Goal: Task Accomplishment & Management: Complete application form

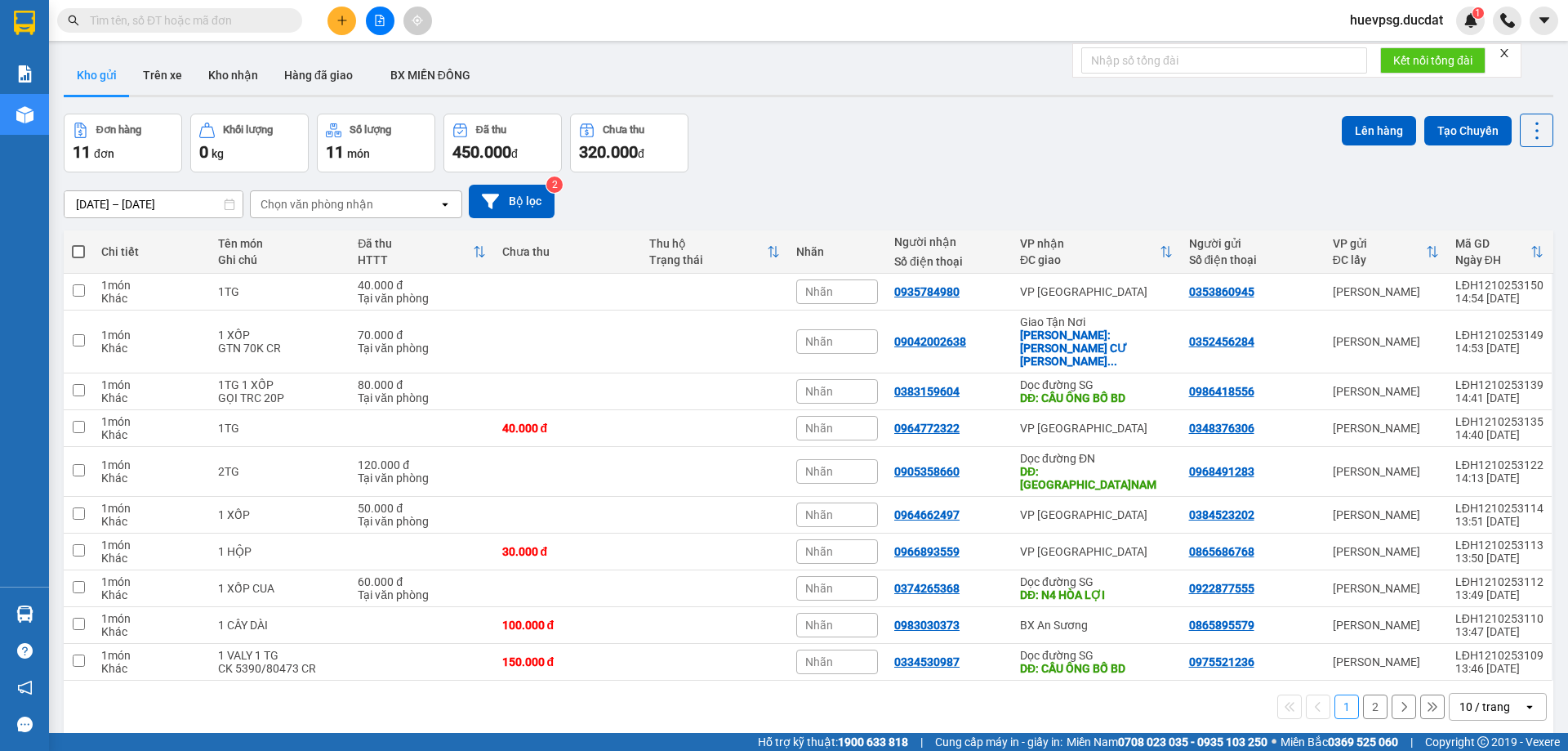
click at [1415, 18] on span "huevpsg.ducdat" at bounding box center [1396, 20] width 120 height 21
click at [1396, 54] on span "Đăng xuất" at bounding box center [1403, 50] width 85 height 18
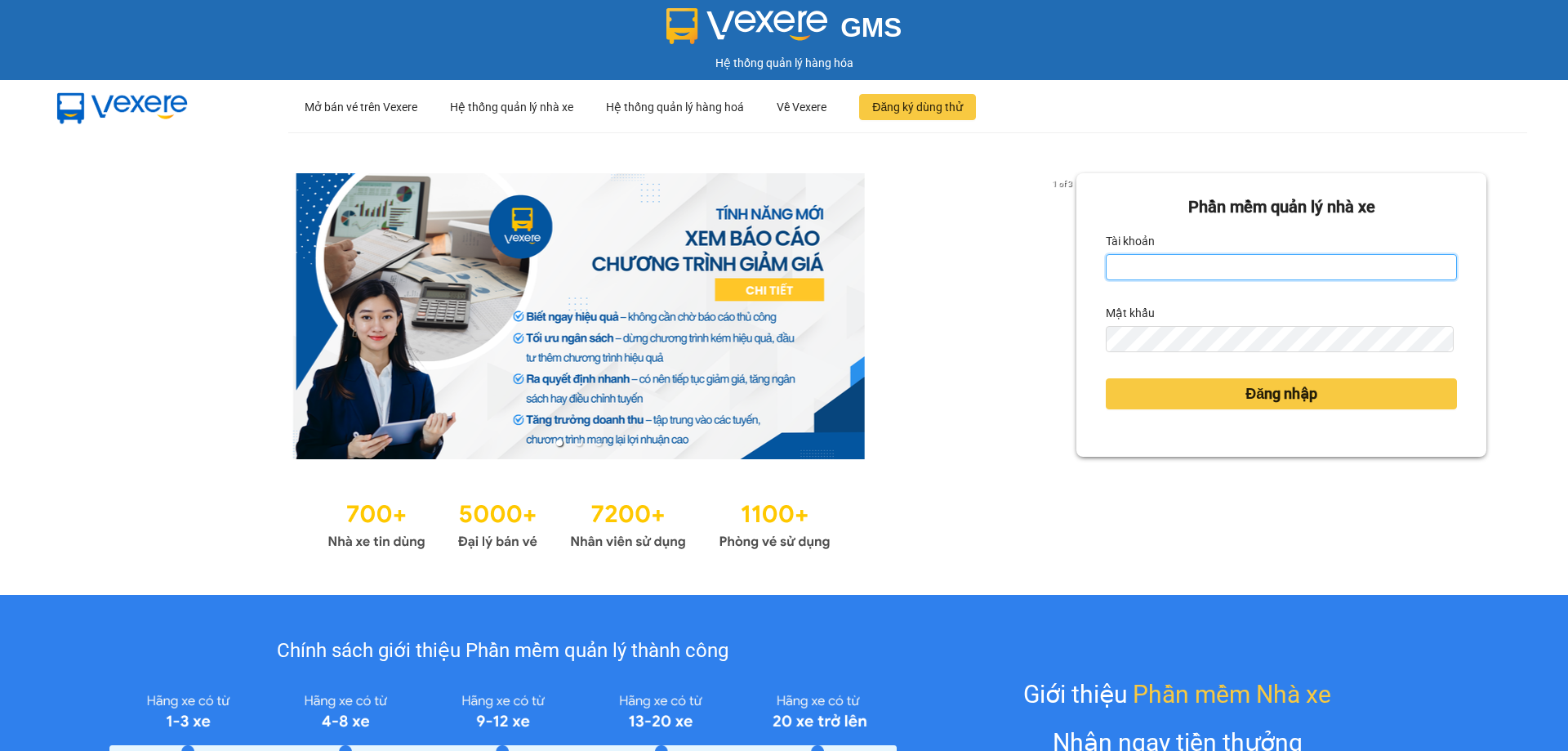
click at [1142, 269] on input "Tài khoản" at bounding box center [1281, 268] width 351 height 26
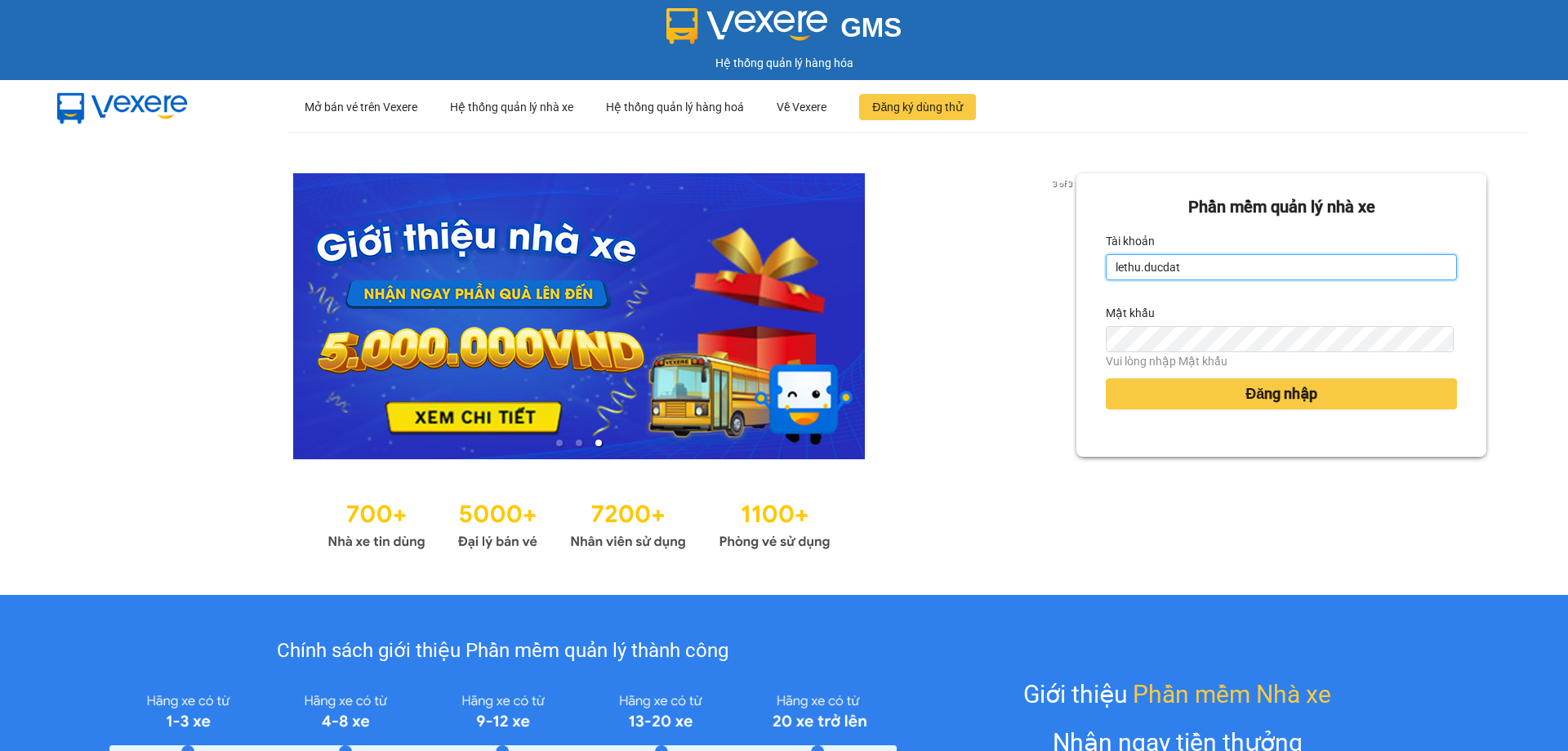
click at [1256, 269] on input "lethu.ducdat" at bounding box center [1281, 268] width 351 height 26
type input "lethu.ducdat"
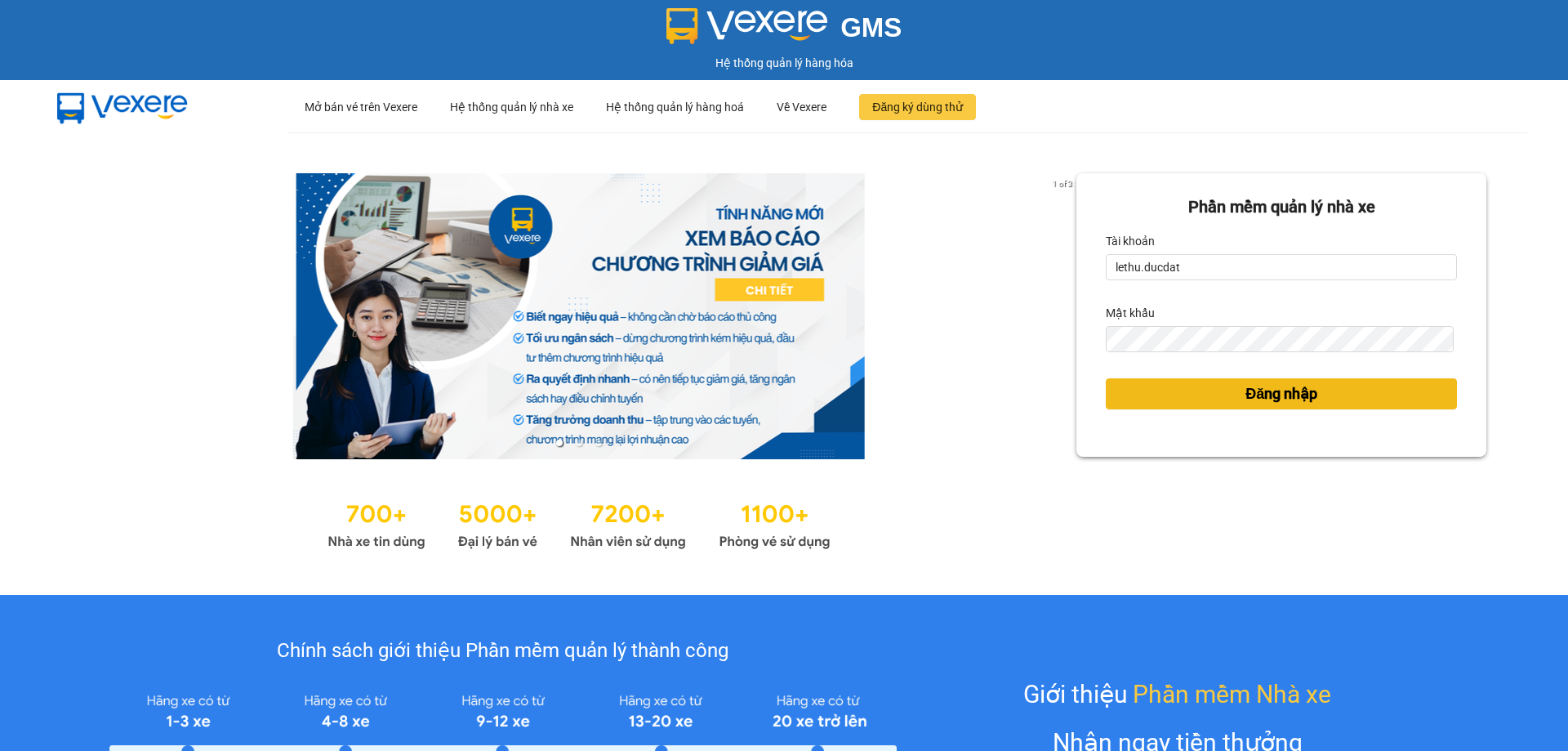
click at [1188, 405] on button "Đăng nhập" at bounding box center [1281, 393] width 351 height 31
click at [1183, 392] on button "Đăng nhập" at bounding box center [1281, 393] width 351 height 31
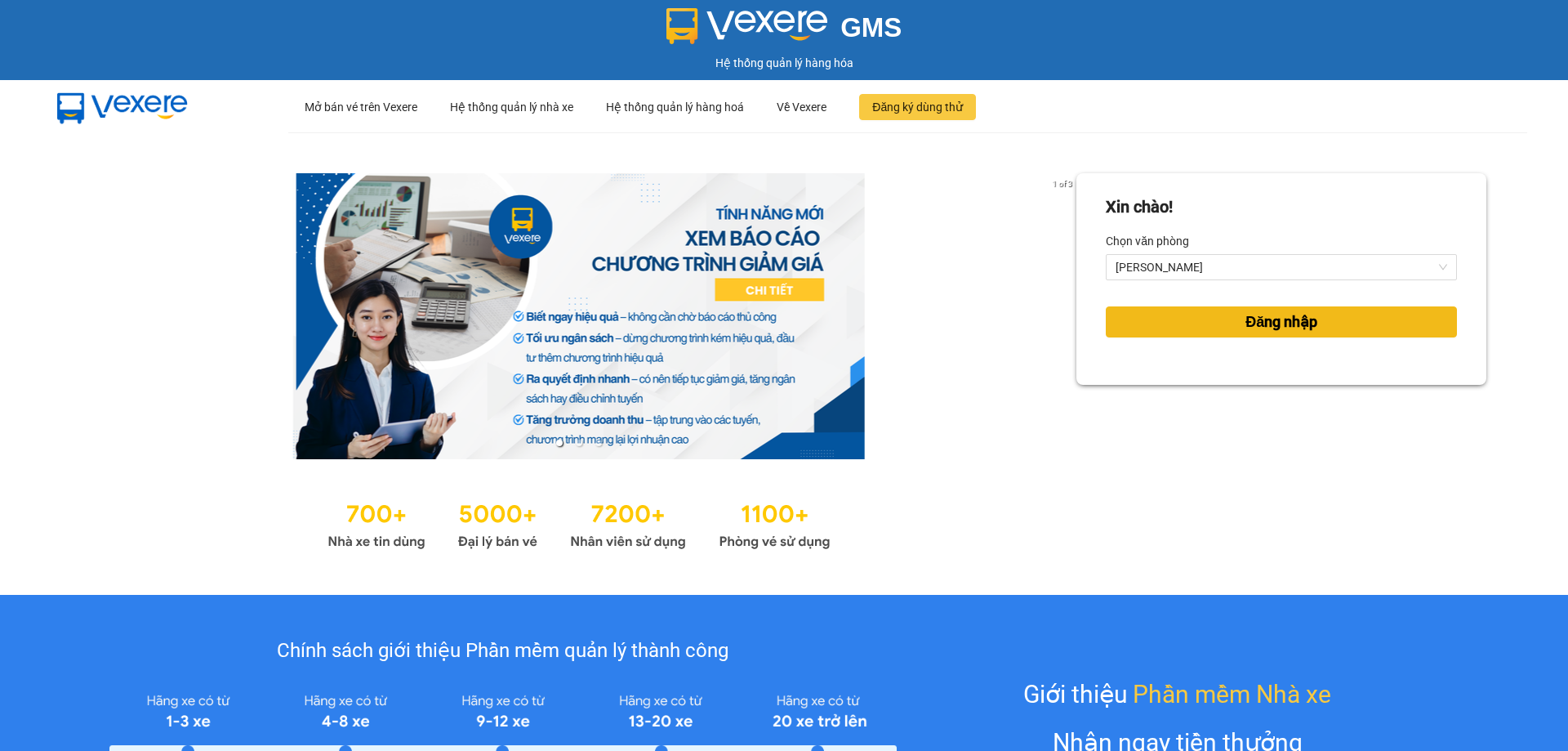
click at [1223, 324] on button "Đăng nhập" at bounding box center [1281, 321] width 351 height 31
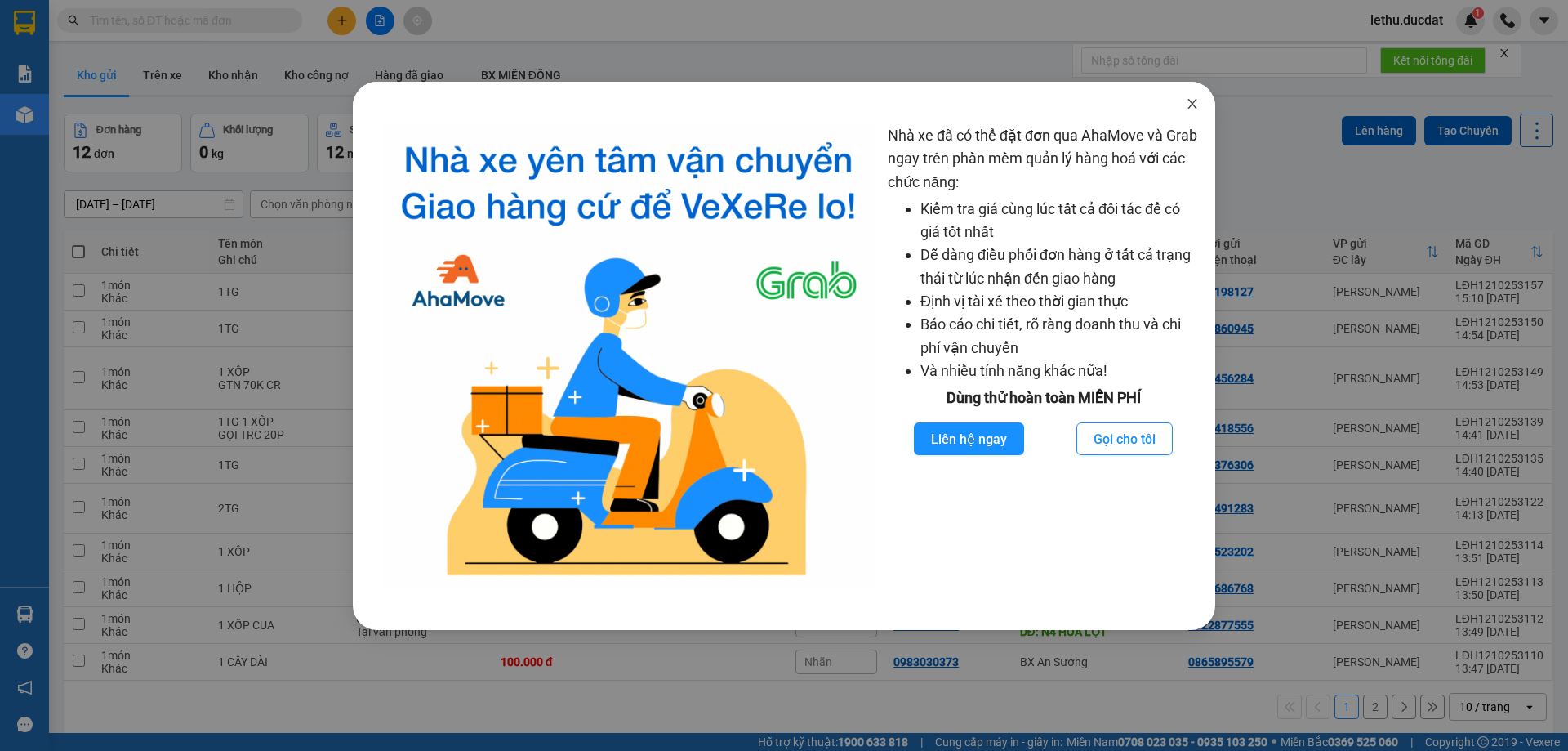
click at [1194, 107] on icon "close" at bounding box center [1192, 104] width 13 height 13
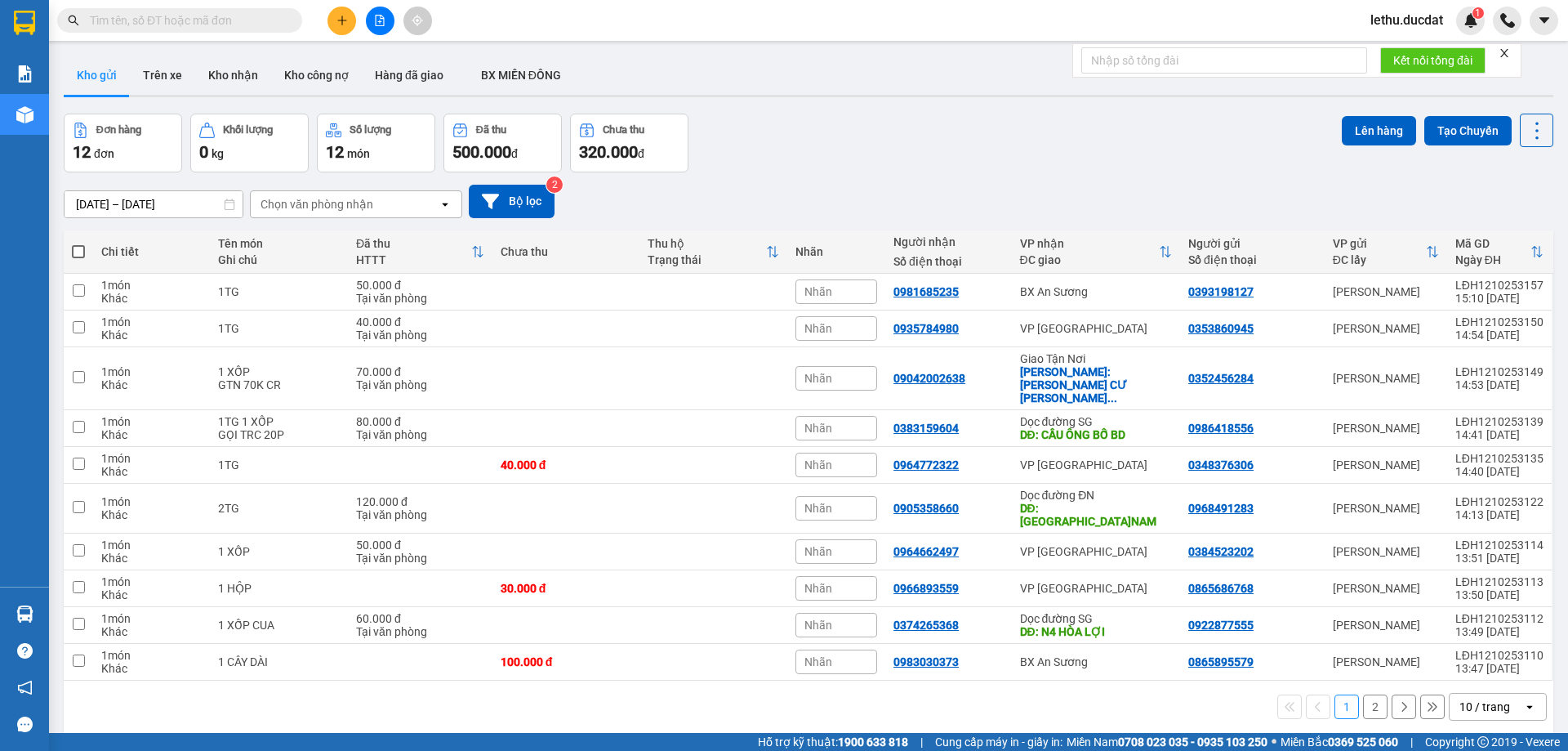
click at [145, 10] on span at bounding box center [180, 21] width 245 height 24
click at [138, 24] on input "text" at bounding box center [186, 20] width 193 height 18
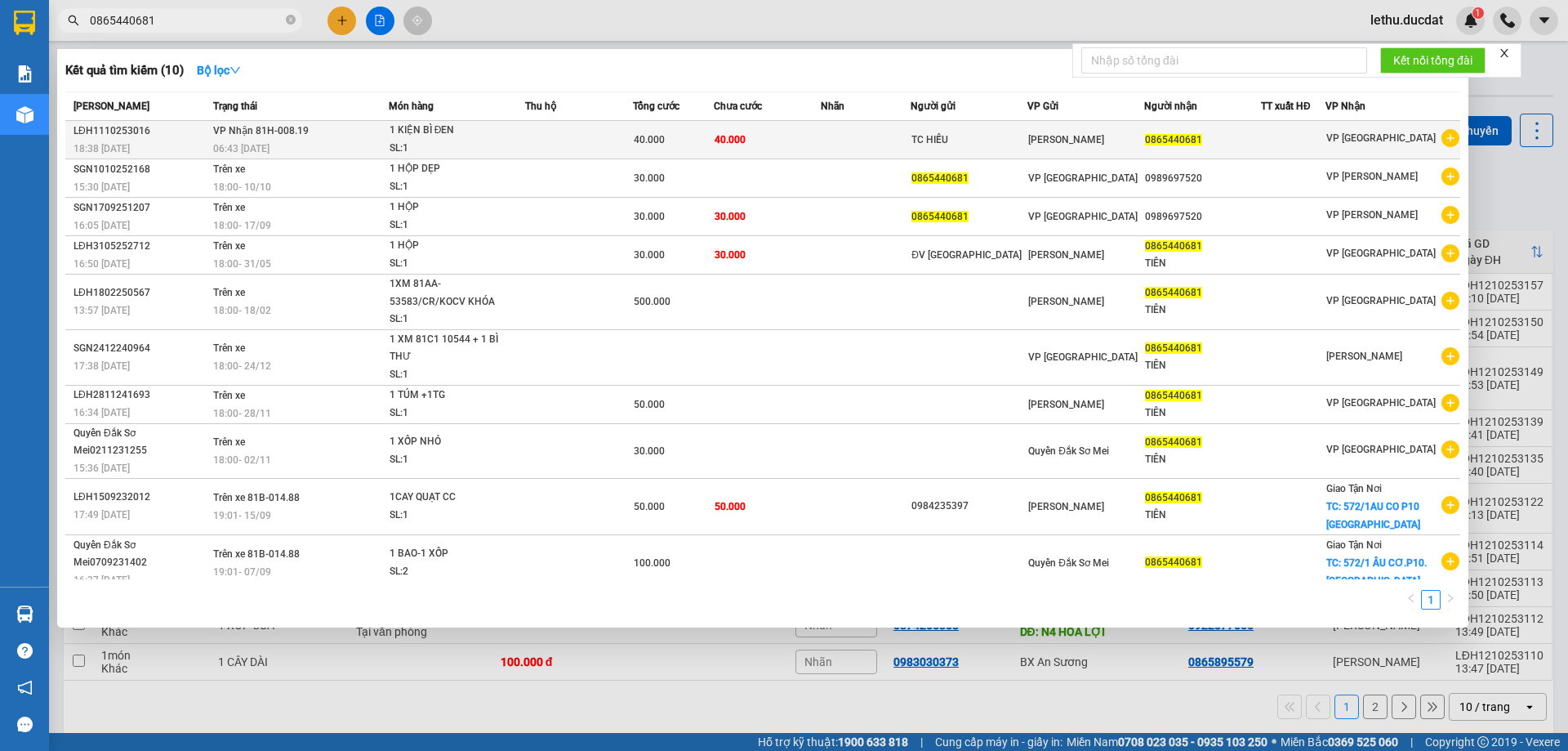
type input "0865440681"
click at [581, 144] on td at bounding box center [578, 139] width 107 height 39
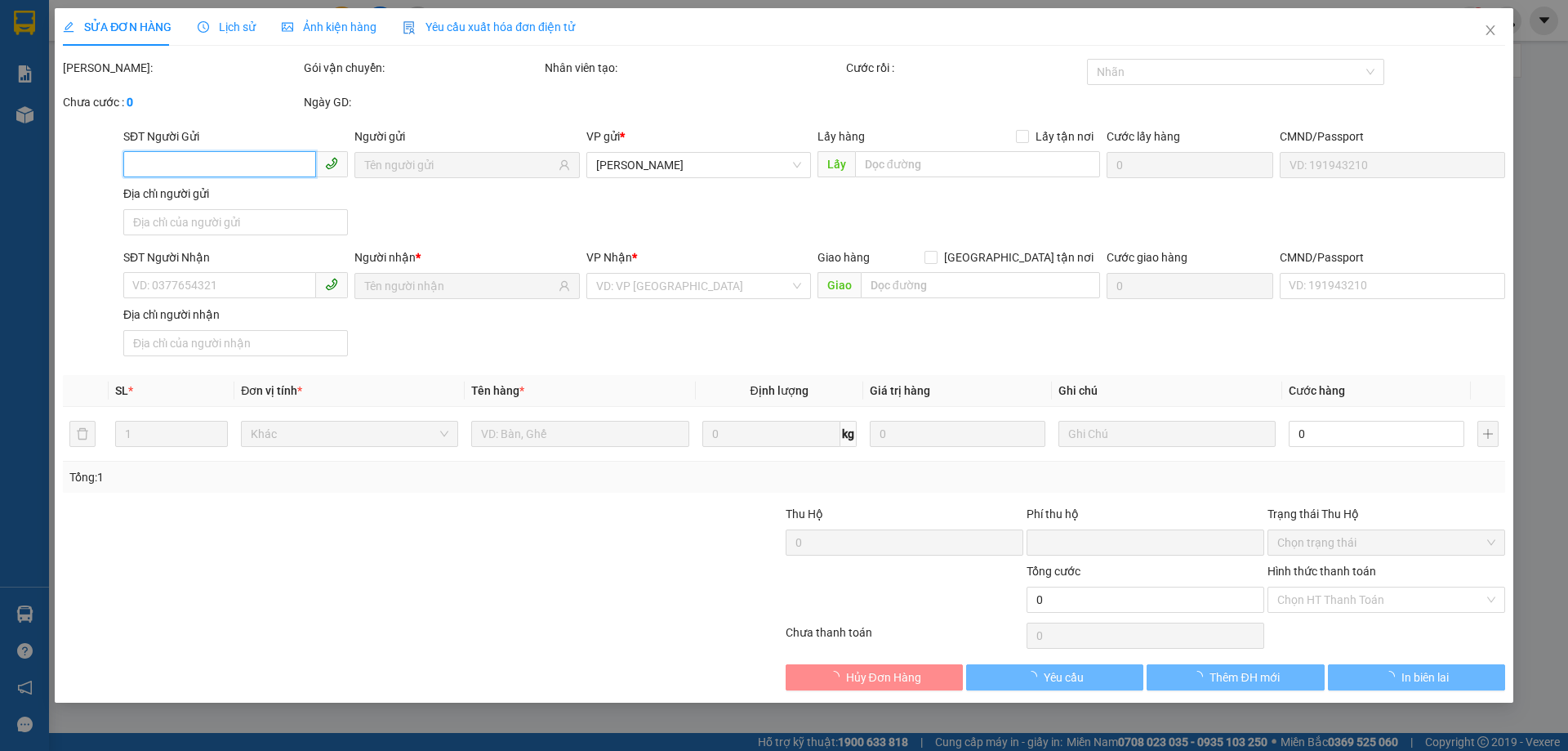
type input "0865440681"
type input "0"
type input "40.000"
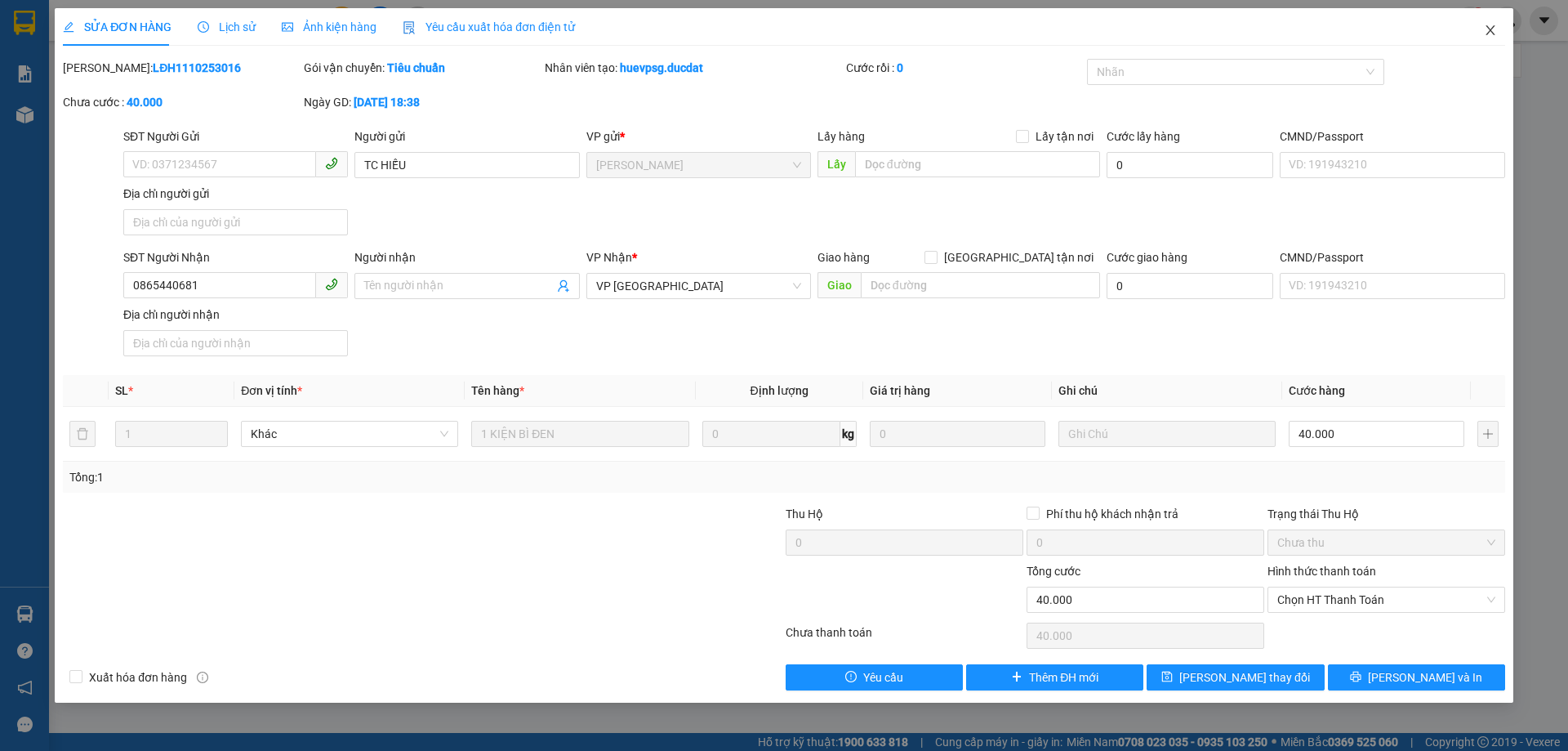
click at [1488, 30] on icon "close" at bounding box center [1490, 30] width 13 height 13
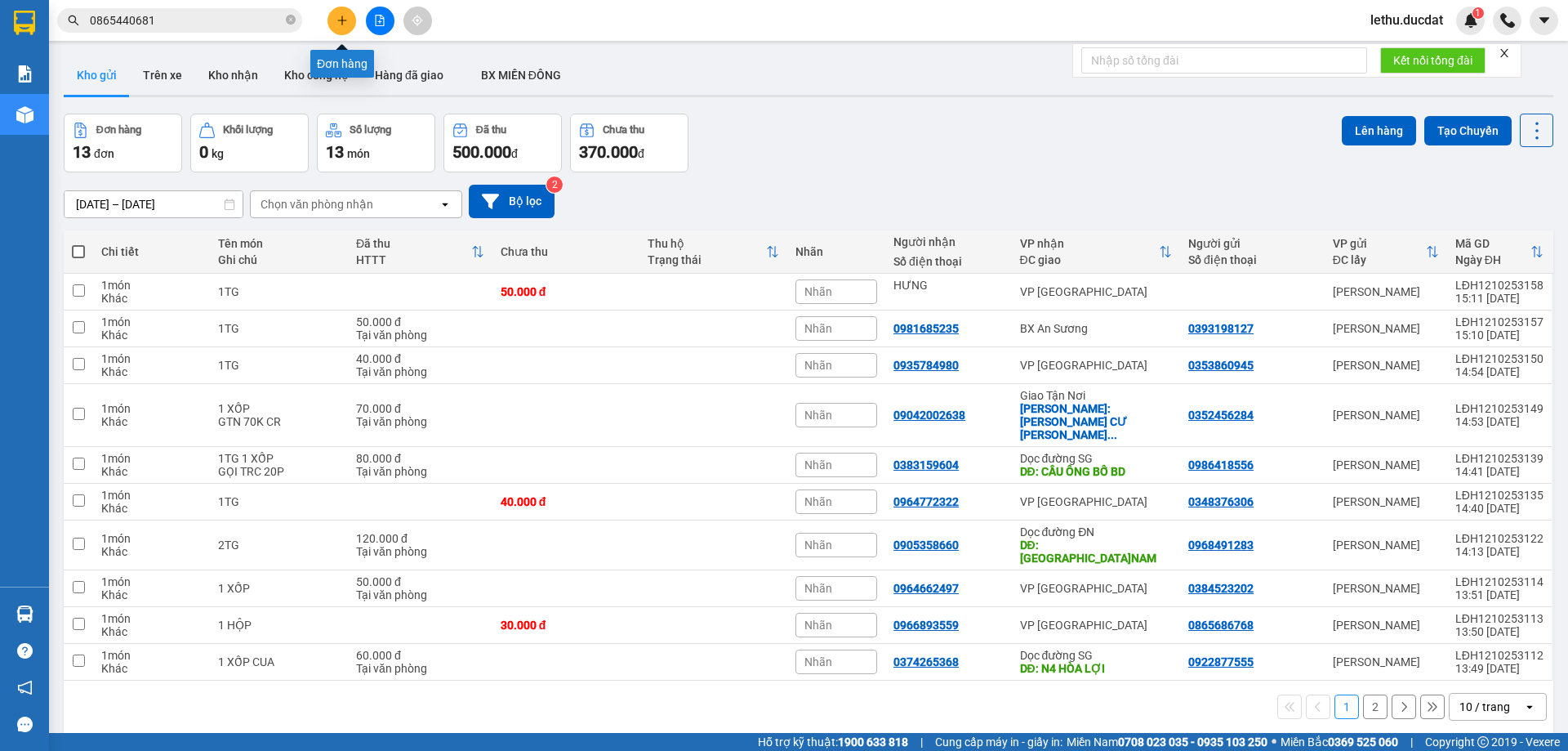
click at [334, 24] on button at bounding box center [342, 21] width 28 height 28
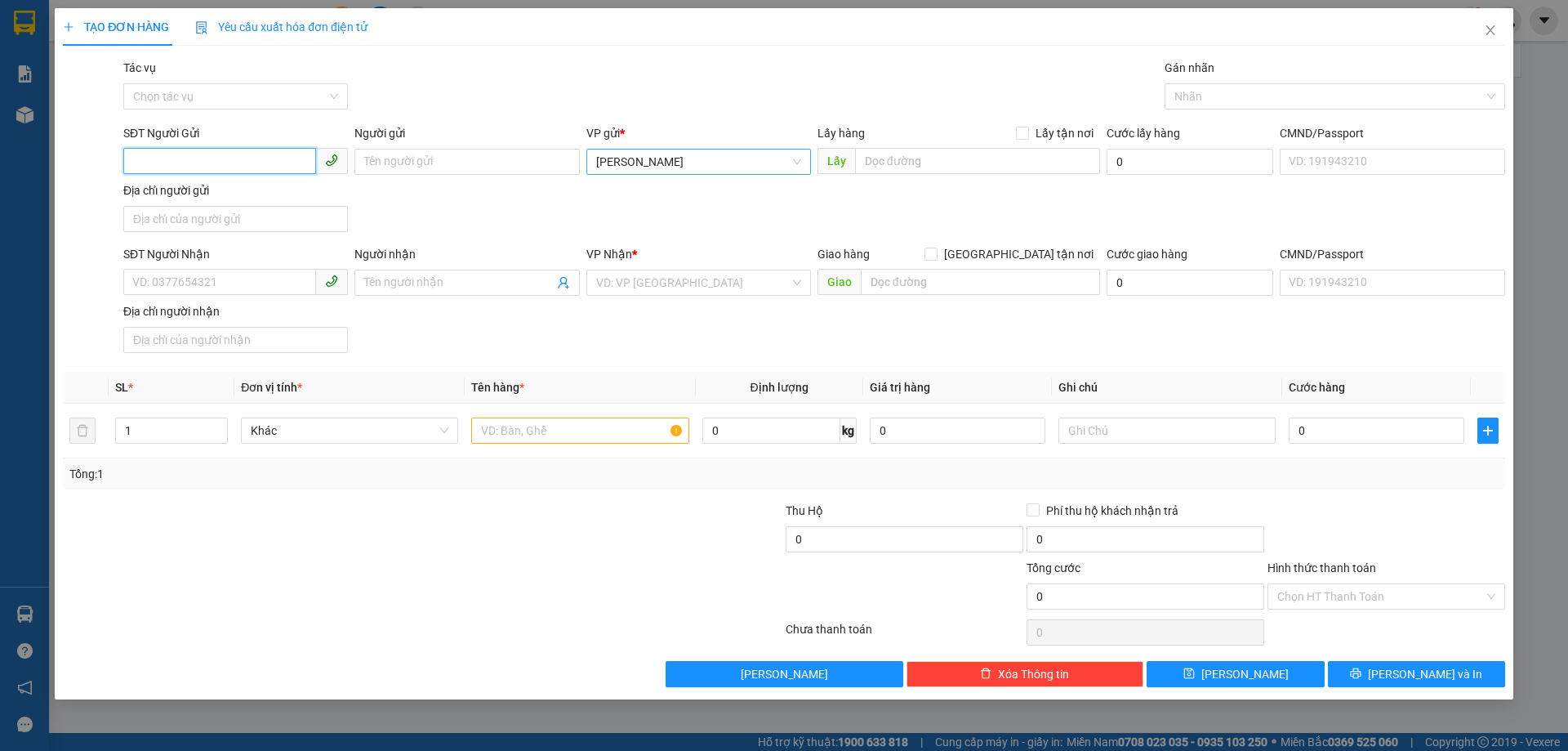
click at [660, 157] on span "[PERSON_NAME]" at bounding box center [699, 162] width 205 height 24
type input "k"
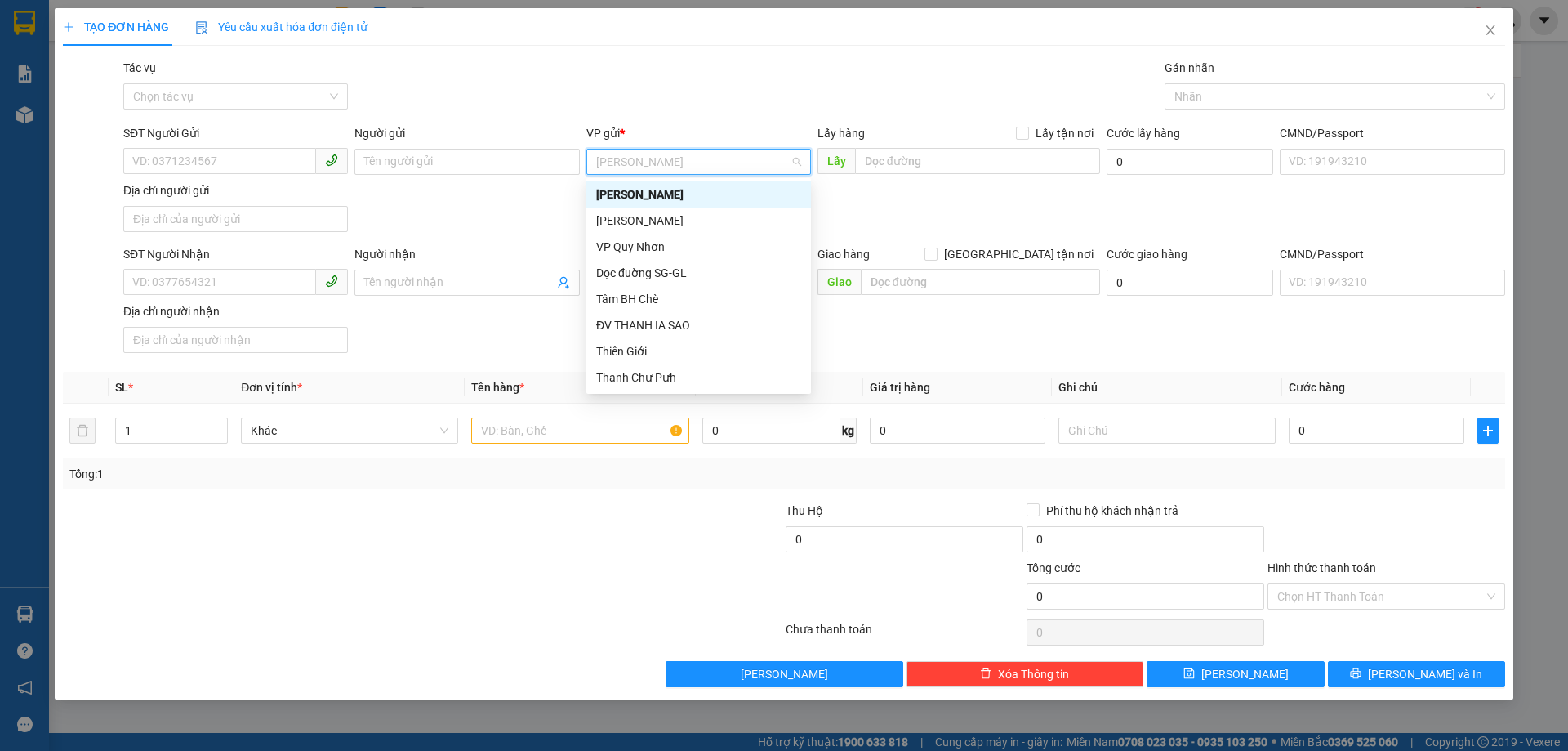
click at [622, 192] on div "[PERSON_NAME]" at bounding box center [699, 194] width 205 height 18
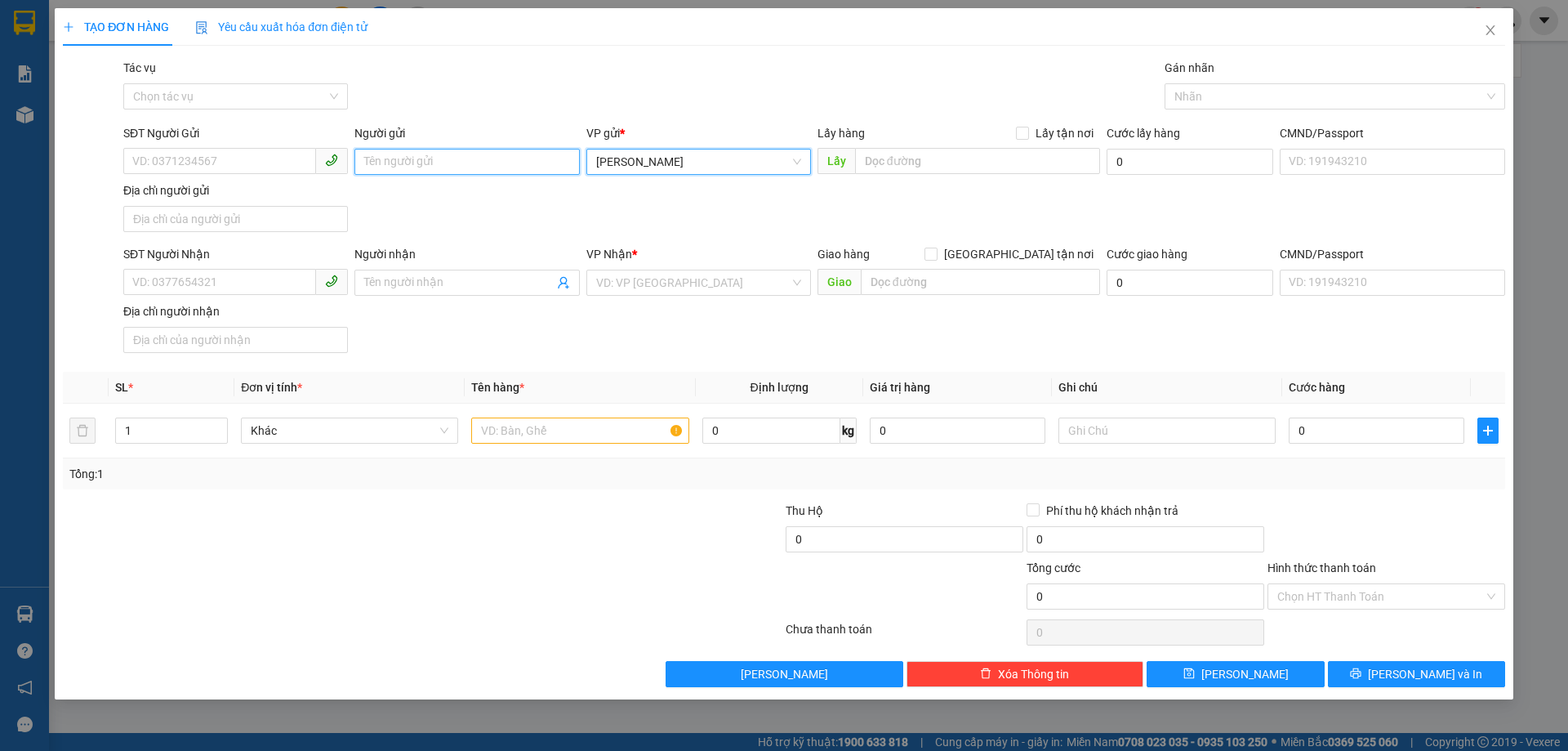
click at [447, 156] on input "Người gửi" at bounding box center [466, 162] width 224 height 26
type input "d"
type input "đv khôi"
click at [647, 210] on div "SĐT Người Gửi VD: 0371234567 Người gửi đv khôi VP gửi * Lê Đại Hành Lấy hàng Lấ…" at bounding box center [814, 181] width 1388 height 114
click at [431, 166] on input "đv khôi" at bounding box center [466, 162] width 224 height 26
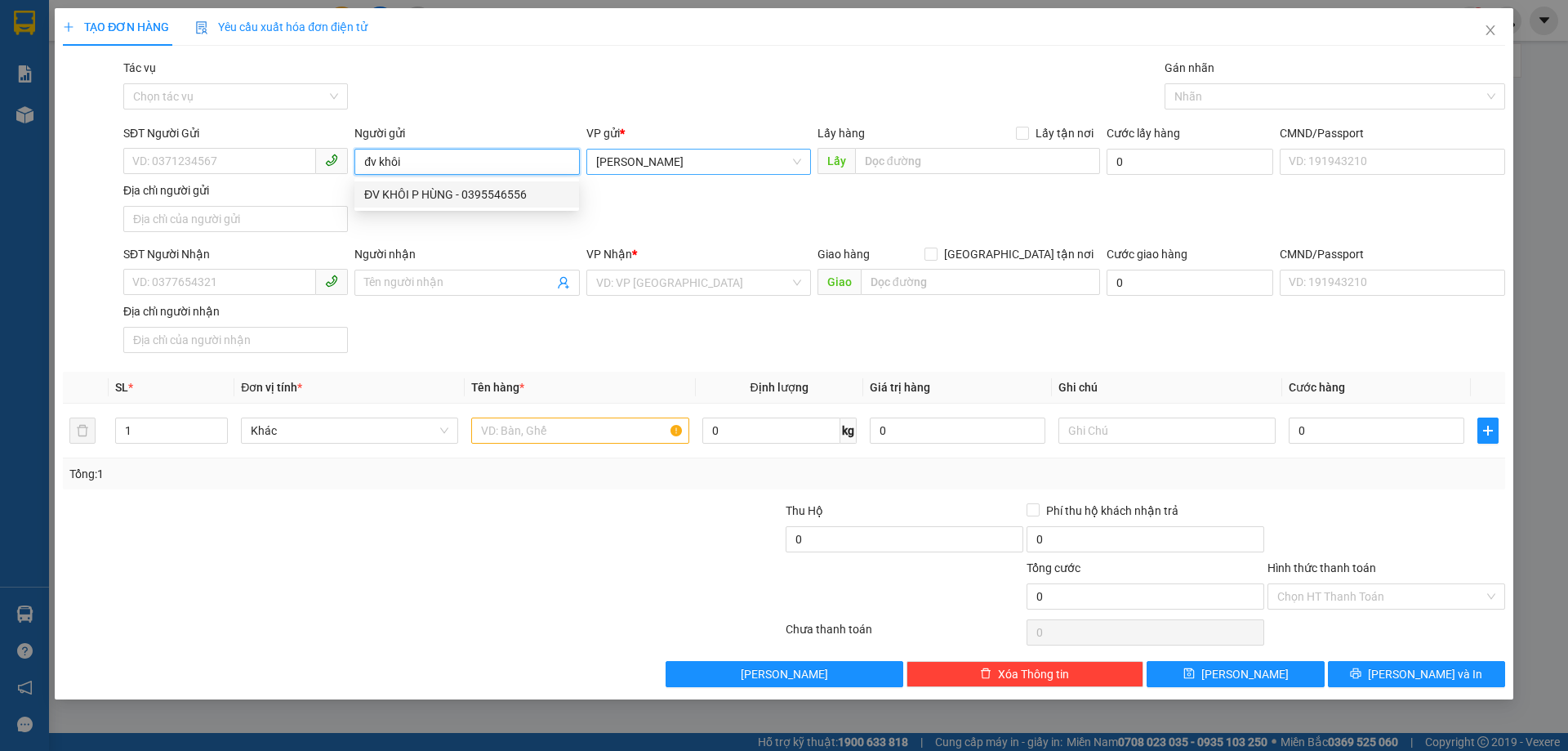
click at [442, 200] on div "ĐV KHÔI P HÙNG - 0395546556" at bounding box center [467, 194] width 205 height 18
type input "0395546556"
type input "ĐV KHÔI P HÙNG"
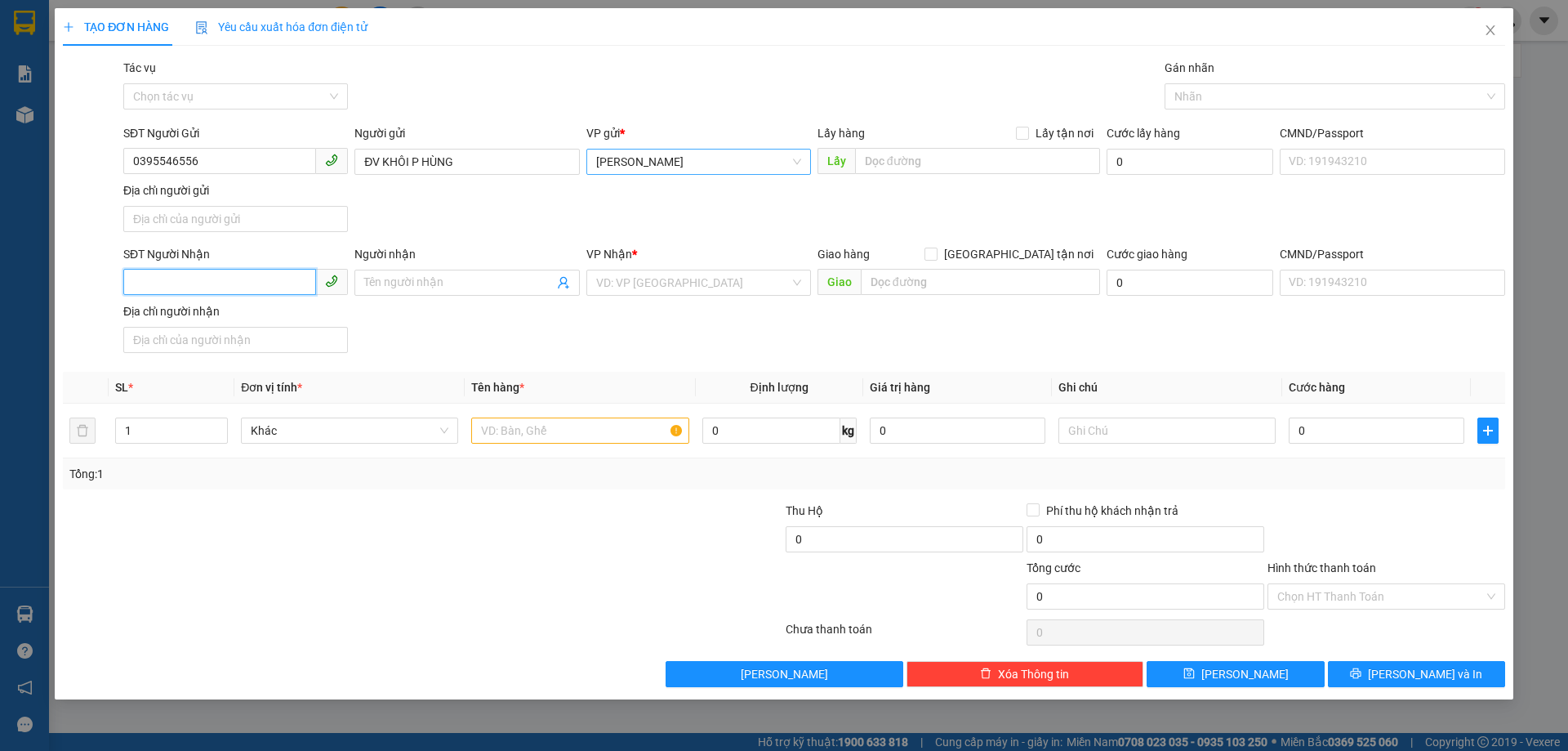
click at [173, 286] on input "SĐT Người Nhận" at bounding box center [219, 282] width 193 height 26
click at [206, 289] on input "SĐT Người Nhận" at bounding box center [219, 282] width 193 height 26
click at [175, 316] on div "0843513233" at bounding box center [235, 315] width 205 height 18
type input "0843513233"
click at [519, 425] on input "text" at bounding box center [579, 431] width 218 height 26
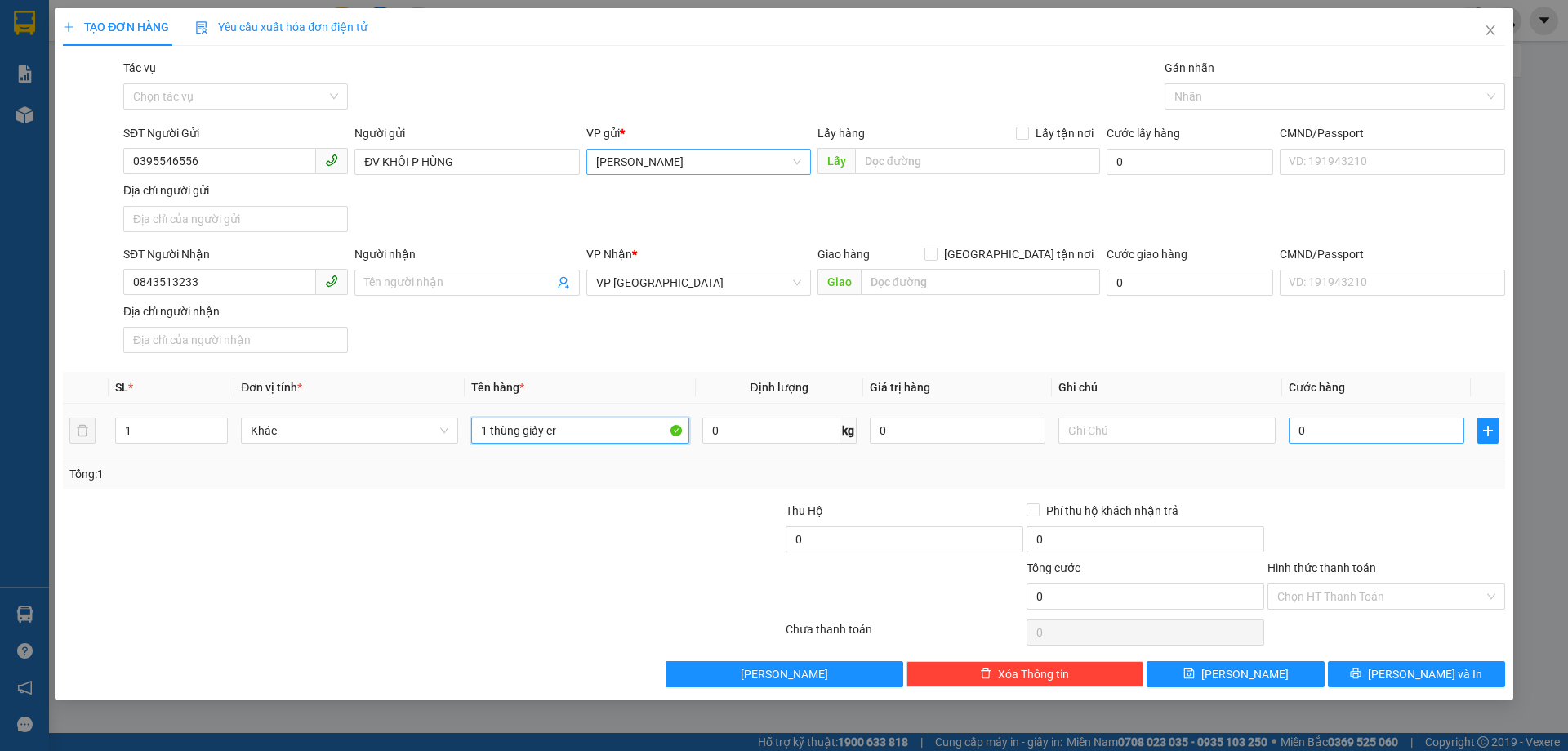
type input "1 thùng giấy cr"
click at [1376, 439] on input "0" at bounding box center [1376, 431] width 175 height 26
type input "5"
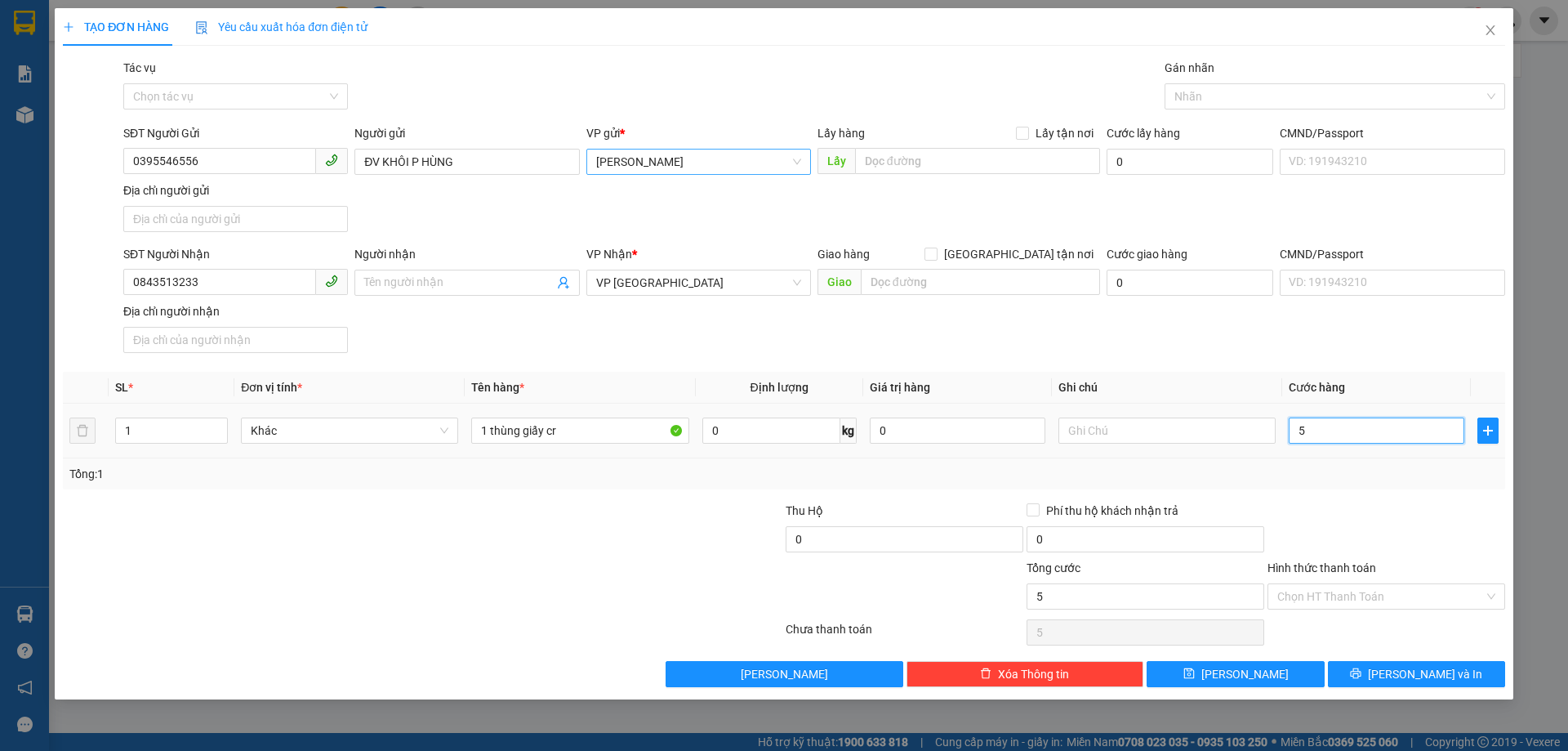
type input "50"
type input "500"
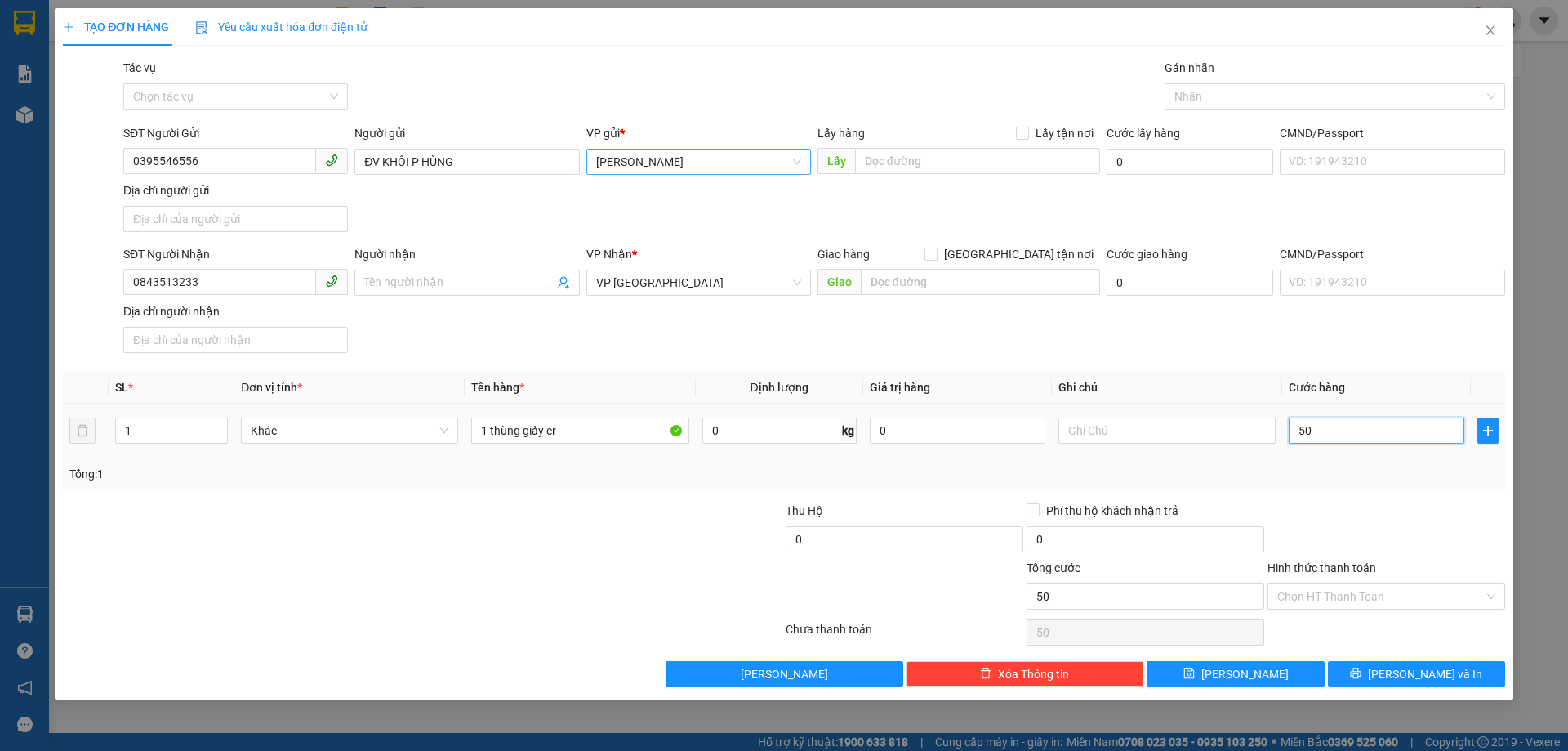
type input "500"
type input "5.000"
type input "50.000"
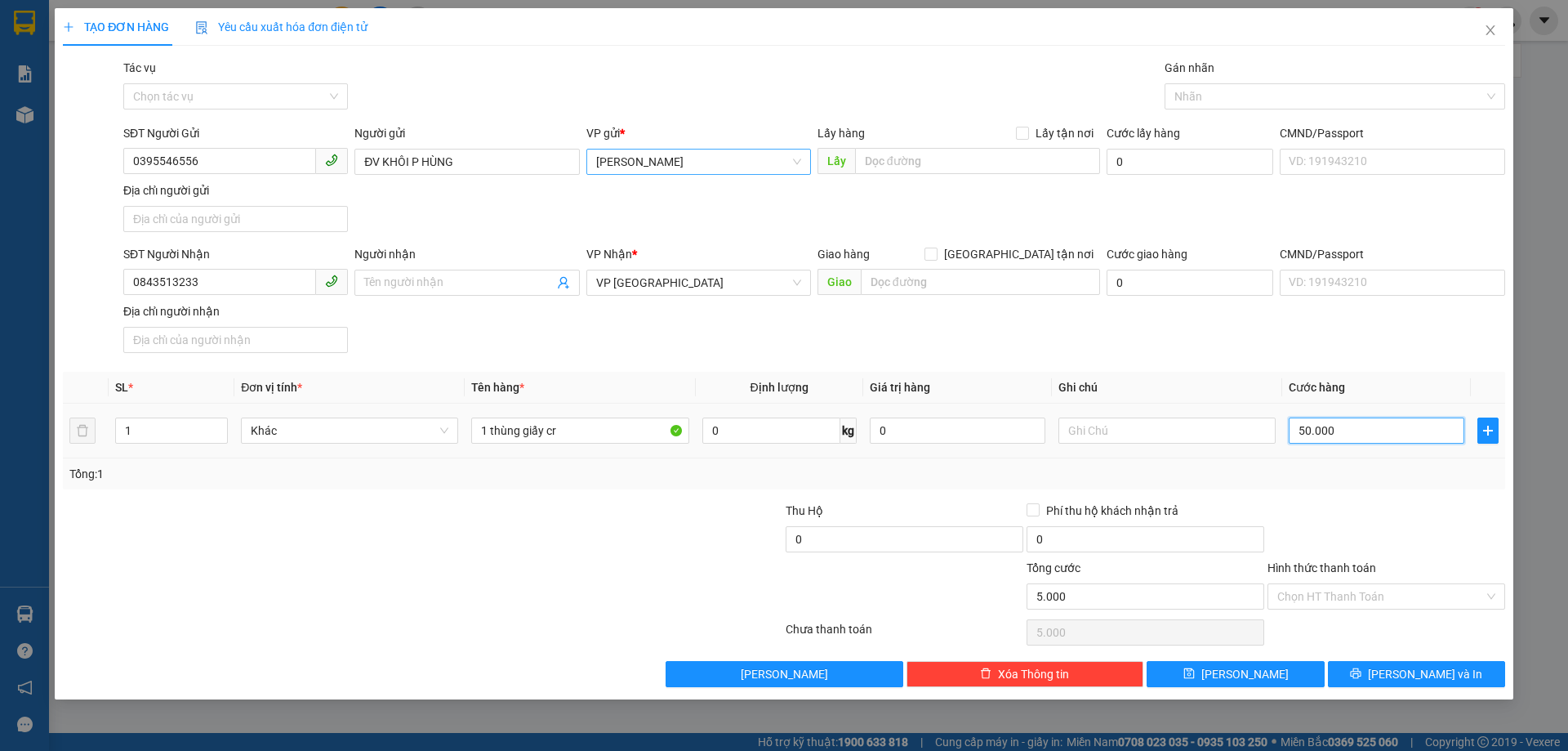
type input "50.000"
click at [1328, 599] on input "Hình thức thanh toán" at bounding box center [1380, 596] width 206 height 24
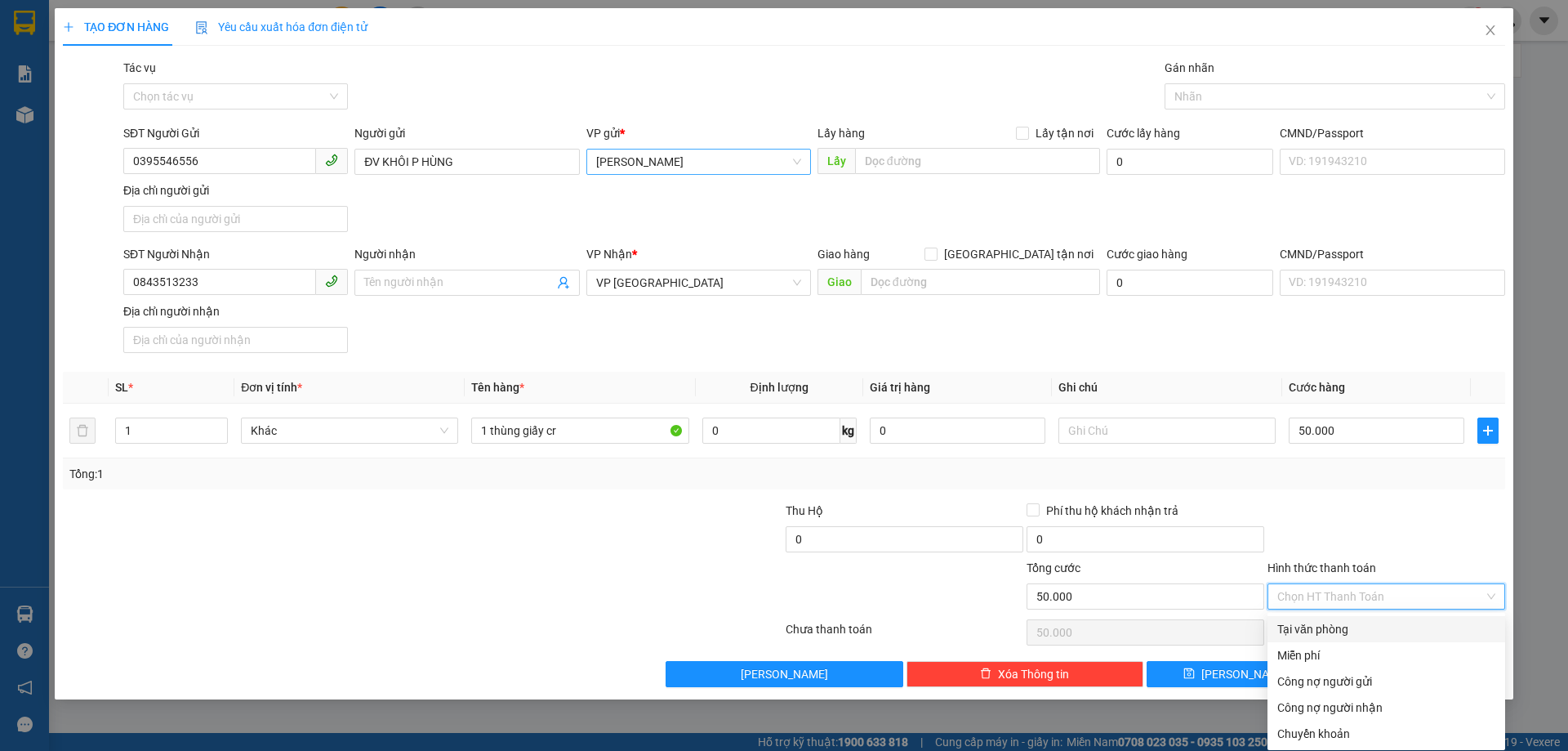
click at [1318, 629] on div "Tại văn phòng" at bounding box center [1385, 629] width 218 height 18
type input "0"
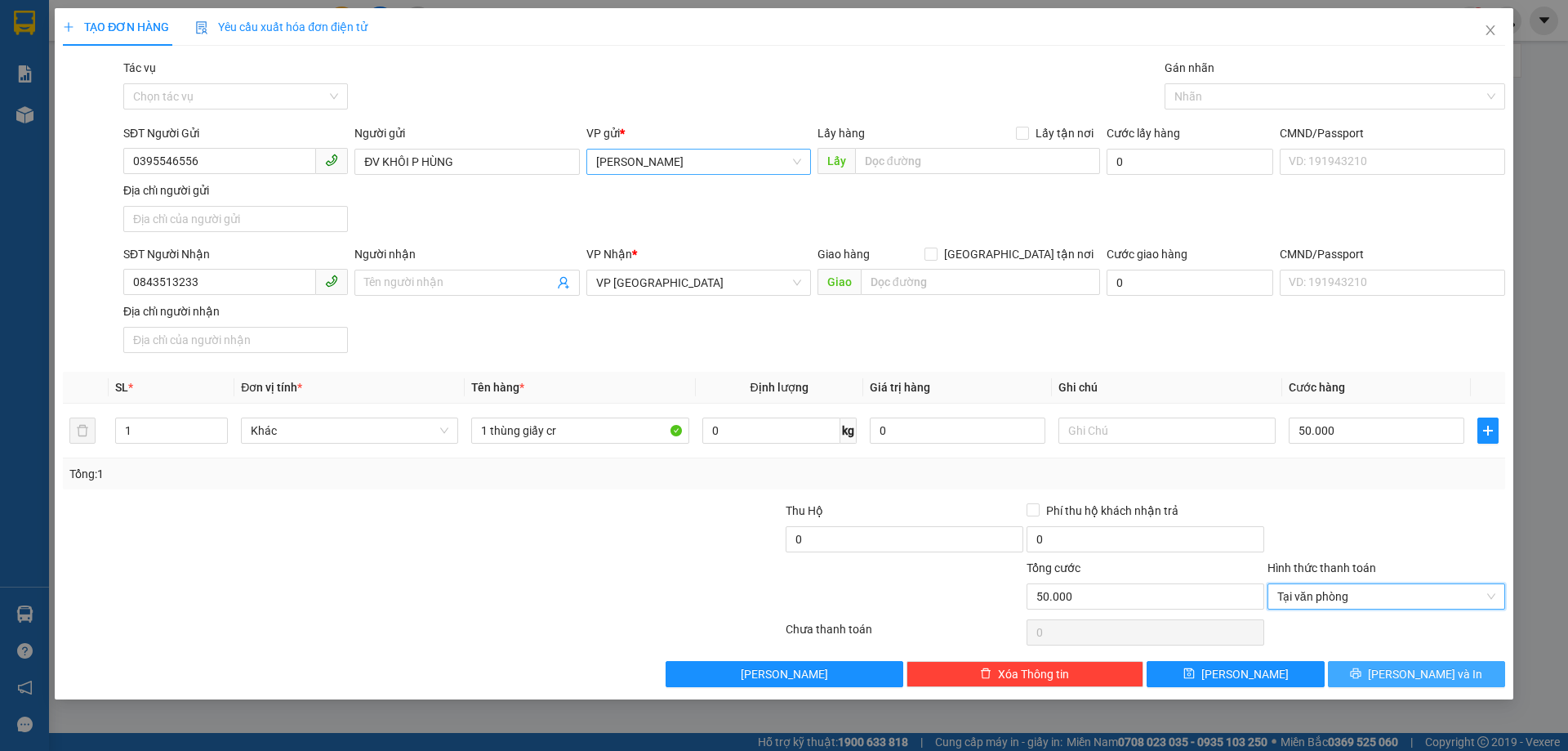
click at [1417, 670] on span "[PERSON_NAME] và In" at bounding box center [1424, 674] width 114 height 18
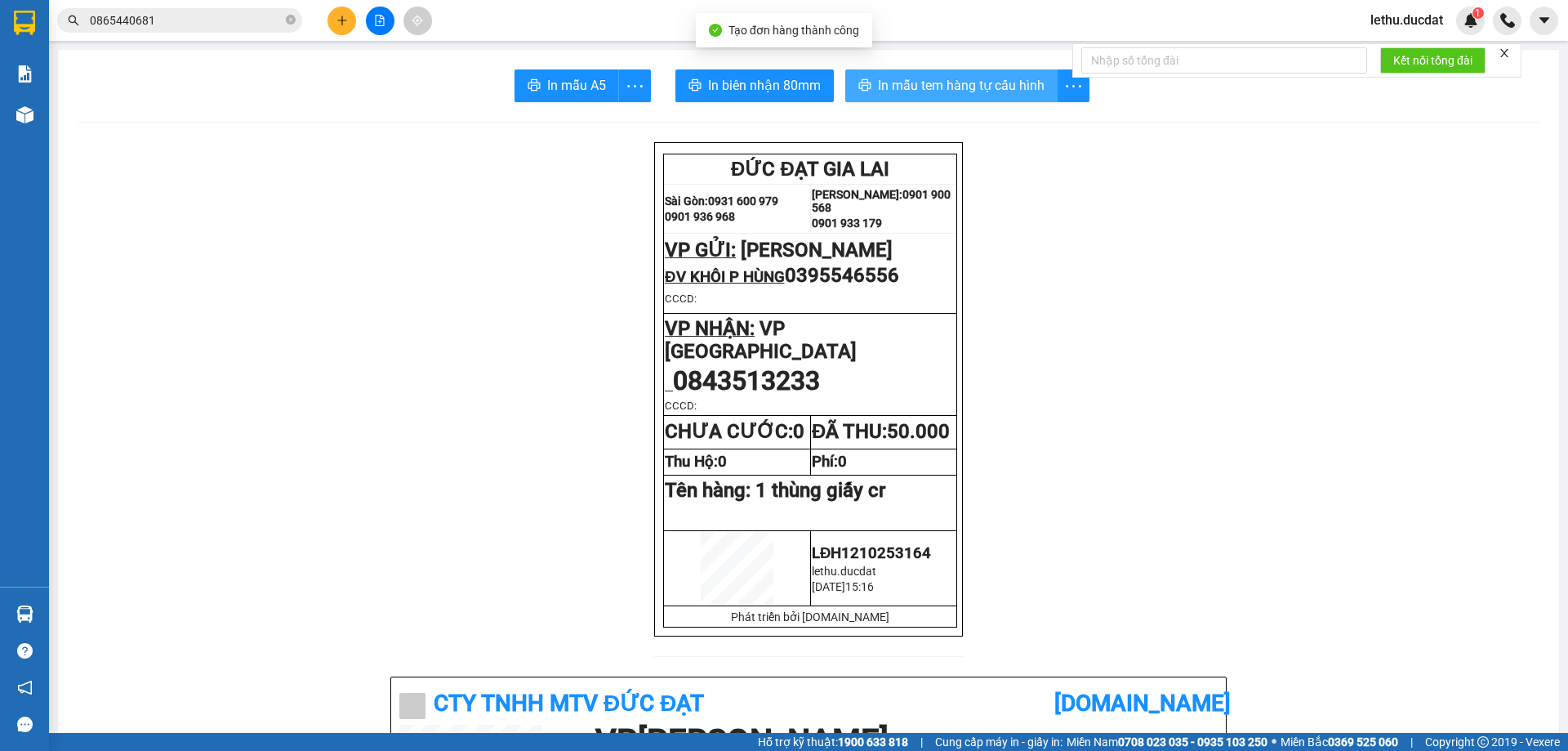
click at [923, 86] on span "In mẫu tem hàng tự cấu hình" at bounding box center [961, 86] width 167 height 21
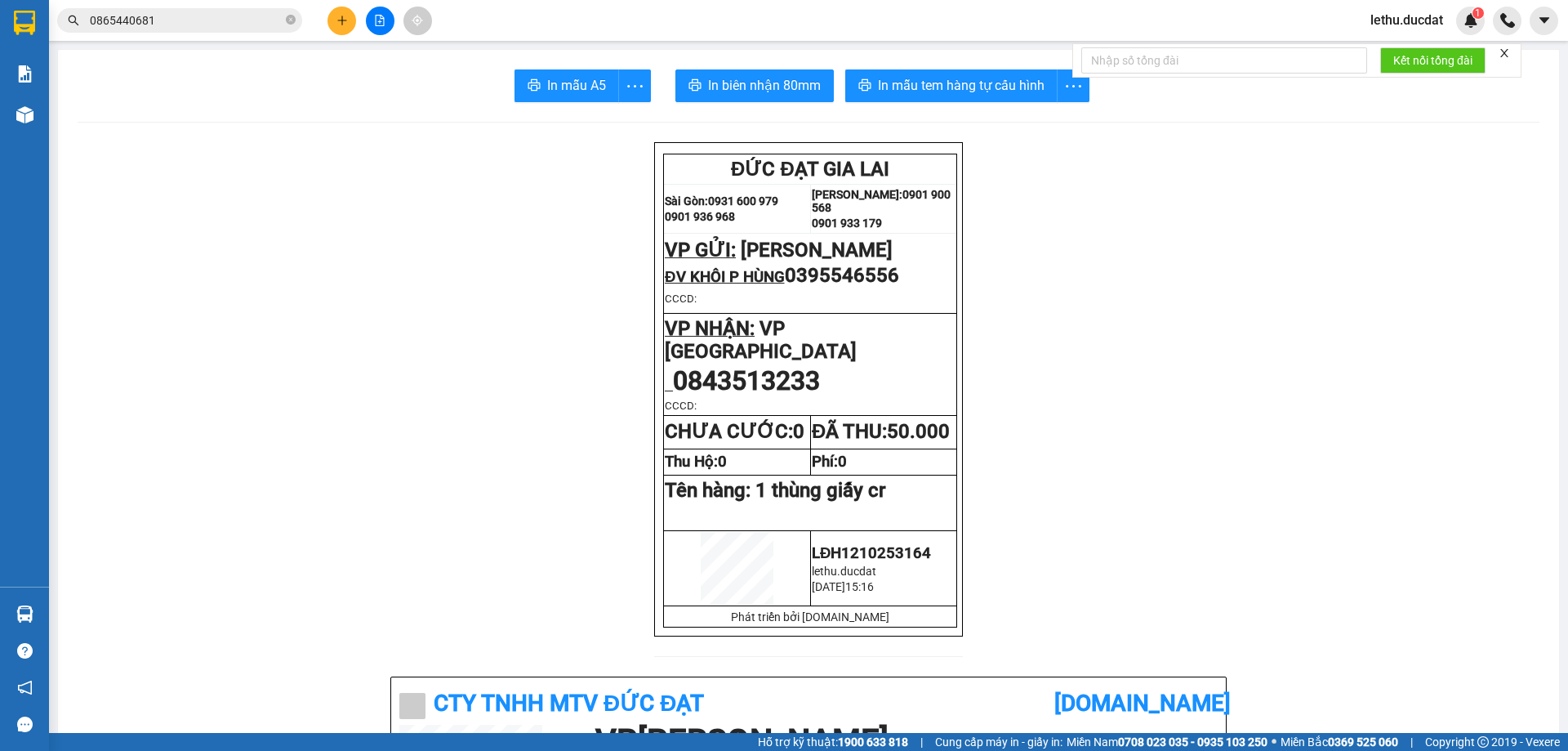
click at [345, 23] on icon "plus" at bounding box center [342, 21] width 11 height 11
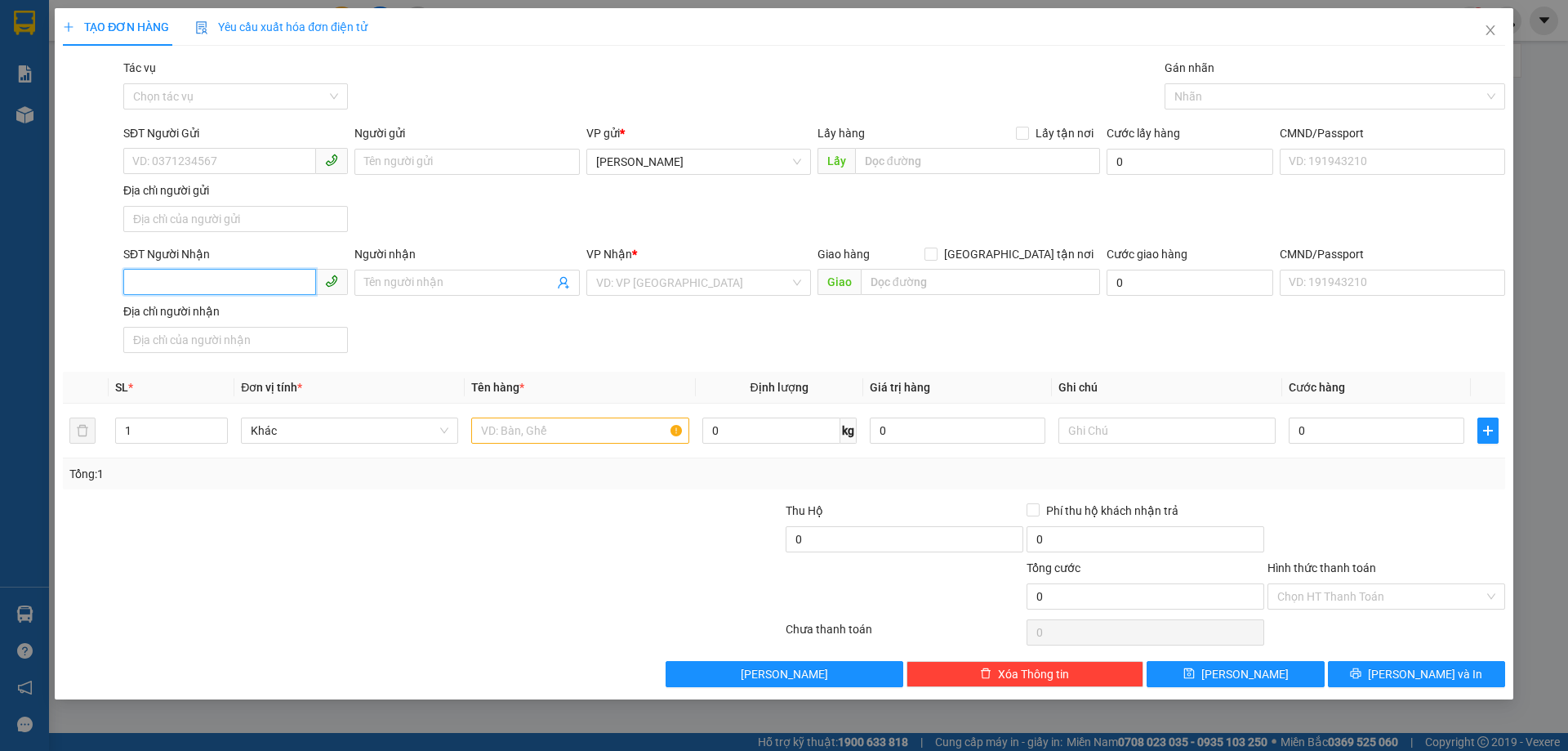
click at [198, 286] on input "SĐT Người Nhận" at bounding box center [219, 282] width 193 height 26
type input "0986235798"
click at [186, 317] on div "0986235798 - KIÊN" at bounding box center [235, 315] width 205 height 18
type input "KIÊN"
type input "0986235798"
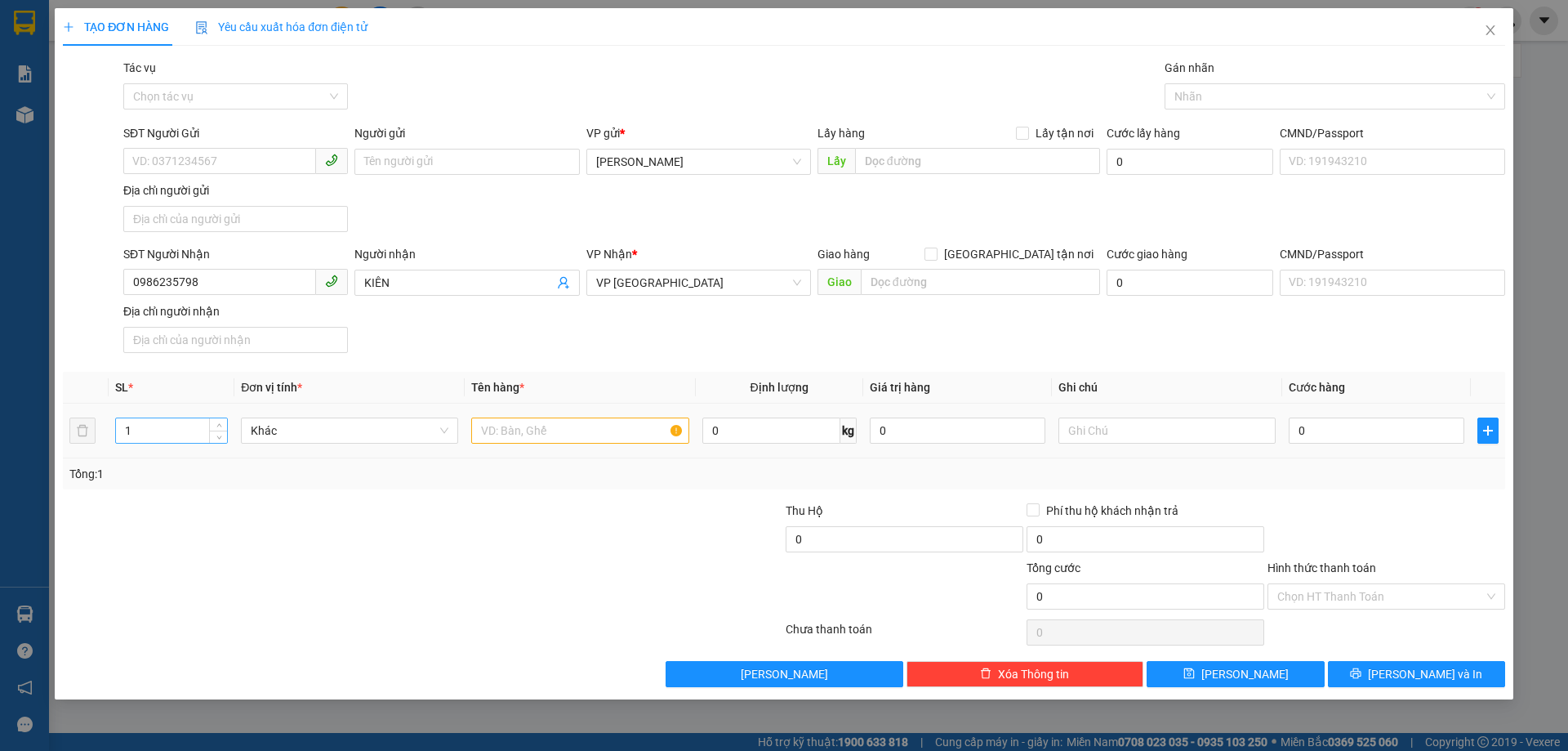
click at [162, 425] on input "1" at bounding box center [171, 431] width 111 height 24
type input "5"
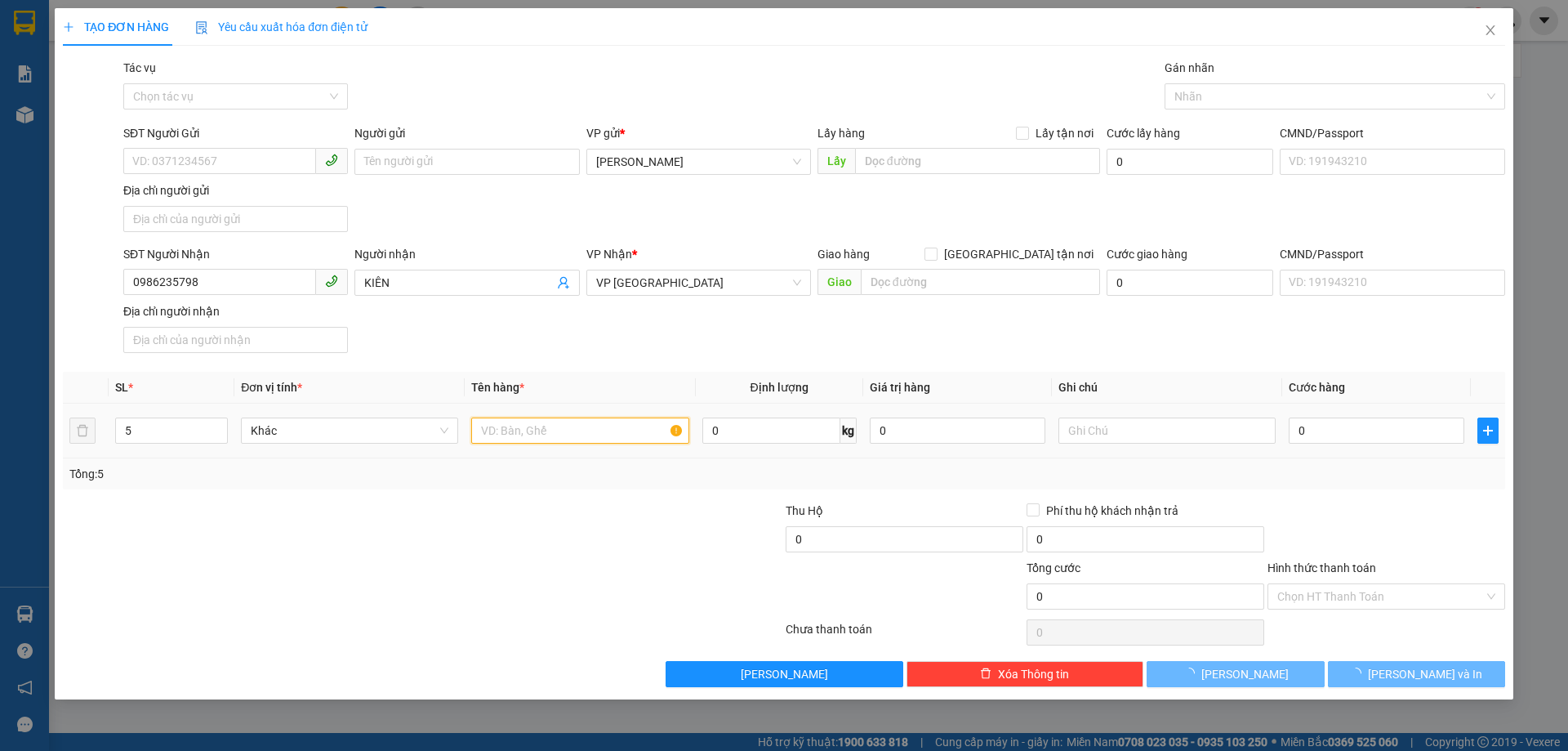
click at [516, 422] on input "text" at bounding box center [579, 431] width 218 height 26
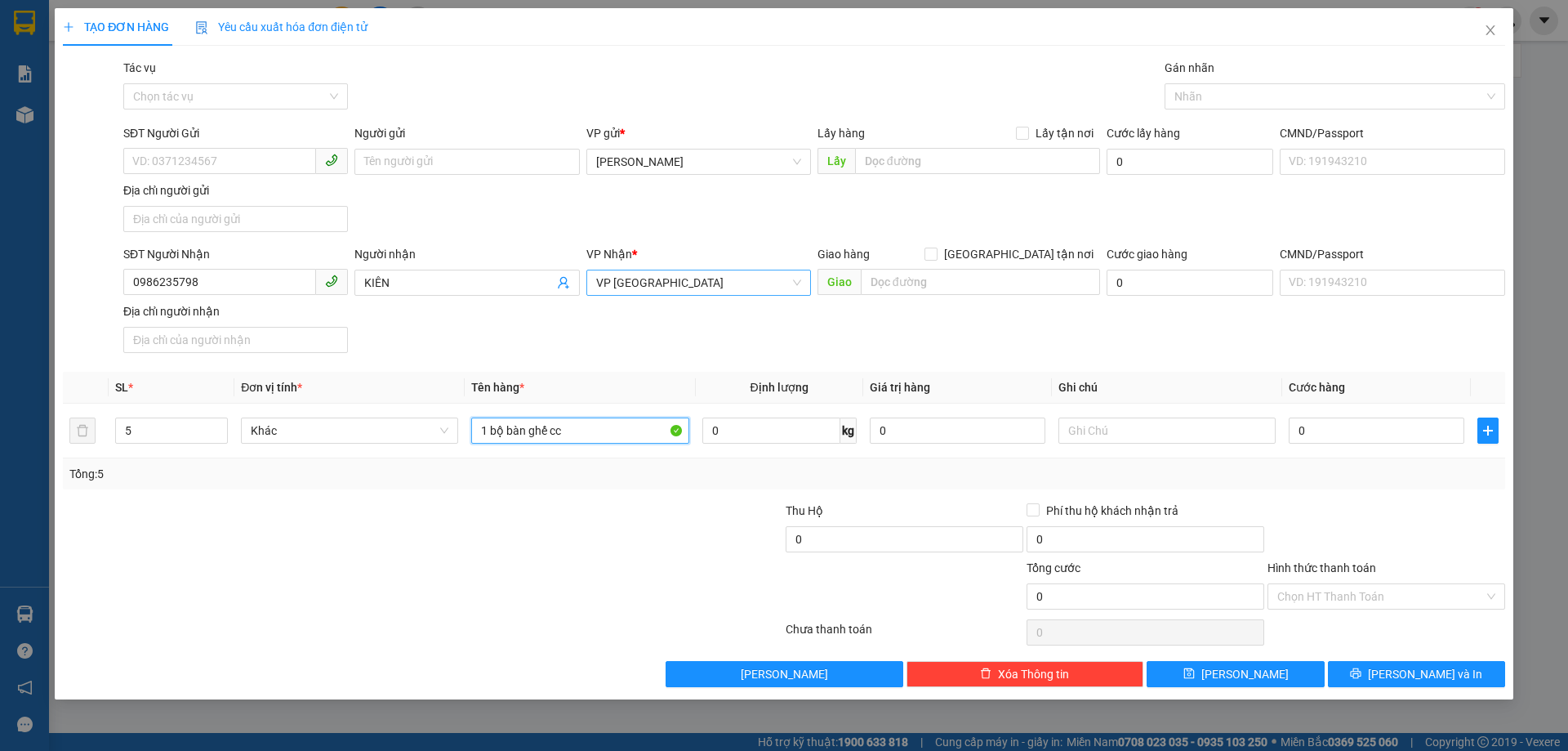
click at [660, 290] on span "VP [GEOGRAPHIC_DATA]" at bounding box center [699, 283] width 205 height 24
type input "1 bộ bàn ghế cc"
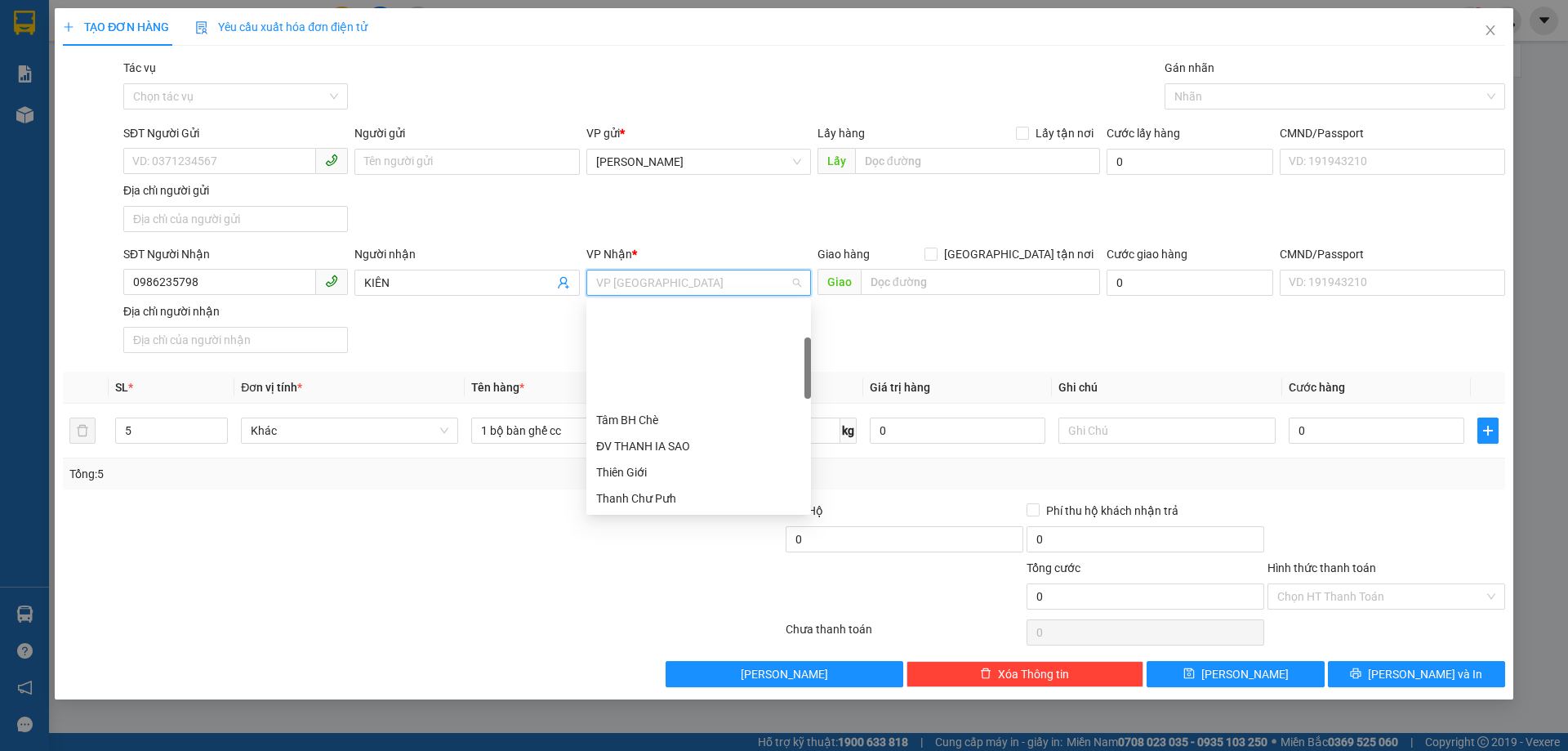
scroll to position [131, 0]
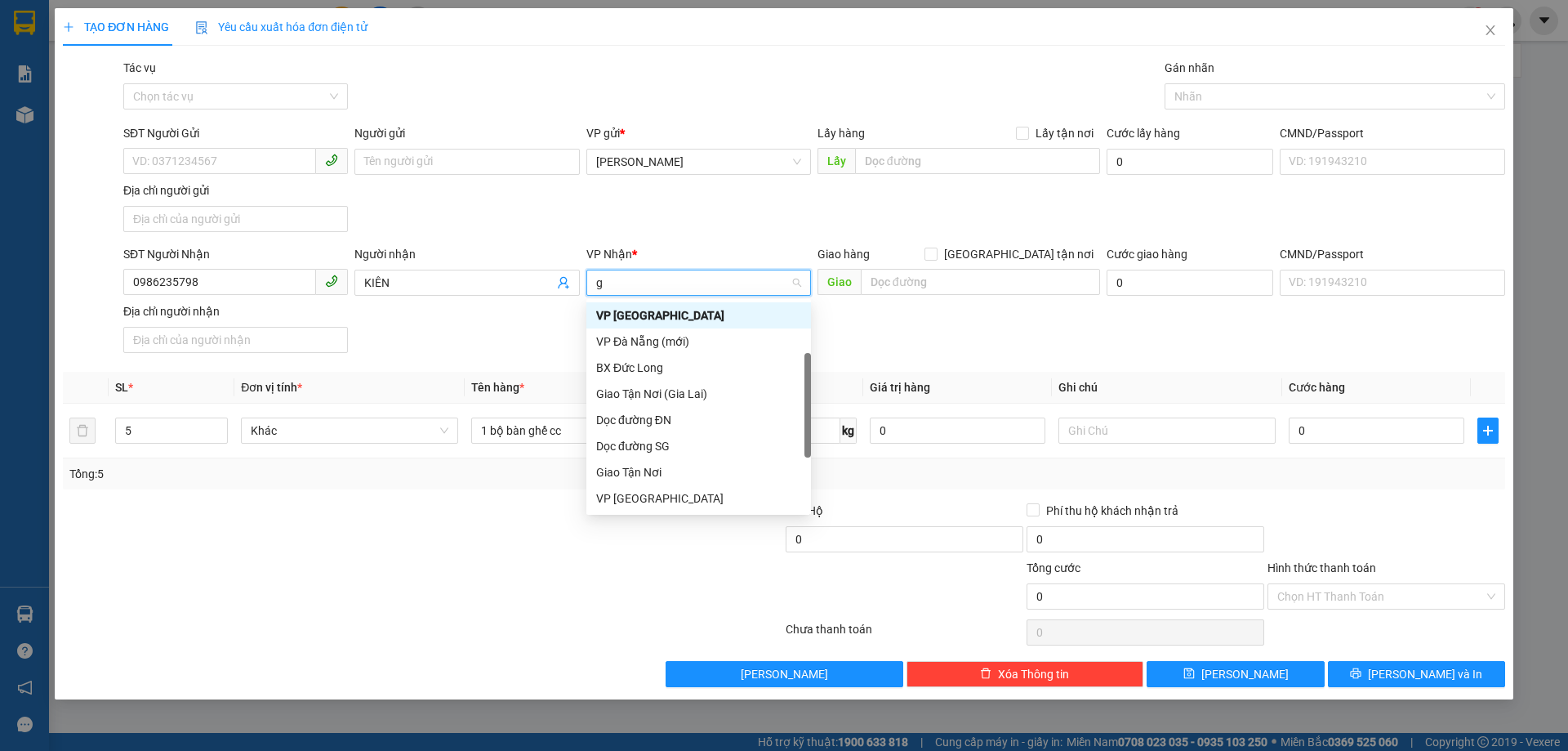
type input "gi"
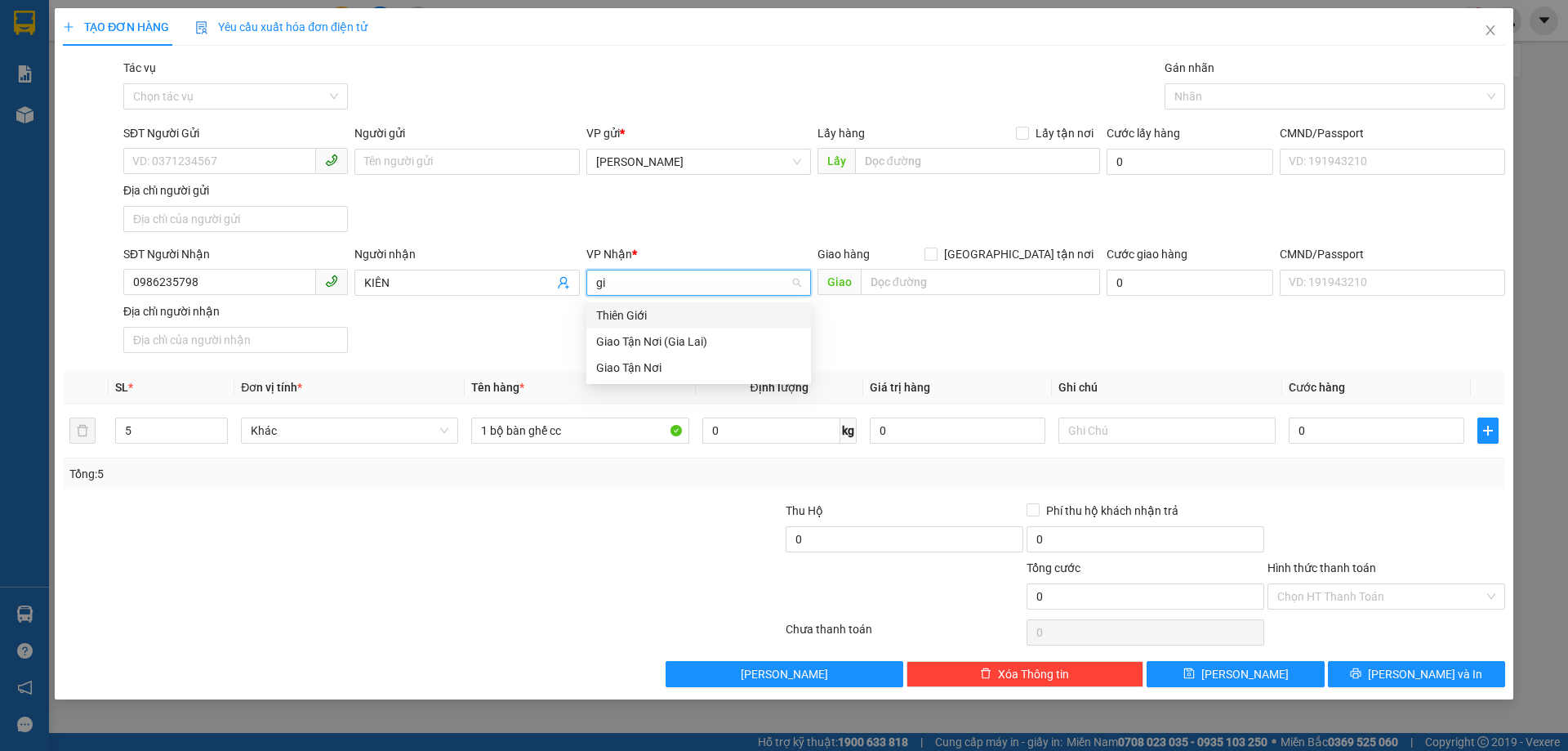
scroll to position [0, 0]
click at [627, 367] on div "Giao Tận Nơi" at bounding box center [699, 367] width 205 height 18
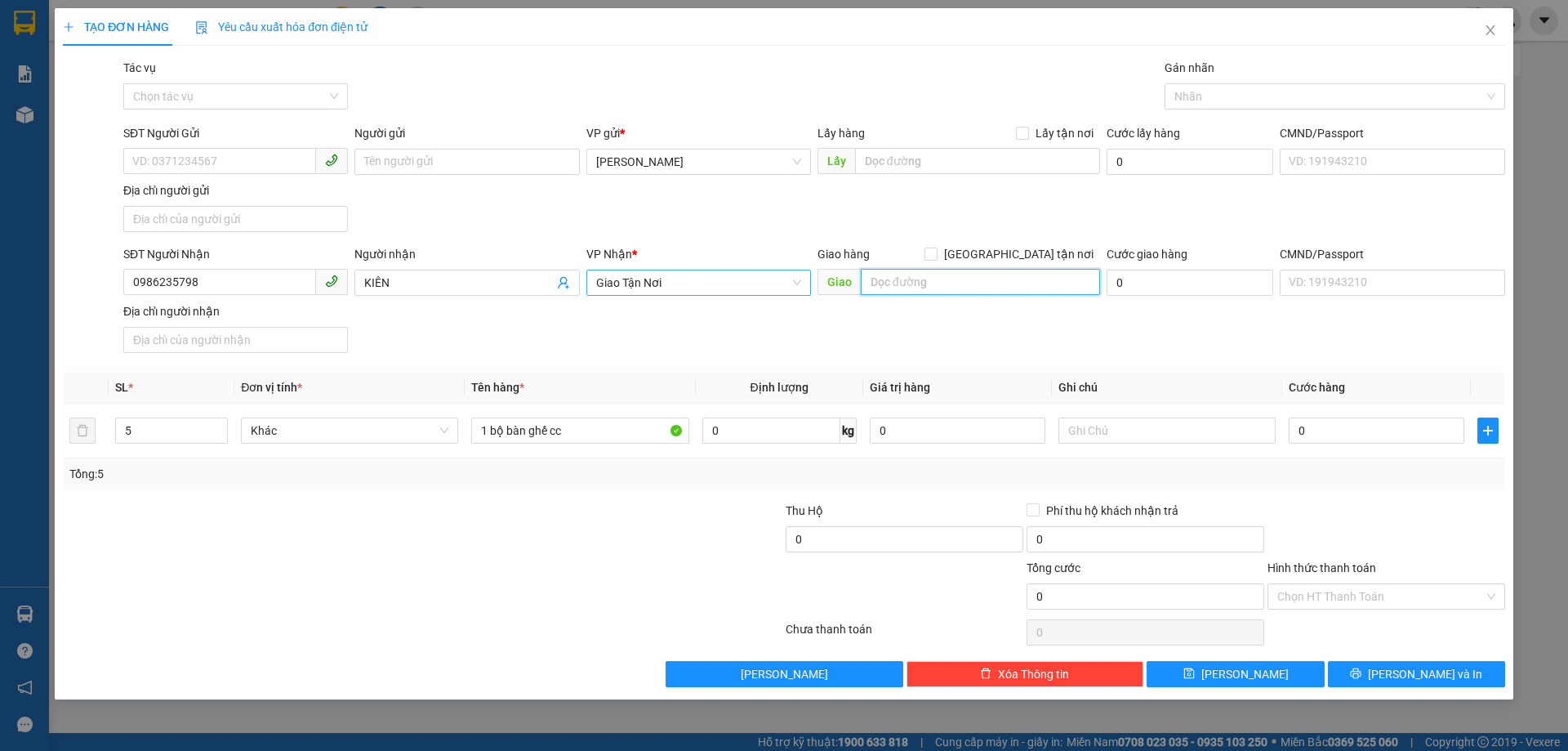
click at [921, 280] on input "text" at bounding box center [980, 282] width 239 height 26
type input "350/18/68c1 lê đức thọ"
click at [936, 250] on input "[GEOGRAPHIC_DATA] tận nơi" at bounding box center [929, 253] width 11 height 11
checkbox input "true"
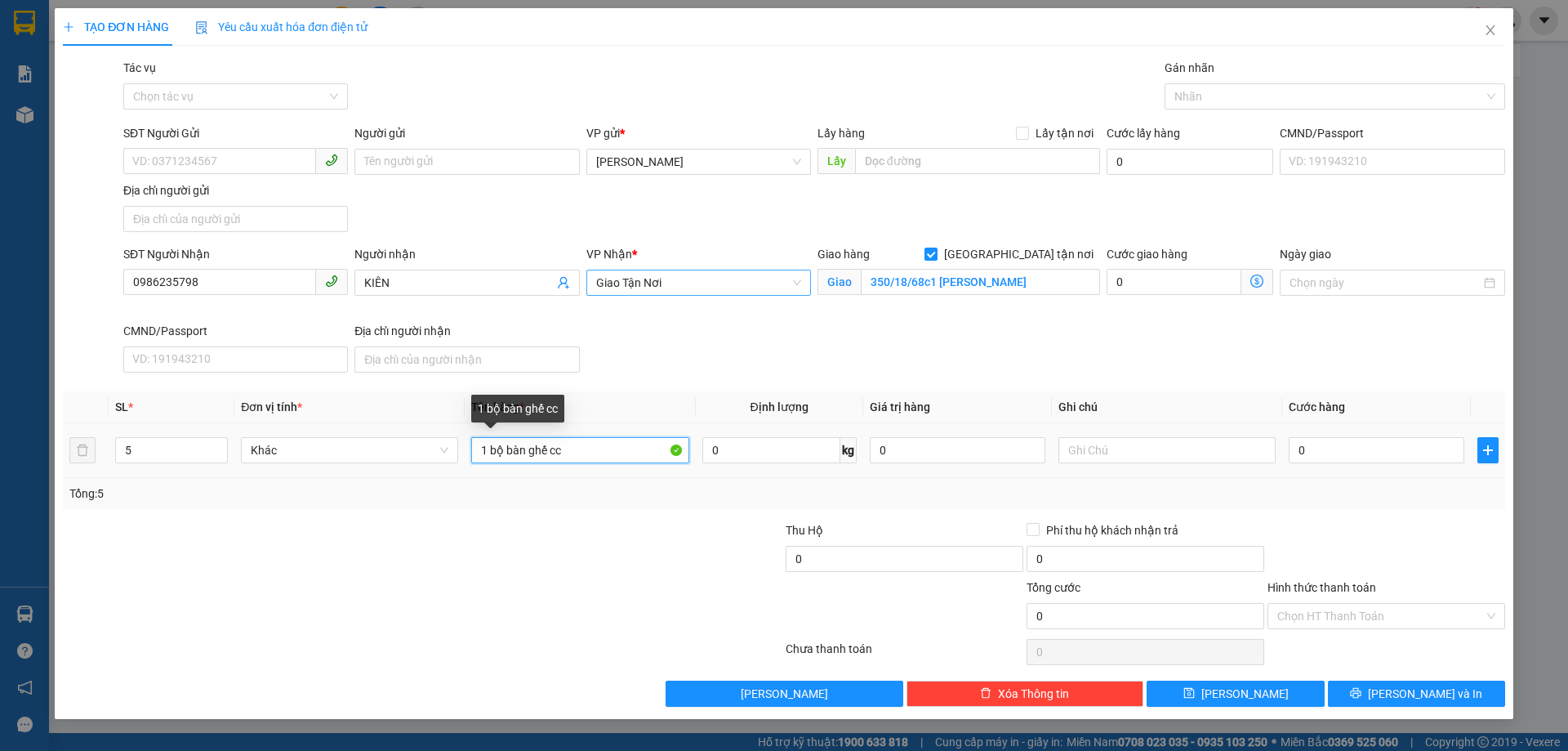
click at [599, 451] on input "1 bộ bàn ghế cc" at bounding box center [579, 450] width 218 height 26
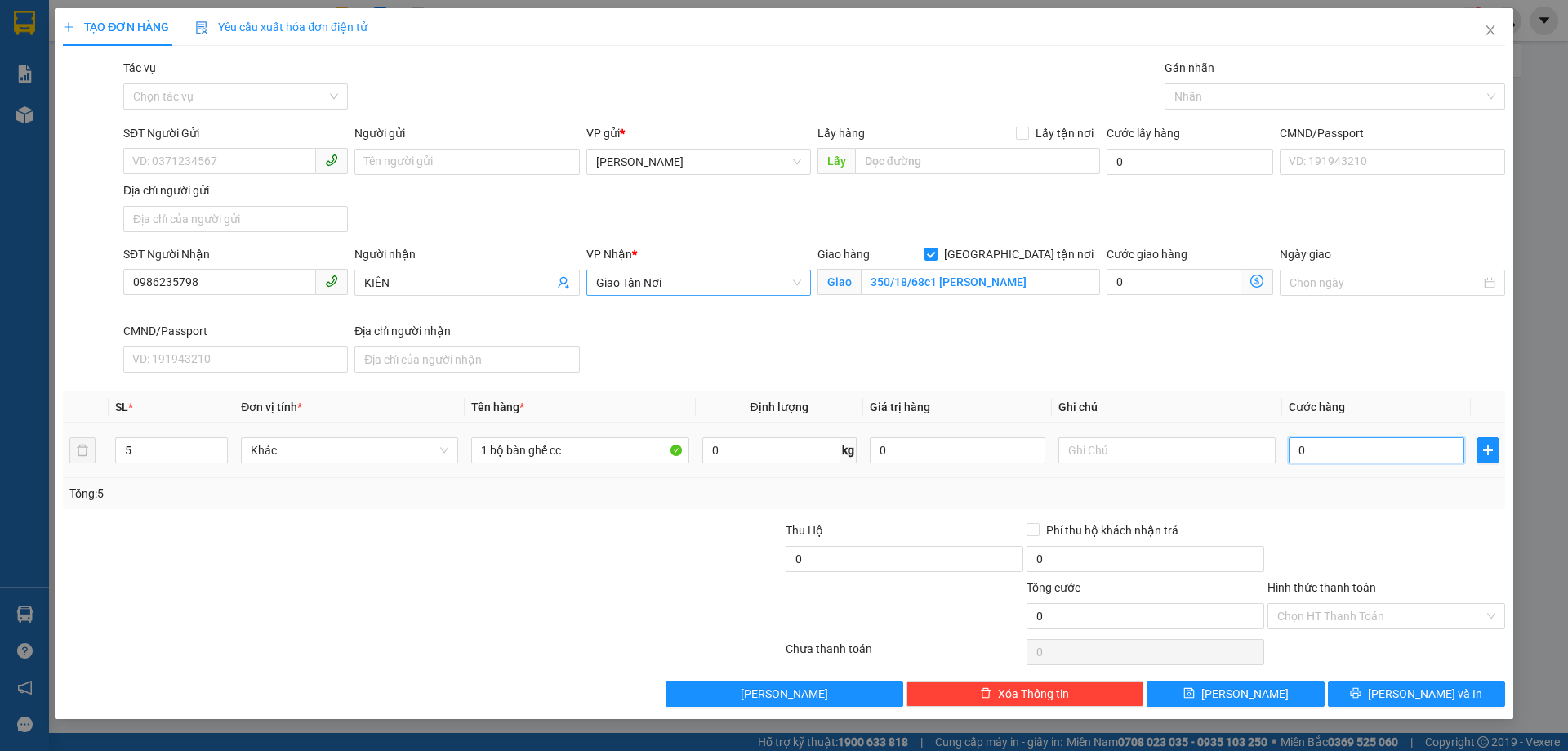
click at [1335, 448] on input "0" at bounding box center [1376, 450] width 175 height 26
type input "1"
type input "15"
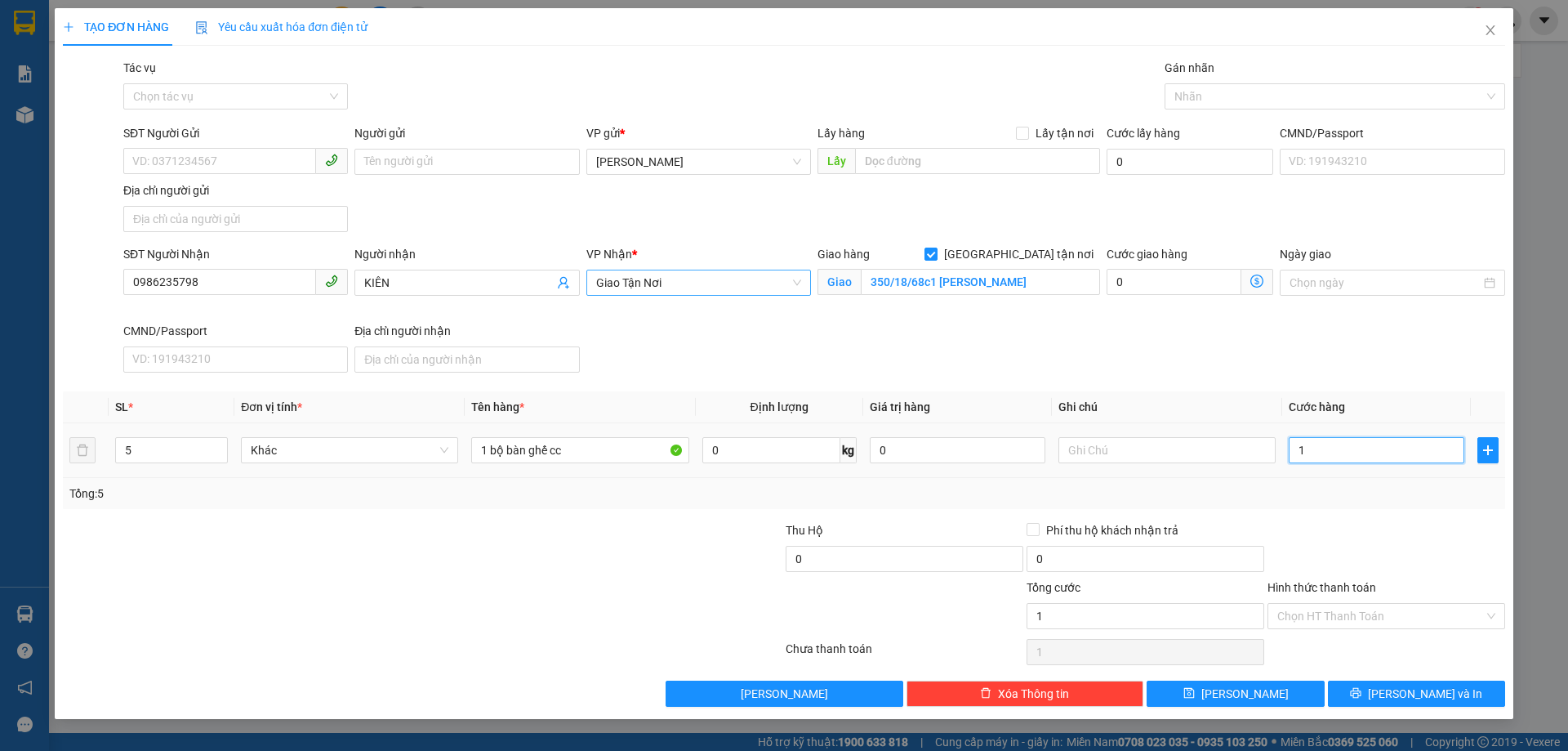
type input "15"
type input "150"
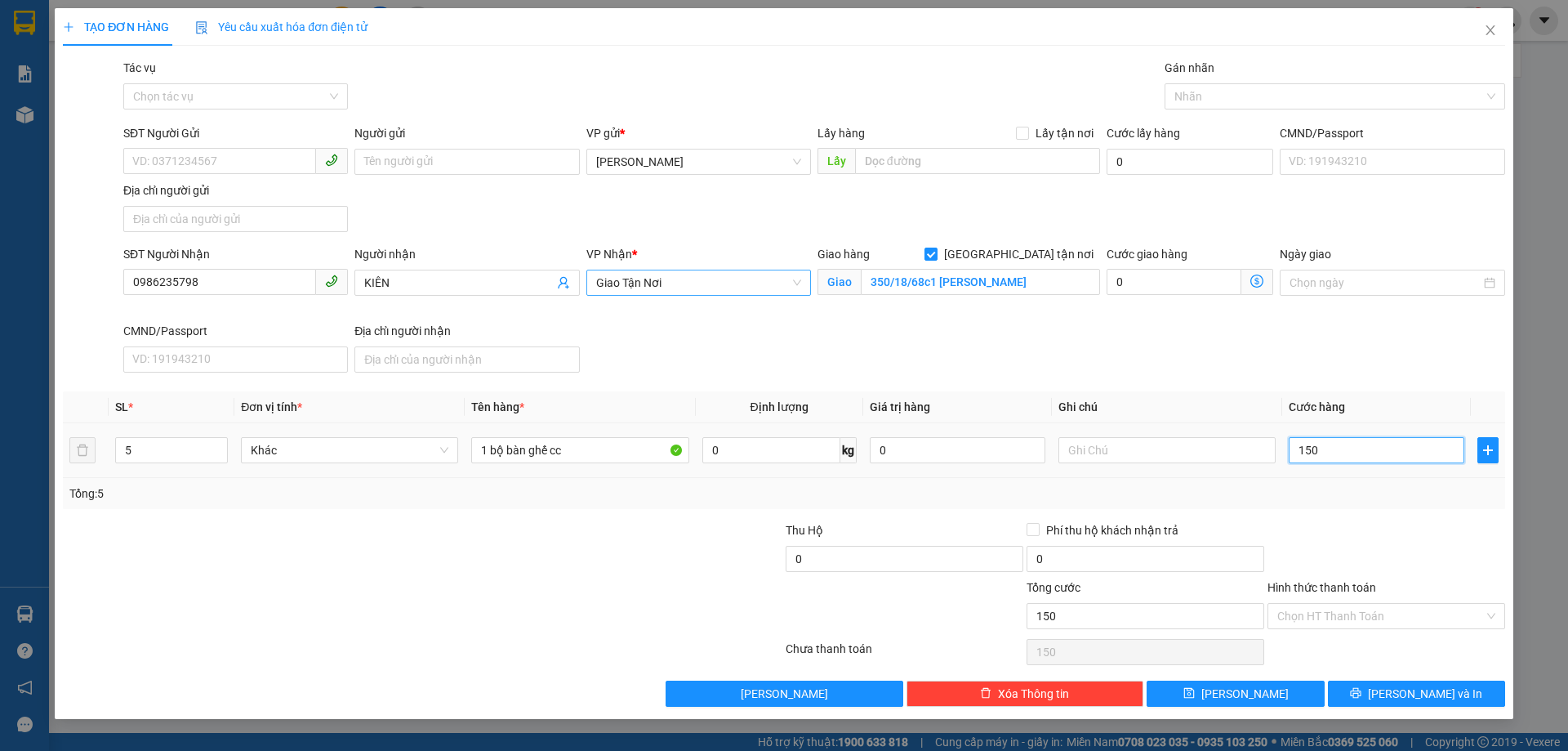
type input "1.500"
type input "15.000"
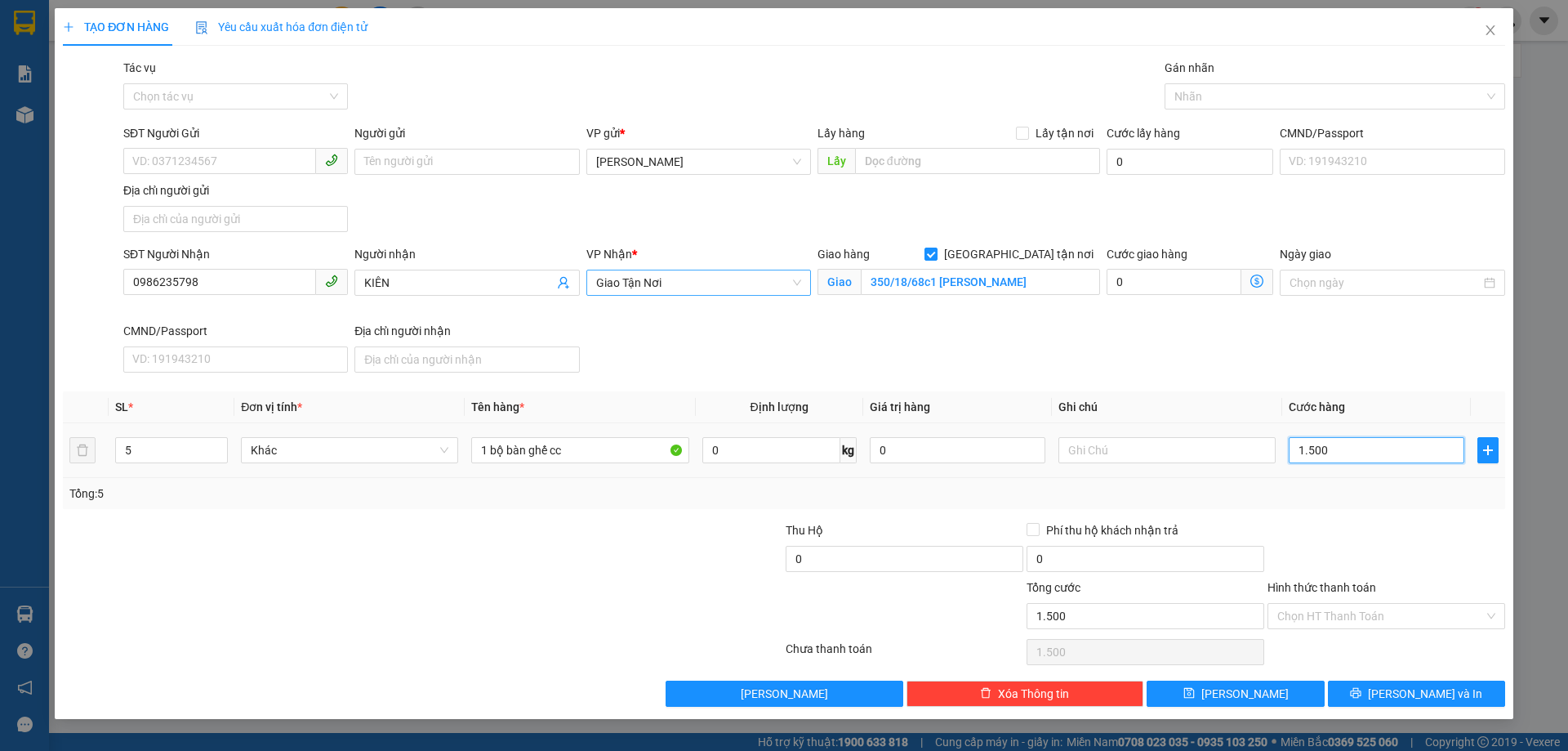
type input "15.000"
type input "150.000"
type input "1.500.000"
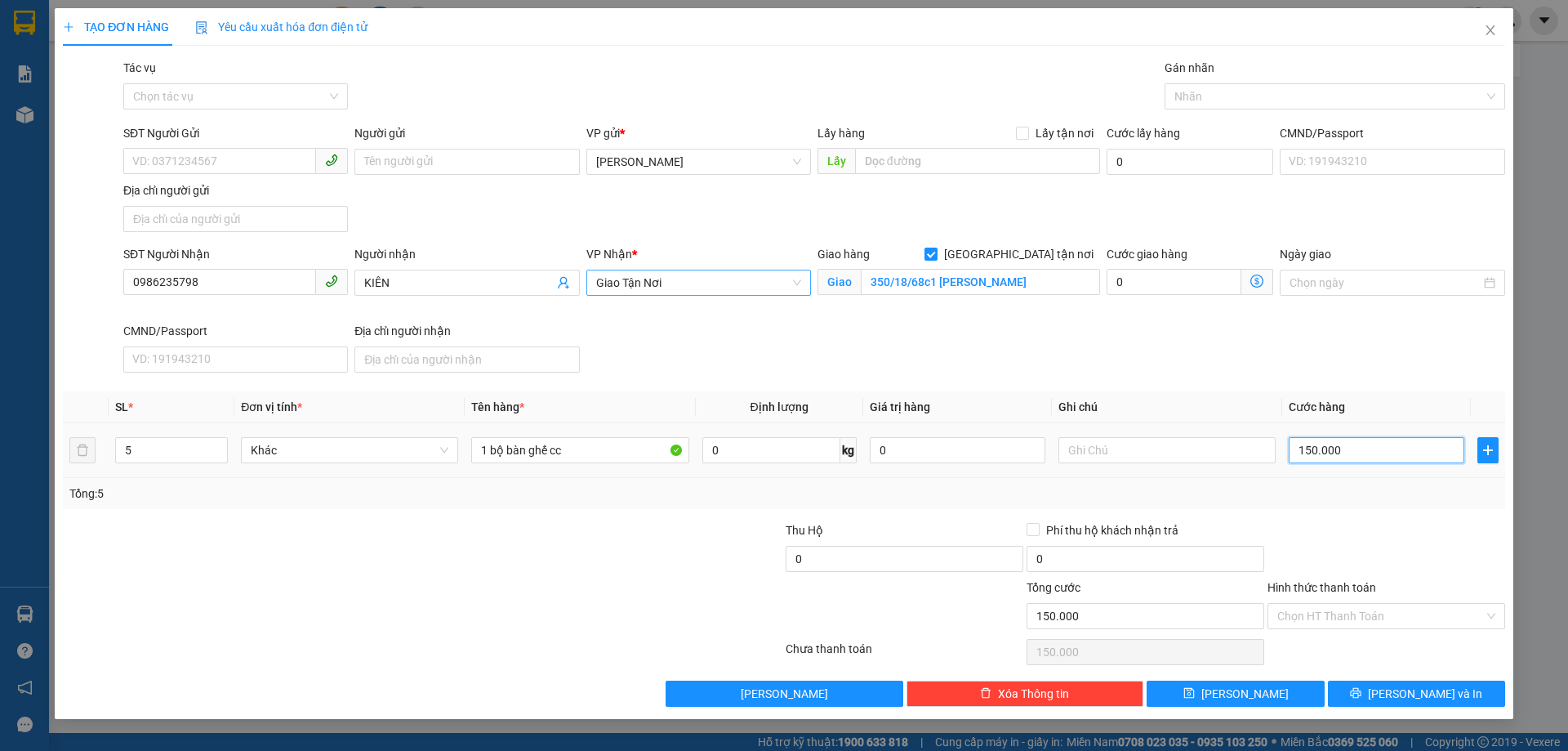
type input "1.500.000"
click at [1115, 457] on input "text" at bounding box center [1167, 450] width 218 height 26
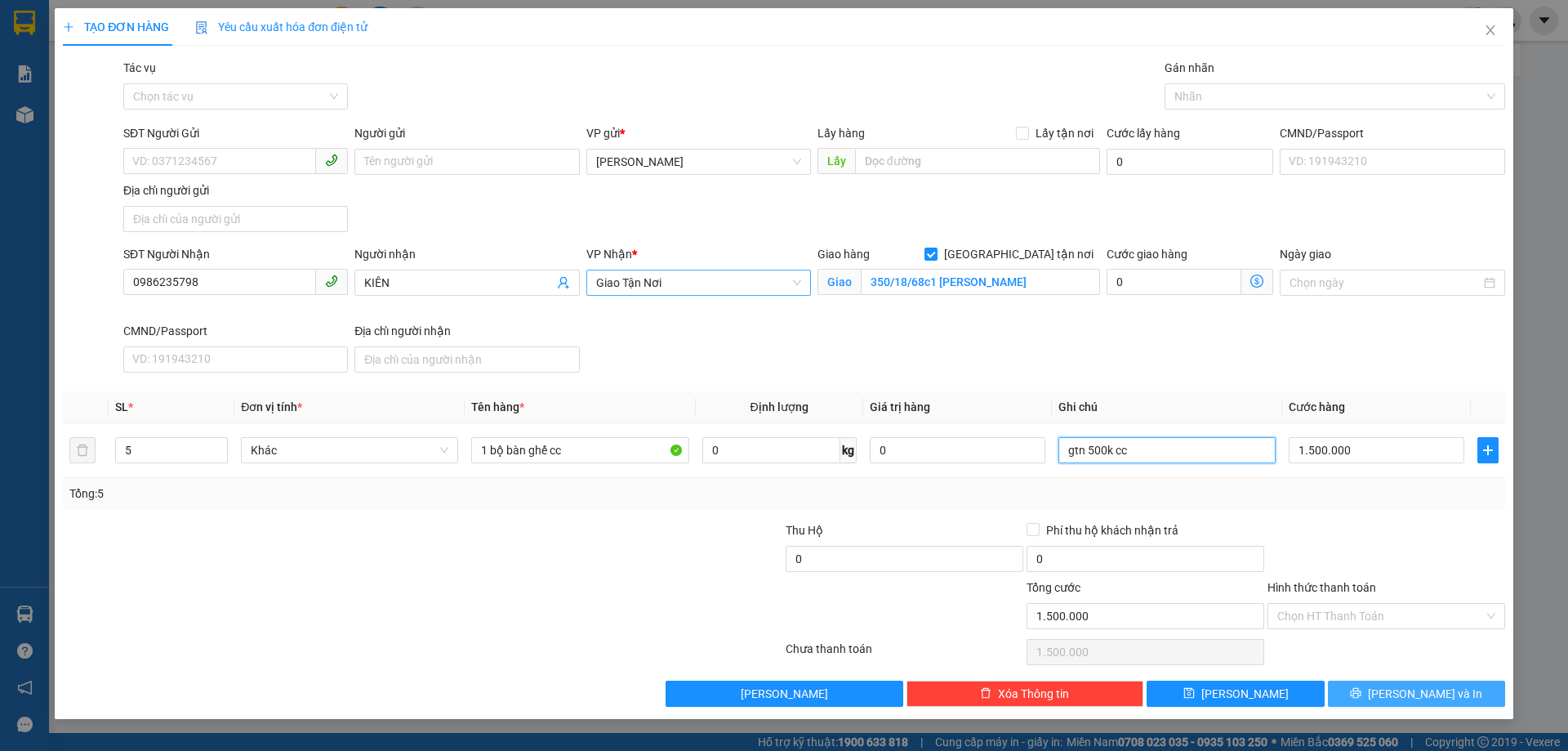
type input "gtn 500k cc"
click at [1401, 690] on button "[PERSON_NAME] và In" at bounding box center [1416, 694] width 177 height 26
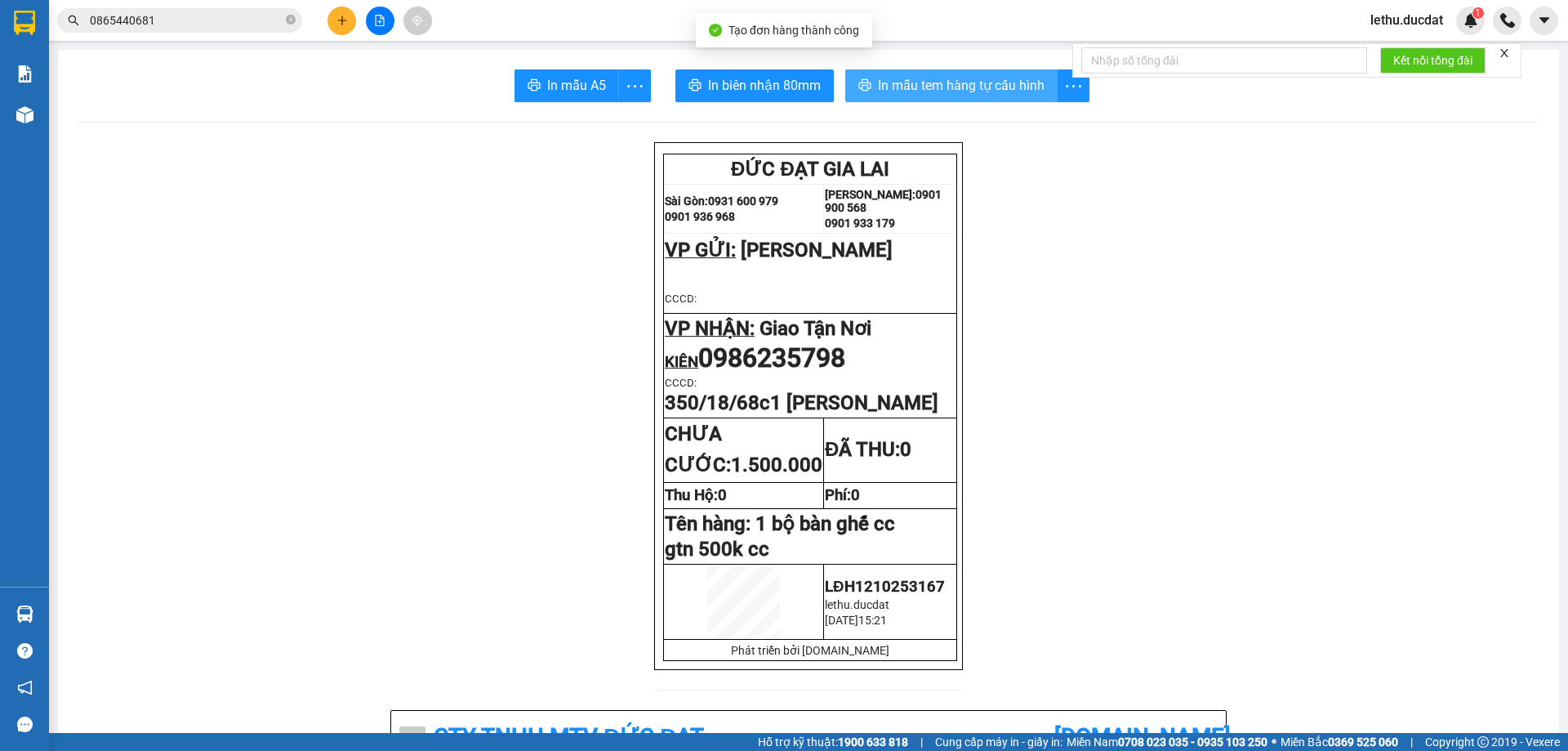
click at [924, 87] on span "In mẫu tem hàng tự cấu hình" at bounding box center [961, 86] width 167 height 21
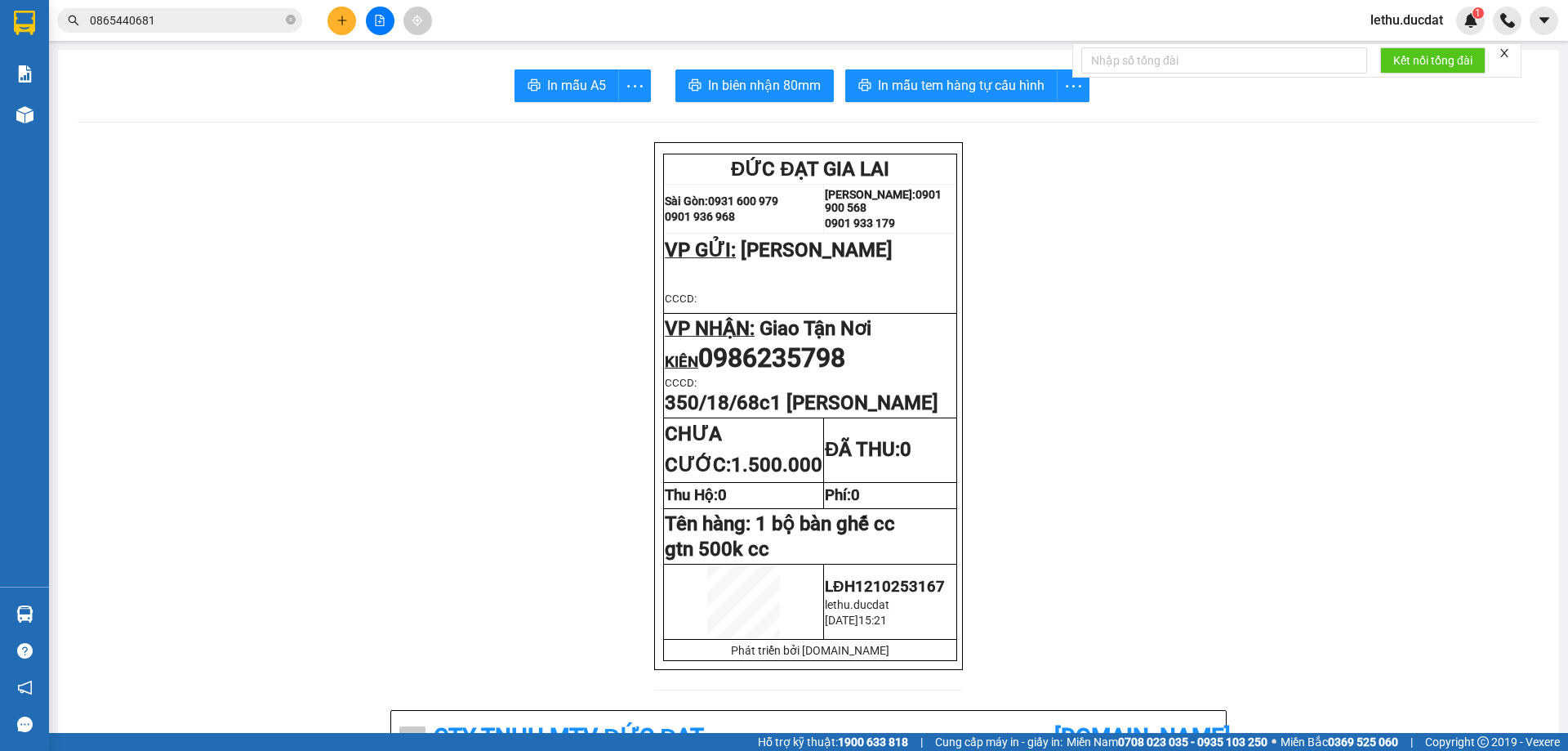
click at [348, 20] on button at bounding box center [342, 21] width 28 height 28
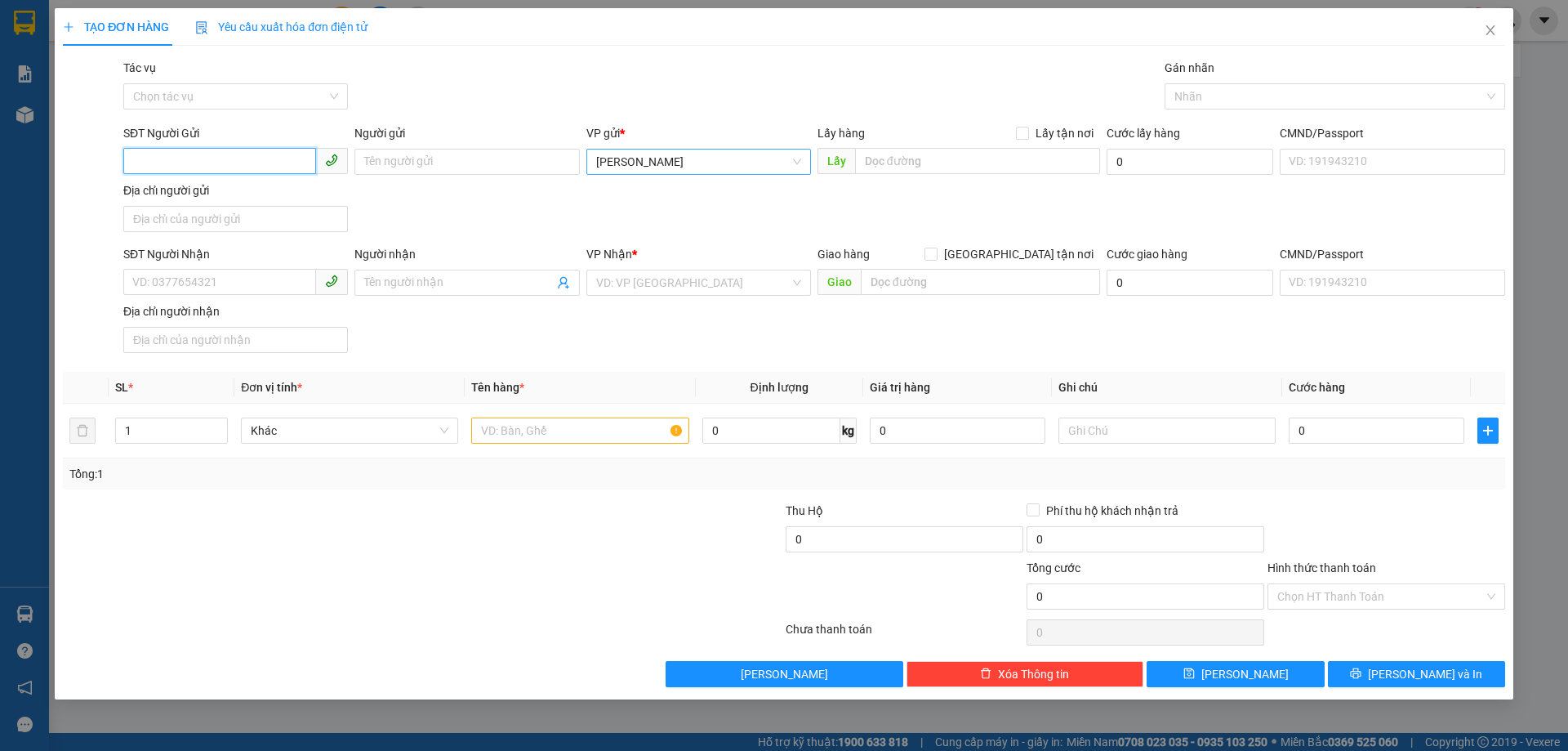
click at [627, 166] on span "[PERSON_NAME]" at bounding box center [699, 162] width 205 height 24
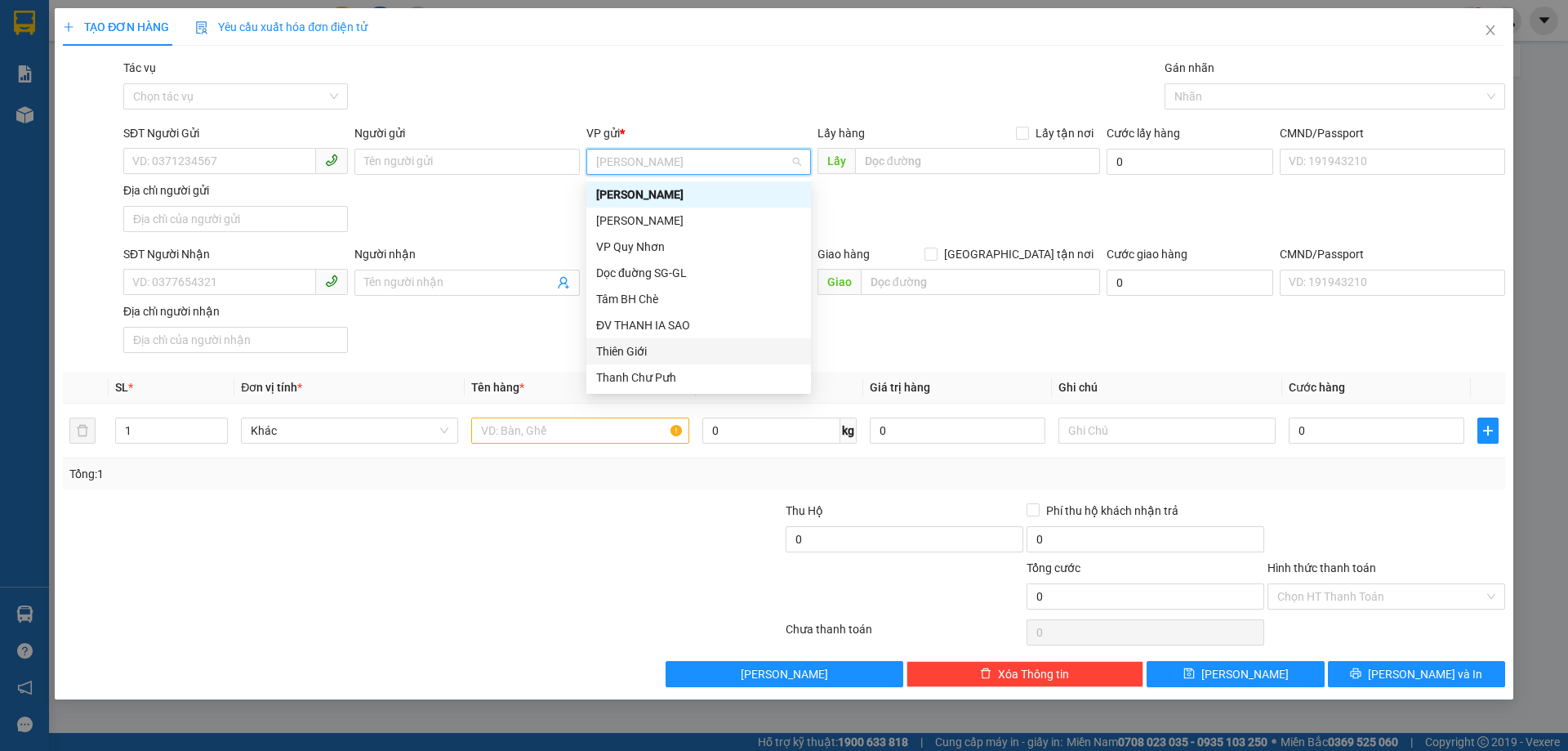
click at [844, 337] on div "SĐT Người Nhận VD: 0377654321 Người nhận Tên người nhận VP Nhận * VD: VP Sài Gò…" at bounding box center [814, 302] width 1388 height 114
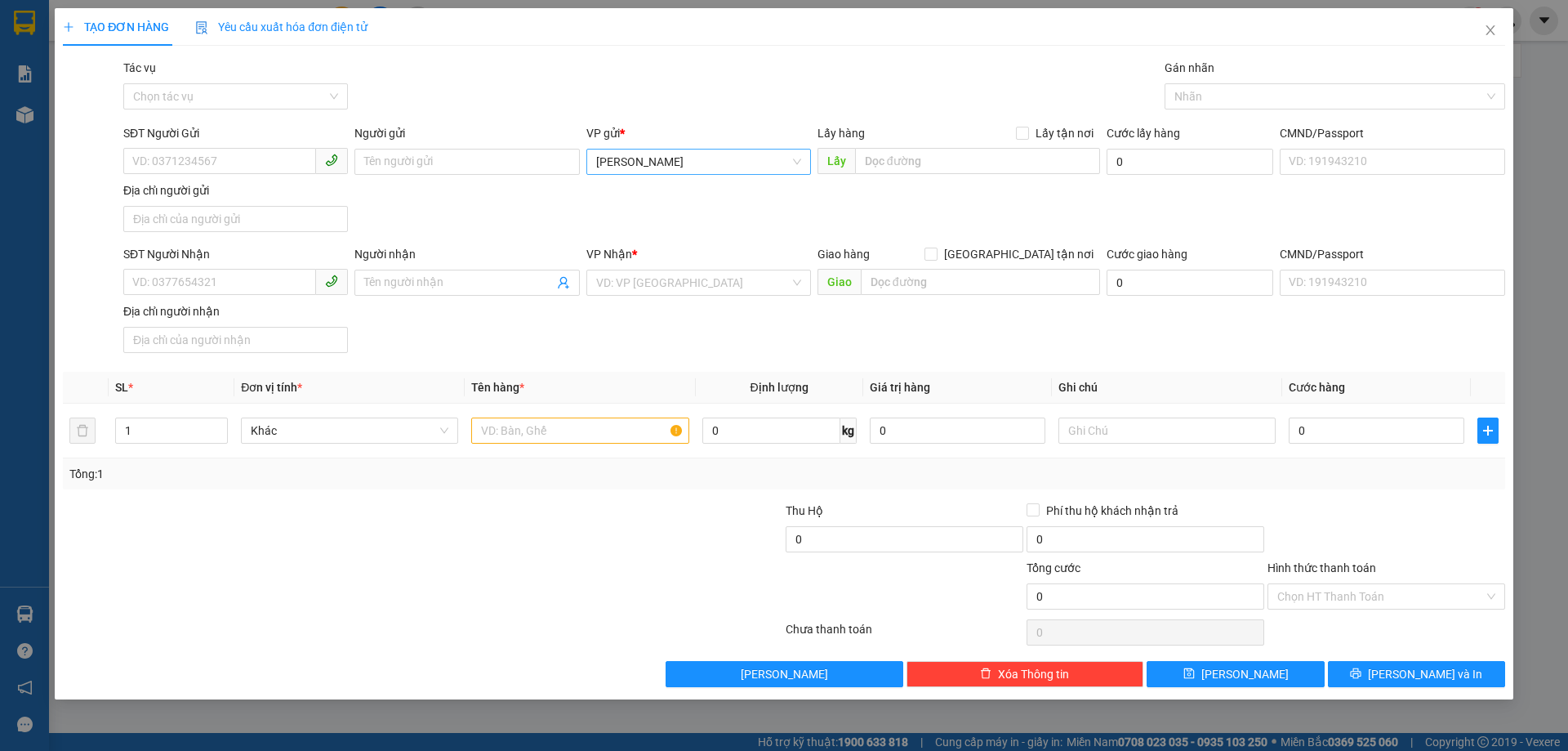
click at [623, 155] on span "[PERSON_NAME]" at bounding box center [699, 162] width 205 height 24
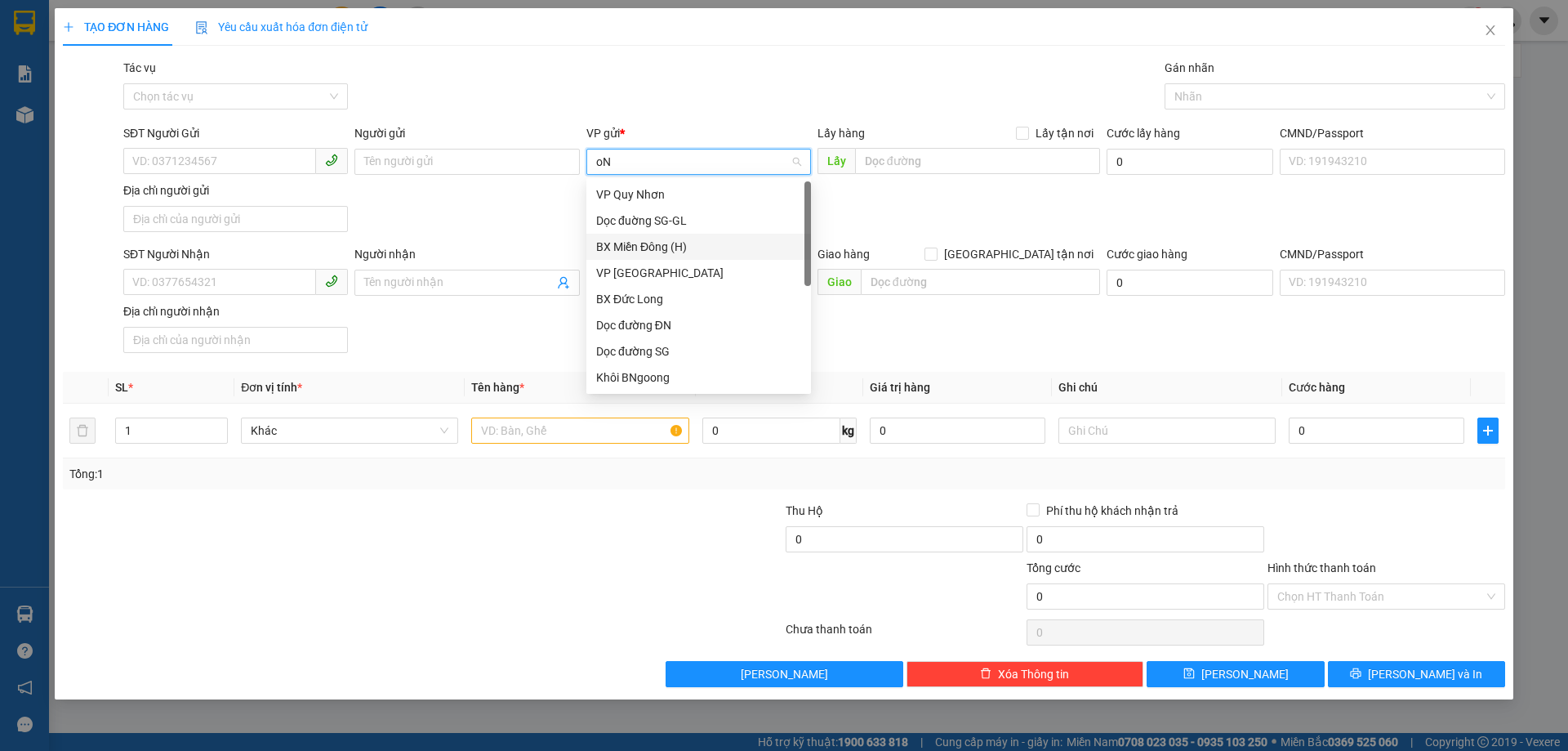
type input "o"
type input "ON"
click at [640, 244] on div "Điểm vé On Iasao" at bounding box center [699, 246] width 205 height 18
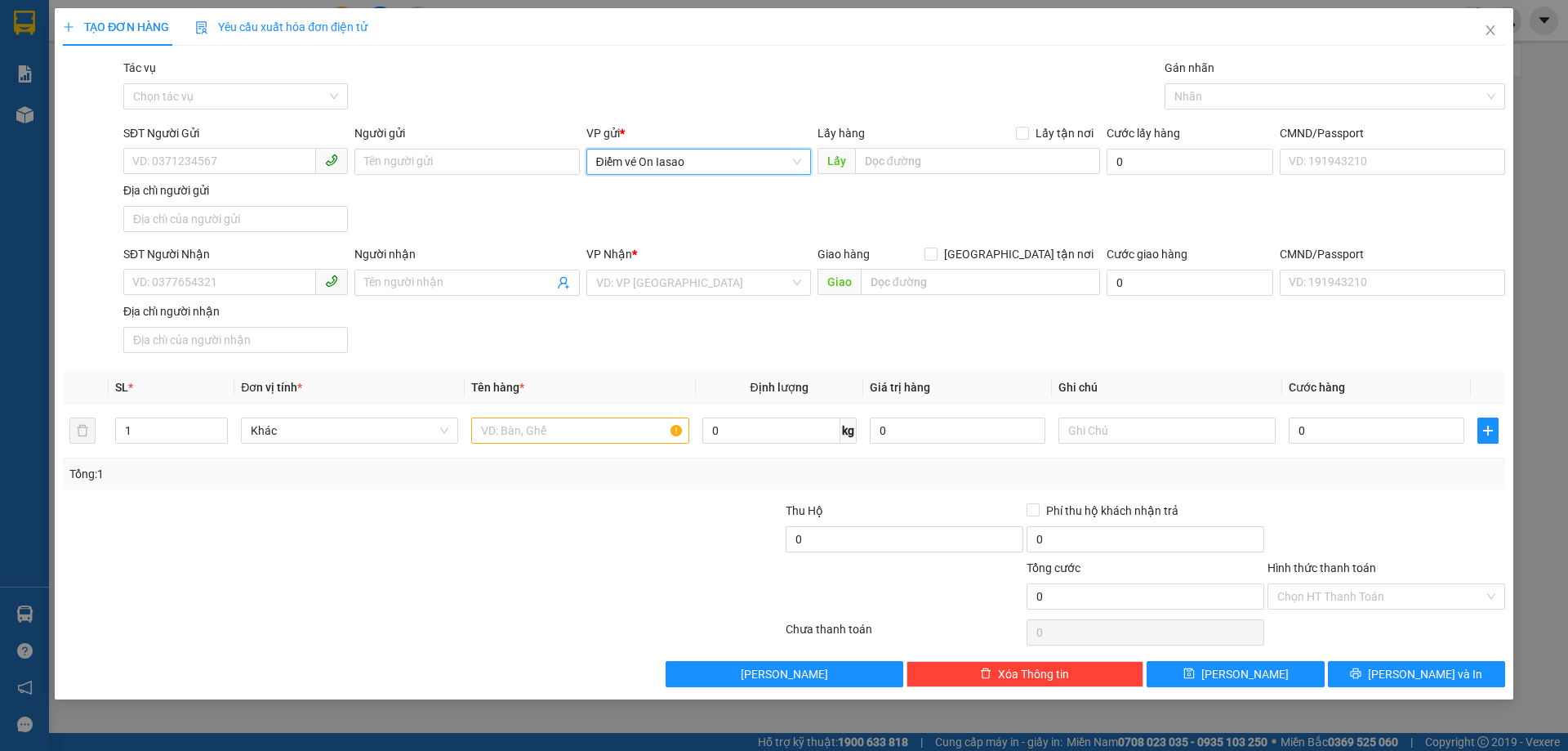
click at [221, 295] on span at bounding box center [235, 283] width 224 height 26
click at [509, 427] on input "text" at bounding box center [579, 431] width 218 height 26
click at [190, 284] on input "SĐT Người Nhận" at bounding box center [219, 282] width 193 height 26
type input "0787755143"
click at [653, 292] on input "search" at bounding box center [692, 283] width 193 height 24
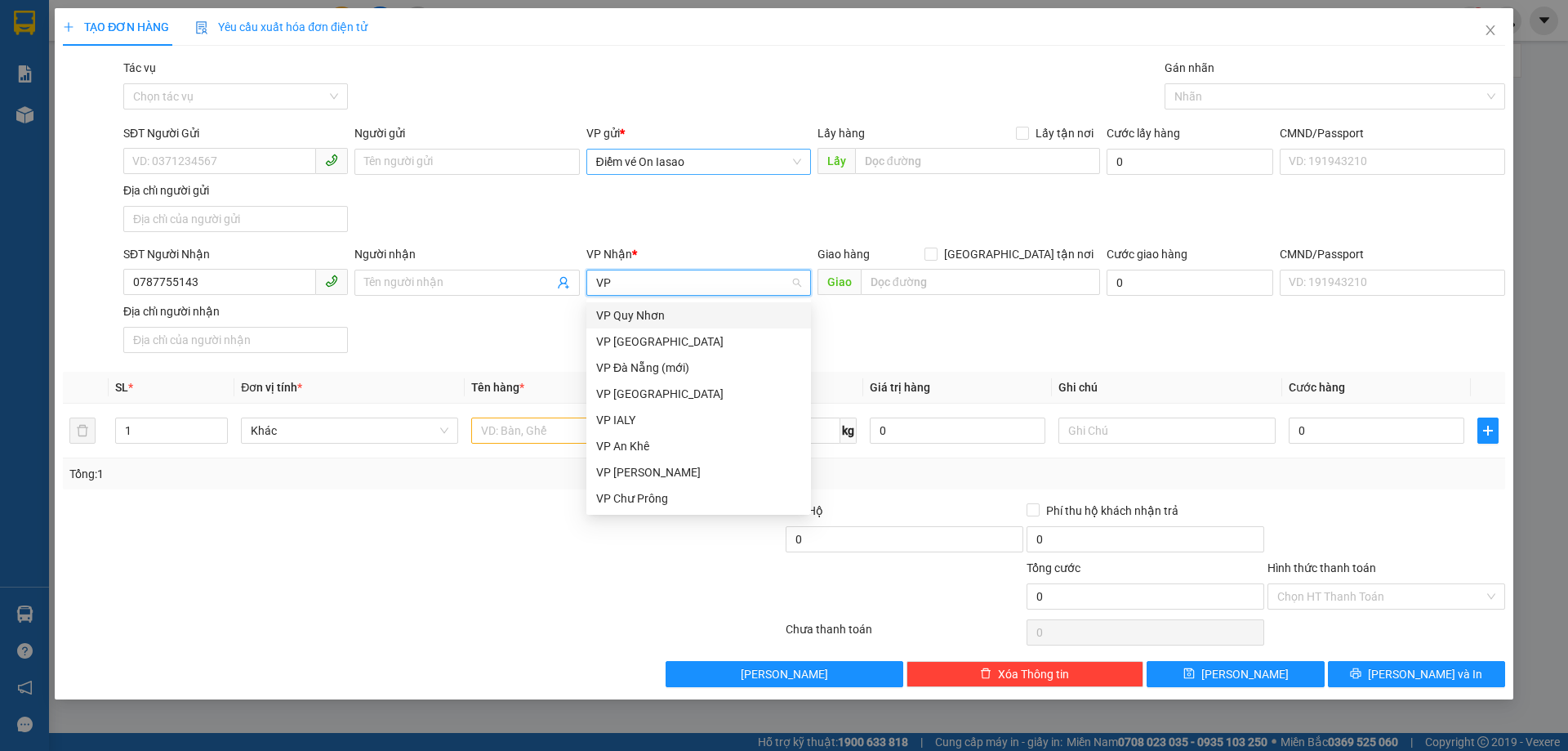
type input "VP D"
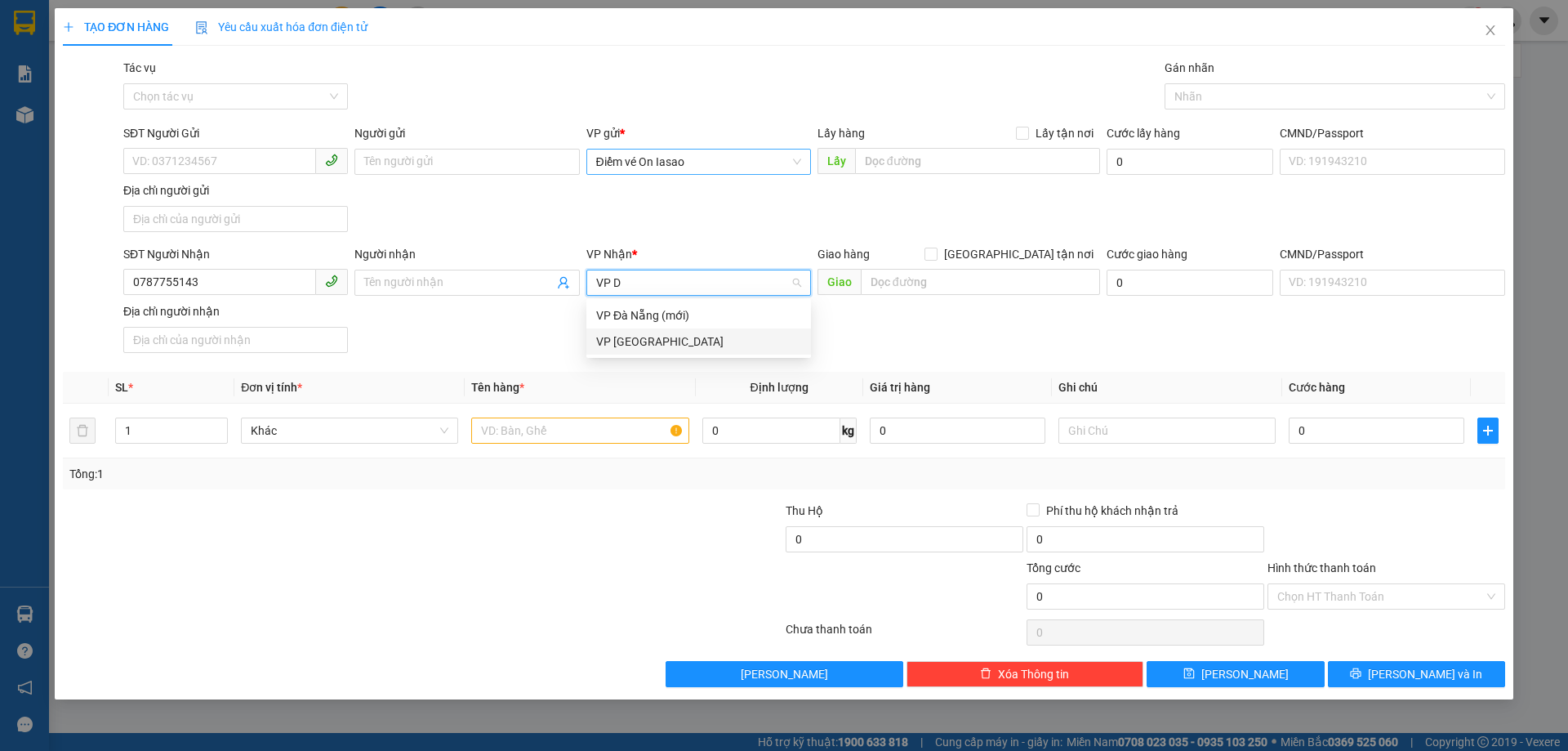
click at [639, 341] on div "VP [GEOGRAPHIC_DATA]" at bounding box center [699, 341] width 205 height 18
click at [512, 437] on input "text" at bounding box center [579, 431] width 218 height 26
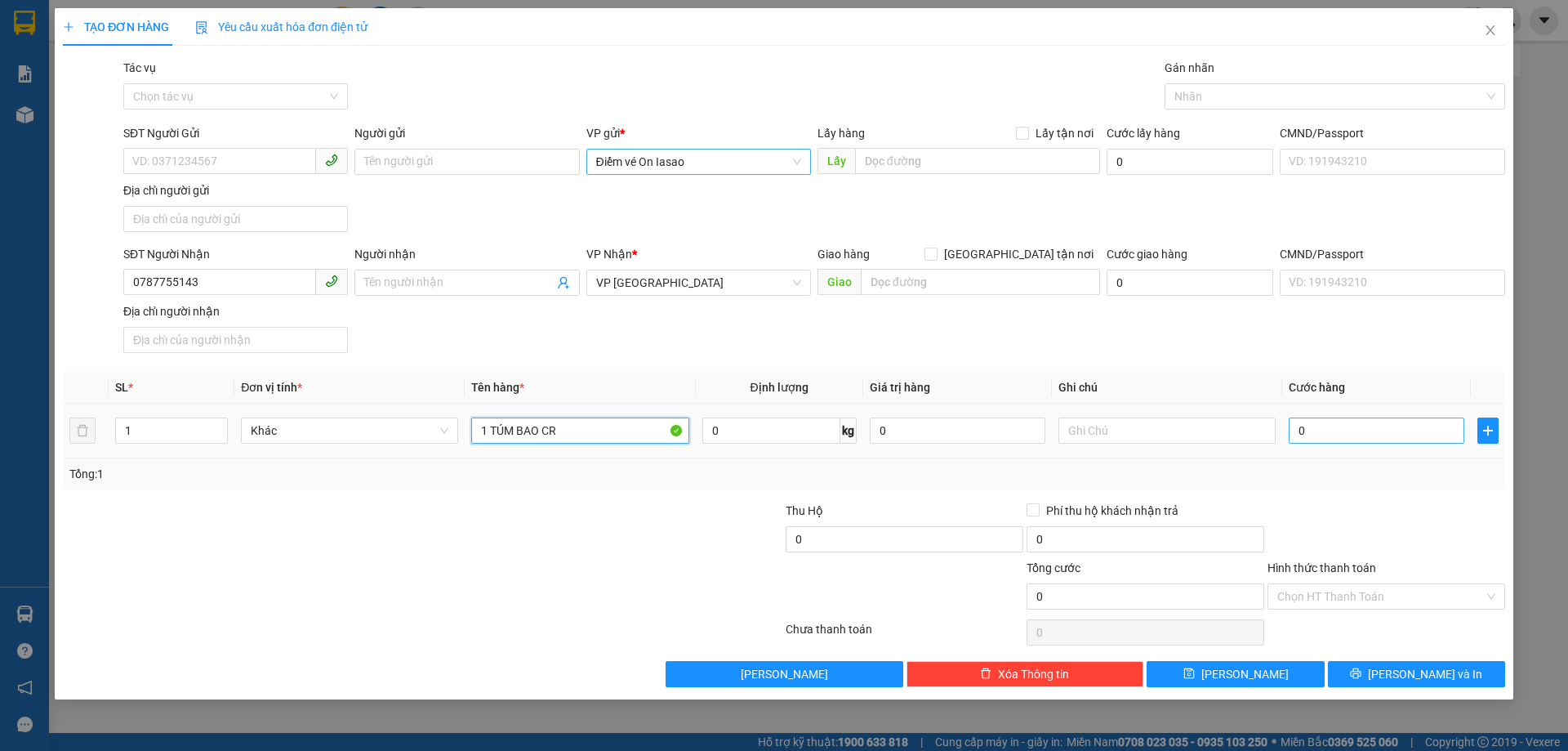
type input "1 TÚM BAO CR"
click at [1331, 427] on input "0" at bounding box center [1376, 431] width 175 height 26
type input "4"
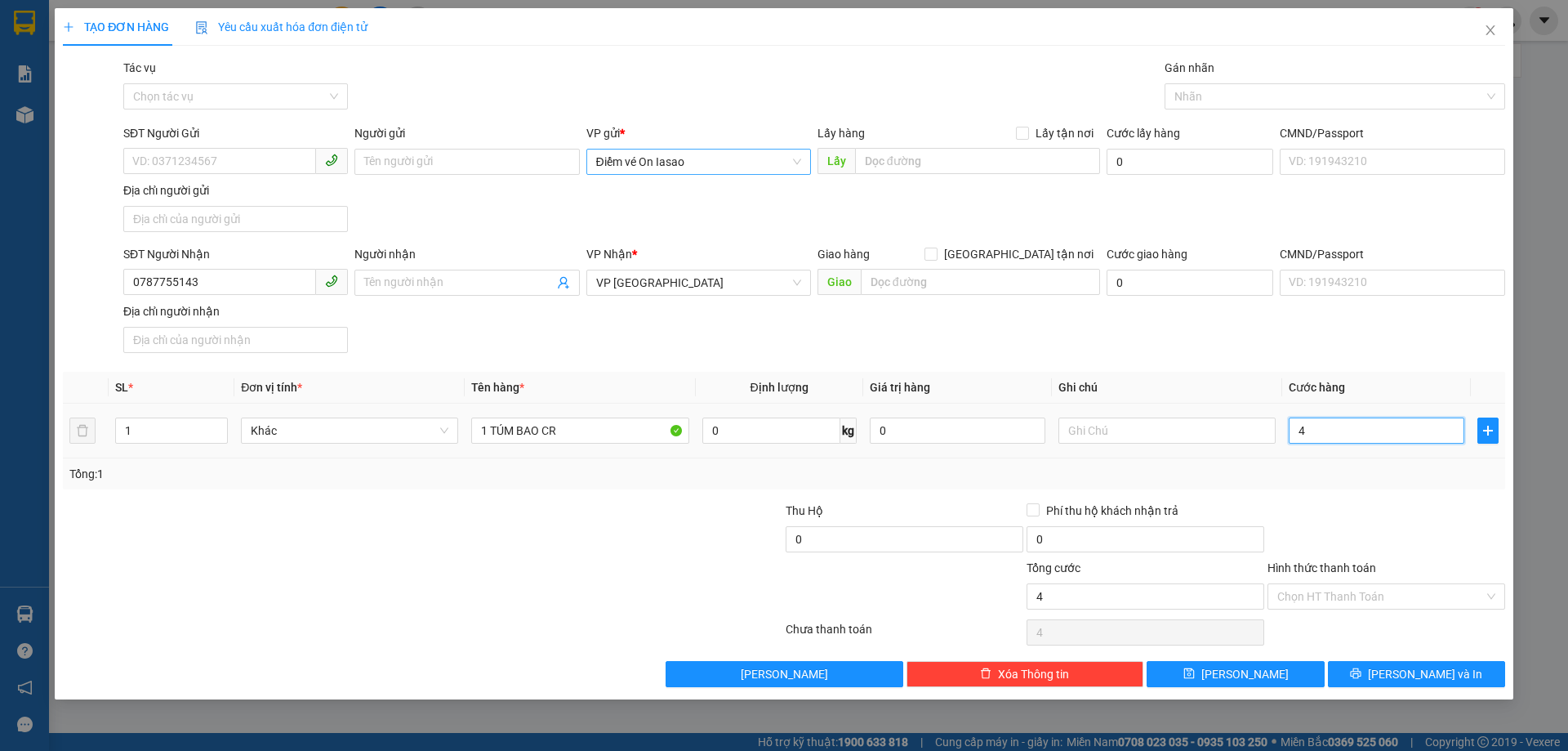
type input "40"
type input "400"
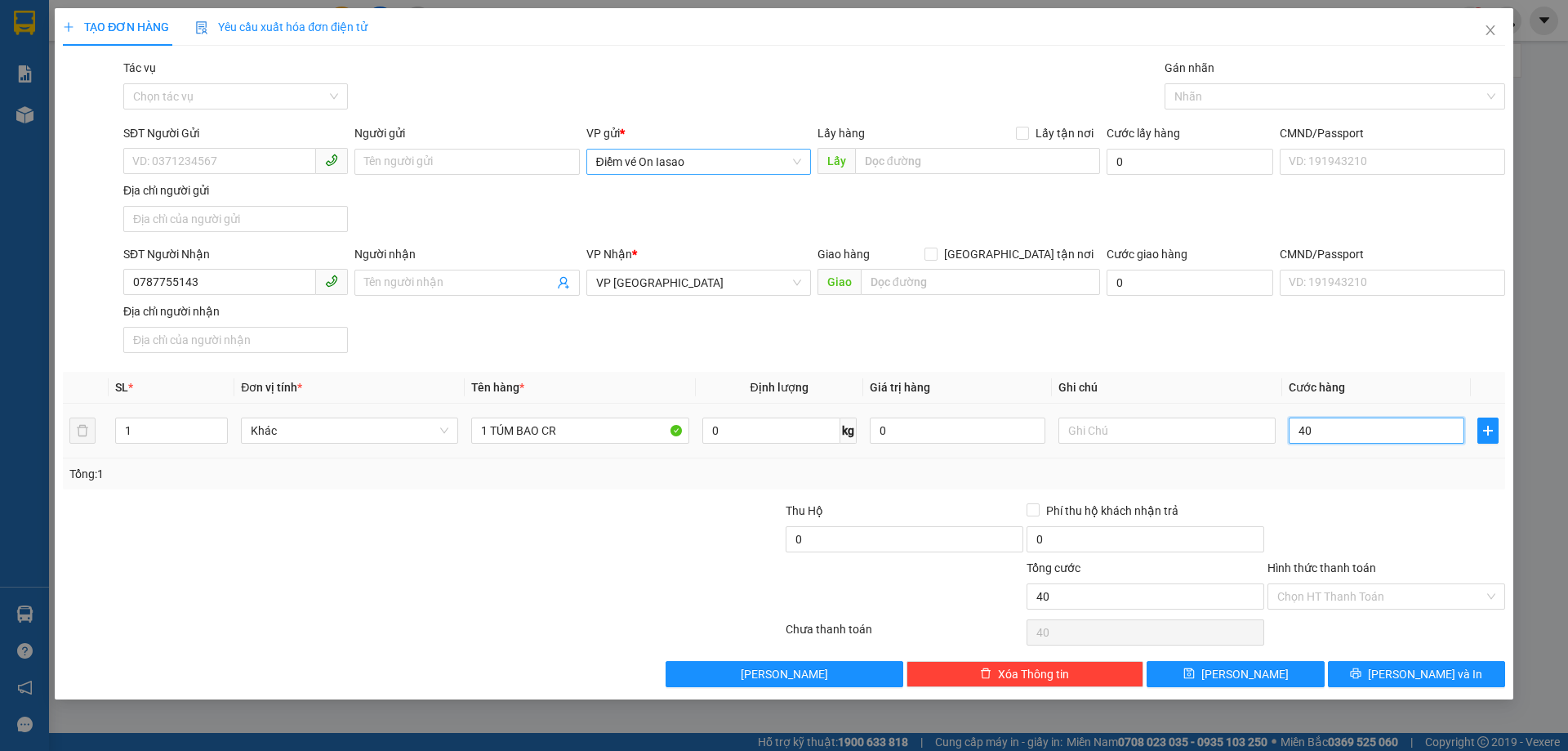
type input "400"
type input "4.000"
type input "40.000"
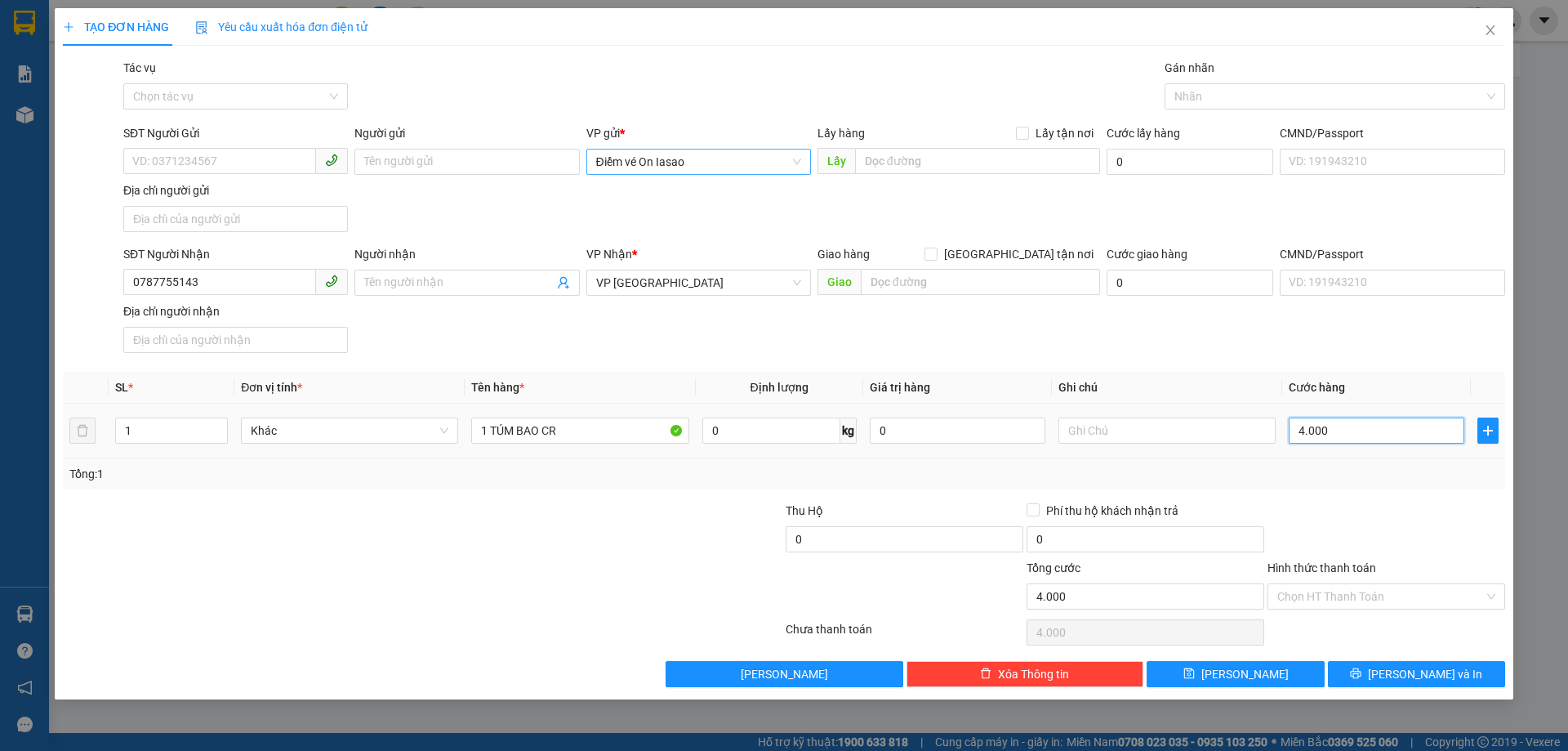
type input "40.000"
click at [1332, 587] on input "Hình thức thanh toán" at bounding box center [1380, 596] width 206 height 24
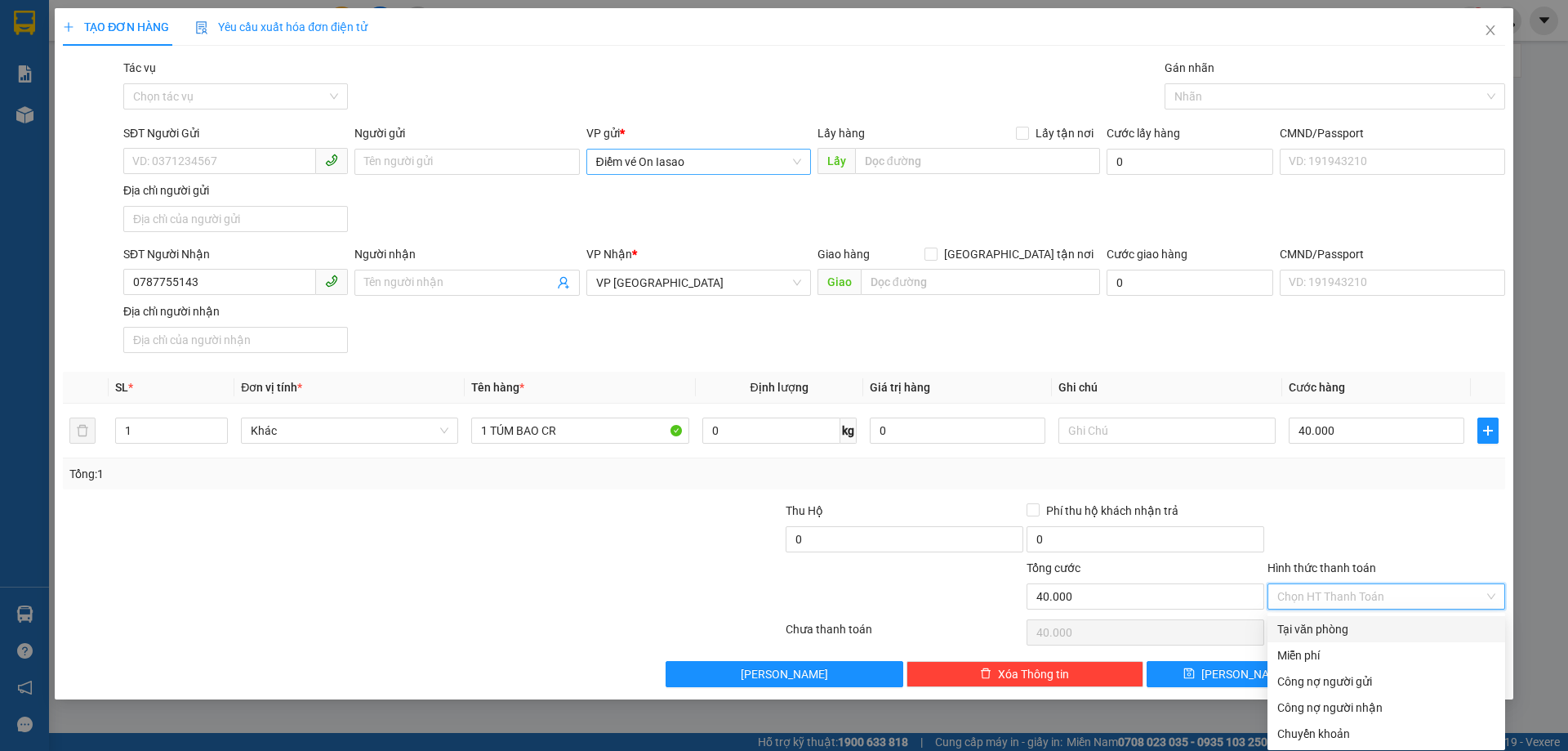
click at [1317, 629] on div "Tại văn phòng" at bounding box center [1385, 629] width 218 height 18
type input "0"
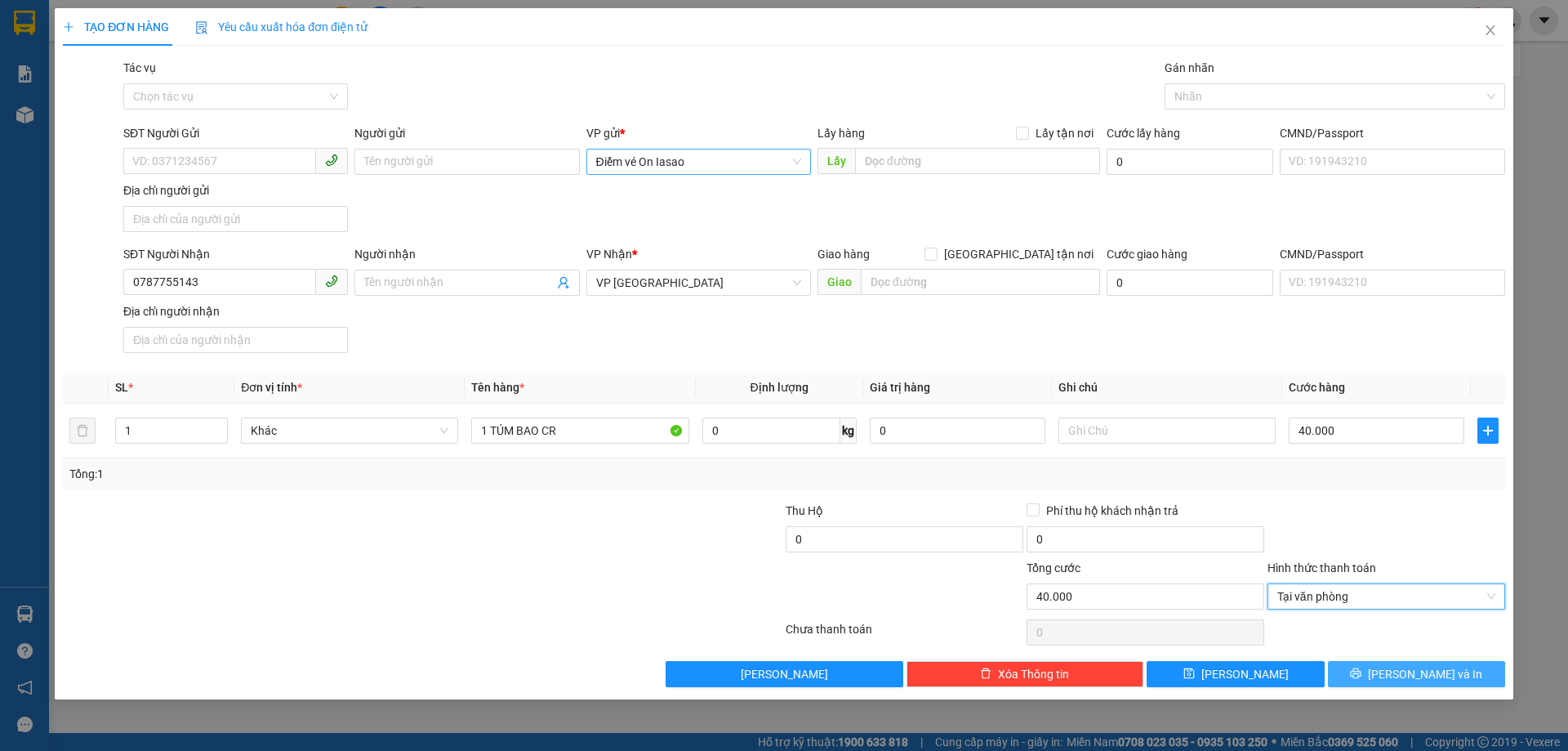
click at [1361, 673] on icon "printer" at bounding box center [1355, 673] width 11 height 11
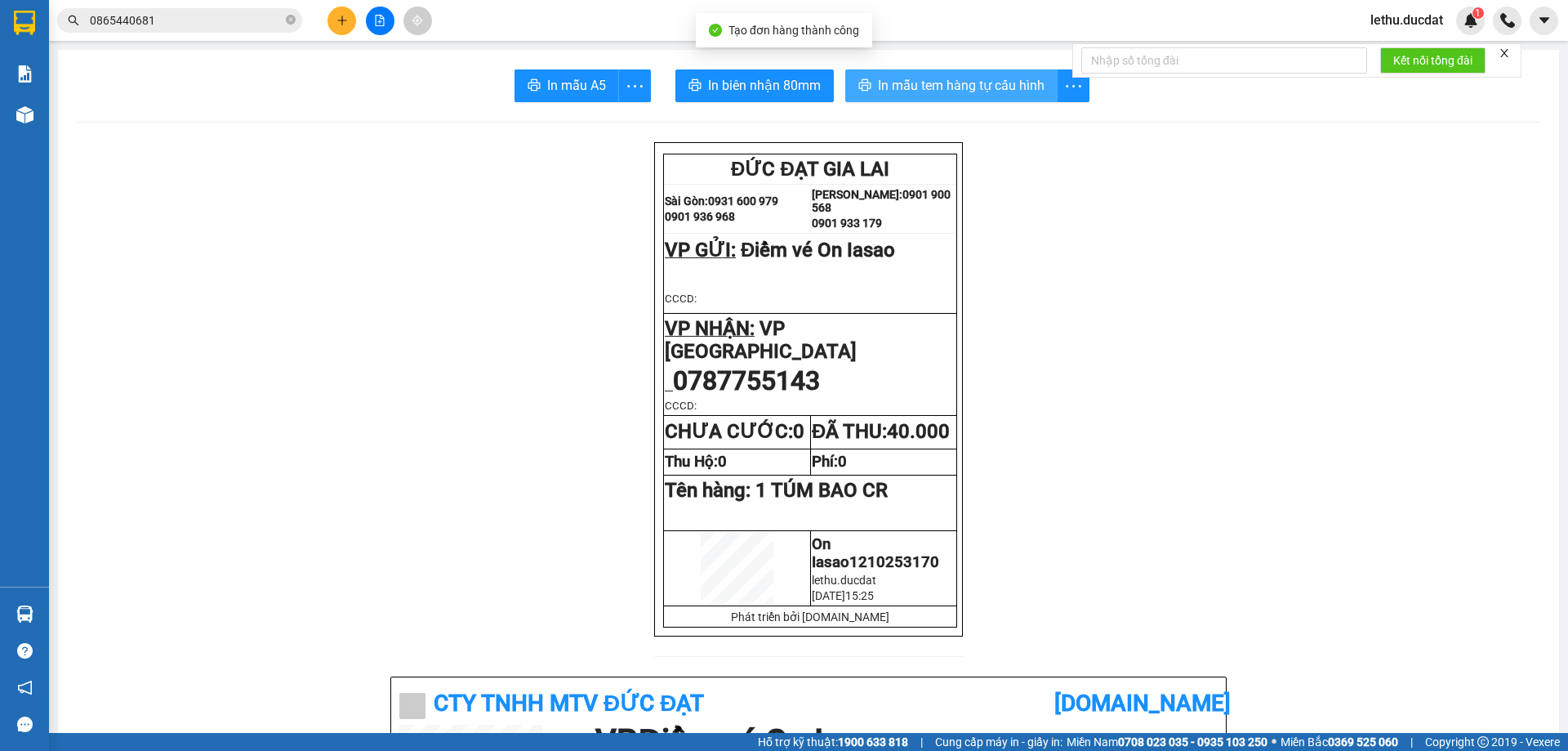
click at [927, 87] on span "In mẫu tem hàng tự cấu hình" at bounding box center [961, 86] width 167 height 21
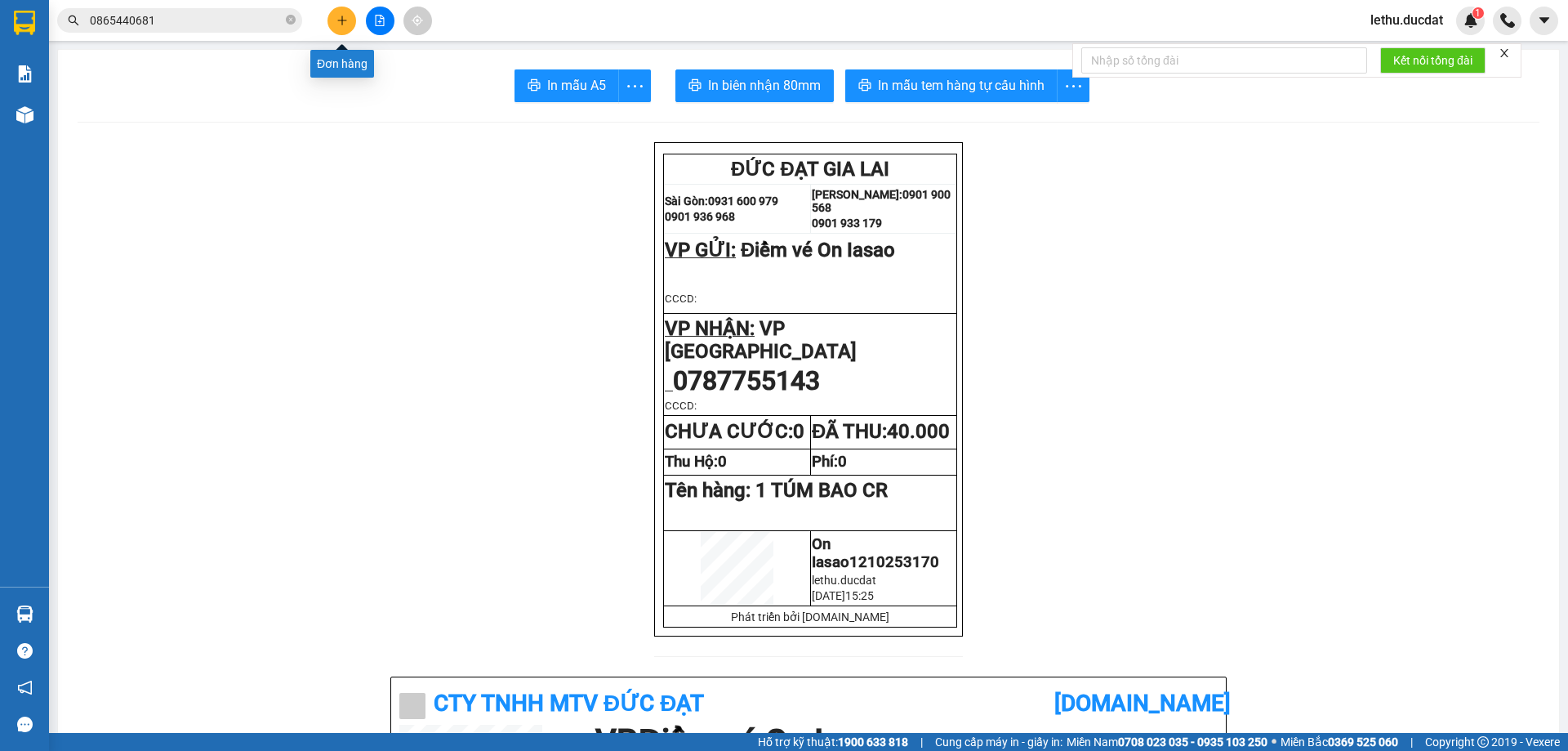
click at [339, 22] on icon "plus" at bounding box center [342, 21] width 11 height 11
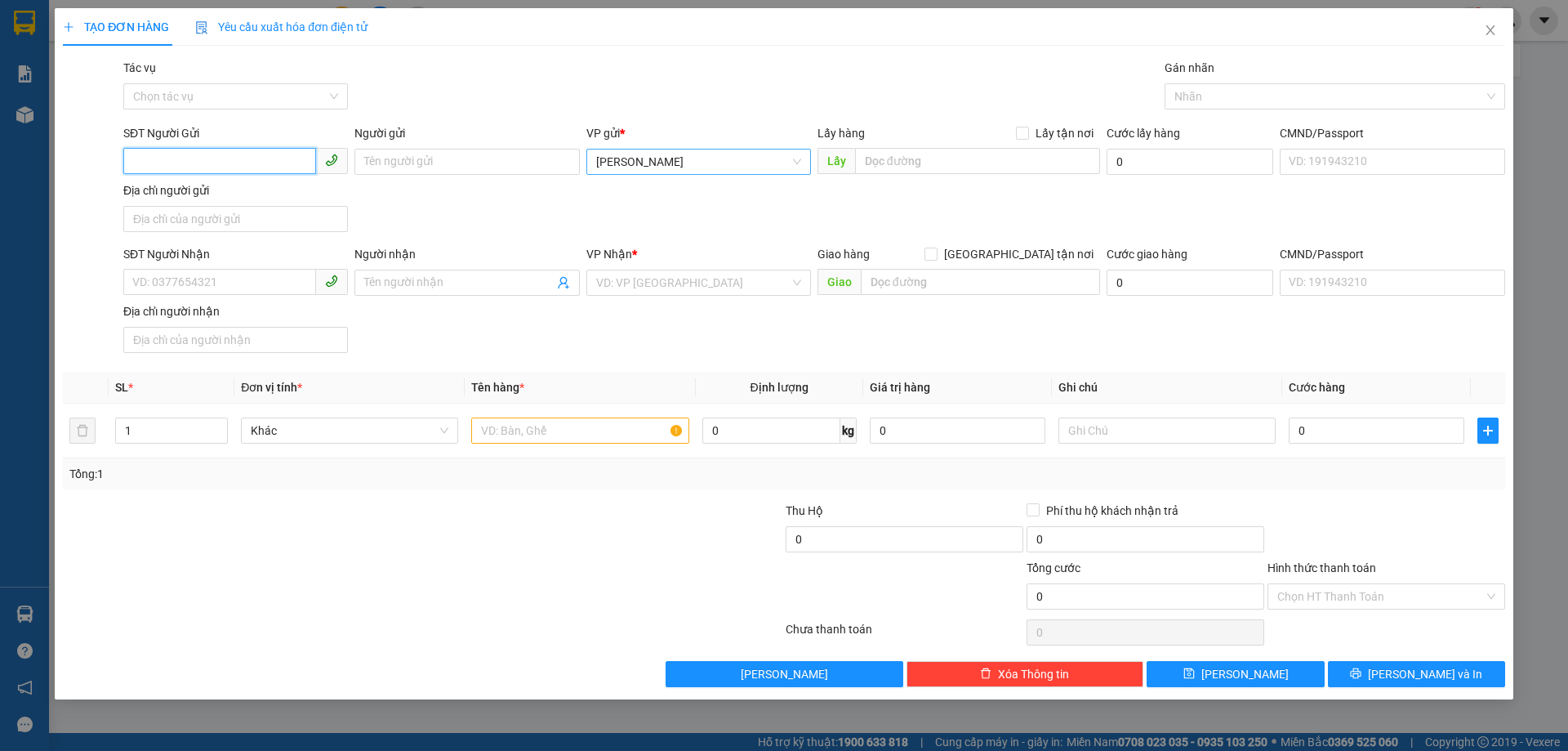
click at [648, 163] on span "[PERSON_NAME]" at bounding box center [699, 162] width 205 height 24
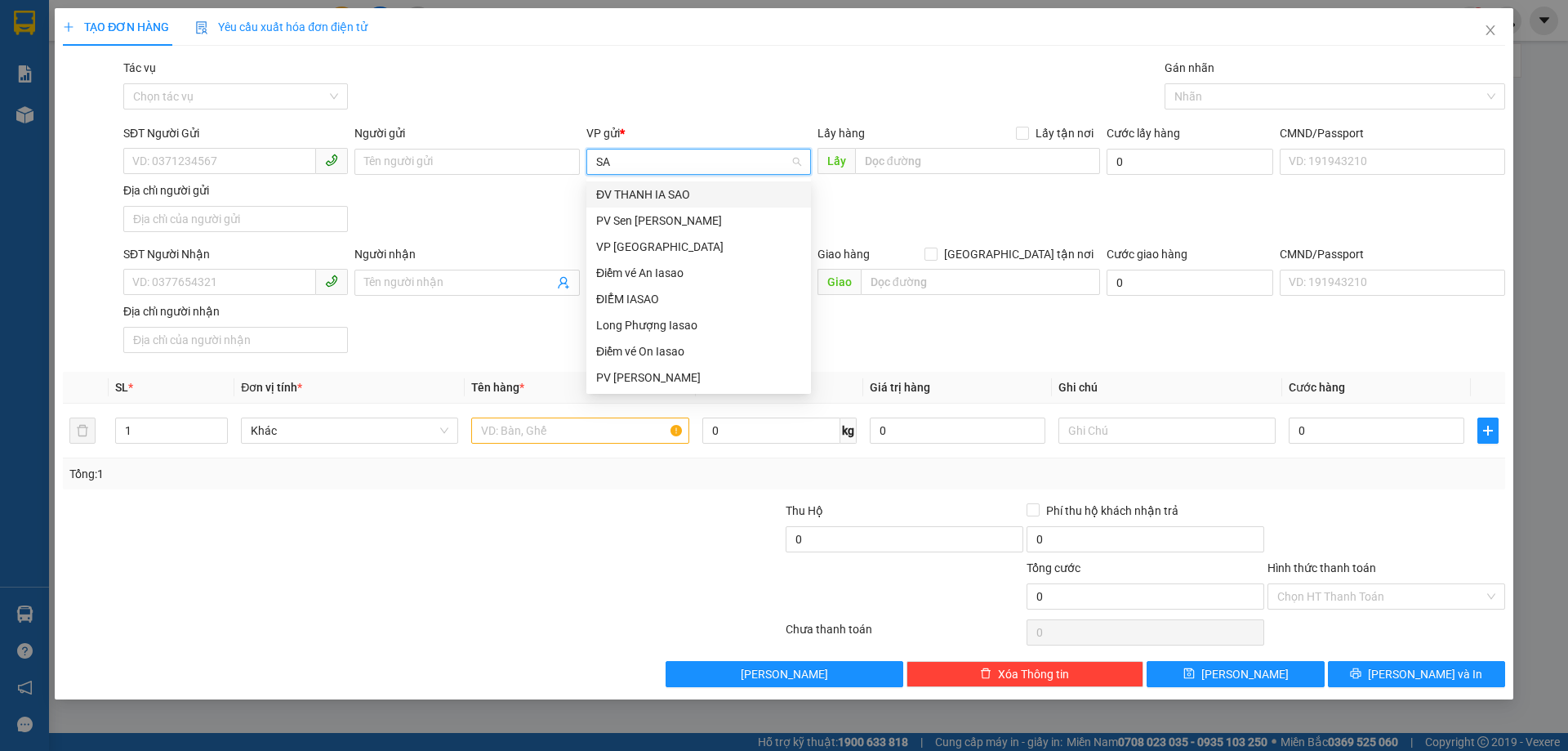
type input "SAM"
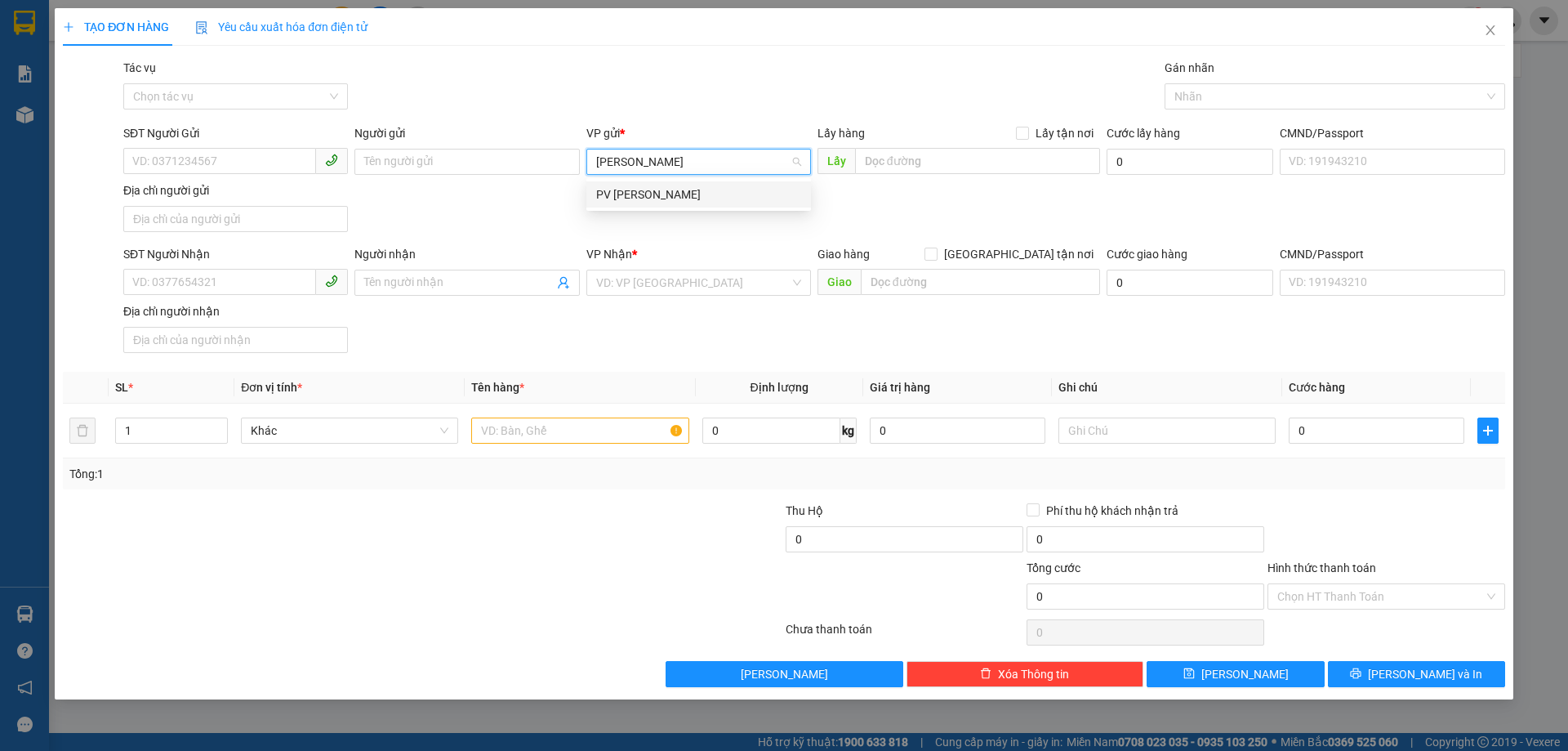
click at [642, 193] on div "PV [PERSON_NAME]" at bounding box center [699, 194] width 205 height 18
type input "0984"
drag, startPoint x: 634, startPoint y: 163, endPoint x: 553, endPoint y: 157, distance: 81.2
click at [553, 157] on div "SĐT Người Gửi VD: 0371234567 Người gửi Tên người gửi VP gửi * PV Sâm Ianhin 098…" at bounding box center [814, 181] width 1388 height 114
type input "S"
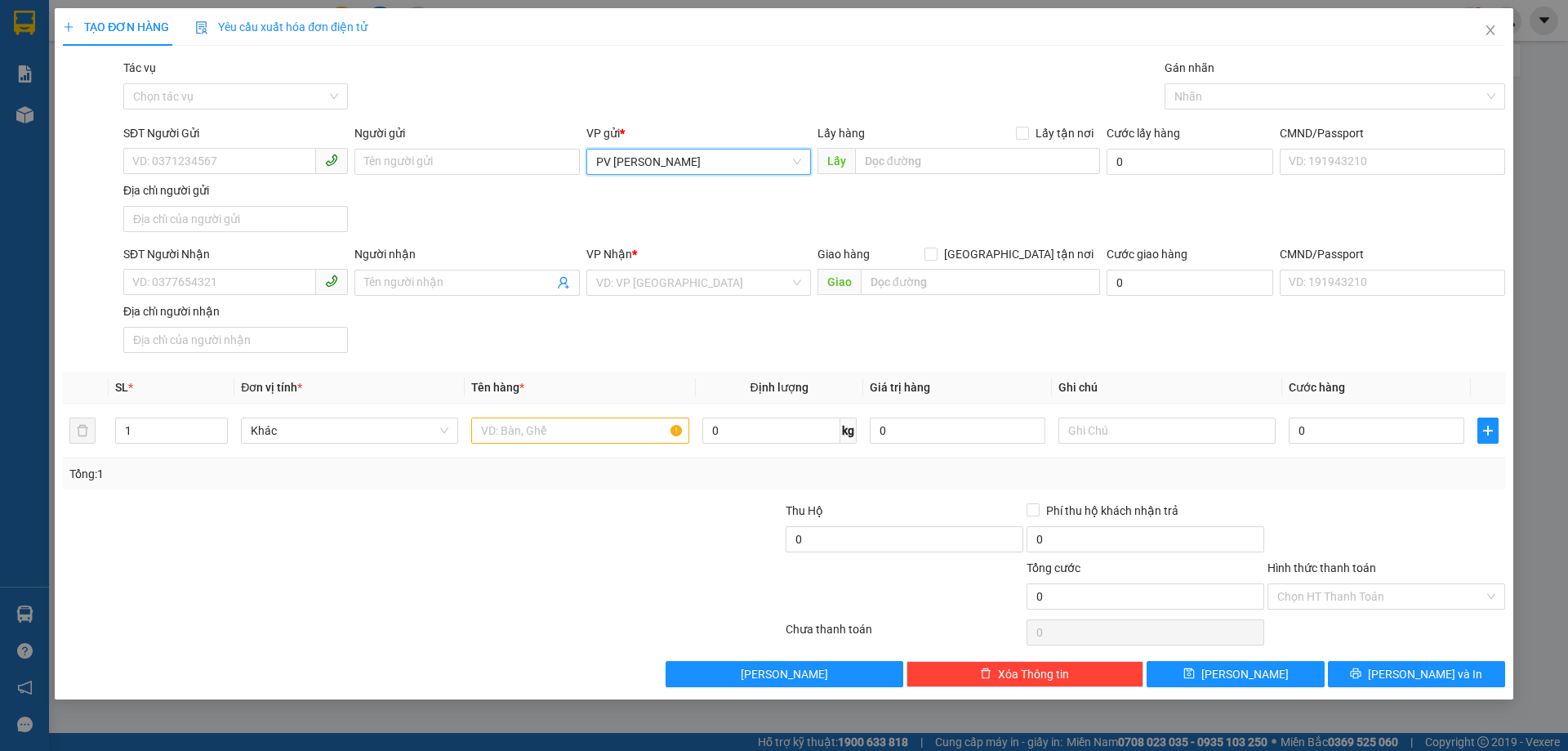
click at [641, 158] on span "PV [PERSON_NAME]" at bounding box center [699, 162] width 205 height 24
click at [187, 274] on input "SĐT Người Nhận" at bounding box center [219, 282] width 193 height 26
click at [187, 284] on input "SĐT Người Nhận" at bounding box center [219, 282] width 193 height 26
type input "0984094998"
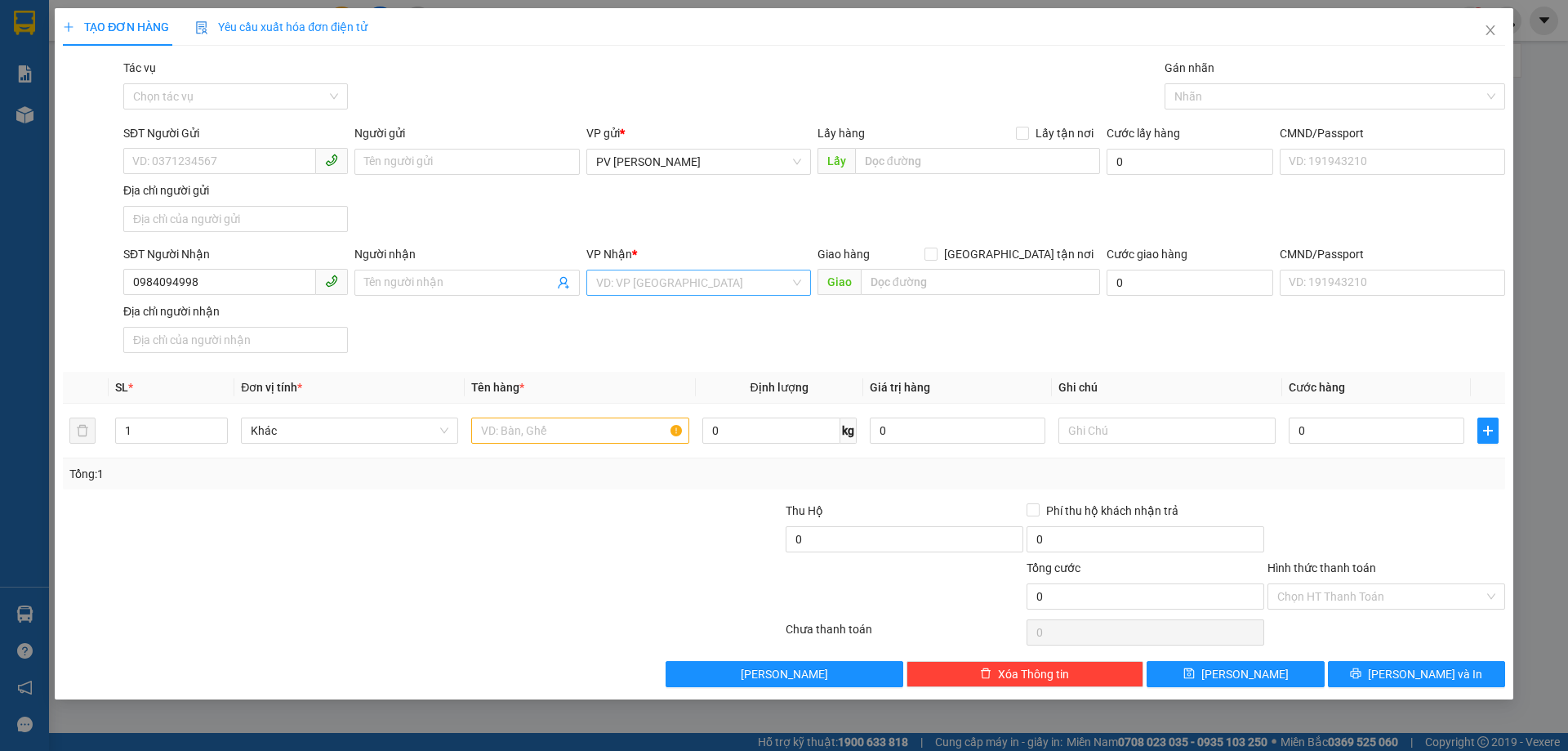
click at [654, 279] on input "search" at bounding box center [692, 283] width 193 height 24
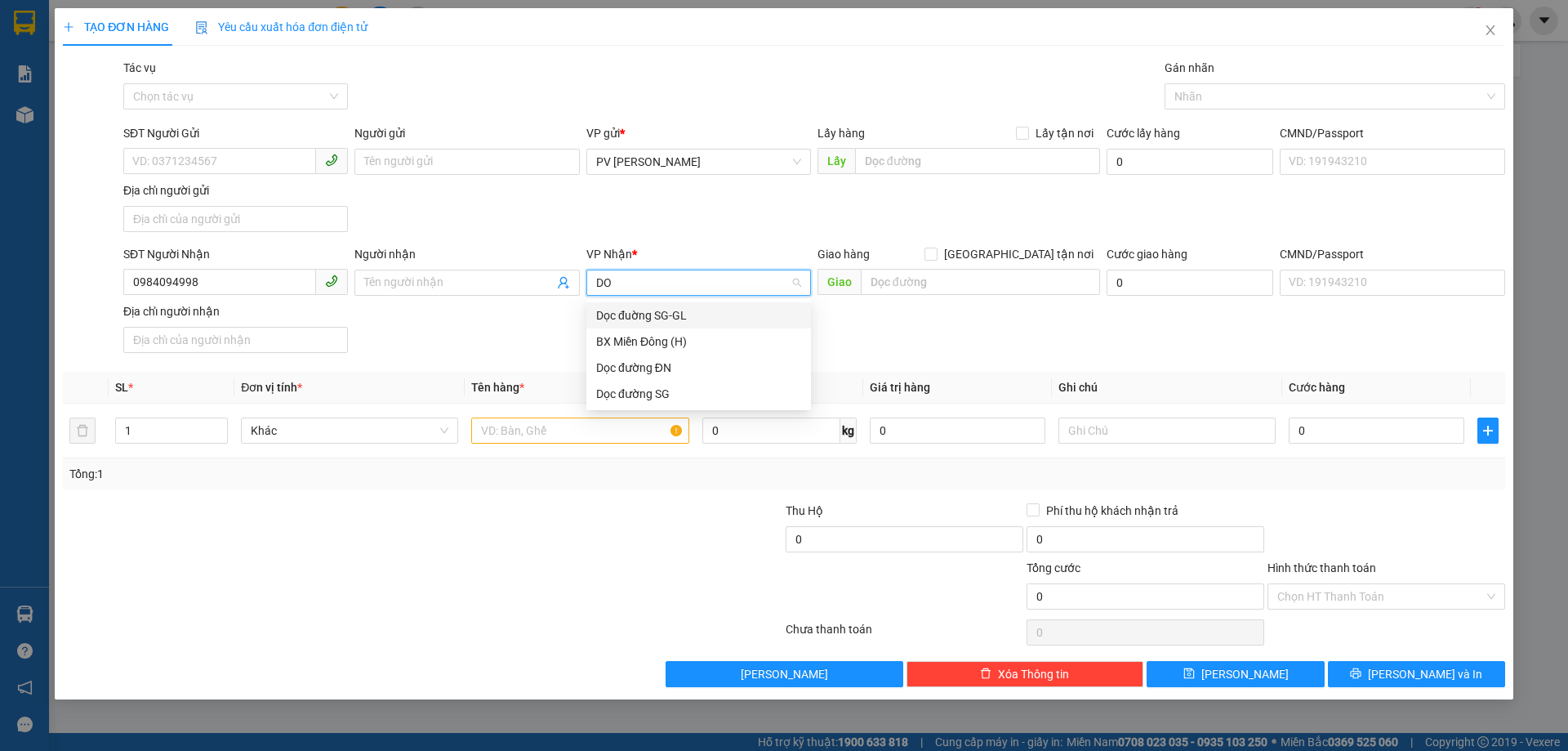
type input "DOC"
click at [635, 368] on div "Dọc đường SG" at bounding box center [699, 367] width 205 height 18
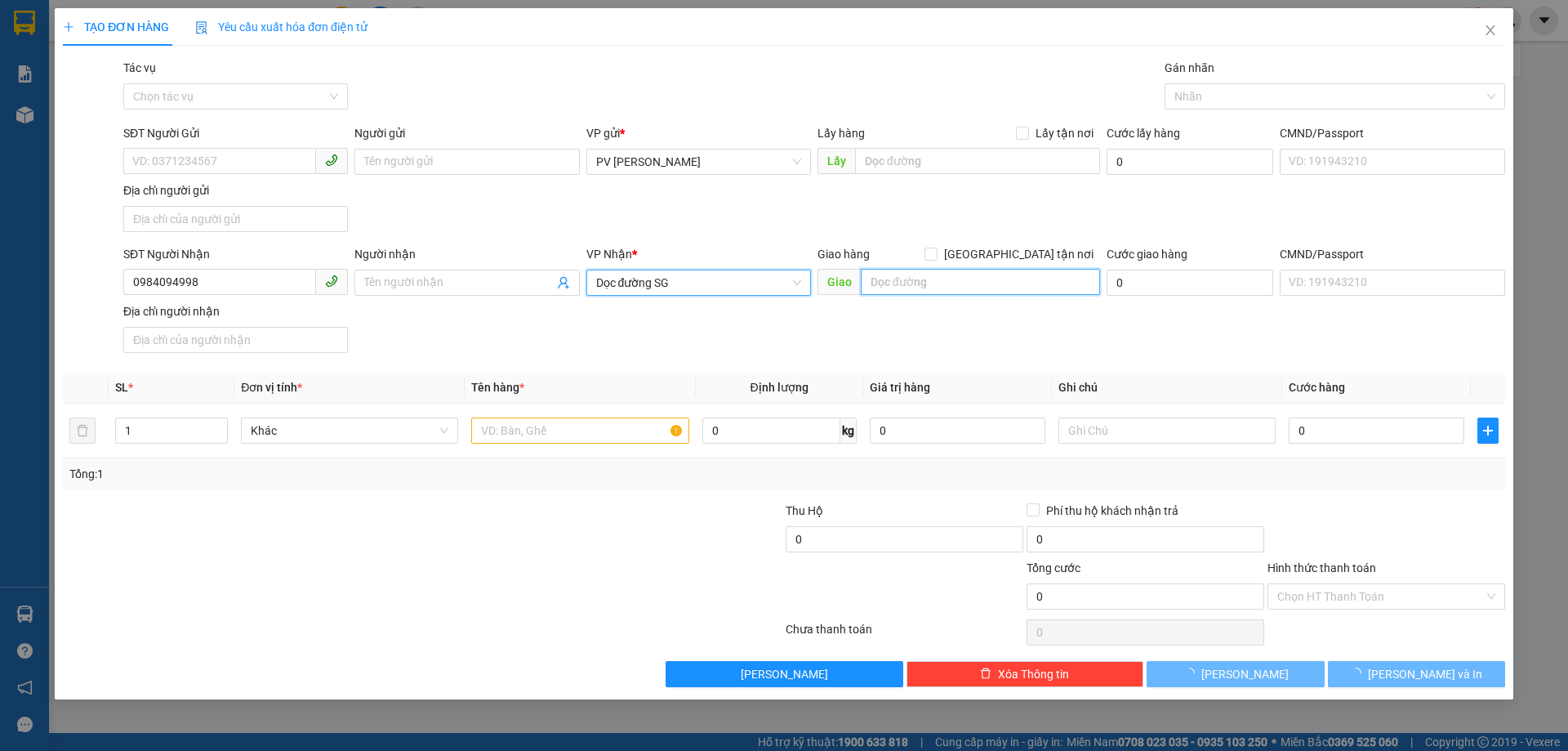
click at [946, 277] on input "text" at bounding box center [980, 282] width 239 height 26
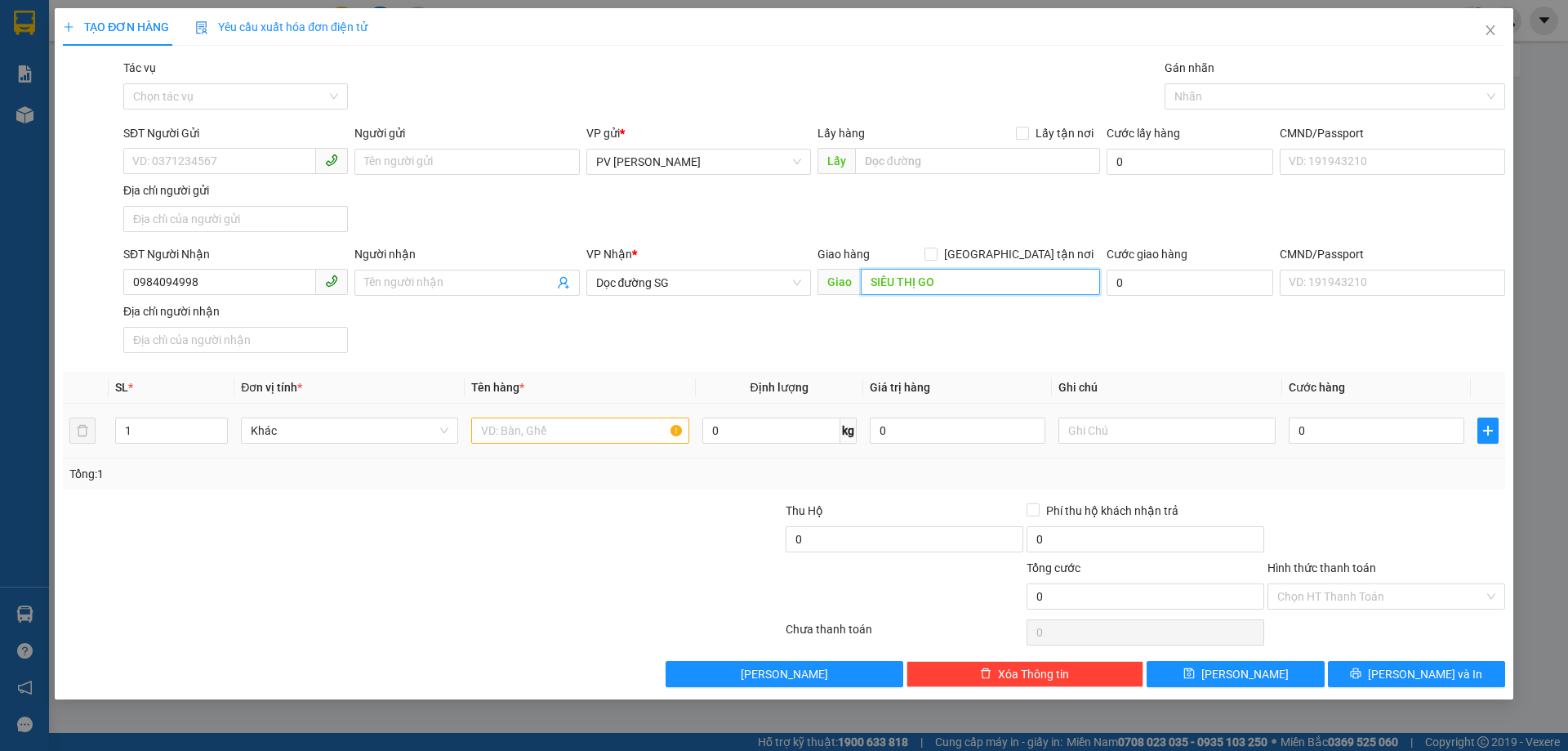
type input "SIÊU THỊ GO"
click at [493, 438] on input "text" at bounding box center [579, 431] width 218 height 26
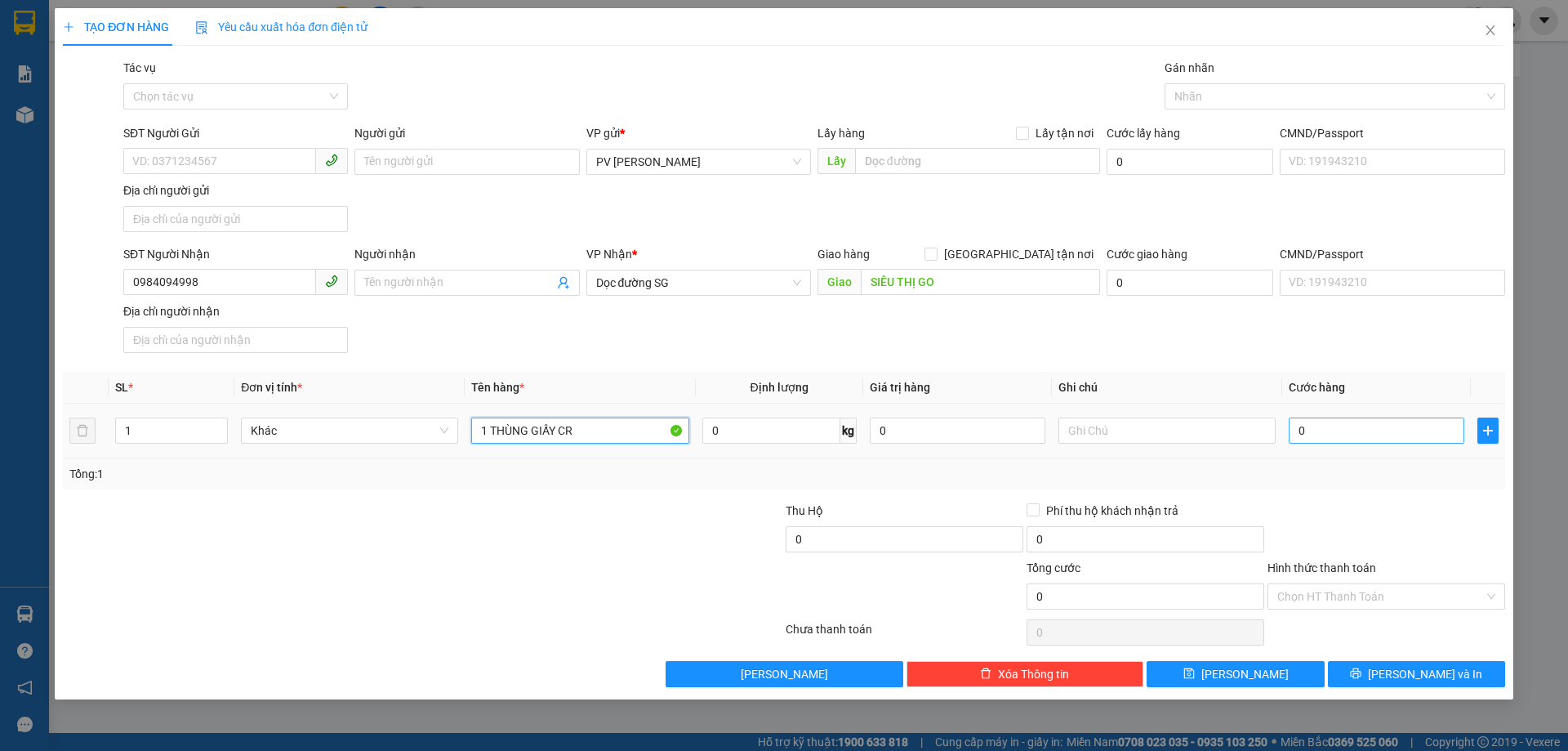
type input "1 THÙNG GIẤY CR"
click at [1358, 435] on input "0" at bounding box center [1376, 431] width 175 height 26
type input "5"
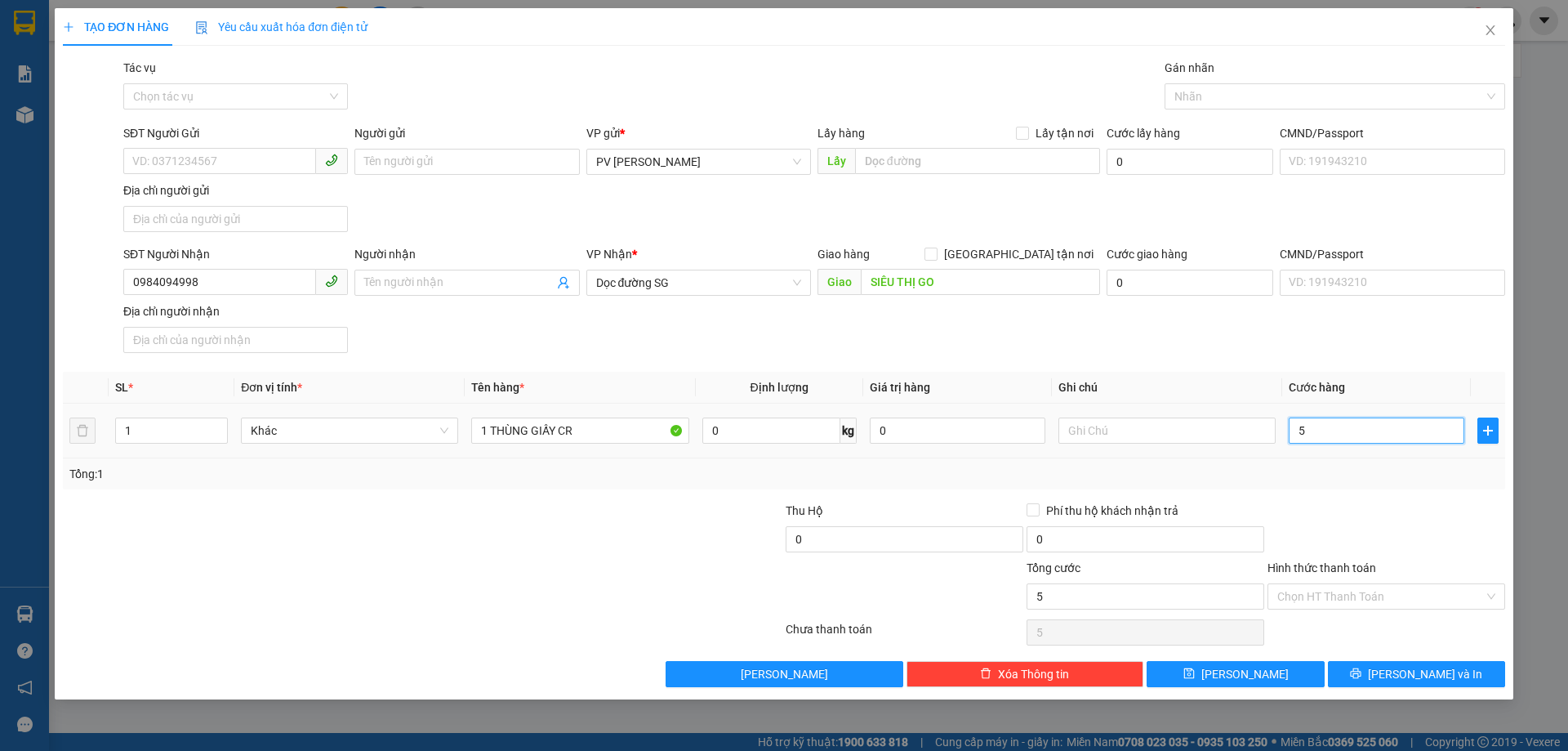
type input "50"
type input "500"
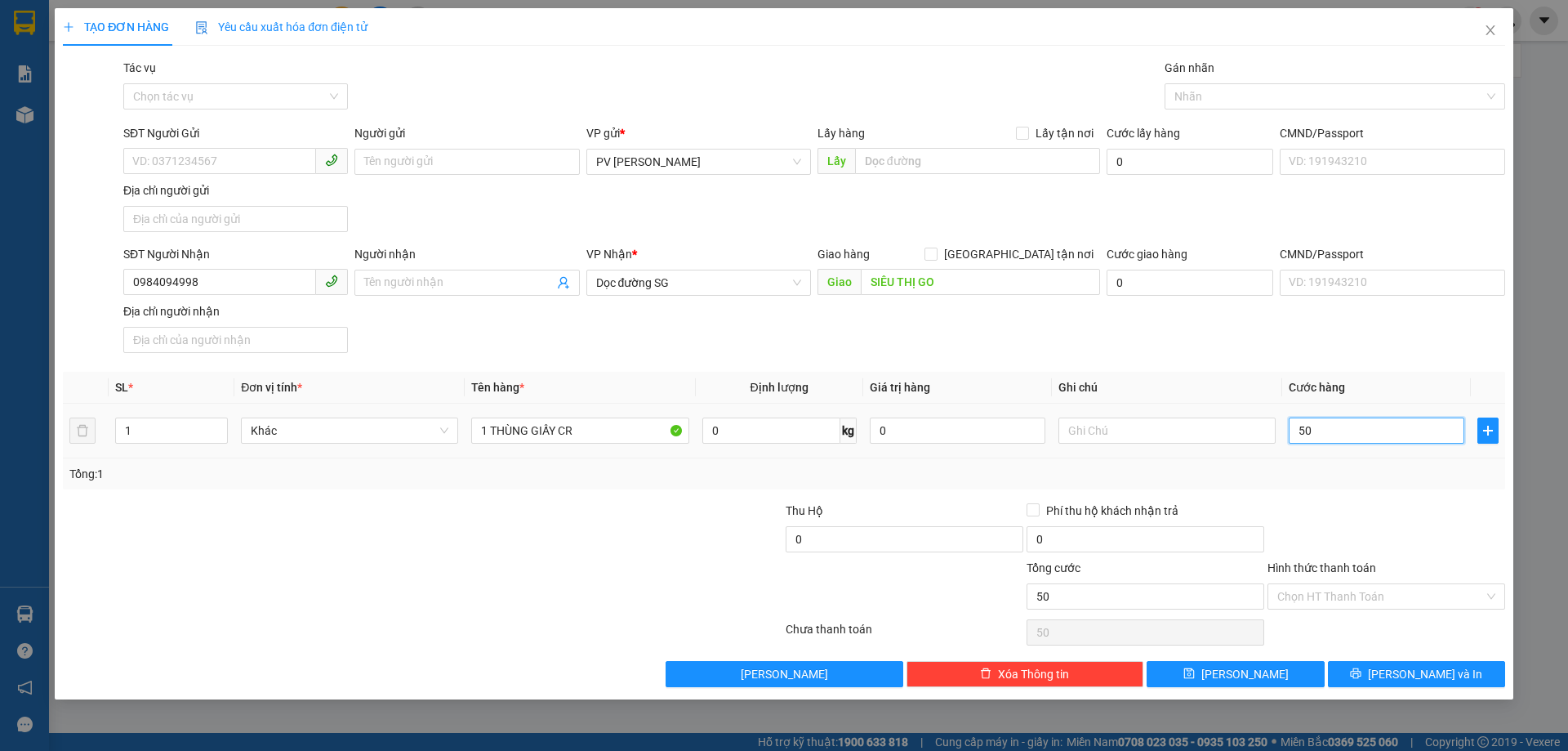
type input "500"
type input "5.000"
type input "50.000"
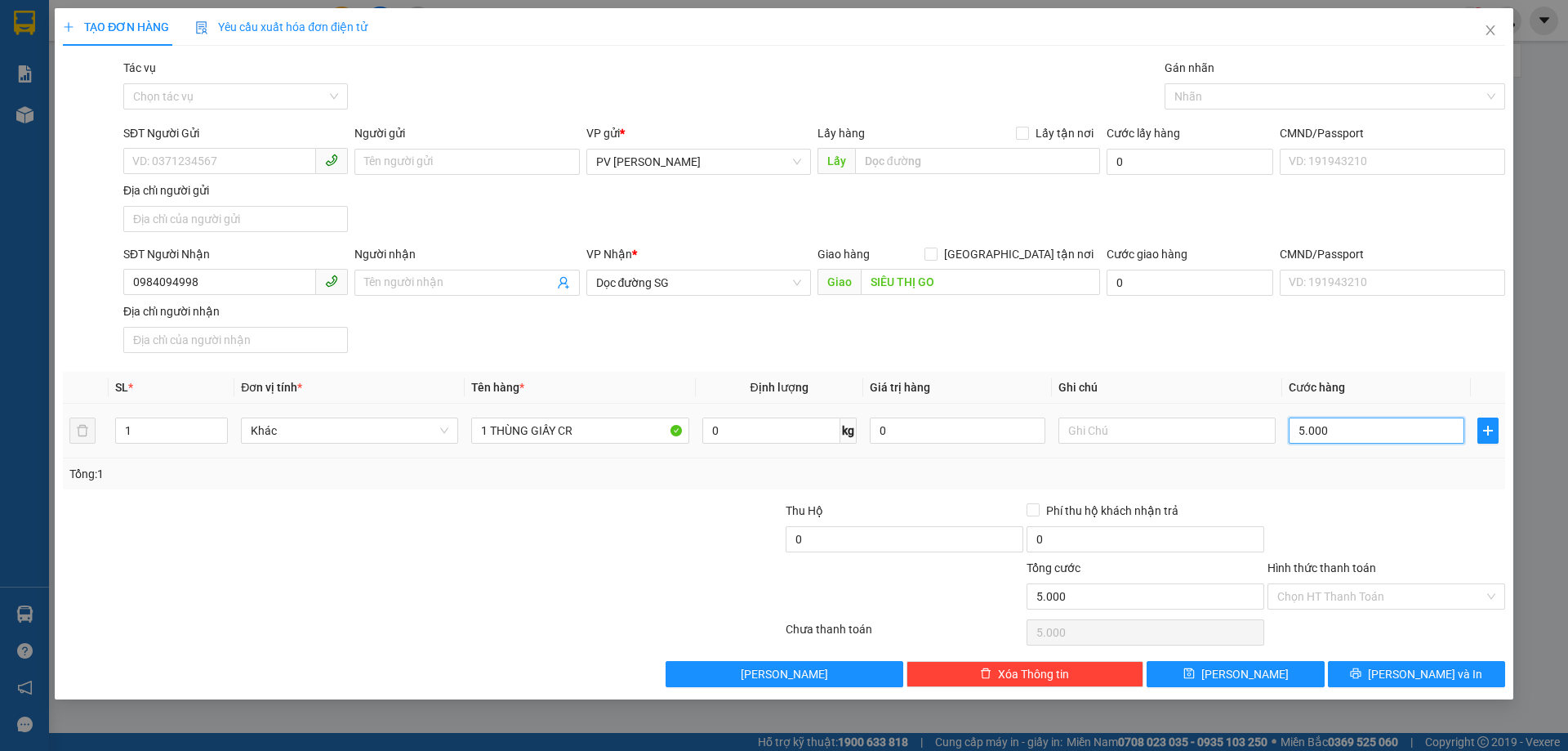
type input "50.000"
click at [1353, 590] on input "Hình thức thanh toán" at bounding box center [1380, 596] width 206 height 24
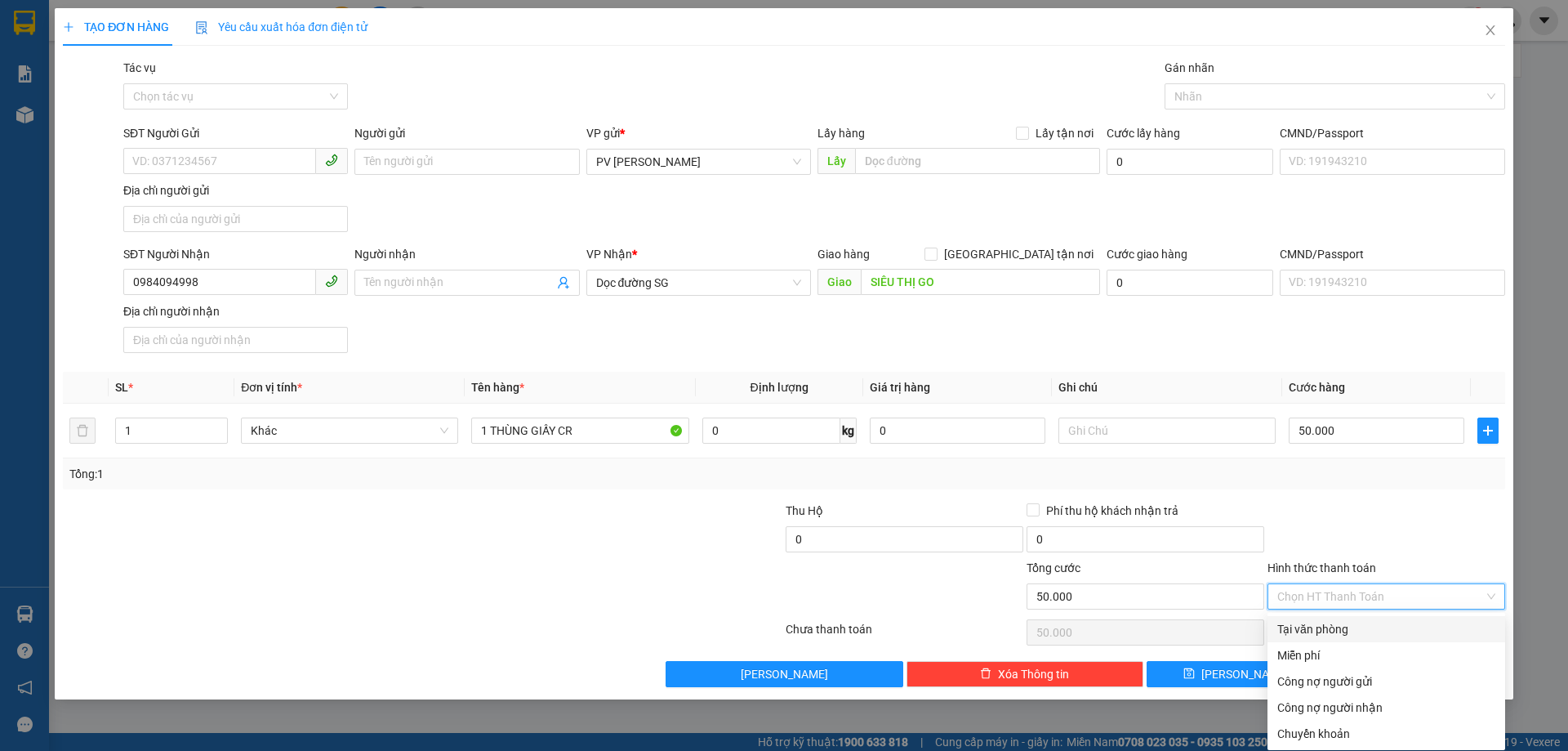
click at [1307, 634] on div "Tại văn phòng" at bounding box center [1385, 629] width 218 height 18
type input "0"
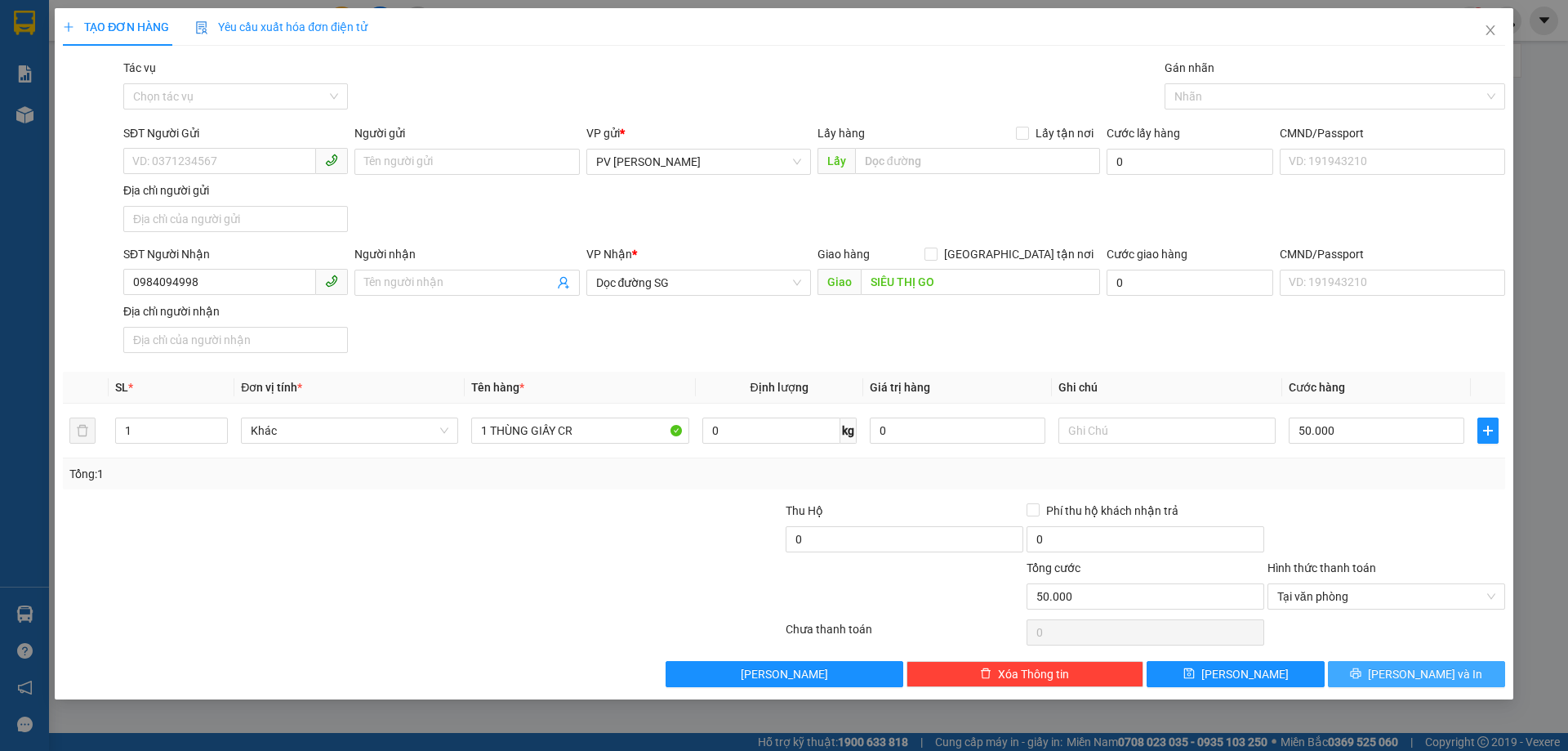
click at [1382, 685] on button "[PERSON_NAME] và In" at bounding box center [1416, 674] width 177 height 26
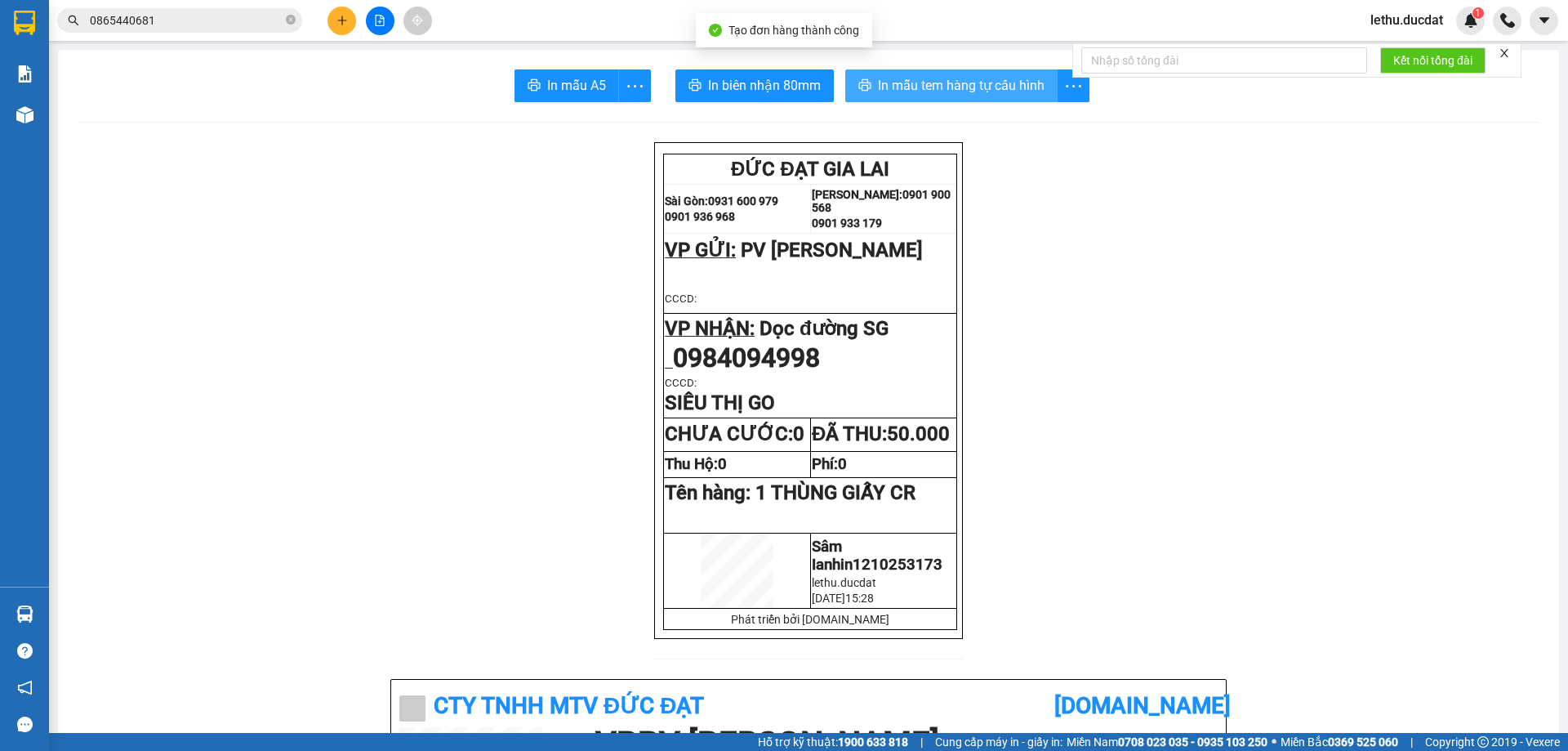
click at [918, 83] on span "In mẫu tem hàng tự cấu hình" at bounding box center [961, 86] width 167 height 21
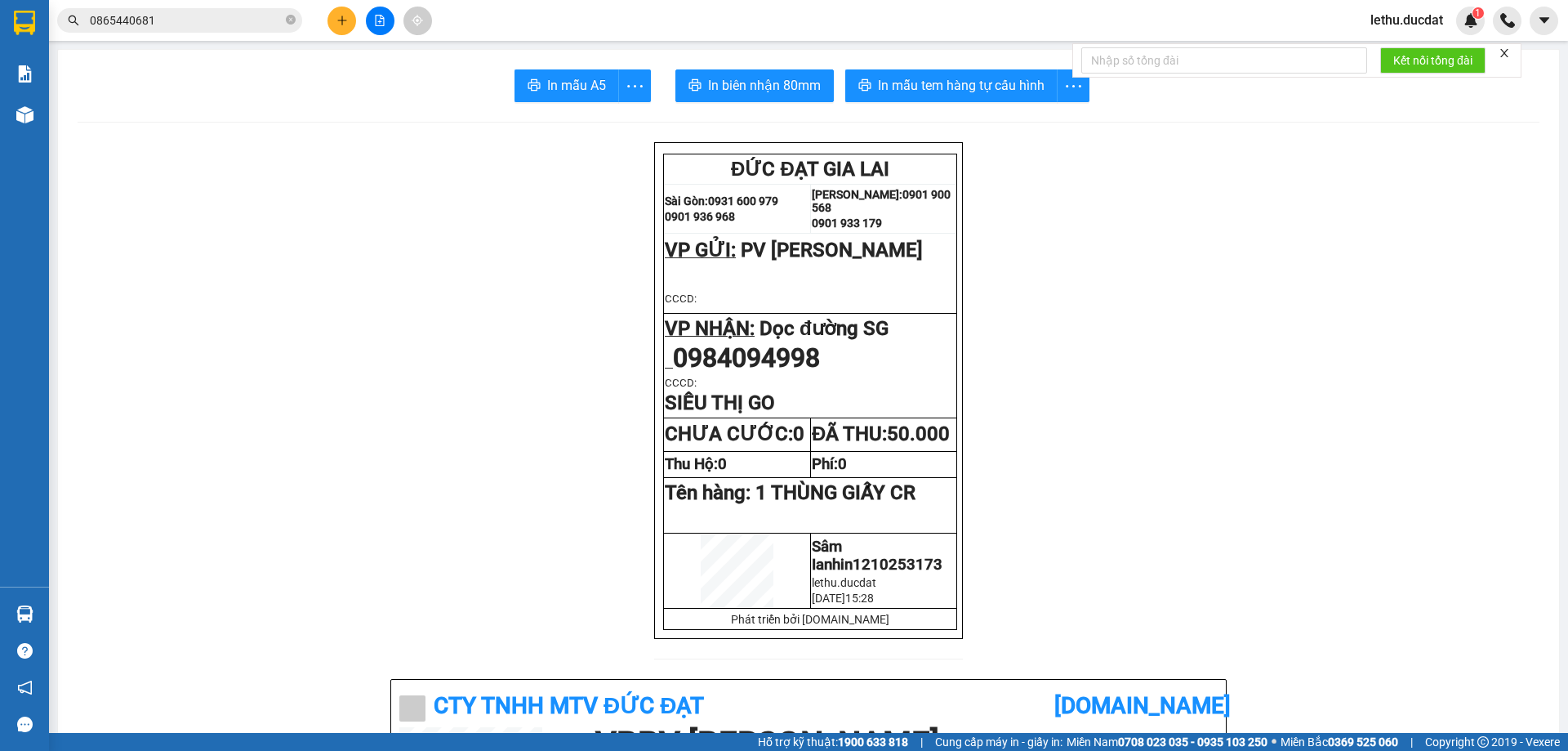
click at [344, 13] on button at bounding box center [342, 21] width 28 height 28
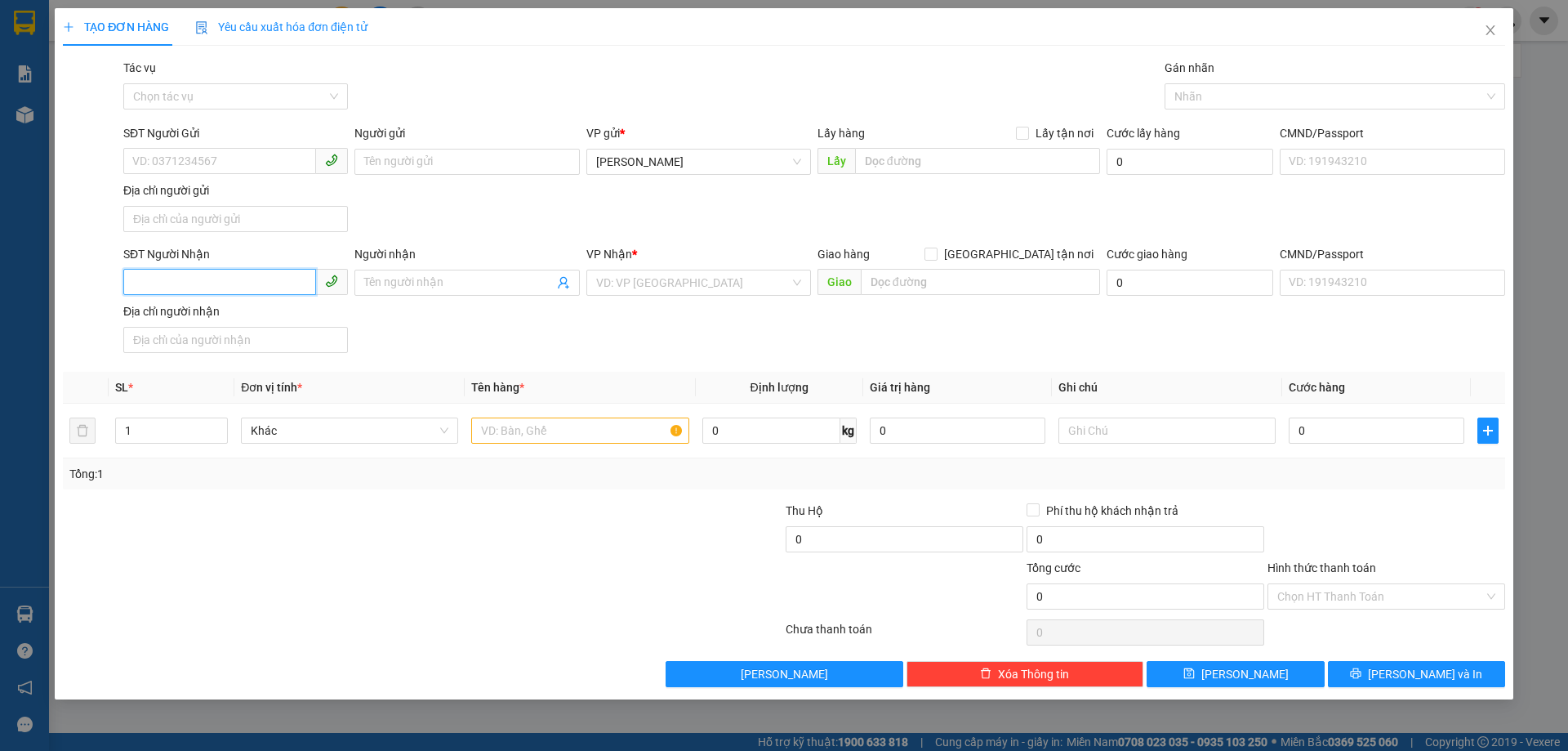
click at [165, 286] on input "SĐT Người Nhận" at bounding box center [219, 282] width 193 height 26
click at [177, 318] on div "0867790581" at bounding box center [235, 315] width 205 height 18
type input "0867790581"
click at [504, 422] on input "text" at bounding box center [579, 431] width 218 height 26
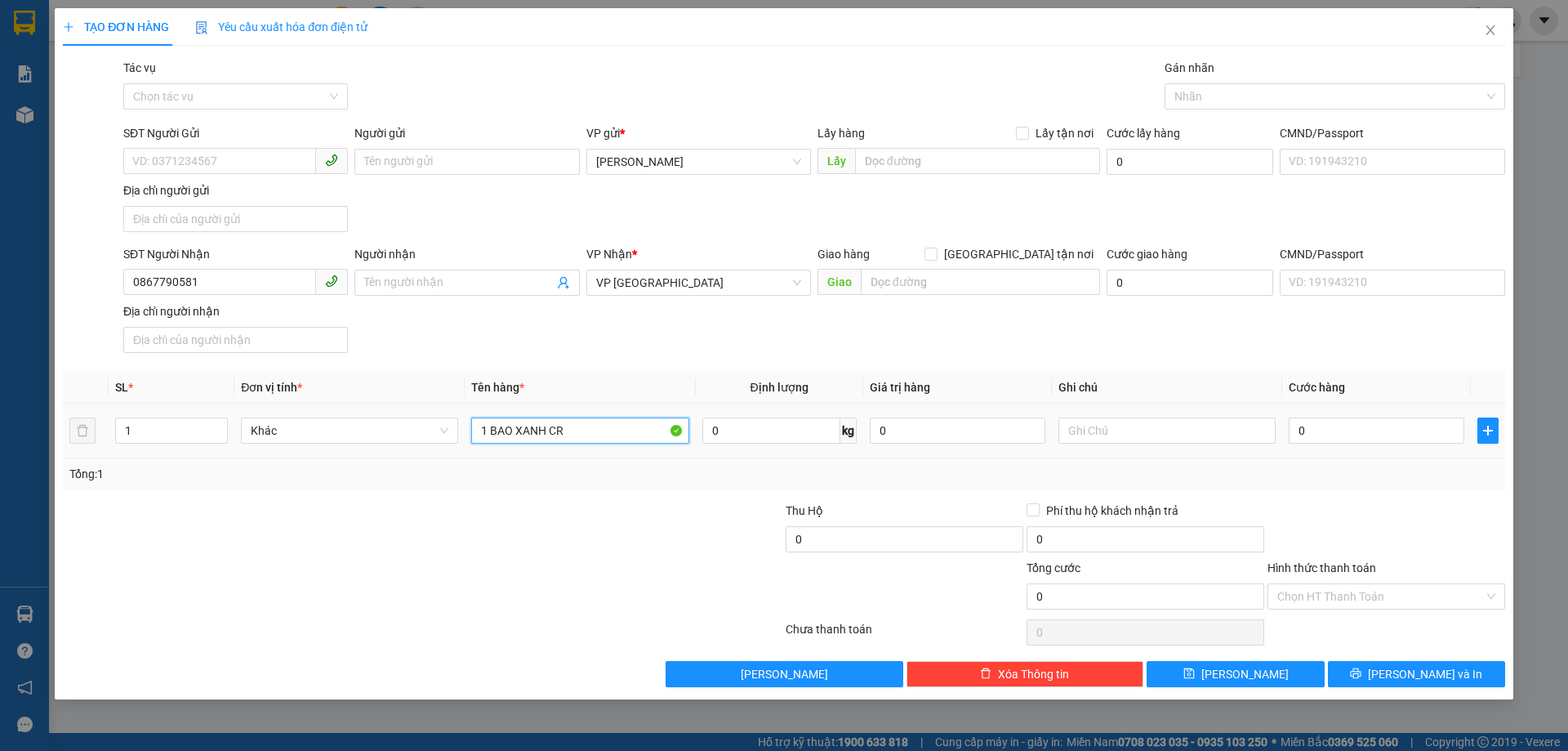
type input "1 BAO XANH CR"
click at [1099, 446] on div at bounding box center [1167, 431] width 218 height 33
click at [1091, 432] on input "text" at bounding box center [1167, 431] width 218 height 26
type input "Y"
type input "T"
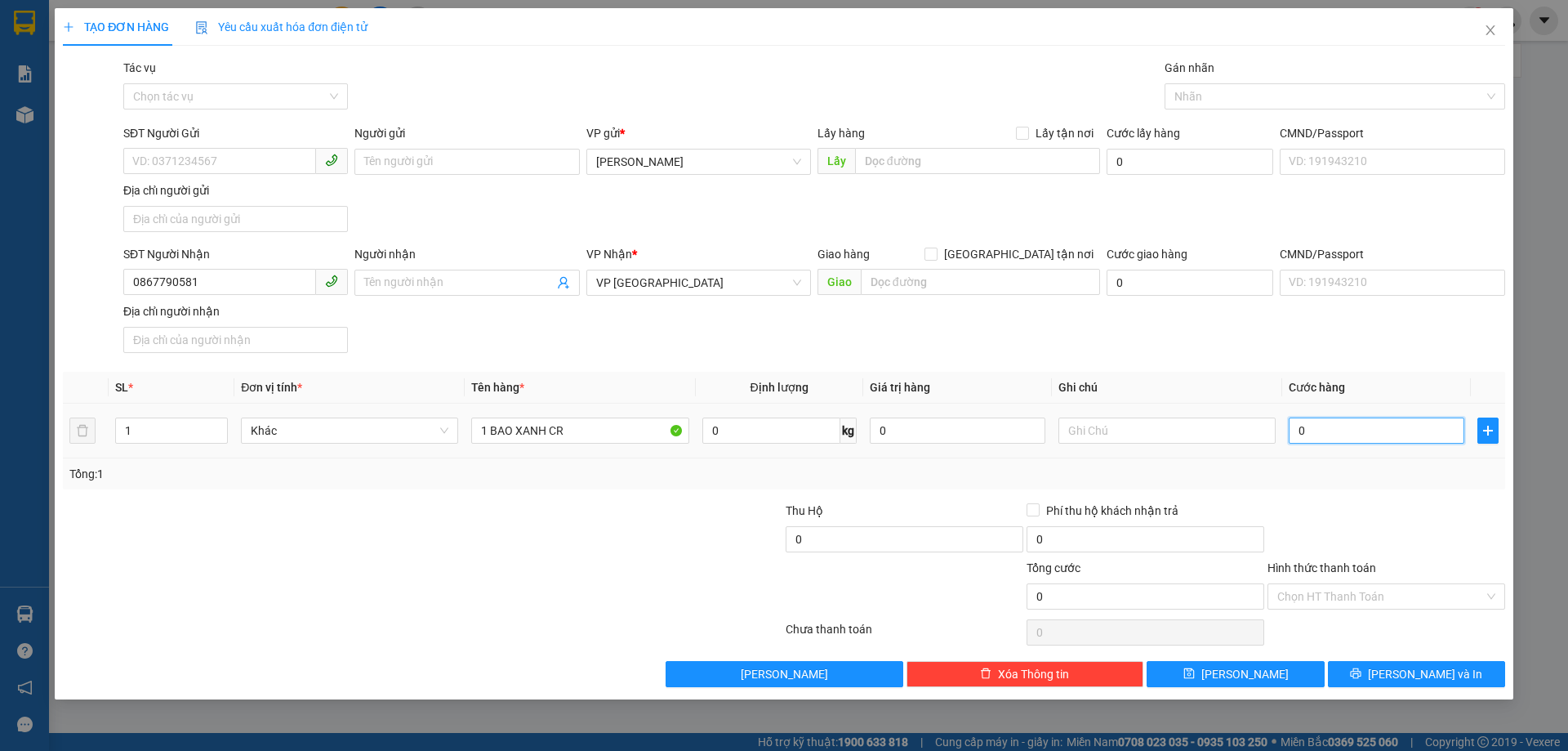
click at [1329, 433] on input "0" at bounding box center [1376, 431] width 175 height 26
type input "7"
type input "70"
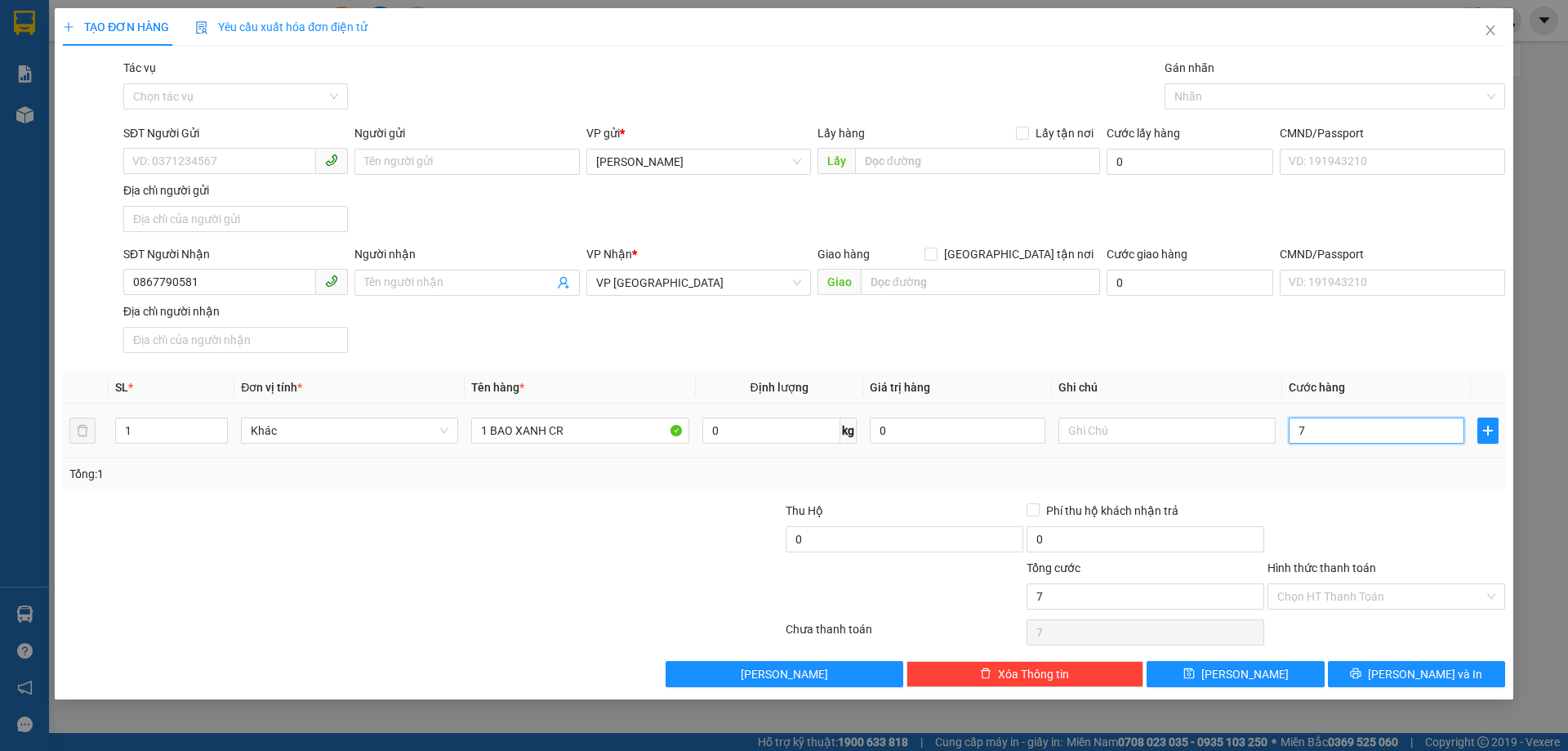
type input "70"
type input "700"
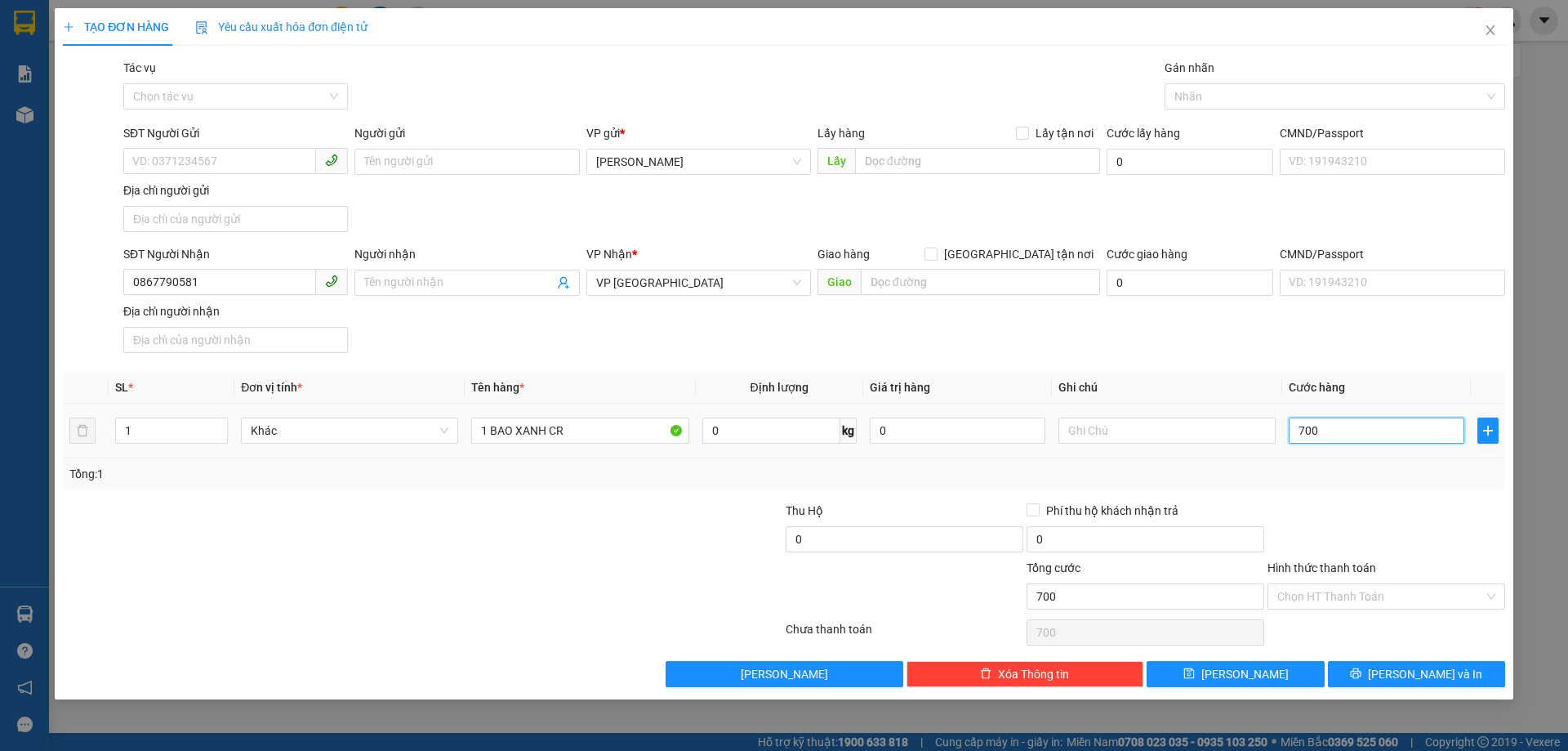
type input "7.000"
type input "70.000"
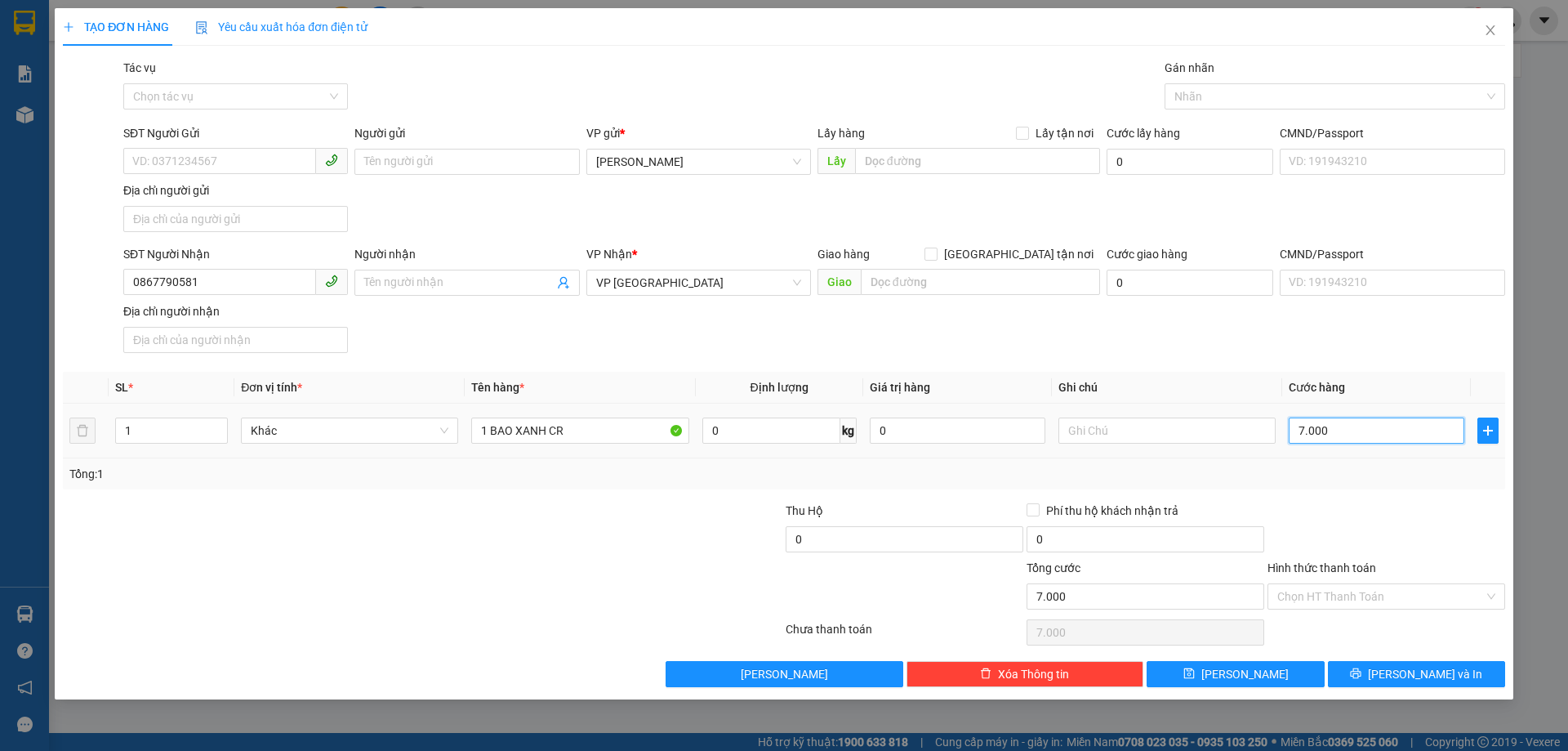
type input "70.000"
click at [1320, 594] on input "Hình thức thanh toán" at bounding box center [1380, 596] width 206 height 24
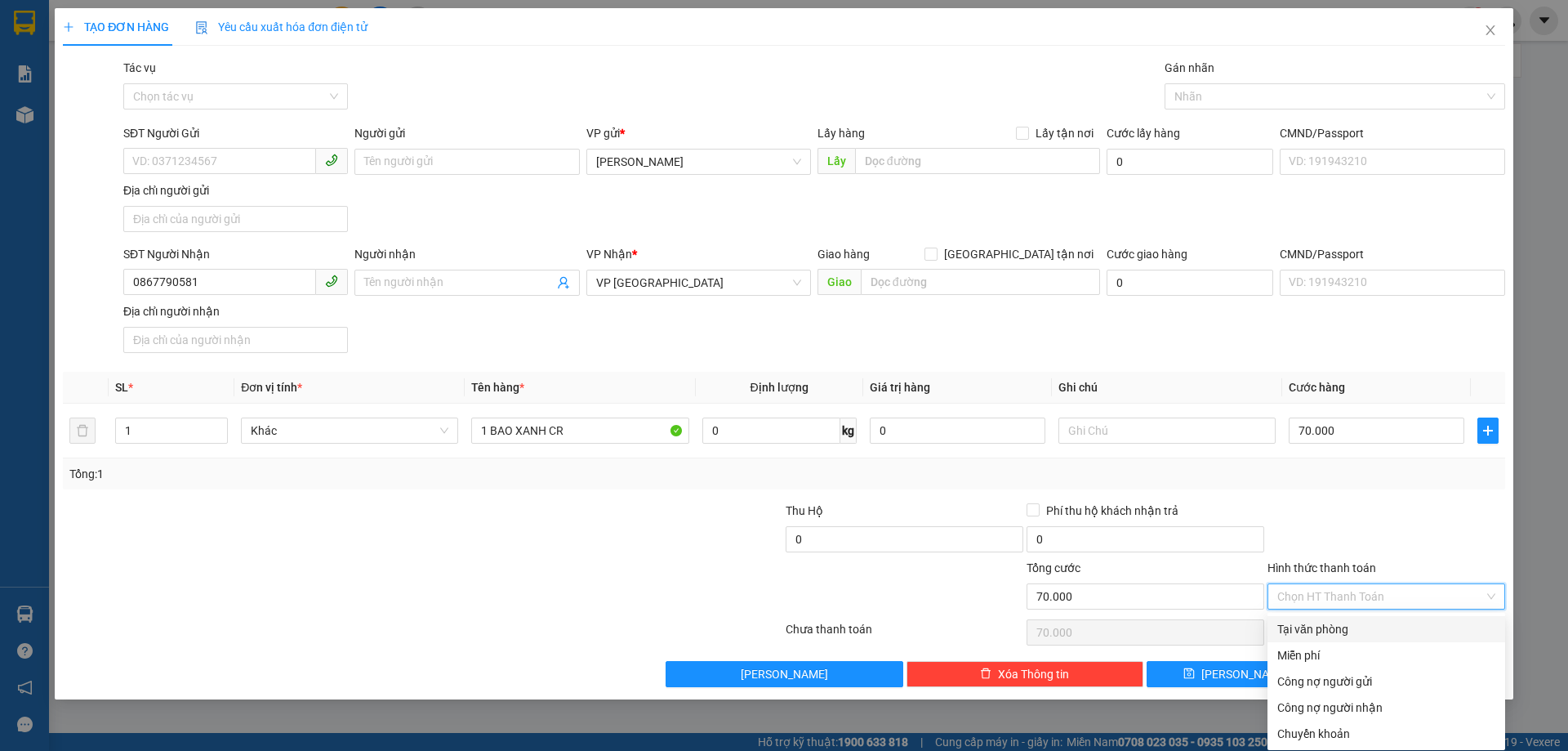
click at [1316, 627] on div "Tại văn phòng" at bounding box center [1385, 629] width 218 height 18
type input "0"
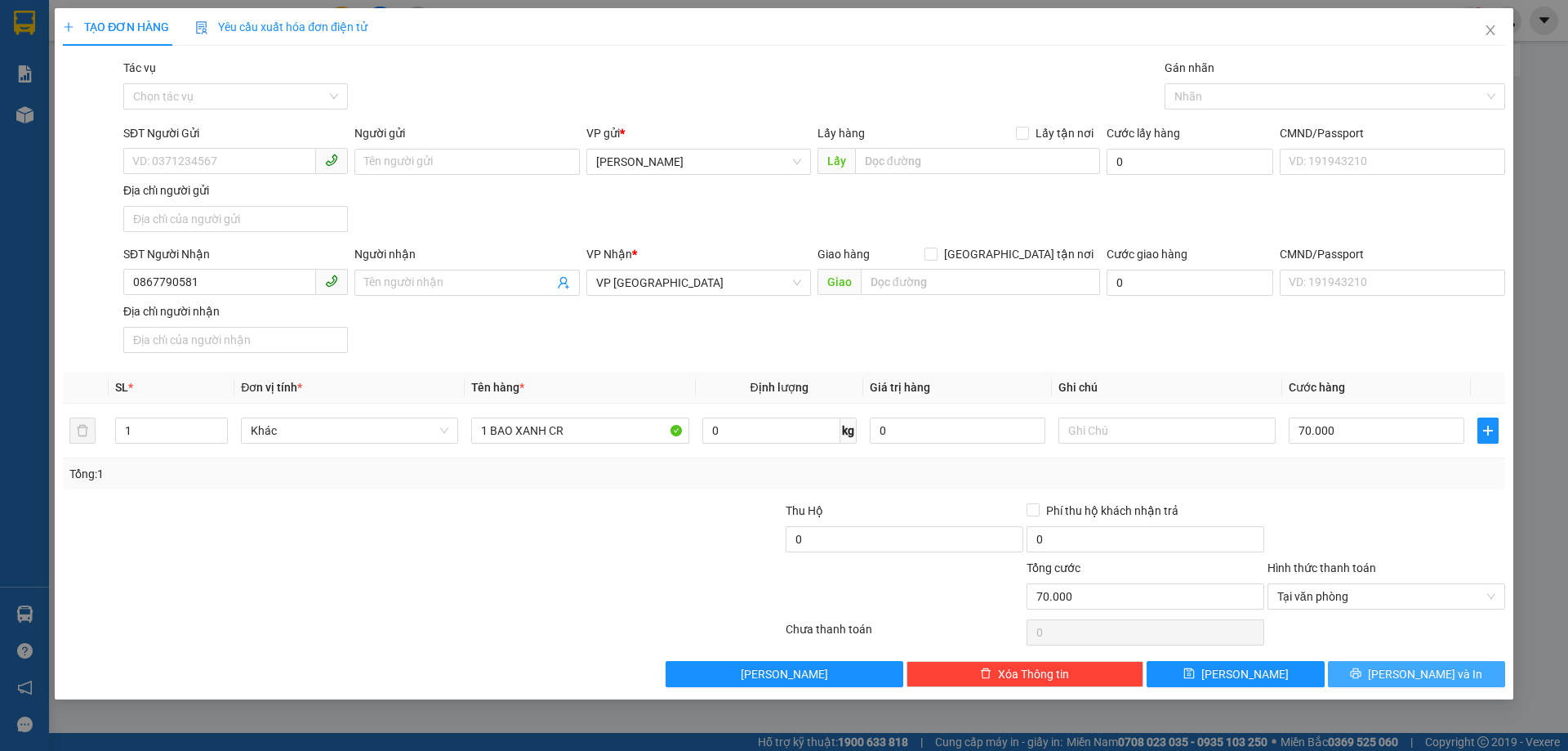
click at [1361, 671] on icon "printer" at bounding box center [1355, 673] width 11 height 11
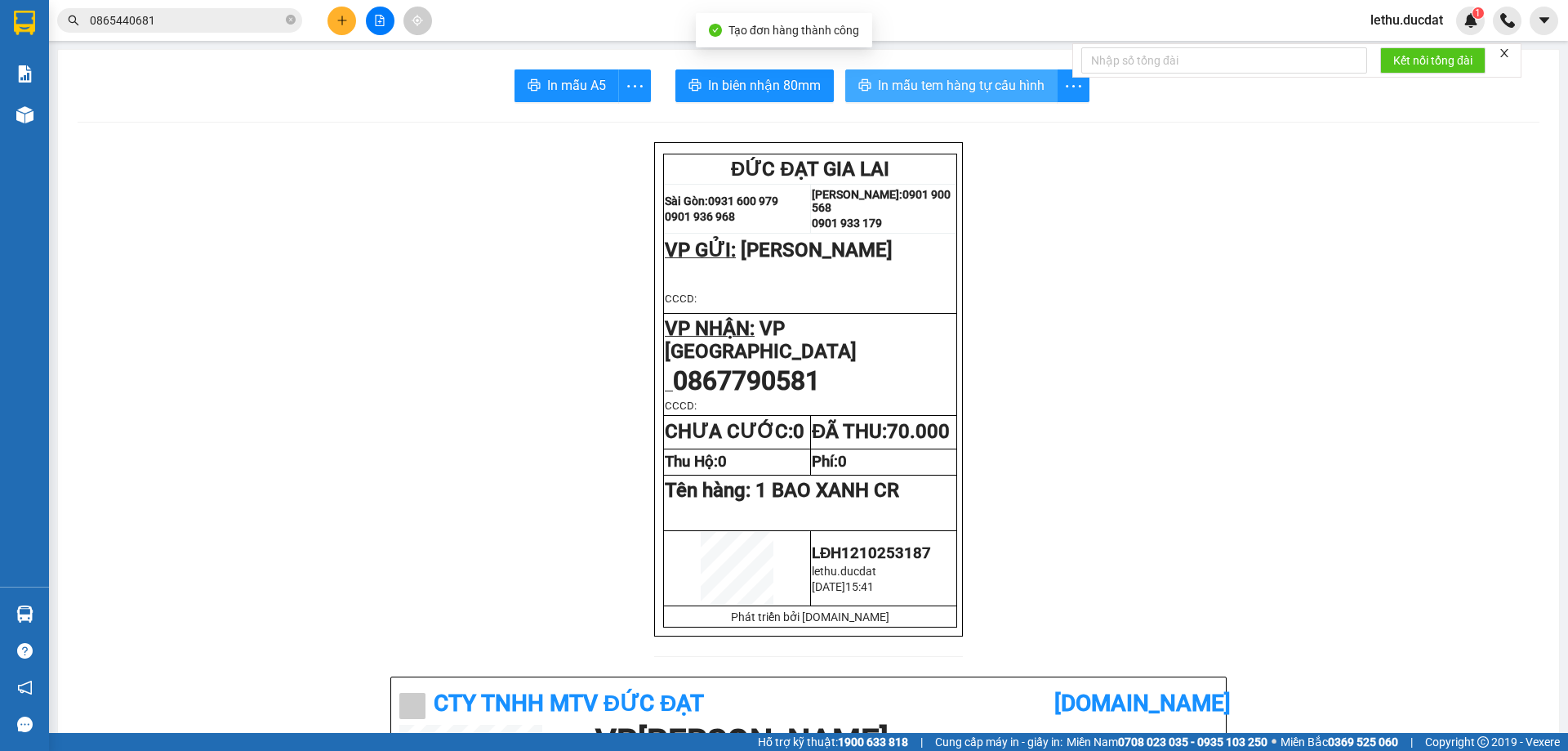
click at [919, 84] on span "In mẫu tem hàng tự cấu hình" at bounding box center [961, 86] width 167 height 21
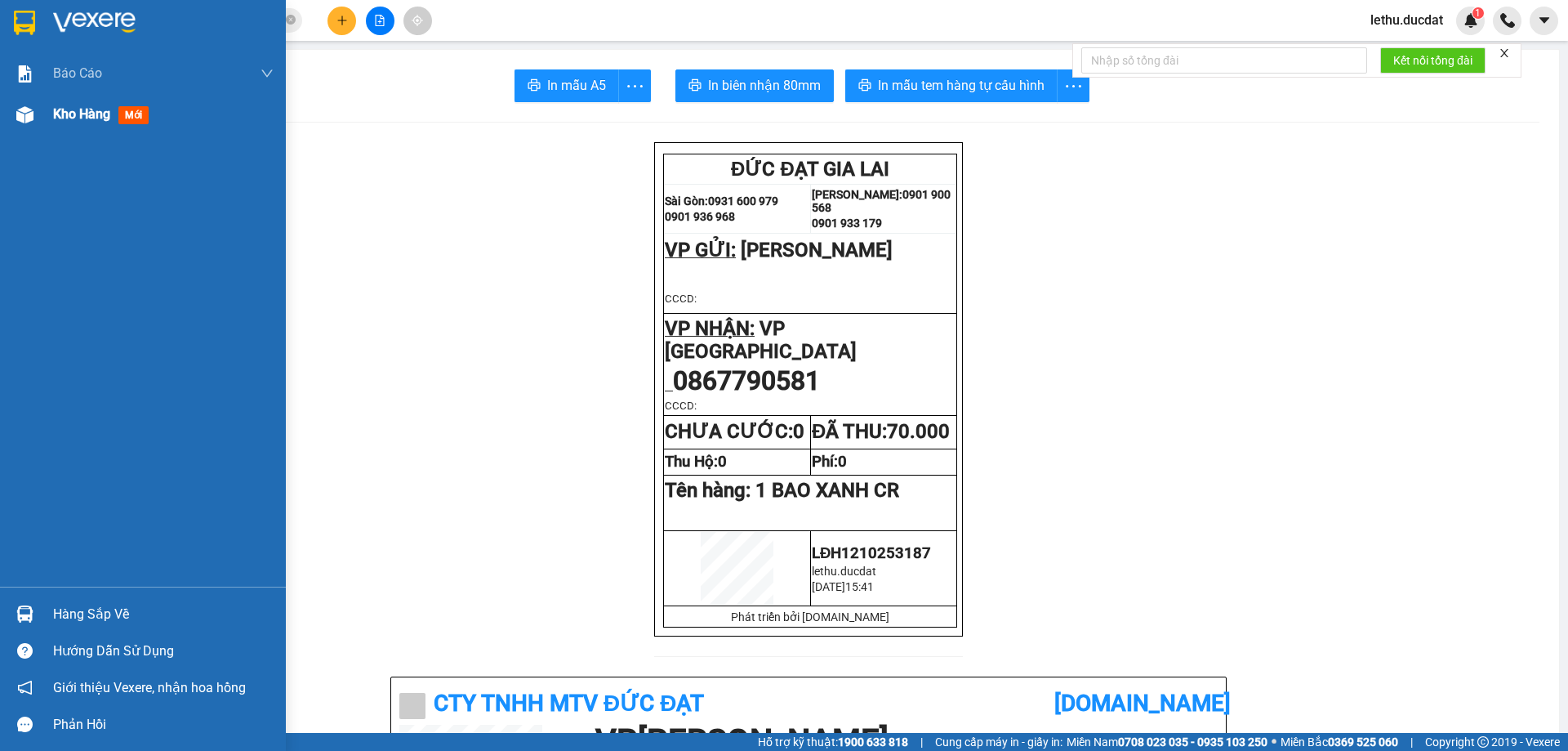
click at [80, 115] on span "Kho hàng" at bounding box center [81, 114] width 57 height 15
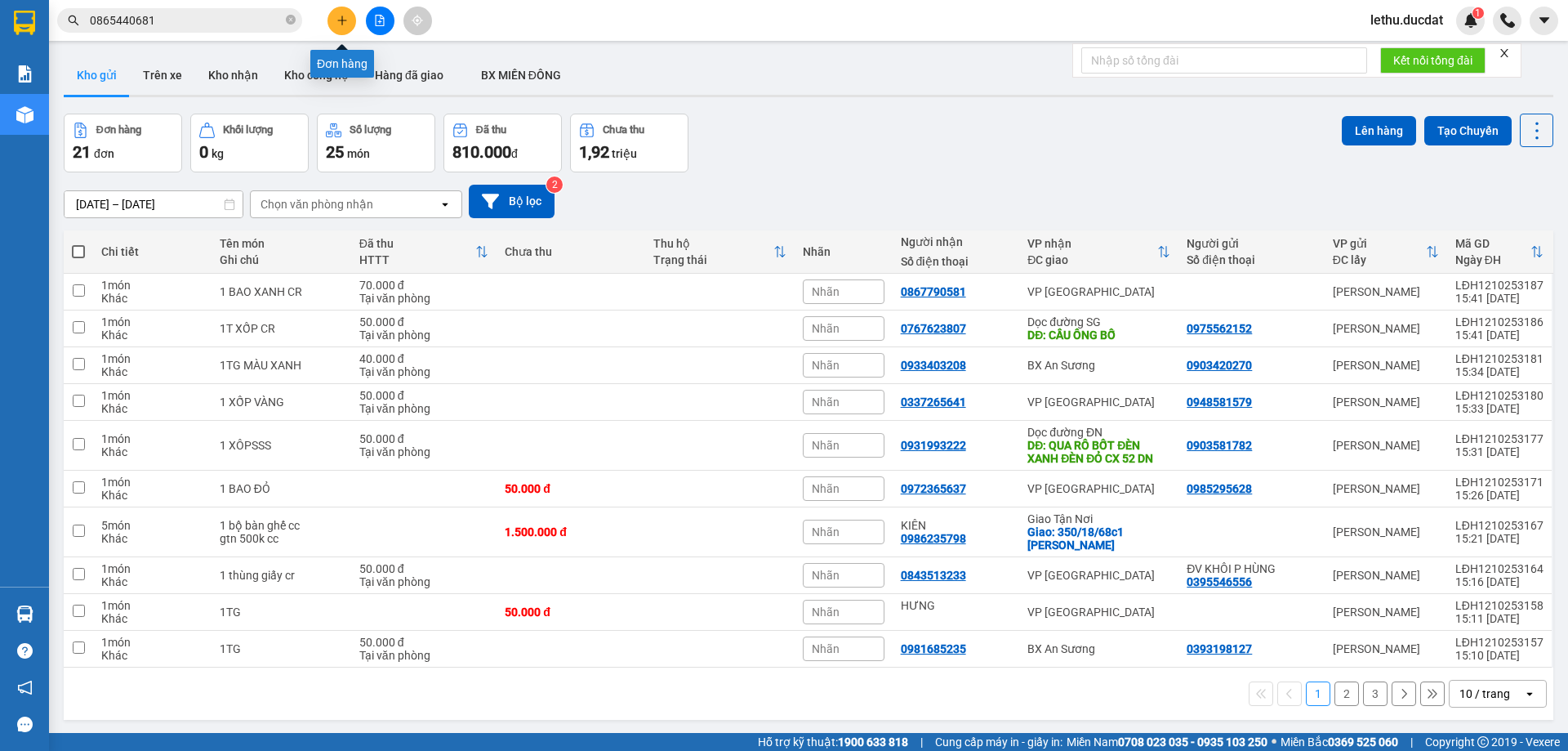
click at [336, 18] on icon "plus" at bounding box center [342, 21] width 11 height 11
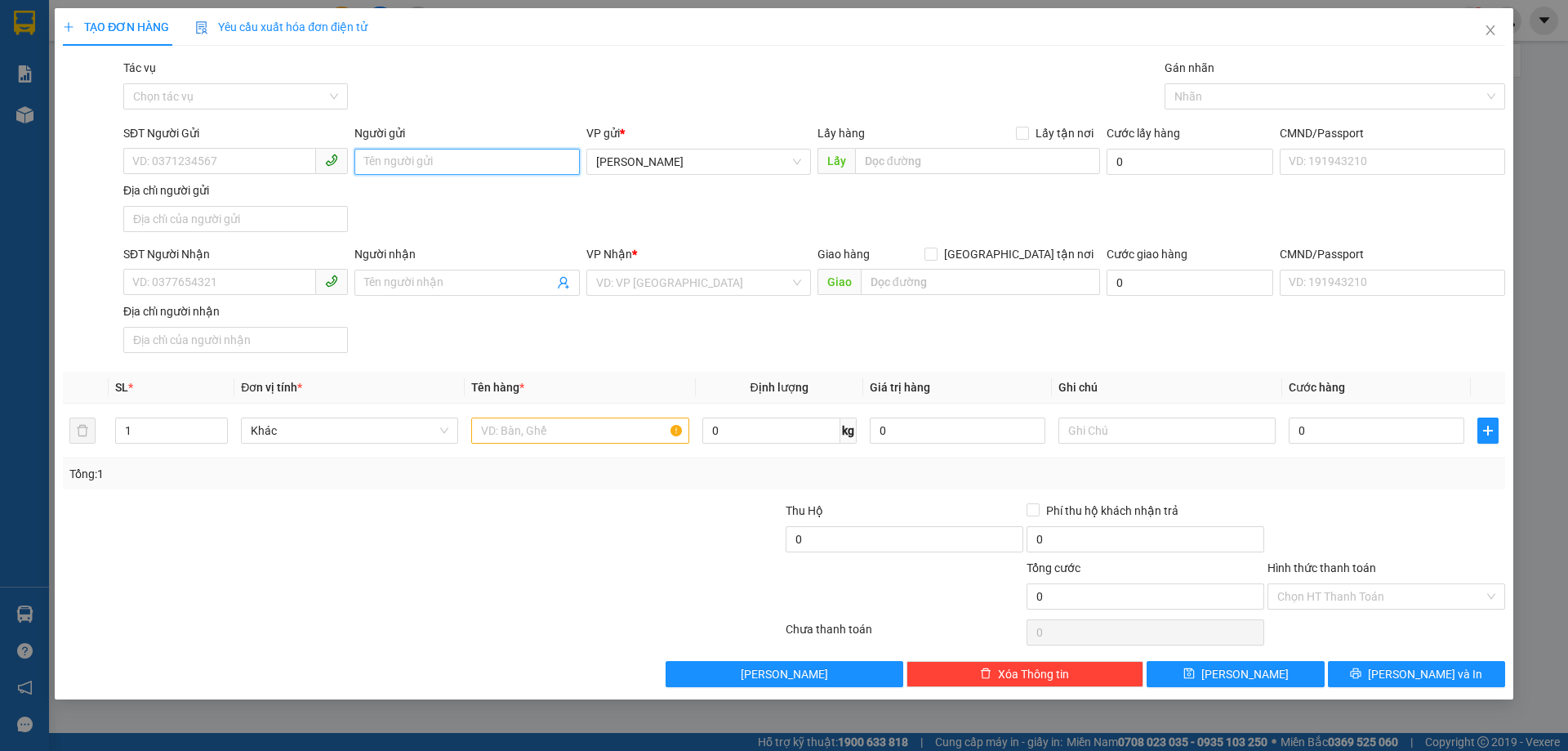
click at [399, 157] on input "Người gửi" at bounding box center [466, 162] width 224 height 26
type input "KHÔI"
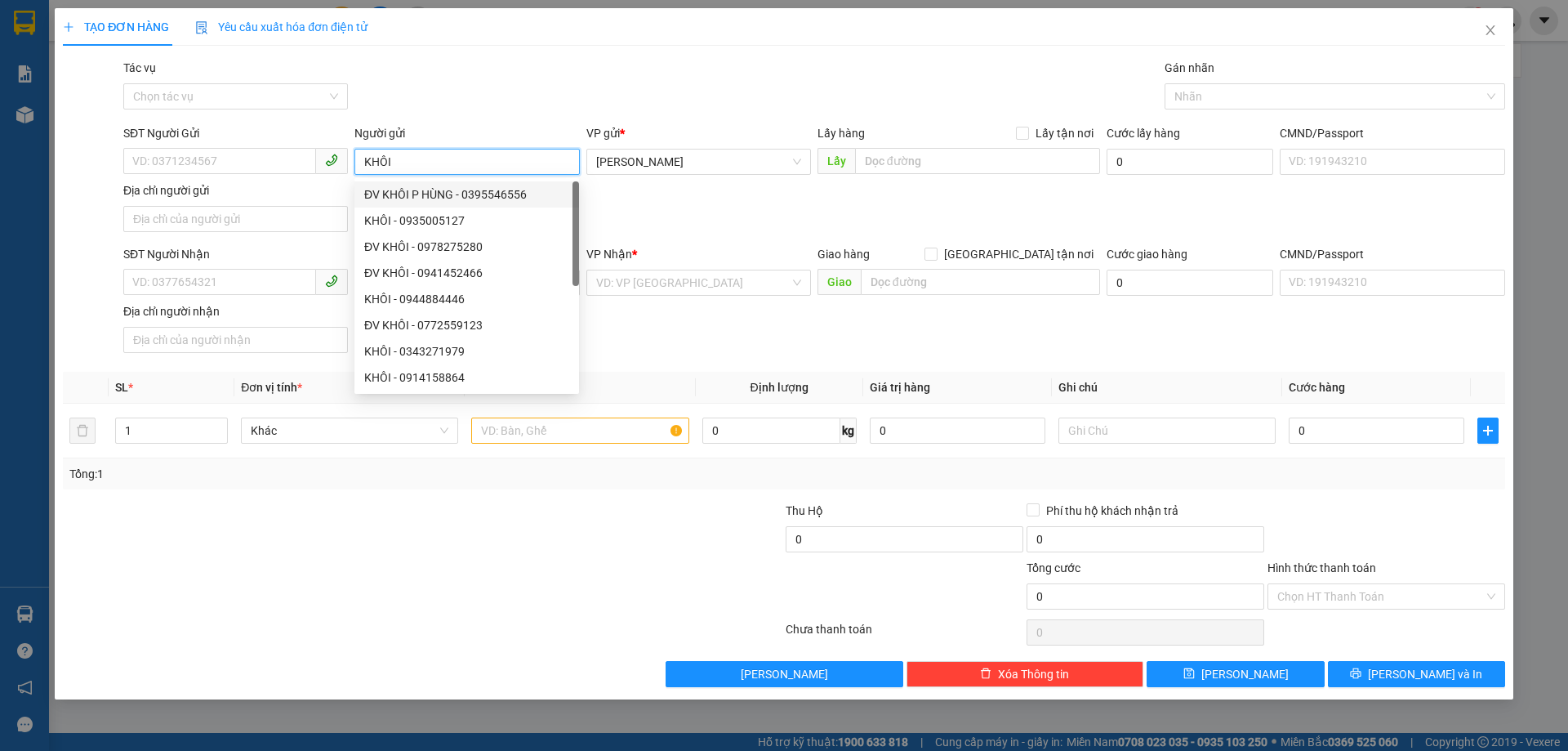
click at [422, 197] on div "ĐV KHÔI P HÙNG - 0395546556" at bounding box center [467, 194] width 205 height 18
type input "0395546556"
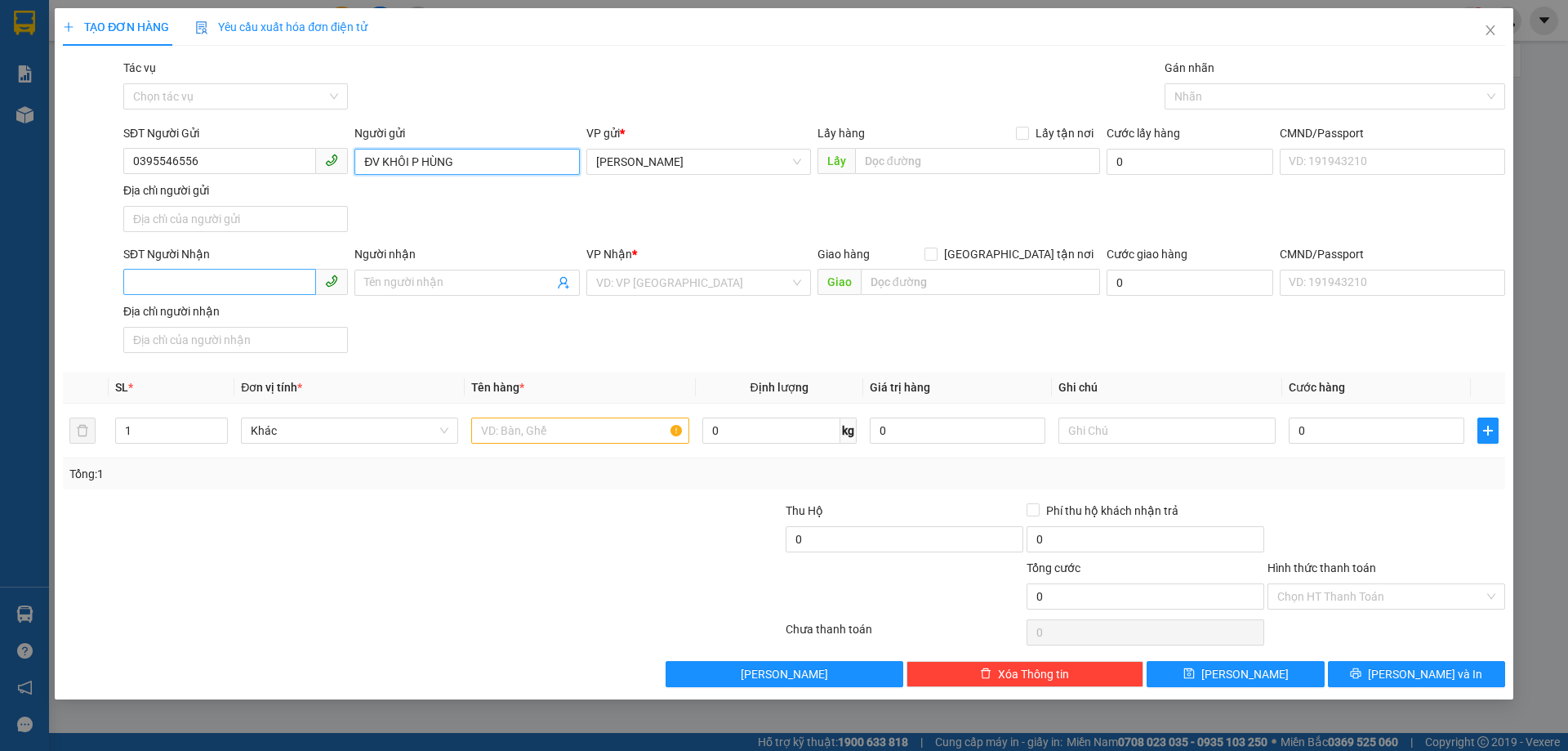
type input "ĐV KHÔI P HÙNG"
click at [207, 277] on input "SĐT Người Nhận" at bounding box center [219, 282] width 193 height 26
type input "0349370558"
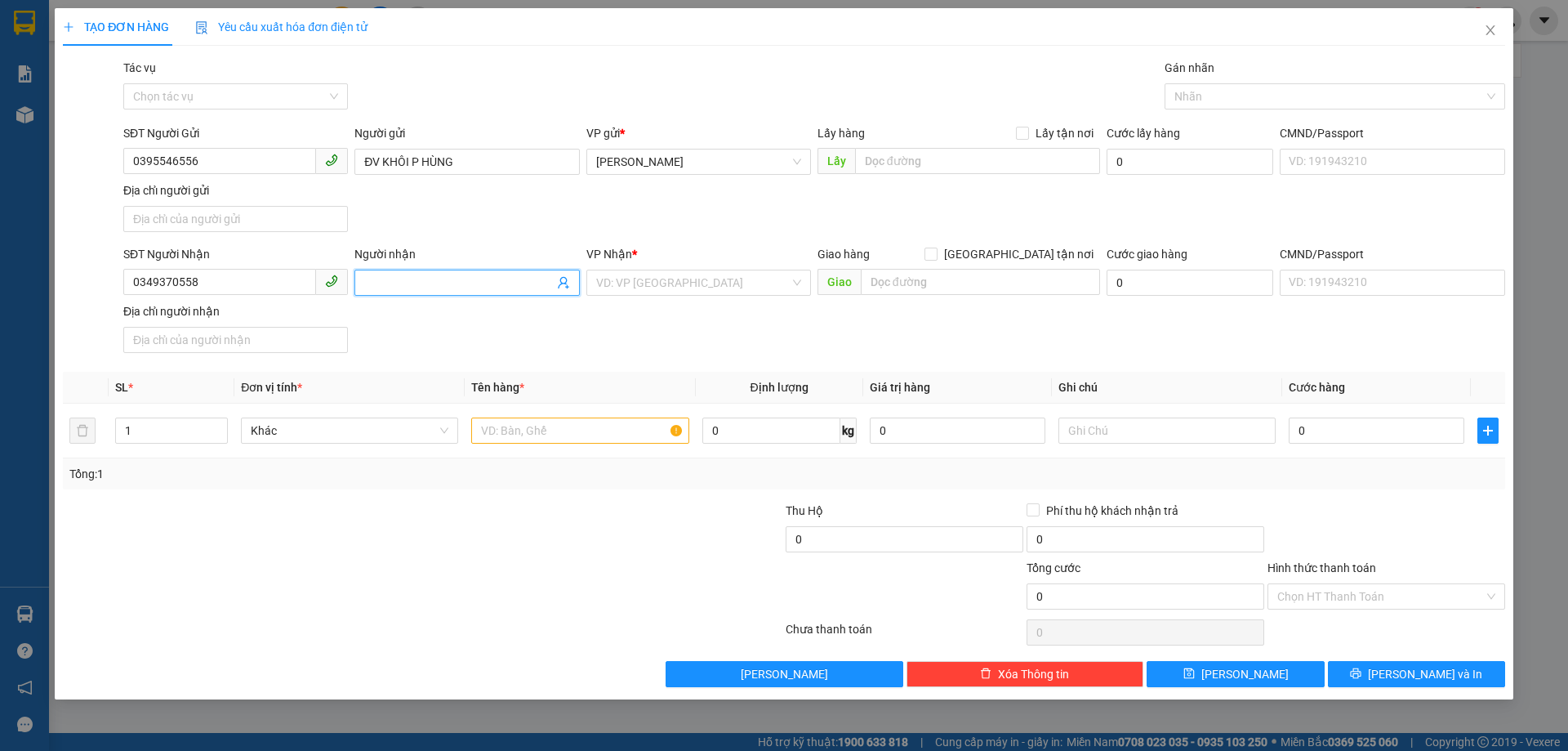
click at [428, 279] on input "Người nhận" at bounding box center [459, 282] width 188 height 18
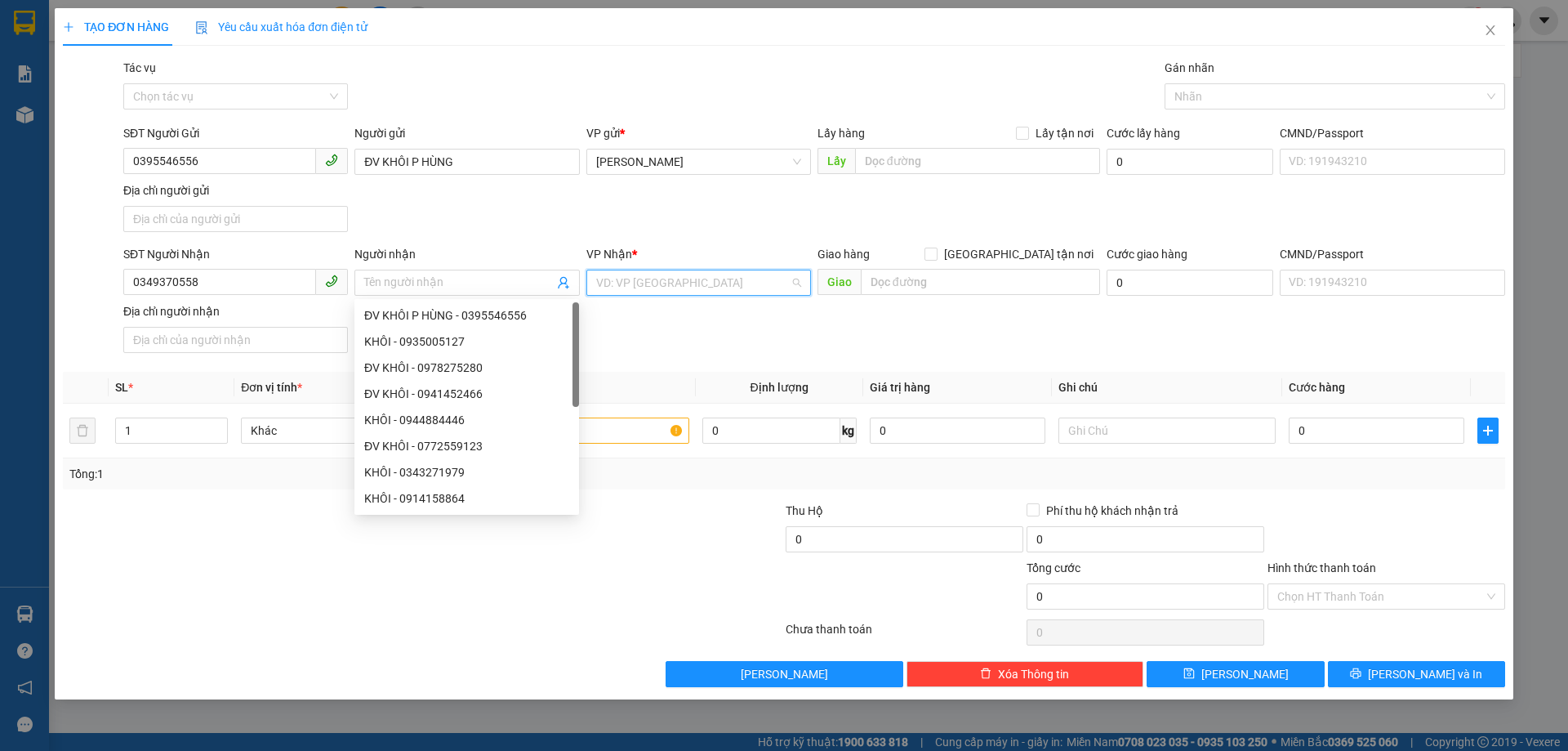
click at [640, 280] on input "search" at bounding box center [692, 283] width 193 height 24
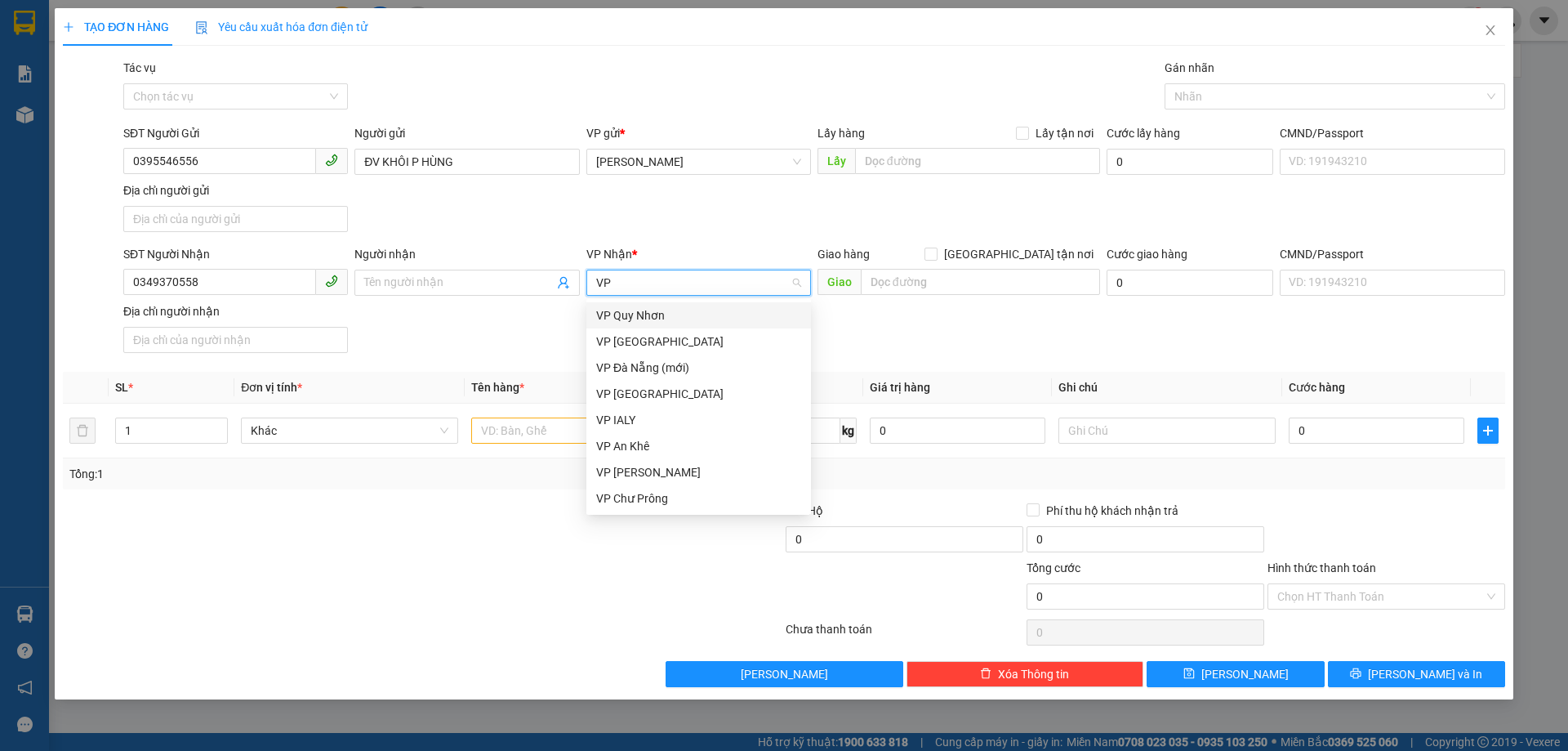
type input "VP S"
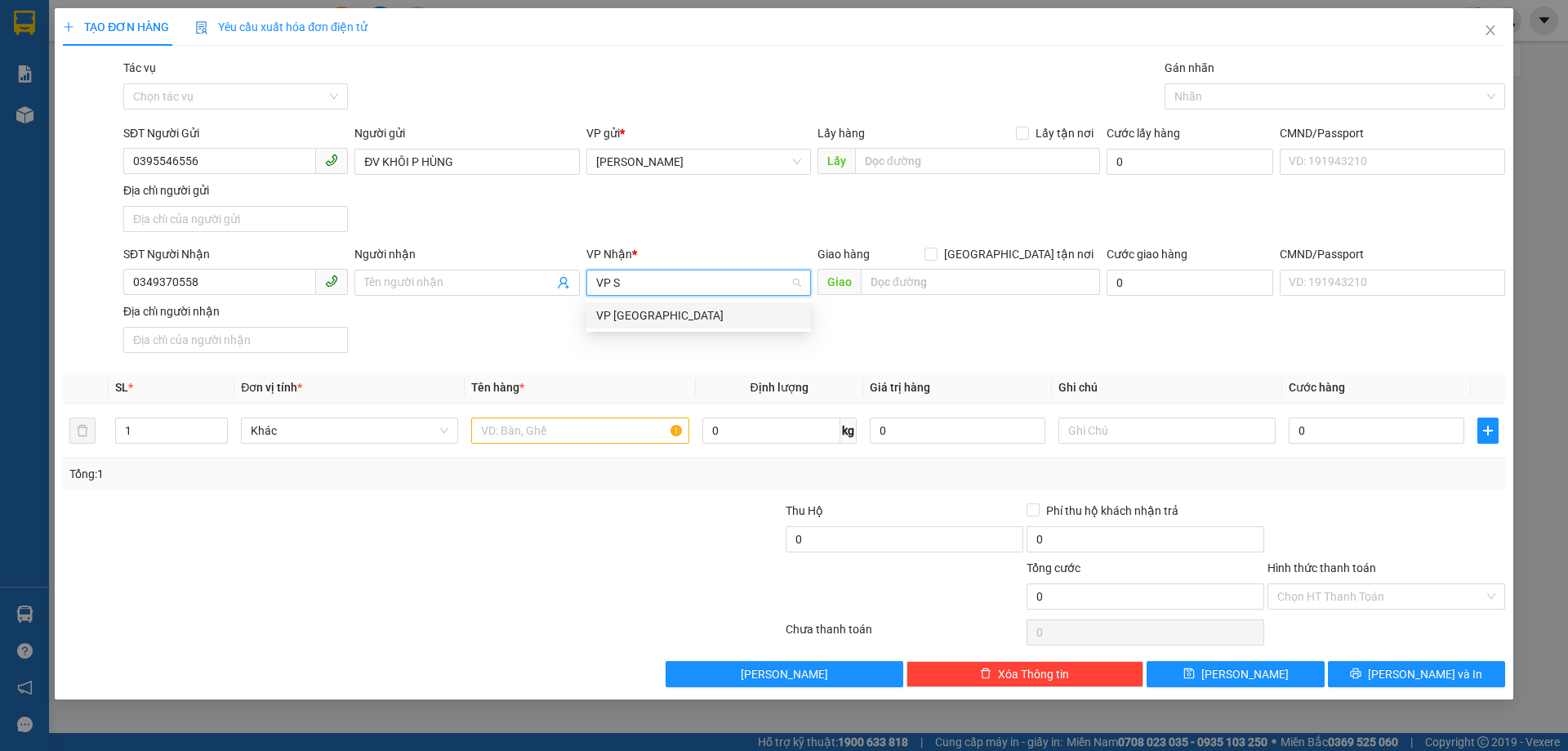
click at [636, 310] on div "VP [GEOGRAPHIC_DATA]" at bounding box center [699, 315] width 205 height 18
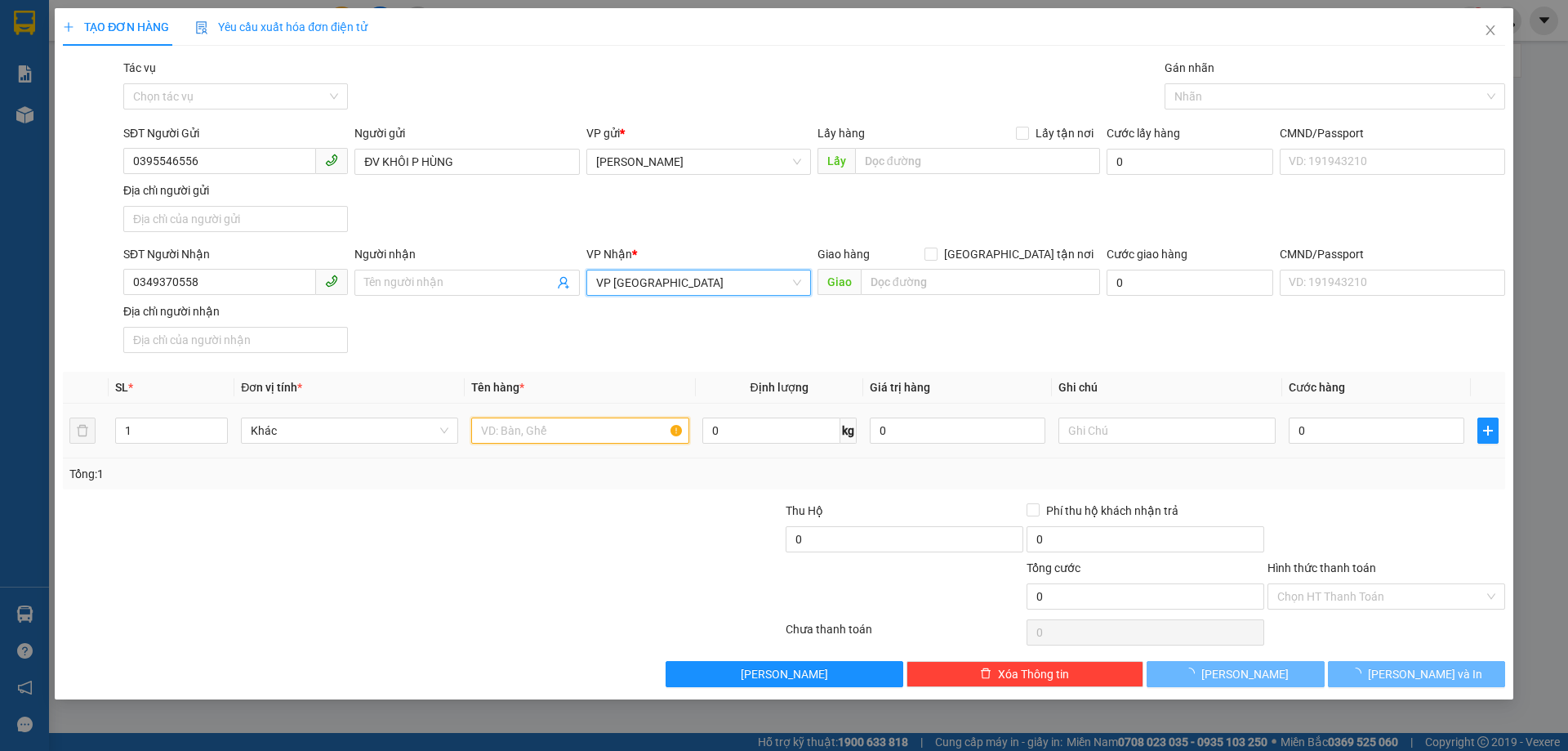
click at [532, 438] on input "text" at bounding box center [579, 431] width 218 height 26
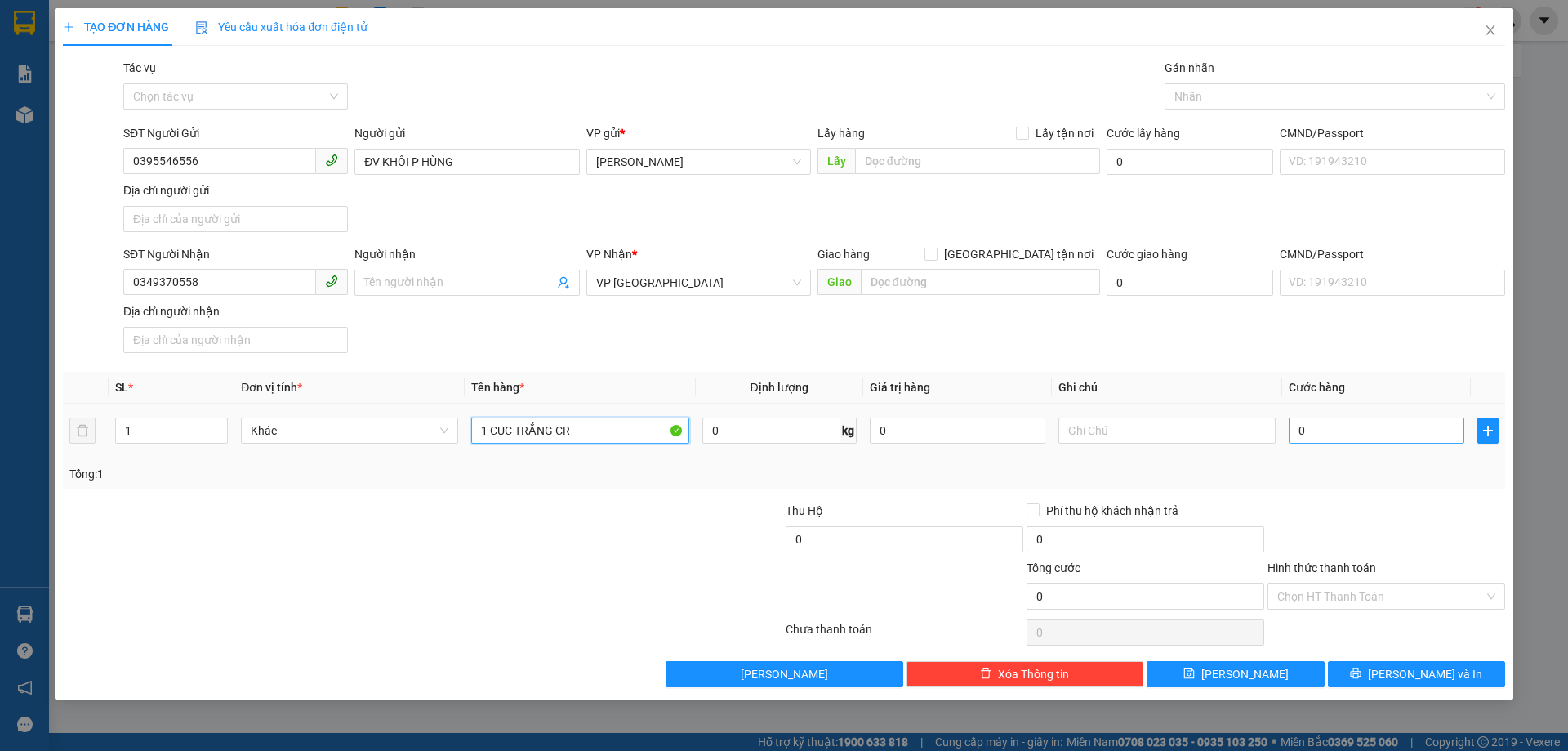
type input "1 CỤC TRẮNG CR"
click at [1301, 433] on input "0" at bounding box center [1376, 431] width 175 height 26
type input "3"
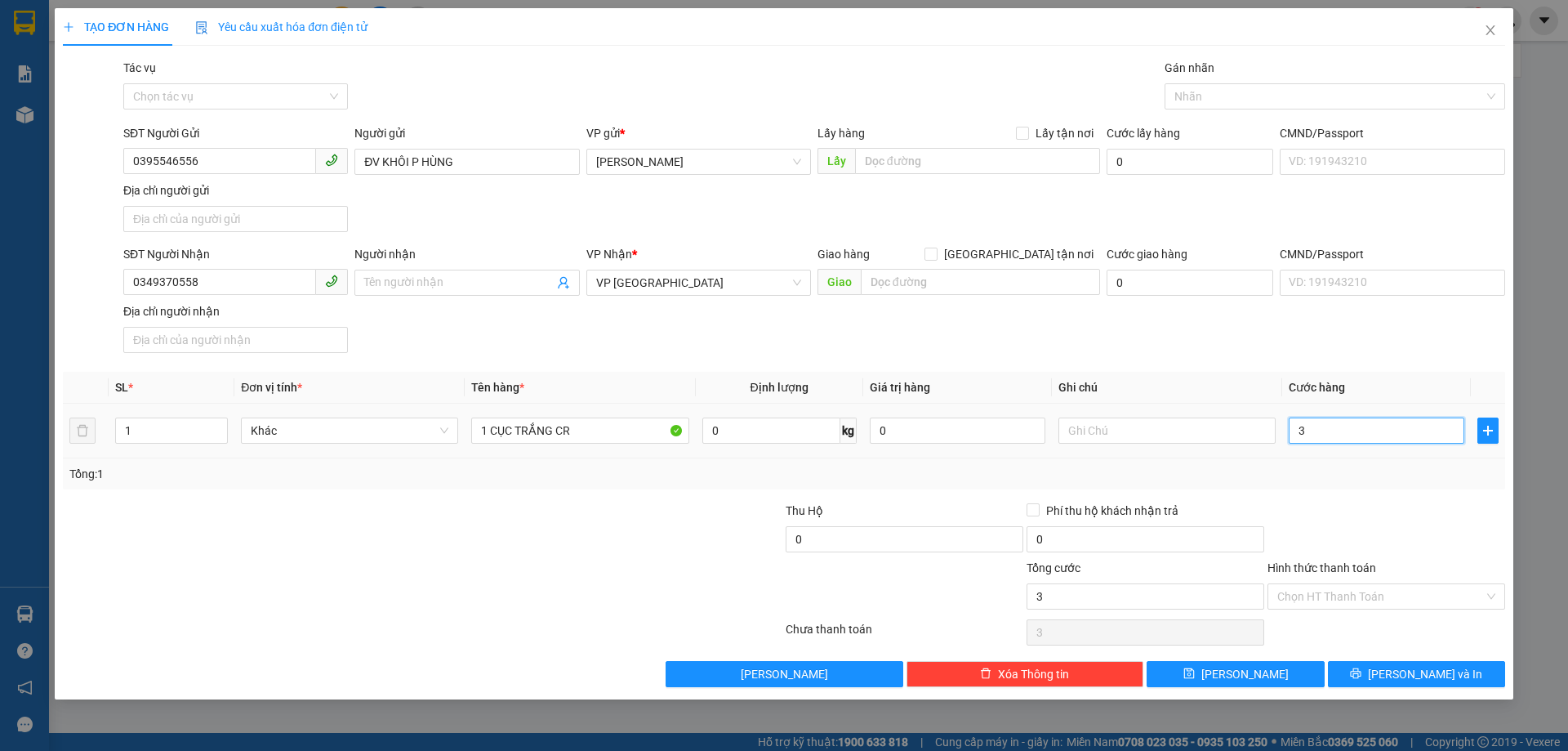
type input "30"
type input "300"
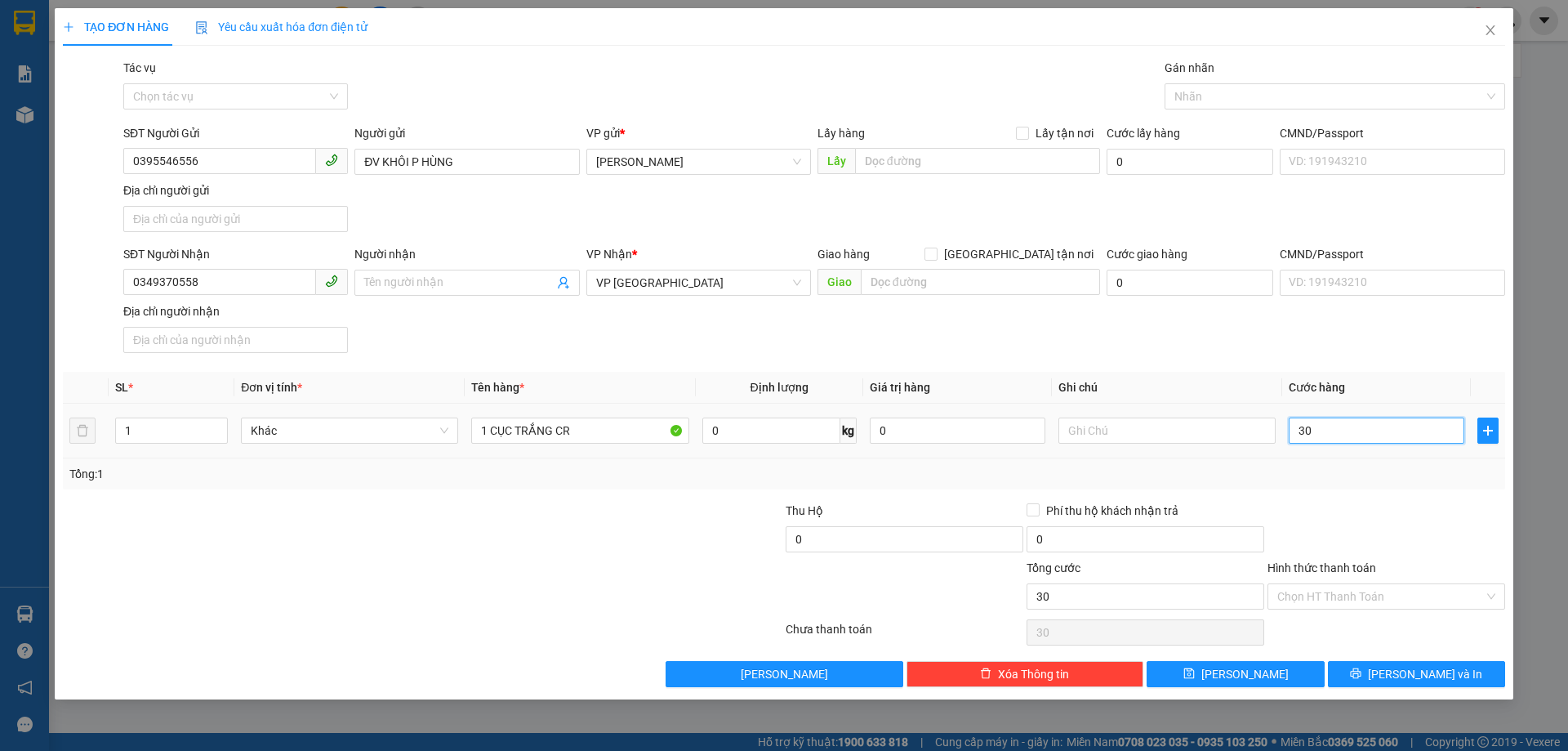
type input "300"
type input "3.000"
type input "30.000"
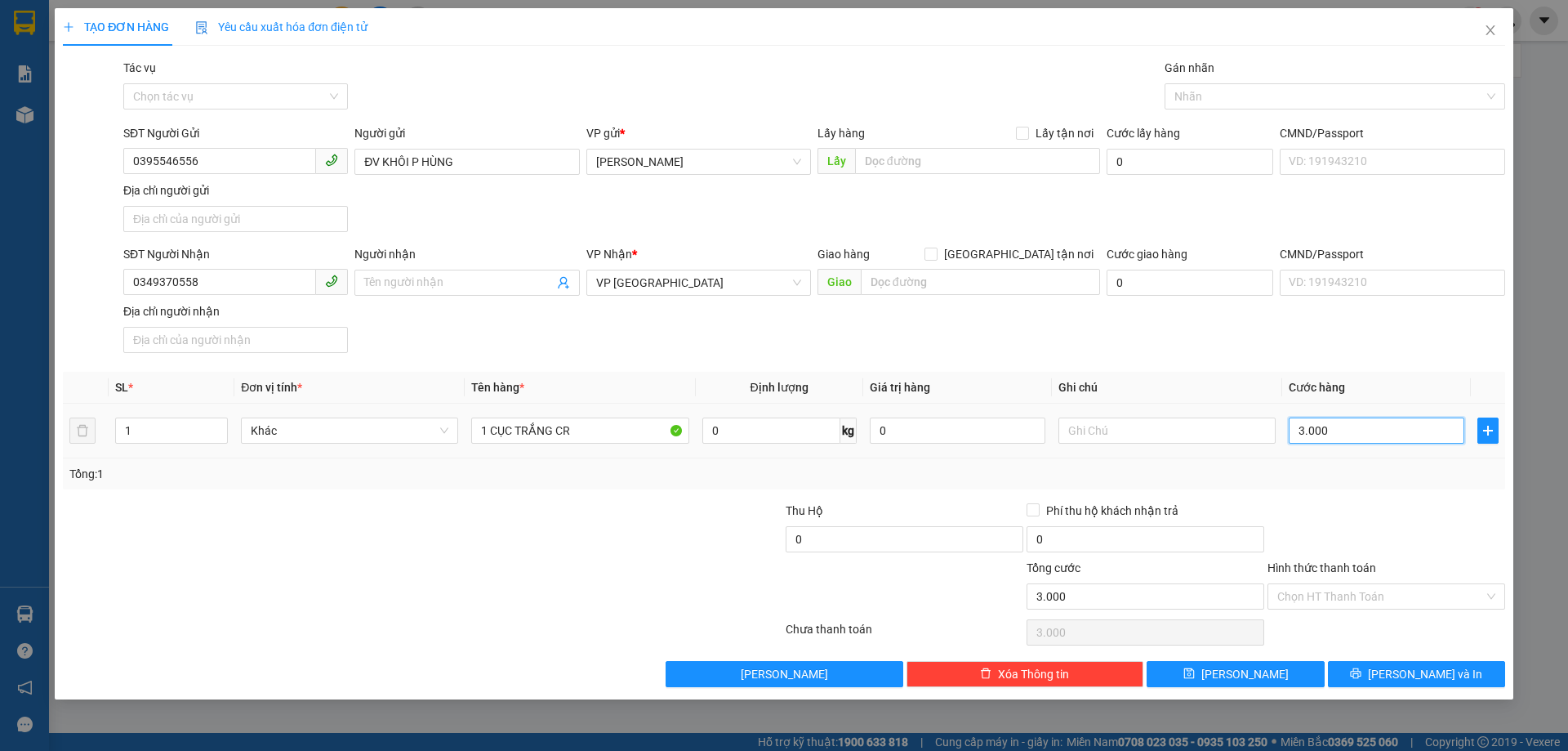
type input "30.000"
click at [1337, 591] on input "Hình thức thanh toán" at bounding box center [1380, 596] width 206 height 24
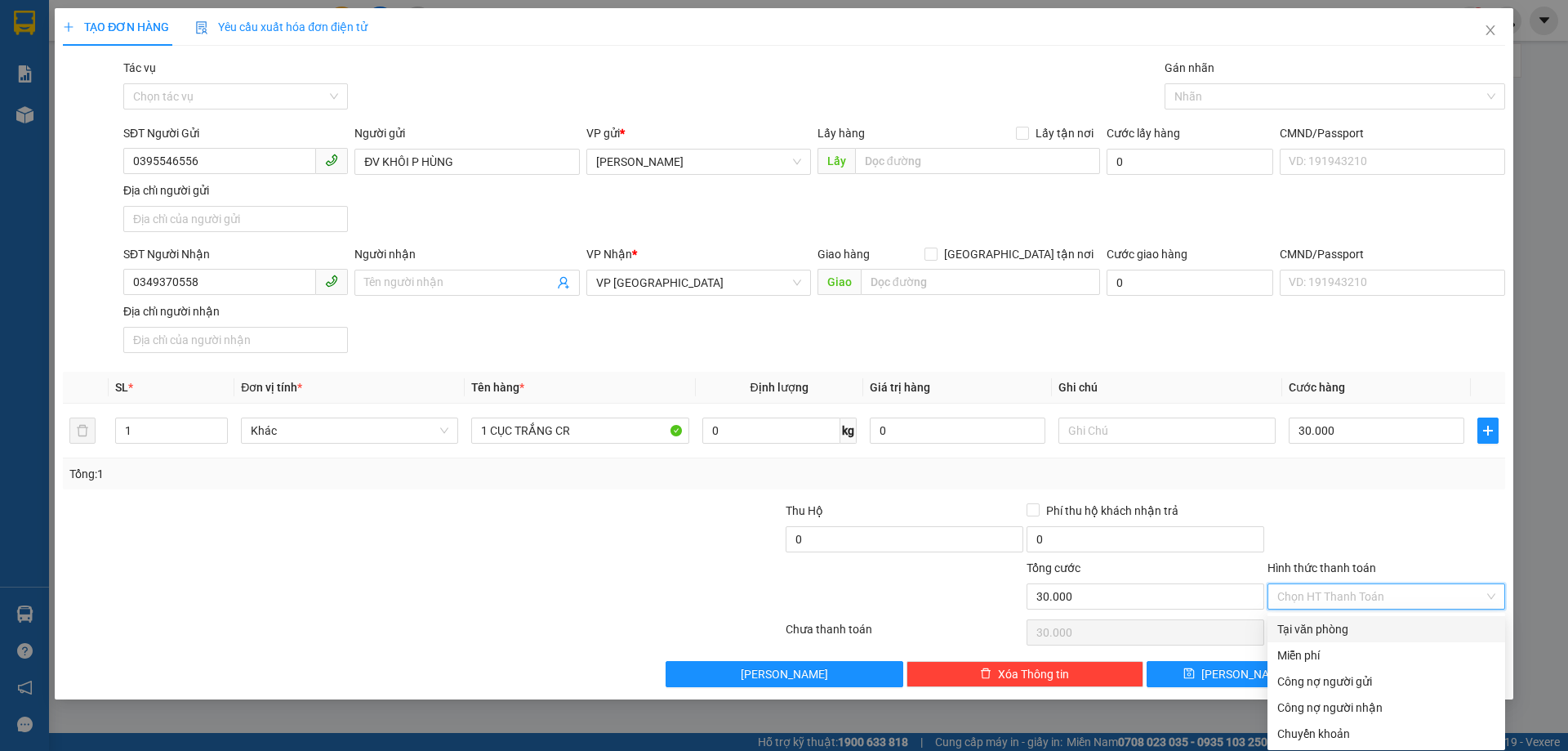
click at [1325, 628] on div "Tại văn phòng" at bounding box center [1385, 629] width 218 height 18
type input "0"
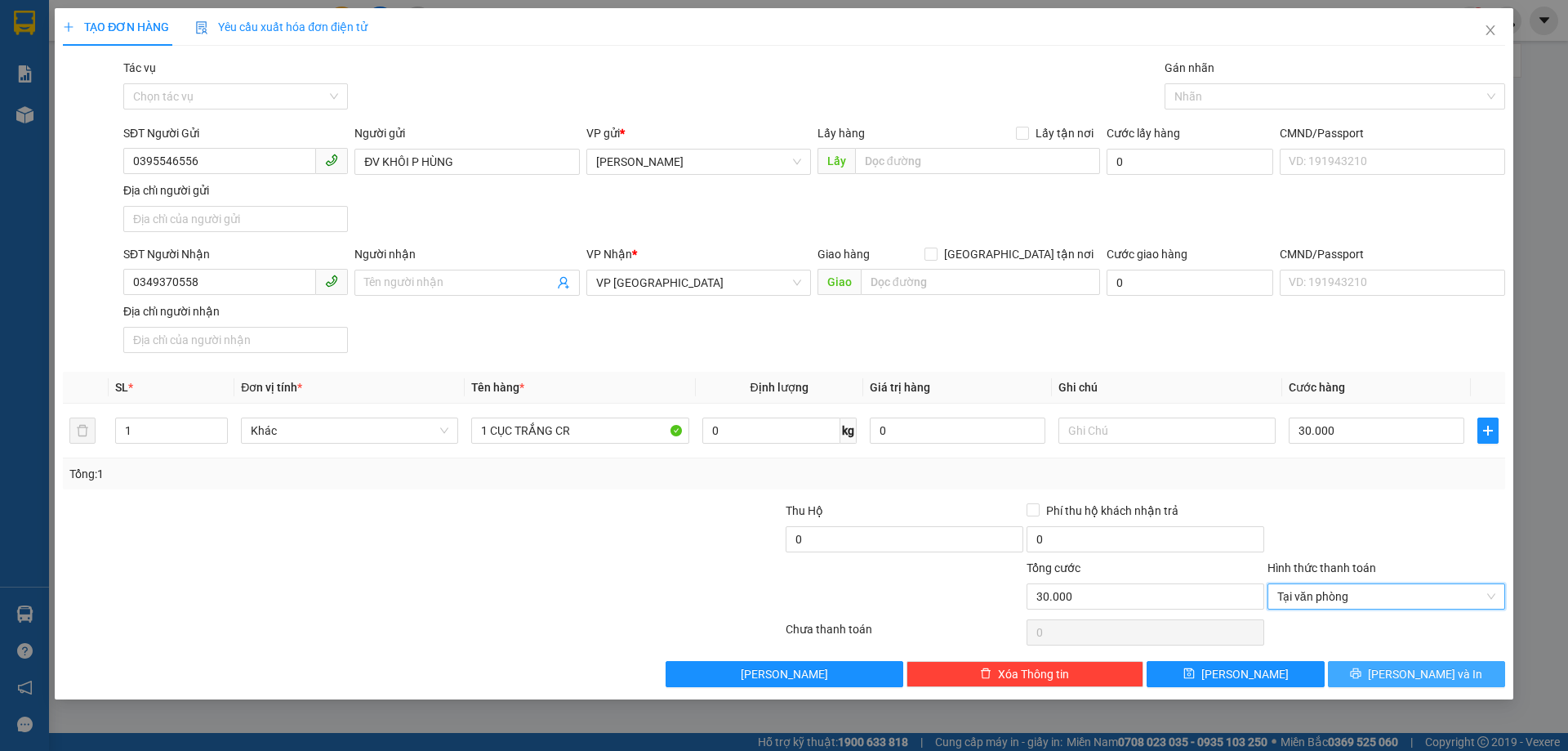
click at [1361, 672] on icon "printer" at bounding box center [1355, 673] width 10 height 10
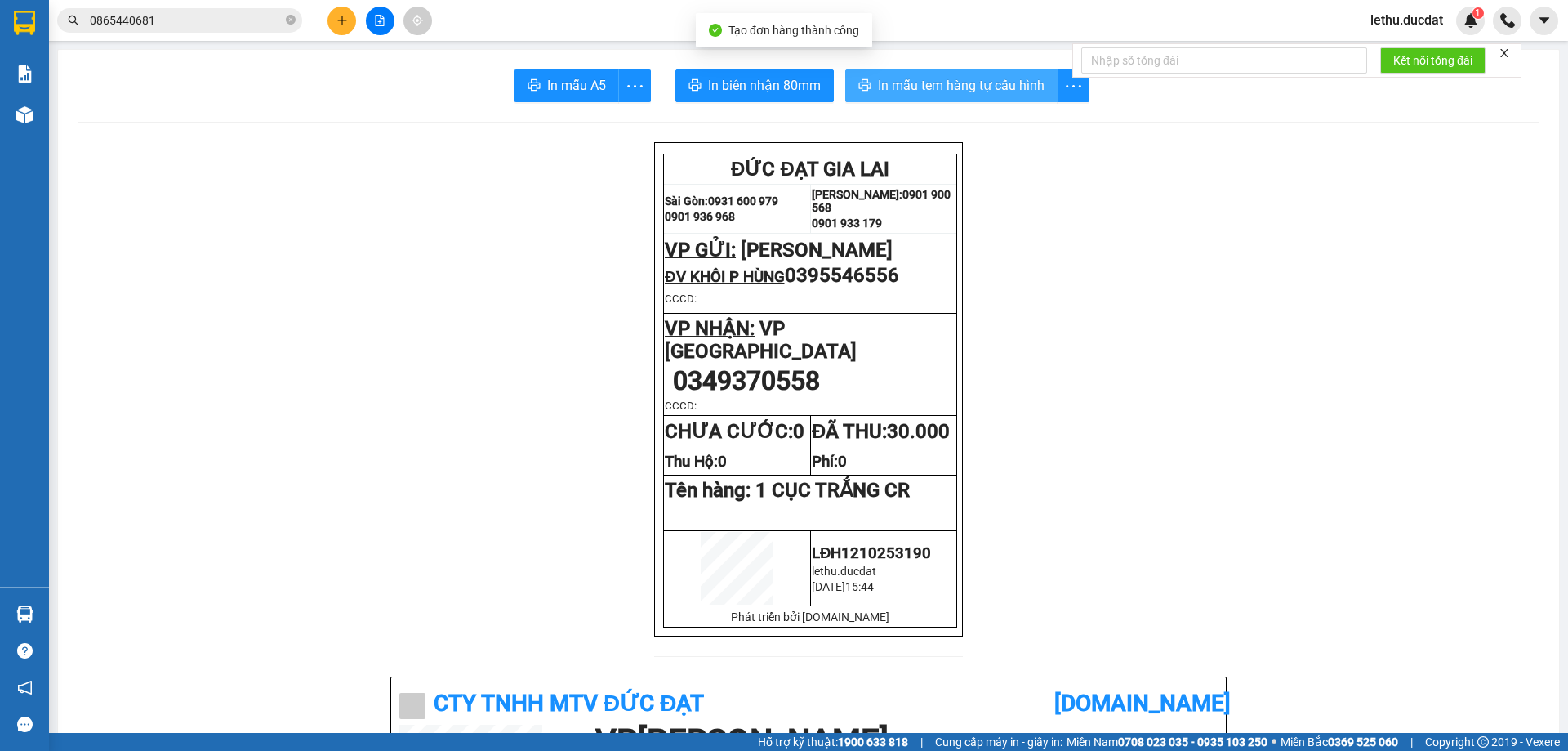
click at [943, 79] on span "In mẫu tem hàng tự cấu hình" at bounding box center [961, 86] width 167 height 21
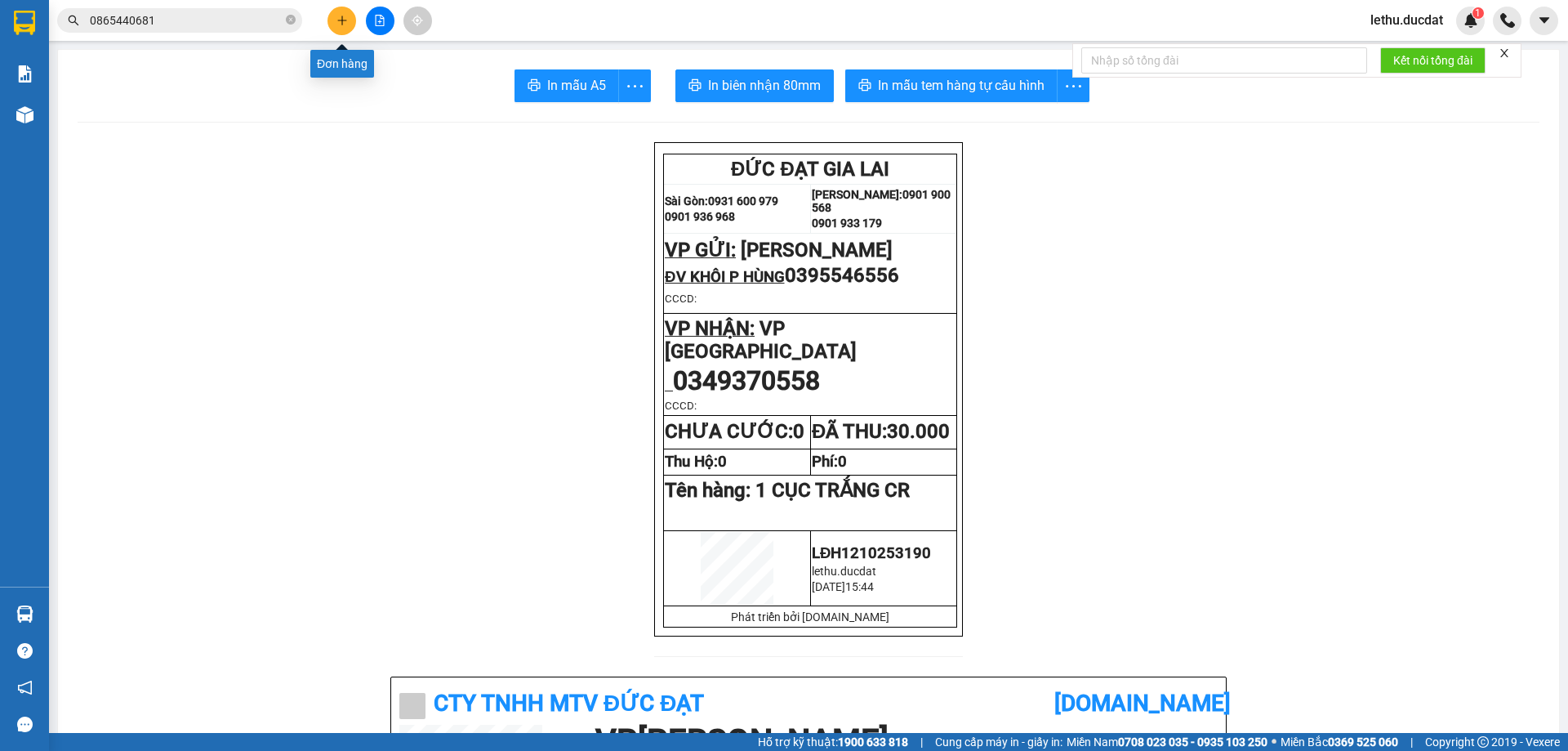
click at [333, 23] on button at bounding box center [342, 21] width 28 height 28
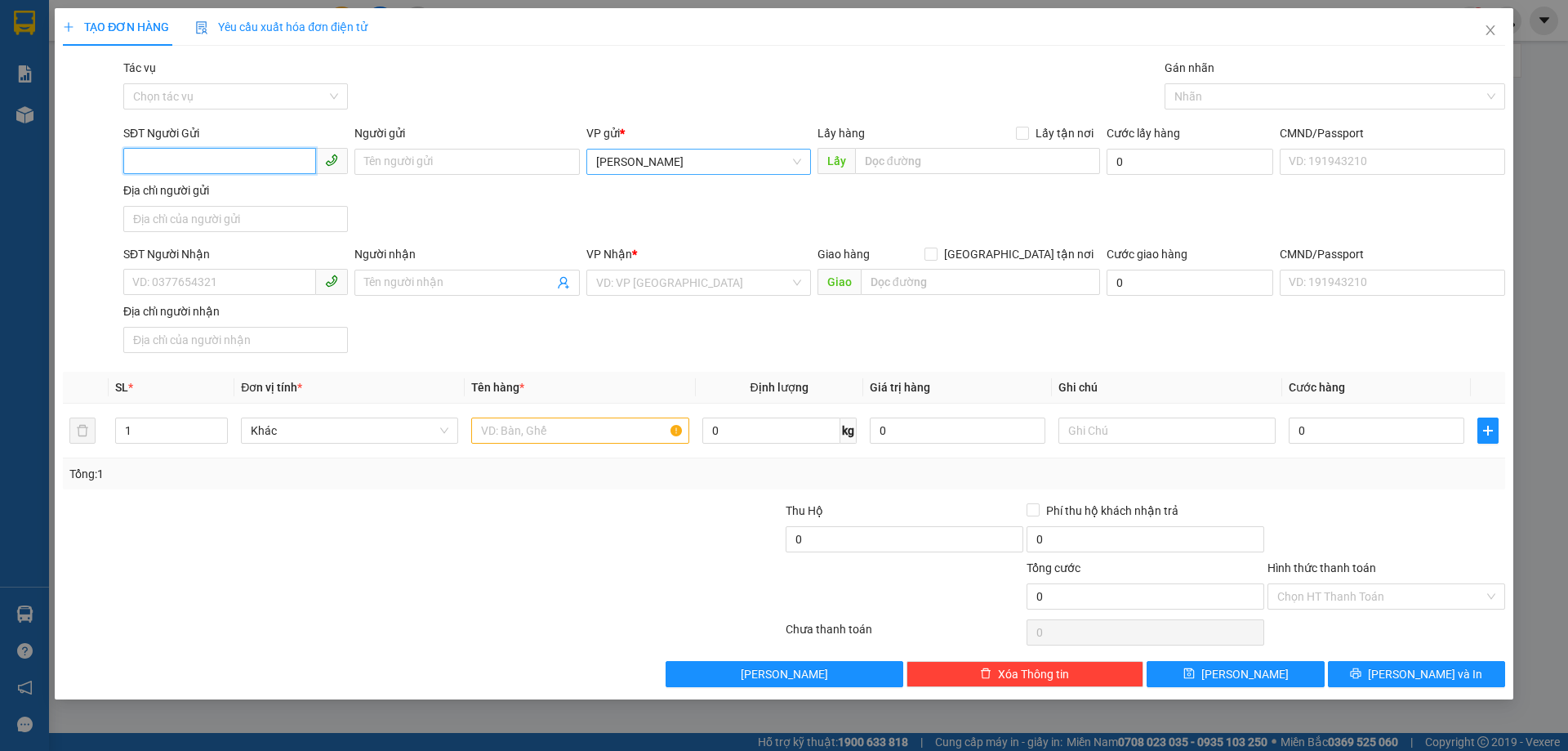
click at [617, 155] on span "[PERSON_NAME]" at bounding box center [699, 162] width 205 height 24
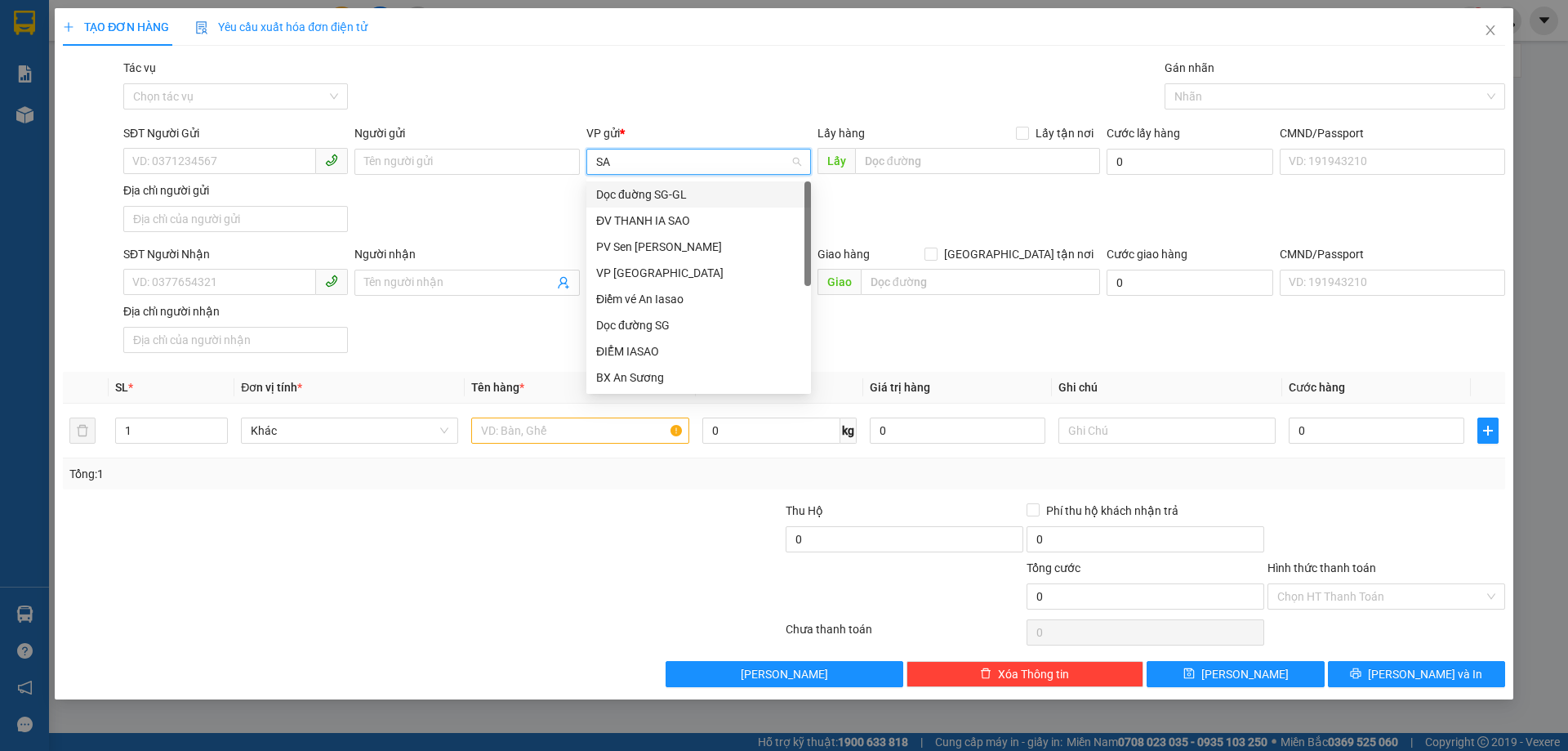
type input "SAM"
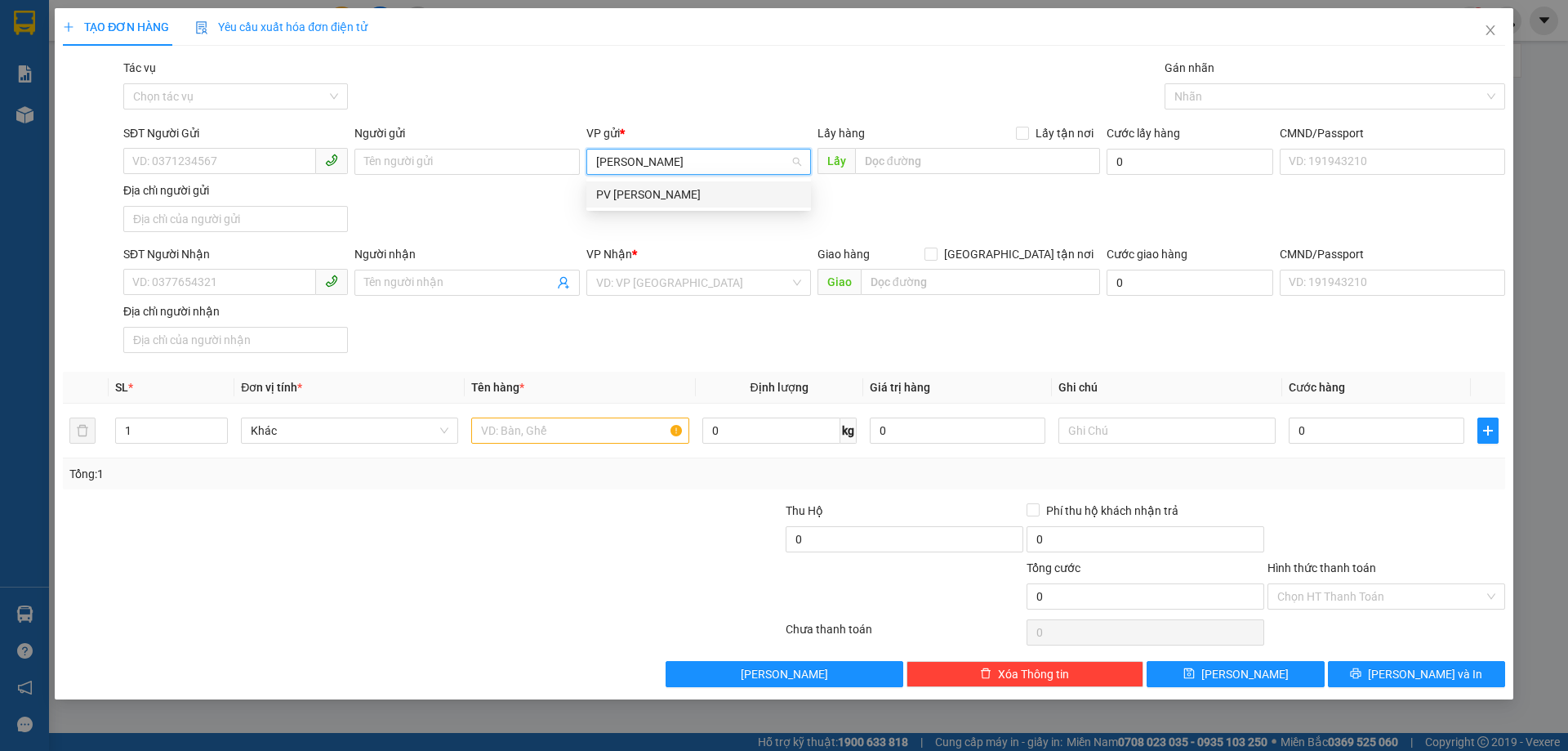
click at [634, 186] on div "PV [PERSON_NAME]" at bounding box center [699, 194] width 205 height 18
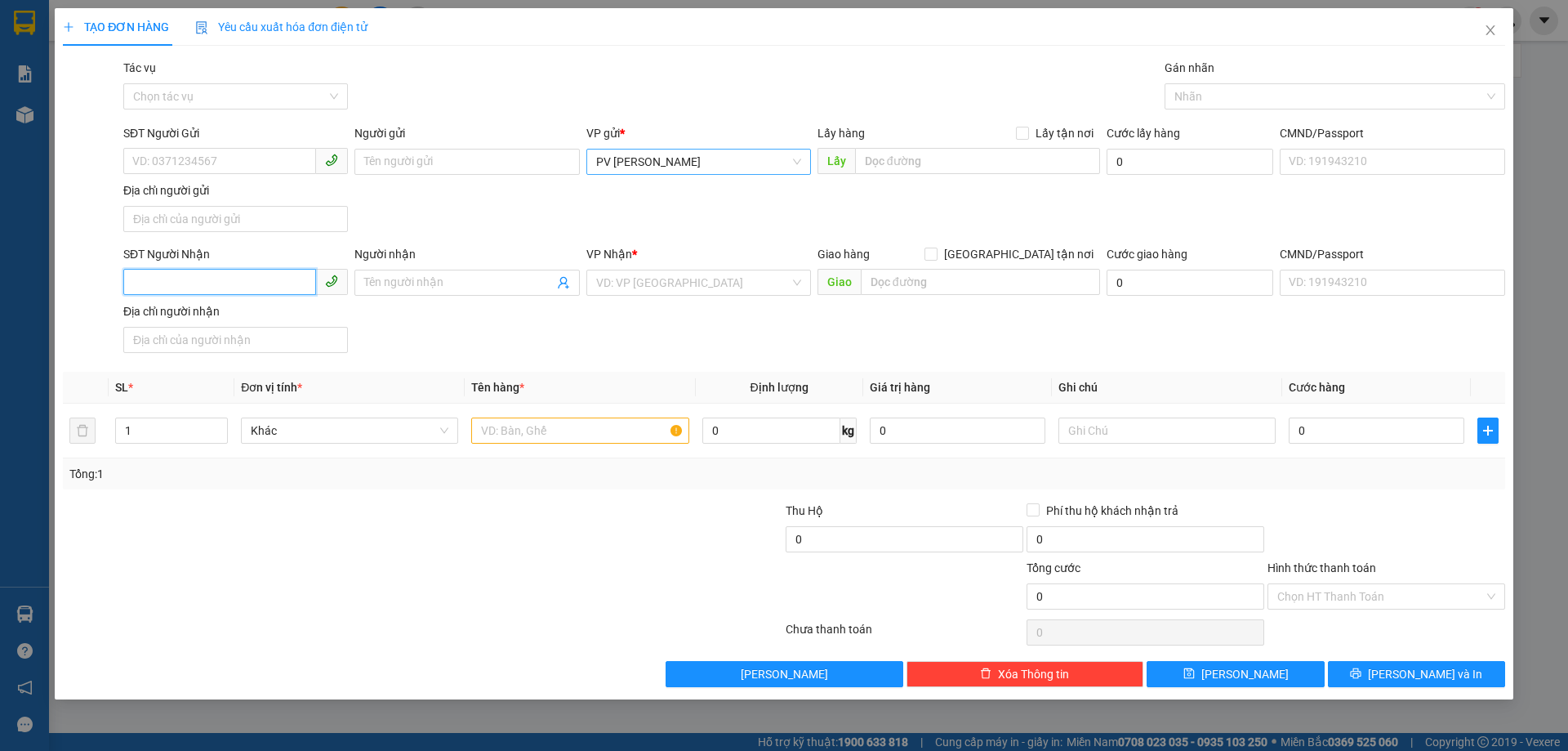
click at [169, 279] on input "SĐT Người Nhận" at bounding box center [219, 282] width 193 height 26
type input "0369780368"
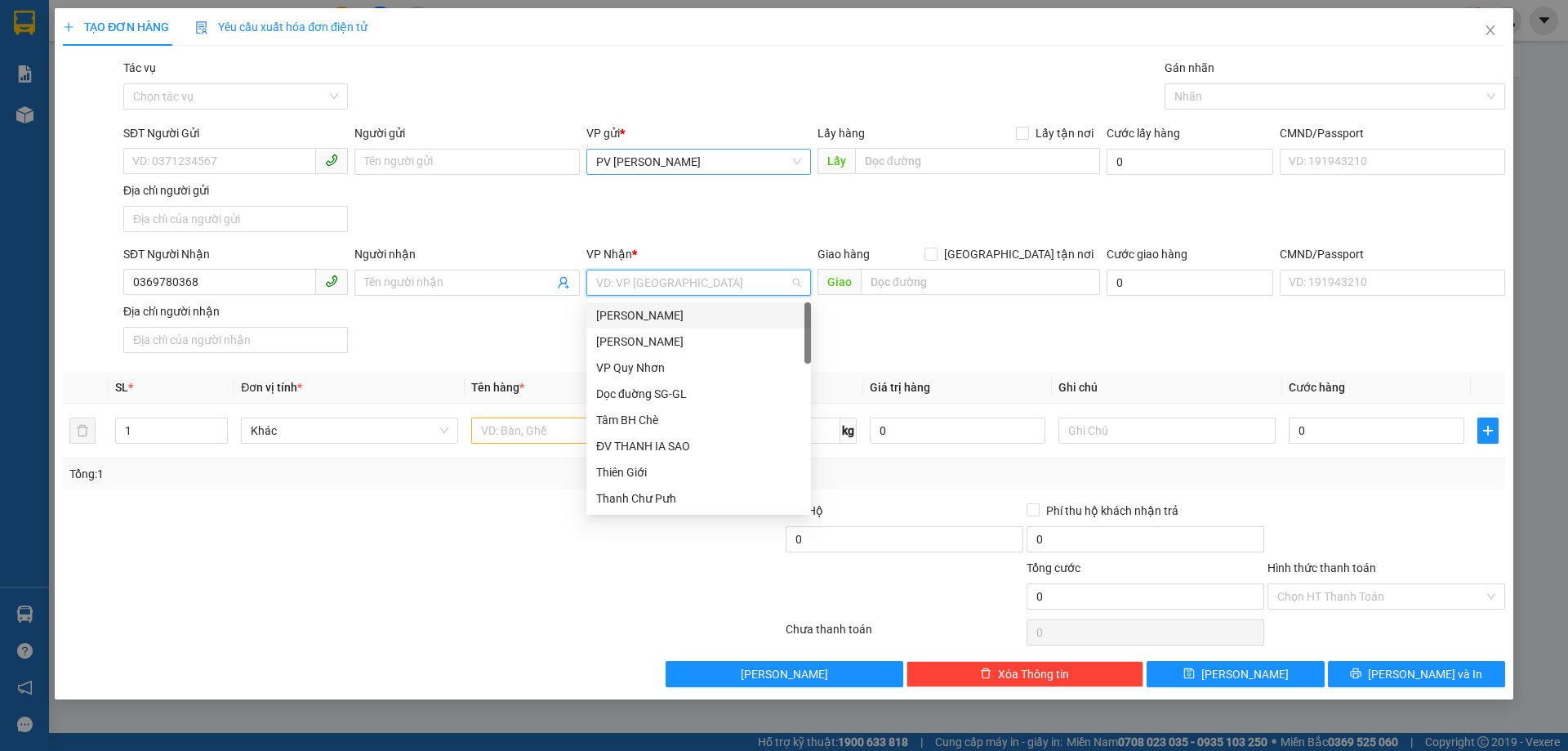
click at [646, 286] on input "search" at bounding box center [692, 283] width 193 height 24
type input "VP"
click at [633, 337] on div "VP [GEOGRAPHIC_DATA]" at bounding box center [699, 341] width 205 height 18
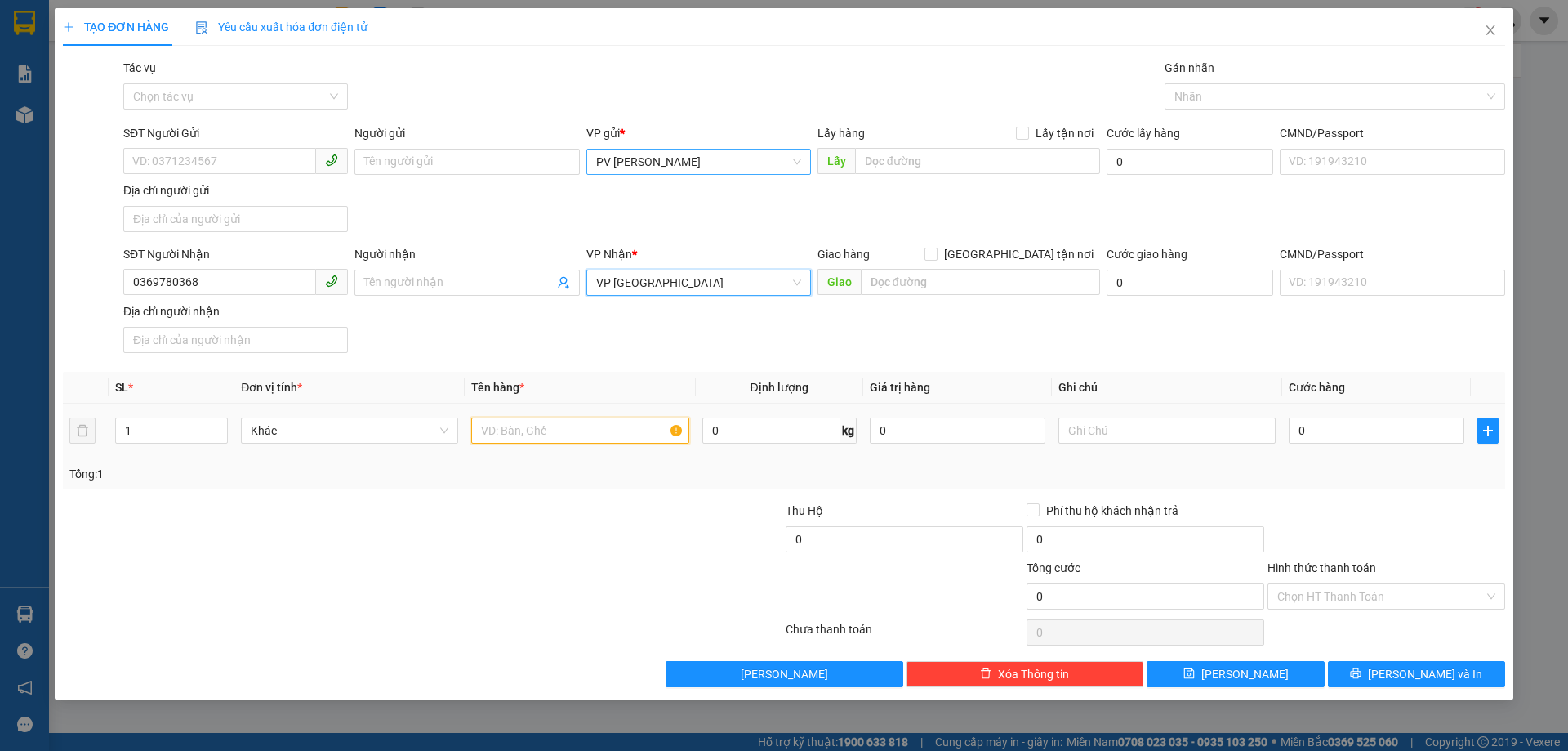
click at [519, 433] on input "text" at bounding box center [579, 431] width 218 height 26
type input "1 XỐP CR"
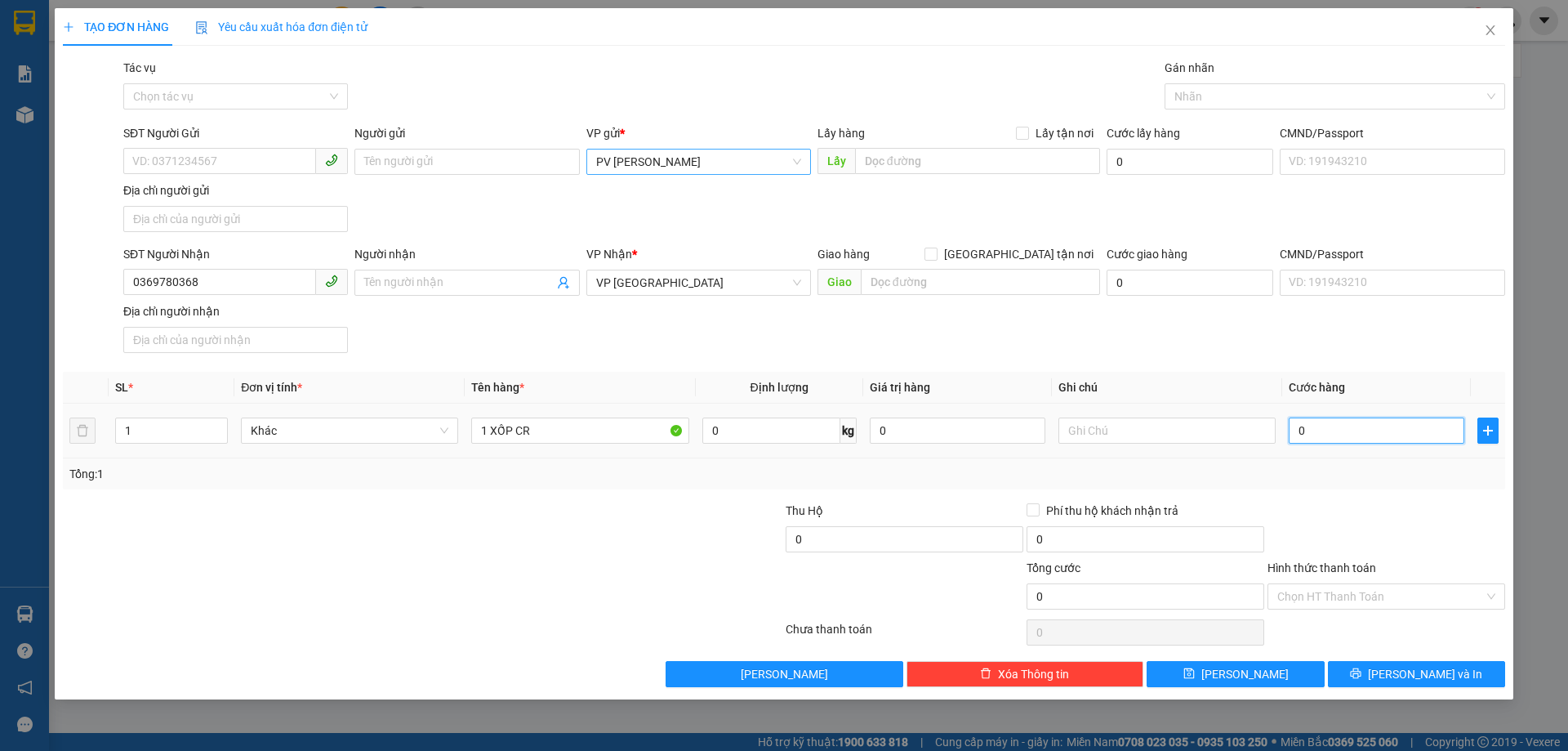
click at [1365, 430] on input "0" at bounding box center [1376, 431] width 175 height 26
type input "4"
type input "40"
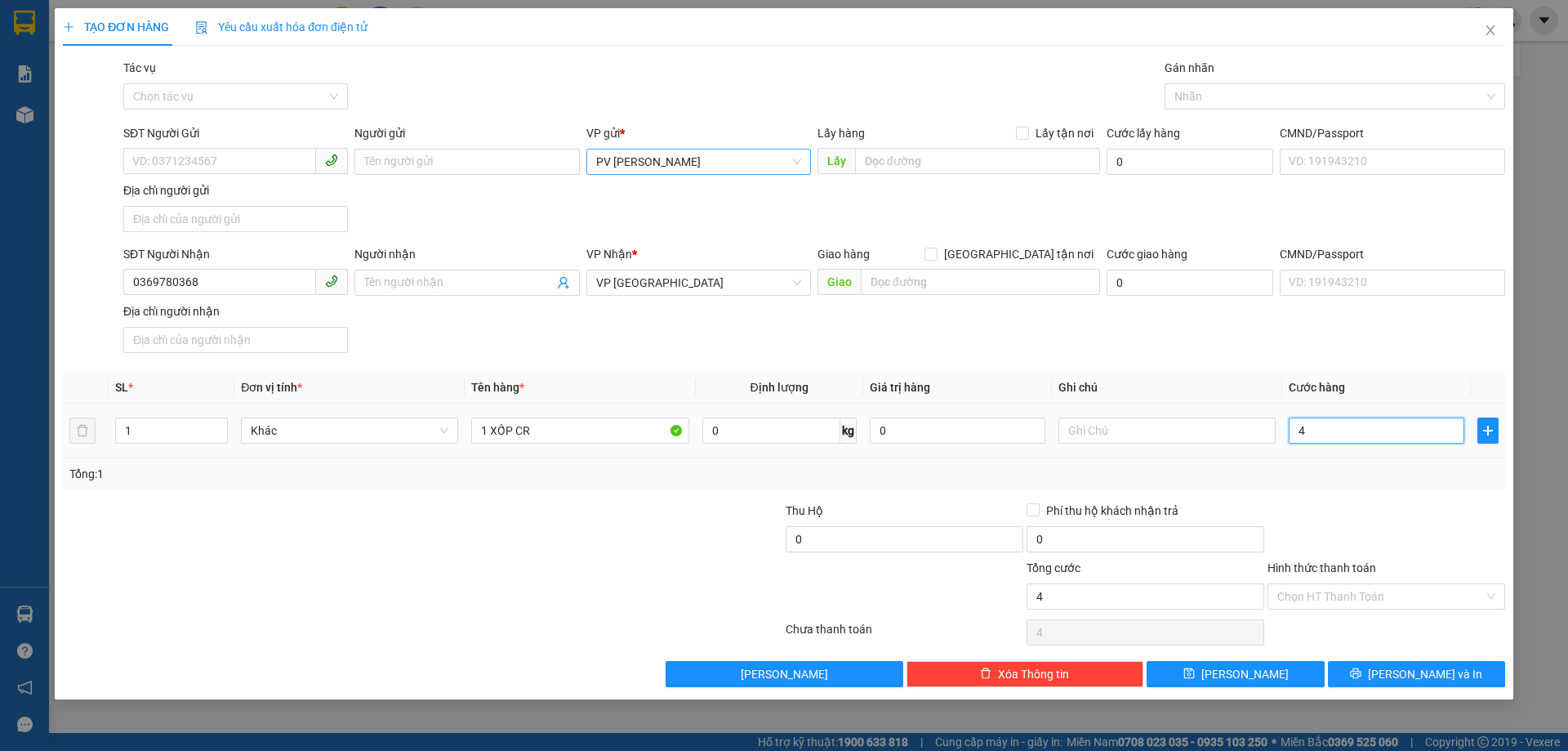
type input "40"
type input "400"
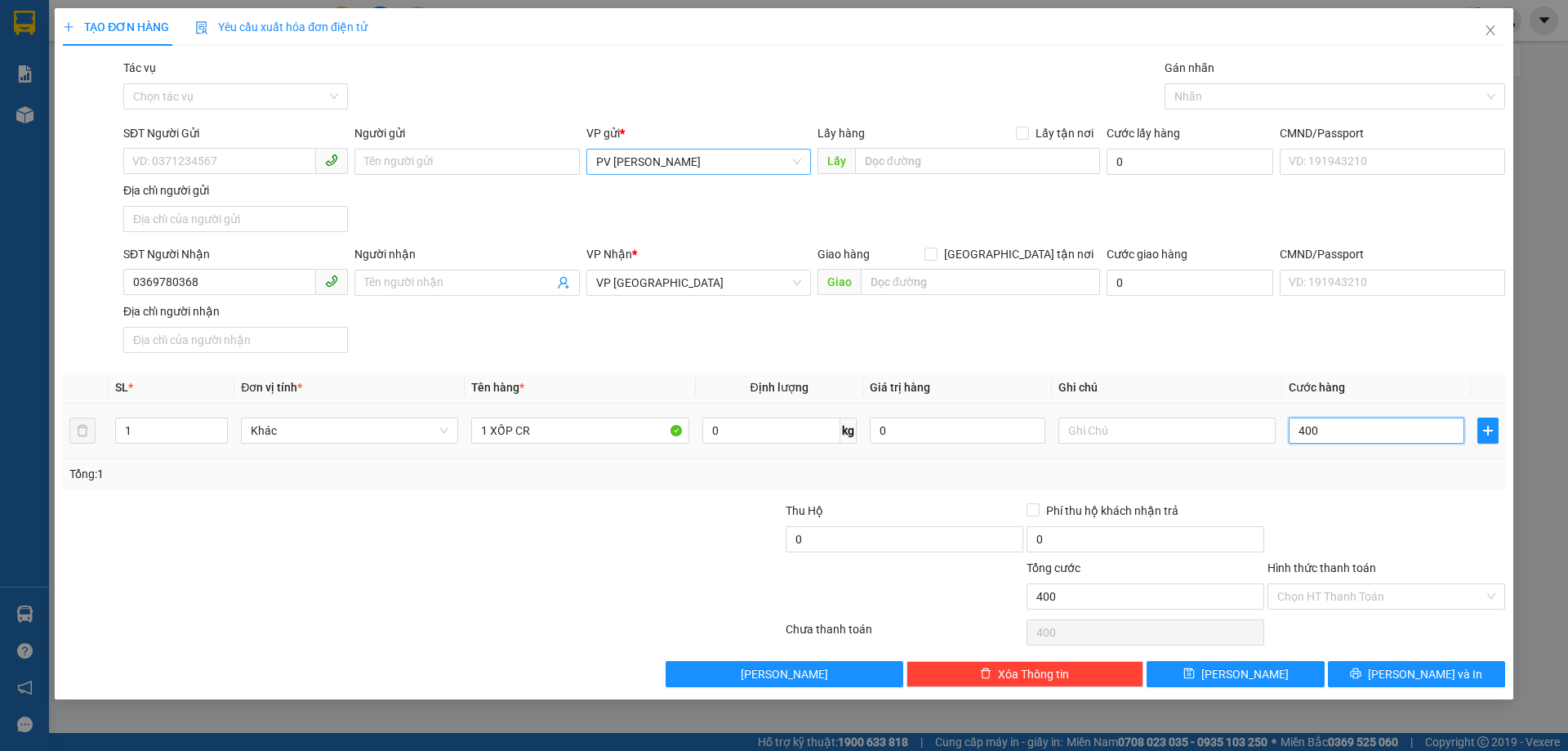
type input "4.000"
type input "40.000"
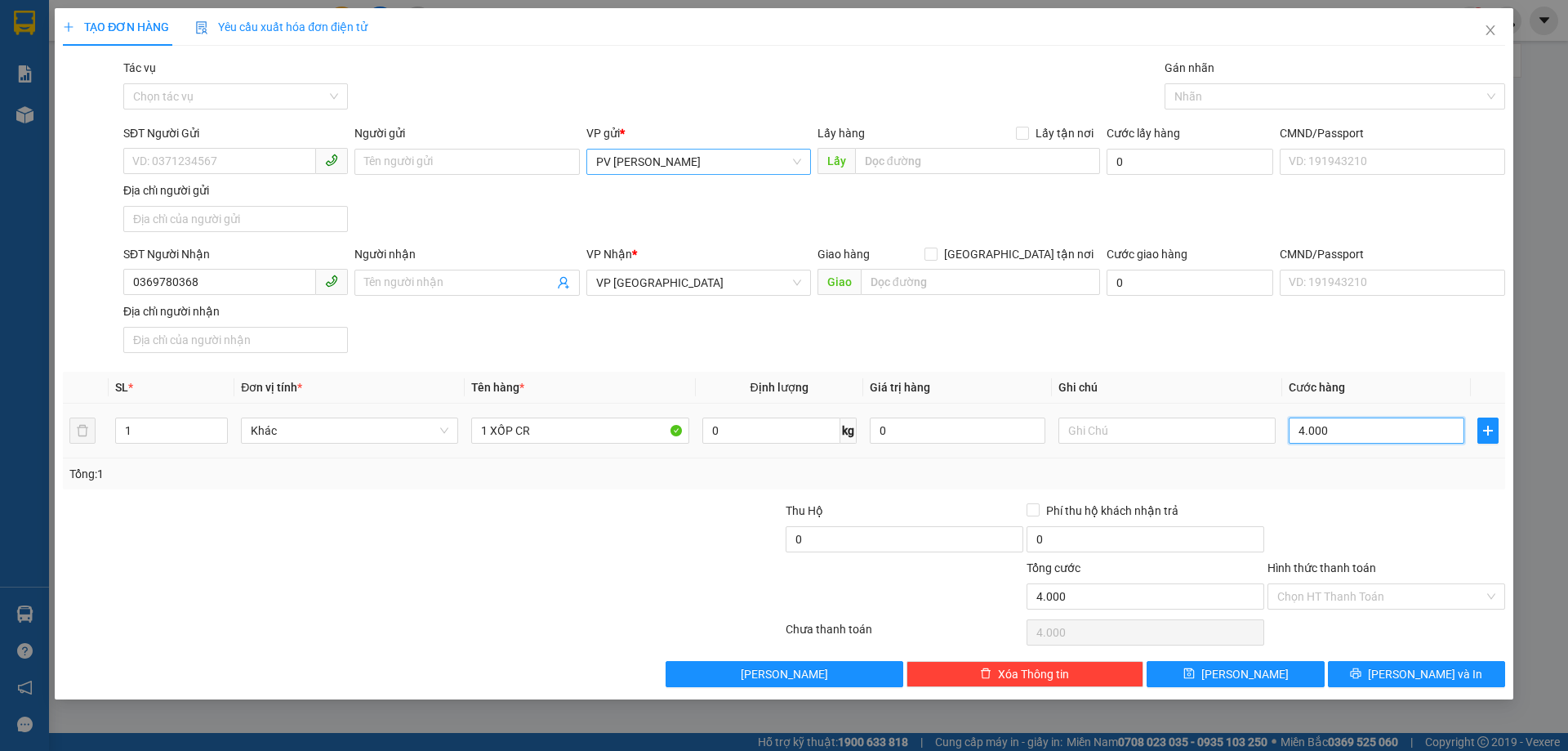
type input "40.000"
click at [1317, 595] on input "Hình thức thanh toán" at bounding box center [1380, 596] width 206 height 24
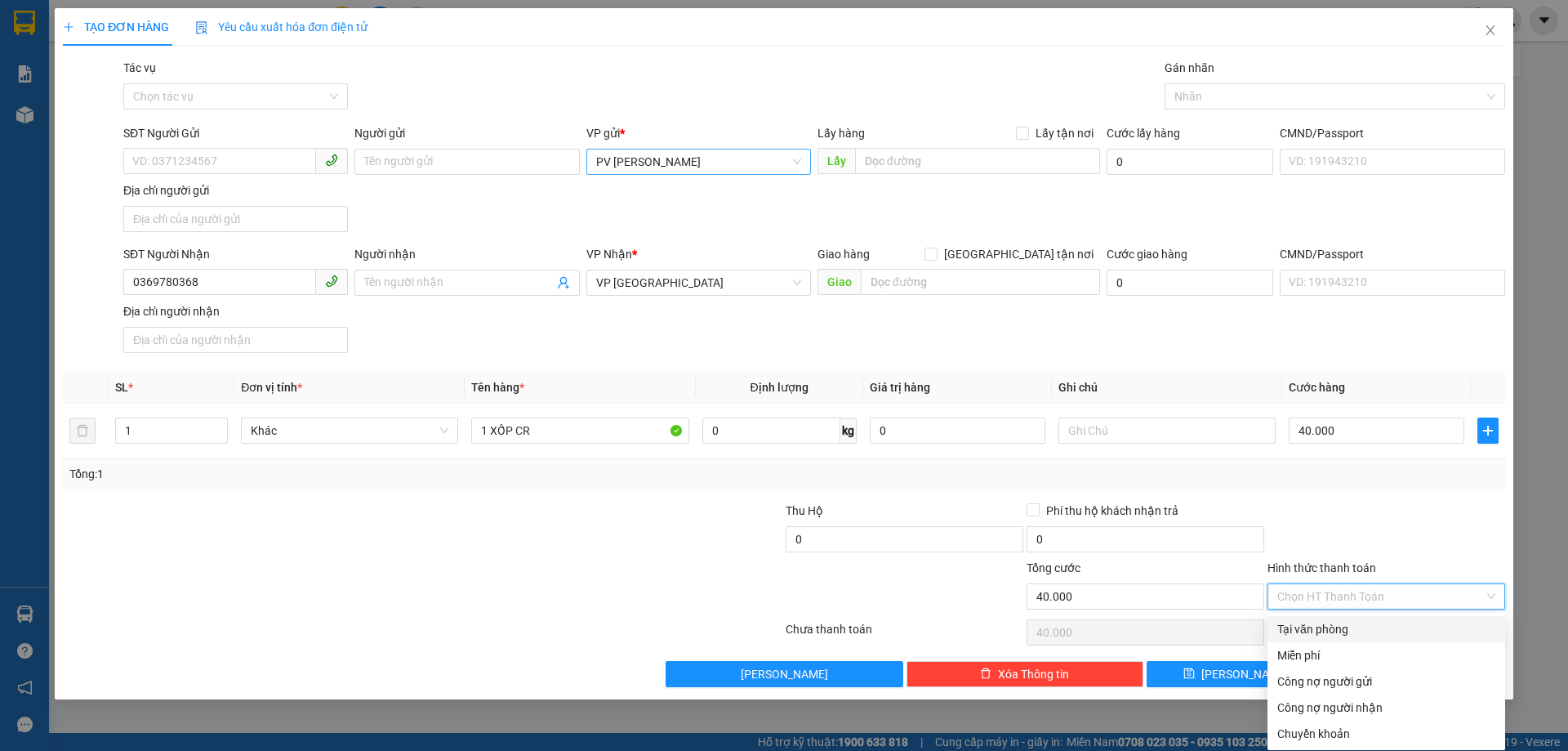
click at [1307, 629] on div "Tại văn phòng" at bounding box center [1385, 629] width 218 height 18
type input "0"
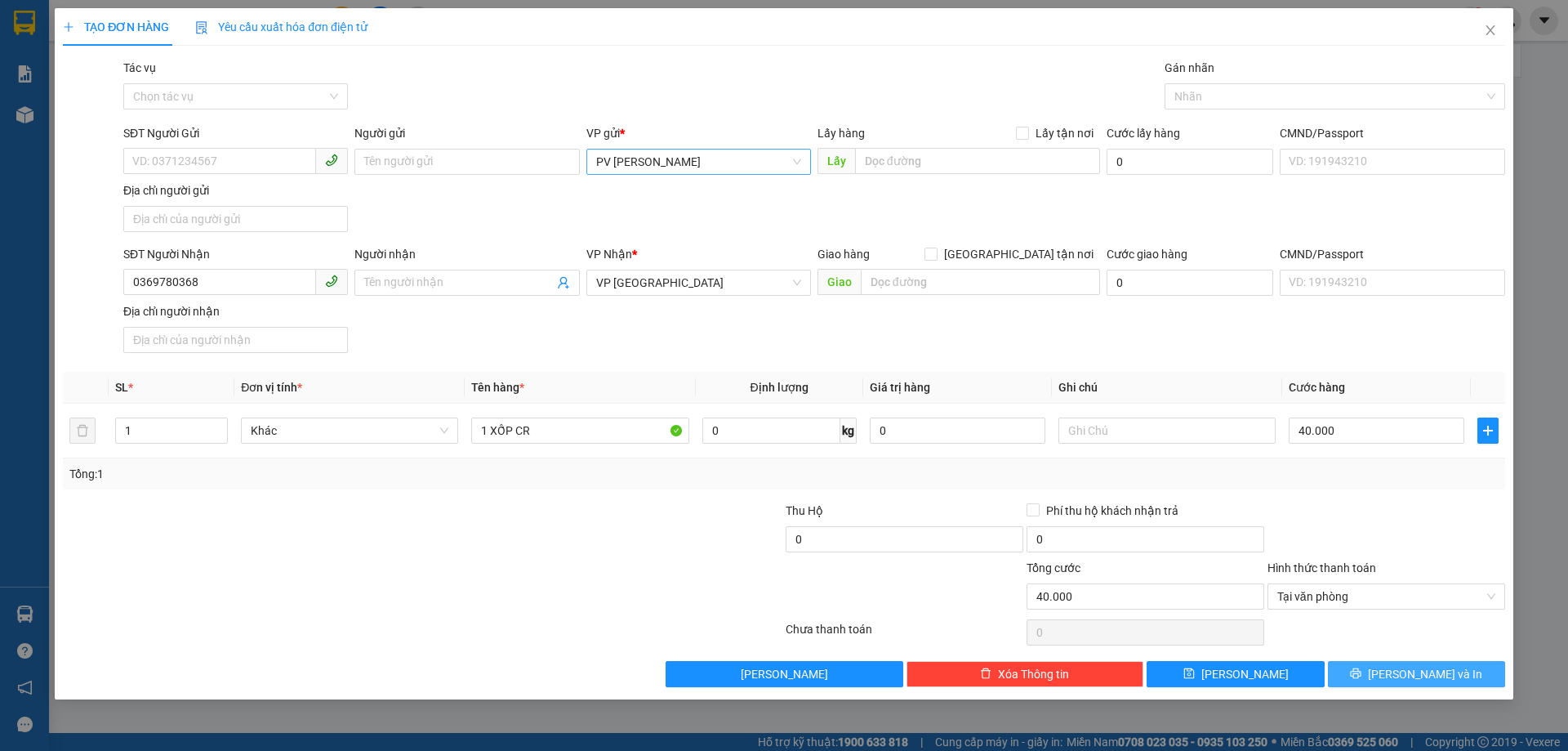
click at [1397, 672] on button "[PERSON_NAME] và In" at bounding box center [1416, 674] width 177 height 26
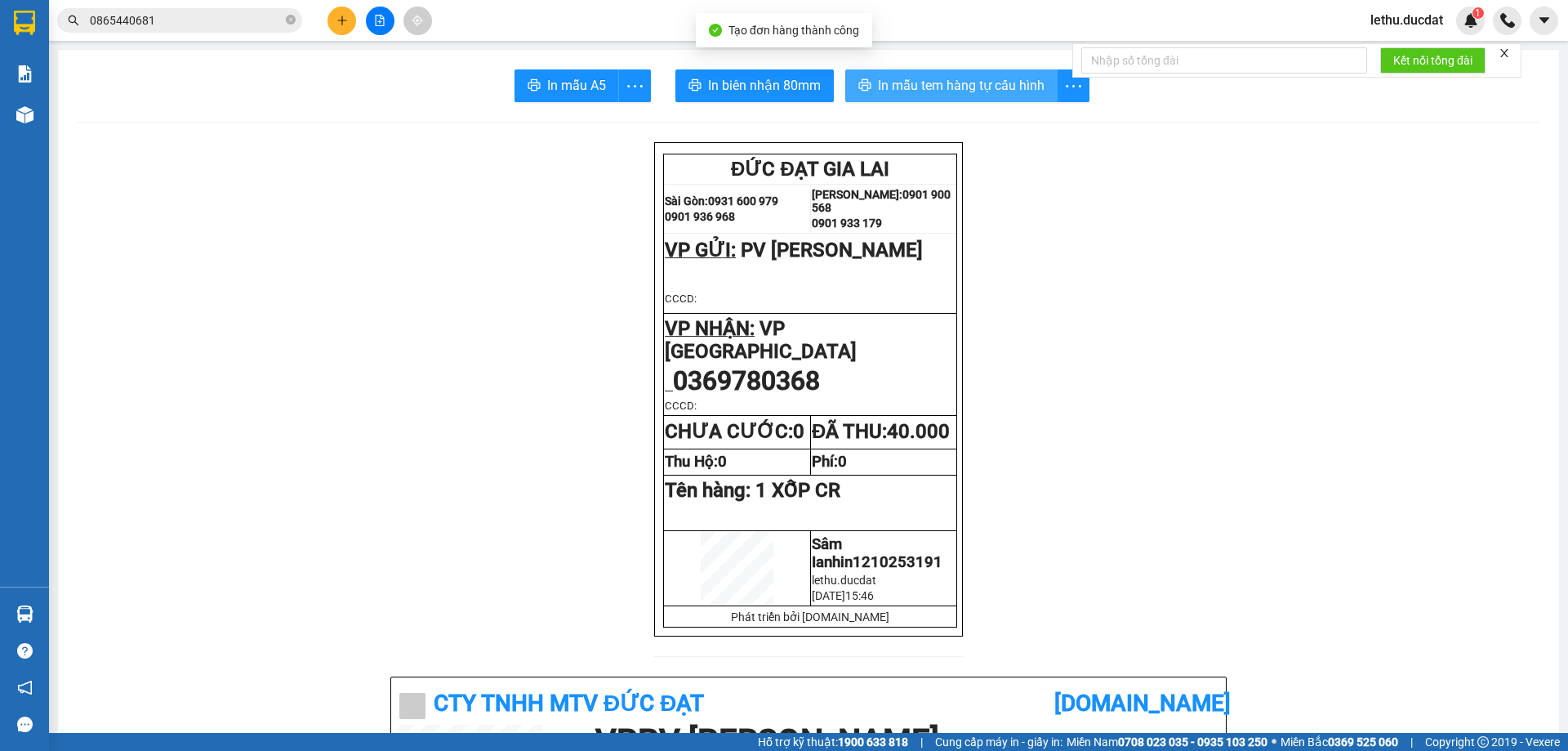
click at [902, 82] on span "In mẫu tem hàng tự cấu hình" at bounding box center [961, 86] width 167 height 21
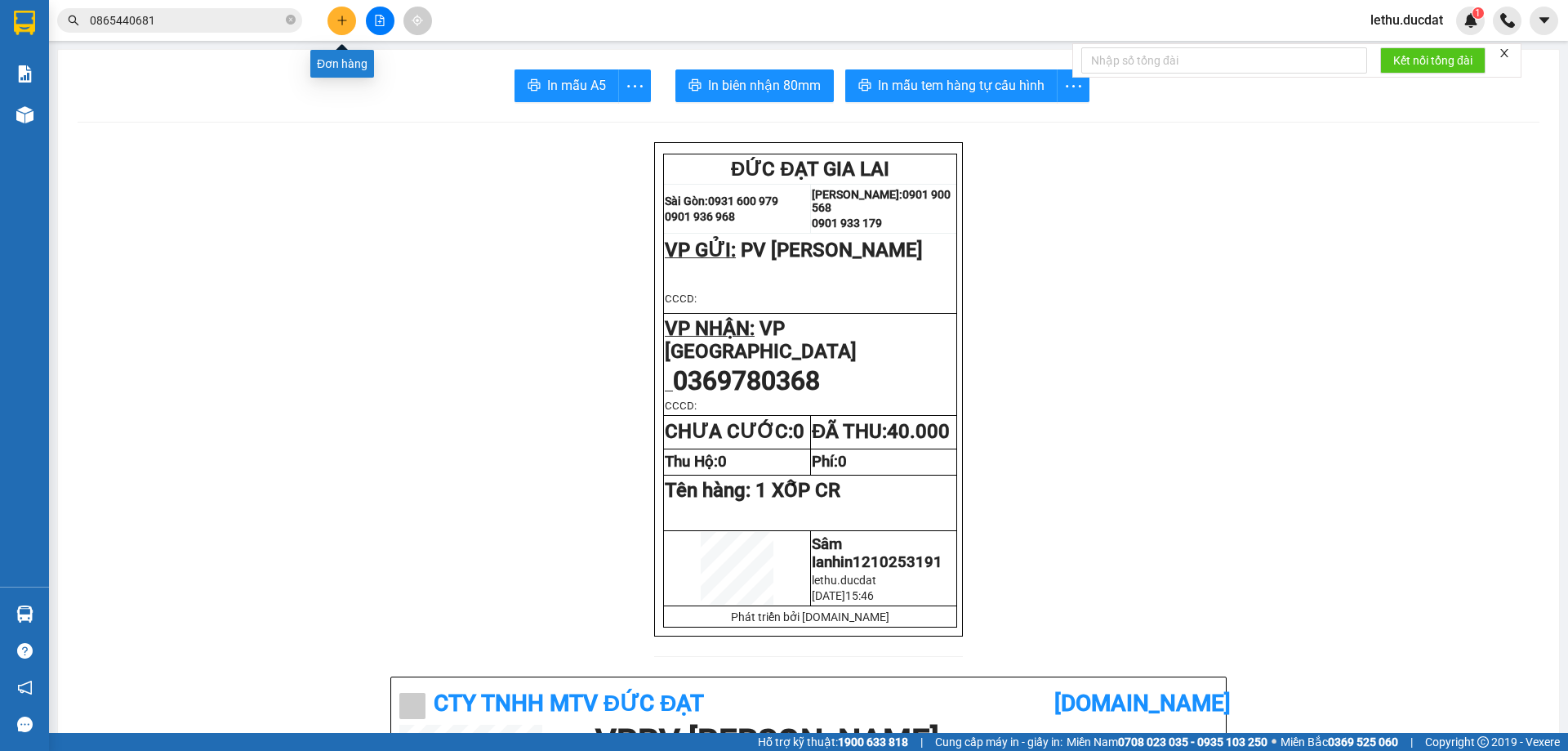
click at [344, 24] on icon "plus" at bounding box center [342, 21] width 11 height 11
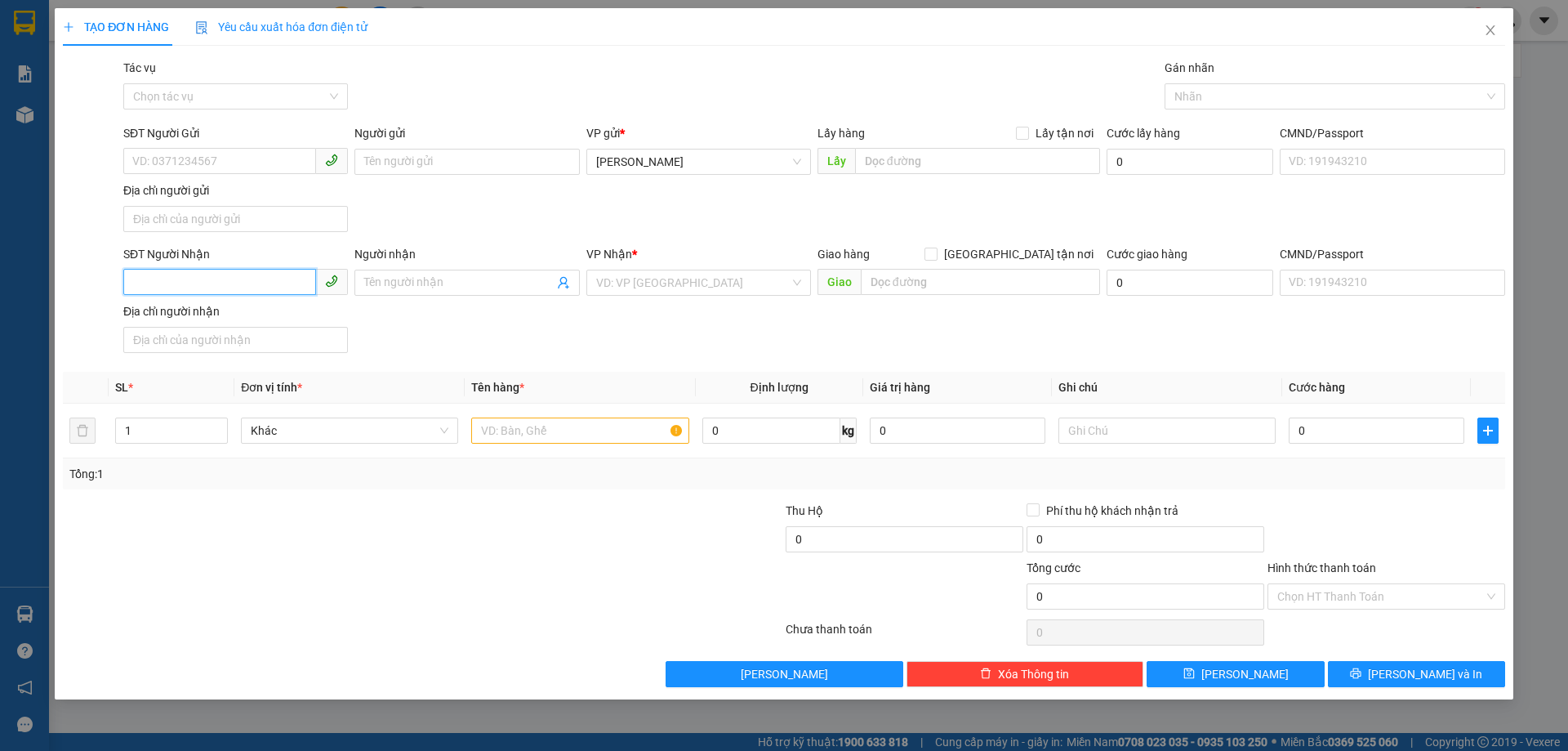
click at [234, 278] on input "SĐT Người Nhận" at bounding box center [219, 282] width 193 height 26
type input "0989715553"
click at [218, 321] on div "0989715553 - 0981231739" at bounding box center [235, 315] width 205 height 18
type input "0981231739"
type input "0989715553"
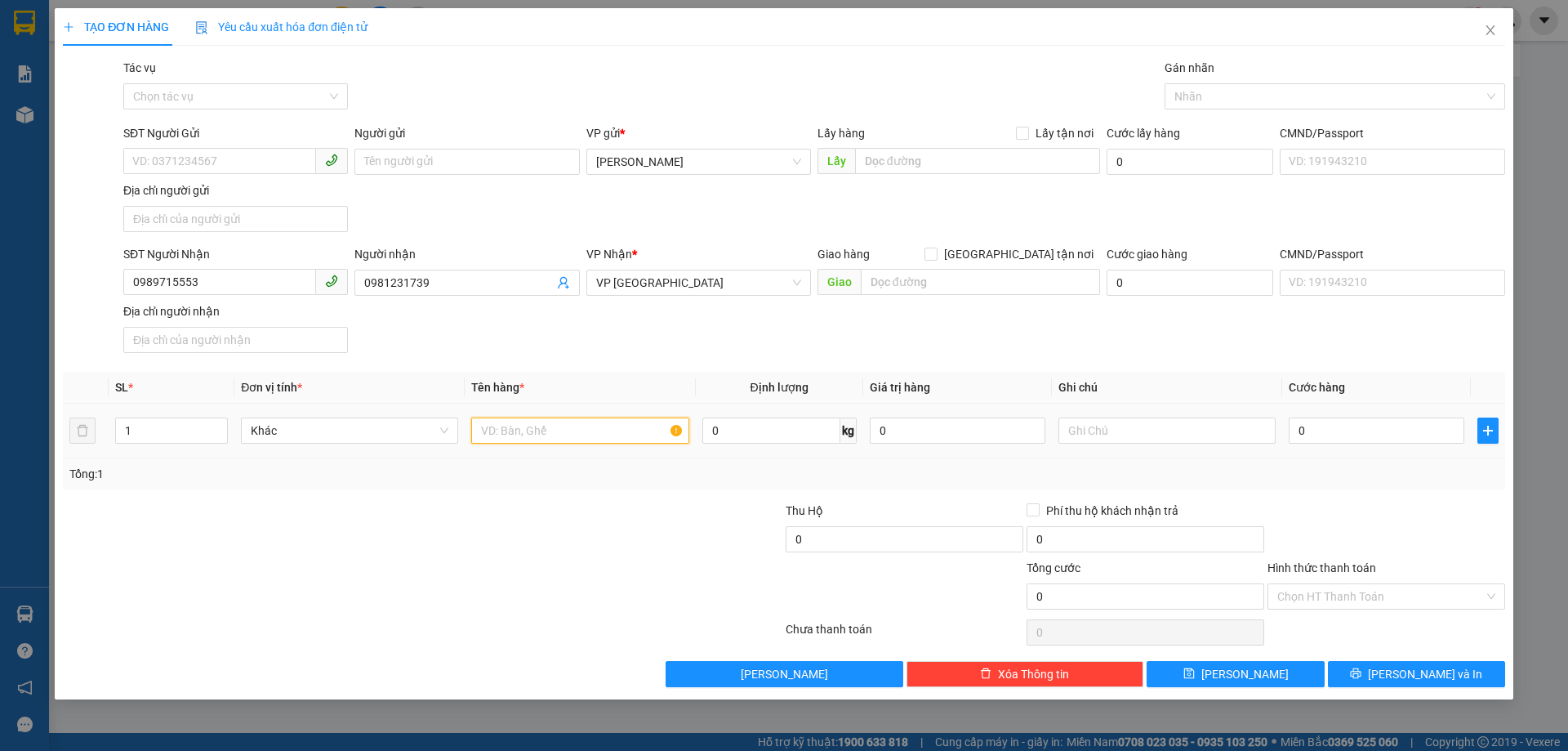
click at [543, 435] on input "text" at bounding box center [579, 431] width 218 height 26
type input "1 THÙNG GIẤY CR"
click at [1353, 436] on input "0" at bounding box center [1376, 431] width 175 height 26
type input "5"
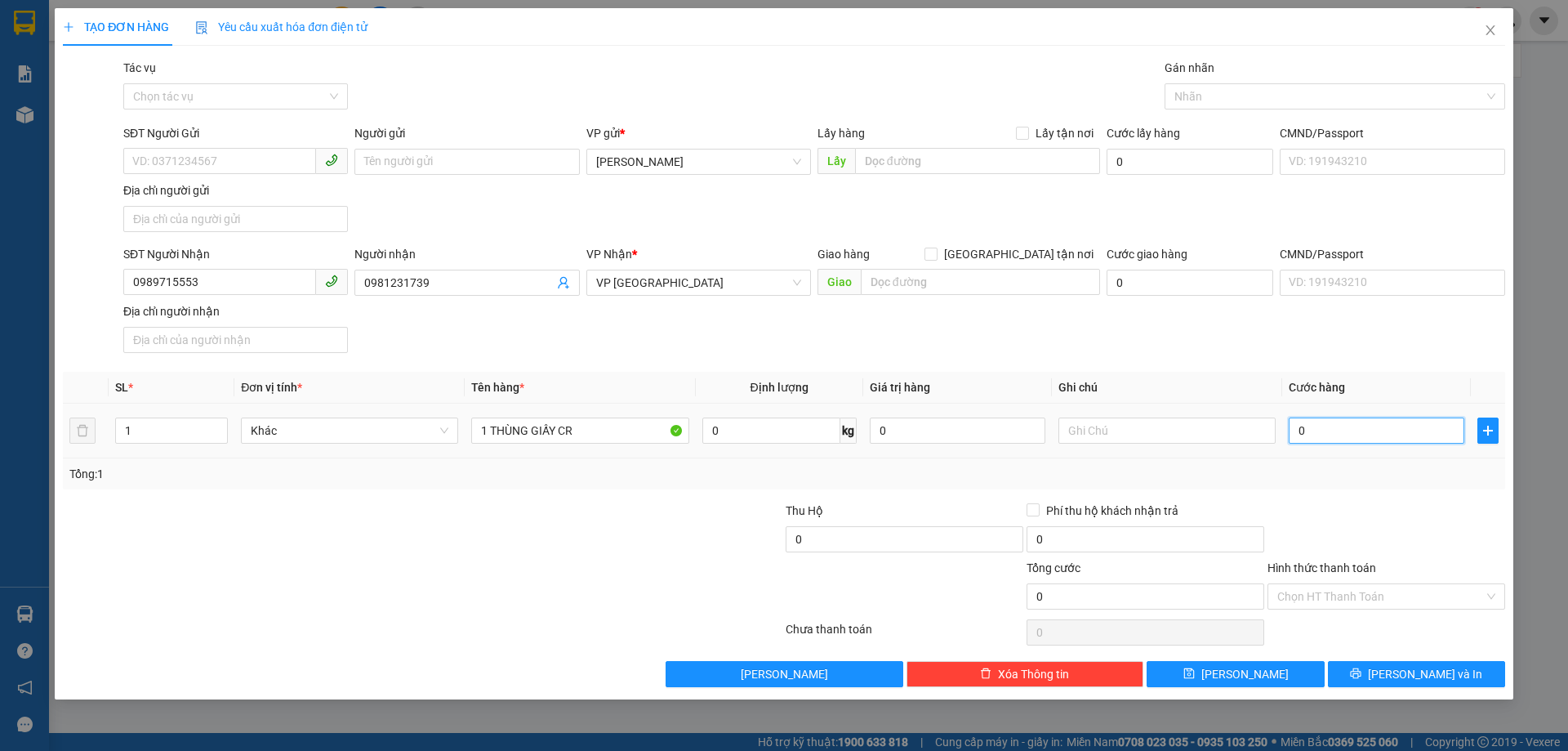
type input "5"
type input "50"
type input "500"
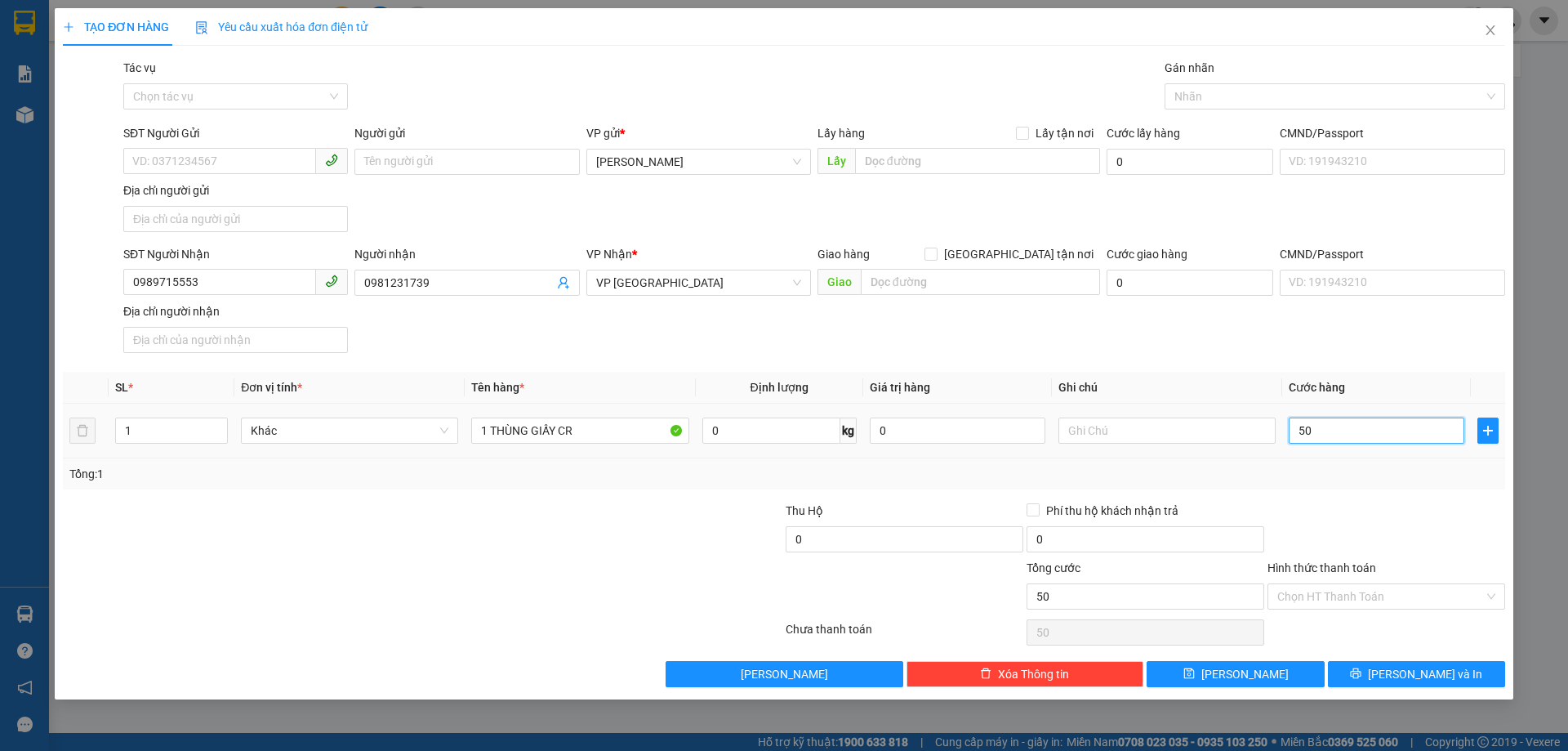
type input "500"
type input "5.000"
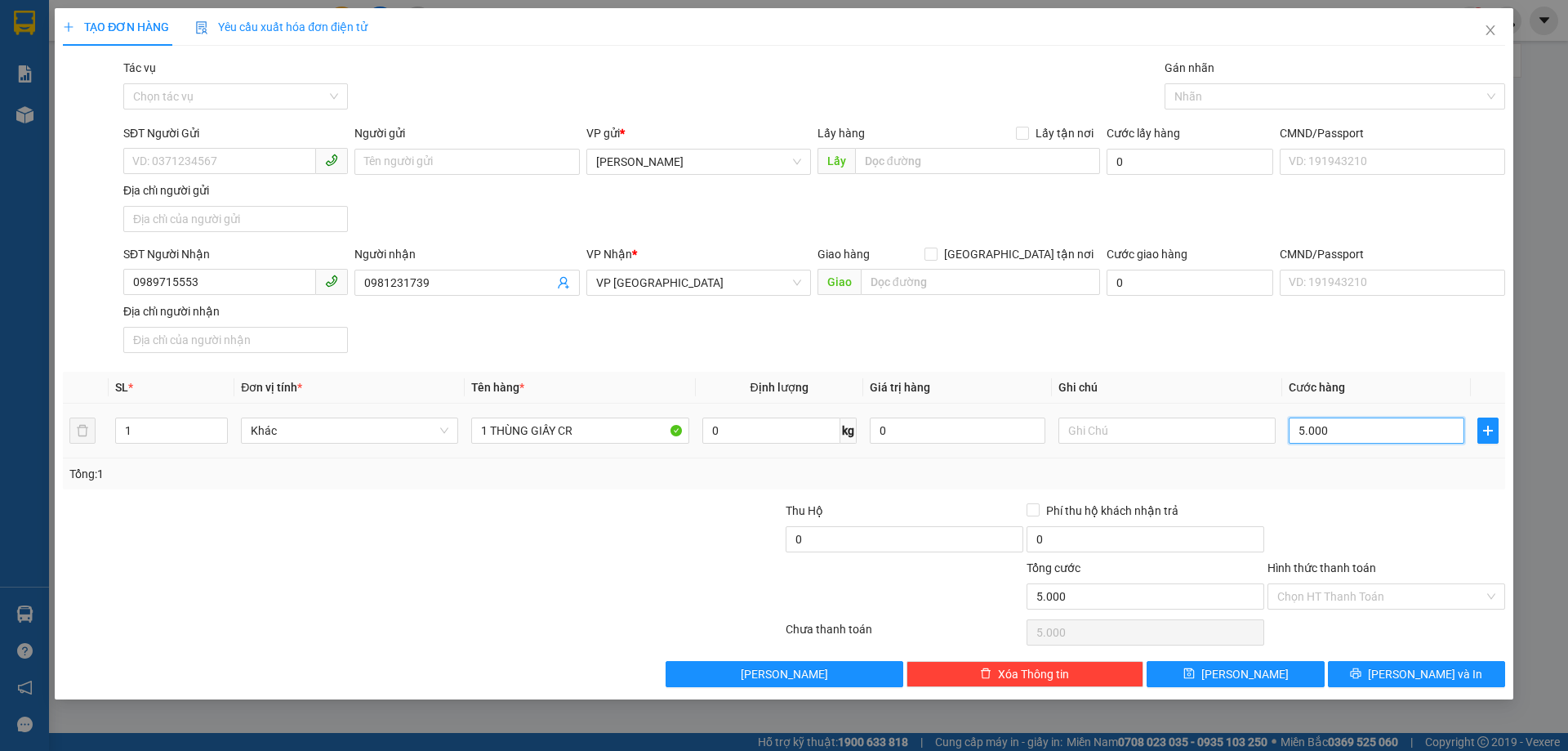
type input "50.000"
click at [1305, 588] on input "Hình thức thanh toán" at bounding box center [1380, 596] width 206 height 24
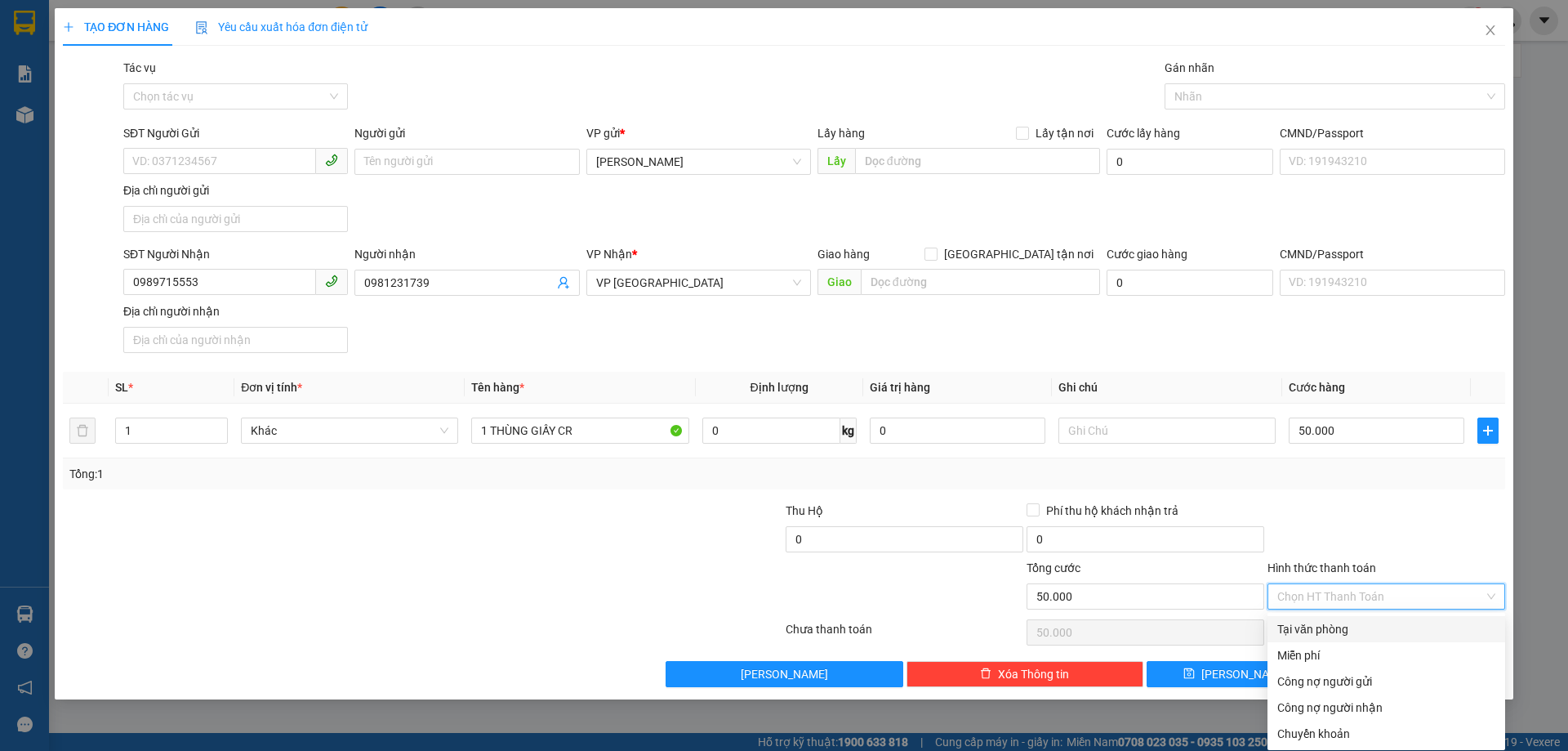
click at [1311, 629] on div "Tại văn phòng" at bounding box center [1385, 629] width 218 height 18
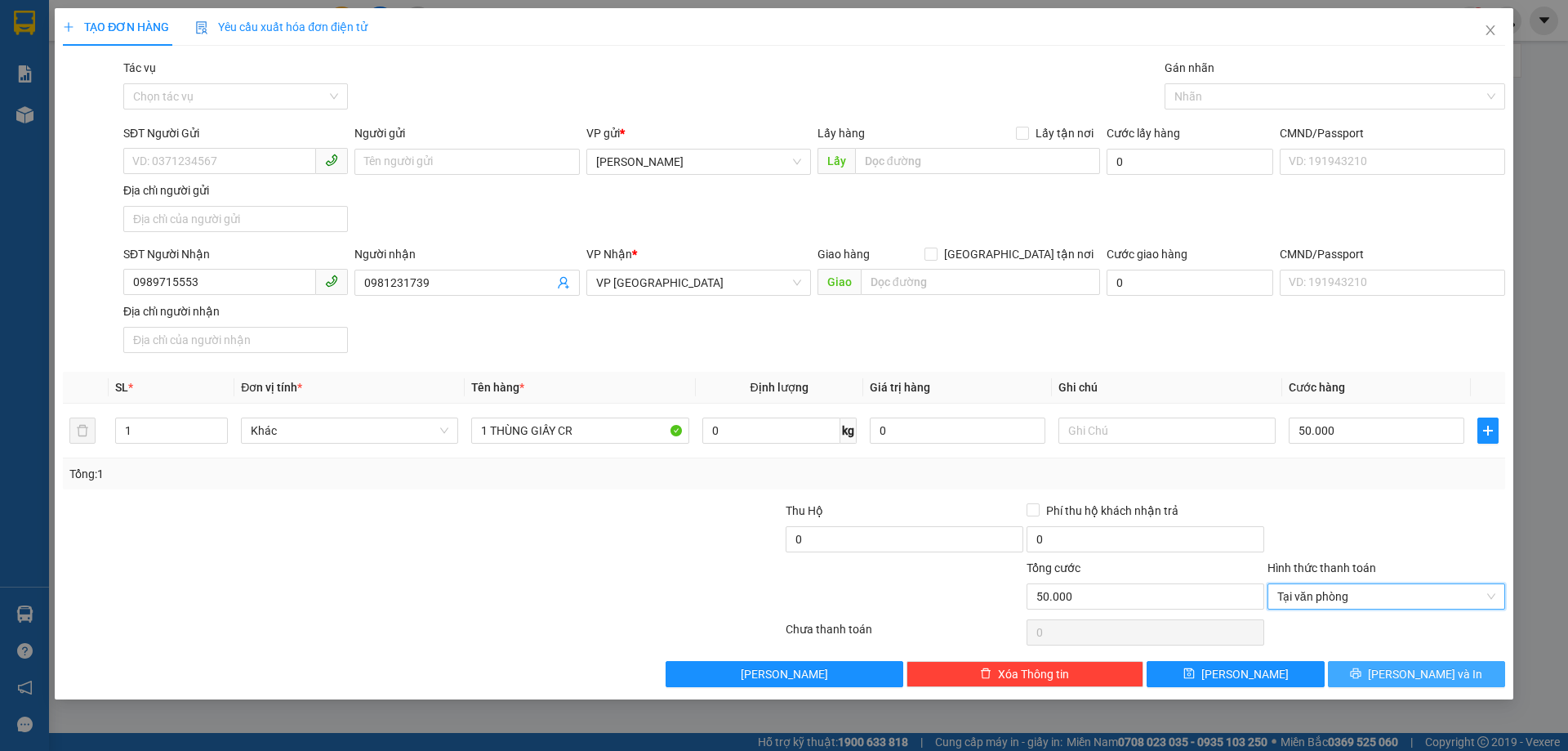
click at [1404, 669] on span "[PERSON_NAME] và In" at bounding box center [1424, 674] width 114 height 18
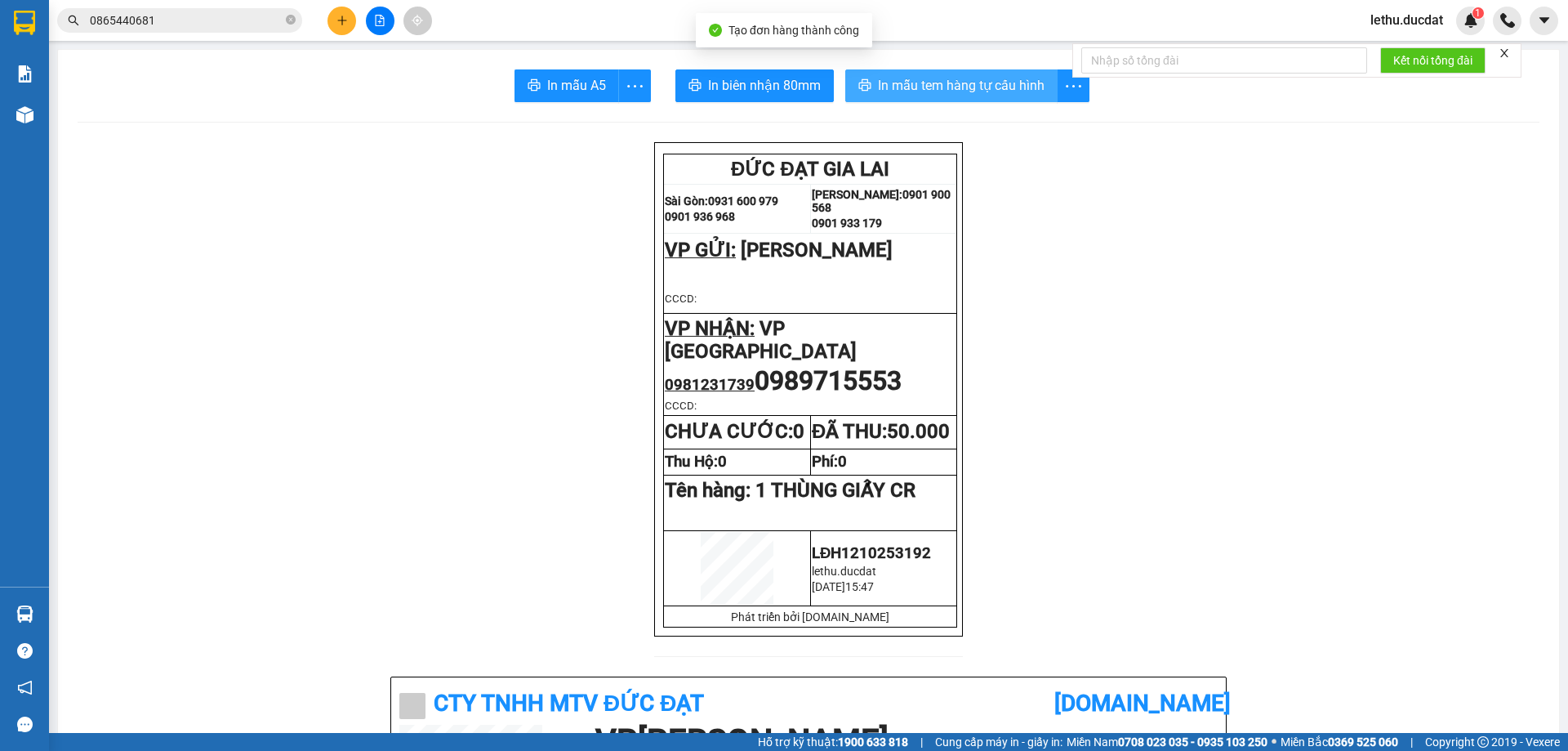
click at [919, 91] on span "In mẫu tem hàng tự cấu hình" at bounding box center [961, 86] width 167 height 21
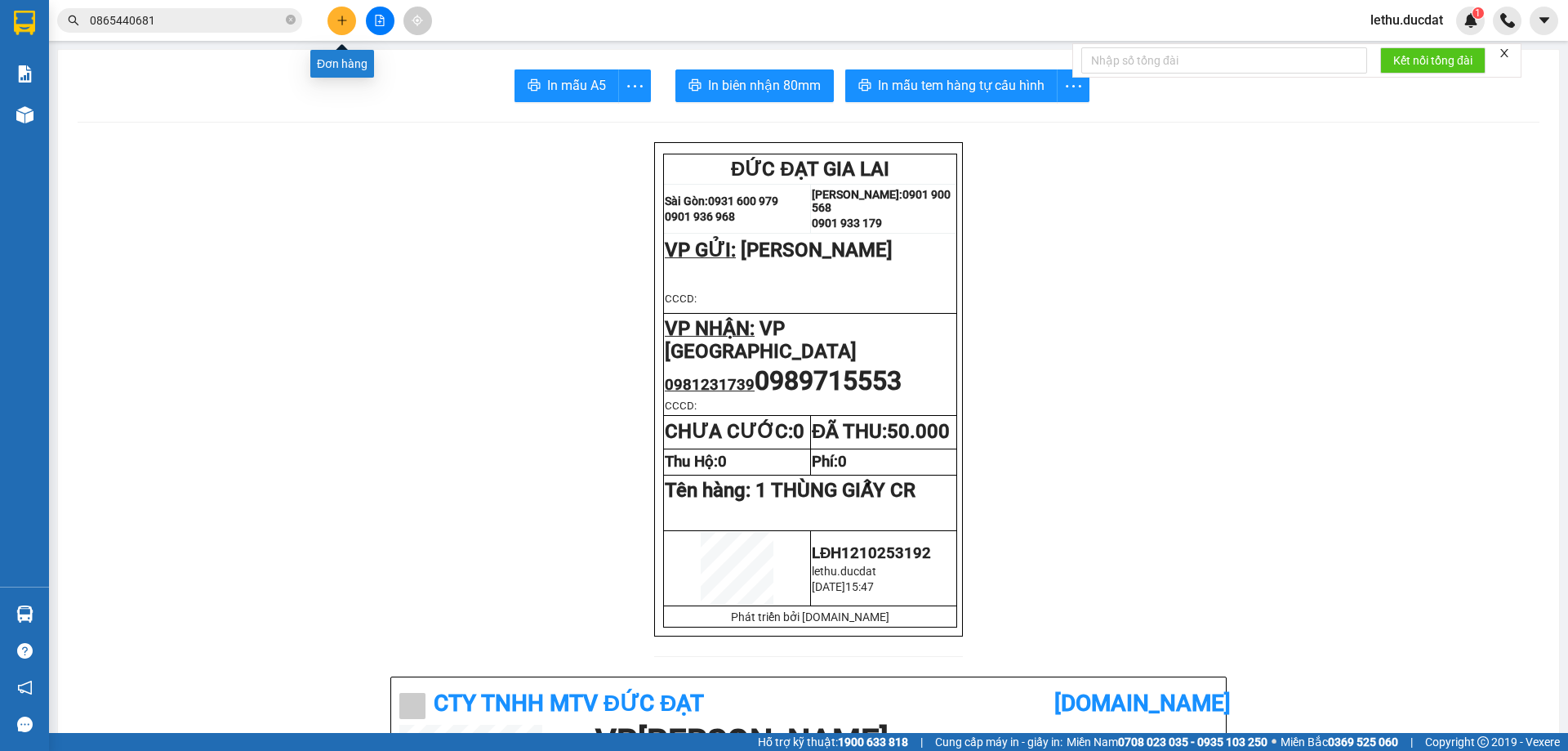
click at [332, 14] on button at bounding box center [342, 21] width 28 height 28
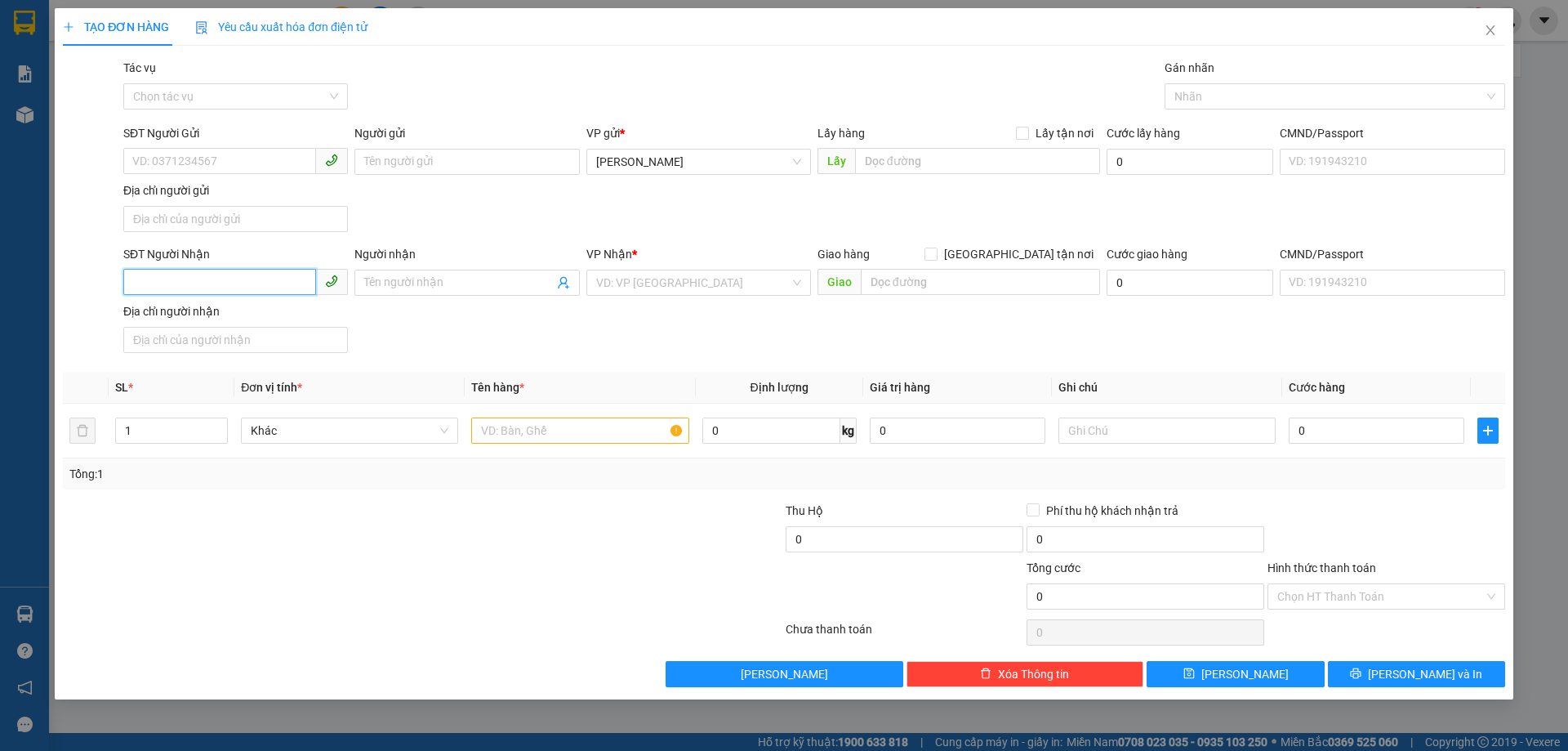
click at [228, 280] on input "SĐT Người Nhận" at bounding box center [219, 282] width 193 height 26
click at [205, 322] on div "0971639002 - TUYẾN" at bounding box center [235, 315] width 205 height 18
click at [551, 438] on input "text" at bounding box center [579, 431] width 218 height 26
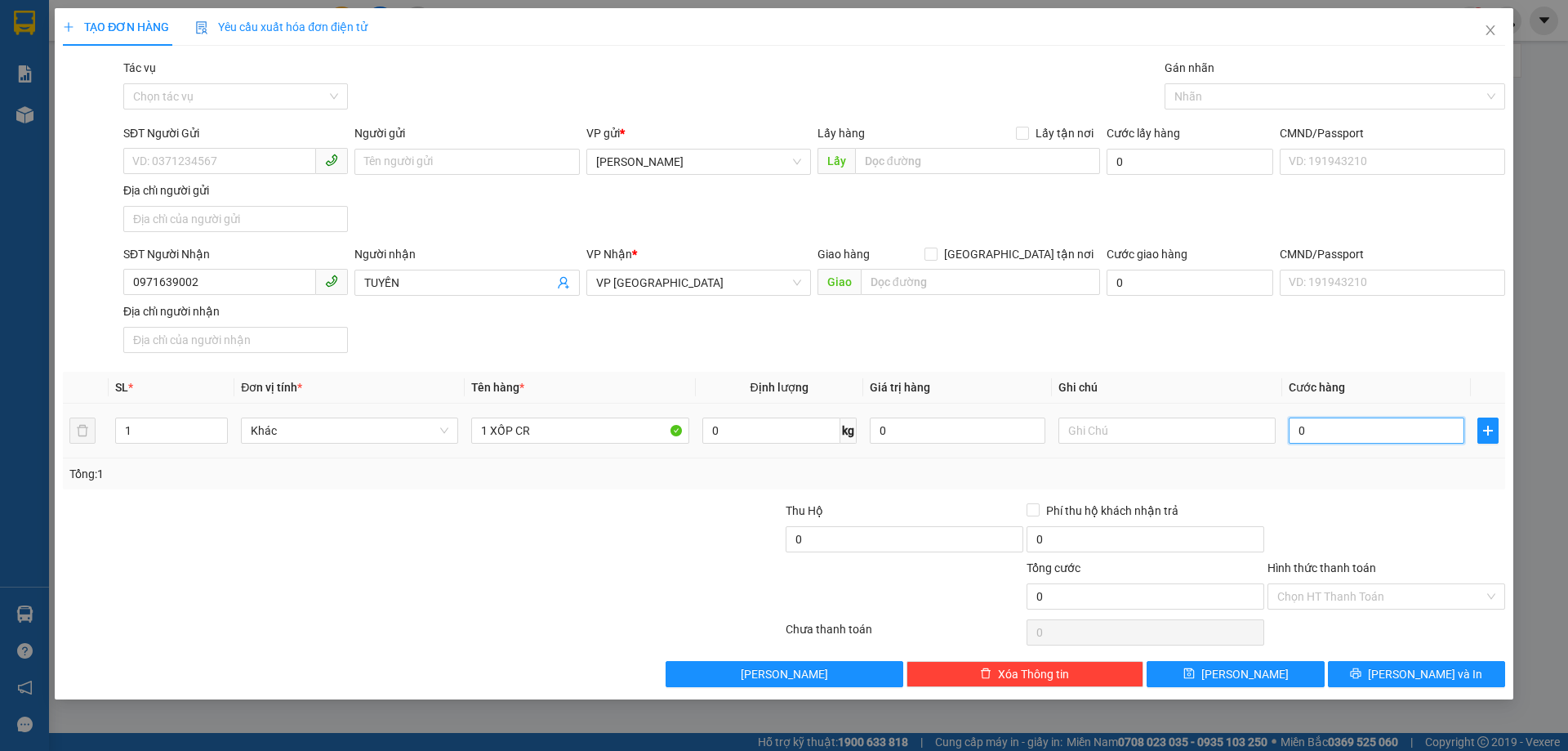
click at [1395, 428] on input "0" at bounding box center [1376, 431] width 175 height 26
click at [1359, 592] on input "Hình thức thanh toán" at bounding box center [1380, 596] width 206 height 24
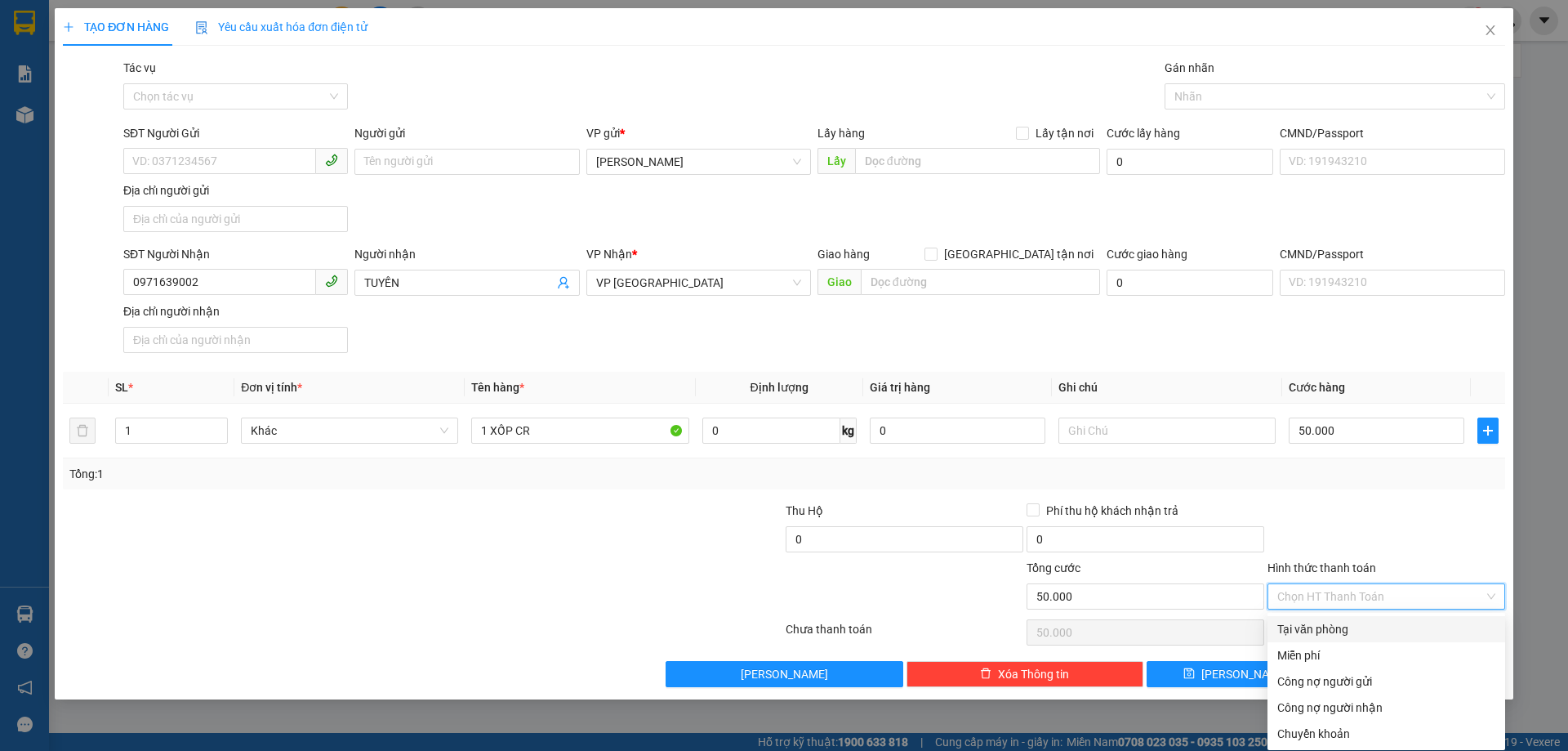
click at [1332, 626] on div "Tại văn phòng" at bounding box center [1385, 629] width 218 height 18
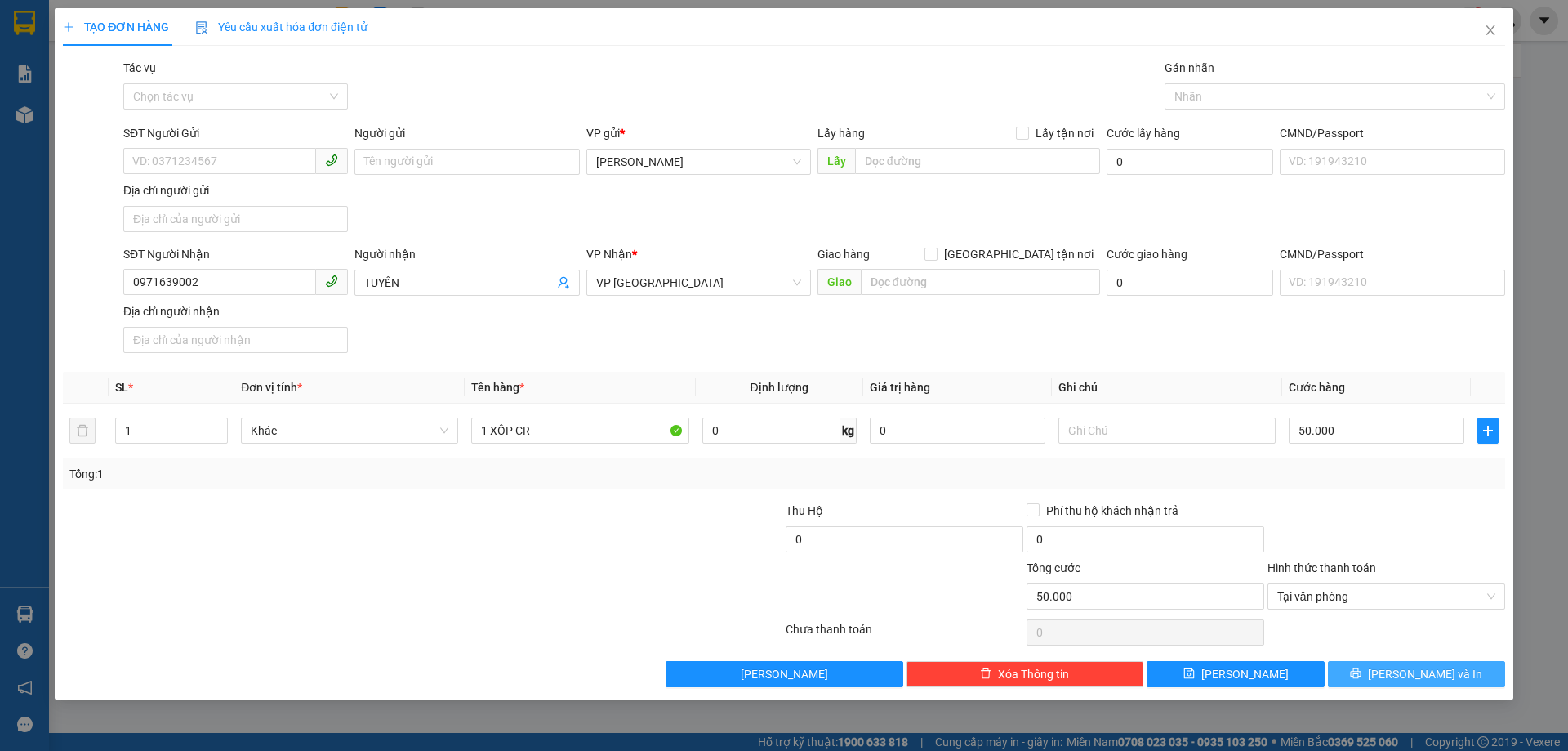
click at [1361, 675] on icon "printer" at bounding box center [1355, 673] width 11 height 11
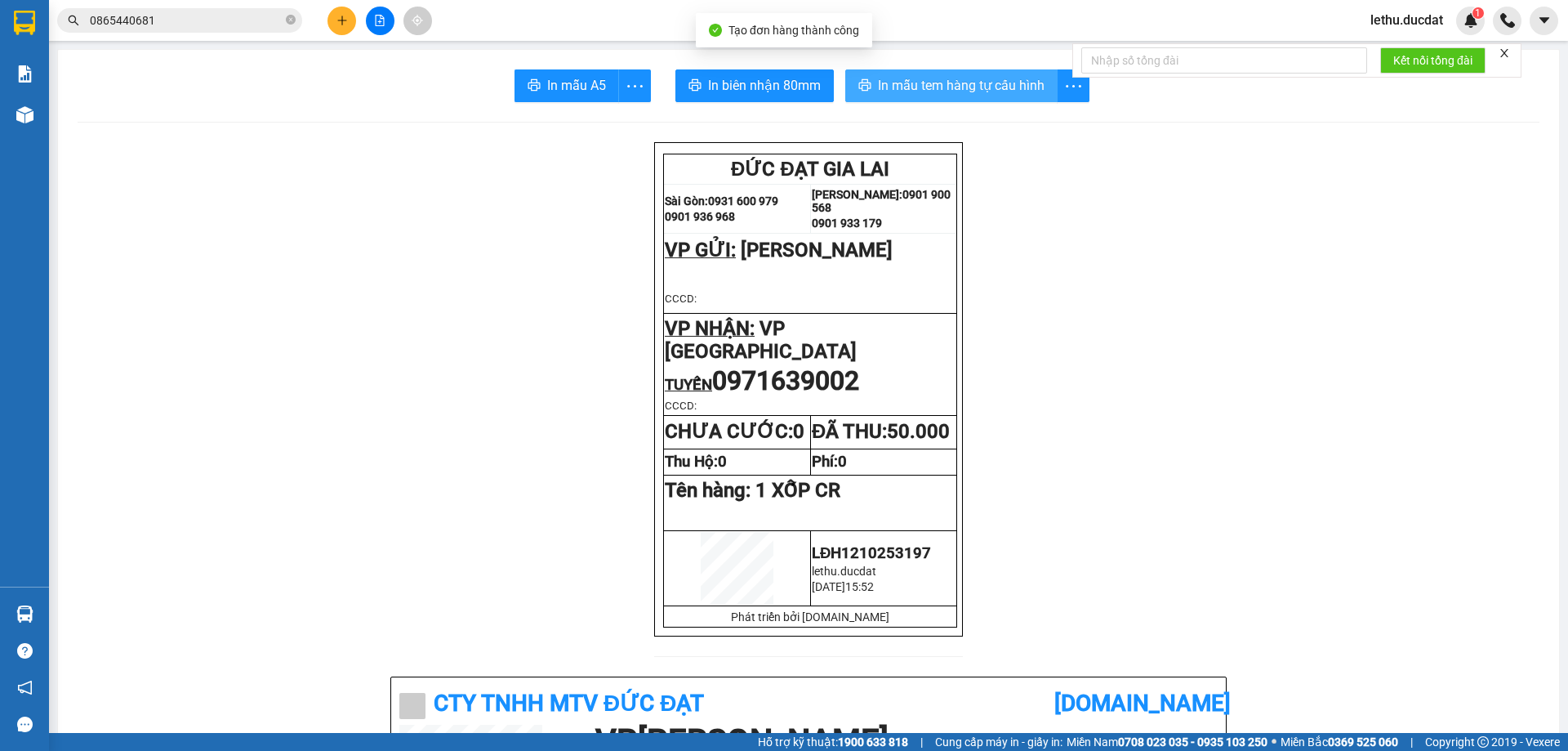
click at [941, 87] on span "In mẫu tem hàng tự cấu hình" at bounding box center [961, 86] width 167 height 21
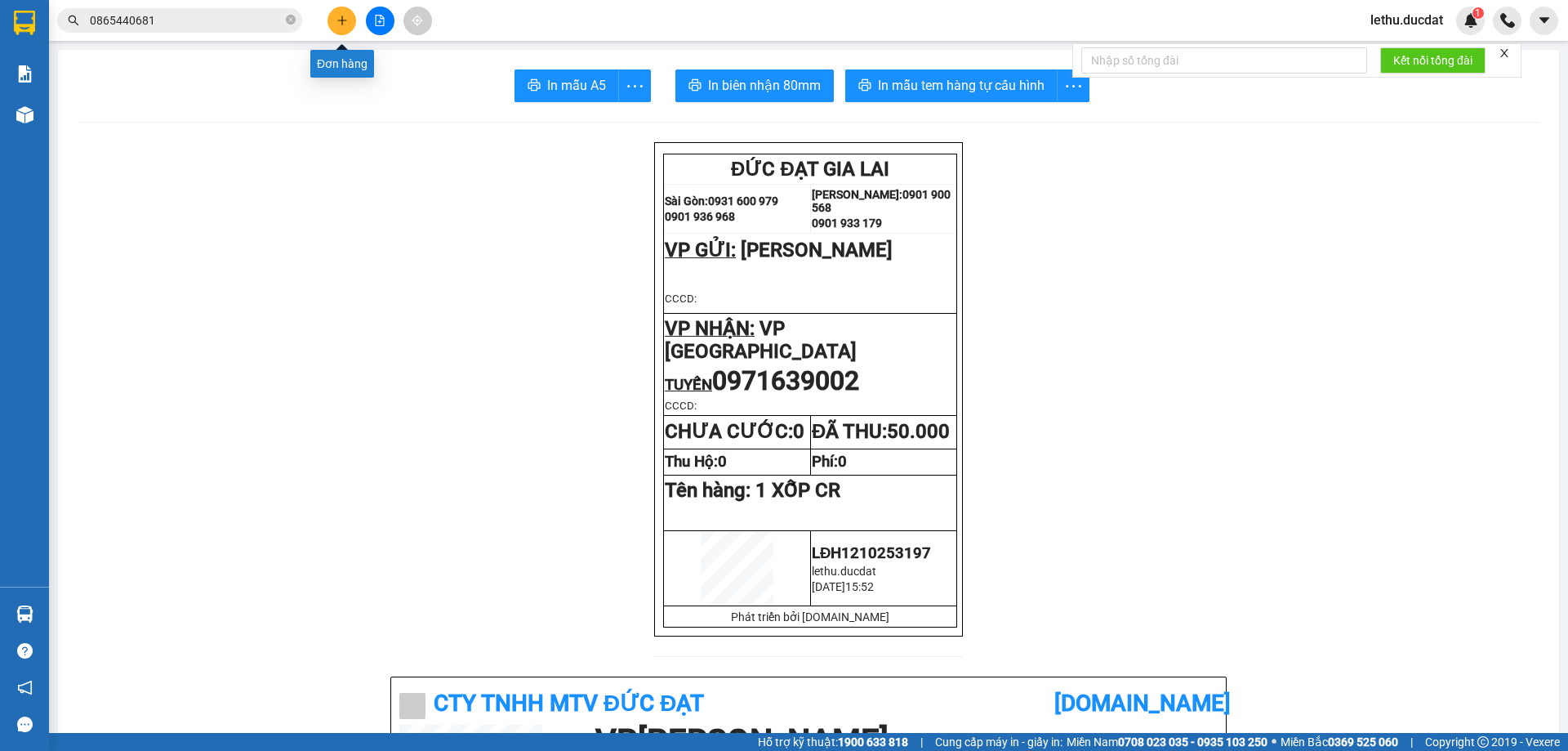
click at [341, 14] on button at bounding box center [342, 21] width 28 height 28
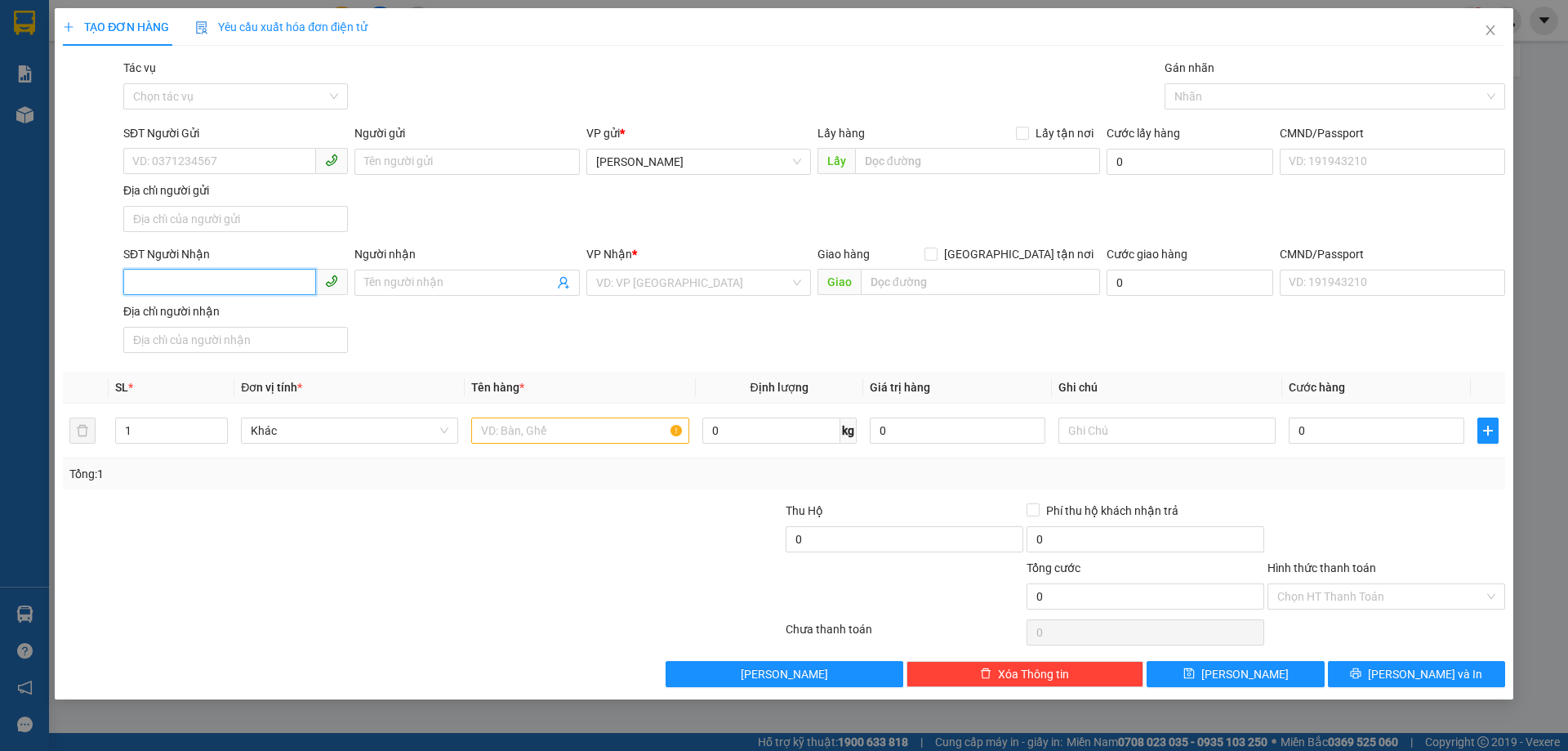
click at [163, 275] on input "SĐT Người Nhận" at bounding box center [219, 282] width 193 height 26
click at [168, 312] on div "0352838029" at bounding box center [235, 315] width 205 height 18
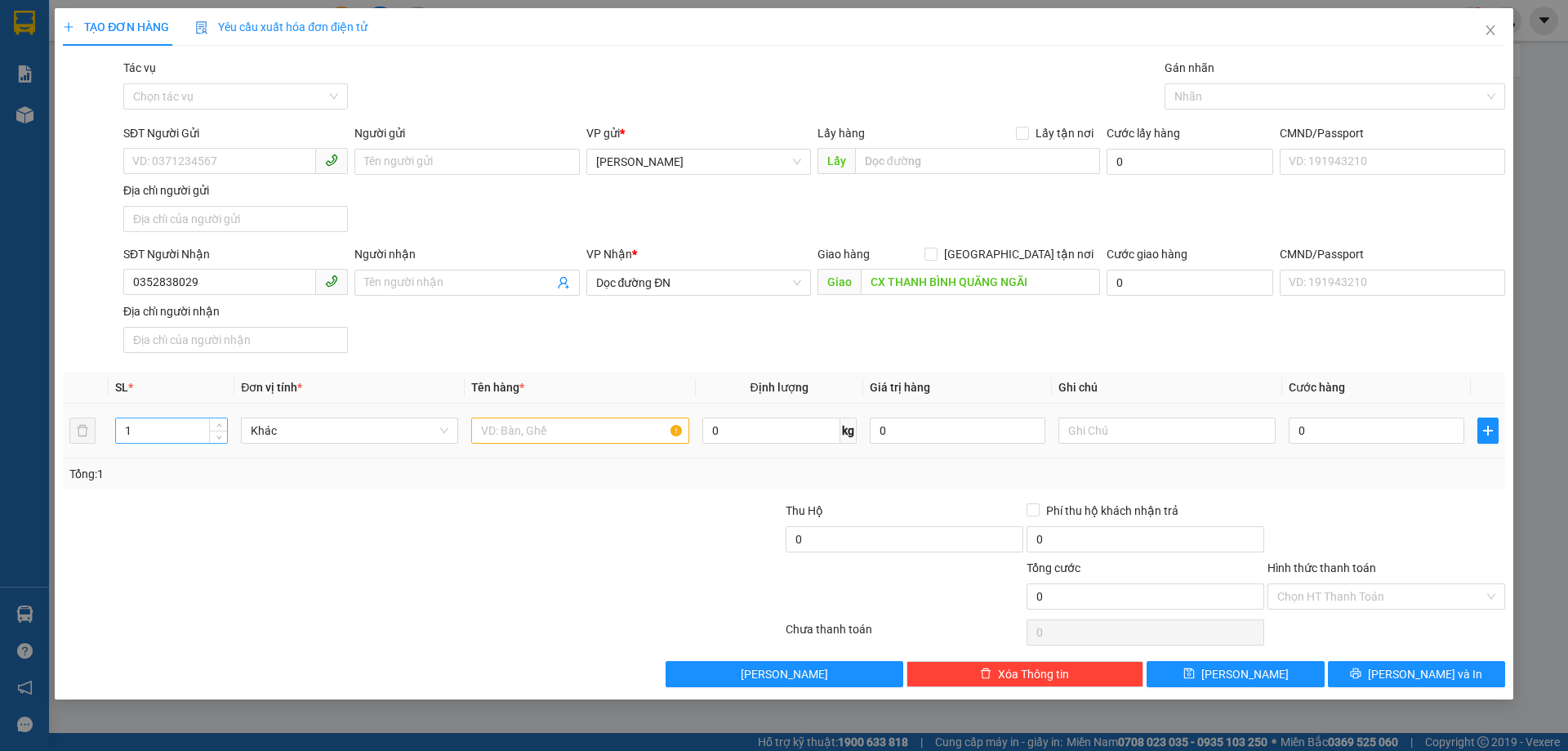
click at [154, 434] on input "1" at bounding box center [171, 431] width 111 height 24
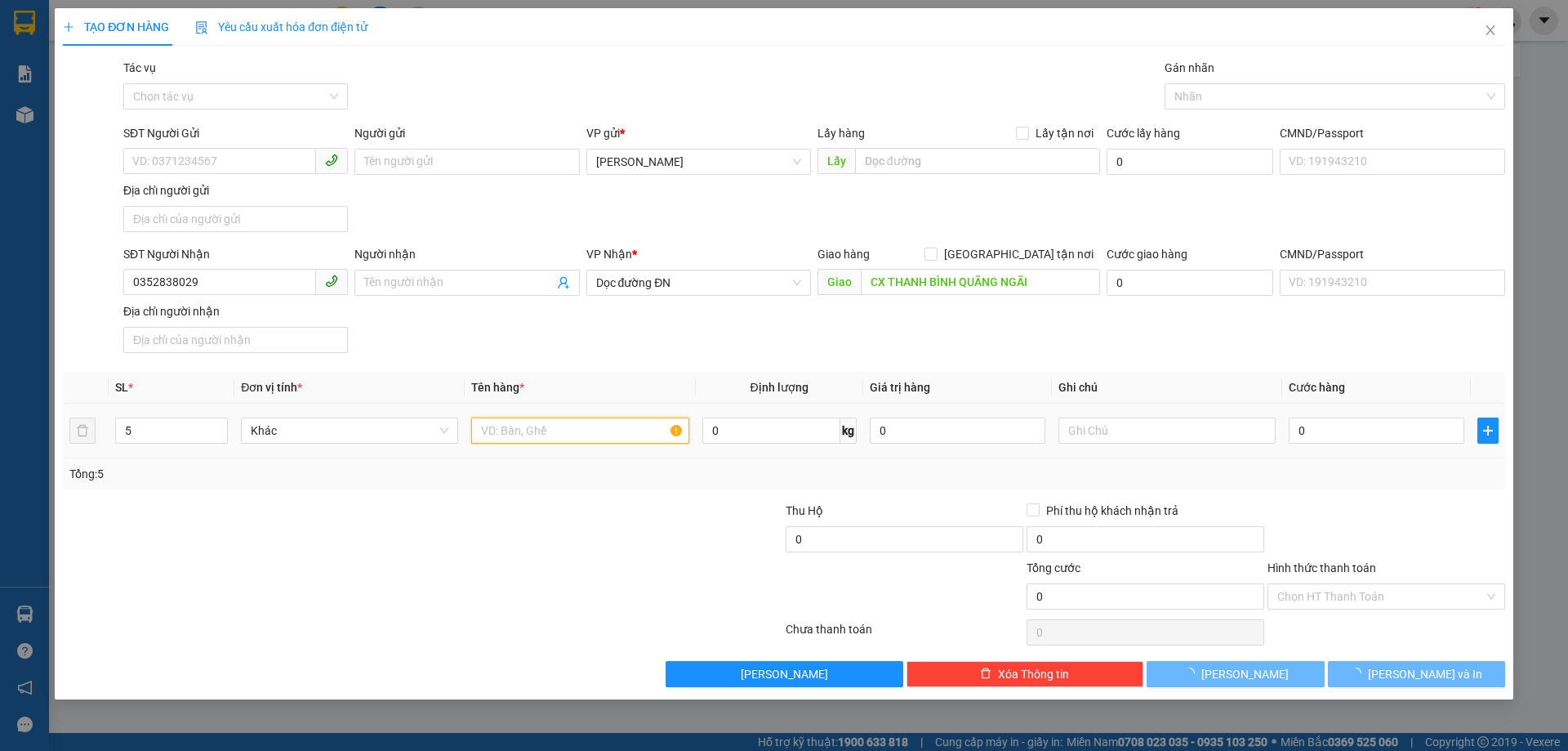
click at [531, 437] on input "text" at bounding box center [579, 431] width 218 height 26
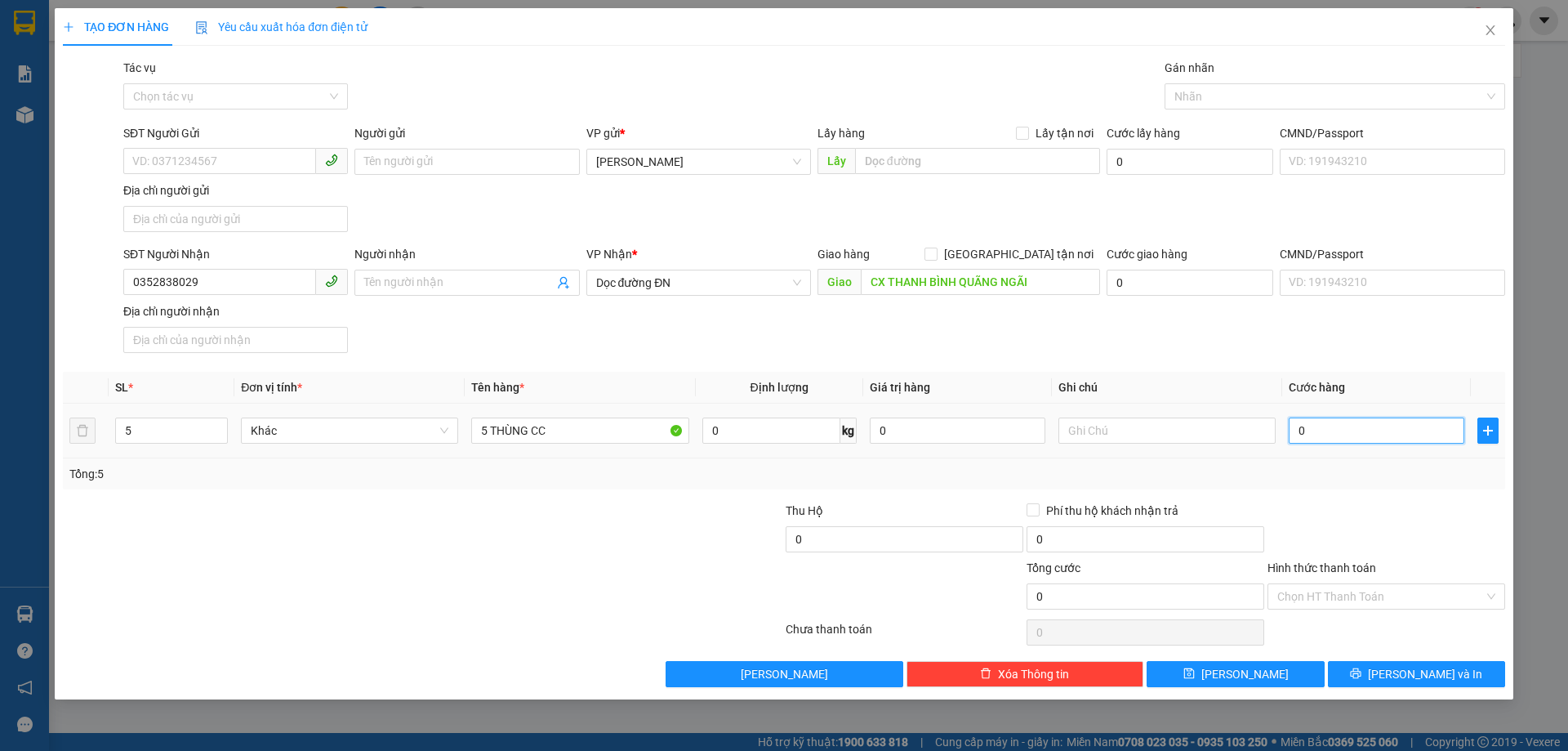
click at [1377, 440] on input "0" at bounding box center [1376, 431] width 175 height 26
click at [1376, 669] on button "[PERSON_NAME] và In" at bounding box center [1416, 674] width 177 height 26
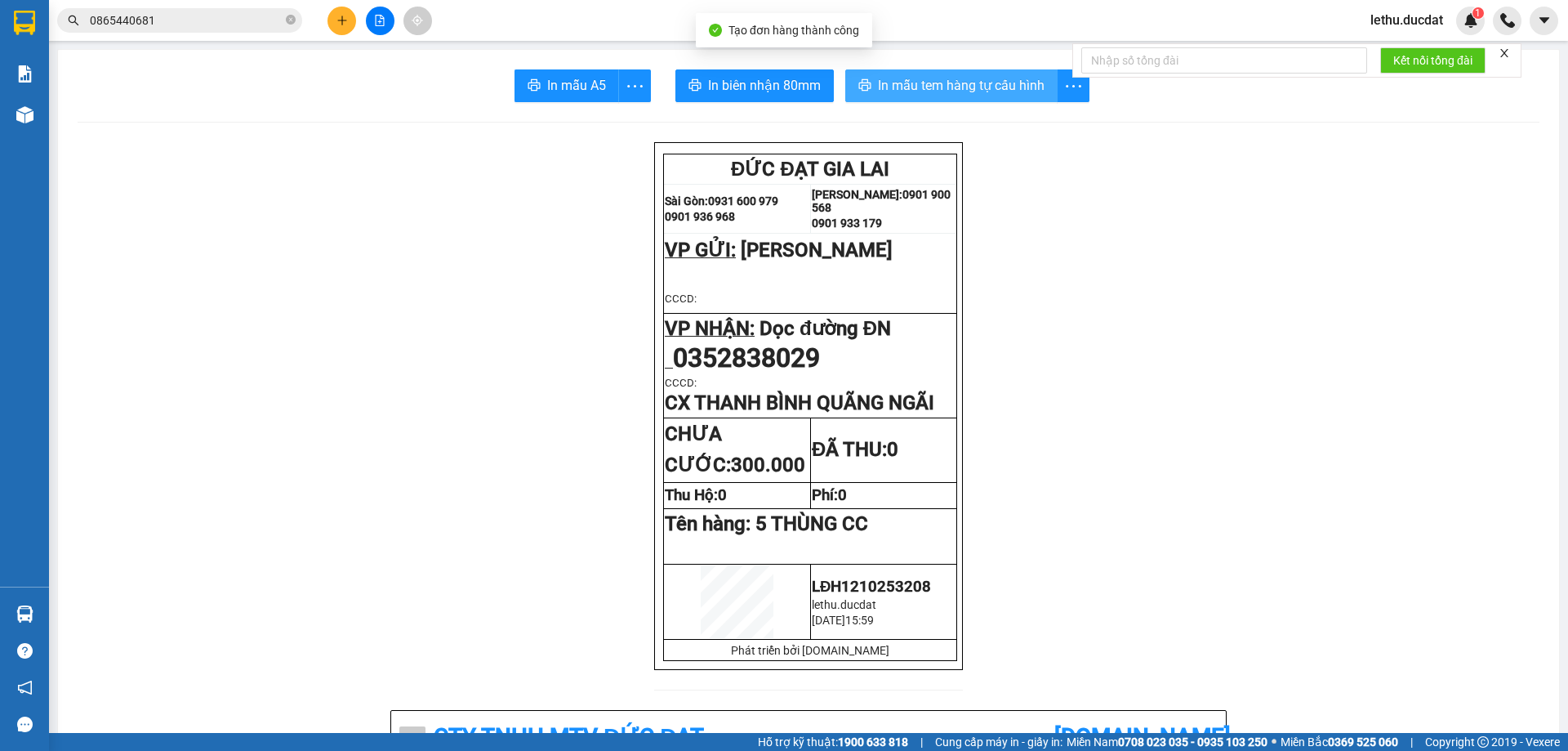
click at [927, 85] on span "In mẫu tem hàng tự cấu hình" at bounding box center [961, 86] width 167 height 21
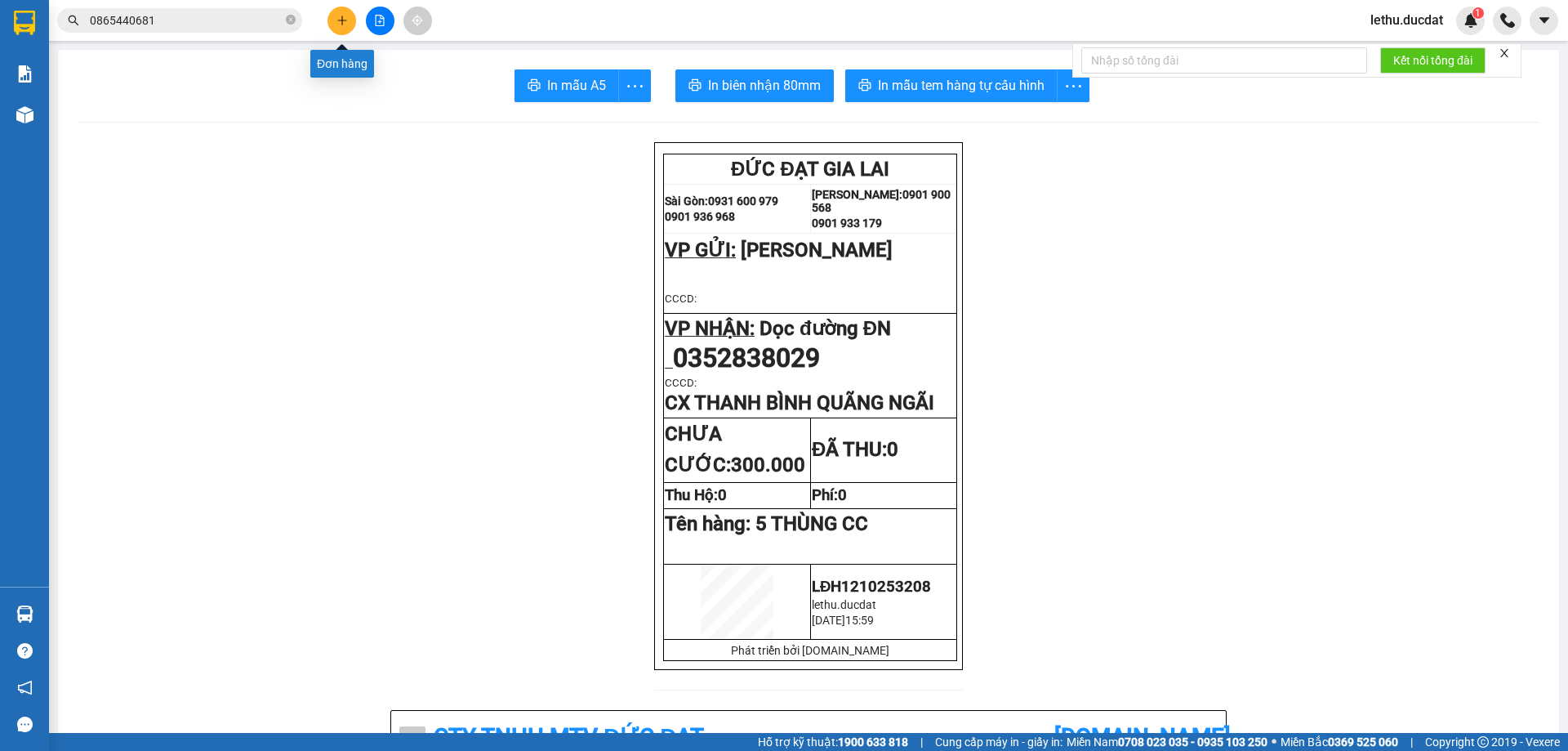
click at [339, 20] on icon "plus" at bounding box center [342, 21] width 11 height 11
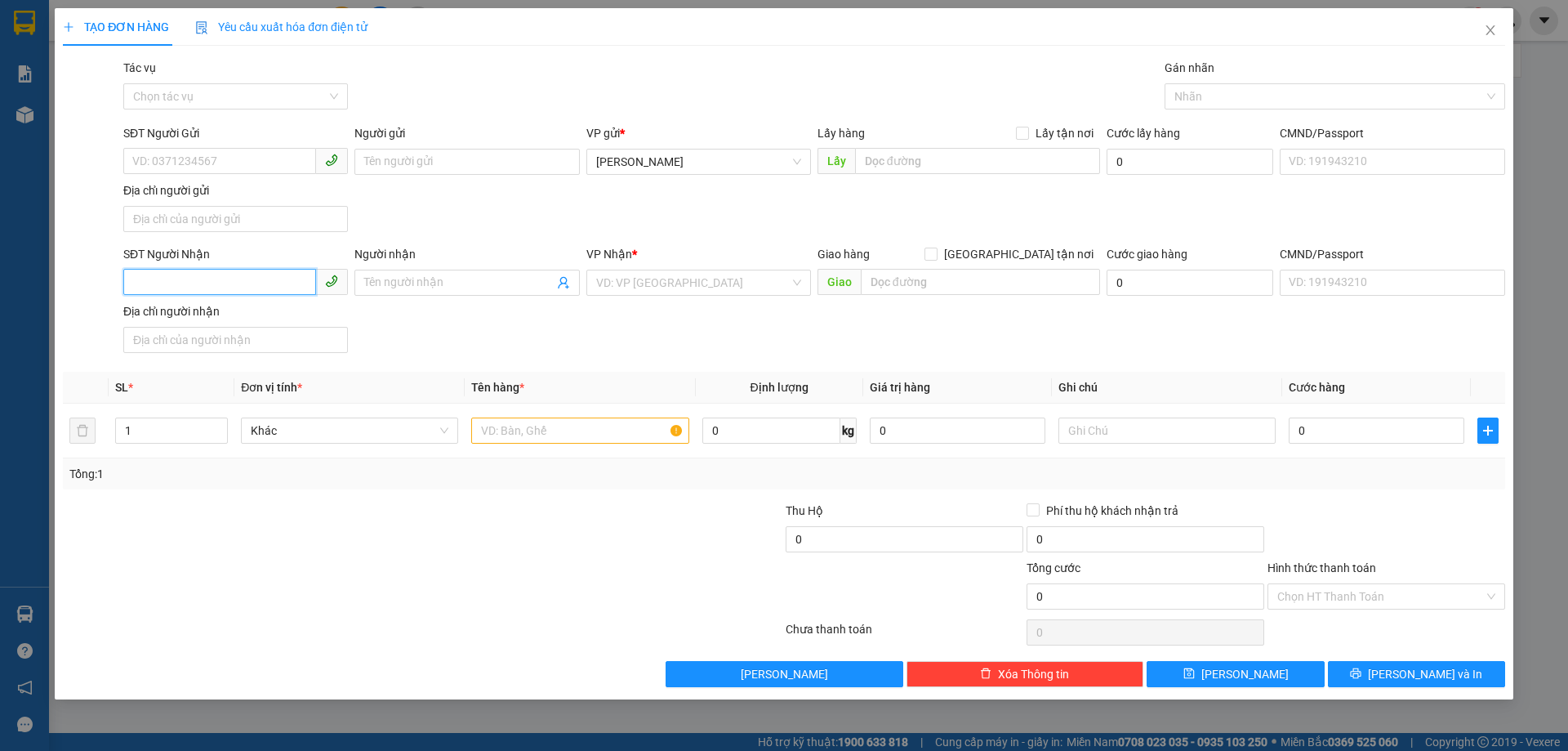
click at [273, 278] on input "SĐT Người Nhận" at bounding box center [219, 282] width 193 height 26
click at [160, 310] on div "0905215401" at bounding box center [235, 315] width 205 height 18
click at [500, 423] on input "text" at bounding box center [579, 431] width 218 height 26
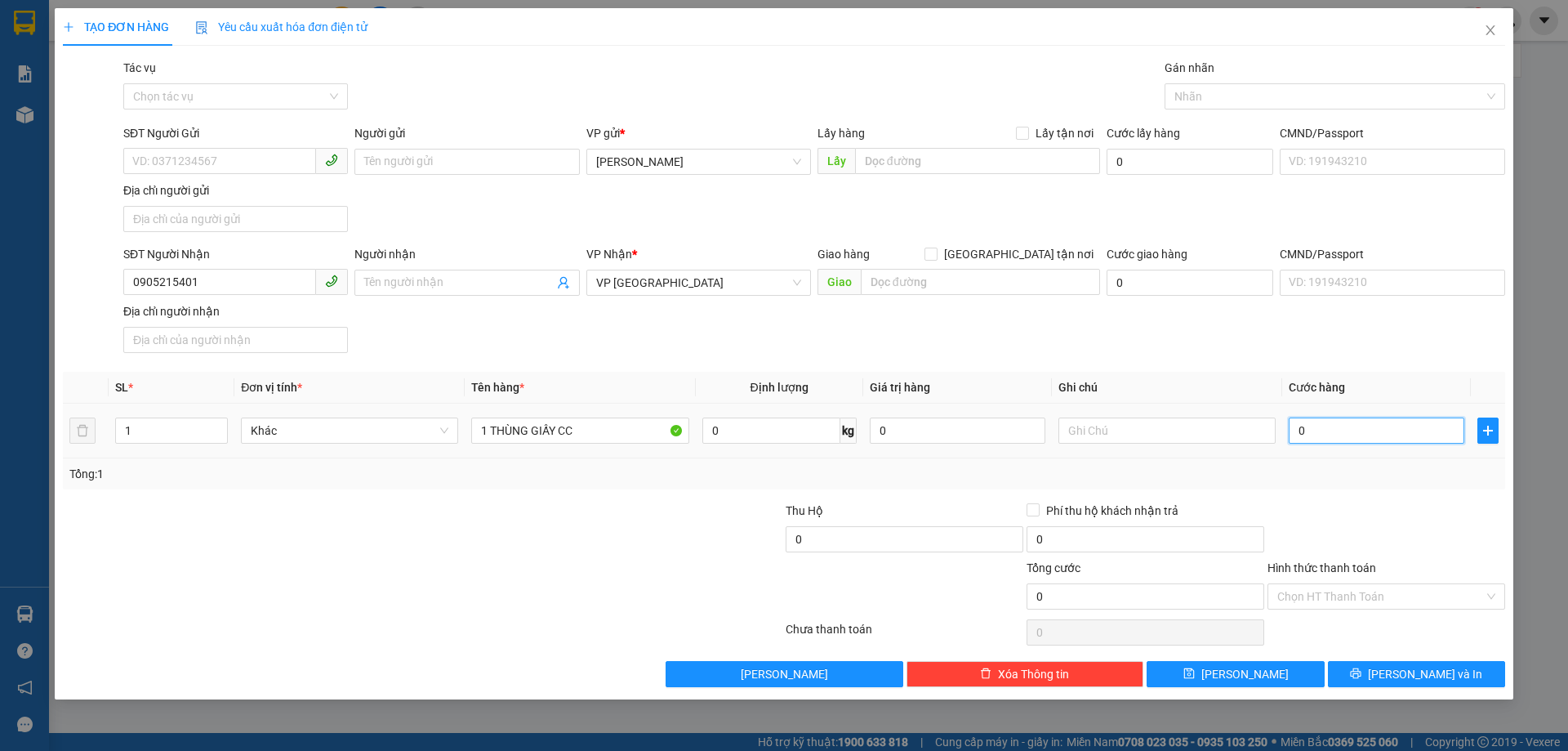
click at [1408, 427] on input "0" at bounding box center [1376, 431] width 175 height 26
click at [1407, 676] on span "[PERSON_NAME] và In" at bounding box center [1424, 674] width 114 height 18
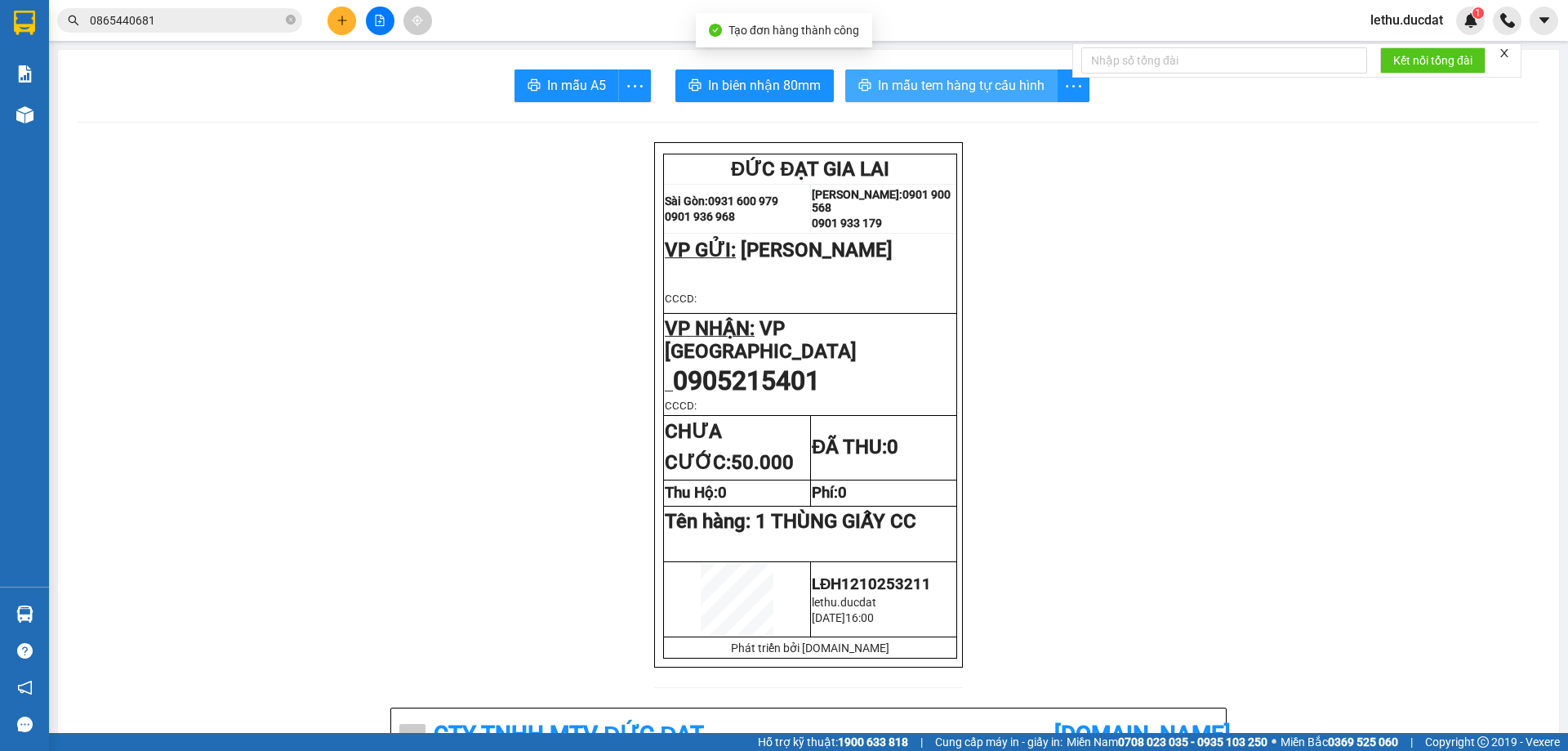
click at [902, 83] on span "In mẫu tem hàng tự cấu hình" at bounding box center [961, 86] width 167 height 21
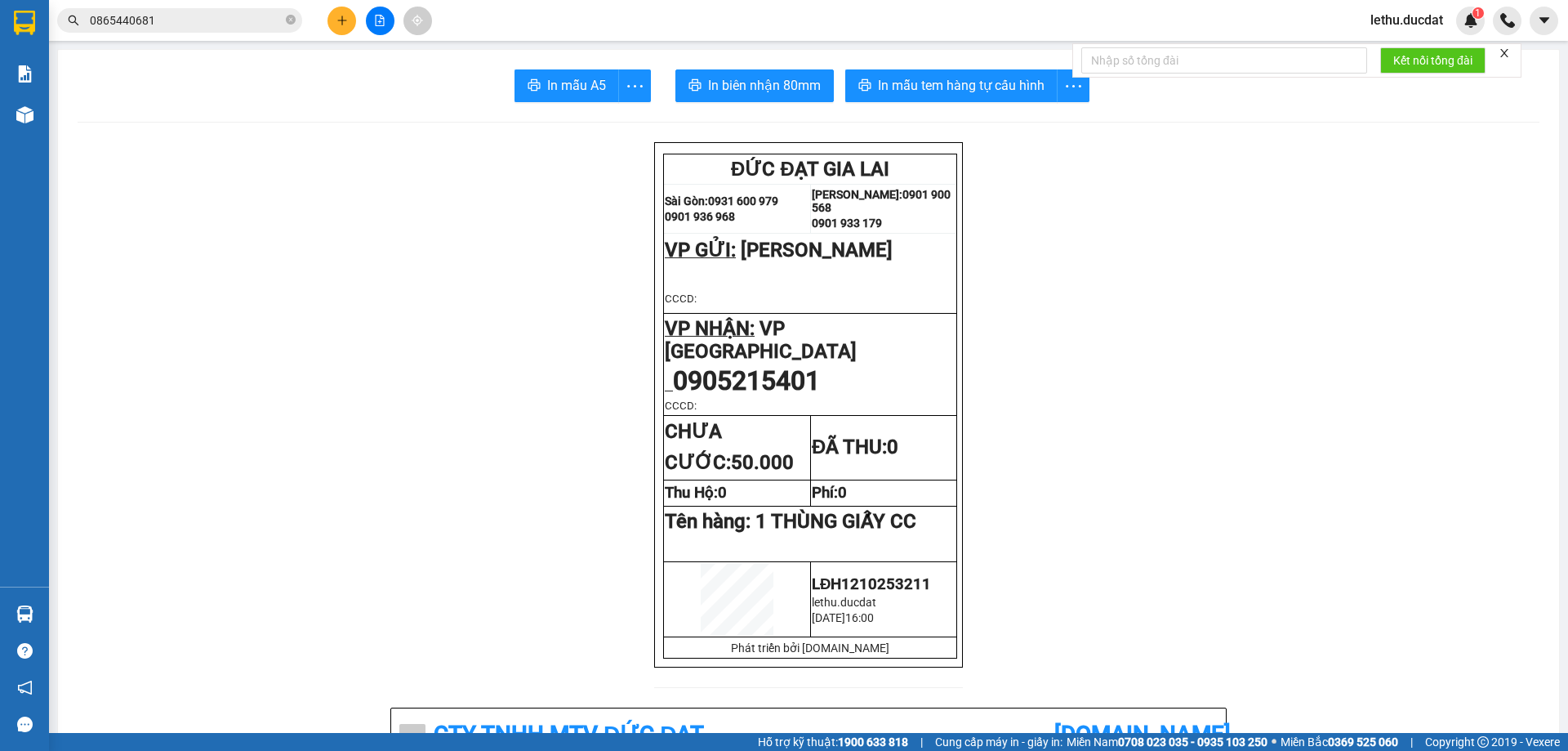
click at [344, 21] on icon "plus" at bounding box center [342, 20] width 9 height 1
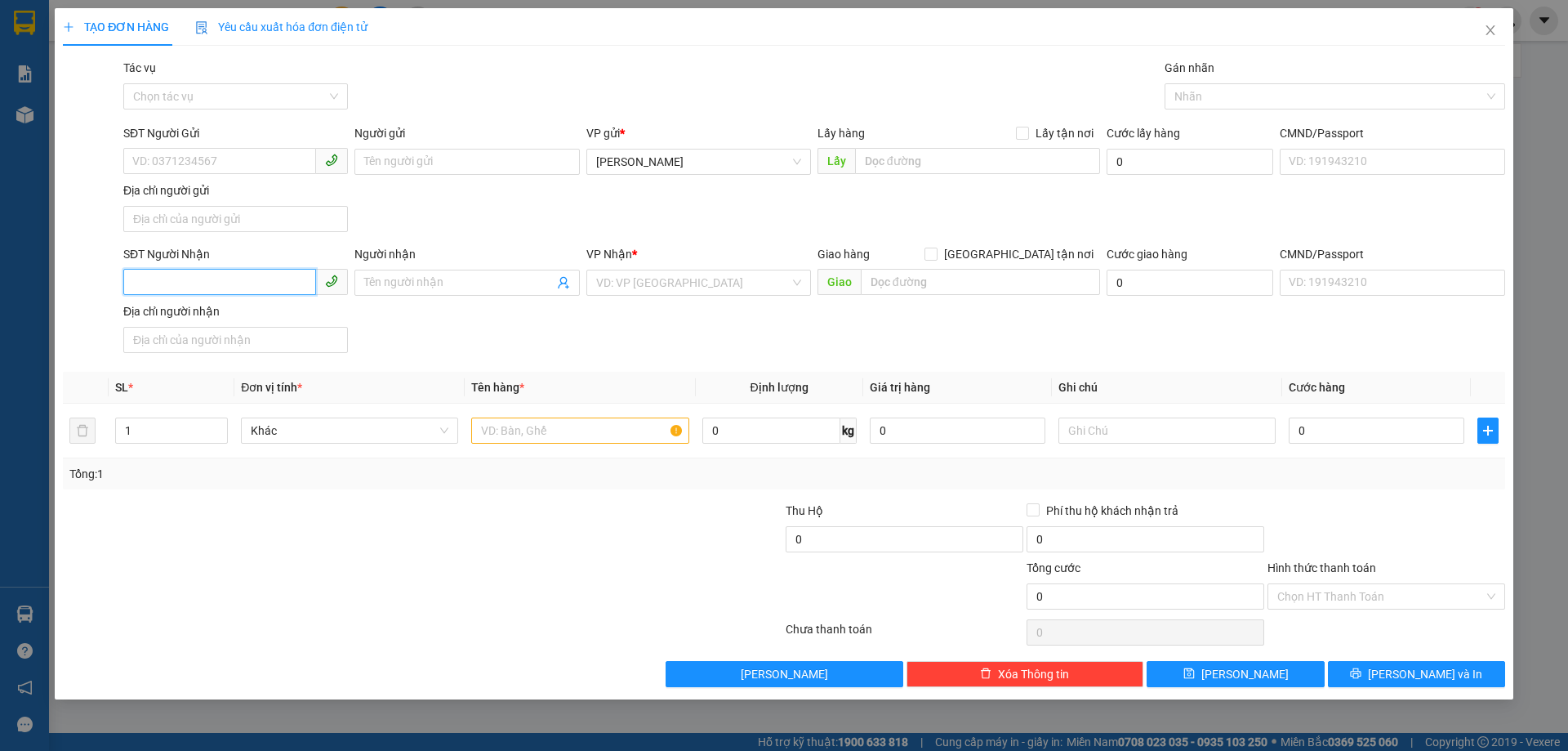
click at [200, 277] on input "SĐT Người Nhận" at bounding box center [219, 282] width 193 height 26
click at [188, 303] on div "0937668534" at bounding box center [235, 316] width 224 height 26
click at [151, 430] on input "1" at bounding box center [171, 431] width 111 height 24
click at [524, 430] on input "text" at bounding box center [579, 431] width 218 height 26
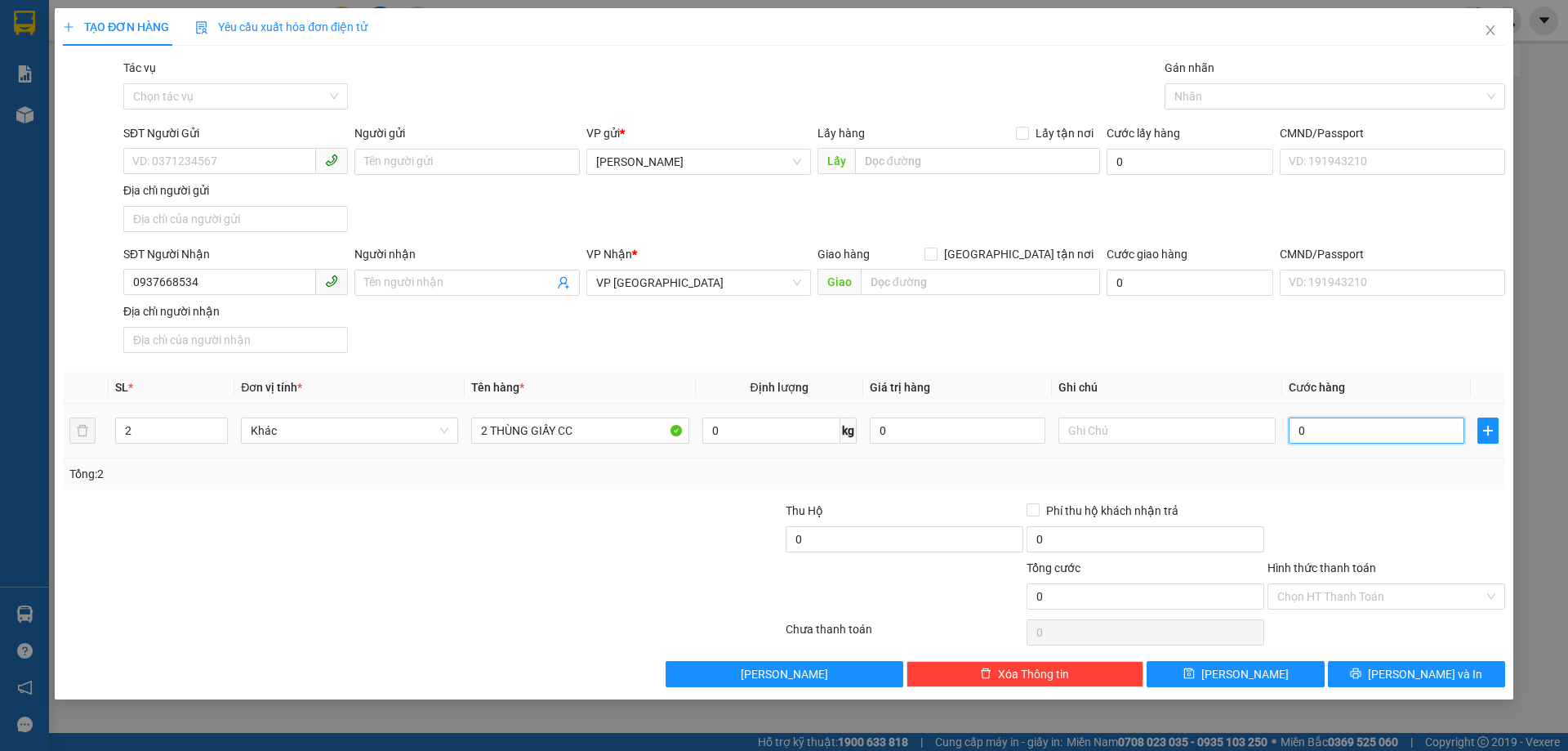
click at [1327, 435] on input "0" at bounding box center [1376, 431] width 175 height 26
click at [1409, 668] on span "[PERSON_NAME] và In" at bounding box center [1424, 674] width 114 height 18
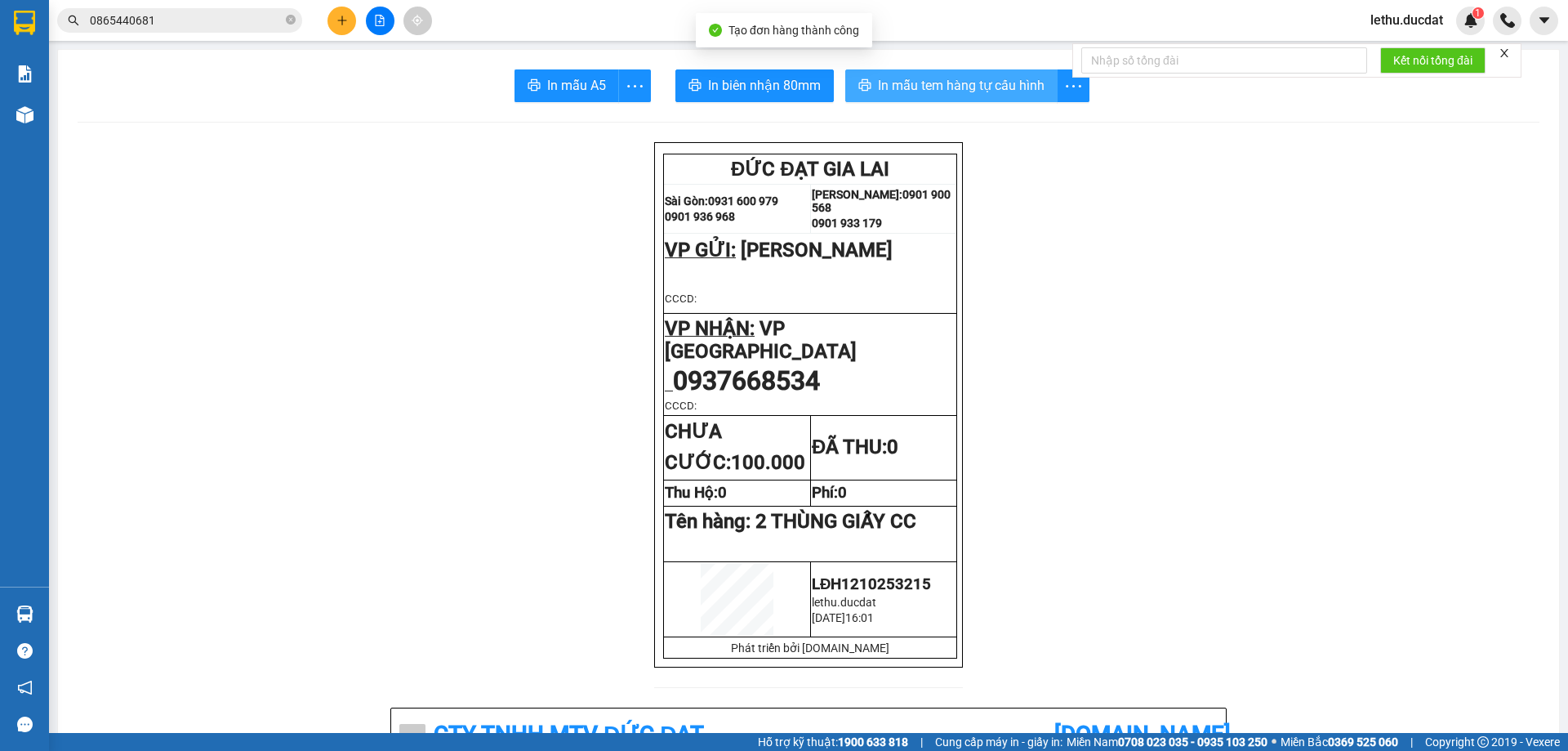
click at [950, 74] on button "In mẫu tem hàng tự cấu hình" at bounding box center [950, 86] width 212 height 33
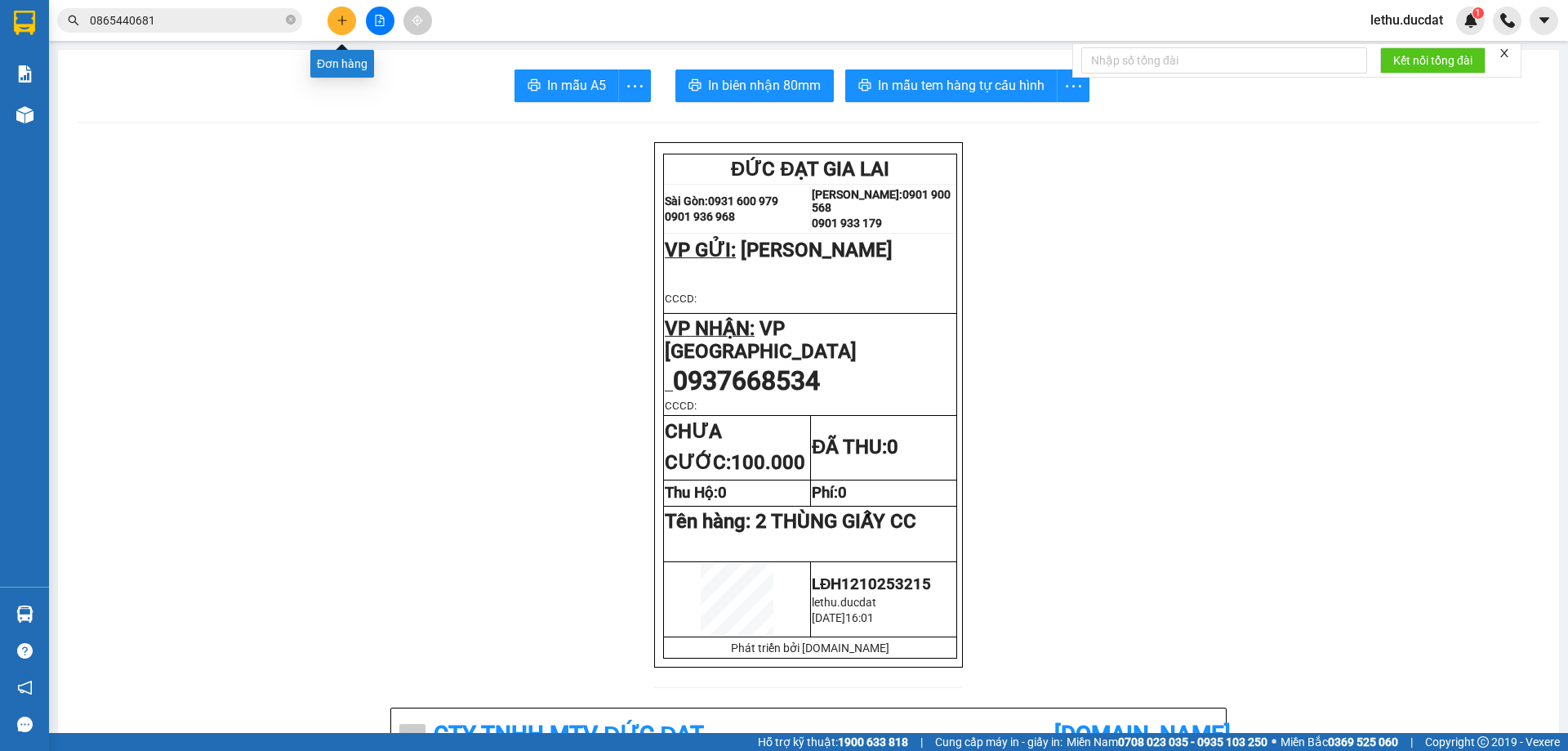
click at [334, 20] on button at bounding box center [342, 21] width 28 height 28
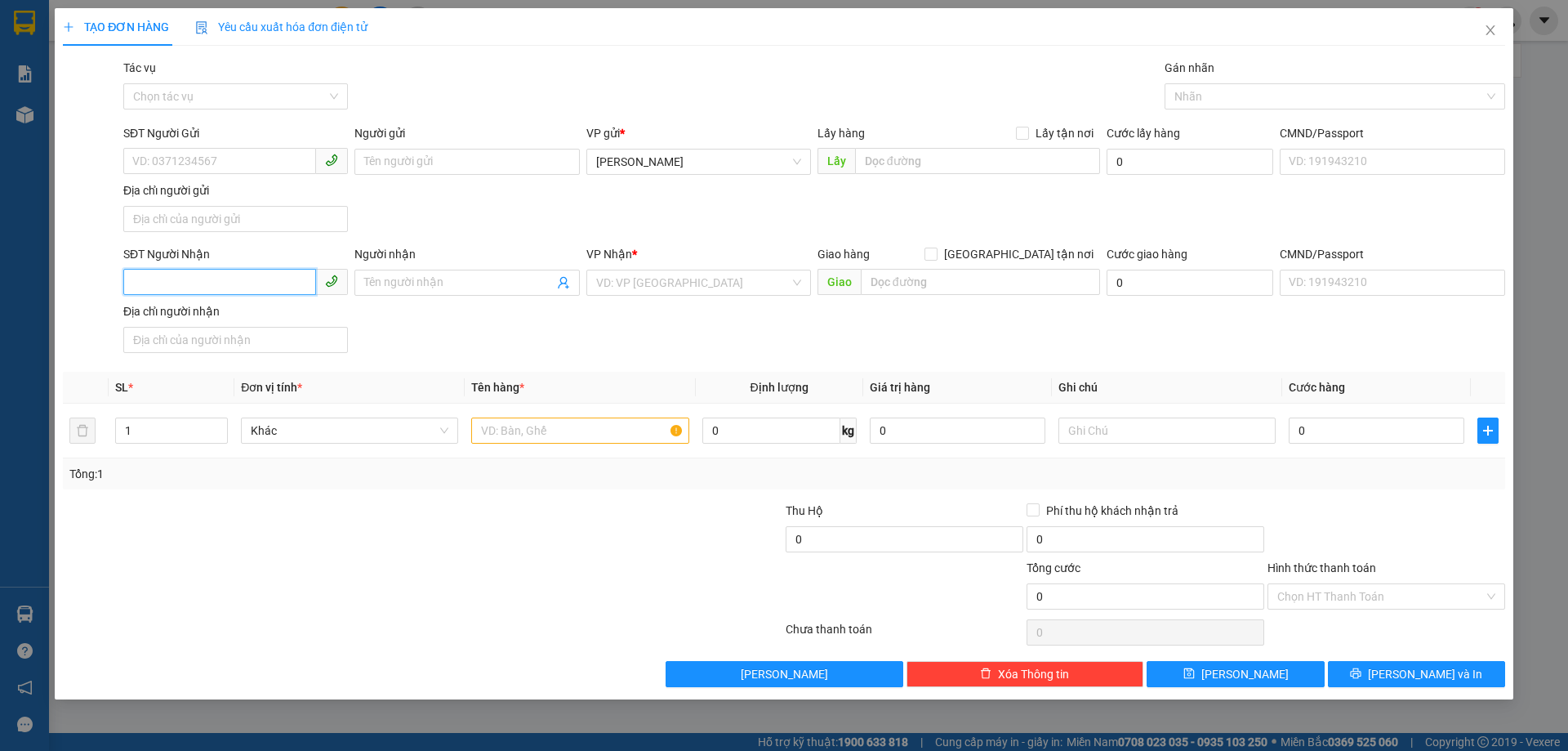
click at [181, 286] on input "SĐT Người Nhận" at bounding box center [219, 282] width 193 height 26
click at [158, 163] on input "SĐT Người Gửi" at bounding box center [219, 161] width 193 height 26
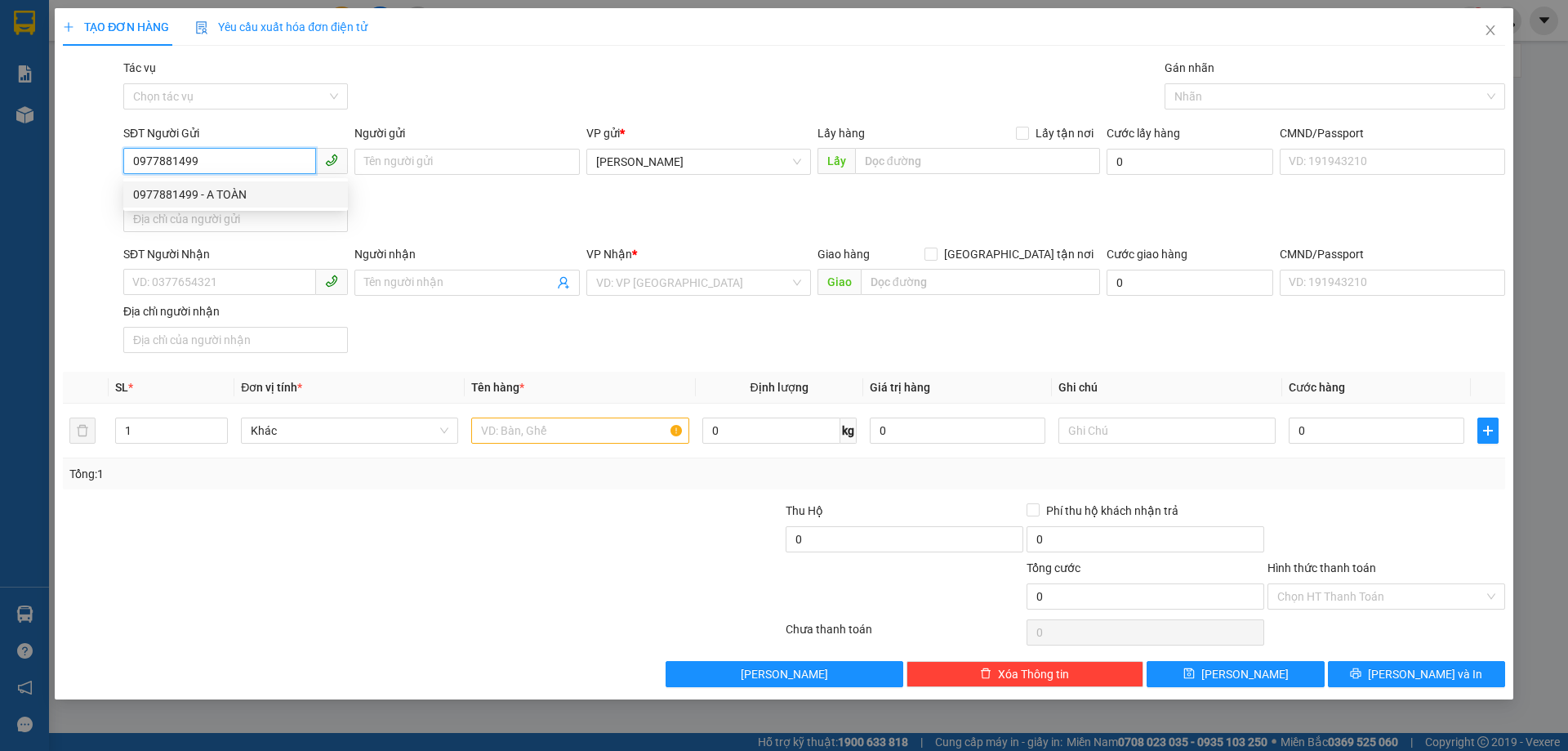
click at [204, 204] on div "0977881499 - A TOÀN" at bounding box center [235, 194] width 224 height 26
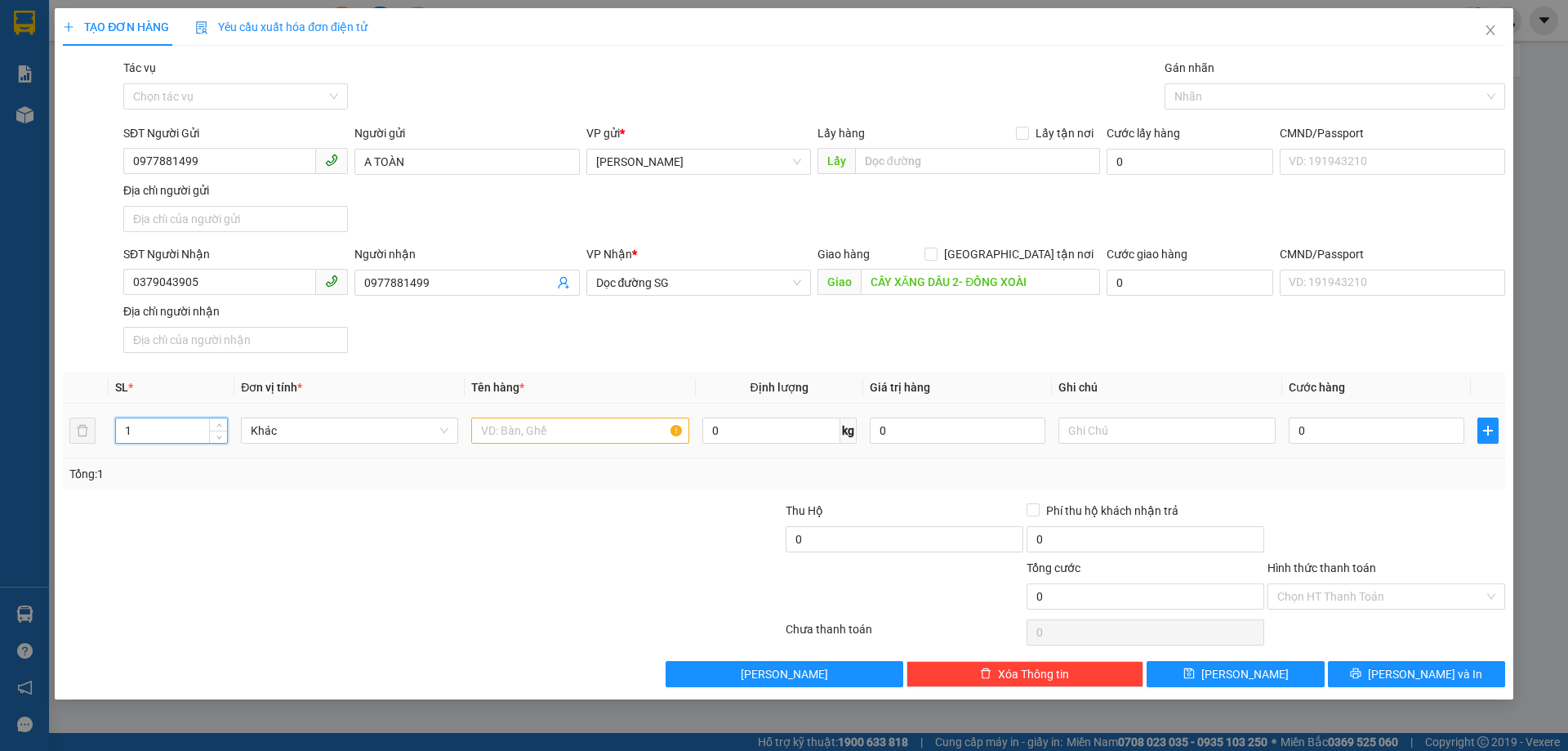
click at [157, 425] on input "1" at bounding box center [171, 431] width 111 height 24
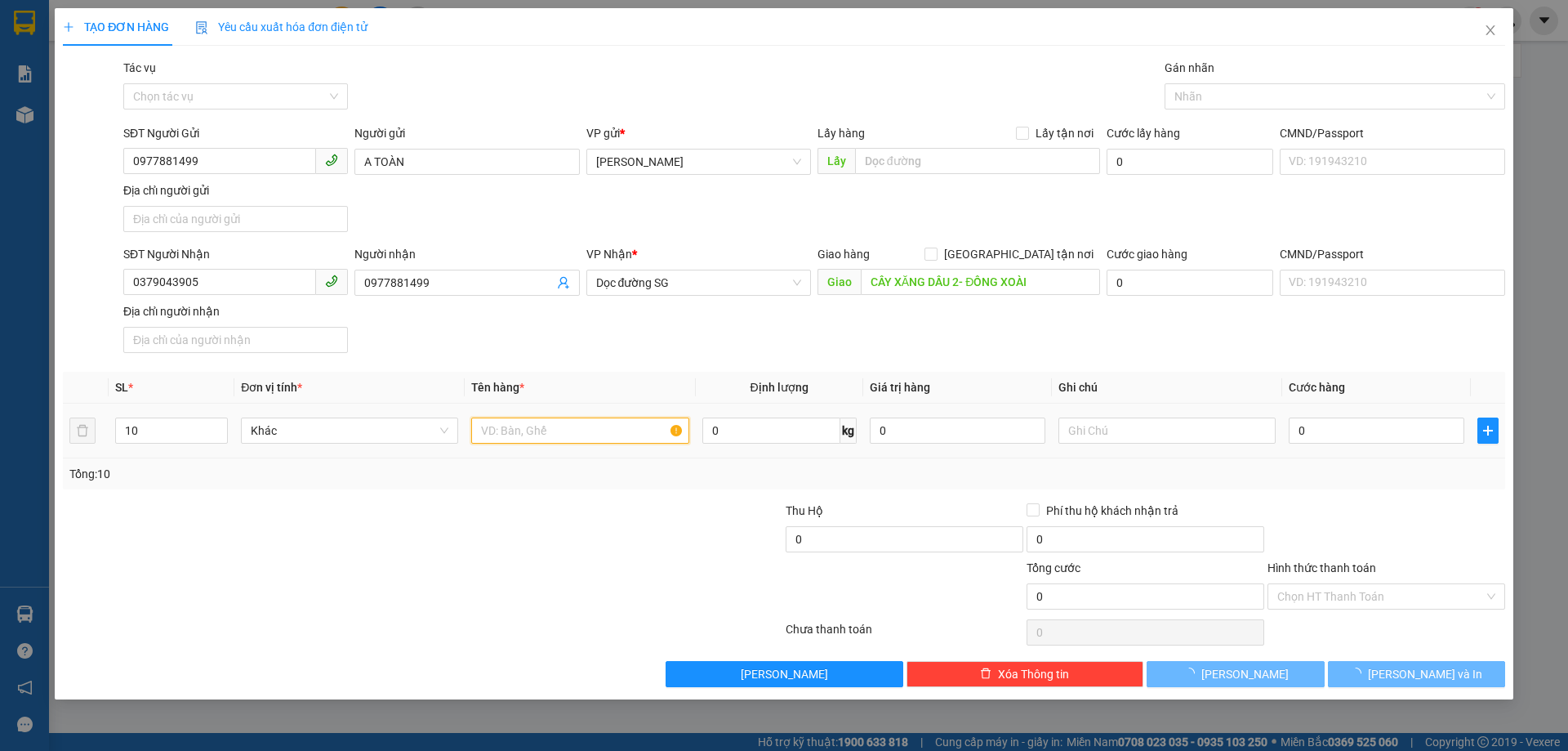
click at [501, 425] on input "text" at bounding box center [579, 431] width 218 height 26
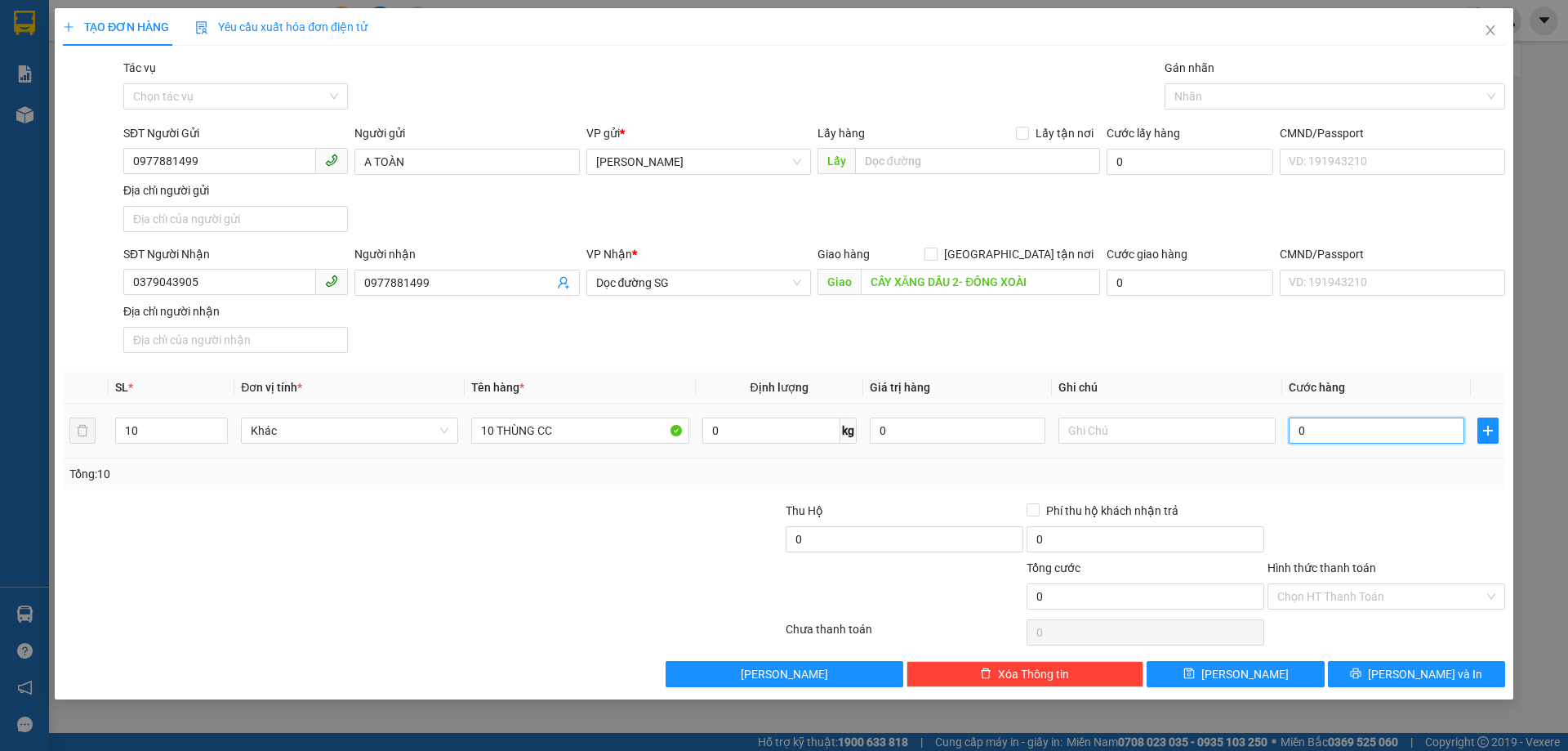
click at [1377, 443] on input "0" at bounding box center [1376, 431] width 175 height 26
click at [1361, 668] on icon "printer" at bounding box center [1355, 673] width 11 height 11
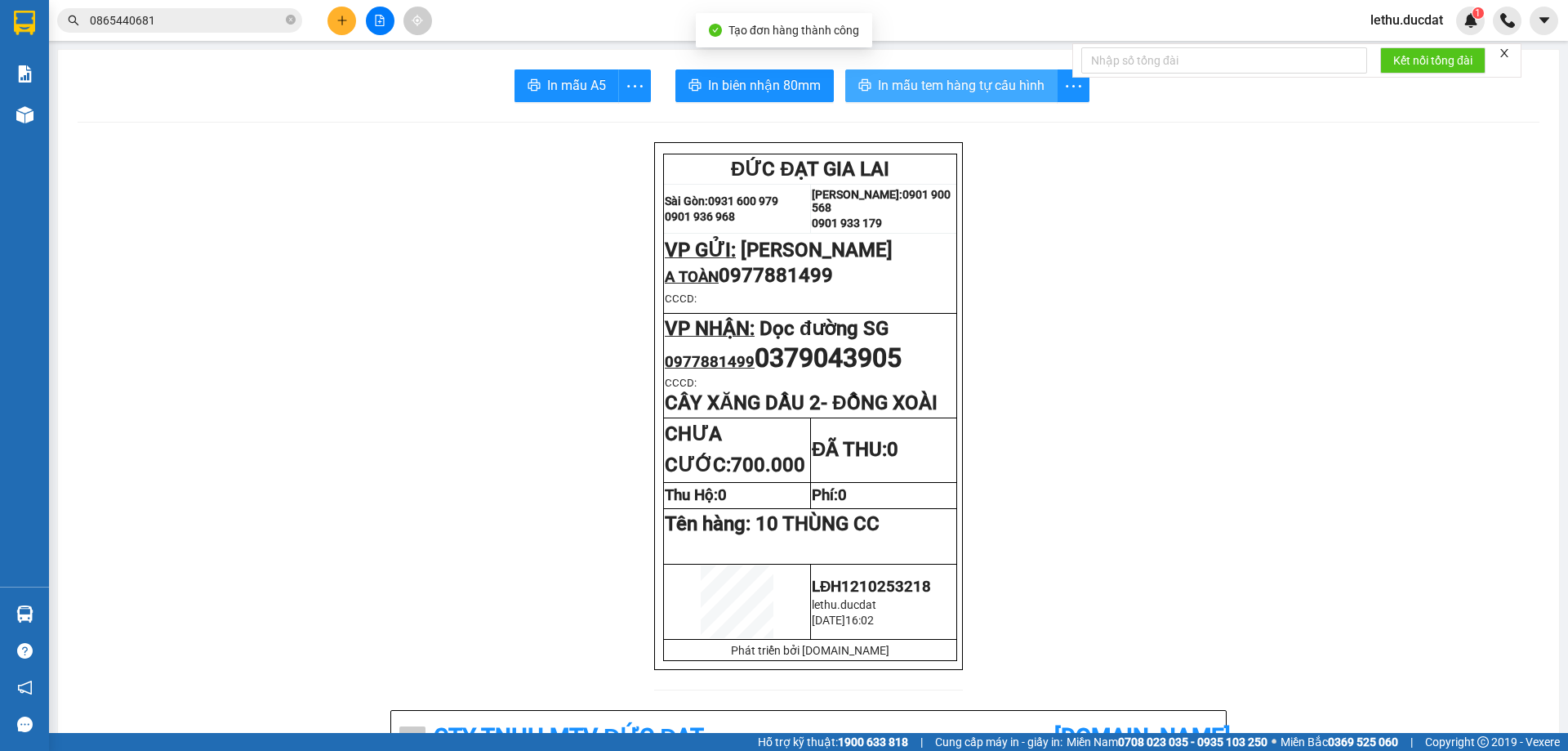
click at [953, 81] on span "In mẫu tem hàng tự cấu hình" at bounding box center [961, 86] width 167 height 21
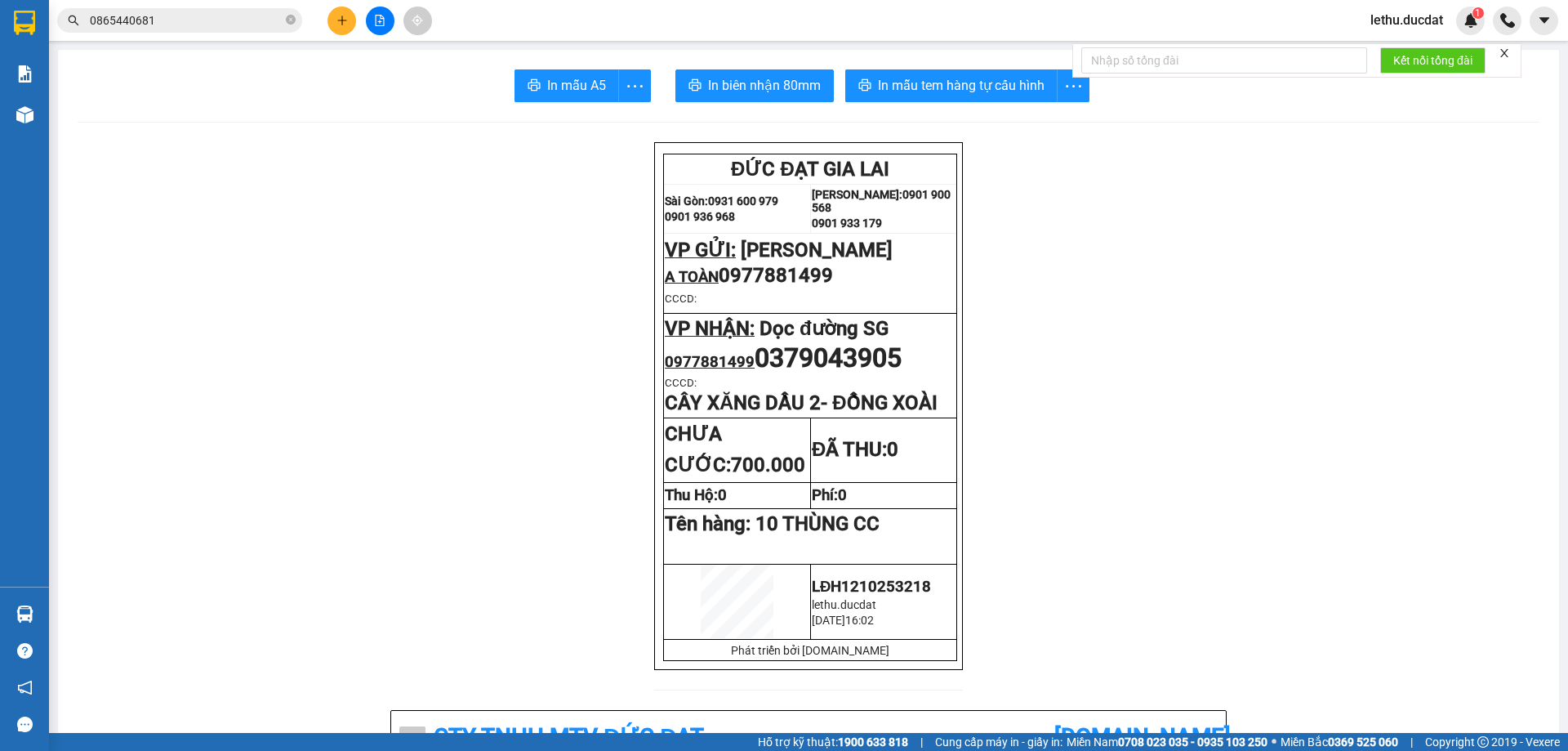
click at [336, 21] on icon "plus" at bounding box center [342, 21] width 11 height 11
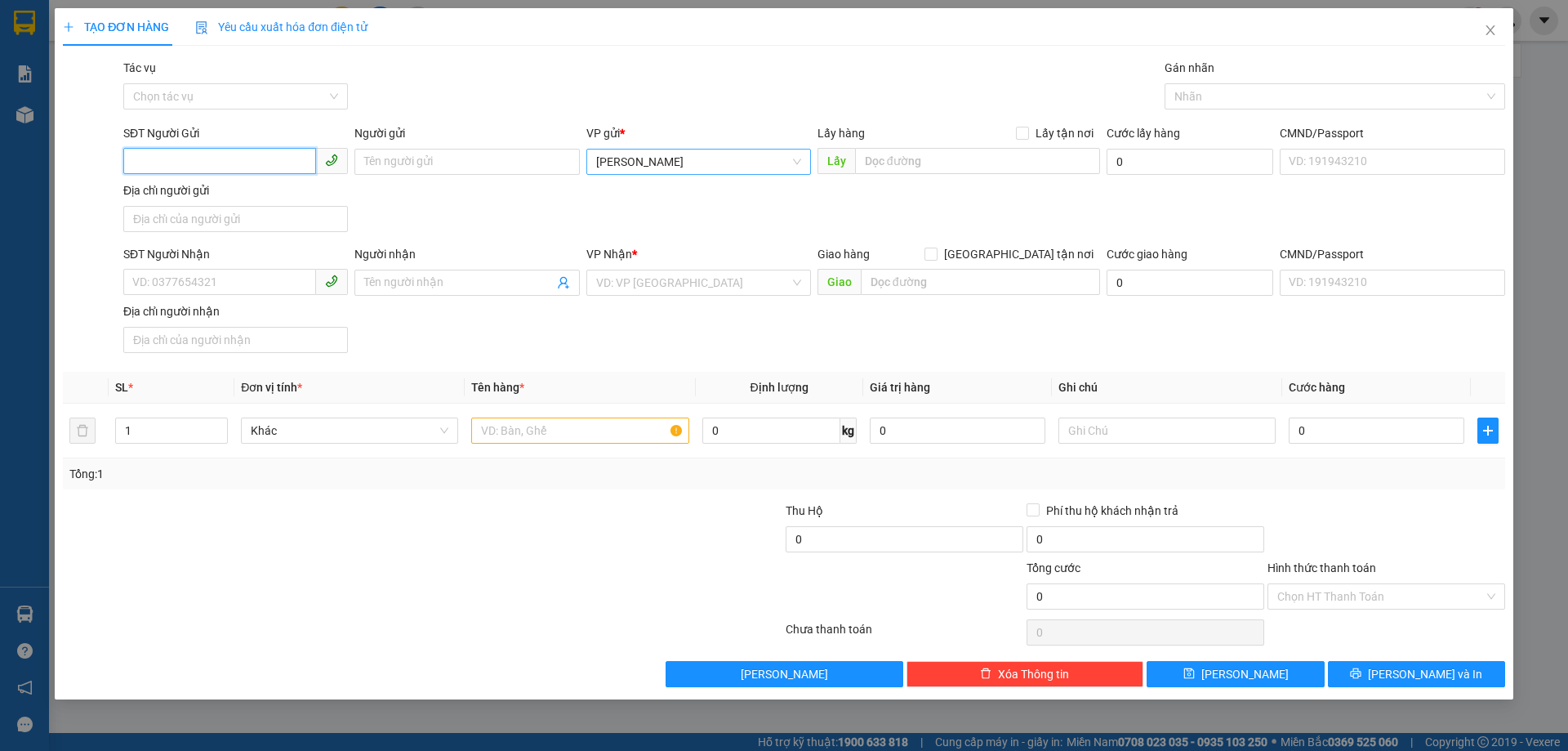
click at [616, 158] on span "[PERSON_NAME]" at bounding box center [699, 162] width 205 height 24
click at [629, 202] on div "Tâm BH Chè" at bounding box center [699, 194] width 205 height 18
click at [217, 286] on input "SĐT Người Nhận" at bounding box center [219, 282] width 193 height 26
click at [605, 280] on input "search" at bounding box center [692, 283] width 193 height 24
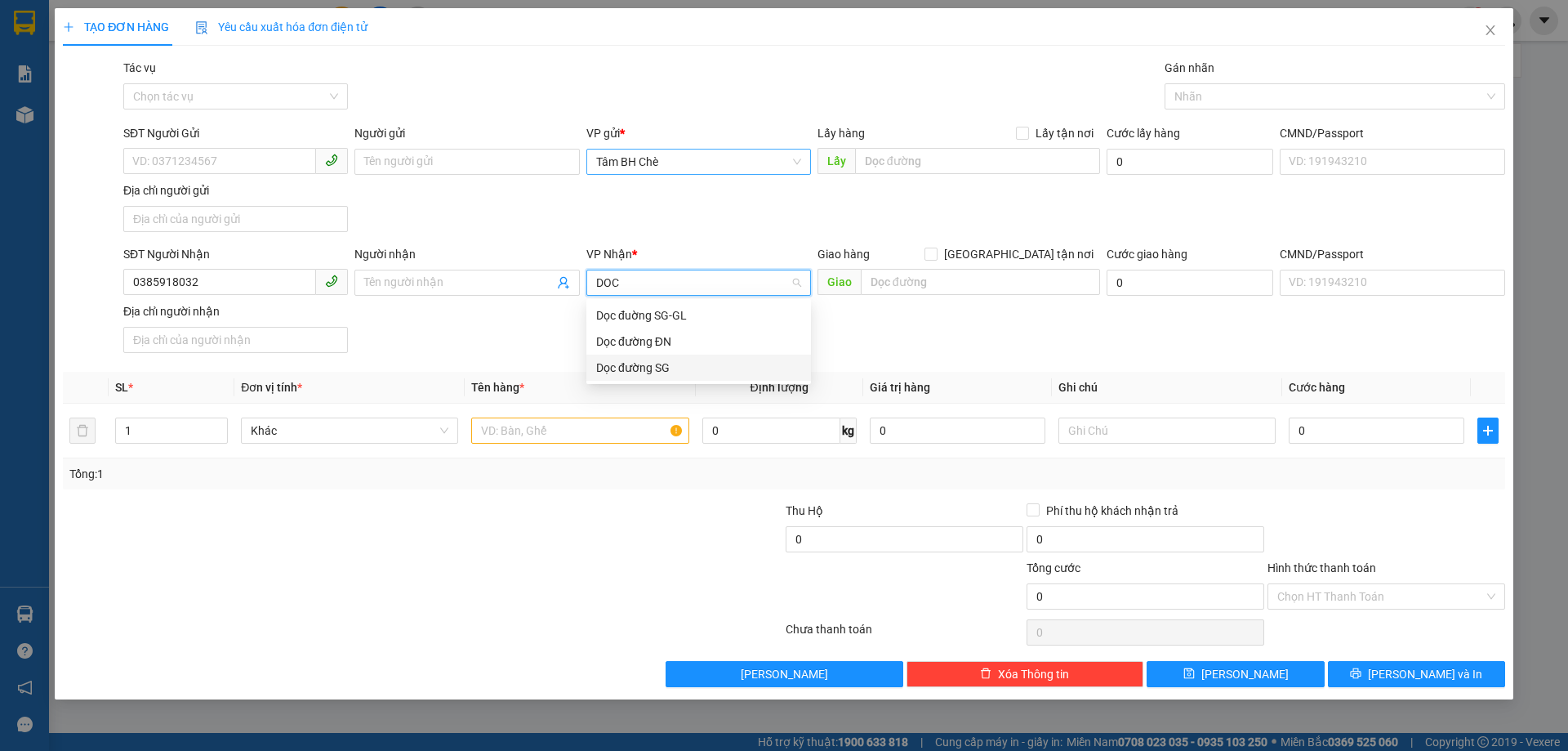
click at [639, 378] on div "Dọc đường SG" at bounding box center [699, 367] width 224 height 26
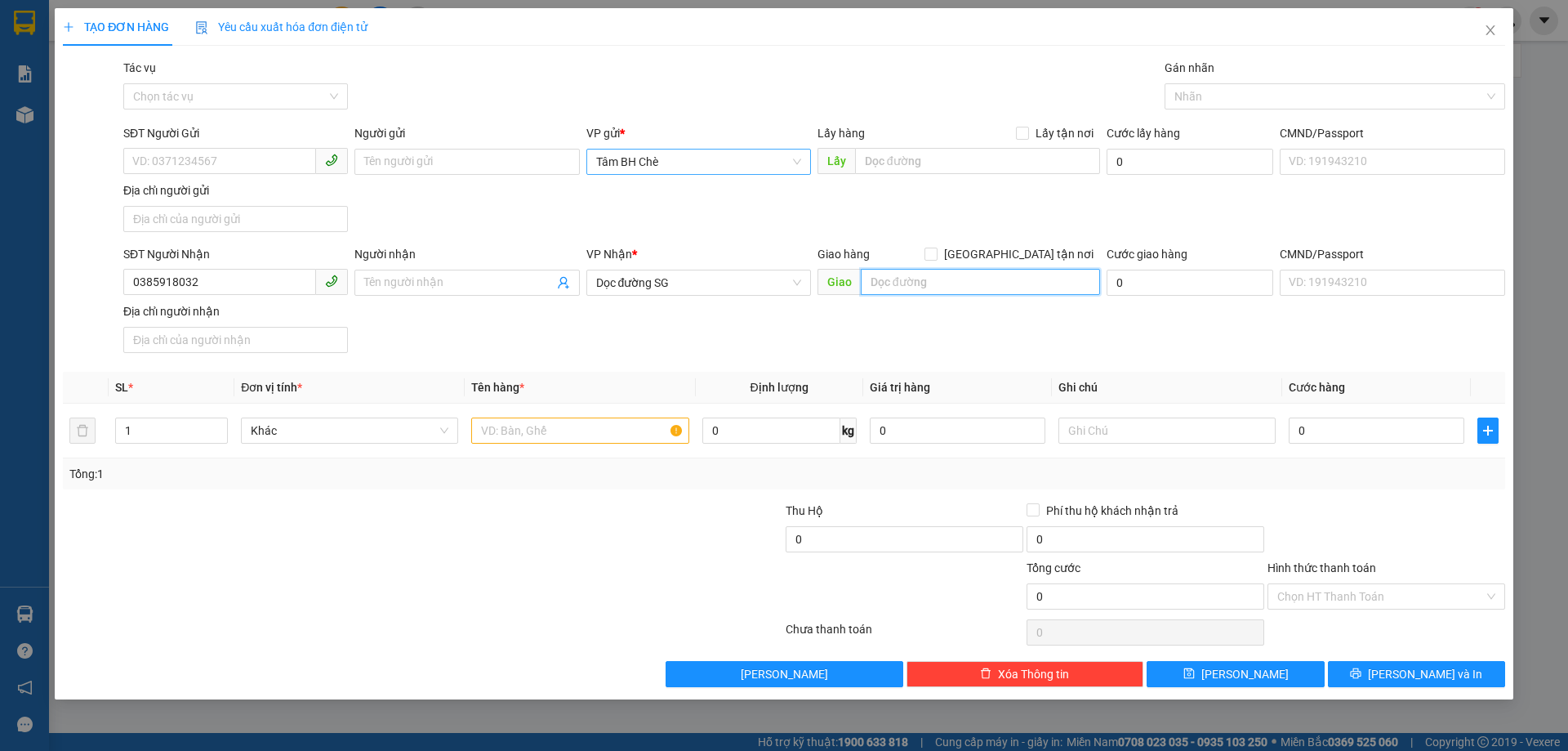
click at [901, 276] on input "text" at bounding box center [980, 282] width 239 height 26
click at [149, 434] on input "1" at bounding box center [171, 431] width 111 height 24
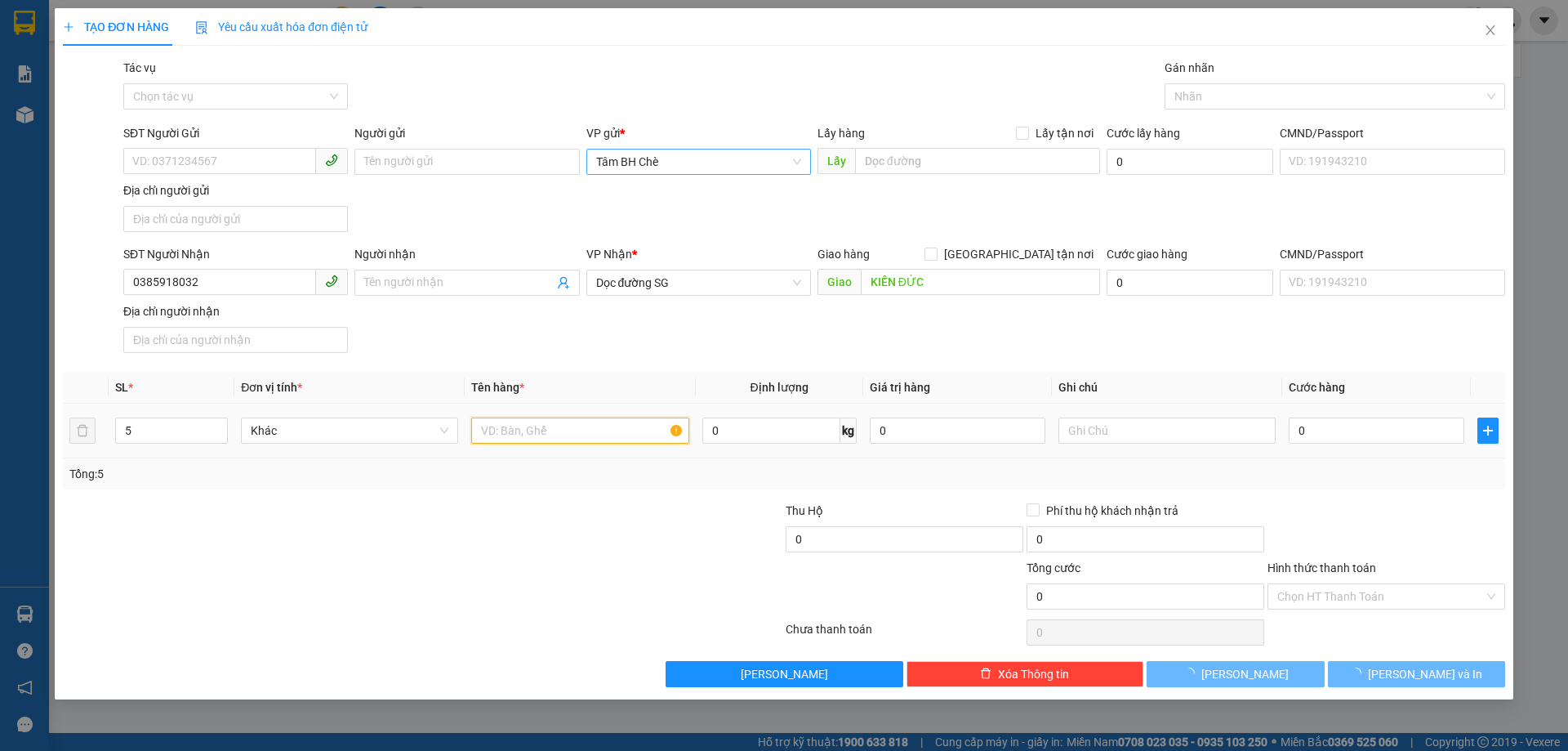
click at [541, 425] on input "text" at bounding box center [579, 431] width 218 height 26
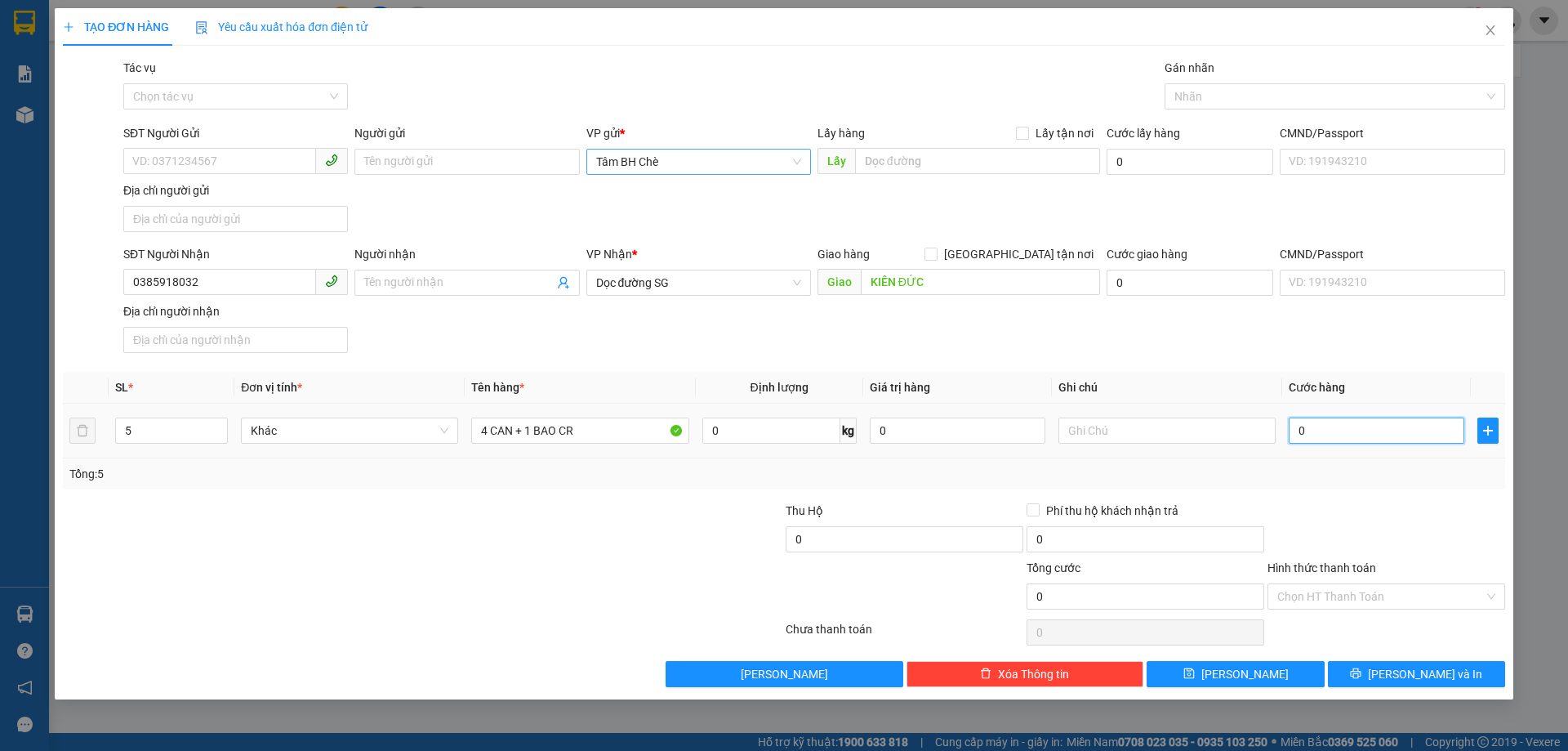
click at [1306, 431] on input "0" at bounding box center [1376, 431] width 175 height 26
click at [1338, 589] on input "Hình thức thanh toán" at bounding box center [1380, 596] width 206 height 24
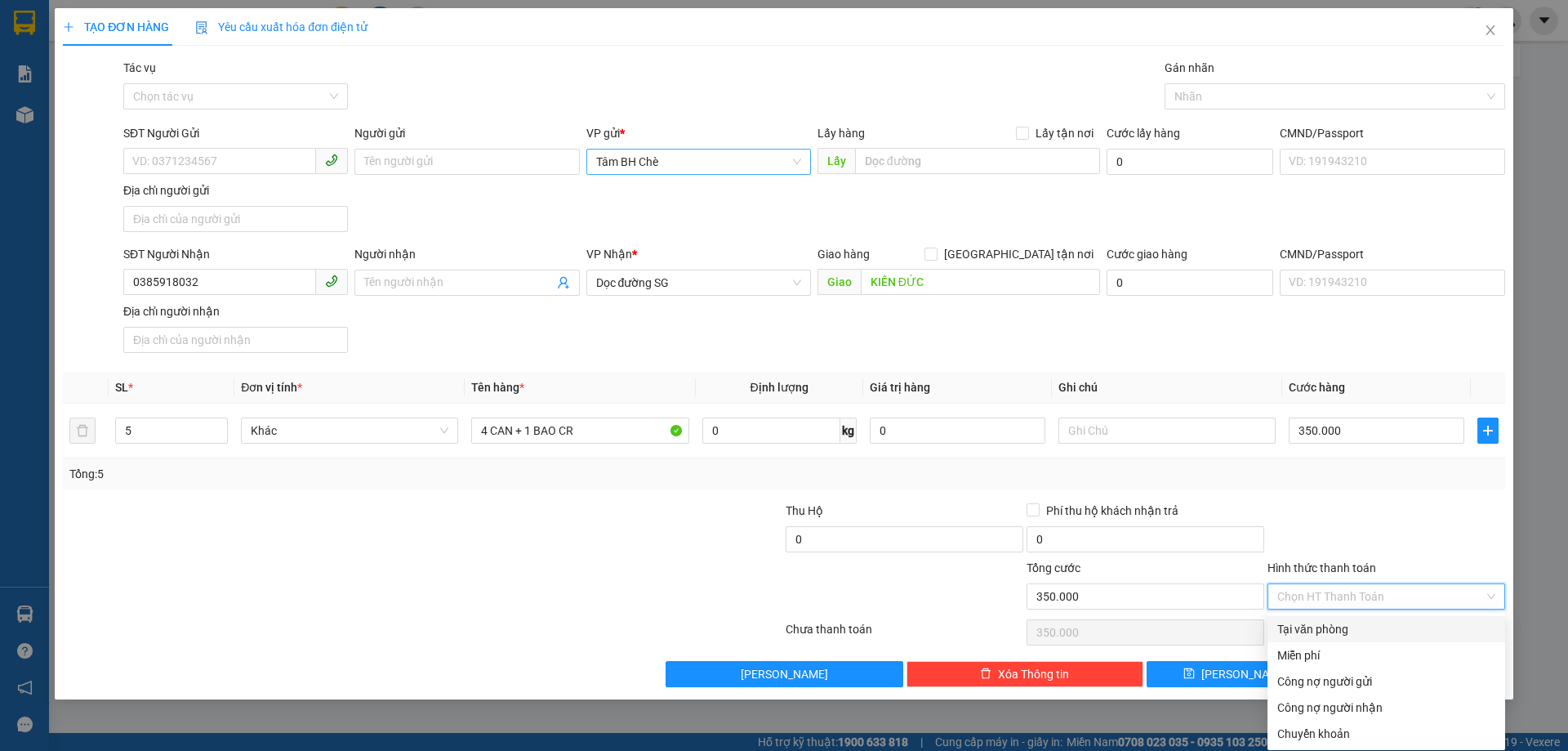
click at [1321, 631] on div "Tại văn phòng" at bounding box center [1385, 629] width 218 height 18
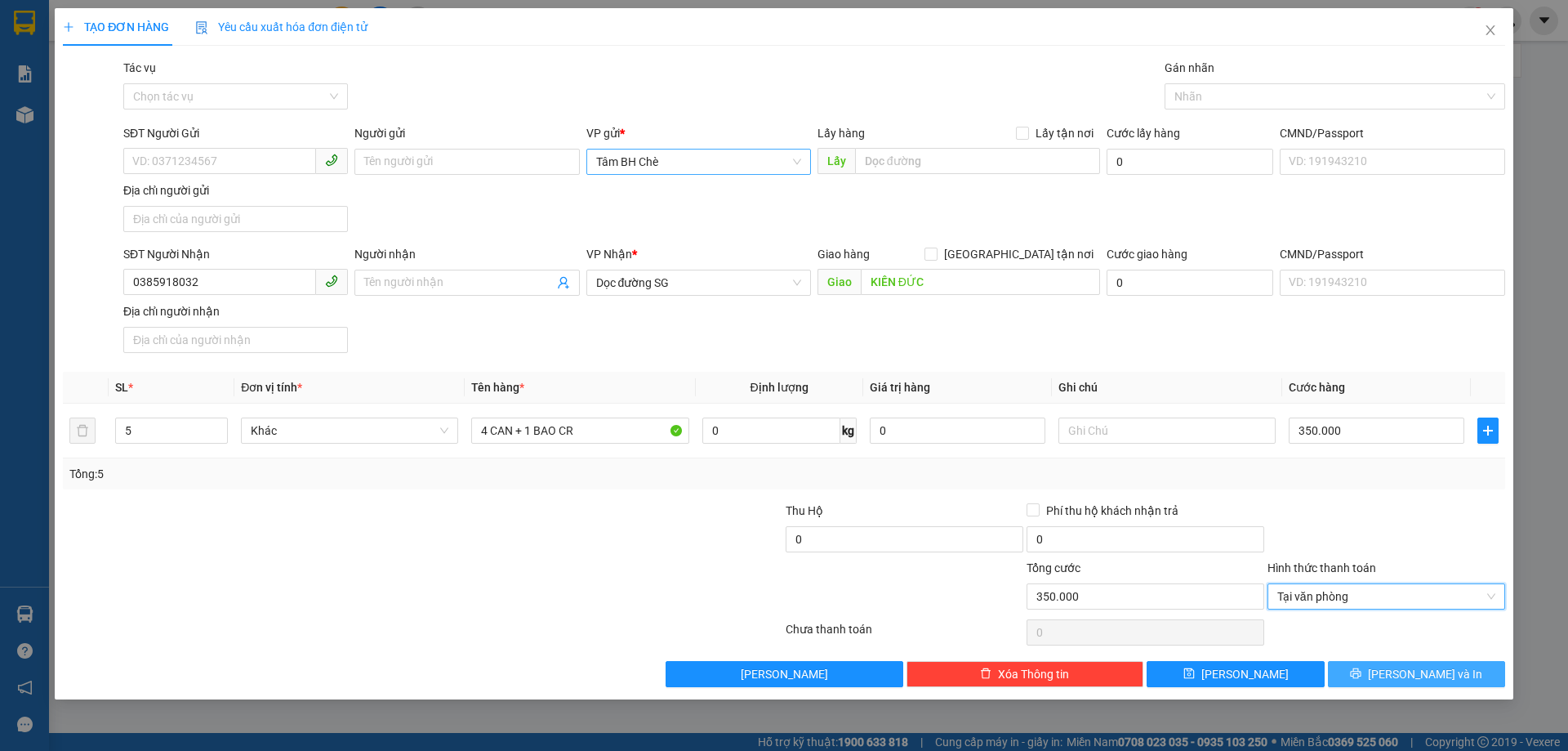
click at [1380, 678] on button "[PERSON_NAME] và In" at bounding box center [1416, 674] width 177 height 26
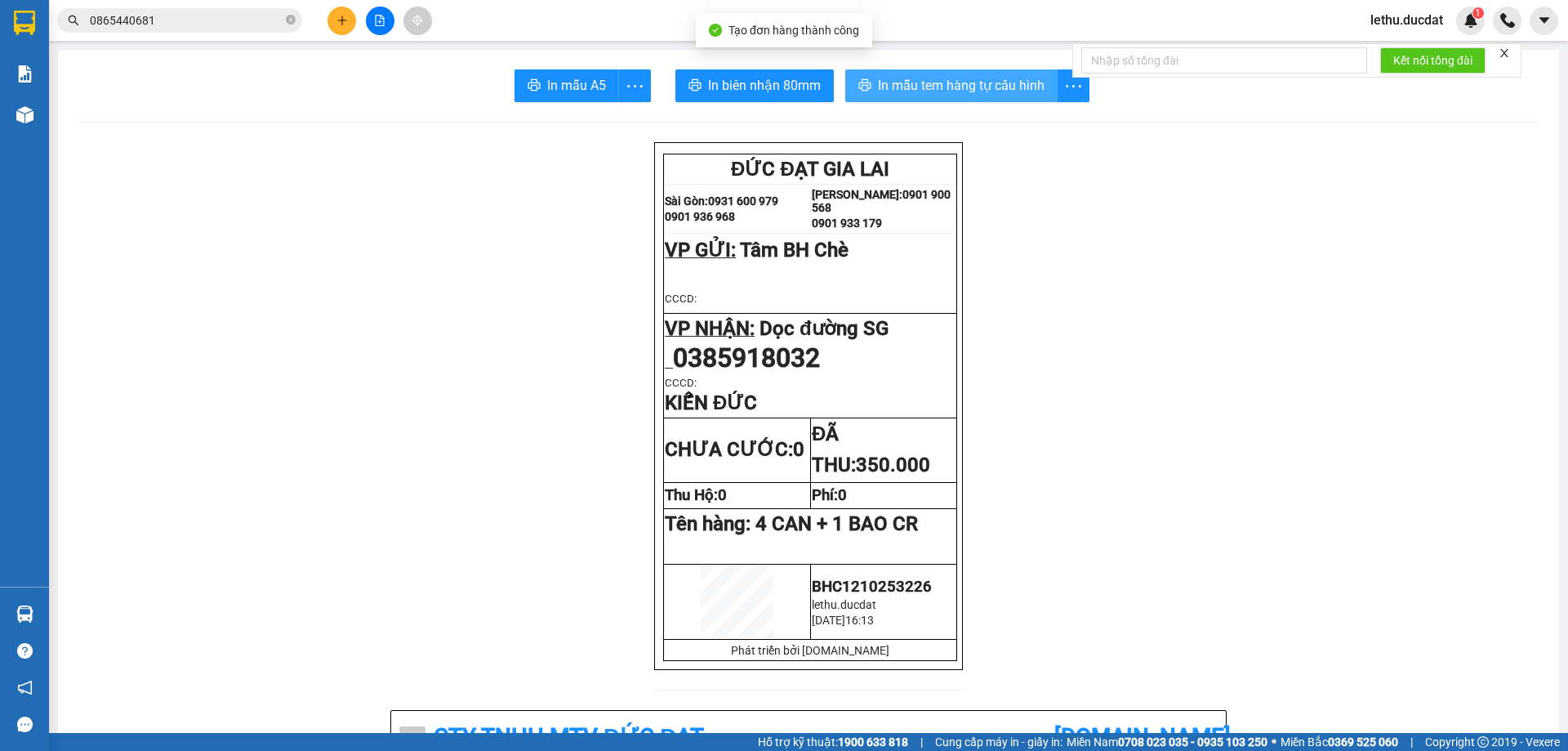
click at [908, 74] on button "In mẫu tem hàng tự cấu hình" at bounding box center [950, 86] width 212 height 33
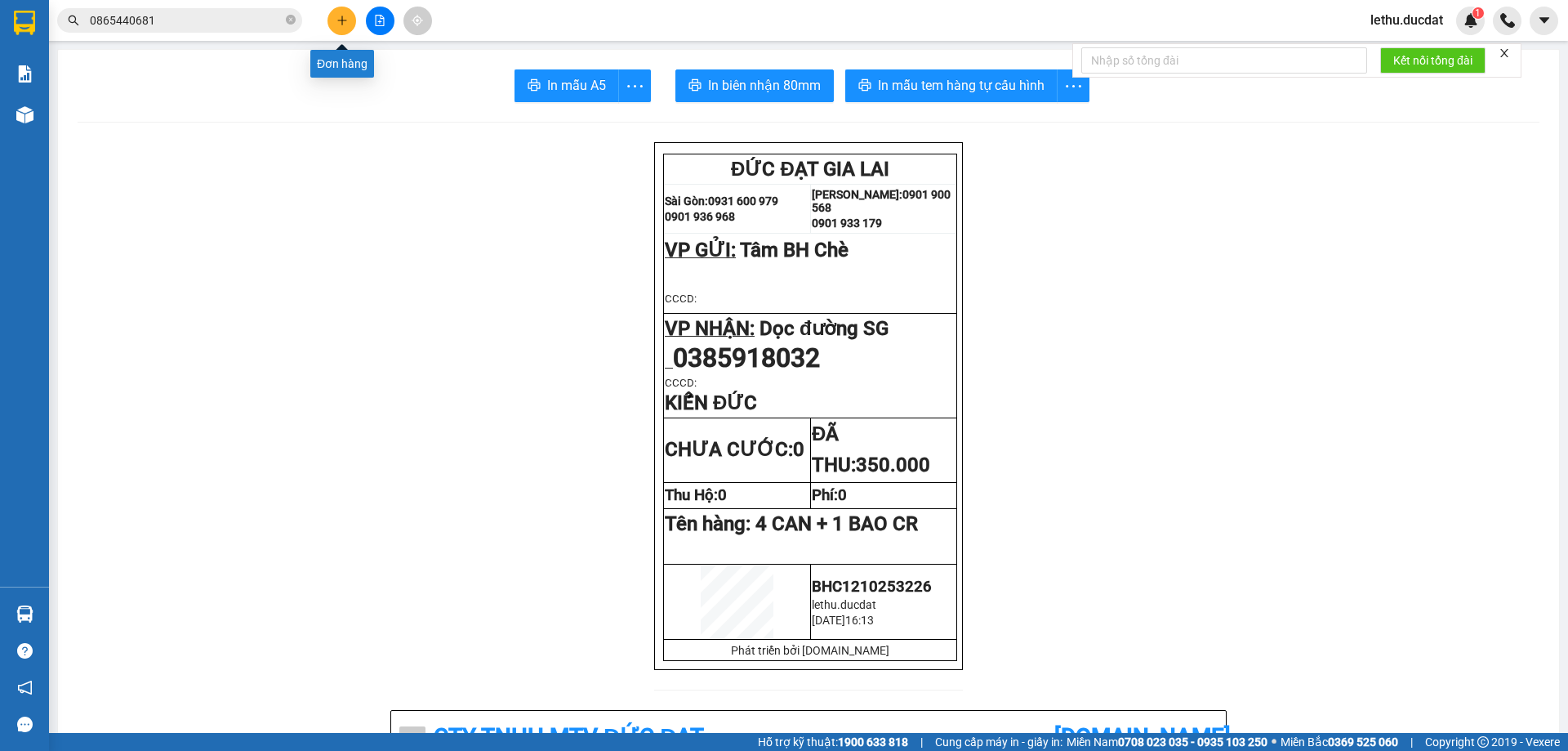
click at [343, 14] on button at bounding box center [342, 21] width 28 height 28
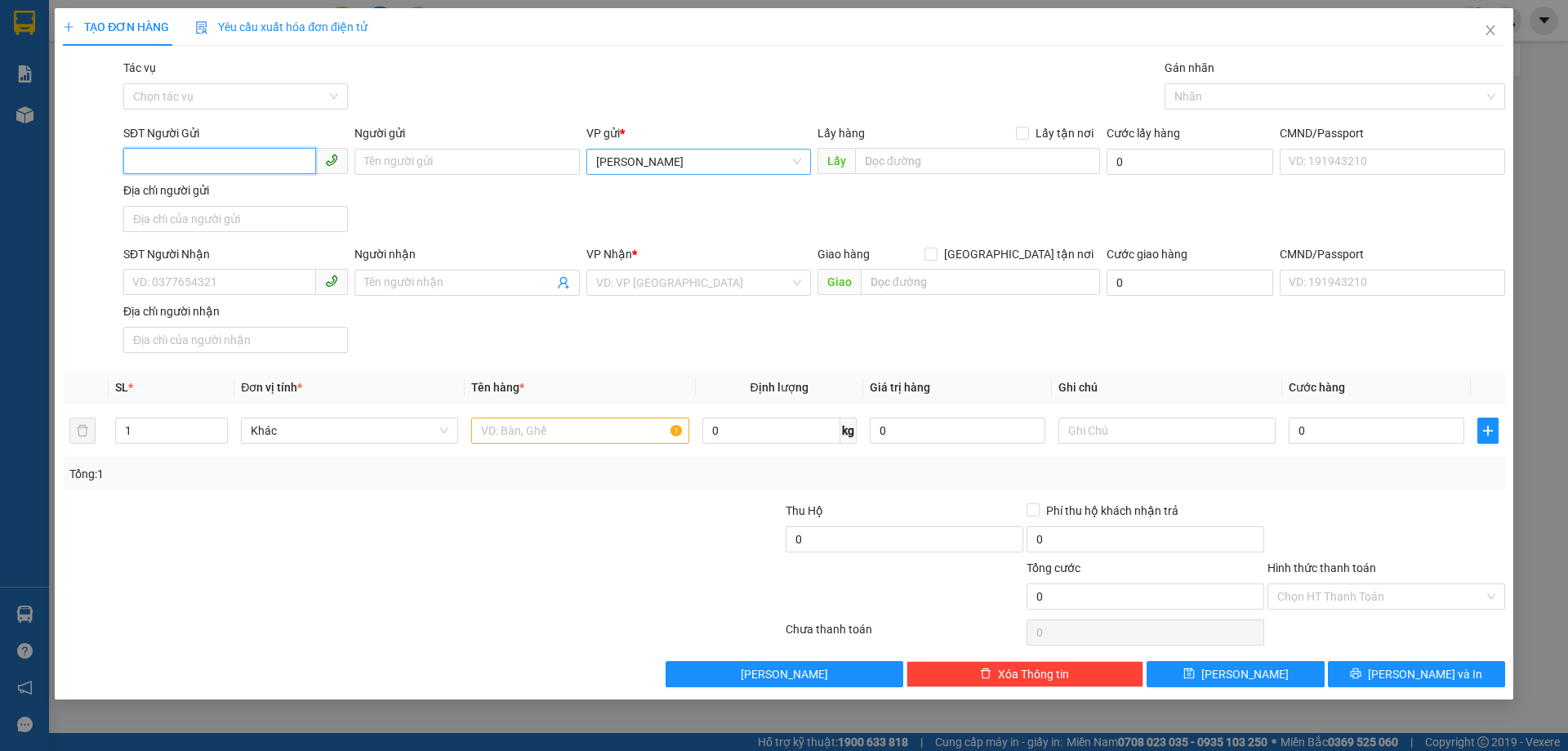
click at [666, 151] on span "[PERSON_NAME]" at bounding box center [699, 162] width 205 height 24
click at [634, 188] on div "Tâm BH Chè" at bounding box center [699, 194] width 205 height 18
click at [251, 272] on input "SĐT Người Nhận" at bounding box center [219, 282] width 193 height 26
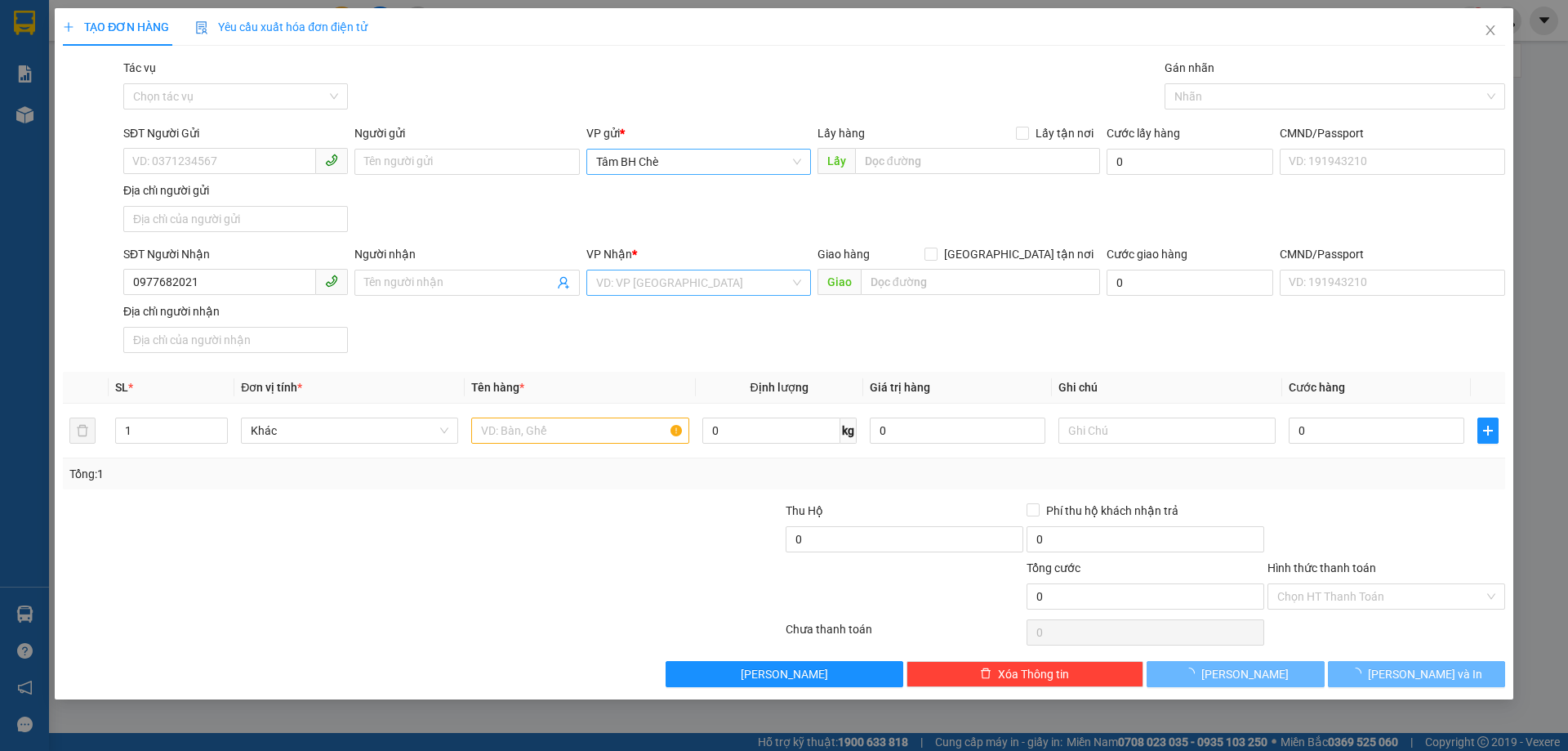
click at [623, 280] on input "search" at bounding box center [692, 283] width 193 height 24
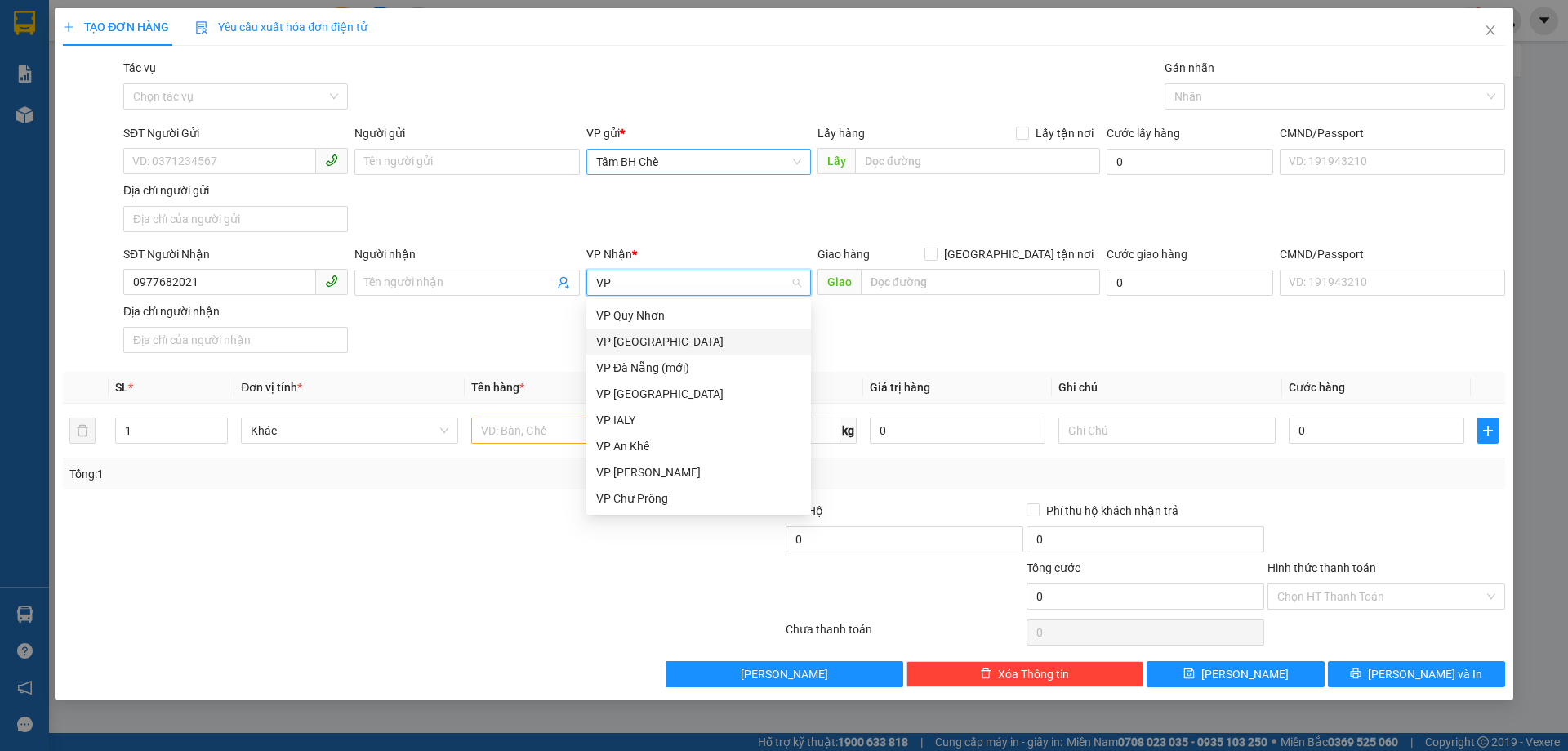
click at [629, 342] on div "VP [GEOGRAPHIC_DATA]" at bounding box center [699, 341] width 205 height 18
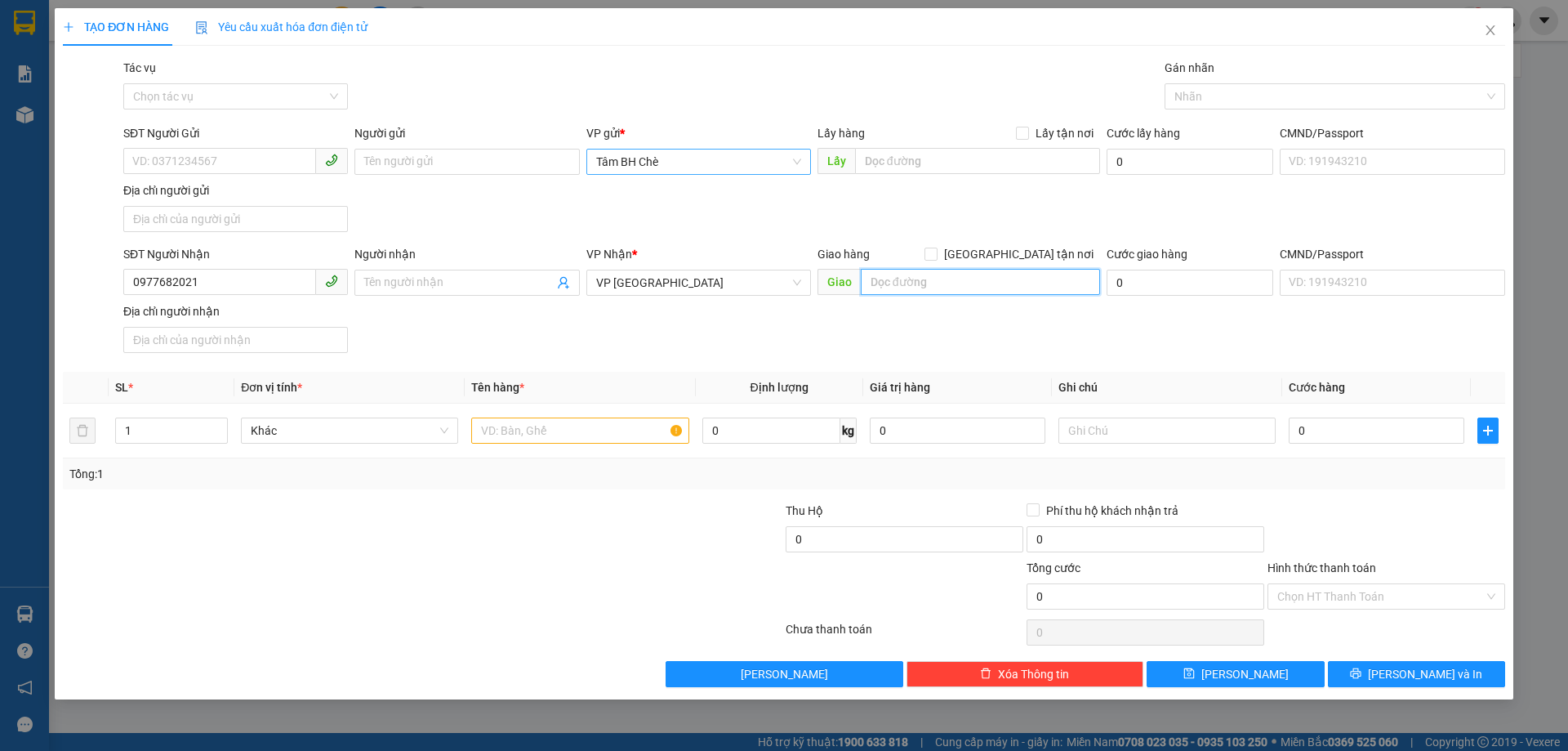
click at [948, 292] on input "text" at bounding box center [980, 282] width 239 height 26
click at [482, 438] on input "text" at bounding box center [579, 431] width 218 height 26
click at [1301, 427] on input "0" at bounding box center [1376, 431] width 175 height 26
click at [1323, 584] on input "Hình thức thanh toán" at bounding box center [1380, 596] width 206 height 24
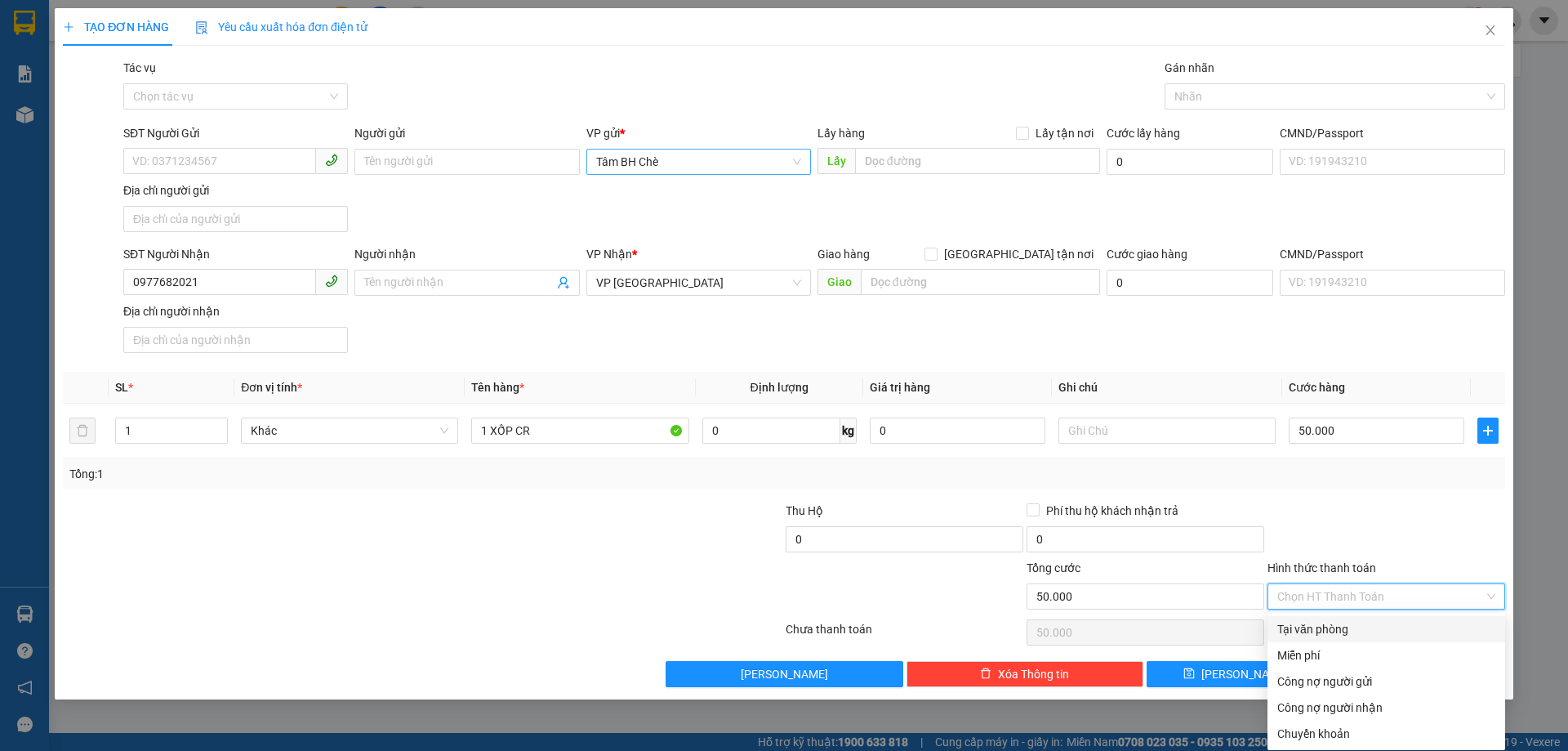
click at [1315, 629] on div "Tại văn phòng" at bounding box center [1385, 629] width 218 height 18
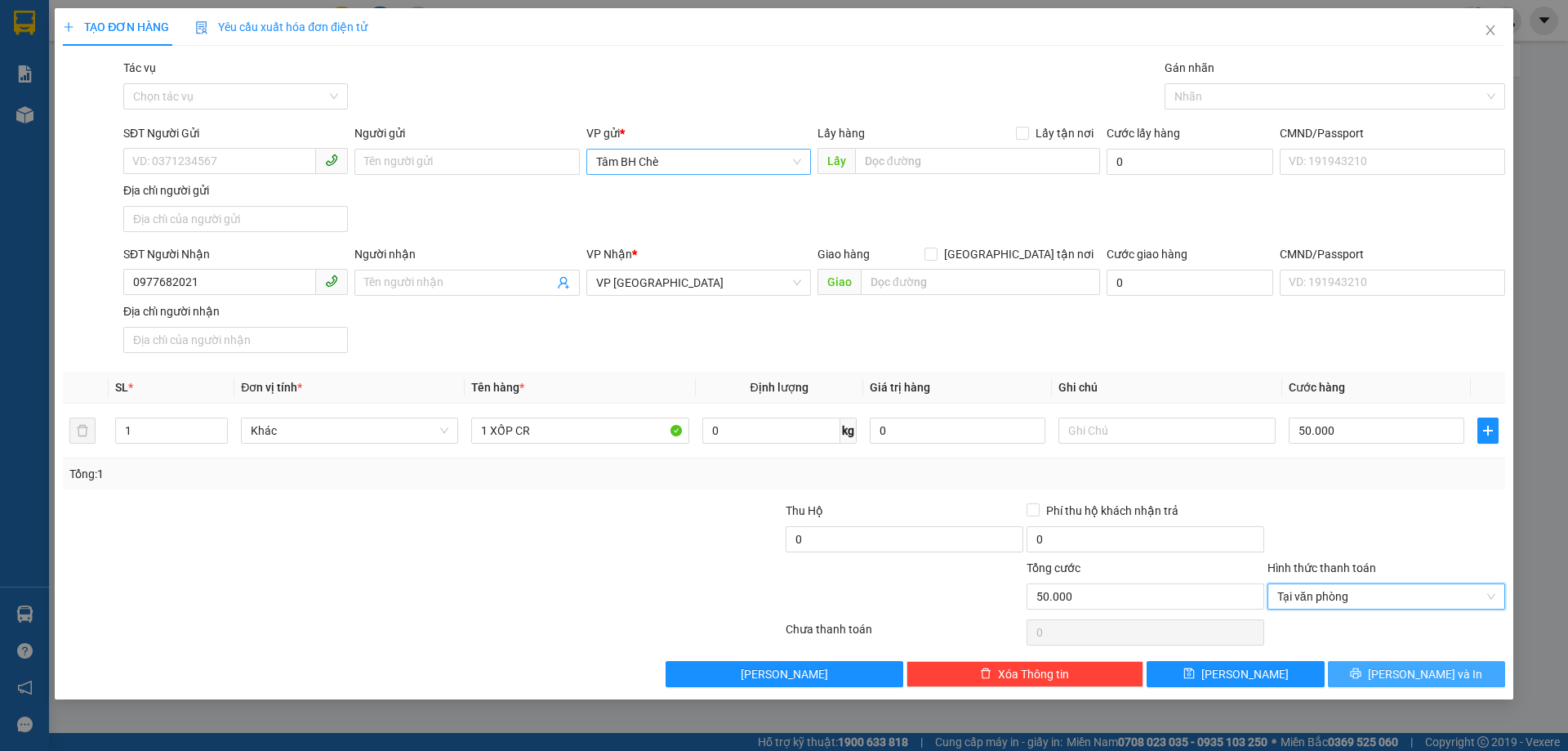
click at [1366, 670] on button "[PERSON_NAME] và In" at bounding box center [1416, 674] width 177 height 26
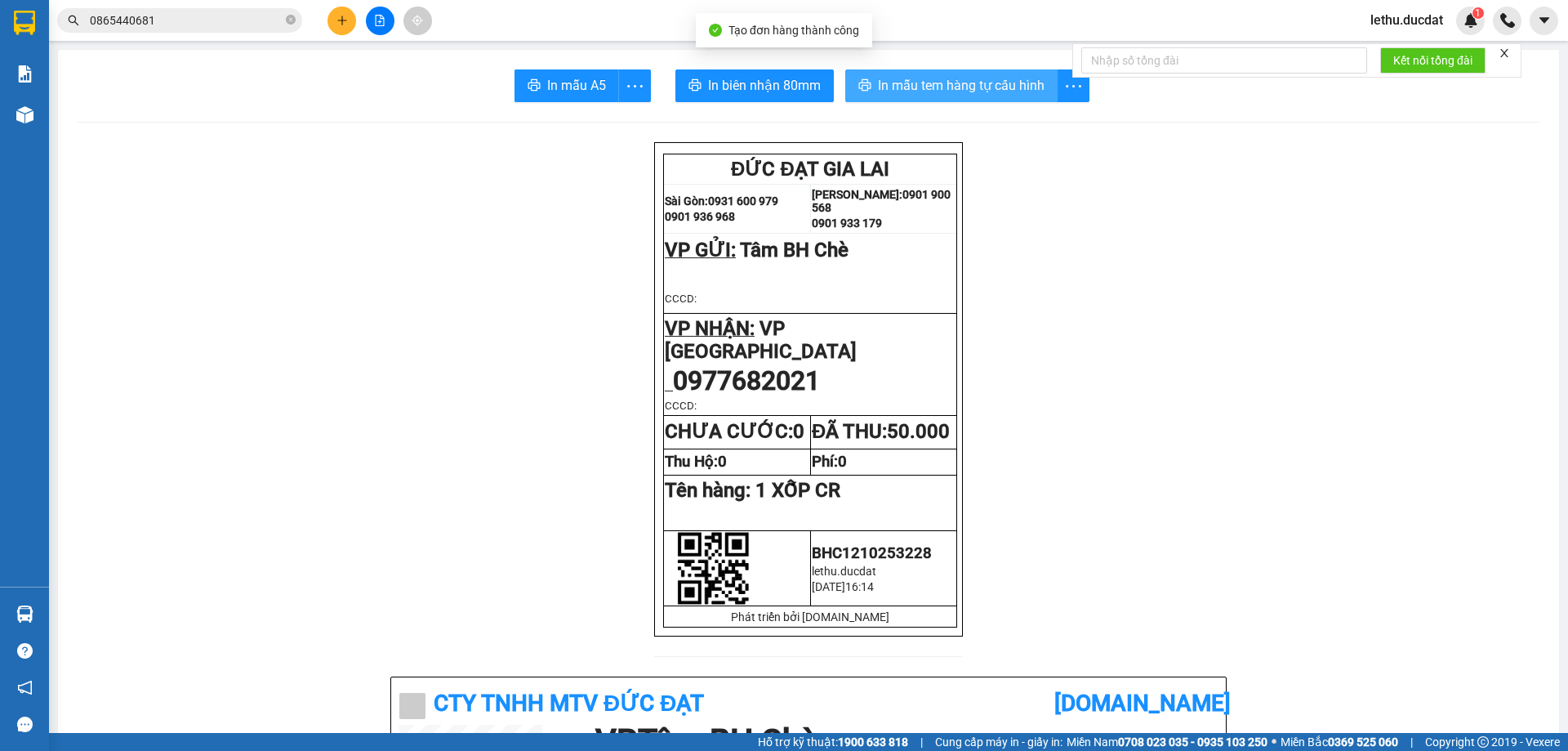
click at [981, 82] on span "In mẫu tem hàng tự cấu hình" at bounding box center [961, 86] width 167 height 21
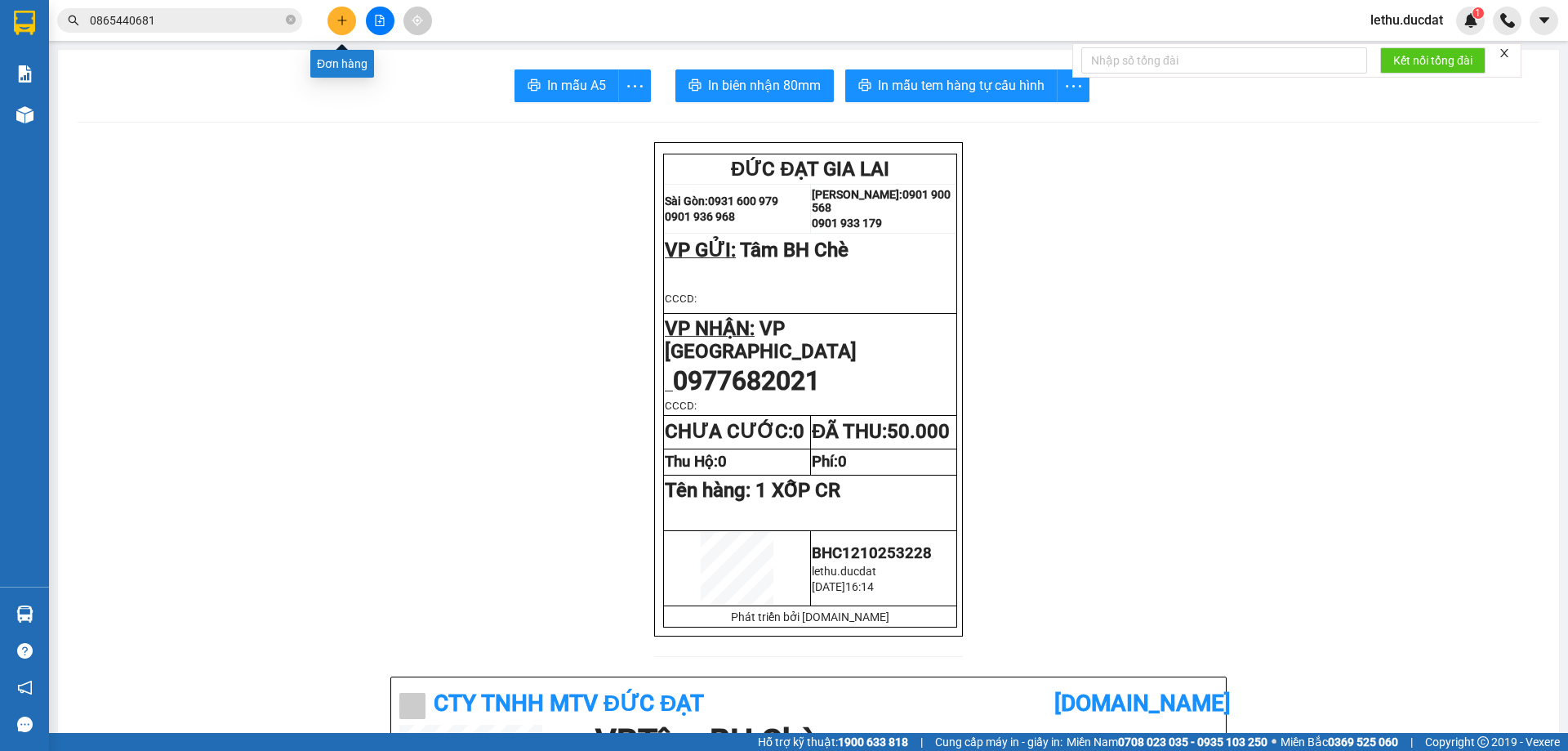
click at [334, 20] on button at bounding box center [342, 21] width 28 height 28
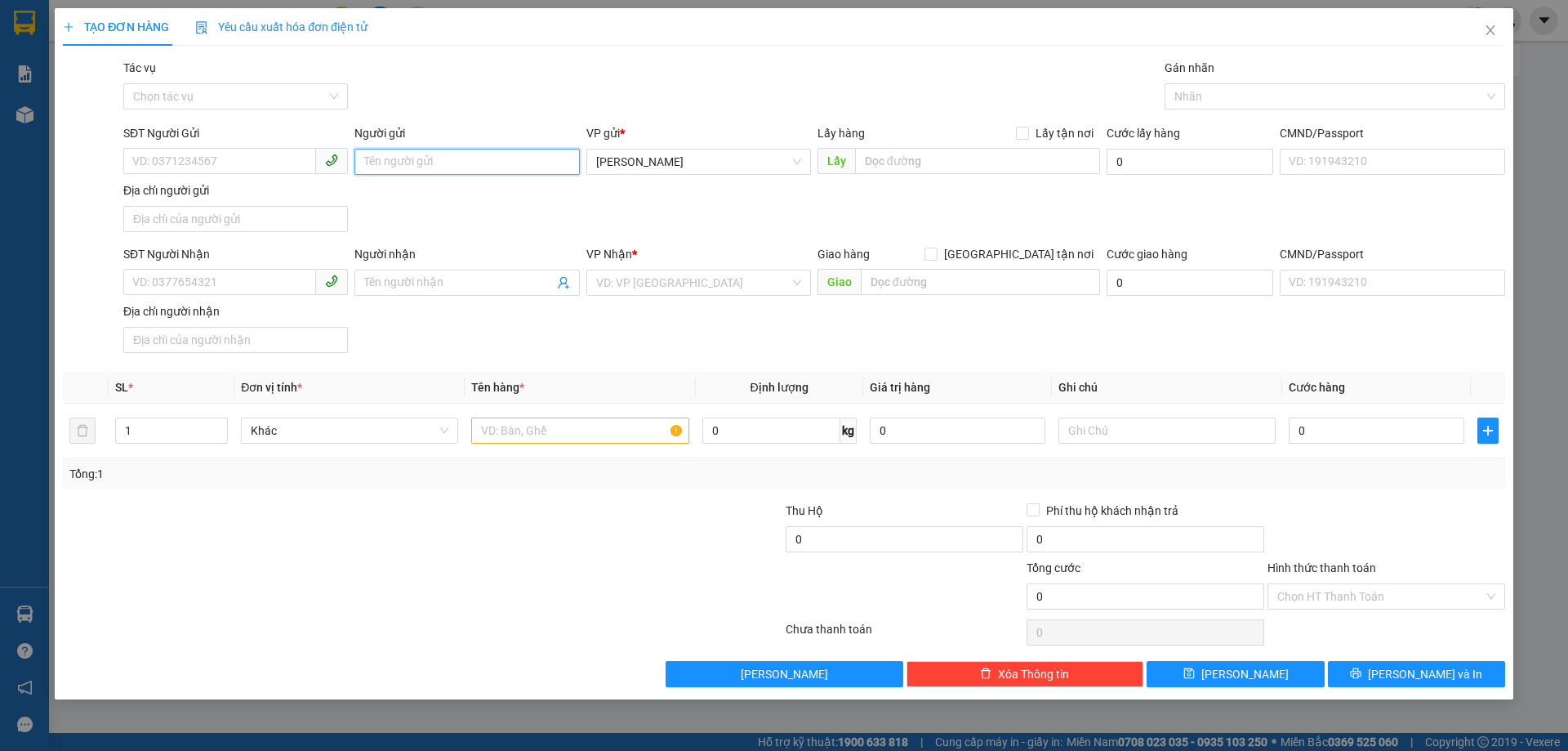
click at [498, 161] on input "Người gửi" at bounding box center [466, 162] width 224 height 26
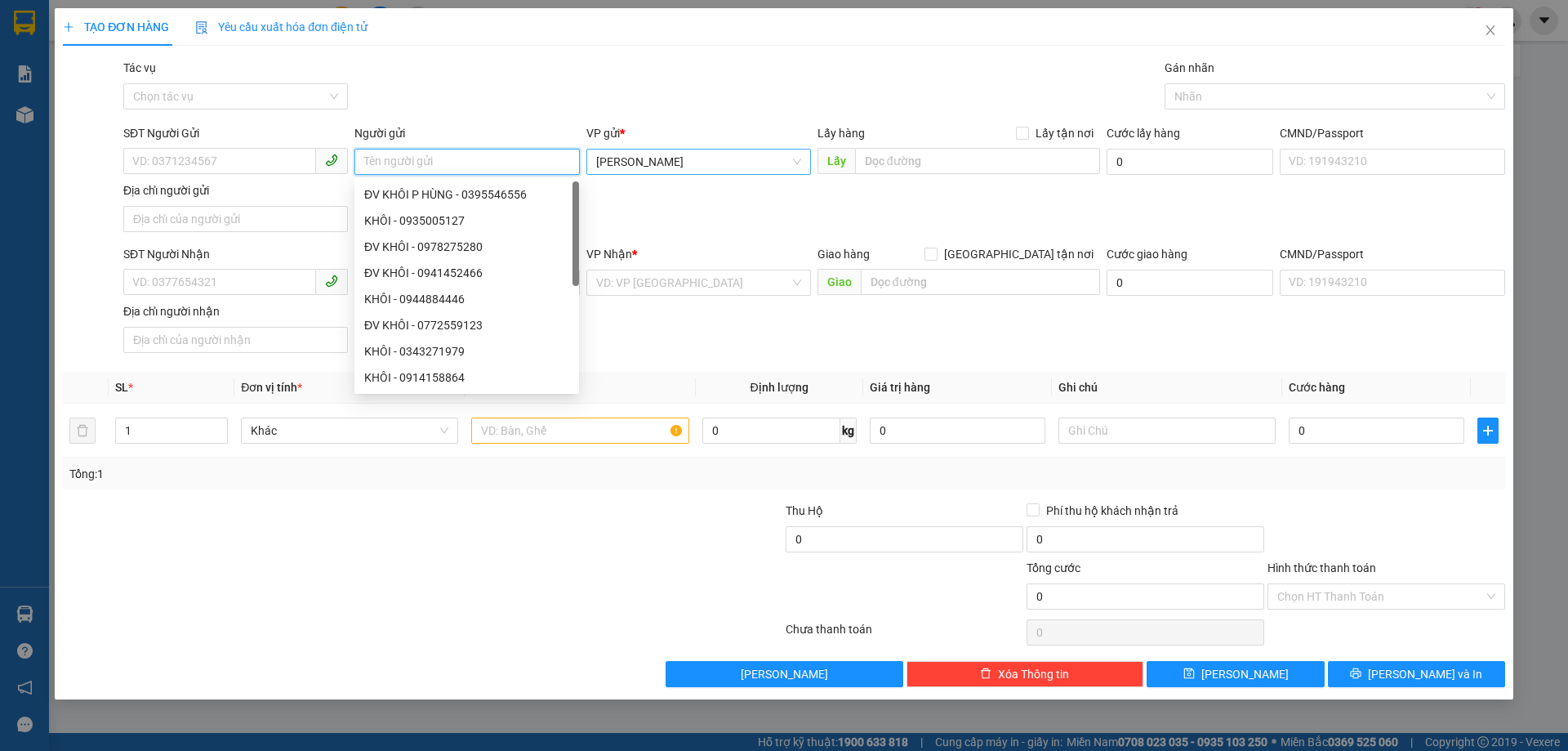
click at [654, 171] on span "[PERSON_NAME]" at bounding box center [699, 162] width 205 height 24
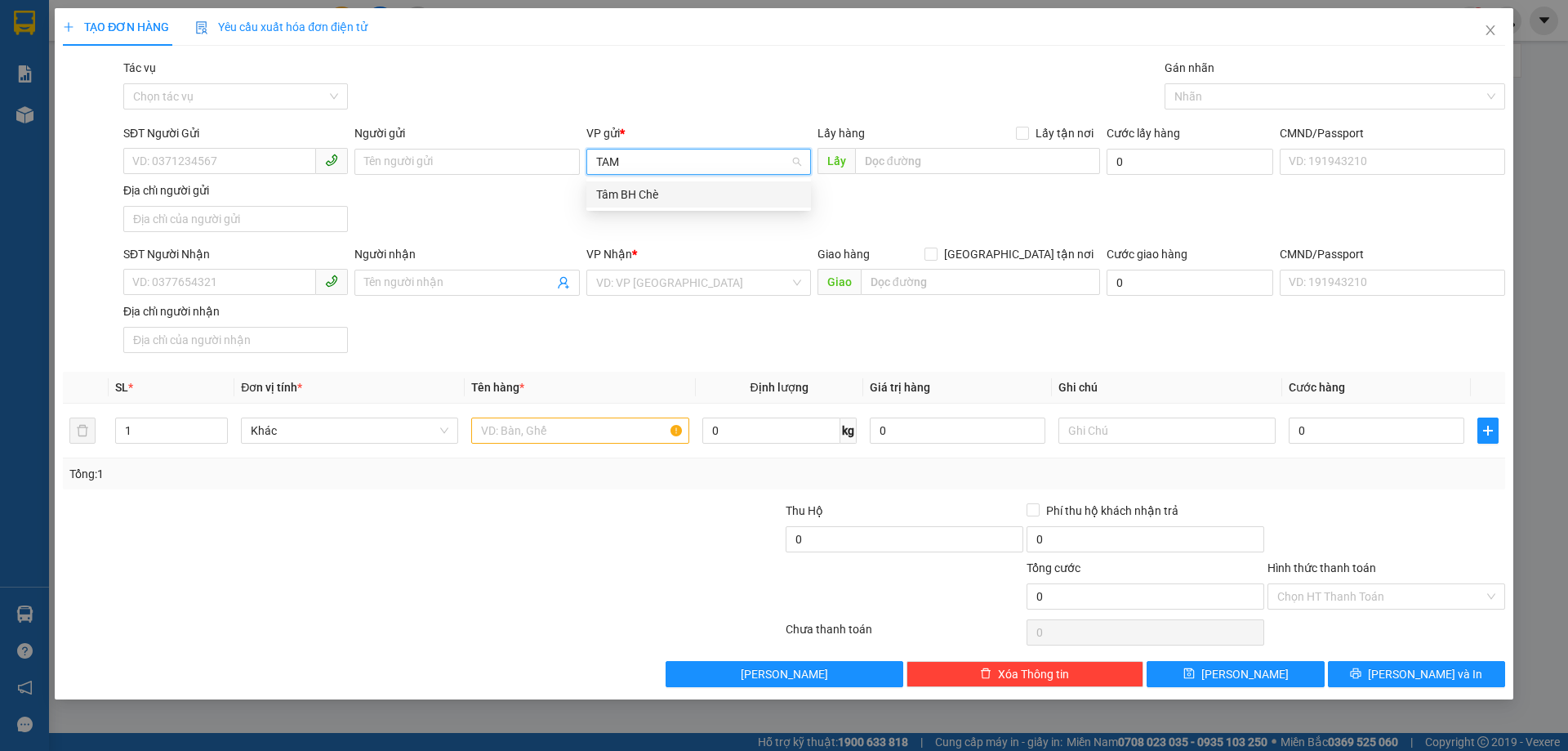
click at [648, 197] on div "Tâm BH Chè" at bounding box center [699, 194] width 205 height 18
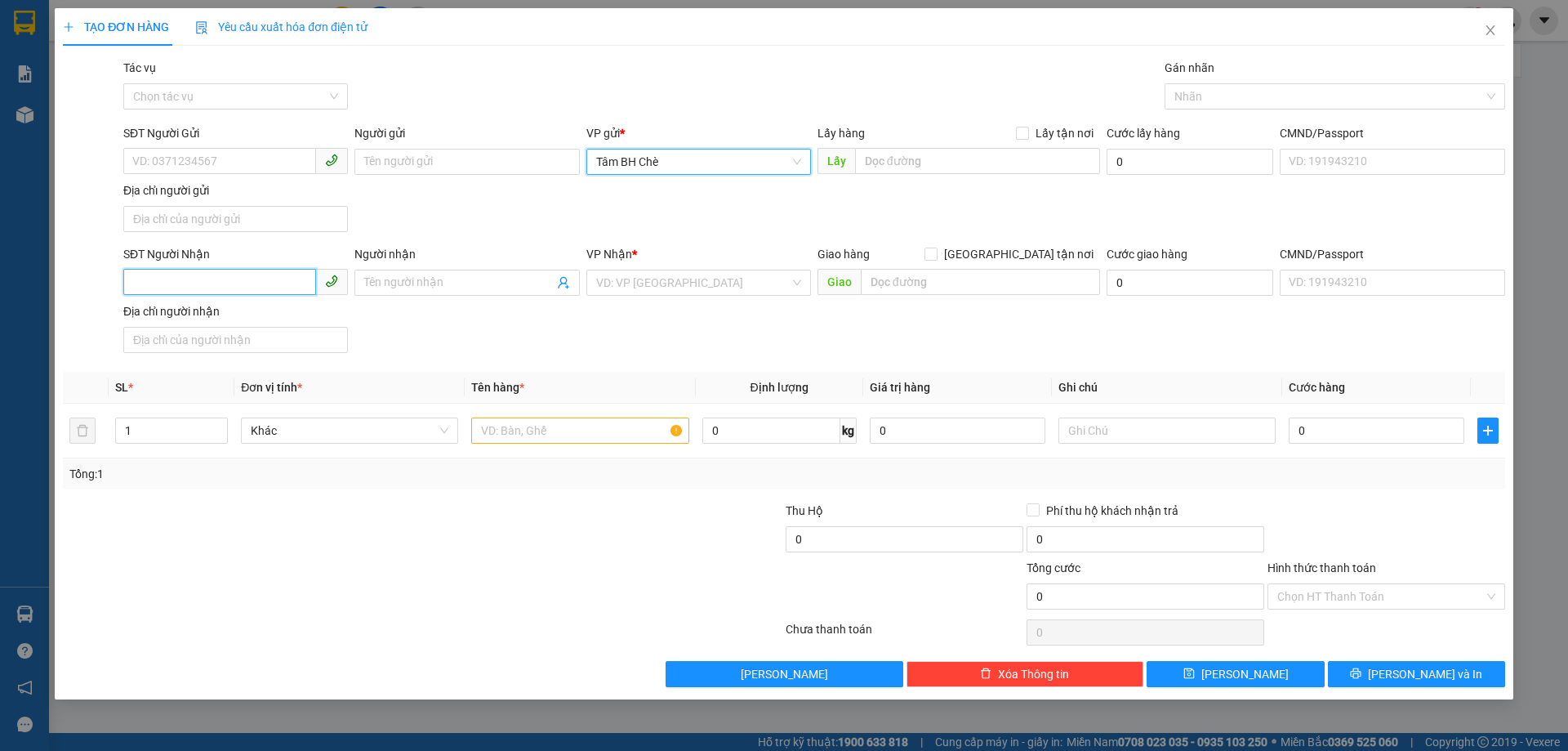
click at [234, 282] on input "SĐT Người Nhận" at bounding box center [219, 282] width 193 height 26
click at [682, 292] on input "search" at bounding box center [692, 283] width 193 height 24
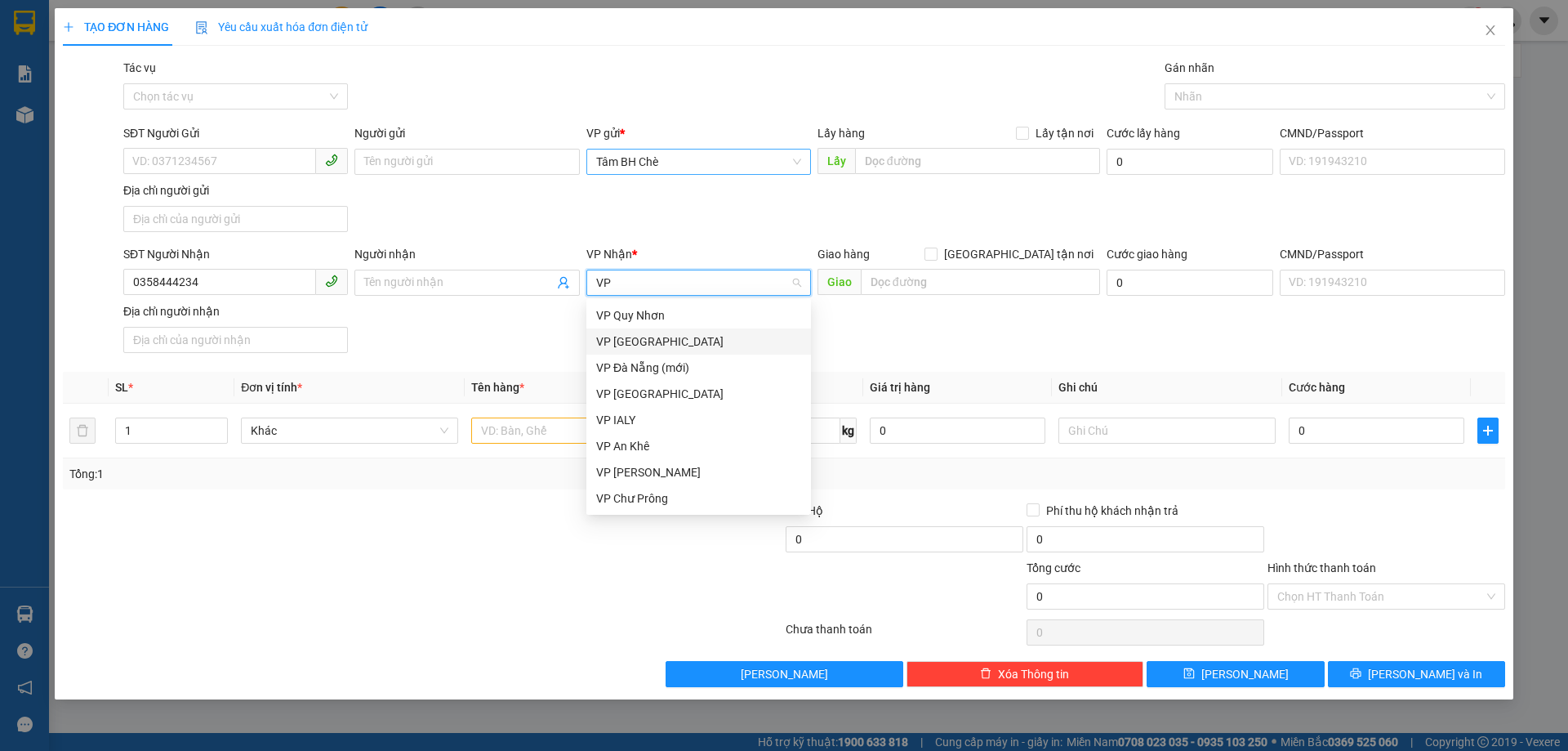
click at [636, 335] on div "VP [GEOGRAPHIC_DATA]" at bounding box center [699, 341] width 205 height 18
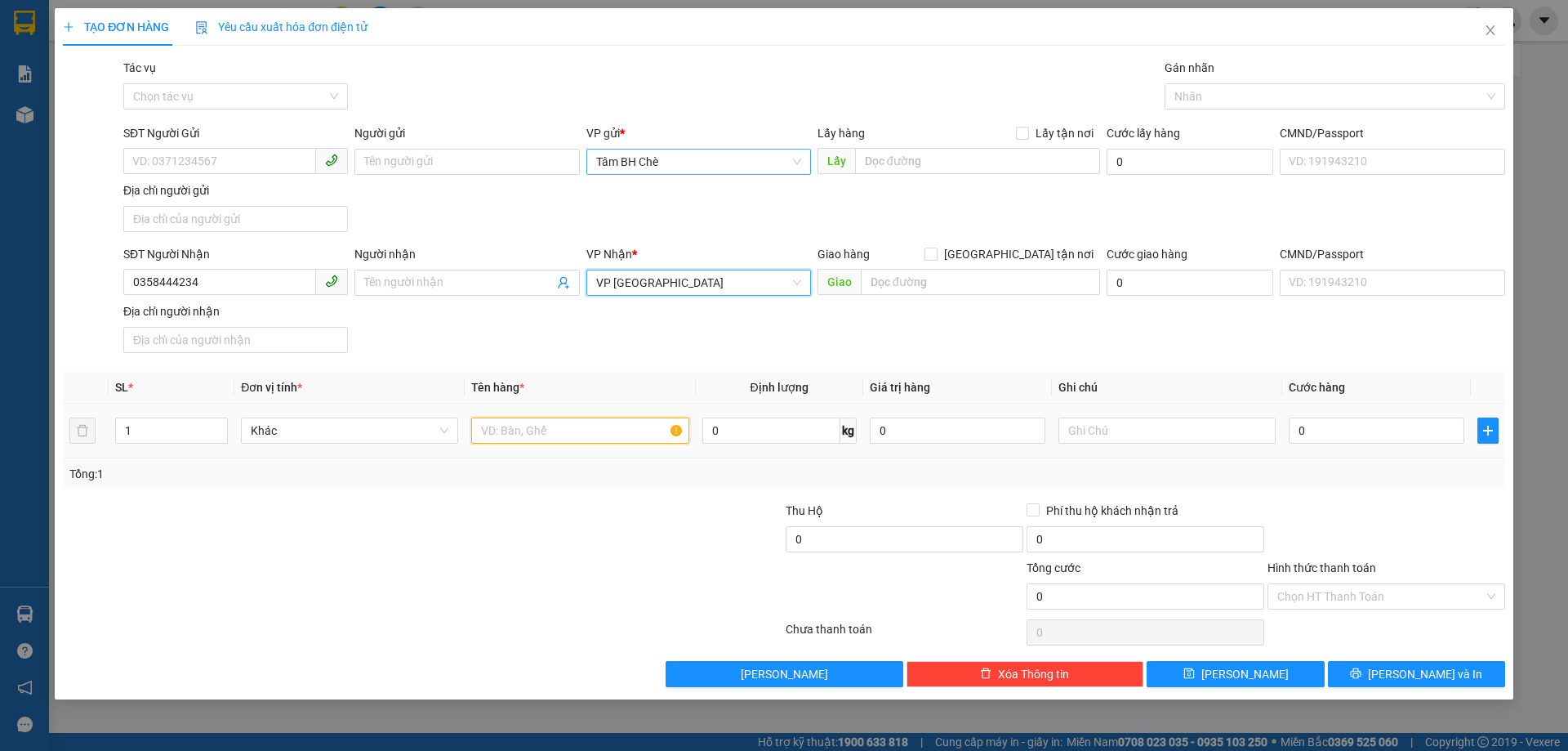
click at [548, 418] on input "text" at bounding box center [579, 431] width 218 height 26
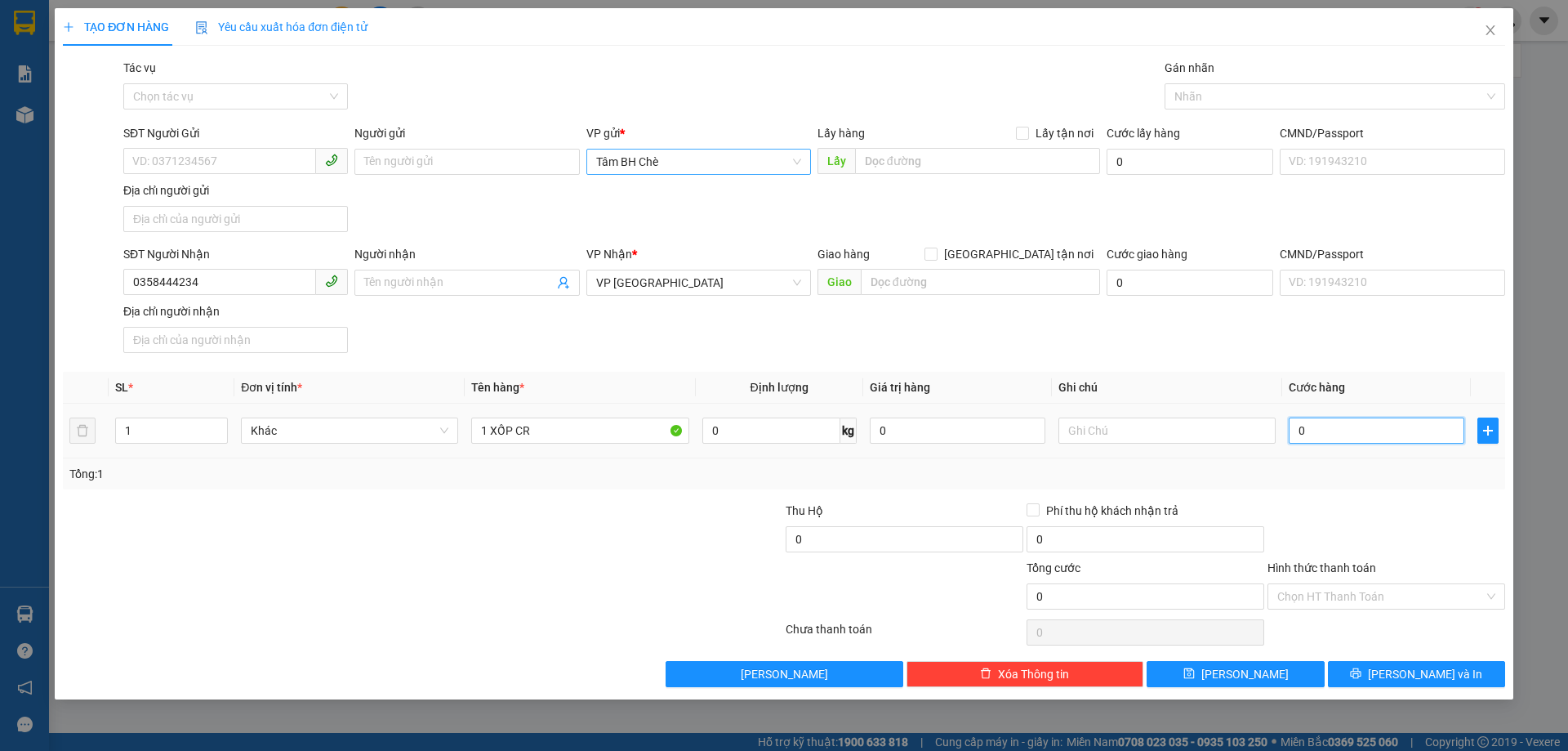
click at [1311, 434] on input "0" at bounding box center [1376, 431] width 175 height 26
click at [1324, 599] on input "Hình thức thanh toán" at bounding box center [1380, 596] width 206 height 24
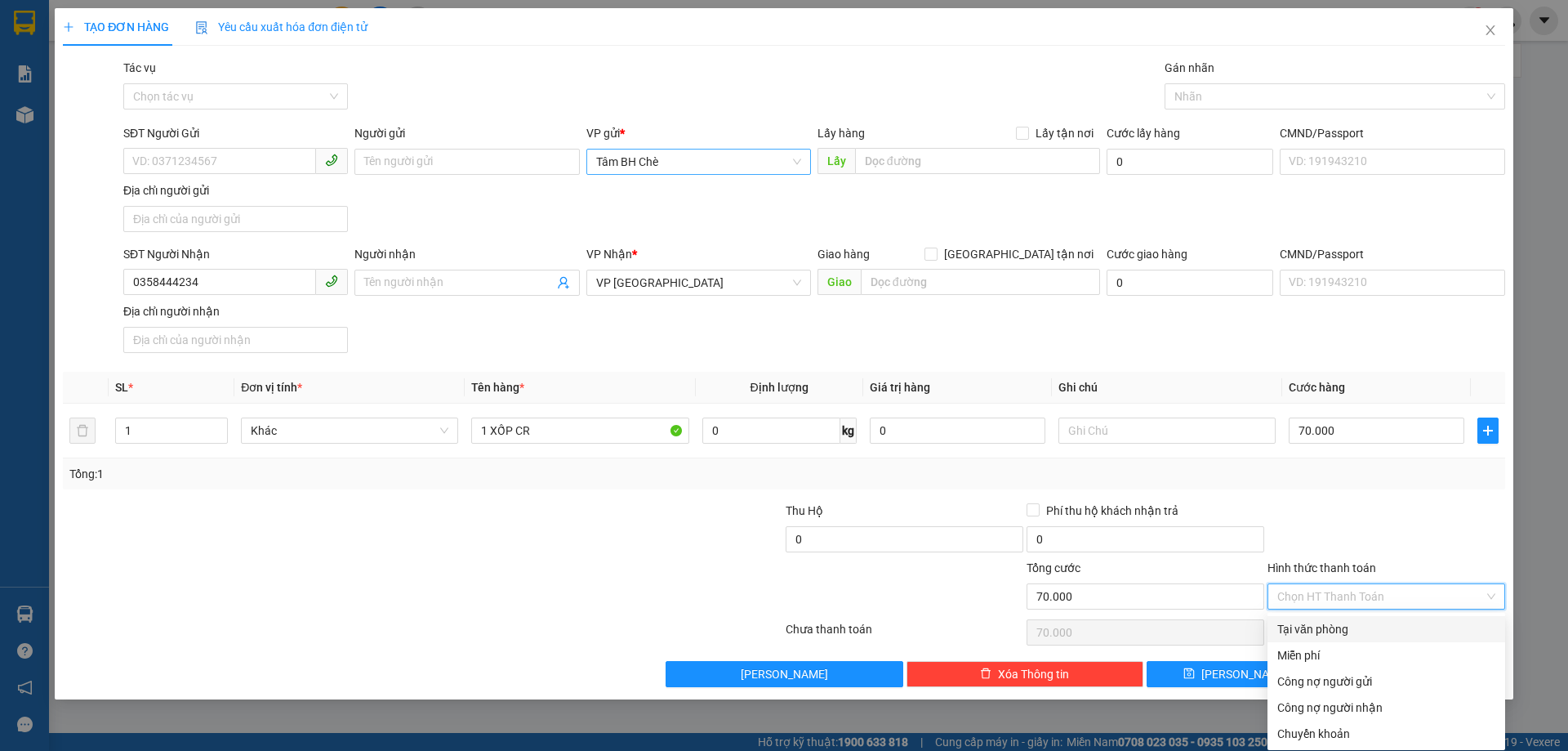
click at [1328, 628] on div "Tại văn phòng" at bounding box center [1385, 629] width 218 height 18
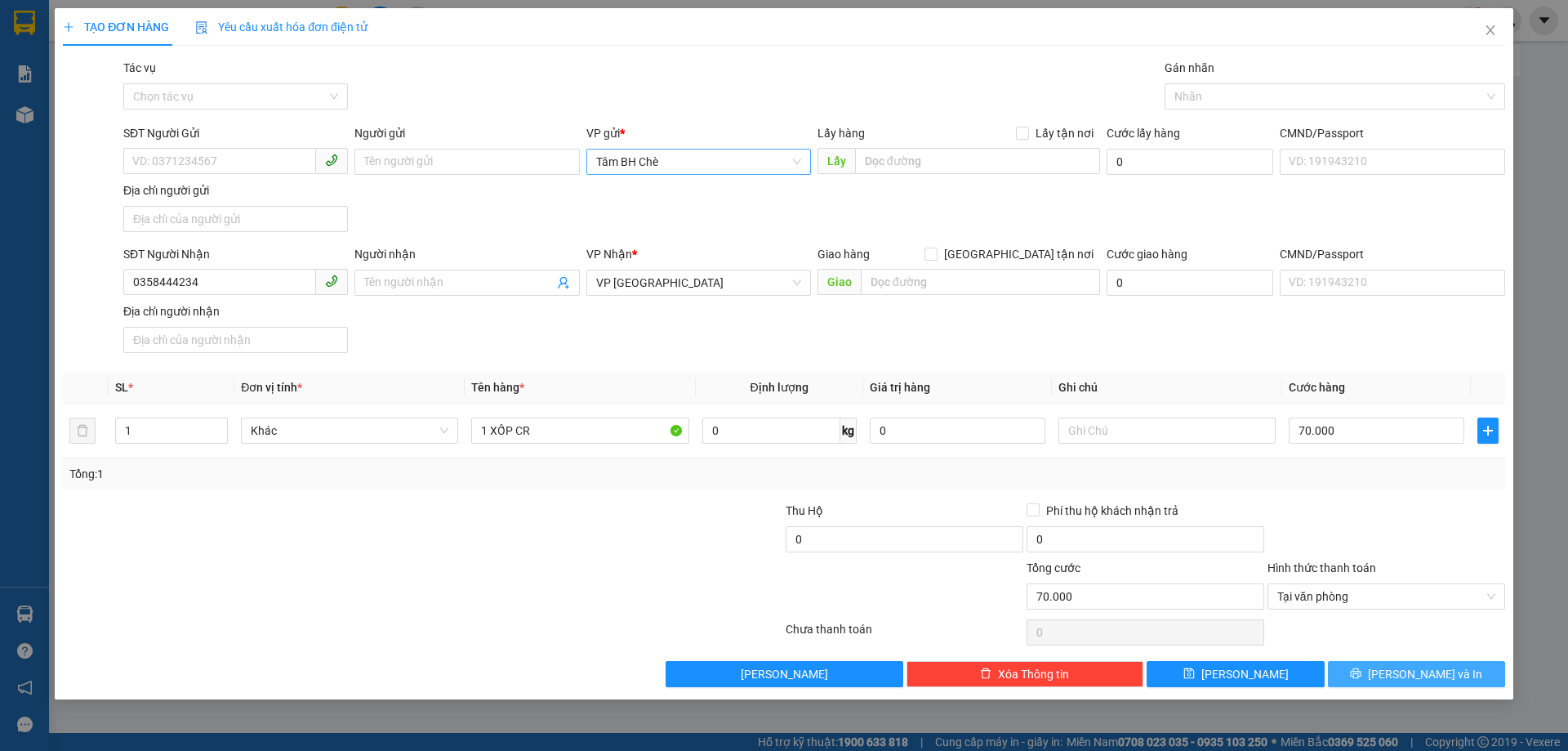
click at [1400, 675] on button "[PERSON_NAME] và In" at bounding box center [1416, 674] width 177 height 26
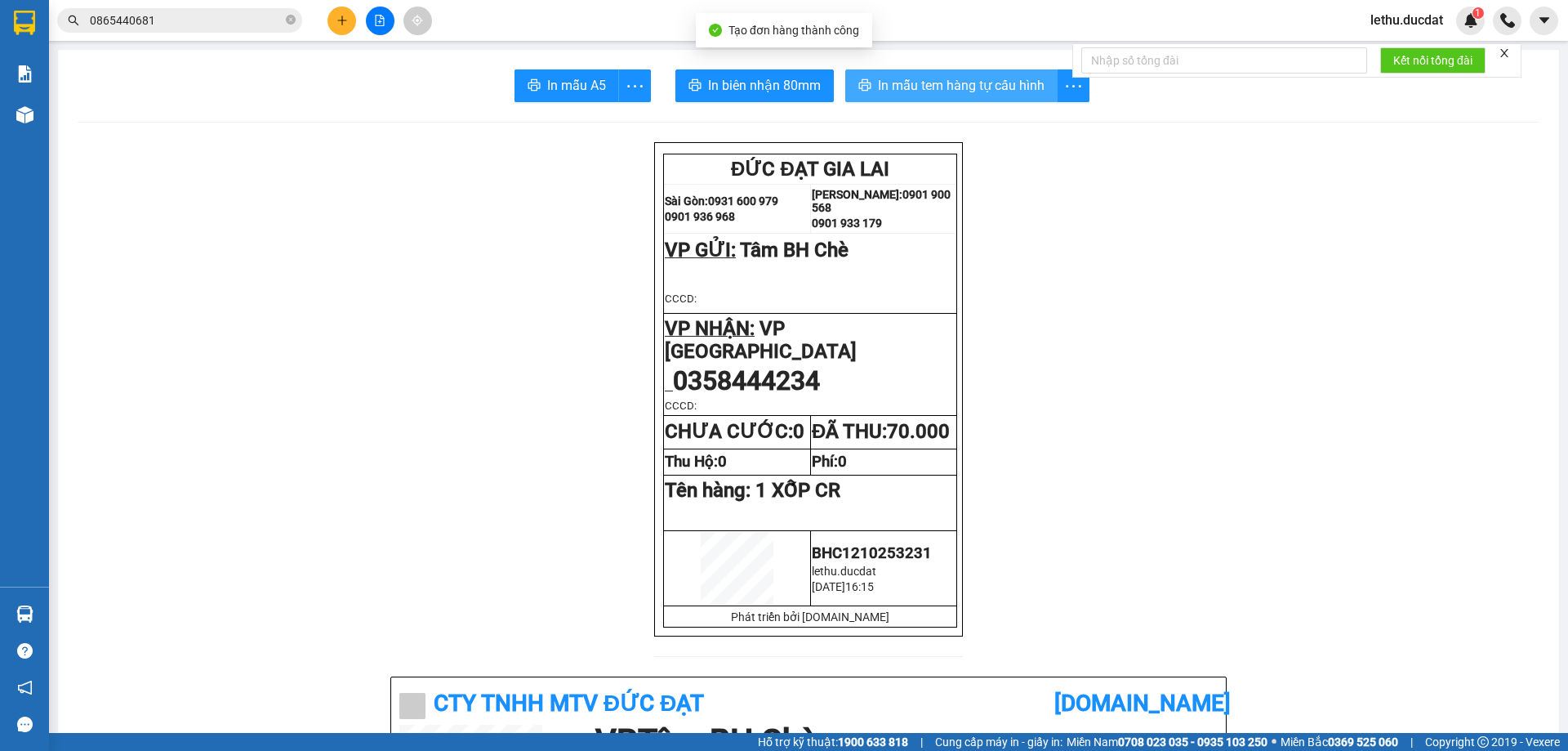
click at [954, 83] on span "In mẫu tem hàng tự cấu hình" at bounding box center [961, 86] width 167 height 21
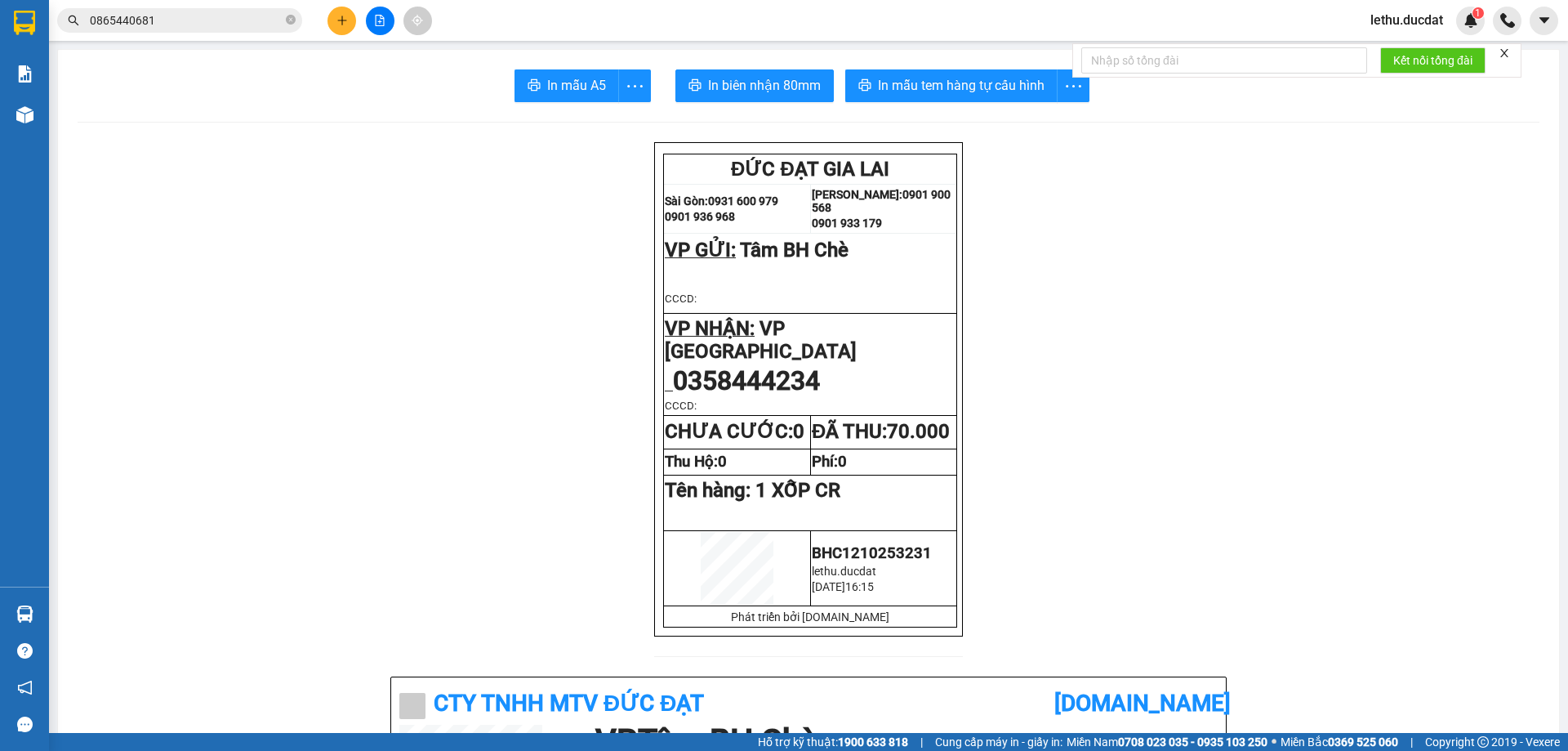
click at [334, 13] on button at bounding box center [342, 21] width 28 height 28
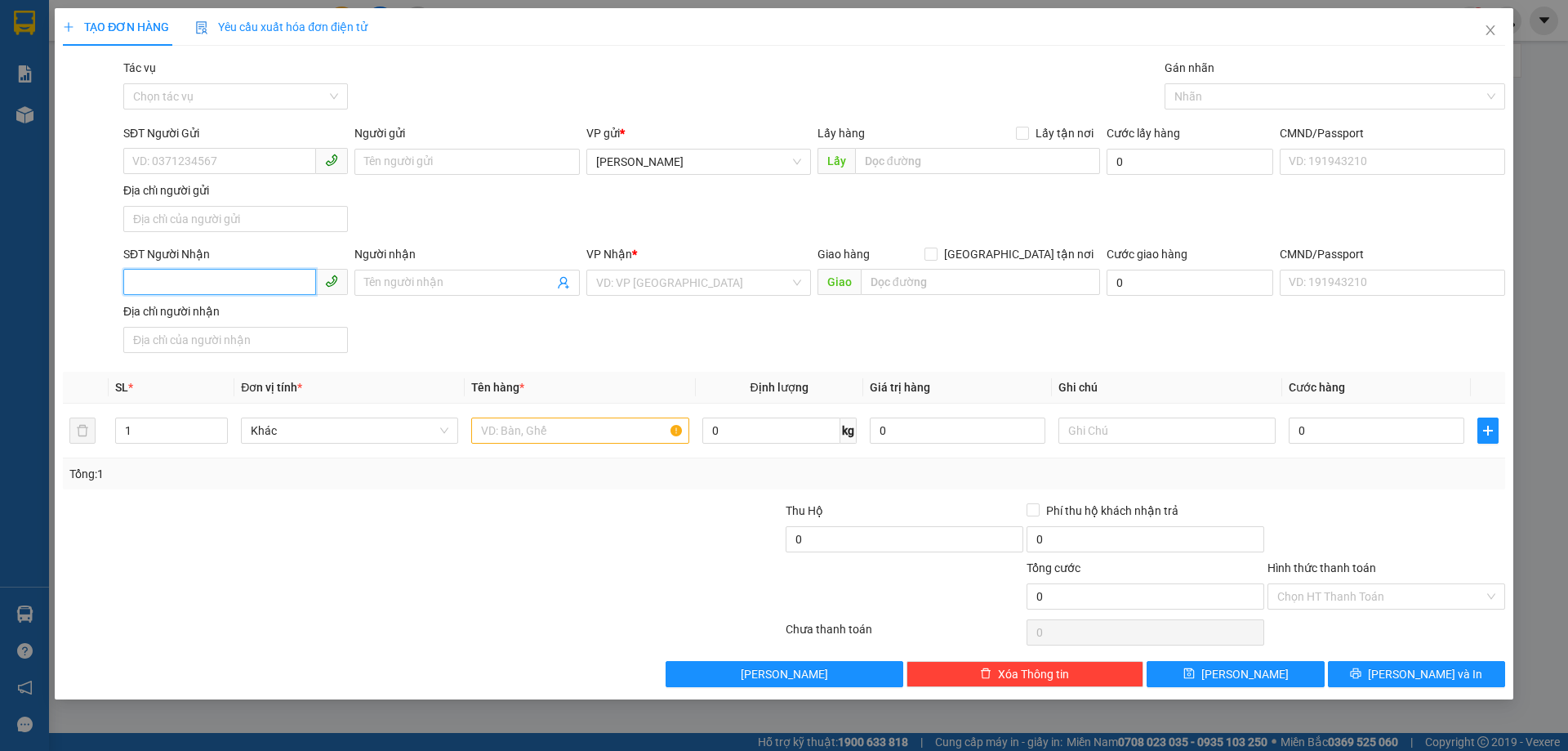
click at [212, 285] on input "SĐT Người Nhận" at bounding box center [219, 282] width 193 height 26
click at [611, 166] on span "[PERSON_NAME]" at bounding box center [699, 162] width 205 height 24
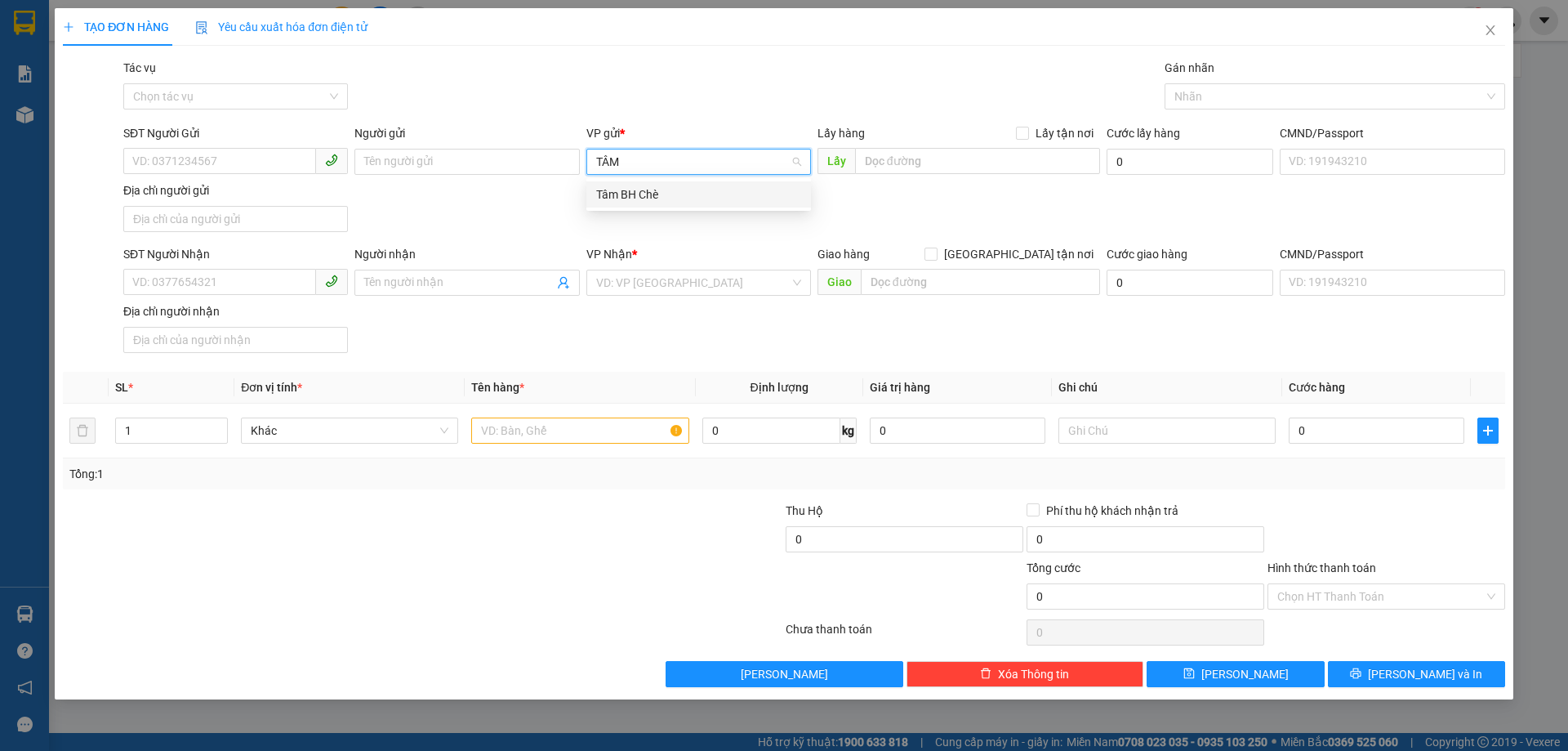
click at [630, 195] on div "Tâm BH Chè" at bounding box center [699, 194] width 205 height 18
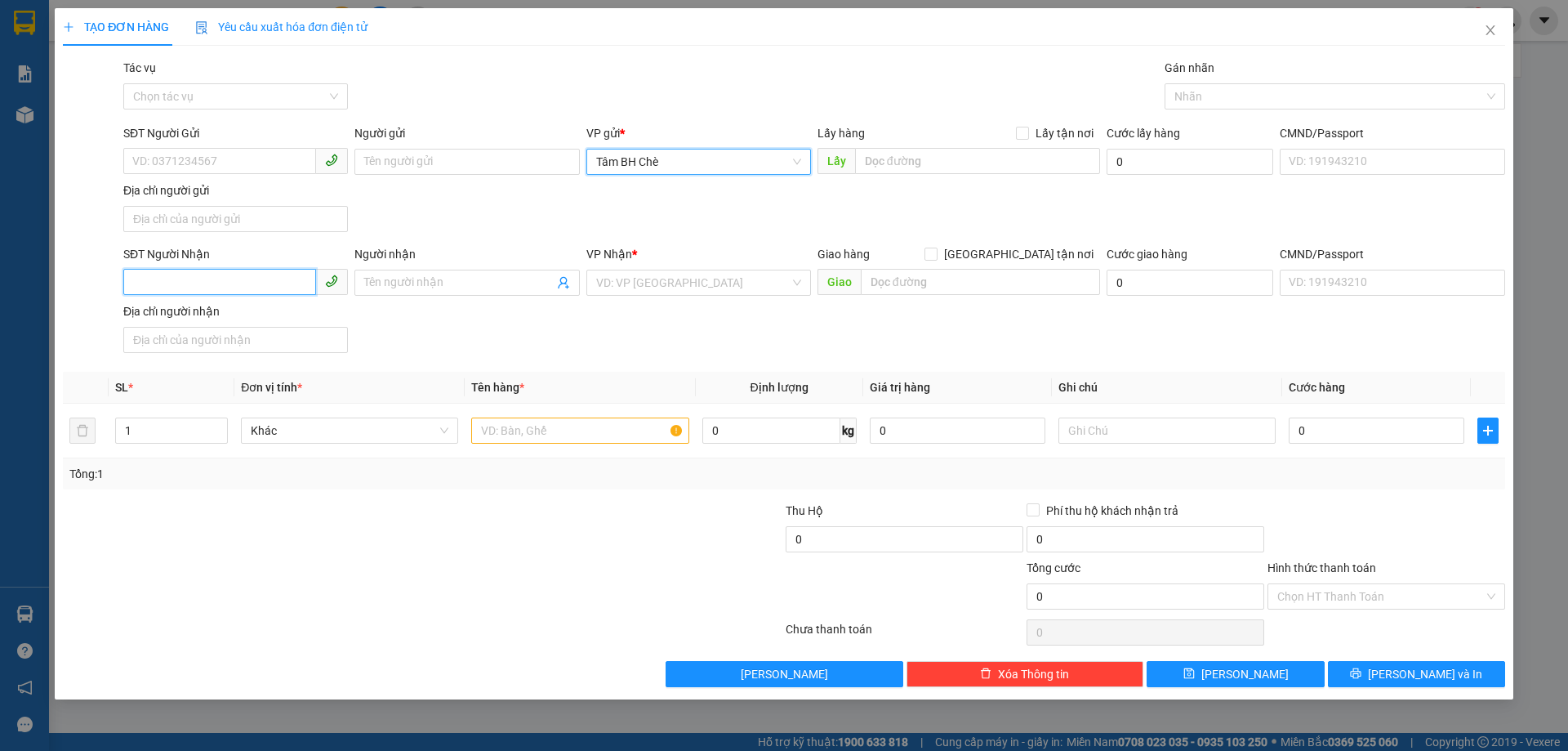
click at [213, 285] on input "SĐT Người Nhận" at bounding box center [219, 282] width 193 height 26
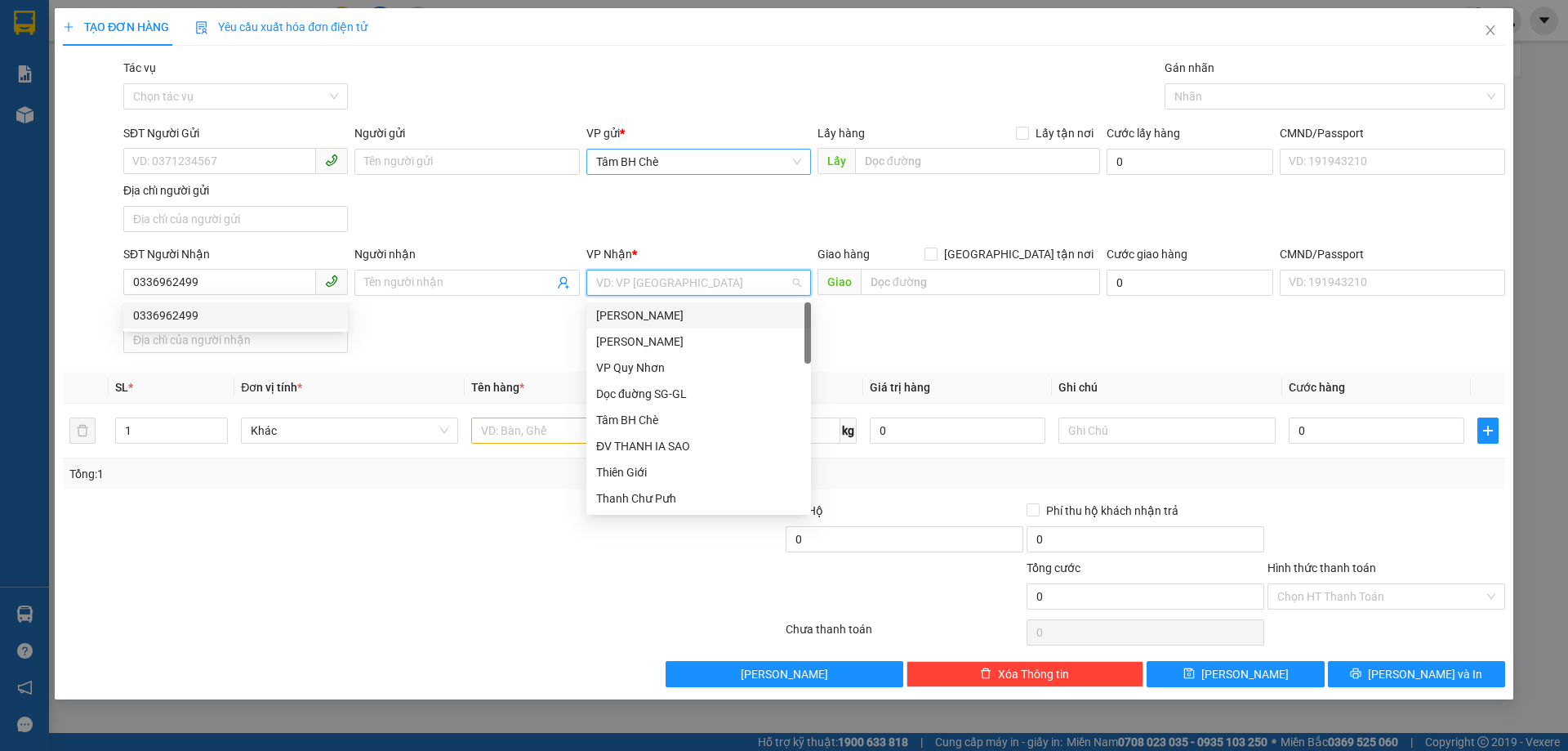
click at [675, 293] on input "search" at bounding box center [692, 283] width 193 height 24
click at [210, 291] on input "0336962499" at bounding box center [219, 282] width 193 height 26
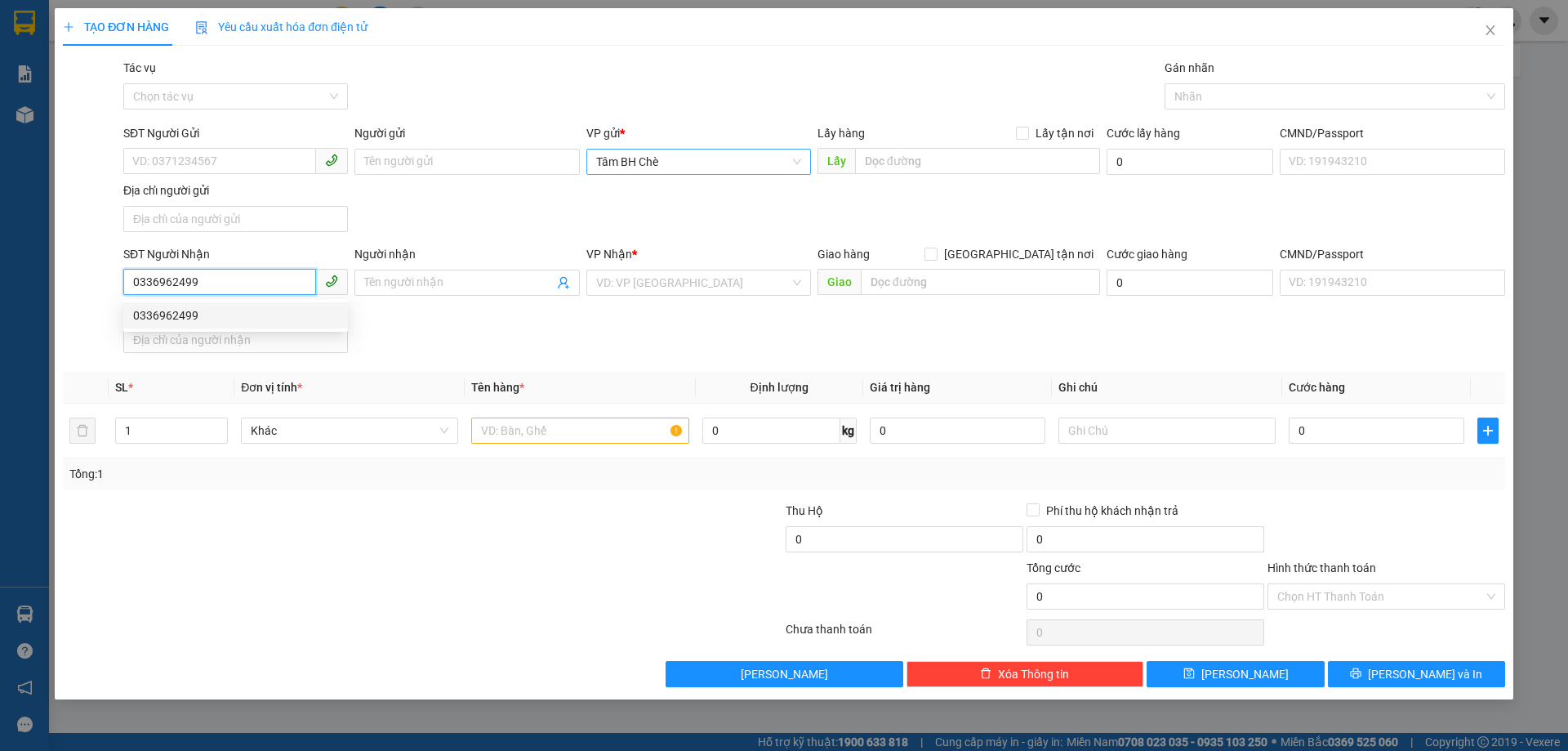
click at [203, 317] on div "0336962499" at bounding box center [235, 315] width 205 height 18
click at [522, 438] on input "text" at bounding box center [579, 431] width 218 height 26
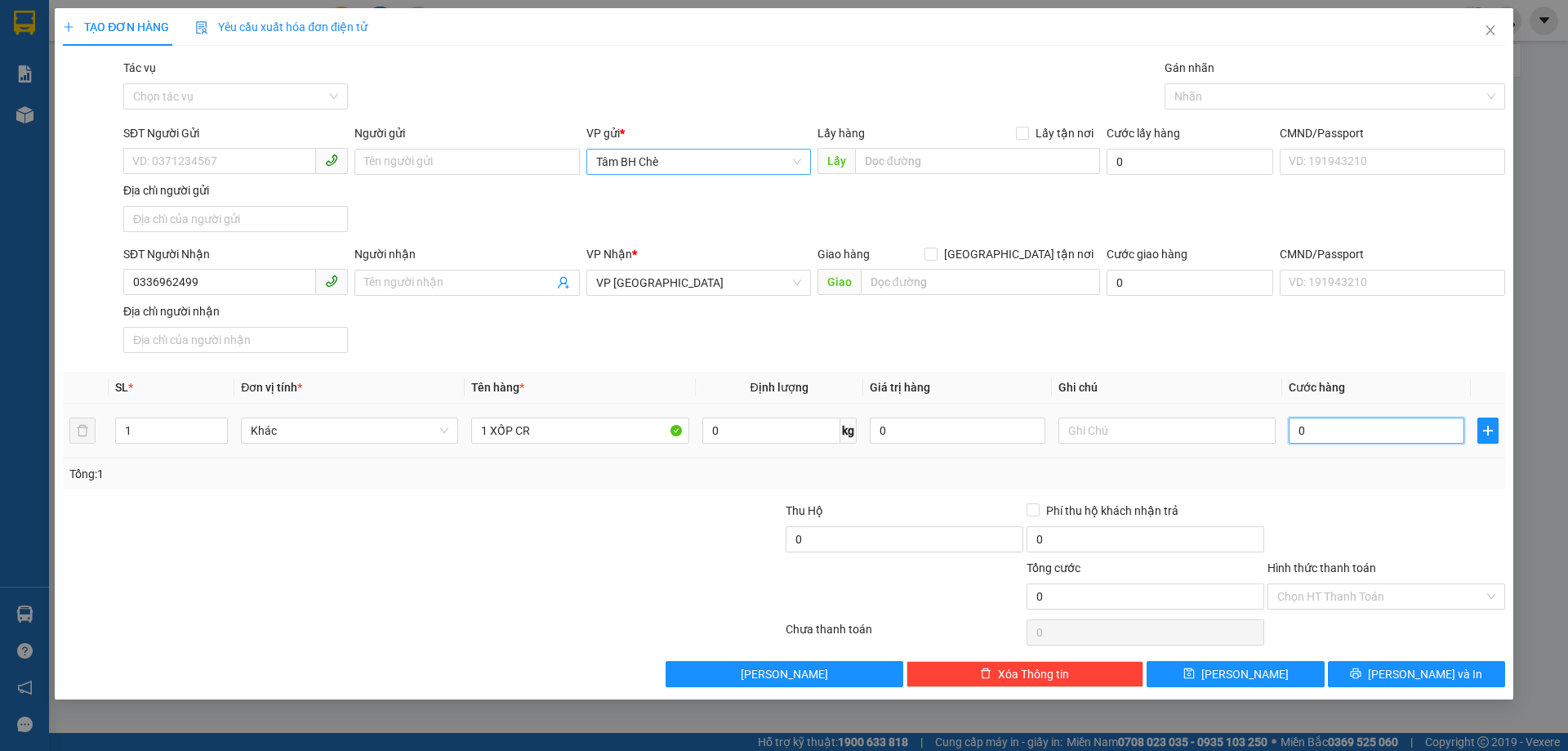
click at [1339, 433] on input "0" at bounding box center [1376, 431] width 175 height 26
click at [1353, 589] on input "Hình thức thanh toán" at bounding box center [1380, 596] width 206 height 24
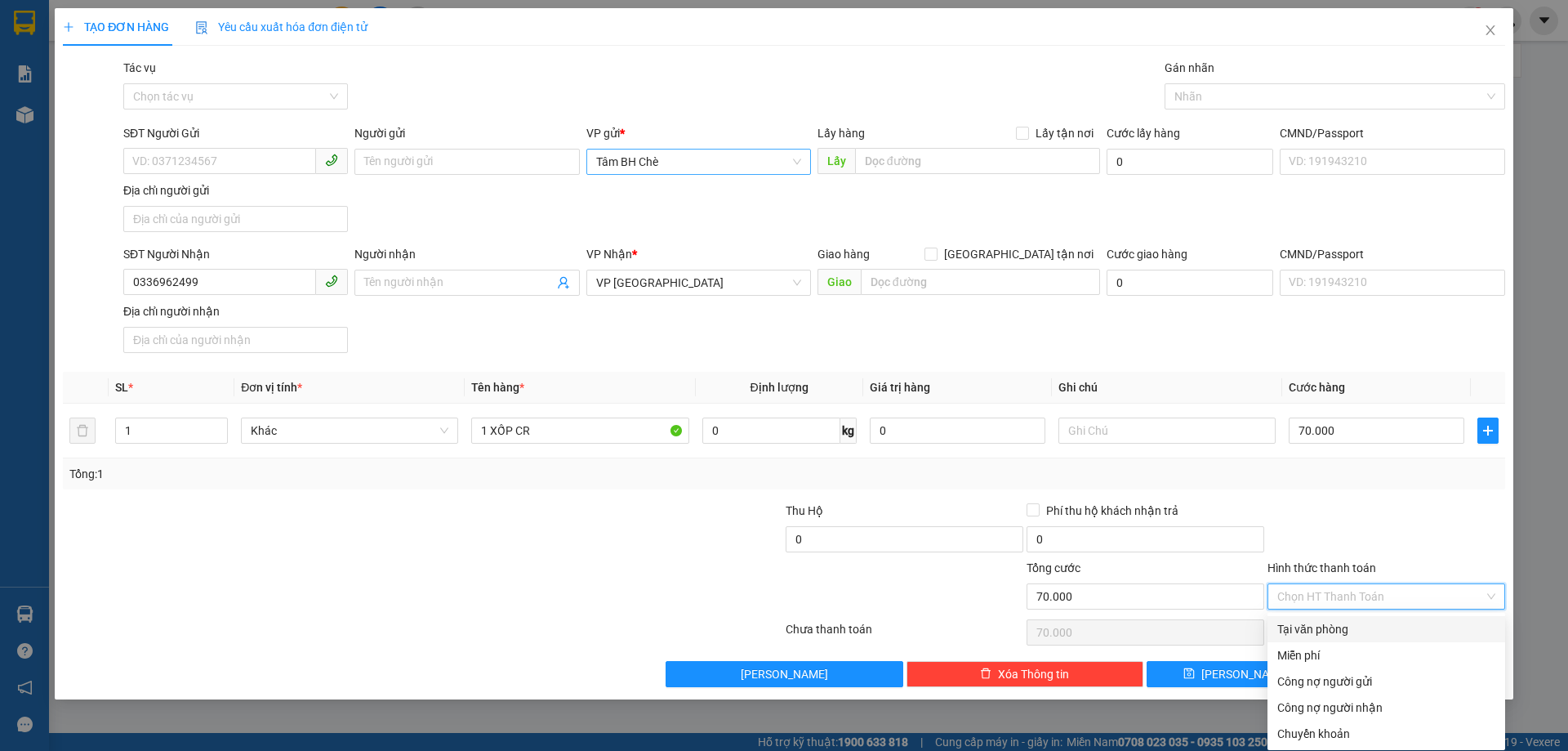
click at [1331, 627] on div "Tại văn phòng" at bounding box center [1385, 629] width 218 height 18
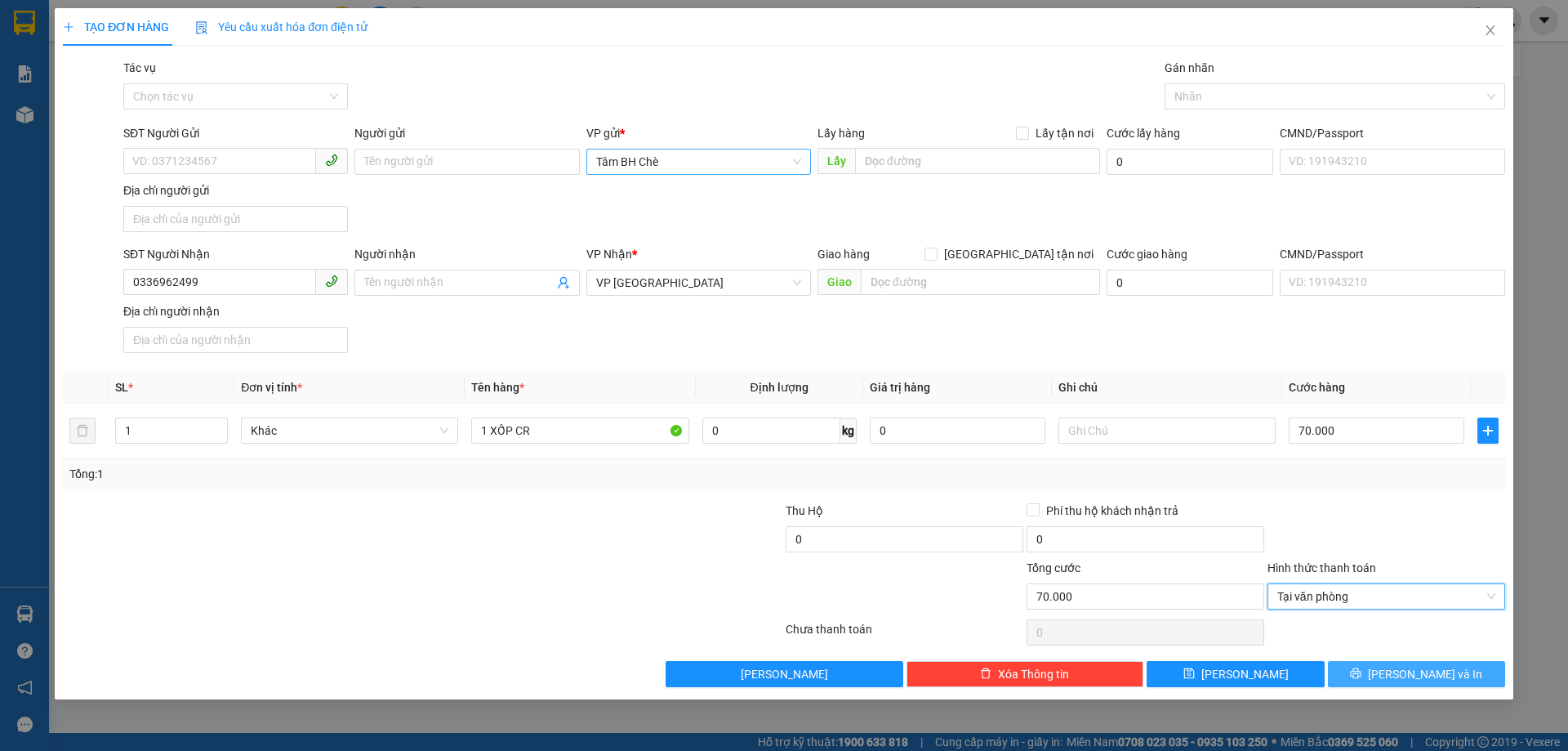
click at [1375, 672] on button "[PERSON_NAME] và In" at bounding box center [1416, 674] width 177 height 26
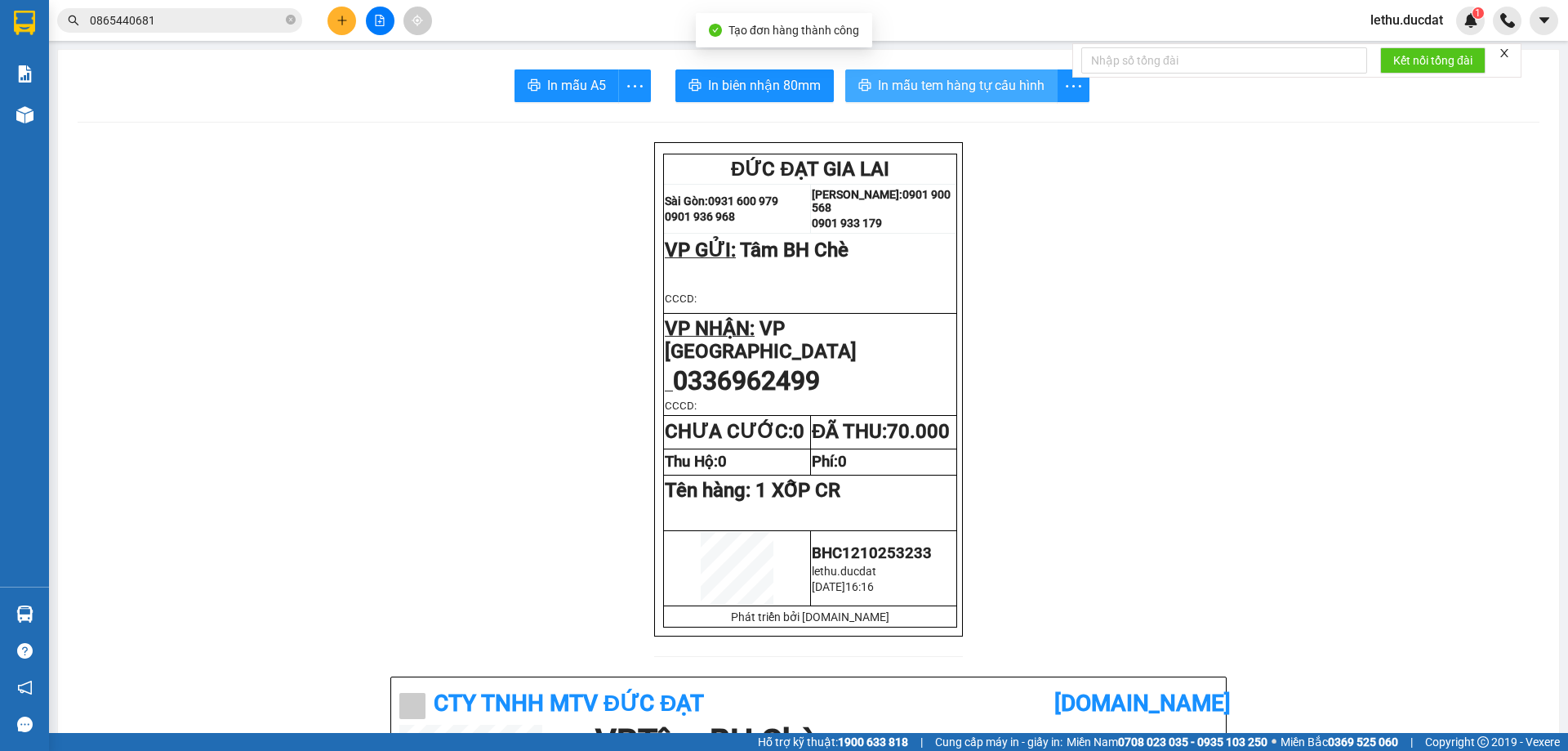
click at [911, 95] on span "In mẫu tem hàng tự cấu hình" at bounding box center [961, 86] width 167 height 21
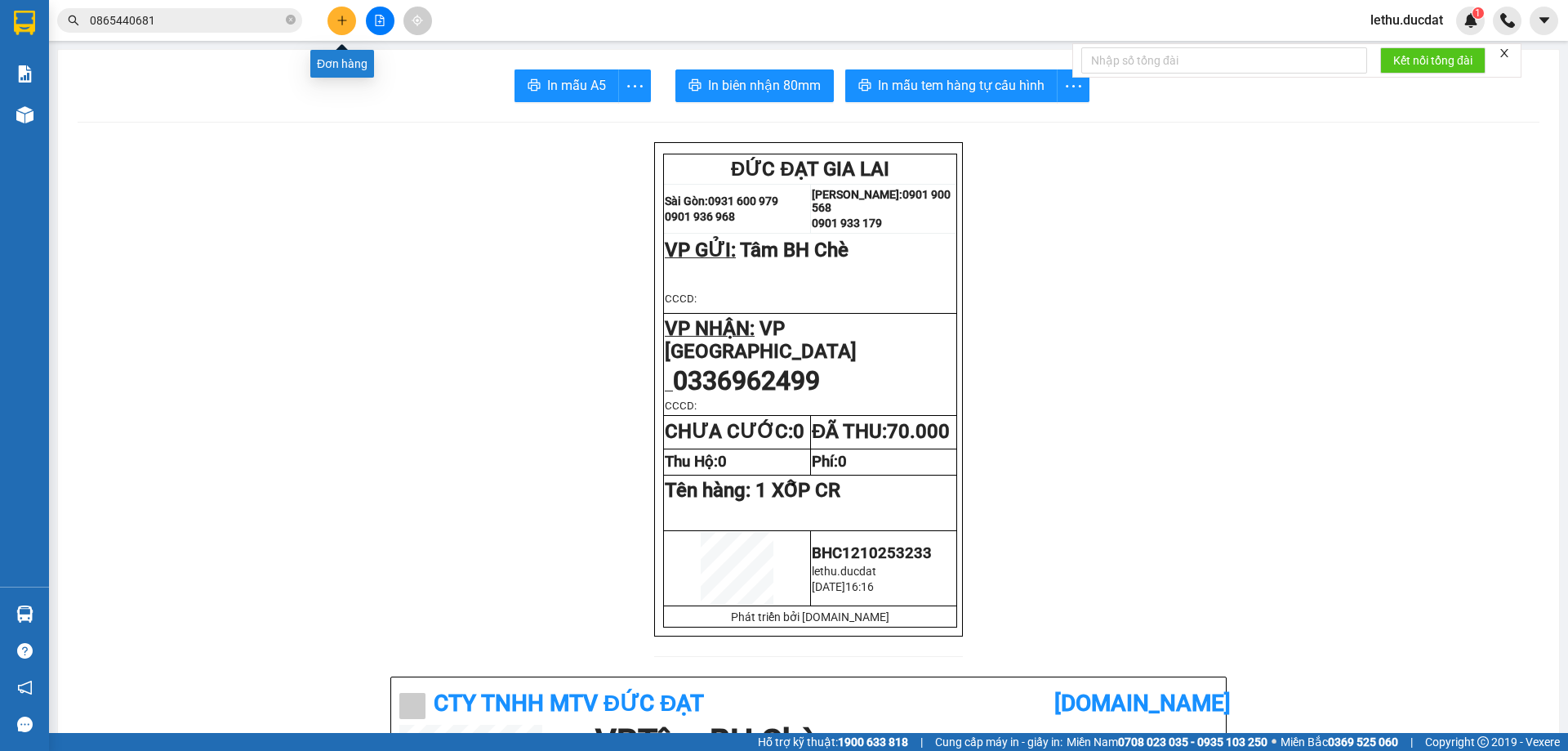
click at [334, 24] on button at bounding box center [342, 21] width 28 height 28
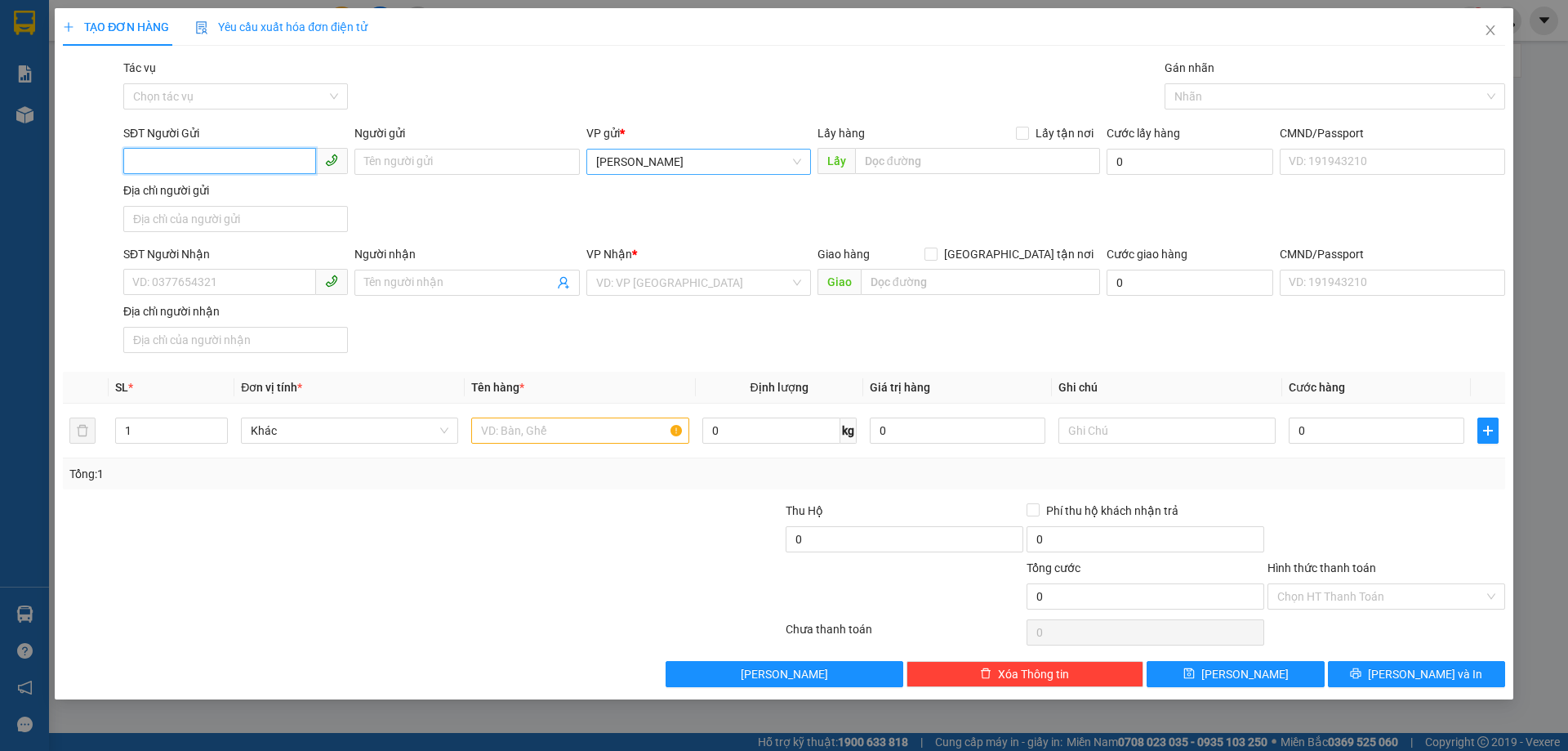
click at [636, 161] on span "[PERSON_NAME]" at bounding box center [699, 162] width 205 height 24
click at [612, 192] on div "Tâm BH Chè" at bounding box center [699, 194] width 205 height 18
click at [166, 286] on input "SĐT Người Nhận" at bounding box center [219, 282] width 193 height 26
click at [624, 275] on input "search" at bounding box center [692, 283] width 193 height 24
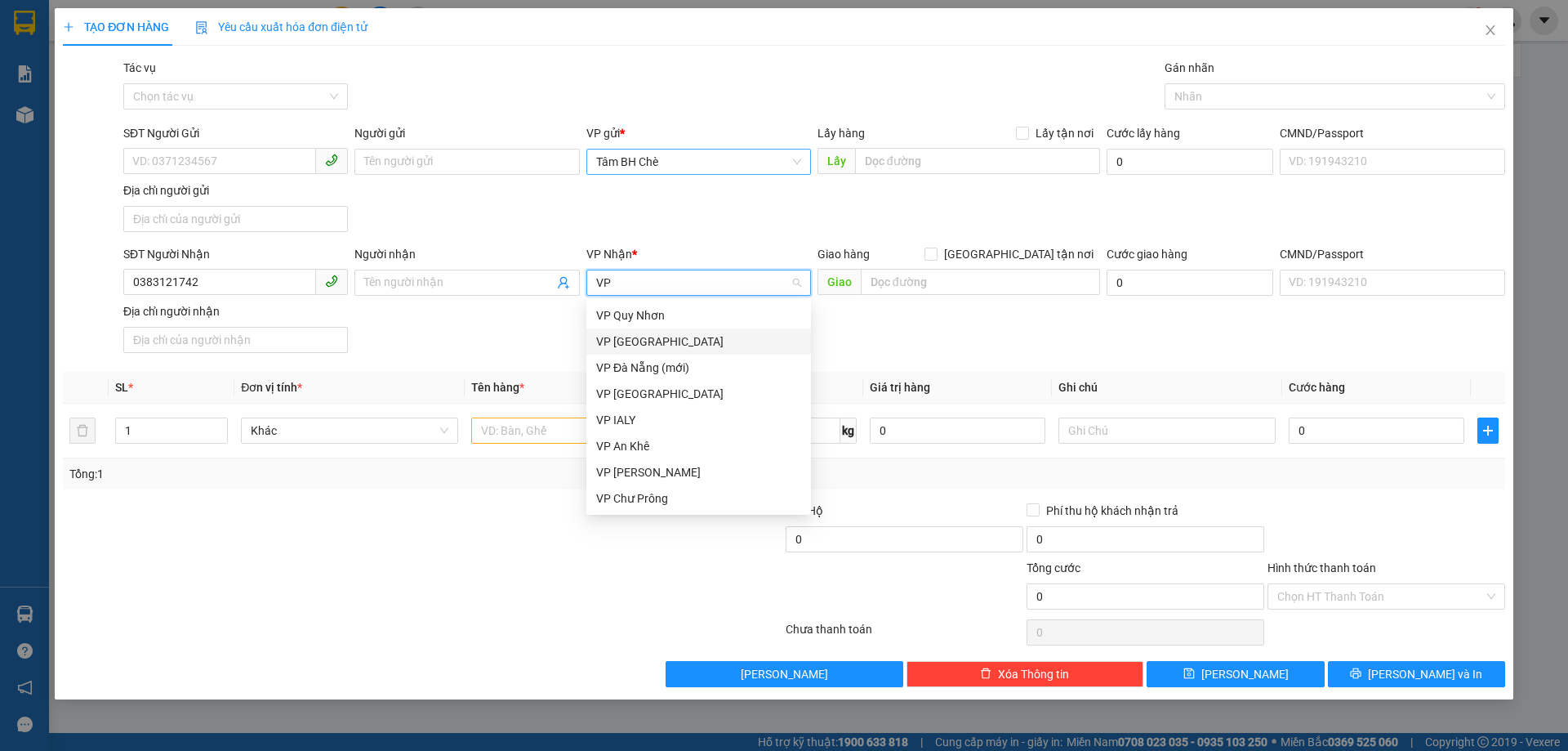
click at [622, 338] on div "VP [GEOGRAPHIC_DATA]" at bounding box center [699, 341] width 205 height 18
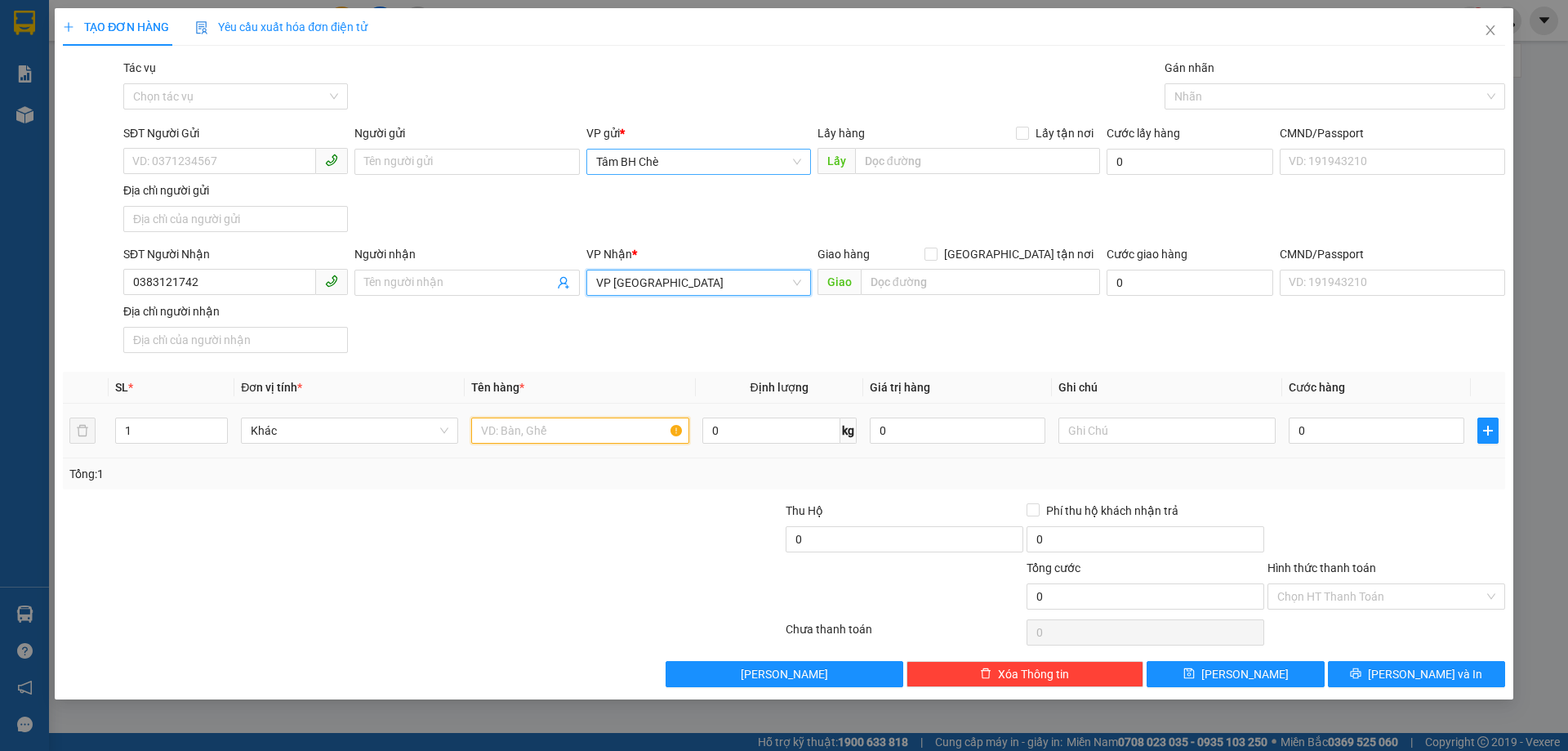
click at [523, 420] on input "text" at bounding box center [579, 431] width 218 height 26
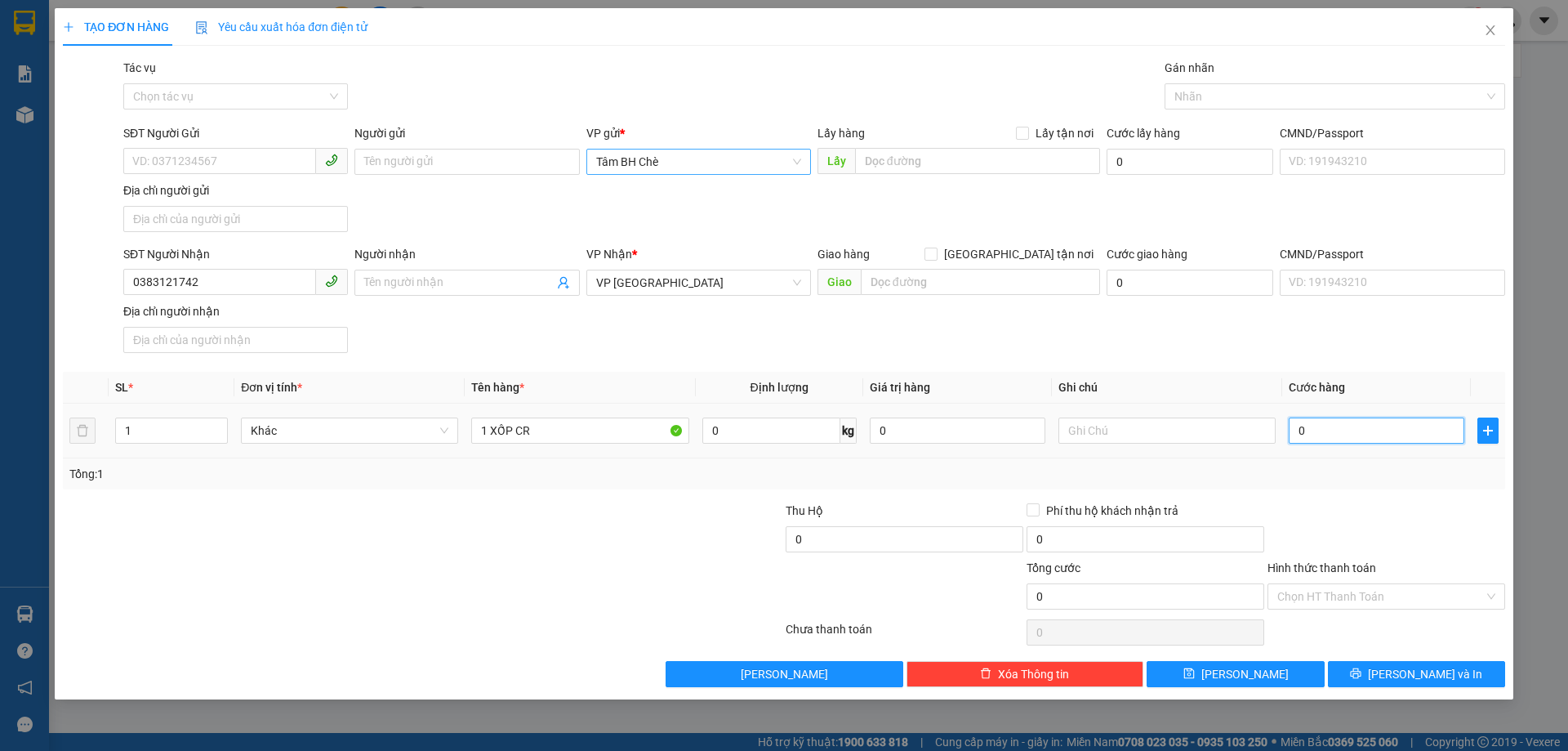
click at [1391, 433] on input "0" at bounding box center [1376, 431] width 175 height 26
click at [1359, 600] on input "Hình thức thanh toán" at bounding box center [1380, 596] width 206 height 24
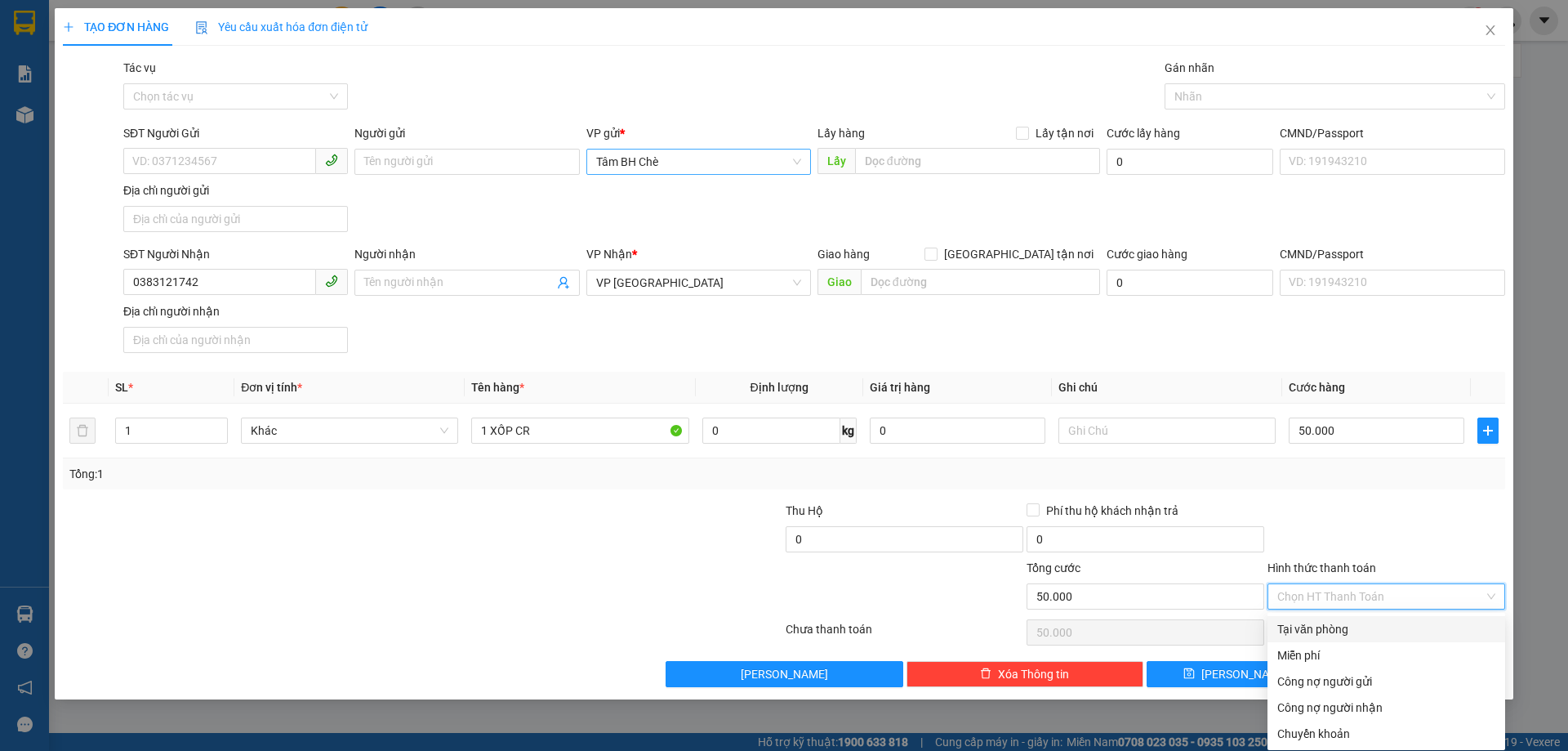
click at [1317, 624] on div "Tại văn phòng" at bounding box center [1385, 629] width 218 height 18
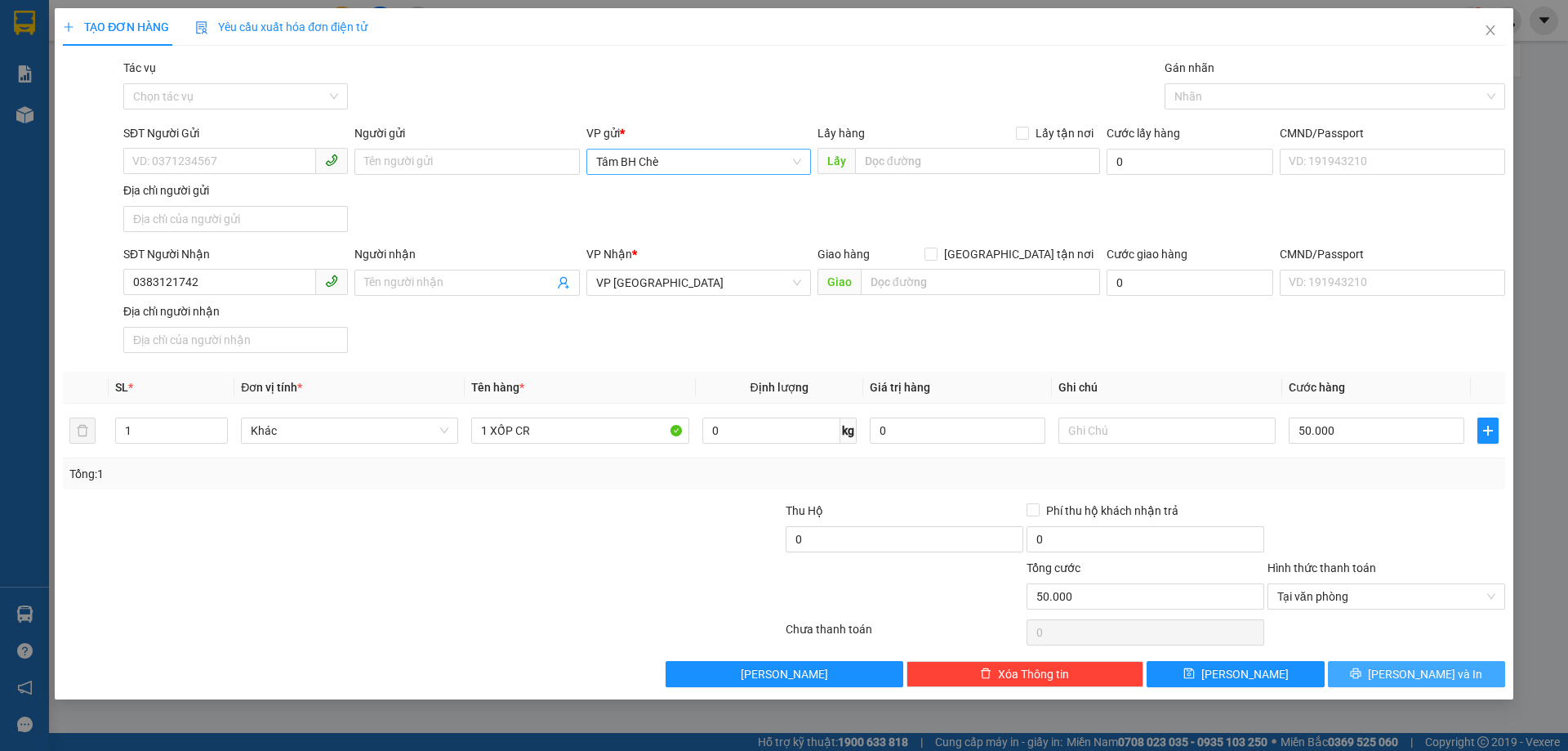
click at [1397, 677] on button "[PERSON_NAME] và In" at bounding box center [1416, 674] width 177 height 26
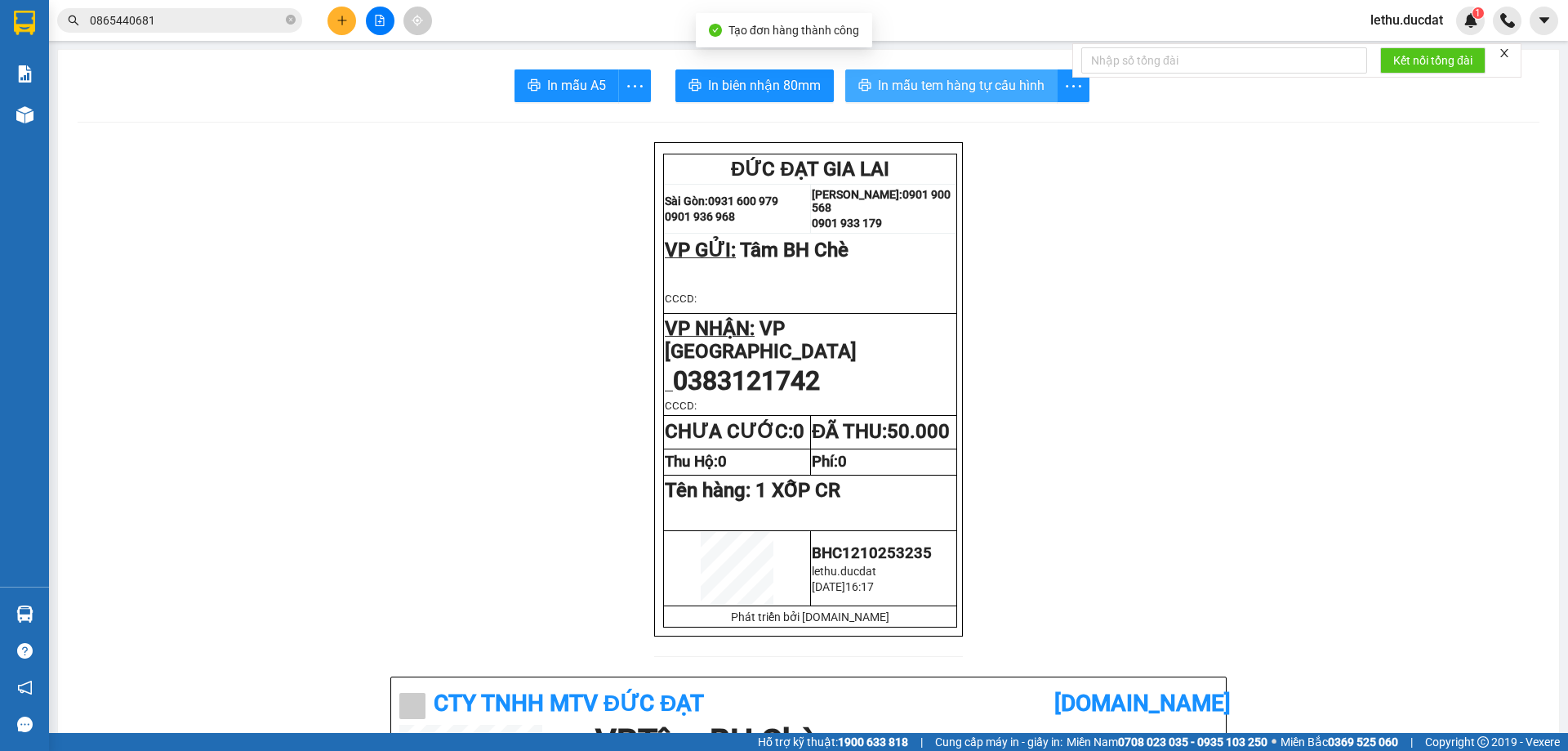
click at [983, 73] on button "In mẫu tem hàng tự cấu hình" at bounding box center [950, 86] width 212 height 33
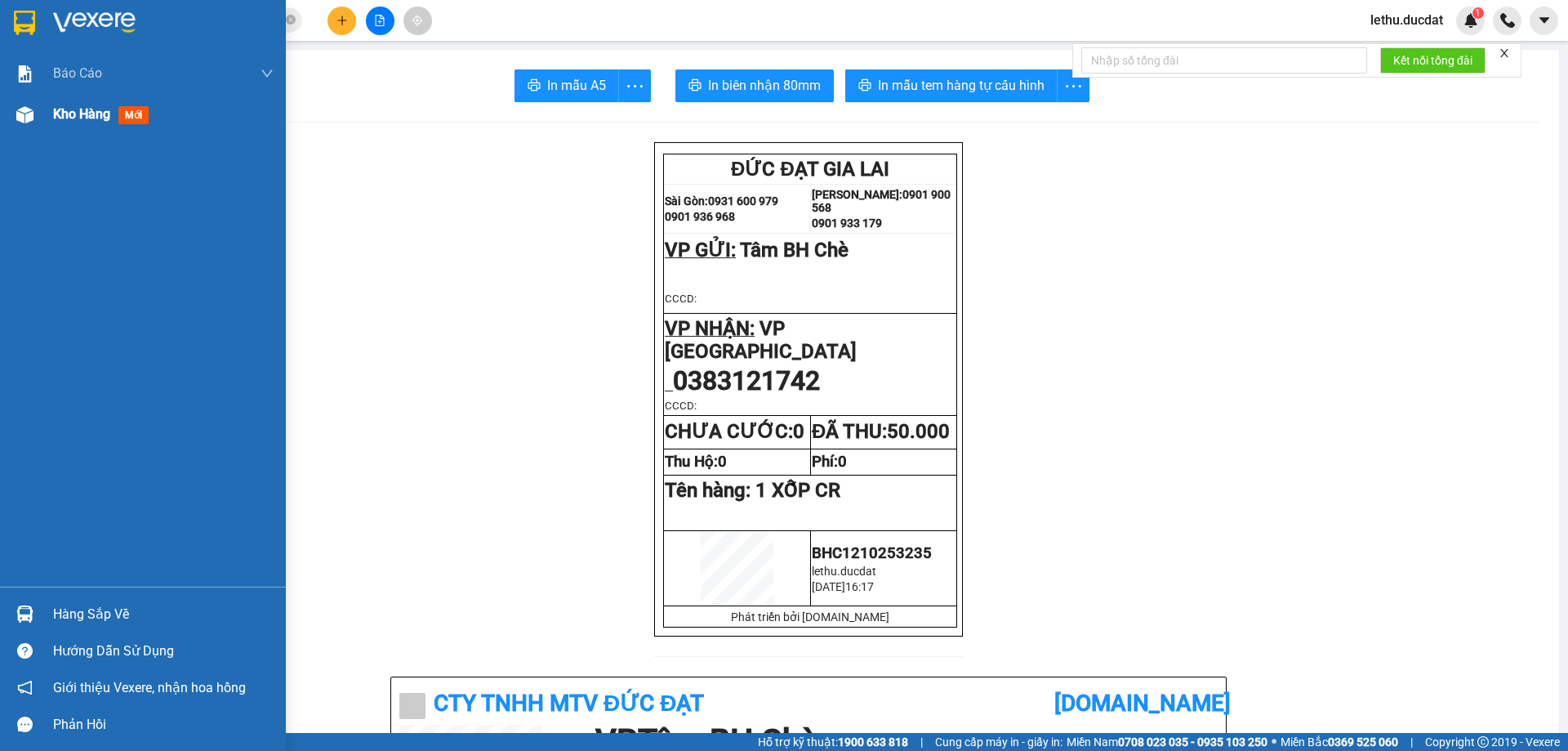
click at [71, 108] on span "Kho hàng" at bounding box center [81, 114] width 57 height 15
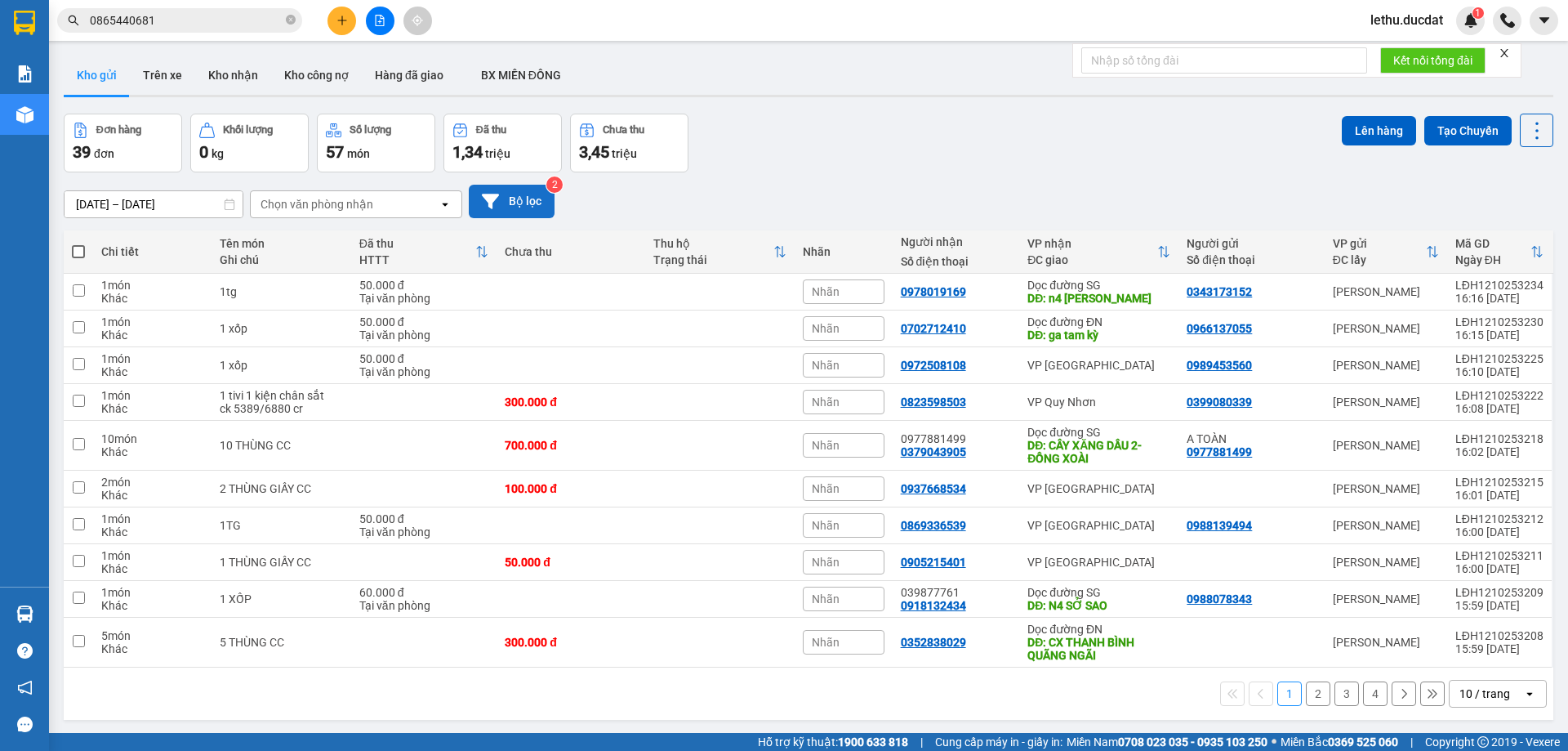
click at [512, 195] on button "Bộ lọc" at bounding box center [511, 202] width 86 height 34
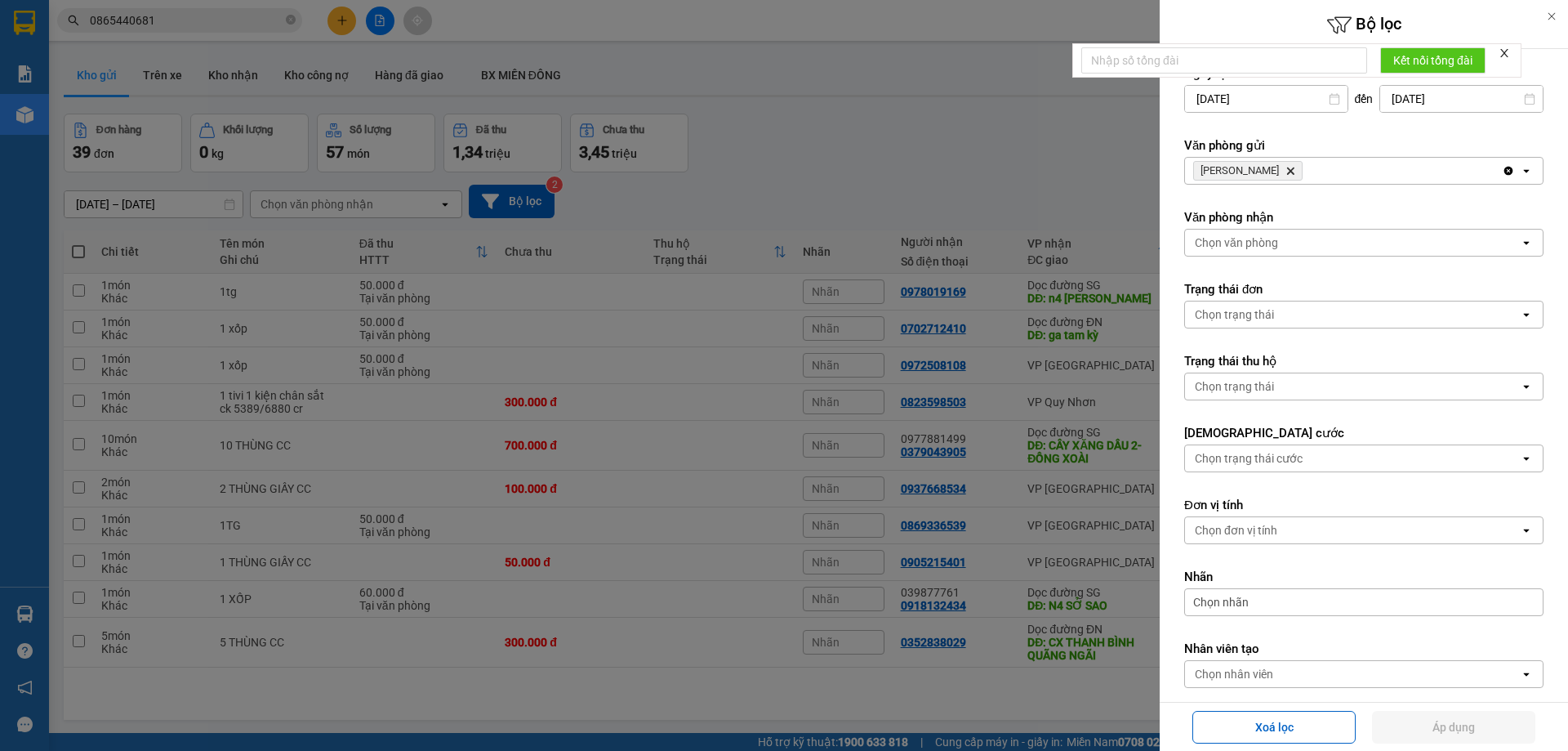
click at [1285, 170] on icon "Delete" at bounding box center [1290, 171] width 9 height 9
click at [1226, 173] on div "Chọn văn phòng" at bounding box center [1236, 171] width 83 height 16
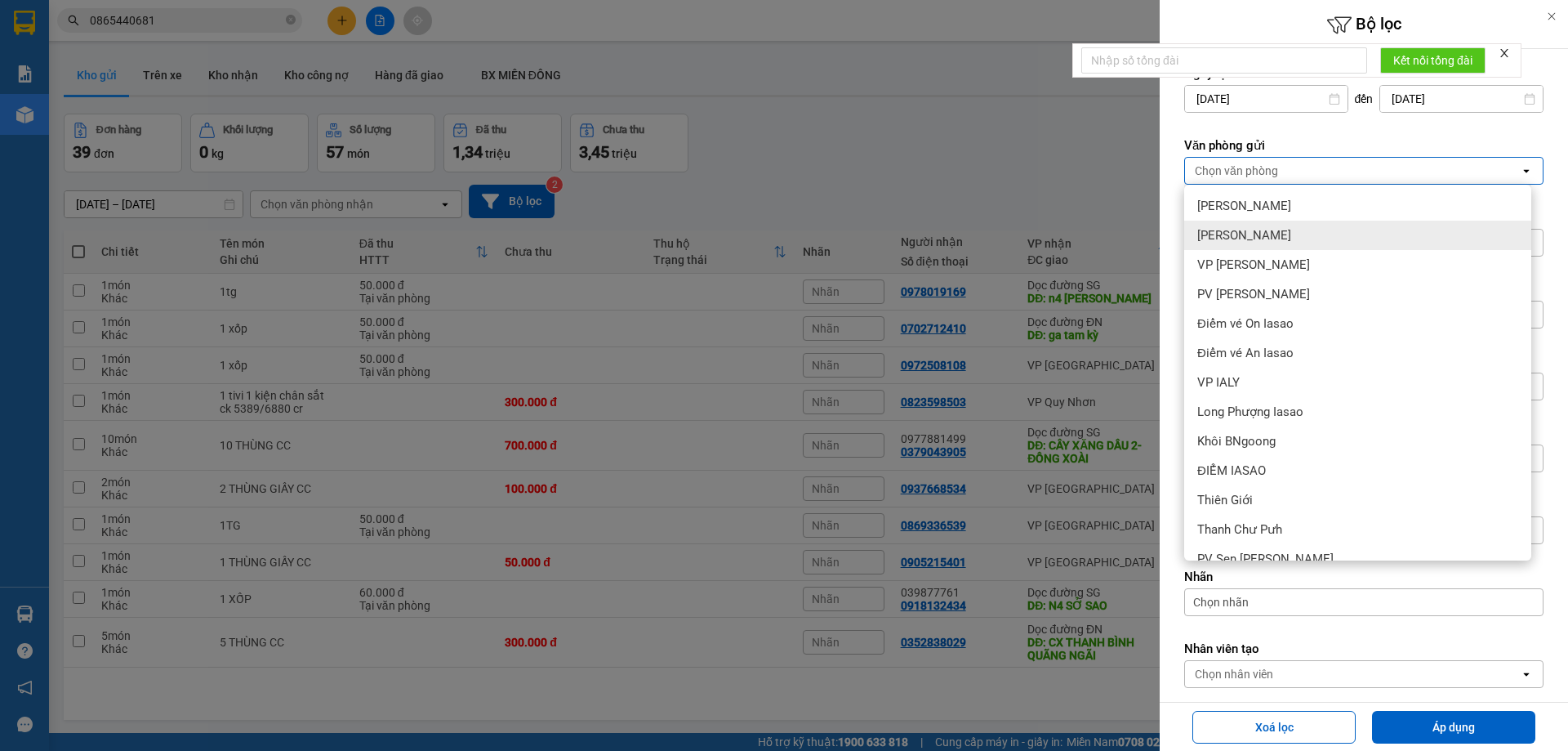
click at [944, 132] on div at bounding box center [784, 375] width 1568 height 751
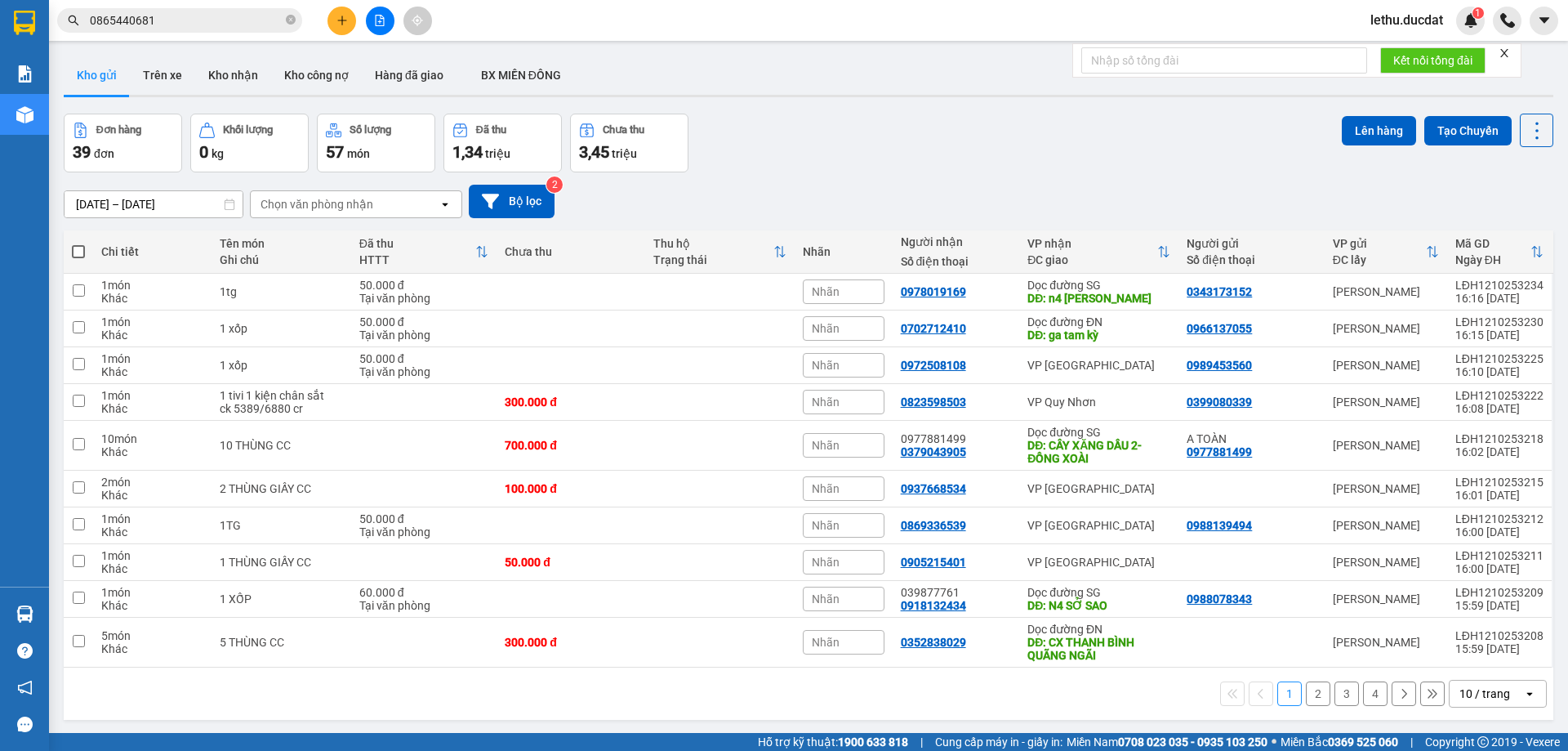
click at [368, 204] on div "Chọn văn phòng nhận" at bounding box center [317, 204] width 113 height 16
click at [333, 242] on div "Tâm BH Chè" at bounding box center [355, 238] width 212 height 29
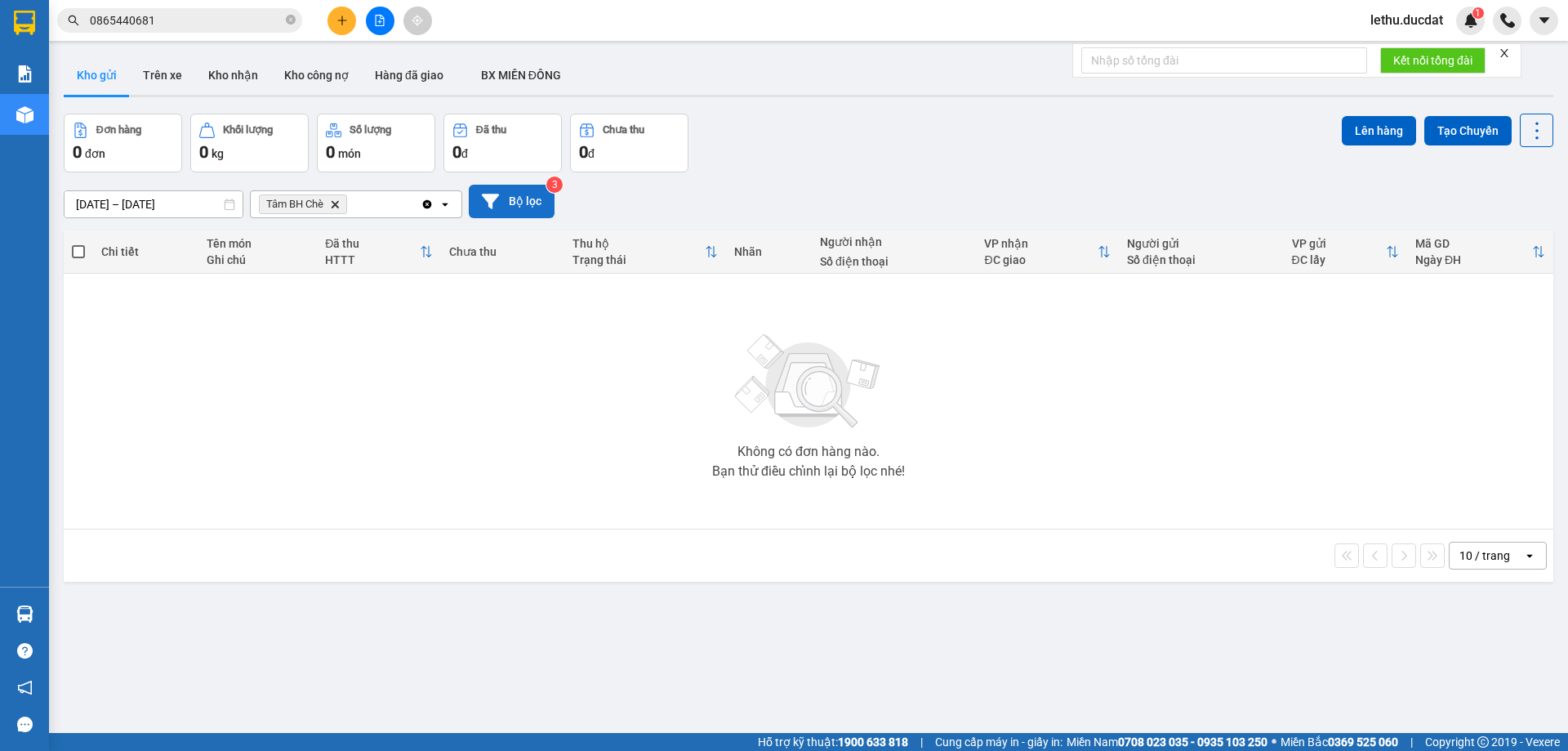
click at [509, 196] on button "Bộ lọc" at bounding box center [511, 202] width 86 height 34
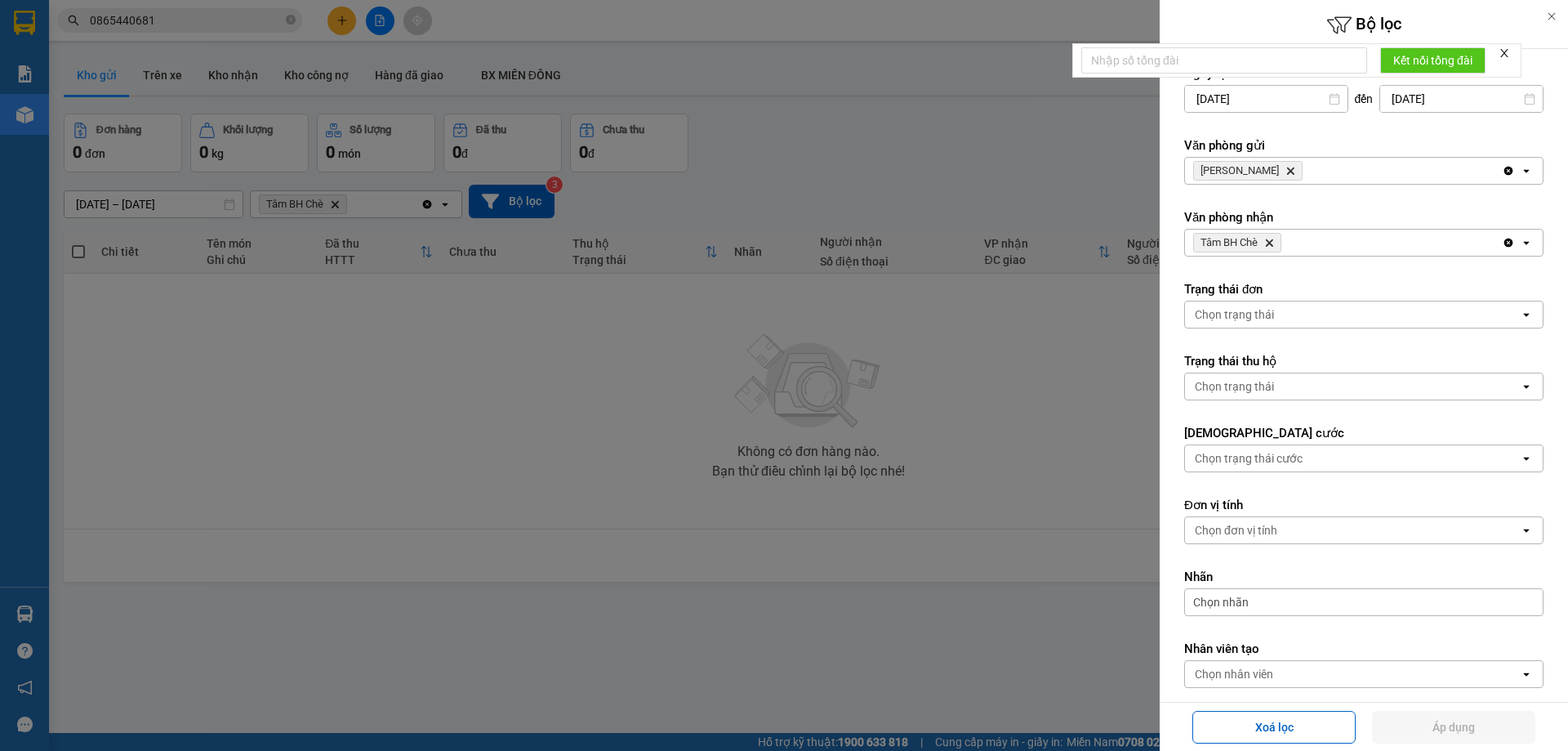
click at [1285, 166] on icon "Delete" at bounding box center [1290, 171] width 9 height 9
click at [1439, 727] on button "Áp dụng" at bounding box center [1453, 727] width 163 height 33
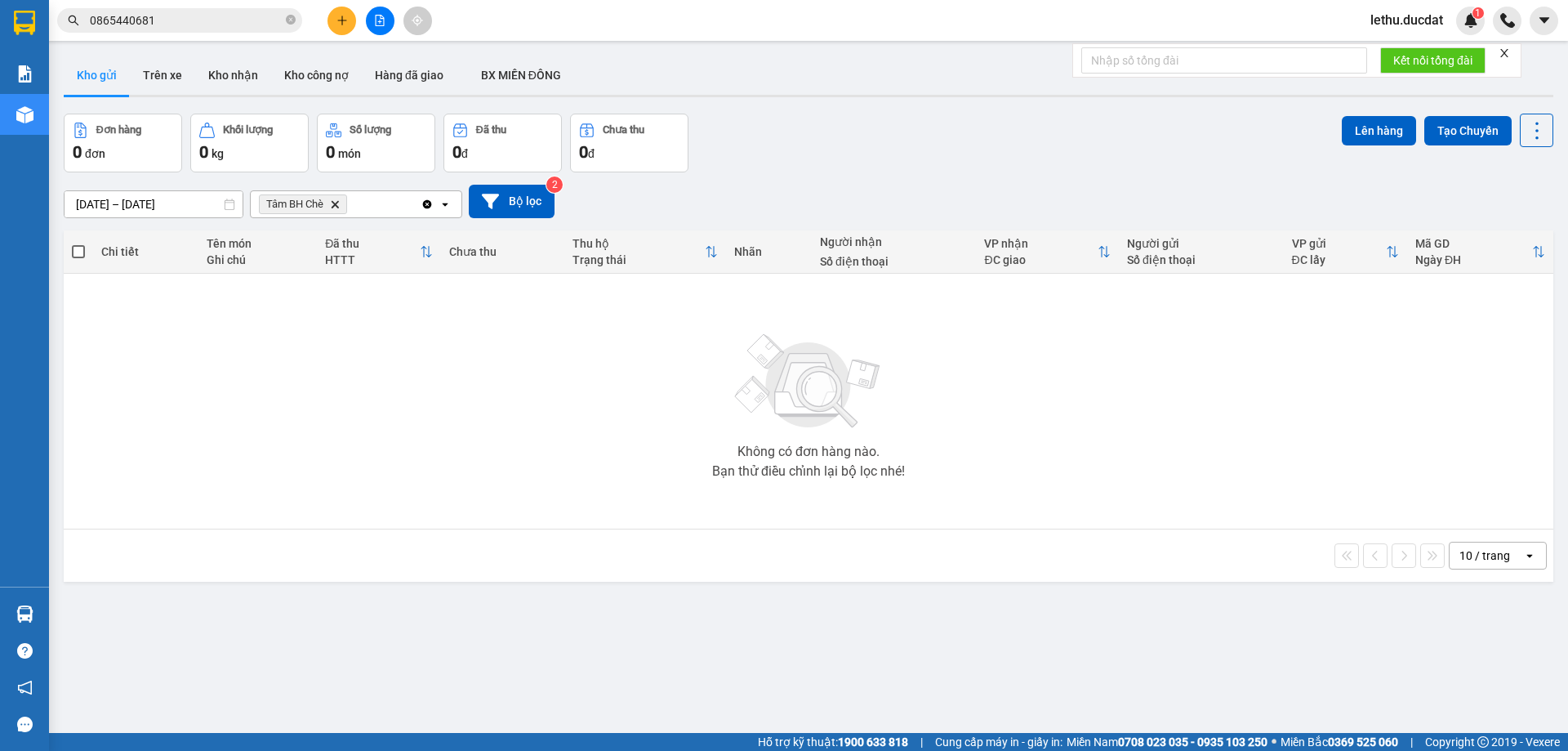
click at [337, 200] on icon "Delete" at bounding box center [334, 204] width 9 height 9
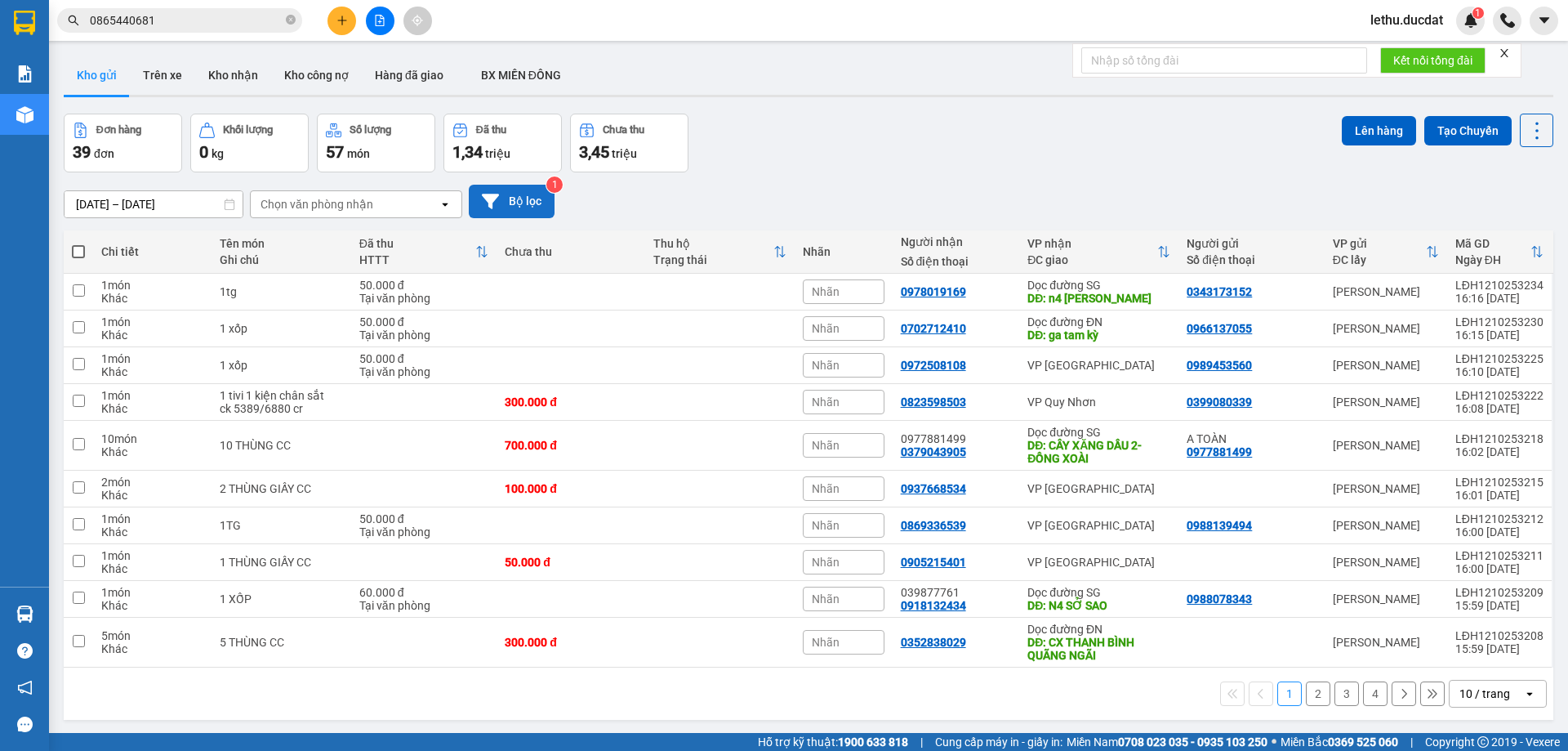
click at [514, 198] on button "Bộ lọc" at bounding box center [511, 202] width 86 height 34
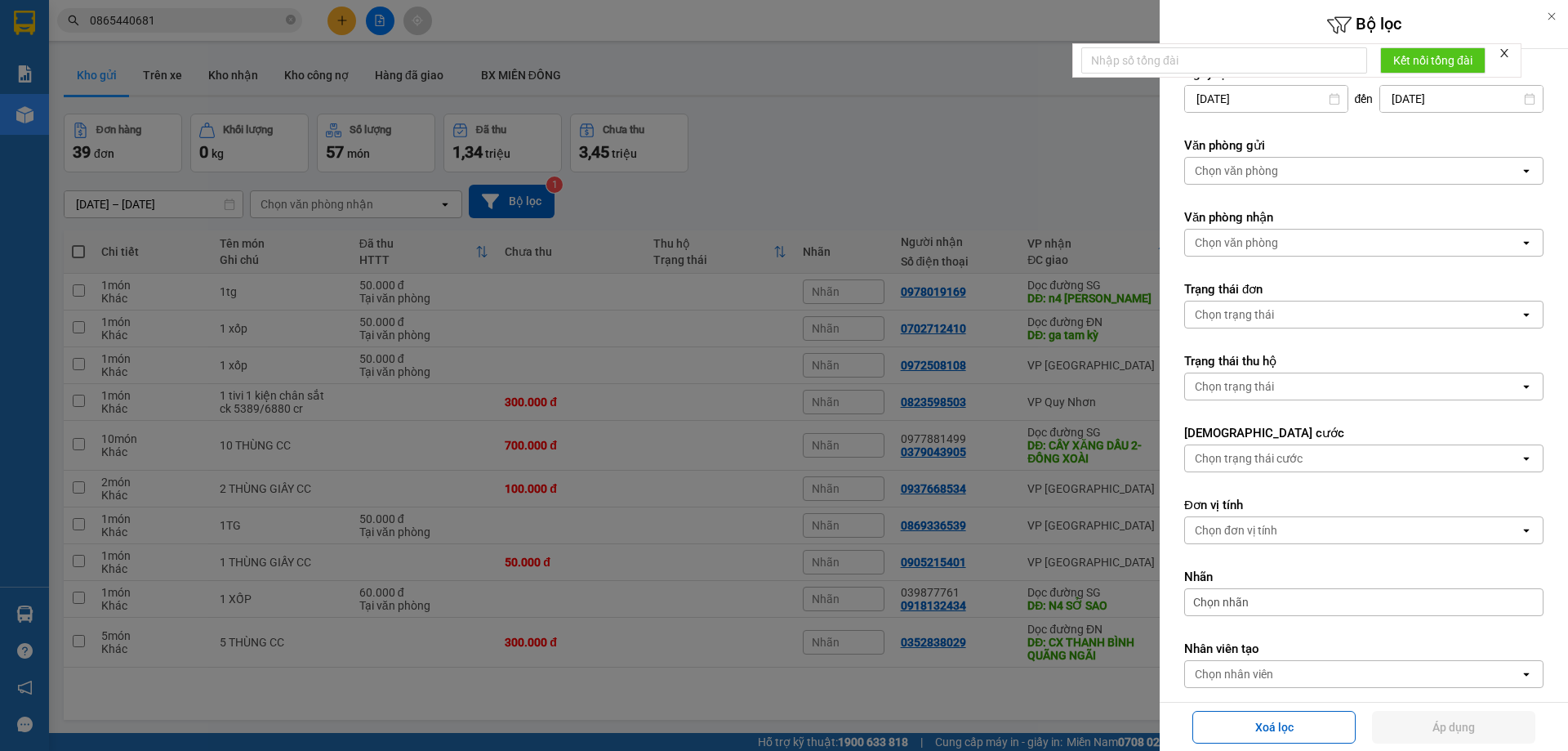
click at [1215, 171] on div "Chọn văn phòng" at bounding box center [1236, 171] width 83 height 16
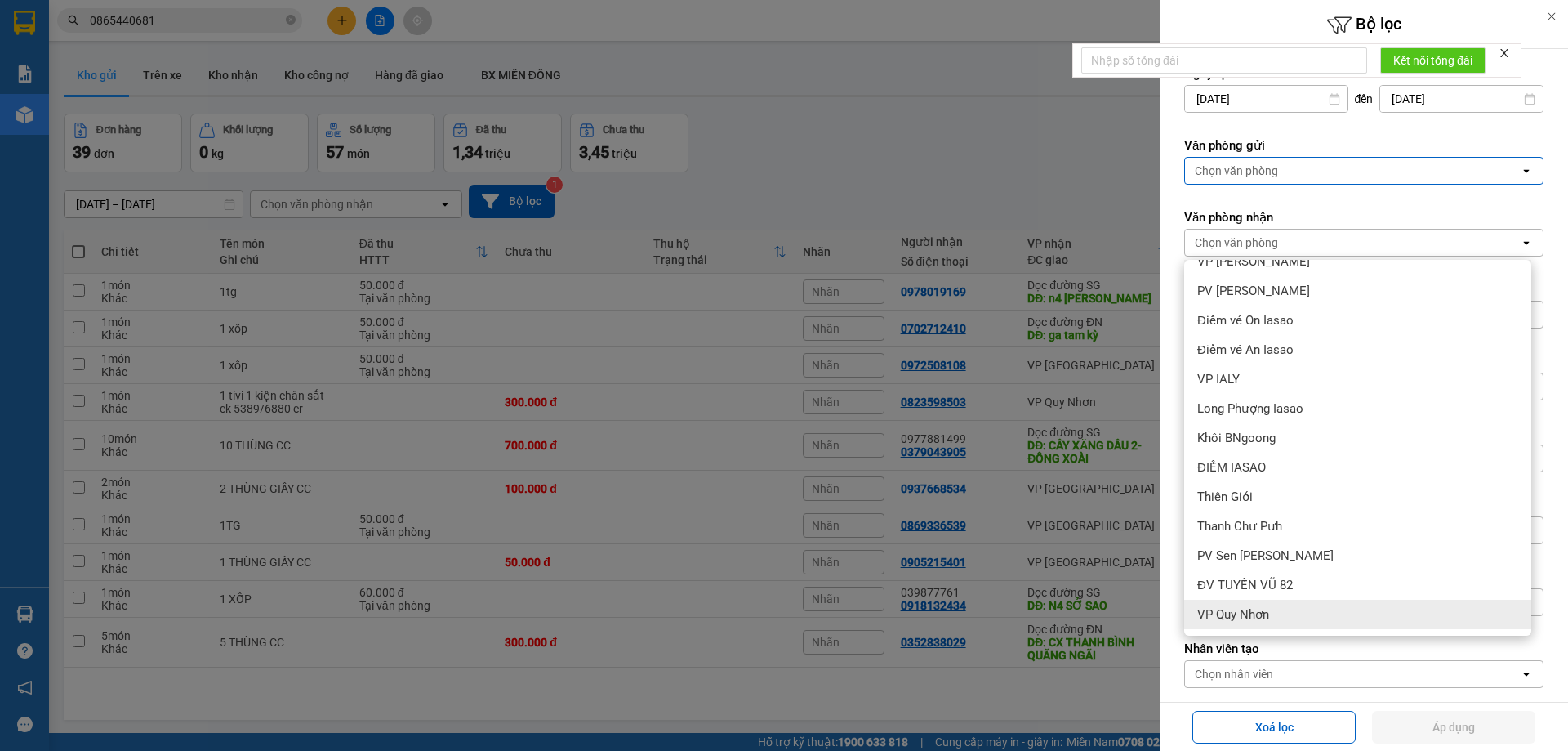
scroll to position [75, 0]
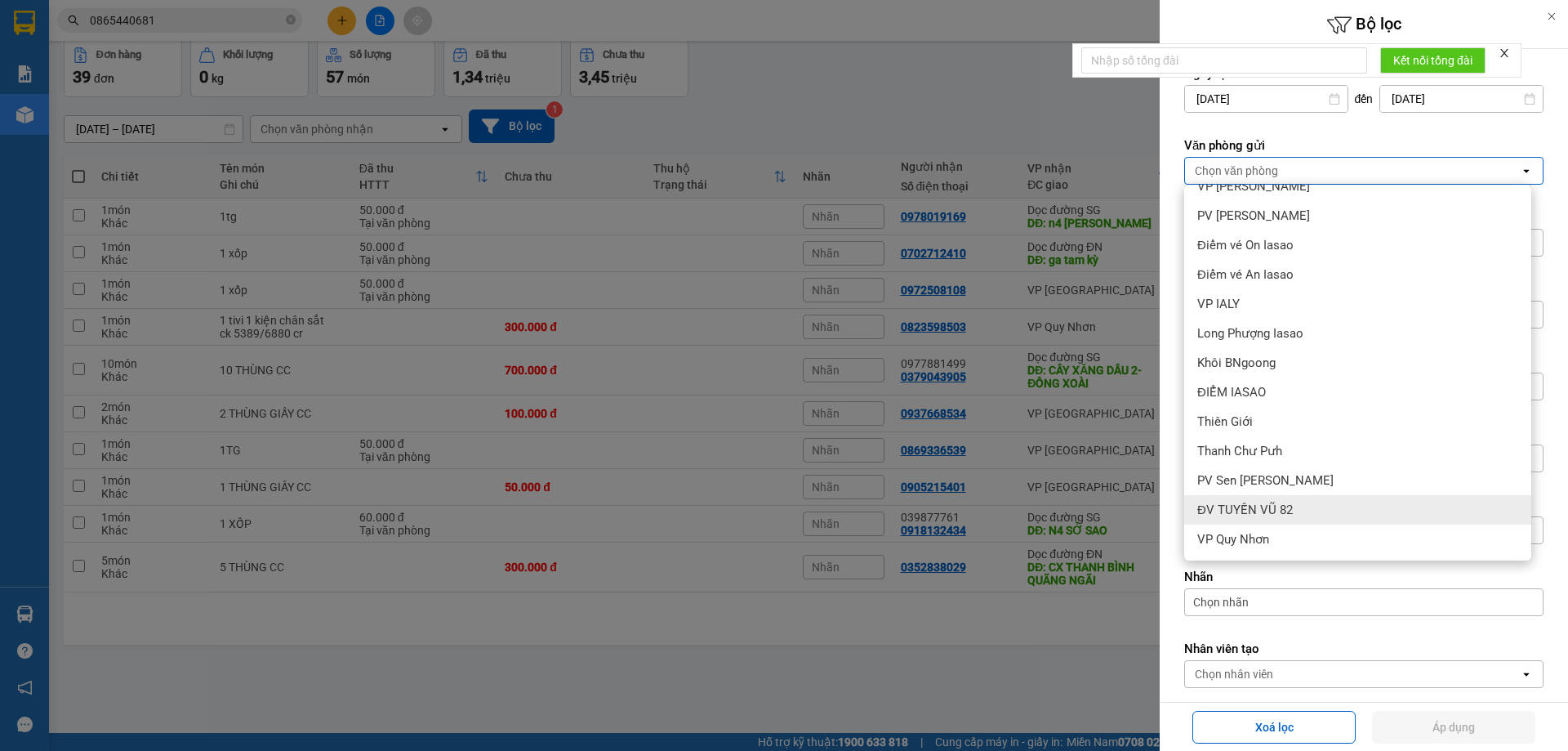
click at [1073, 700] on div at bounding box center [784, 375] width 1568 height 751
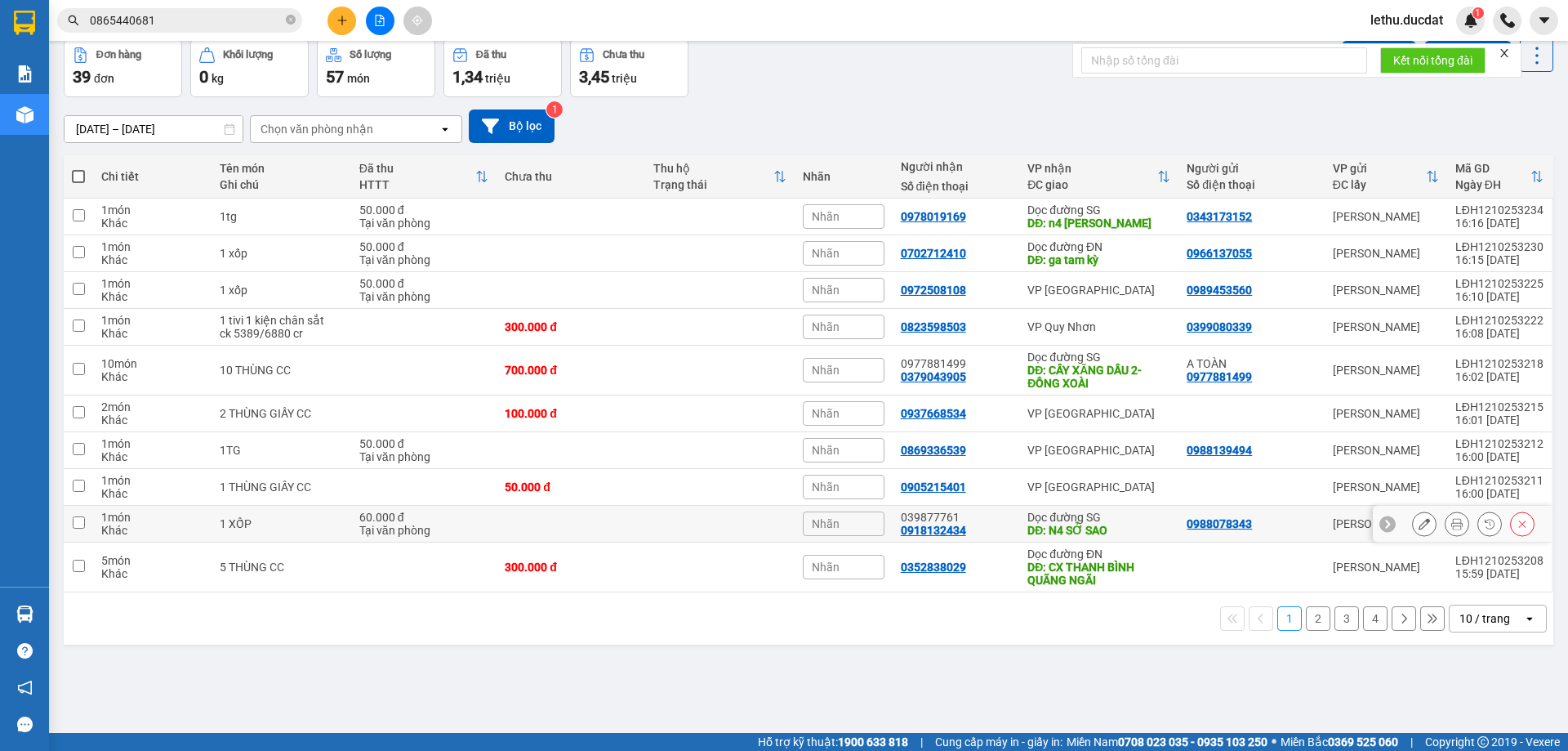
scroll to position [0, 0]
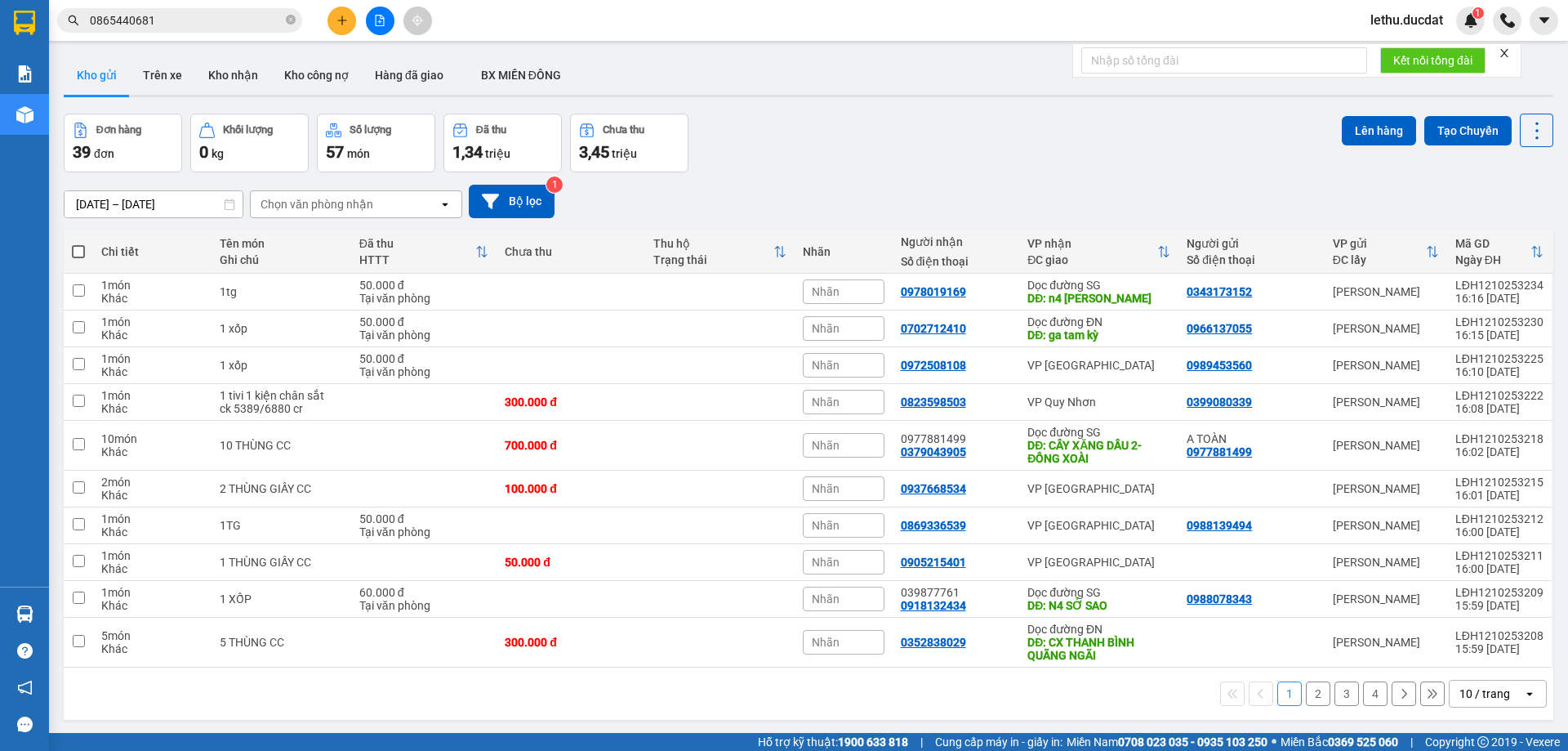
click at [1464, 691] on div "10 / trang" at bounding box center [1484, 693] width 51 height 16
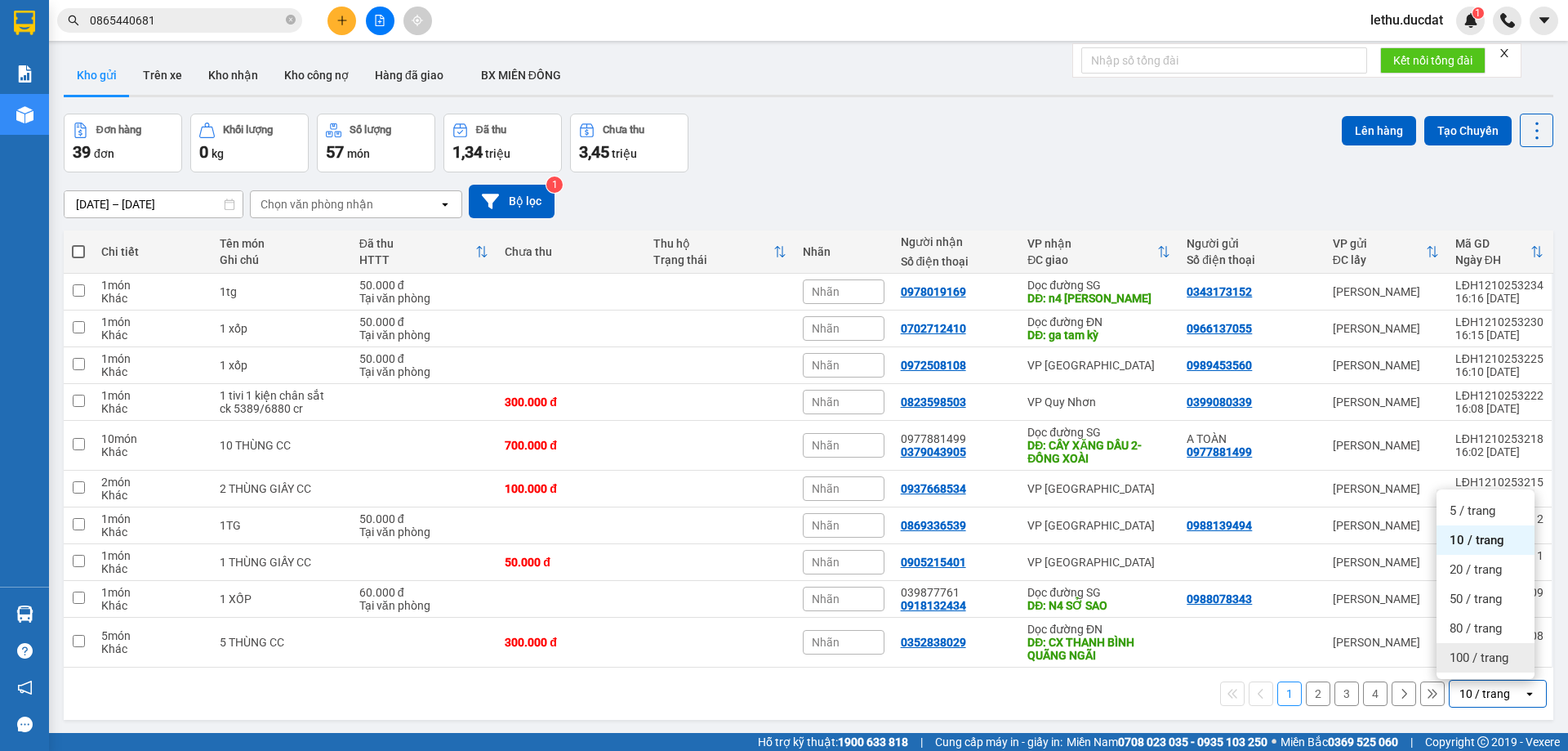
click at [1462, 653] on span "100 / trang" at bounding box center [1479, 657] width 58 height 16
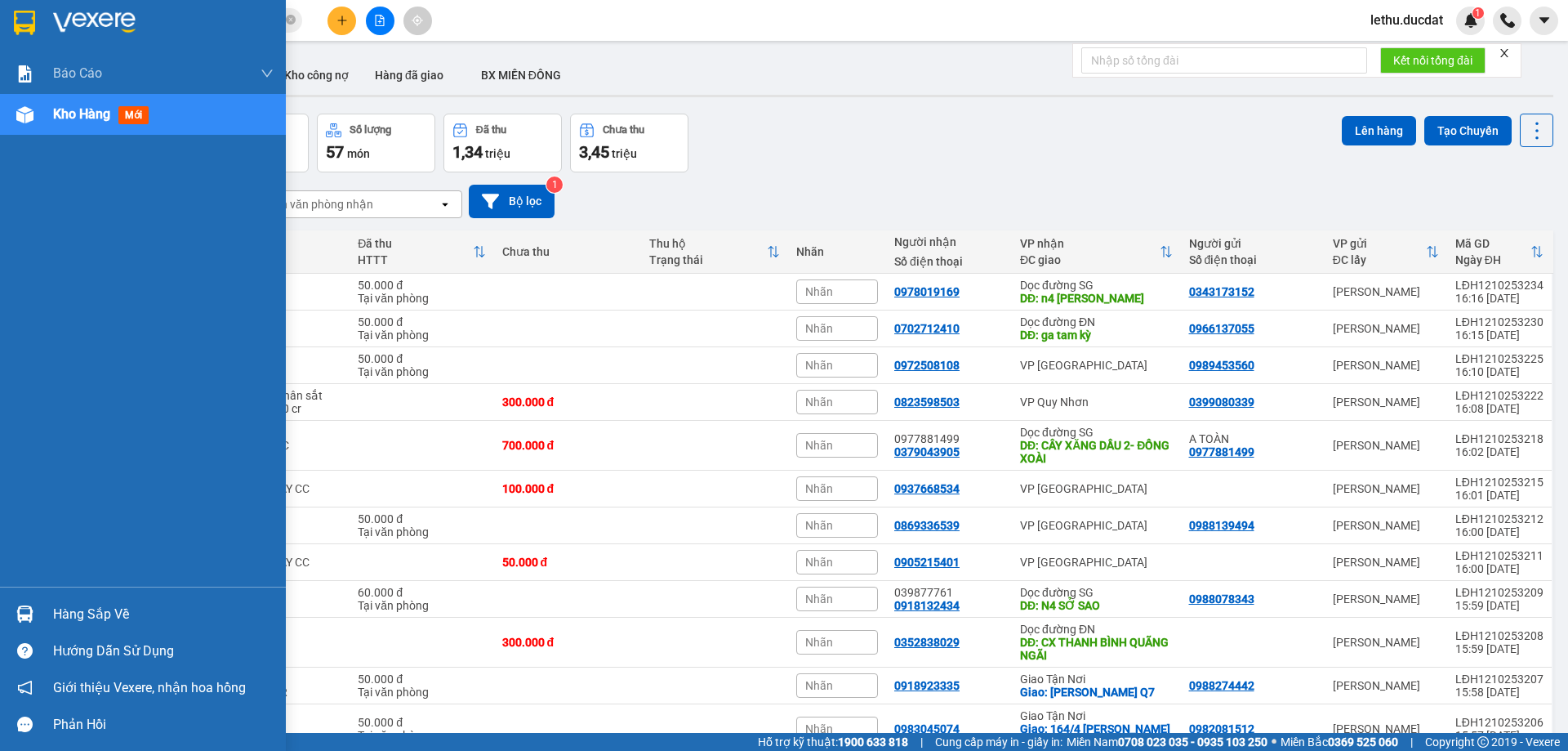
click at [23, 10] on img at bounding box center [24, 23] width 22 height 24
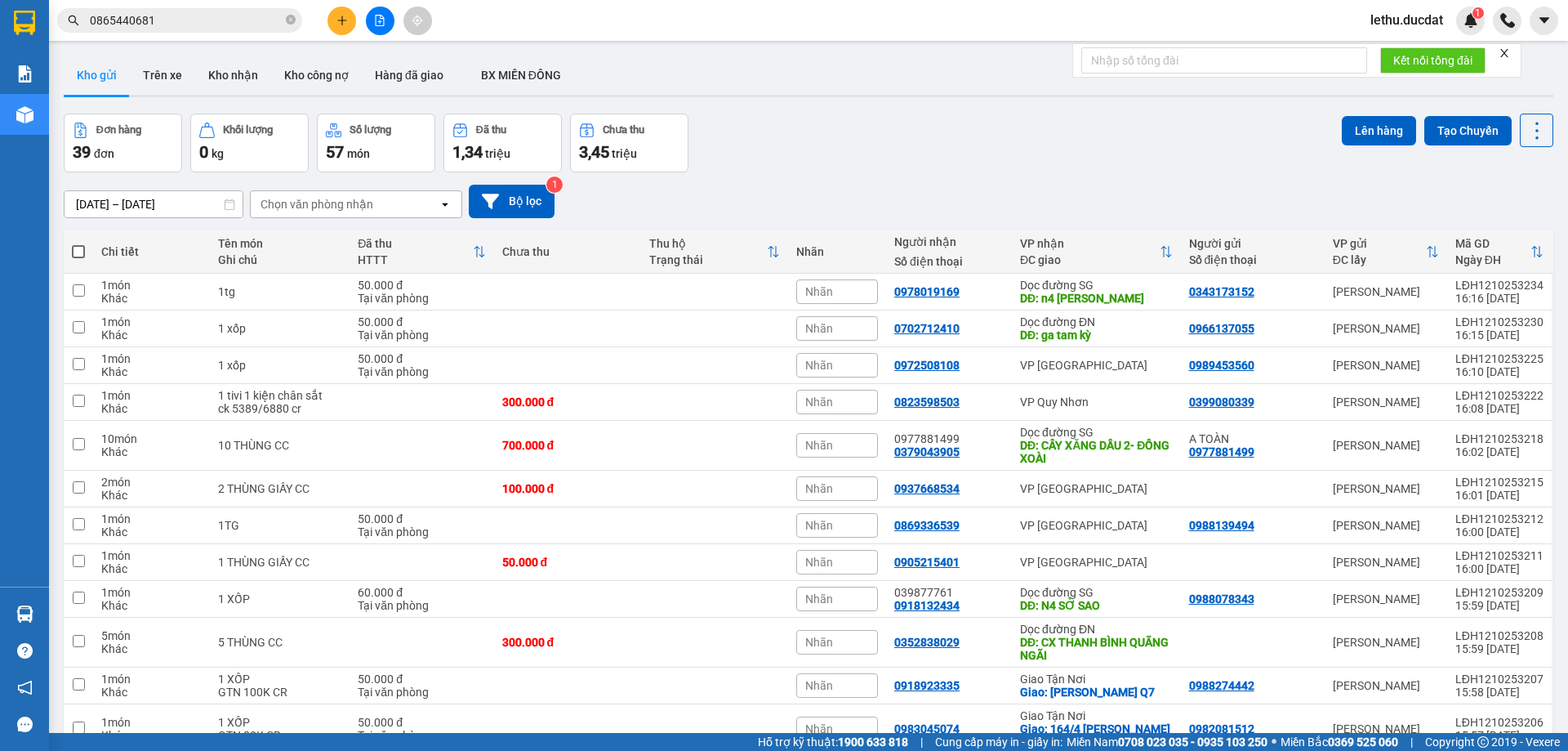
click at [344, 205] on div "Chọn văn phòng nhận" at bounding box center [317, 204] width 113 height 16
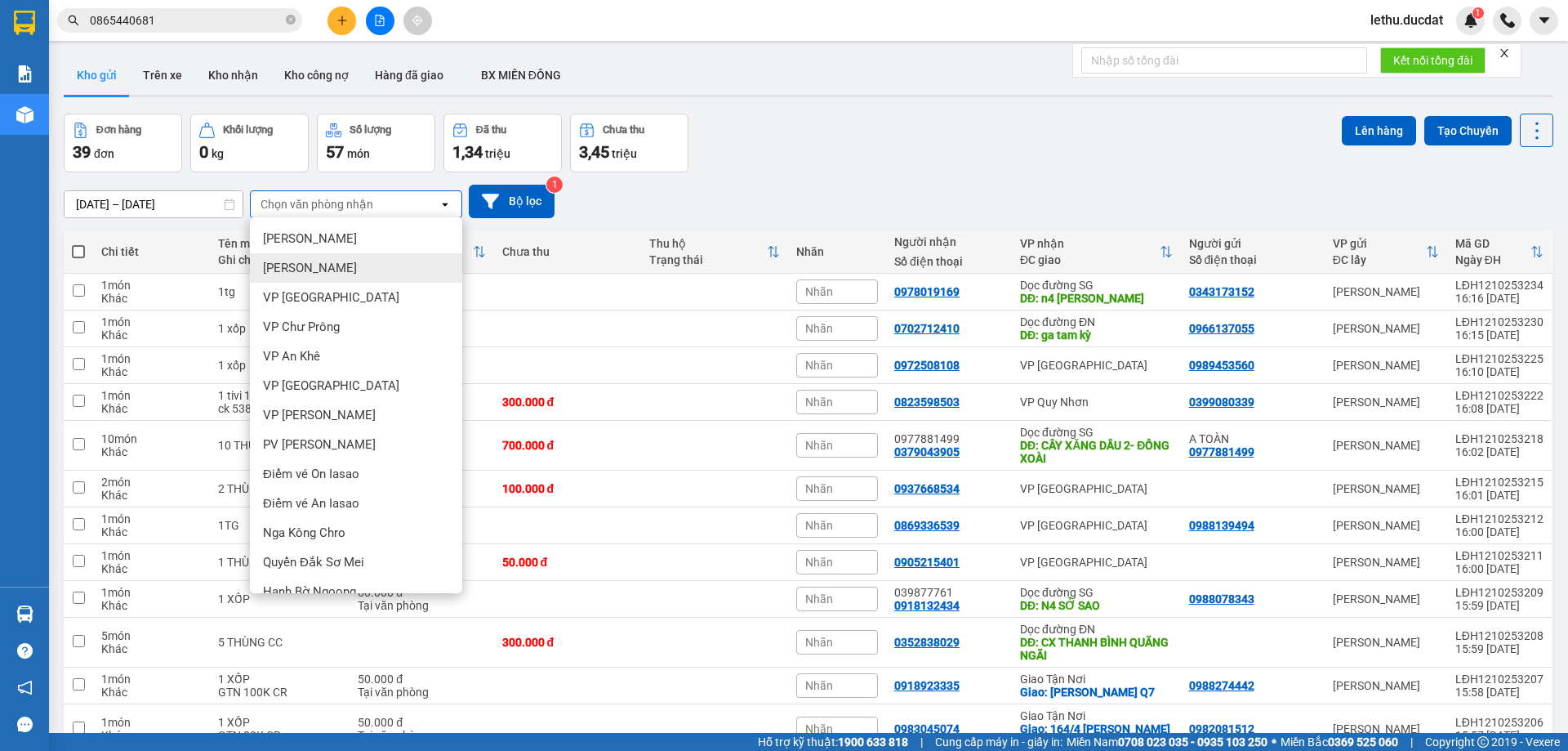
click at [884, 209] on div "10/10/2025 – 12/10/2025 Press the down arrow key to interact with the calendar …" at bounding box center [808, 202] width 1489 height 34
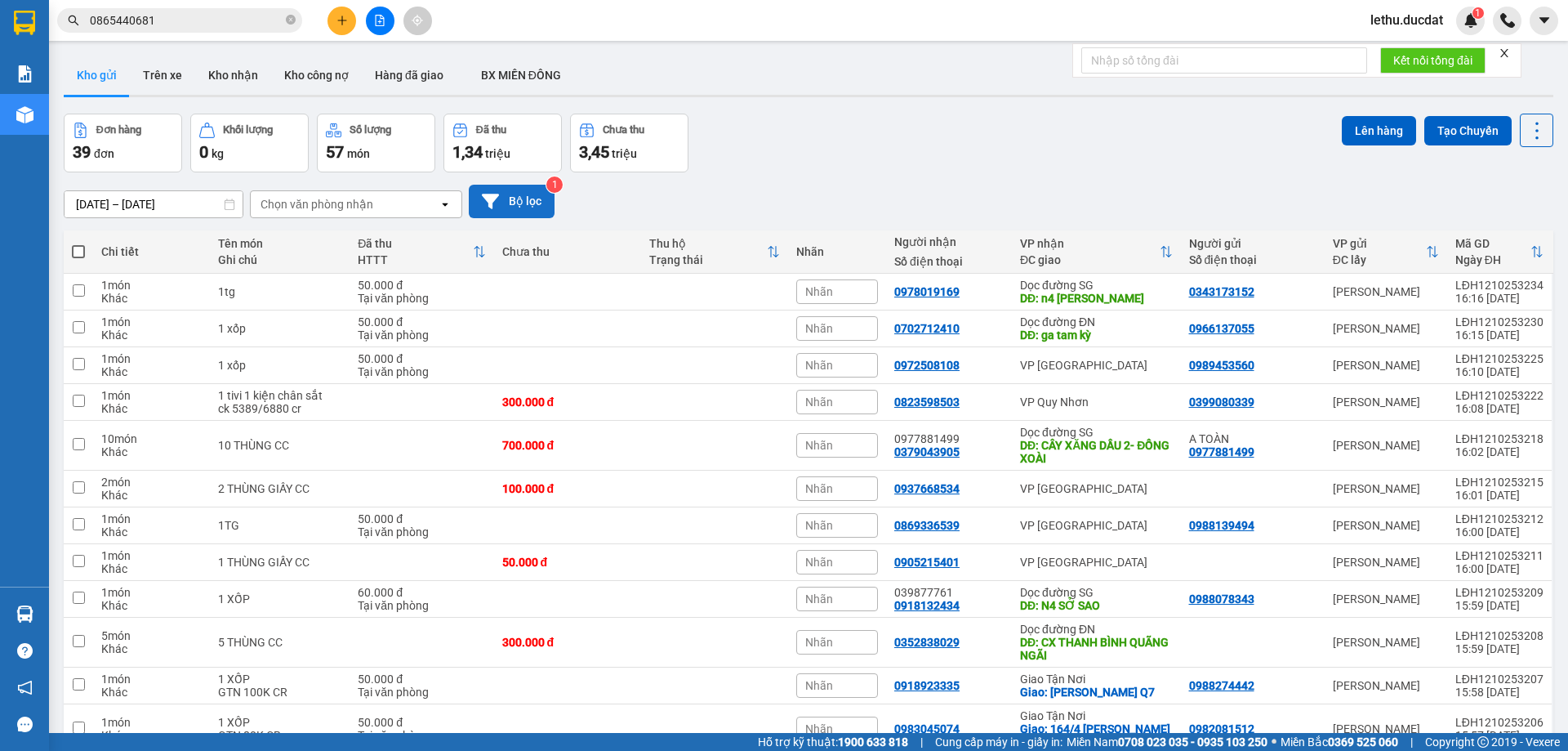
click at [517, 200] on button "Bộ lọc" at bounding box center [511, 202] width 86 height 34
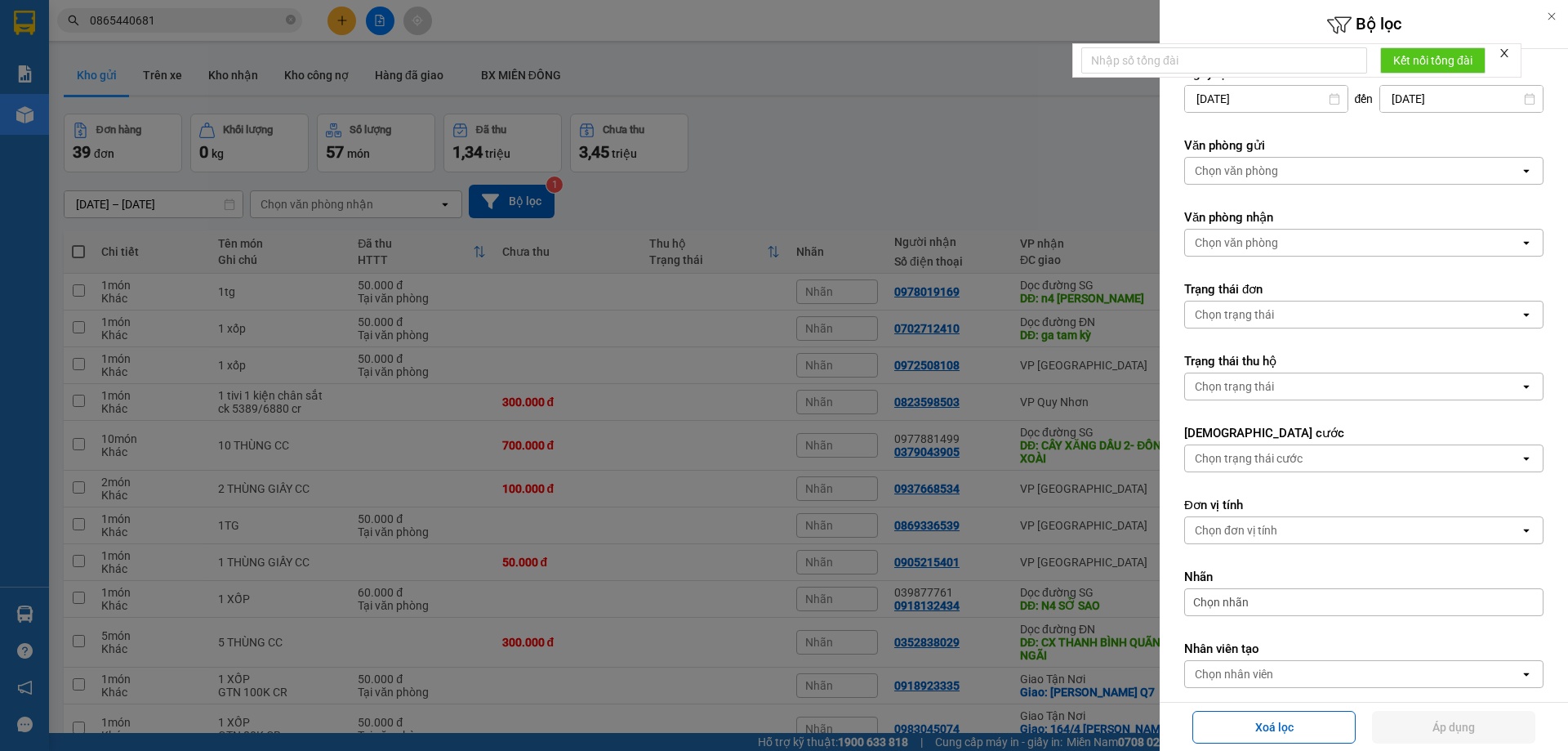
click at [1356, 163] on div "Chọn văn phòng" at bounding box center [1351, 171] width 334 height 26
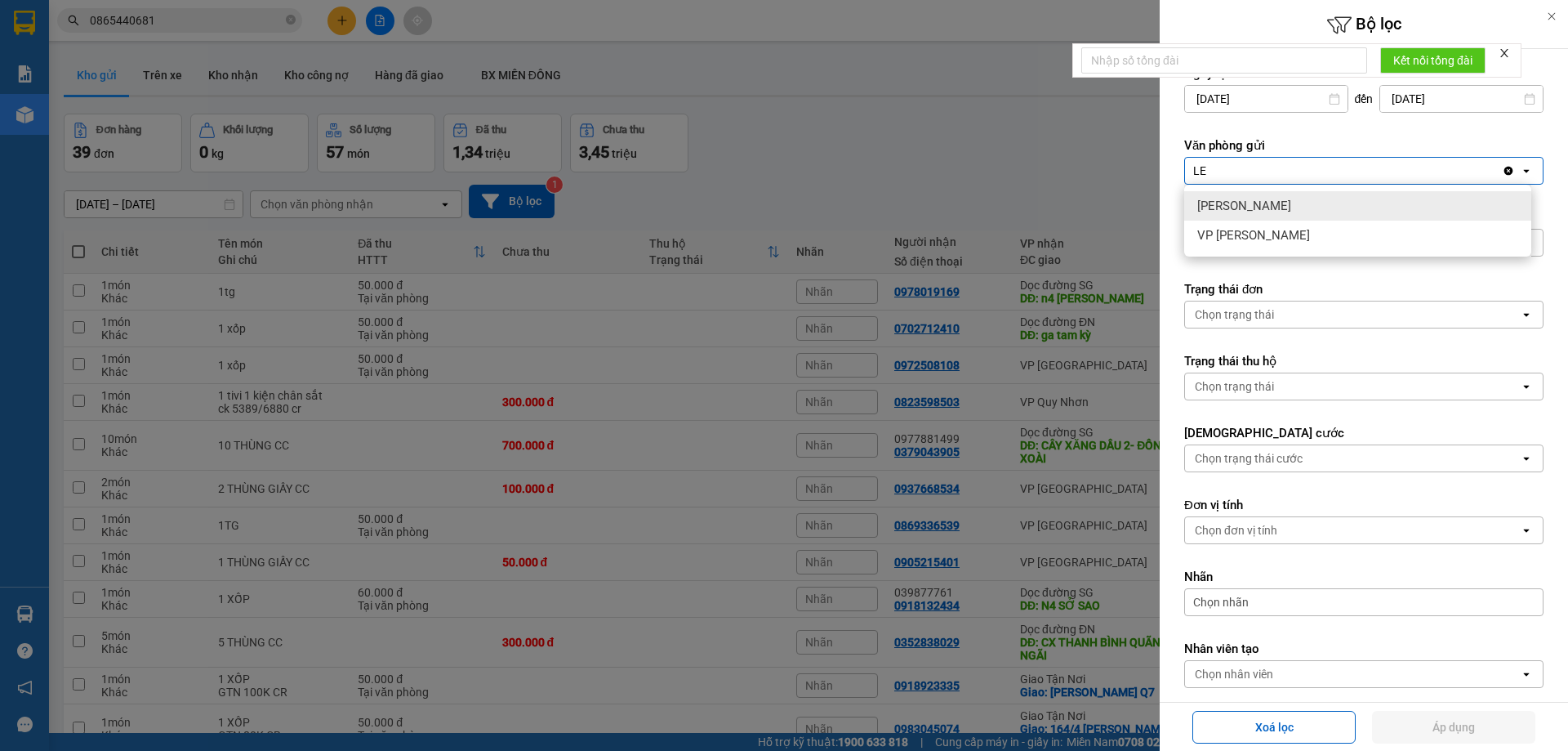
click at [1298, 206] on div "[PERSON_NAME]" at bounding box center [1357, 205] width 347 height 29
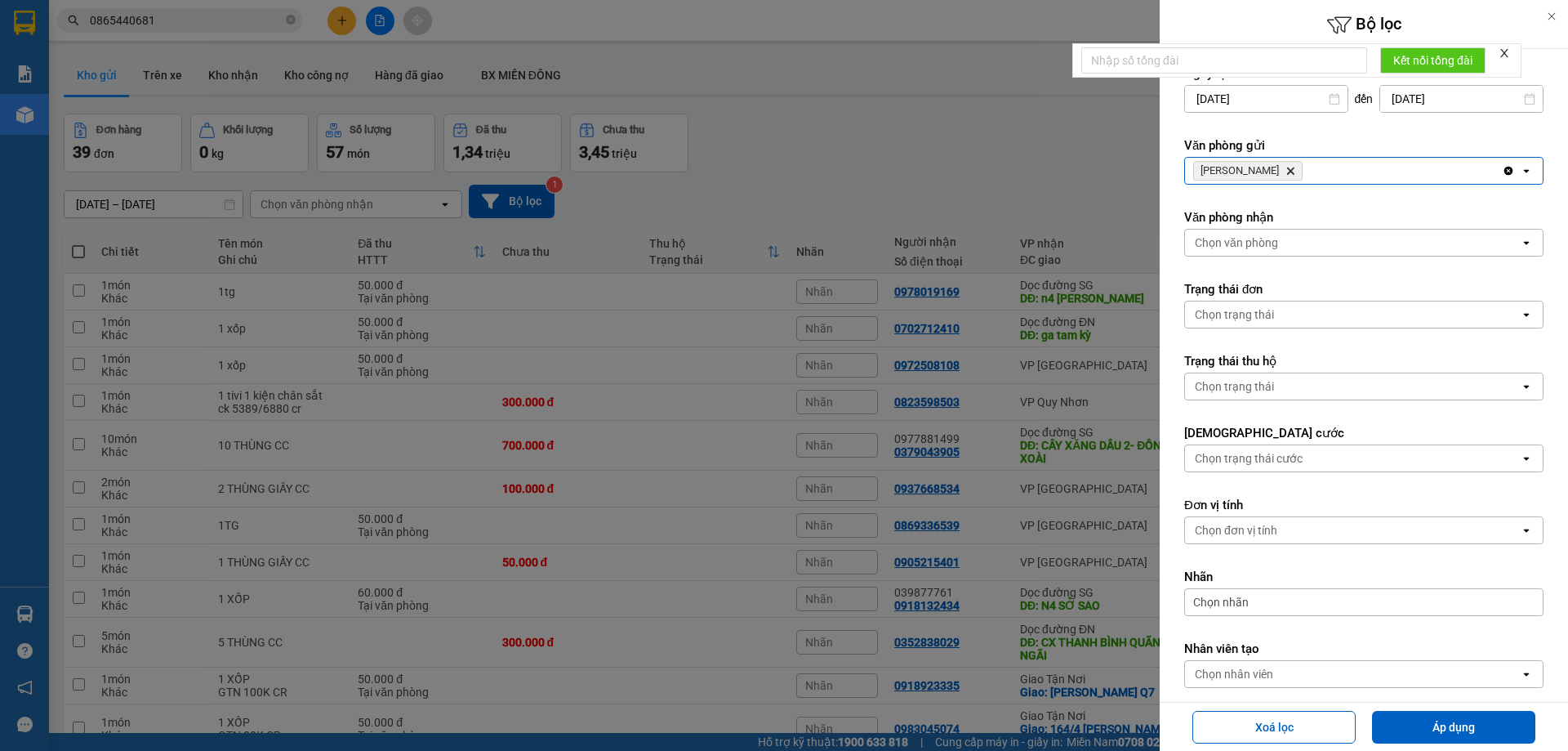
scroll to position [76, 0]
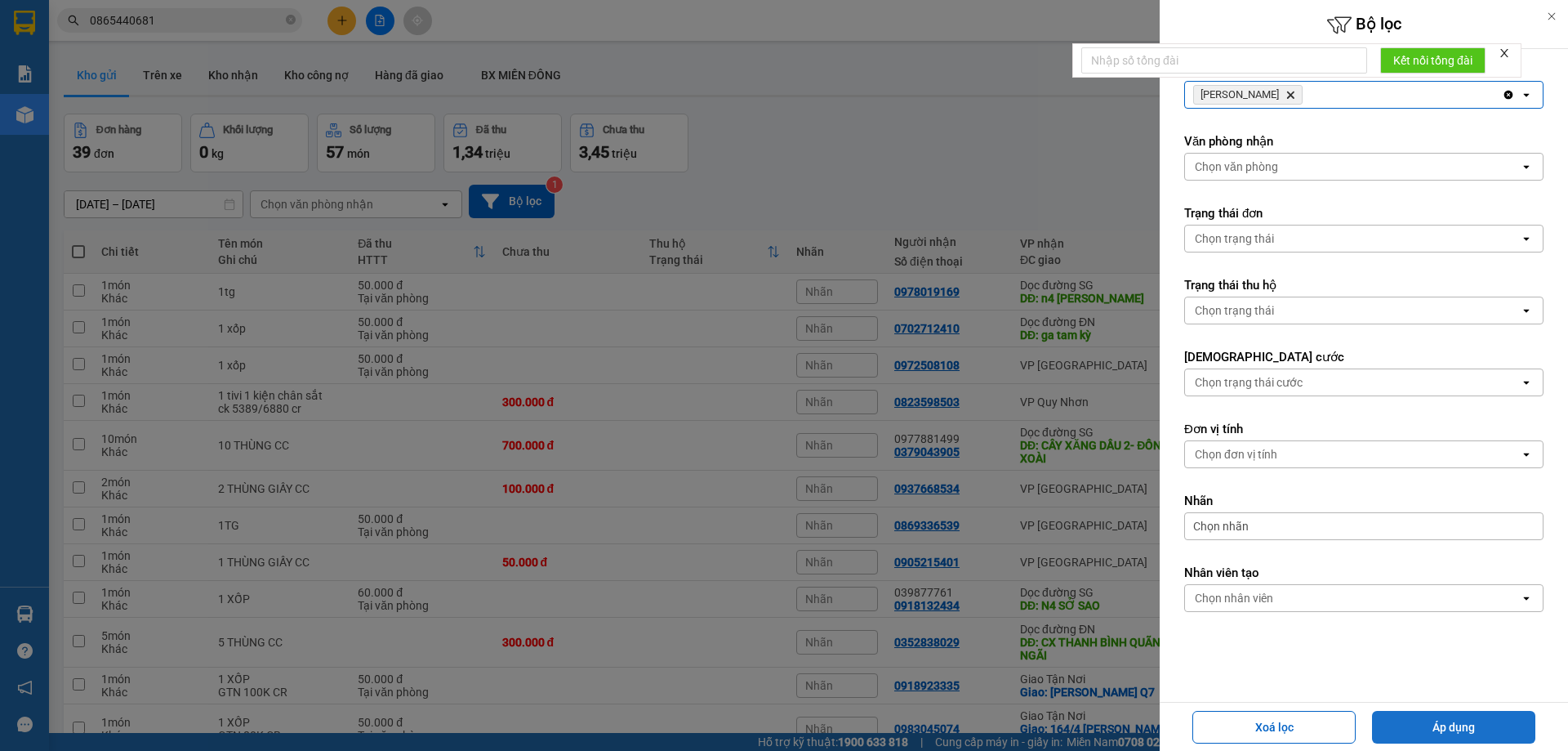
click at [1460, 728] on button "Áp dụng" at bounding box center [1453, 727] width 163 height 33
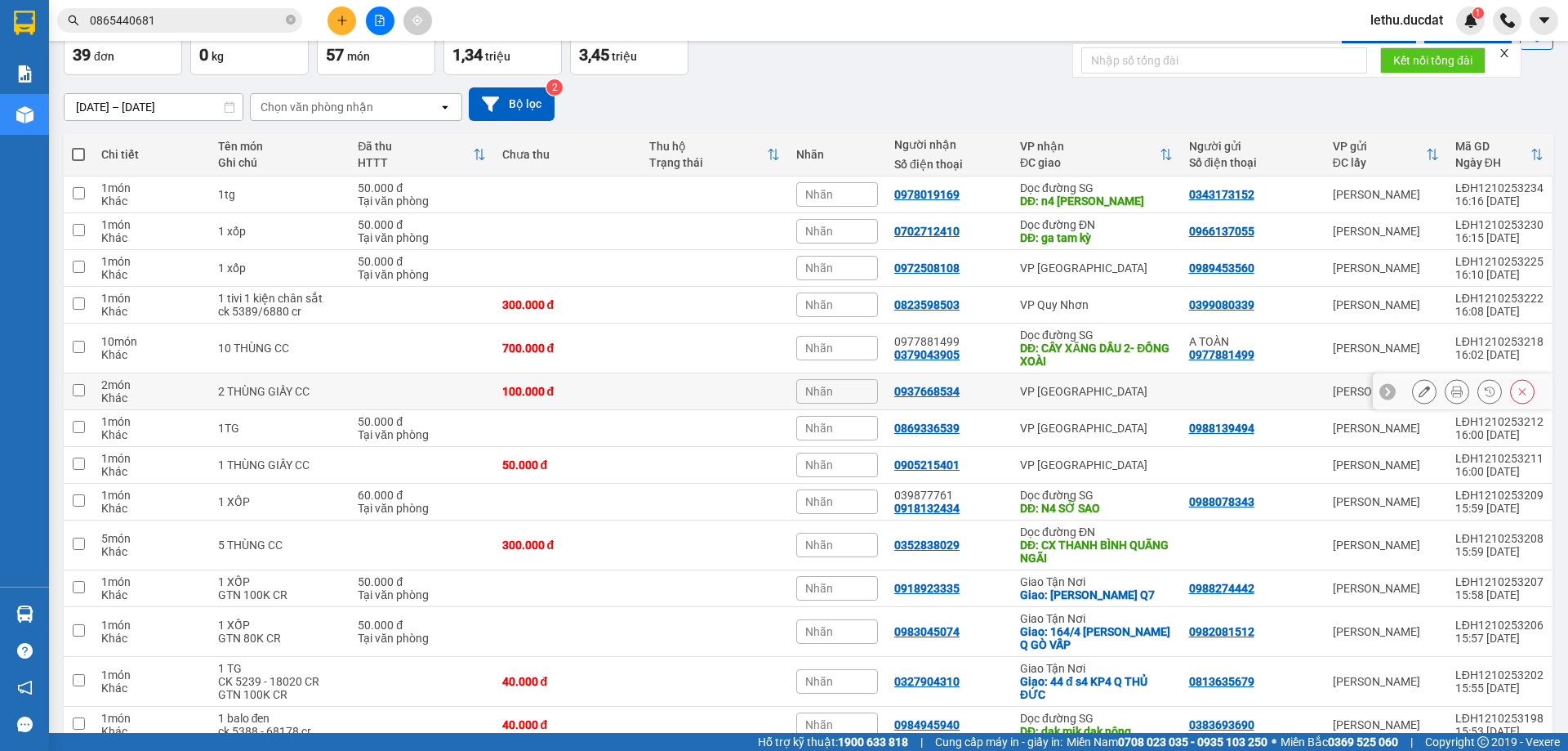
scroll to position [0, 0]
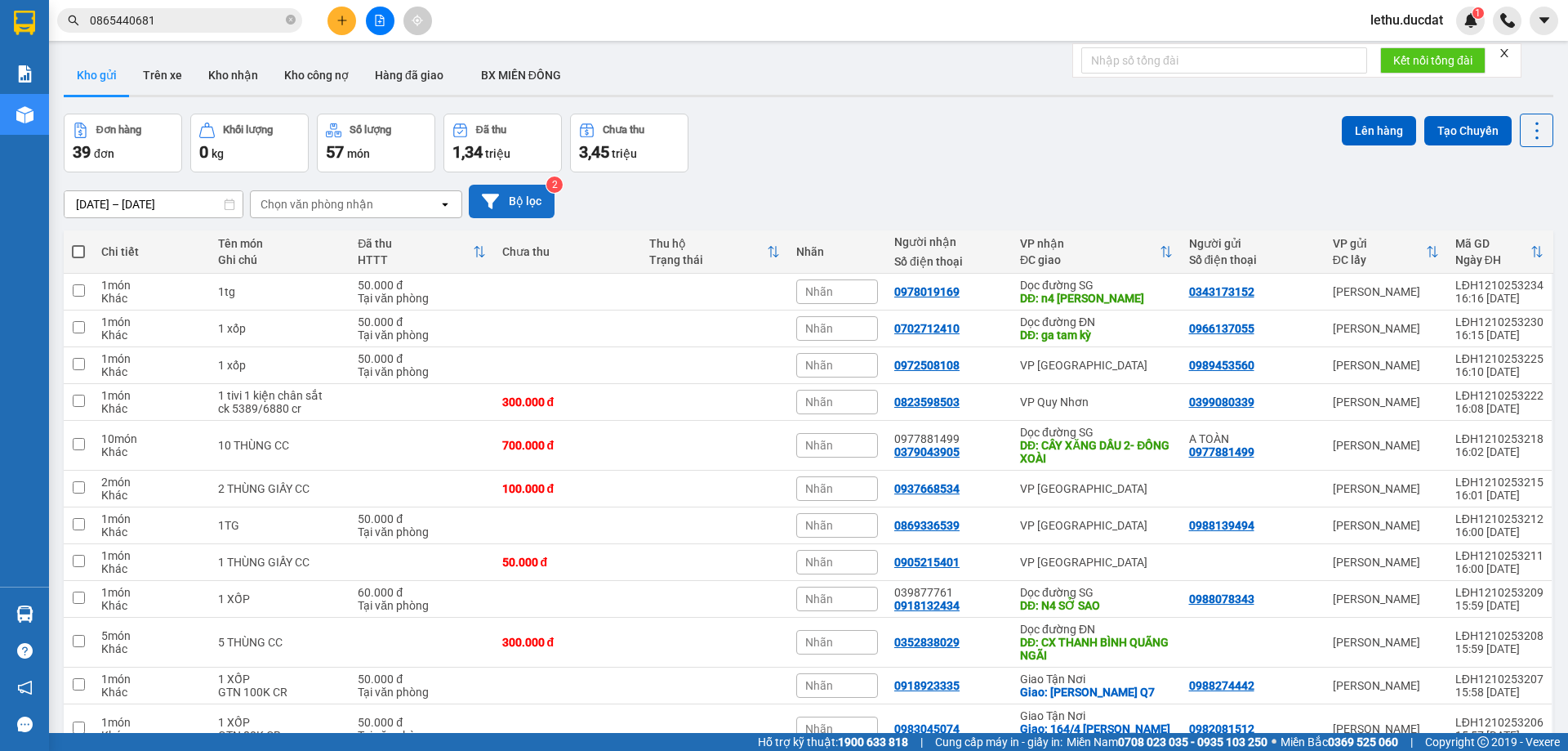
click at [509, 205] on button "Bộ lọc" at bounding box center [511, 202] width 86 height 34
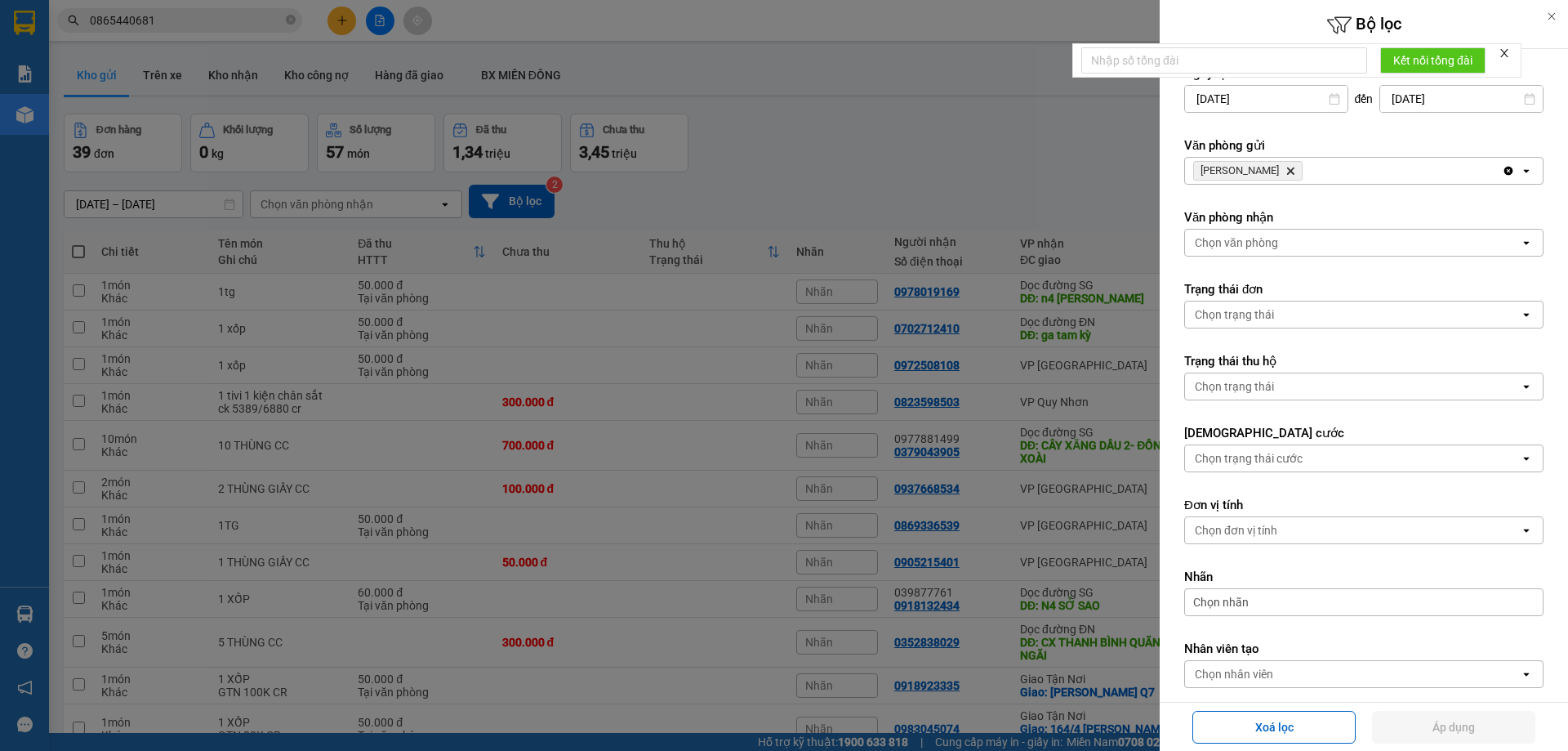
click at [1501, 169] on icon "Clear all" at bounding box center [1508, 171] width 13 height 13
click at [1334, 164] on div "Chọn văn phòng" at bounding box center [1351, 171] width 334 height 26
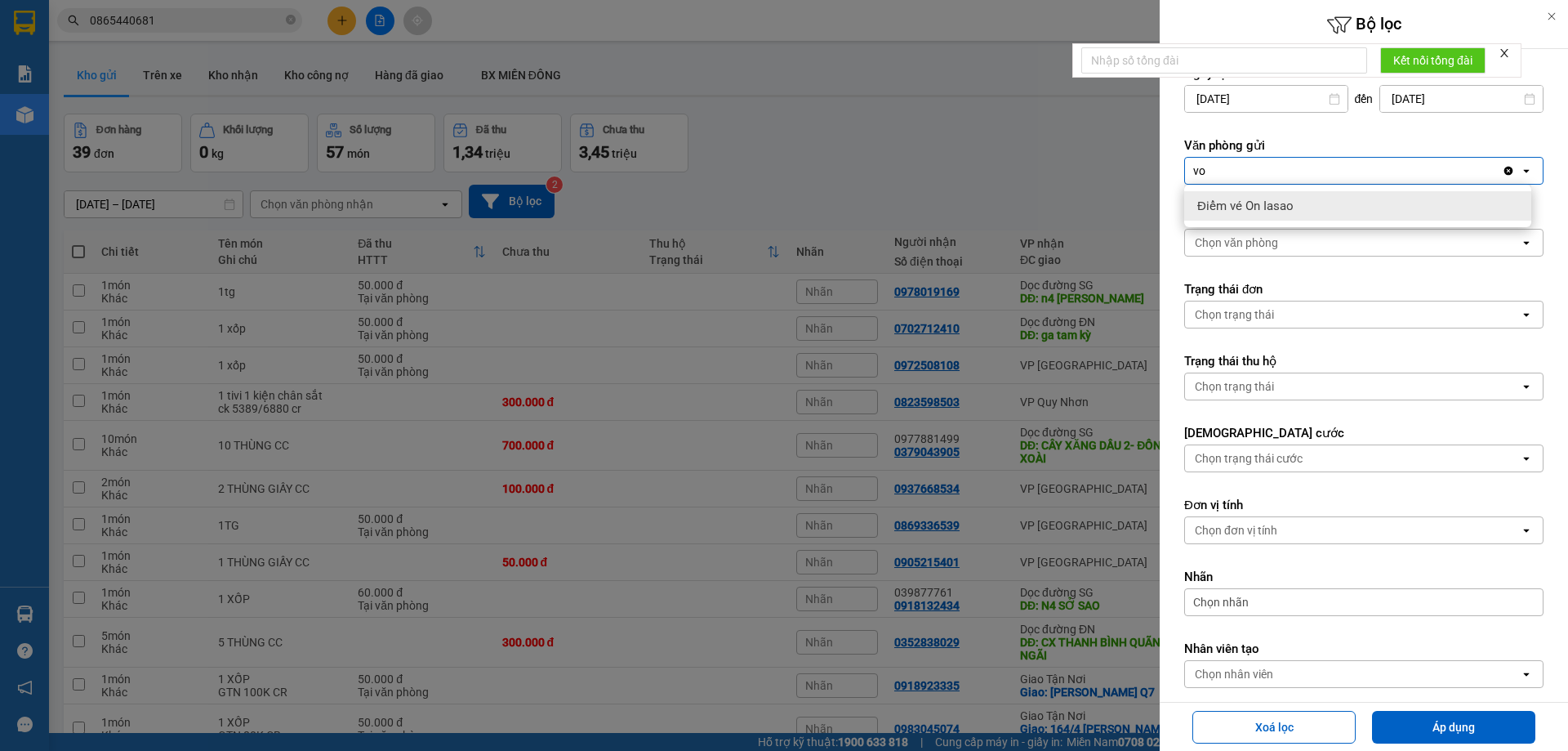
click at [1334, 164] on div "vo vo" at bounding box center [1343, 171] width 316 height 26
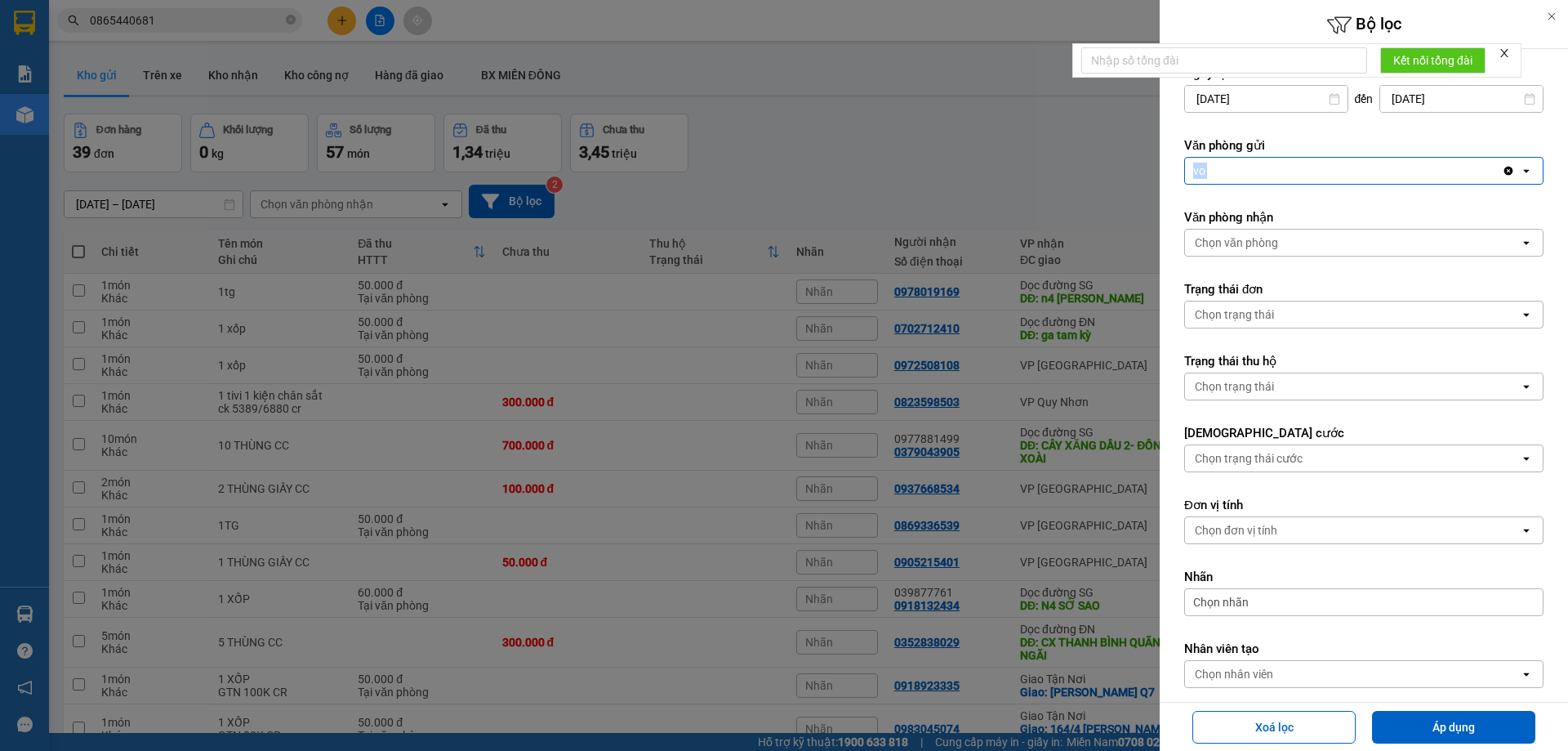
click at [1334, 164] on div "vo vo" at bounding box center [1343, 171] width 316 height 26
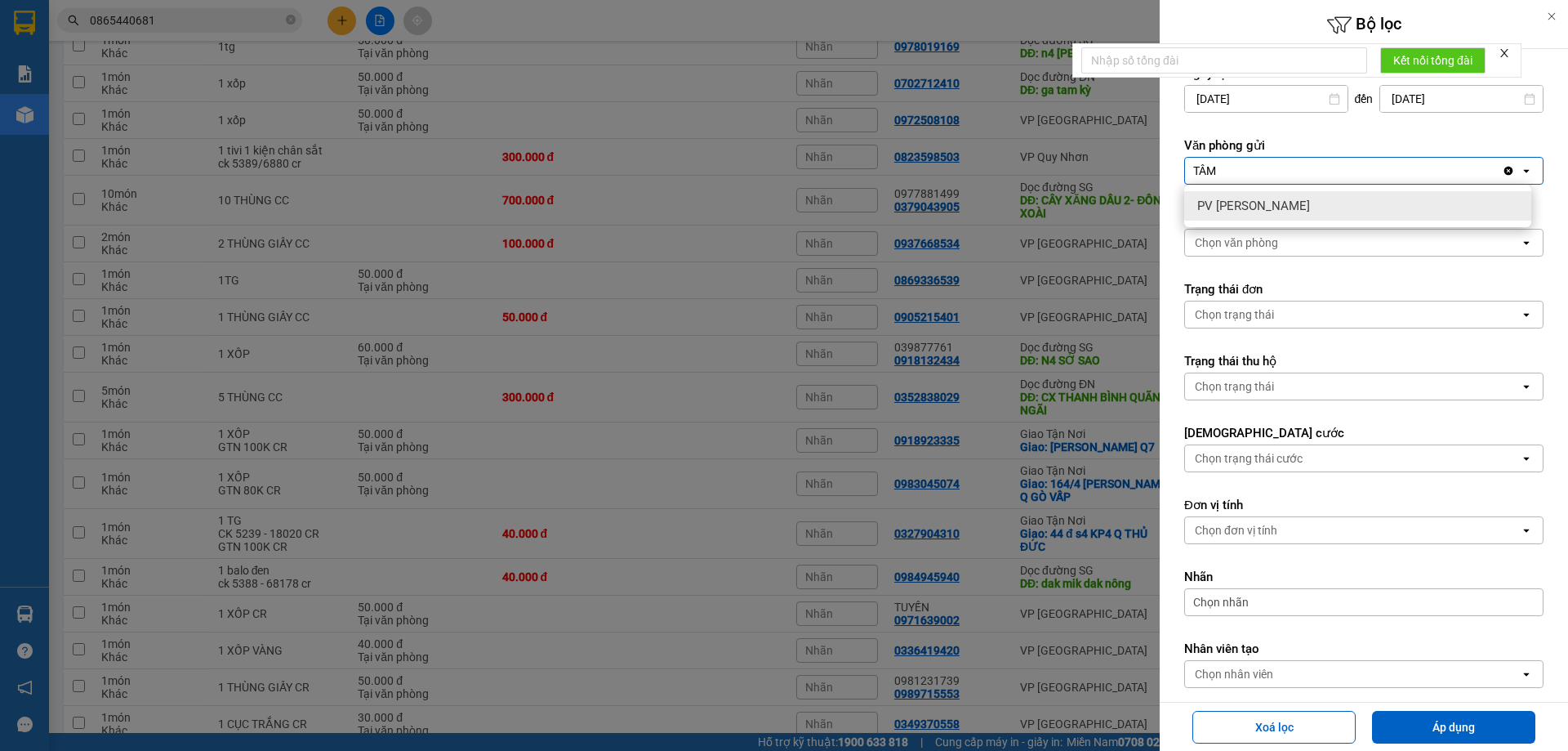
click at [1334, 173] on div "TÂM TÂM" at bounding box center [1343, 171] width 316 height 26
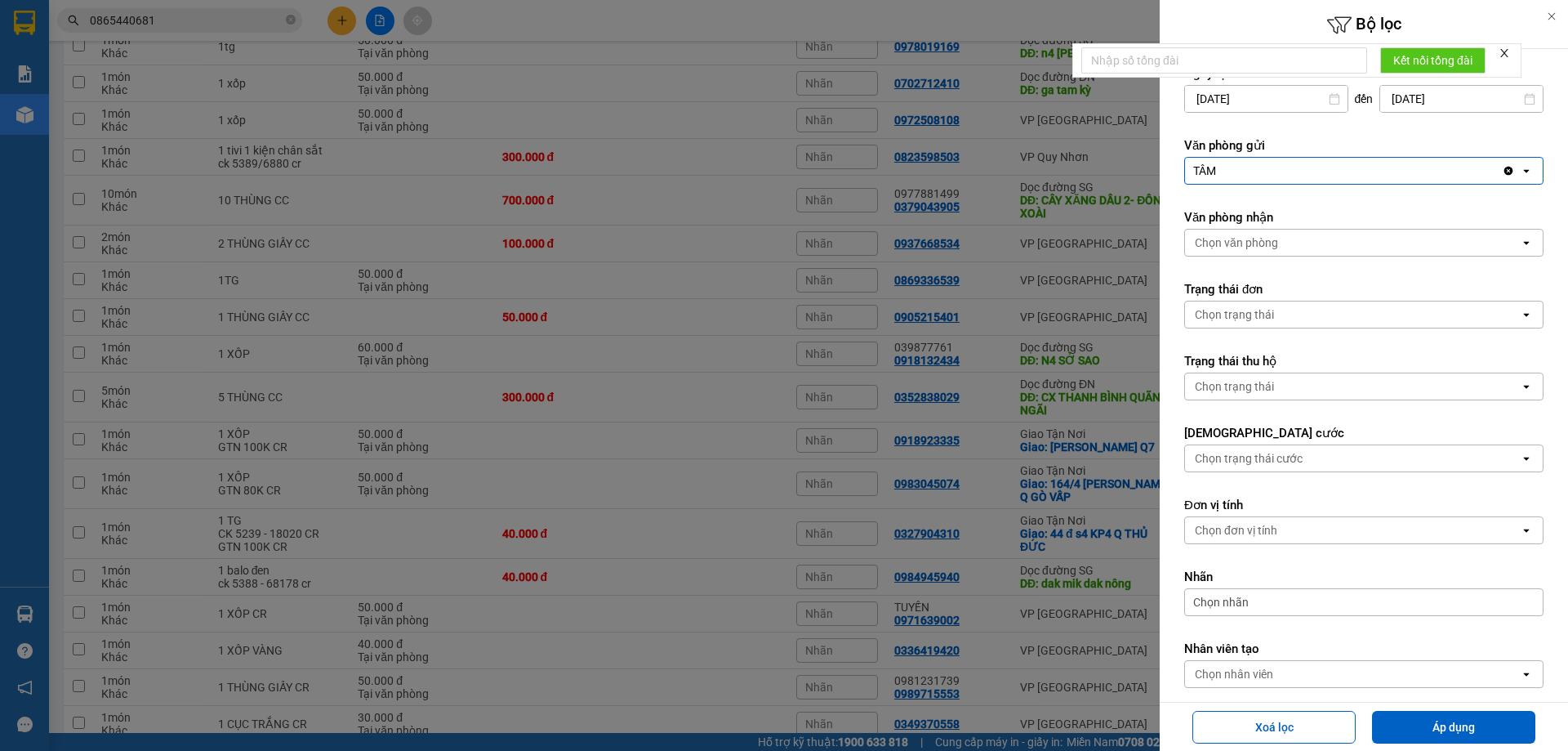
click at [1520, 168] on icon "open" at bounding box center [1527, 171] width 13 height 13
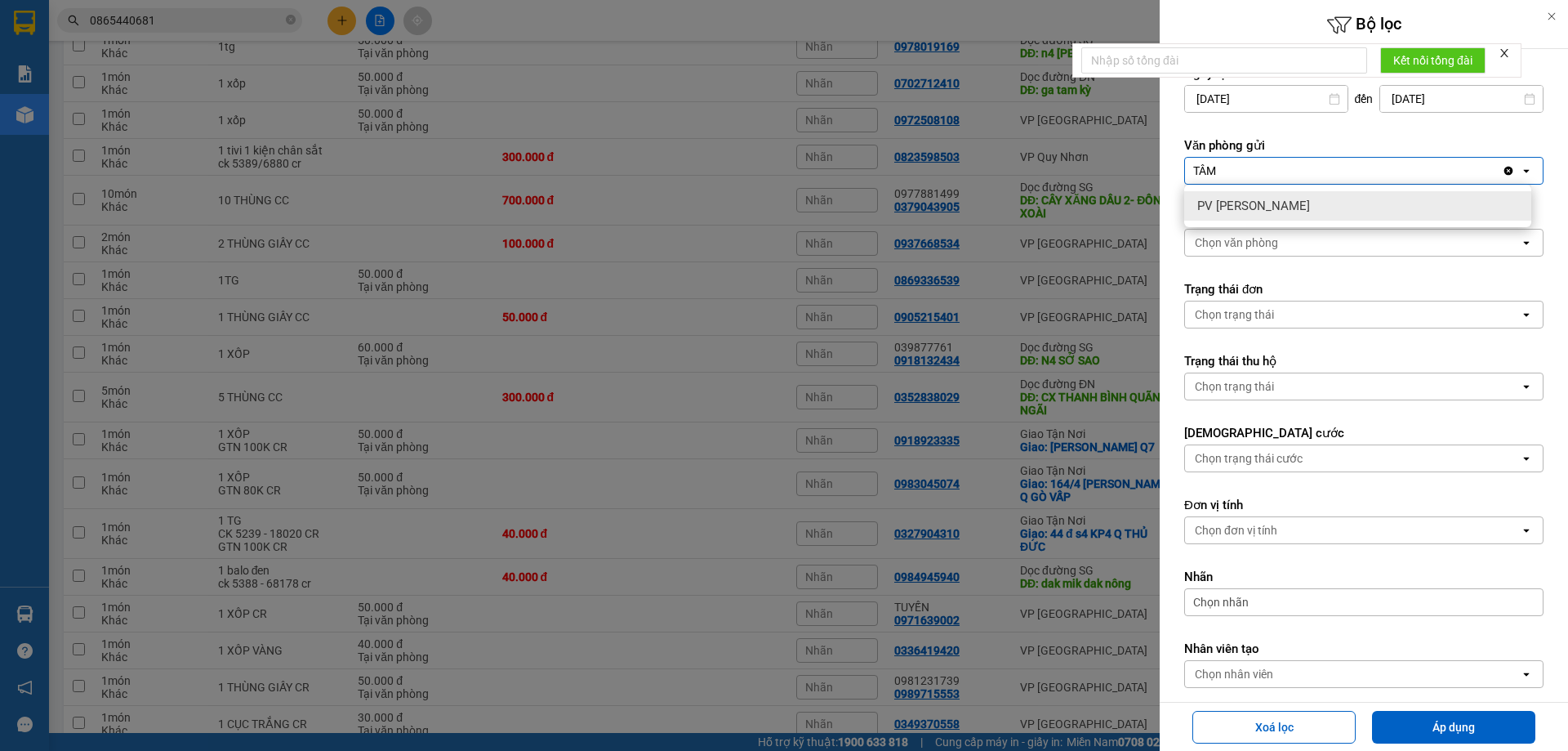
click at [1504, 167] on icon "Clear all" at bounding box center [1509, 171] width 9 height 9
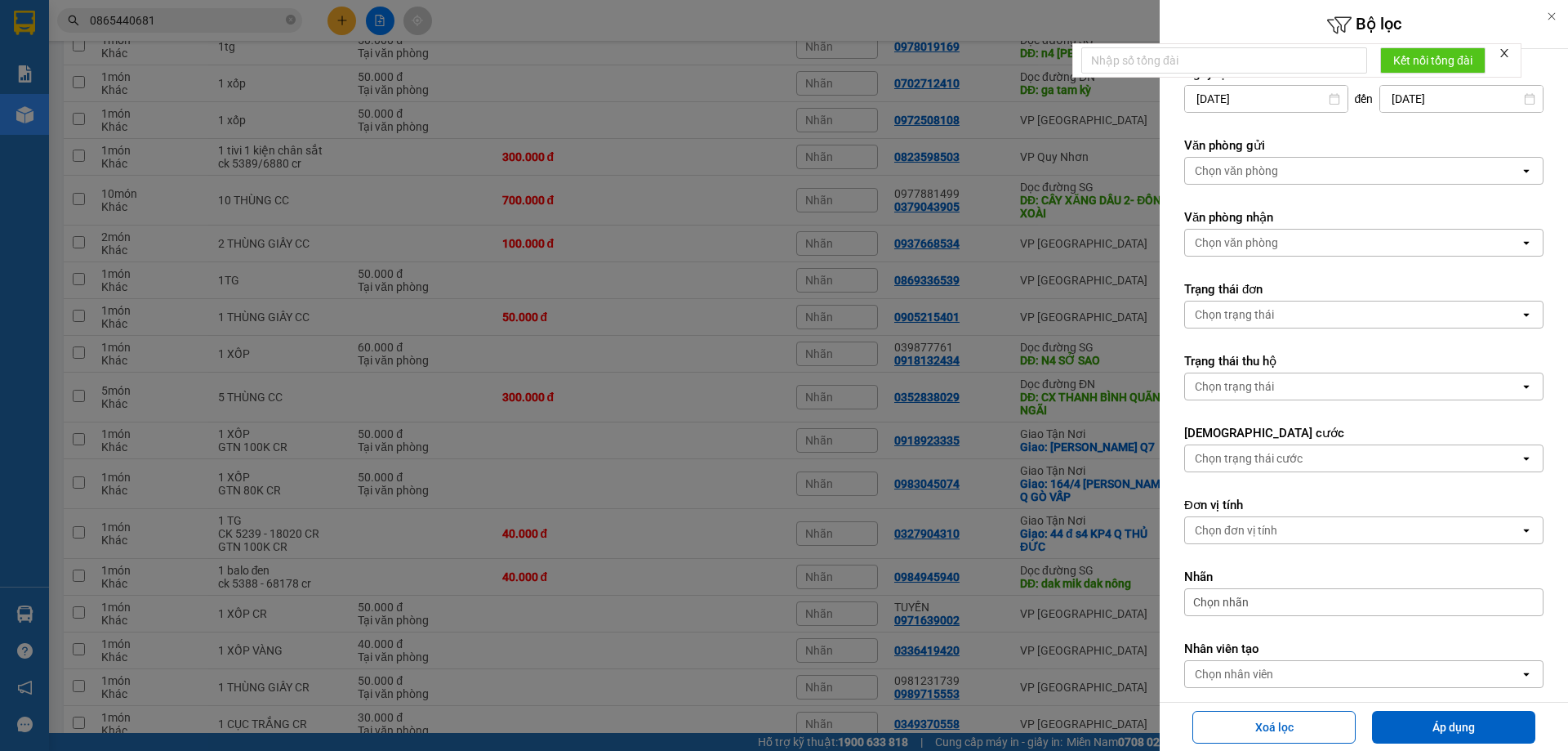
click at [1405, 167] on div "Chọn văn phòng" at bounding box center [1351, 171] width 334 height 26
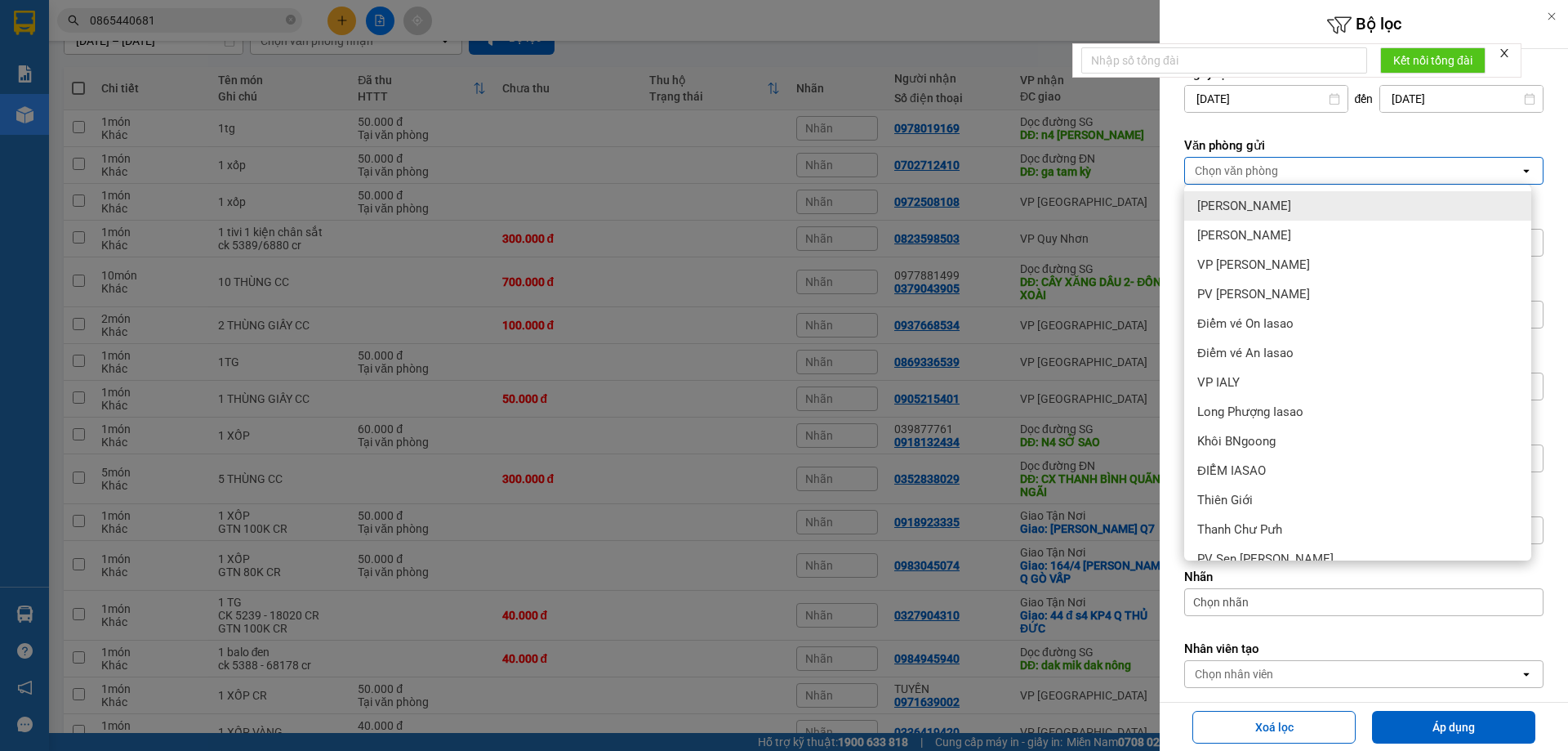
click at [1253, 100] on input "[DATE]" at bounding box center [1266, 99] width 163 height 26
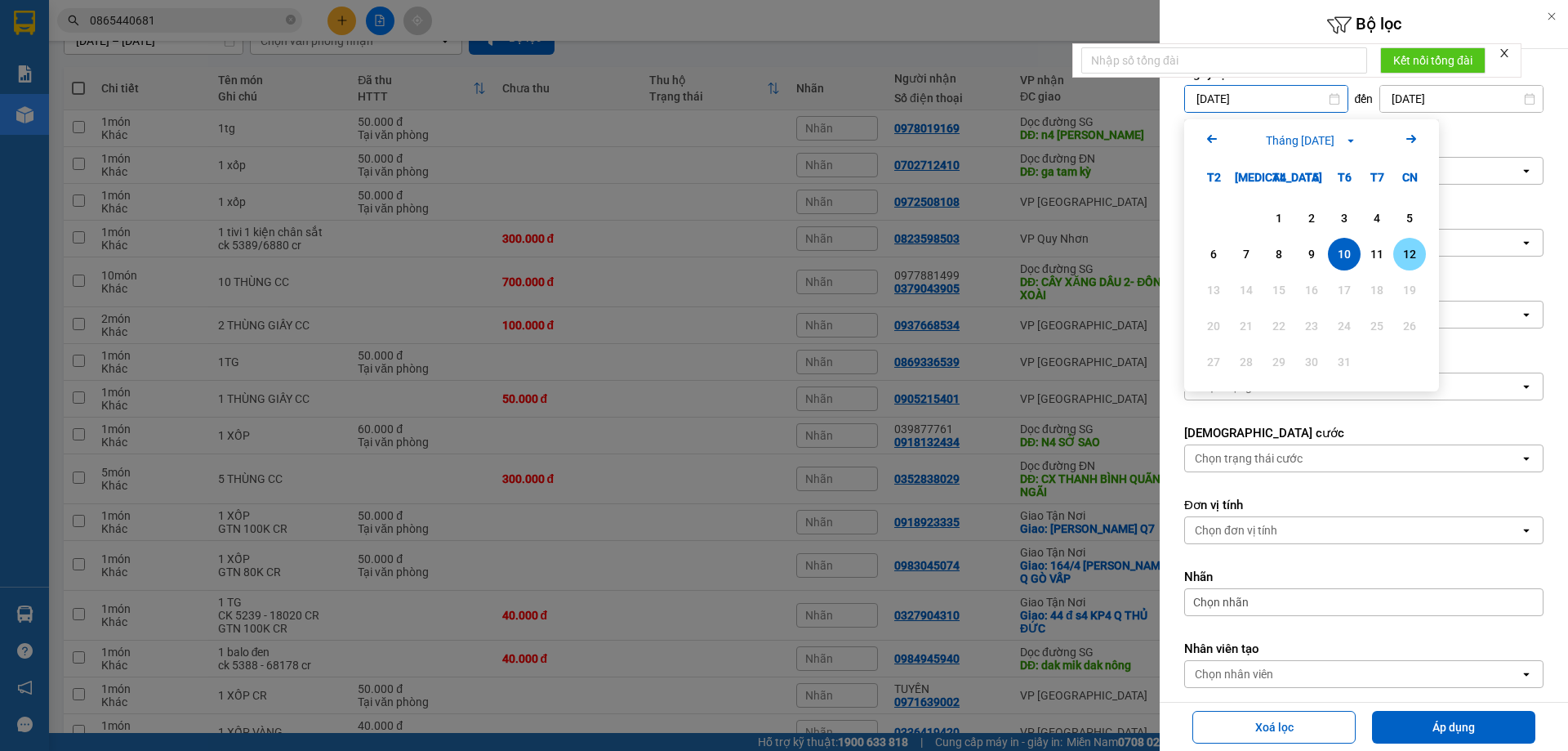
click at [1416, 255] on div "12" at bounding box center [1409, 253] width 23 height 20
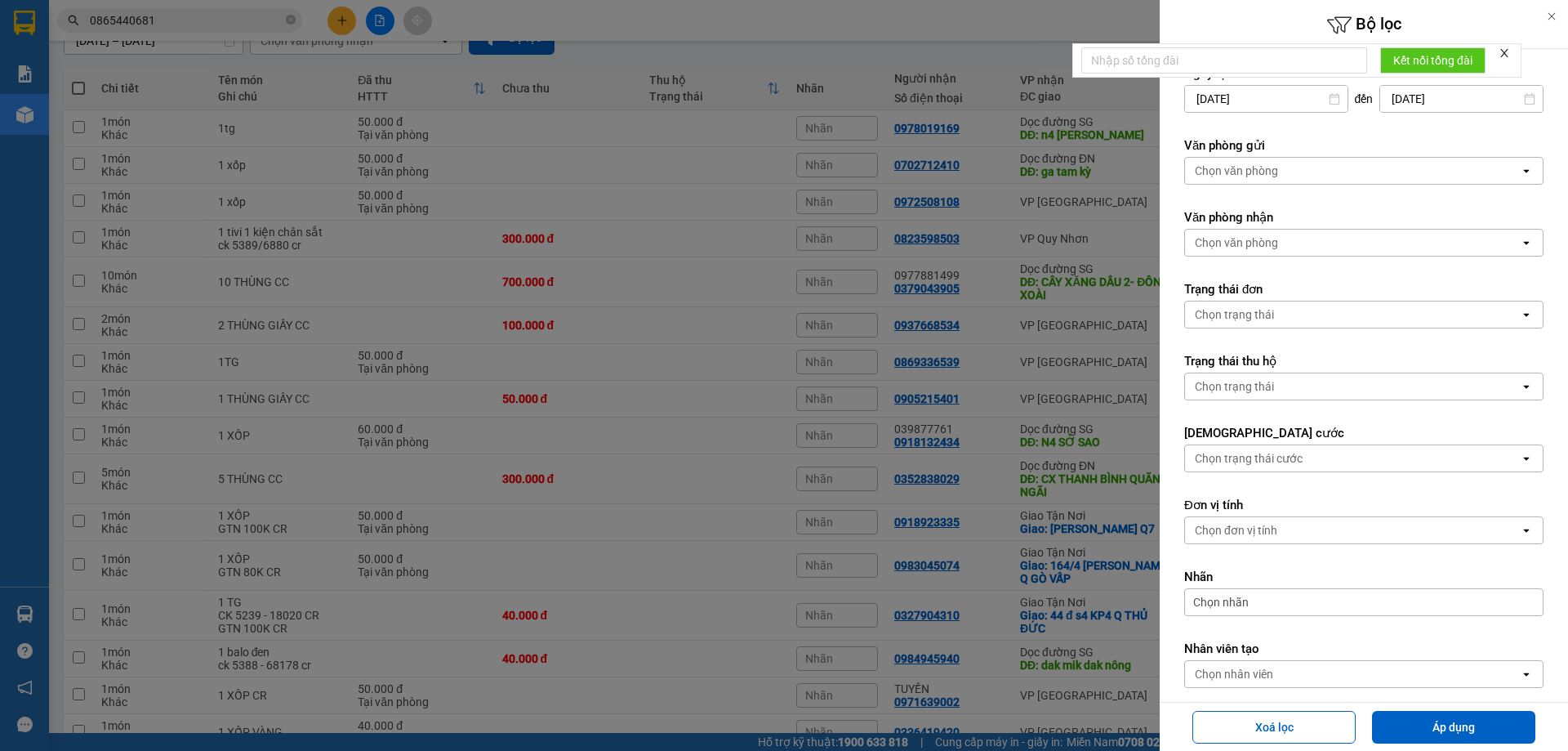
click at [1346, 173] on div "Chọn văn phòng" at bounding box center [1351, 171] width 334 height 26
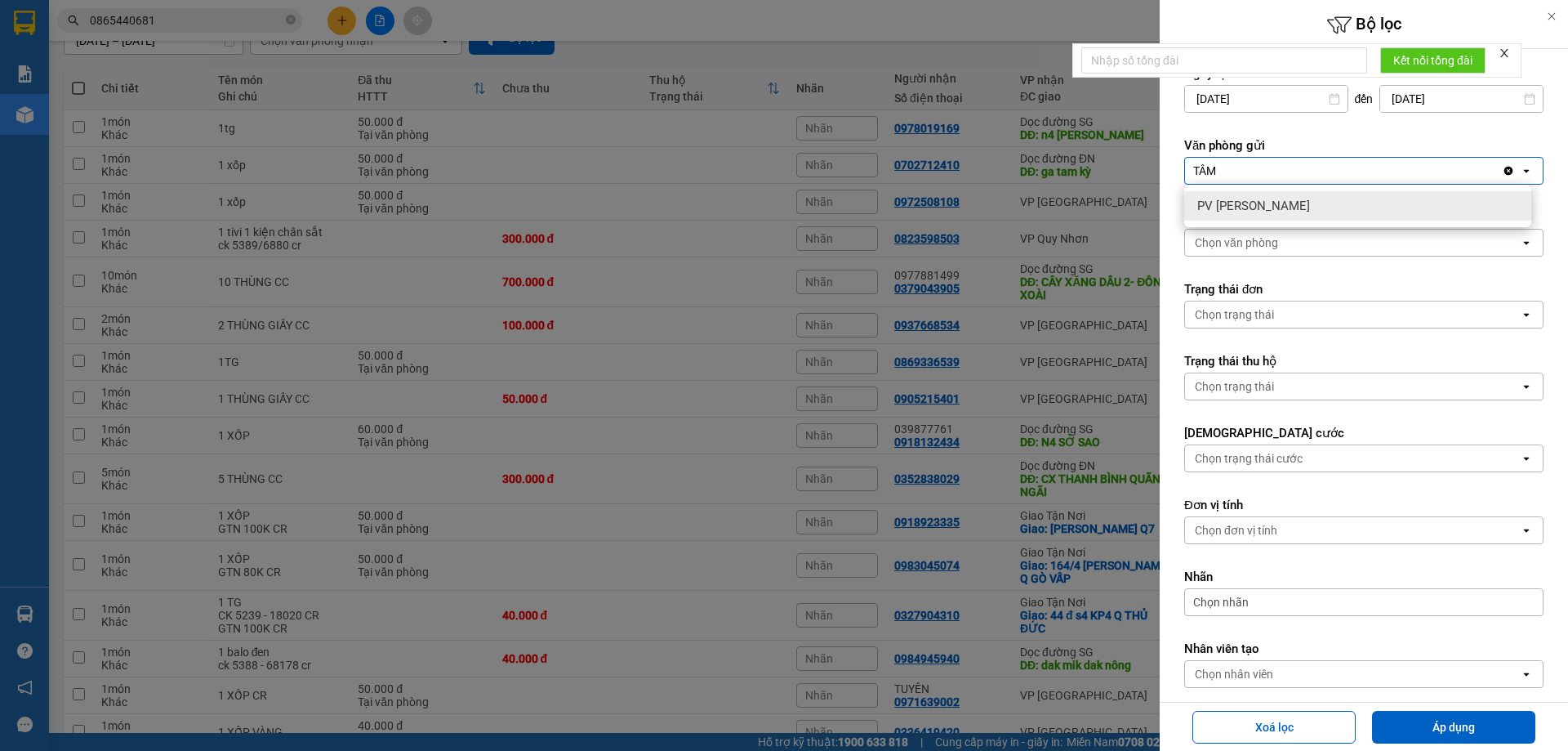
click at [1083, 304] on div at bounding box center [784, 375] width 1568 height 751
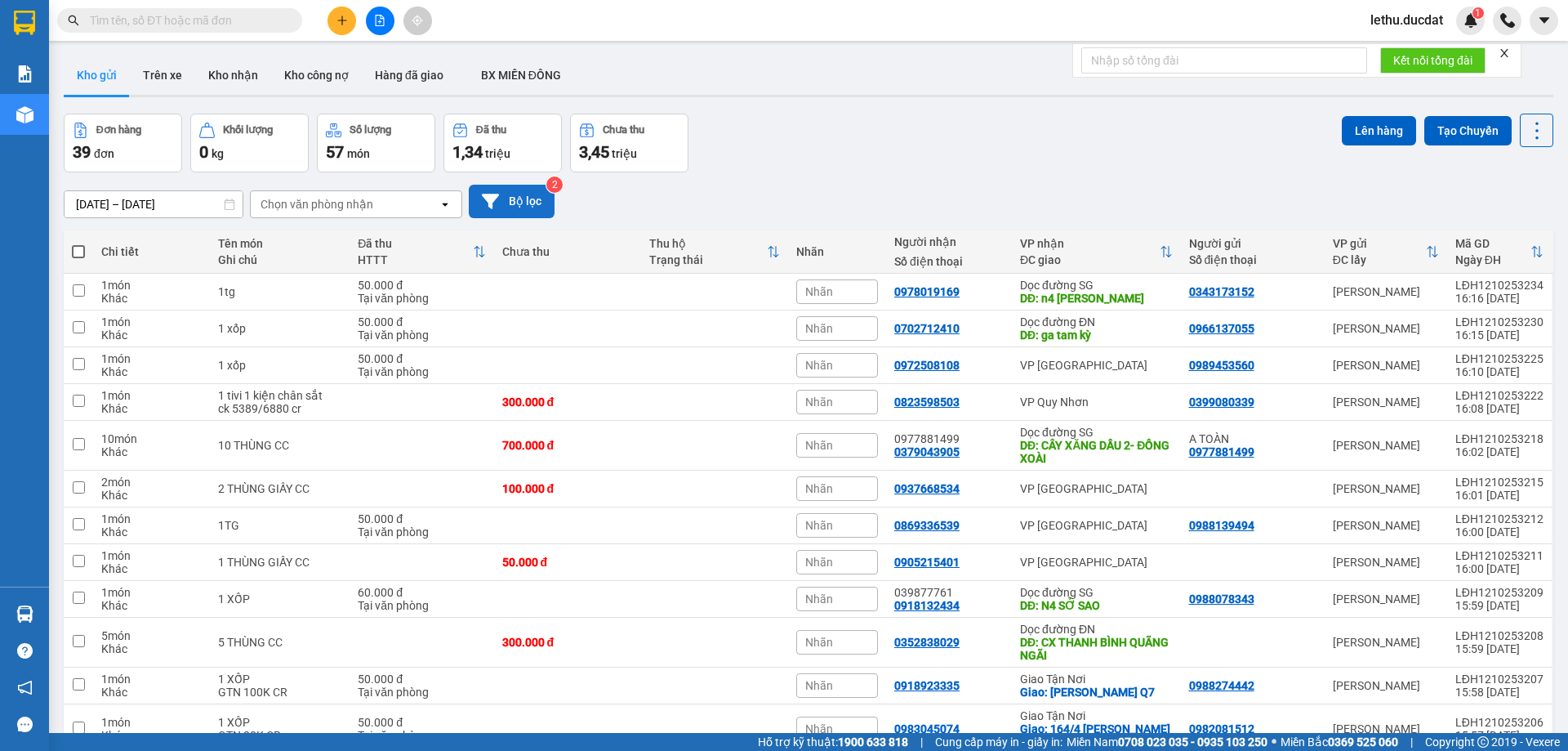
click at [541, 199] on button "Bộ lọc" at bounding box center [511, 202] width 86 height 34
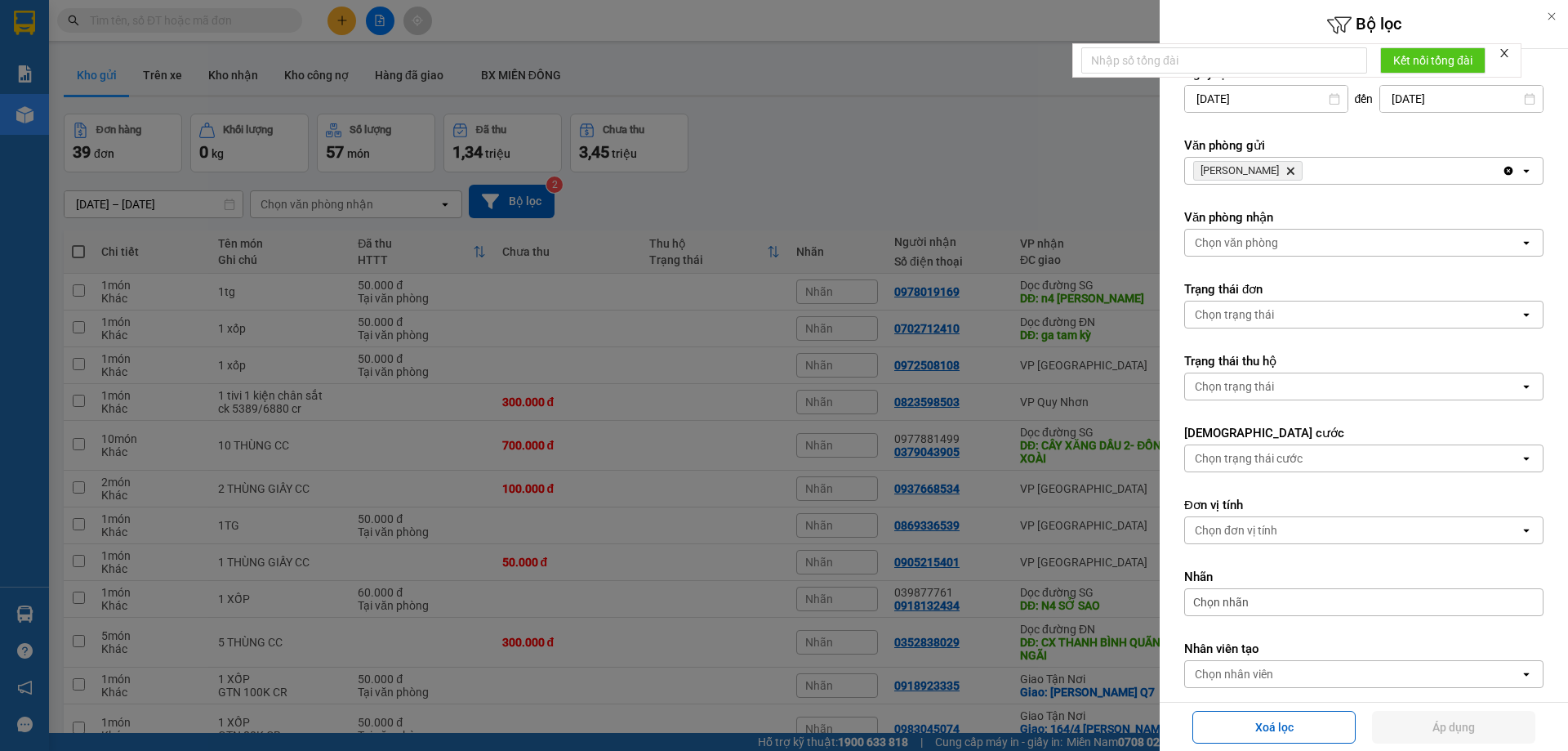
click at [1079, 174] on div at bounding box center [784, 375] width 1568 height 751
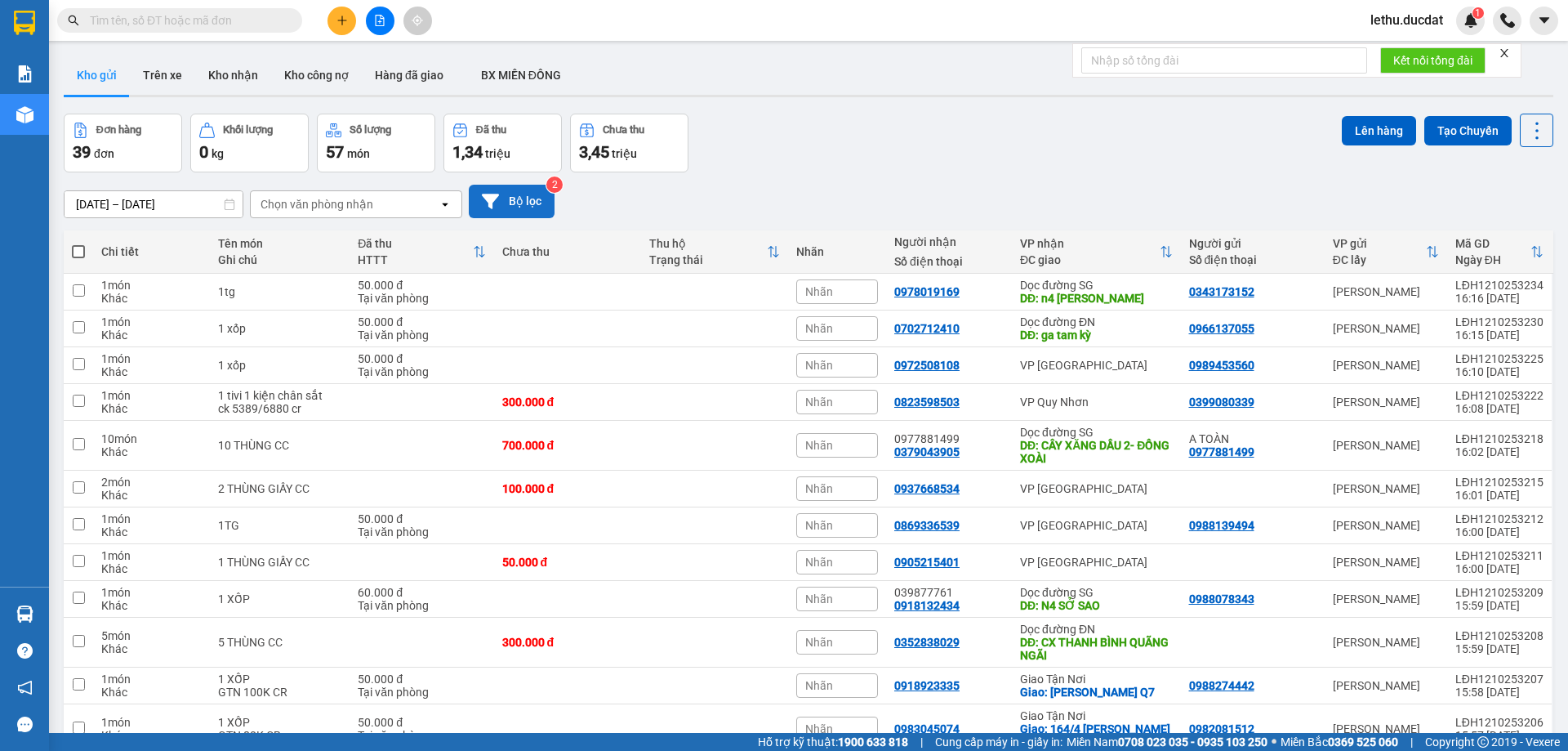
click at [543, 205] on button "Bộ lọc" at bounding box center [511, 202] width 86 height 34
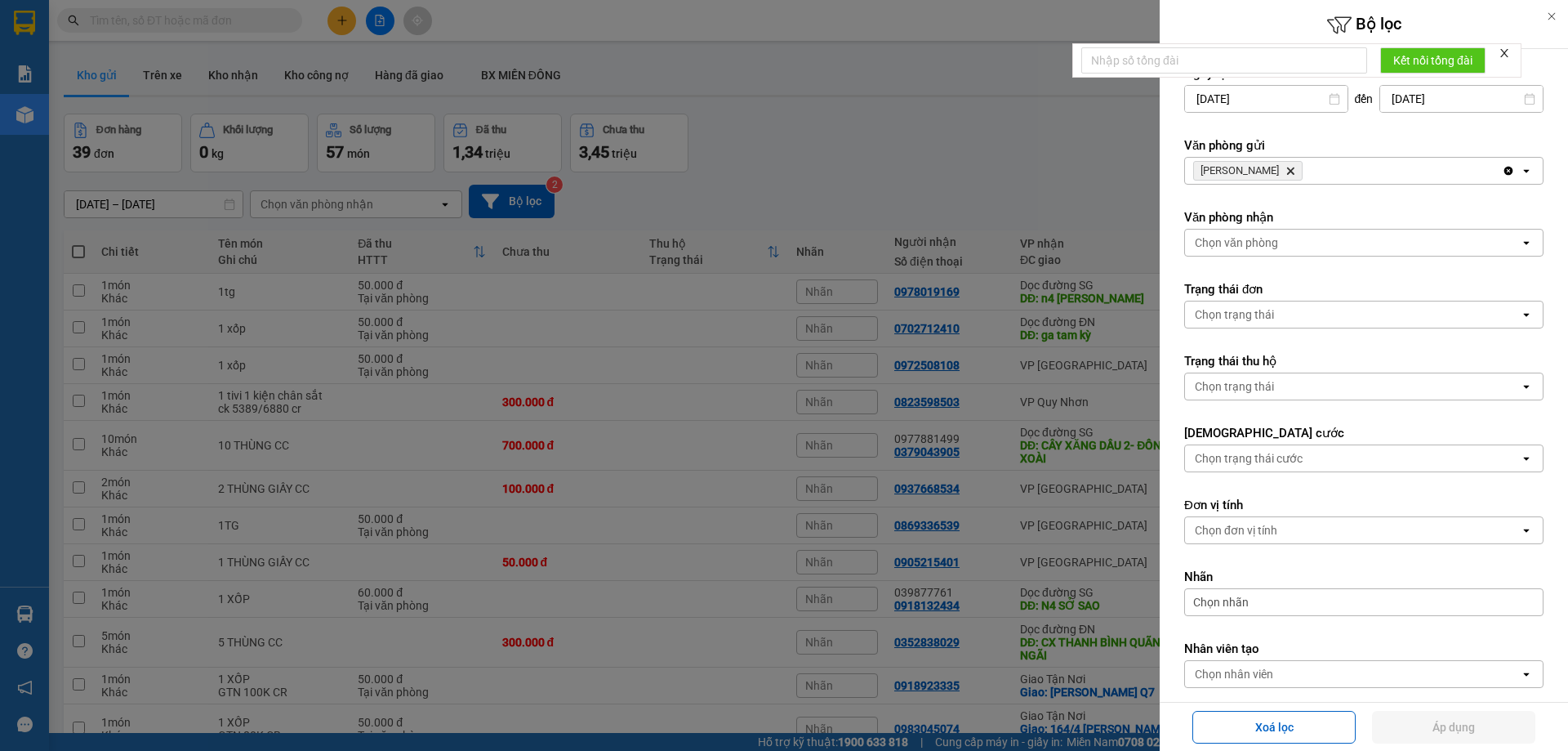
click at [276, 200] on div at bounding box center [784, 375] width 1568 height 751
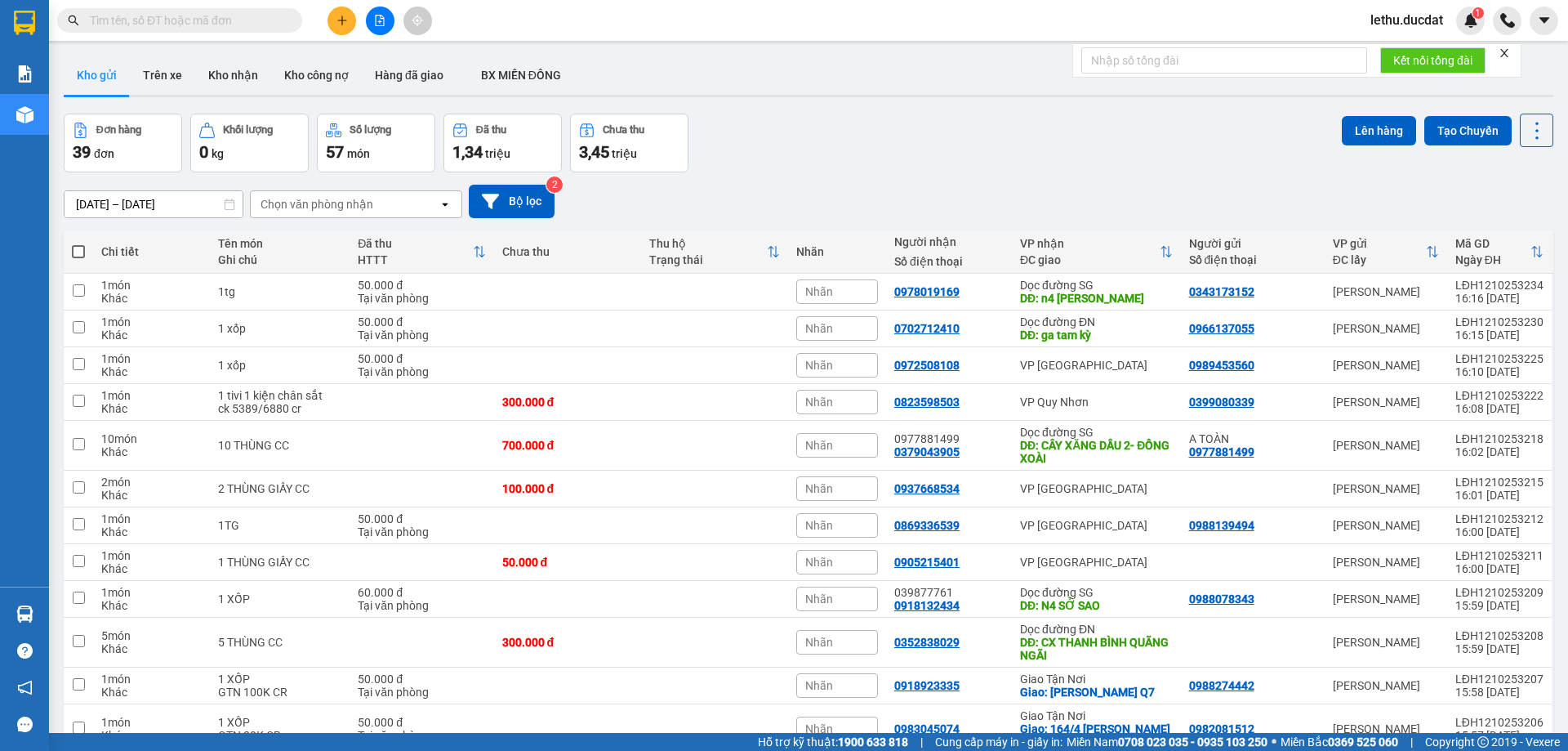
click at [322, 209] on div "Chọn văn phòng nhận" at bounding box center [317, 204] width 113 height 16
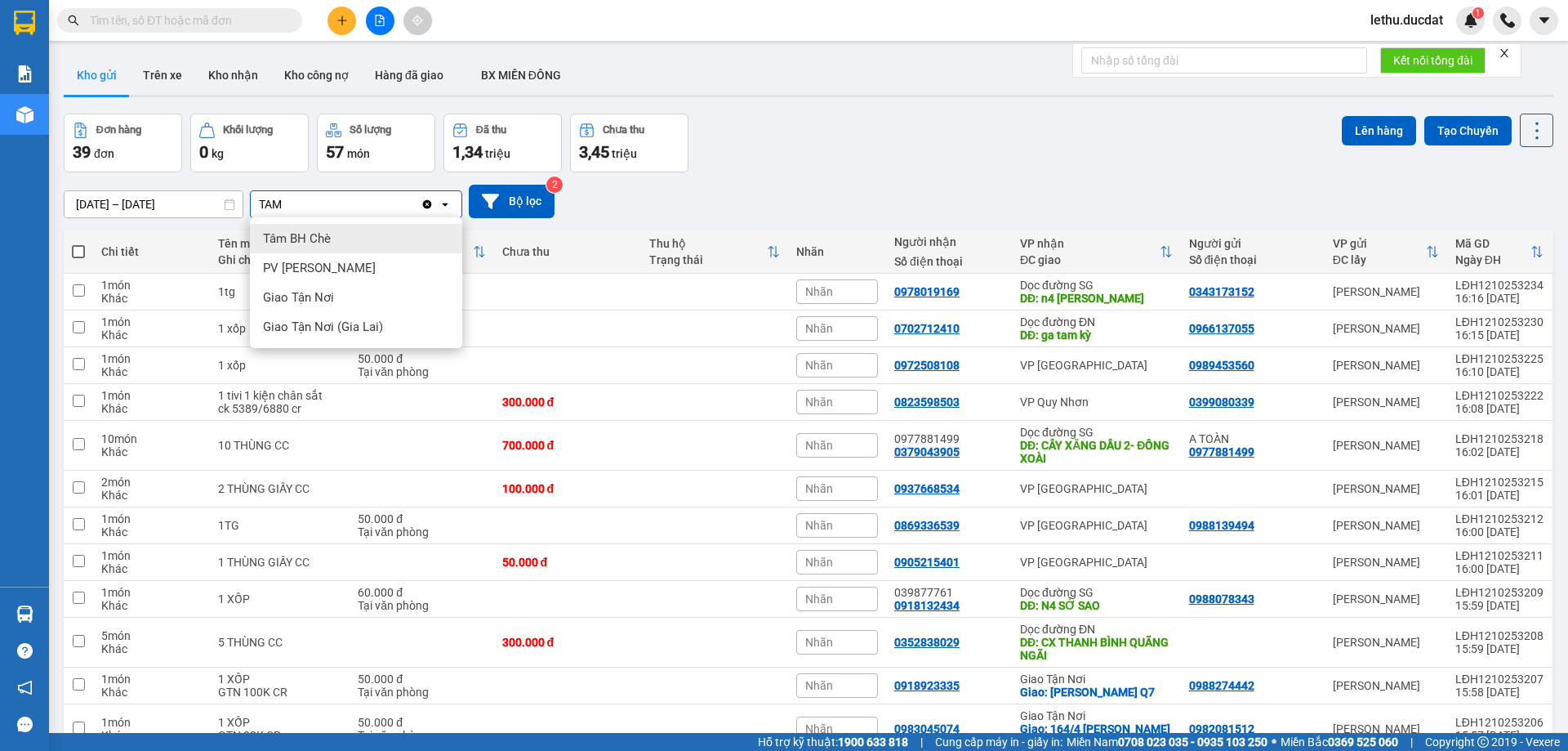
type input "TAM"
click at [308, 239] on span "Tâm BH Chè" at bounding box center [297, 237] width 68 height 16
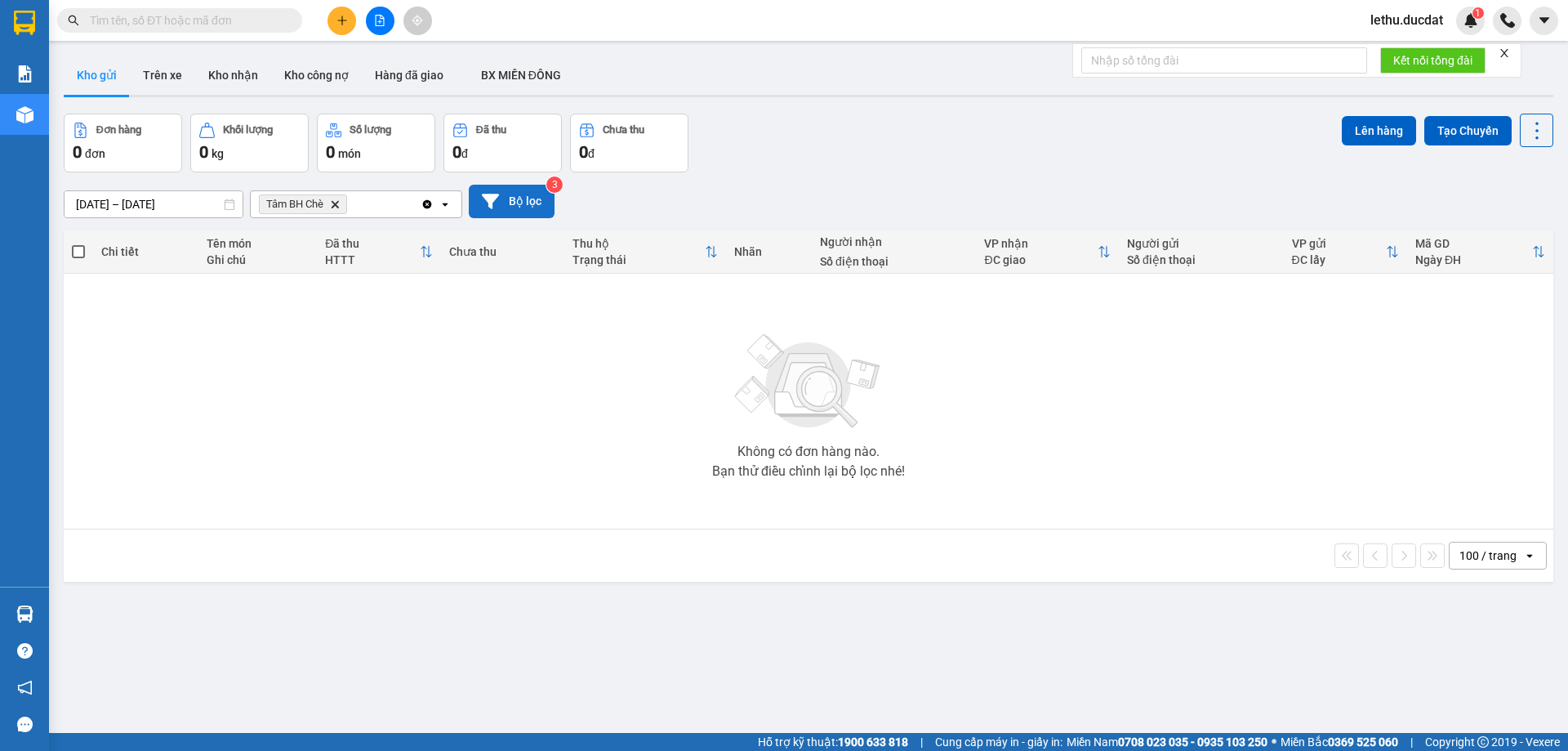
click at [522, 199] on button "Bộ lọc" at bounding box center [511, 202] width 86 height 34
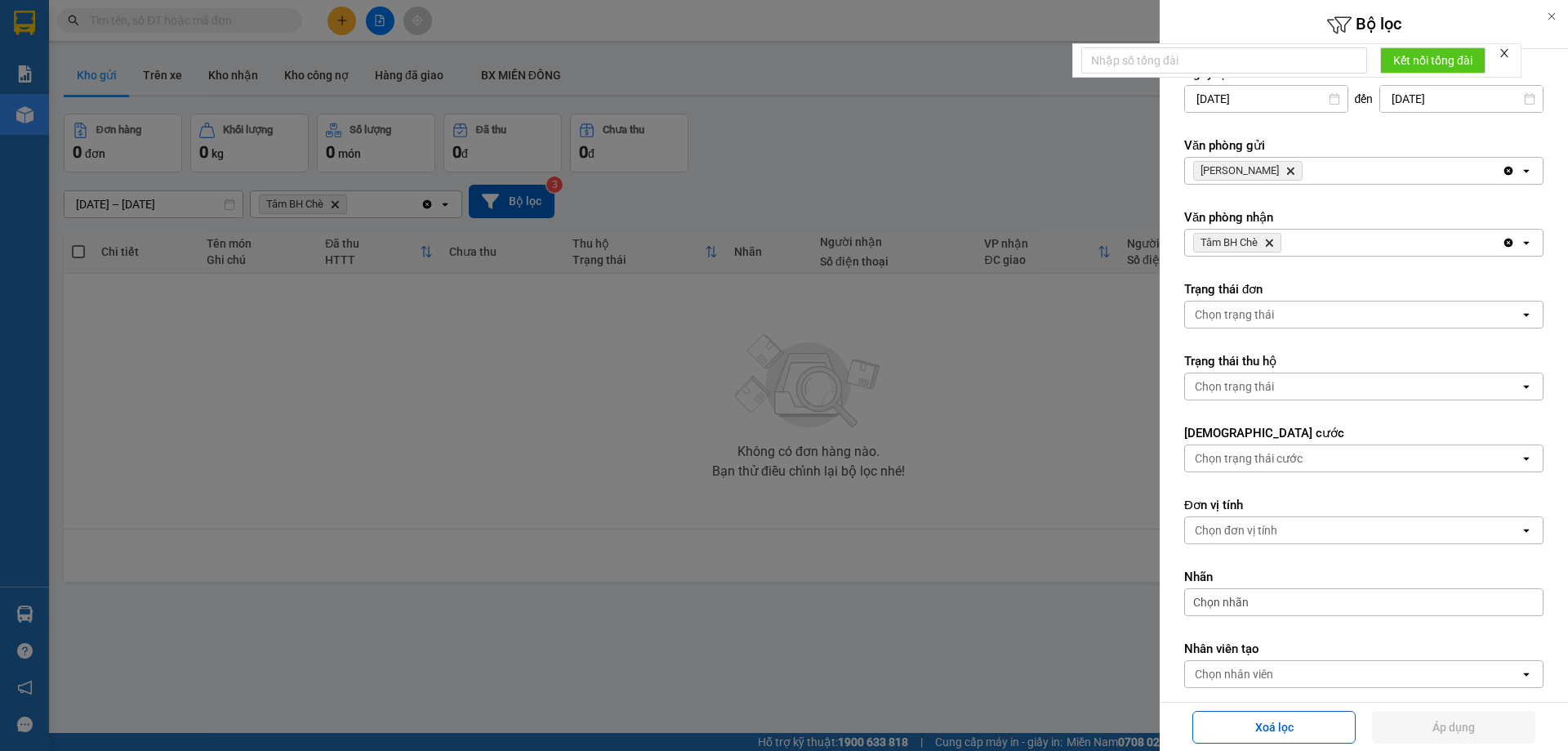
click at [1285, 175] on icon "Delete" at bounding box center [1290, 171] width 9 height 9
click at [1273, 245] on icon "Tâm BH Chè, close by backspace" at bounding box center [1269, 243] width 8 height 8
click at [1218, 179] on div "Chọn văn phòng" at bounding box center [1351, 171] width 334 height 26
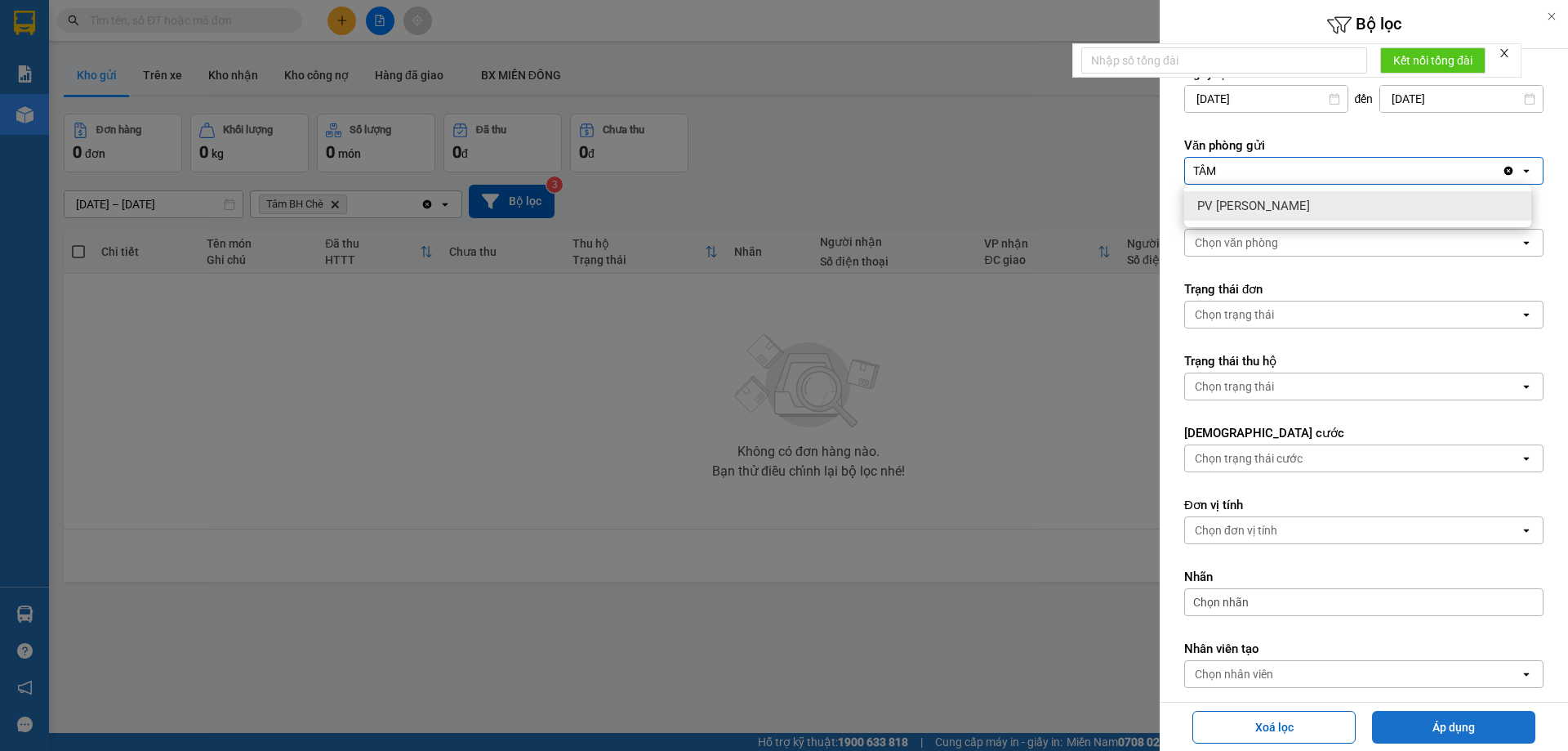
type input "TÂM"
click at [1447, 728] on button "Áp dụng" at bounding box center [1453, 727] width 163 height 33
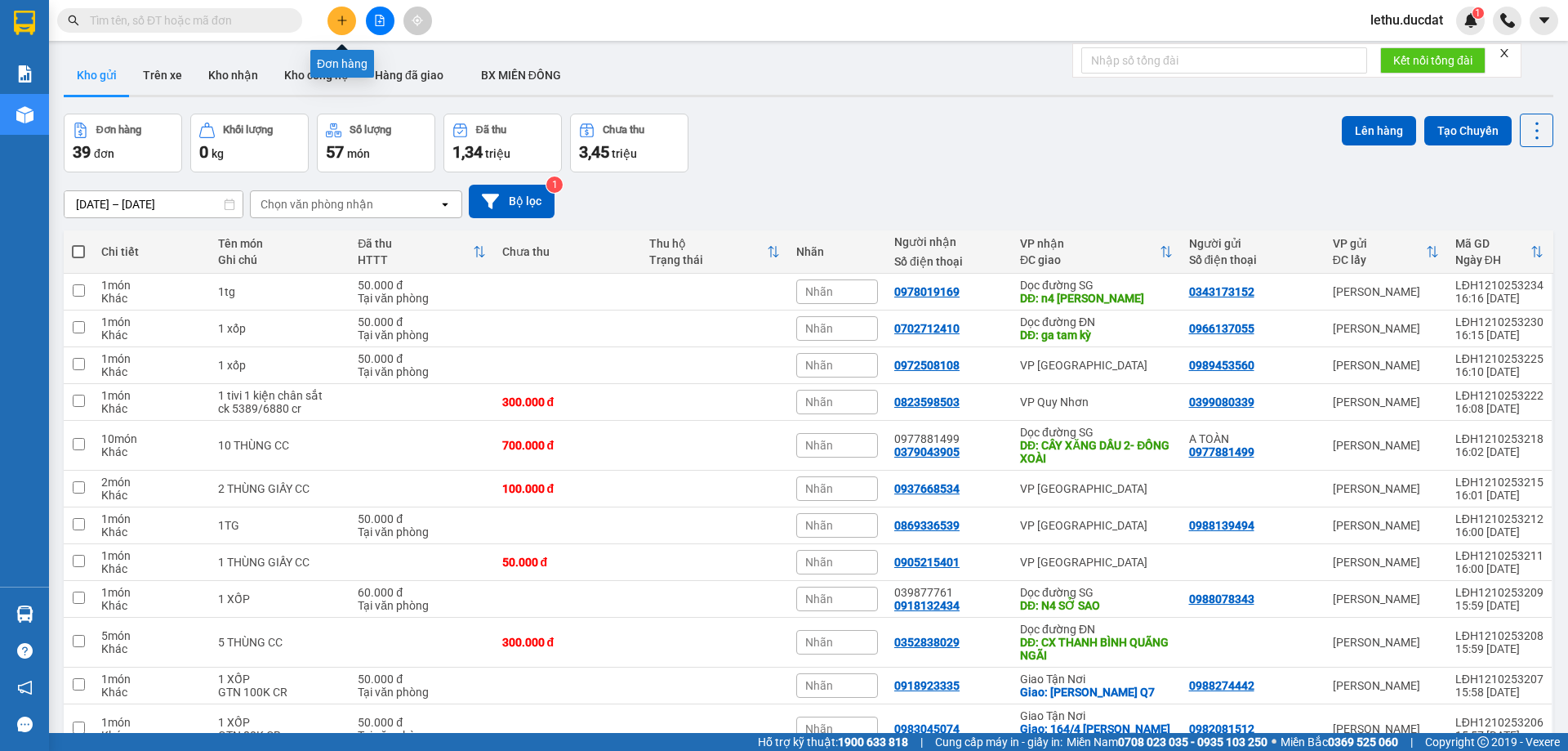
click at [351, 24] on button at bounding box center [342, 21] width 28 height 28
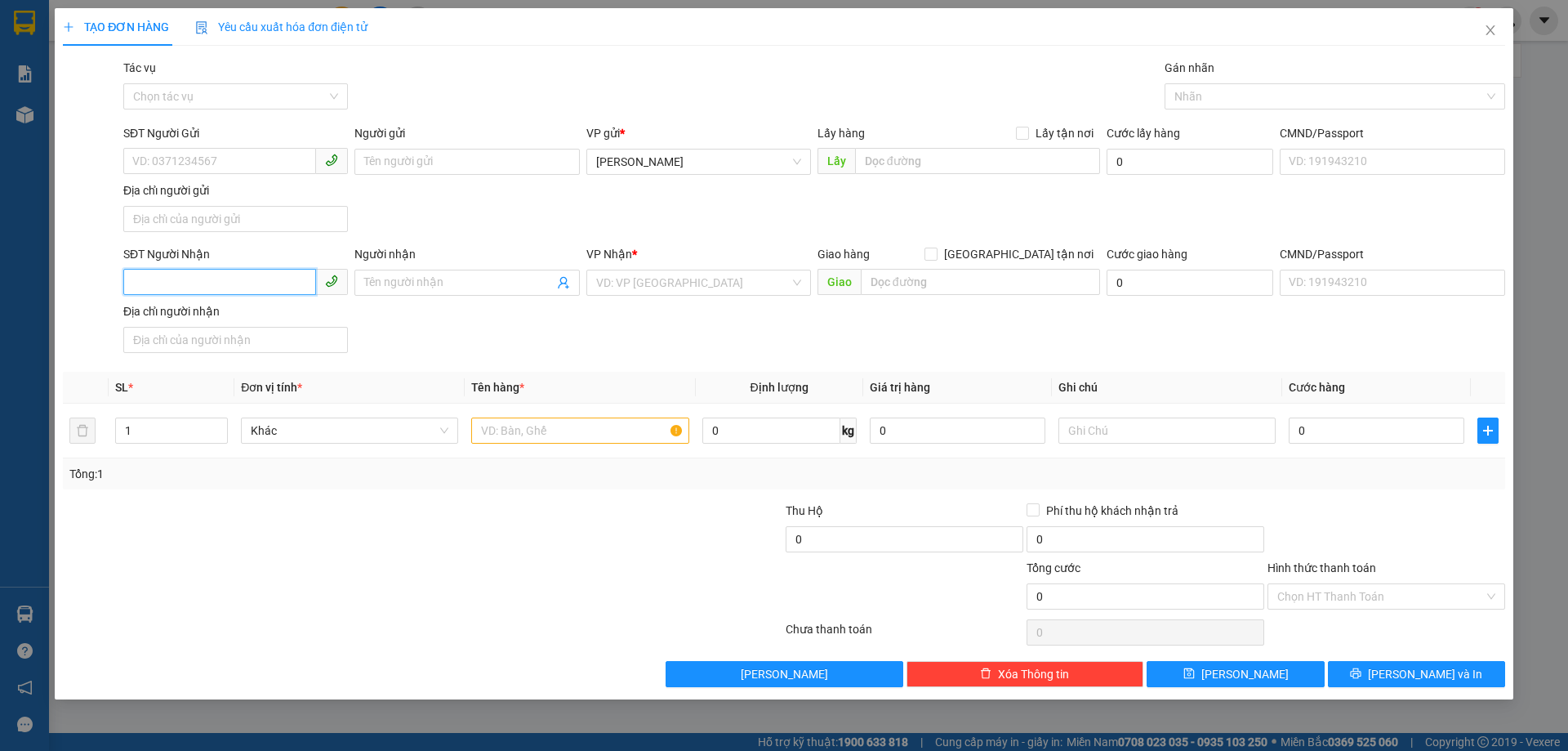
click at [224, 280] on input "SĐT Người Nhận" at bounding box center [219, 282] width 193 height 26
click at [616, 288] on input "search" at bounding box center [692, 283] width 193 height 24
click at [212, 272] on input "SĐT Người Nhận" at bounding box center [219, 282] width 193 height 26
type input "0986055191"
click at [181, 319] on div "0986055191" at bounding box center [235, 315] width 205 height 18
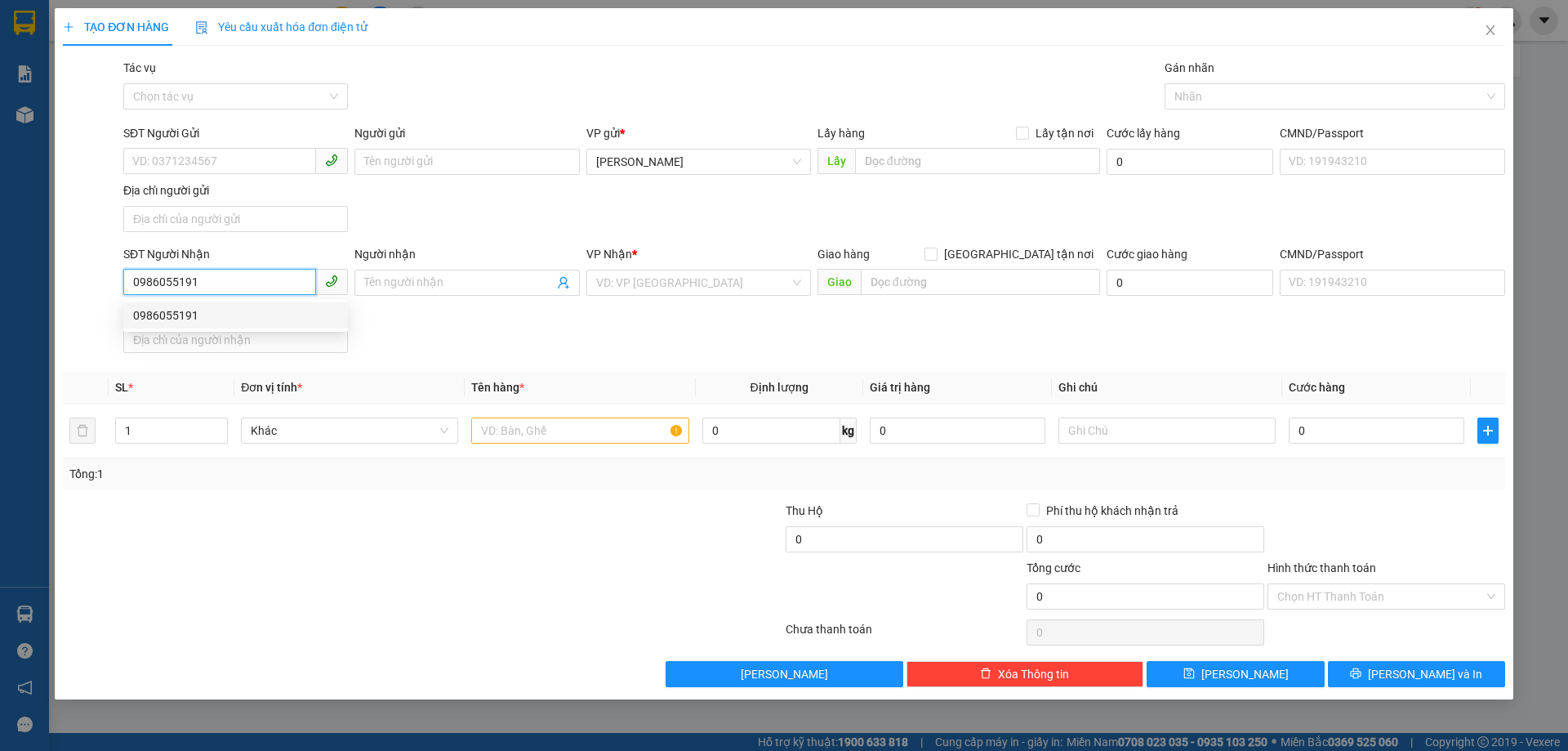
type input "CC BÌNH DƯƠNG"
type input "0986055191"
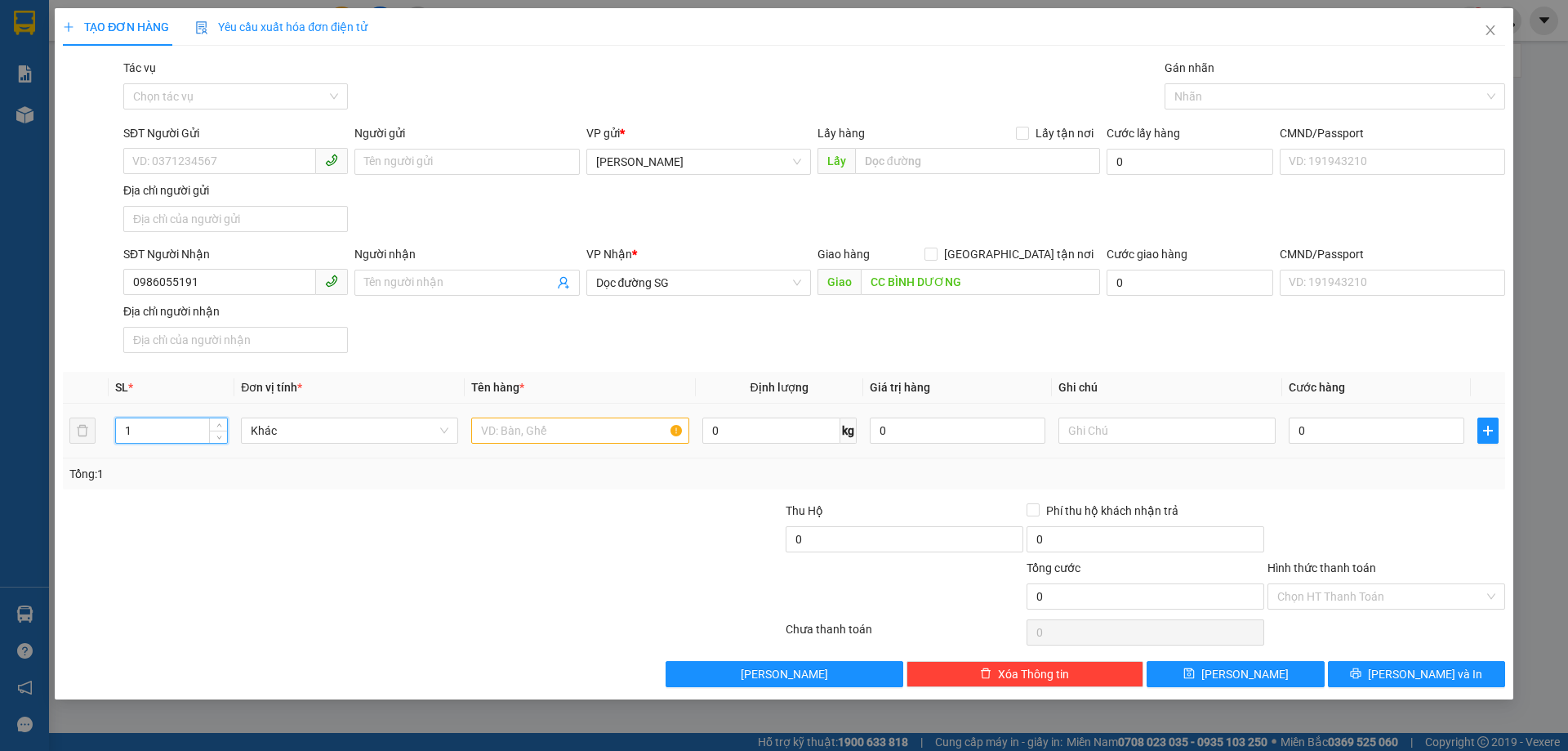
click at [134, 430] on input "1" at bounding box center [171, 431] width 111 height 24
type input "2"
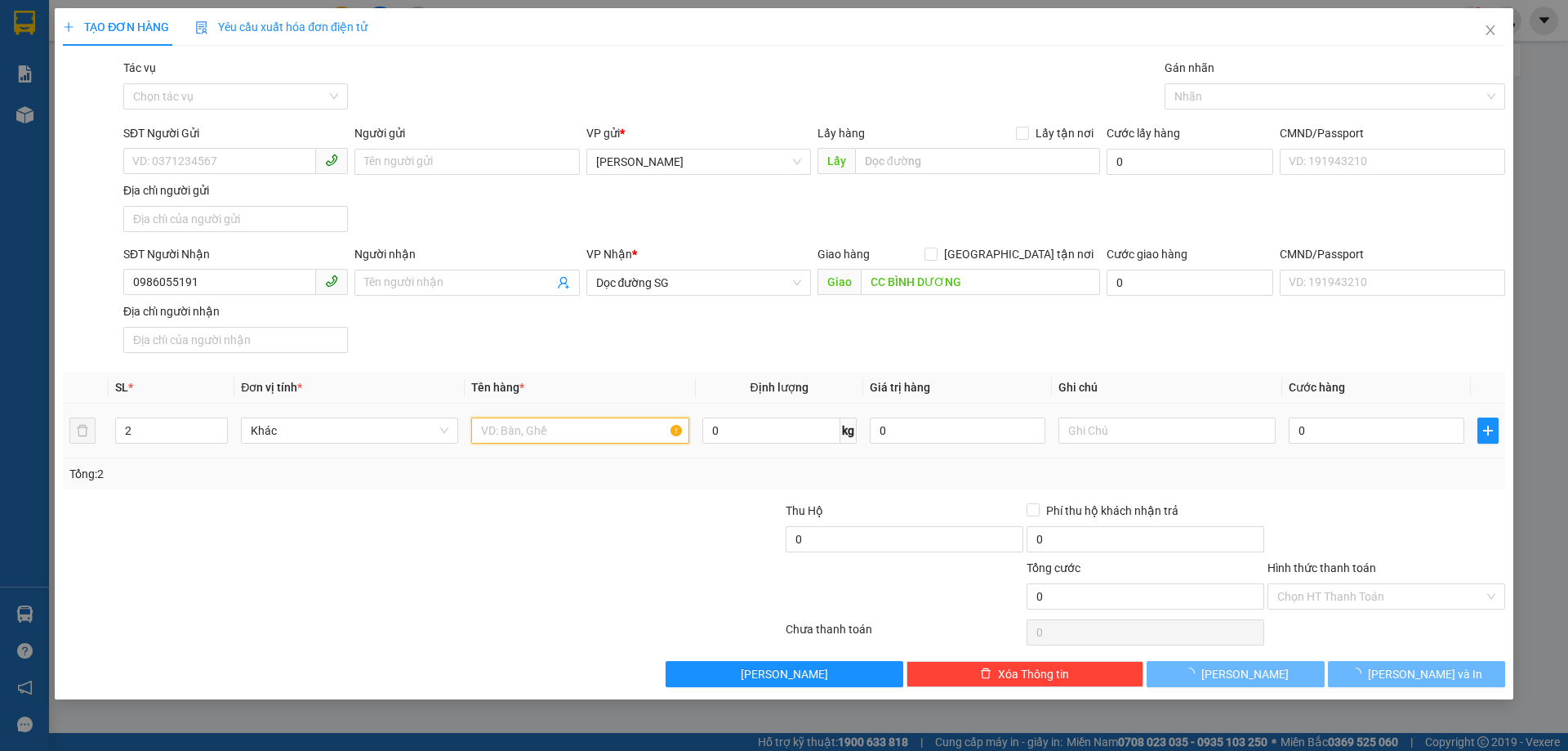
click at [561, 436] on input "text" at bounding box center [579, 431] width 218 height 26
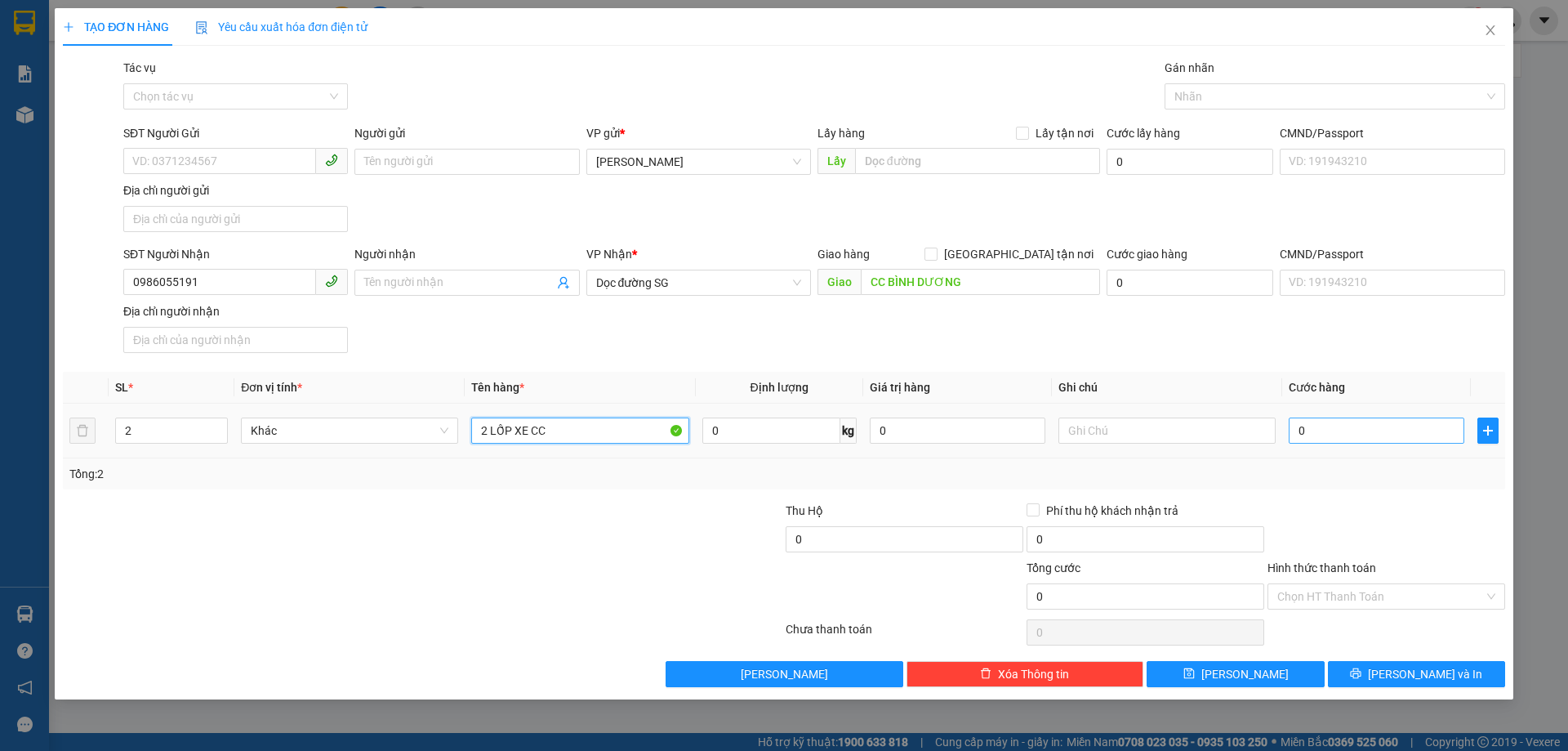
type input "2 LỐP XE CC"
click at [1363, 436] on input "0" at bounding box center [1376, 431] width 175 height 26
type input "2"
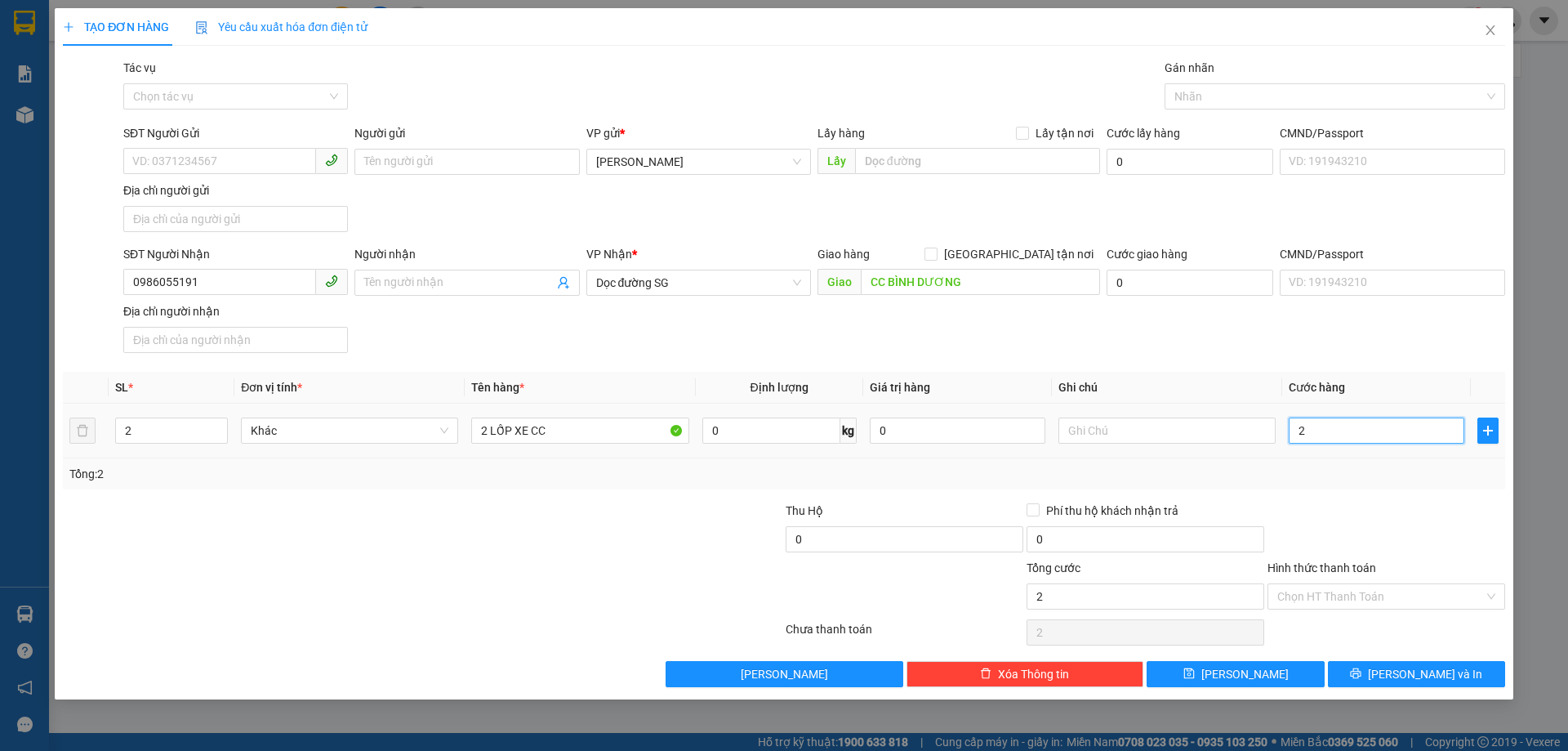
type input "20"
type input "200"
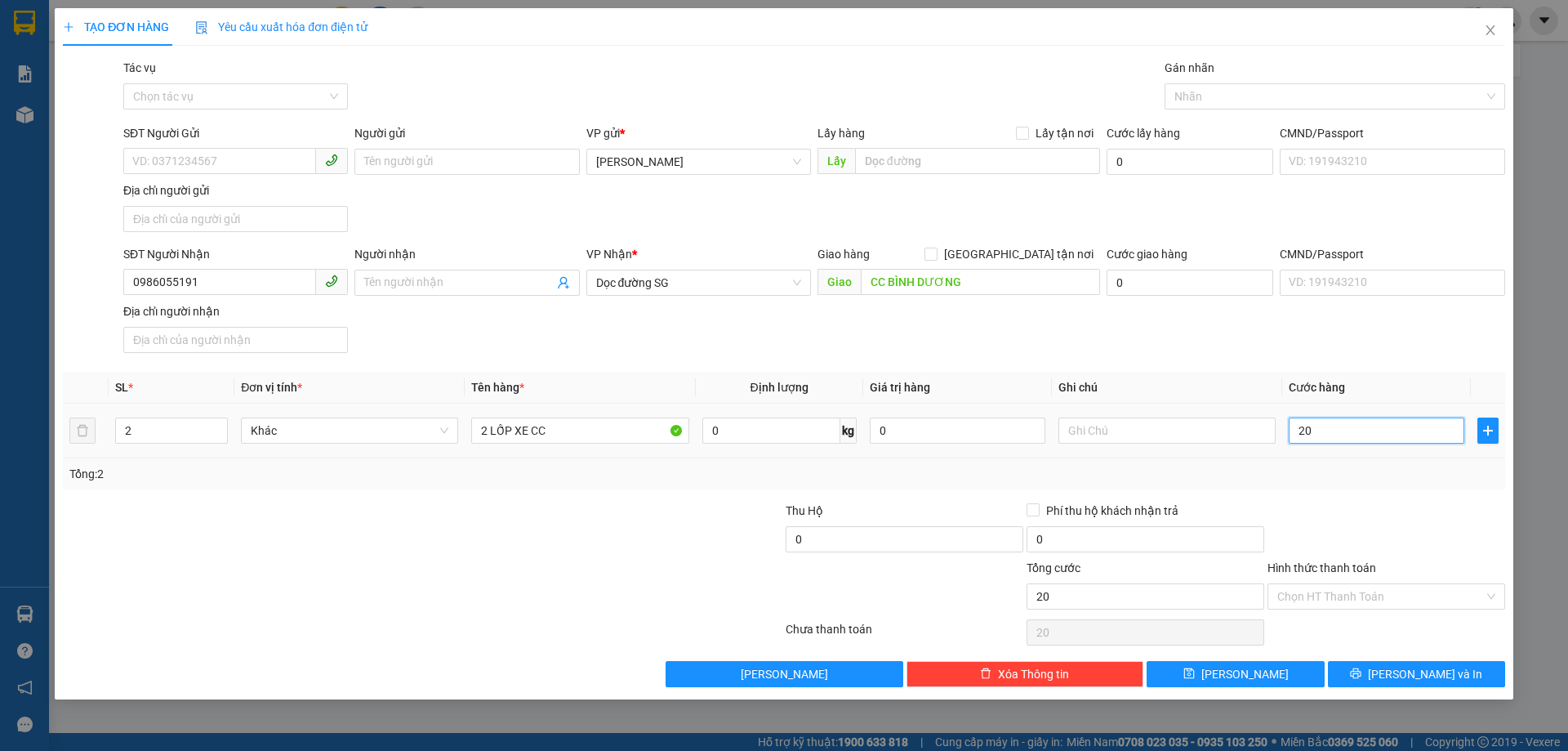
type input "200"
type input "2.000"
type input "20.000"
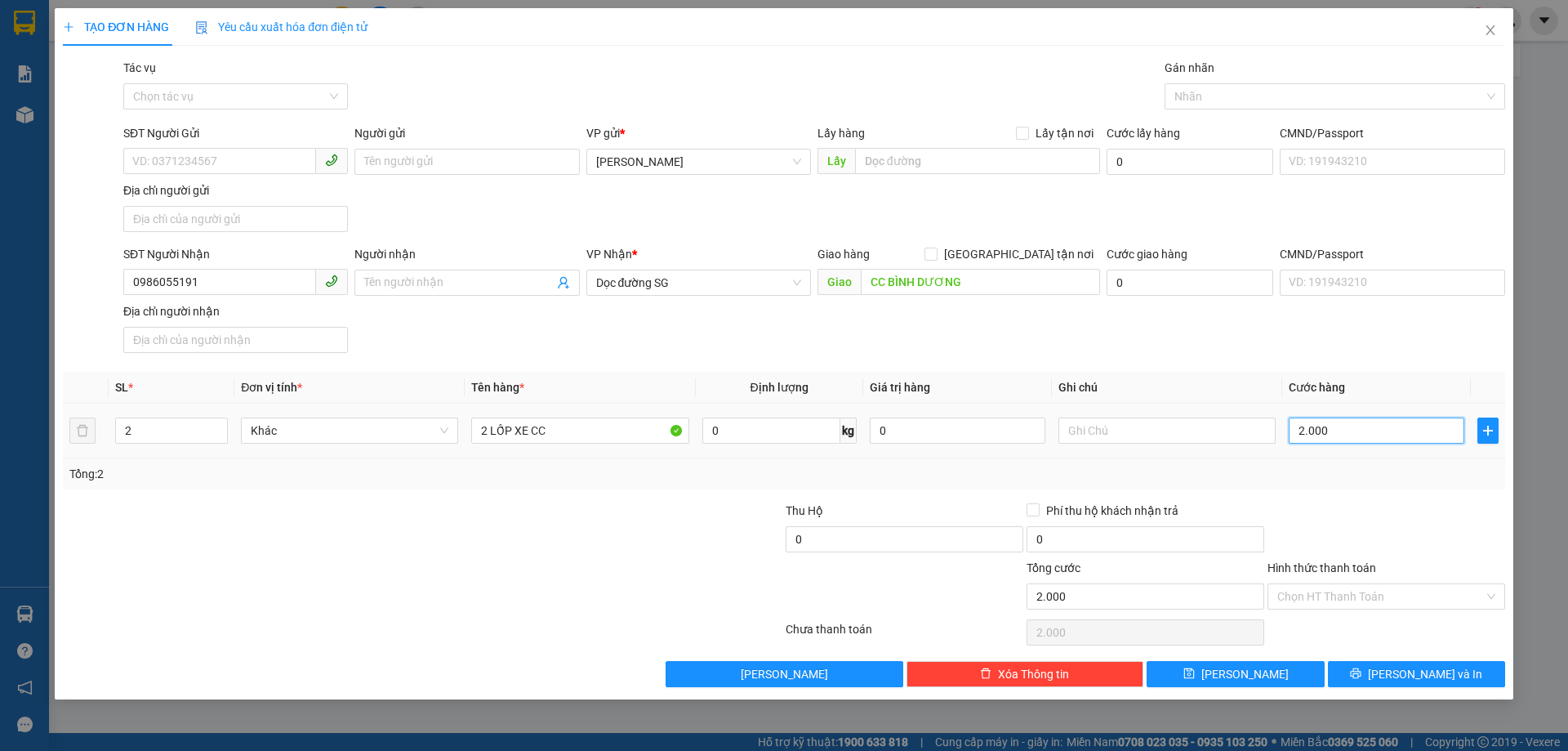
type input "20.000"
type input "200.000"
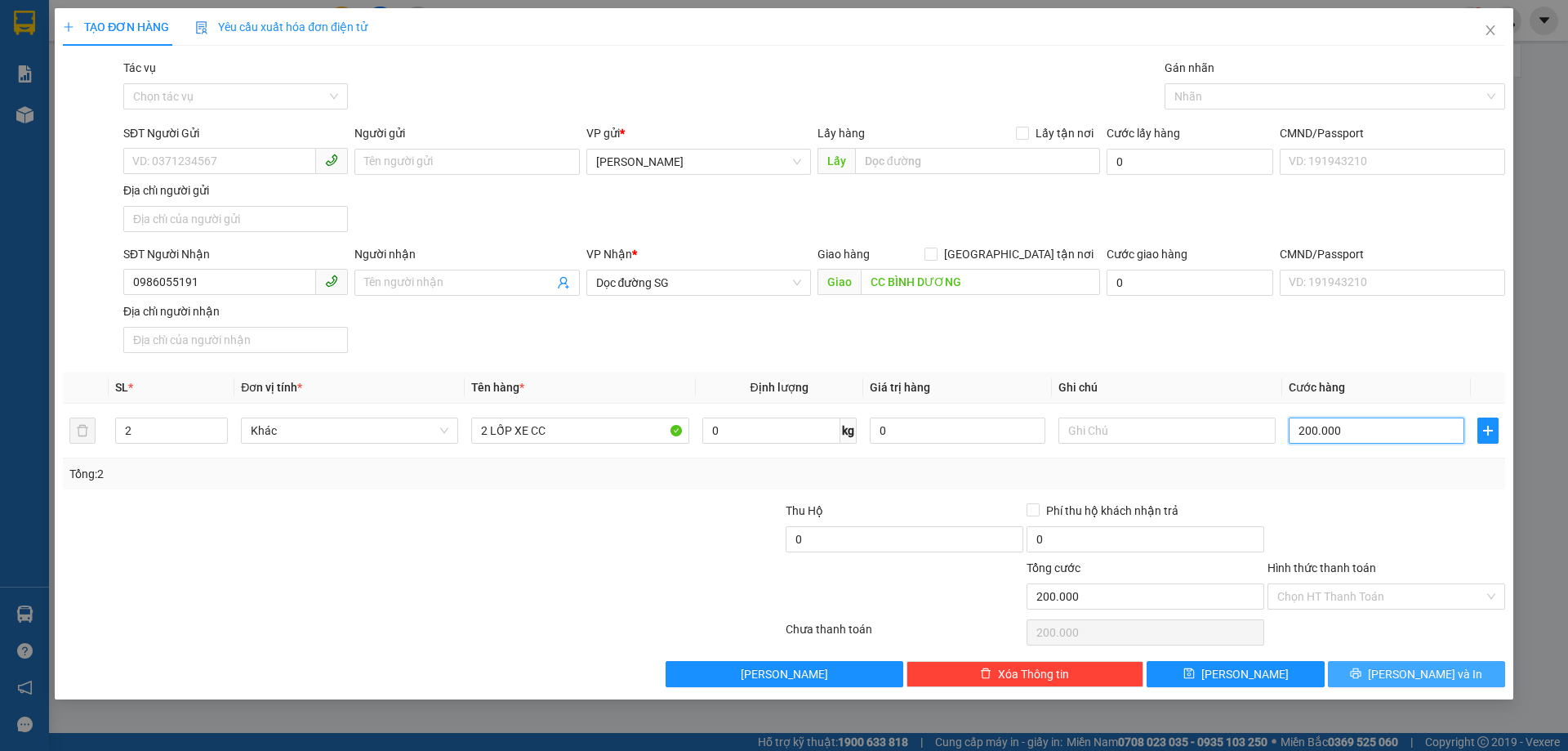
type input "200.000"
click at [1405, 661] on button "[PERSON_NAME] và In" at bounding box center [1416, 674] width 177 height 26
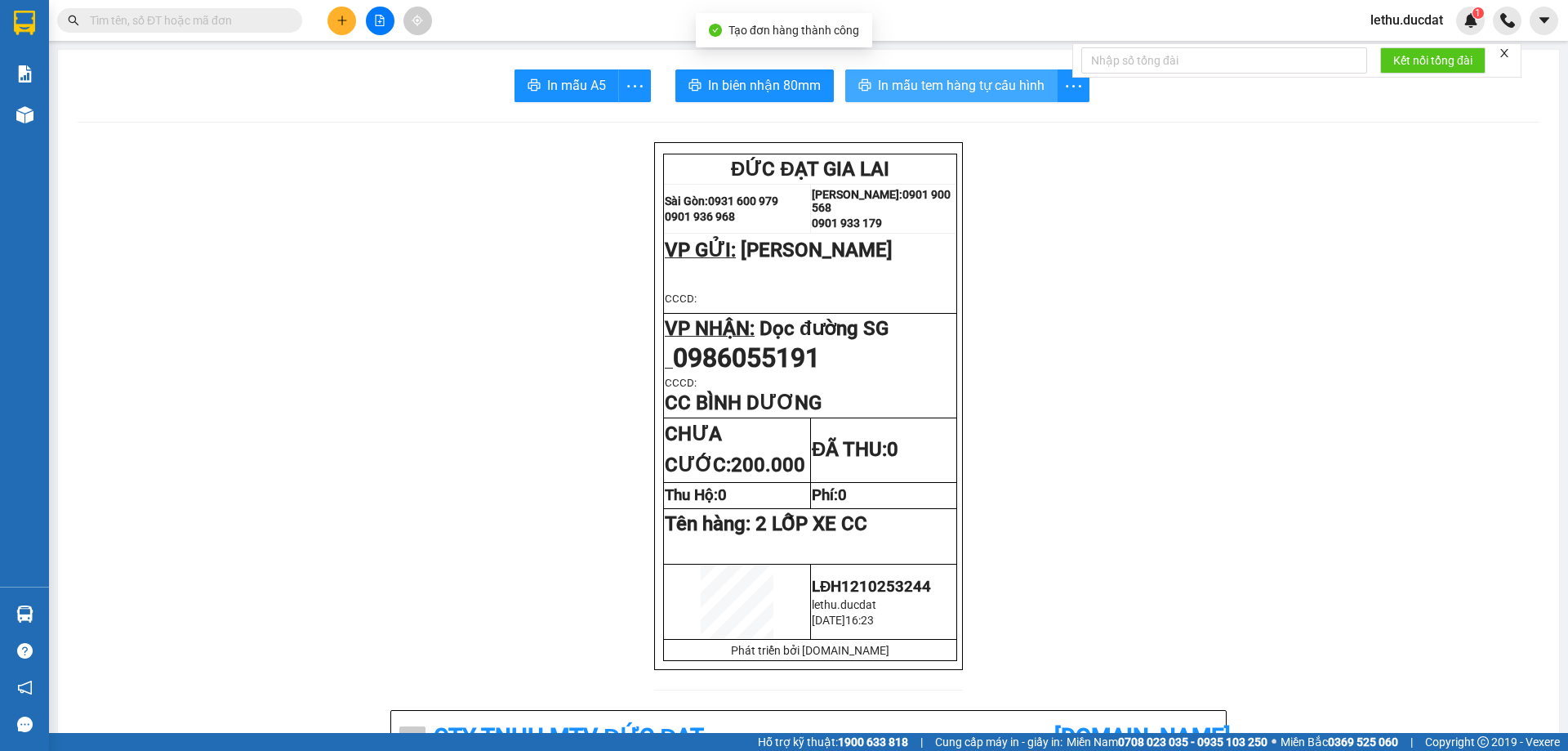
click at [899, 78] on span "In mẫu tem hàng tự cấu hình" at bounding box center [961, 86] width 167 height 21
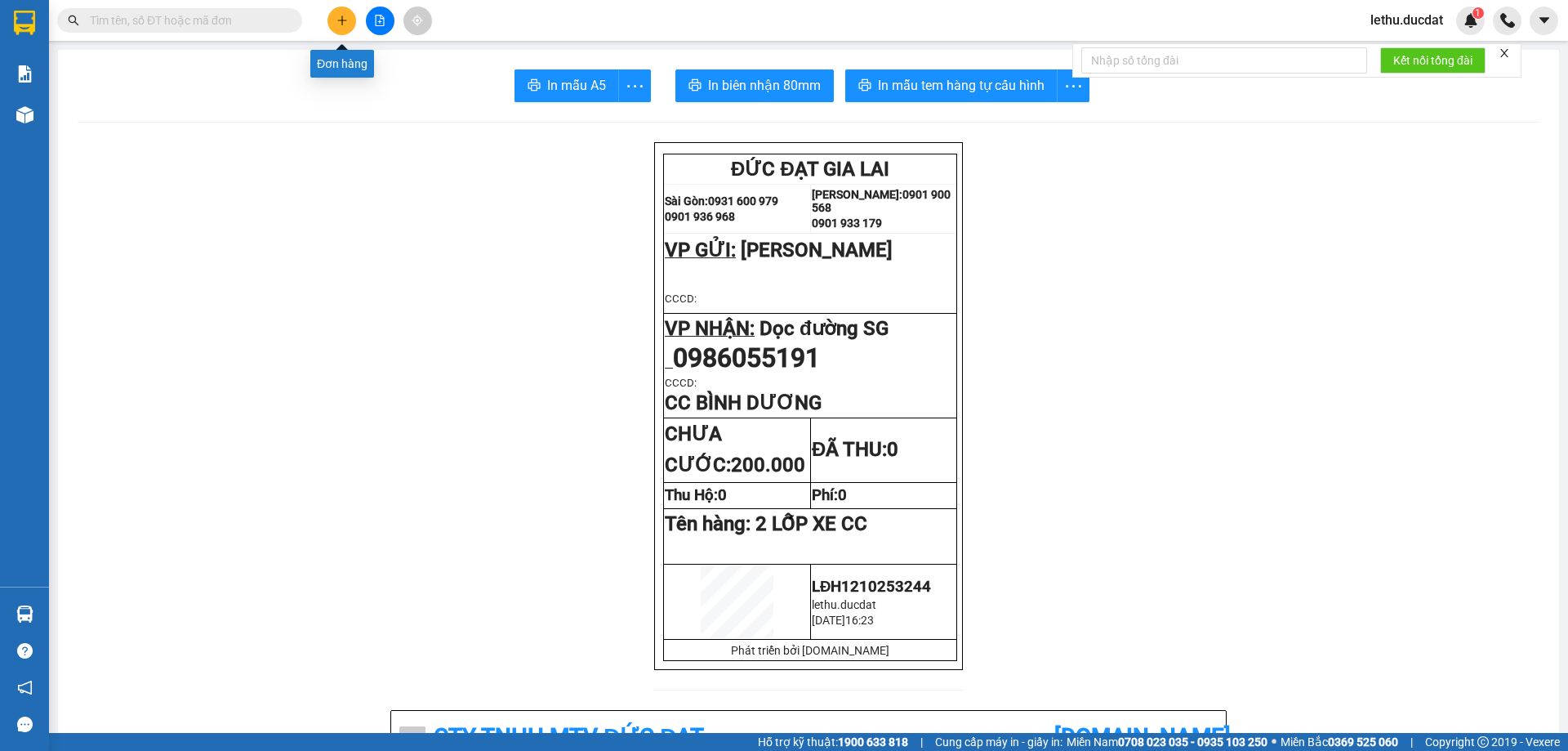
click at [348, 18] on button at bounding box center [342, 21] width 28 height 28
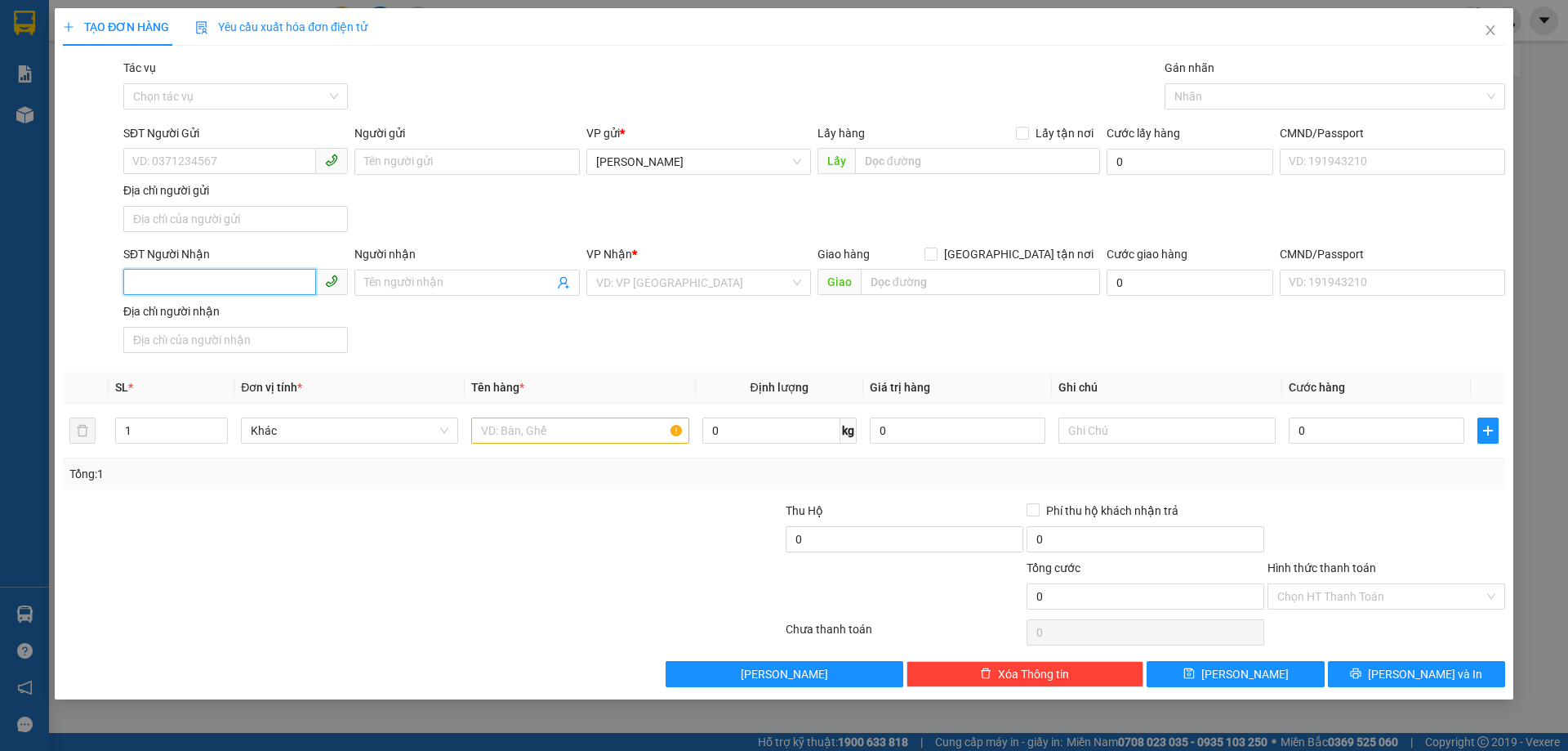
click at [203, 277] on input "SĐT Người Nhận" at bounding box center [219, 282] width 193 height 26
type input "4"
click at [154, 309] on div "0366864440" at bounding box center [235, 315] width 205 height 18
type input "0366864440"
type input "CÔNG VIÊN THANH LỄ"
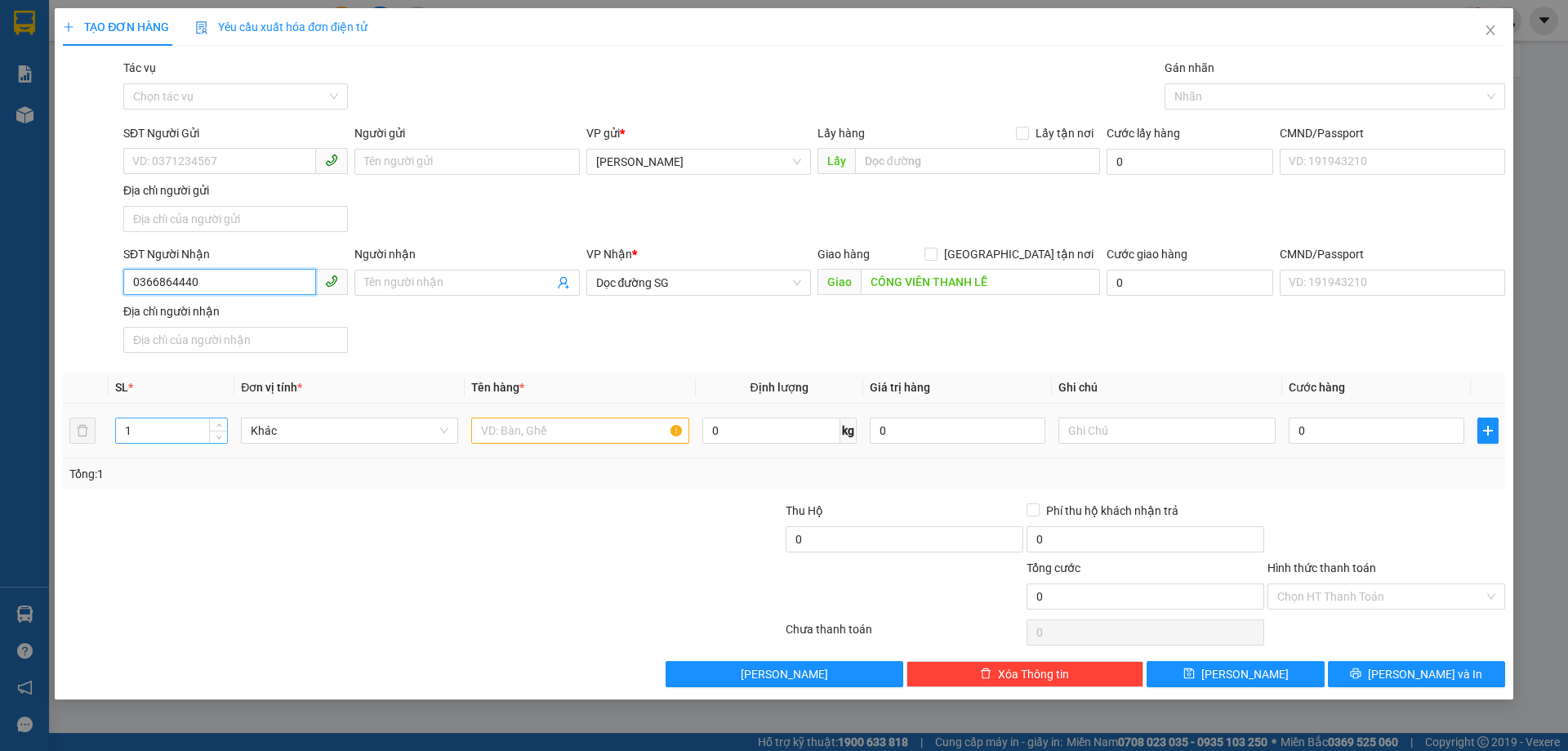
type input "0366864440"
click at [166, 440] on input "1" at bounding box center [171, 431] width 111 height 24
type input "2"
click at [531, 425] on input "text" at bounding box center [579, 431] width 218 height 26
type input "2 BAO ỚT CR"
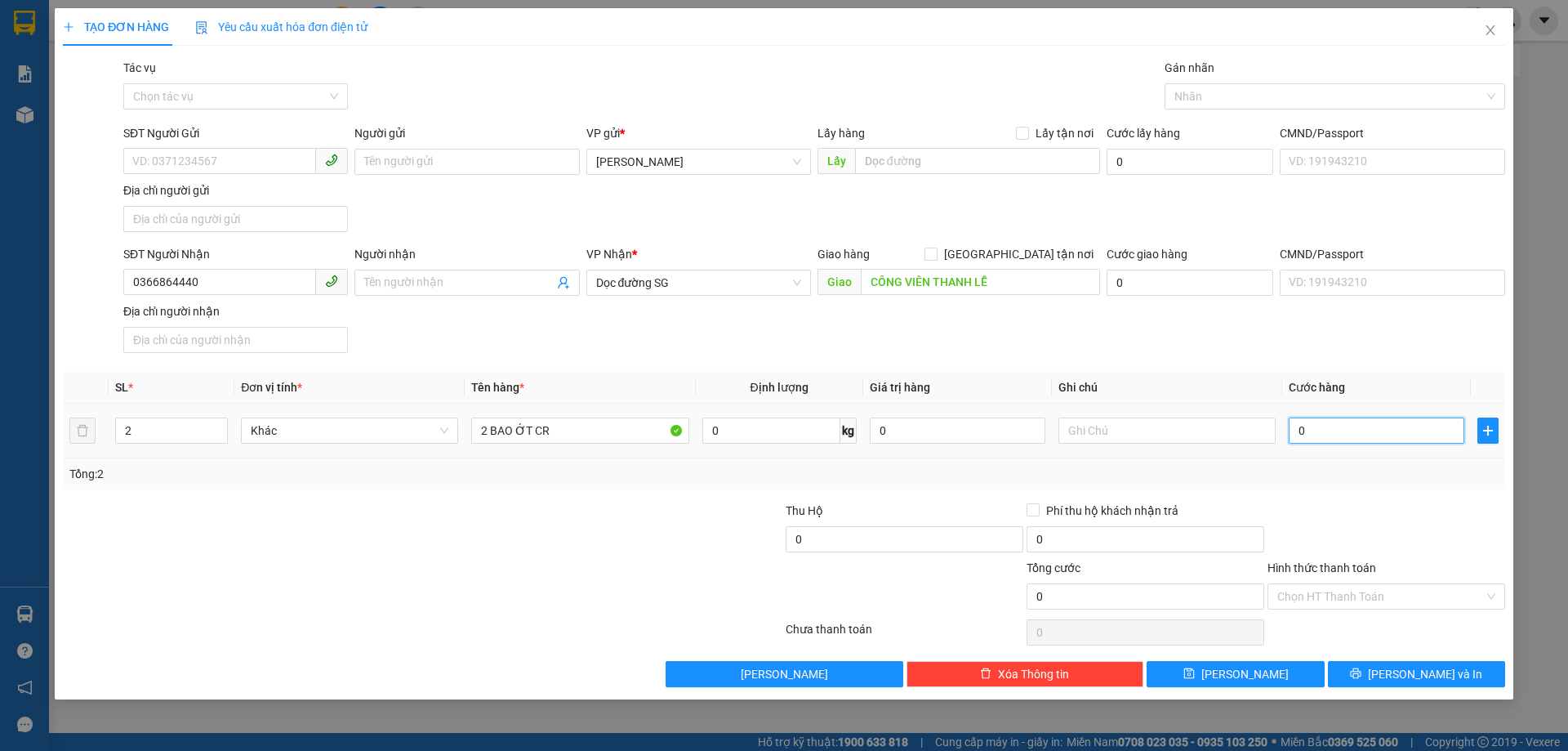
click at [1342, 433] on input "0" at bounding box center [1376, 431] width 175 height 26
type input "1"
type input "10"
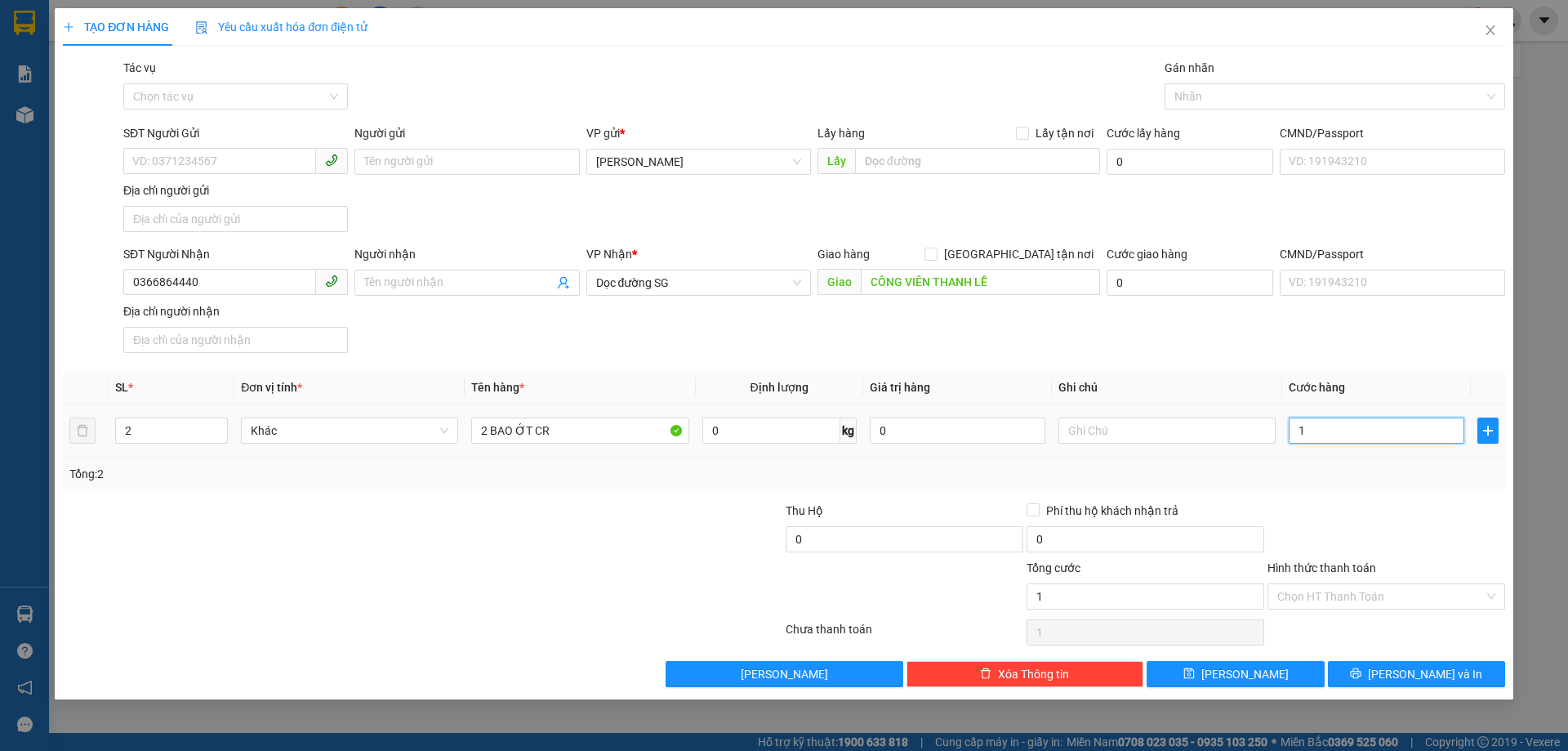
type input "10"
type input "106"
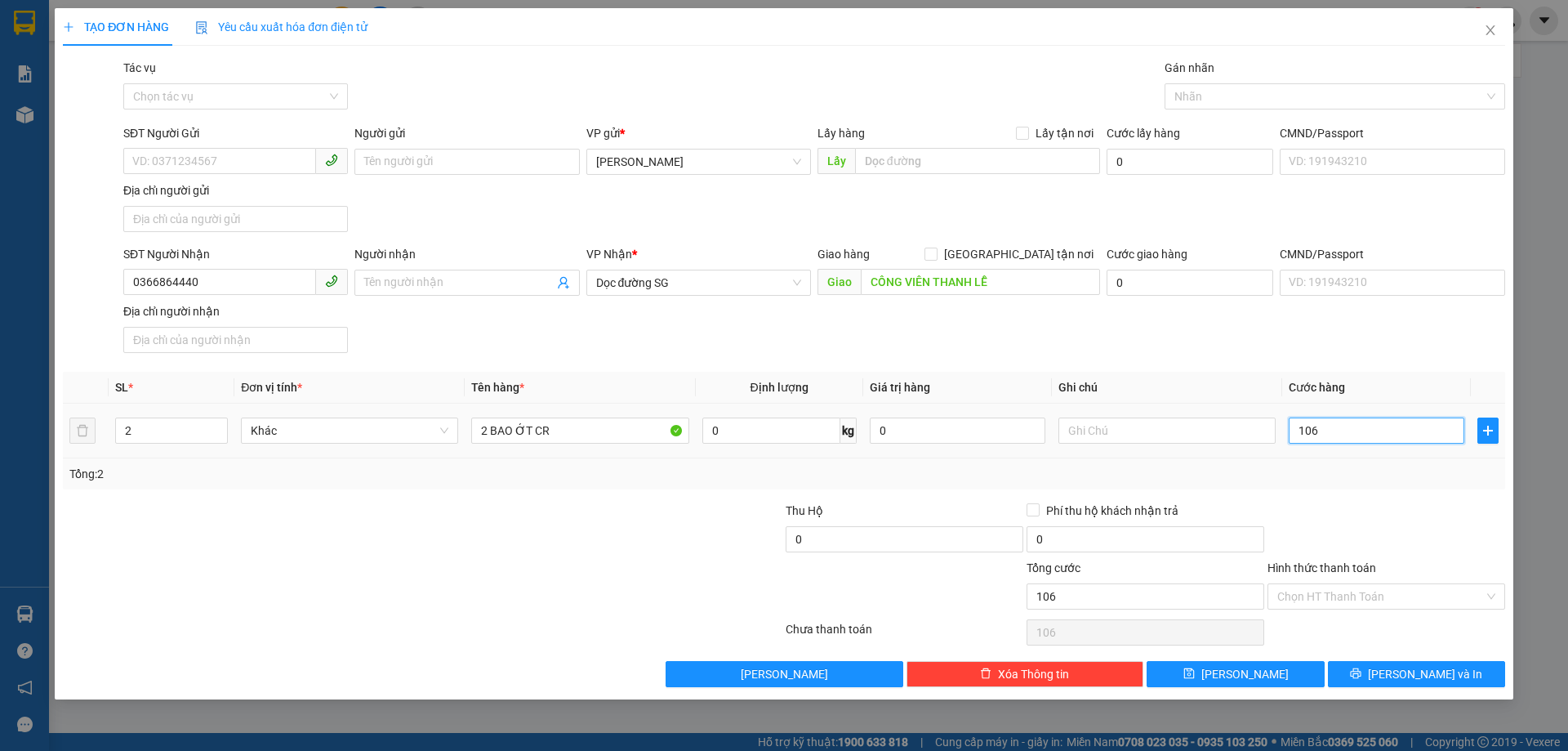
type input "1.060"
type input "10.600"
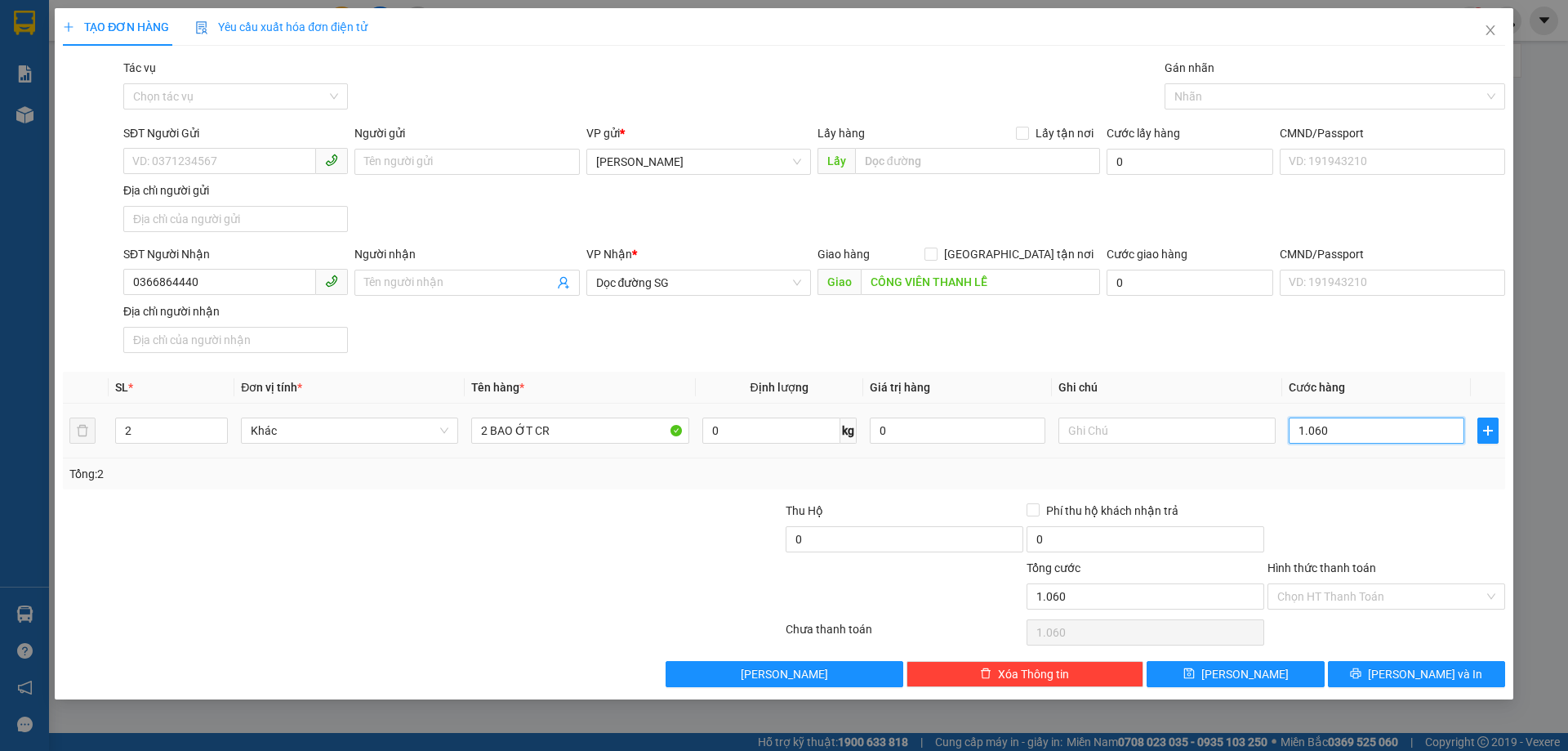
type input "10.600"
type input "106.000"
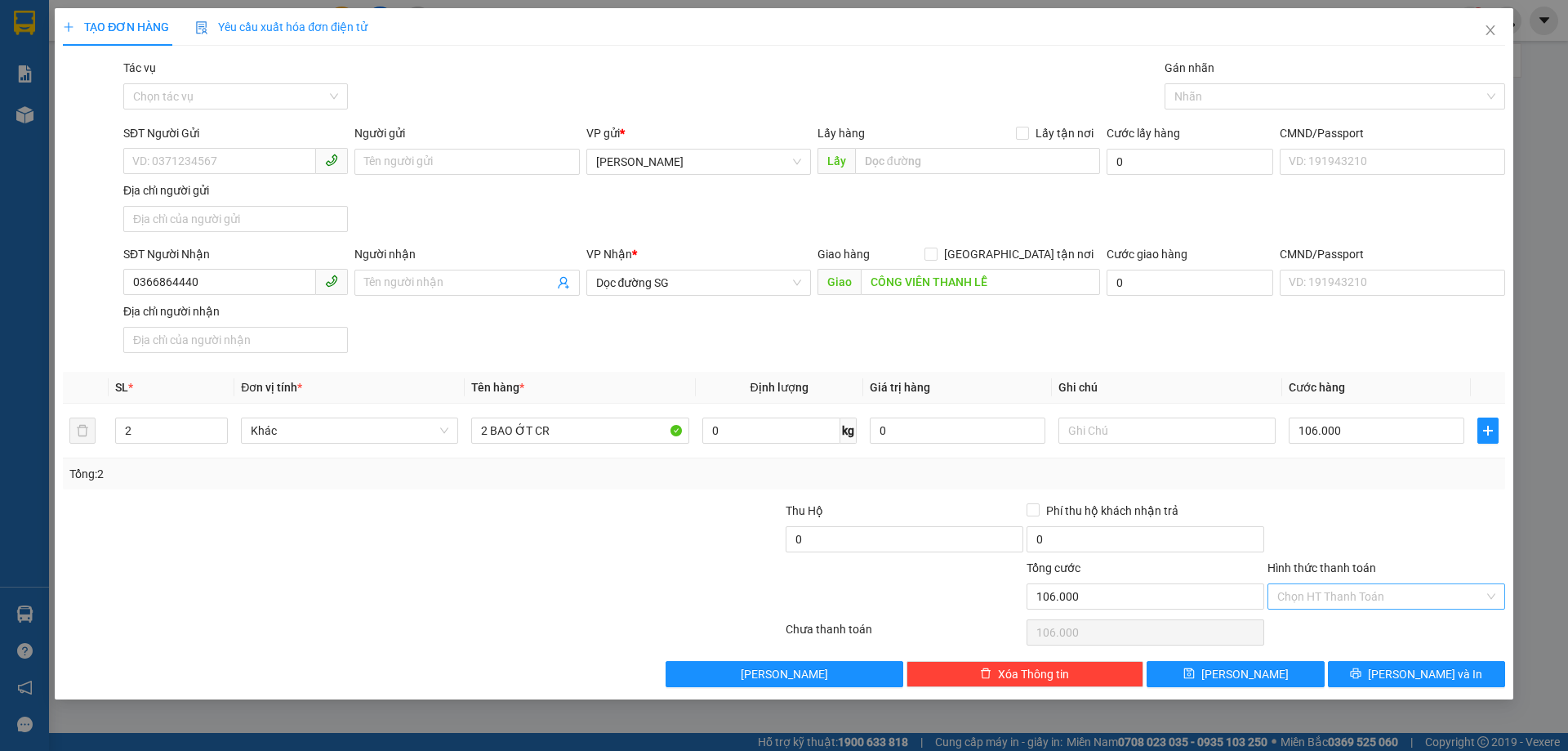
click at [1309, 596] on input "Hình thức thanh toán" at bounding box center [1380, 596] width 206 height 24
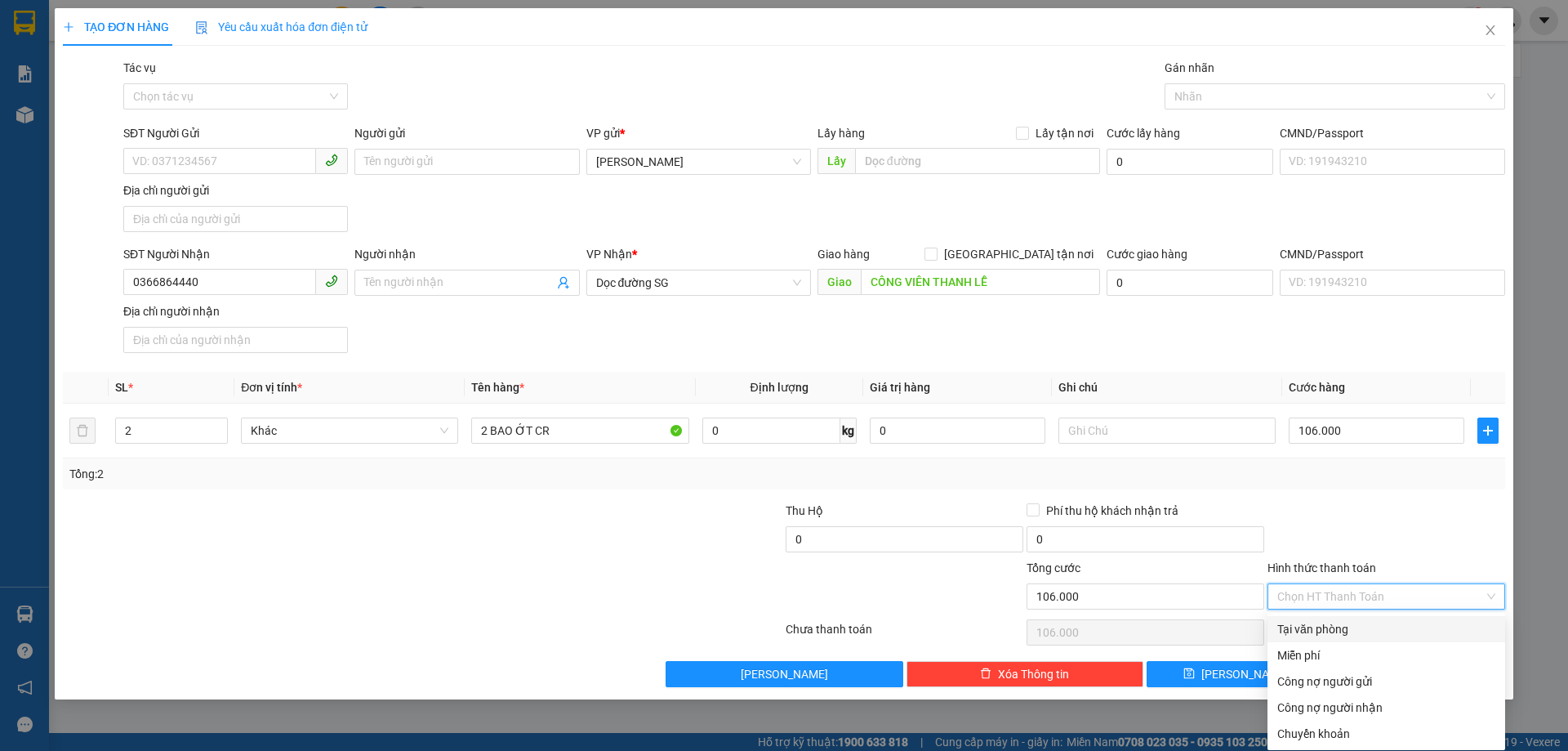
click at [1318, 622] on div "Tại văn phòng" at bounding box center [1385, 629] width 218 height 18
type input "0"
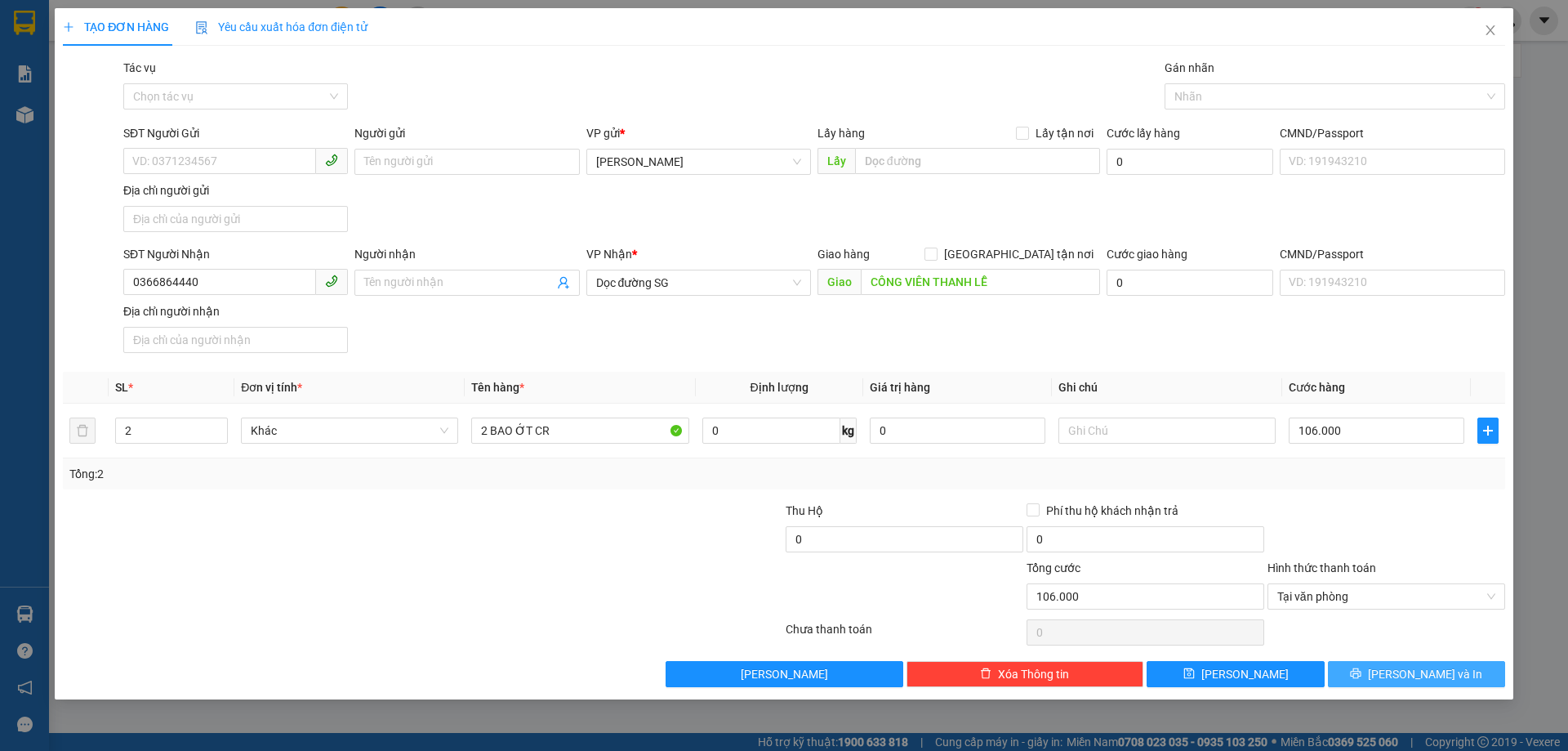
click at [1361, 677] on icon "printer" at bounding box center [1355, 673] width 11 height 11
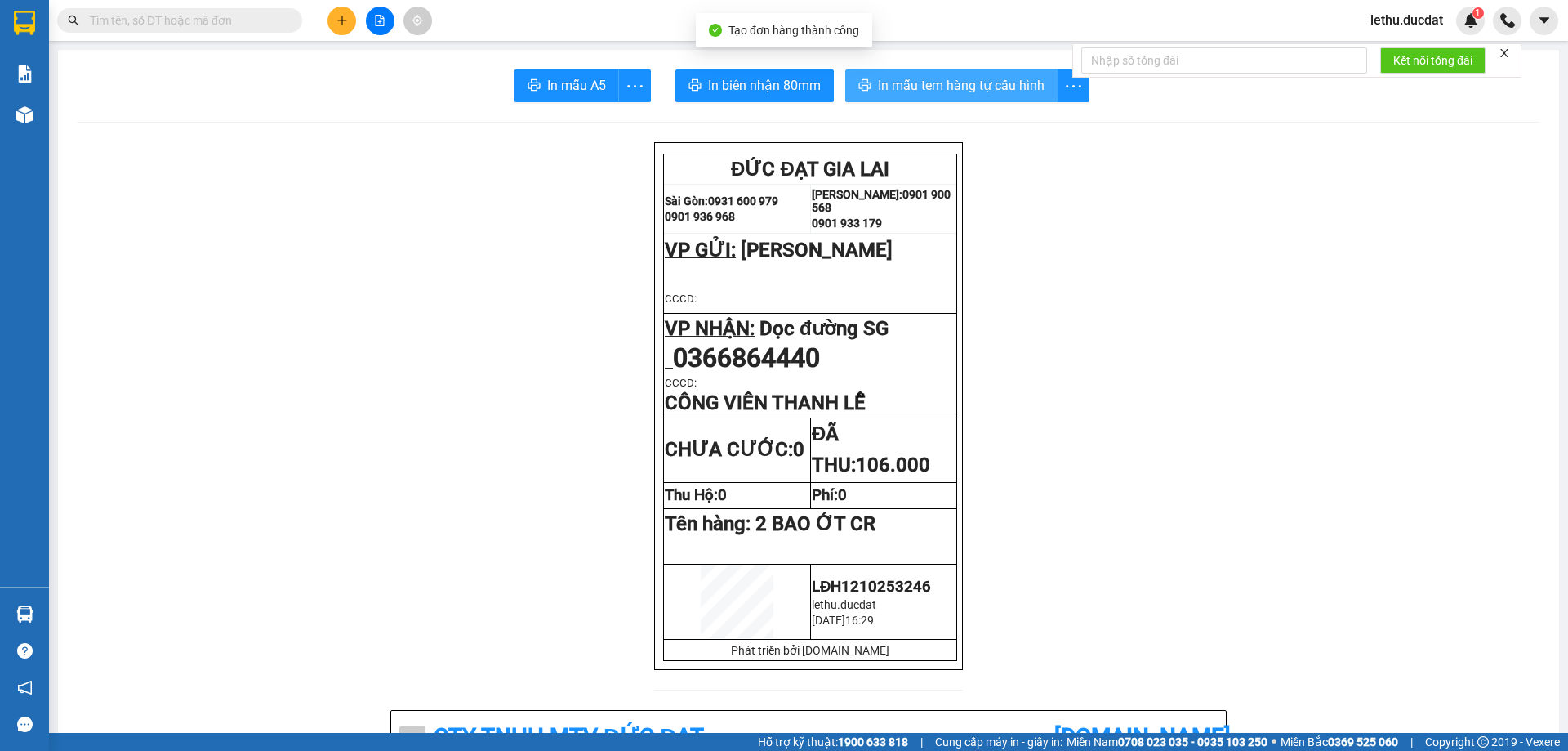
click at [967, 83] on span "In mẫu tem hàng tự cấu hình" at bounding box center [961, 86] width 167 height 21
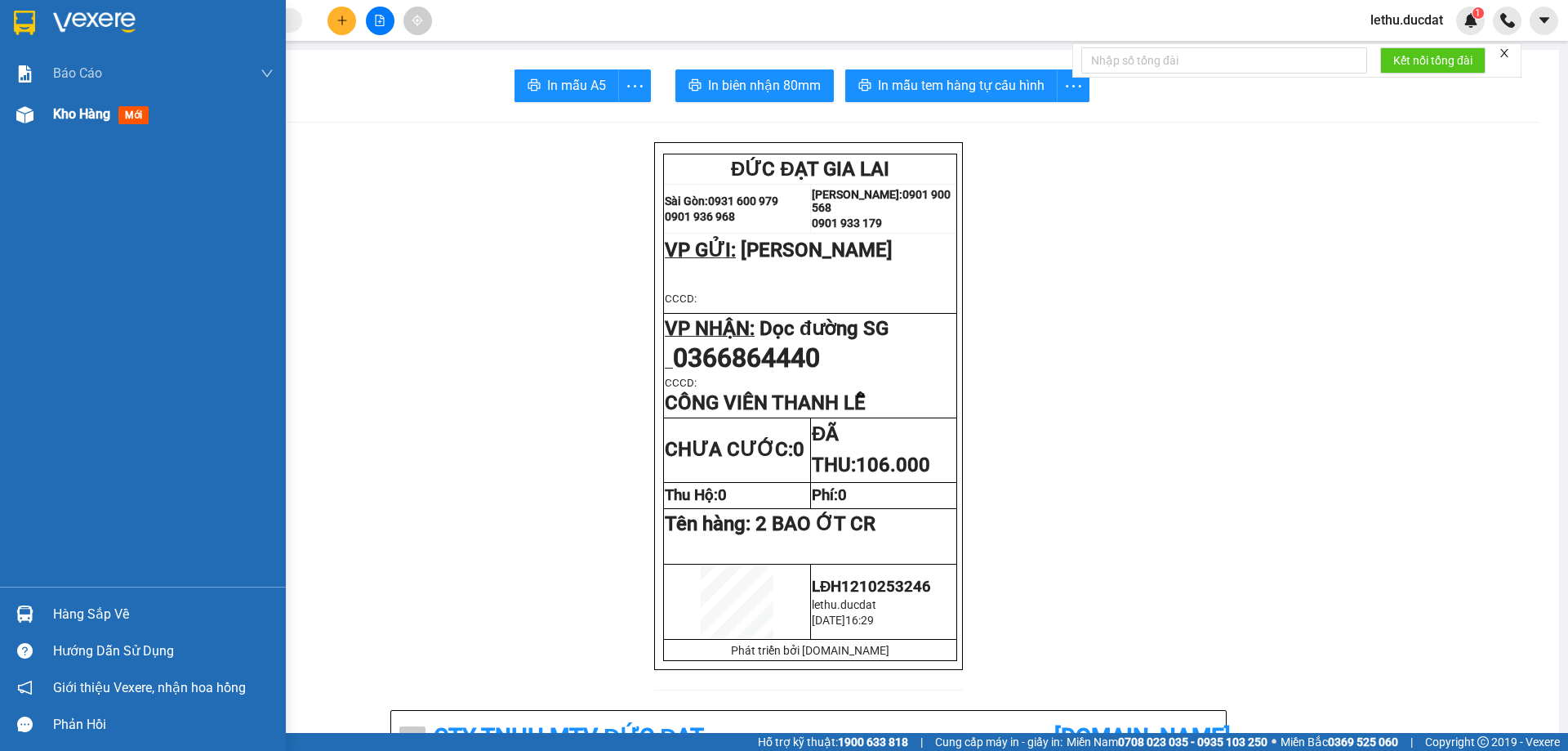
click at [74, 108] on span "Kho hàng" at bounding box center [81, 114] width 57 height 15
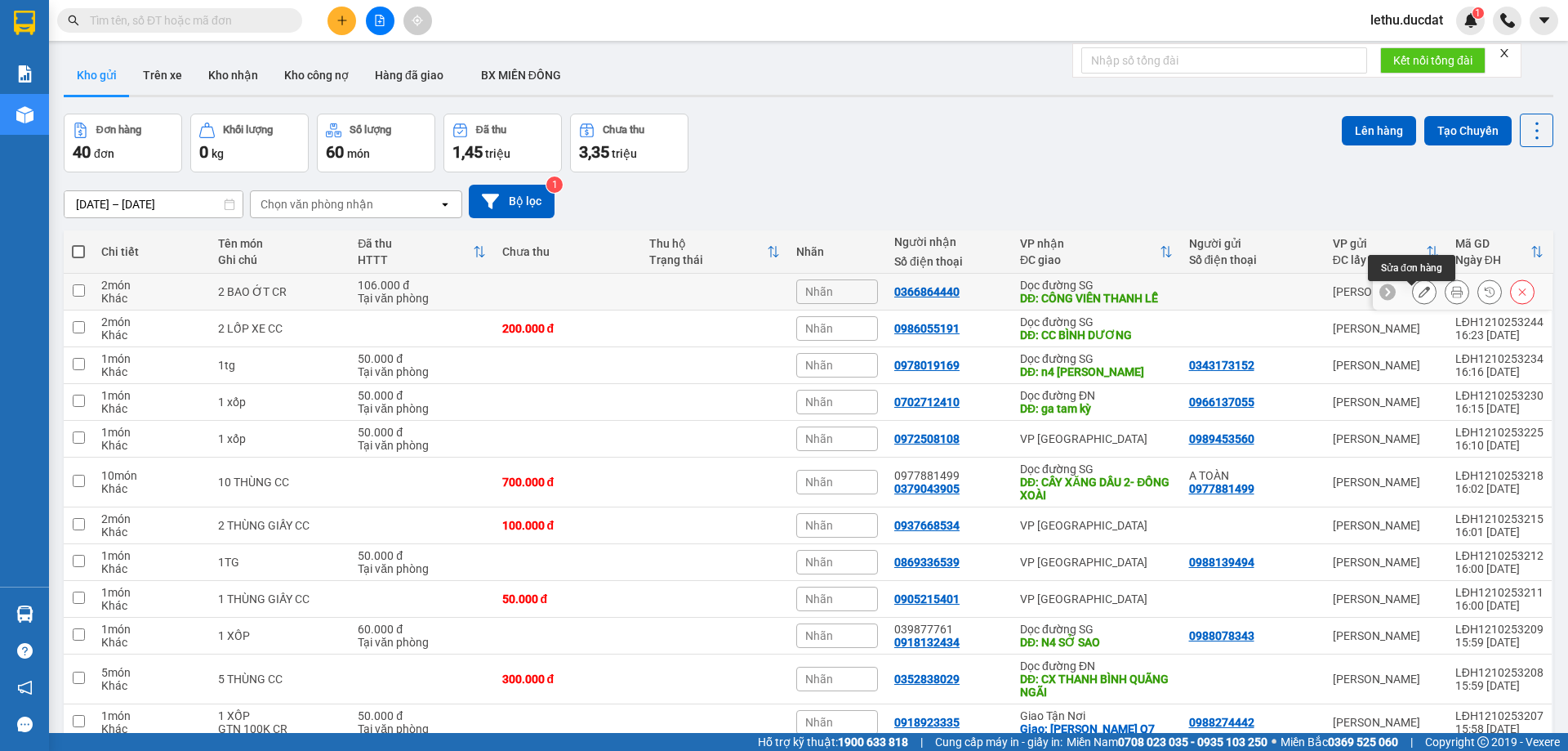
click at [1413, 298] on button at bounding box center [1424, 292] width 23 height 28
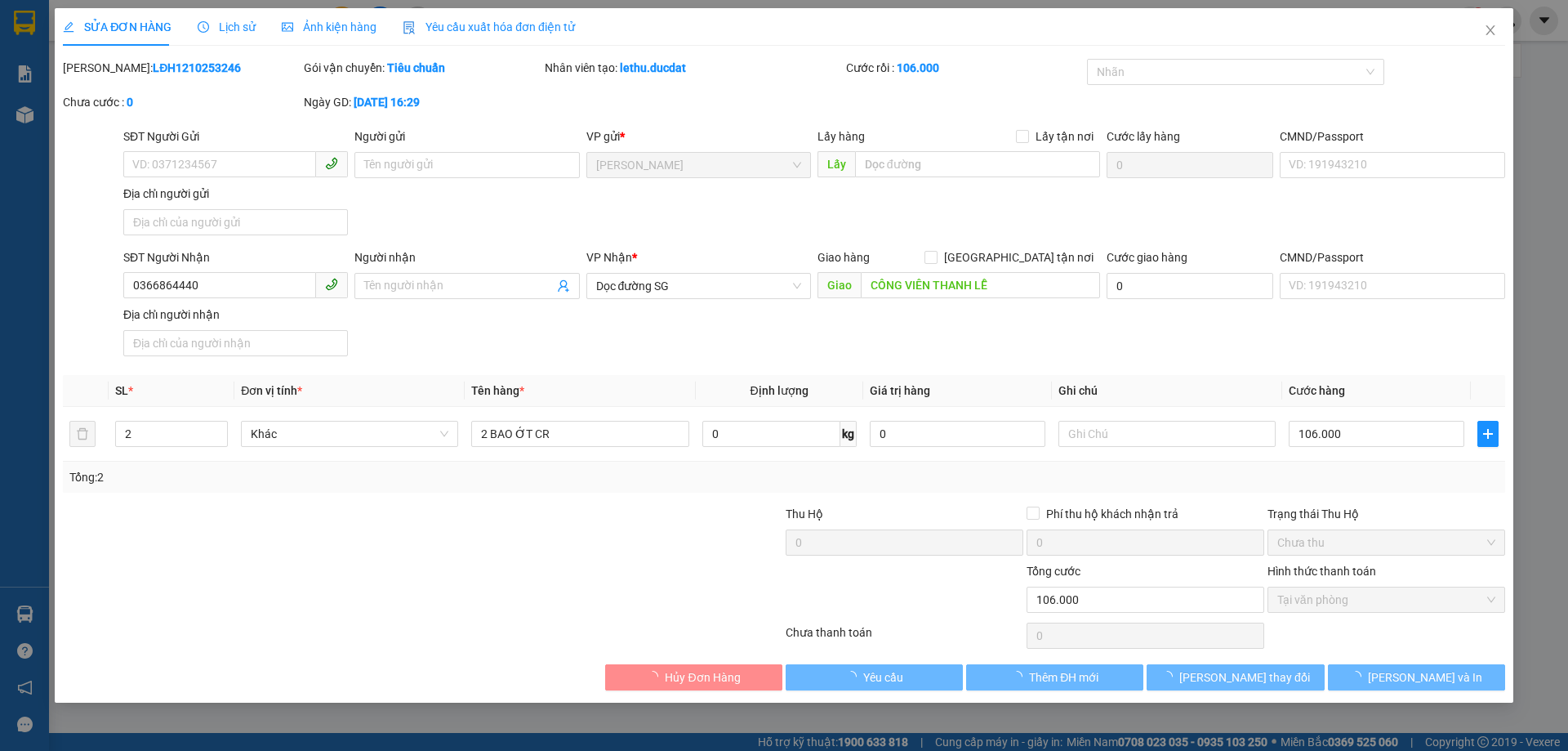
type input "0366864440"
type input "CÔNG VIÊN THANH LỄ"
type input "0"
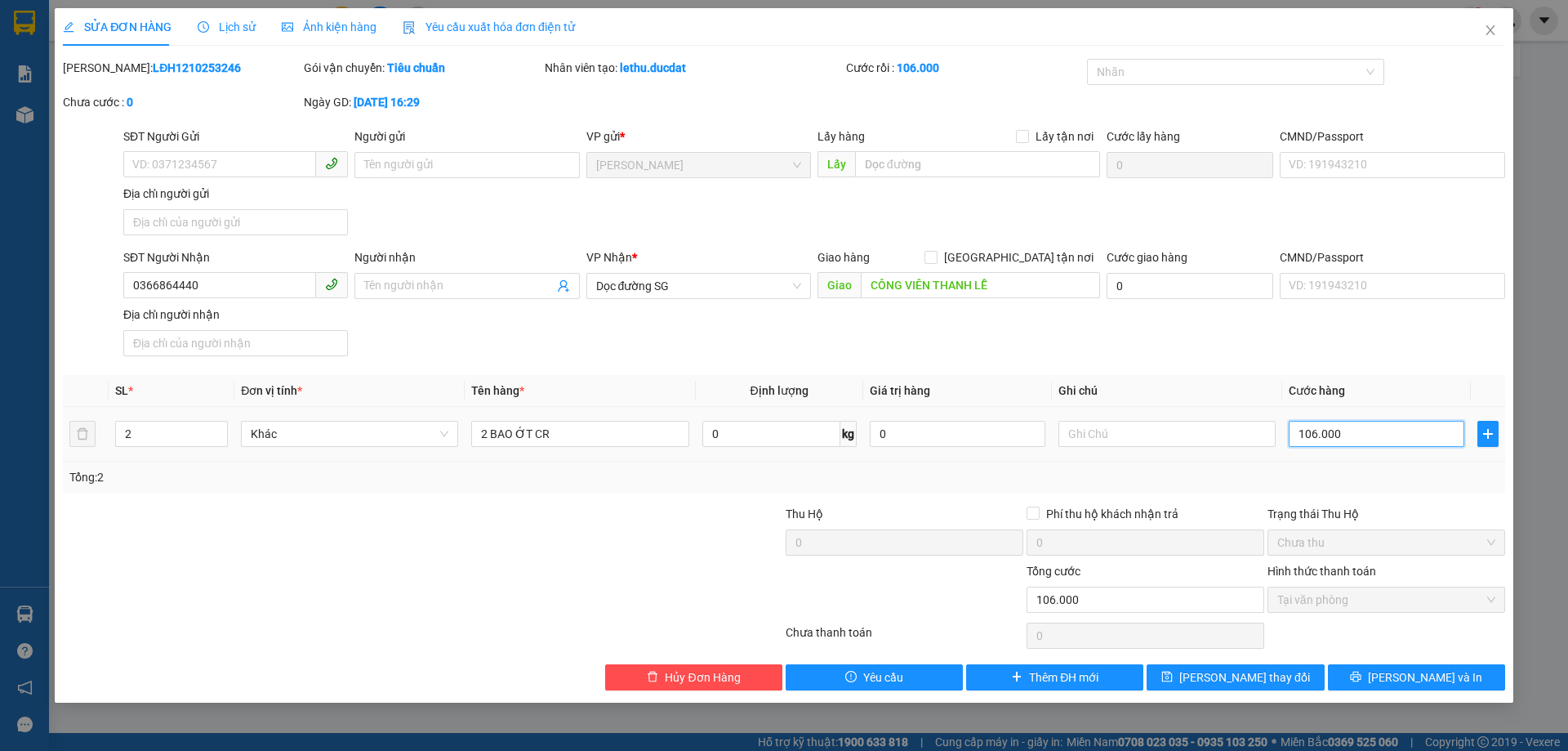
click at [1341, 430] on input "106.000" at bounding box center [1376, 434] width 175 height 26
type input "1"
type input "11"
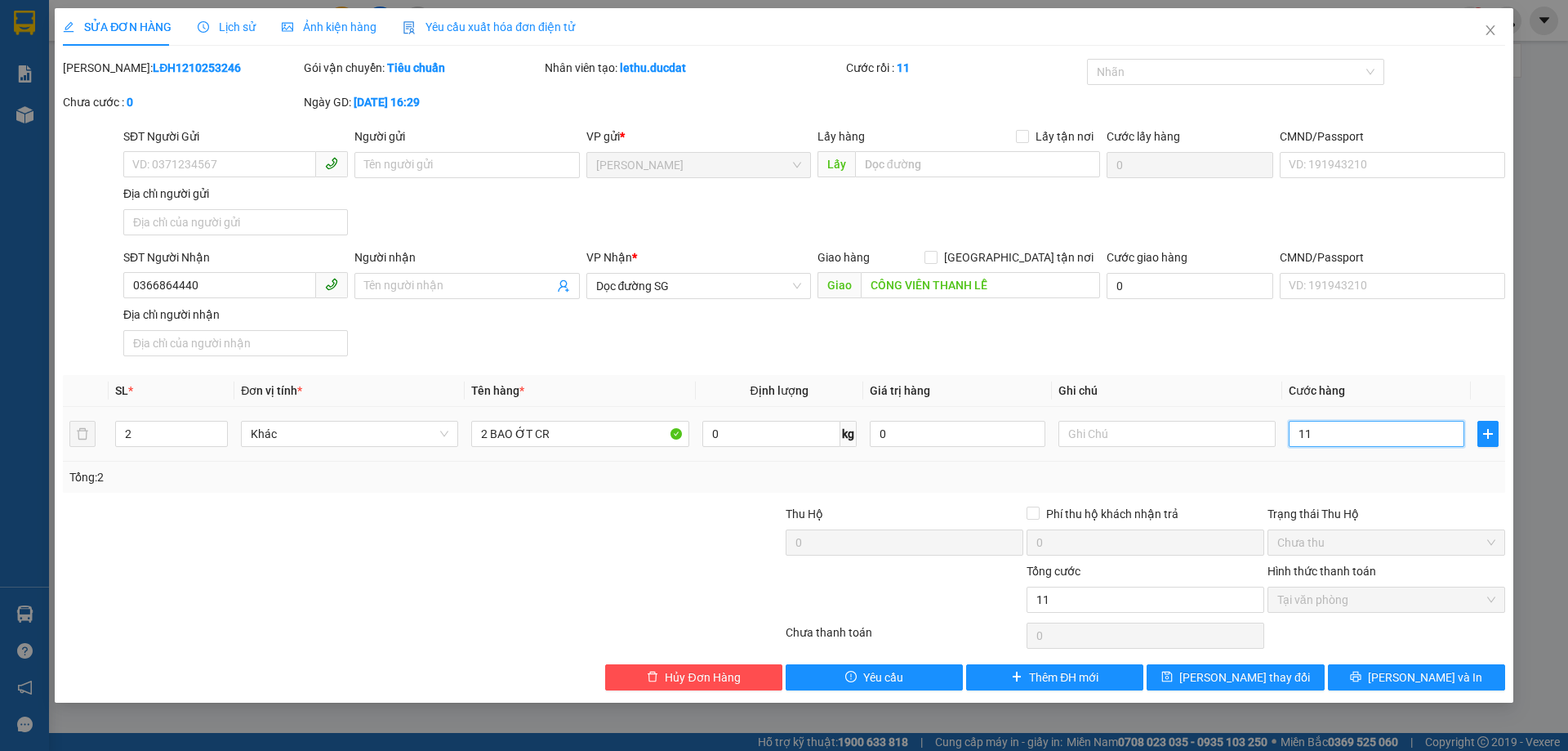
type input "110"
type input "1.100"
type input "11.000"
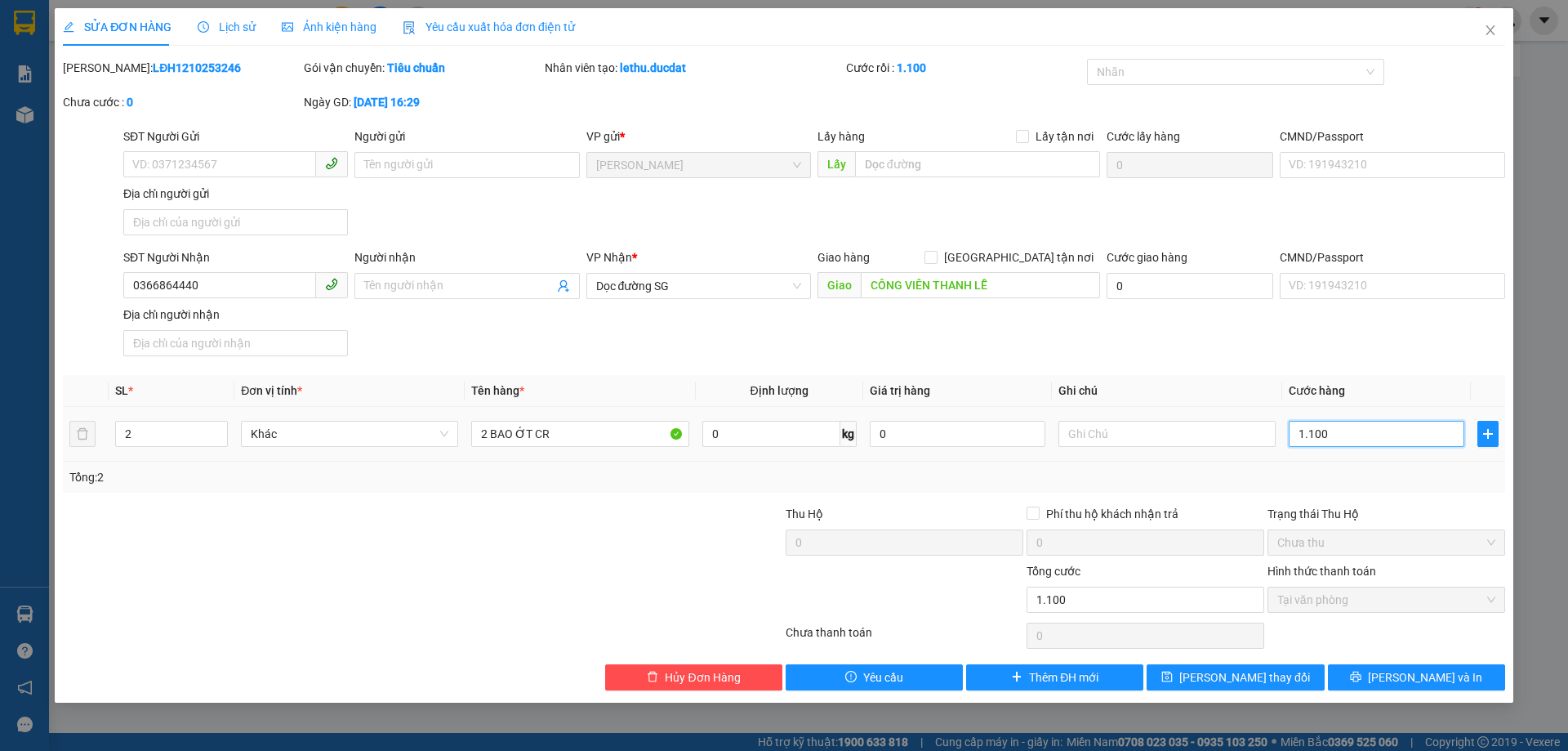
type input "11.000"
type input "110.000"
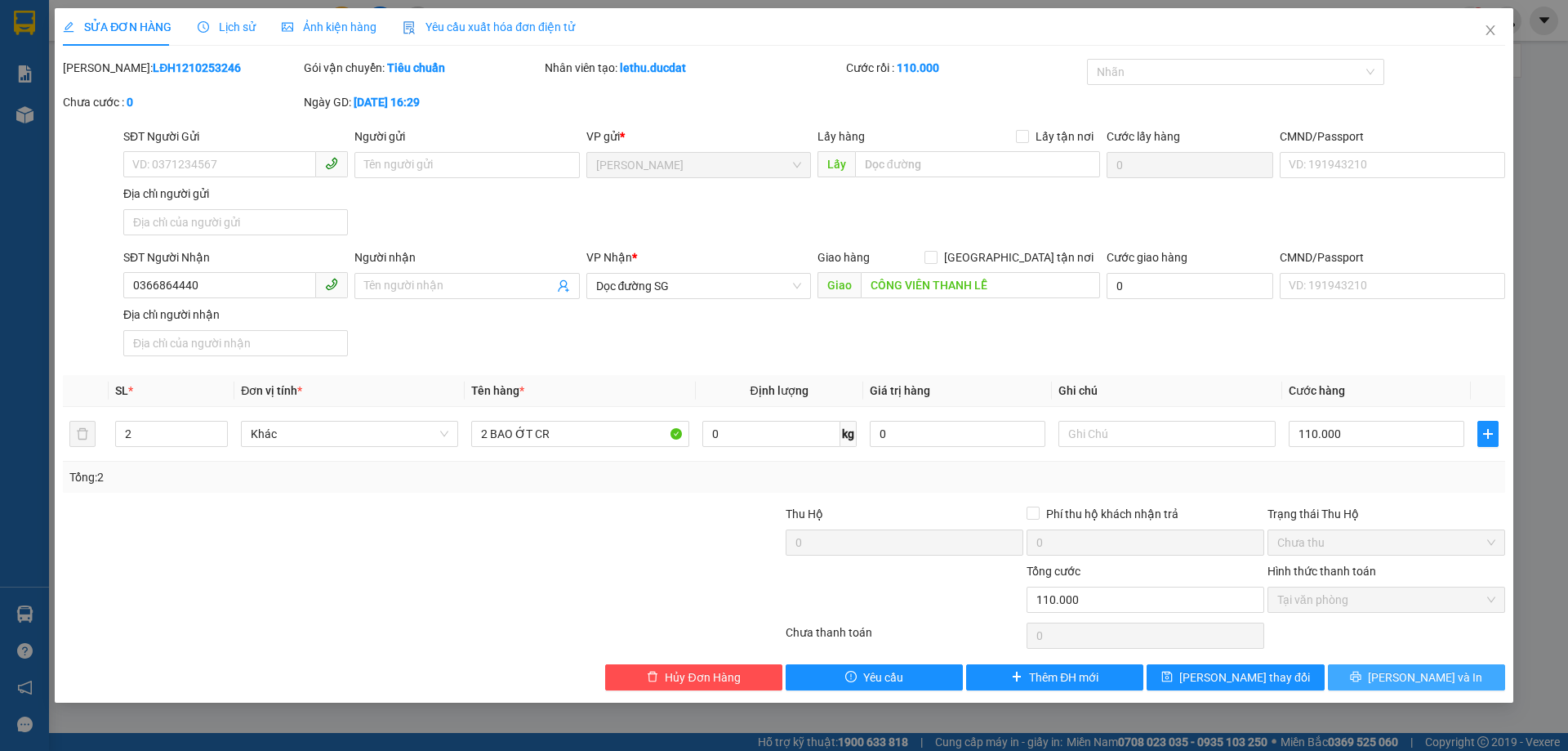
click at [1361, 684] on span "printer" at bounding box center [1355, 678] width 11 height 13
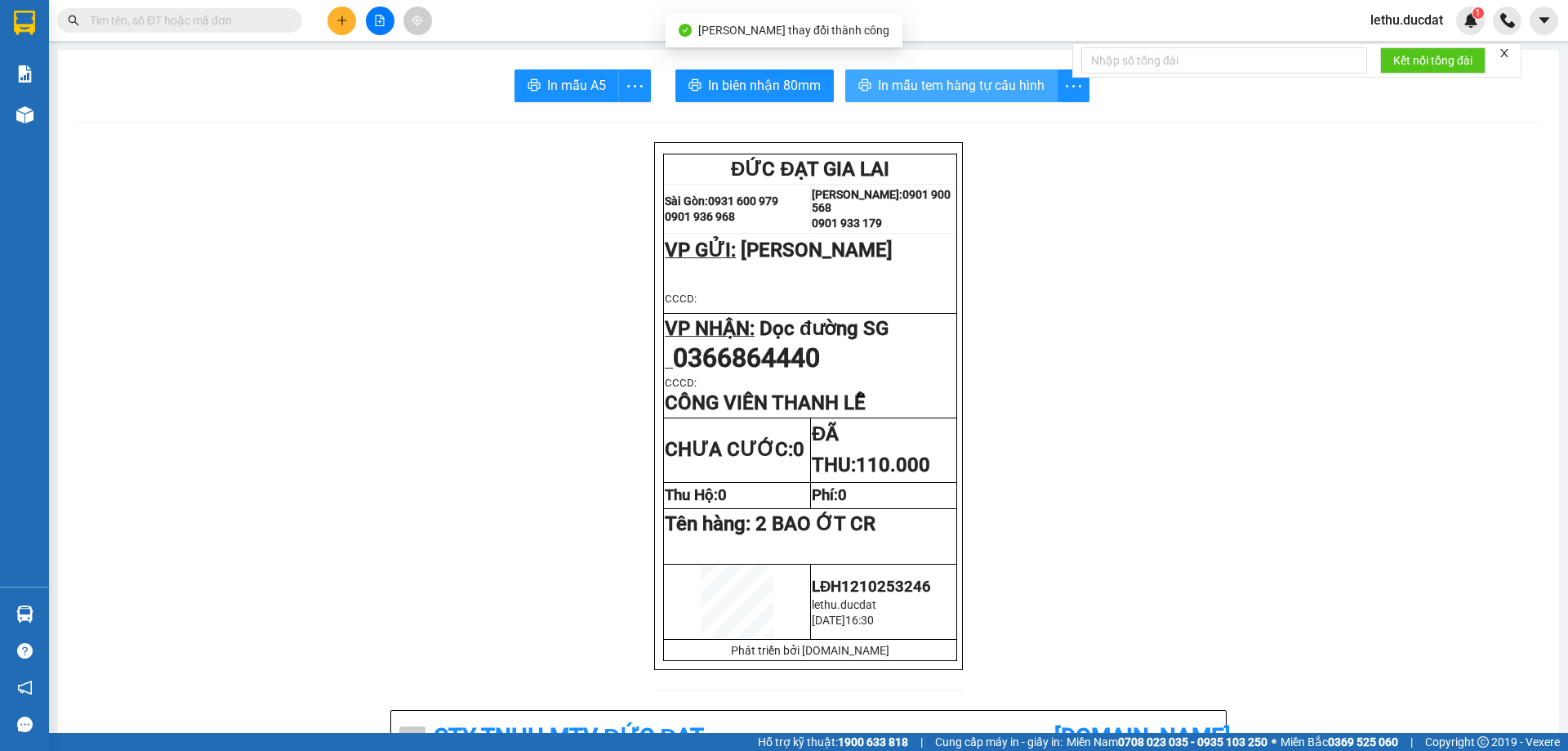
click at [936, 90] on span "In mẫu tem hàng tự cấu hình" at bounding box center [961, 86] width 167 height 21
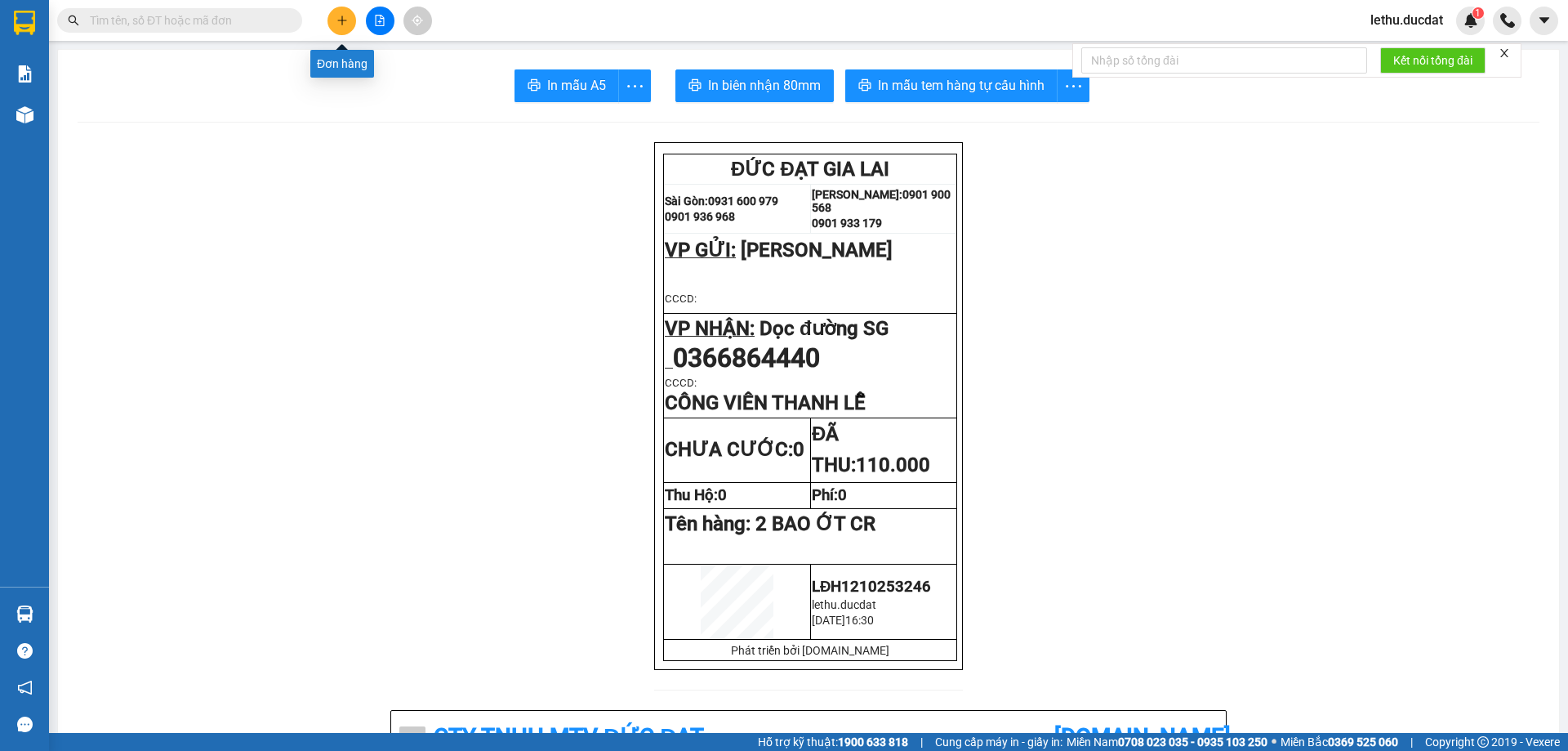
click at [341, 13] on button at bounding box center [342, 21] width 28 height 28
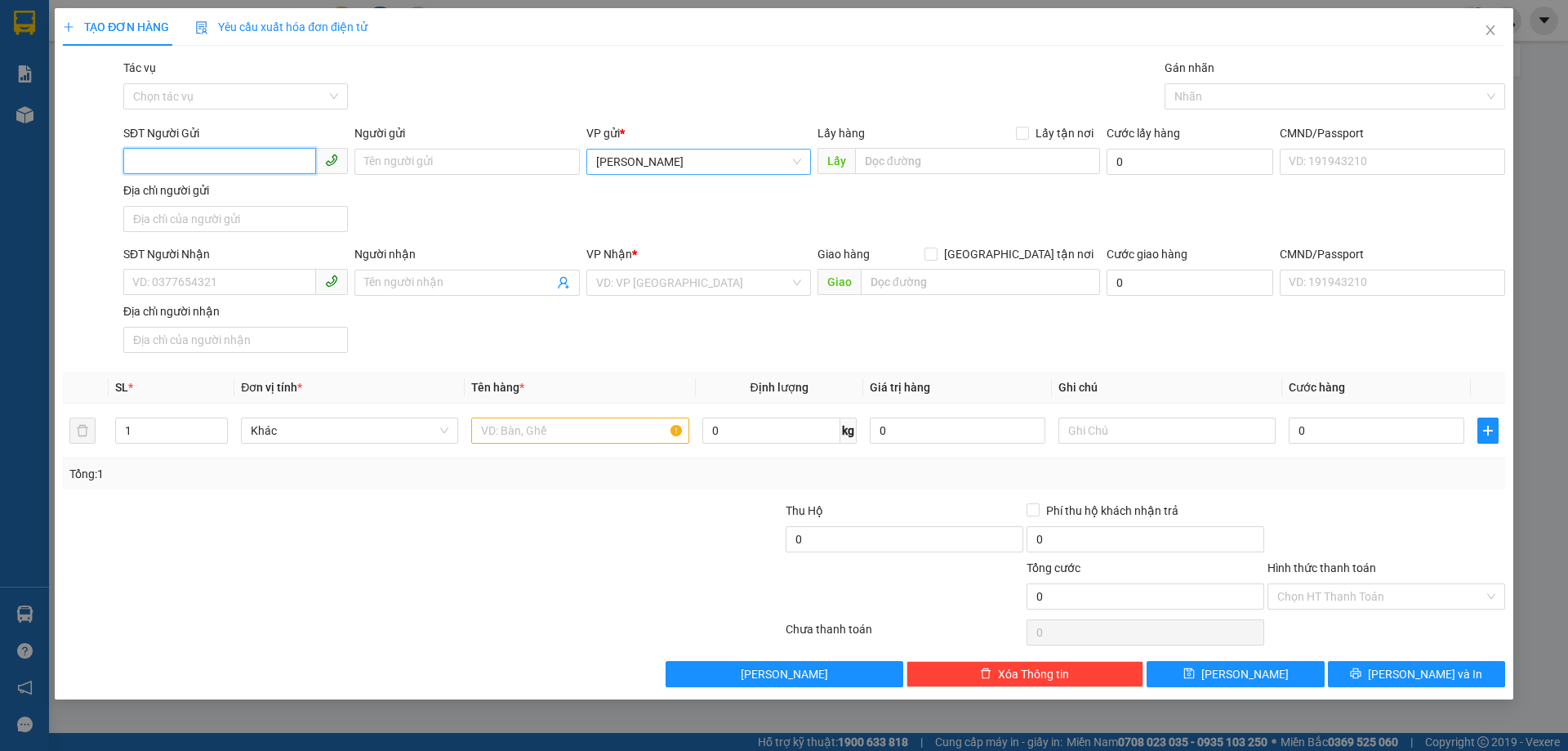
click at [617, 165] on span "[PERSON_NAME]" at bounding box center [699, 162] width 205 height 24
type input "Y"
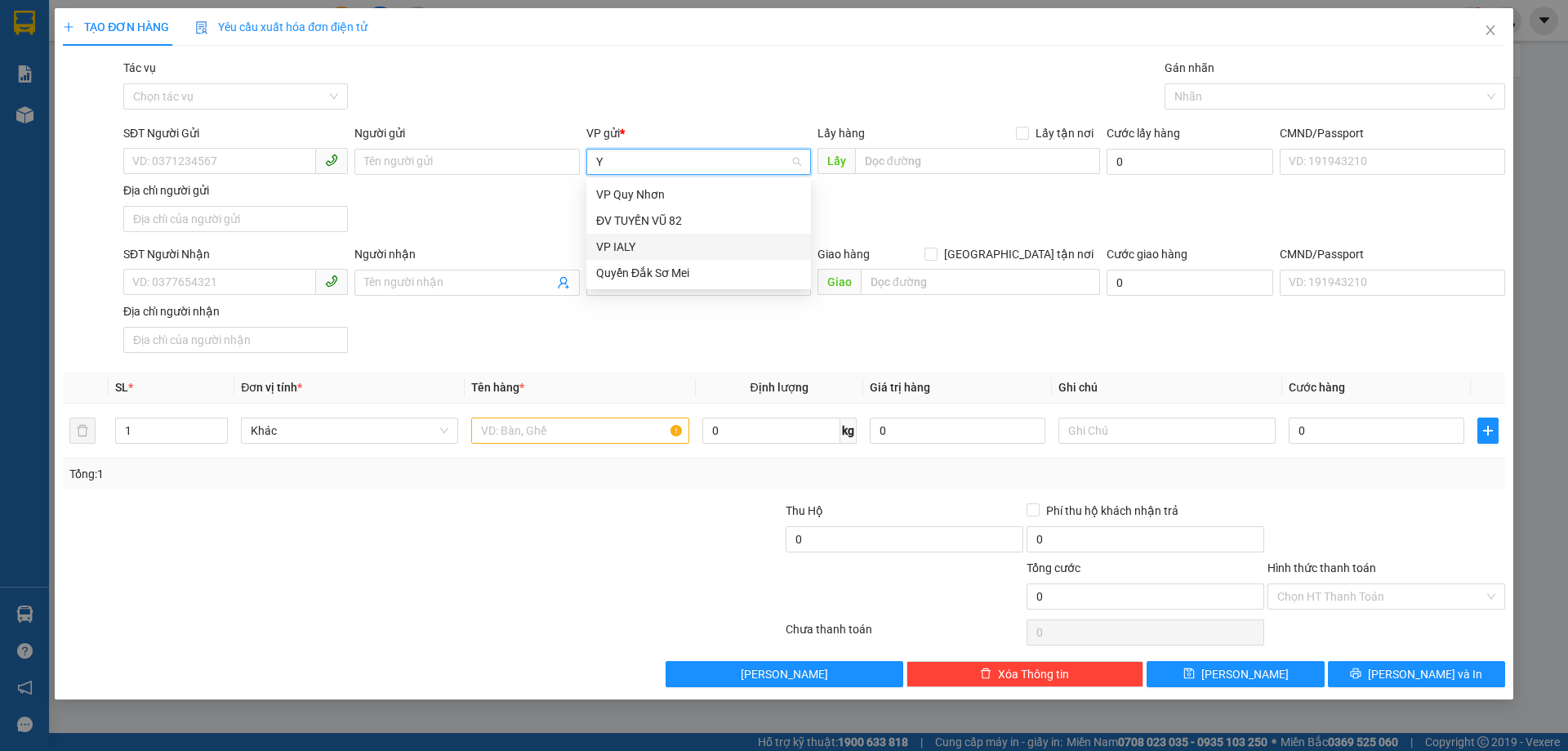
click at [626, 240] on div "VP IALY" at bounding box center [699, 246] width 205 height 18
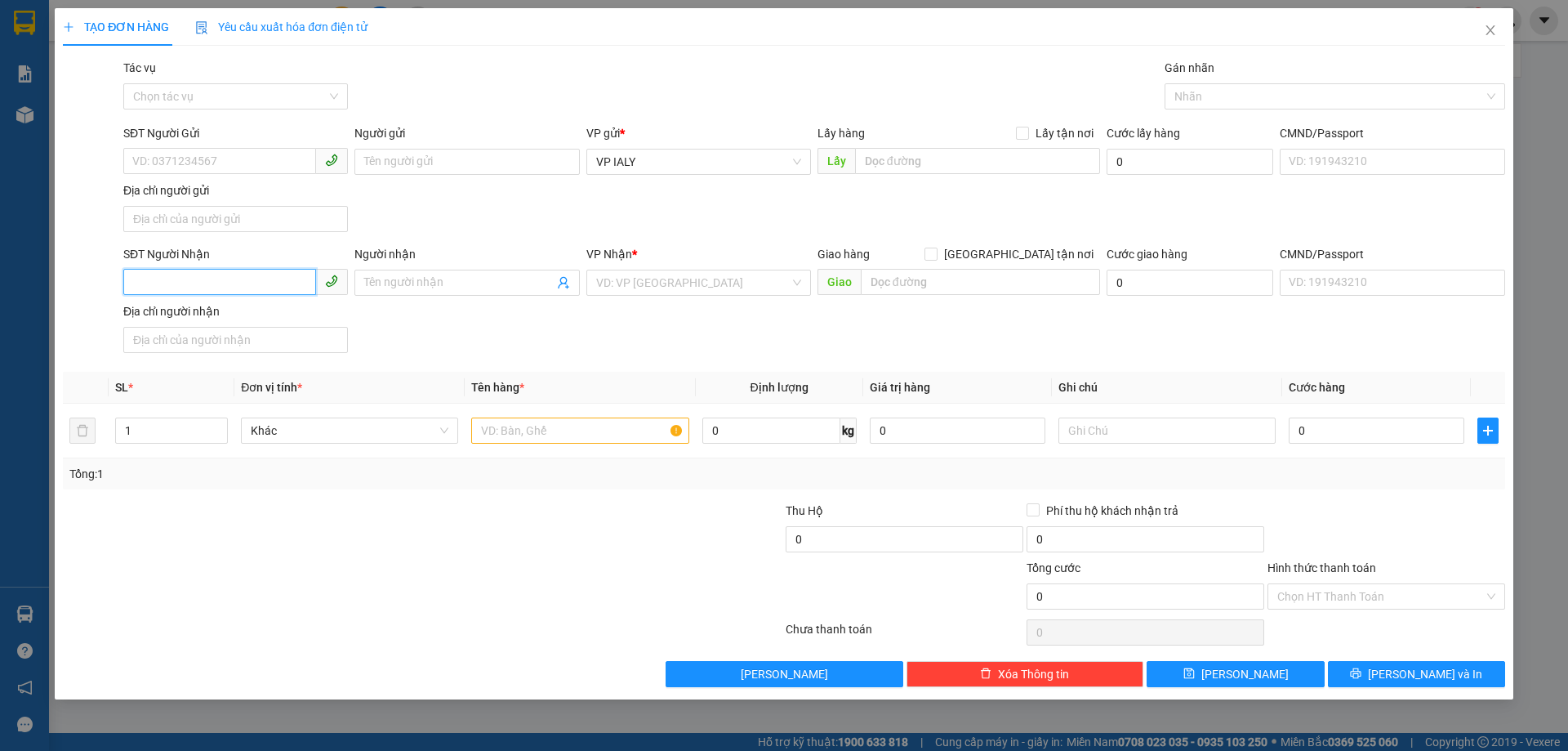
click at [204, 289] on input "SĐT Người Nhận" at bounding box center [219, 282] width 193 height 26
type input "0777961169"
click at [617, 280] on input "search" at bounding box center [692, 283] width 193 height 24
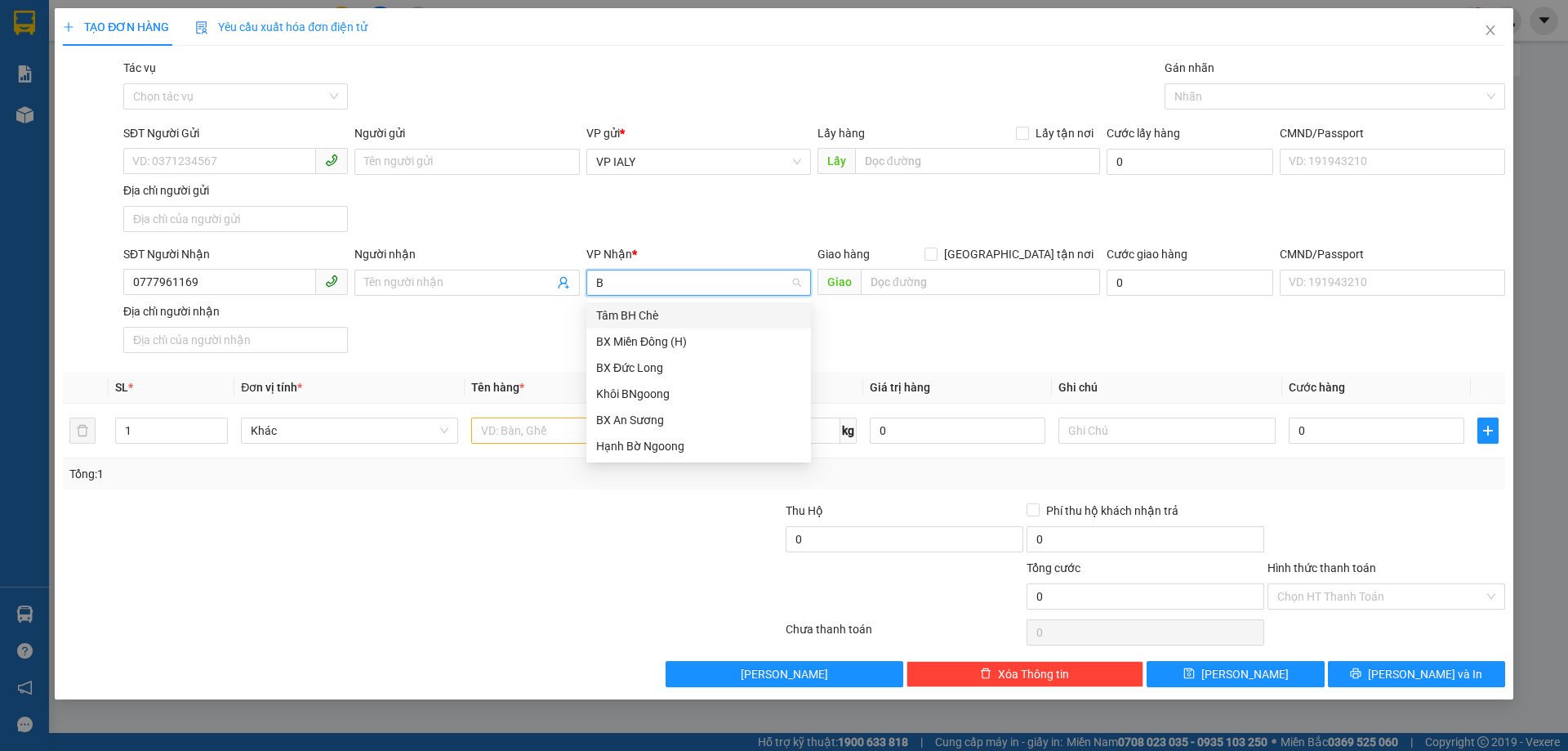
type input "BX"
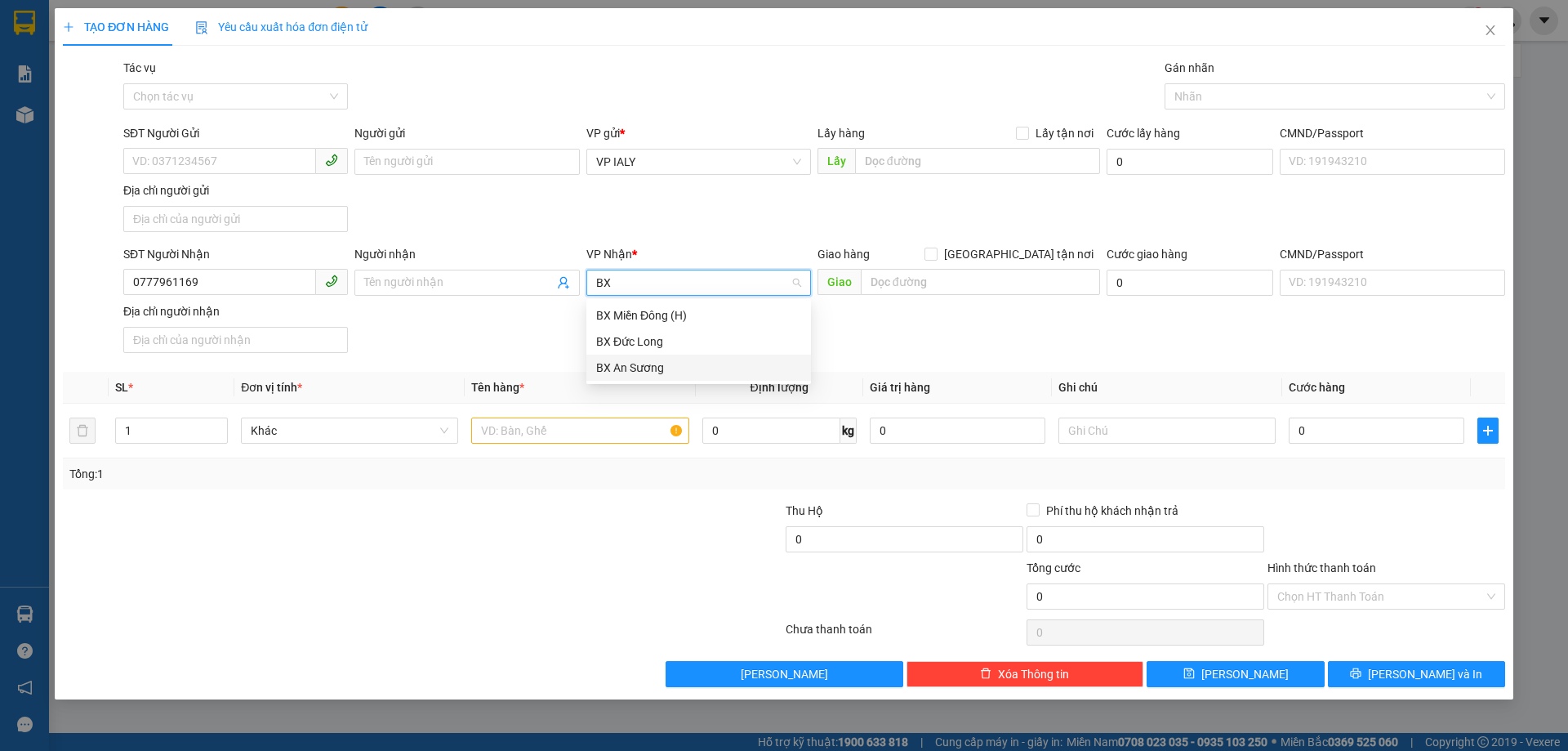
click at [628, 367] on div "BX An Sương" at bounding box center [699, 367] width 205 height 18
click at [507, 433] on input "text" at bounding box center [579, 431] width 218 height 26
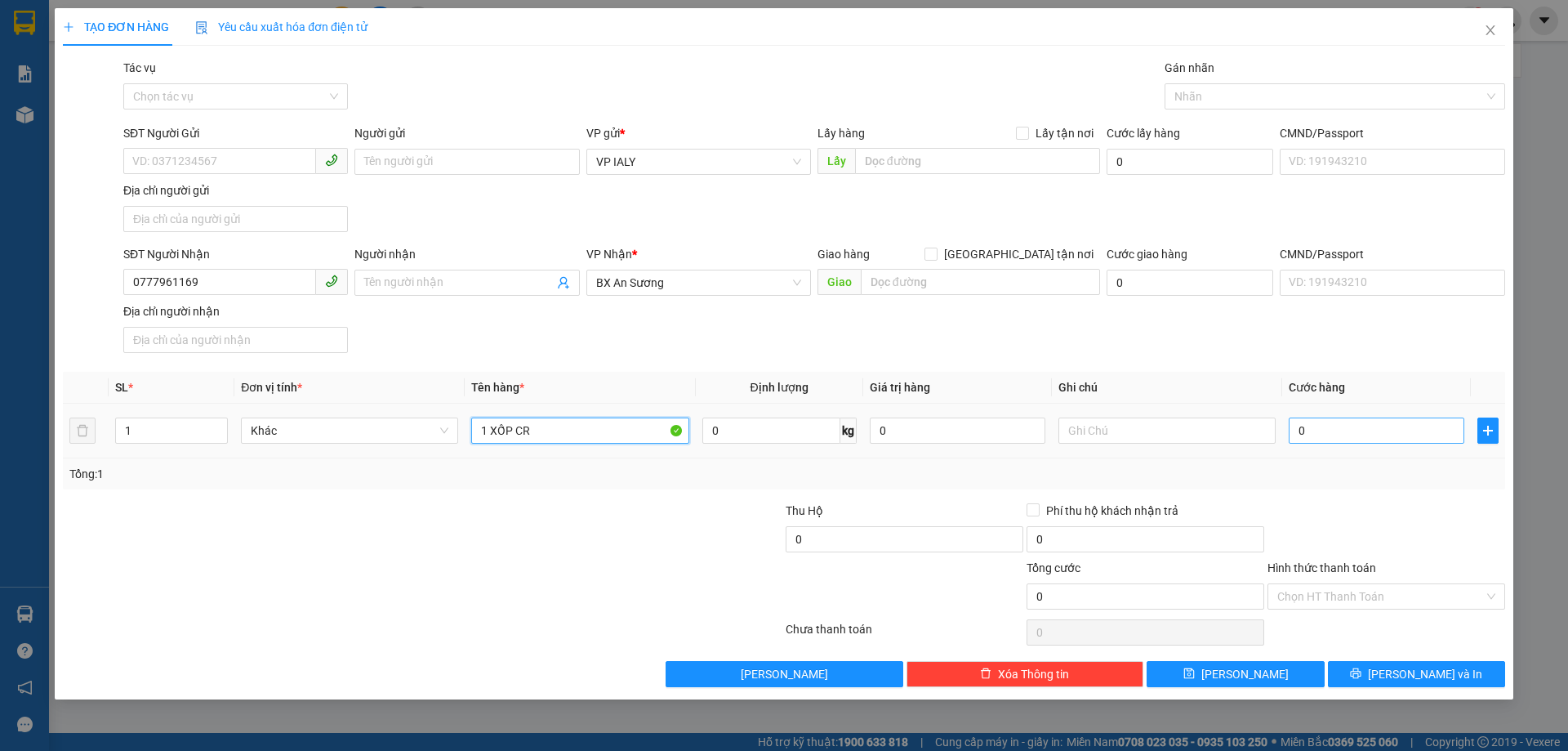
type input "1 XỐP CR"
click at [1323, 430] on input "0" at bounding box center [1376, 431] width 175 height 26
type input "3"
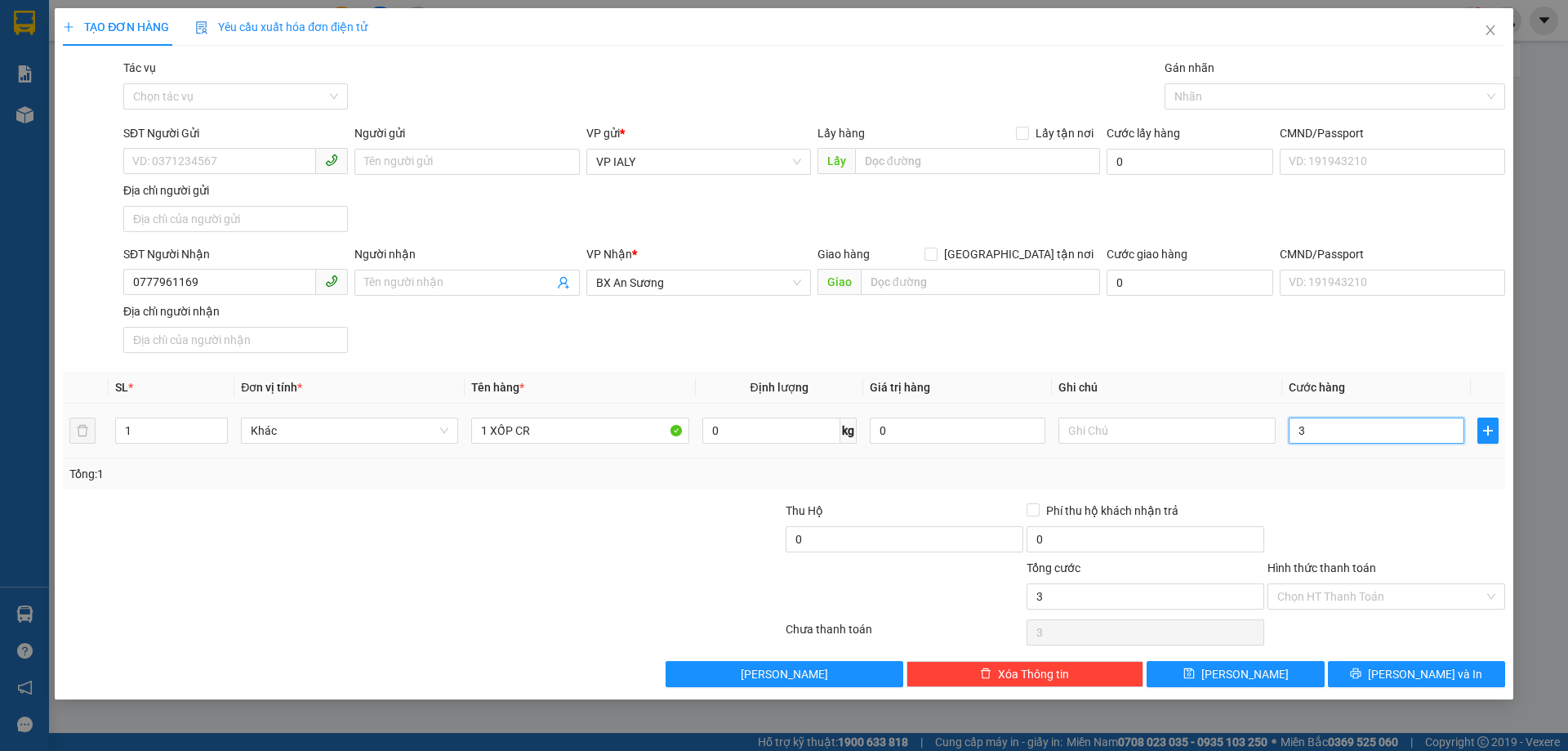
type input "30"
type input "300"
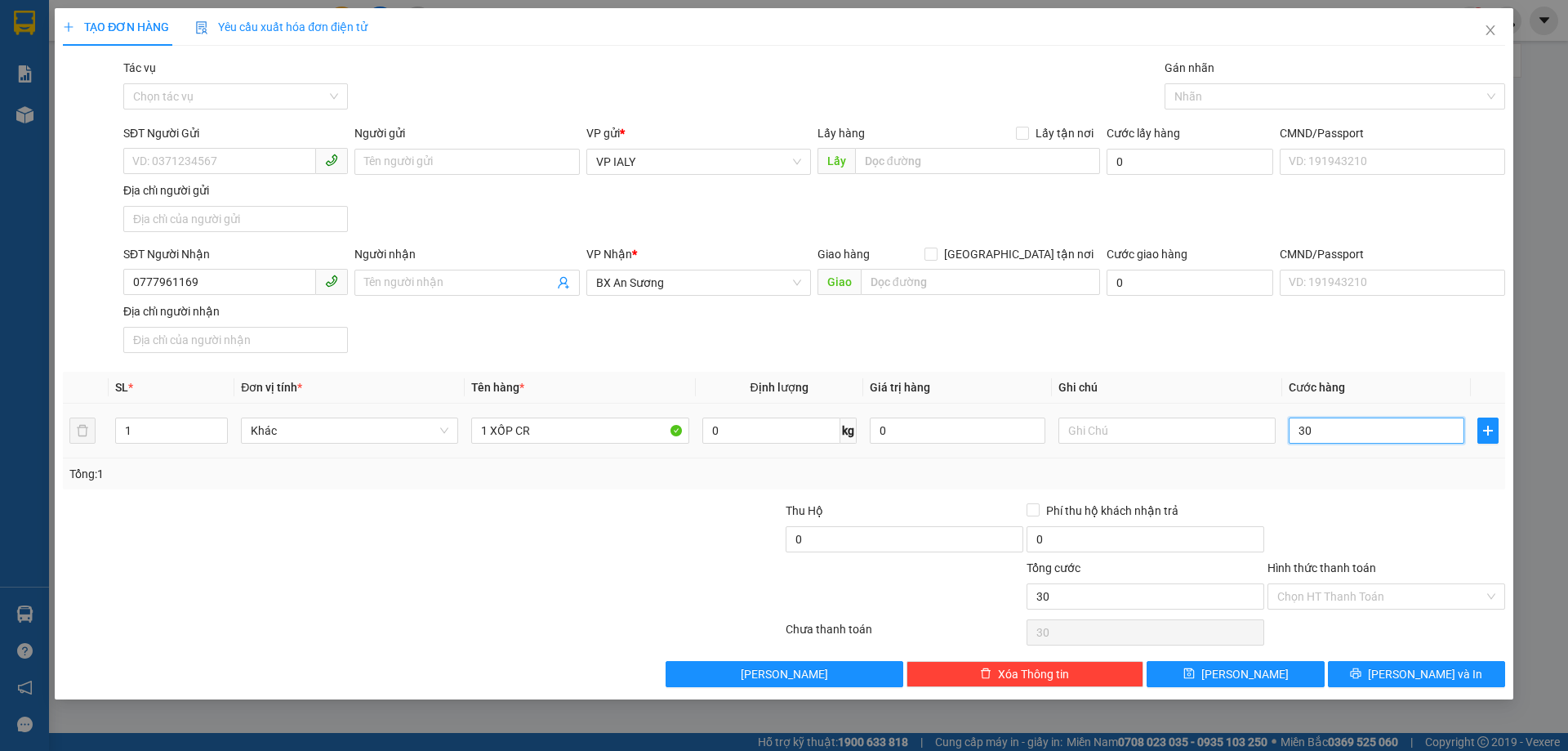
type input "300"
type input "3.000"
type input "30.000"
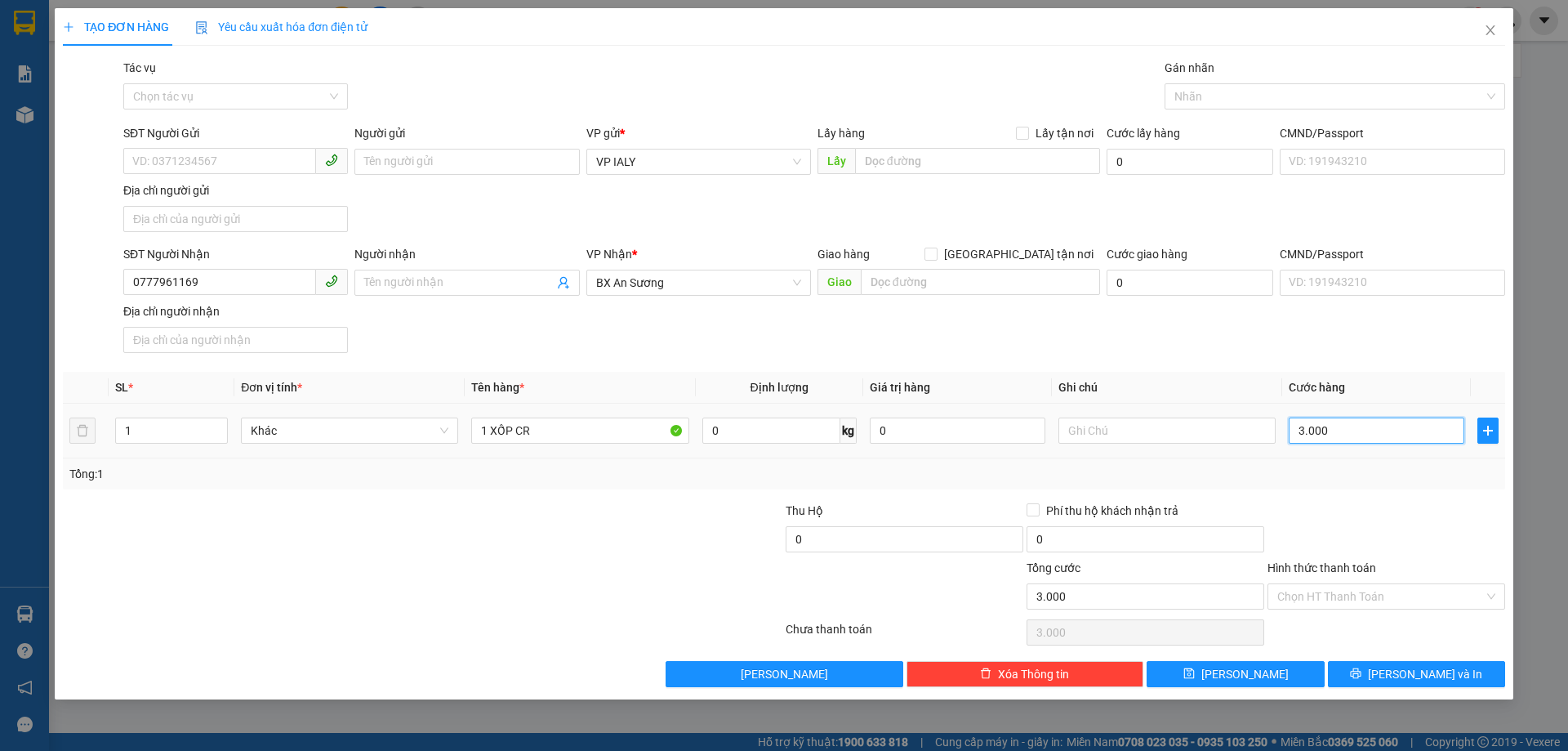
type input "30.000"
click at [1342, 596] on input "Hình thức thanh toán" at bounding box center [1380, 596] width 206 height 24
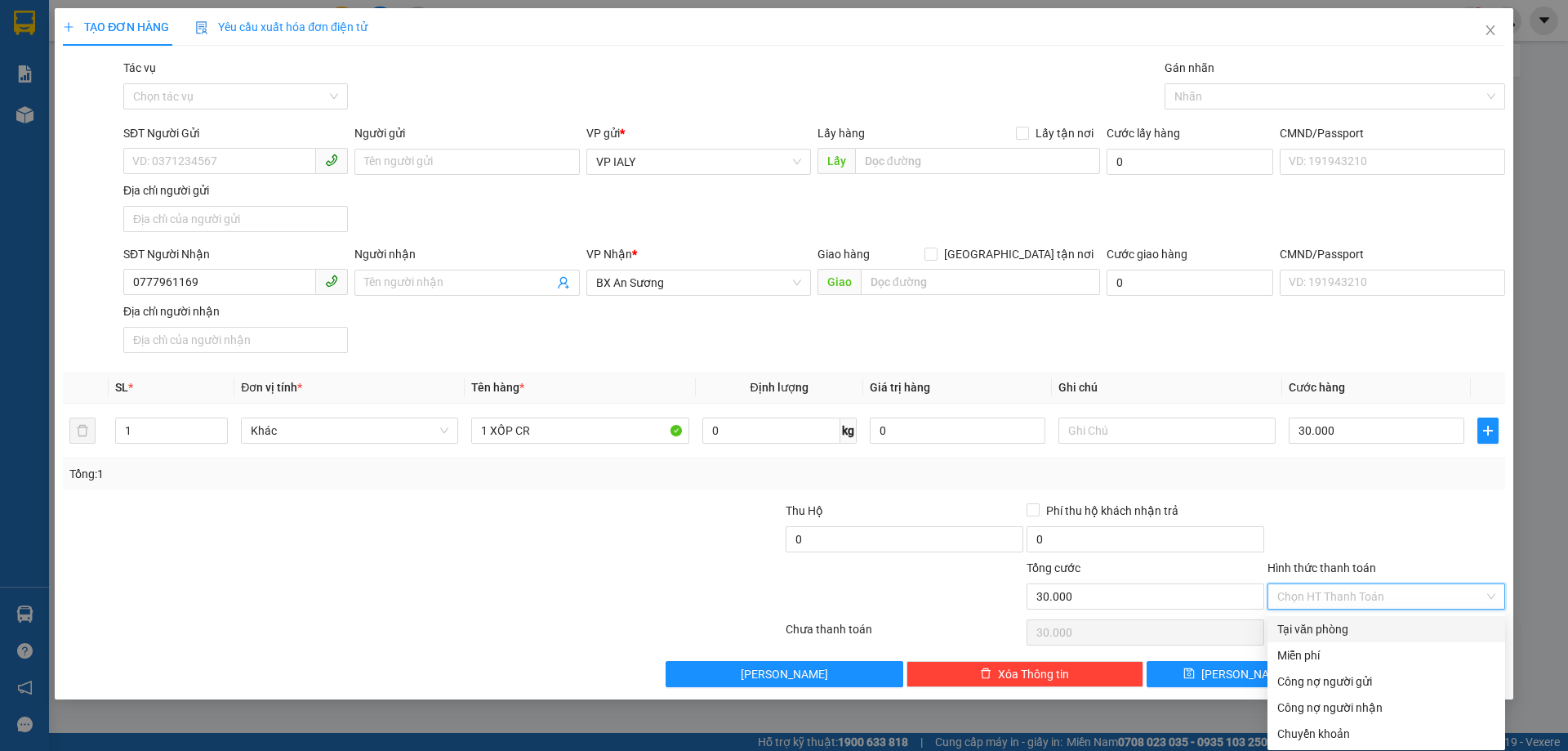
click at [1327, 631] on div "Tại văn phòng" at bounding box center [1385, 629] width 218 height 18
type input "0"
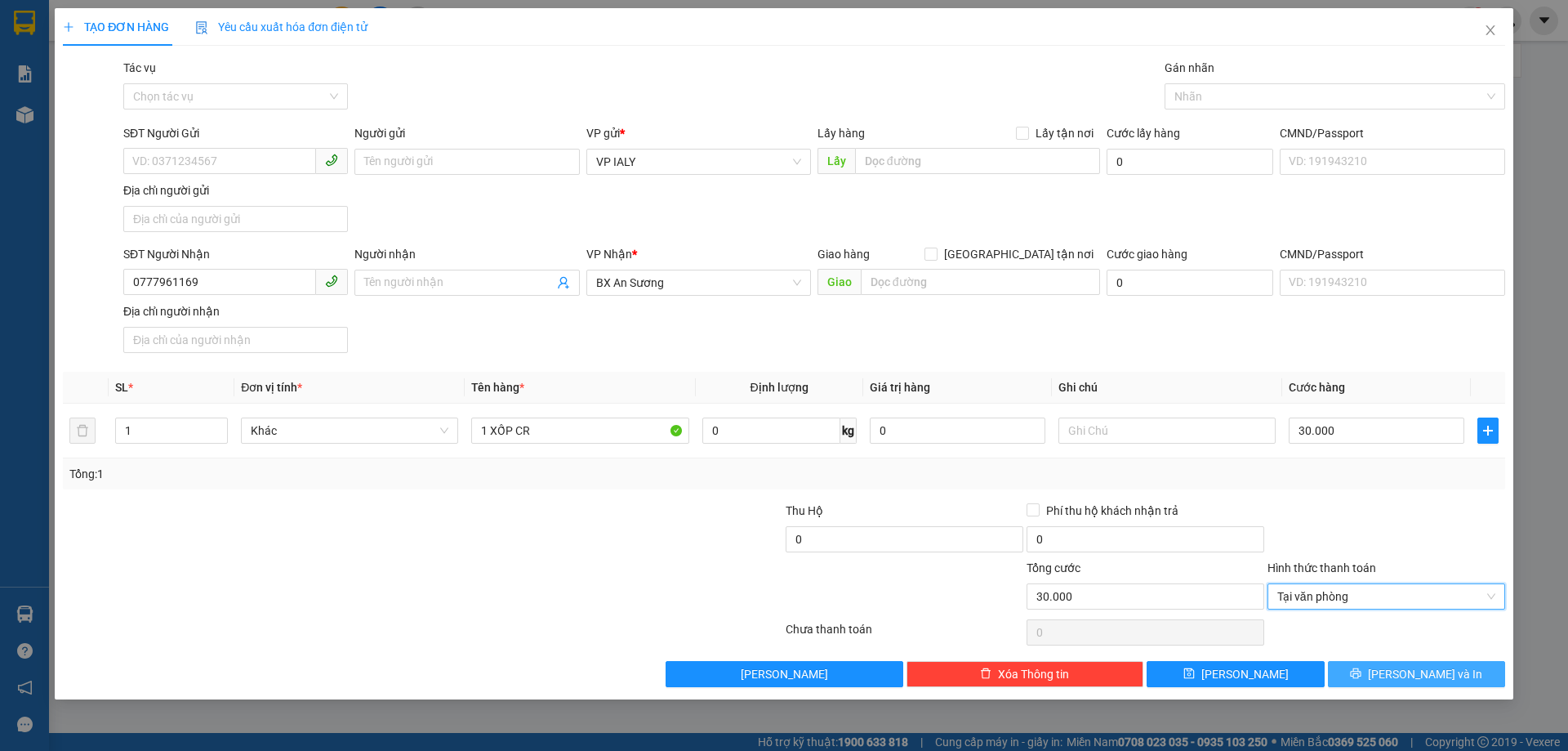
click at [1380, 664] on button "[PERSON_NAME] và In" at bounding box center [1416, 674] width 177 height 26
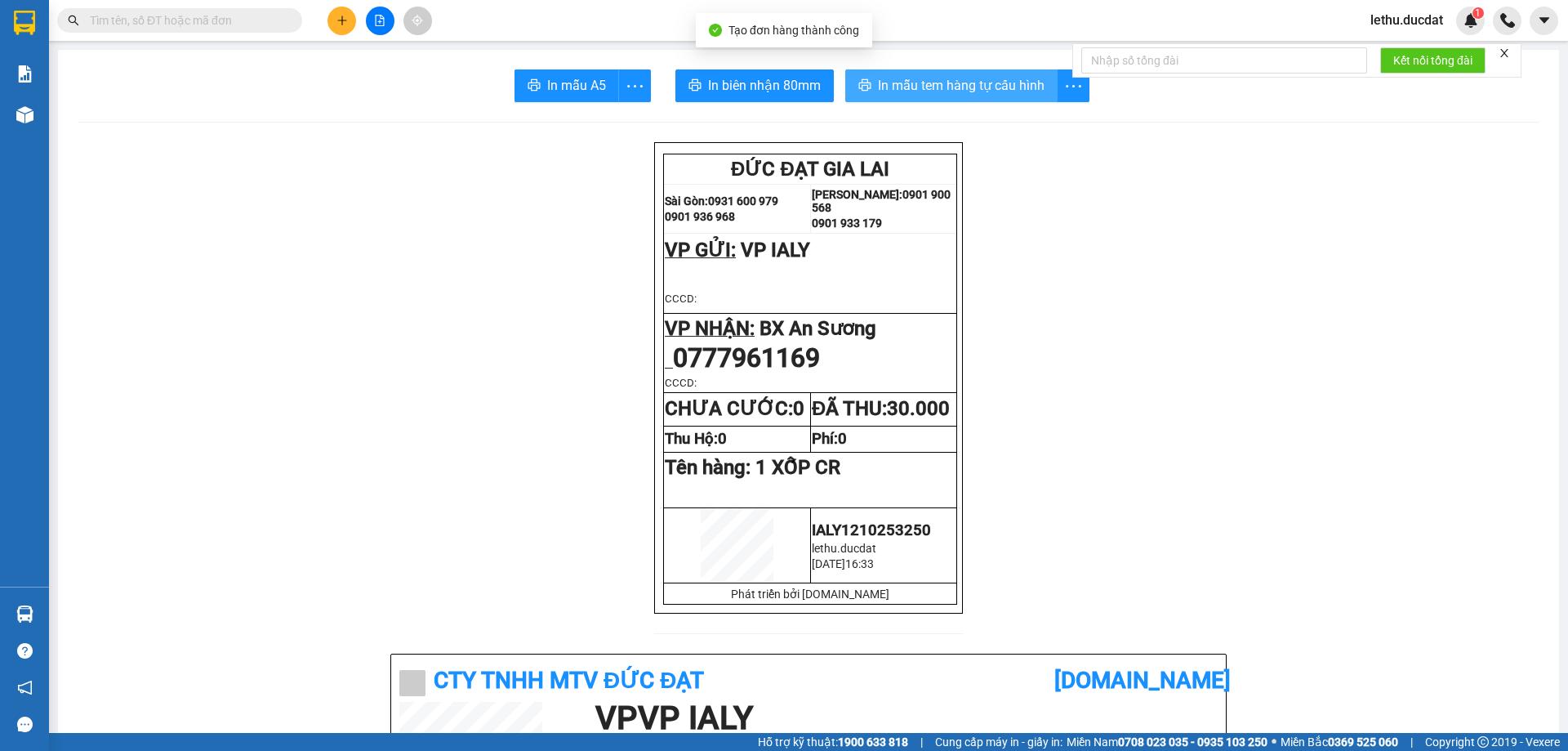
click at [912, 86] on span "In mẫu tem hàng tự cấu hình" at bounding box center [961, 86] width 167 height 21
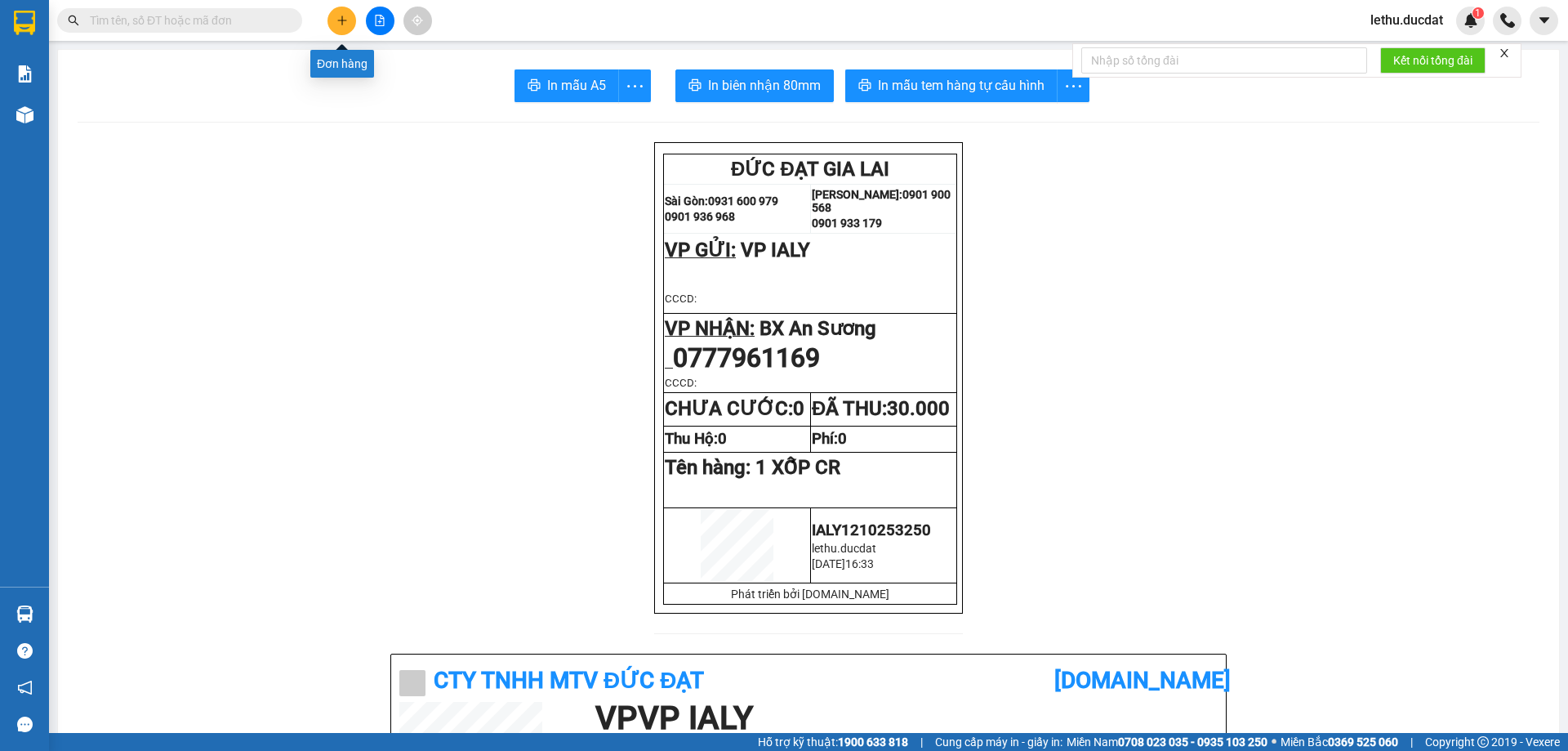
click at [348, 22] on button at bounding box center [342, 21] width 28 height 28
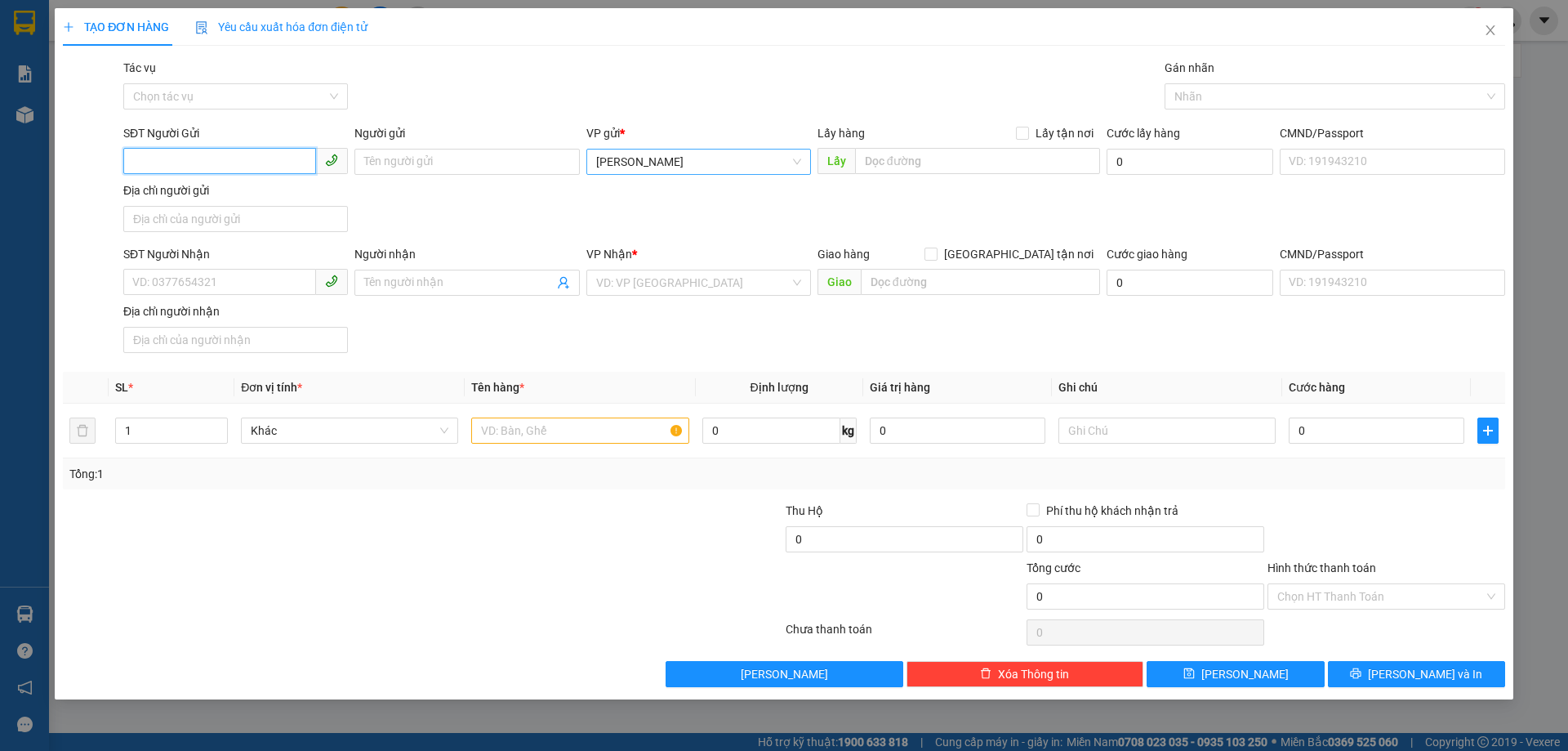
click at [648, 169] on span "[PERSON_NAME]" at bounding box center [699, 162] width 205 height 24
type input "Y"
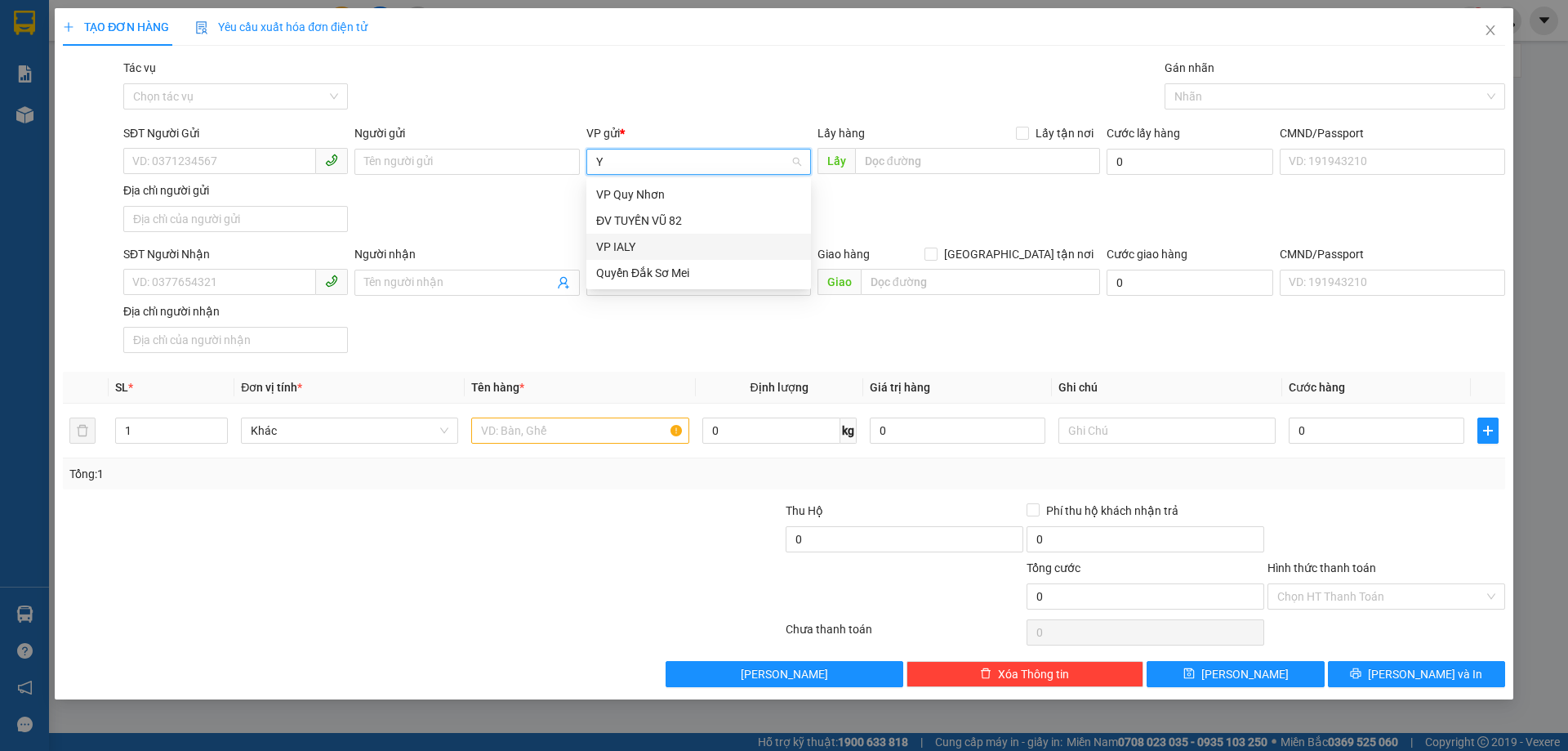
click at [626, 243] on div "VP IALY" at bounding box center [699, 246] width 205 height 18
click at [230, 264] on div "SĐT Người Nhận" at bounding box center [235, 257] width 224 height 24
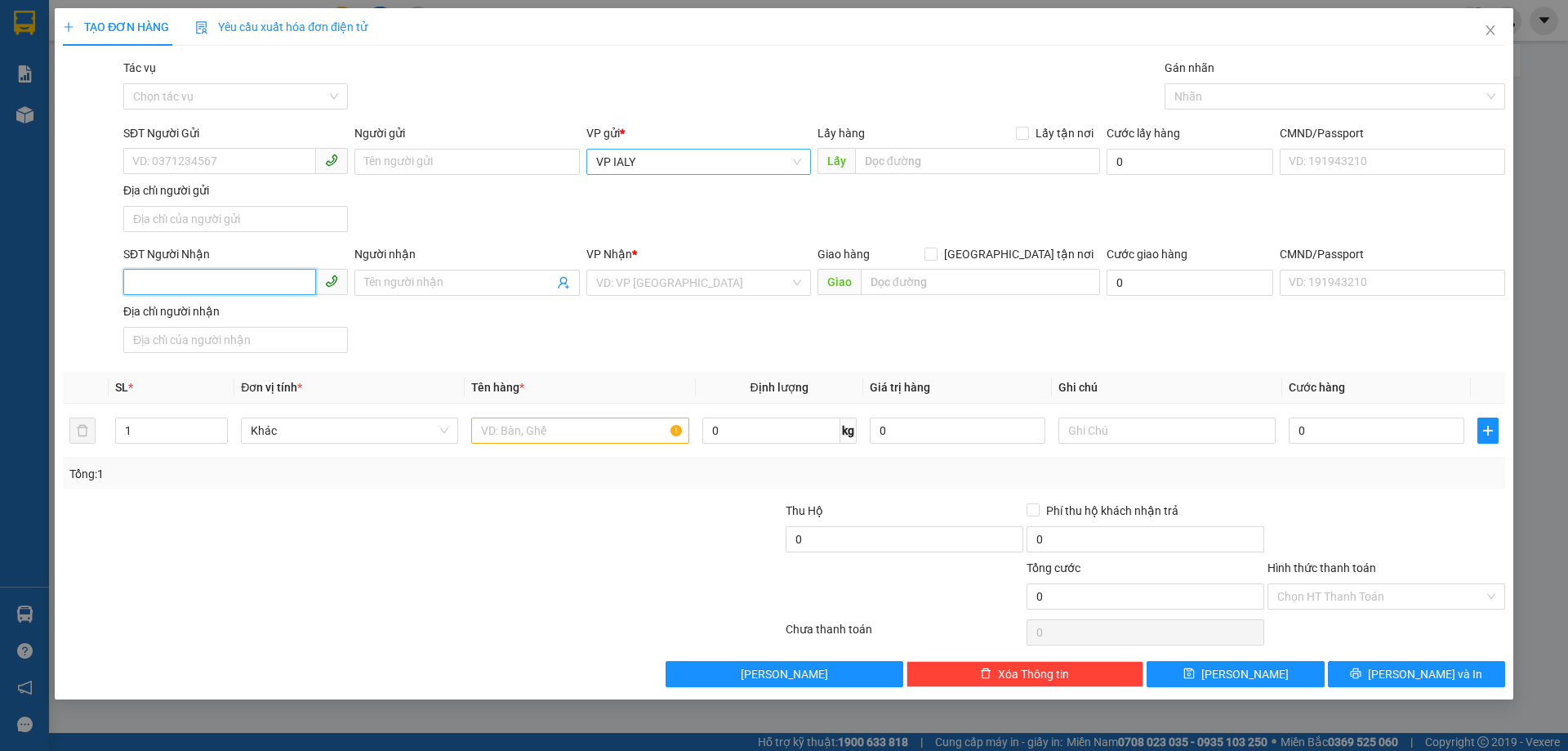
click at [227, 274] on input "SĐT Người Nhận" at bounding box center [219, 282] width 193 height 26
type input "0975861003"
click at [646, 267] on div "VP Nhận *" at bounding box center [699, 257] width 224 height 24
click at [642, 279] on input "search" at bounding box center [692, 283] width 193 height 24
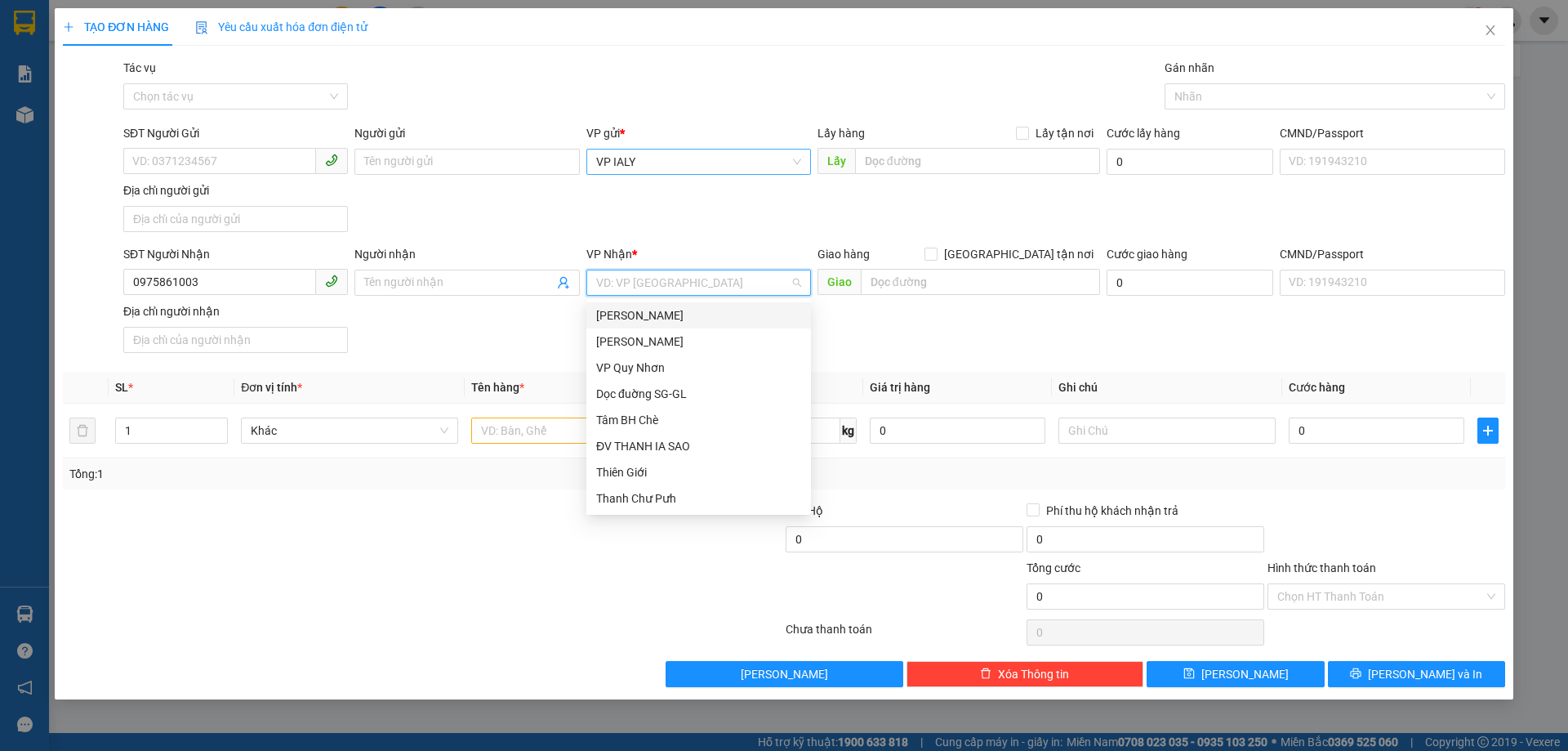
type input "N"
type input "DO"
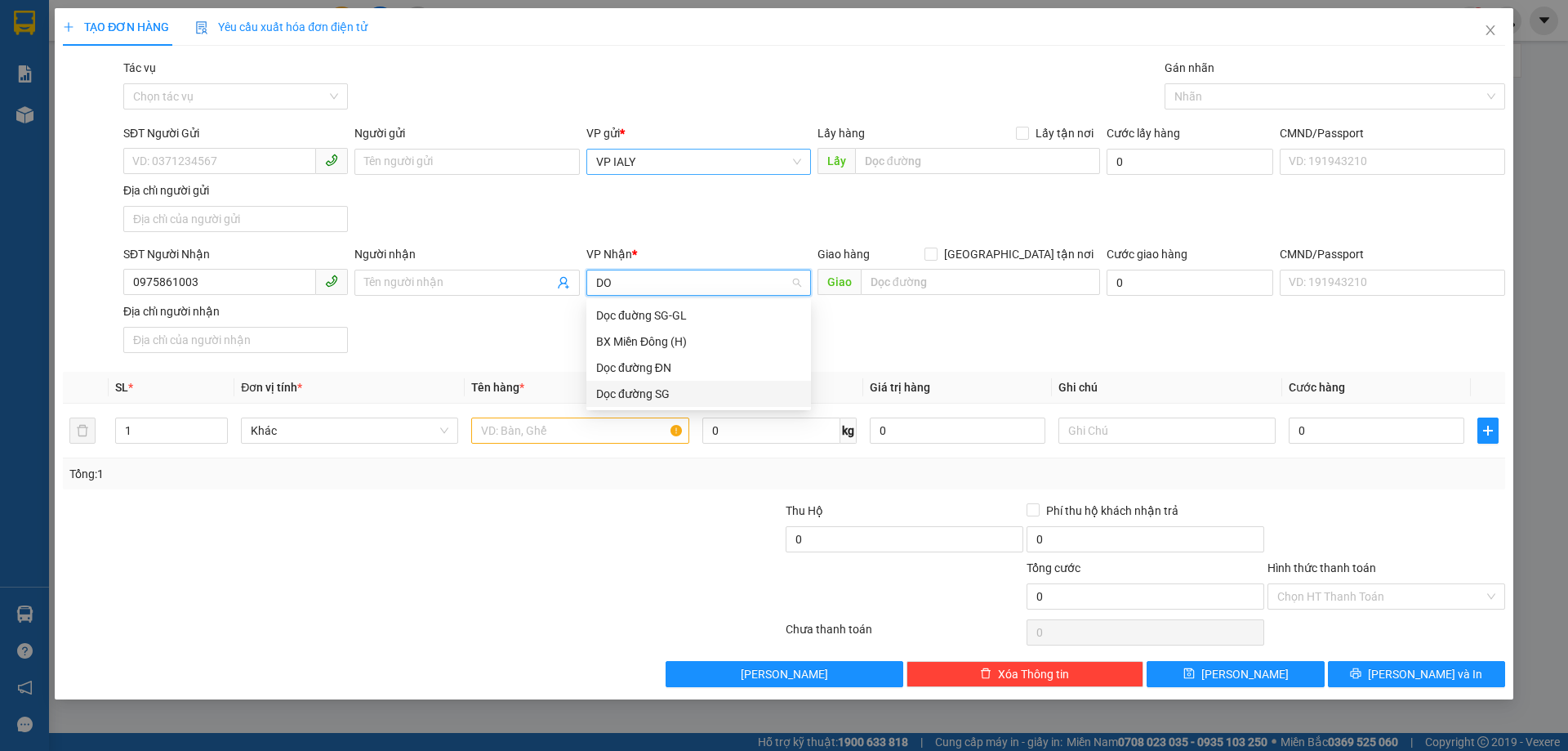
click at [622, 394] on div "Dọc đường SG" at bounding box center [699, 393] width 205 height 18
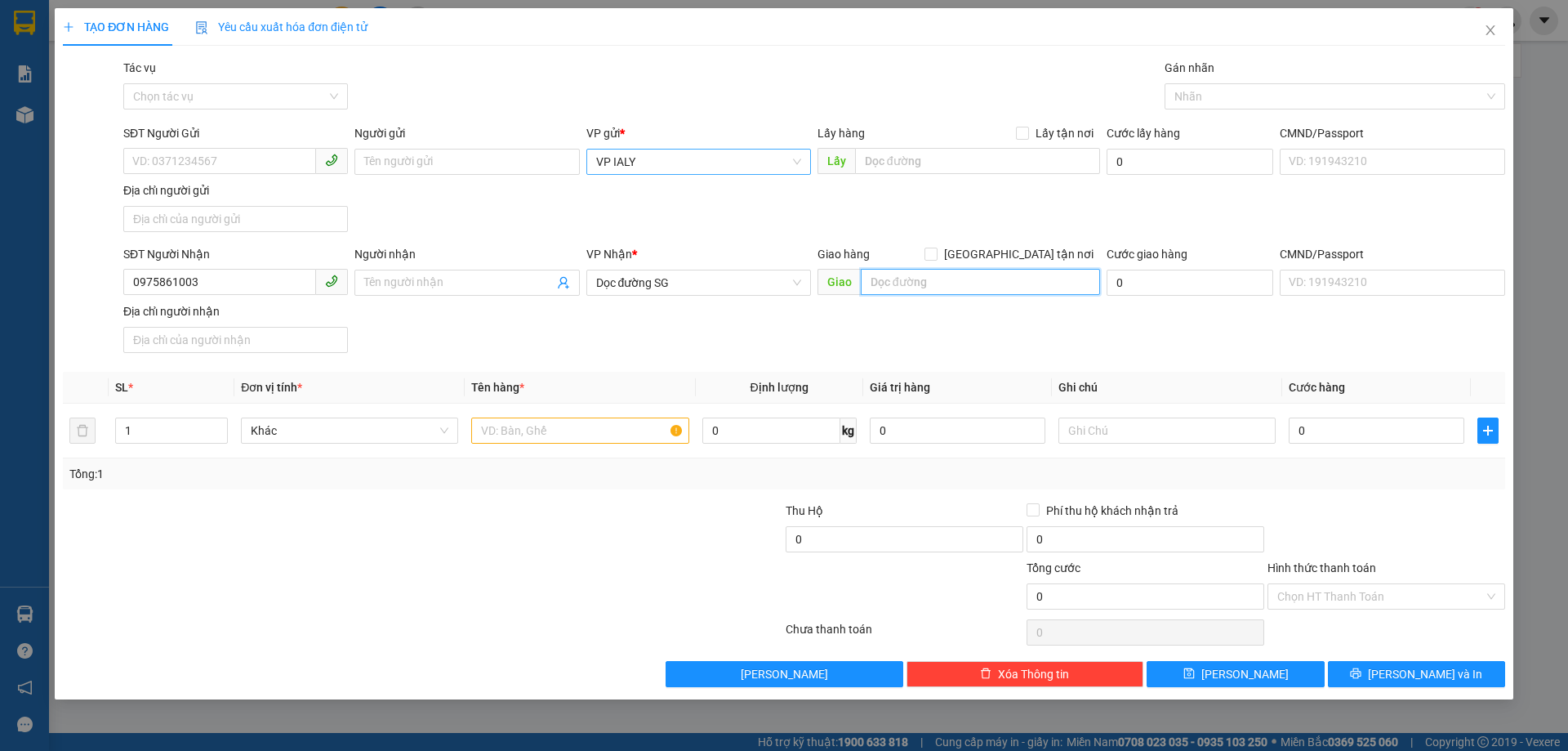
click at [954, 284] on input "text" at bounding box center [980, 282] width 239 height 26
type input "N4 SỞ SAO"
click at [166, 424] on input "1" at bounding box center [171, 431] width 111 height 24
type input "2"
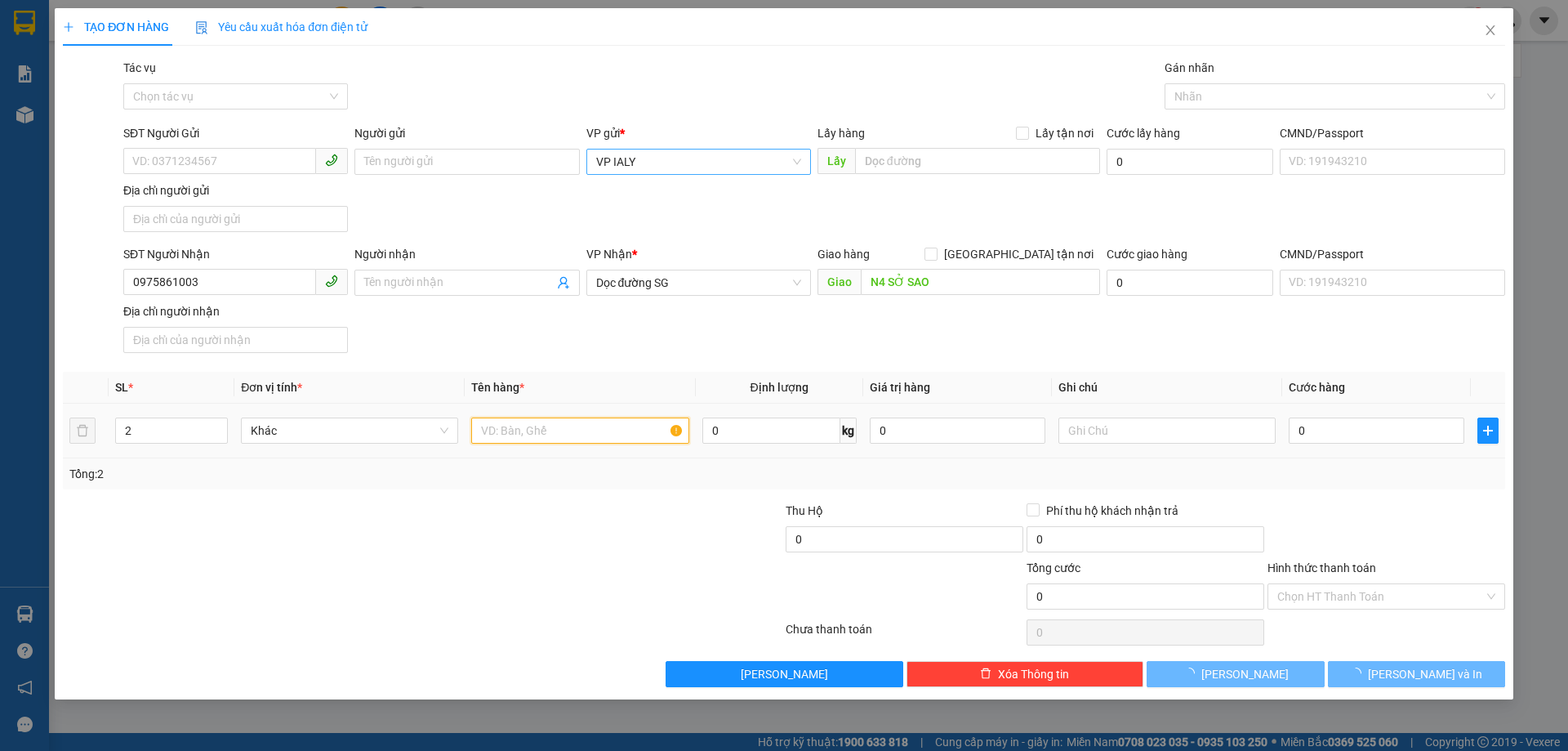
click at [509, 431] on input "text" at bounding box center [579, 431] width 218 height 26
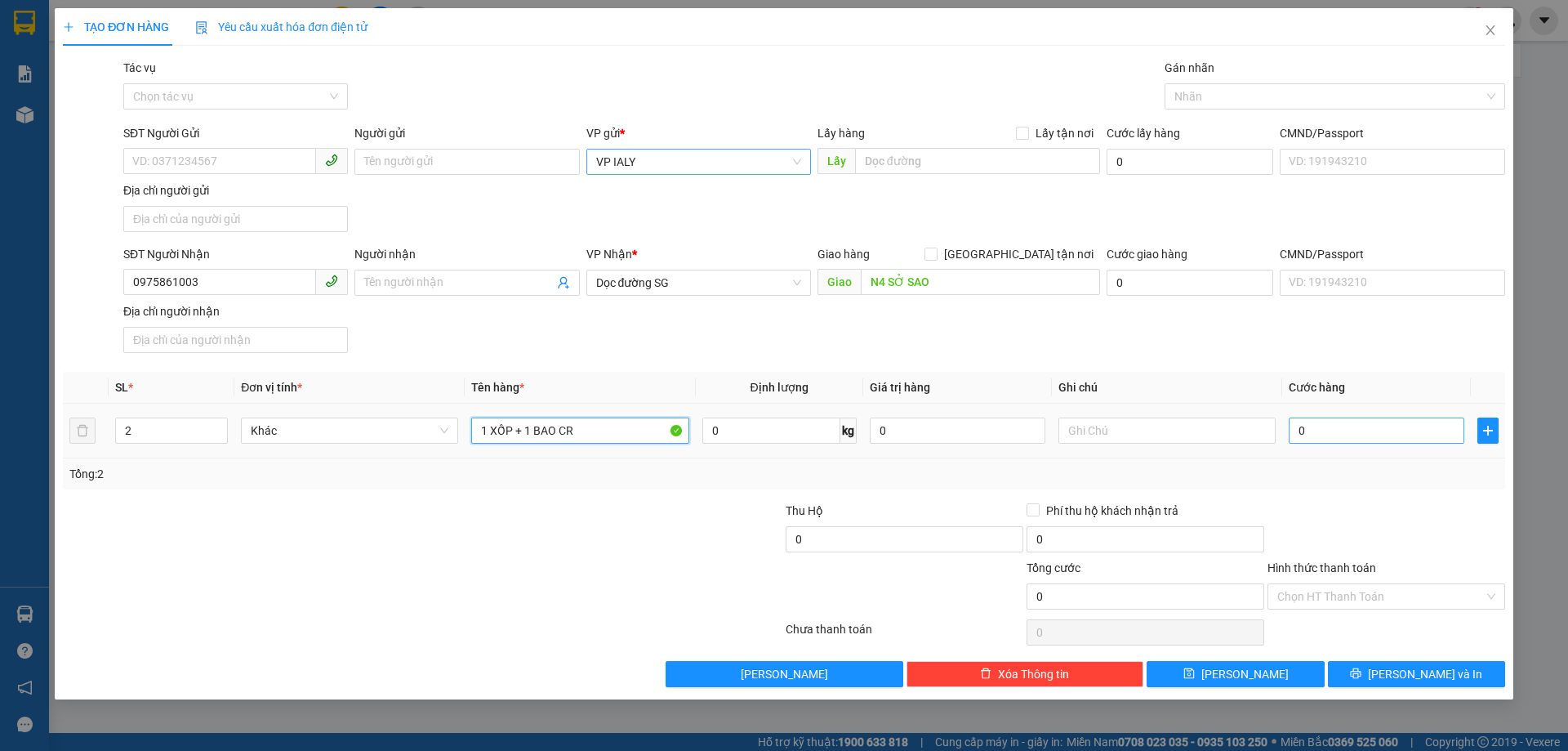
type input "1 XỐP + 1 BAO CR"
click at [1385, 425] on input "0" at bounding box center [1376, 431] width 175 height 26
type input "8"
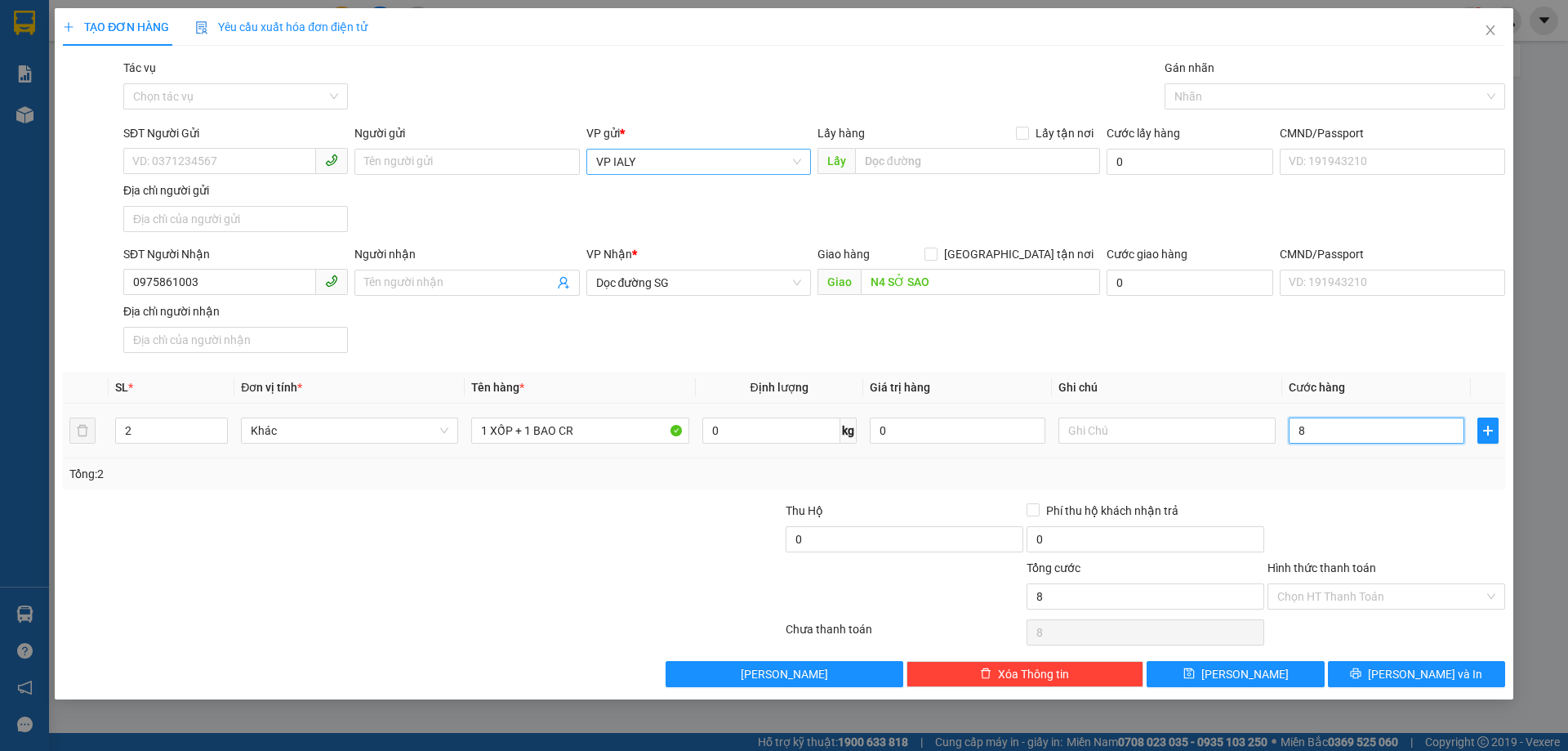
type input "80"
type input "800"
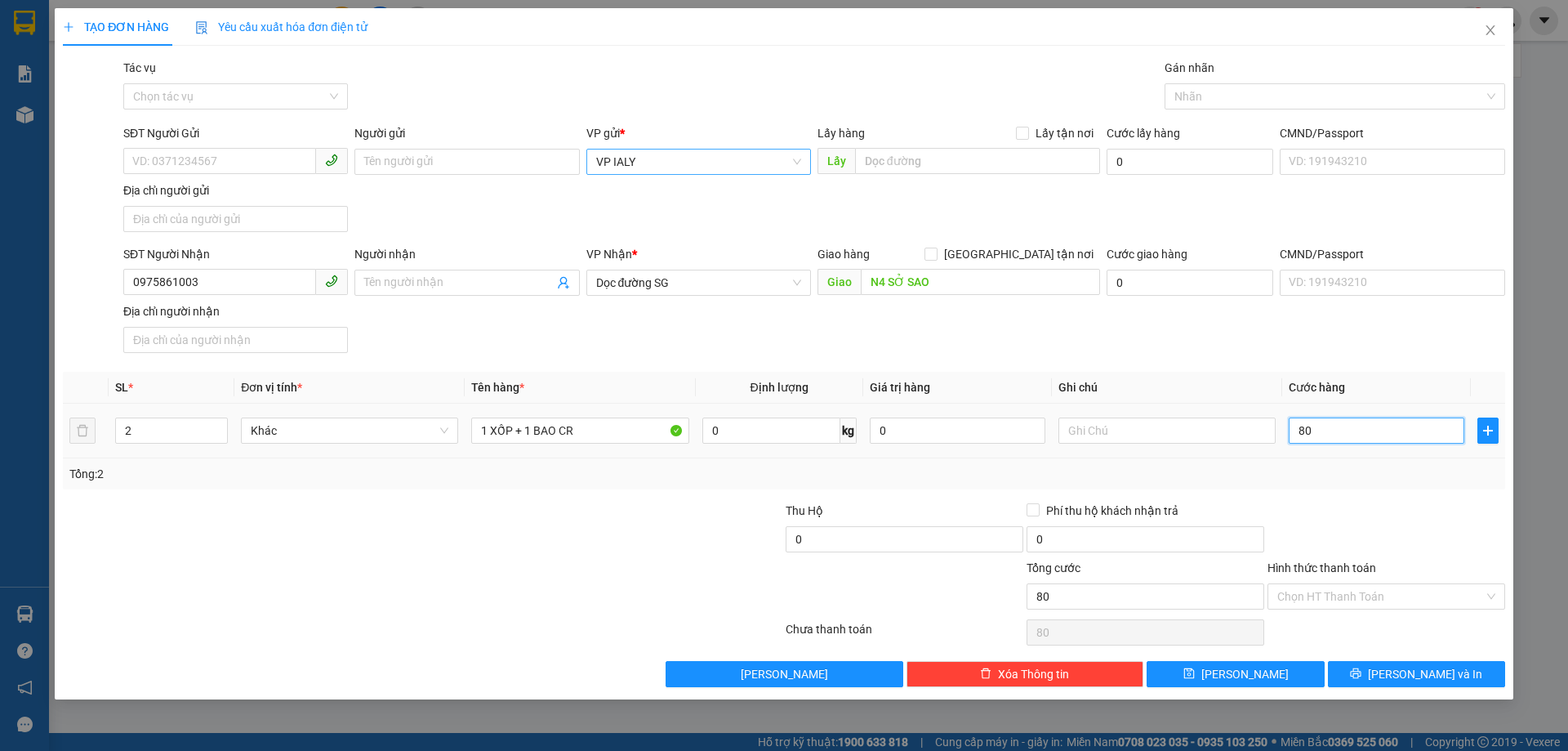
type input "800"
type input "8.000"
type input "80.000"
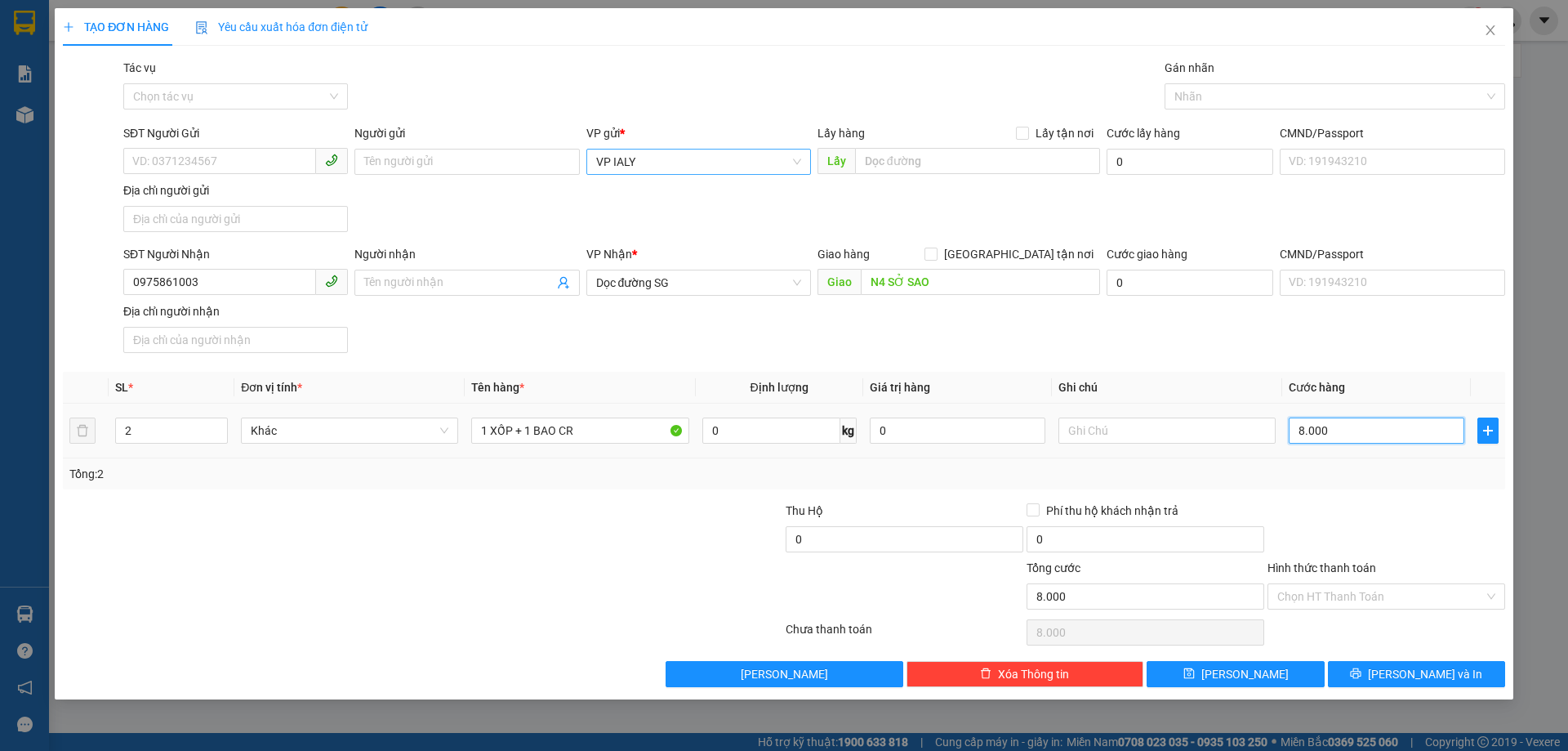
type input "80.000"
click at [1340, 591] on input "Hình thức thanh toán" at bounding box center [1380, 596] width 206 height 24
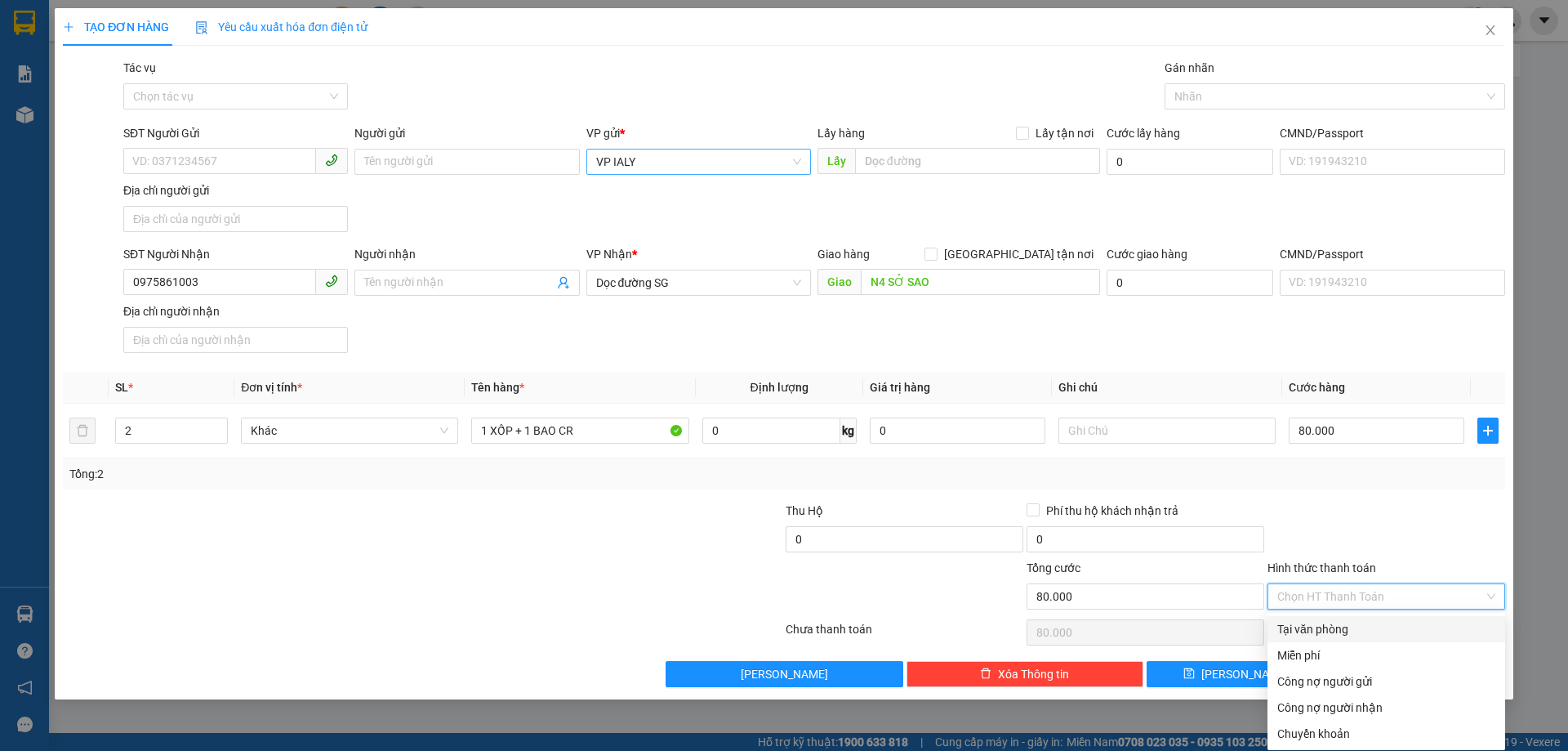
click at [1323, 627] on div "Tại văn phòng" at bounding box center [1385, 629] width 218 height 18
type input "0"
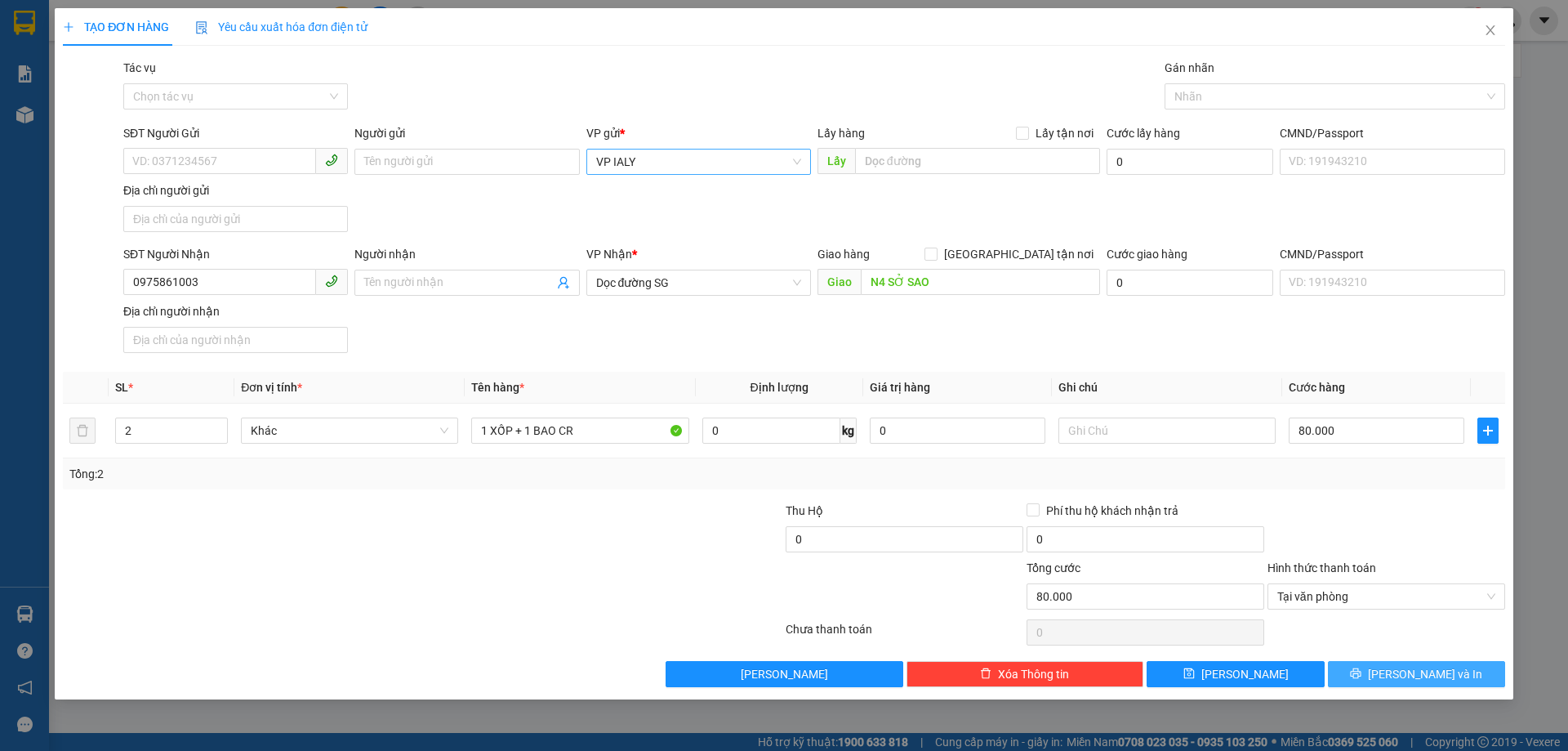
click at [1398, 676] on button "[PERSON_NAME] và In" at bounding box center [1416, 674] width 177 height 26
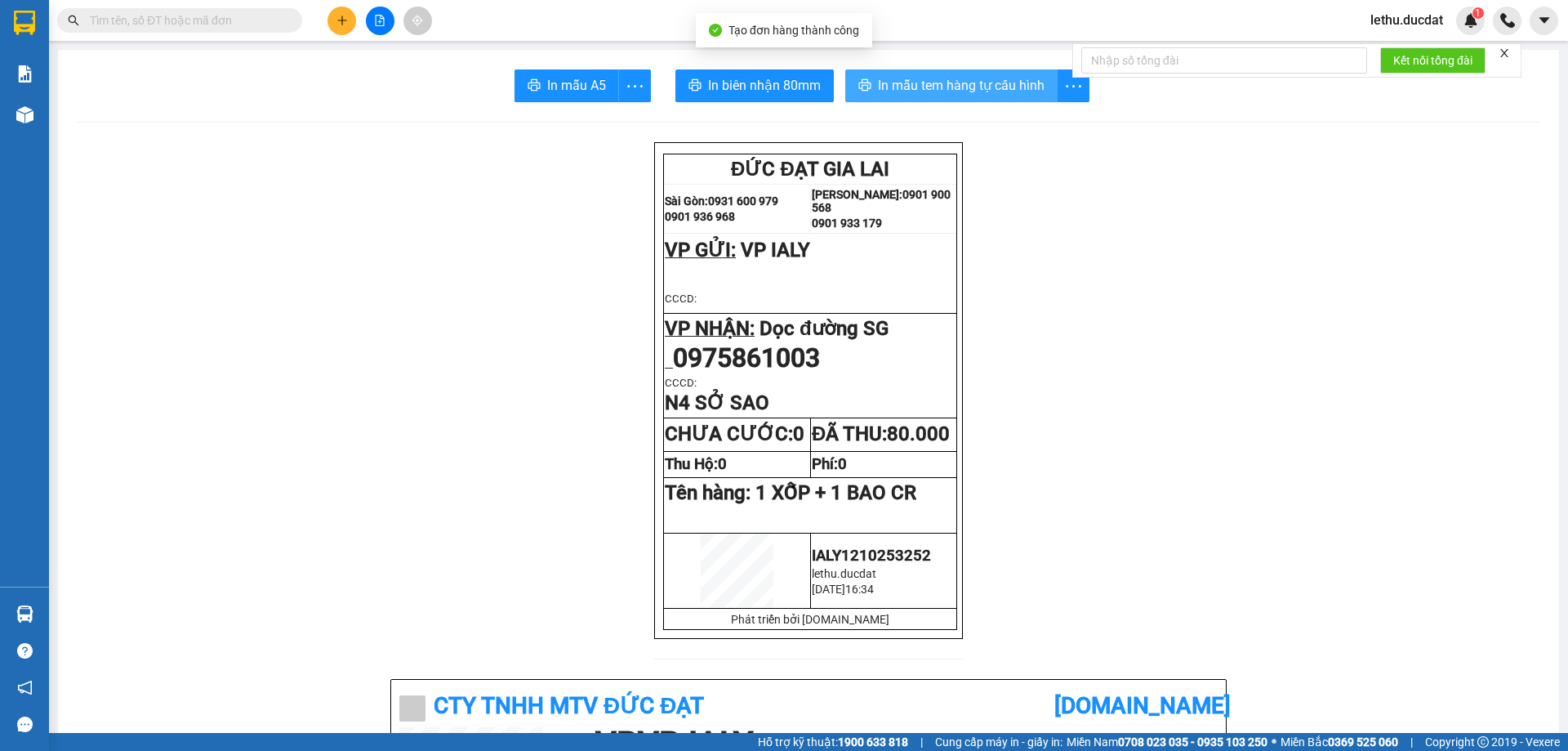
click at [886, 83] on span "In mẫu tem hàng tự cấu hình" at bounding box center [961, 86] width 167 height 21
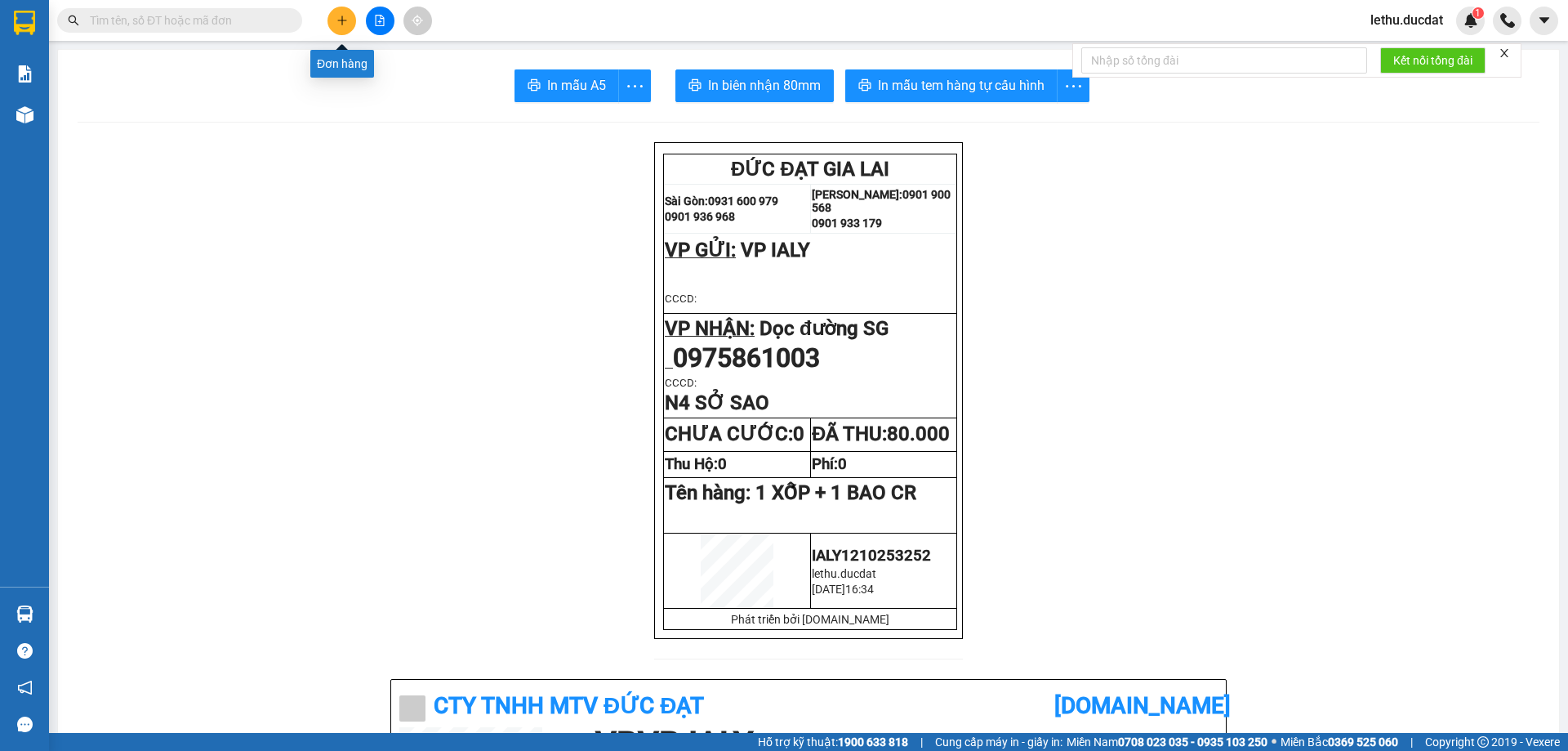
click at [339, 13] on button at bounding box center [342, 21] width 28 height 28
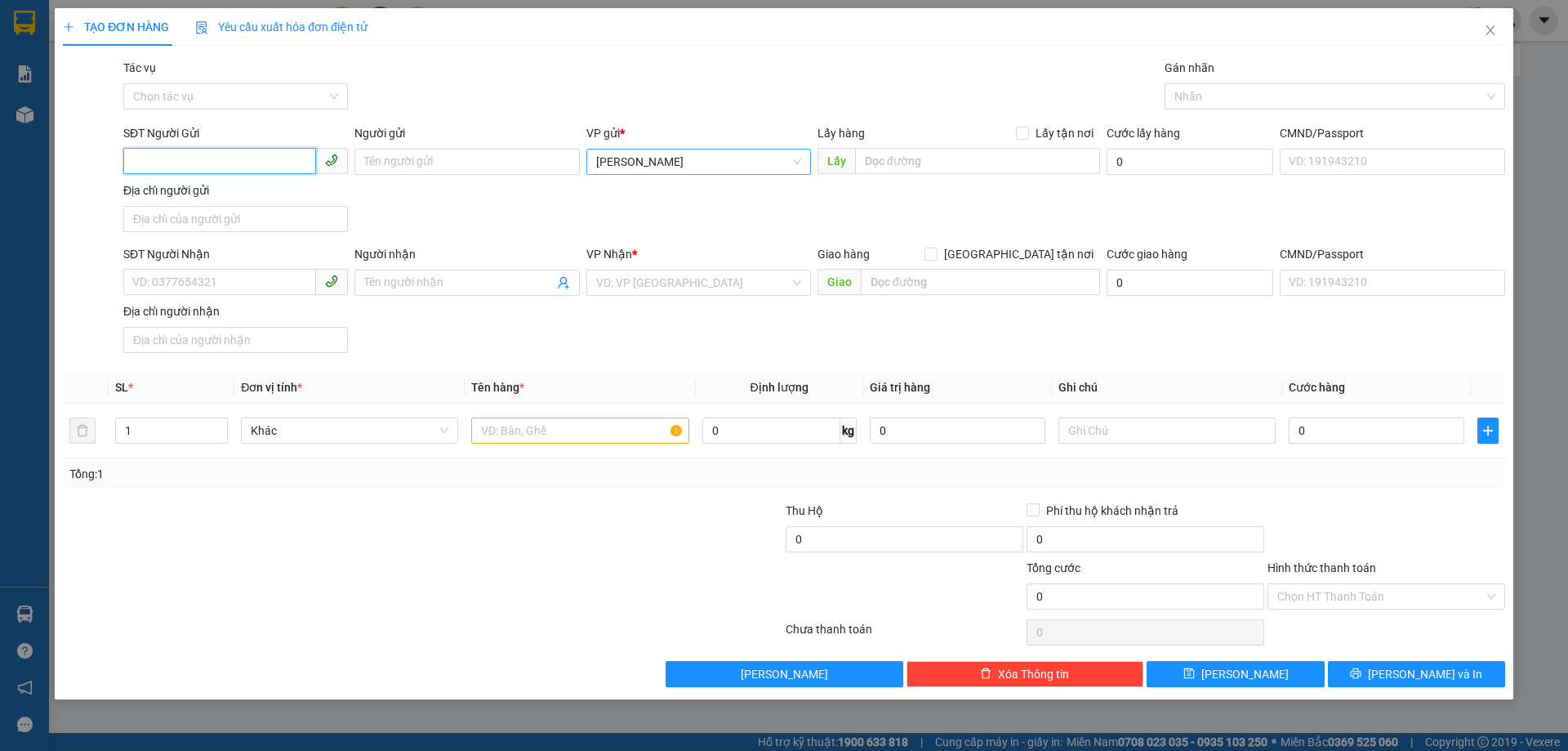
click at [629, 163] on span "[PERSON_NAME]" at bounding box center [699, 162] width 205 height 24
type input "Y"
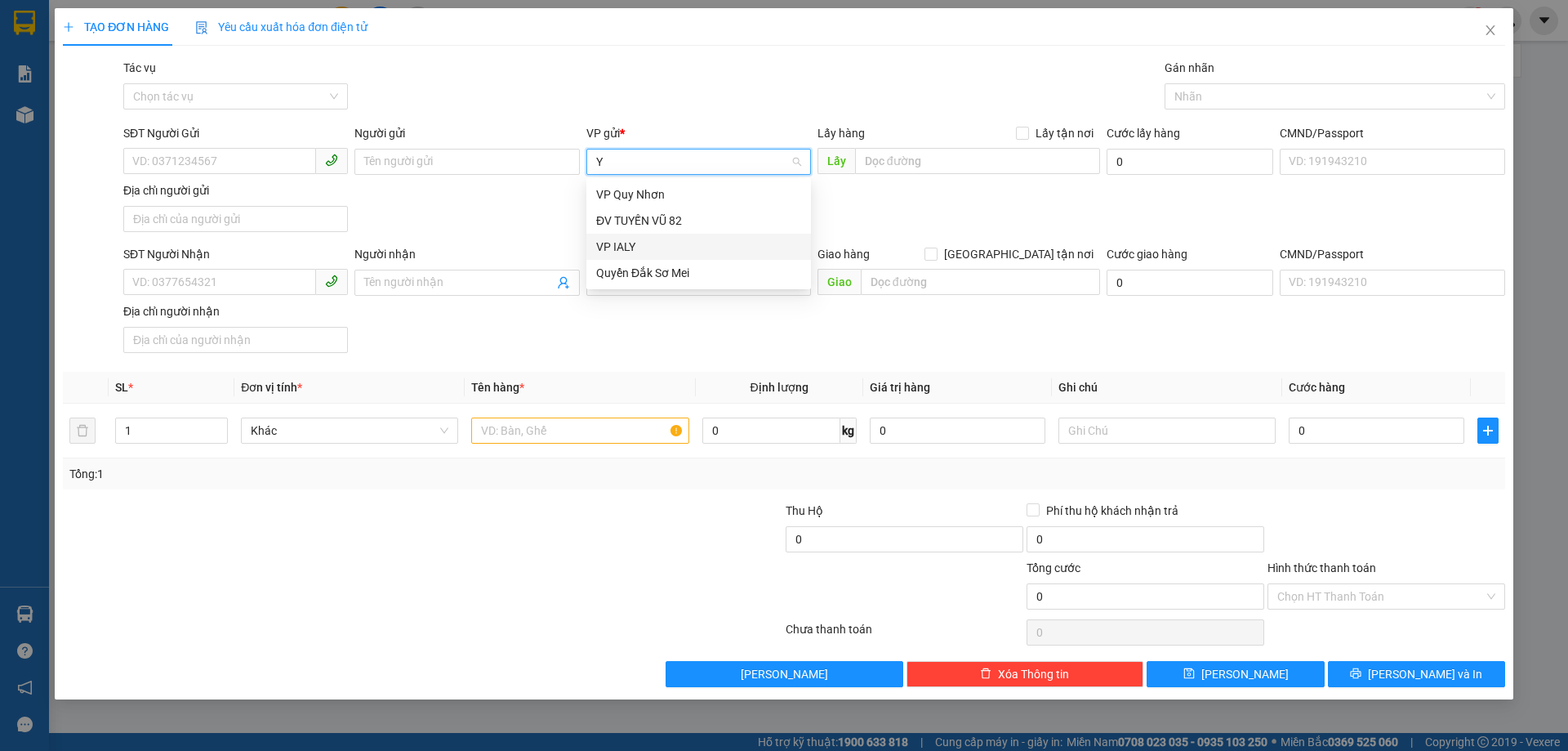
click at [632, 243] on div "VP IALY" at bounding box center [699, 246] width 205 height 18
click at [252, 302] on div "SĐT Người Nhận VD: 0377654321" at bounding box center [235, 273] width 224 height 57
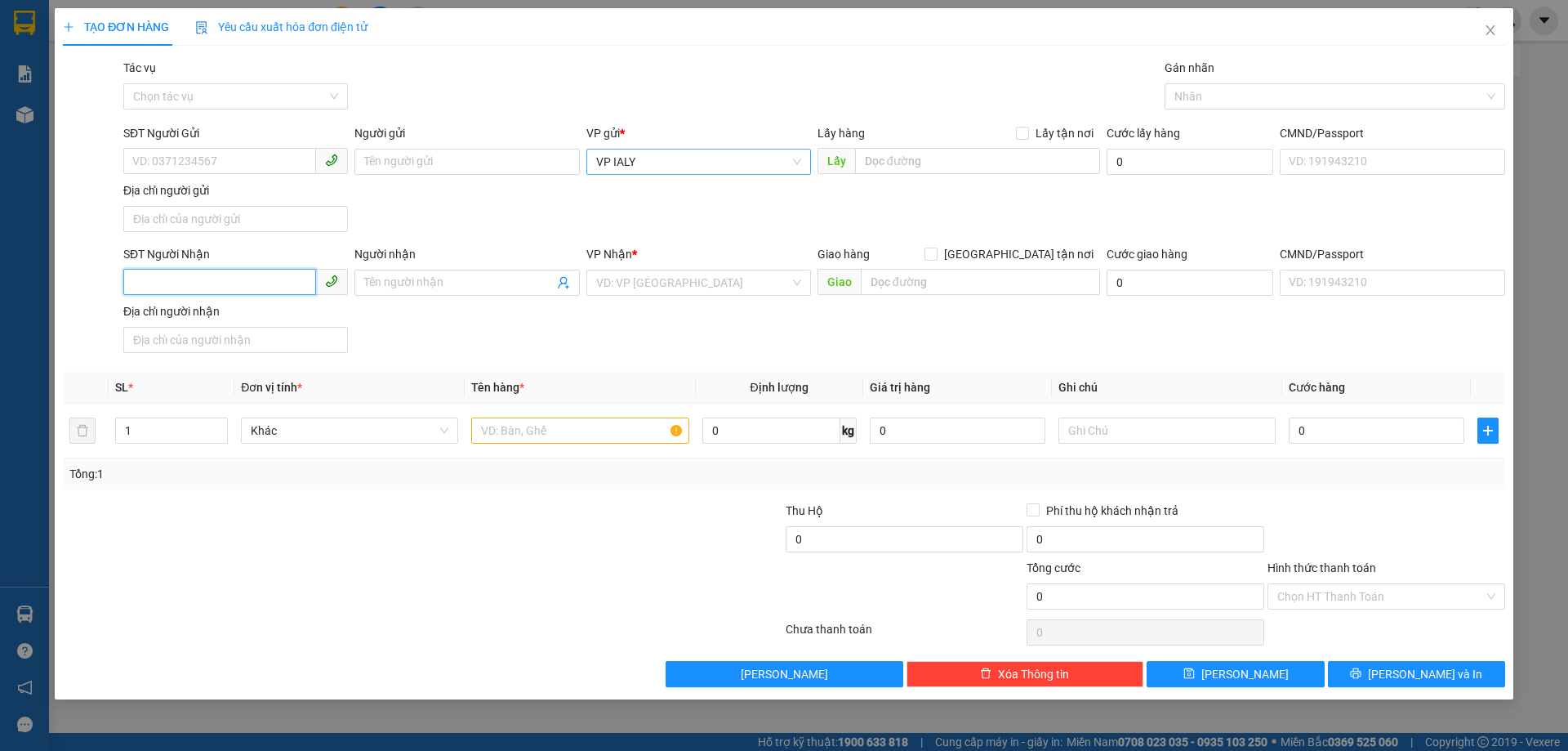
click at [251, 291] on input "SĐT Người Nhận" at bounding box center [219, 282] width 193 height 26
type input "0395308904"
click at [665, 278] on input "search" at bounding box center [692, 283] width 193 height 24
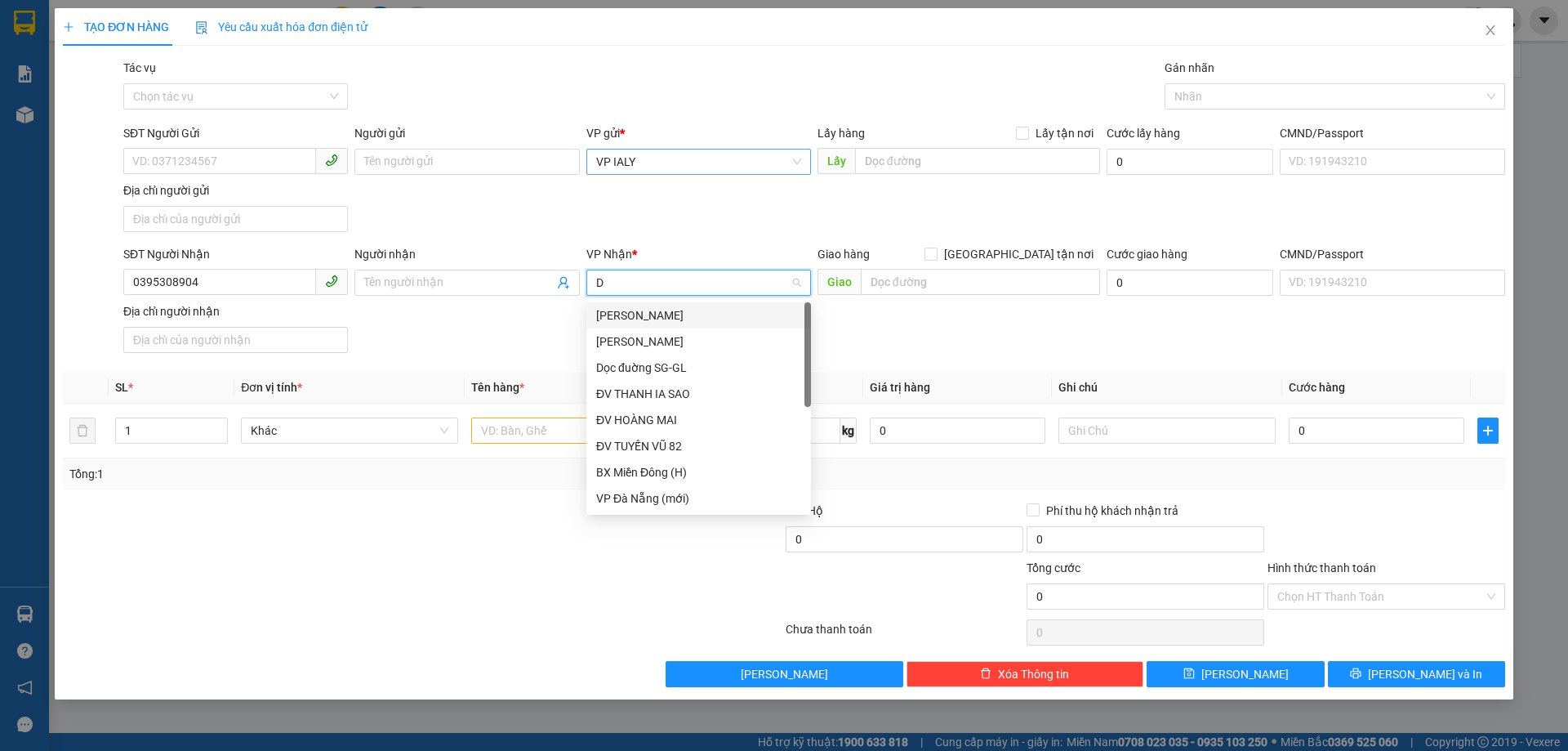
type input "DO"
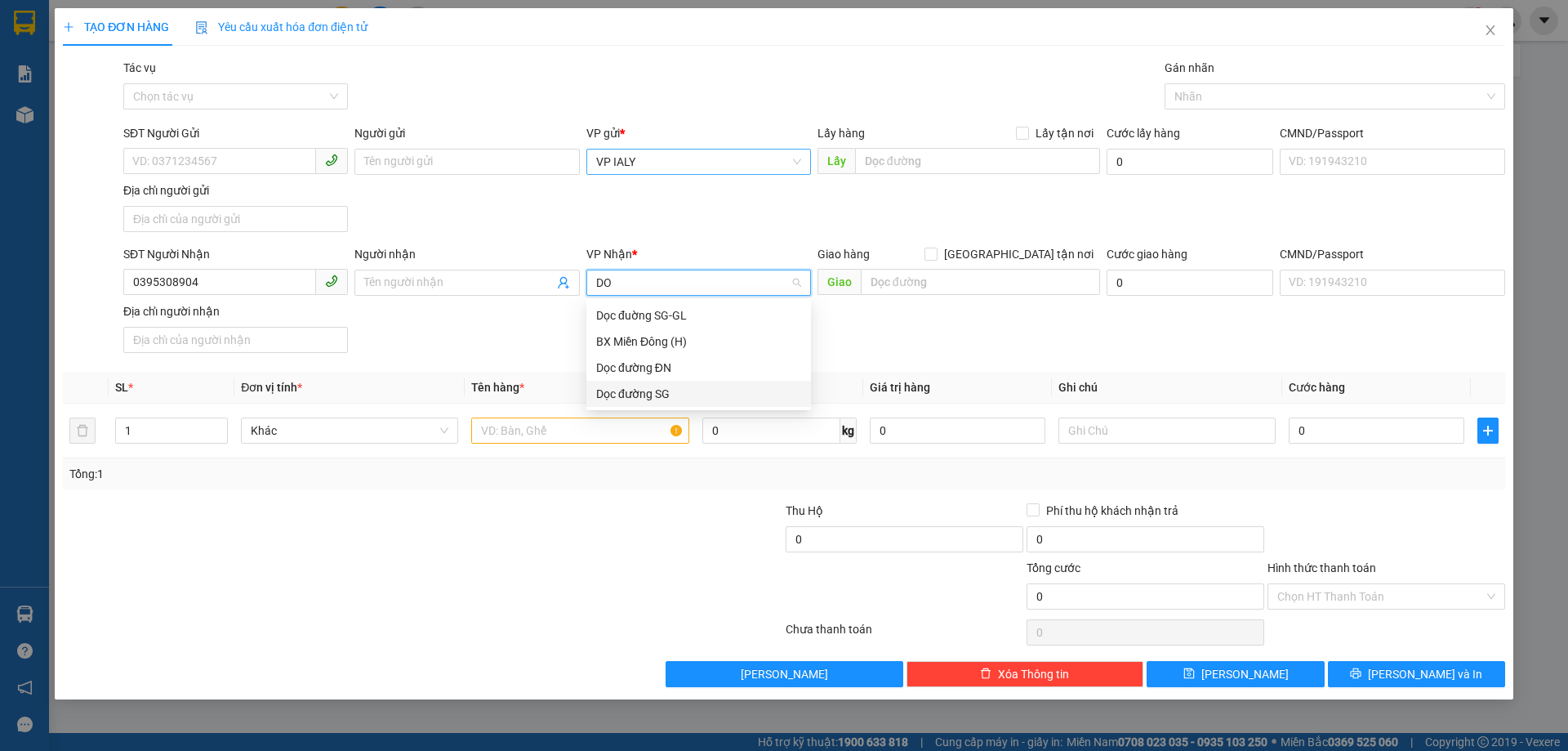
click at [629, 390] on div "Dọc đường SG" at bounding box center [699, 393] width 205 height 18
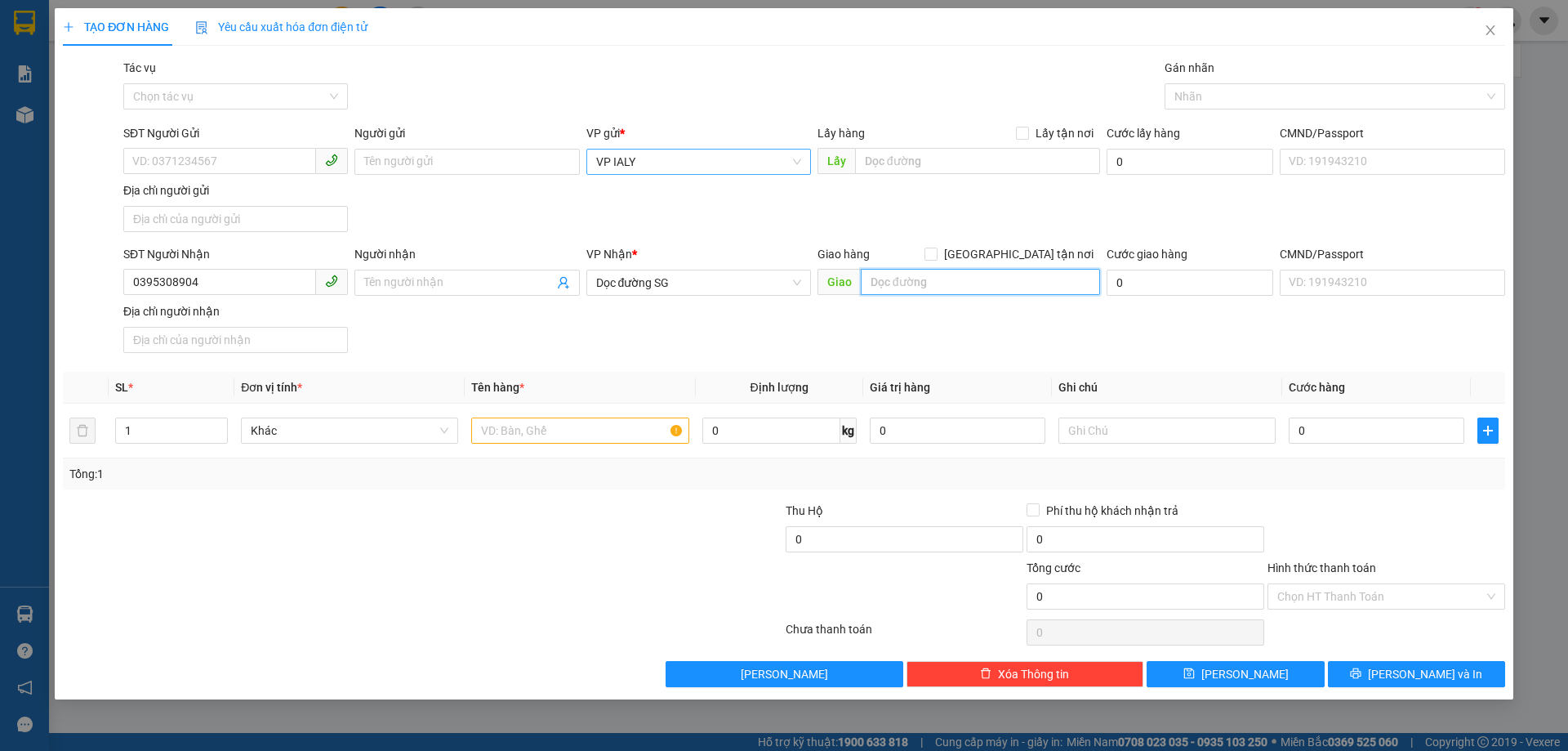
click at [868, 287] on input "text" at bounding box center [980, 282] width 239 height 26
type input "N4 [PERSON_NAME]"
click at [511, 433] on input "text" at bounding box center [579, 431] width 218 height 26
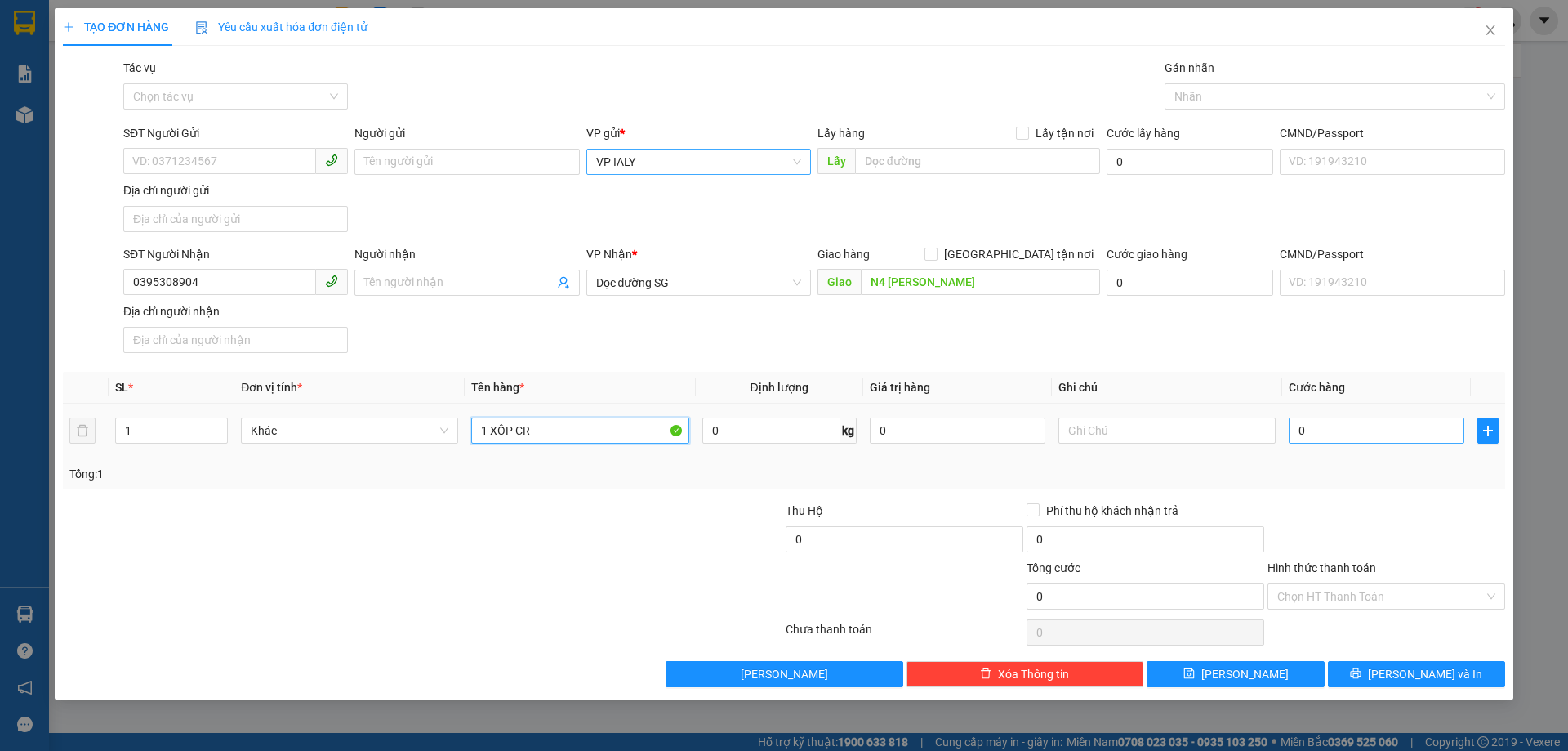
type input "1 XỐP CR"
click at [1306, 433] on input "0" at bounding box center [1376, 431] width 175 height 26
type input "5"
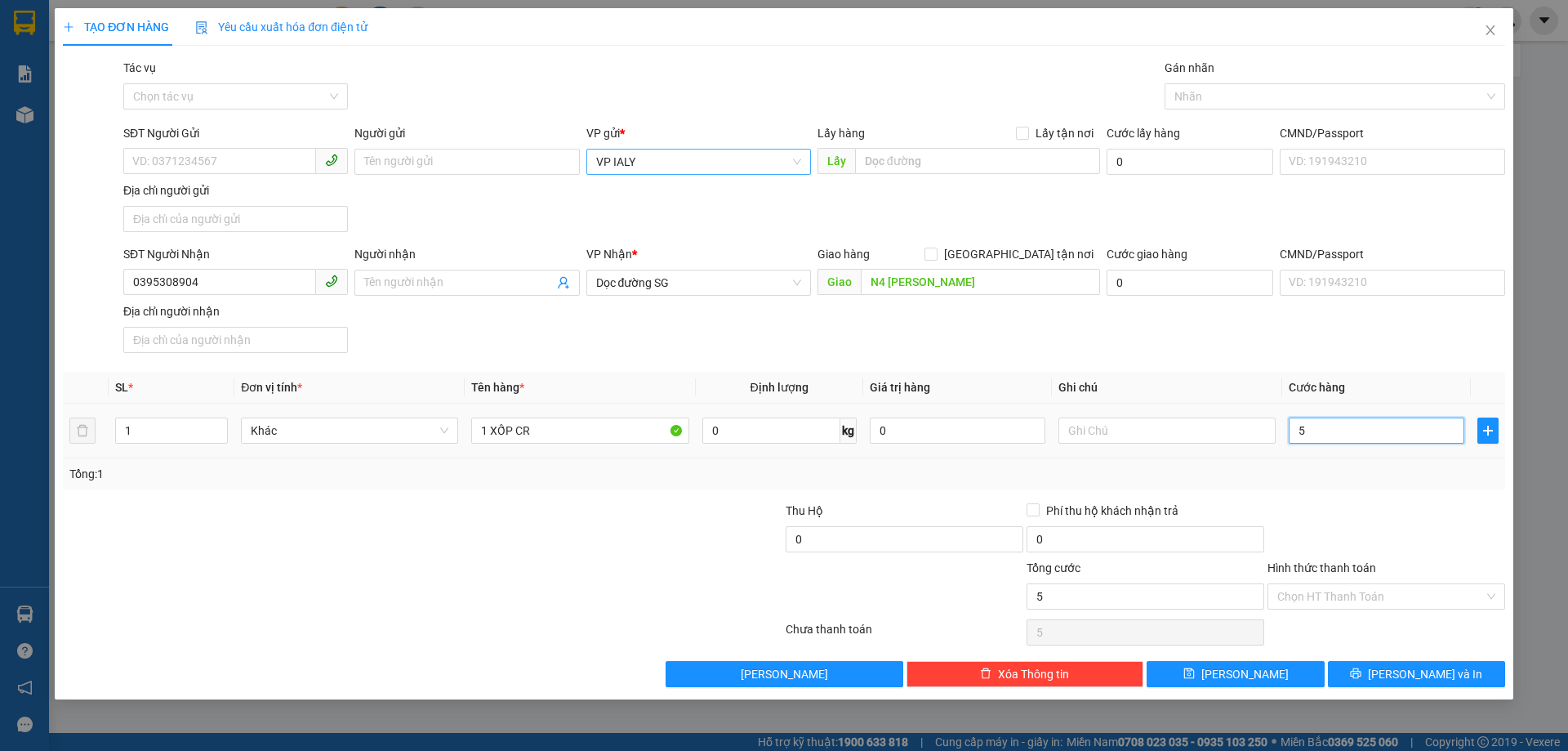
type input "50"
type input "500"
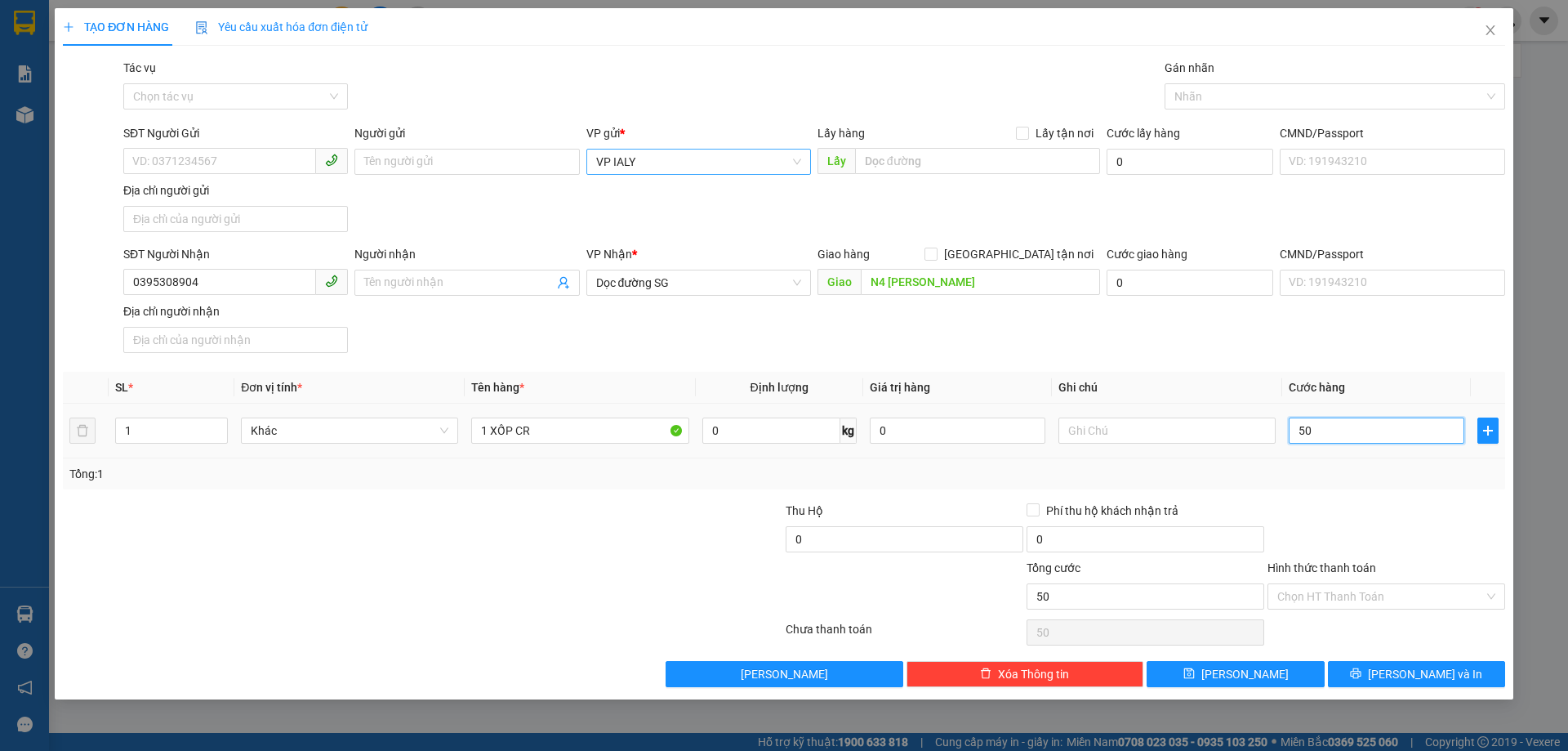
type input "500"
type input "5.000"
type input "50.000"
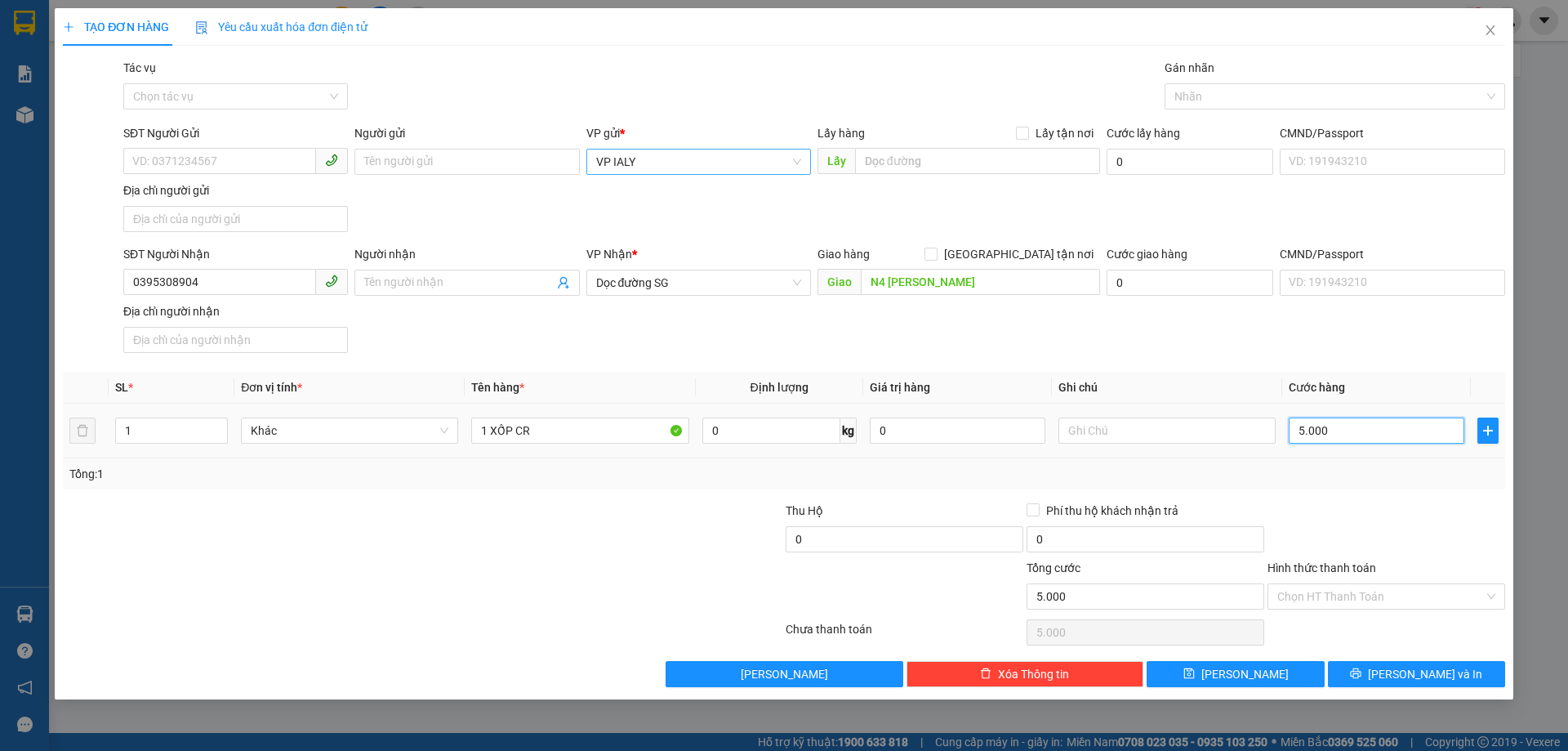
type input "50.000"
click at [1322, 599] on input "Hình thức thanh toán" at bounding box center [1380, 596] width 206 height 24
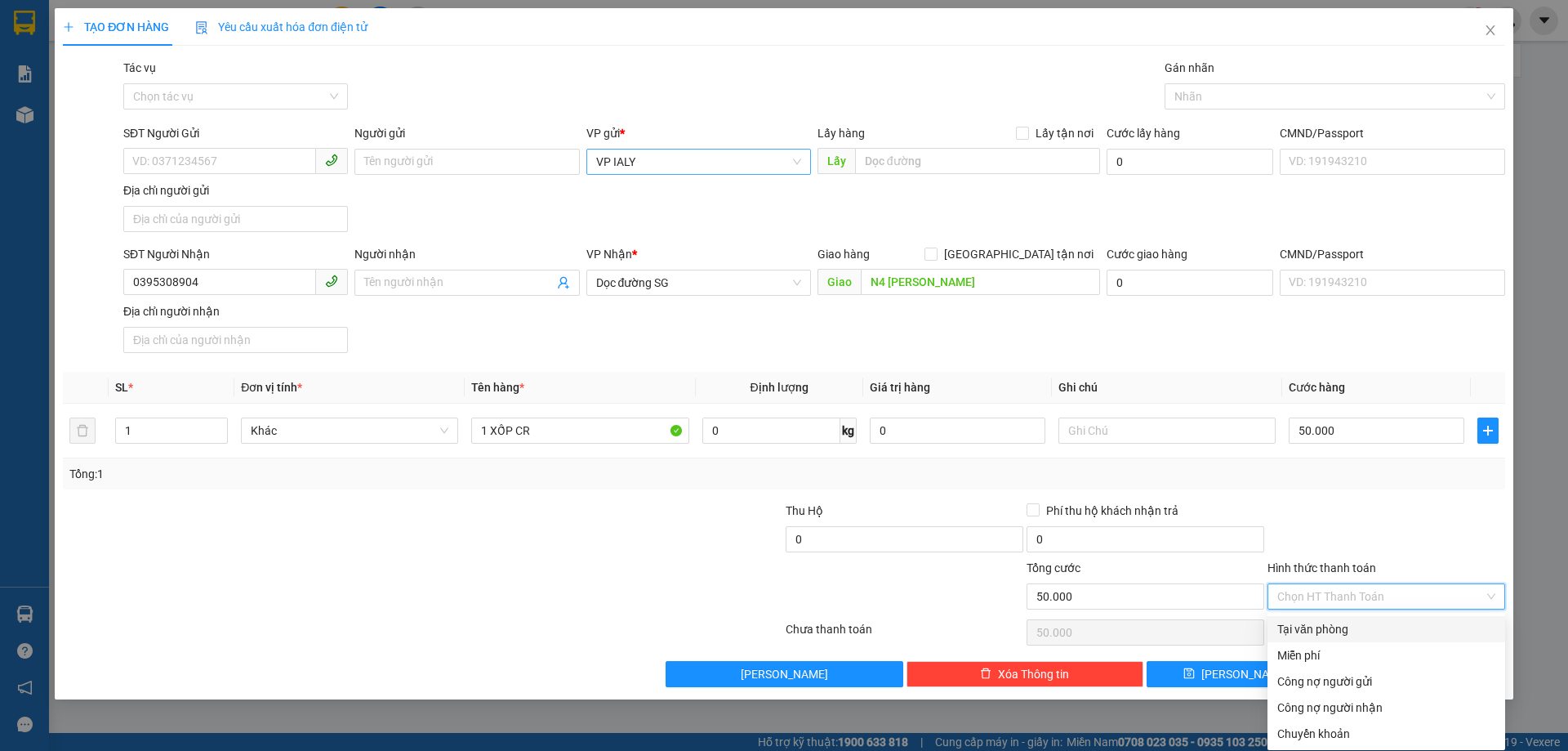
click at [1329, 629] on div "Tại văn phòng" at bounding box center [1385, 629] width 218 height 18
type input "0"
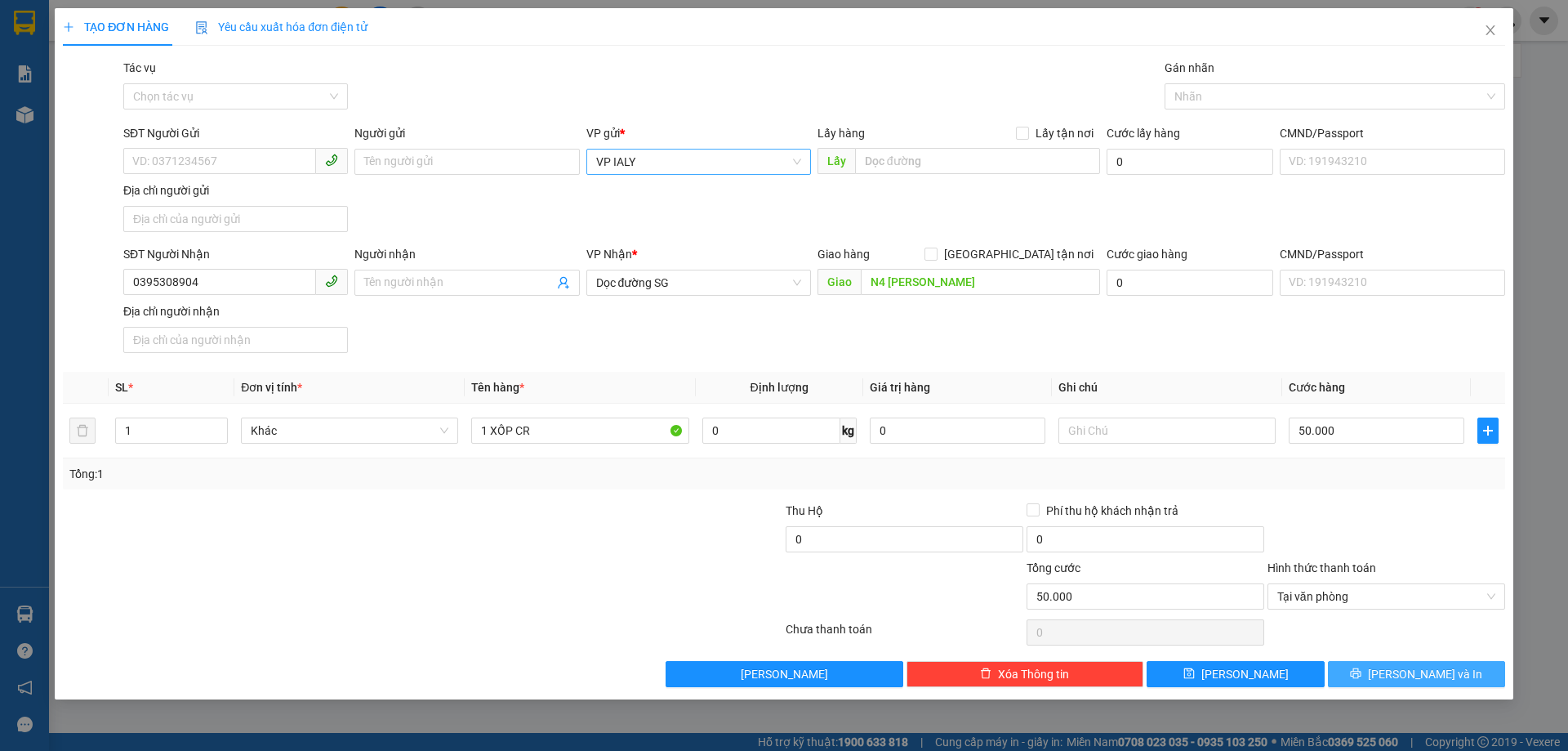
click at [1394, 665] on button "[PERSON_NAME] và In" at bounding box center [1416, 674] width 177 height 26
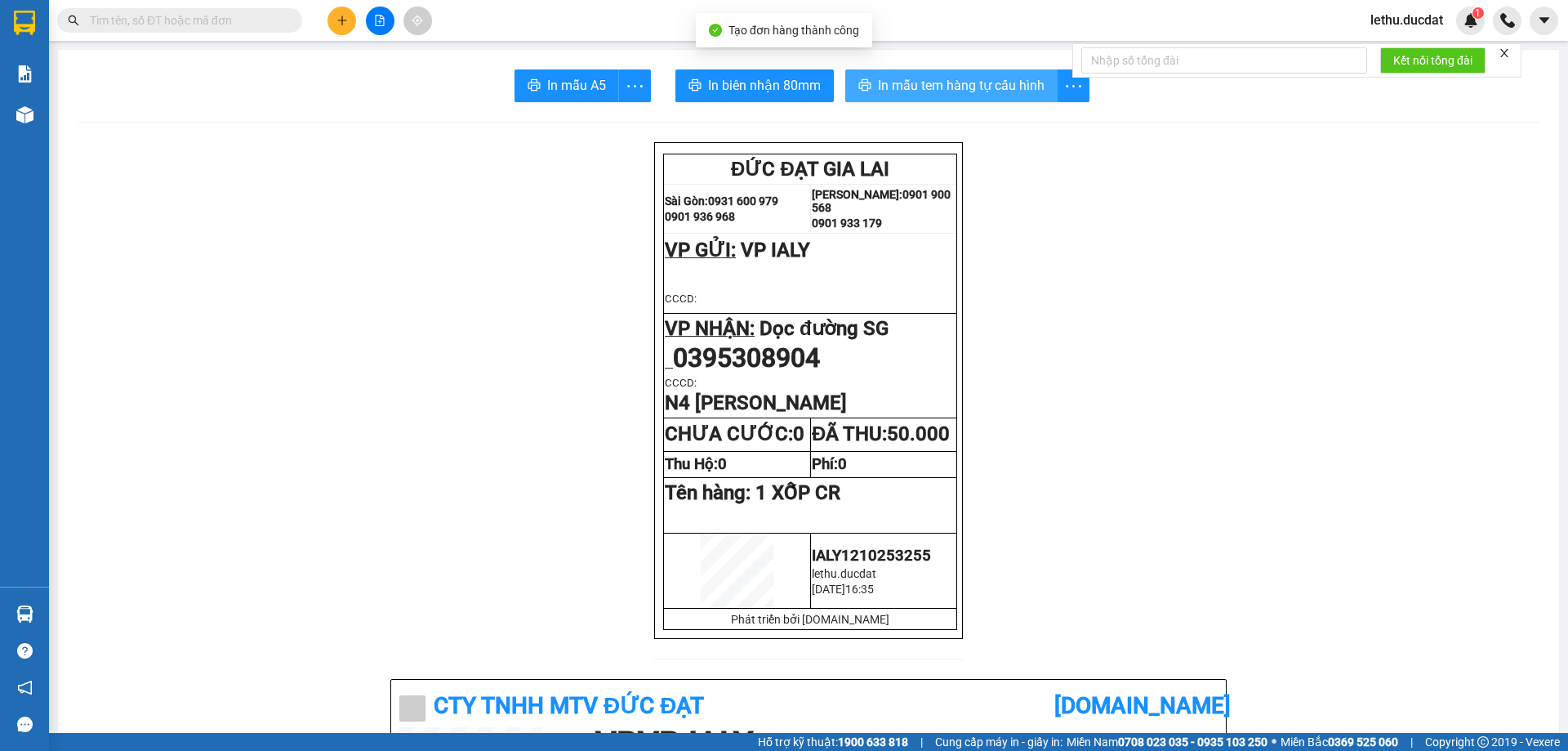
click at [933, 88] on span "In mẫu tem hàng tự cấu hình" at bounding box center [961, 86] width 167 height 21
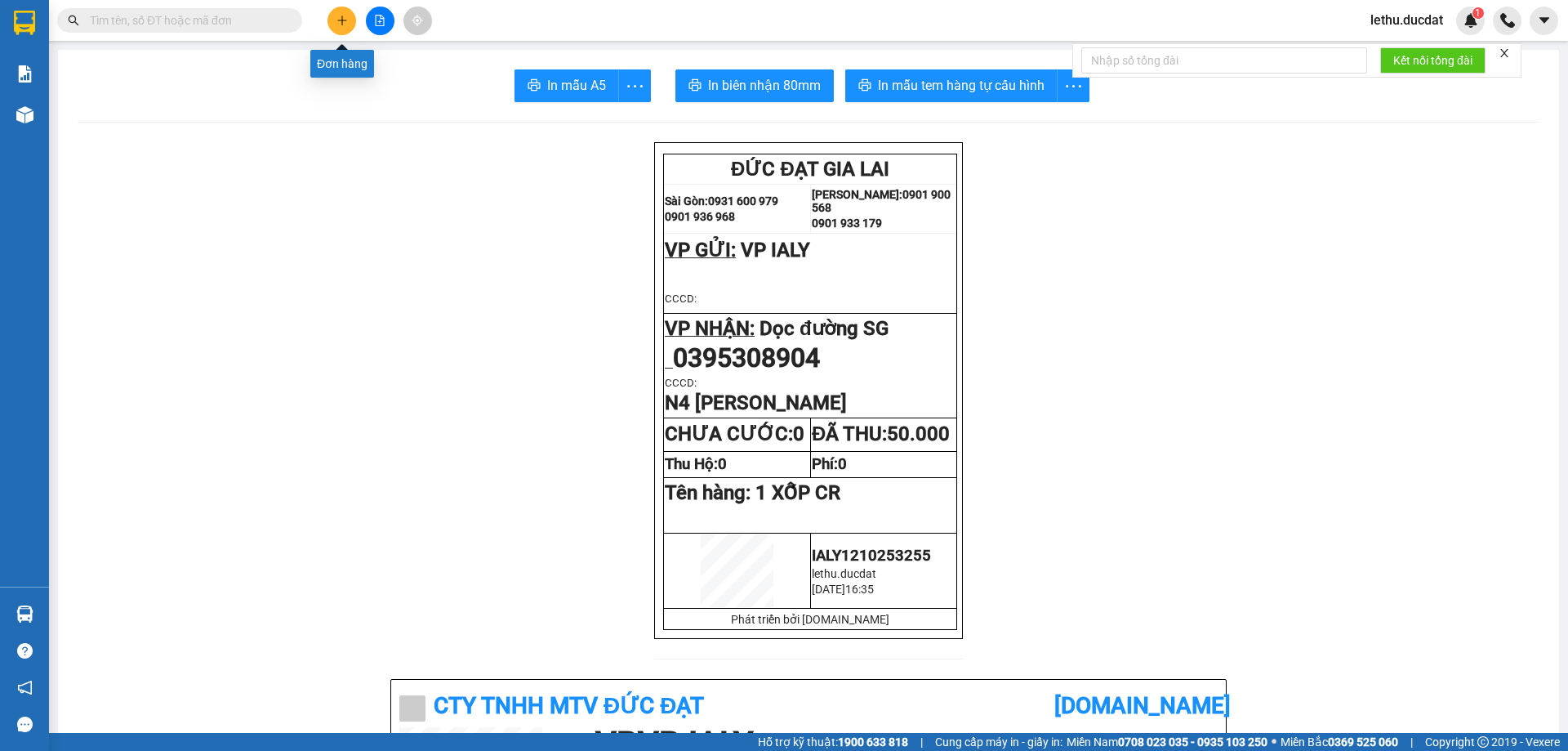
click at [338, 27] on button at bounding box center [342, 21] width 28 height 28
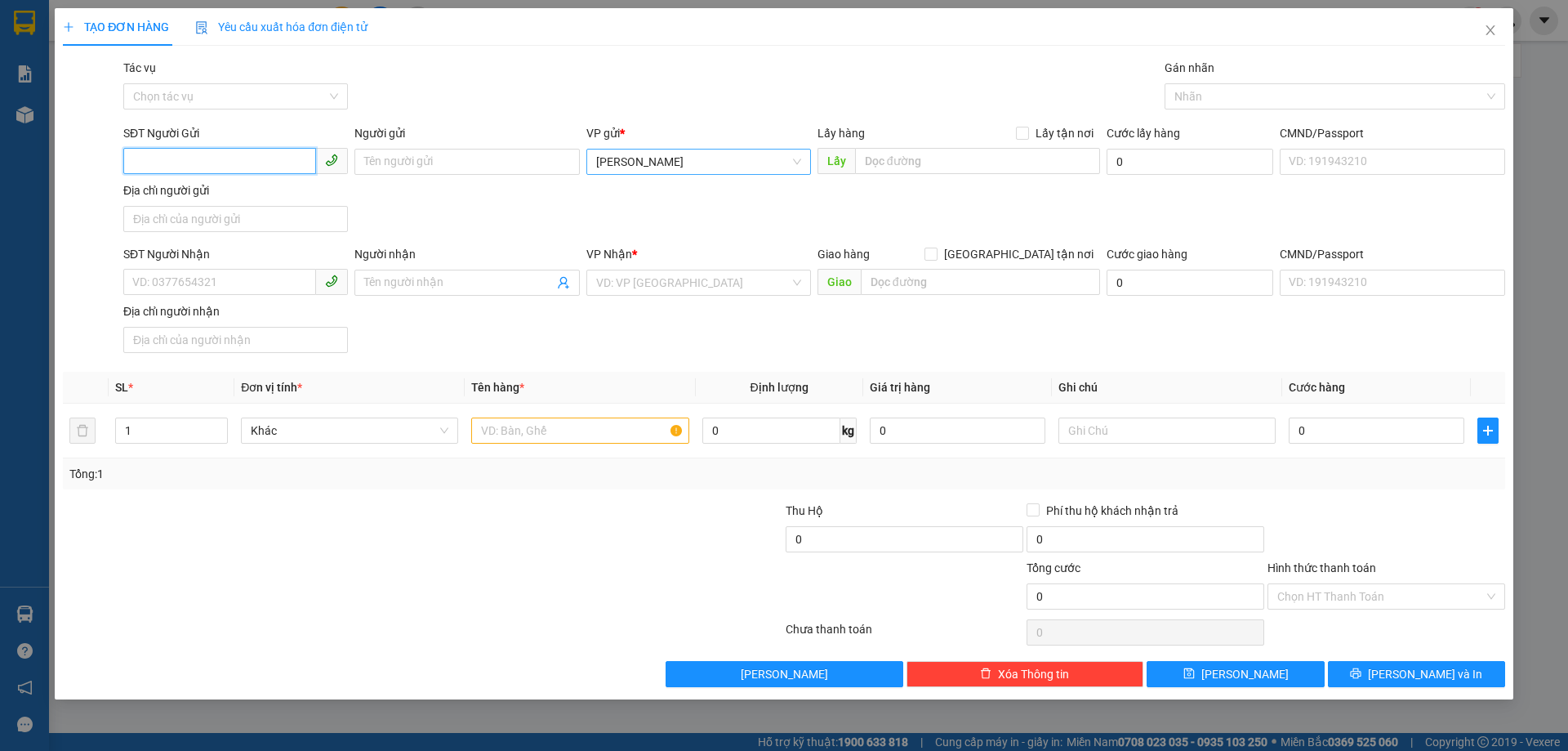
click at [617, 156] on span "[PERSON_NAME]" at bounding box center [699, 162] width 205 height 24
type input "Y"
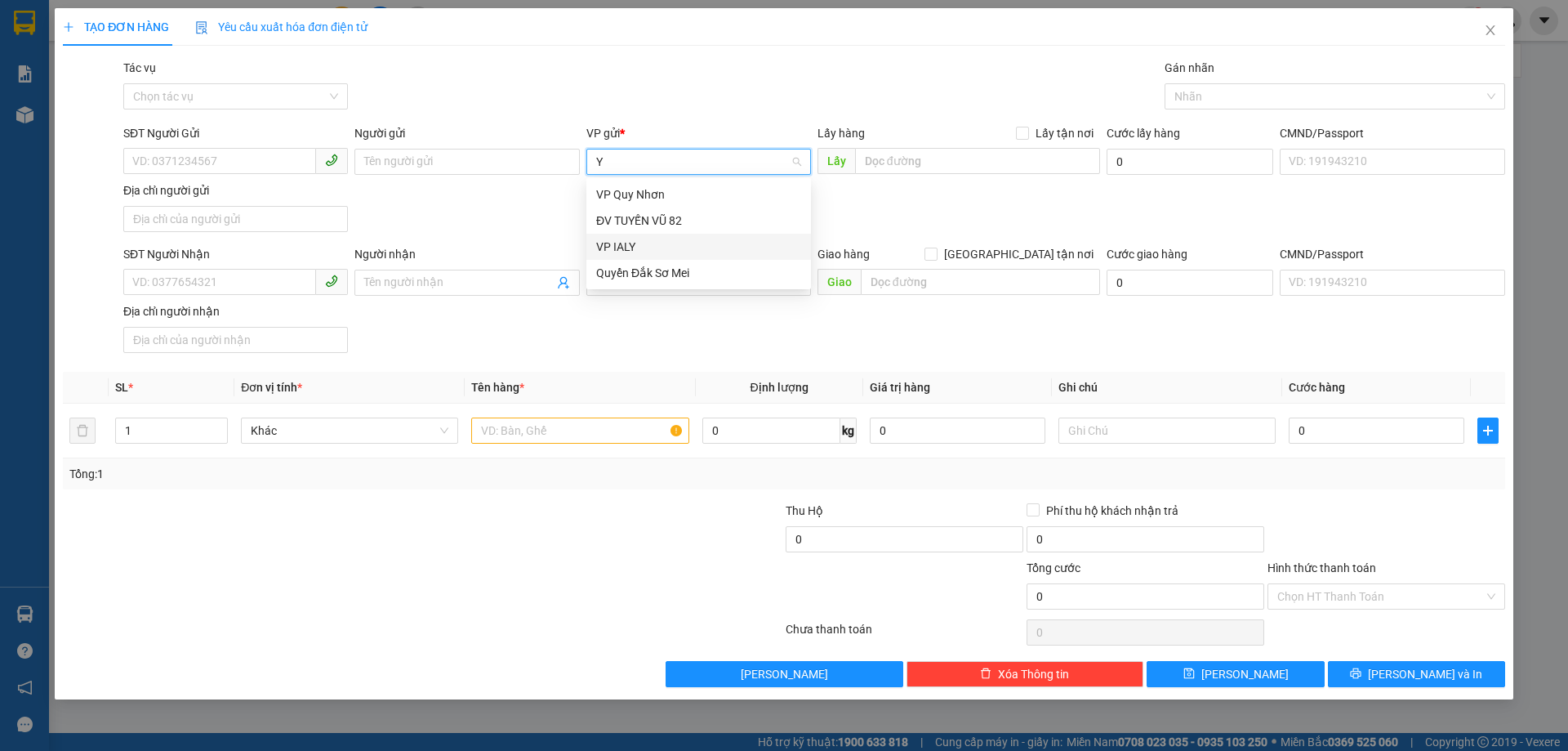
click at [613, 243] on div "VP IALY" at bounding box center [699, 246] width 205 height 18
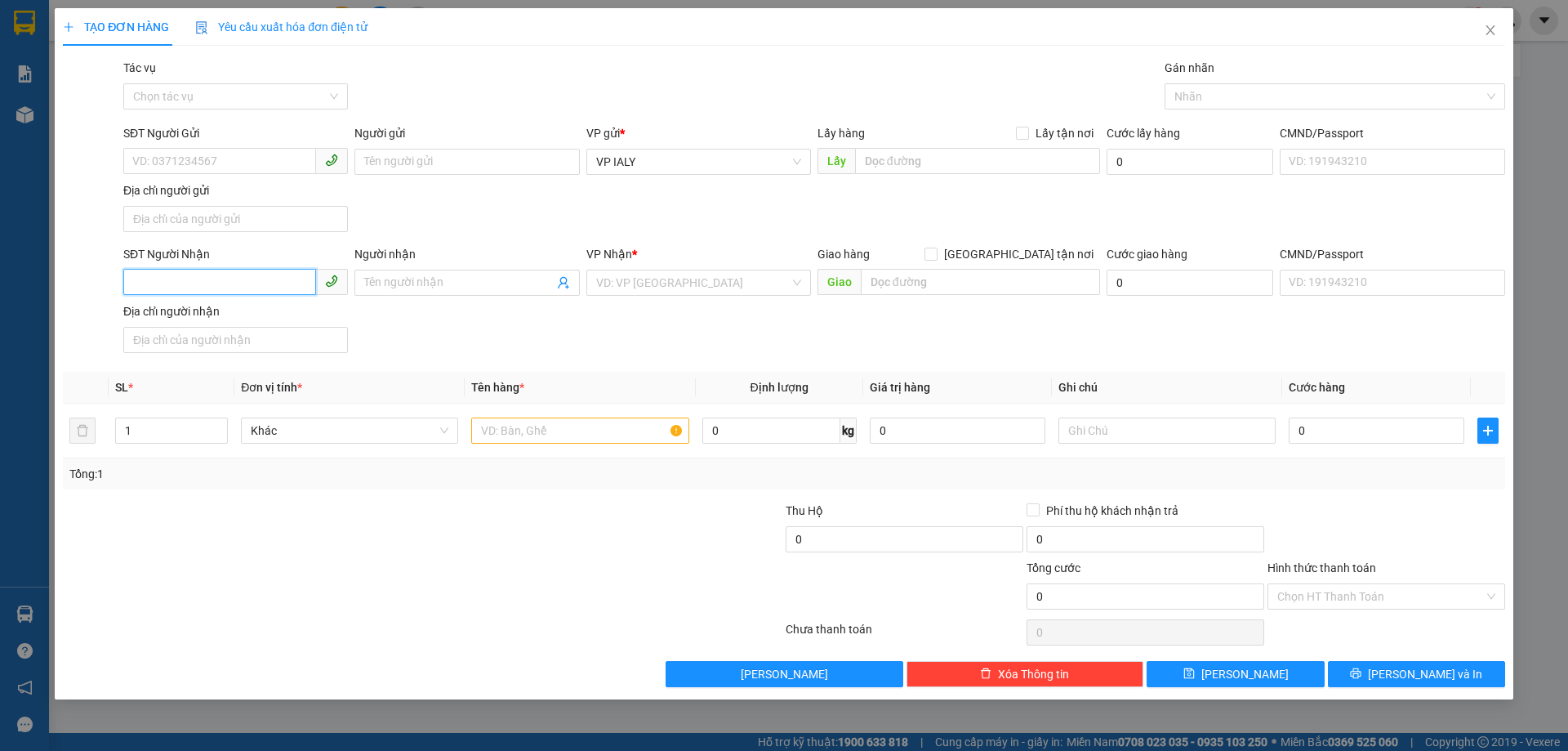
click at [199, 292] on input "SĐT Người Nhận" at bounding box center [219, 282] width 193 height 26
type input "0986363335"
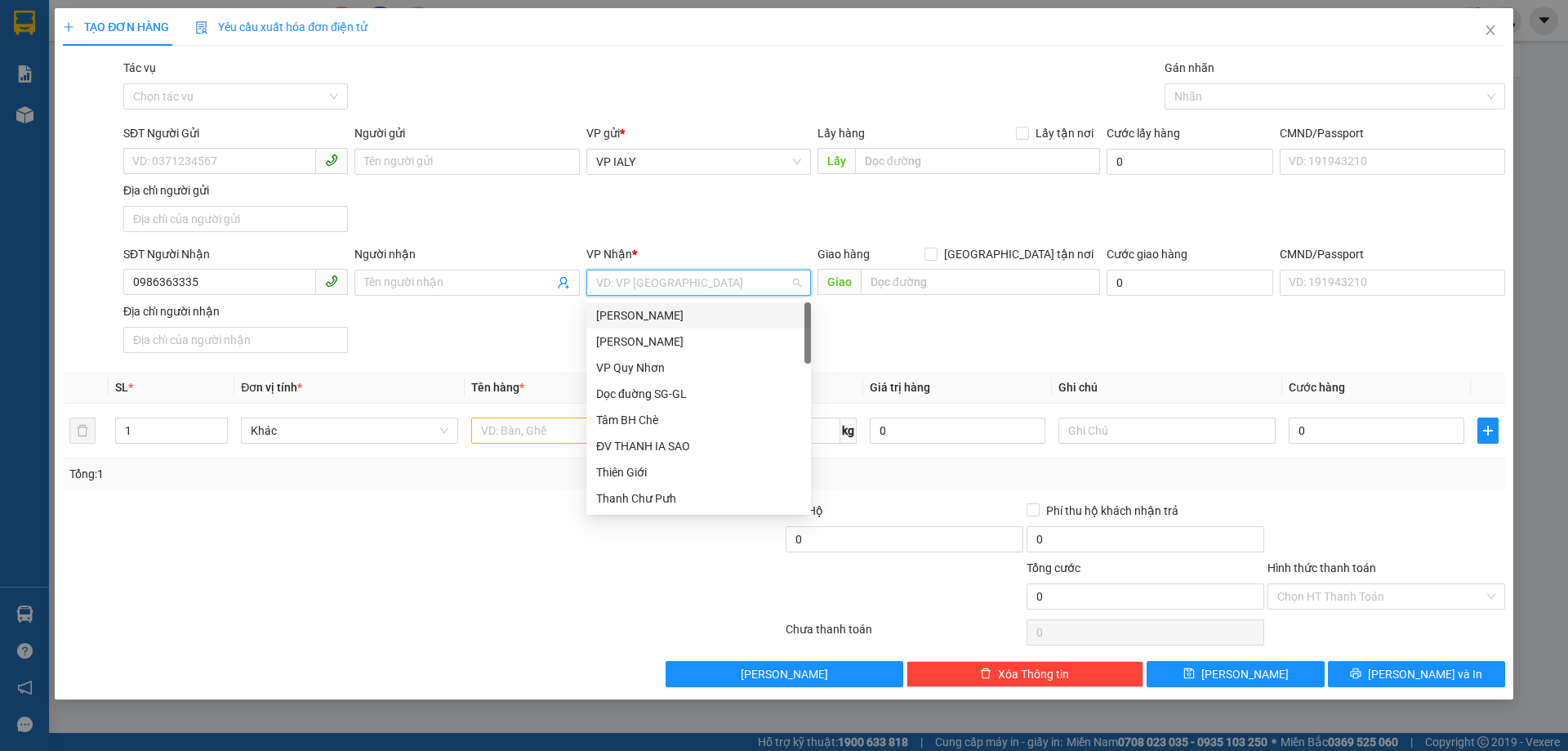
click at [678, 285] on input "search" at bounding box center [692, 283] width 193 height 24
type input "DOC"
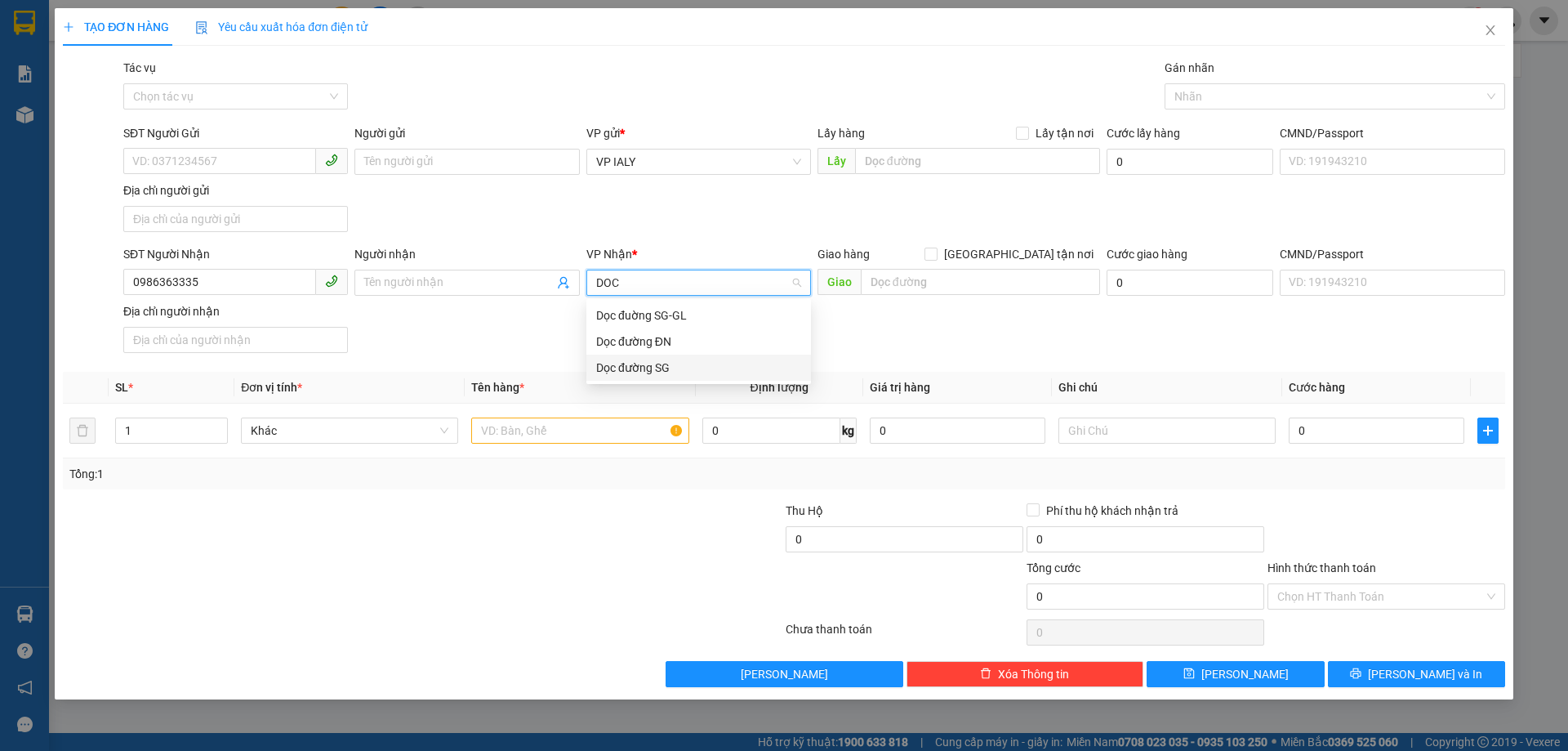
click at [623, 372] on div "Dọc đường SG" at bounding box center [699, 367] width 205 height 18
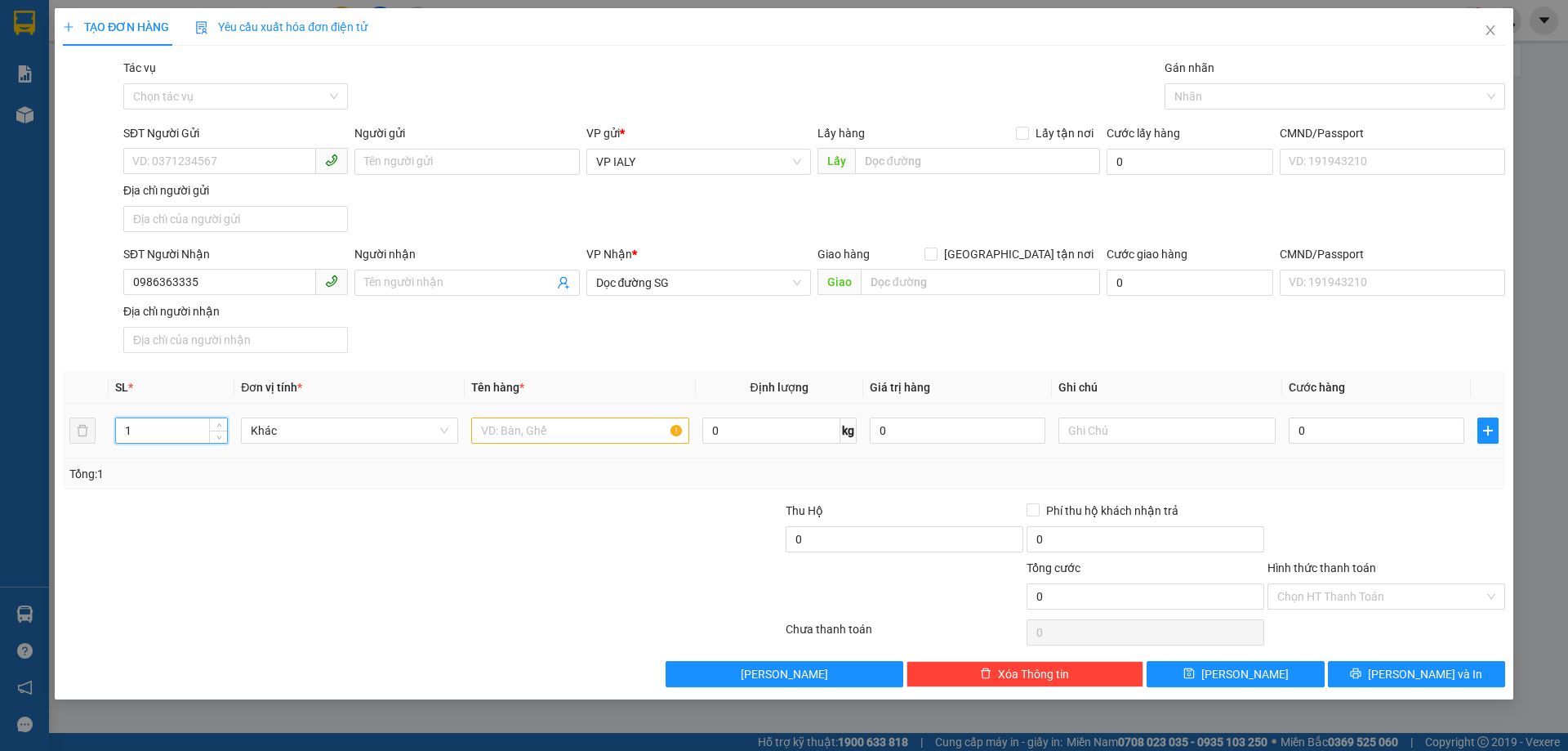
click at [151, 439] on input "1" at bounding box center [171, 431] width 111 height 24
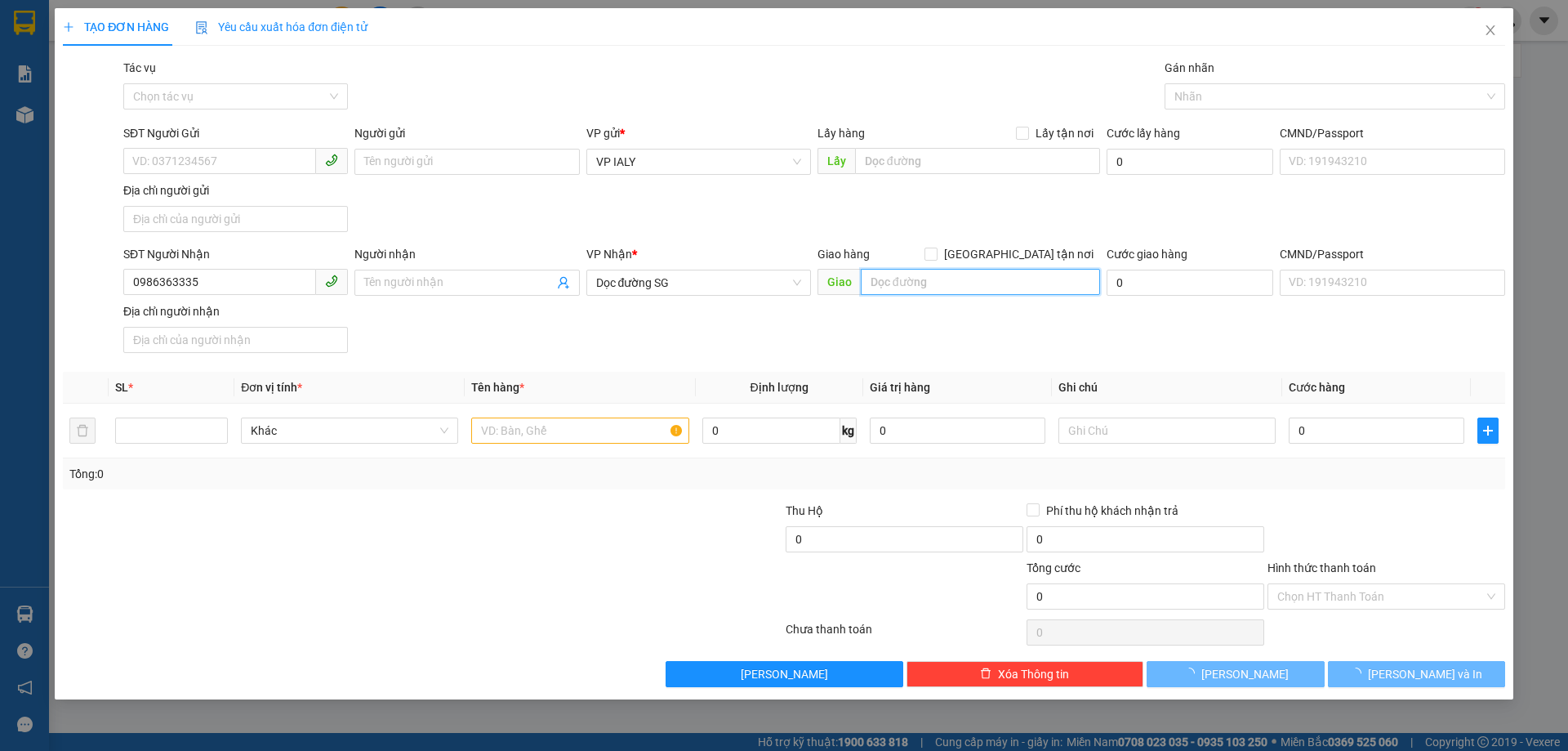
click at [910, 286] on input "text" at bounding box center [980, 282] width 239 height 26
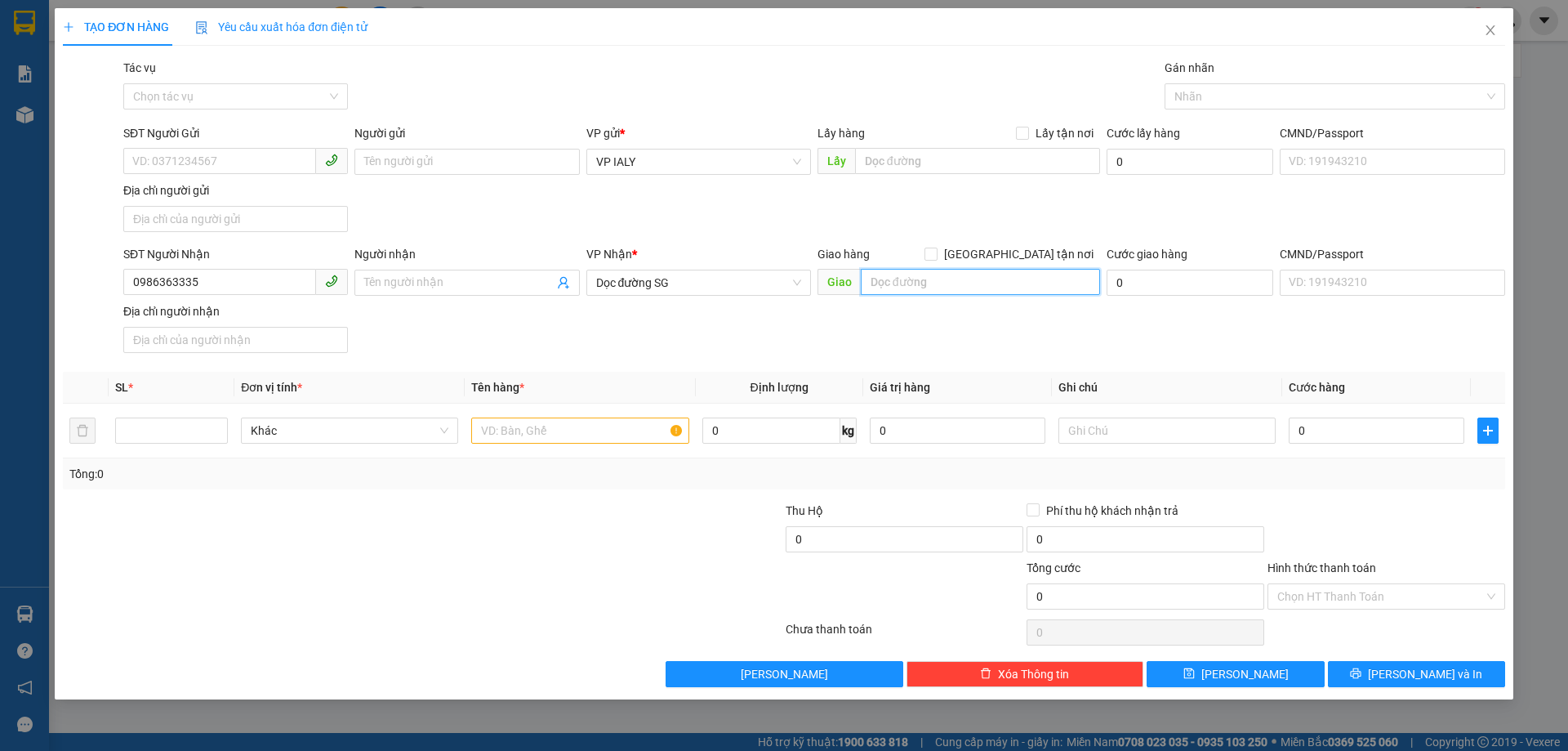
type input "L"
type input "KIẾM ĐỨC"
click at [163, 423] on input "number" at bounding box center [171, 431] width 111 height 24
type input "2"
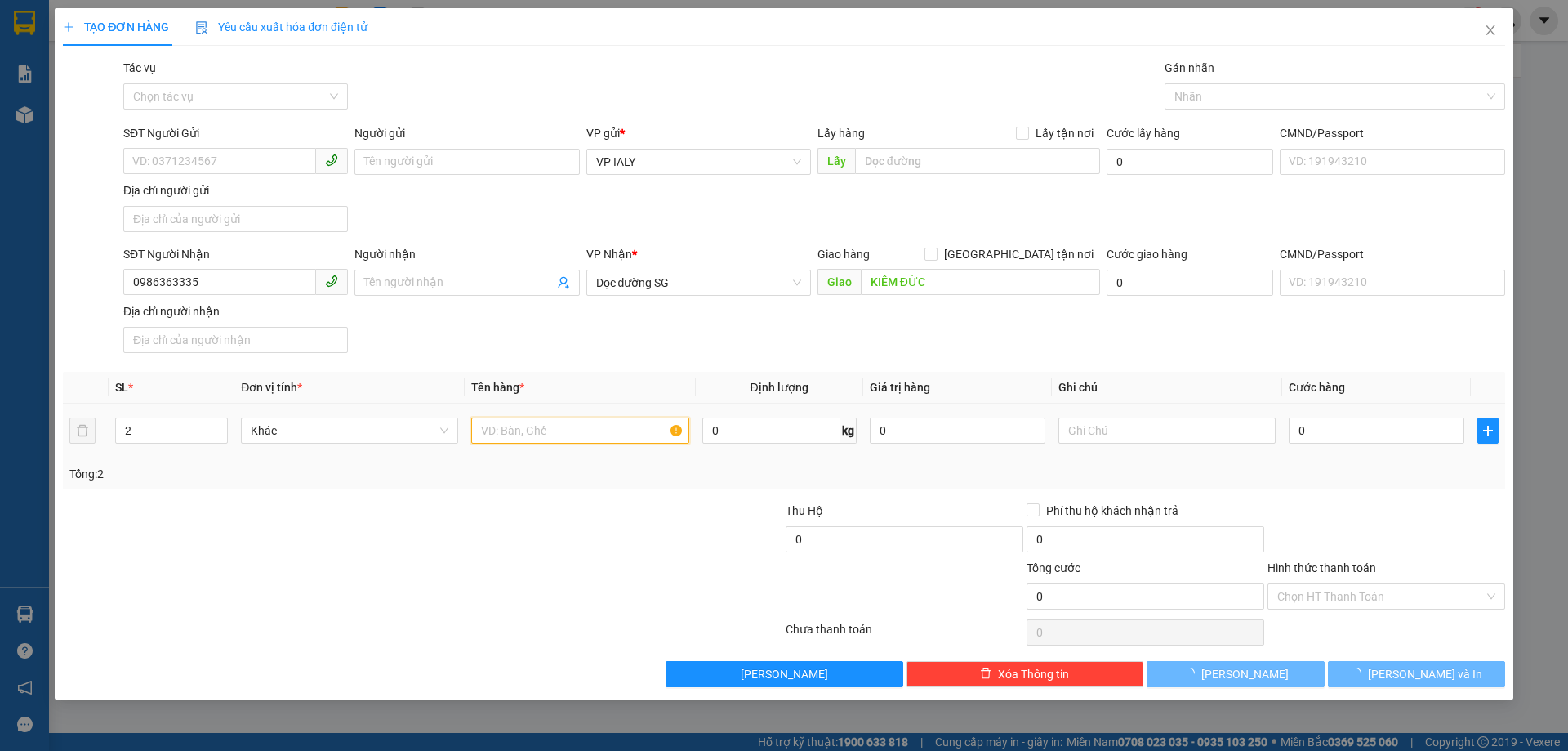
click at [507, 429] on input "text" at bounding box center [579, 431] width 218 height 26
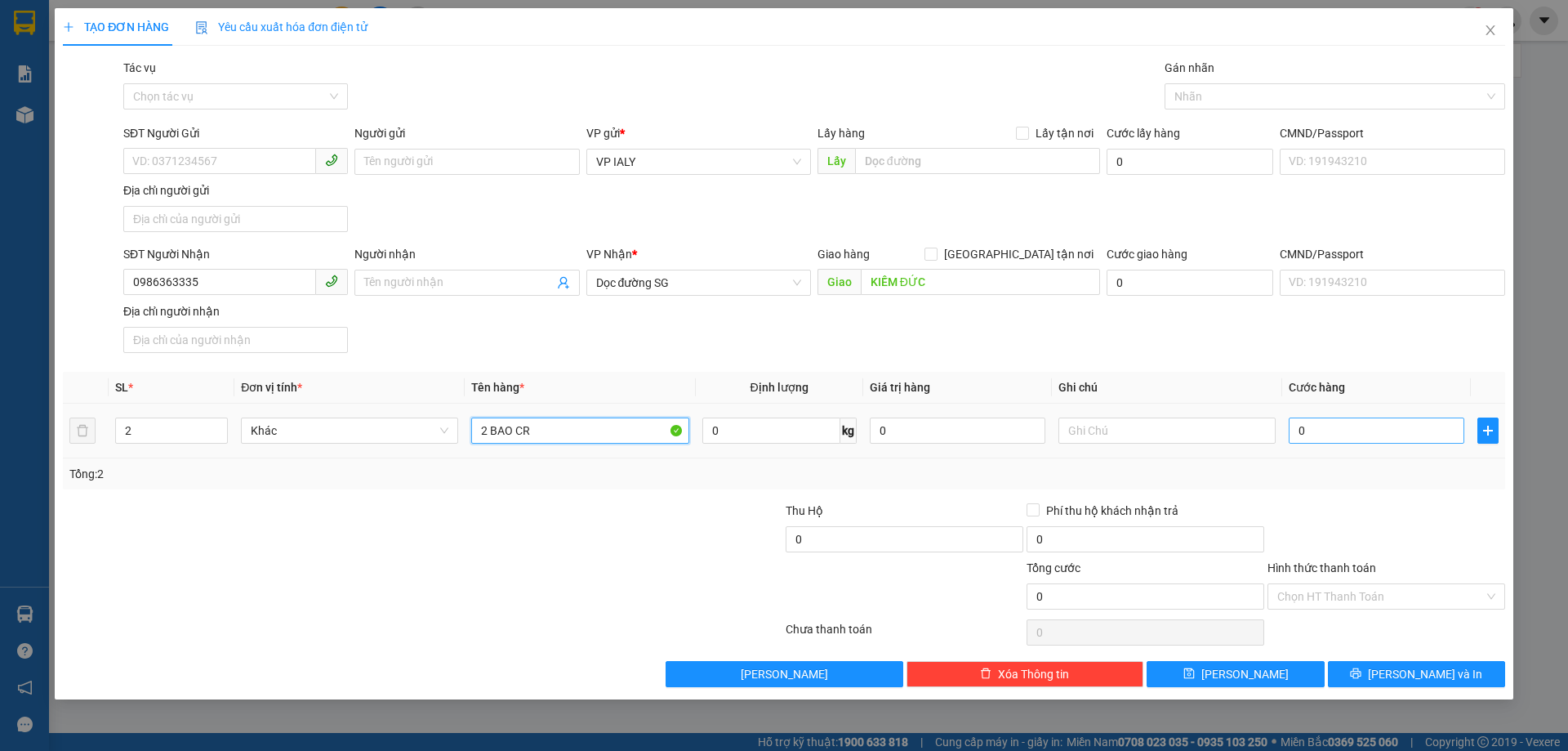
type input "2 BAO CR"
click at [1304, 429] on input "0" at bounding box center [1376, 431] width 175 height 26
type input "9"
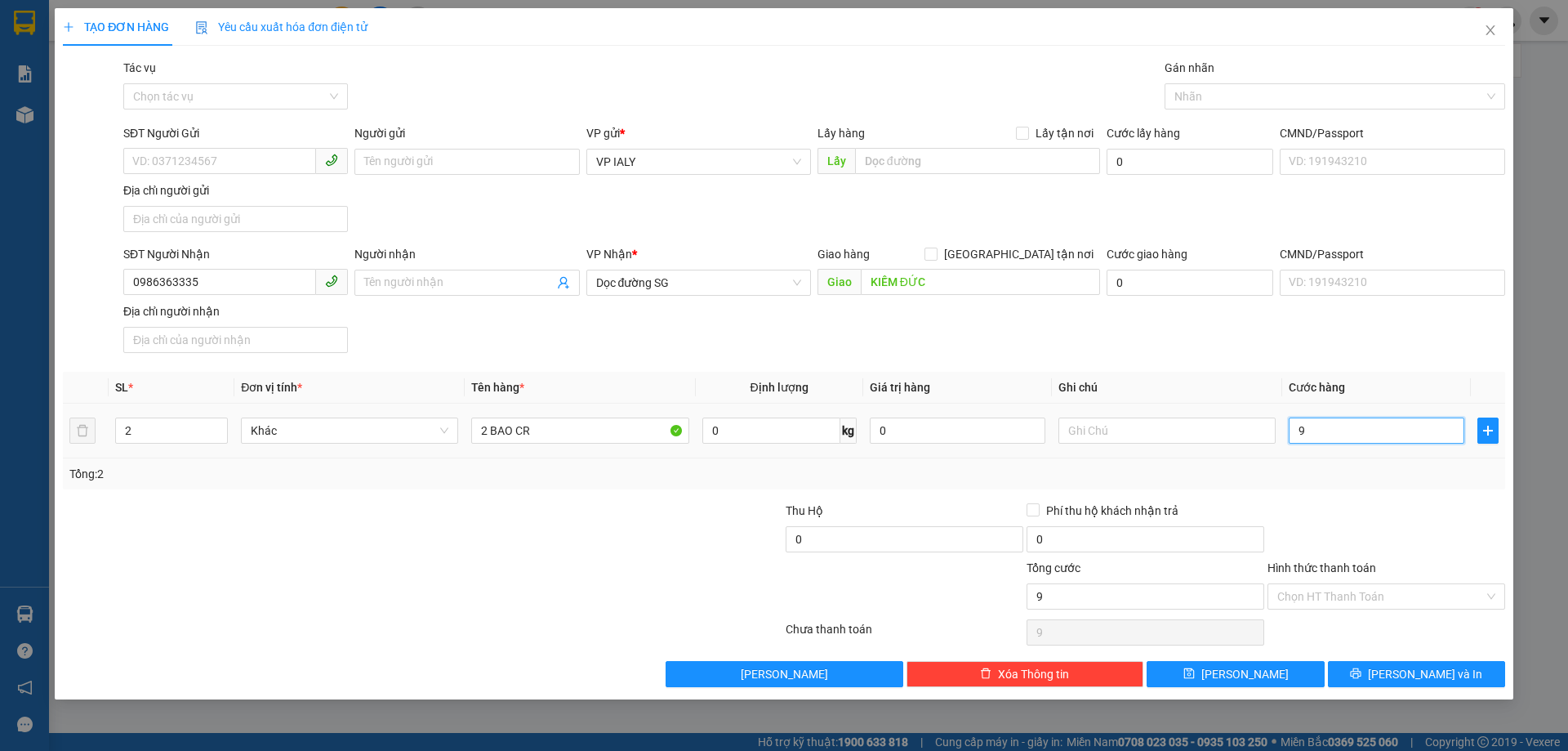
type input "90"
type input "900"
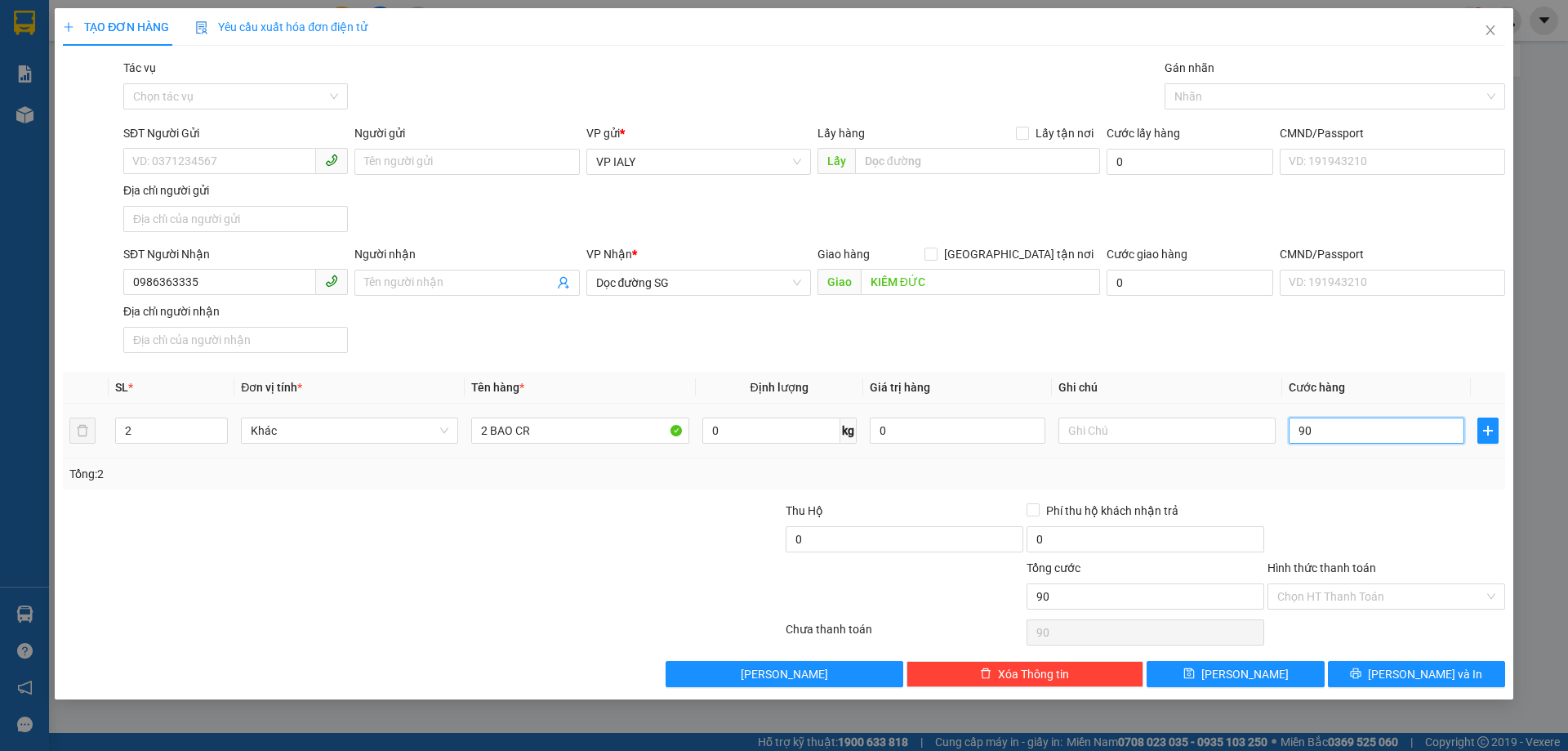
type input "900"
type input "9.000"
type input "90.000"
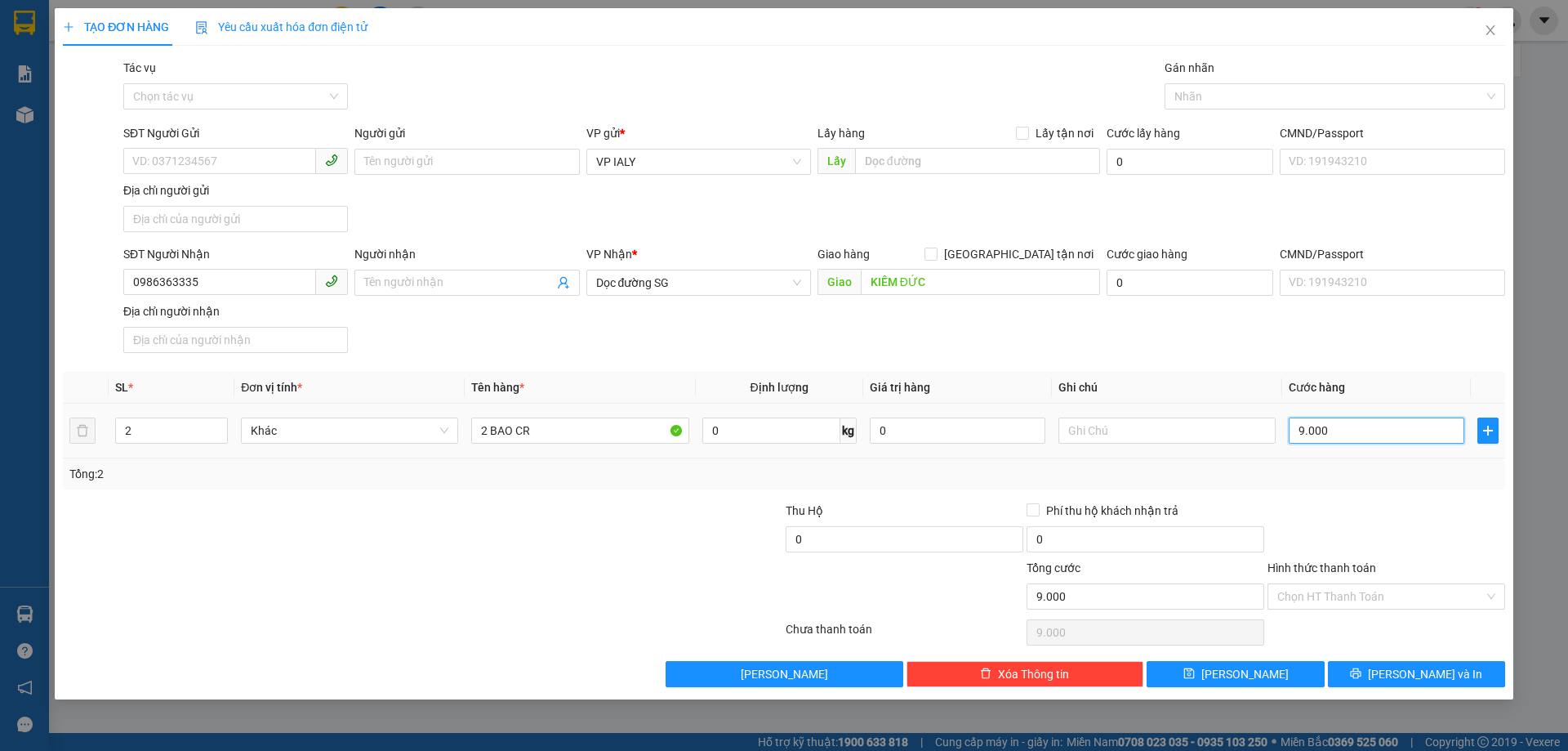
type input "90.000"
click at [1320, 591] on input "Hình thức thanh toán" at bounding box center [1380, 596] width 206 height 24
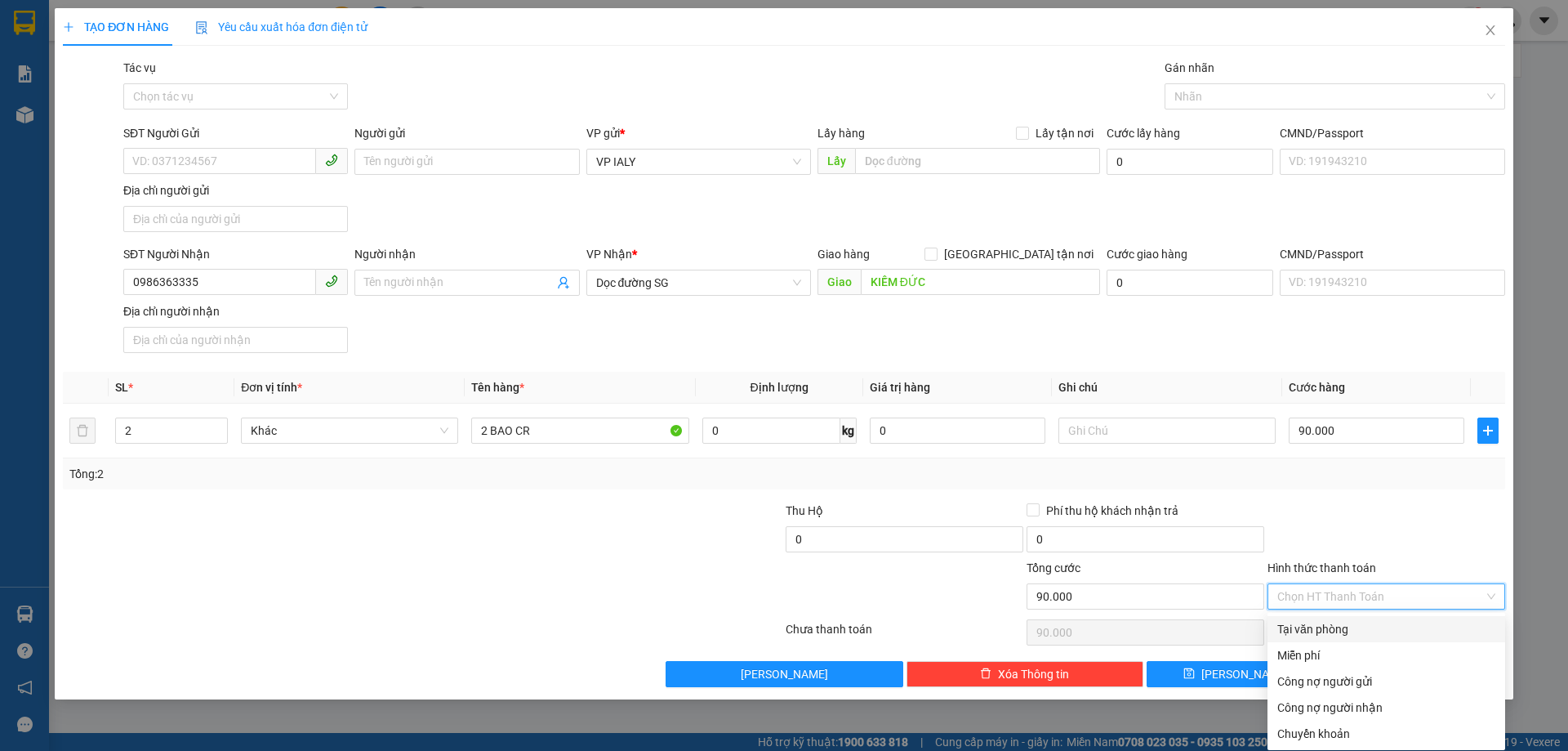
click at [1319, 630] on div "Tại văn phòng" at bounding box center [1385, 629] width 218 height 18
type input "0"
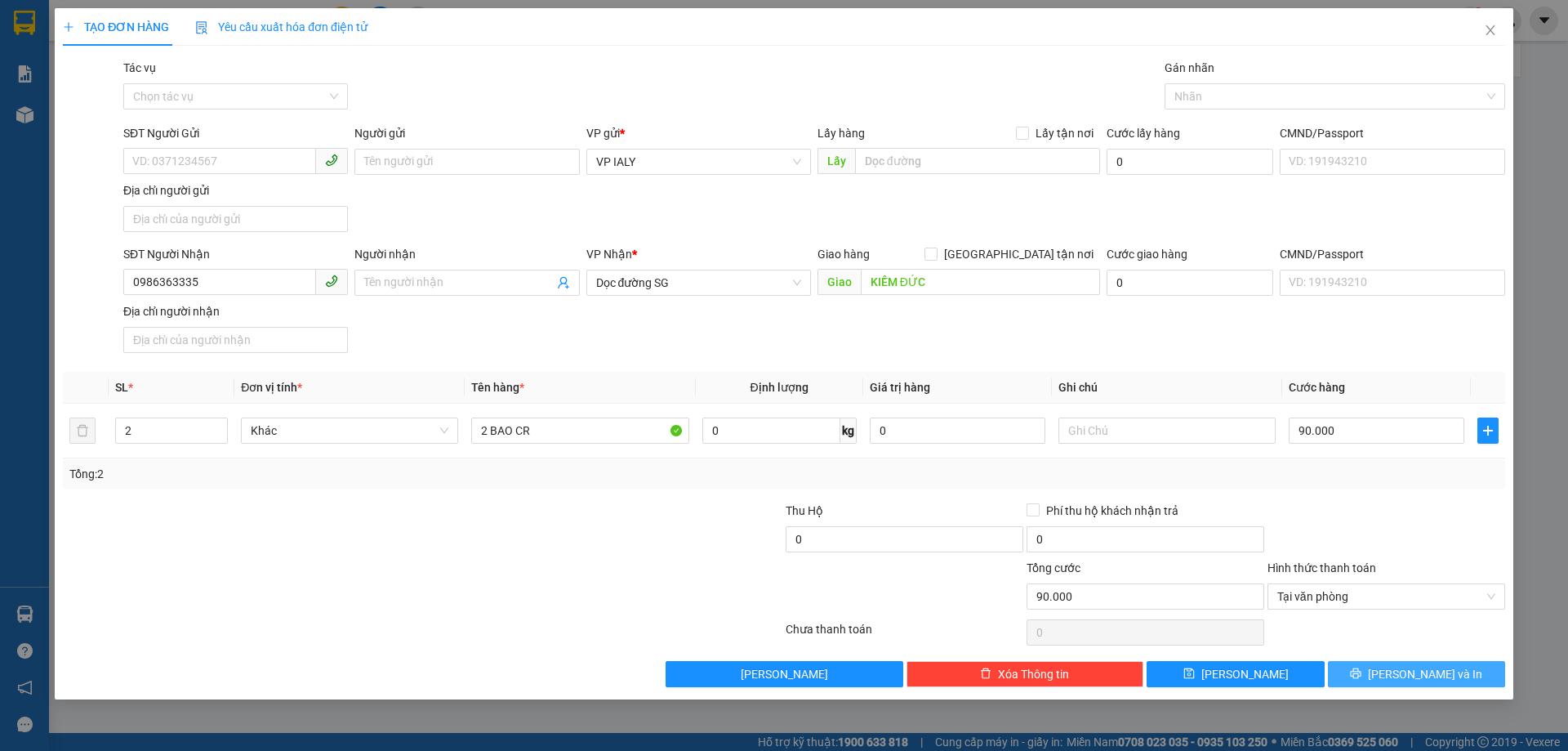
click at [1361, 673] on icon "printer" at bounding box center [1355, 673] width 11 height 11
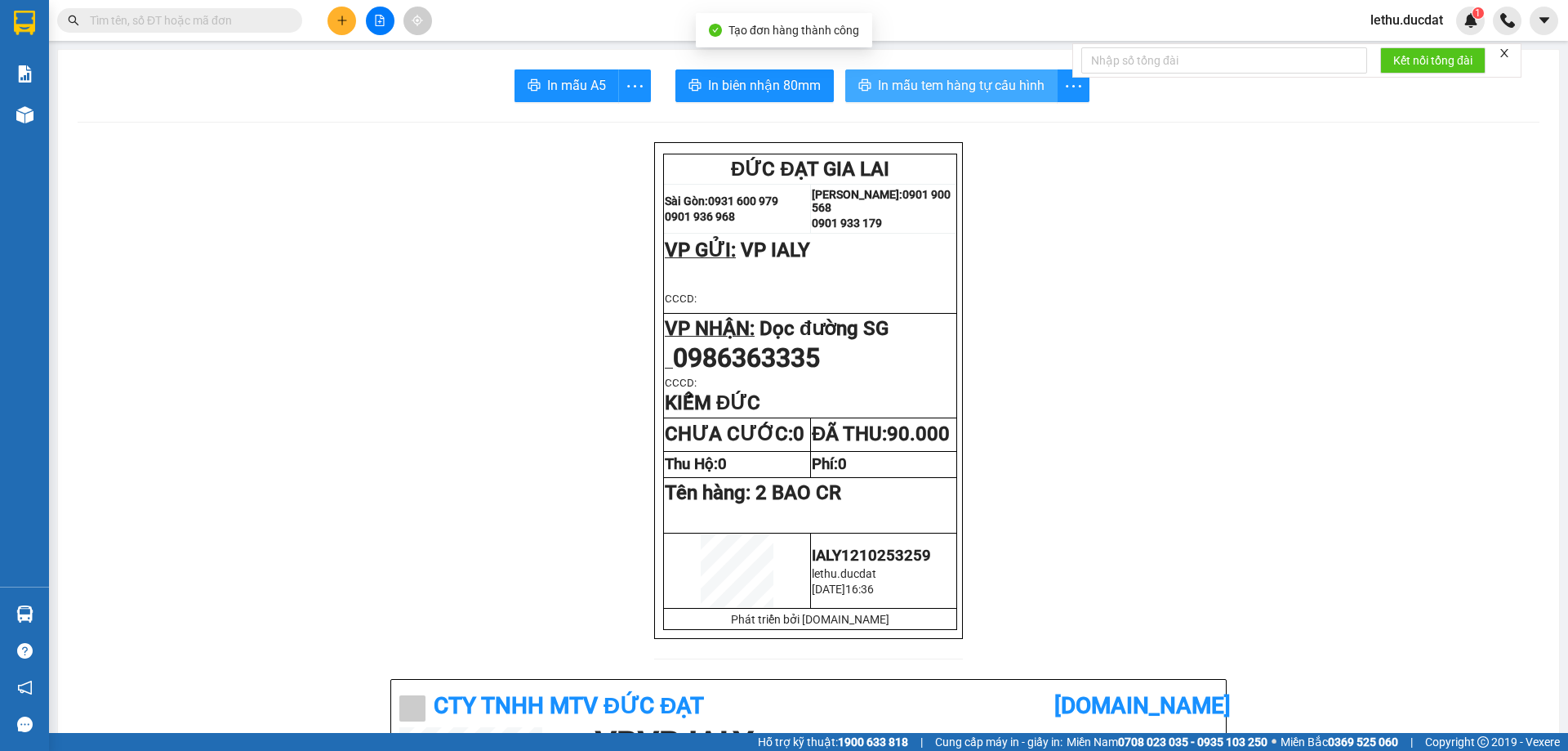
click at [950, 91] on span "In mẫu tem hàng tự cấu hình" at bounding box center [961, 86] width 167 height 21
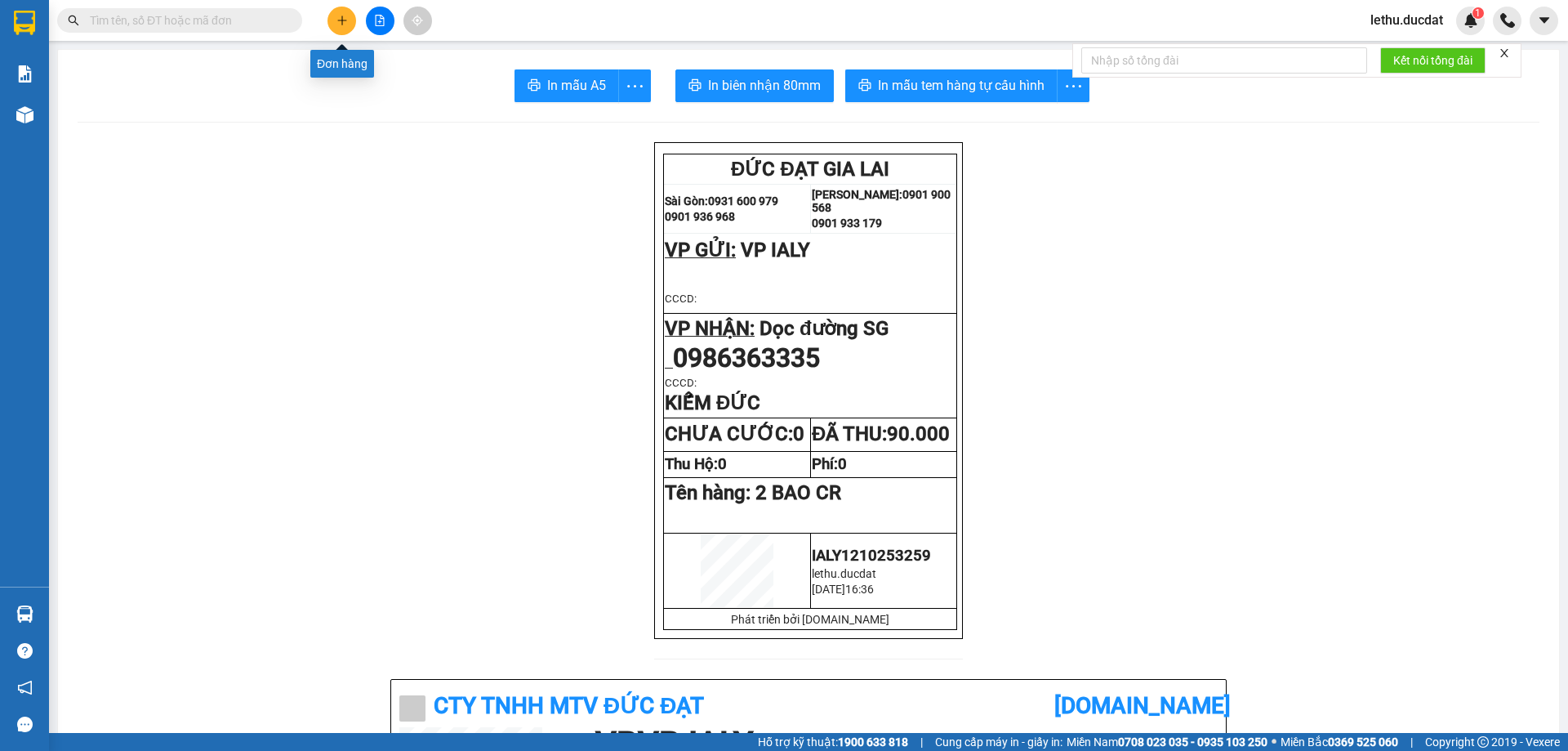
click at [332, 22] on button at bounding box center [342, 21] width 28 height 28
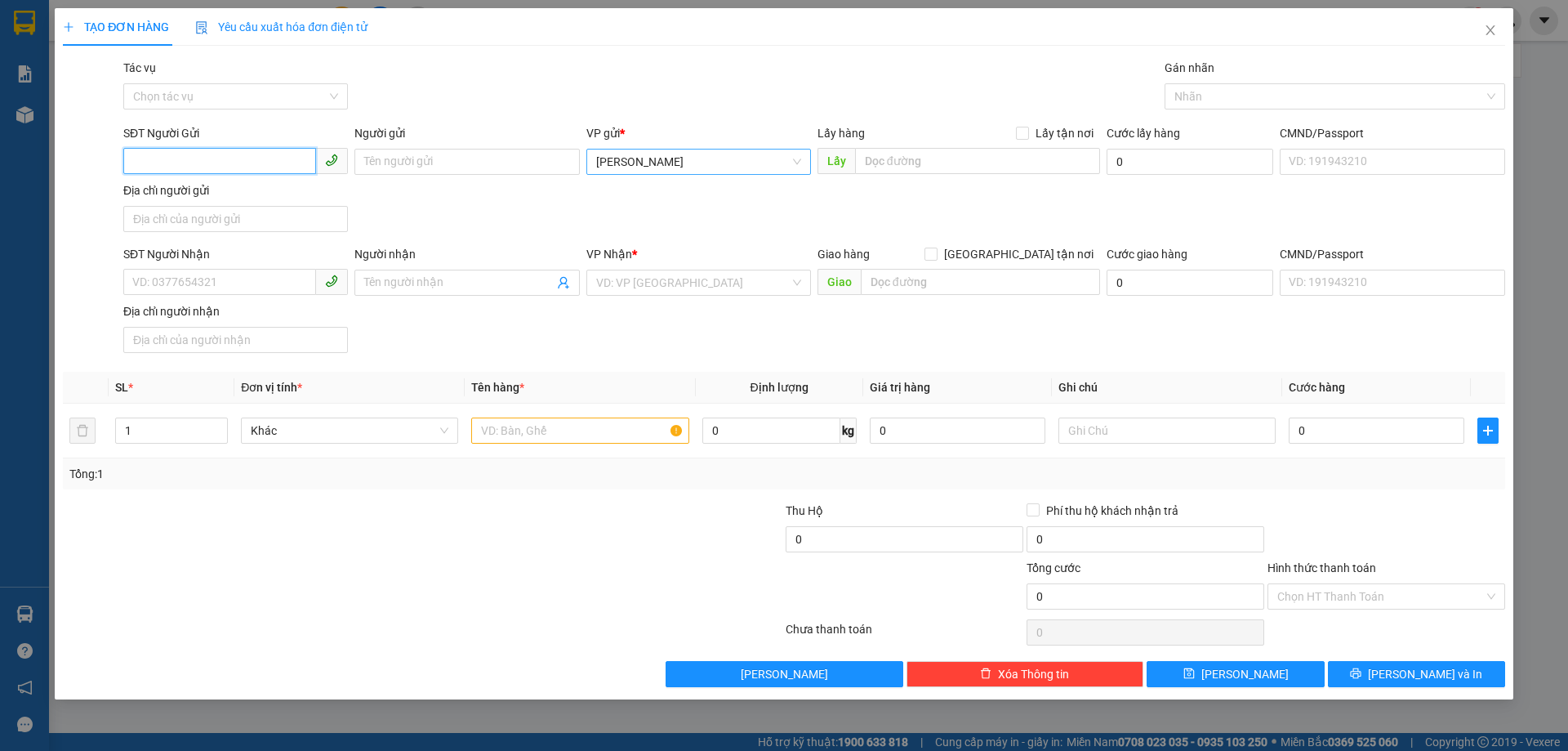
click at [623, 160] on span "[PERSON_NAME]" at bounding box center [699, 162] width 205 height 24
type input "Y"
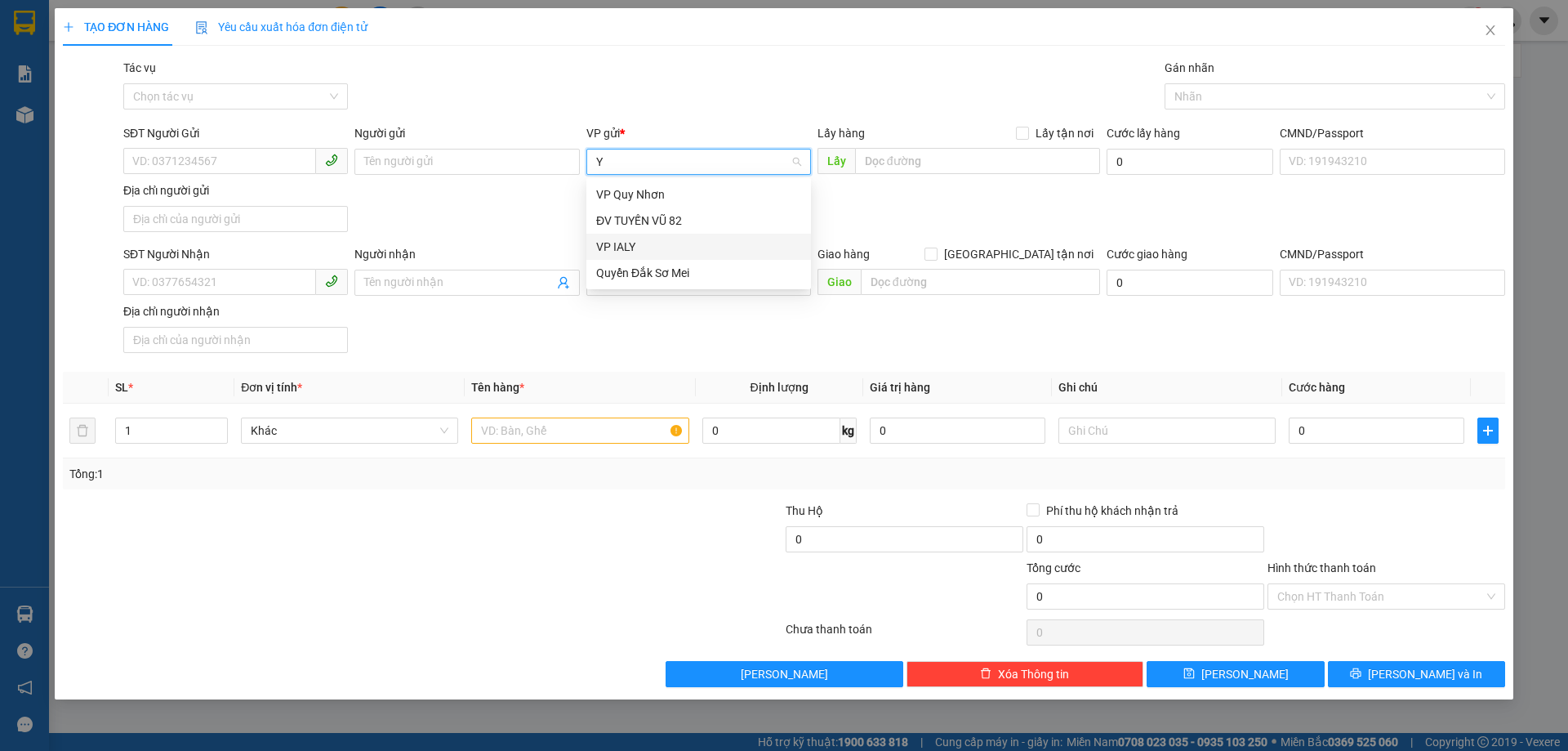
click at [615, 249] on div "VP IALY" at bounding box center [699, 246] width 205 height 18
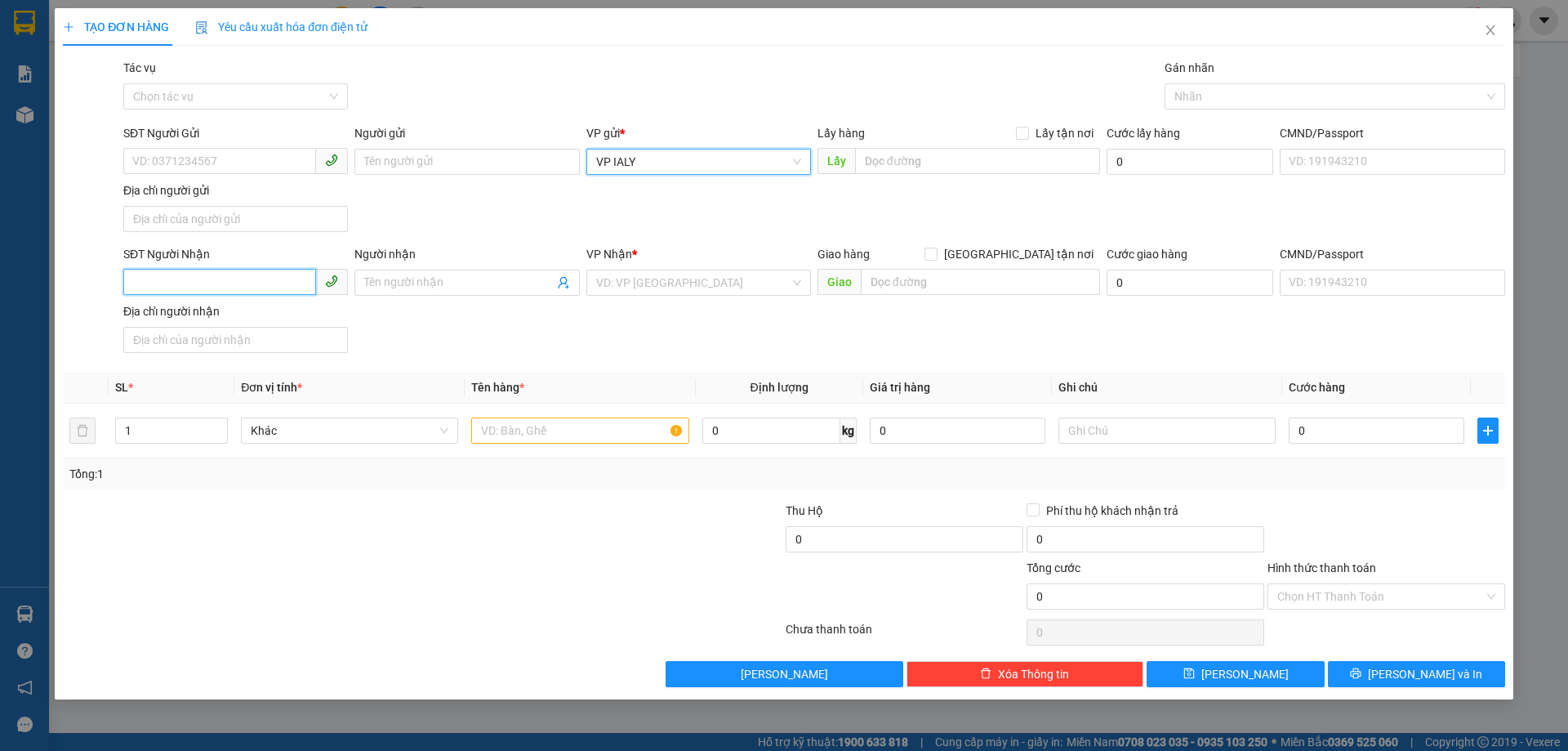
click at [266, 273] on input "SĐT Người Nhận" at bounding box center [219, 282] width 193 height 26
type input "0918385277"
click at [227, 301] on div "0918385277 0918385277 - [PERSON_NAME]" at bounding box center [235, 315] width 224 height 33
click at [227, 314] on div "Địa chỉ người nhận" at bounding box center [235, 311] width 224 height 18
click at [227, 327] on input "Địa chỉ người nhận" at bounding box center [235, 340] width 224 height 26
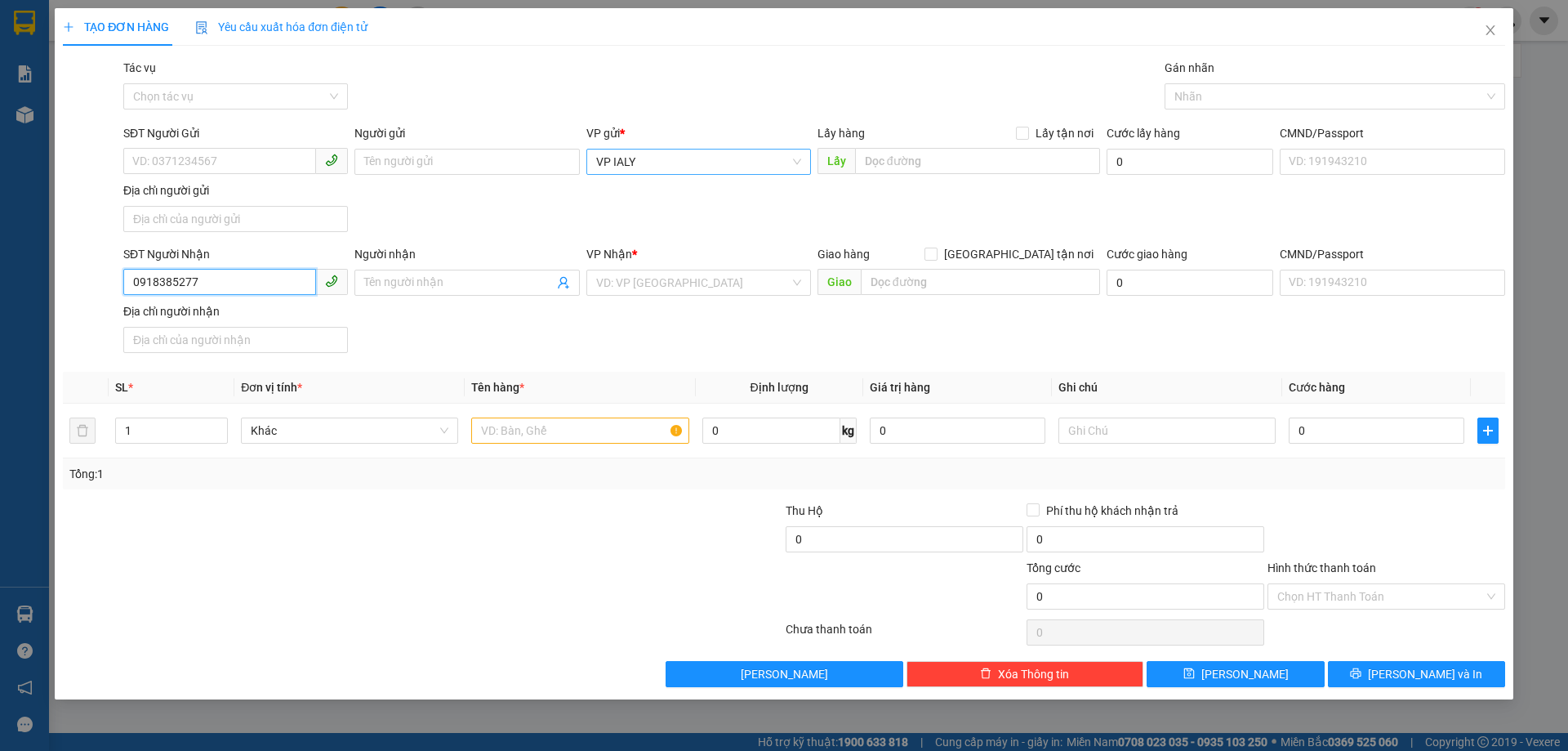
click at [236, 279] on input "0918385277" at bounding box center [219, 282] width 193 height 26
click at [221, 318] on div "0918385277 - SƠN" at bounding box center [235, 315] width 205 height 18
type input "SƠN"
click at [179, 434] on input "1" at bounding box center [171, 431] width 111 height 24
click at [538, 428] on input "text" at bounding box center [579, 431] width 218 height 26
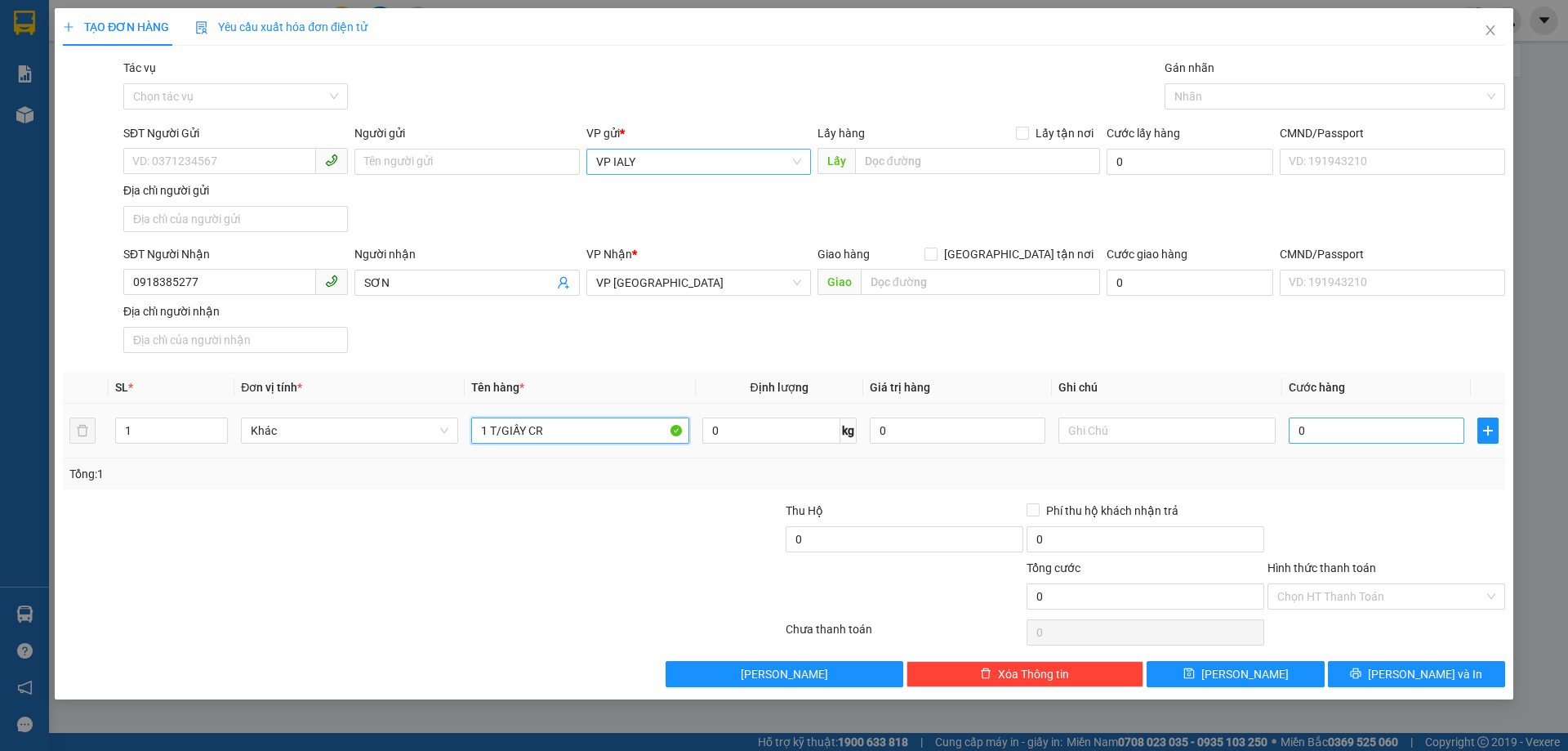
type input "1 T/GIẤY CR"
click at [1321, 423] on input "0" at bounding box center [1376, 431] width 175 height 26
type input "3"
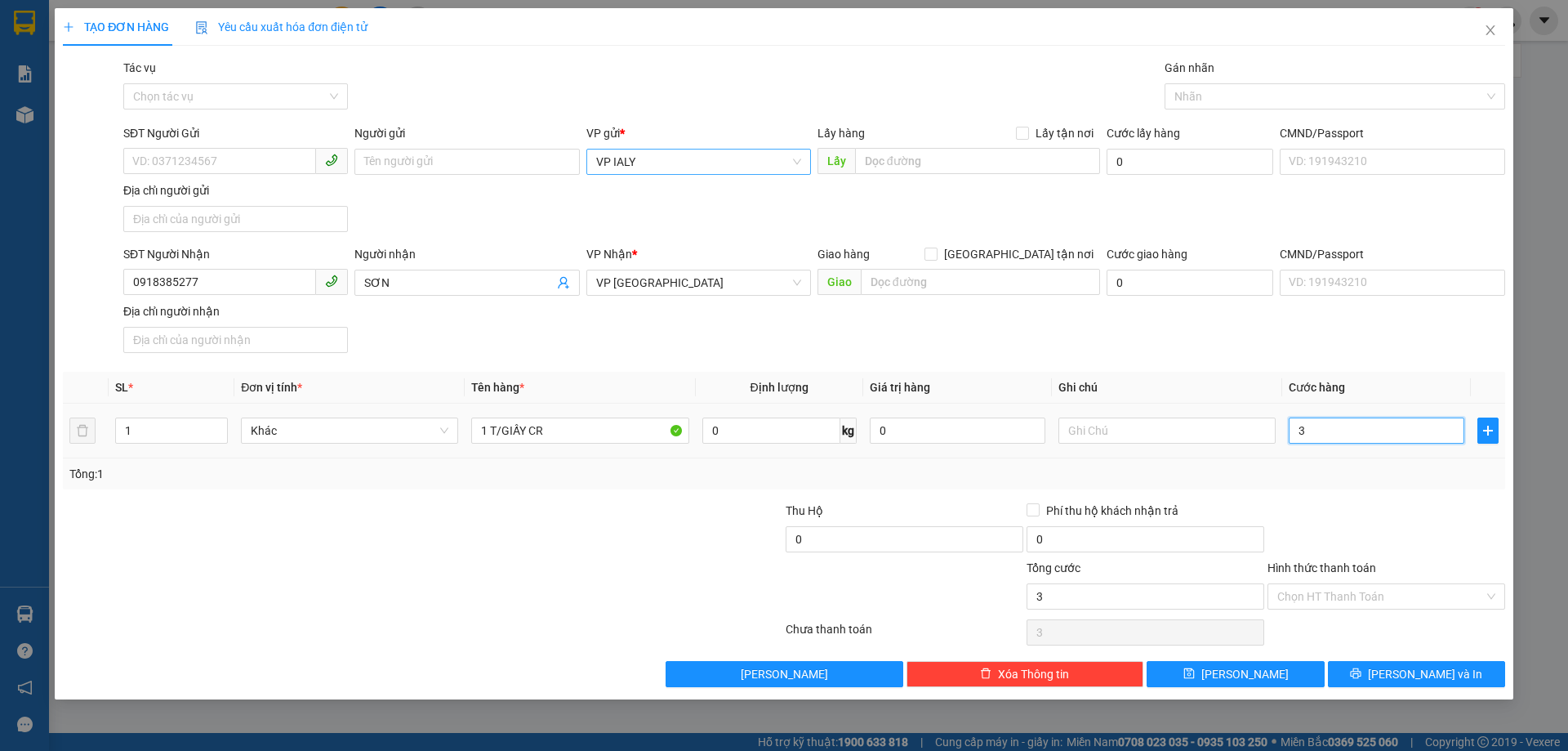
type input "30"
type input "300"
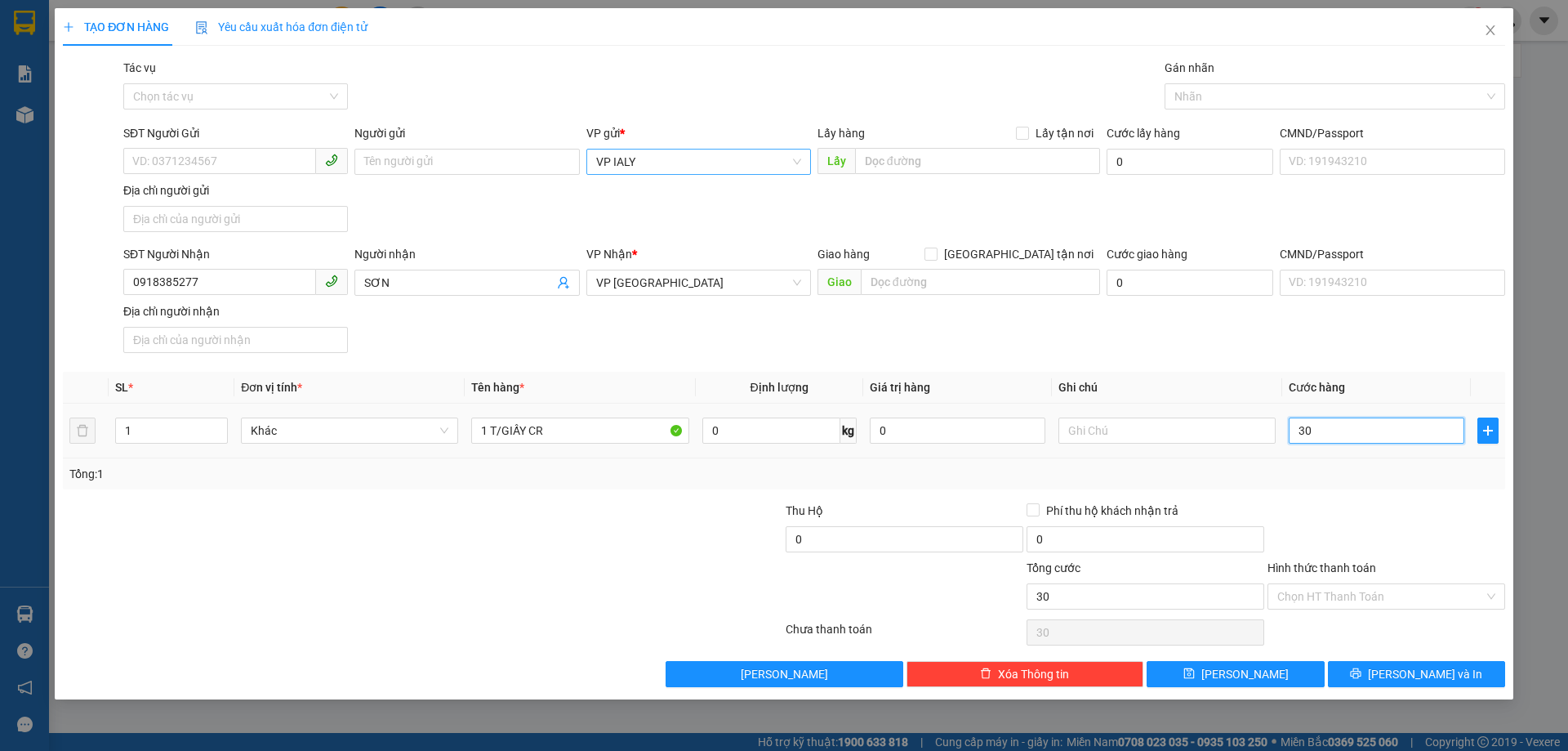
type input "300"
type input "3.000"
type input "30.000"
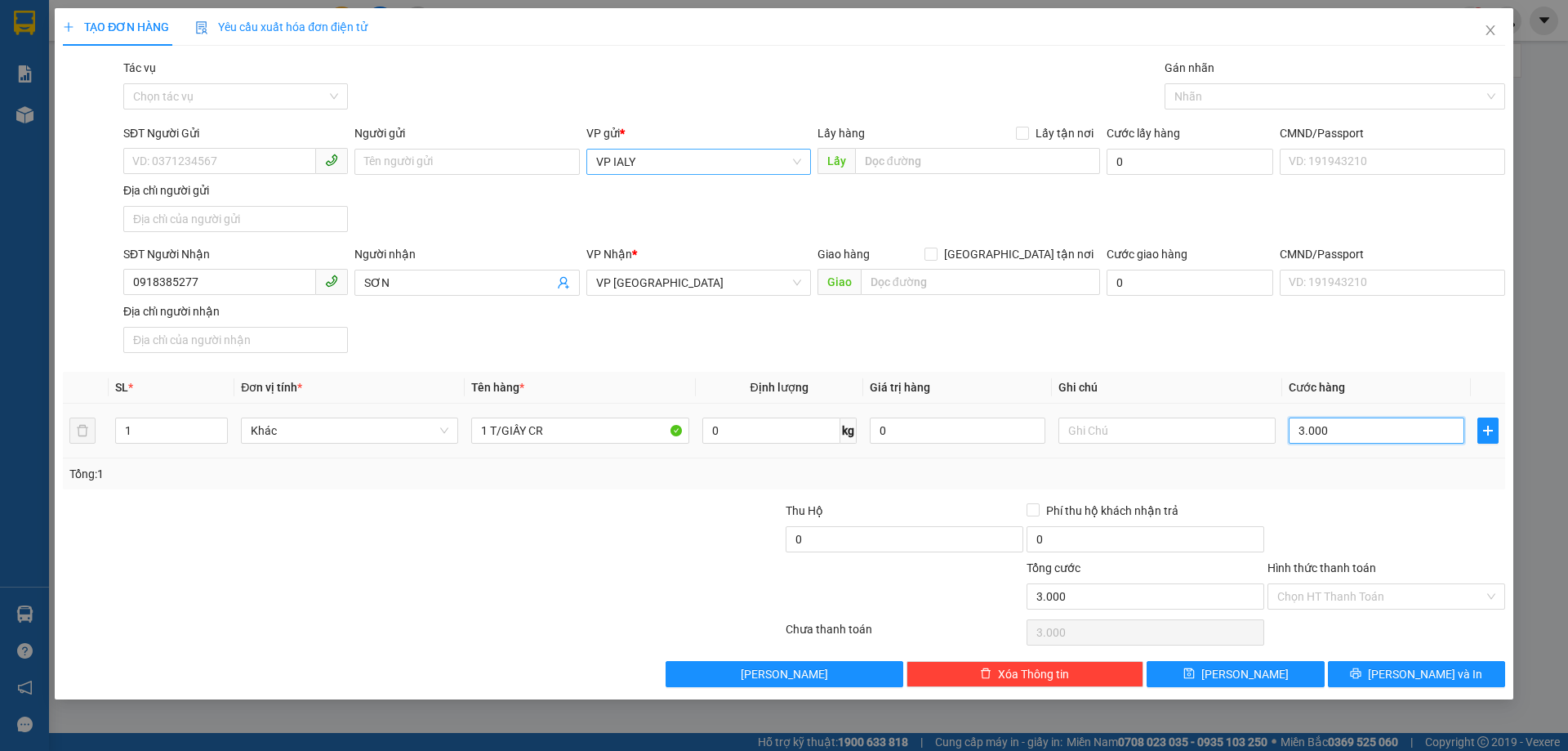
type input "30.000"
click at [1319, 587] on input "Hình thức thanh toán" at bounding box center [1380, 596] width 206 height 24
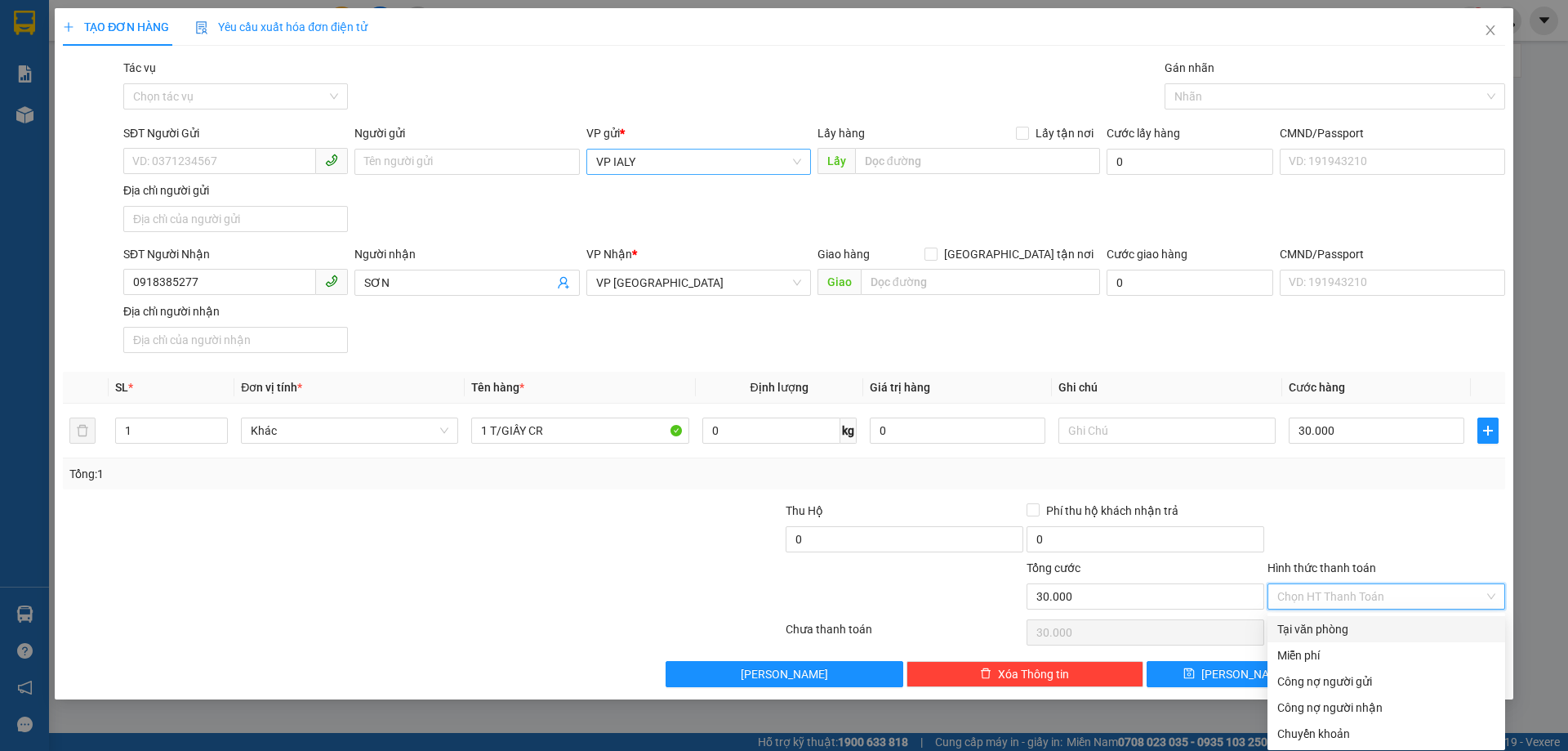
click at [1311, 634] on div "Tại văn phòng" at bounding box center [1385, 629] width 218 height 18
type input "0"
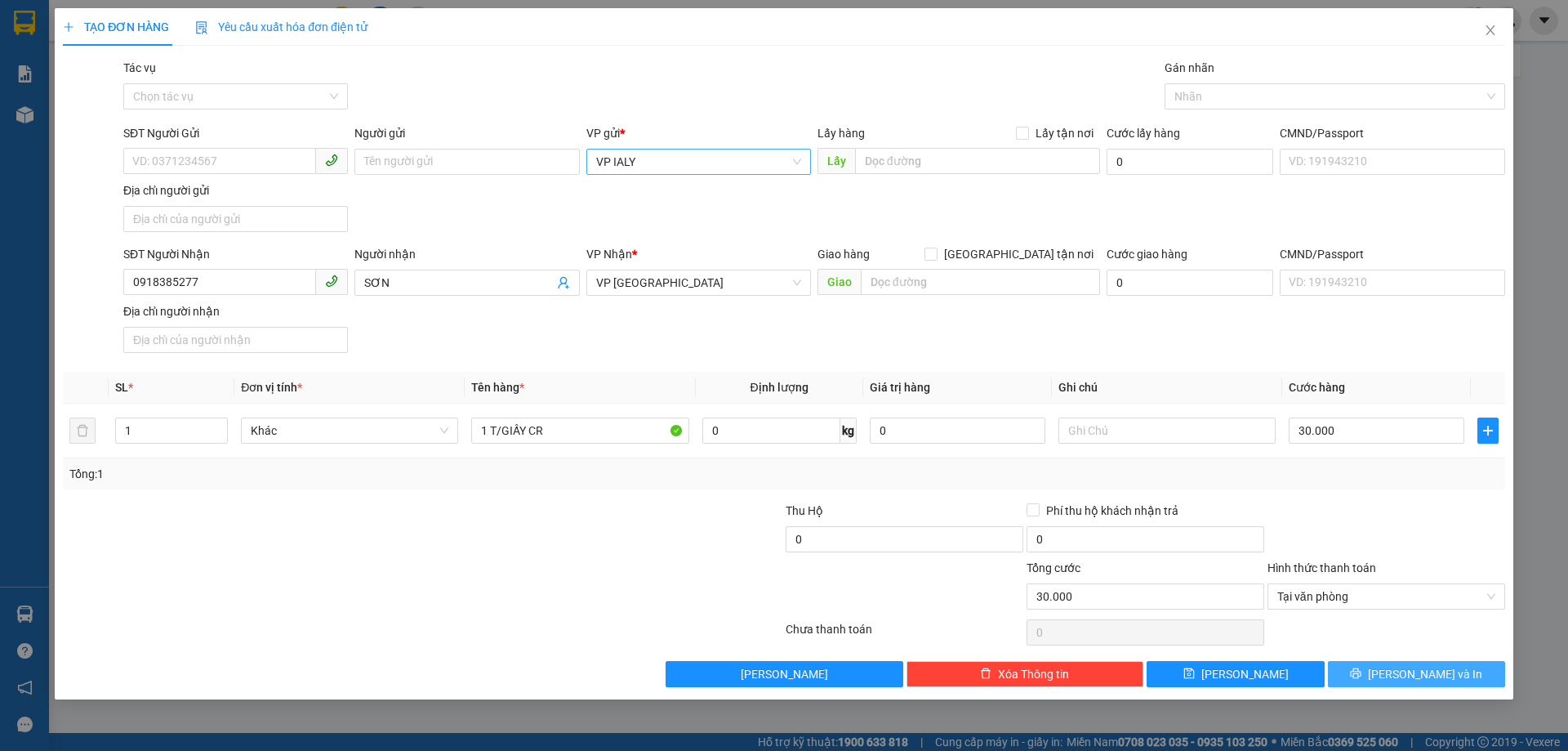
click at [1369, 675] on button "[PERSON_NAME] và In" at bounding box center [1416, 674] width 177 height 26
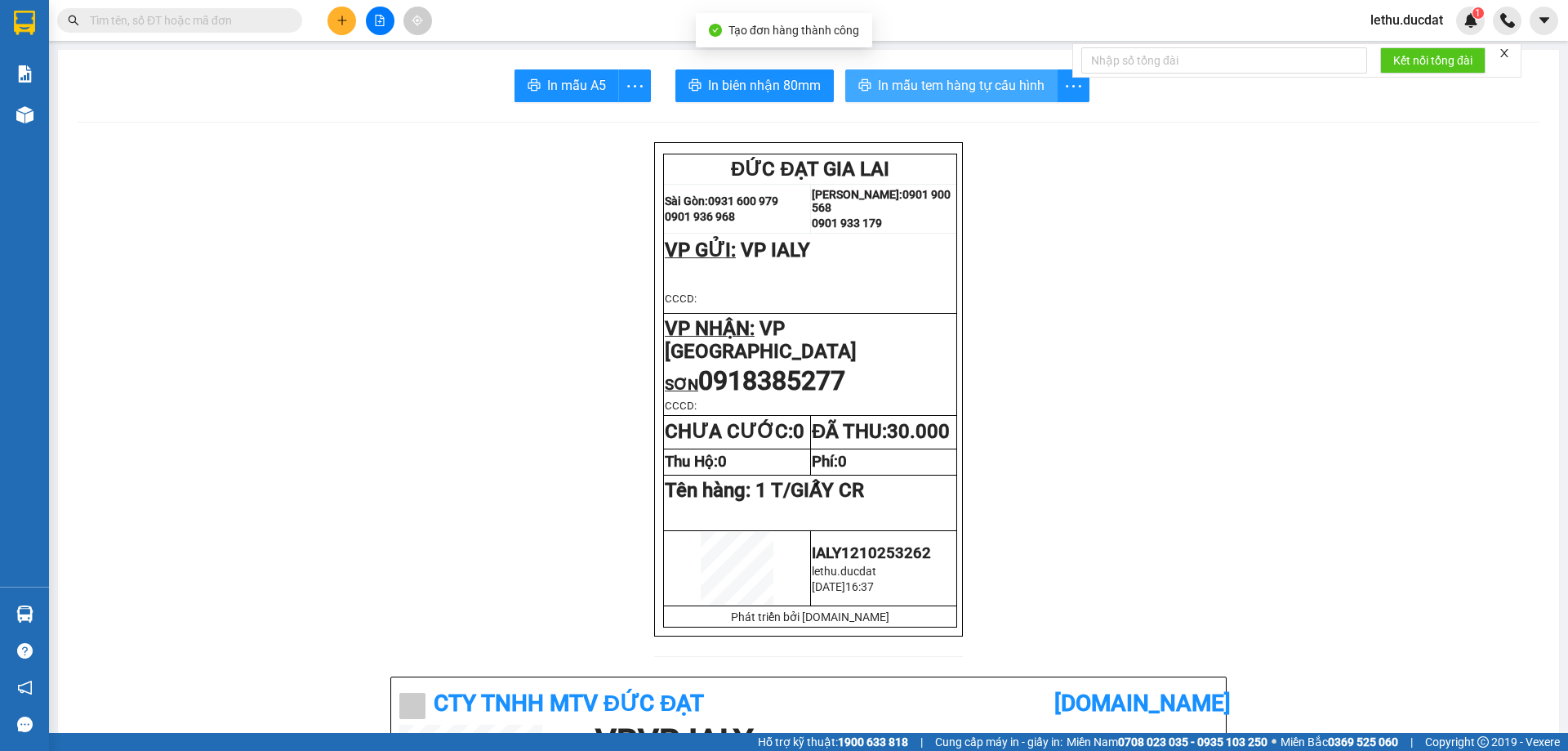
click at [967, 77] on span "In mẫu tem hàng tự cấu hình" at bounding box center [961, 86] width 167 height 21
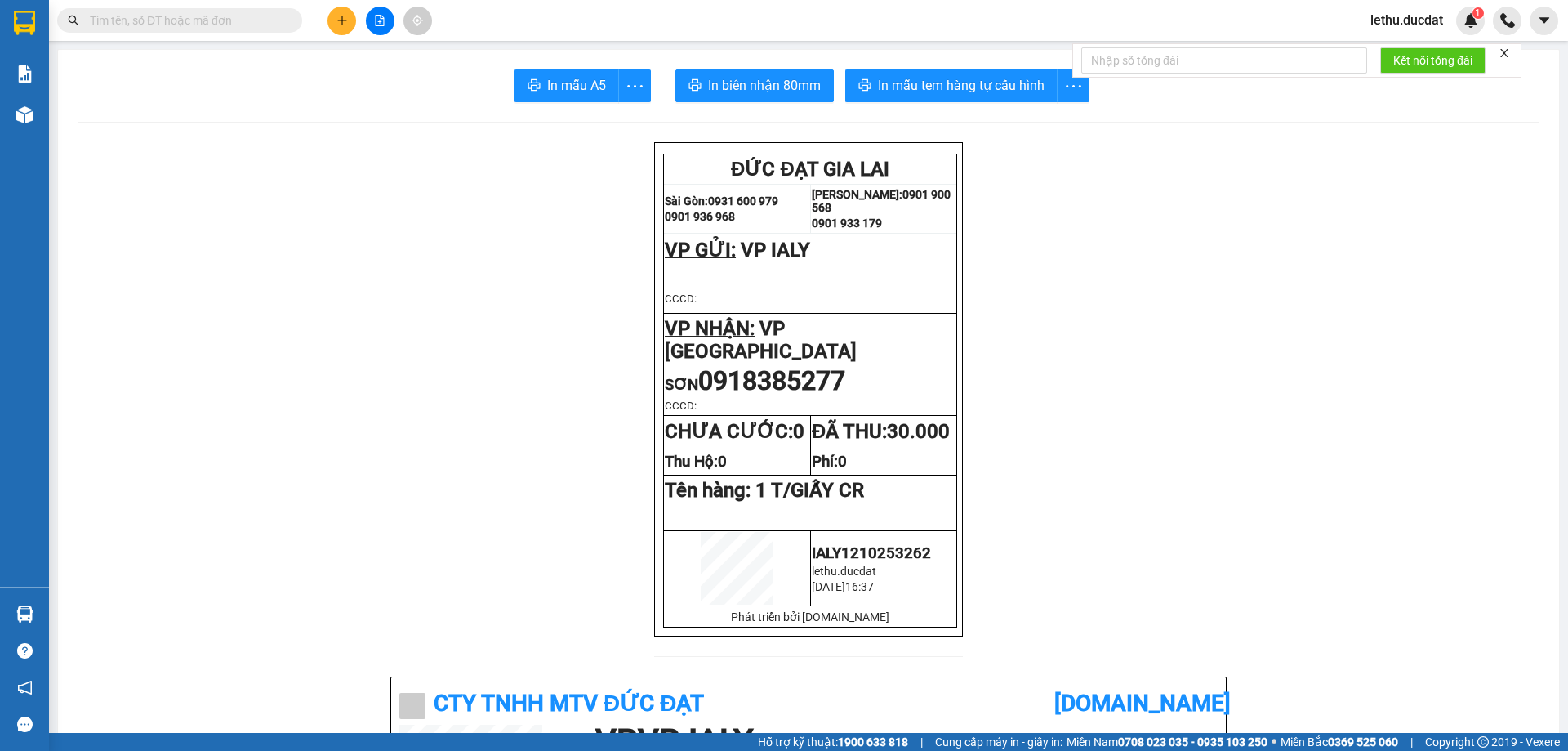
click at [342, 15] on icon "plus" at bounding box center [342, 21] width 11 height 11
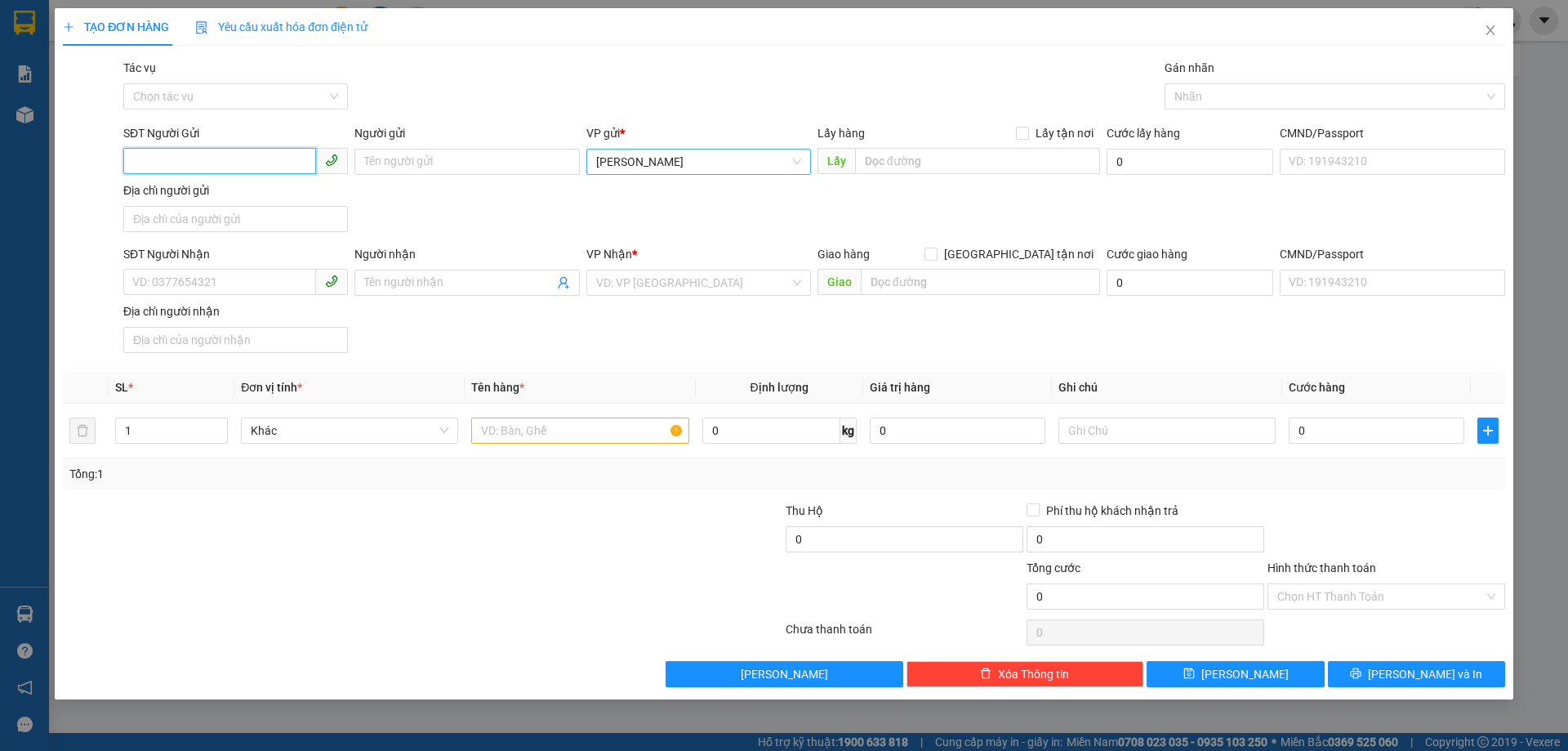
click at [642, 172] on span "[PERSON_NAME]" at bounding box center [699, 162] width 205 height 24
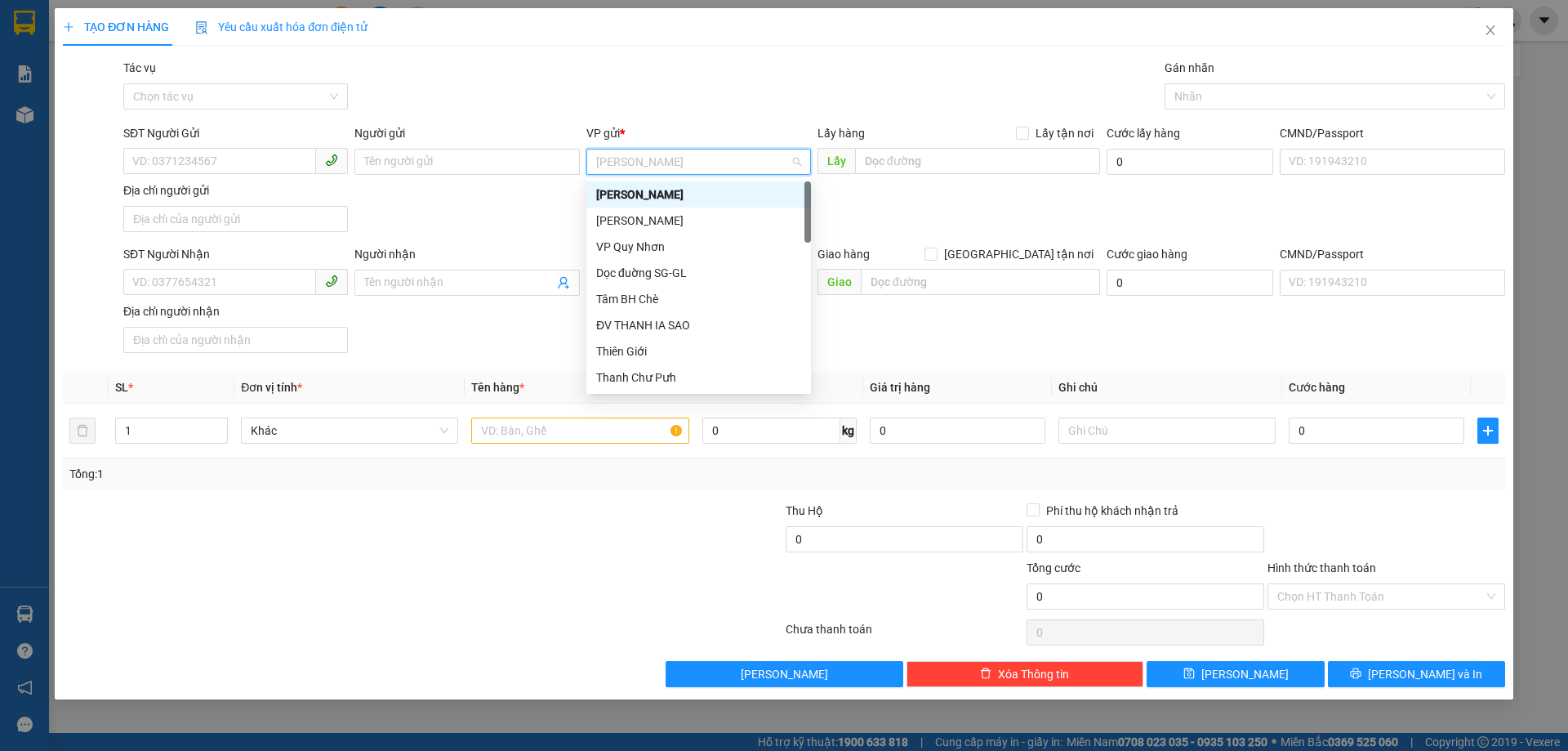
type input "Y"
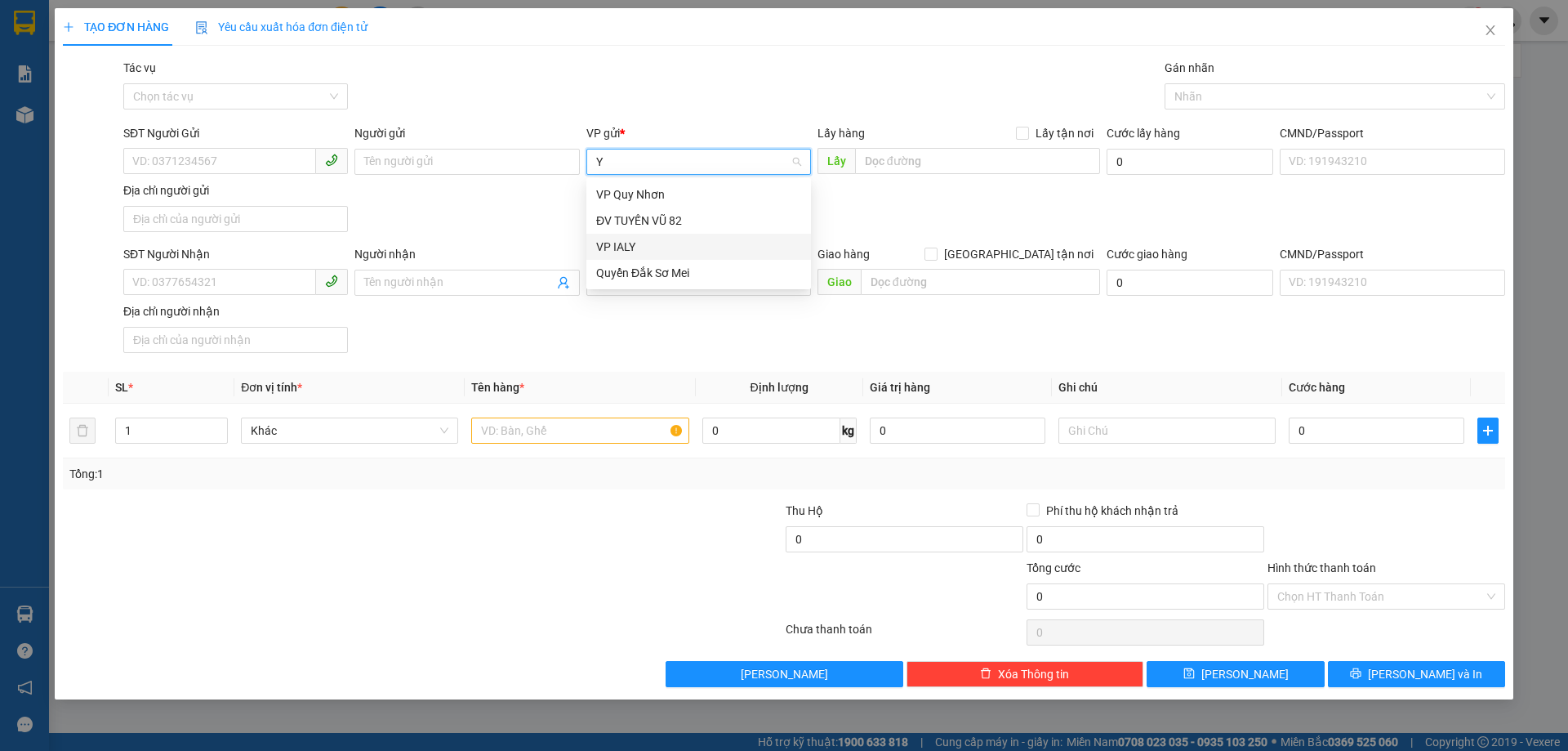
click at [618, 245] on div "VP IALY" at bounding box center [699, 246] width 205 height 18
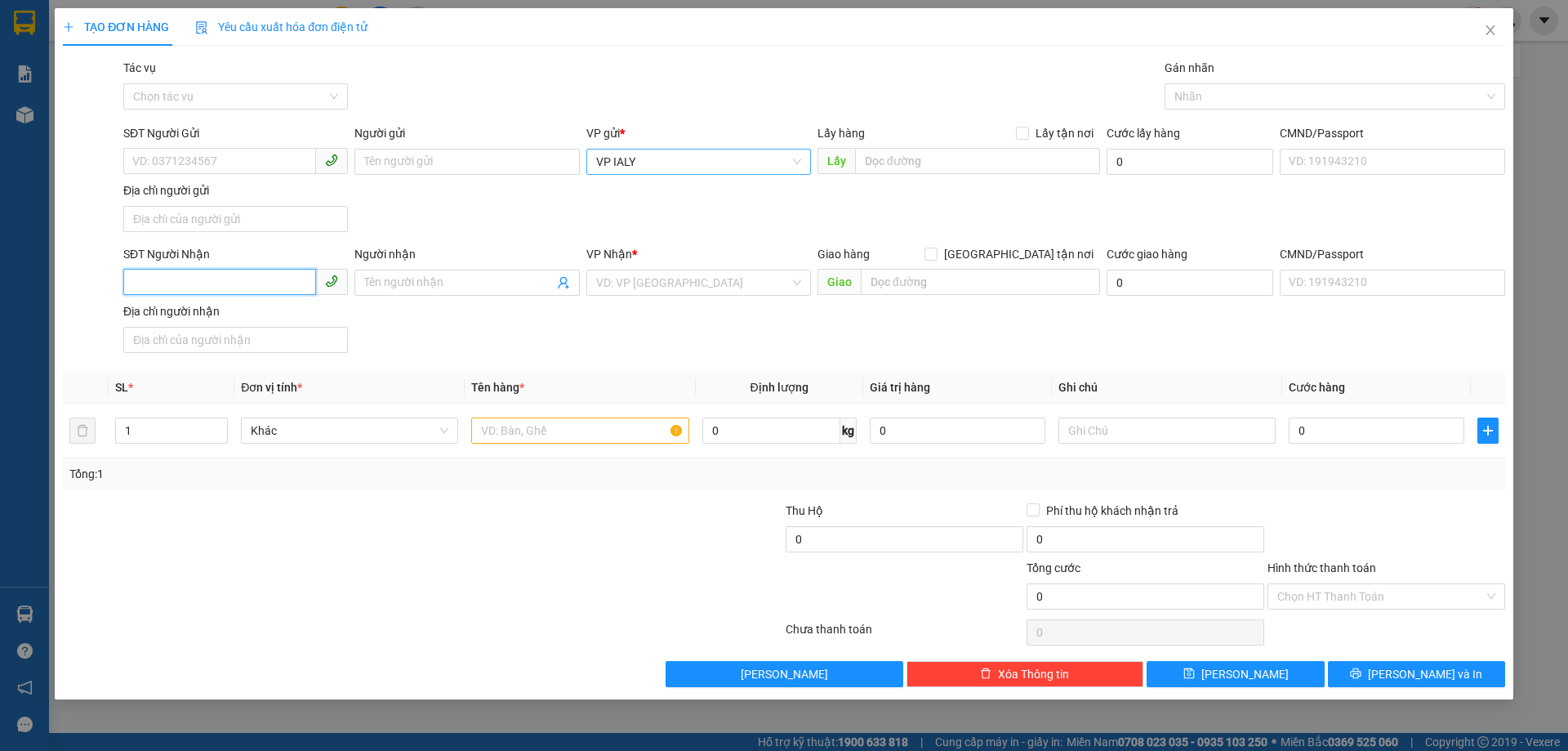
click at [232, 281] on input "SĐT Người Nhận" at bounding box center [219, 282] width 193 height 26
type input "0919466091"
click at [643, 294] on input "search" at bounding box center [692, 283] width 193 height 24
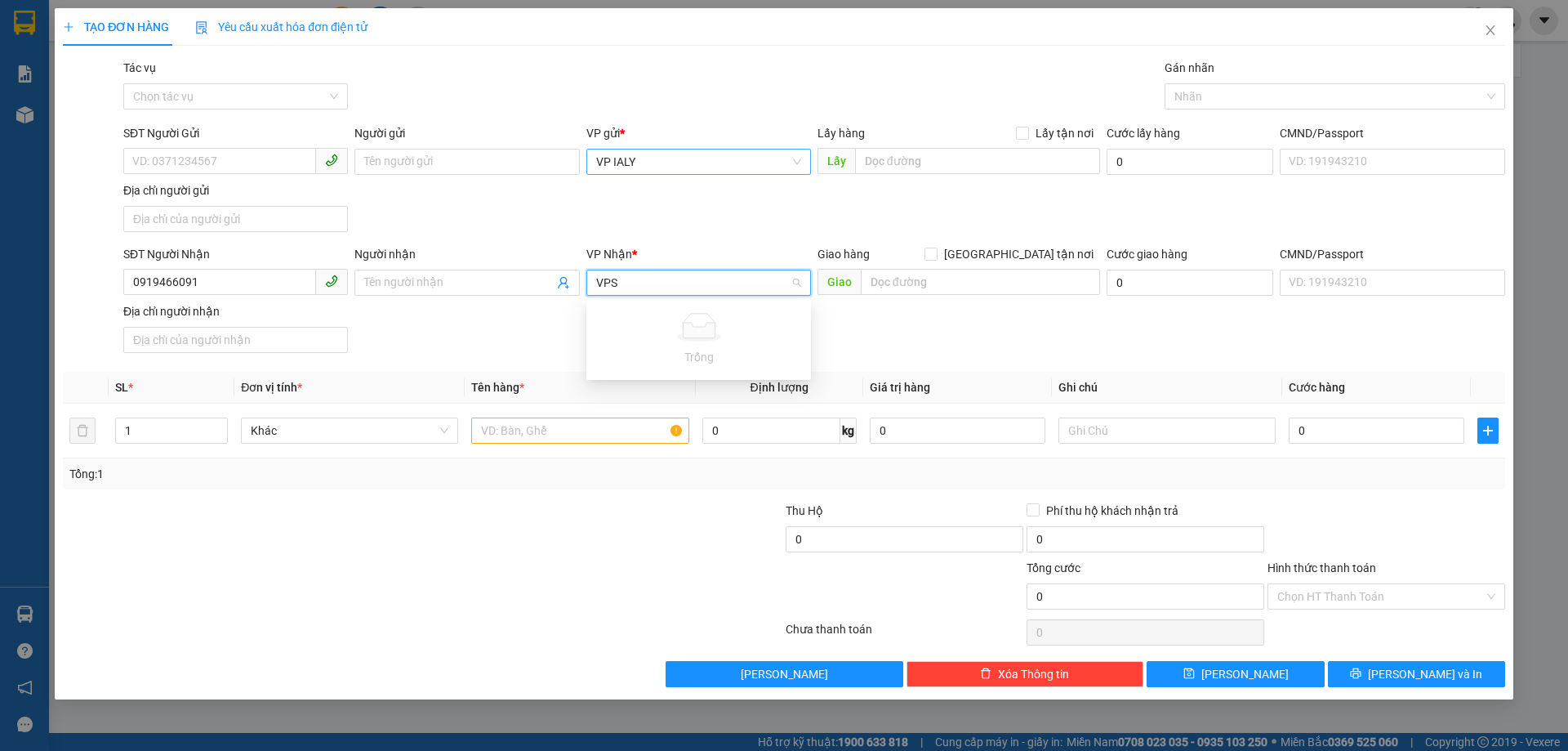
type input "VP"
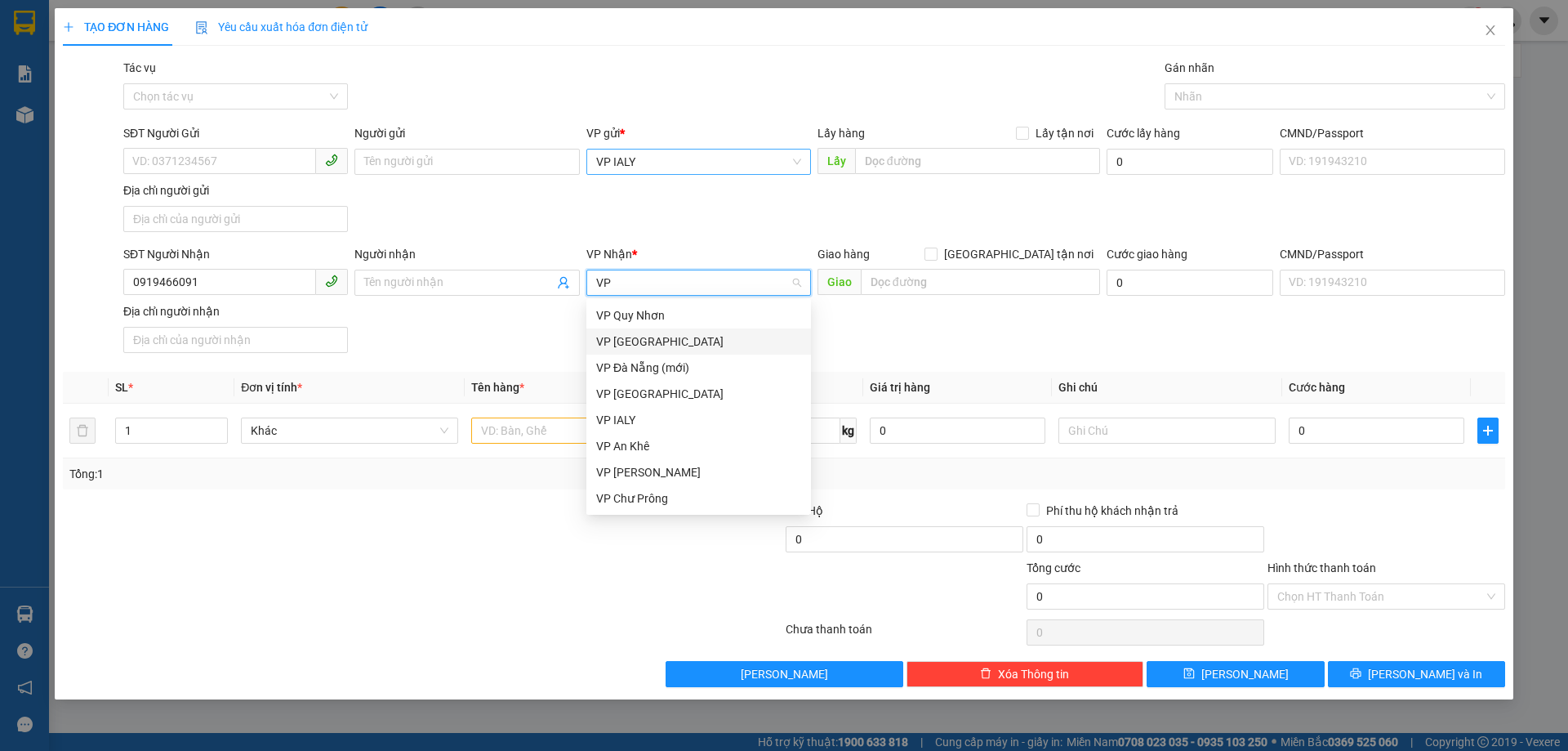
click at [629, 344] on div "VP [GEOGRAPHIC_DATA]" at bounding box center [699, 341] width 205 height 18
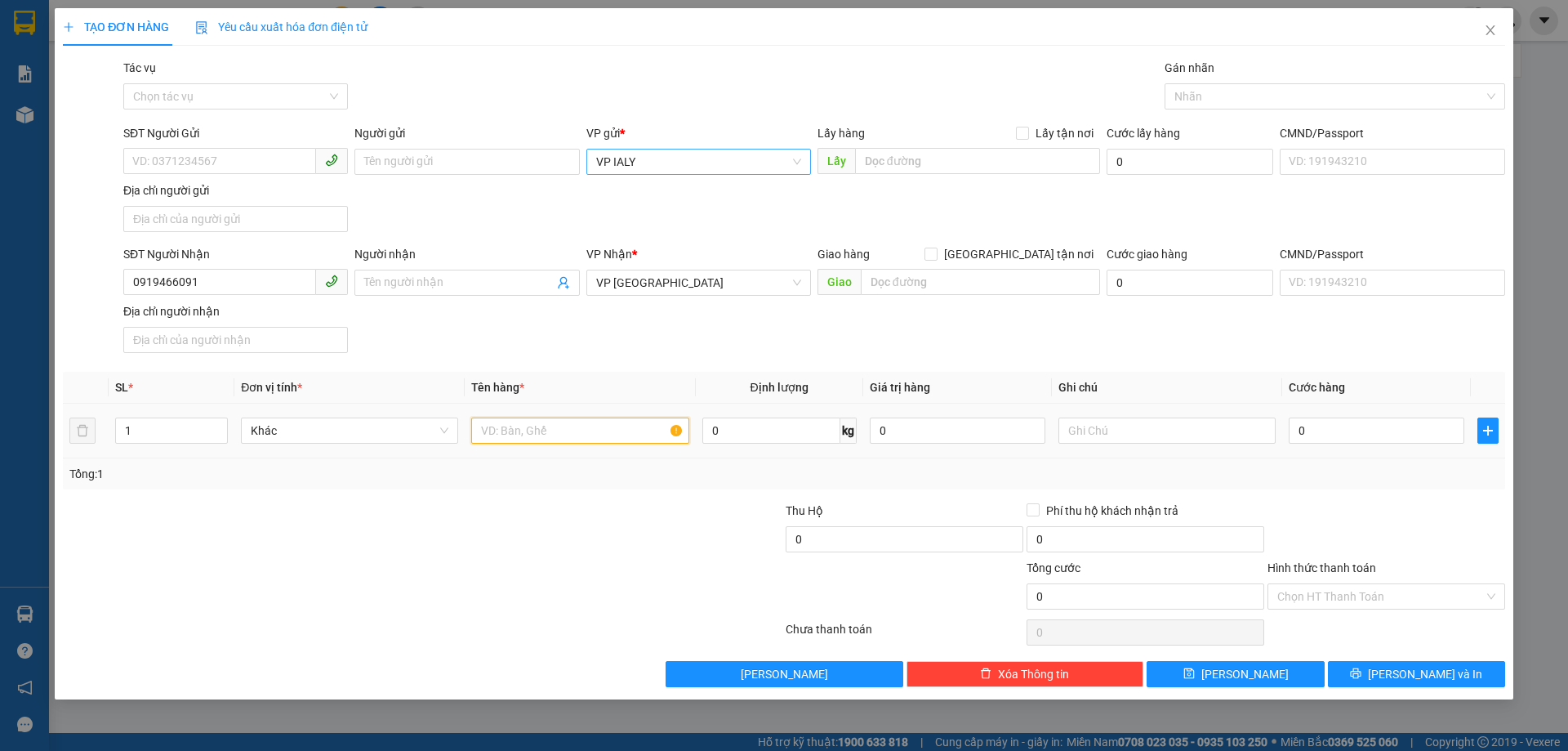
click at [531, 434] on input "text" at bounding box center [579, 431] width 218 height 26
type input "1 HỘP CR"
click at [1379, 431] on input "0" at bounding box center [1376, 431] width 175 height 26
type input "3"
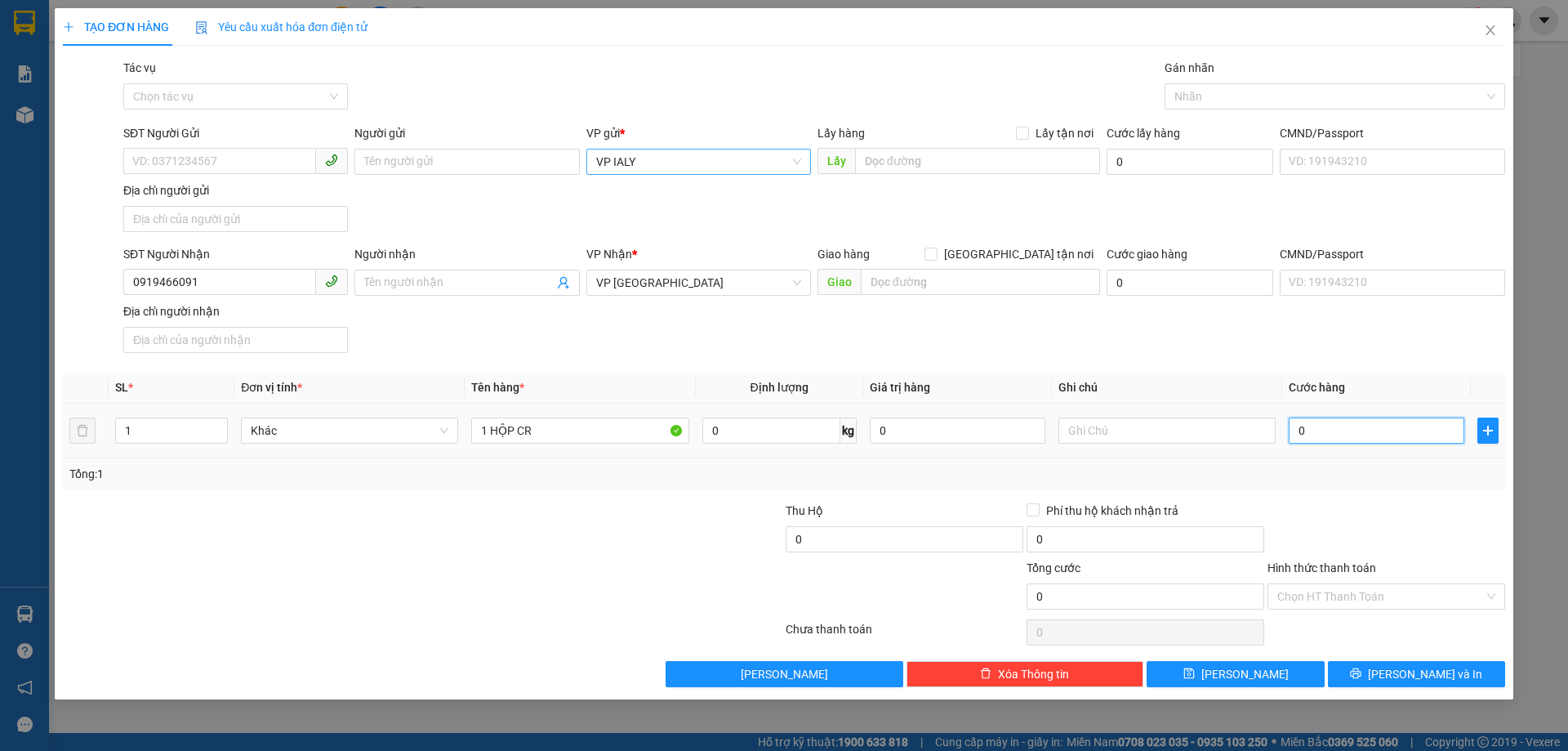
type input "3"
type input "30"
click at [1365, 590] on input "Hình thức thanh toán" at bounding box center [1380, 596] width 206 height 24
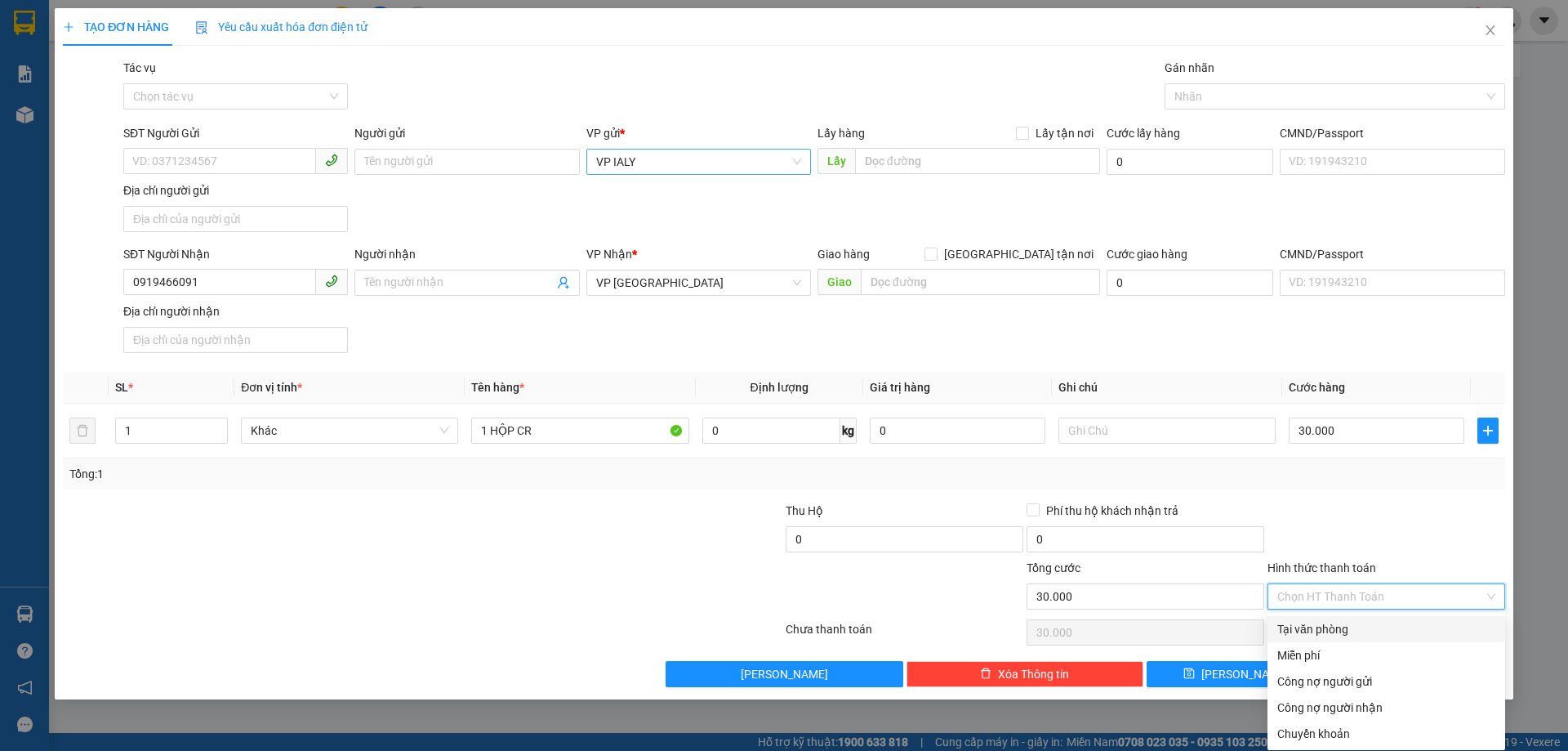
click at [1326, 638] on div "Tại văn phòng" at bounding box center [1386, 629] width 237 height 26
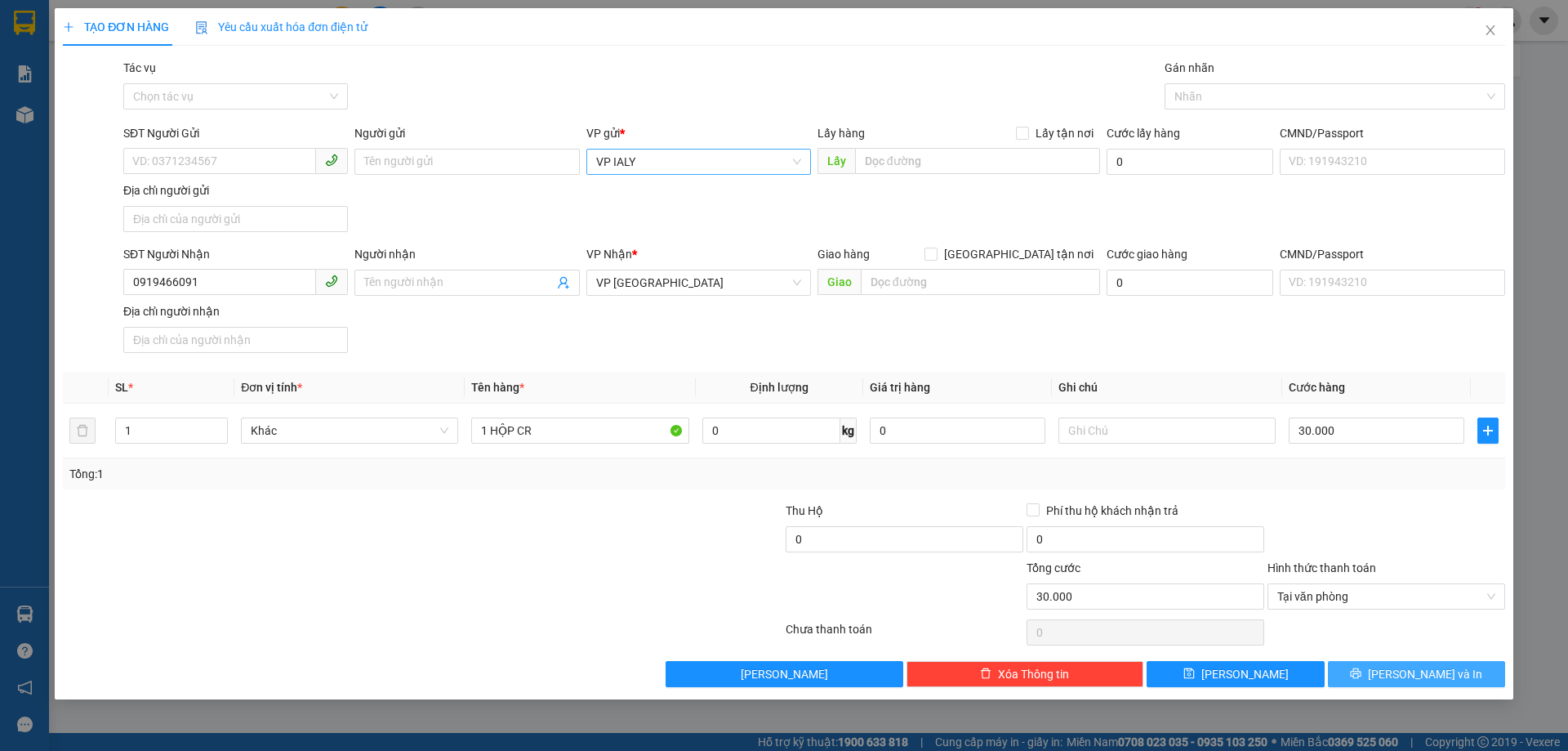
click at [1398, 685] on button "[PERSON_NAME] và In" at bounding box center [1416, 674] width 177 height 26
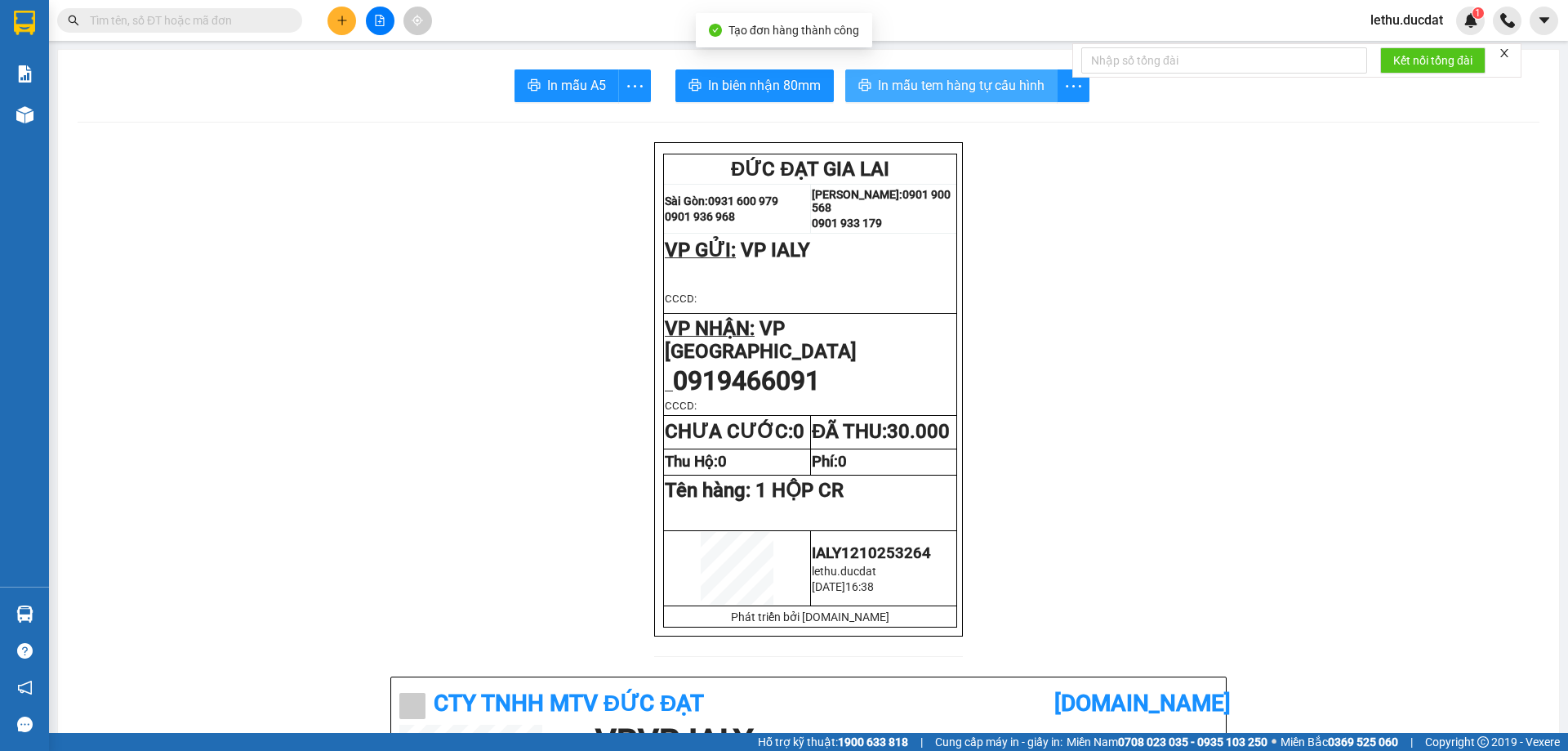
click at [898, 90] on span "In mẫu tem hàng tự cấu hình" at bounding box center [961, 86] width 167 height 21
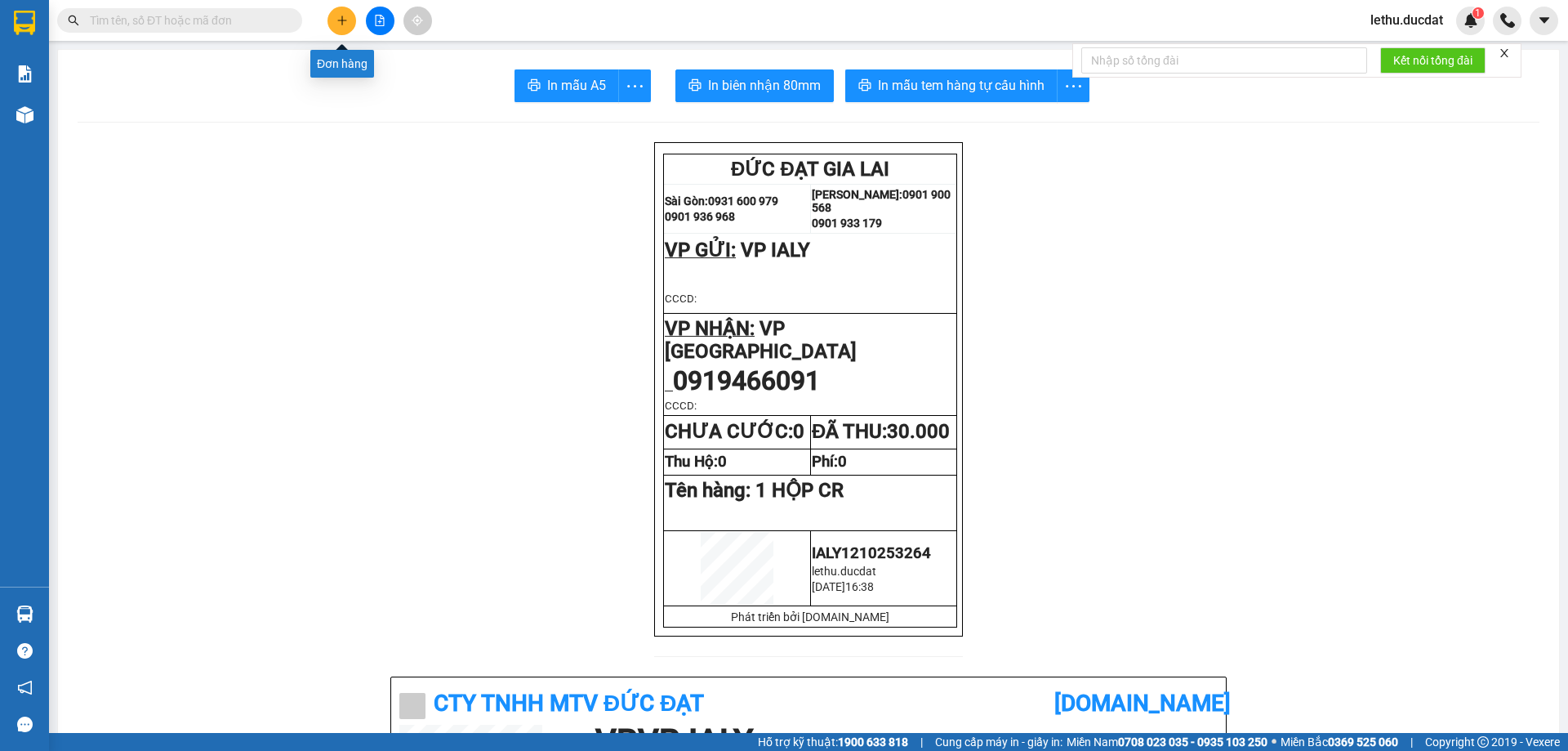
click at [341, 21] on icon "plus" at bounding box center [342, 20] width 9 height 1
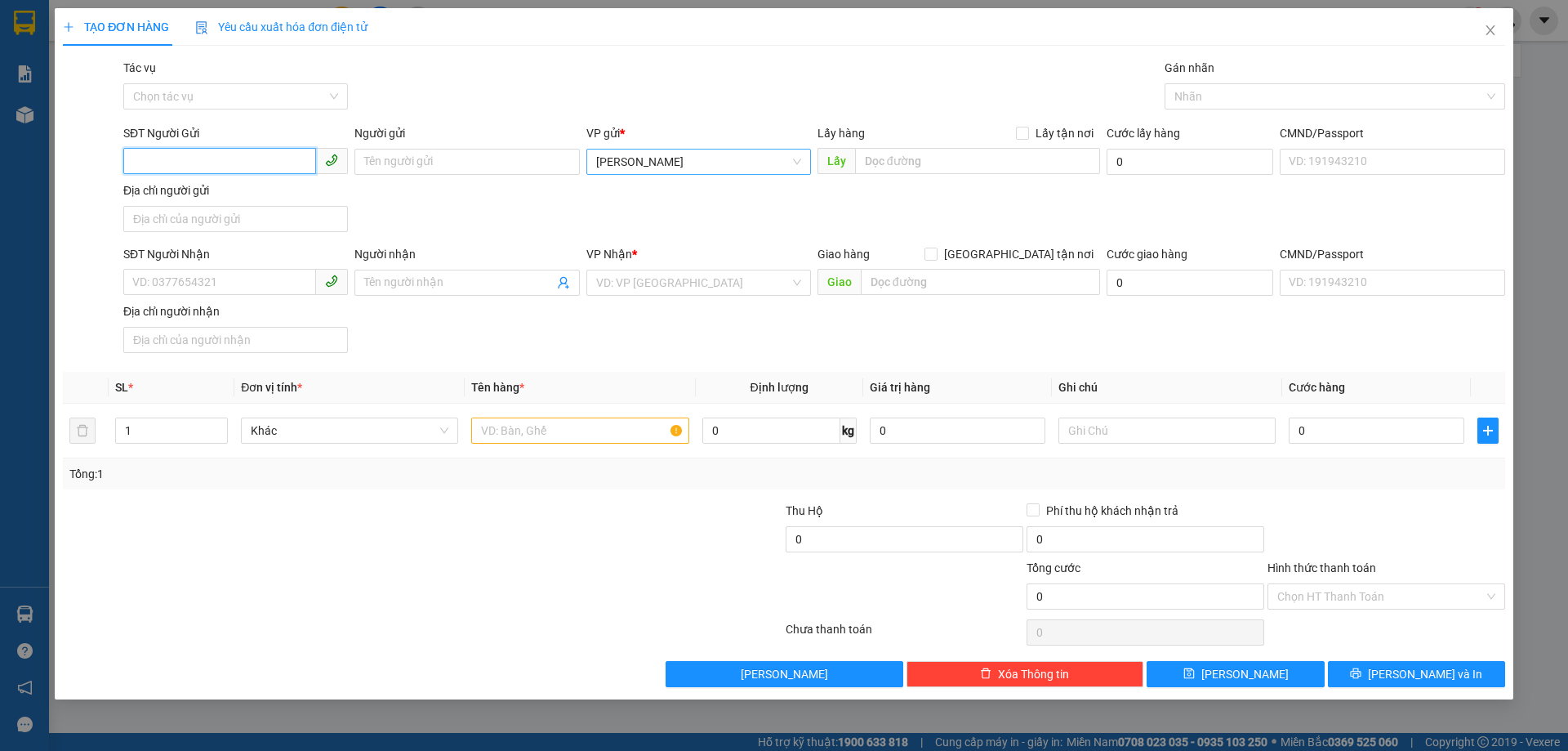
click at [664, 169] on span "[PERSON_NAME]" at bounding box center [699, 162] width 205 height 24
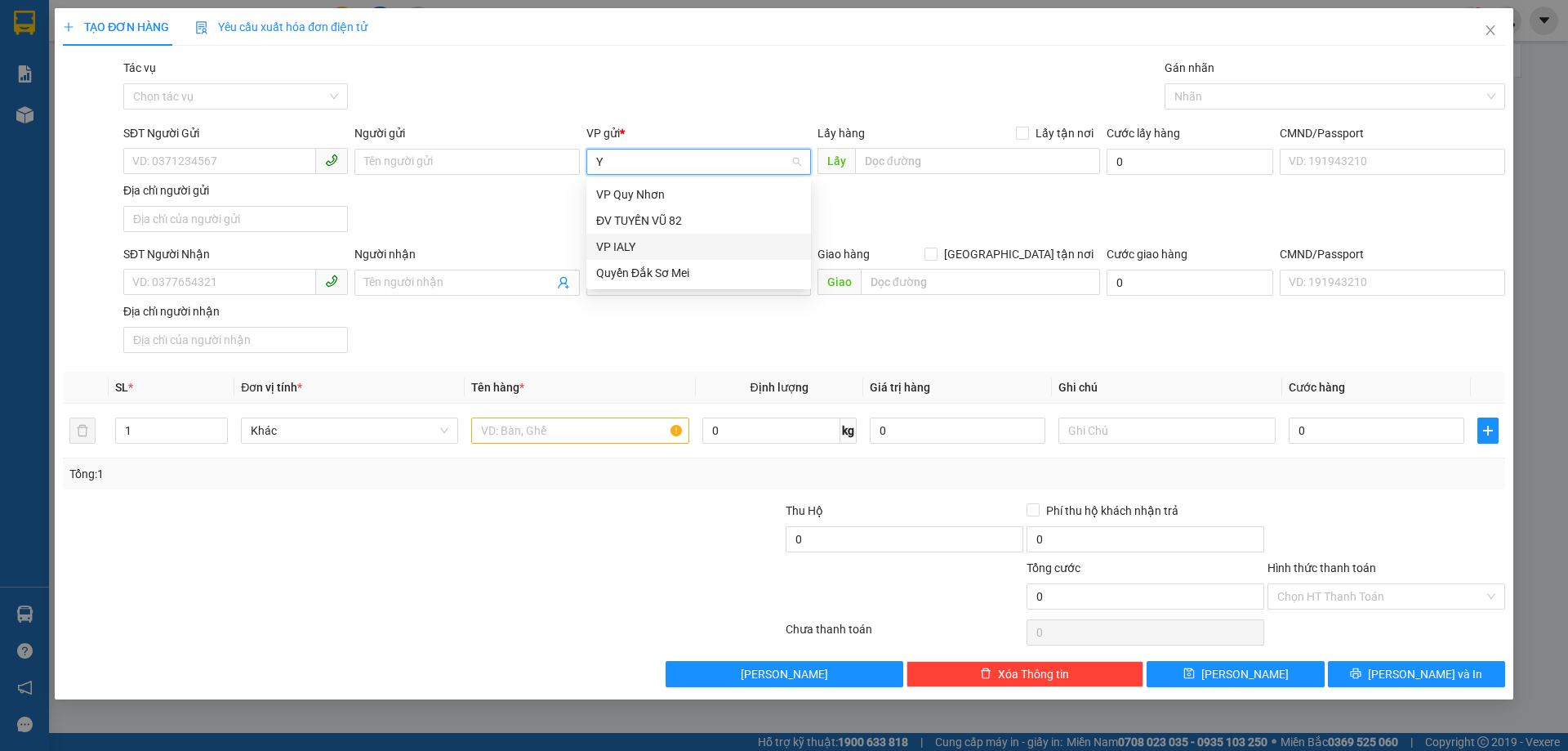
click at [622, 245] on div "VP IALY" at bounding box center [699, 246] width 205 height 18
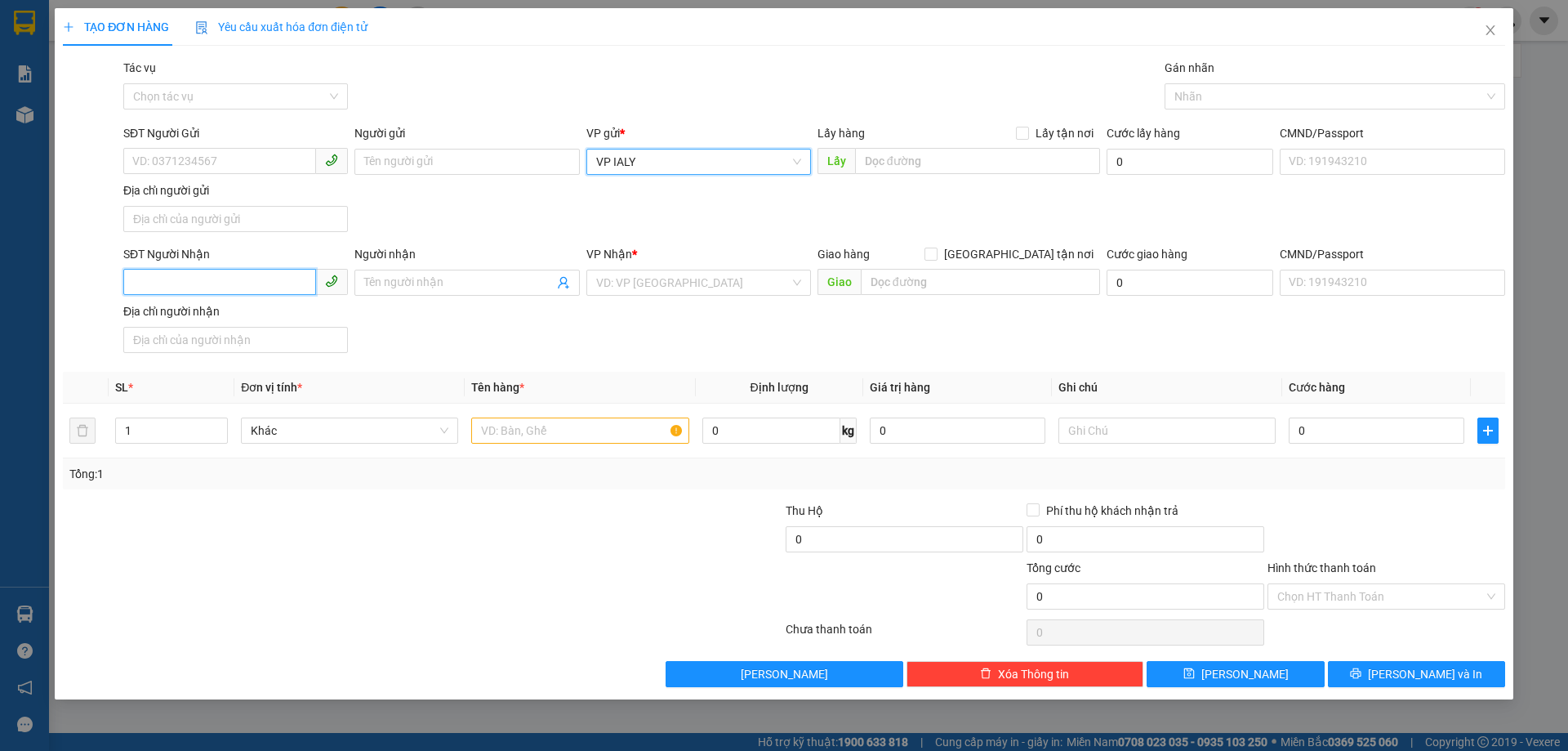
click at [279, 272] on input "SĐT Người Nhận" at bounding box center [219, 282] width 193 height 26
click at [654, 291] on input "search" at bounding box center [692, 283] width 193 height 24
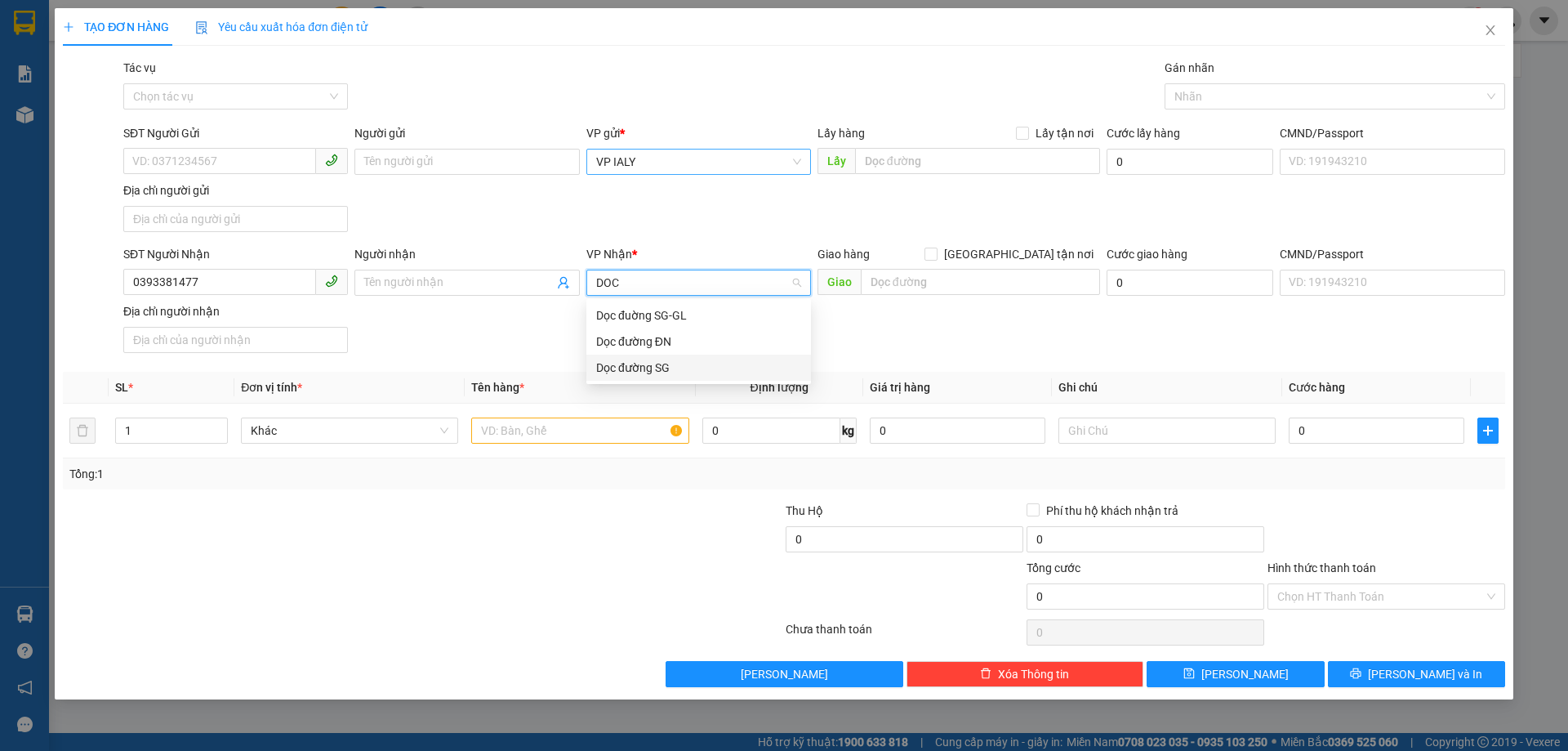
click at [628, 372] on div "Dọc đường SG" at bounding box center [699, 367] width 205 height 18
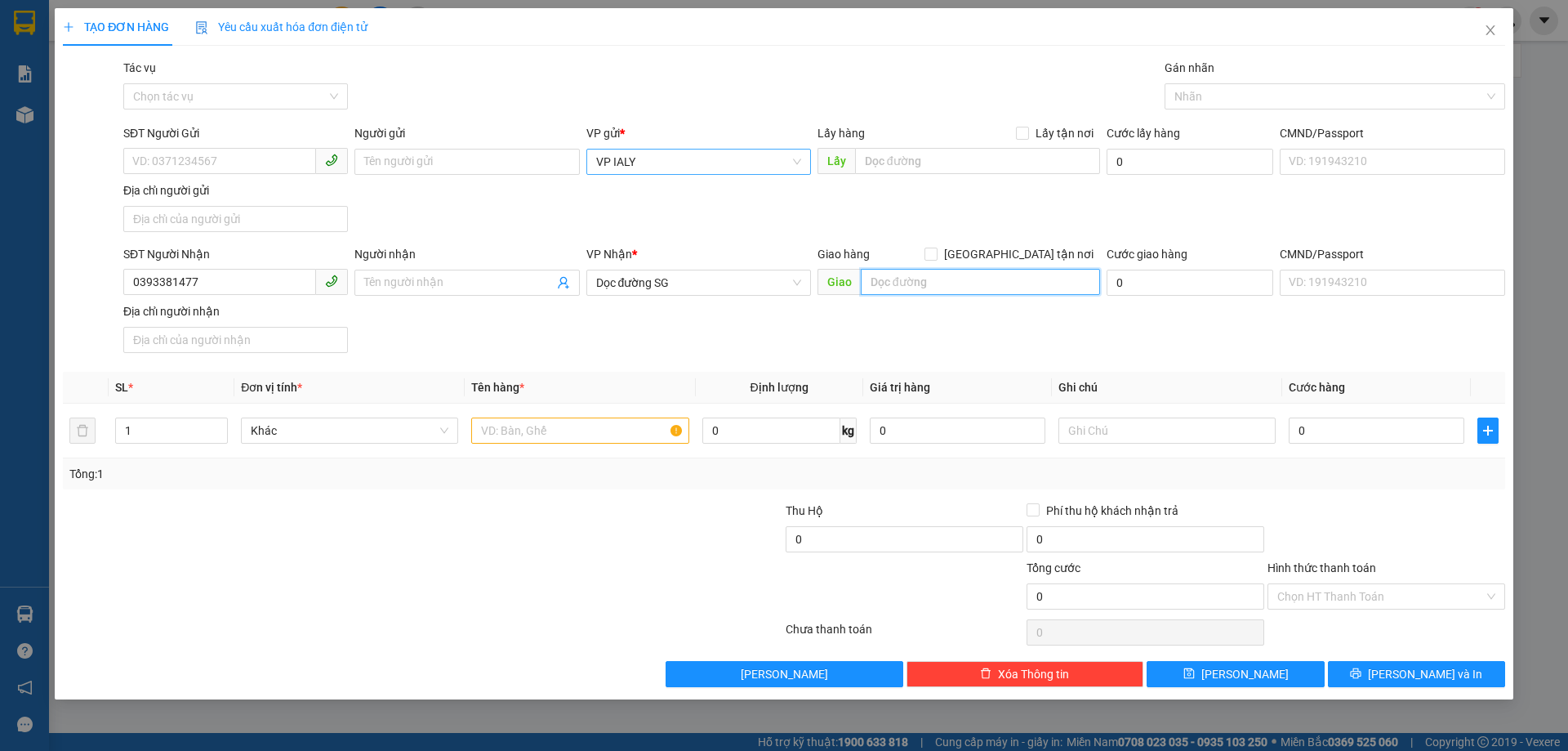
click at [948, 277] on input "text" at bounding box center [980, 282] width 239 height 26
click at [510, 426] on input "text" at bounding box center [579, 431] width 218 height 26
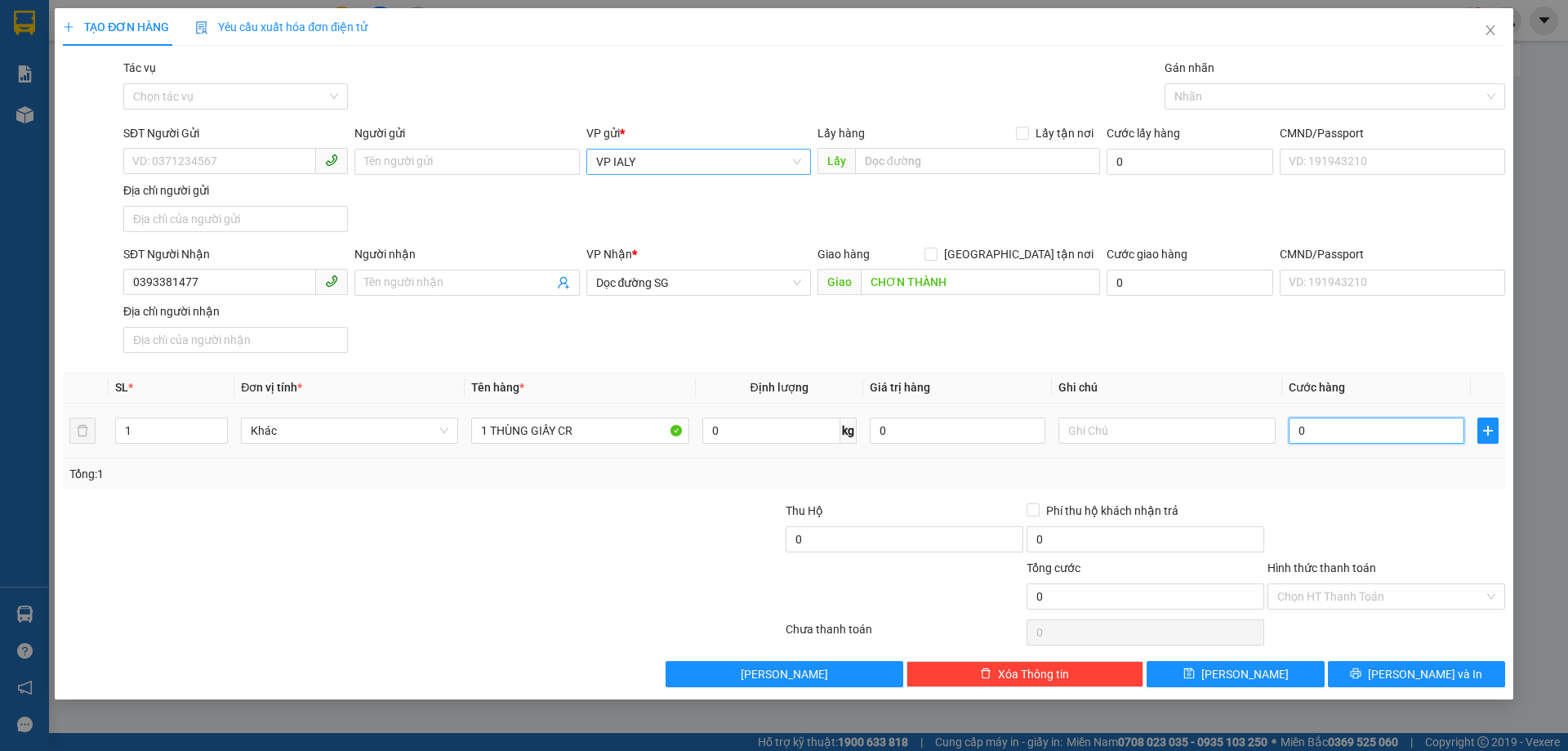
click at [1307, 427] on input "0" at bounding box center [1376, 431] width 175 height 26
click at [1330, 595] on input "Hình thức thanh toán" at bounding box center [1380, 596] width 206 height 24
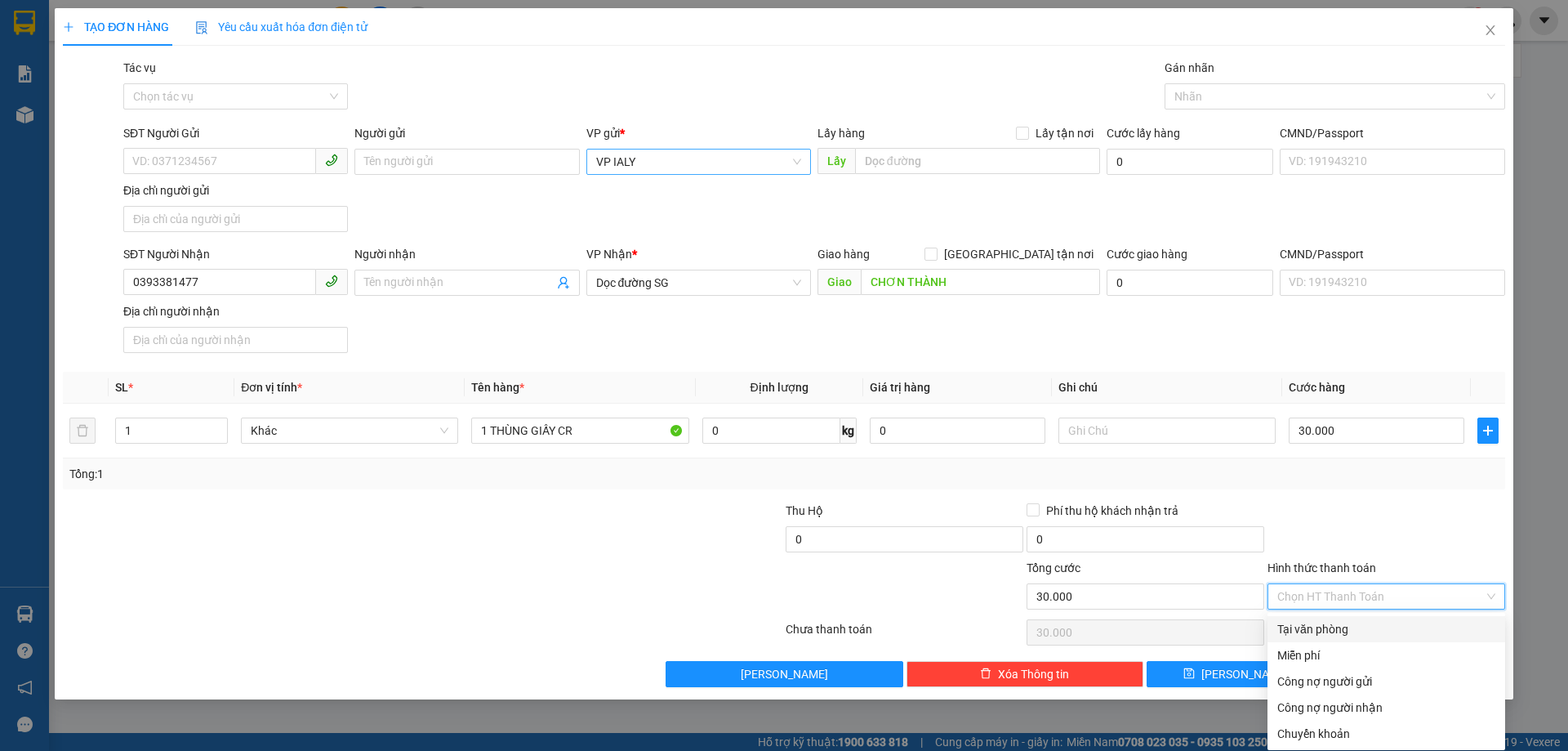
click at [1319, 629] on div "Tại văn phòng" at bounding box center [1385, 629] width 218 height 18
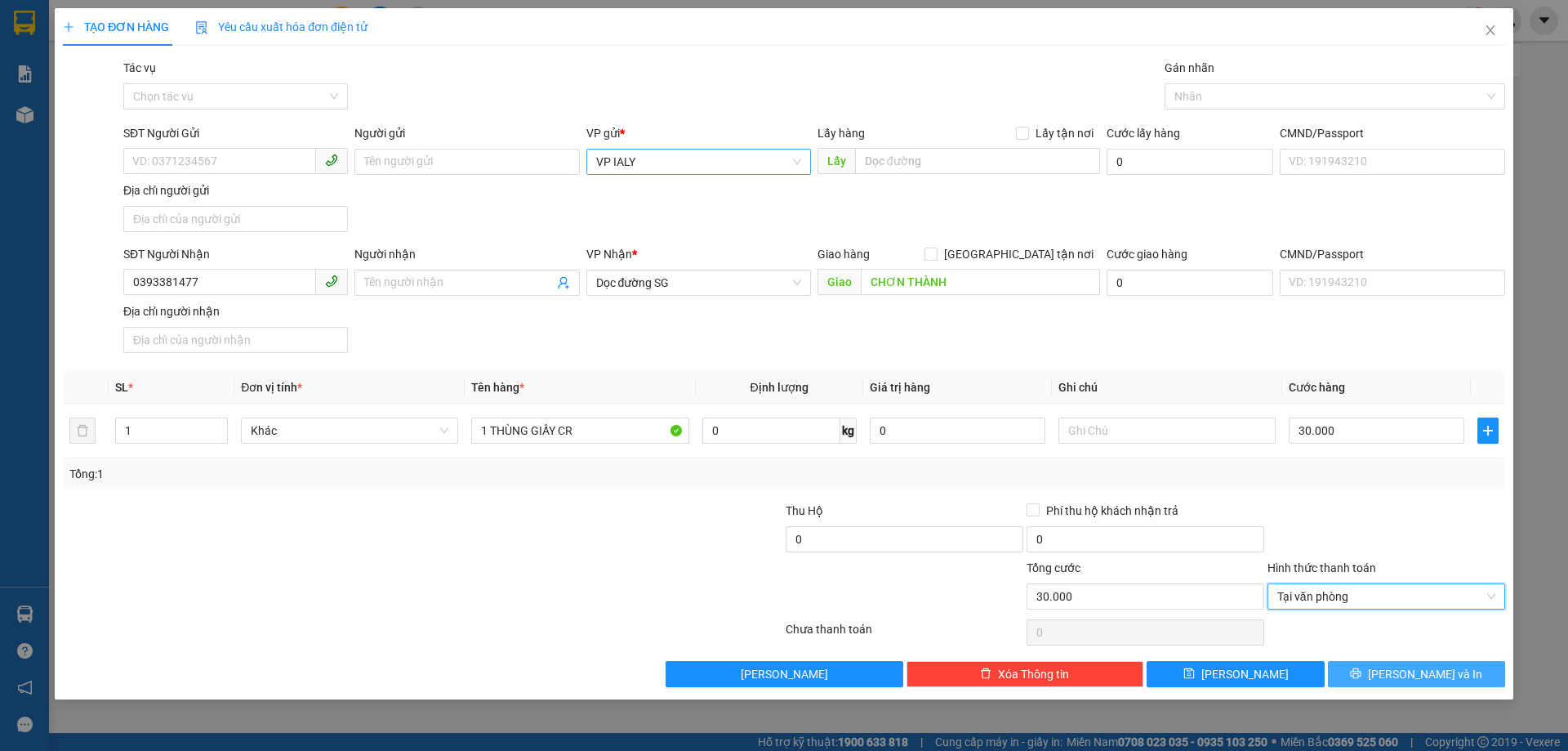
click at [1368, 673] on button "[PERSON_NAME] và In" at bounding box center [1416, 674] width 177 height 26
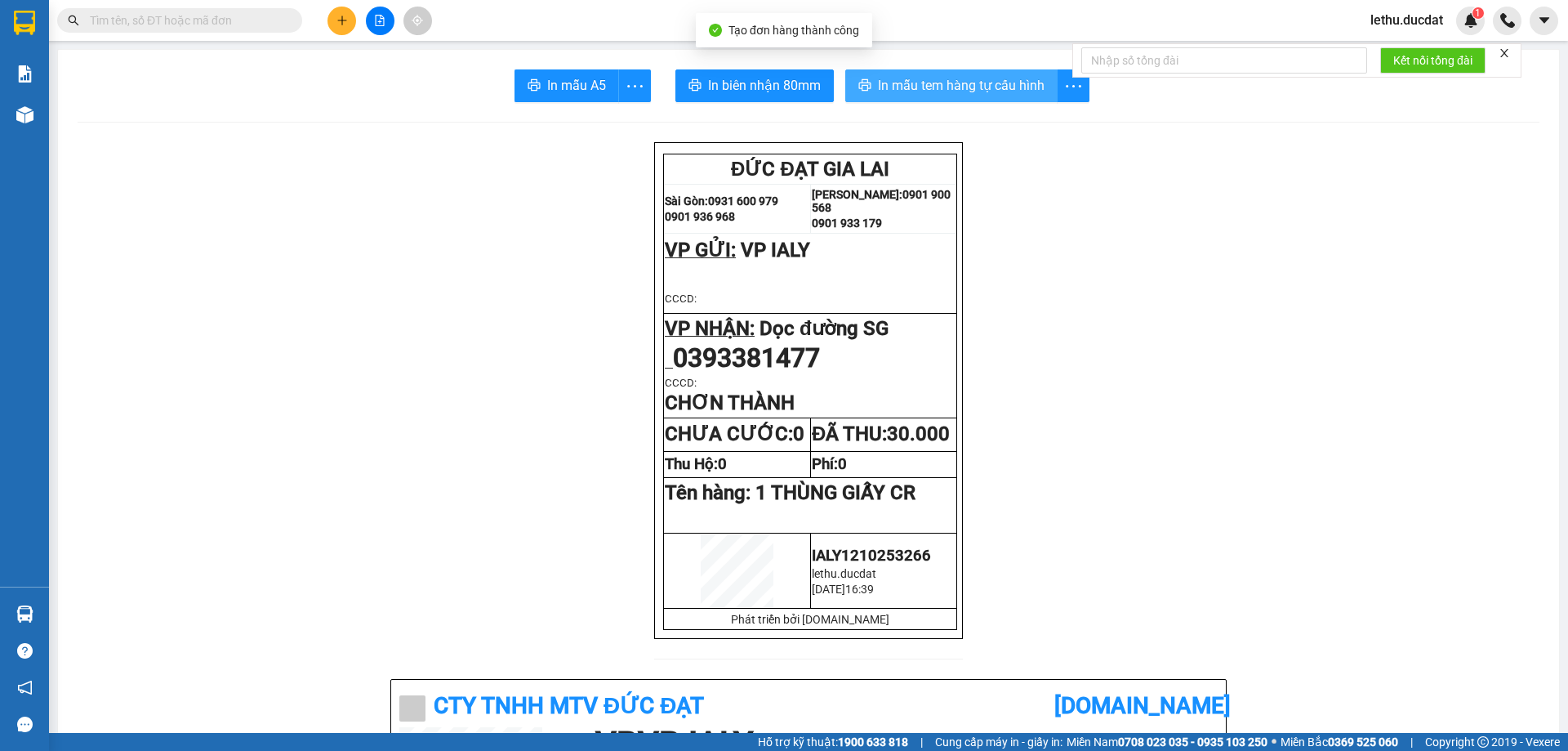
click at [954, 83] on span "In mẫu tem hàng tự cấu hình" at bounding box center [961, 86] width 167 height 21
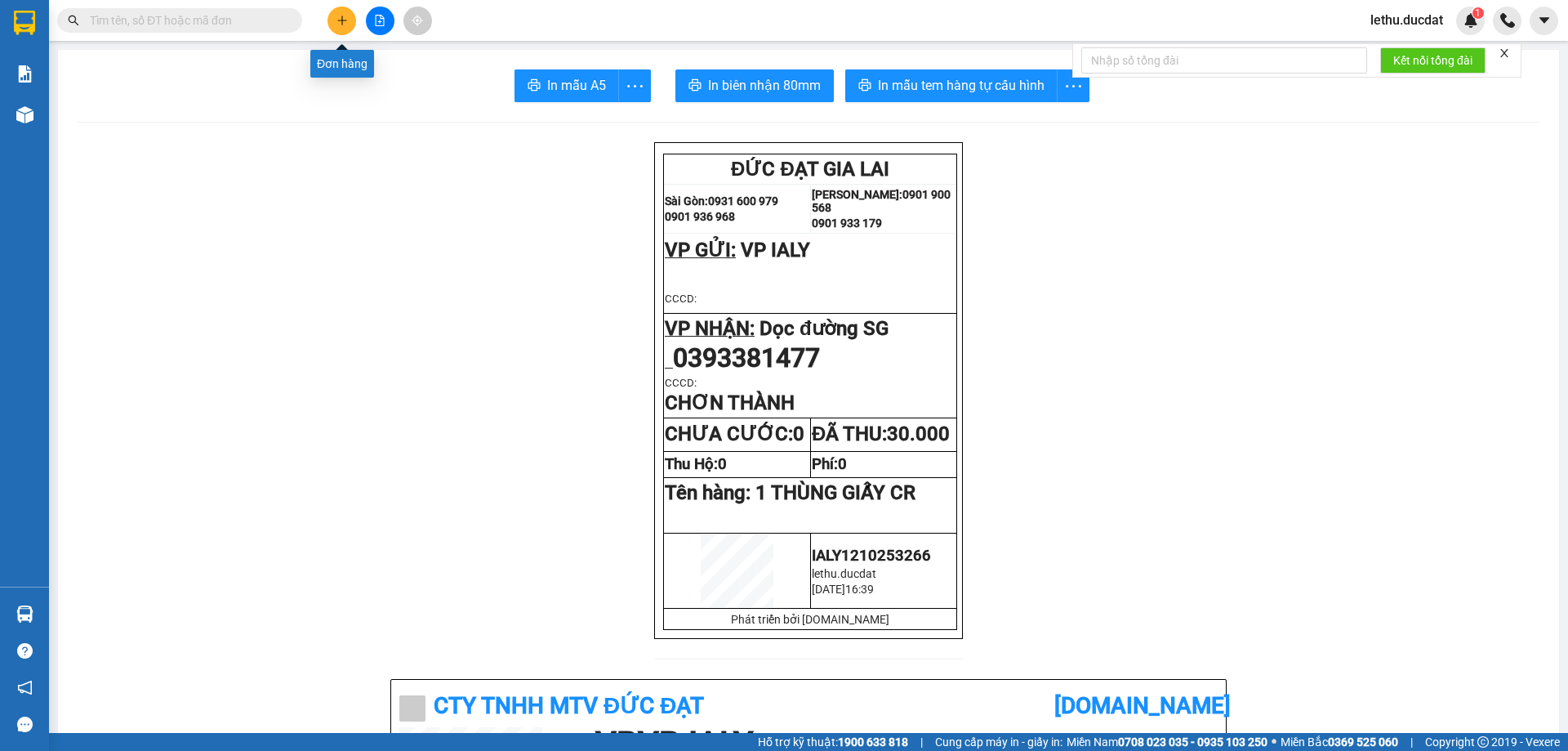
click at [337, 13] on button at bounding box center [342, 21] width 28 height 28
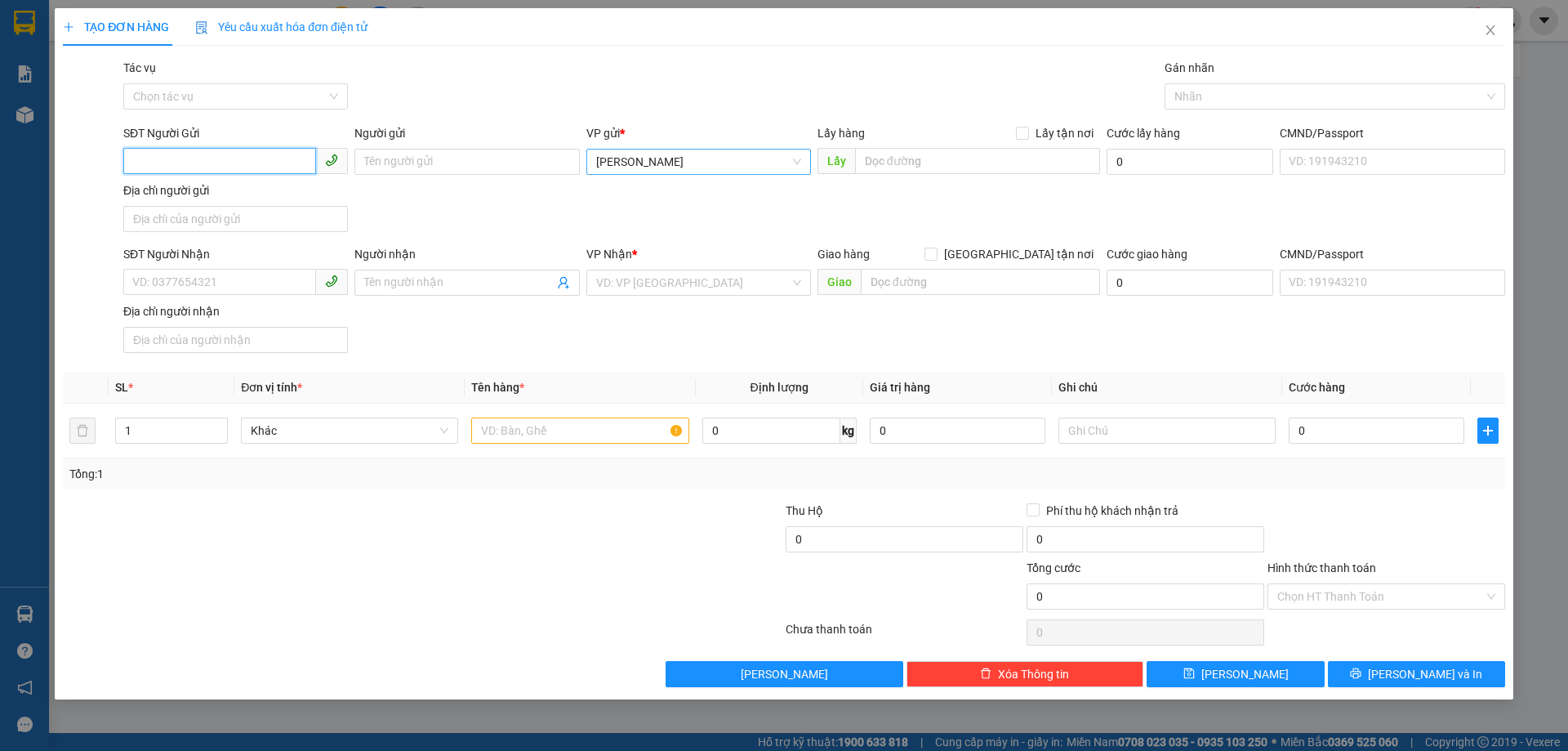
click at [639, 167] on span "[PERSON_NAME]" at bounding box center [699, 162] width 205 height 24
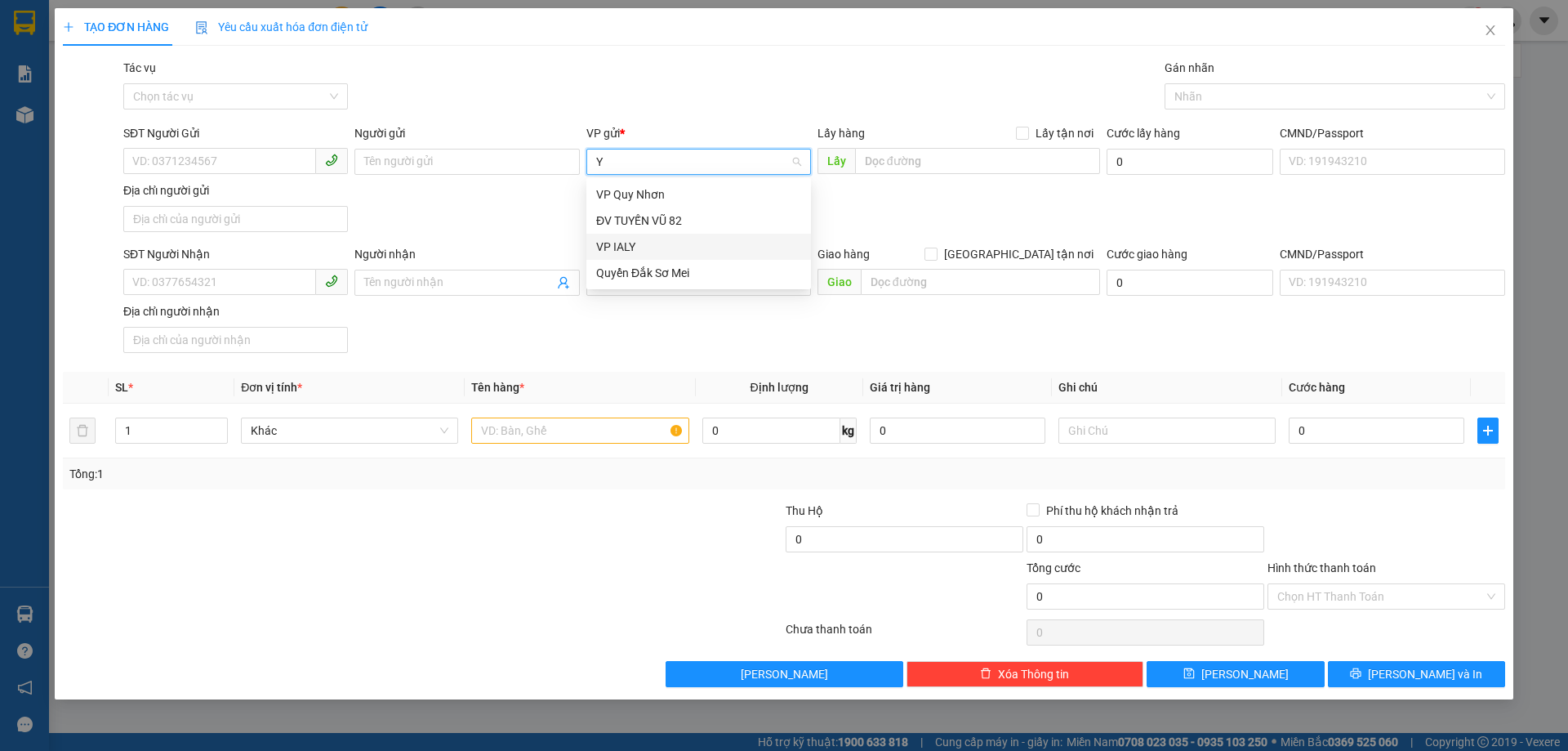
click at [637, 249] on div "VP IALY" at bounding box center [699, 246] width 205 height 18
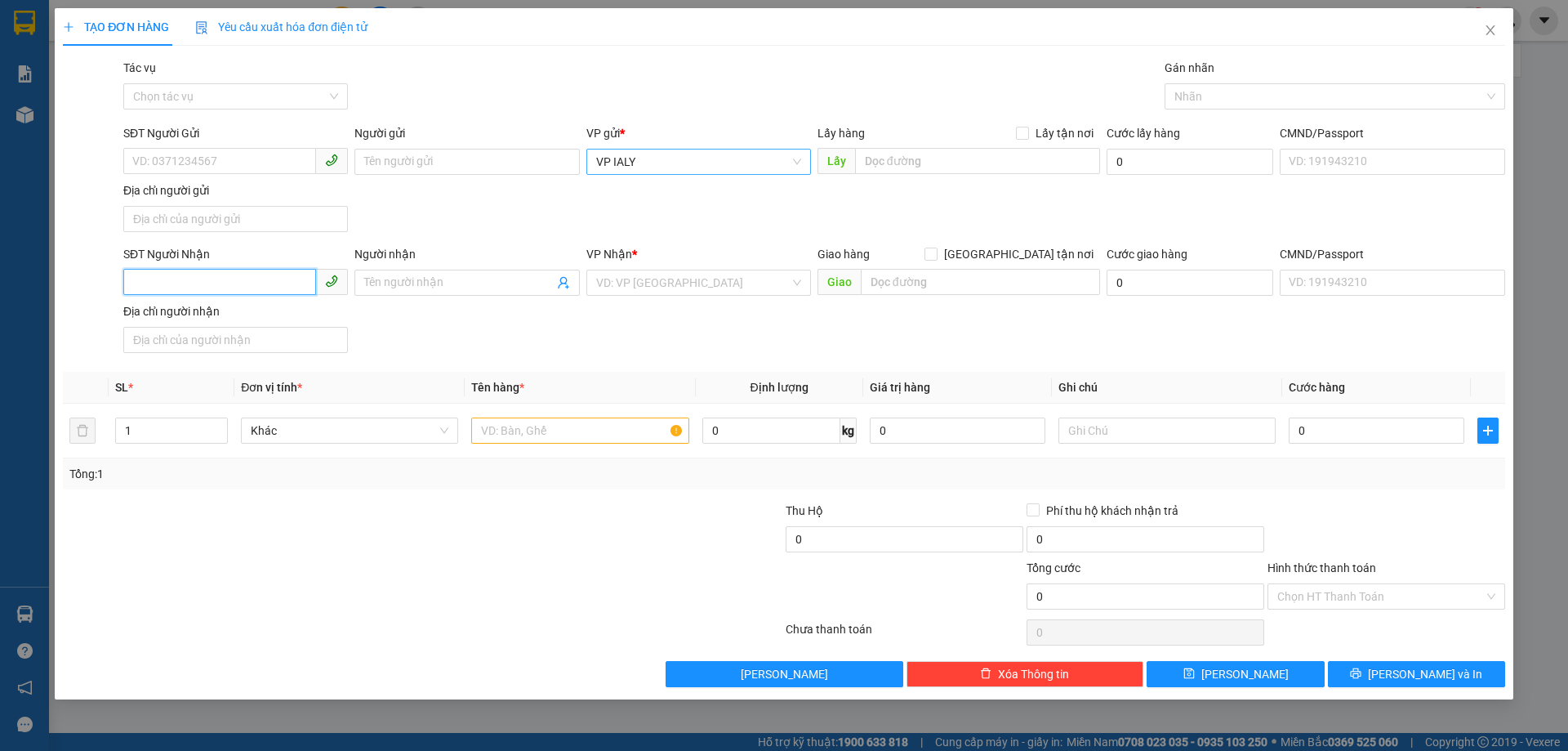
click at [240, 273] on input "SĐT Người Nhận" at bounding box center [219, 282] width 193 height 26
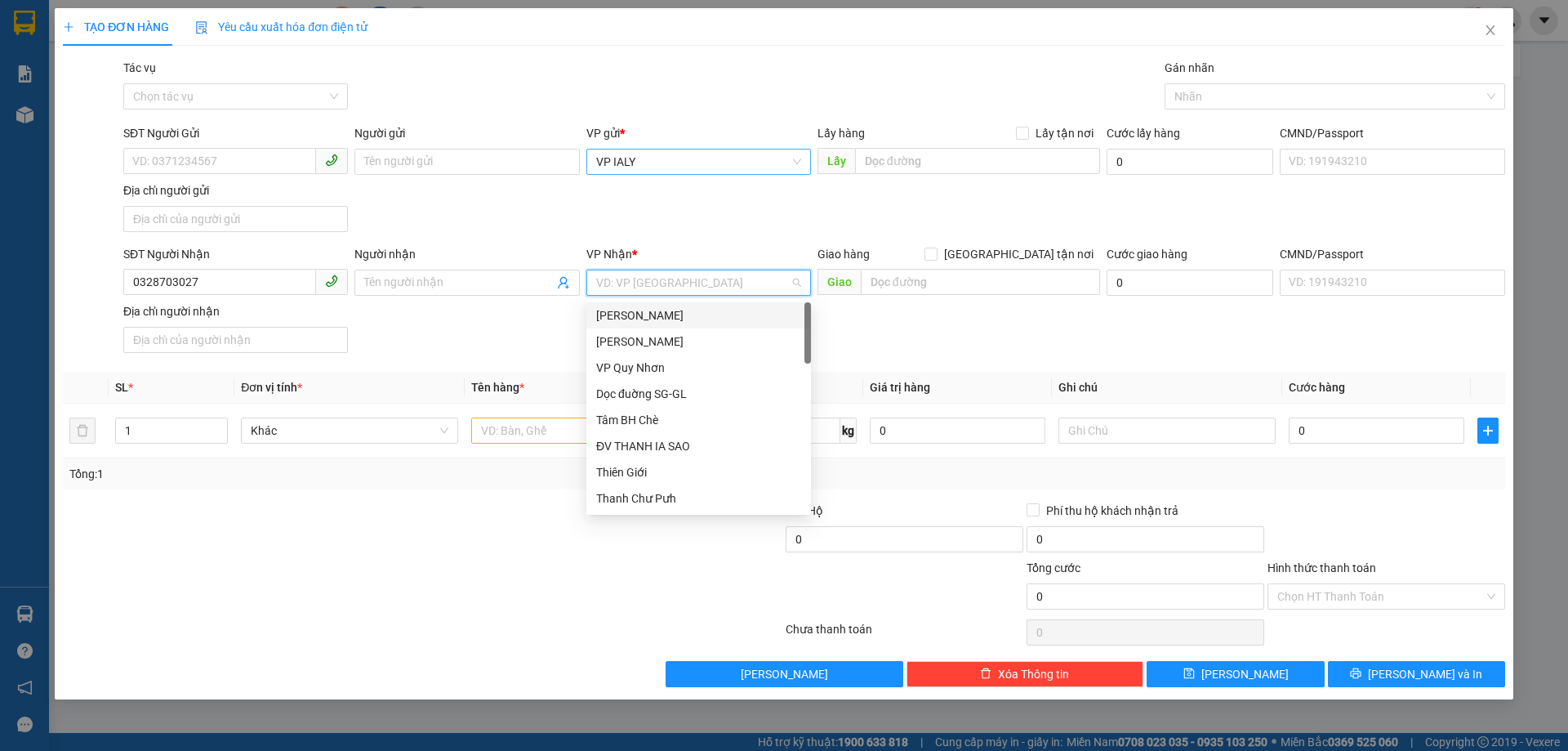
click at [605, 293] on input "search" at bounding box center [692, 283] width 193 height 24
click at [625, 399] on div "VP [GEOGRAPHIC_DATA]" at bounding box center [699, 393] width 205 height 18
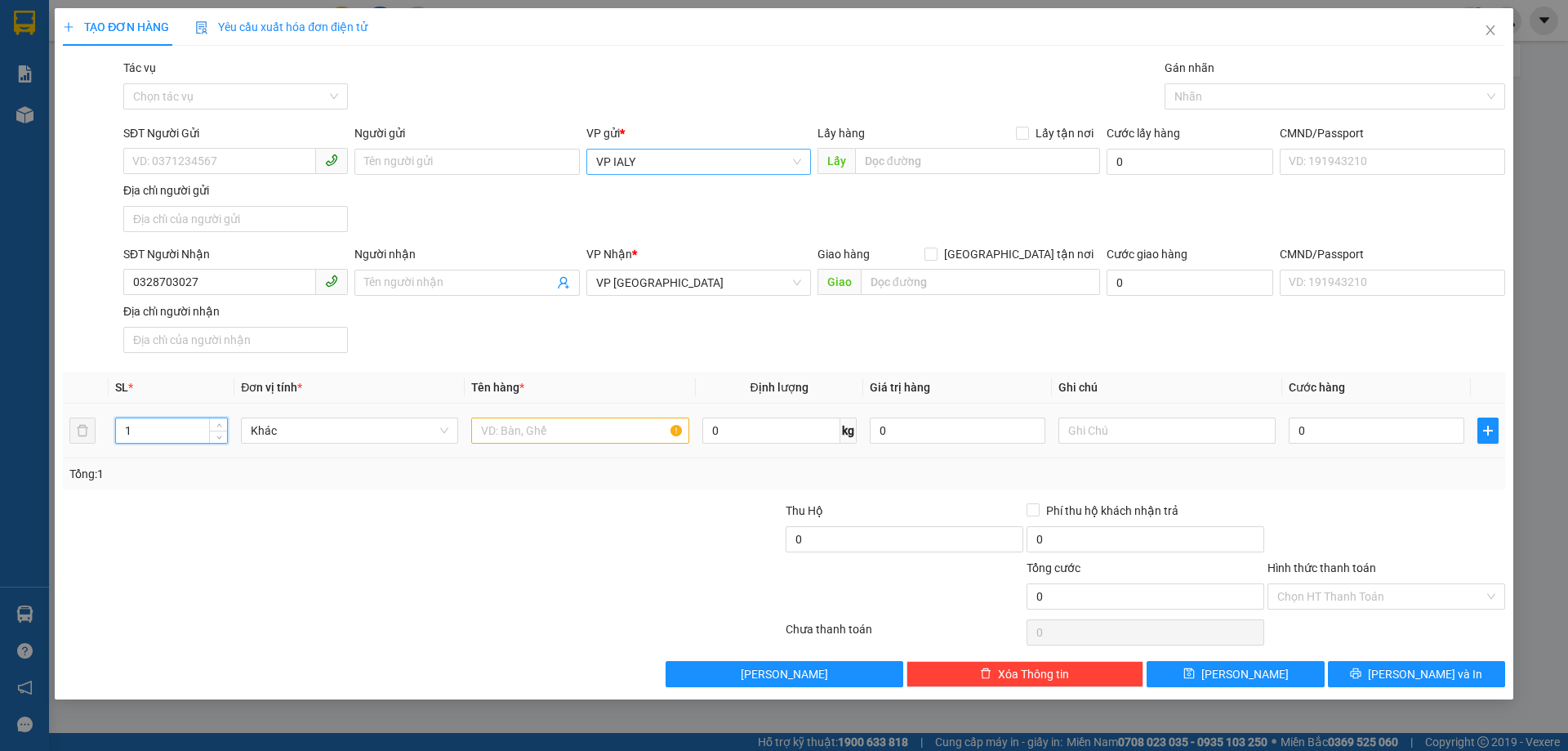
click at [173, 431] on input "1" at bounding box center [171, 431] width 111 height 24
click at [503, 432] on input "text" at bounding box center [579, 431] width 218 height 26
click at [1306, 442] on input "0" at bounding box center [1376, 431] width 175 height 26
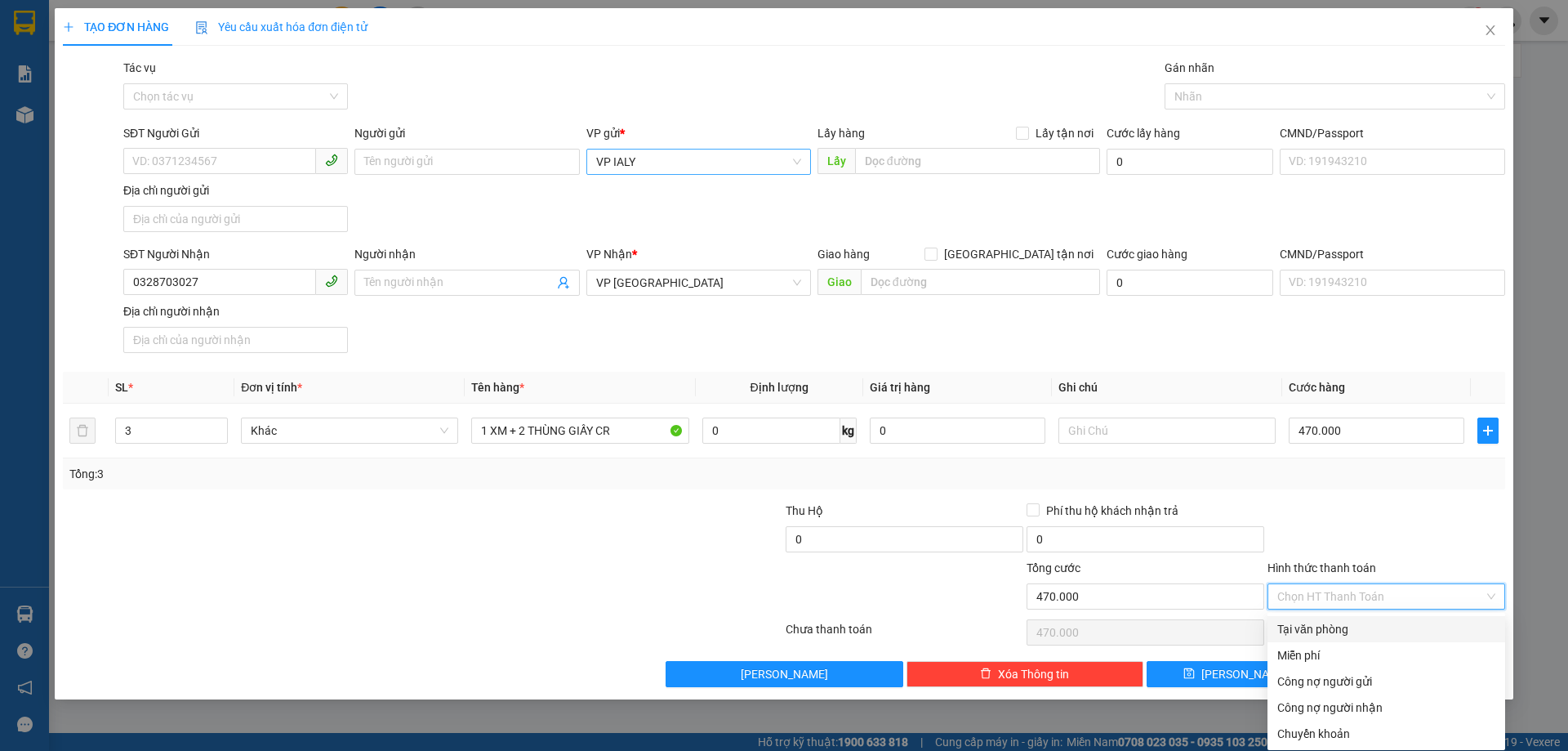
click at [1314, 589] on input "Hình thức thanh toán" at bounding box center [1380, 596] width 206 height 24
click at [1307, 635] on div "Tại văn phòng" at bounding box center [1385, 629] width 218 height 18
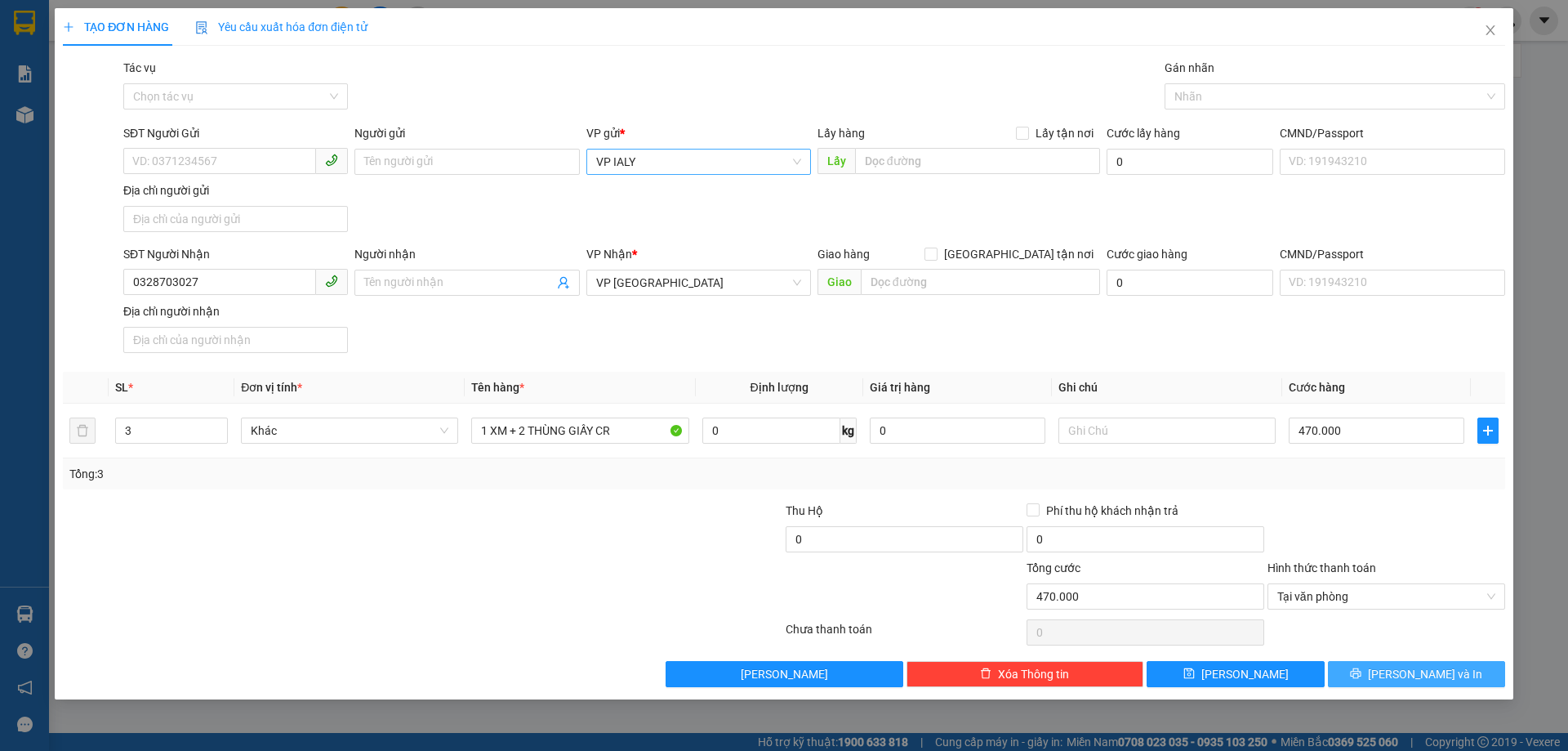
click at [1376, 674] on button "[PERSON_NAME] và In" at bounding box center [1416, 674] width 177 height 26
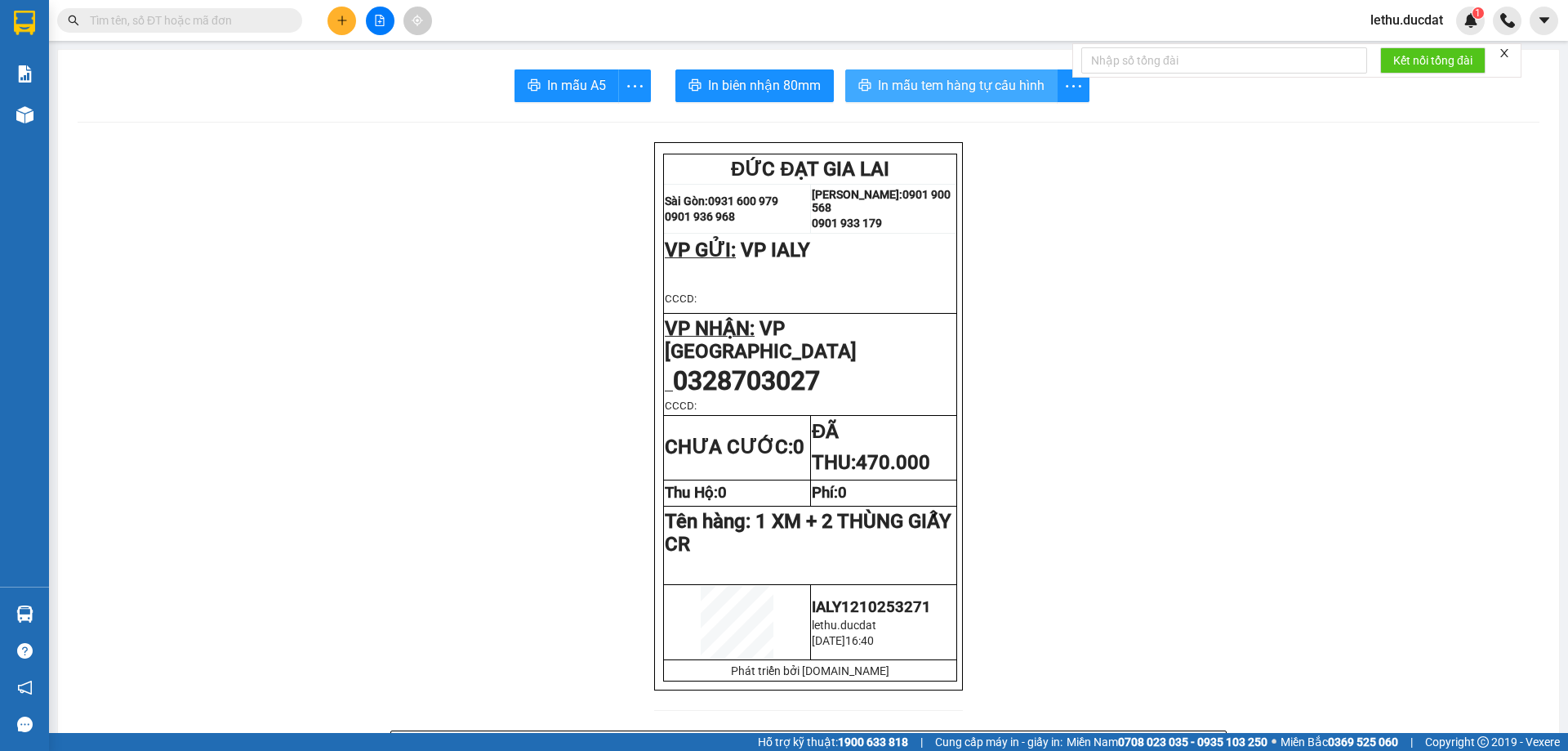
click at [920, 85] on span "In mẫu tem hàng tự cấu hình" at bounding box center [961, 86] width 167 height 21
click at [331, 25] on button at bounding box center [342, 21] width 28 height 28
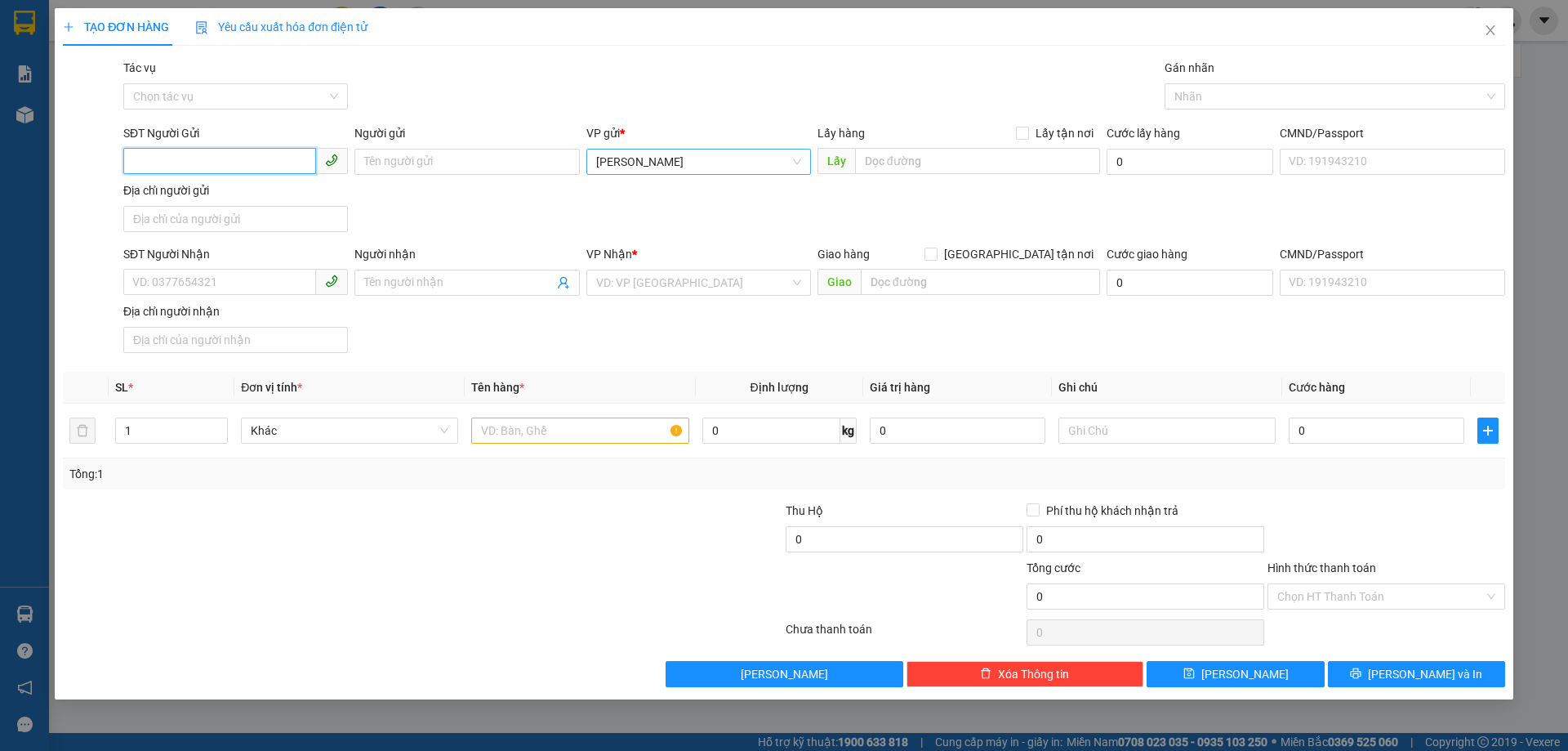
click at [631, 155] on span "[PERSON_NAME]" at bounding box center [699, 162] width 205 height 24
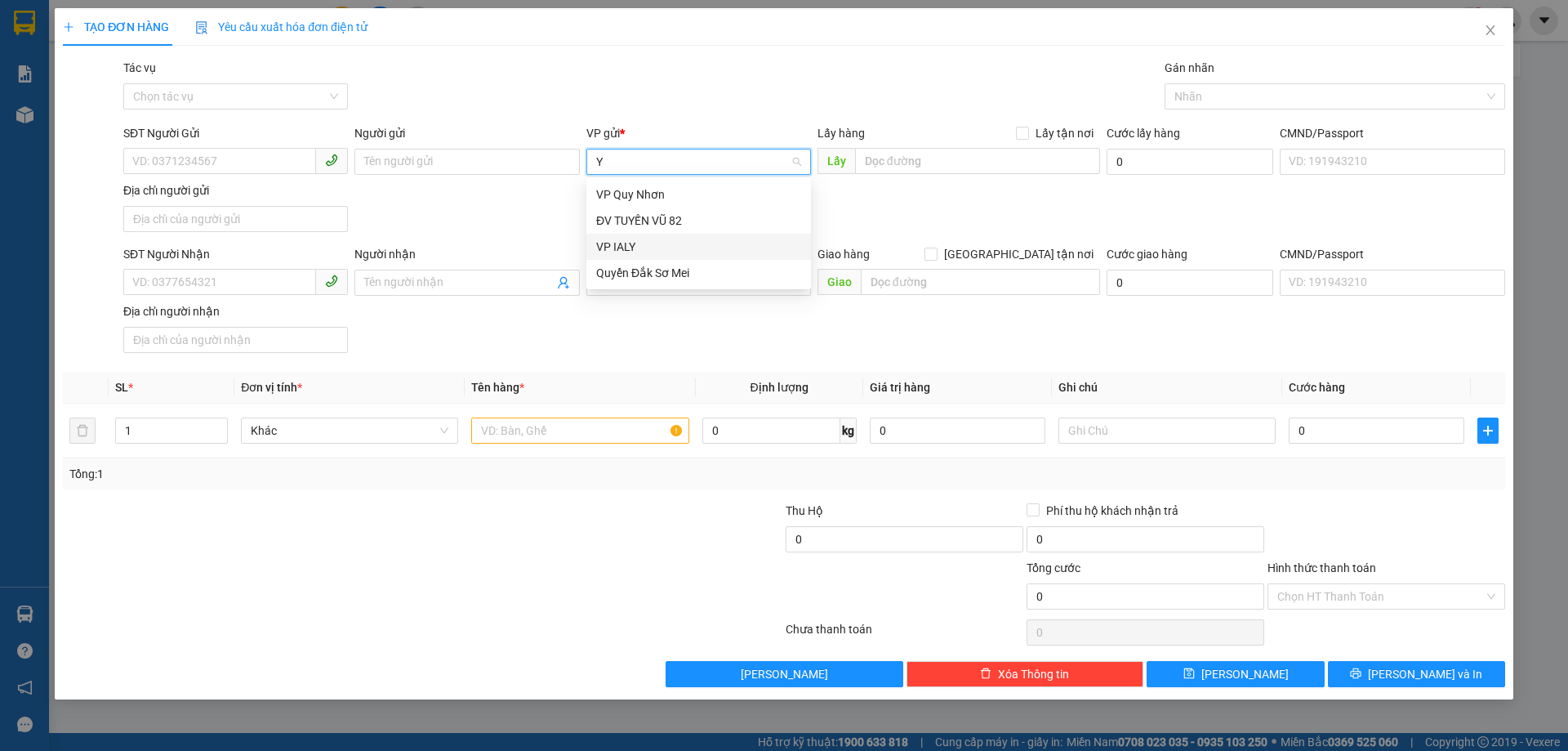
click at [612, 248] on div "VP IALY" at bounding box center [699, 246] width 205 height 18
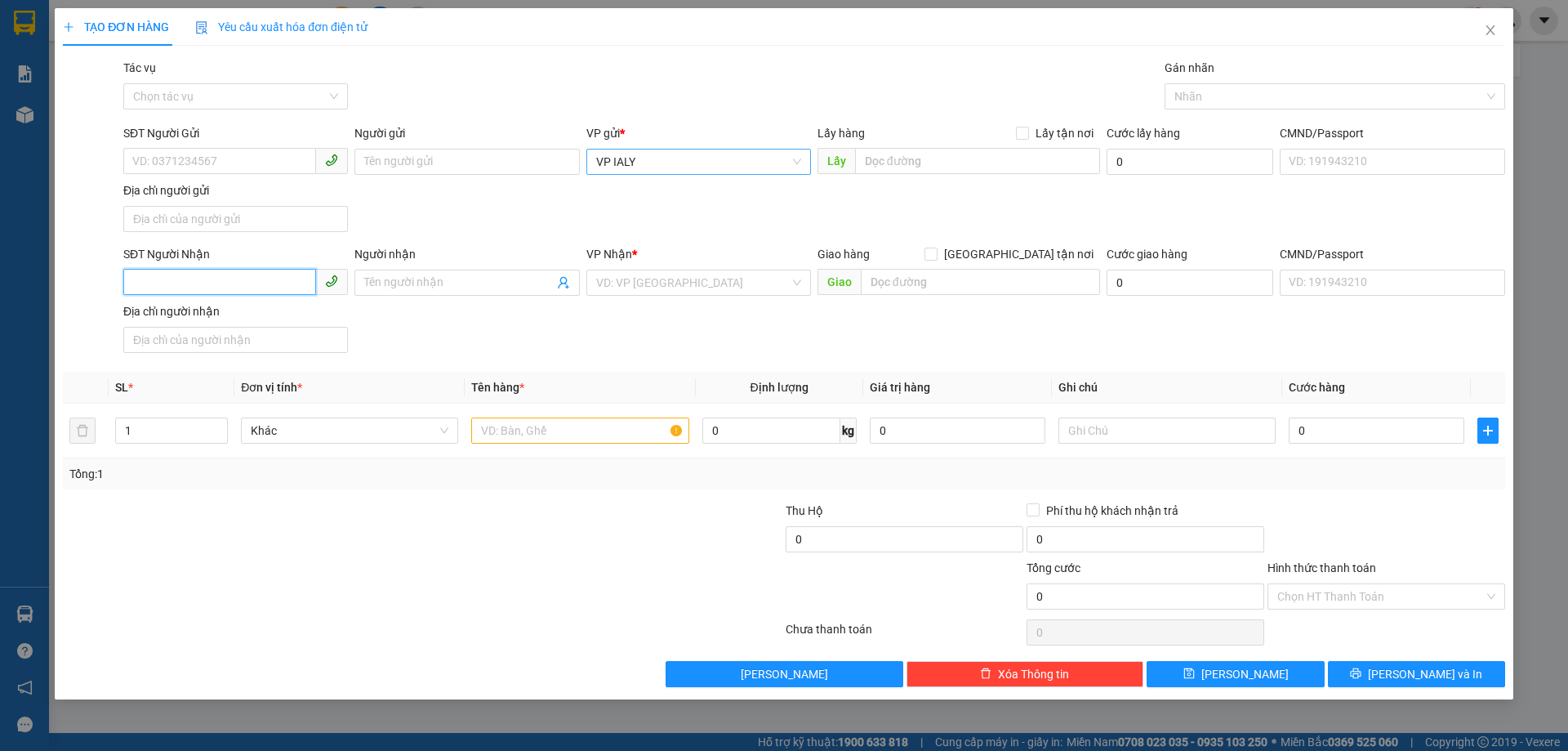
click at [205, 278] on input "SĐT Người Nhận" at bounding box center [219, 282] width 193 height 26
click at [713, 286] on input "search" at bounding box center [692, 283] width 193 height 24
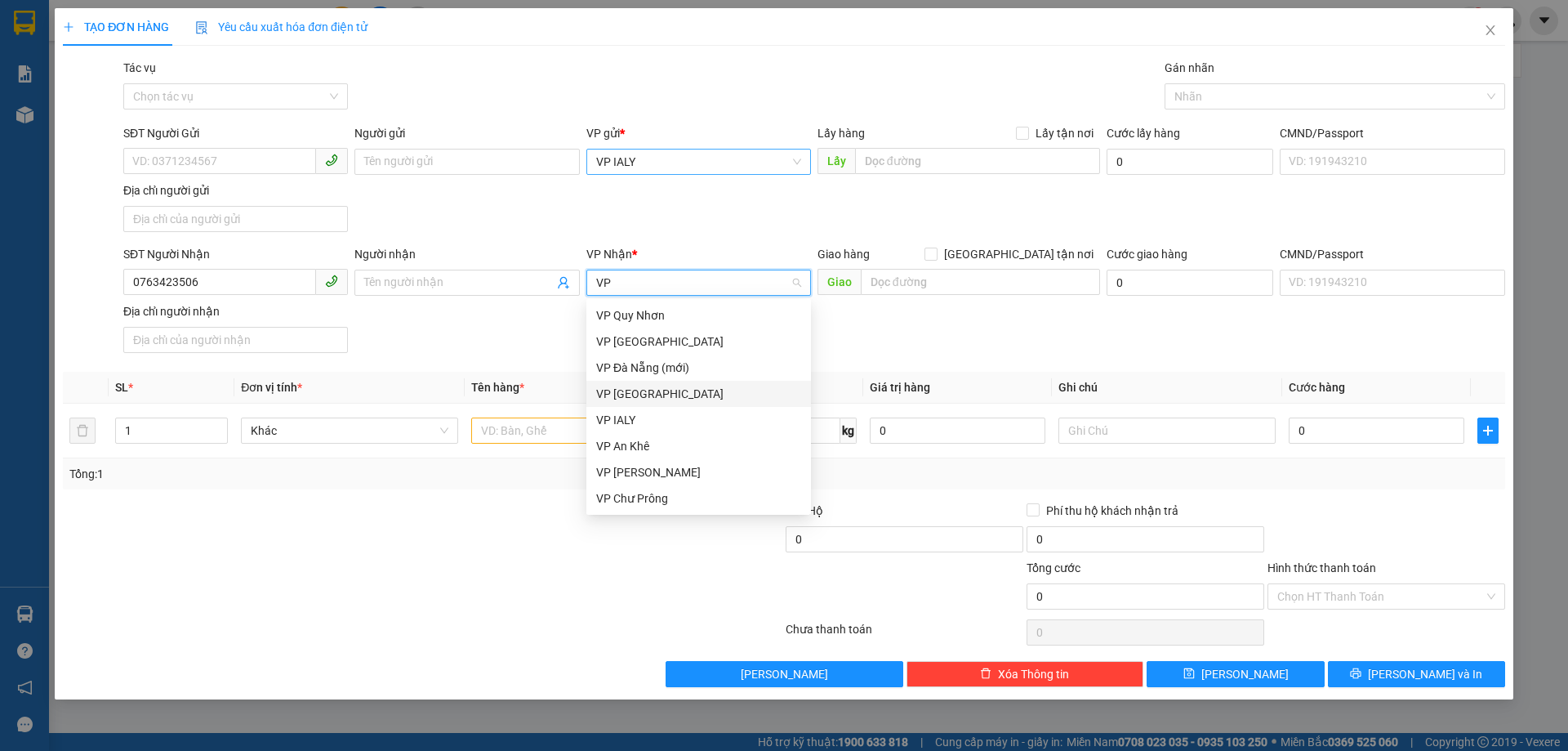
click at [624, 394] on div "VP [GEOGRAPHIC_DATA]" at bounding box center [699, 393] width 205 height 18
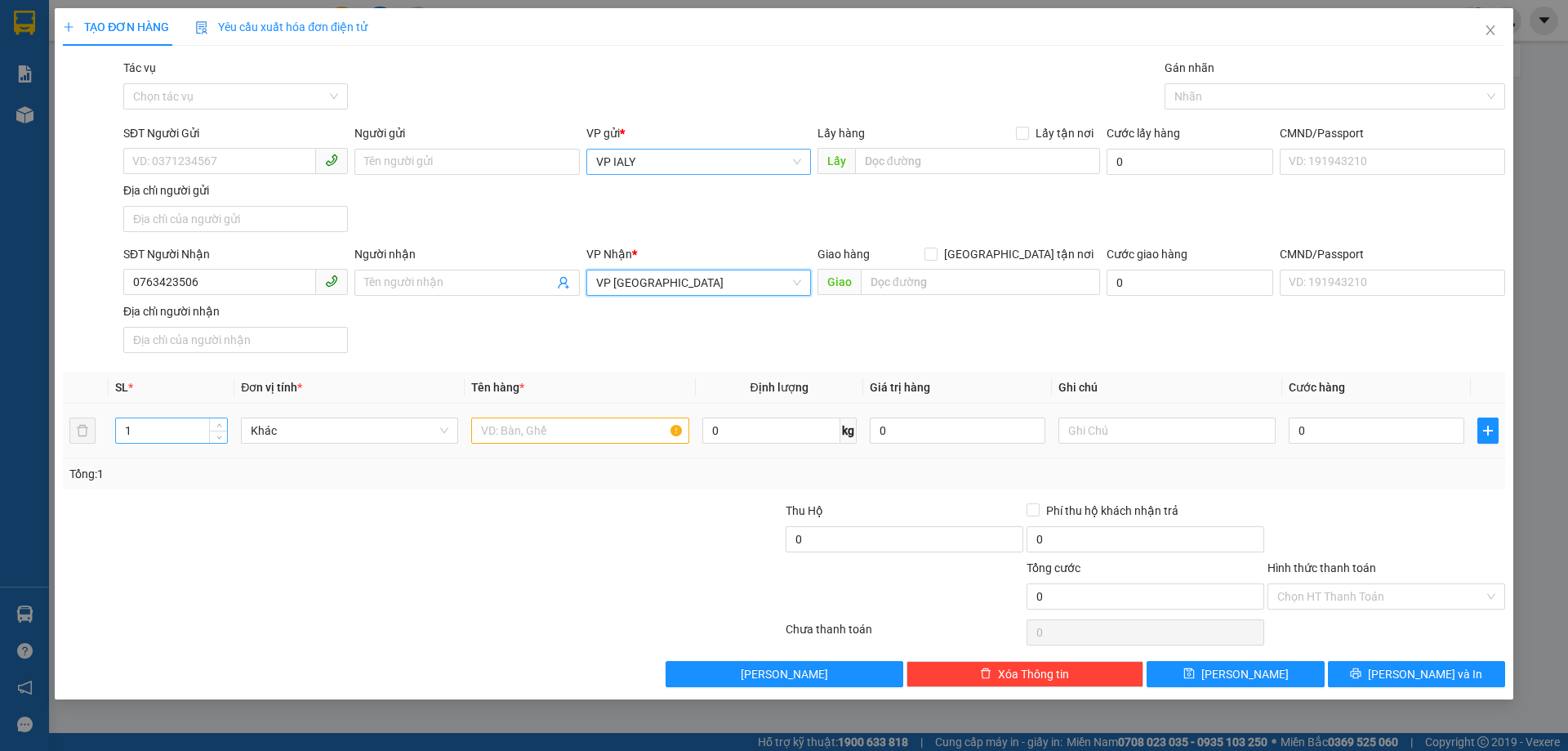
click at [135, 423] on input "1" at bounding box center [171, 431] width 111 height 24
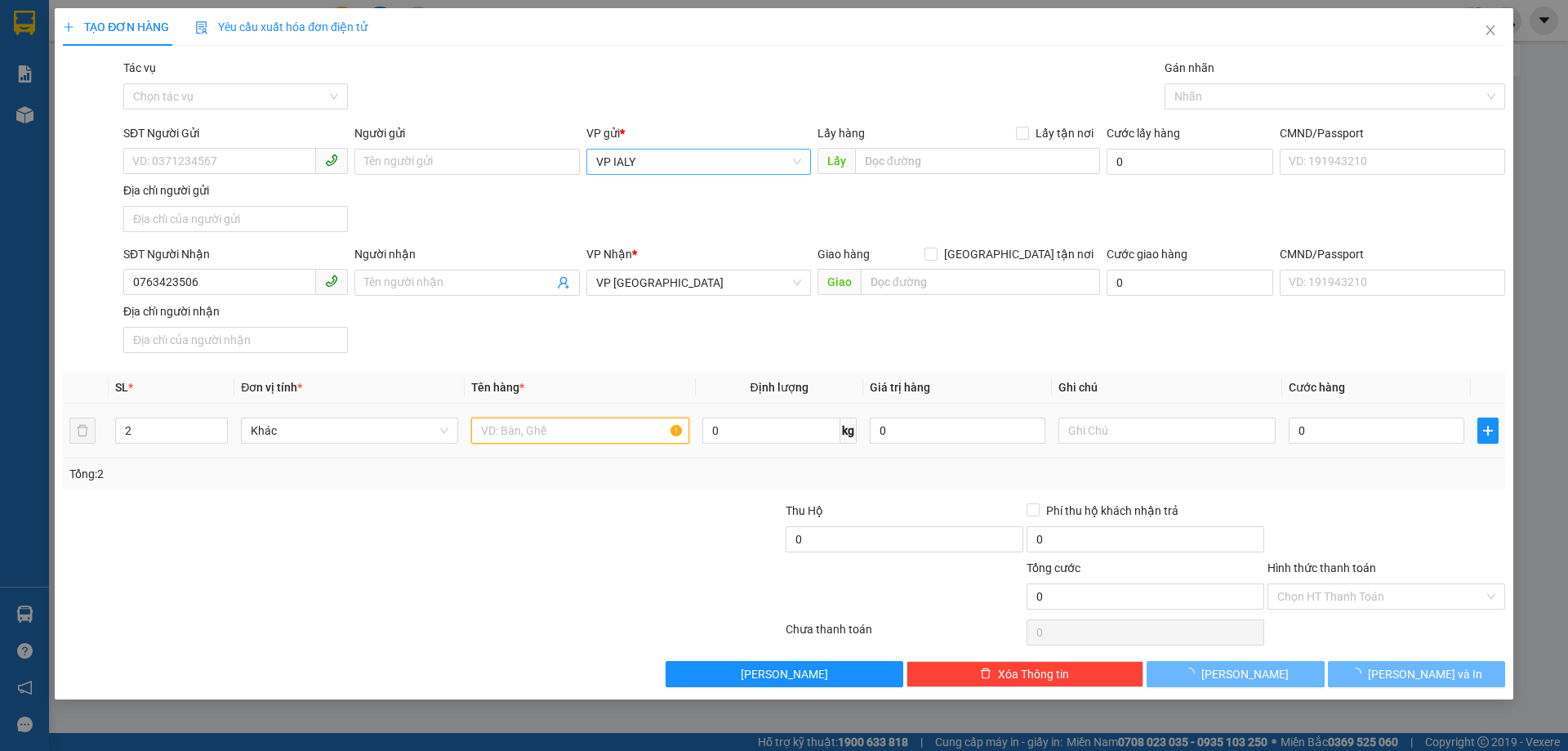
click at [535, 436] on input "text" at bounding box center [579, 431] width 218 height 26
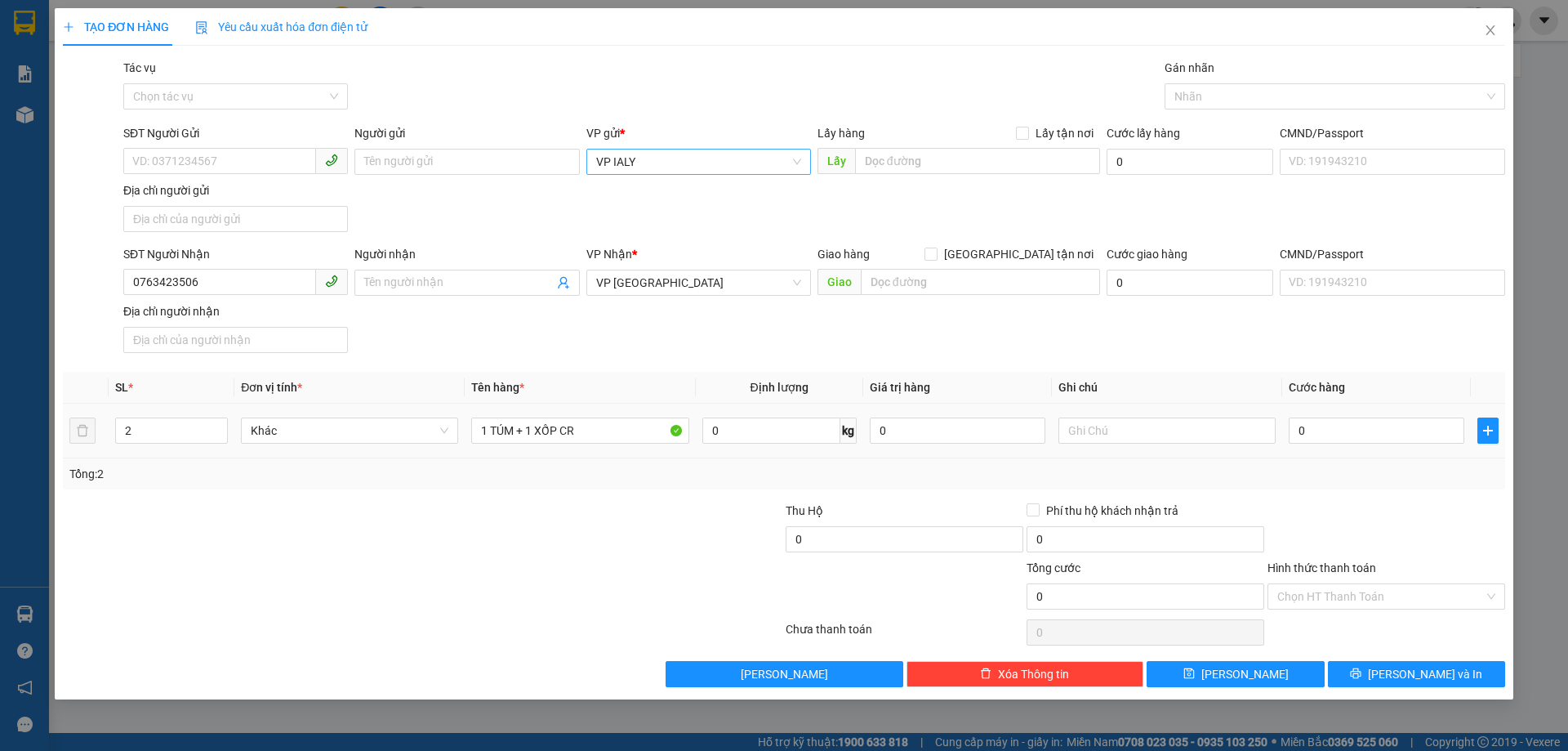
click at [1348, 454] on td "0" at bounding box center [1376, 431] width 188 height 55
click at [1350, 431] on input "0" at bounding box center [1376, 431] width 175 height 26
click at [1340, 591] on input "Hình thức thanh toán" at bounding box center [1380, 596] width 206 height 24
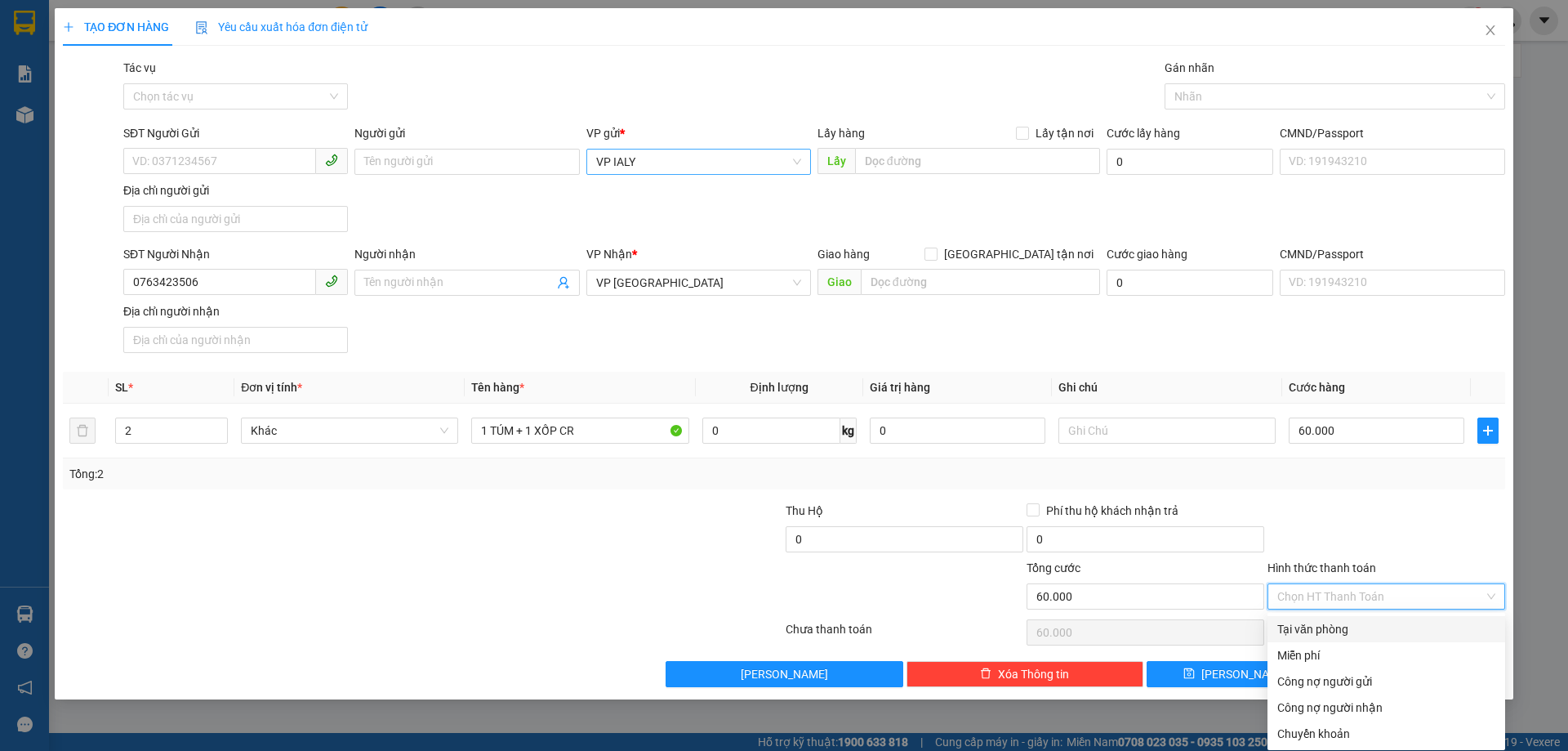
click at [1329, 636] on div "Tại văn phòng" at bounding box center [1385, 629] width 218 height 18
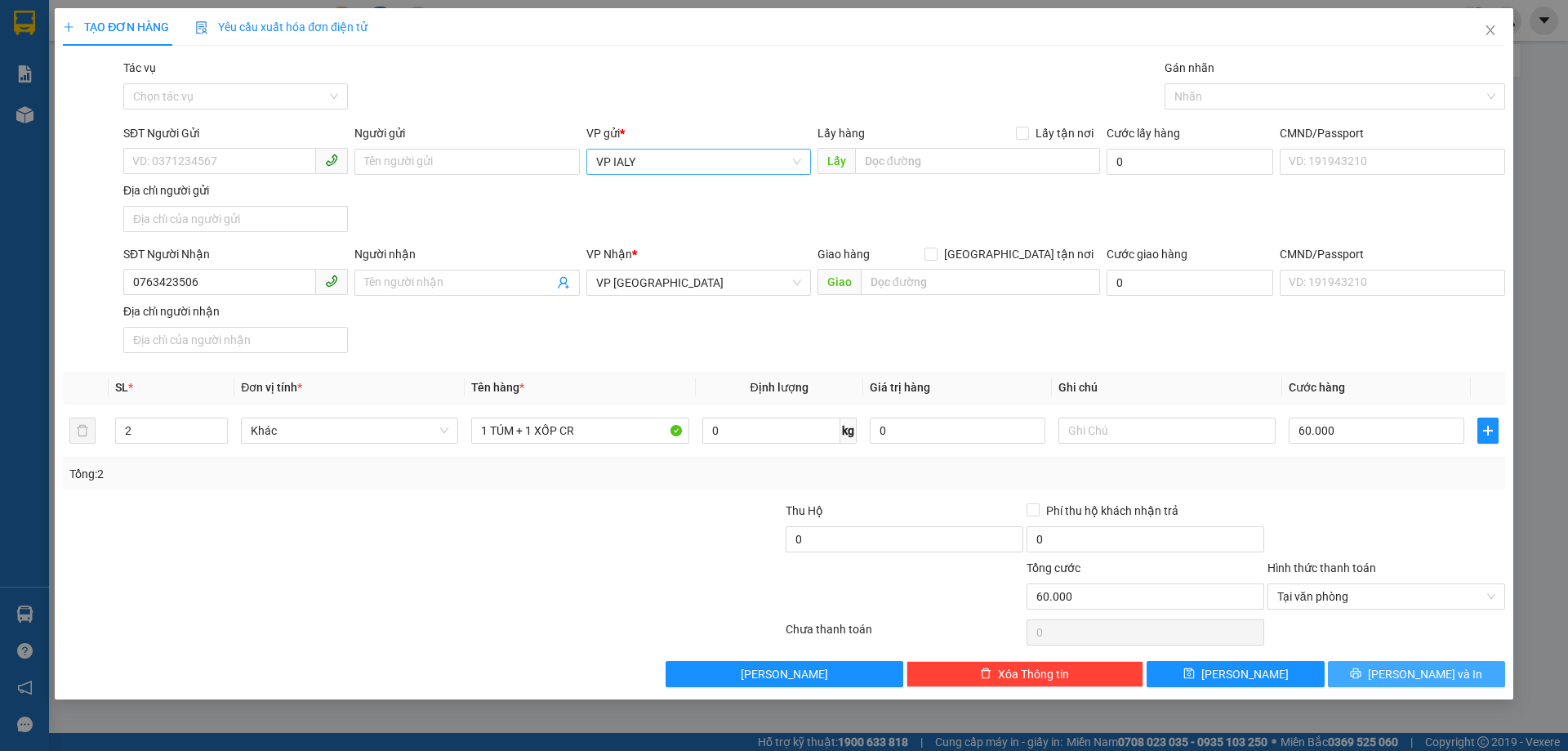
click at [1445, 681] on span "[PERSON_NAME] và In" at bounding box center [1424, 674] width 114 height 18
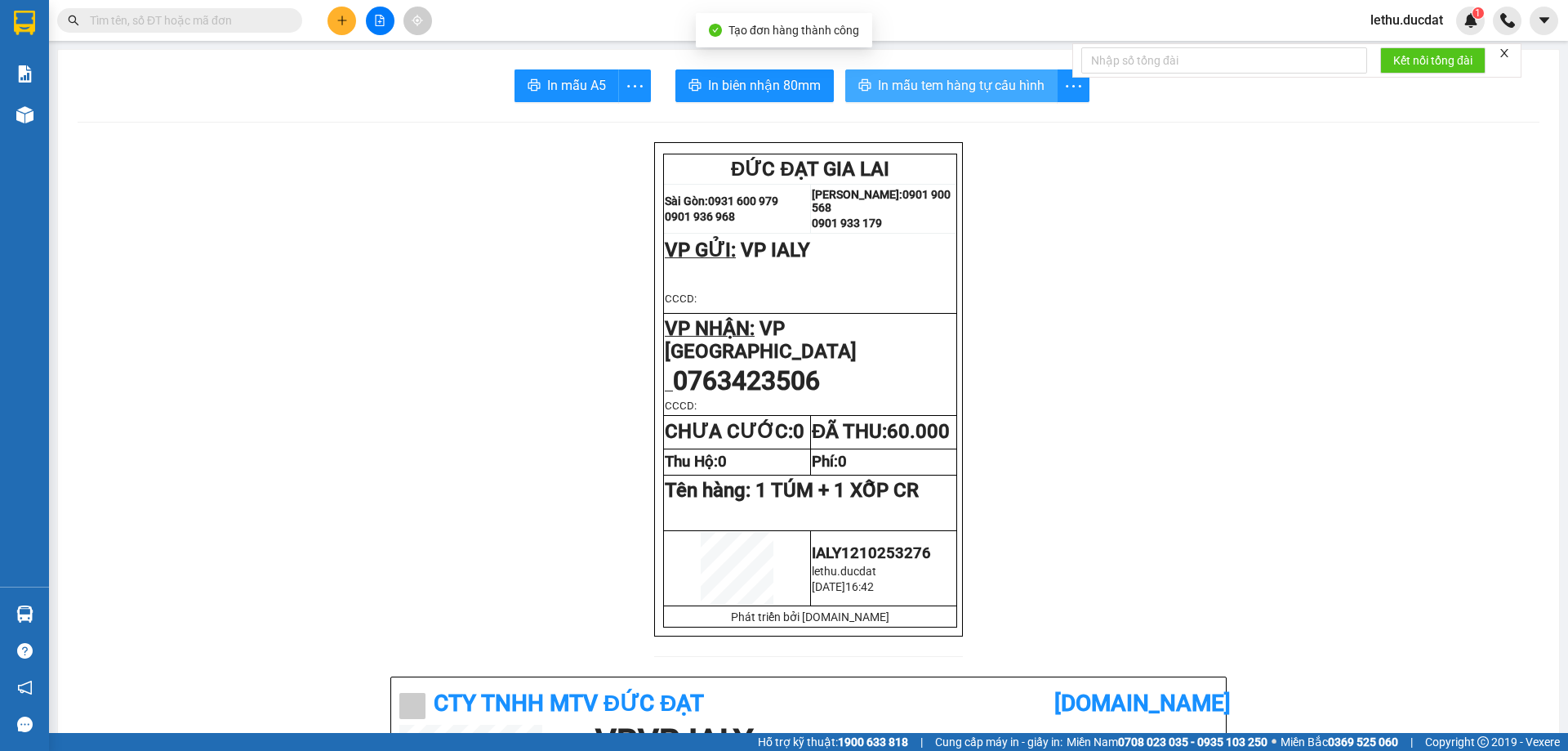
click at [961, 78] on span "In mẫu tem hàng tự cấu hình" at bounding box center [961, 86] width 167 height 21
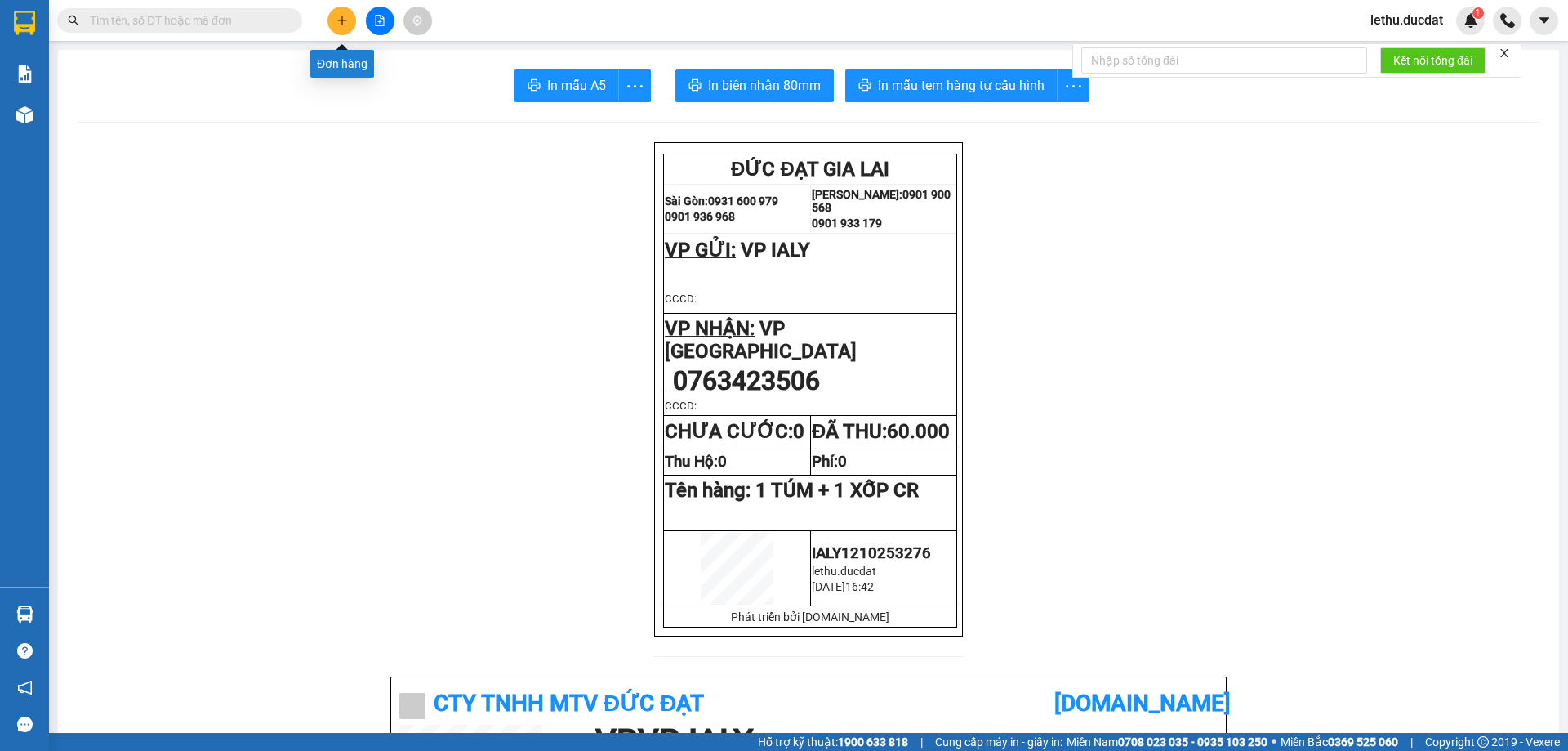
click at [340, 20] on icon "plus" at bounding box center [342, 21] width 11 height 11
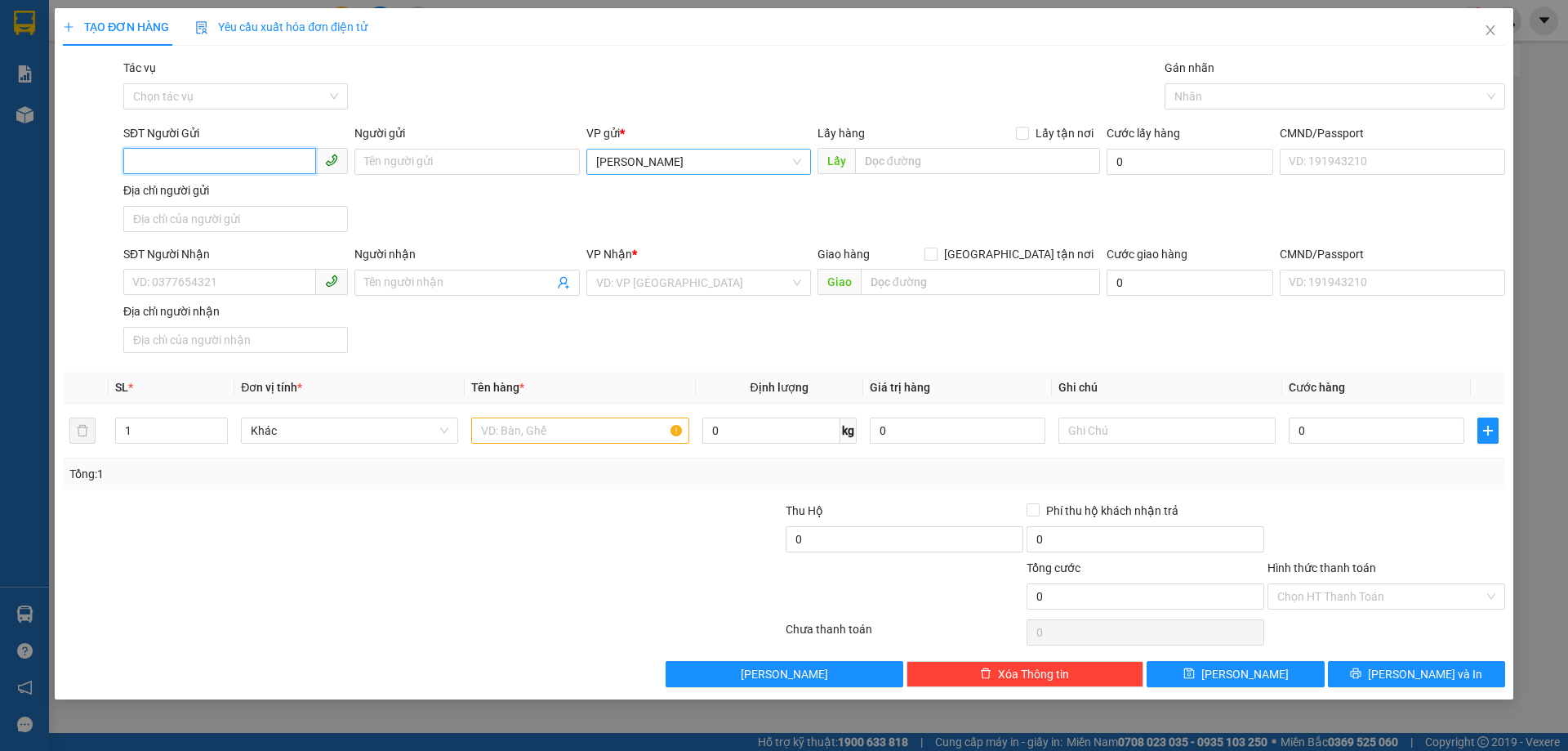
click at [623, 155] on span "[PERSON_NAME]" at bounding box center [699, 162] width 205 height 24
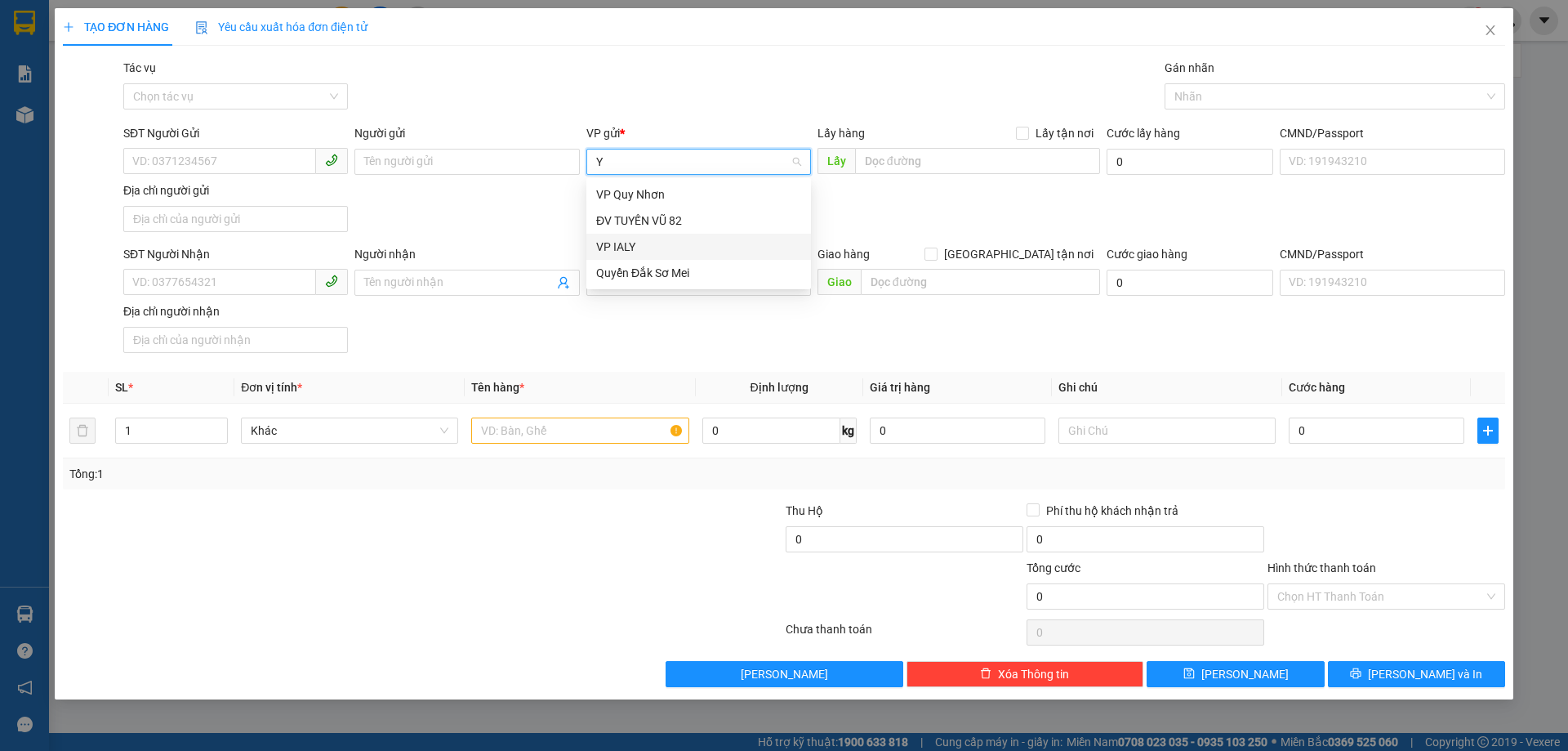
click at [623, 249] on div "VP IALY" at bounding box center [699, 246] width 205 height 18
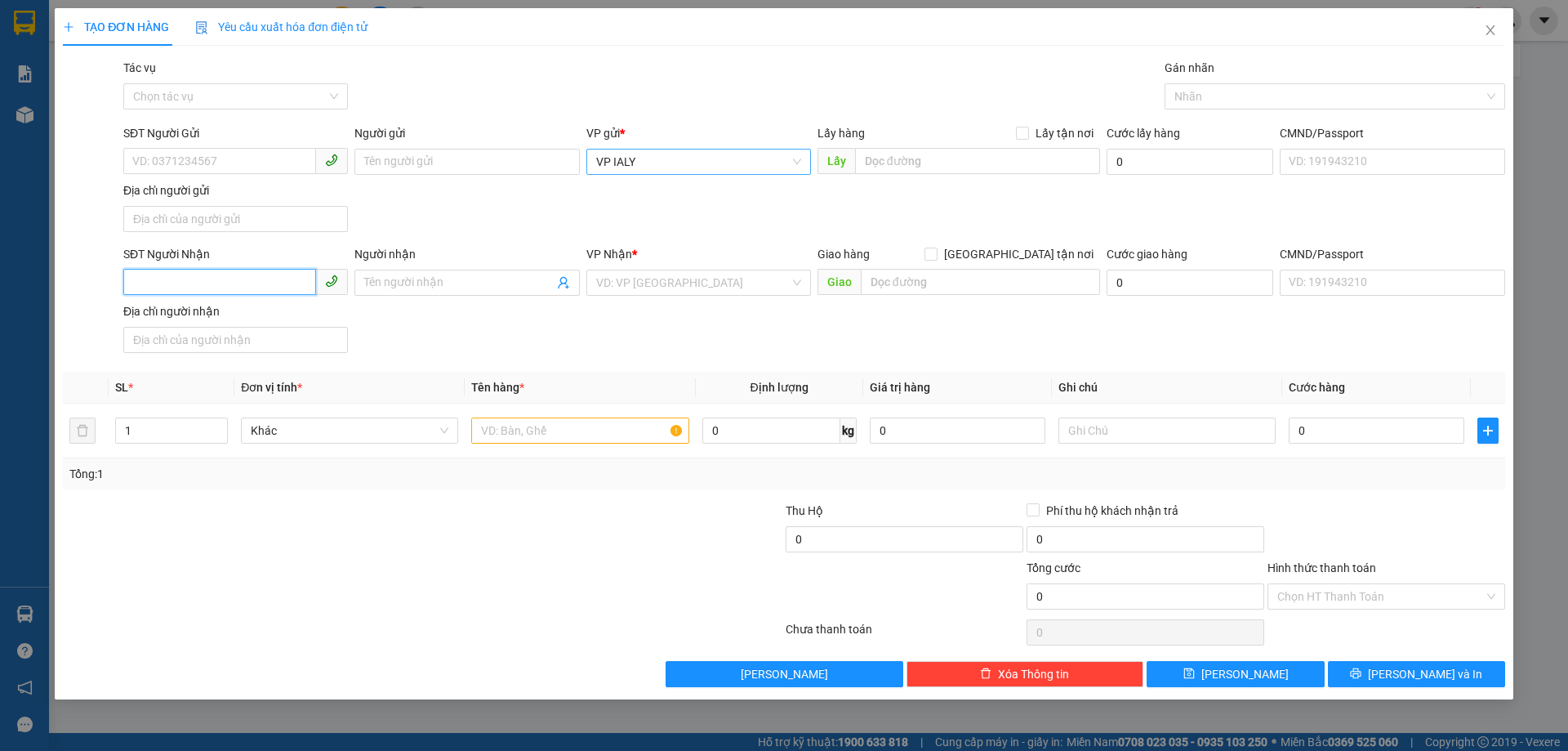
click at [274, 286] on input "SĐT Người Nhận" at bounding box center [219, 282] width 193 height 26
click at [670, 283] on input "search" at bounding box center [692, 283] width 193 height 24
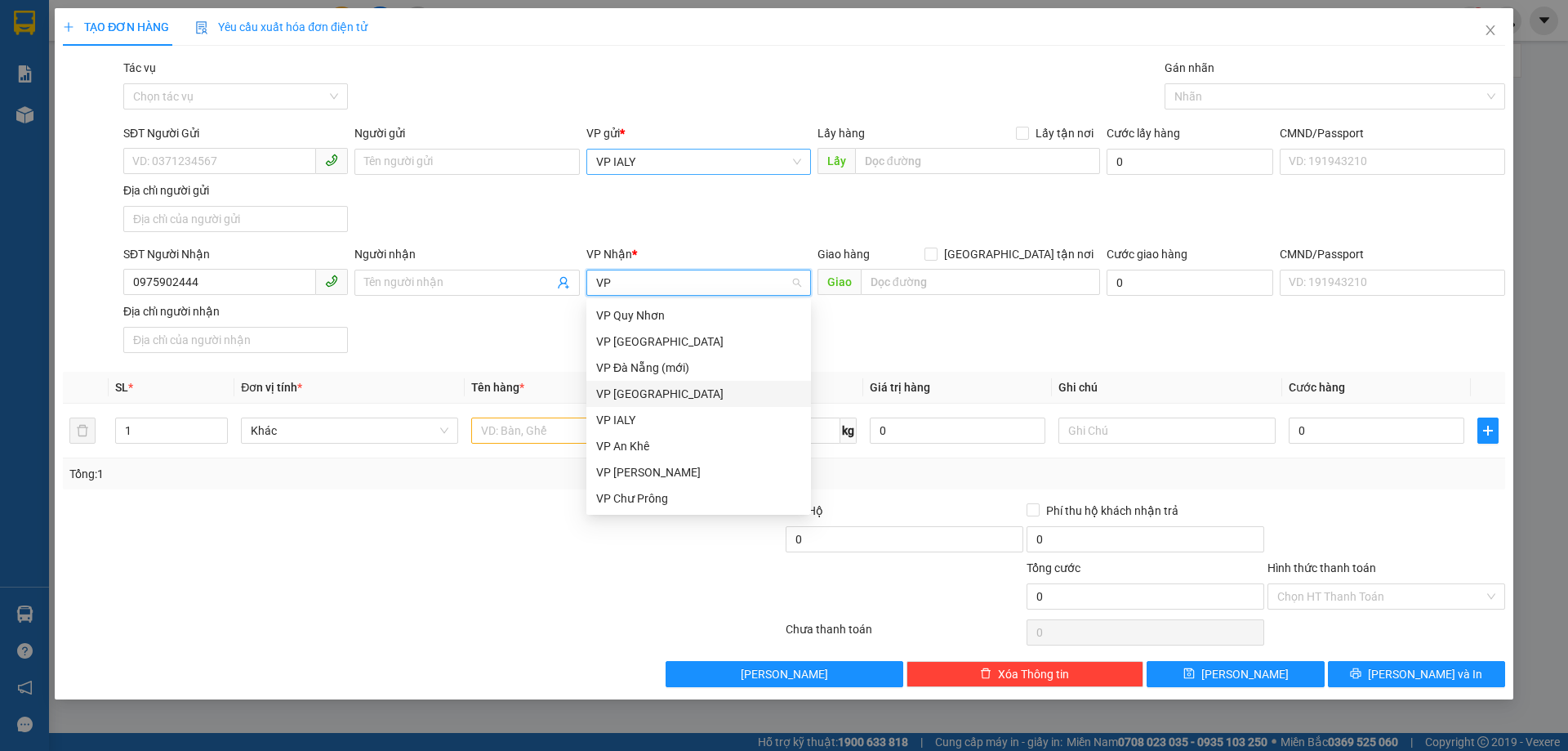
click at [636, 396] on div "VP [GEOGRAPHIC_DATA]" at bounding box center [699, 393] width 205 height 18
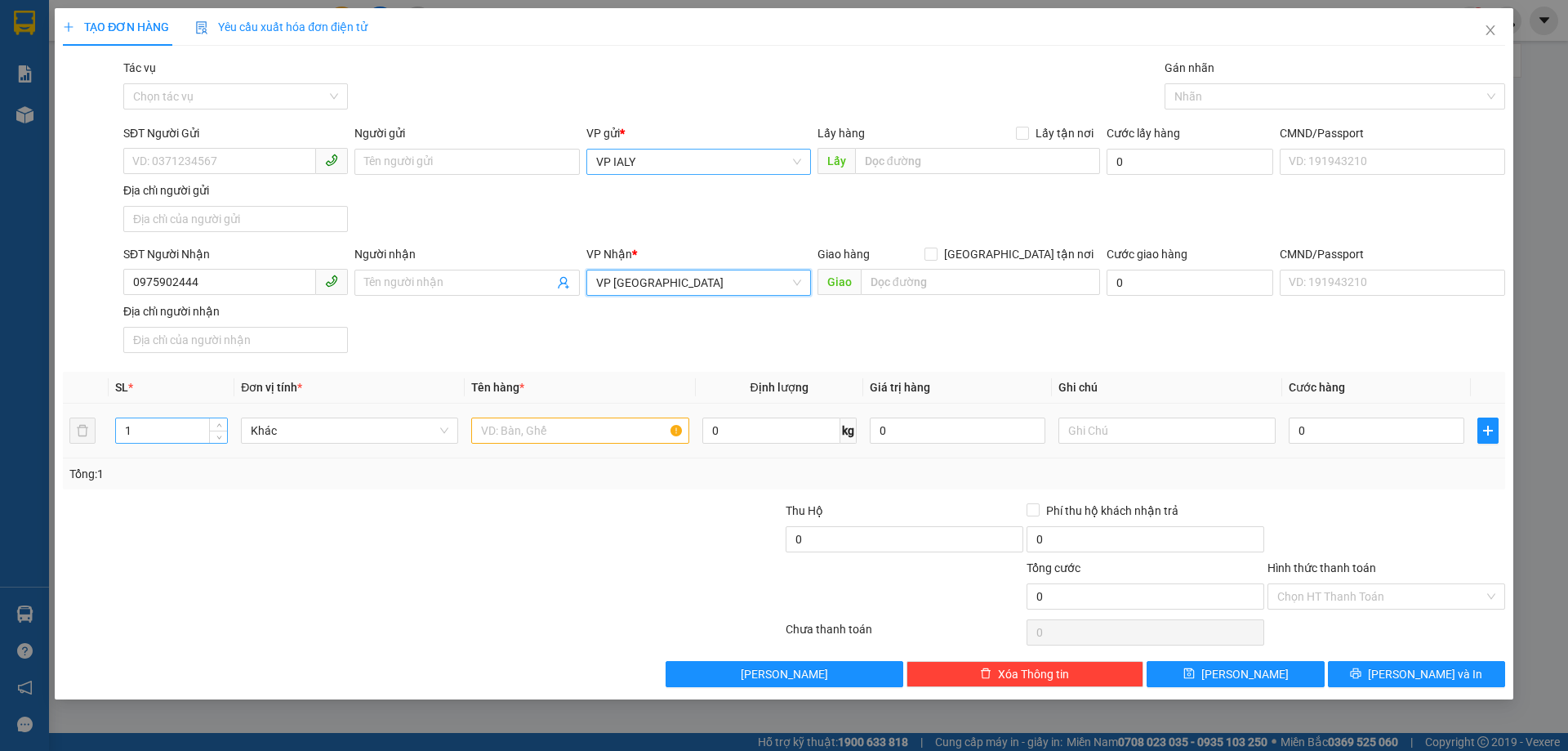
click at [184, 427] on input "1" at bounding box center [171, 431] width 111 height 24
click at [556, 435] on input "text" at bounding box center [579, 431] width 218 height 26
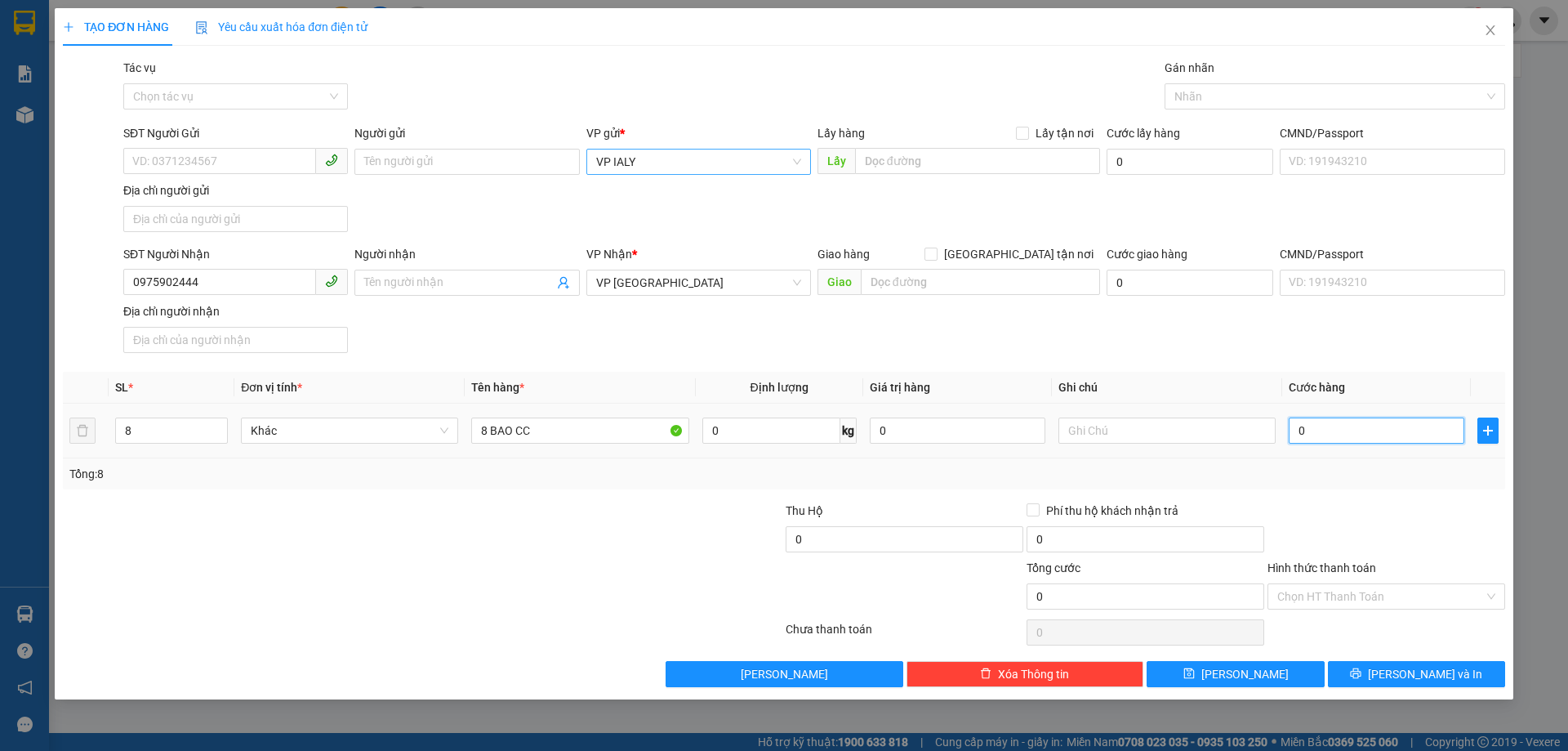
click at [1319, 434] on input "0" at bounding box center [1376, 431] width 175 height 26
click at [1361, 678] on icon "printer" at bounding box center [1355, 673] width 11 height 11
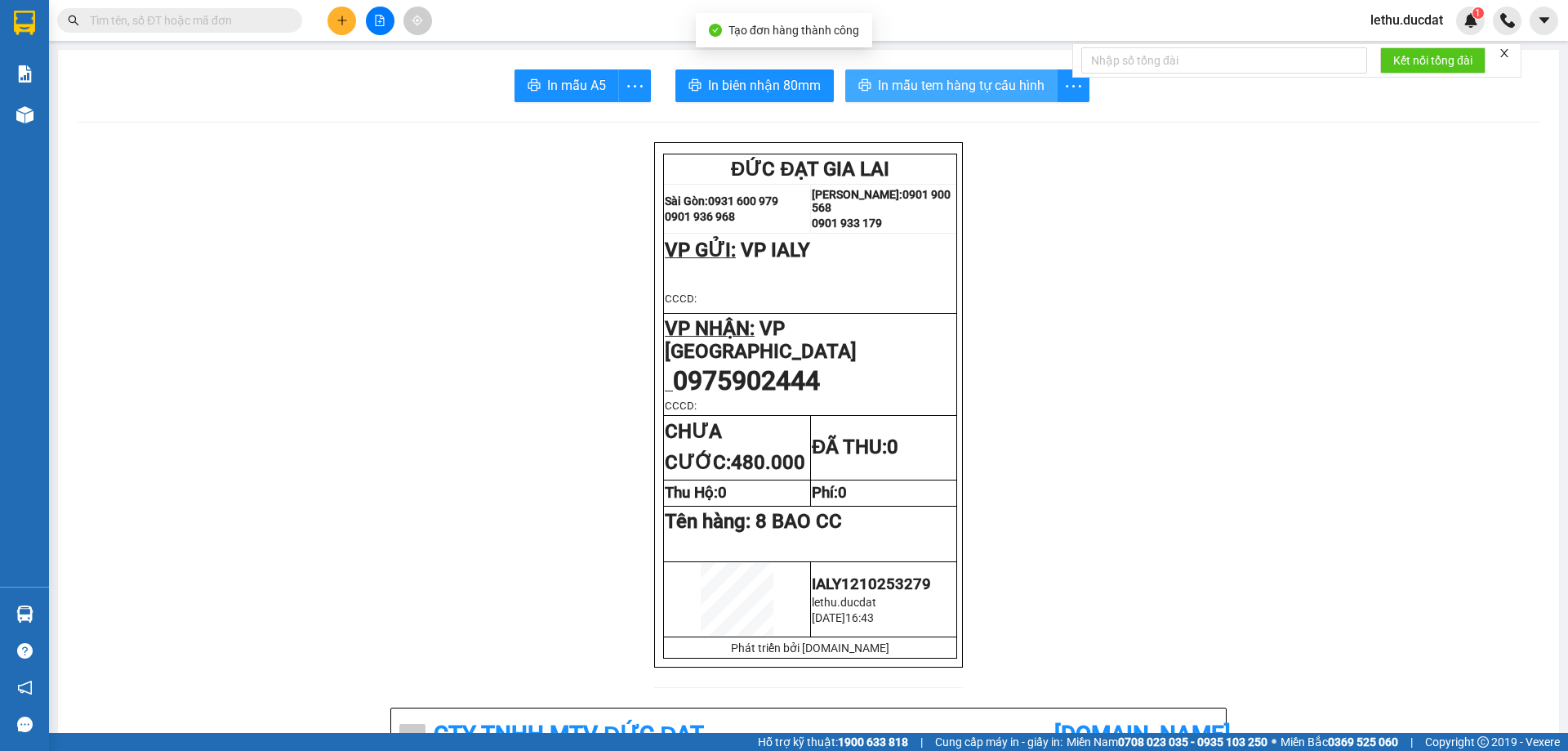
click at [886, 83] on span "In mẫu tem hàng tự cấu hình" at bounding box center [961, 86] width 167 height 21
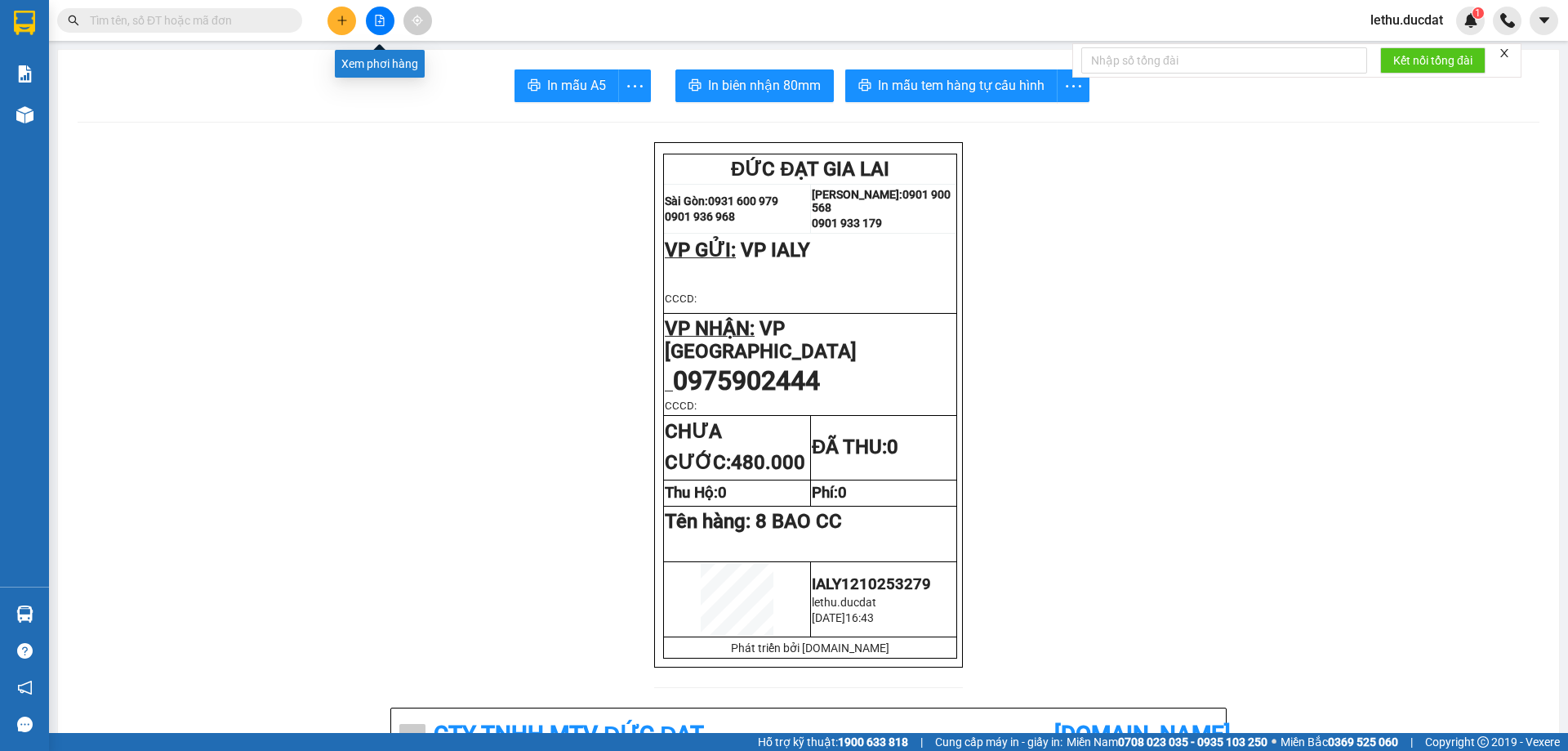
click at [380, 17] on icon "file-add" at bounding box center [380, 21] width 11 height 11
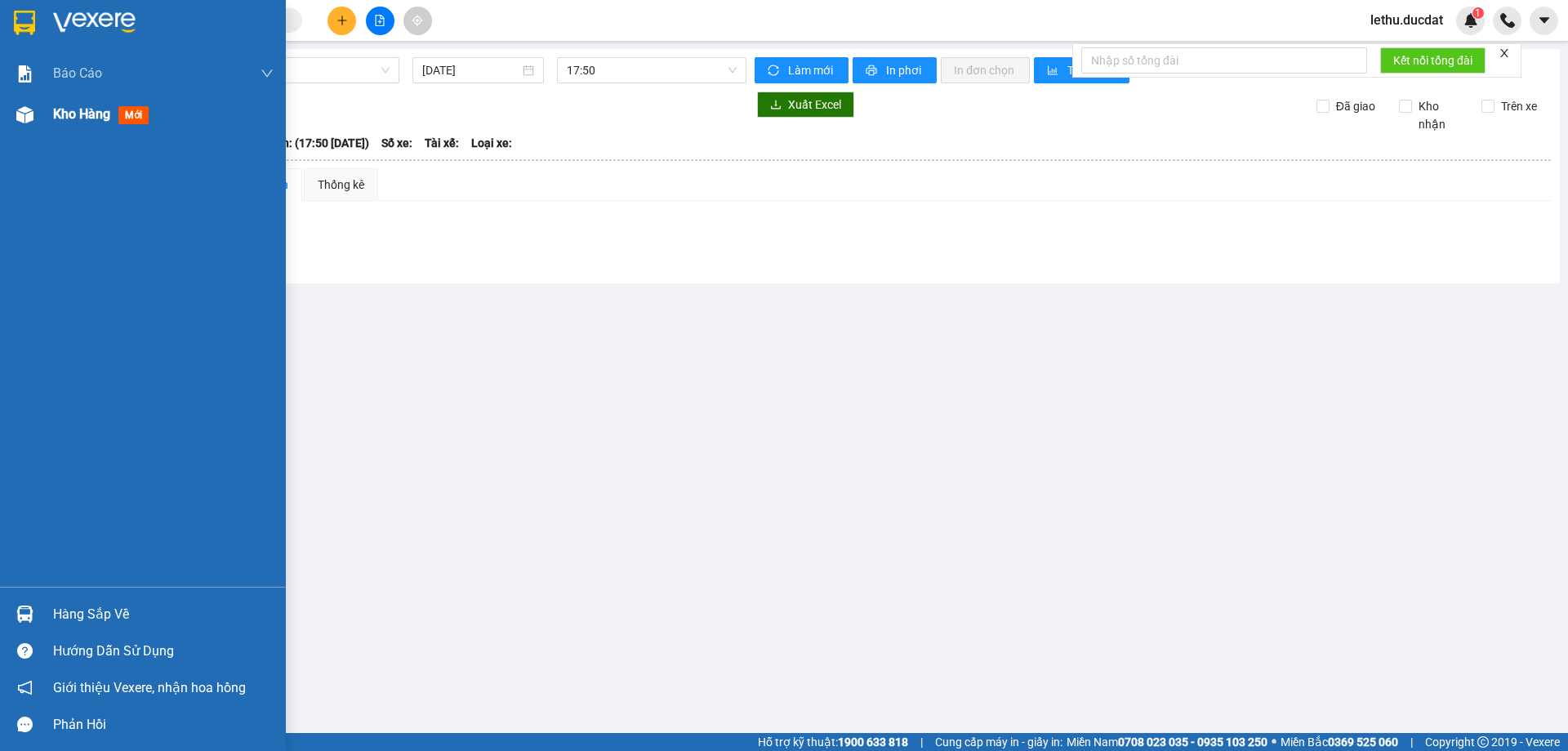
click at [71, 115] on span "Kho hàng" at bounding box center [81, 114] width 57 height 15
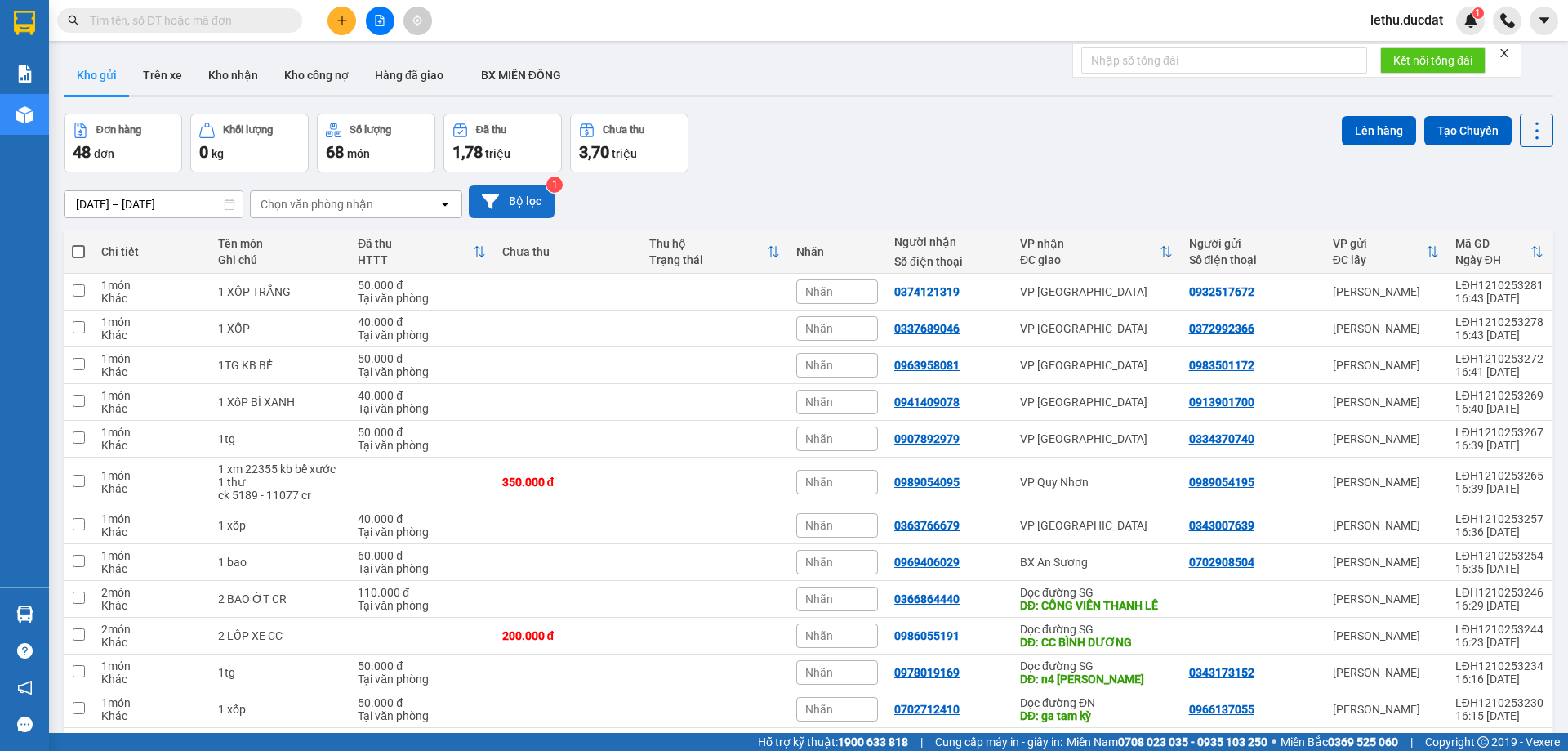
click at [507, 199] on button "Bộ lọc" at bounding box center [511, 202] width 86 height 34
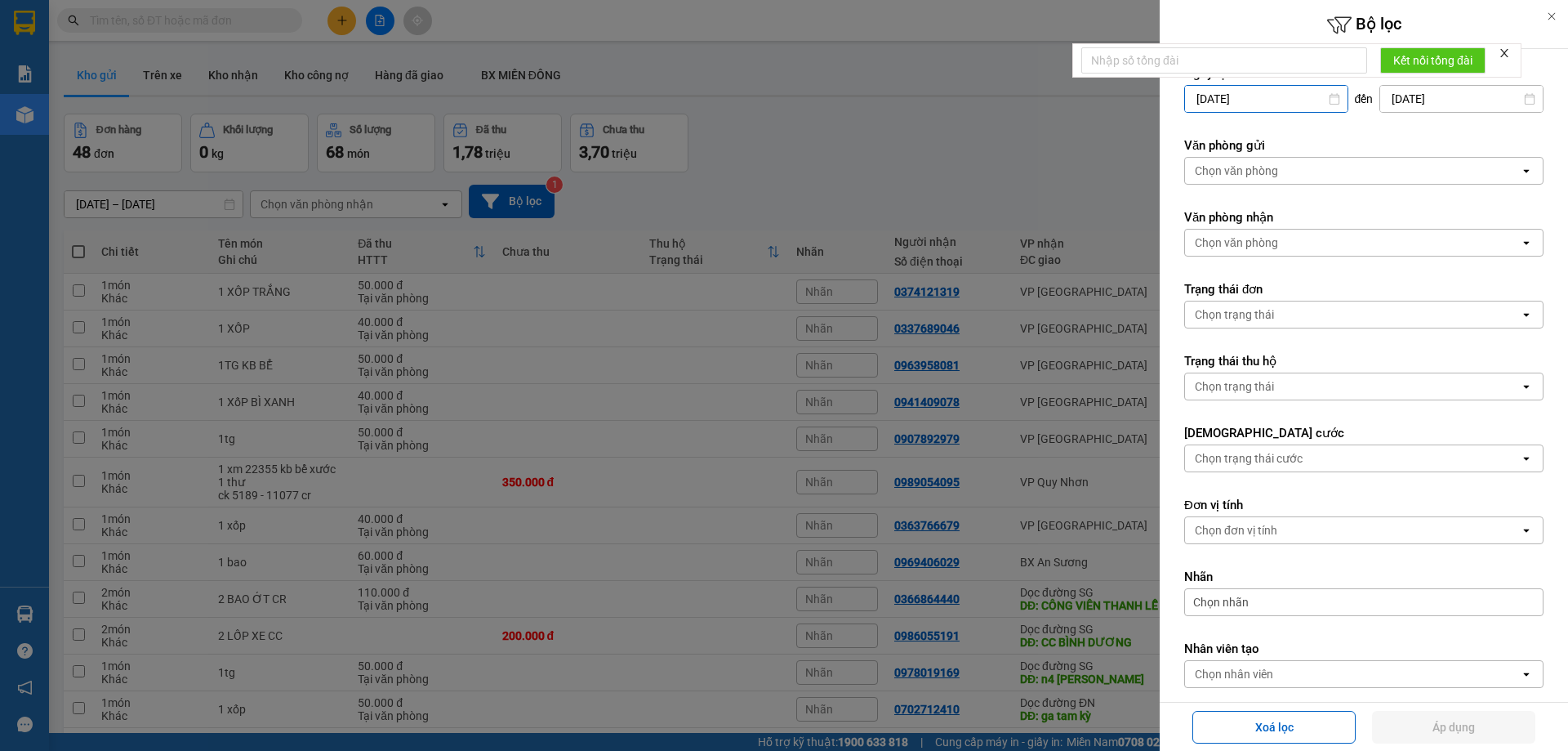
click at [1510, 48] on icon "close" at bounding box center [1504, 53] width 11 height 11
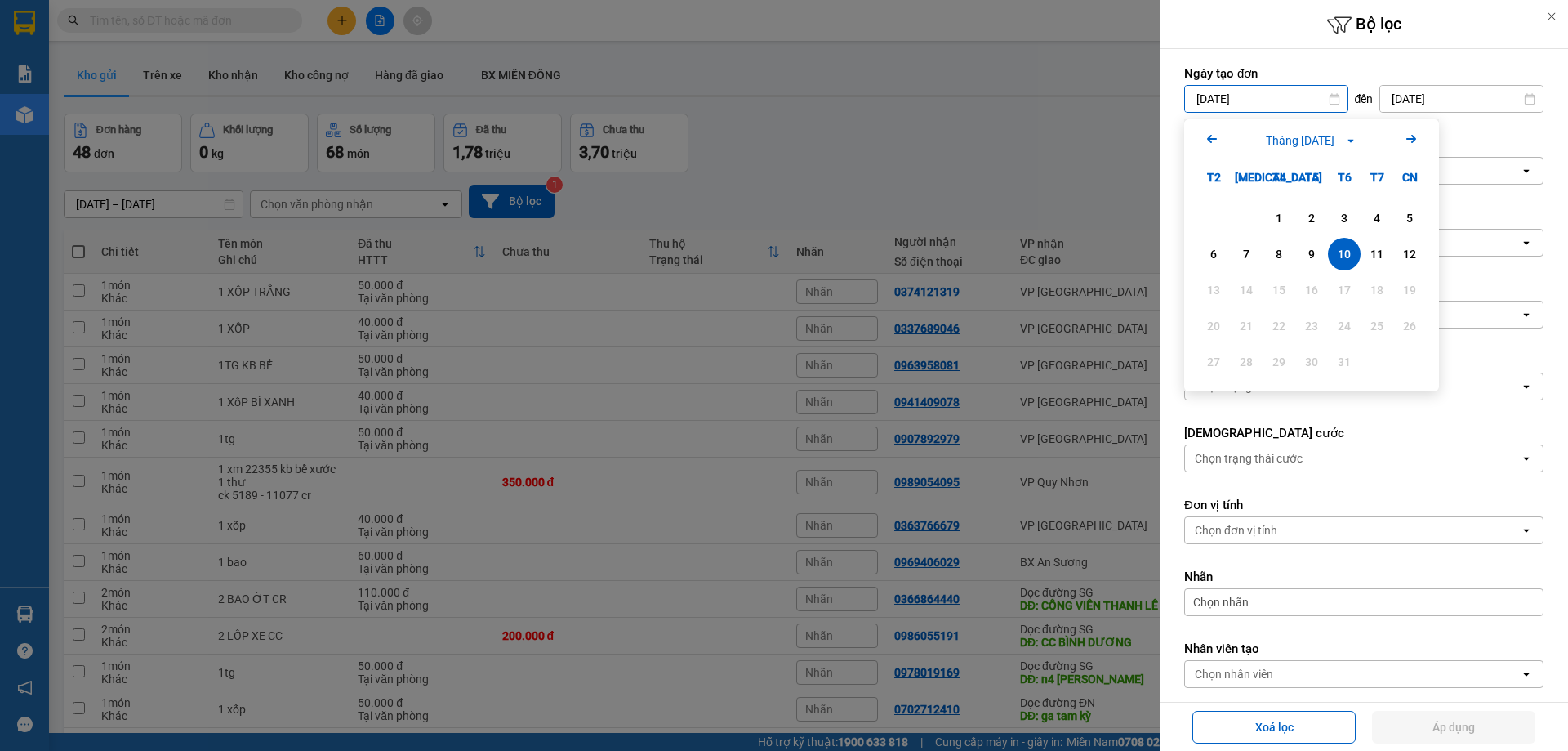
click at [1071, 125] on div at bounding box center [784, 375] width 1568 height 751
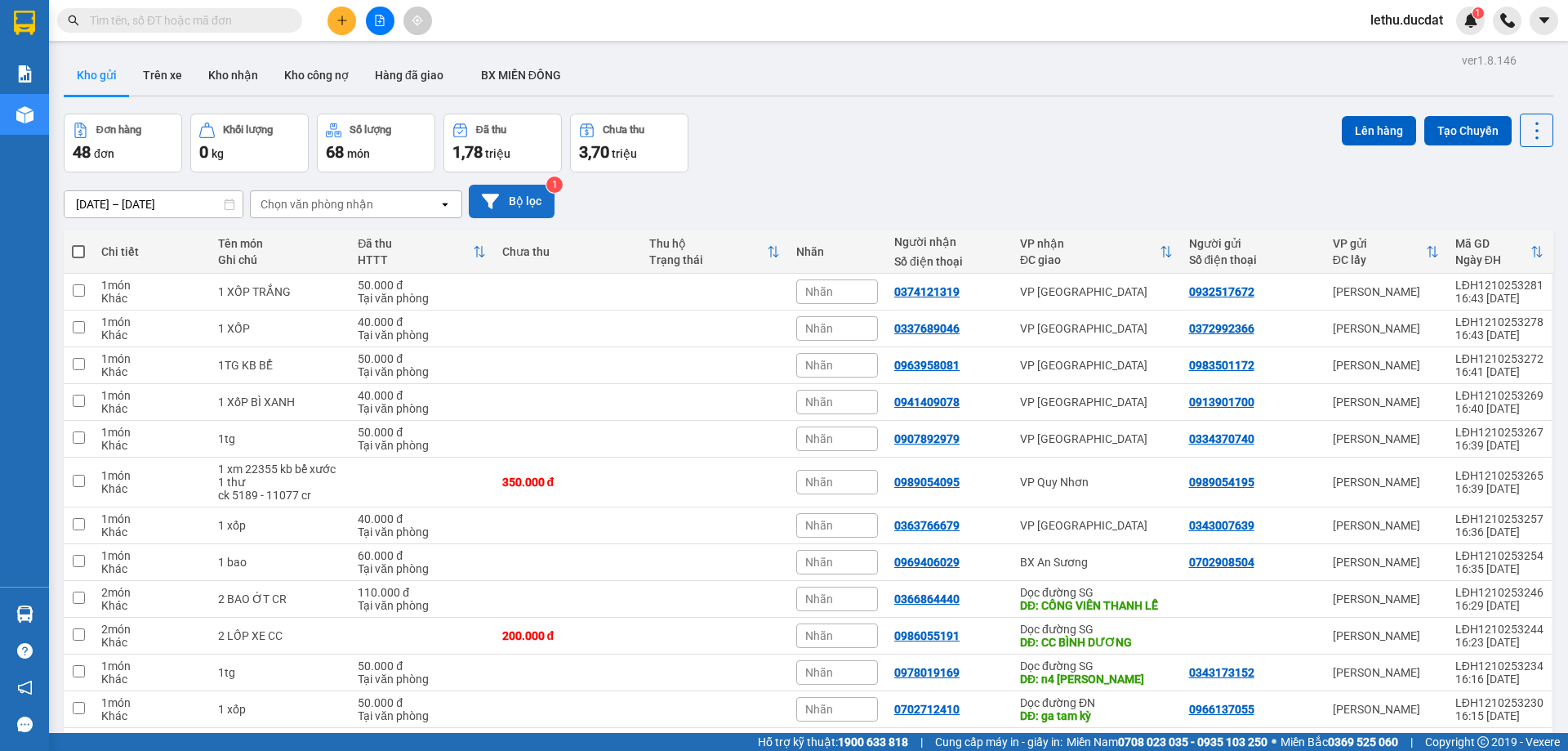
click at [511, 193] on button "Bộ lọc" at bounding box center [511, 202] width 86 height 34
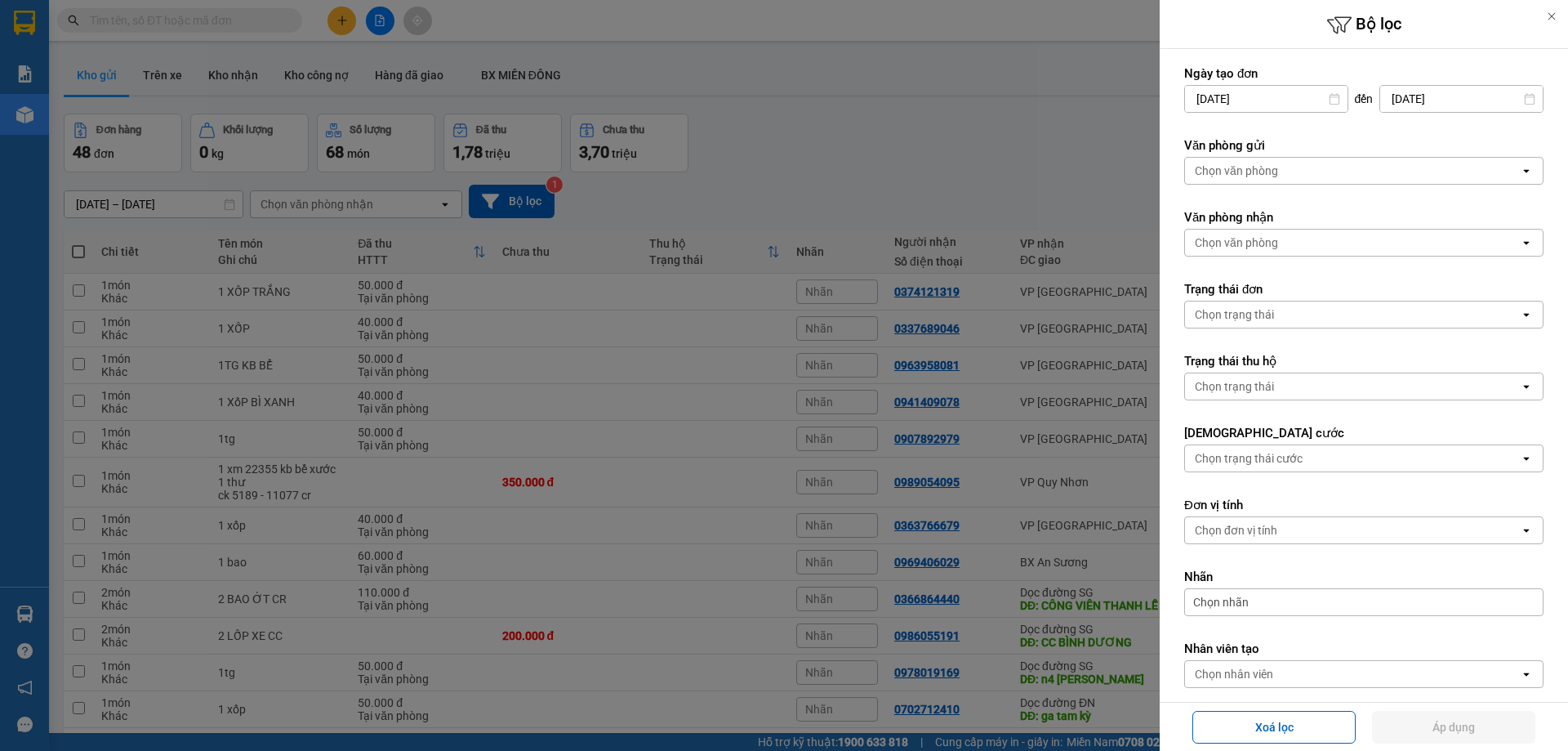
click at [1245, 171] on div "Chọn văn phòng" at bounding box center [1236, 171] width 83 height 16
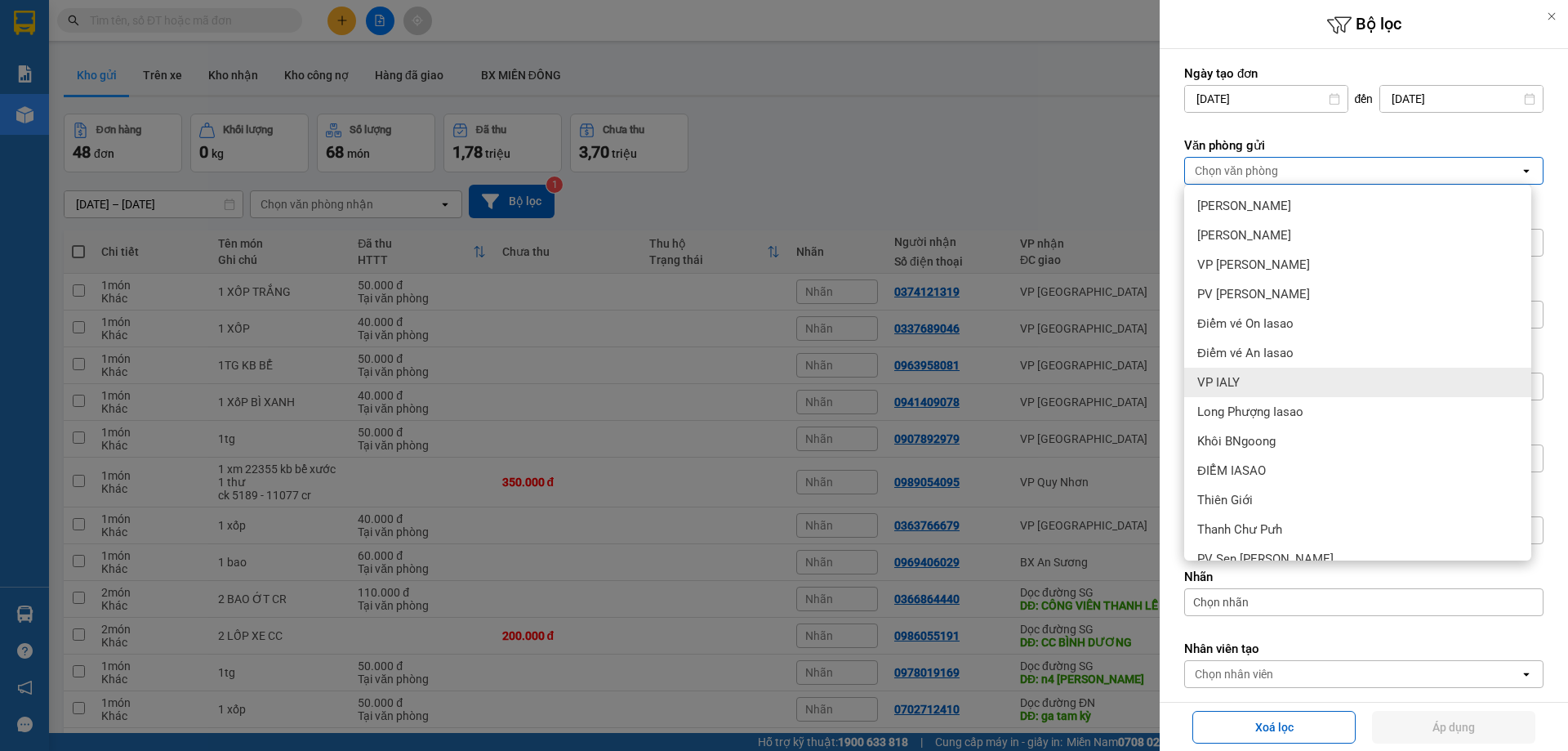
click at [1209, 382] on span "VP IALY" at bounding box center [1218, 382] width 42 height 16
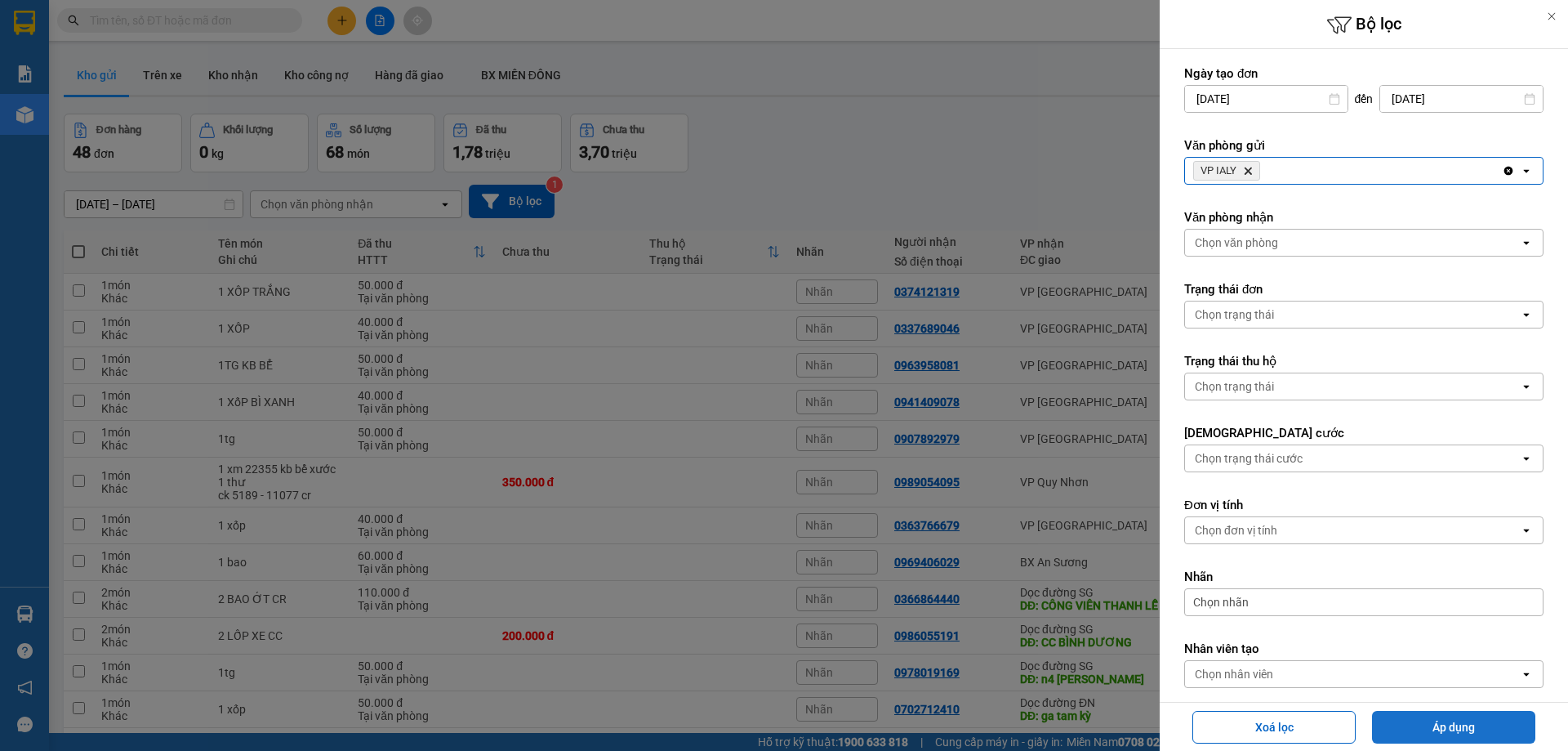
click at [1443, 727] on button "Áp dụng" at bounding box center [1453, 727] width 163 height 33
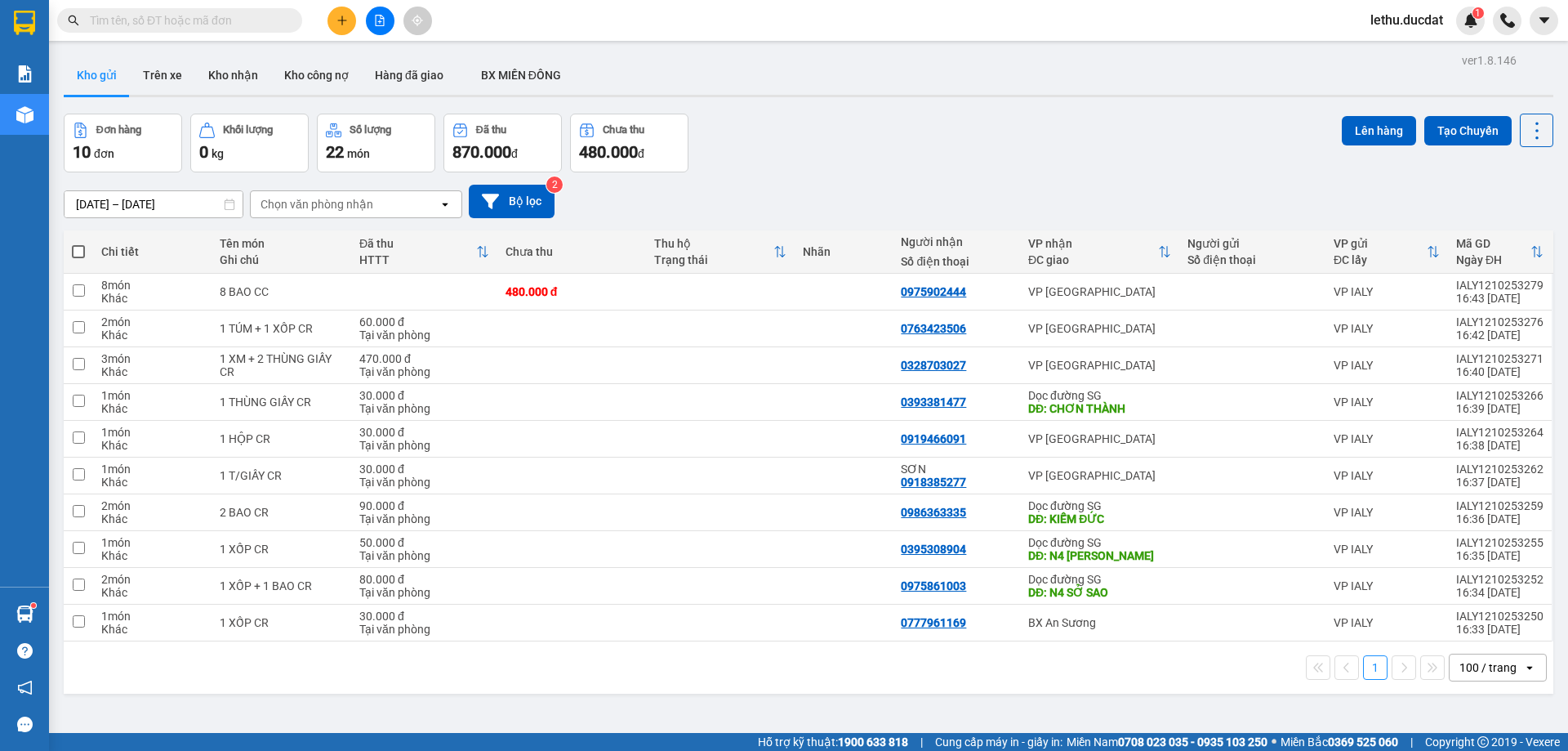
click at [227, 16] on input "text" at bounding box center [186, 20] width 193 height 18
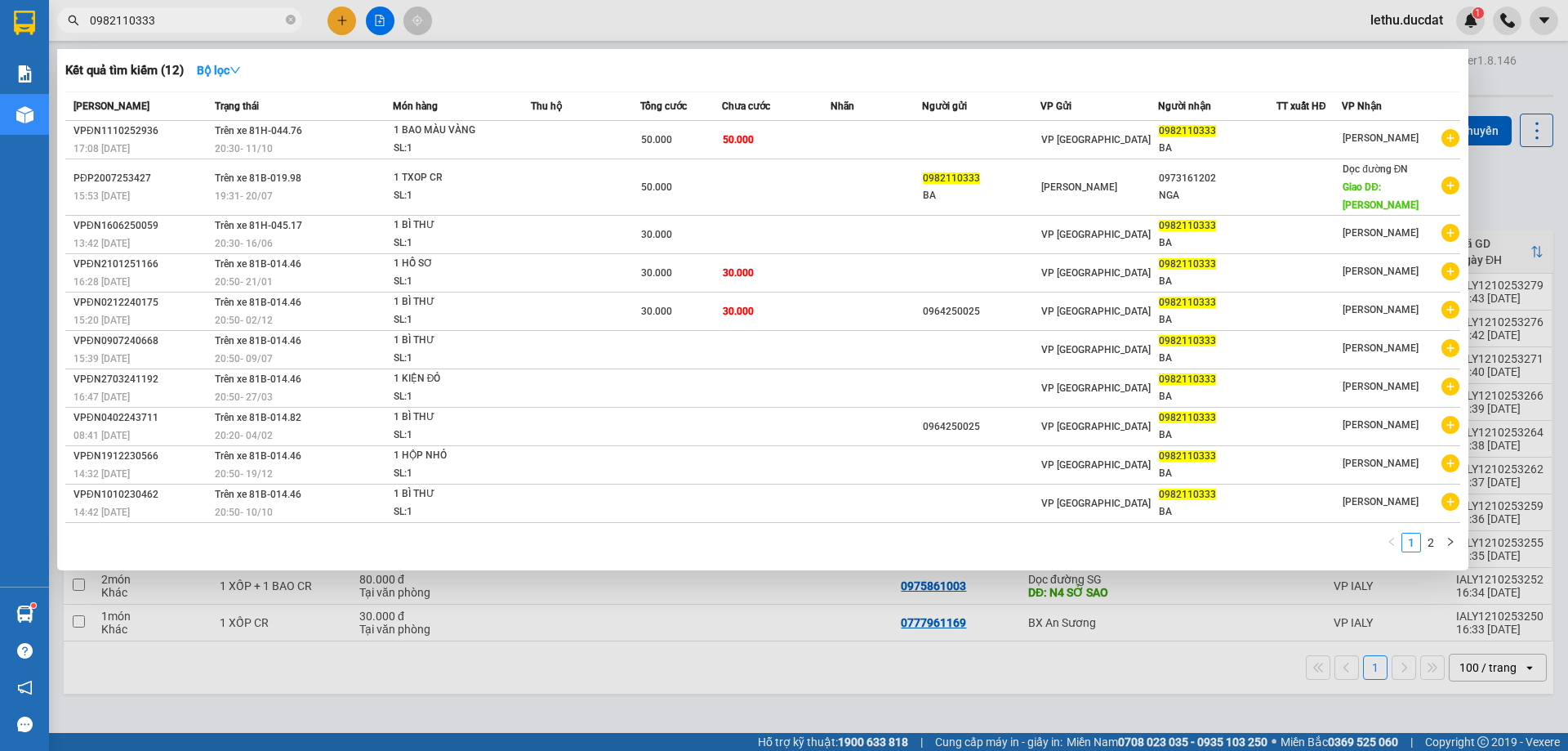
click at [340, 24] on div at bounding box center [784, 375] width 1568 height 751
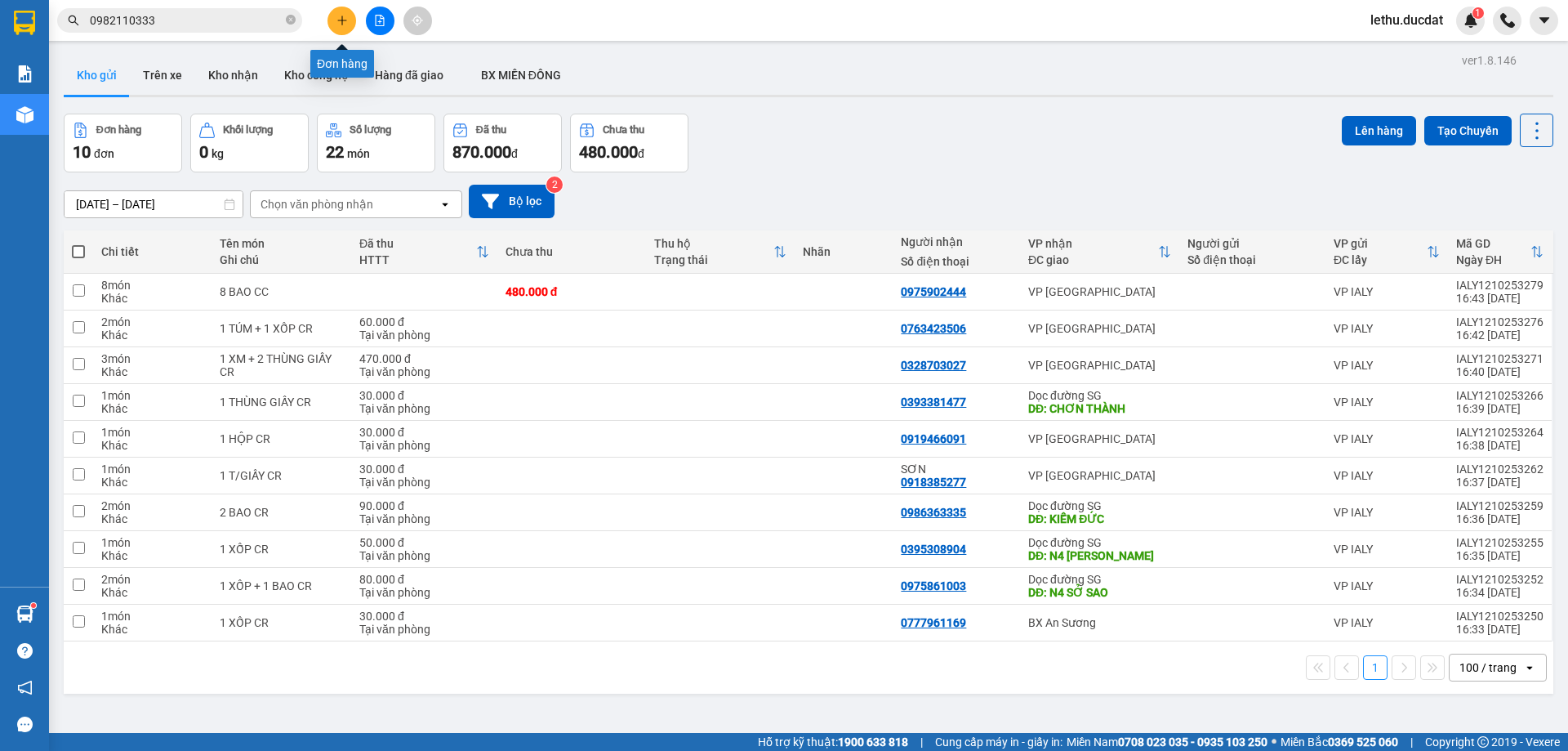
click at [339, 22] on icon "plus" at bounding box center [342, 21] width 11 height 11
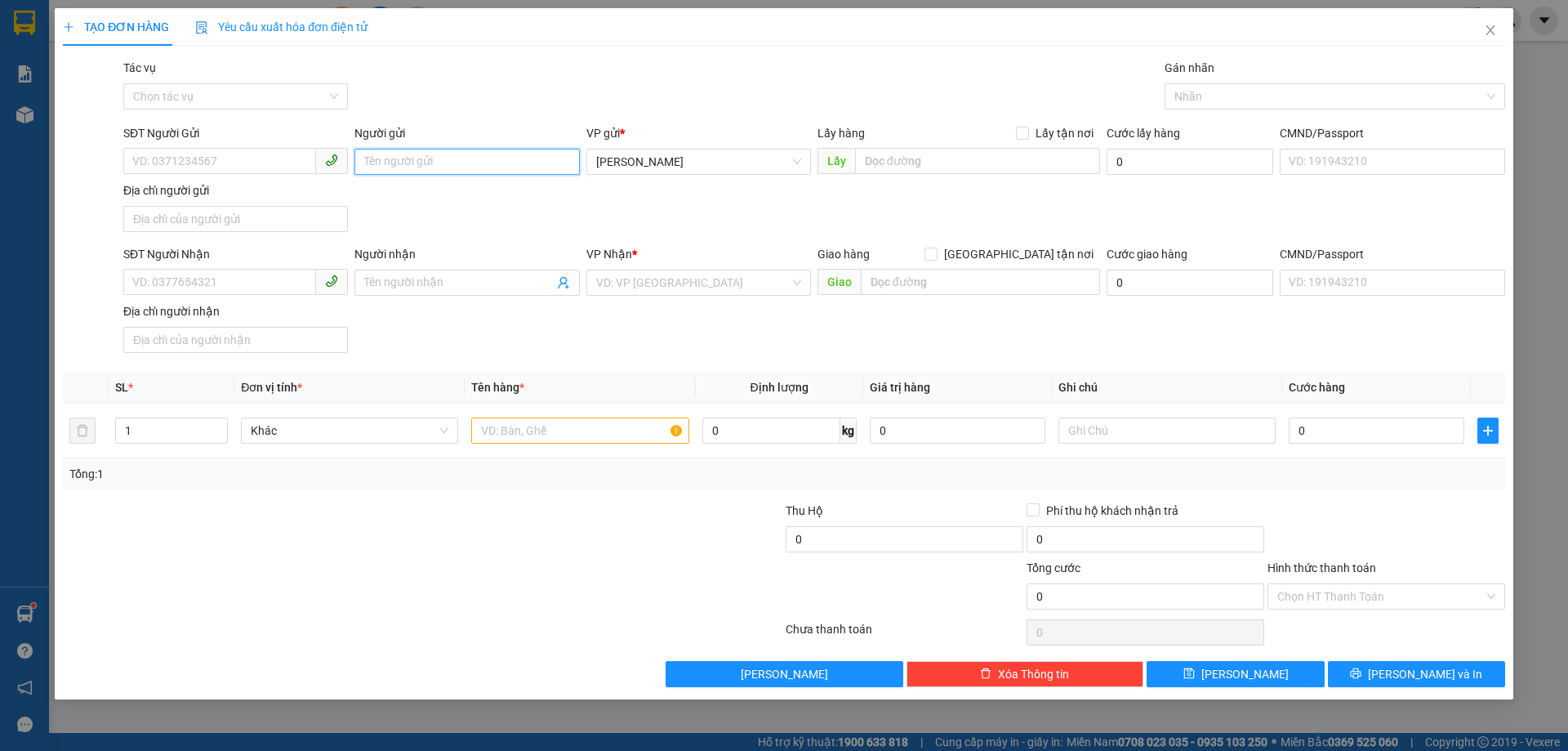
click at [428, 157] on input "Người gửi" at bounding box center [466, 162] width 224 height 26
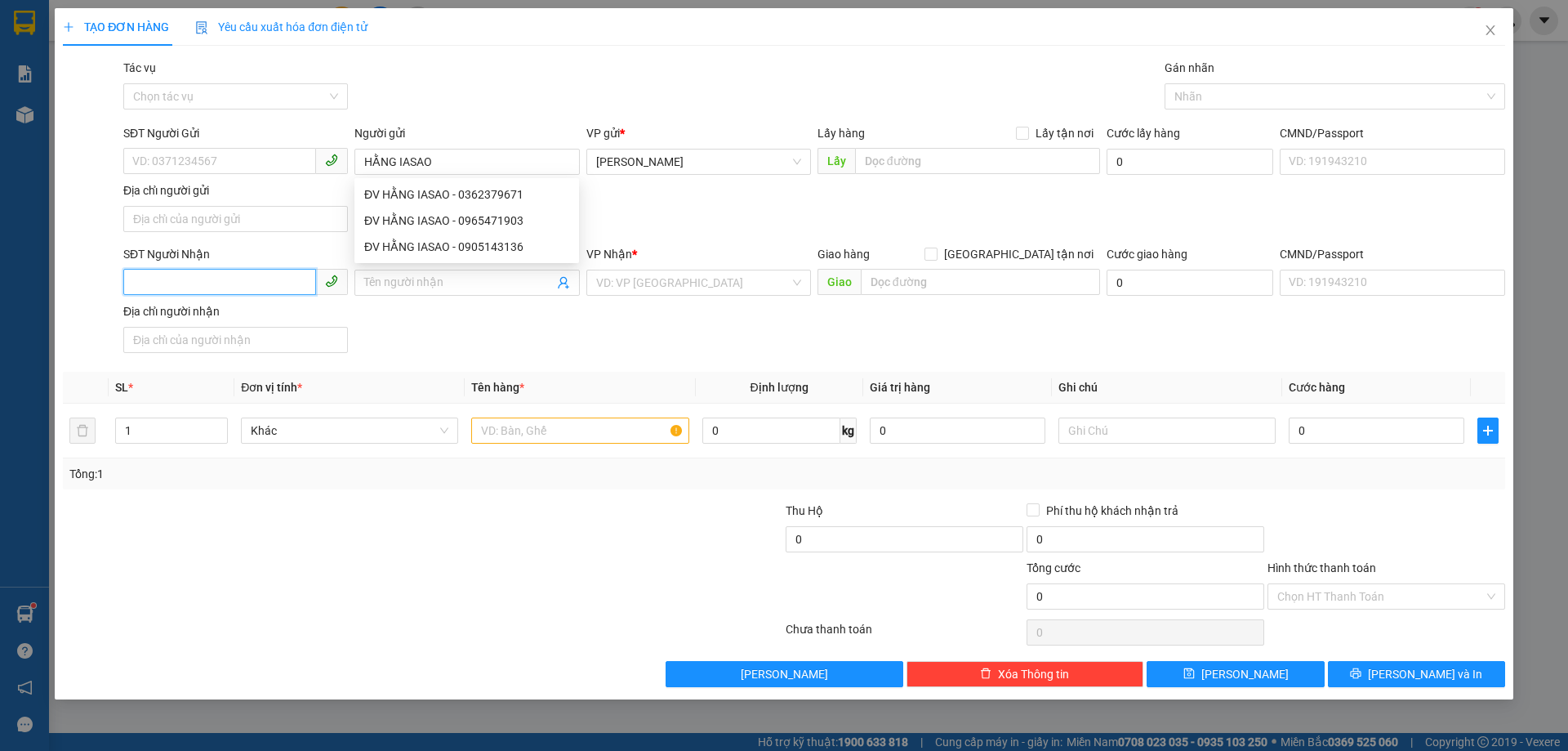
click at [142, 278] on input "SĐT Người Nhận" at bounding box center [219, 282] width 193 height 26
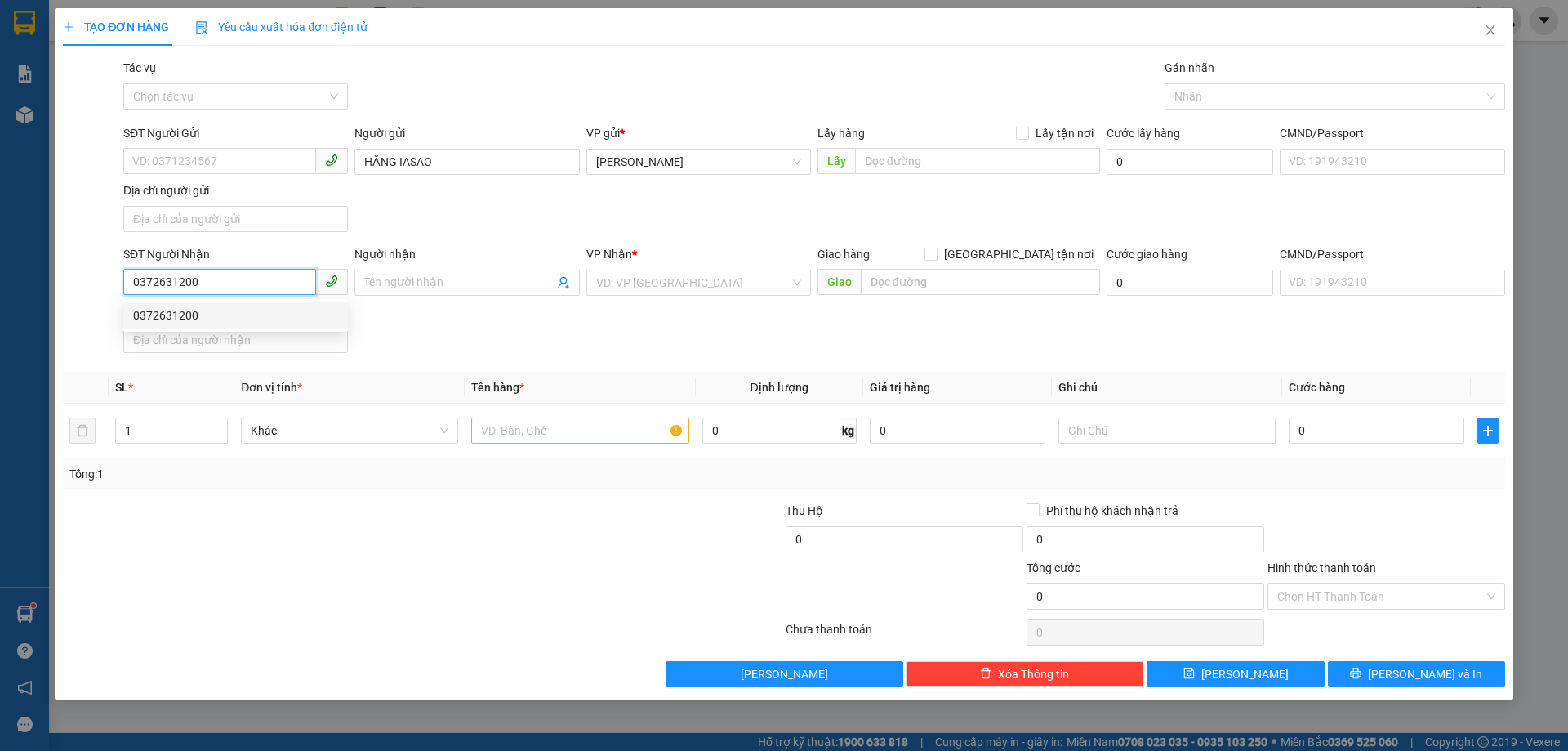
click at [148, 313] on div "0372631200" at bounding box center [235, 315] width 205 height 18
click at [148, 428] on input "1" at bounding box center [171, 431] width 111 height 24
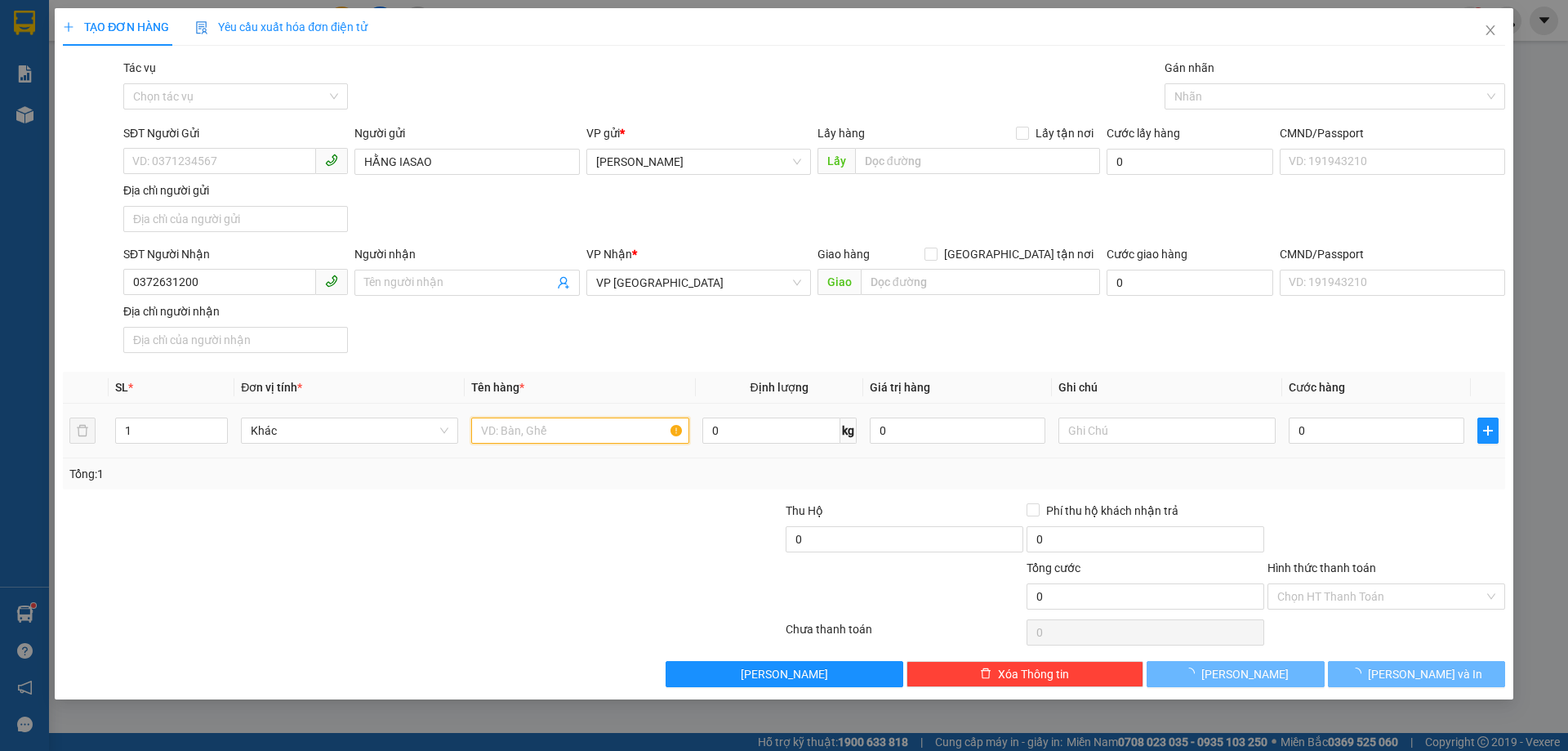
click at [533, 439] on input "text" at bounding box center [579, 431] width 218 height 26
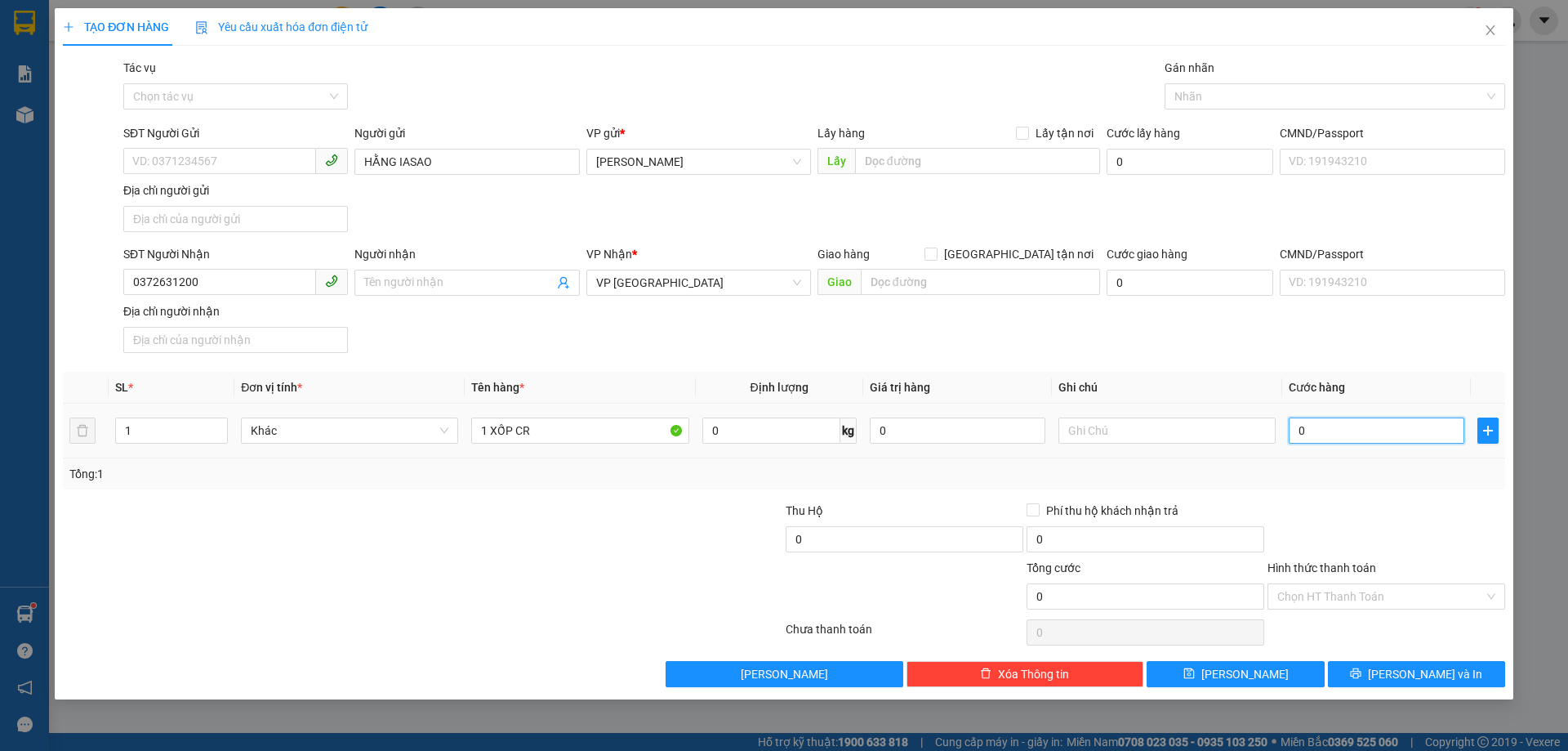
click at [1332, 441] on input "0" at bounding box center [1376, 431] width 175 height 26
click at [1344, 595] on input "Hình thức thanh toán" at bounding box center [1380, 596] width 206 height 24
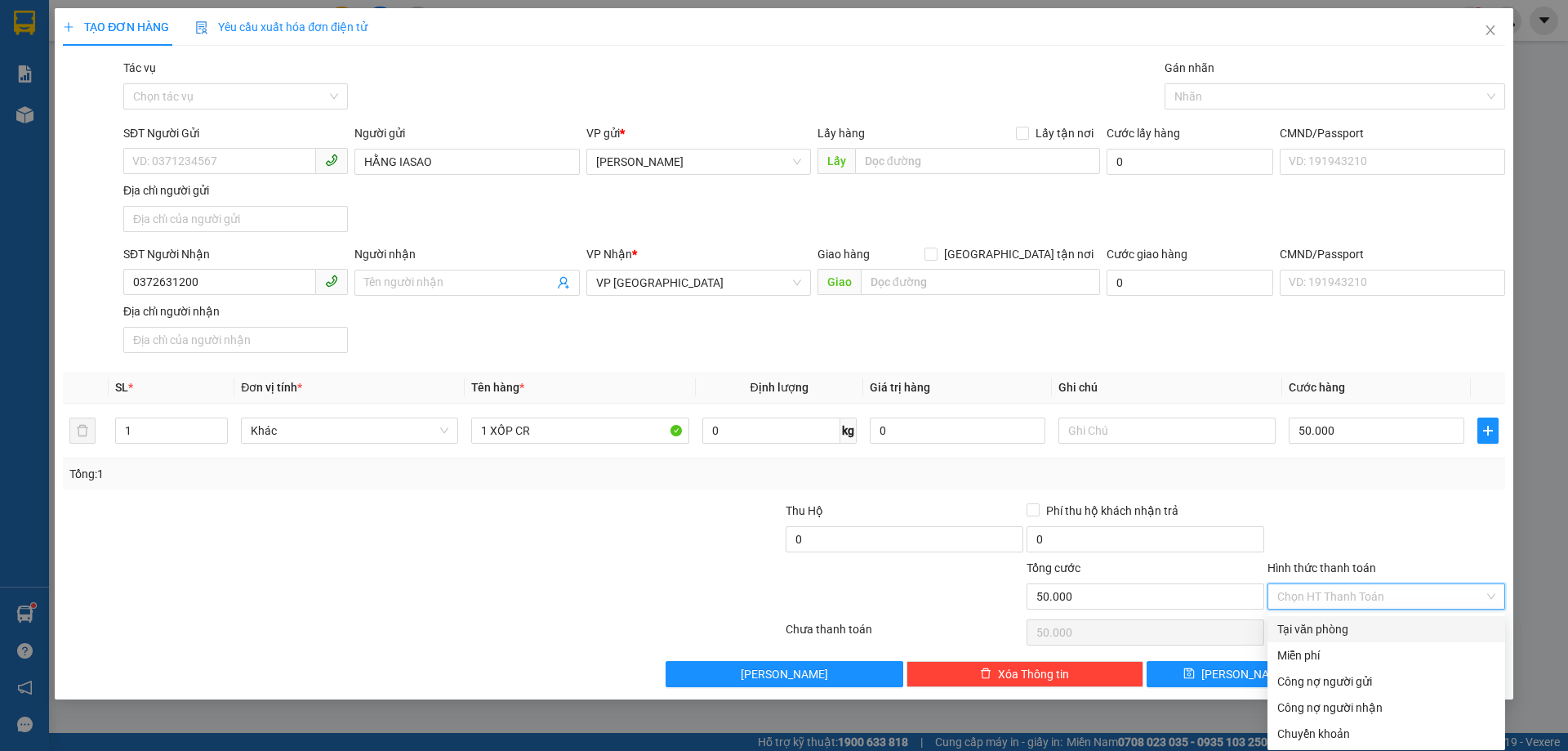
click at [1323, 630] on div "Tại văn phòng" at bounding box center [1385, 629] width 218 height 18
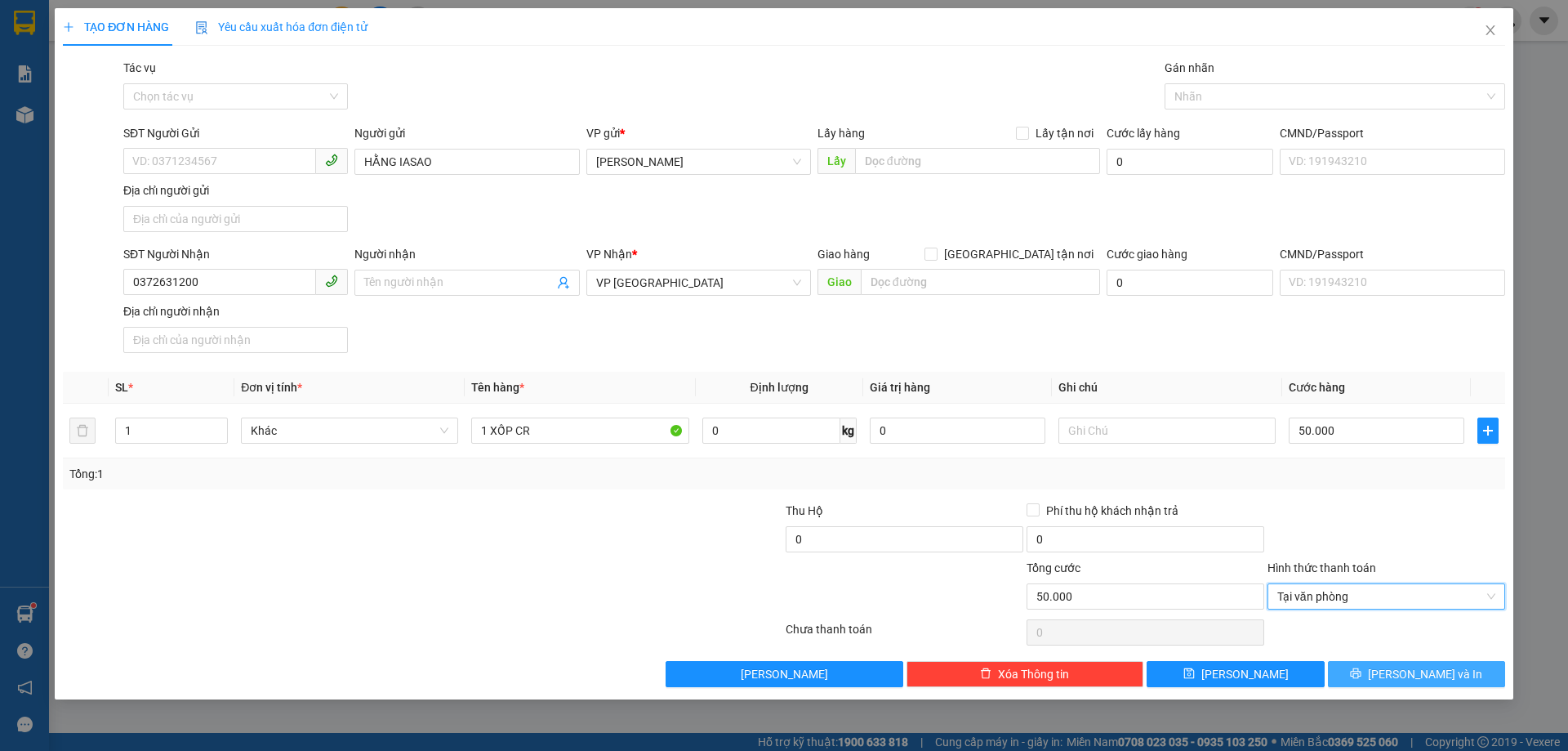
click at [1361, 671] on icon "printer" at bounding box center [1355, 673] width 10 height 10
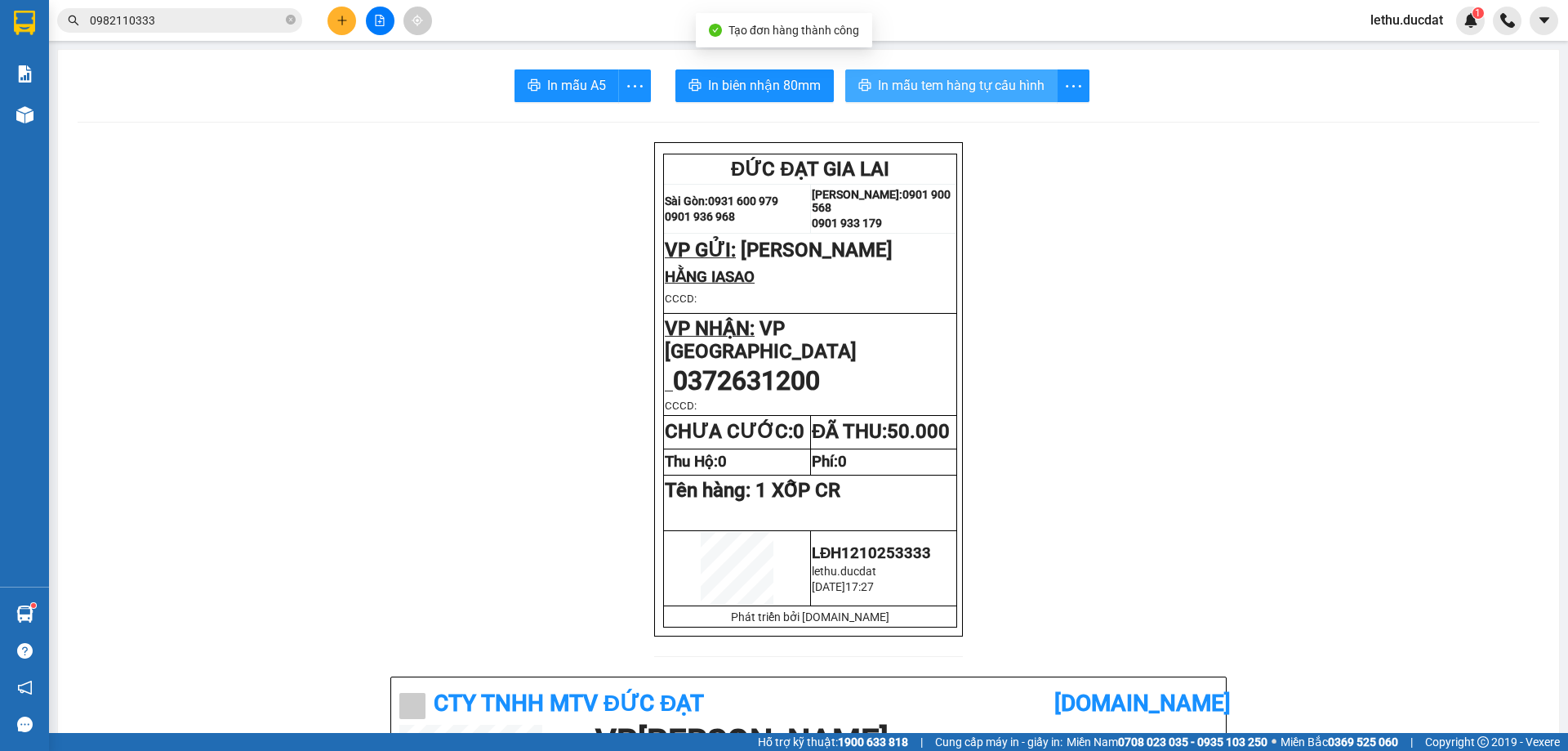
click at [919, 90] on span "In mẫu tem hàng tự cấu hình" at bounding box center [961, 86] width 167 height 21
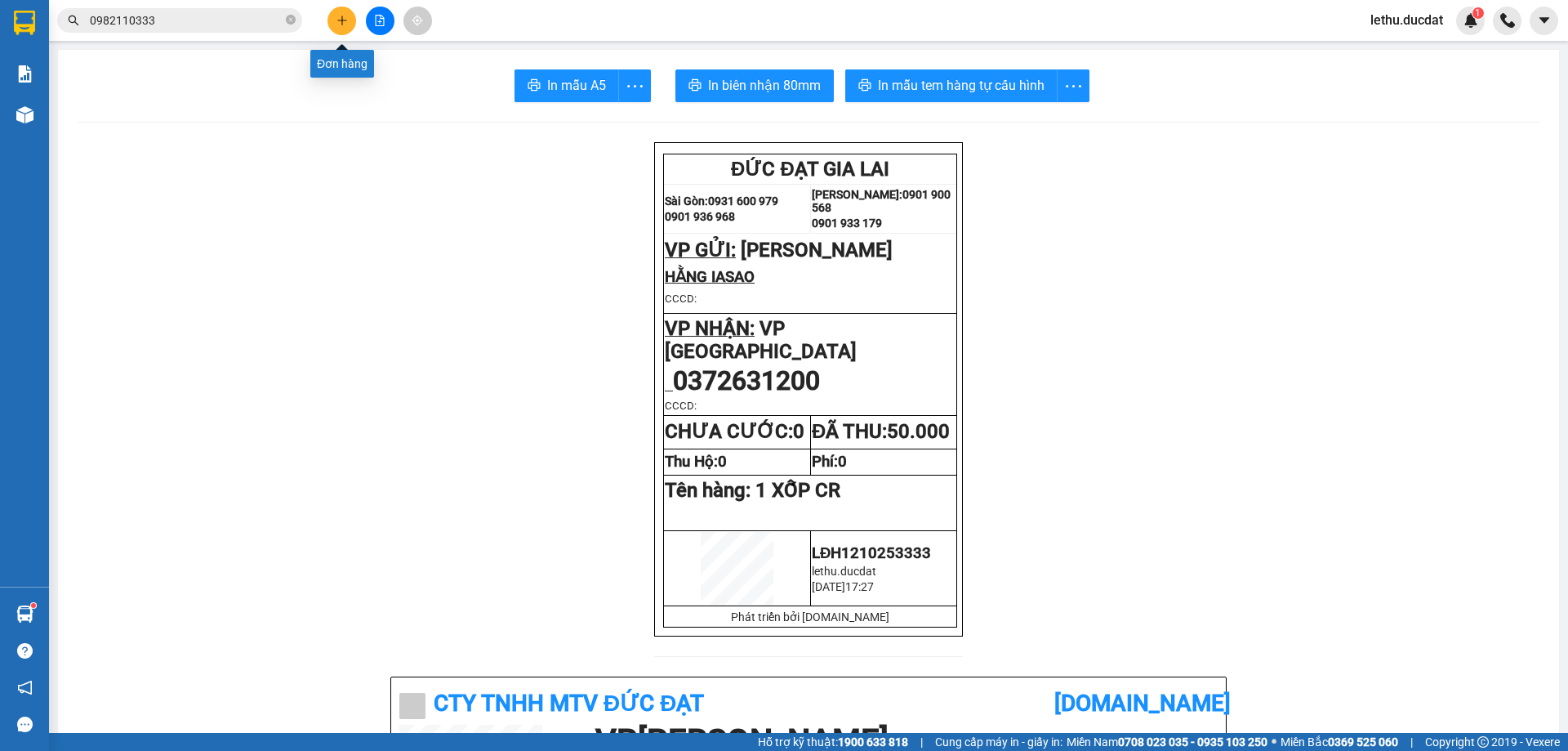
click at [351, 30] on button at bounding box center [342, 21] width 28 height 28
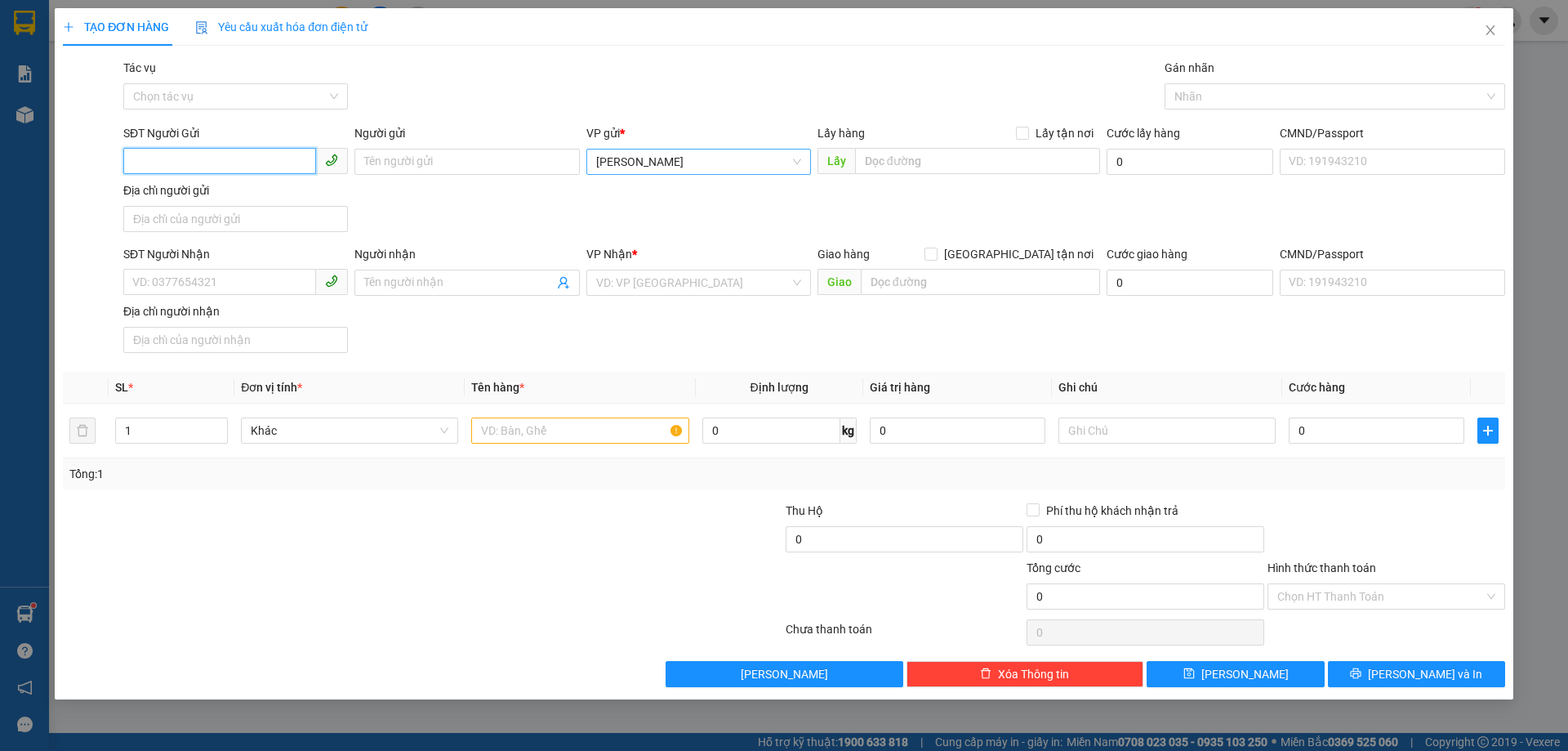
click at [651, 171] on span "[PERSON_NAME]" at bounding box center [699, 162] width 205 height 24
click at [655, 216] on div "VP [PERSON_NAME]" at bounding box center [699, 220] width 205 height 18
click at [229, 286] on input "SĐT Người Nhận" at bounding box center [219, 282] width 193 height 26
click at [676, 291] on input "search" at bounding box center [692, 283] width 193 height 24
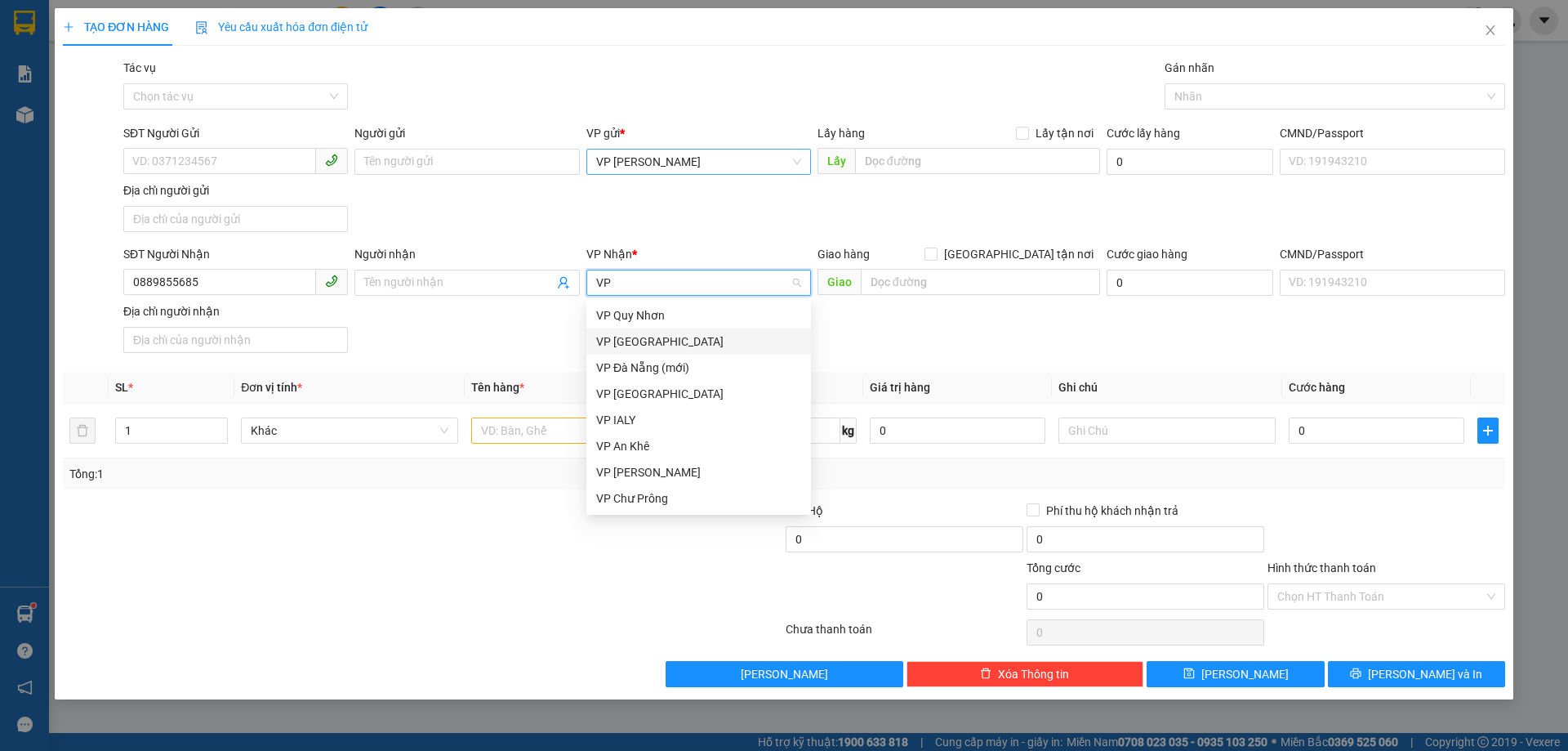
click at [611, 343] on div "VP [GEOGRAPHIC_DATA]" at bounding box center [699, 341] width 205 height 18
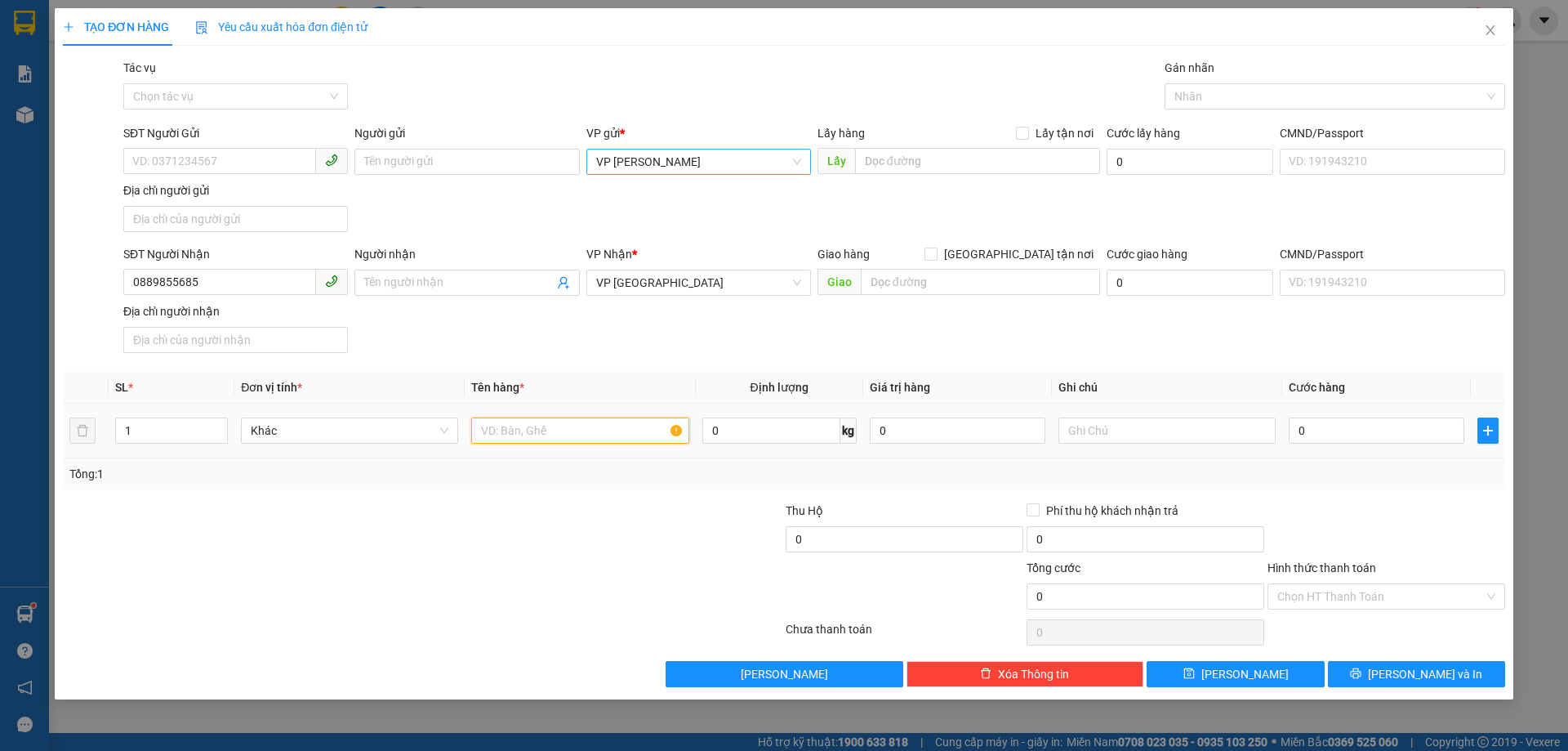
click at [483, 433] on input "text" at bounding box center [579, 431] width 218 height 26
click at [1360, 444] on div "0" at bounding box center [1376, 431] width 175 height 33
click at [1366, 423] on input "0" at bounding box center [1376, 431] width 175 height 26
click at [1327, 596] on input "Hình thức thanh toán" at bounding box center [1380, 596] width 206 height 24
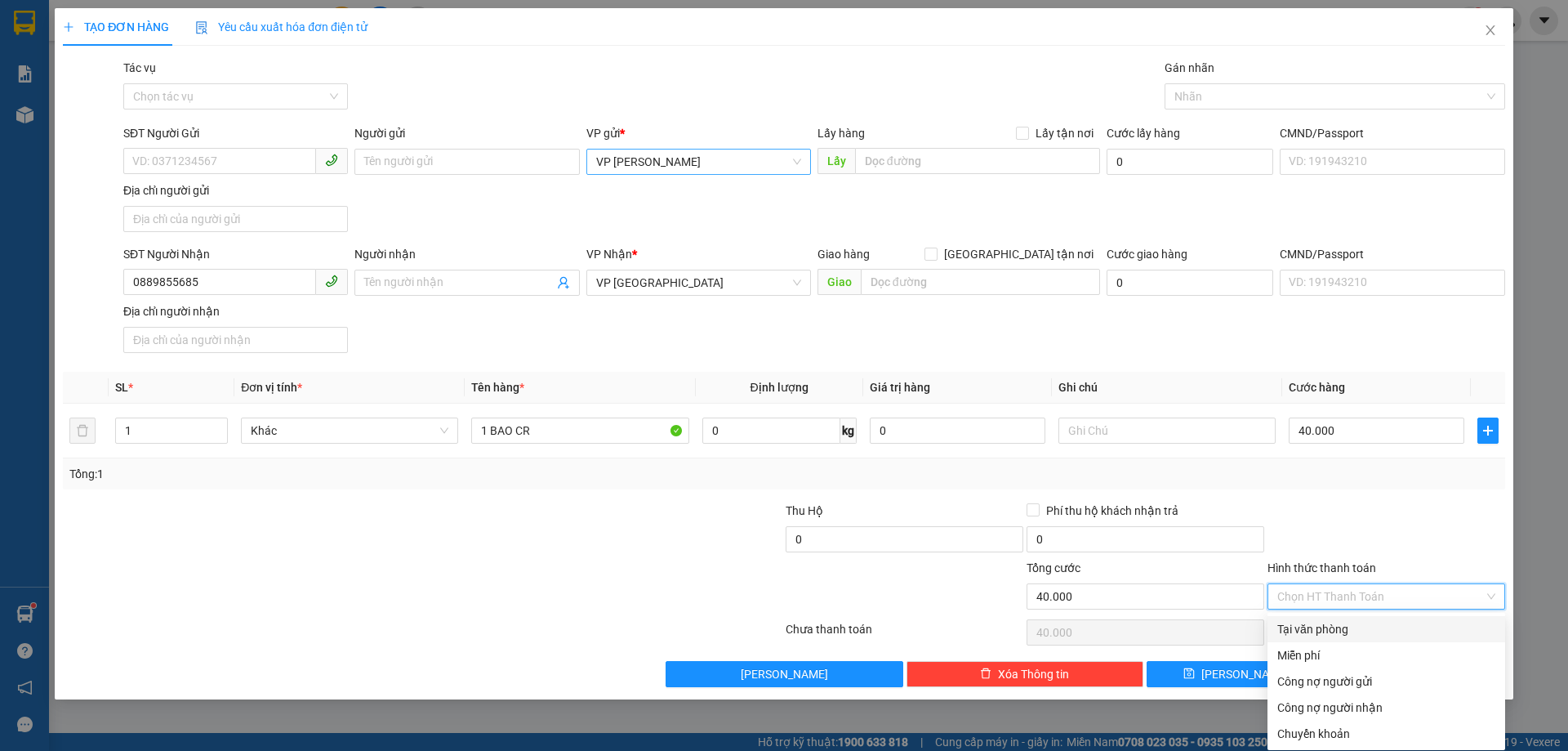
click at [1320, 624] on div "Tại văn phòng" at bounding box center [1385, 629] width 218 height 18
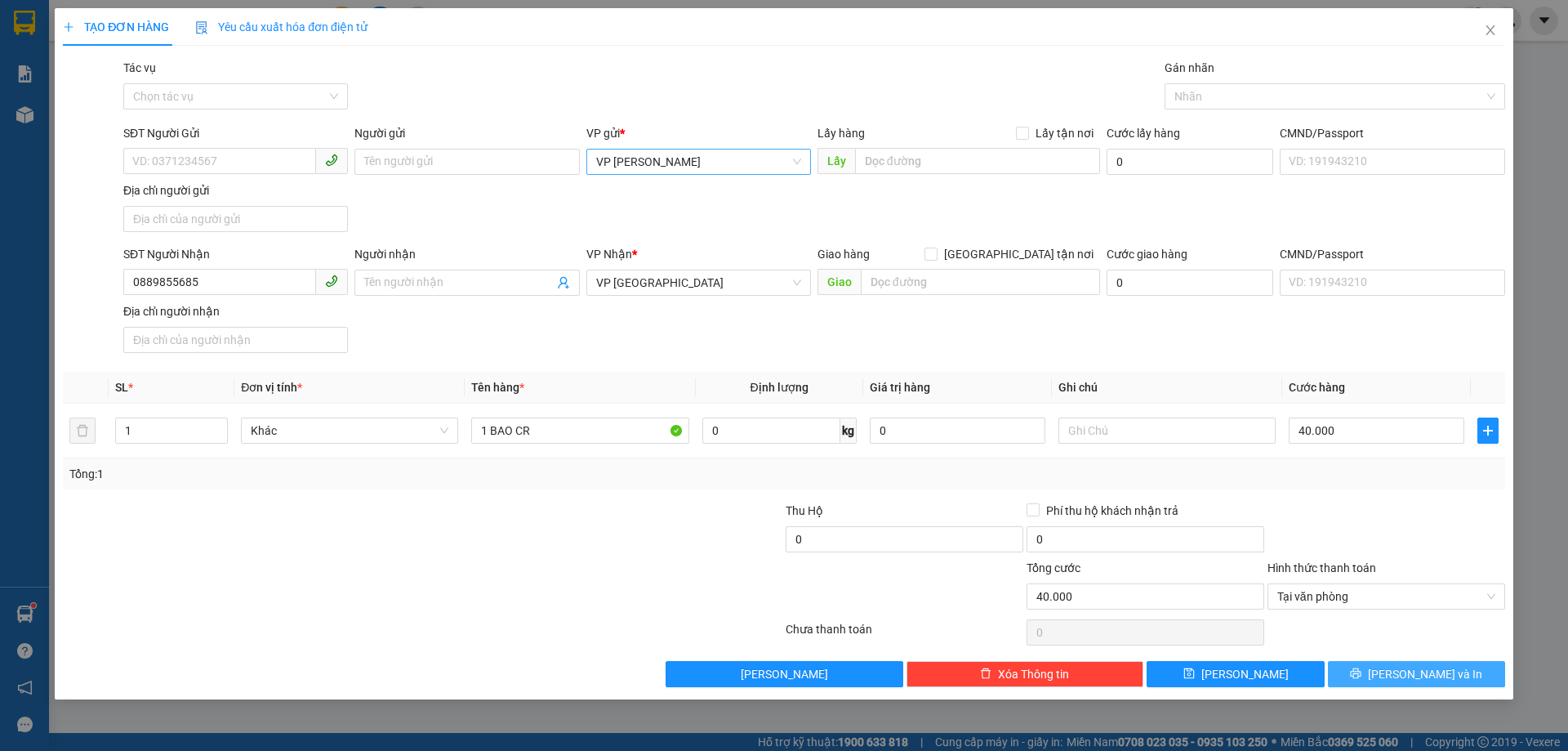
click at [1428, 678] on span "[PERSON_NAME] và In" at bounding box center [1424, 674] width 114 height 18
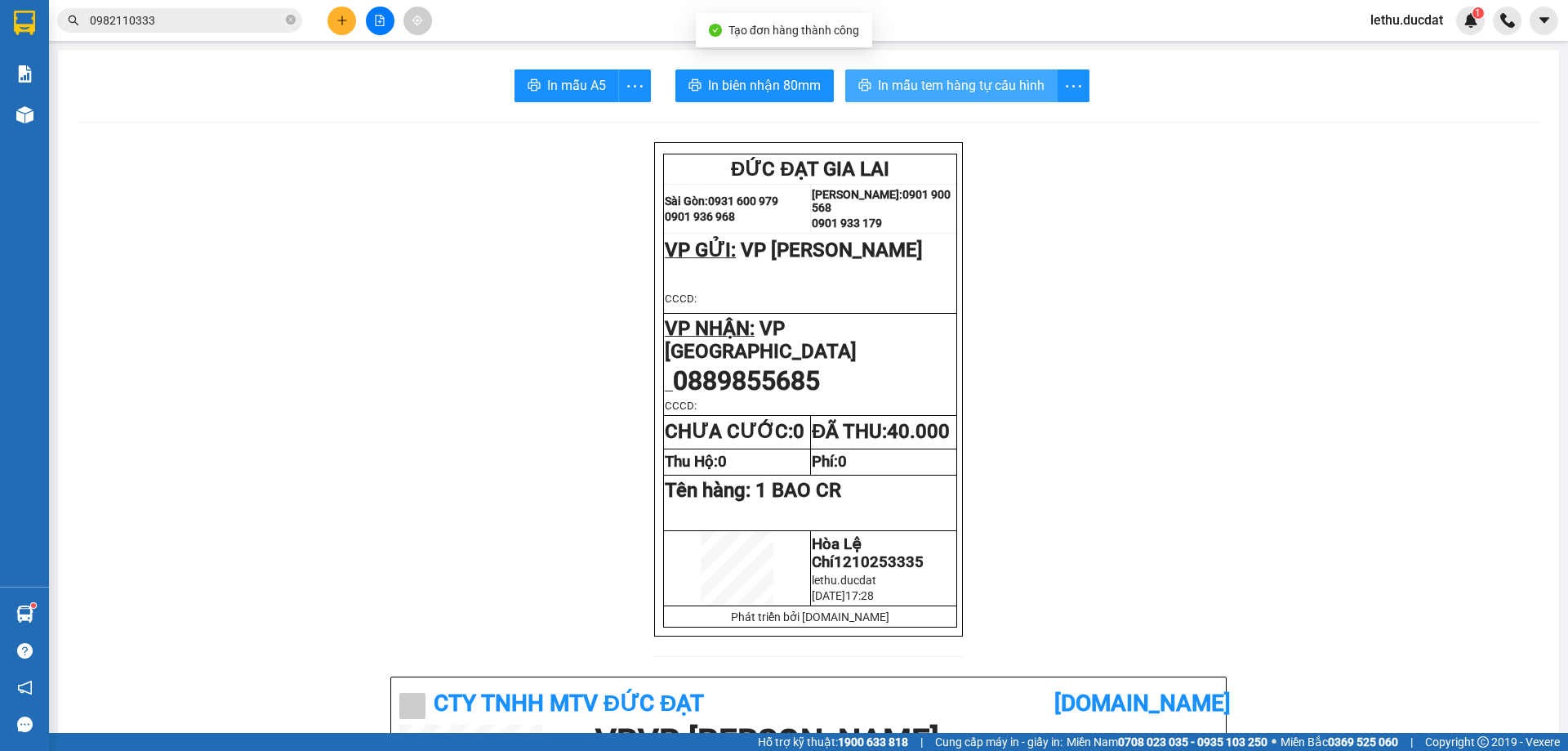
click at [899, 90] on span "In mẫu tem hàng tự cấu hình" at bounding box center [961, 86] width 167 height 21
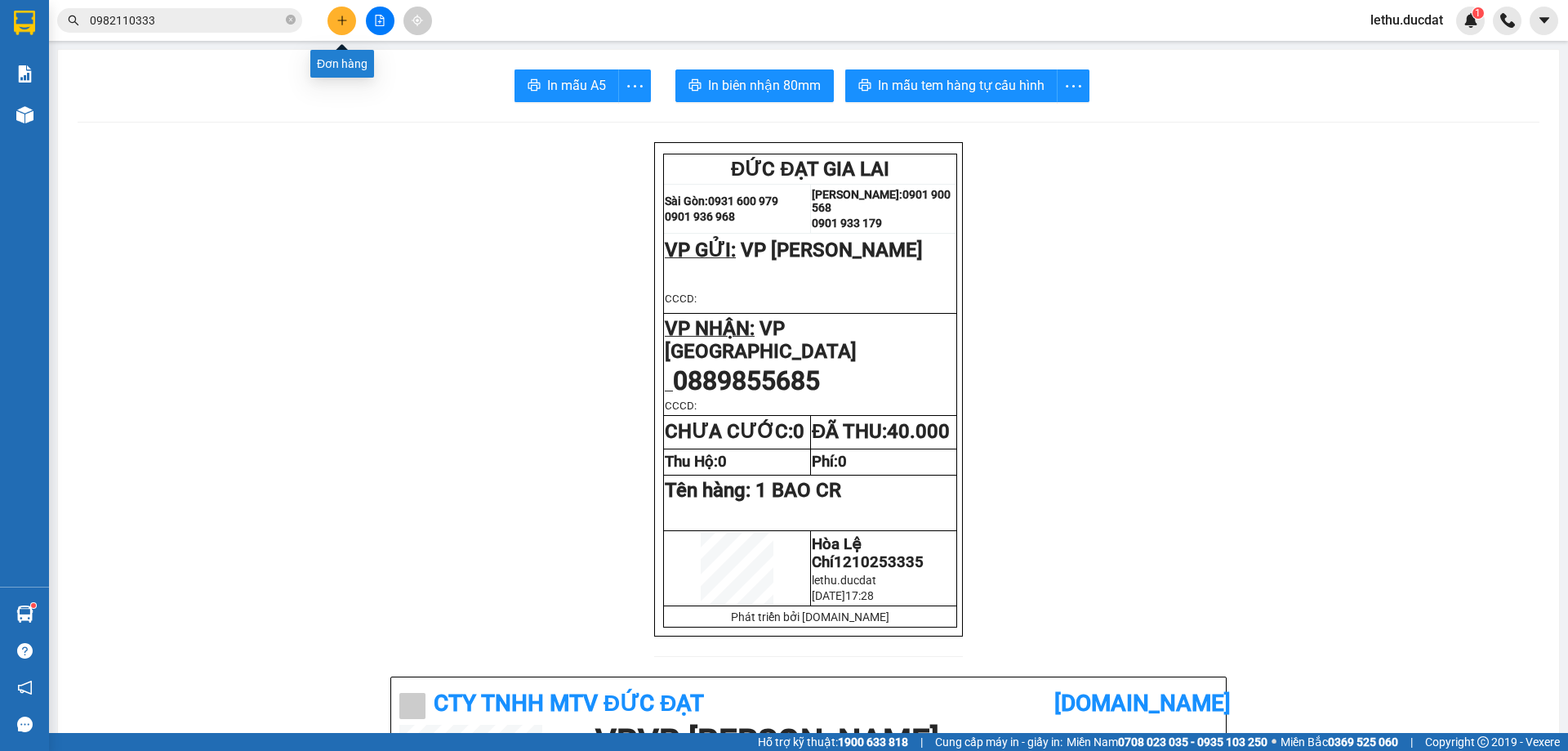
click at [344, 26] on button at bounding box center [342, 21] width 28 height 28
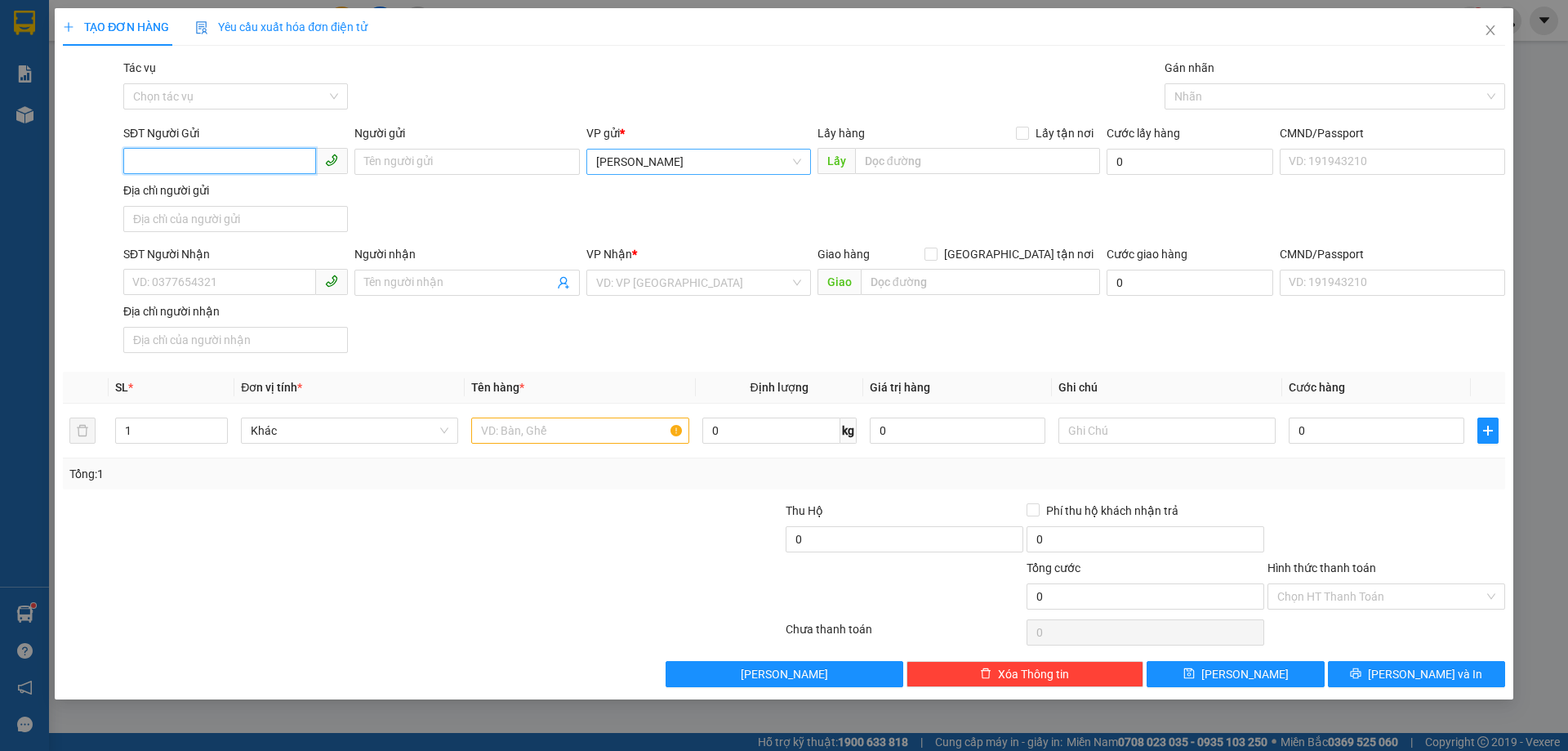
click at [641, 173] on span "[PERSON_NAME]" at bounding box center [699, 162] width 205 height 24
click at [637, 227] on div "VP [PERSON_NAME]" at bounding box center [699, 220] width 205 height 18
click at [227, 288] on input "SĐT Người Nhận" at bounding box center [219, 282] width 193 height 26
click at [631, 283] on input "search" at bounding box center [692, 283] width 193 height 24
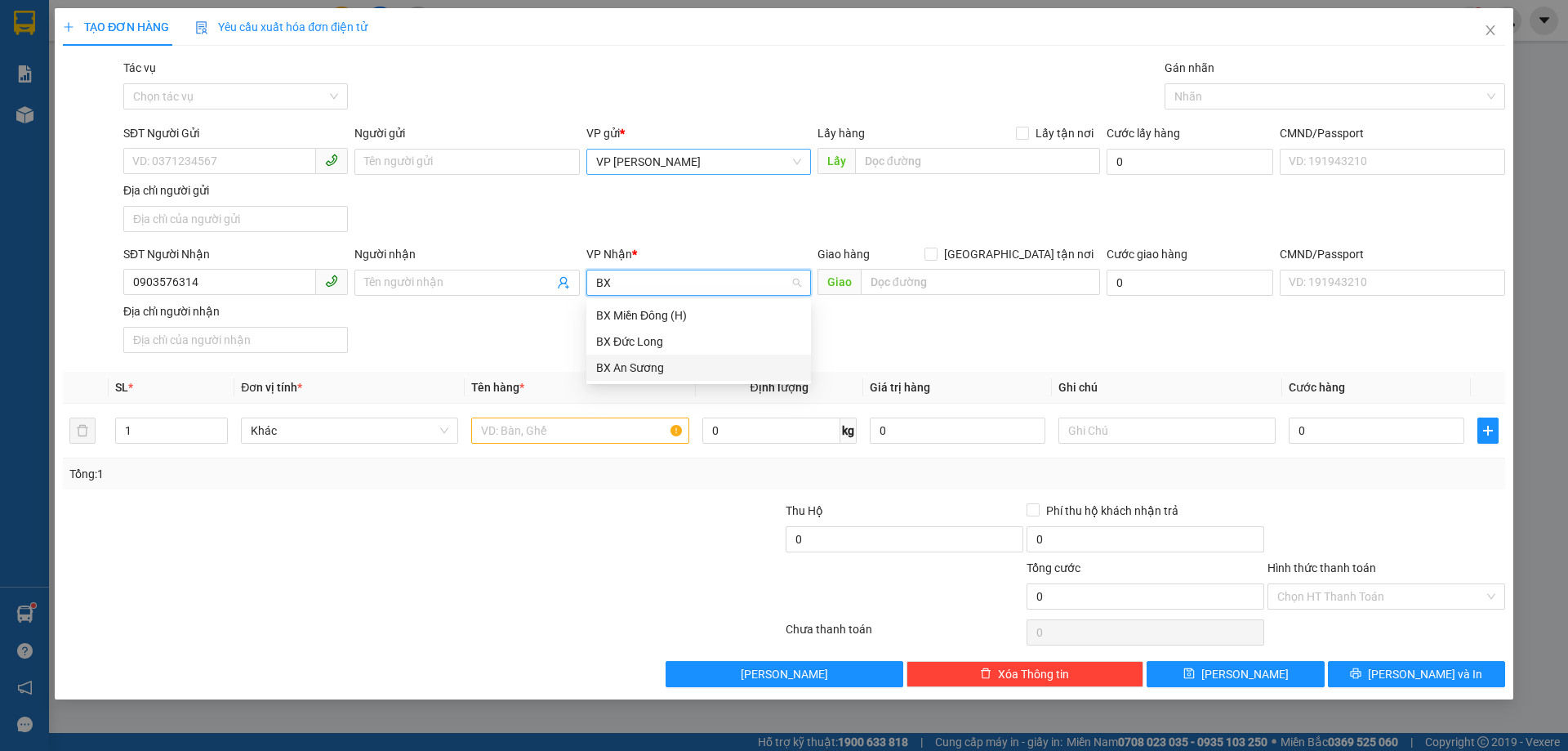
click at [623, 366] on div "BX An Sương" at bounding box center [699, 367] width 205 height 18
click at [577, 423] on input "text" at bounding box center [579, 431] width 218 height 26
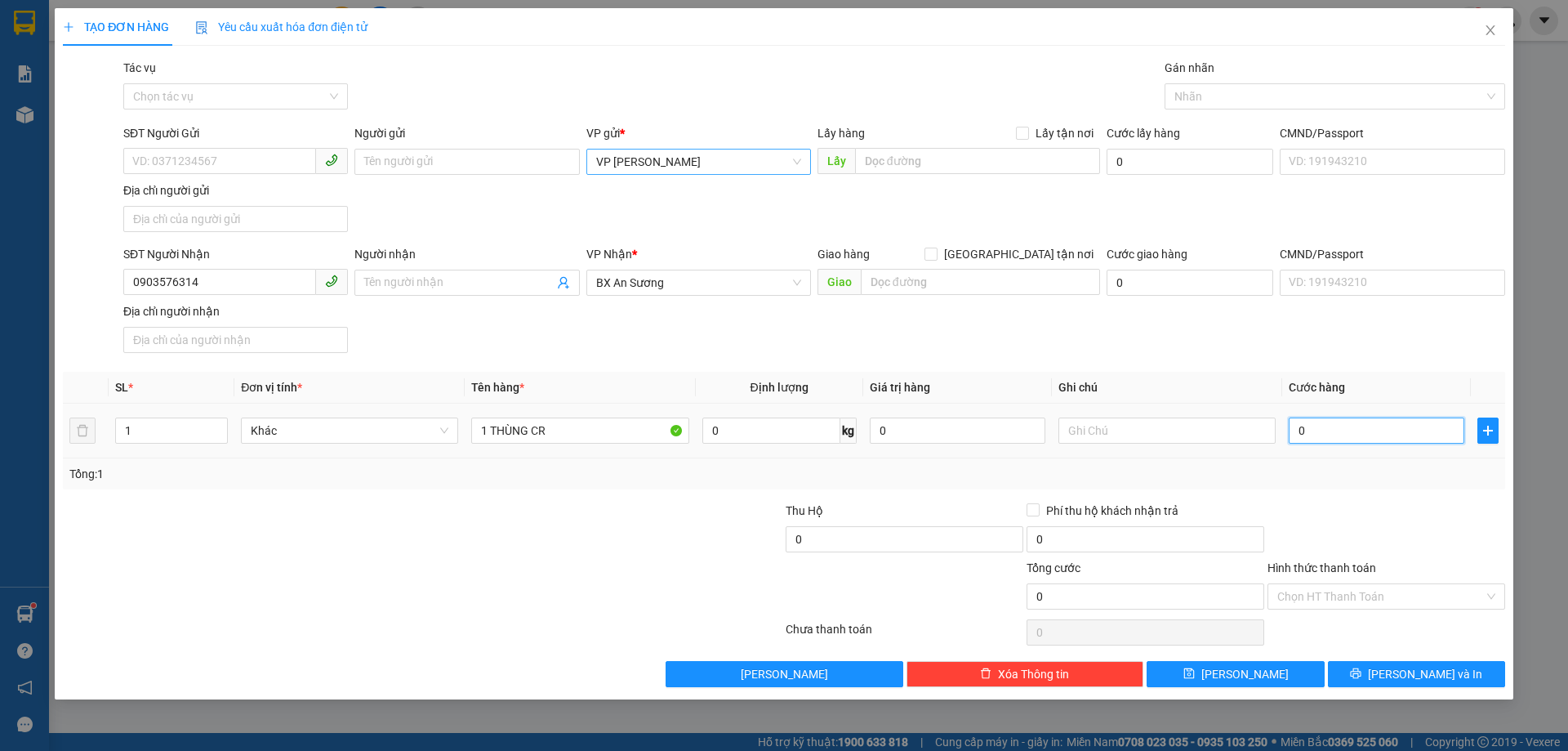
click at [1403, 431] on input "0" at bounding box center [1376, 431] width 175 height 26
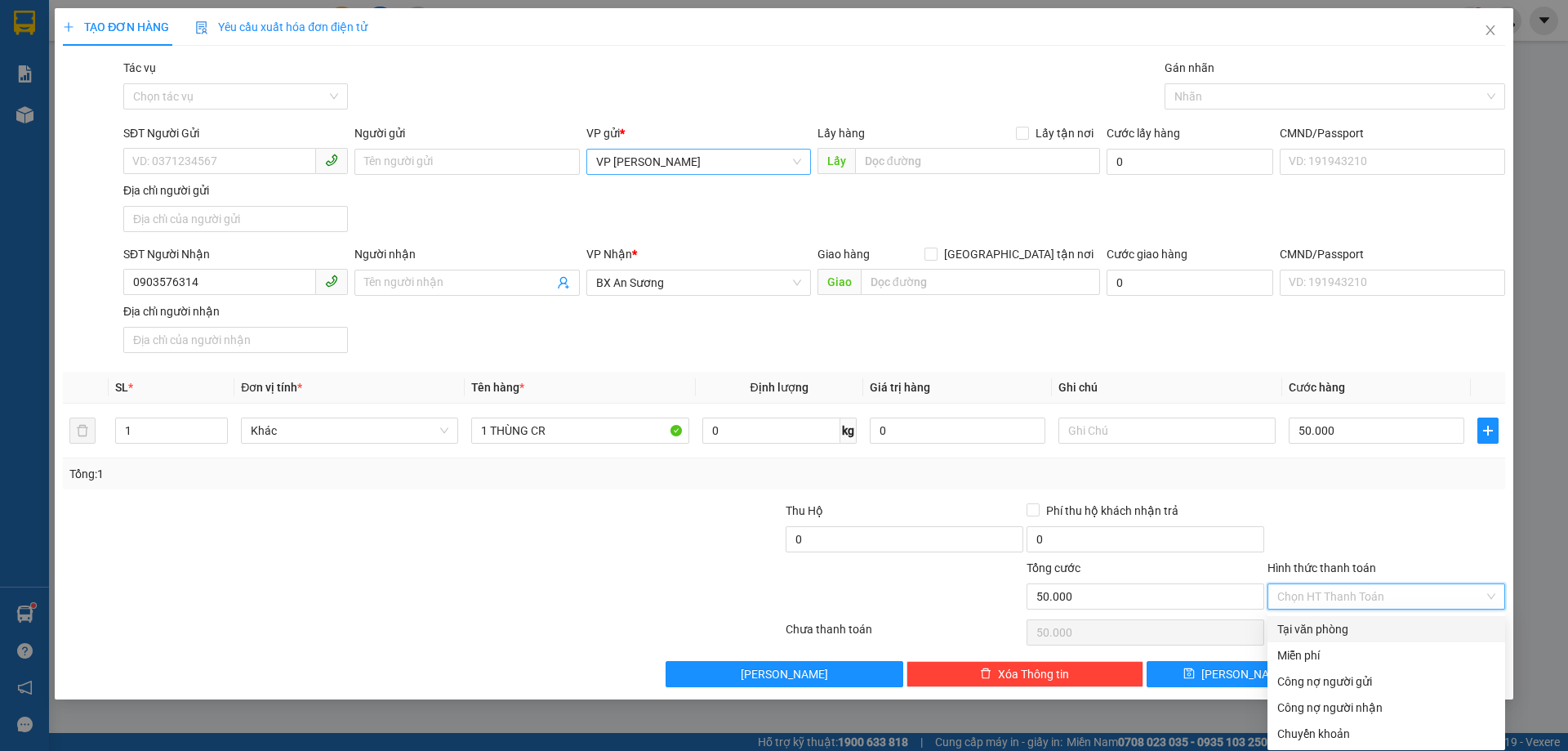
click at [1326, 590] on input "Hình thức thanh toán" at bounding box center [1380, 596] width 206 height 24
click at [1330, 625] on div "Tại văn phòng" at bounding box center [1385, 629] width 218 height 18
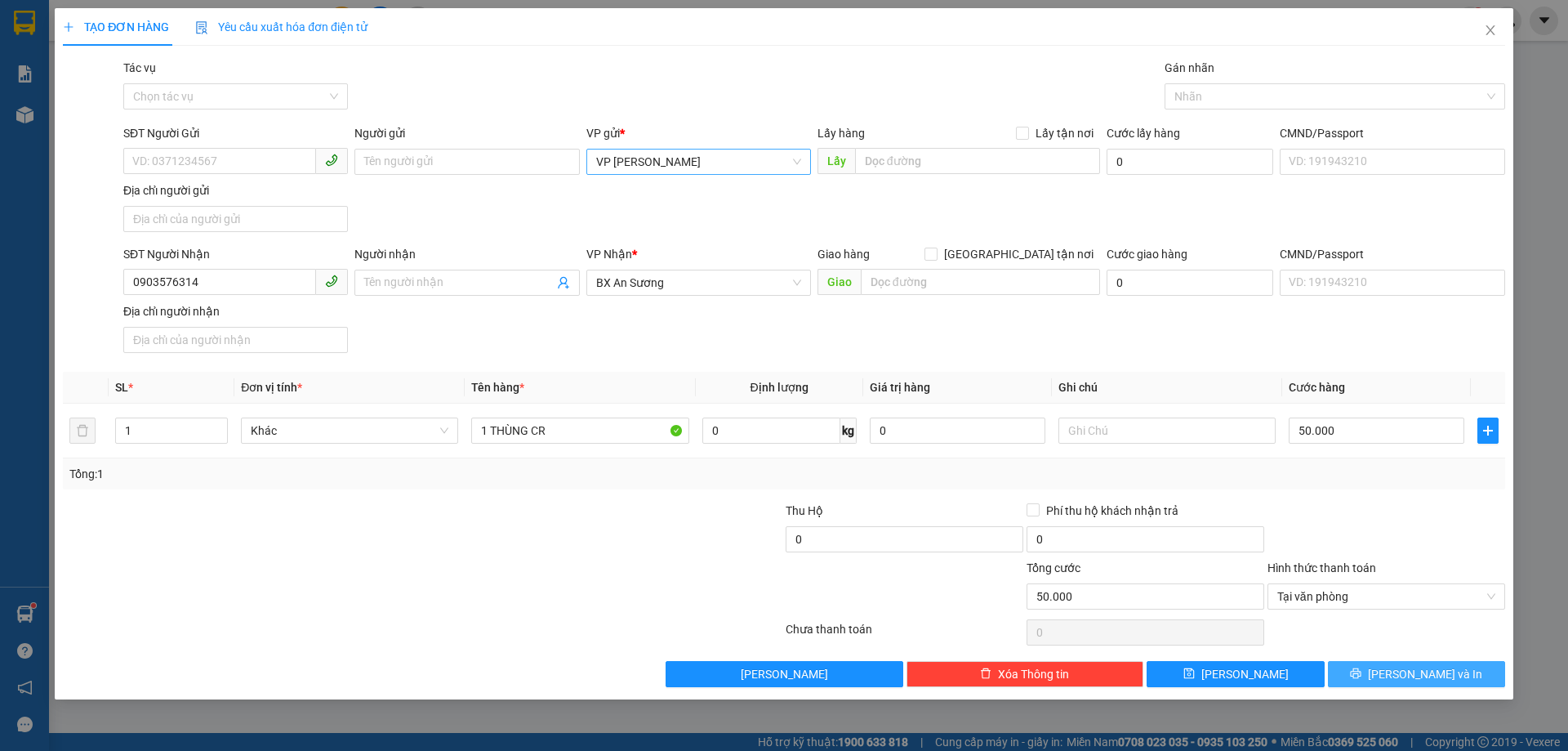
click at [1361, 669] on icon "printer" at bounding box center [1355, 673] width 11 height 11
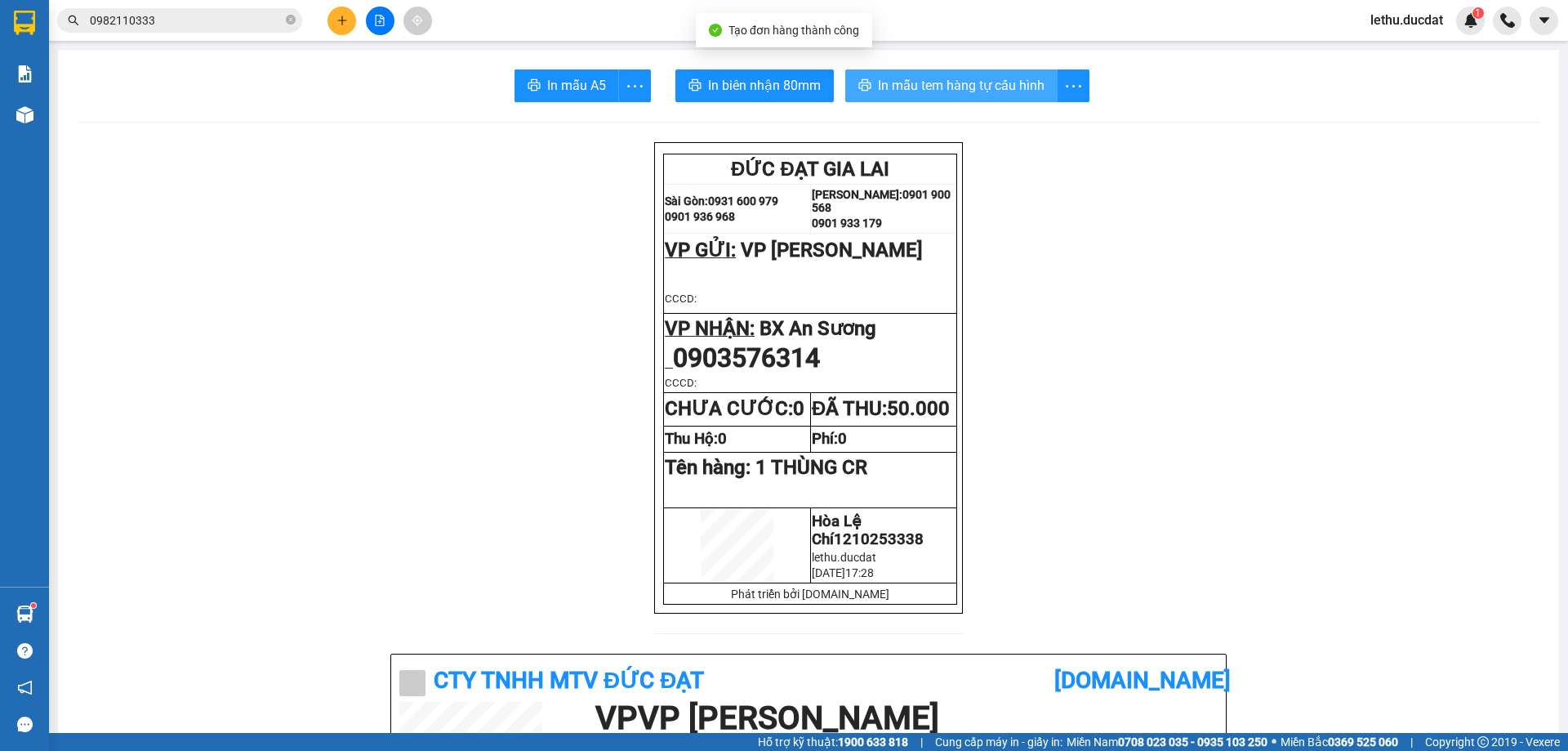
click at [927, 81] on span "In mẫu tem hàng tự cấu hình" at bounding box center [961, 86] width 167 height 21
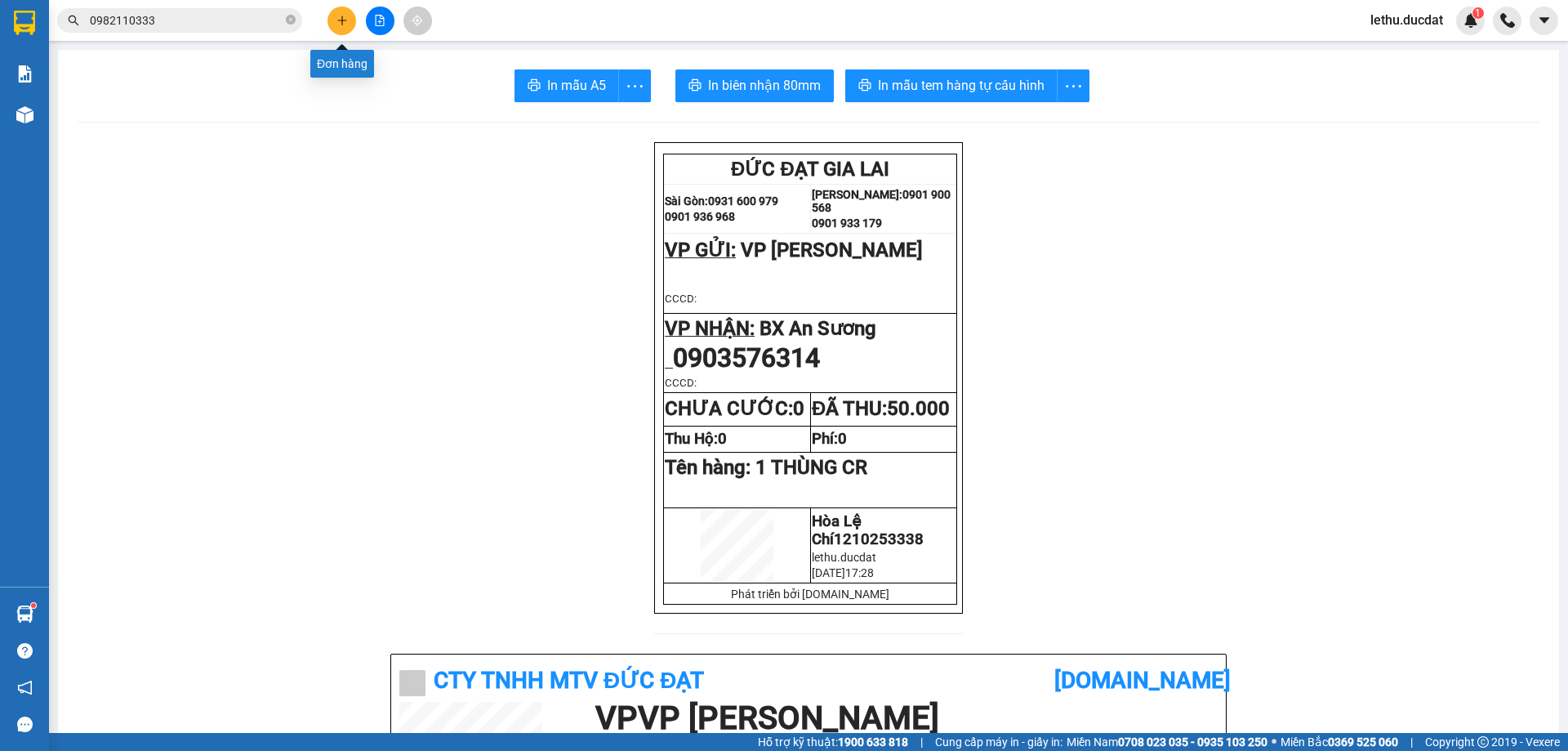
click at [341, 15] on icon "plus" at bounding box center [342, 21] width 11 height 11
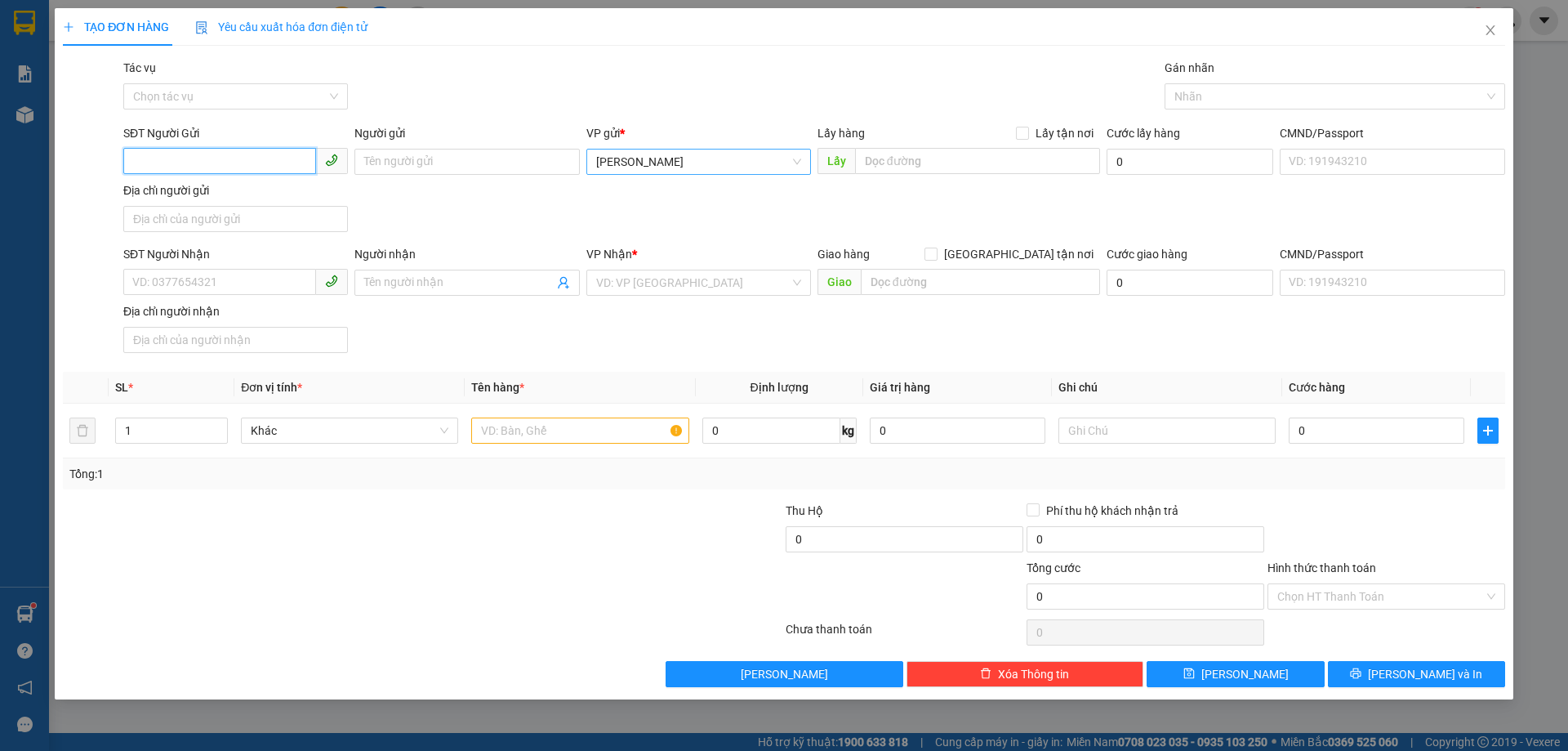
click at [619, 167] on span "[PERSON_NAME]" at bounding box center [699, 162] width 205 height 24
click at [633, 223] on div "VP [PERSON_NAME]" at bounding box center [699, 220] width 205 height 18
click at [212, 287] on input "SĐT Người Nhận" at bounding box center [219, 282] width 193 height 26
click at [592, 286] on div "VD: VP [GEOGRAPHIC_DATA]" at bounding box center [699, 283] width 224 height 26
drag, startPoint x: 703, startPoint y: 284, endPoint x: 587, endPoint y: 286, distance: 116.0
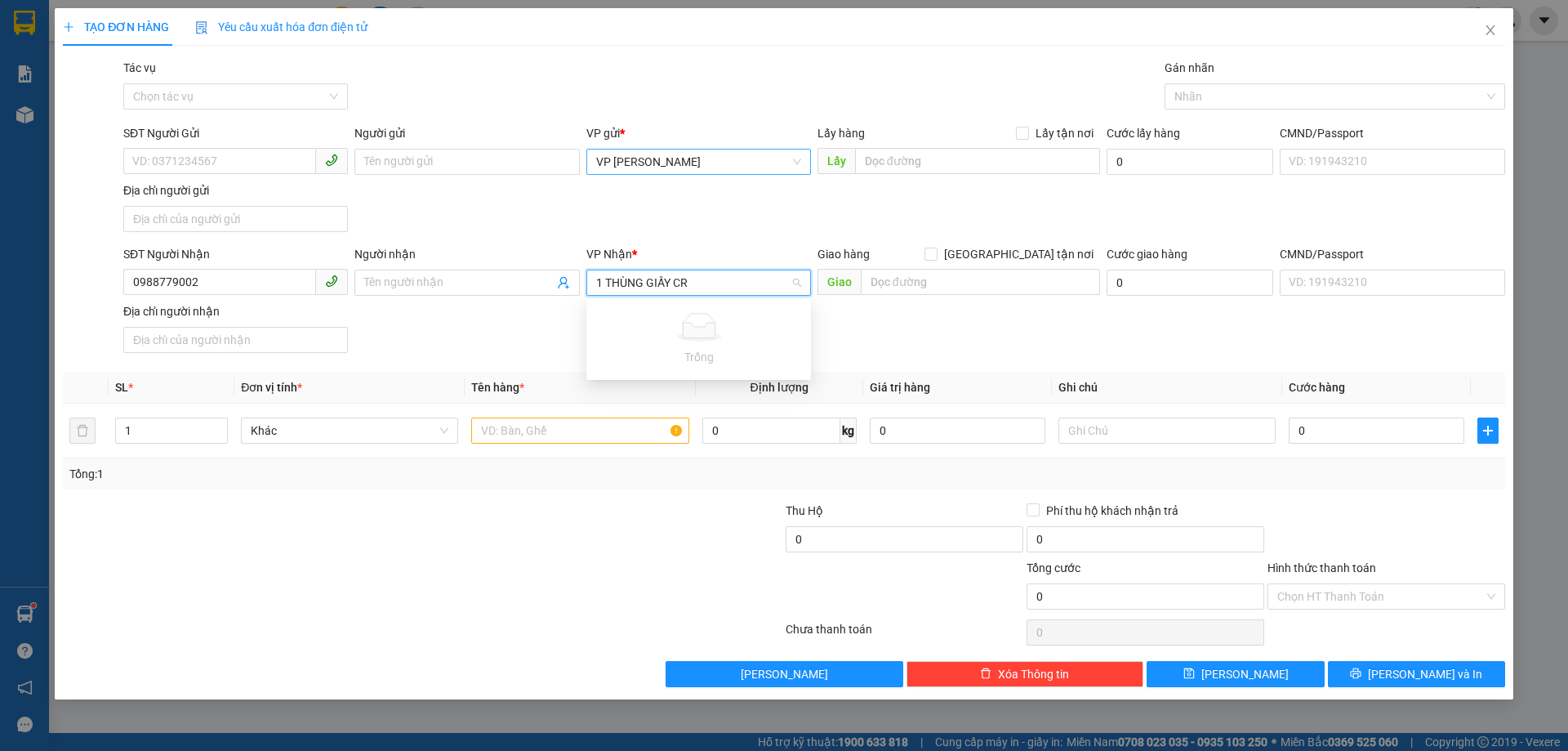
click at [587, 286] on div "1 THÙNG GIẤY CR VD: VP [GEOGRAPHIC_DATA]" at bounding box center [699, 283] width 224 height 26
click at [569, 442] on input "text" at bounding box center [579, 431] width 218 height 26
paste input "1 THÙNG GIẤY CR"
click at [671, 283] on input "search" at bounding box center [692, 283] width 193 height 24
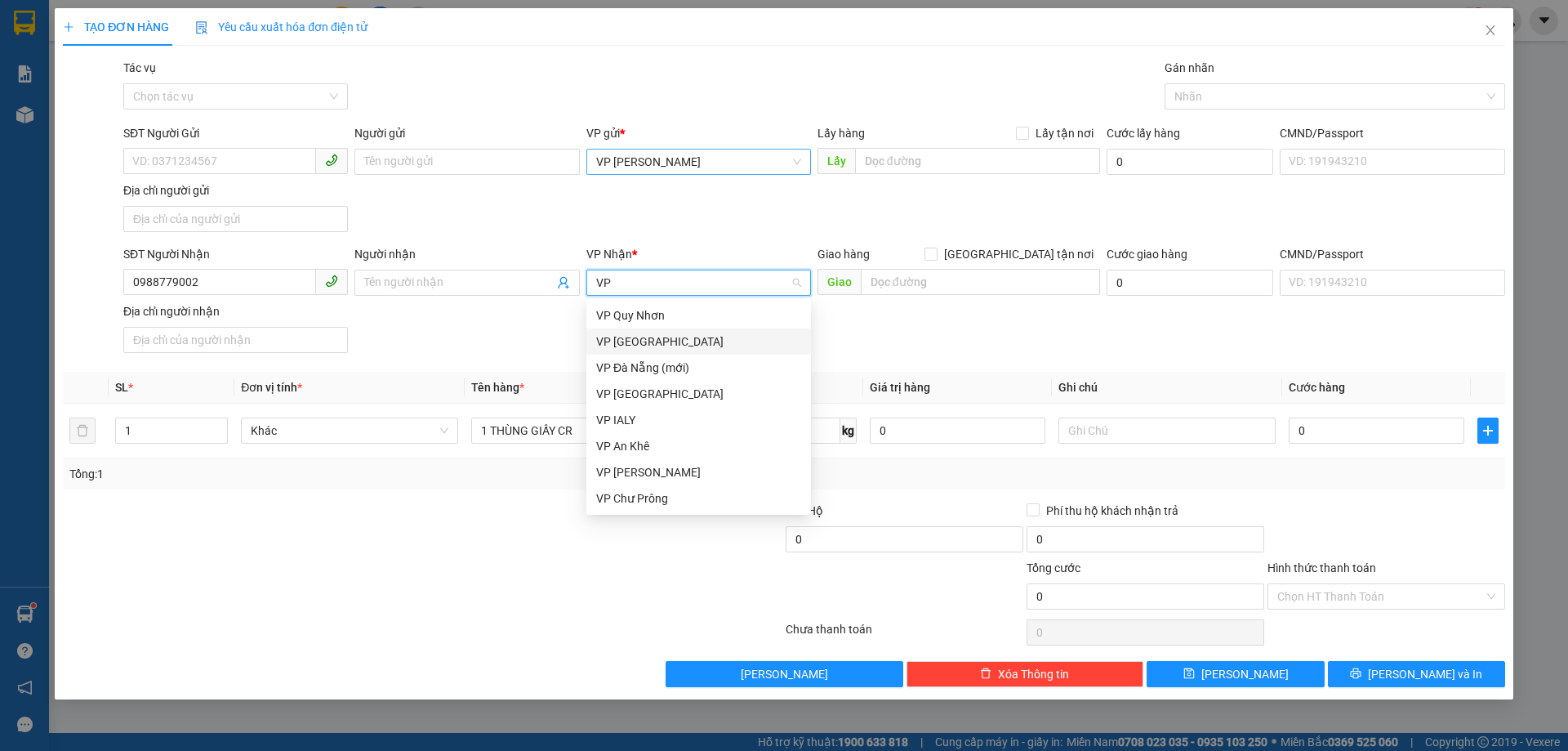
click at [626, 343] on div "VP [GEOGRAPHIC_DATA]" at bounding box center [699, 341] width 205 height 18
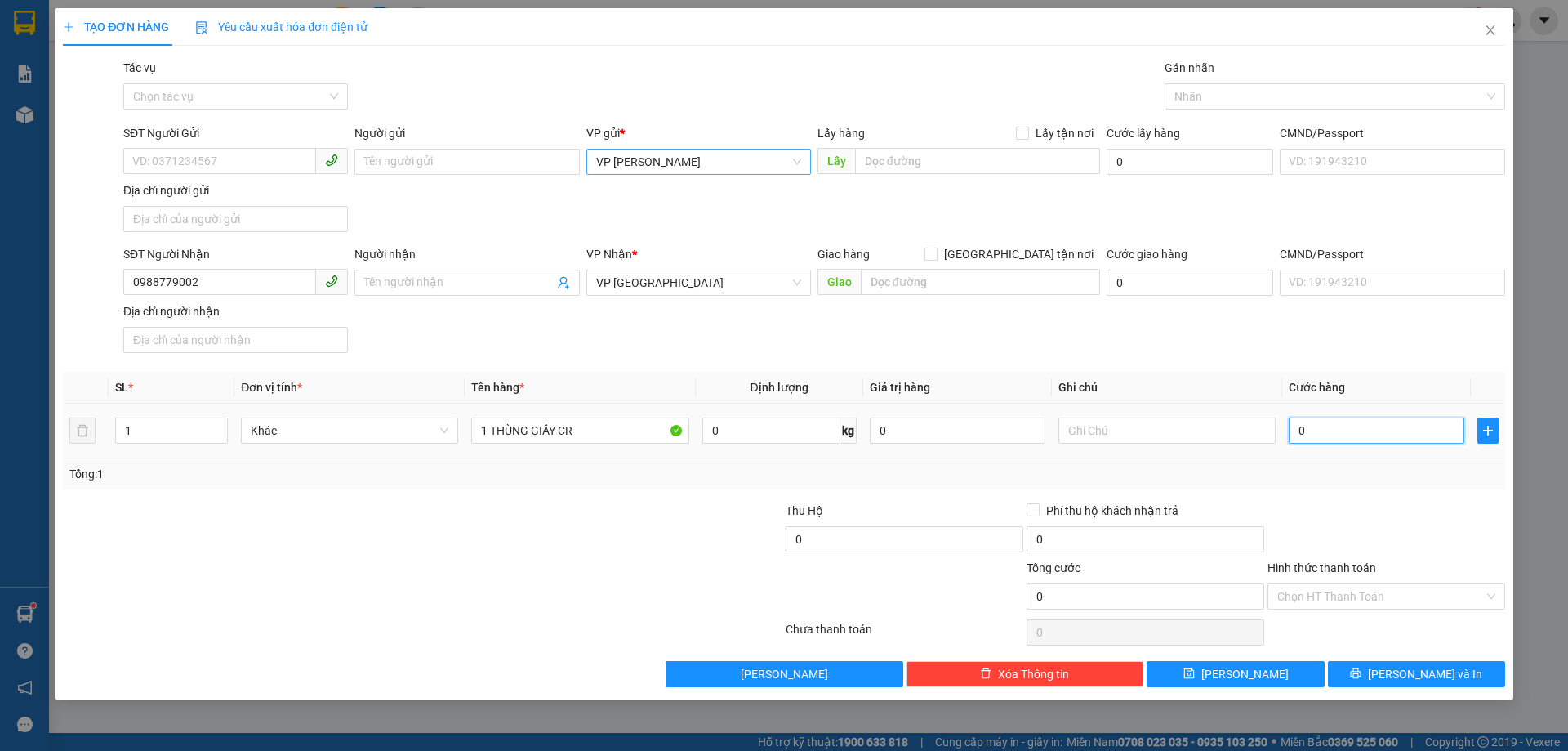
click at [1386, 443] on input "0" at bounding box center [1376, 431] width 175 height 26
click at [1334, 587] on input "Hình thức thanh toán" at bounding box center [1380, 596] width 206 height 24
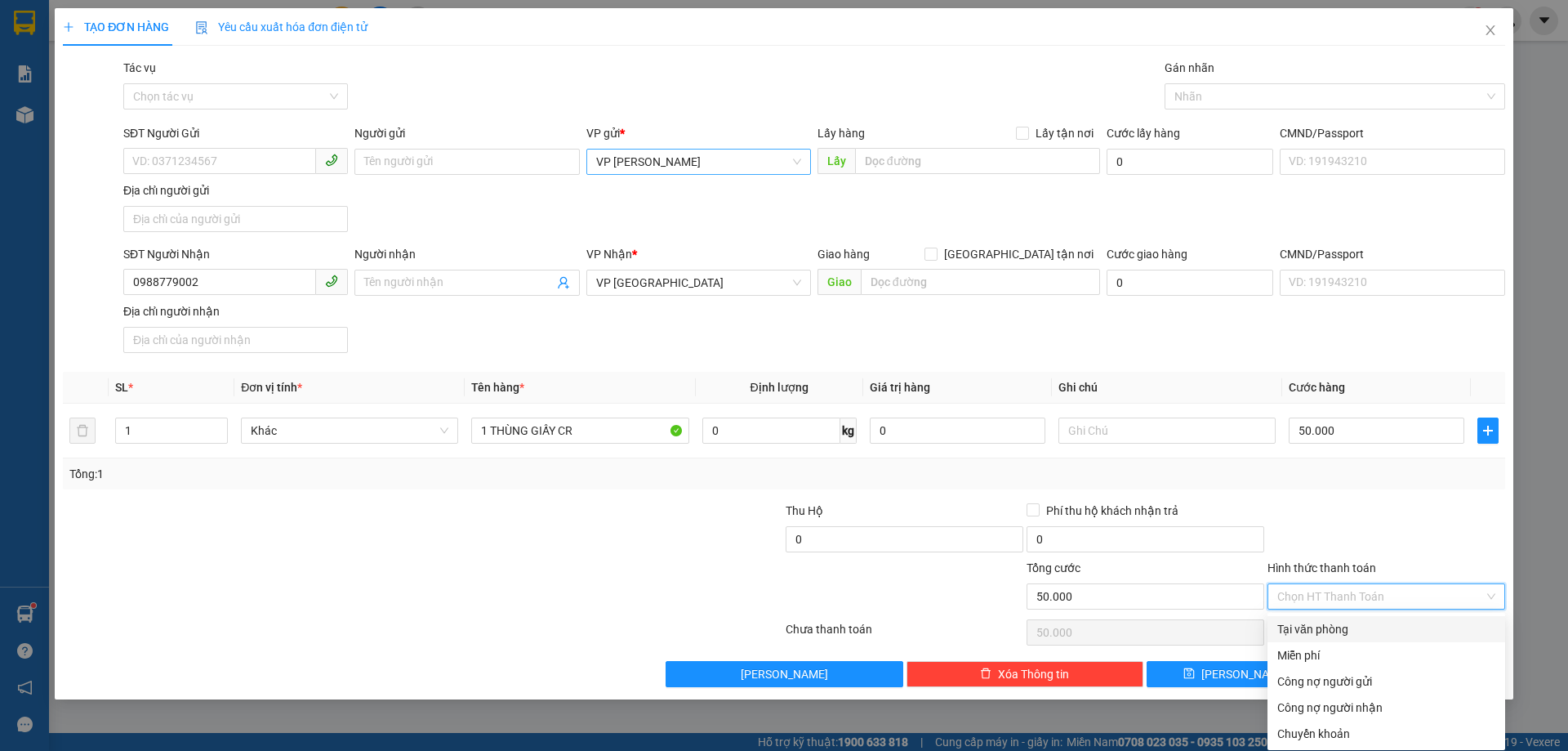
click at [1317, 624] on div "Tại văn phòng" at bounding box center [1385, 629] width 218 height 18
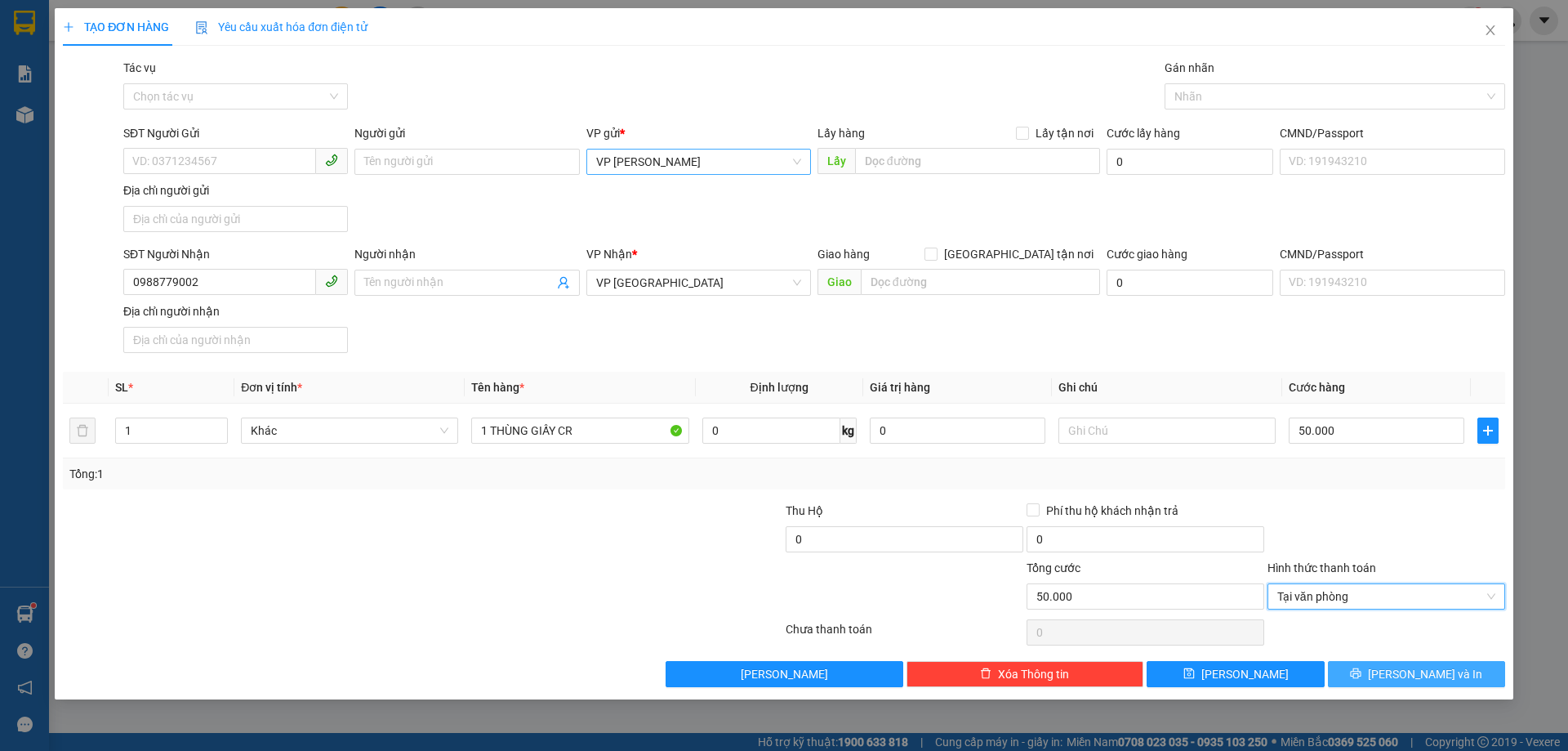
click at [1369, 666] on button "[PERSON_NAME] và In" at bounding box center [1416, 674] width 177 height 26
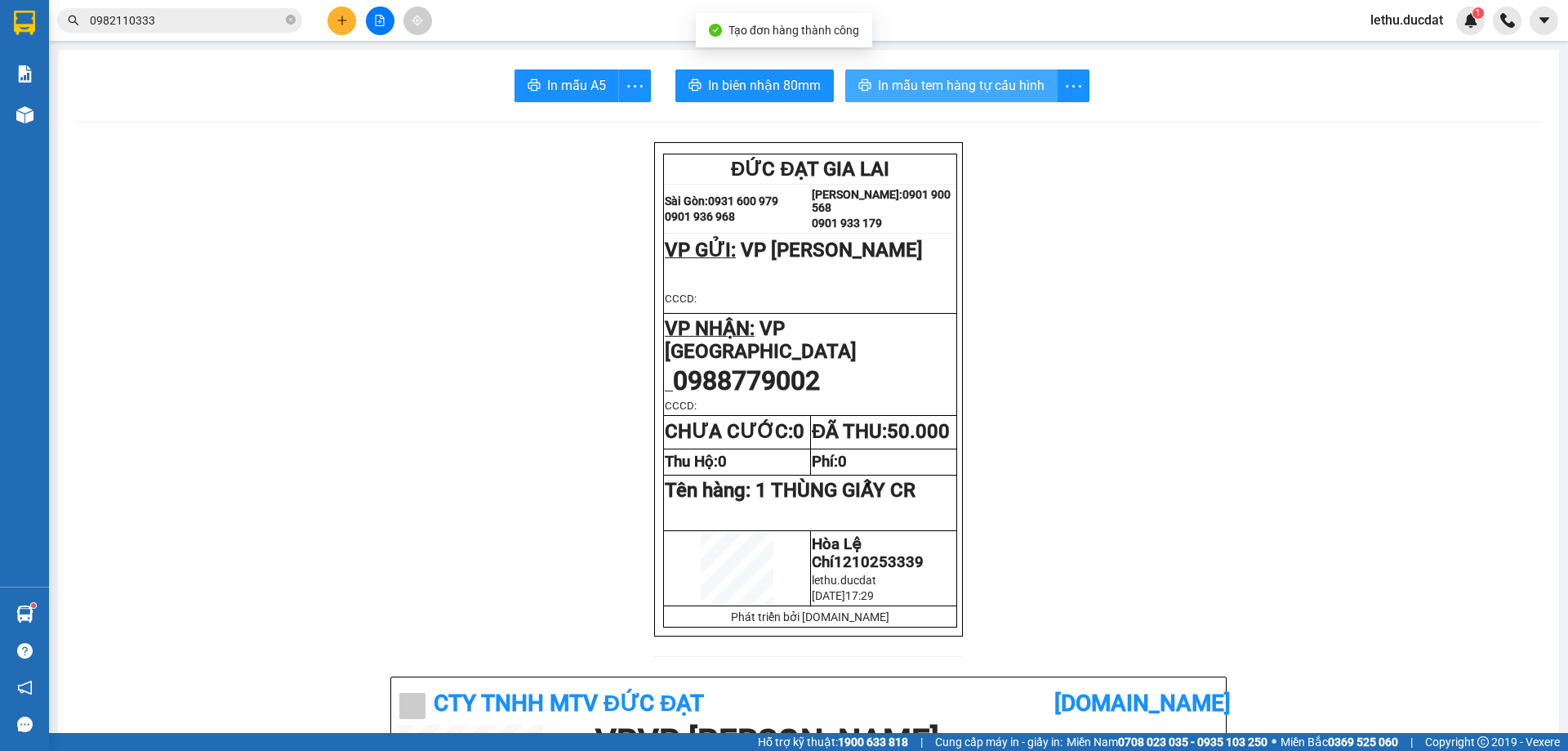
click at [931, 81] on span "In mẫu tem hàng tự cấu hình" at bounding box center [961, 86] width 167 height 21
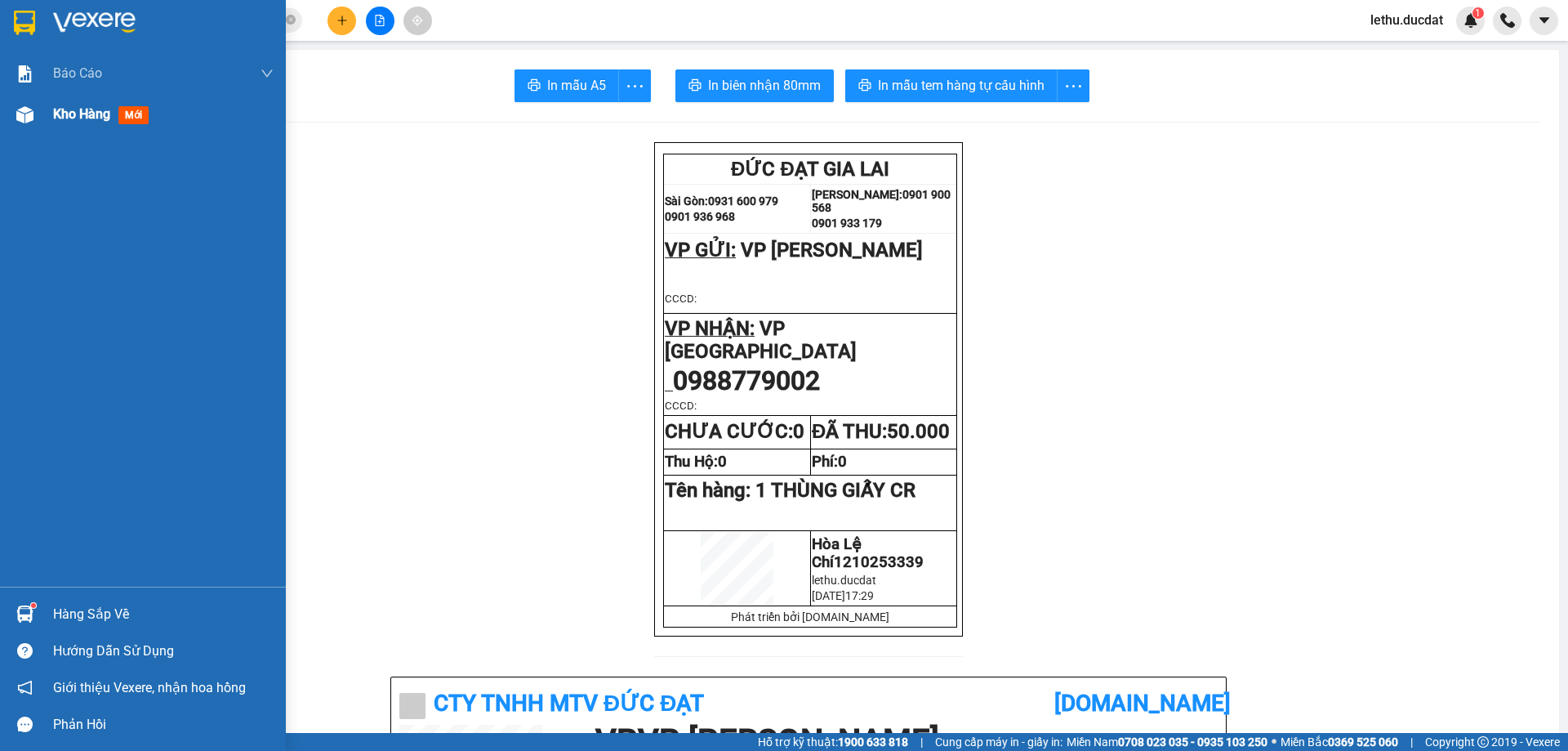
click at [52, 116] on div "Kho hàng mới" at bounding box center [142, 114] width 285 height 41
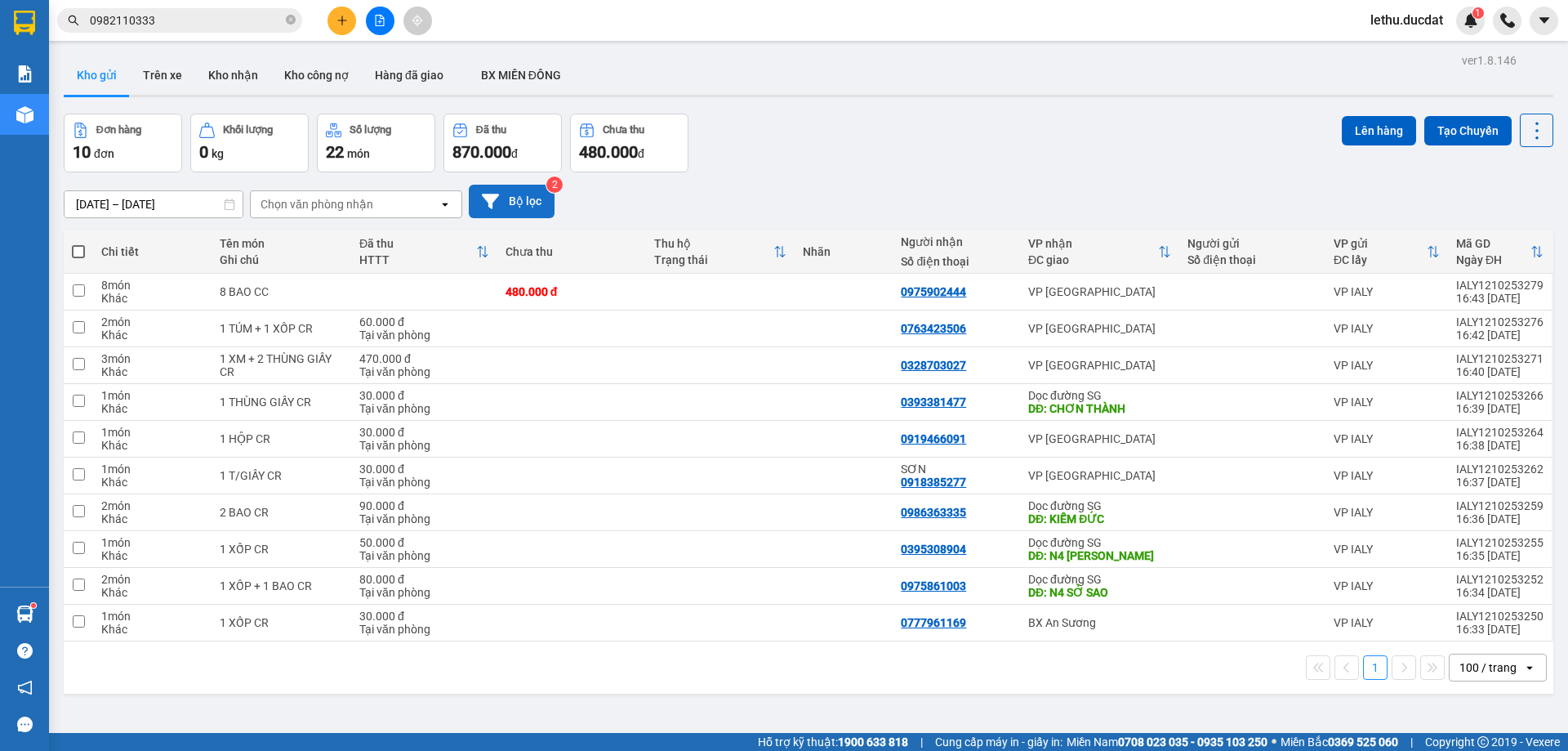
click at [494, 199] on icon at bounding box center [491, 201] width 17 height 15
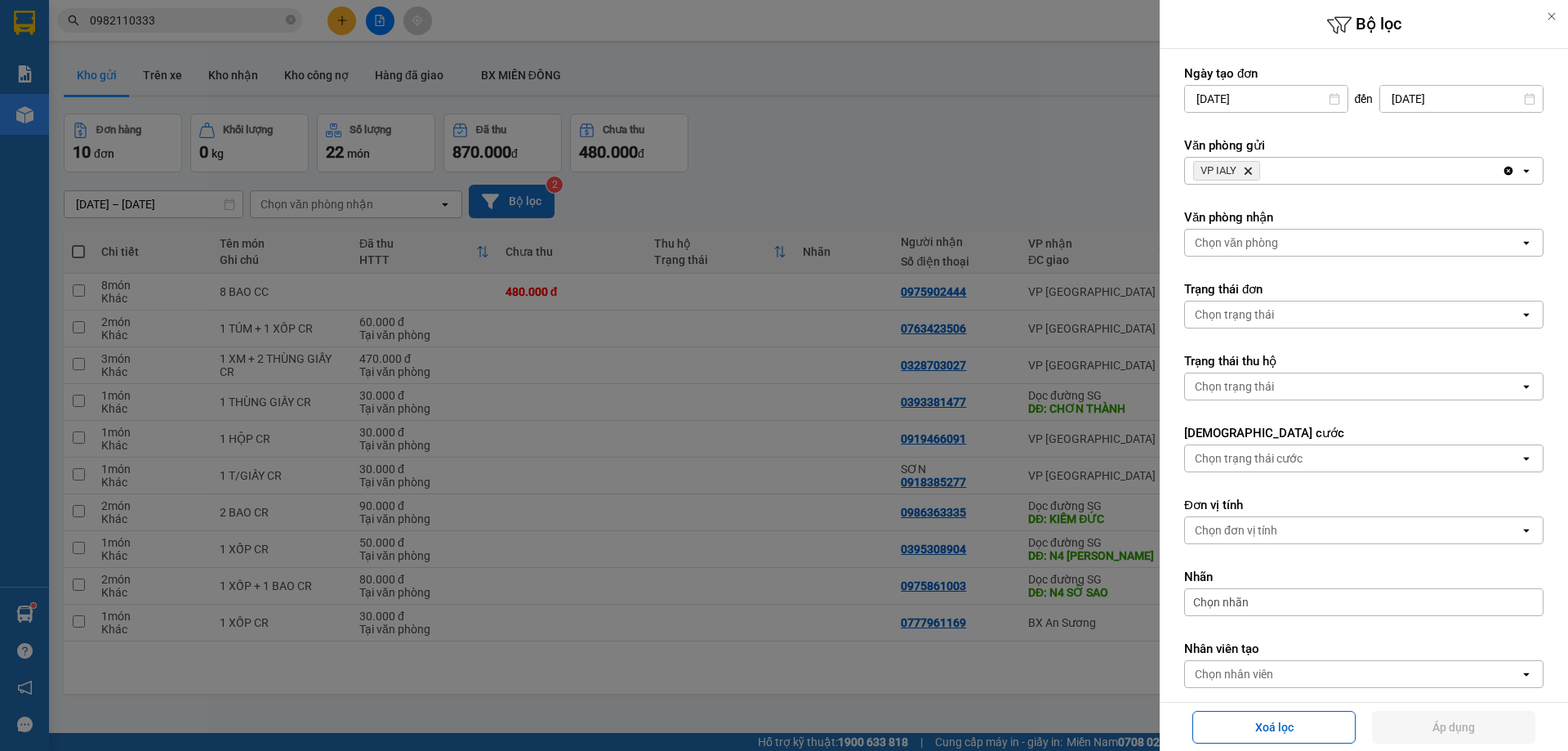
click at [1250, 169] on icon "Delete" at bounding box center [1248, 171] width 9 height 9
click at [1225, 171] on div "Chọn văn phòng" at bounding box center [1236, 171] width 83 height 16
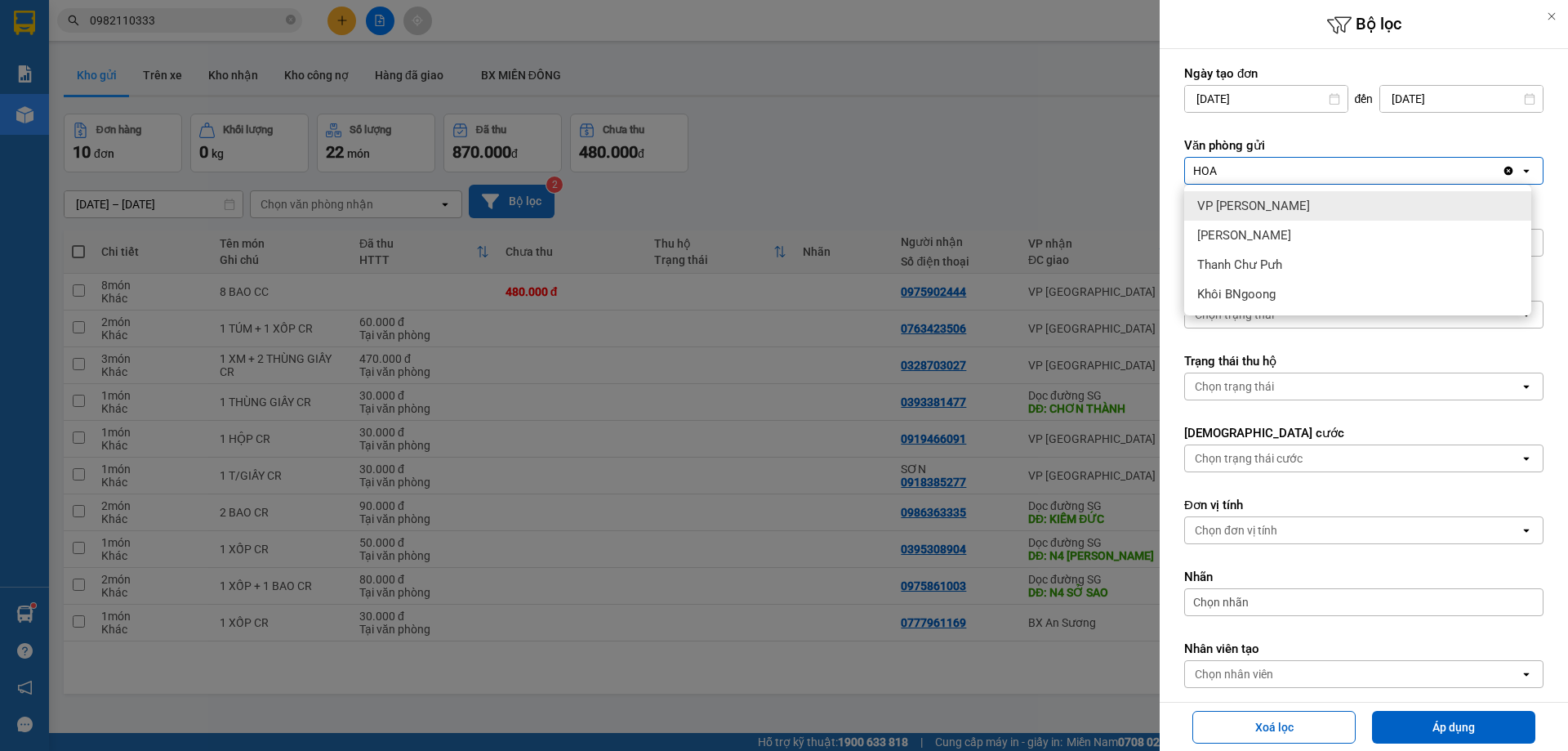
click at [1241, 210] on span "VP [PERSON_NAME]" at bounding box center [1253, 205] width 113 height 16
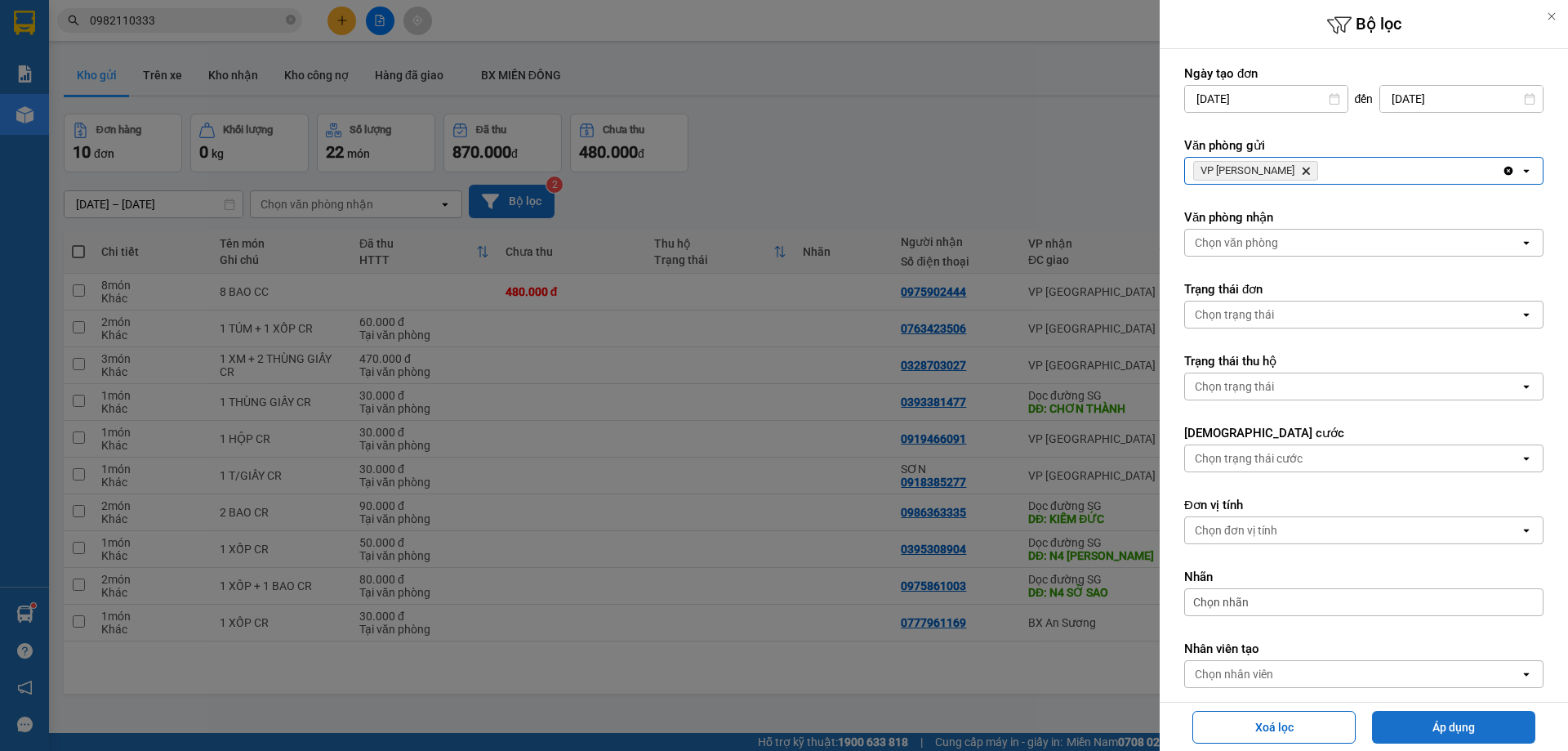
click at [1440, 728] on button "Áp dụng" at bounding box center [1453, 727] width 163 height 33
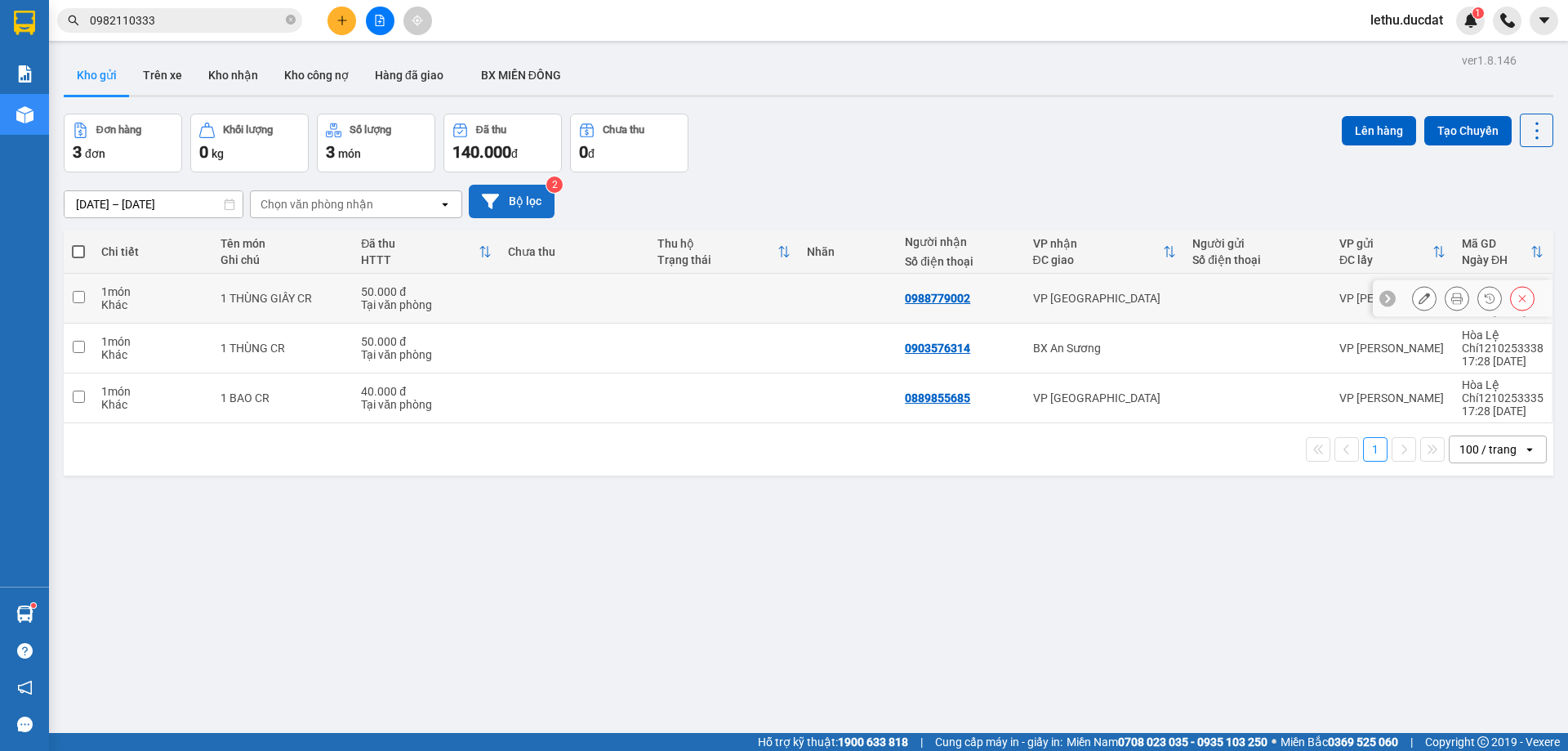
drag, startPoint x: 967, startPoint y: 291, endPoint x: 881, endPoint y: 294, distance: 86.1
click at [881, 294] on tr "1 món Khác 1 THÙNG GIẤY CR 50.000 đ Tại văn phòng 0988779002 VP [GEOGRAPHIC_DAT…" at bounding box center [808, 298] width 1489 height 50
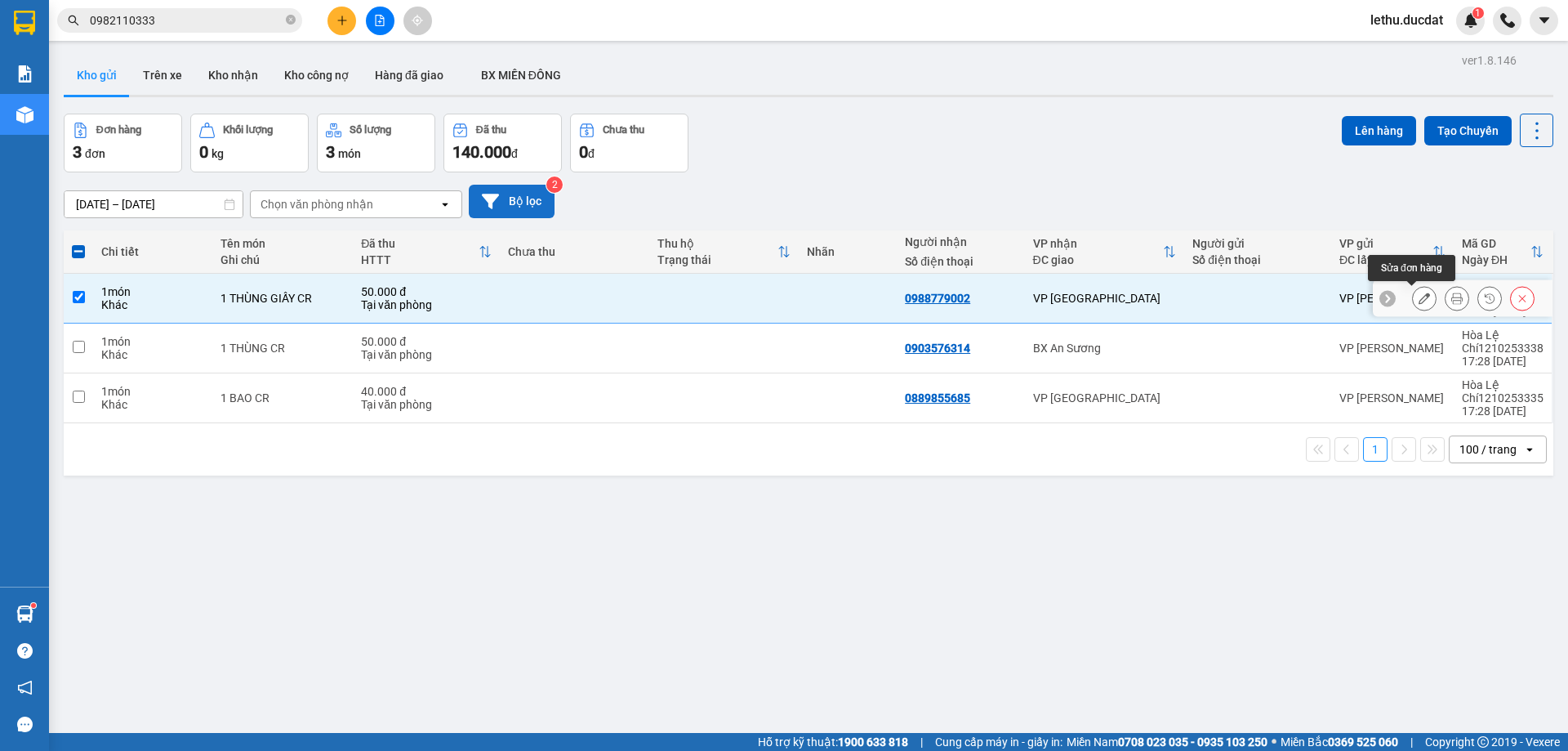
click at [1413, 298] on button at bounding box center [1424, 299] width 23 height 28
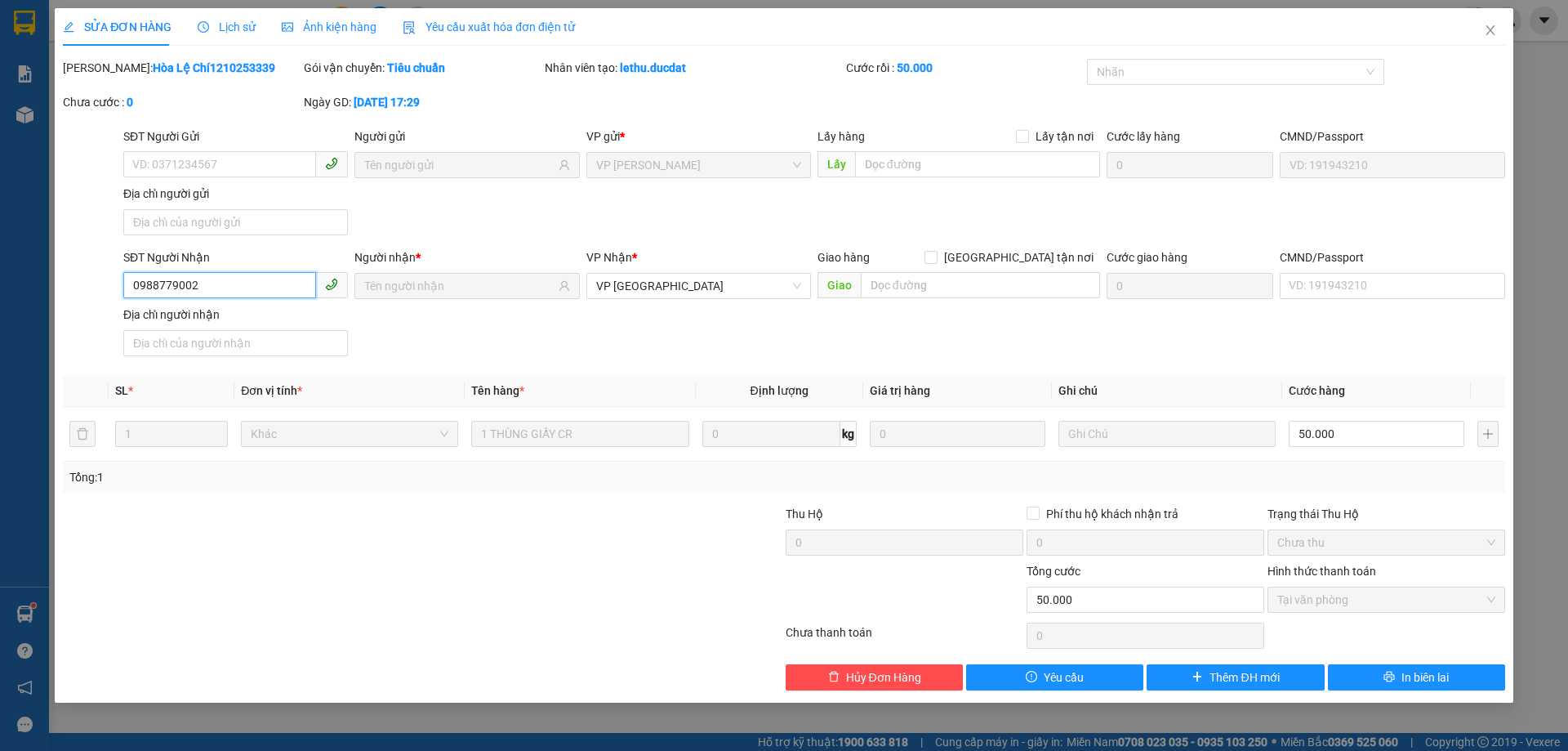
drag, startPoint x: 201, startPoint y: 273, endPoint x: 95, endPoint y: 268, distance: 106.1
click at [95, 268] on div "SĐT Người Nhận 0988779002 0988779002 Người nhận * VP Nhận * VP [GEOGRAPHIC_DATA…" at bounding box center [784, 305] width 1446 height 114
click at [897, 664] on button "Hủy Đơn Hàng" at bounding box center [874, 678] width 177 height 26
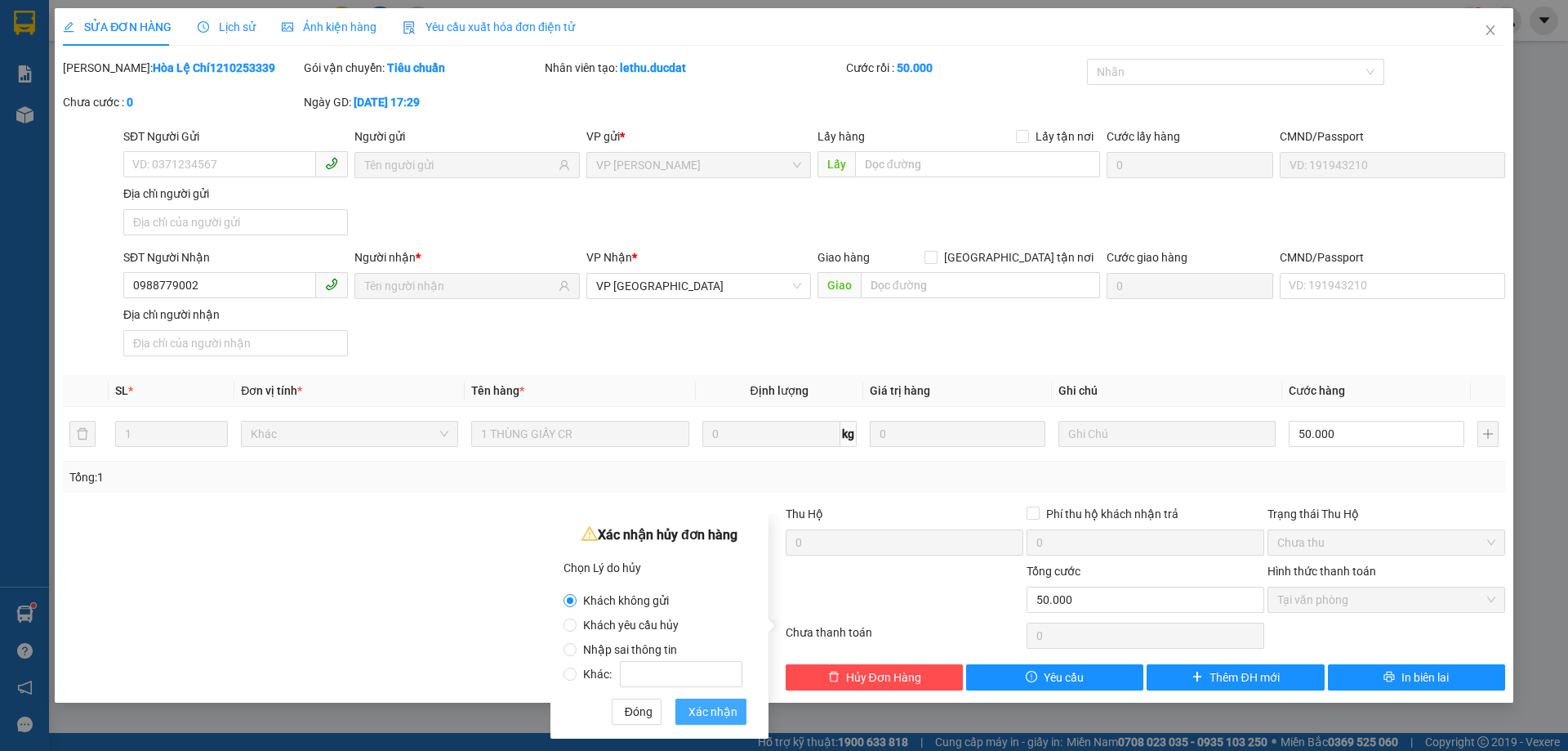
click at [717, 713] on span "Xác nhận" at bounding box center [713, 711] width 49 height 18
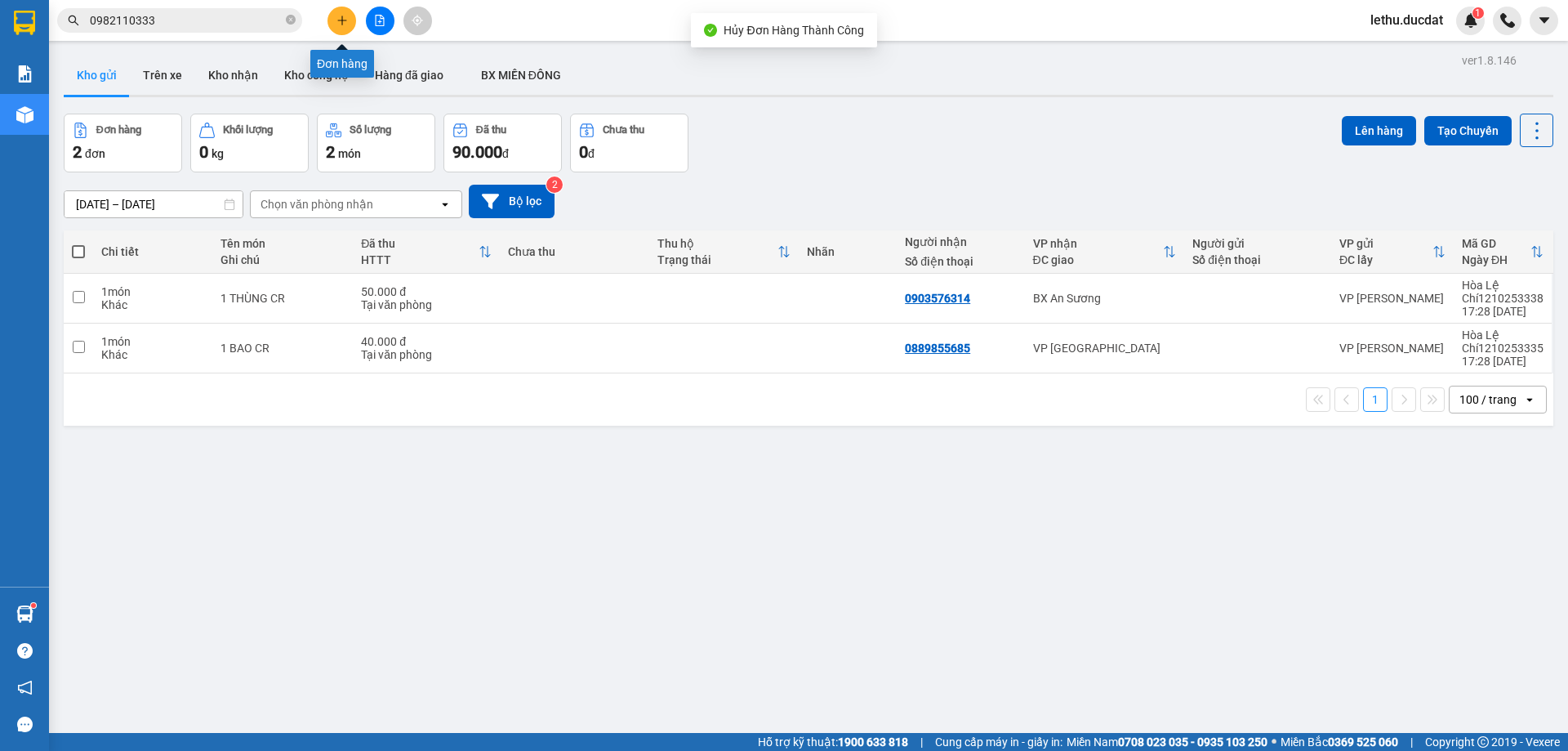
click at [339, 25] on icon "plus" at bounding box center [342, 21] width 11 height 11
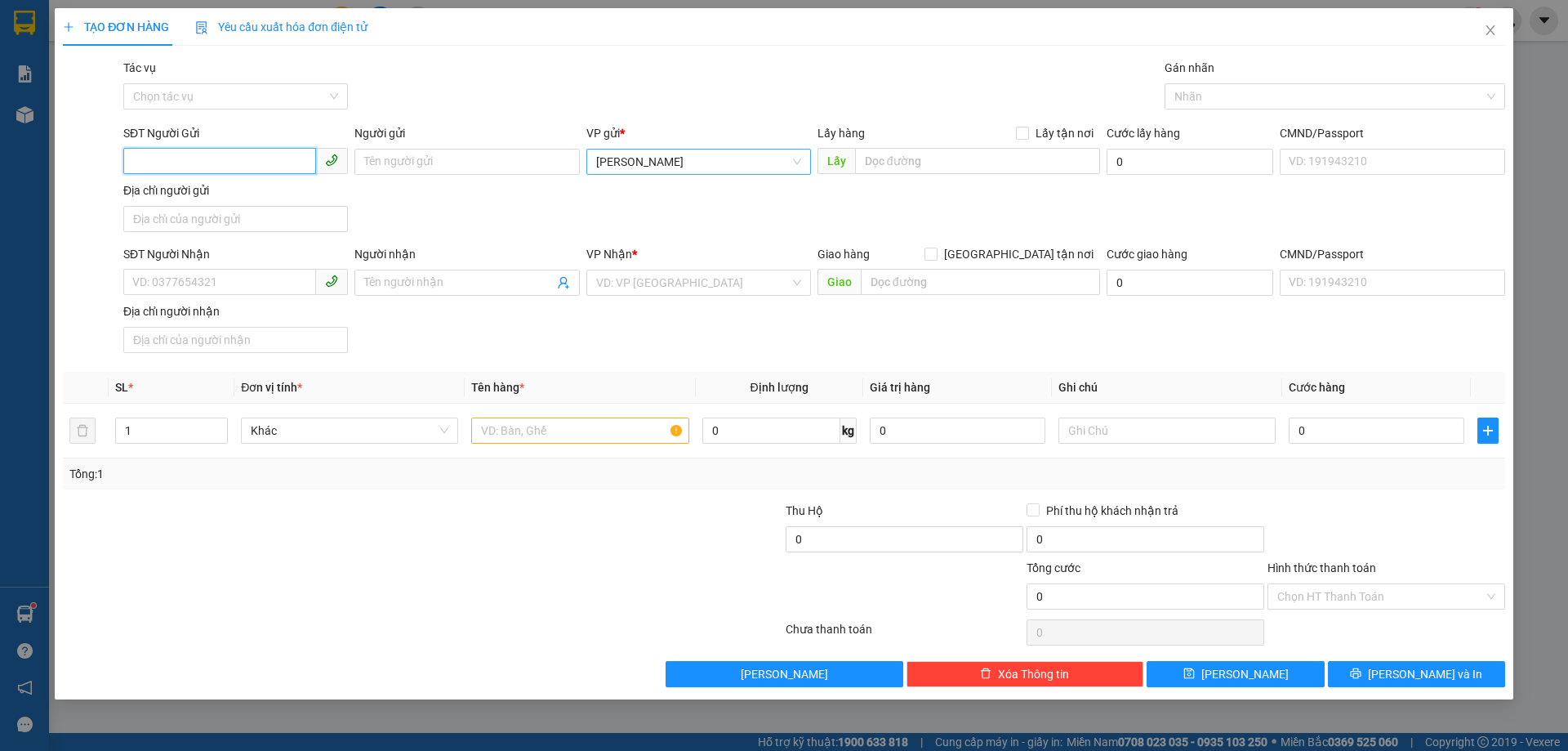
click at [639, 164] on span "[PERSON_NAME]" at bounding box center [699, 162] width 205 height 24
click at [641, 224] on div "VP [PERSON_NAME]" at bounding box center [699, 220] width 205 height 18
click at [198, 271] on input "SĐT Người Nhận" at bounding box center [219, 282] width 193 height 26
paste input "0988779002"
click at [649, 286] on input "search" at bounding box center [692, 283] width 193 height 24
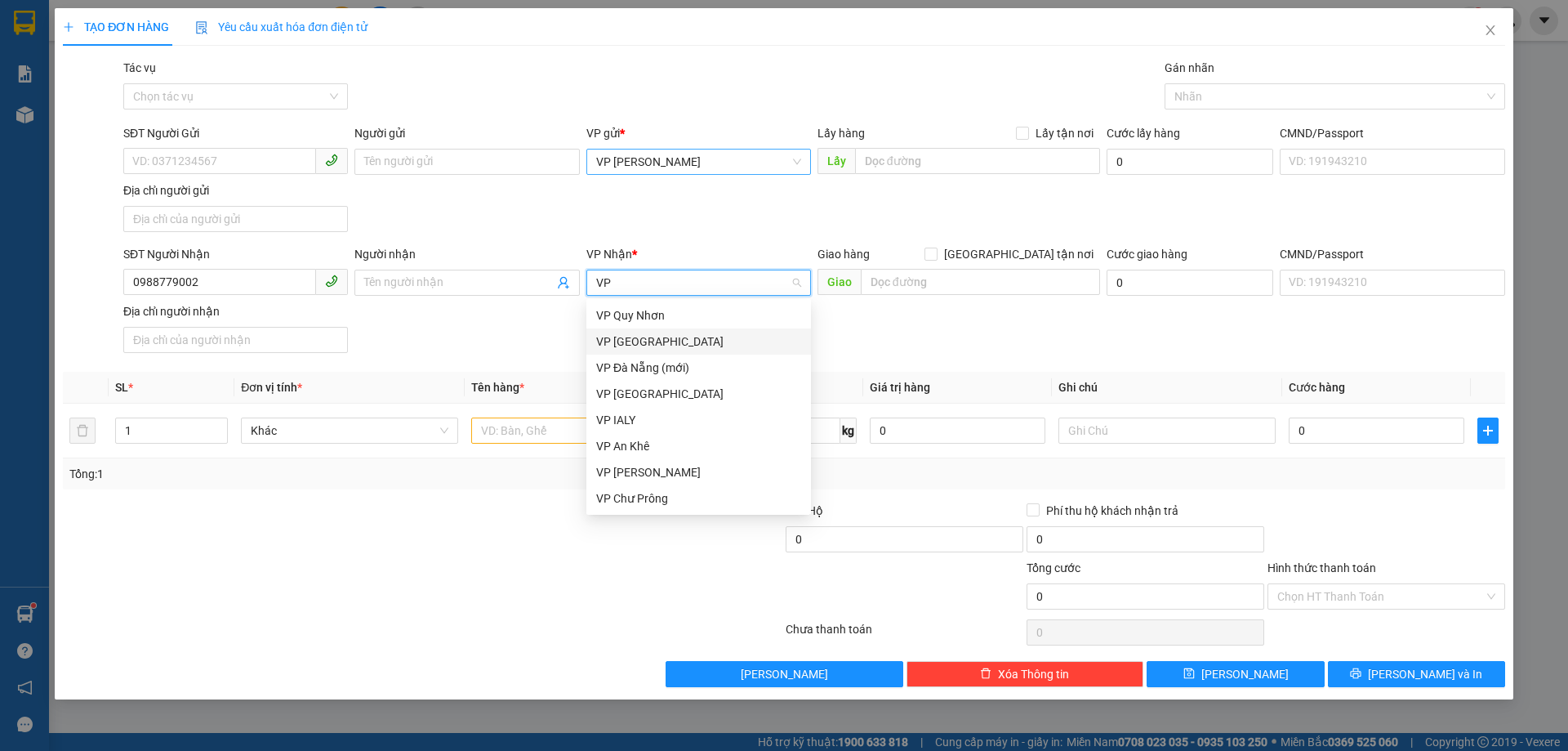
click at [649, 343] on div "VP [GEOGRAPHIC_DATA]" at bounding box center [699, 341] width 205 height 18
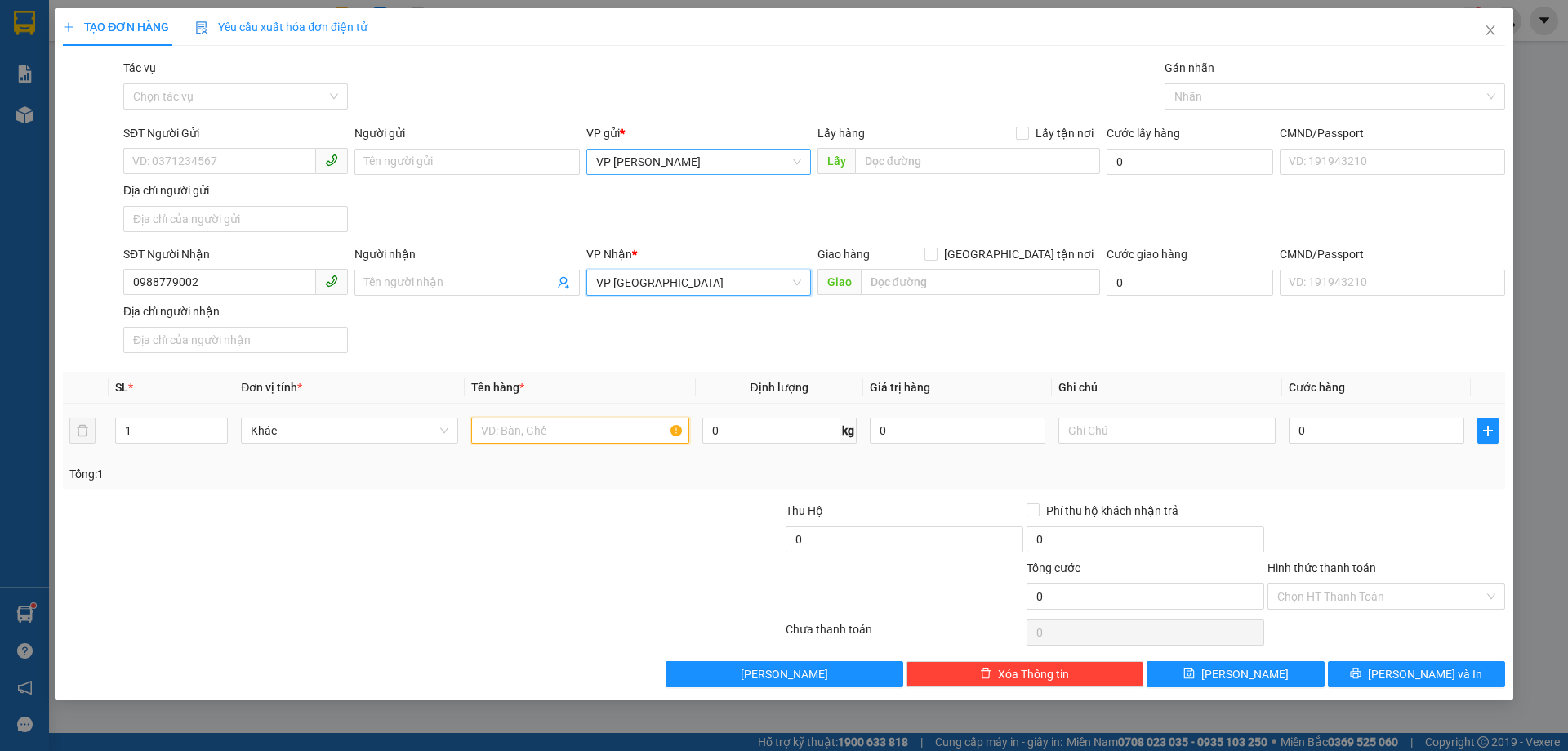
click at [525, 434] on input "text" at bounding box center [579, 431] width 218 height 26
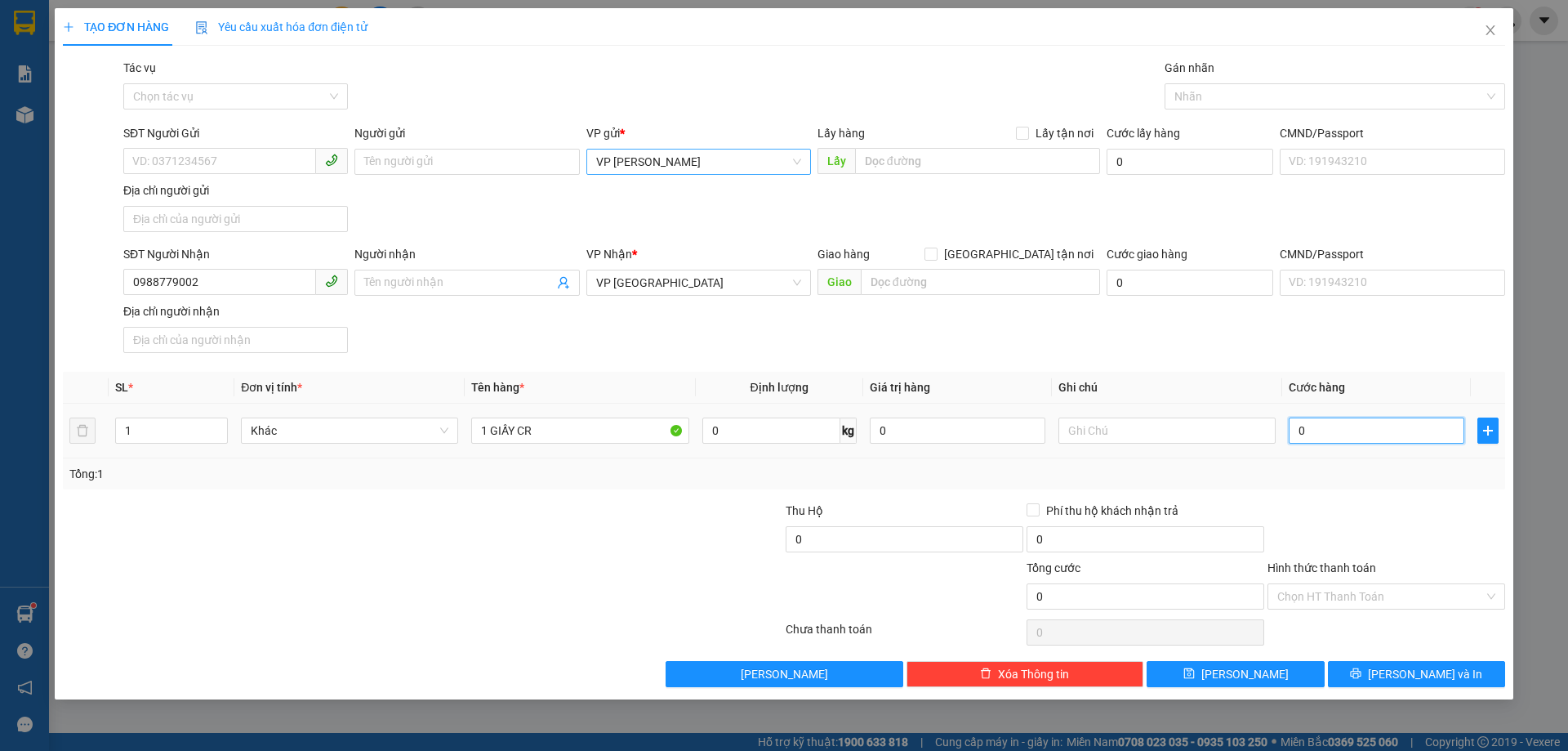
click at [1329, 435] on input "0" at bounding box center [1376, 431] width 175 height 26
click at [1331, 590] on input "Hình thức thanh toán" at bounding box center [1380, 596] width 206 height 24
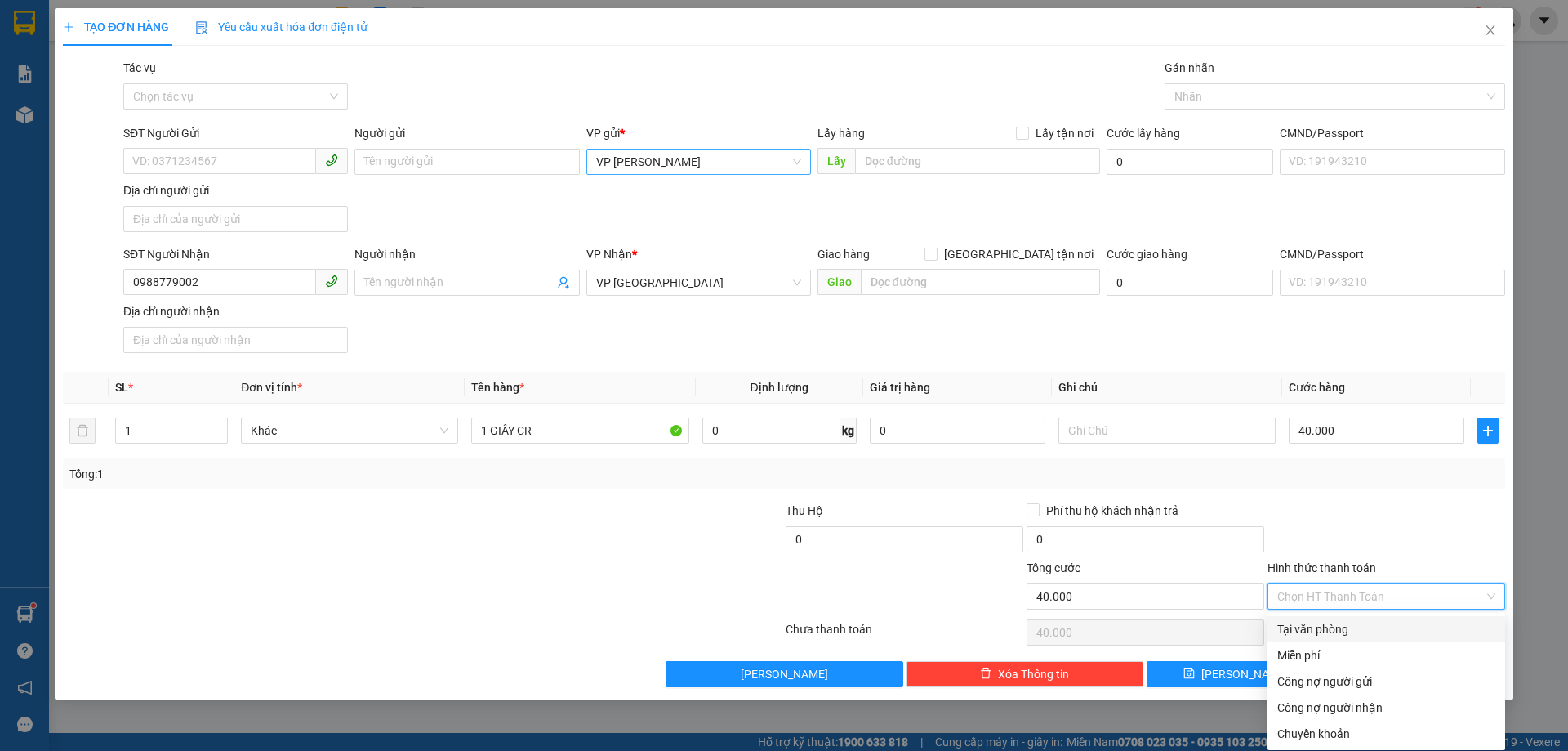
click at [1321, 624] on div "Tại văn phòng" at bounding box center [1385, 629] width 218 height 18
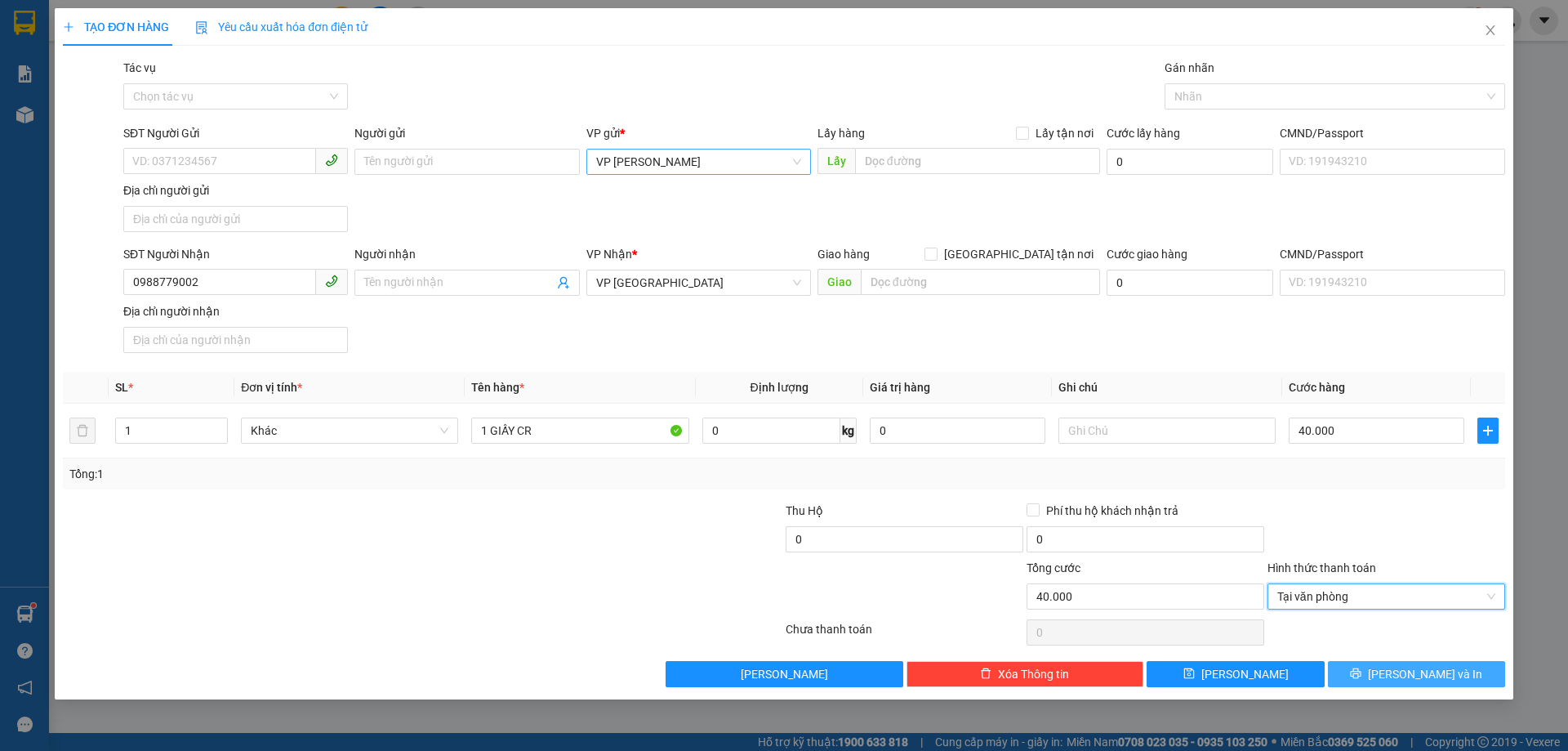
click at [1411, 672] on span "[PERSON_NAME] và In" at bounding box center [1424, 674] width 114 height 18
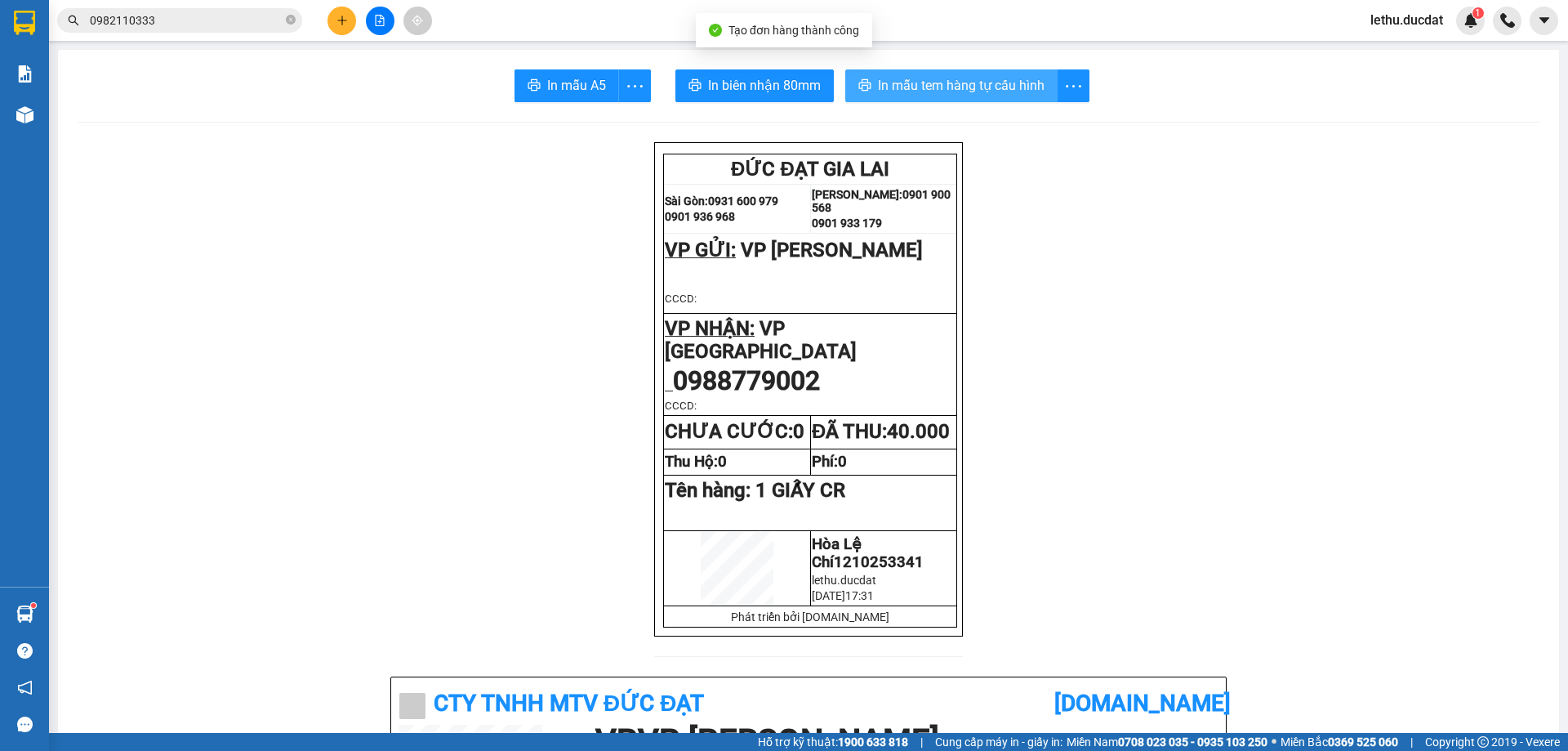
click at [937, 80] on span "In mẫu tem hàng tự cấu hình" at bounding box center [961, 86] width 167 height 21
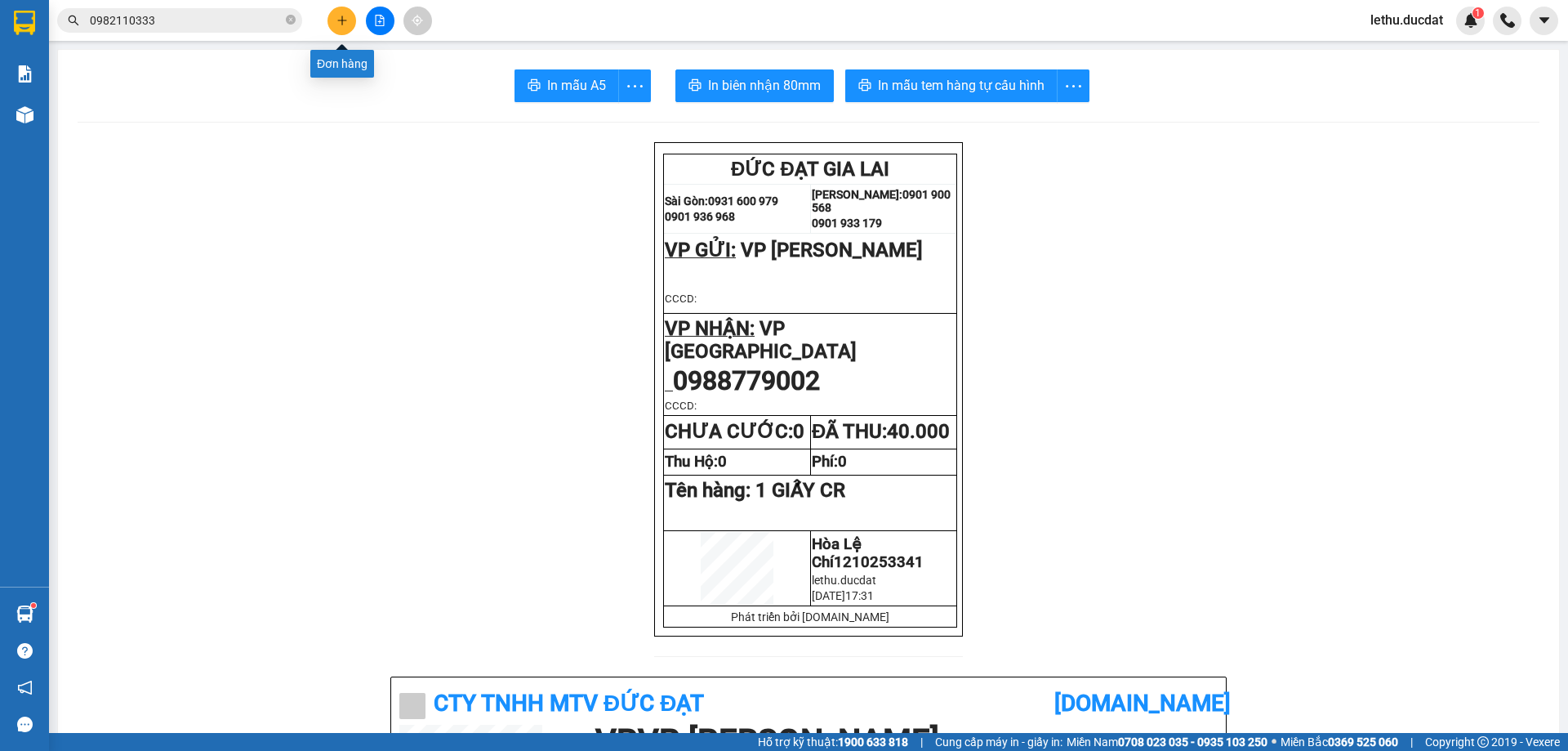
click at [340, 24] on icon "plus" at bounding box center [342, 21] width 11 height 11
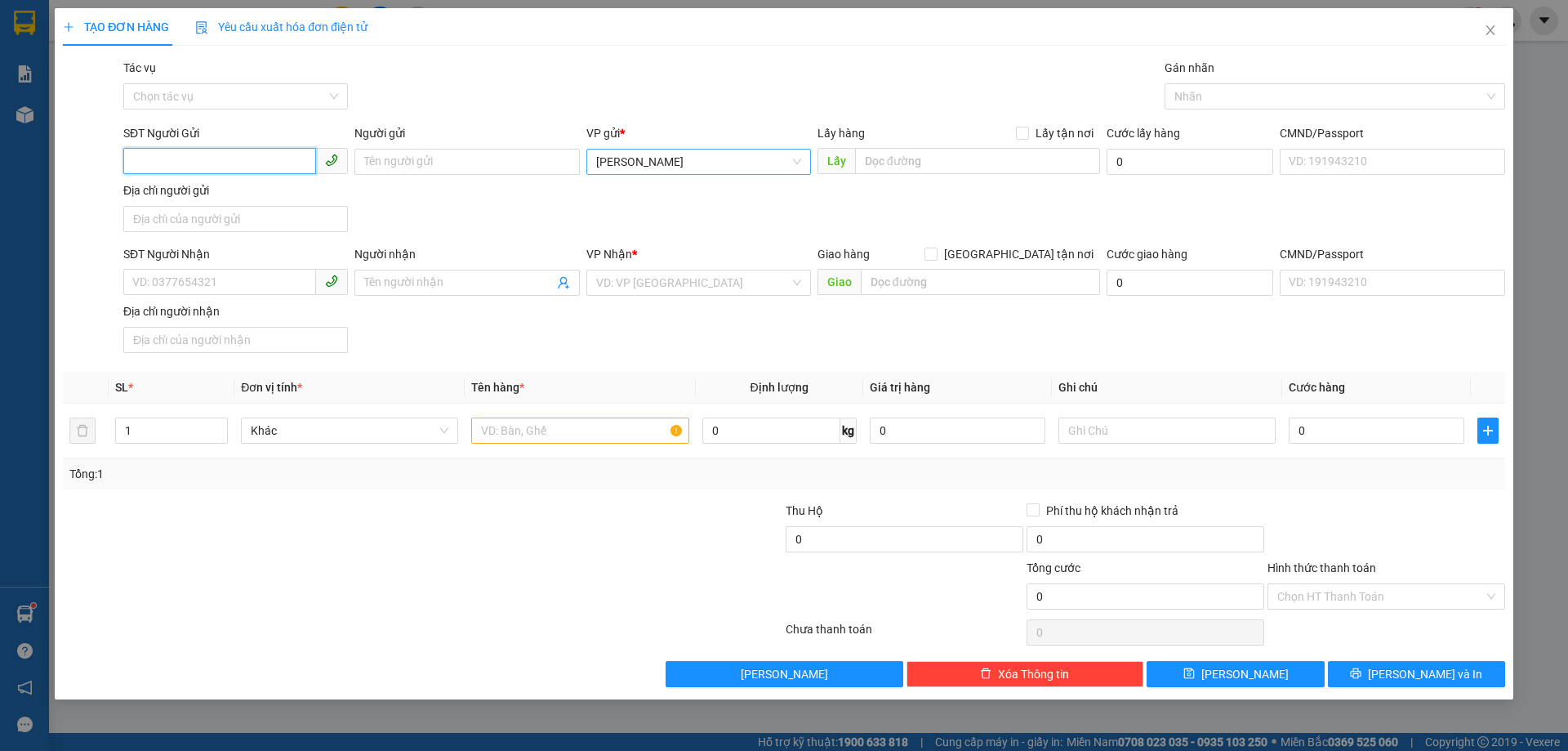
click at [606, 155] on span "[PERSON_NAME]" at bounding box center [699, 162] width 205 height 24
click at [627, 218] on div "VP [PERSON_NAME]" at bounding box center [699, 220] width 205 height 18
click at [236, 286] on input "SĐT Người Nhận" at bounding box center [219, 282] width 193 height 26
click at [185, 310] on div "0334901444" at bounding box center [235, 315] width 205 height 18
click at [558, 433] on input "text" at bounding box center [579, 431] width 218 height 26
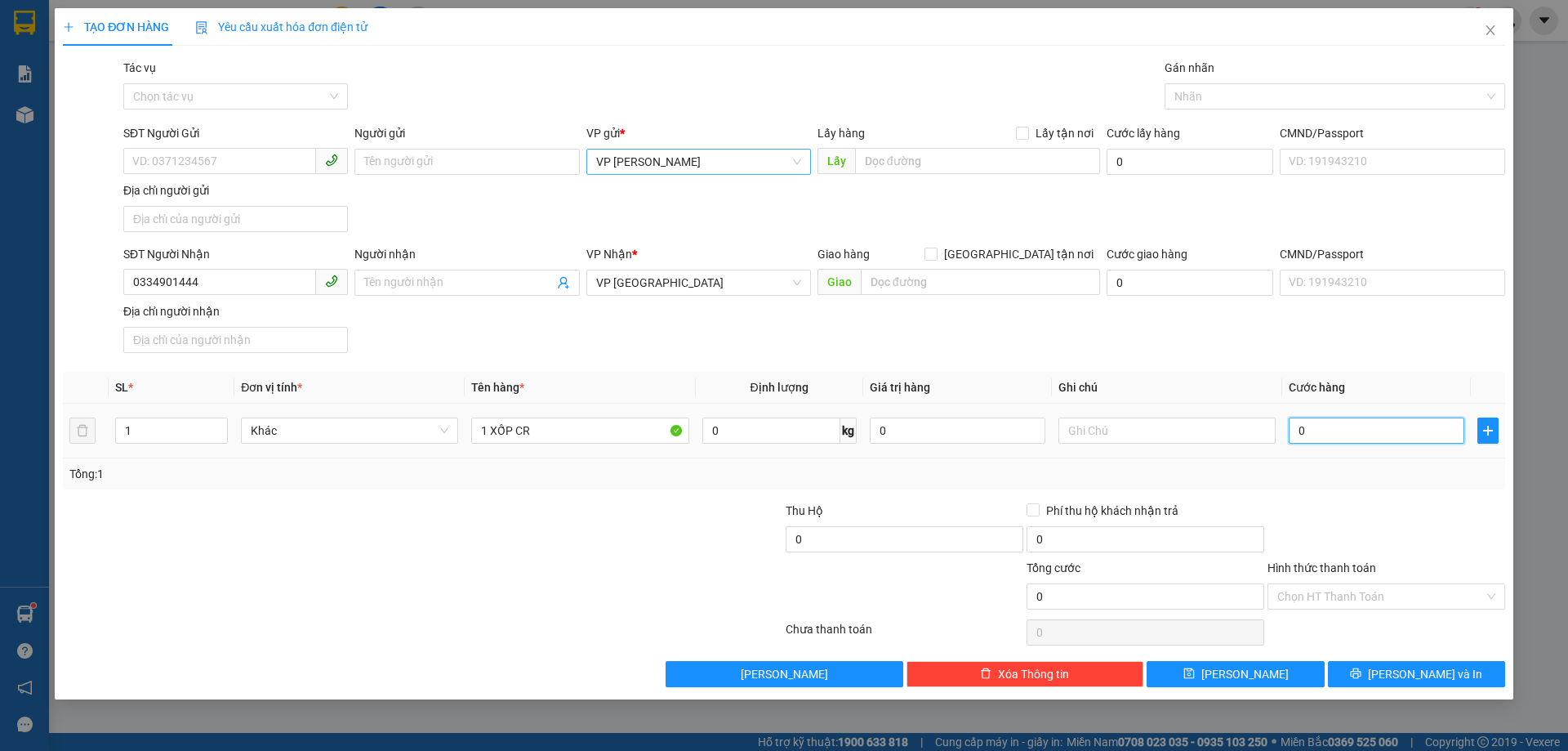
click at [1380, 439] on input "0" at bounding box center [1376, 431] width 175 height 26
click at [1326, 596] on input "Hình thức thanh toán" at bounding box center [1380, 596] width 206 height 24
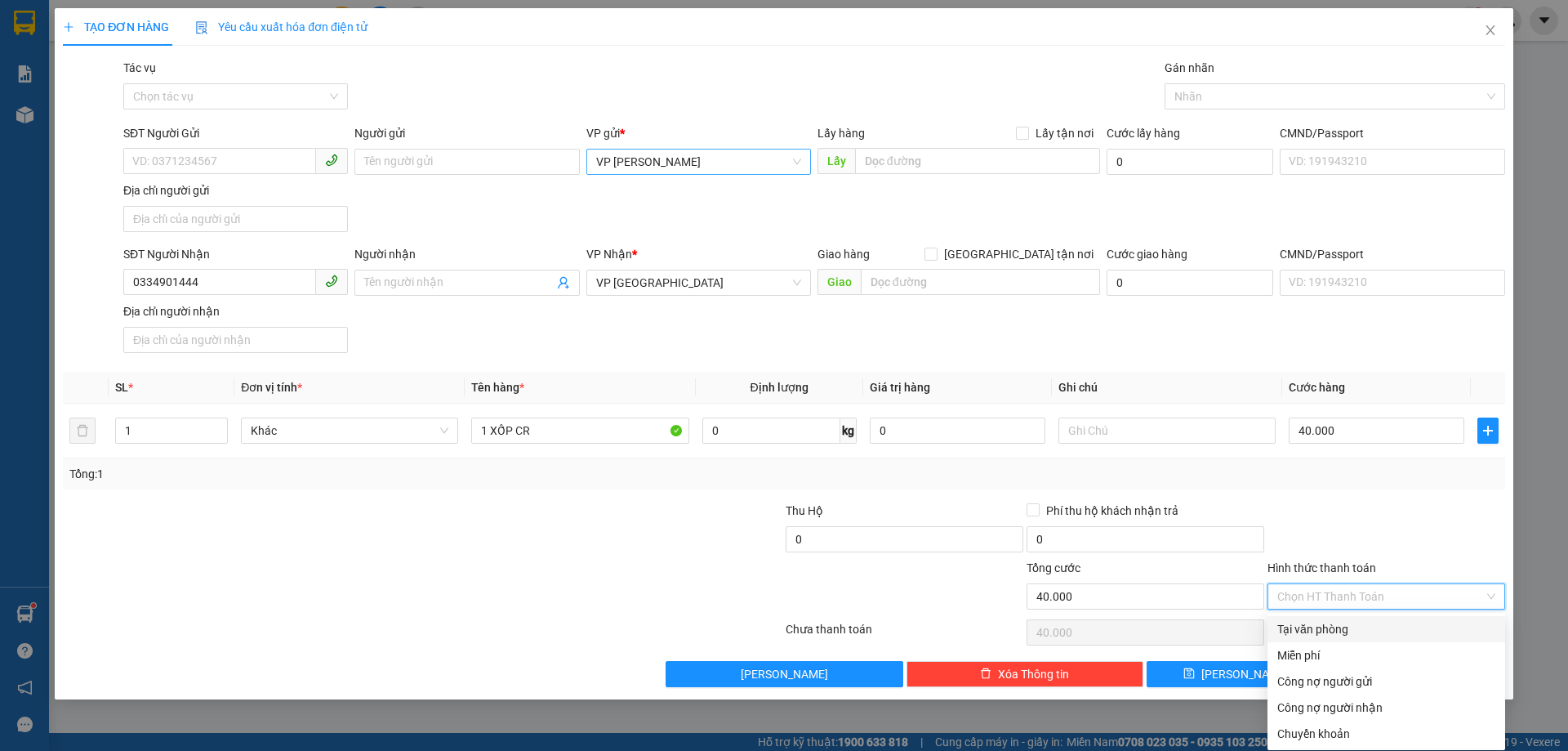
click at [1318, 633] on div "Tại văn phòng" at bounding box center [1385, 629] width 218 height 18
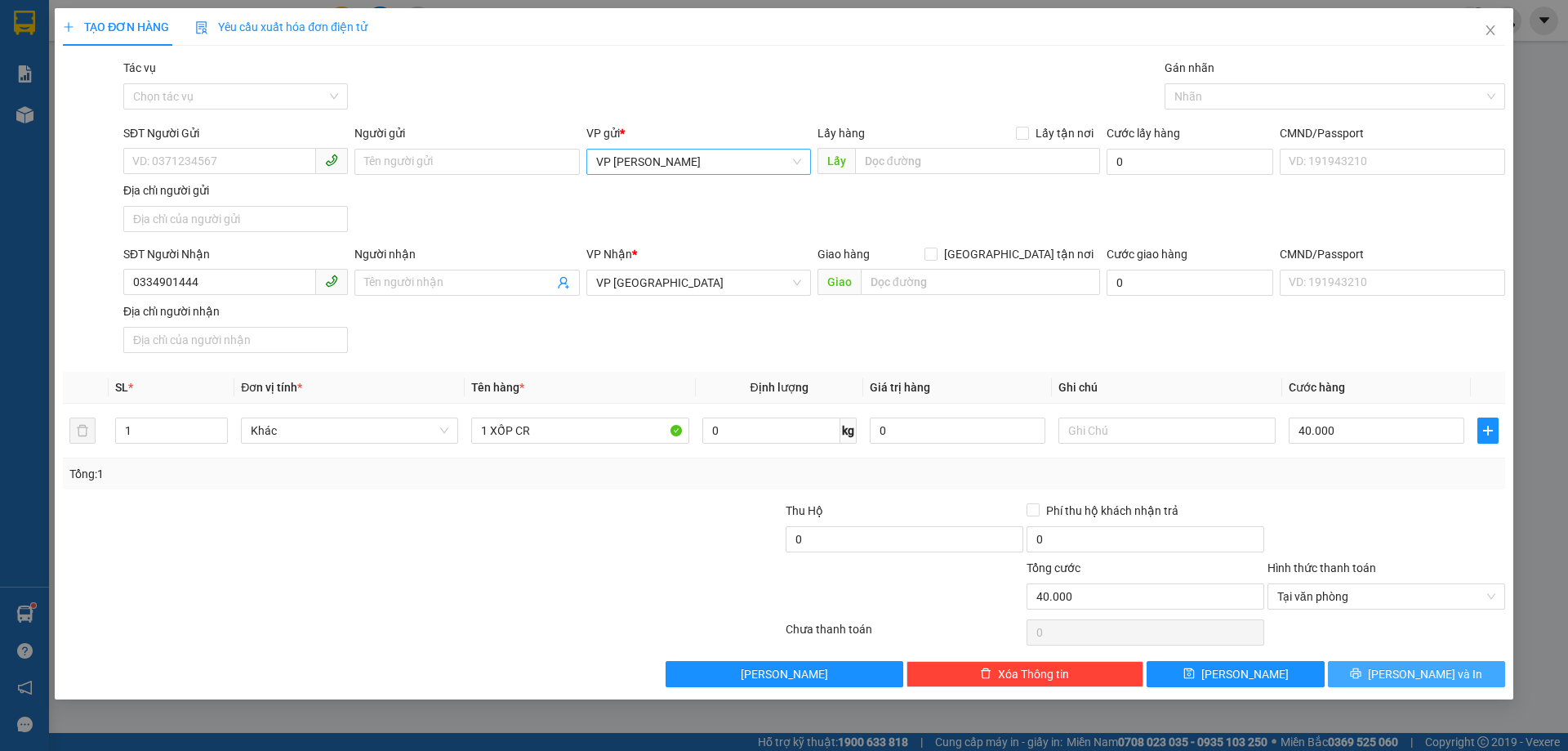
click at [1361, 673] on icon "printer" at bounding box center [1355, 673] width 11 height 11
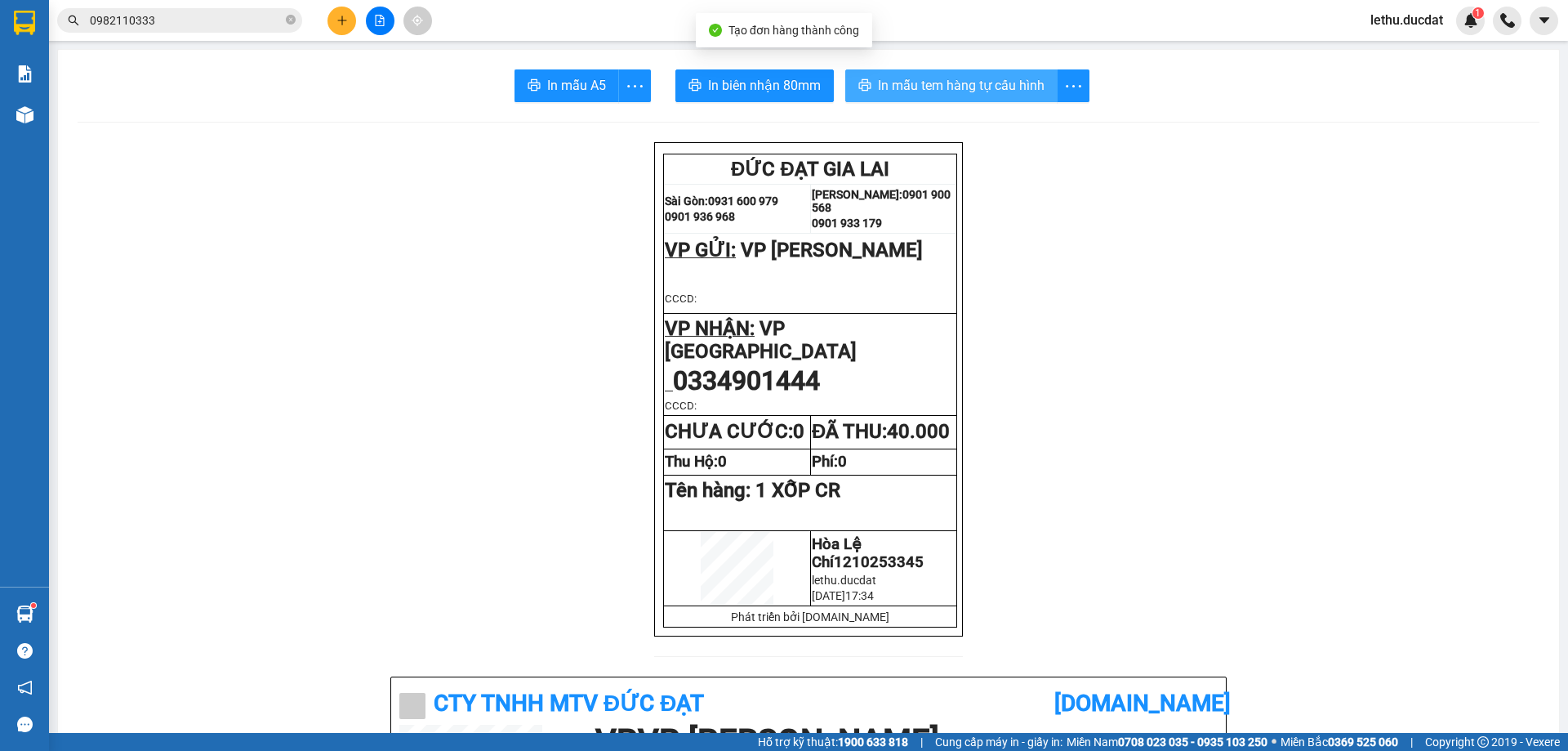
click at [913, 88] on span "In mẫu tem hàng tự cấu hình" at bounding box center [961, 86] width 167 height 21
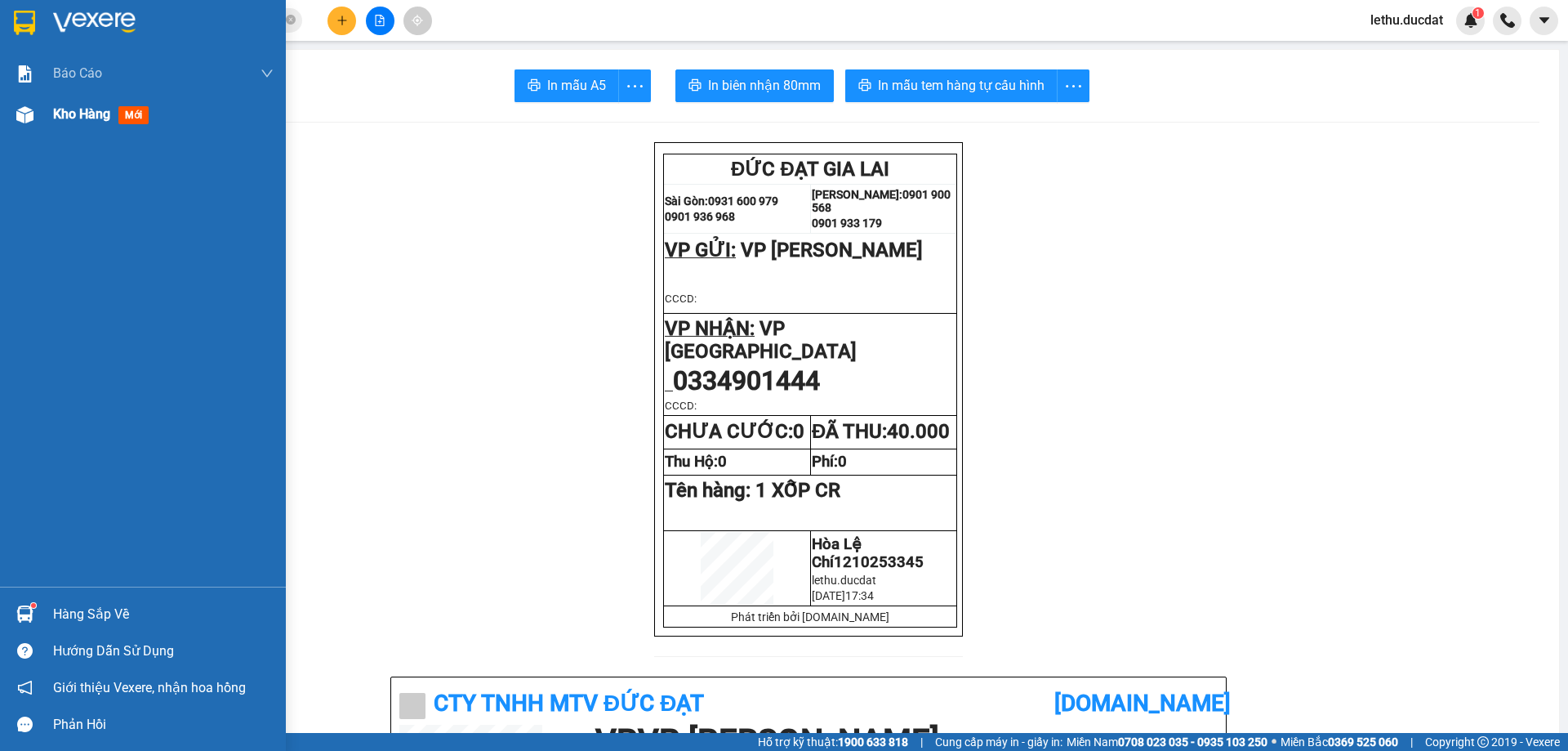
click at [73, 115] on span "Kho hàng" at bounding box center [81, 114] width 57 height 15
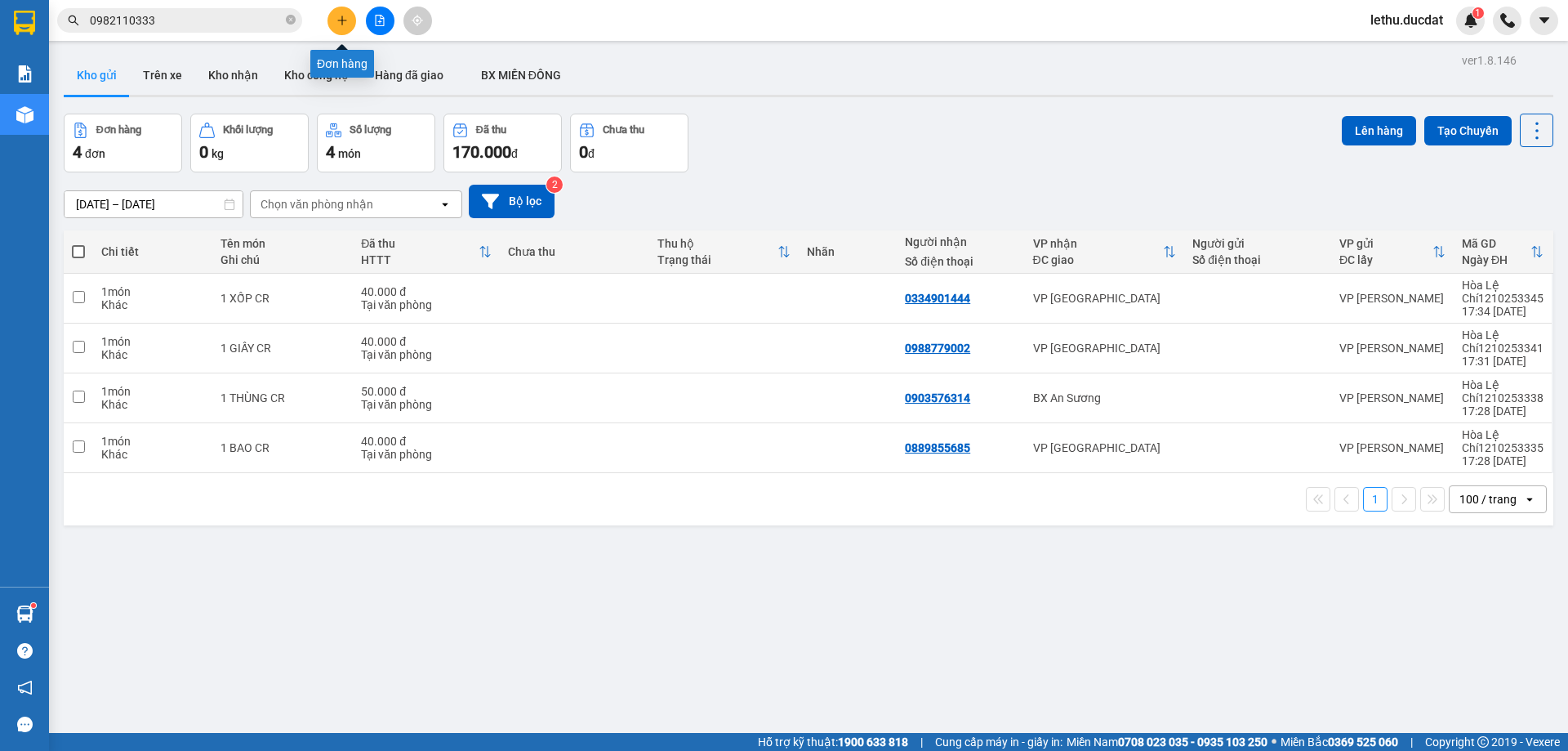
click at [345, 25] on icon "plus" at bounding box center [342, 21] width 11 height 11
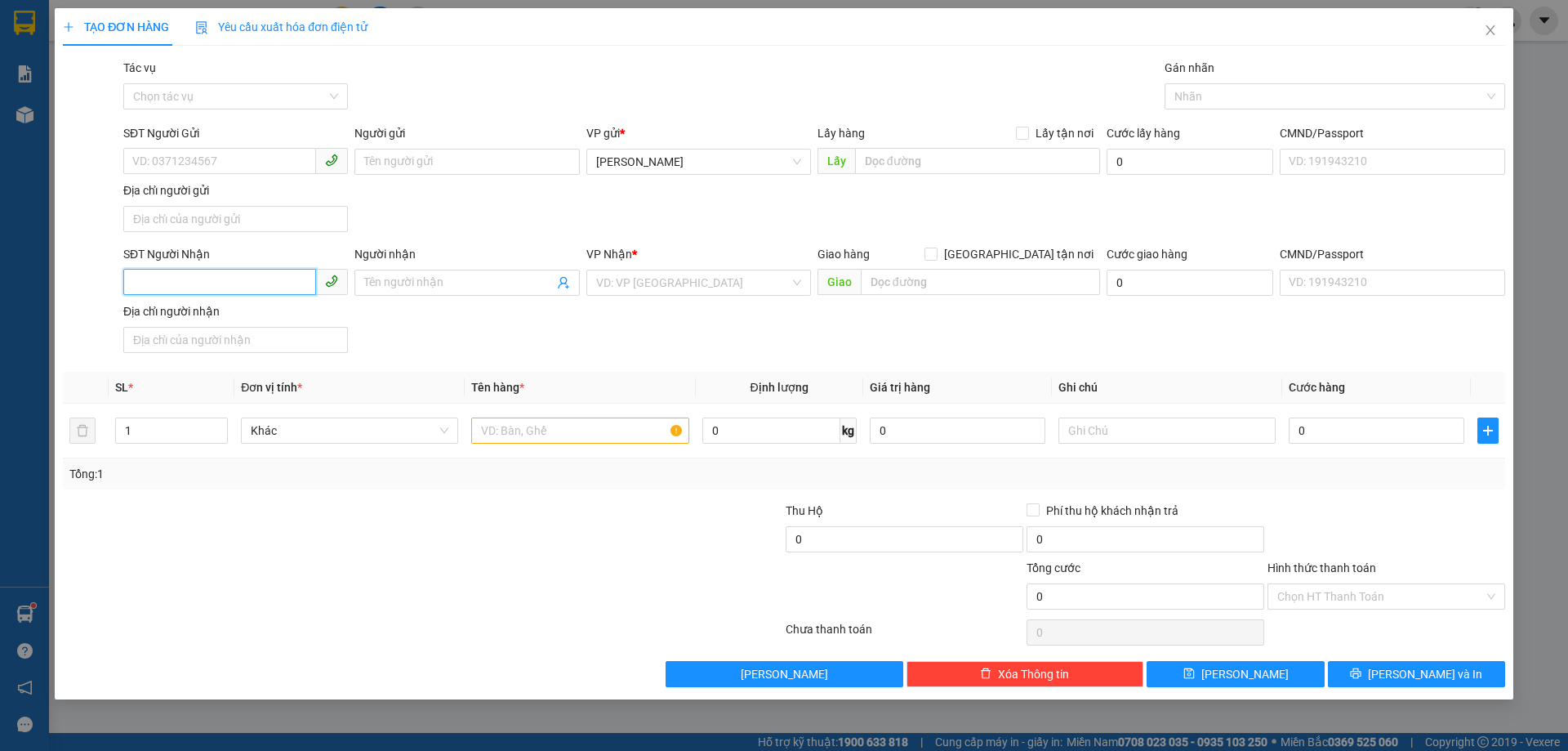
click at [265, 285] on input "SĐT Người Nhận" at bounding box center [219, 282] width 193 height 26
click at [632, 149] on div "[PERSON_NAME]" at bounding box center [699, 162] width 224 height 26
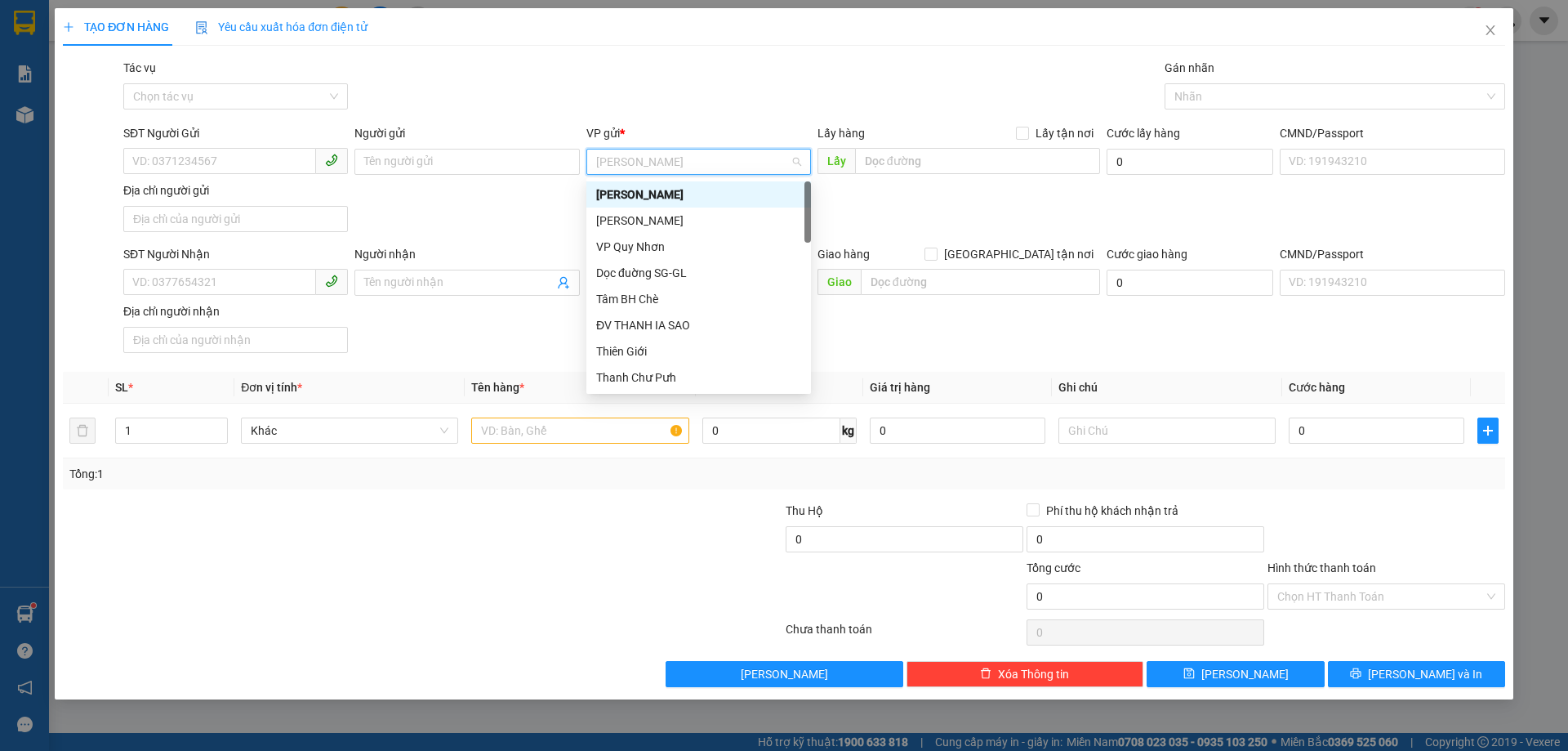
click at [617, 167] on span "[PERSON_NAME]" at bounding box center [699, 162] width 205 height 24
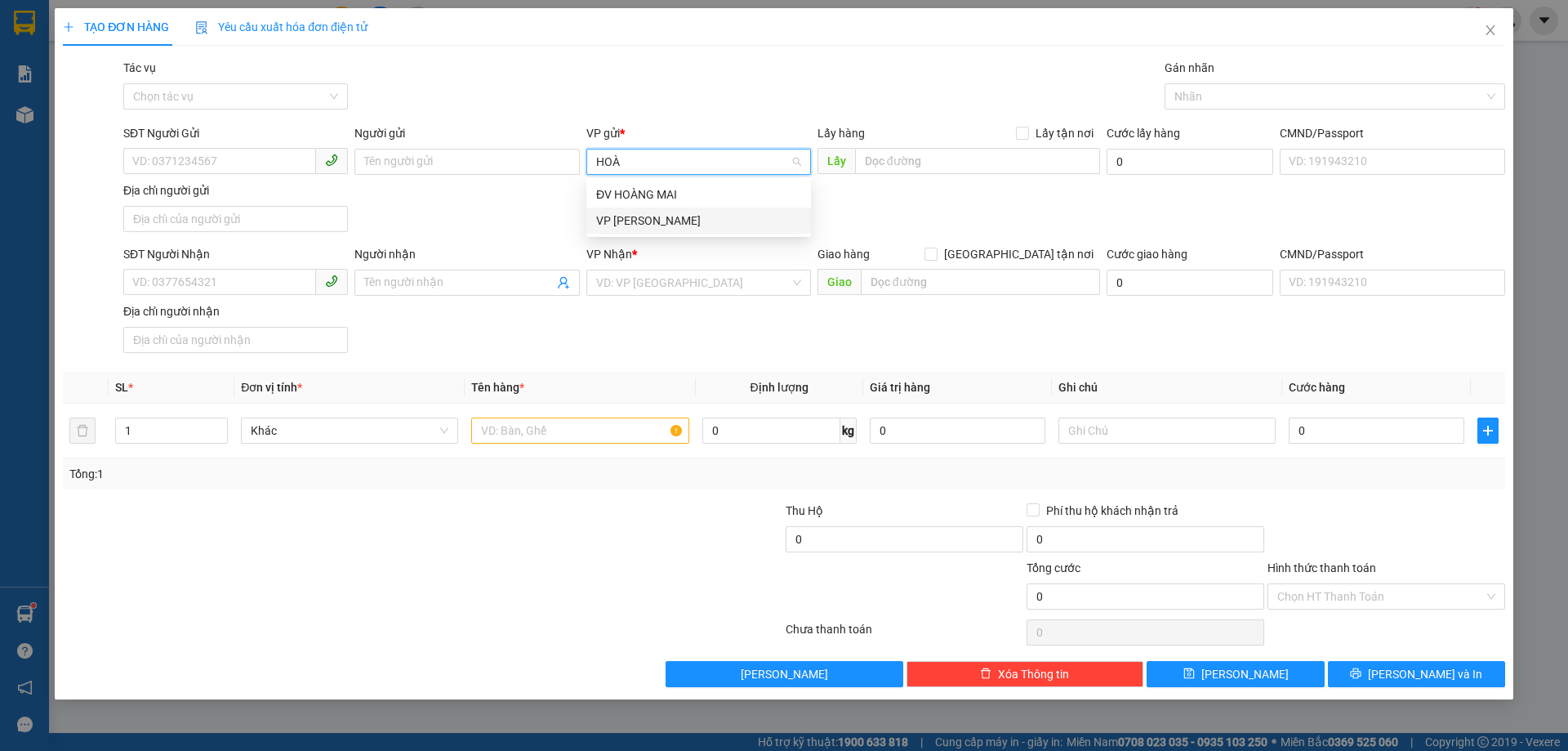
click at [637, 225] on div "VP [PERSON_NAME]" at bounding box center [699, 220] width 205 height 18
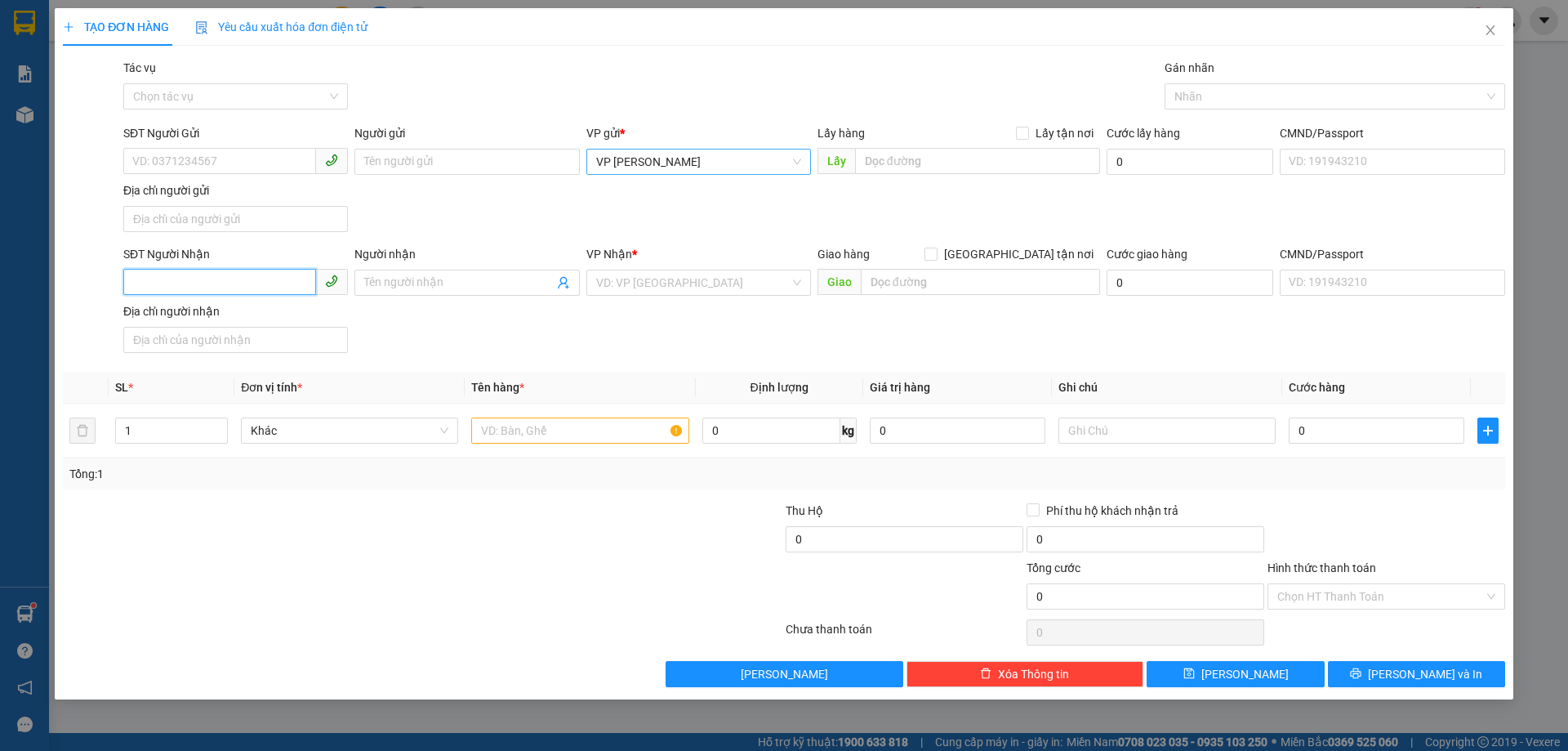
click at [230, 277] on input "SĐT Người Nhận" at bounding box center [219, 282] width 193 height 26
click at [226, 310] on div "0974640751 - SƠN" at bounding box center [235, 315] width 205 height 18
click at [138, 428] on input "1" at bounding box center [171, 431] width 111 height 24
click at [531, 440] on input "text" at bounding box center [579, 431] width 218 height 26
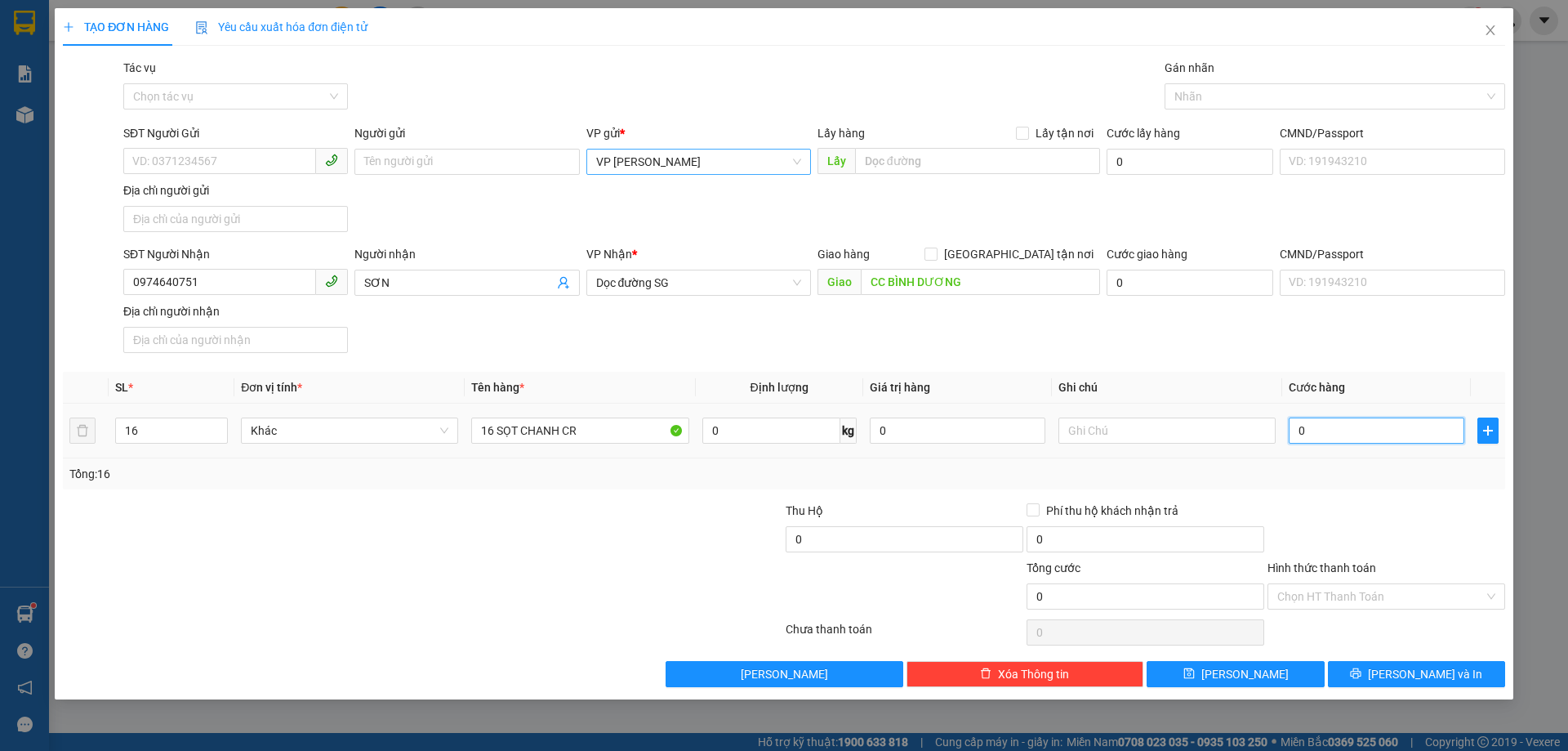
click at [1302, 434] on input "0" at bounding box center [1376, 431] width 175 height 26
click at [1323, 591] on input "Hình thức thanh toán" at bounding box center [1380, 596] width 206 height 24
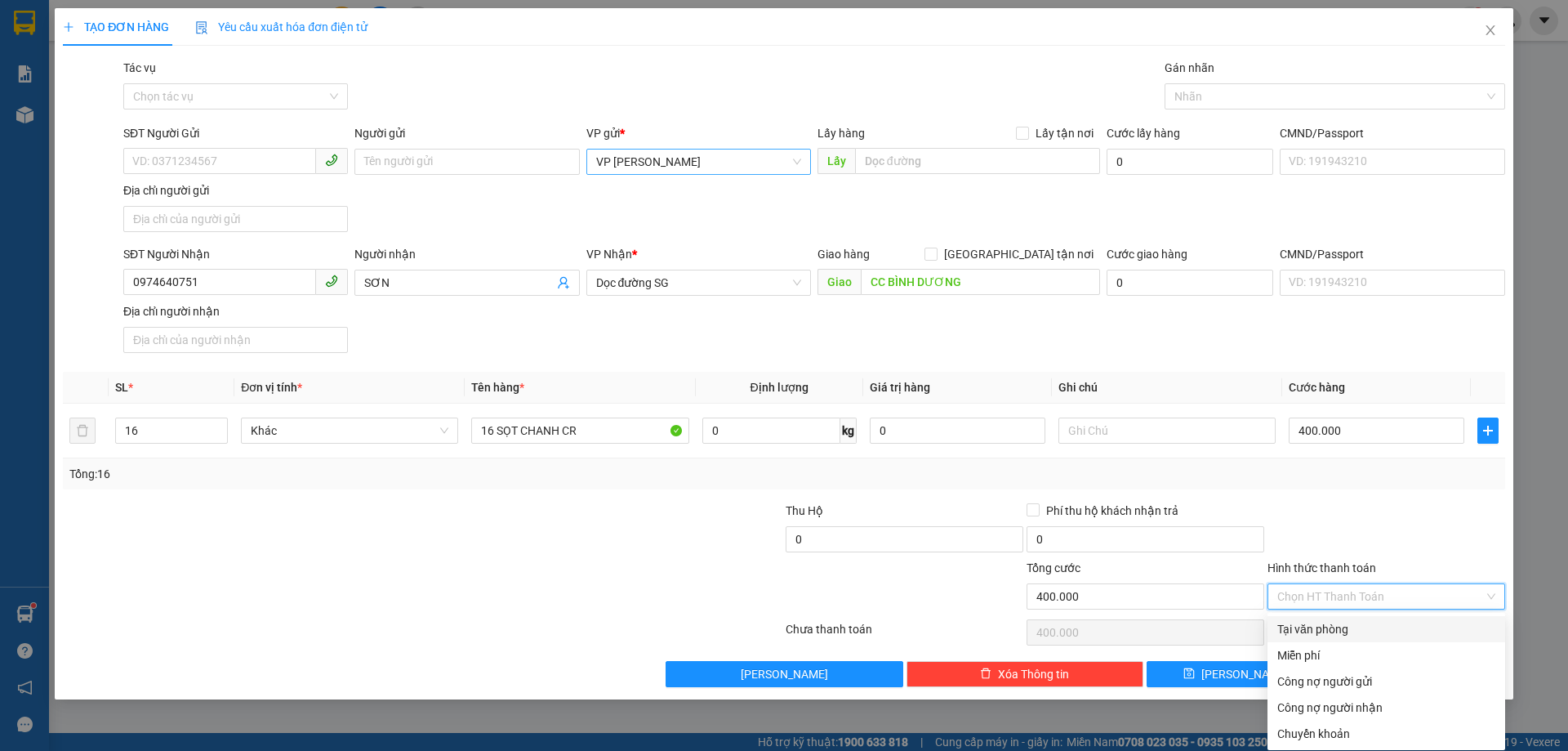
click at [1318, 628] on div "Tại văn phòng" at bounding box center [1385, 629] width 218 height 18
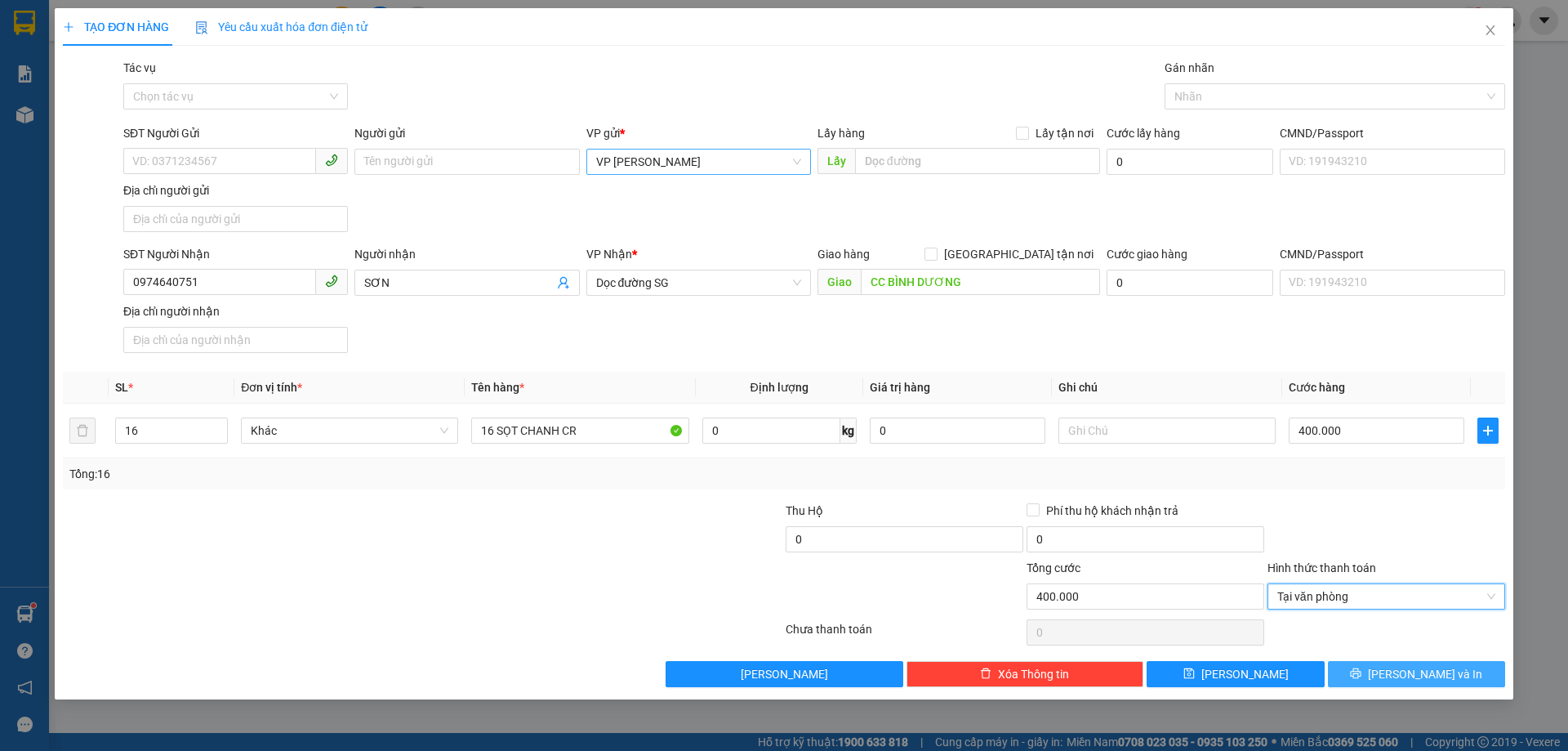
click at [1420, 673] on span "[PERSON_NAME] và In" at bounding box center [1424, 674] width 114 height 18
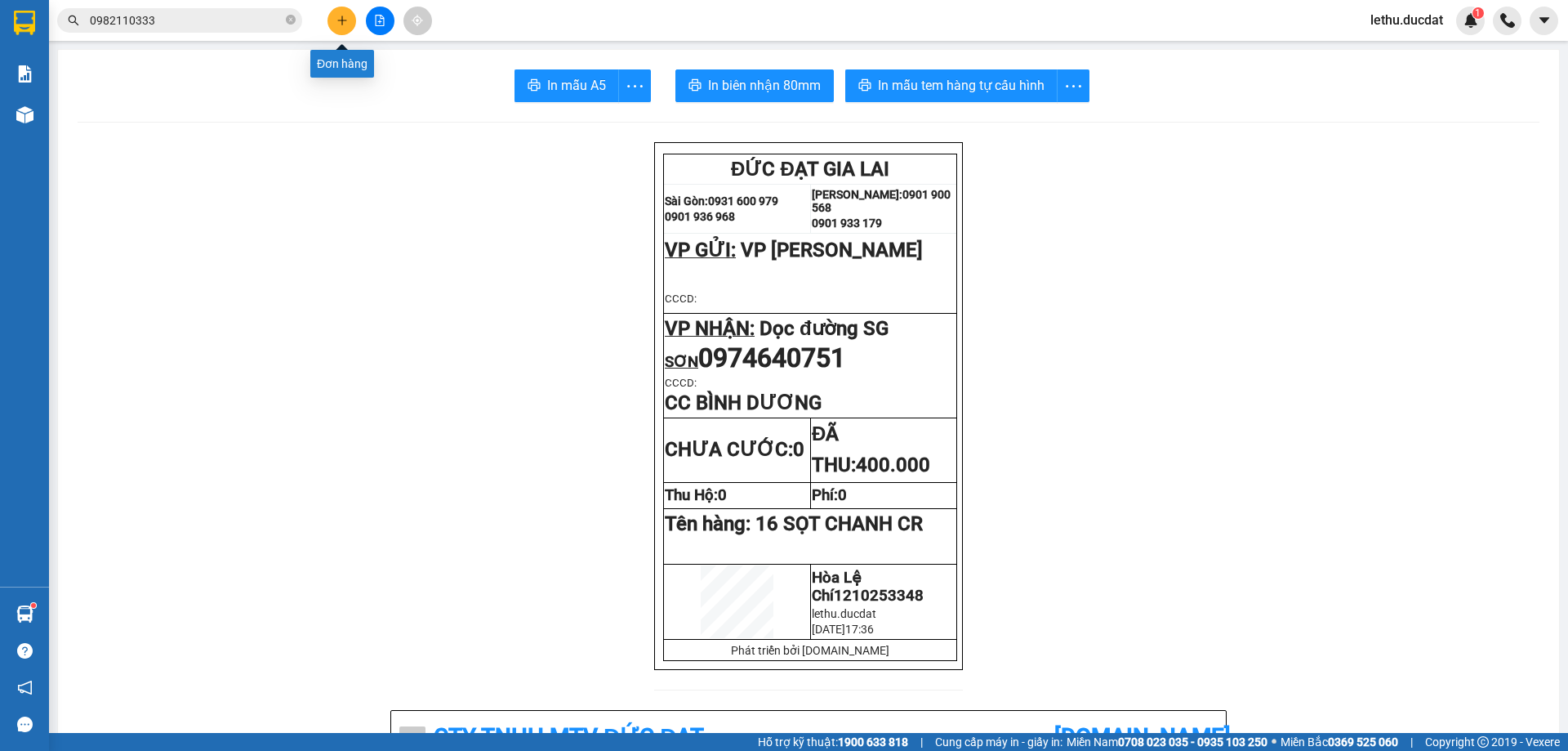
click at [342, 15] on icon "plus" at bounding box center [342, 21] width 11 height 11
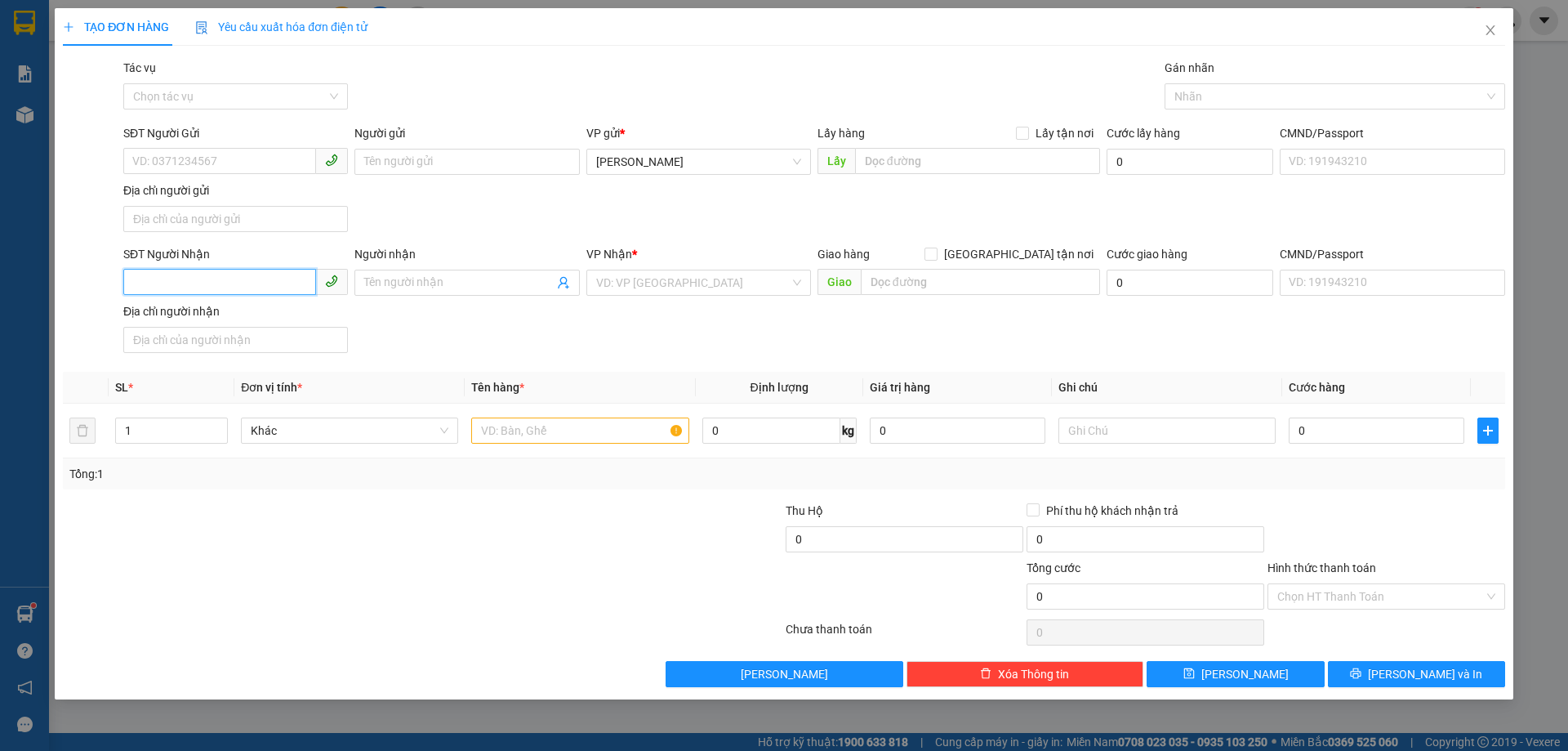
click at [254, 287] on input "SĐT Người Nhận" at bounding box center [219, 282] width 193 height 26
click at [658, 159] on span "[PERSON_NAME]" at bounding box center [699, 162] width 205 height 24
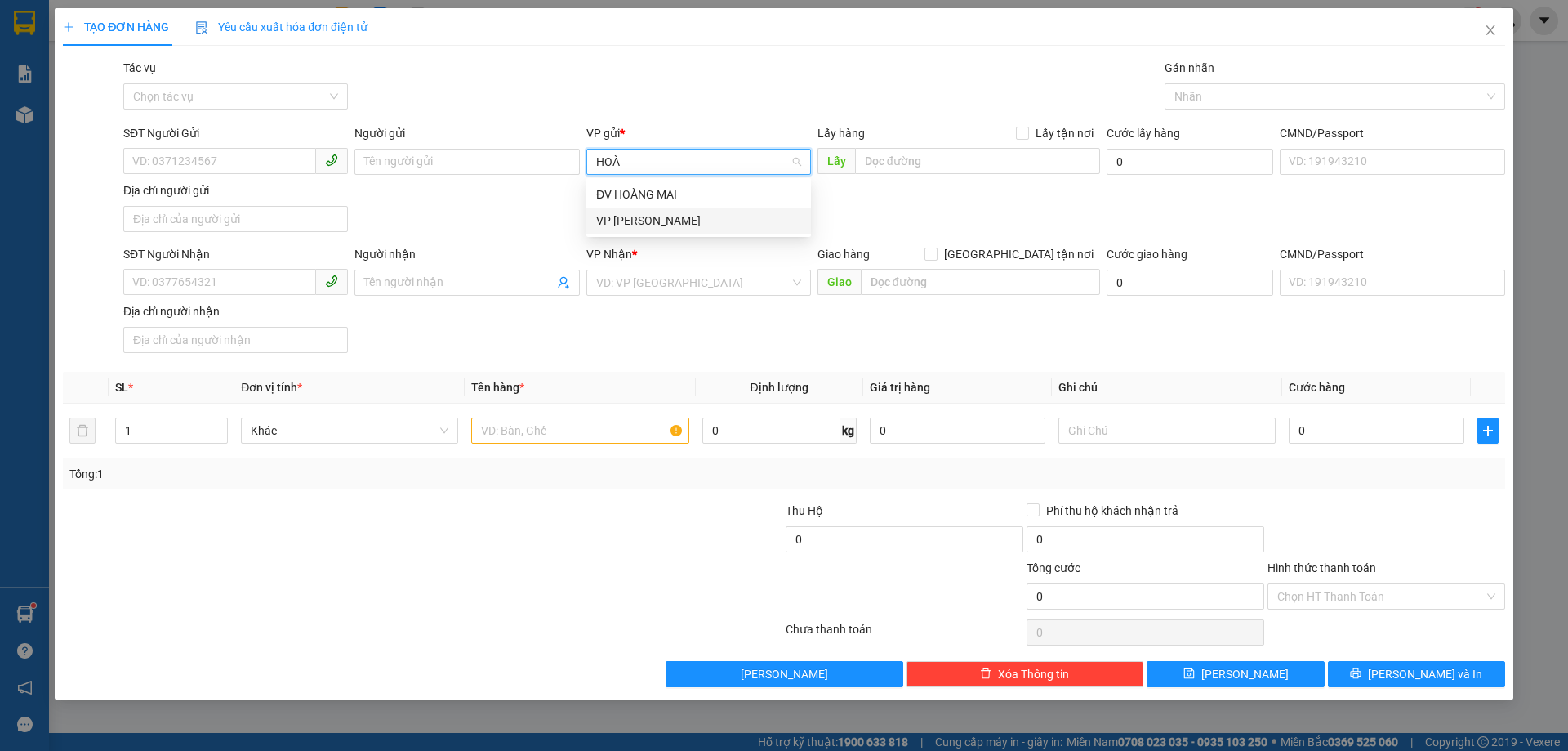
click at [652, 224] on div "VP [PERSON_NAME]" at bounding box center [699, 220] width 205 height 18
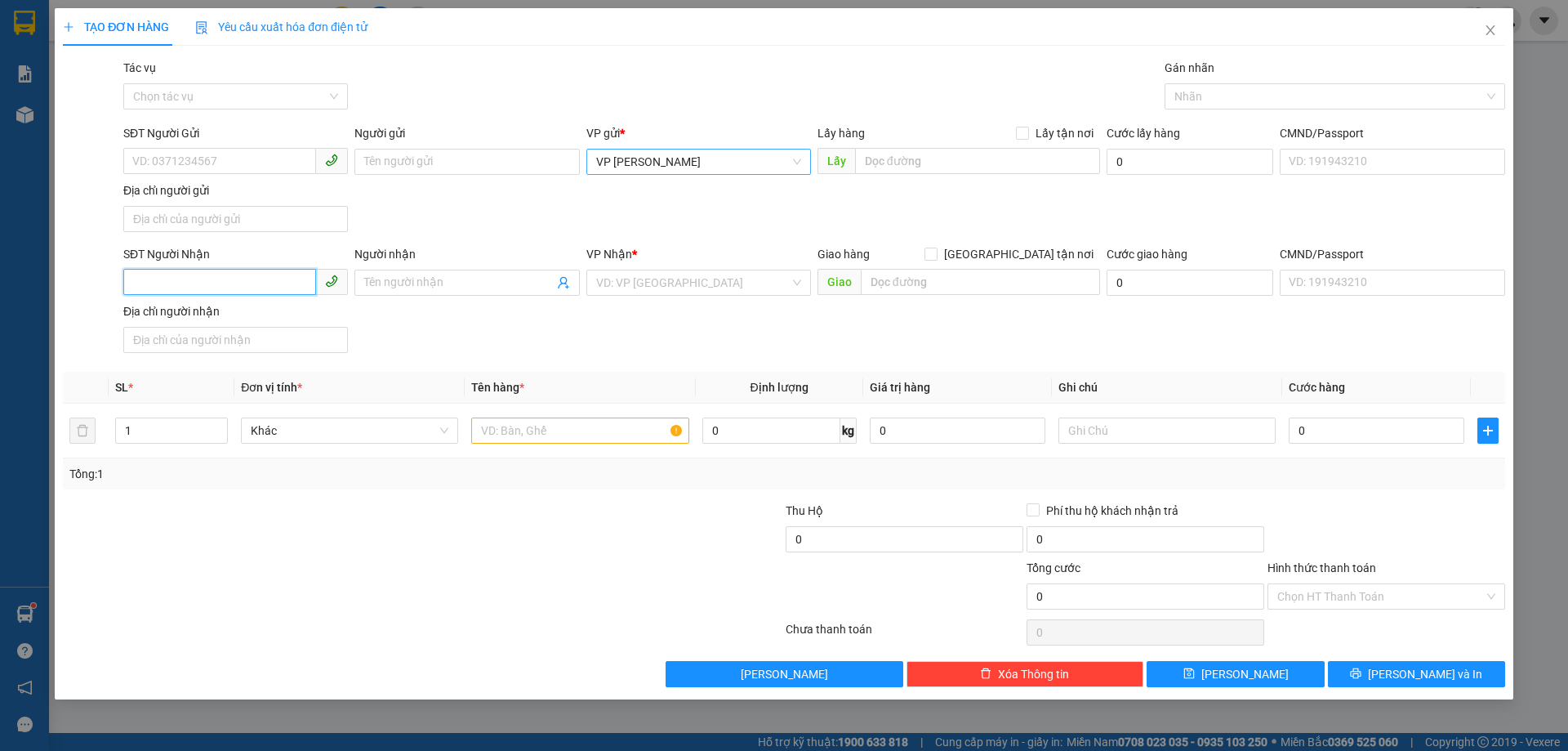
click at [267, 281] on input "SĐT Người Nhận" at bounding box center [219, 282] width 193 height 26
click at [647, 280] on input "search" at bounding box center [692, 283] width 193 height 24
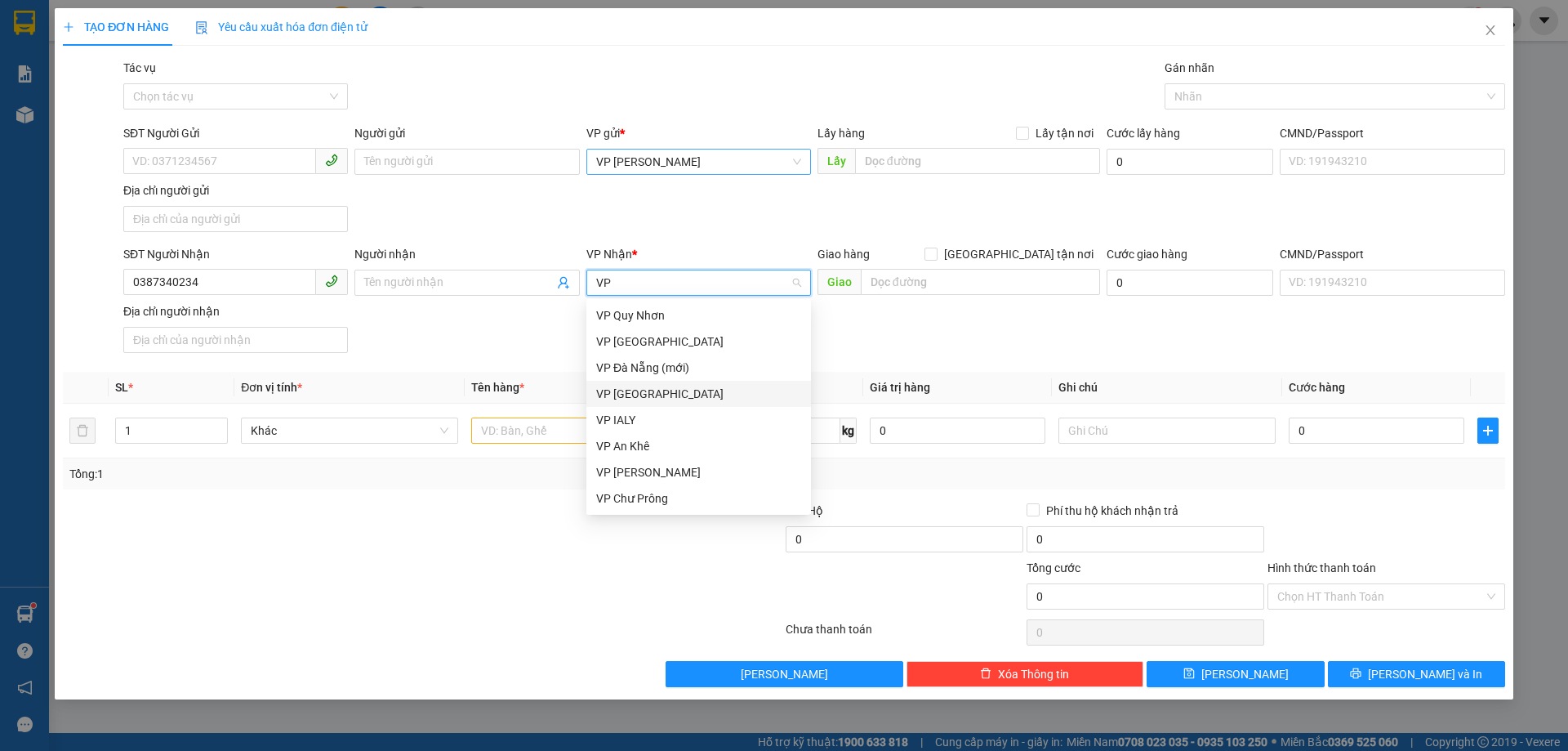
click at [640, 395] on div "VP [GEOGRAPHIC_DATA]" at bounding box center [699, 393] width 205 height 18
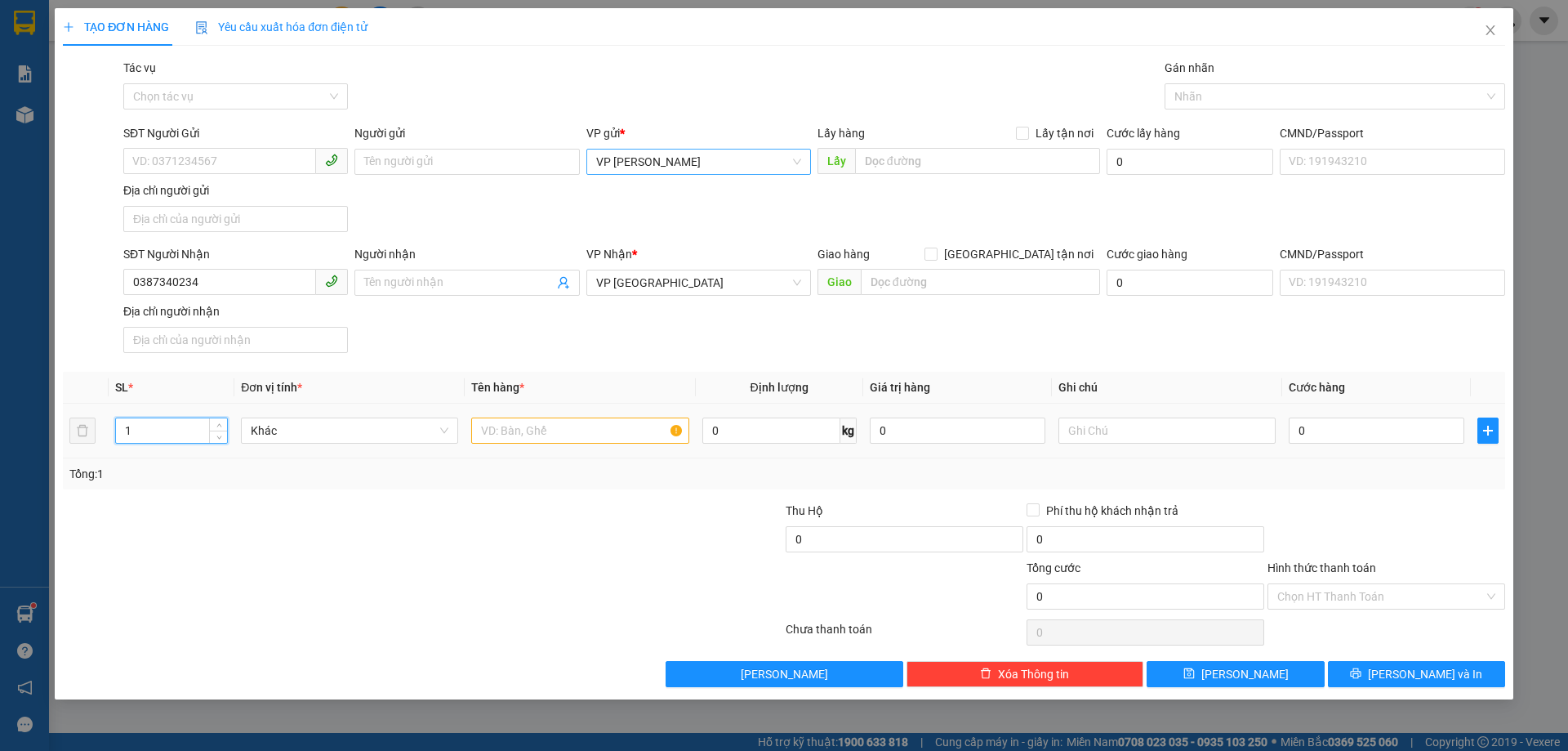
click at [156, 437] on input "1" at bounding box center [171, 431] width 111 height 24
click at [525, 433] on input "text" at bounding box center [579, 431] width 218 height 26
click at [1315, 427] on input "0" at bounding box center [1376, 431] width 175 height 26
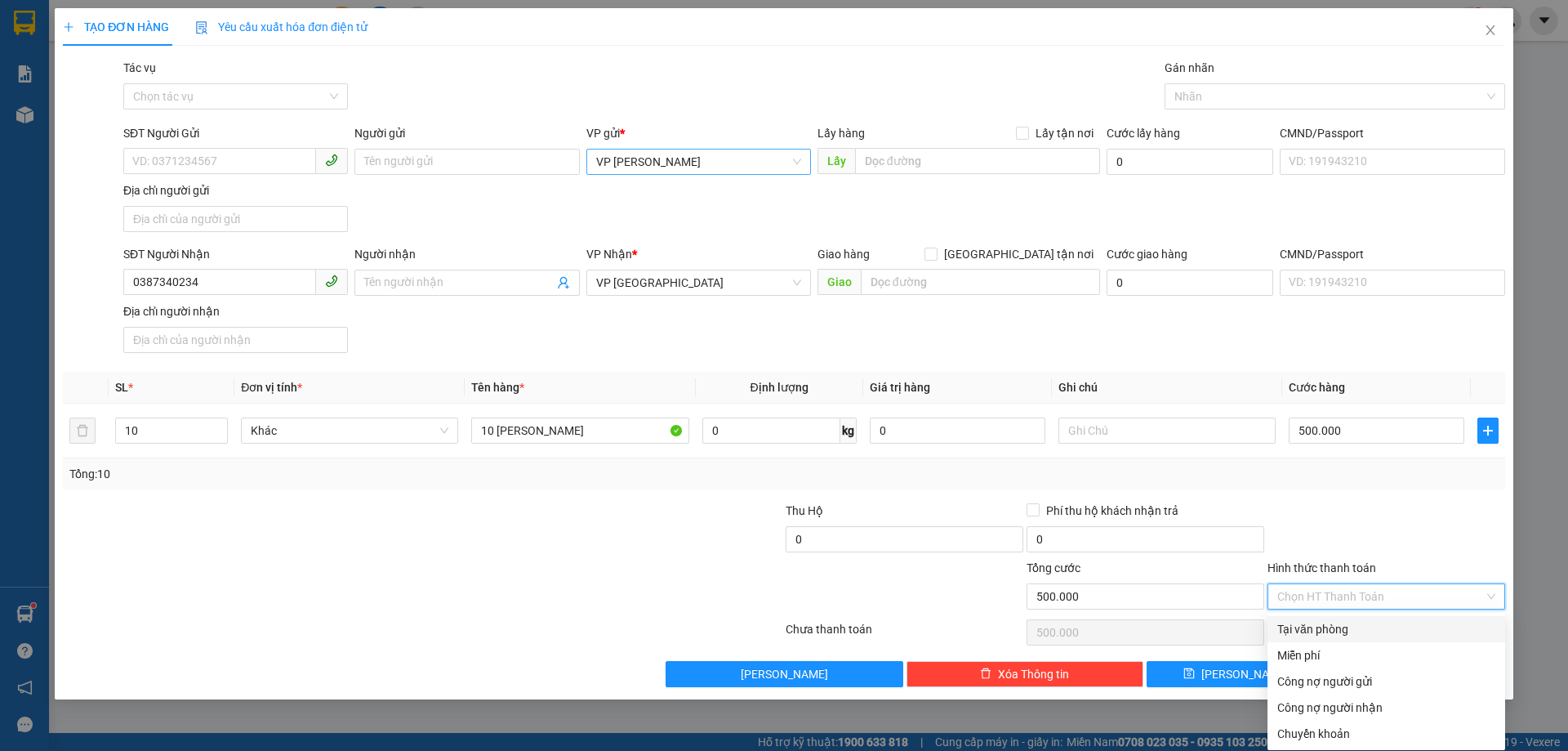
click at [1354, 593] on input "Hình thức thanh toán" at bounding box center [1380, 596] width 206 height 24
click at [1335, 629] on div "Tại văn phòng" at bounding box center [1385, 629] width 218 height 18
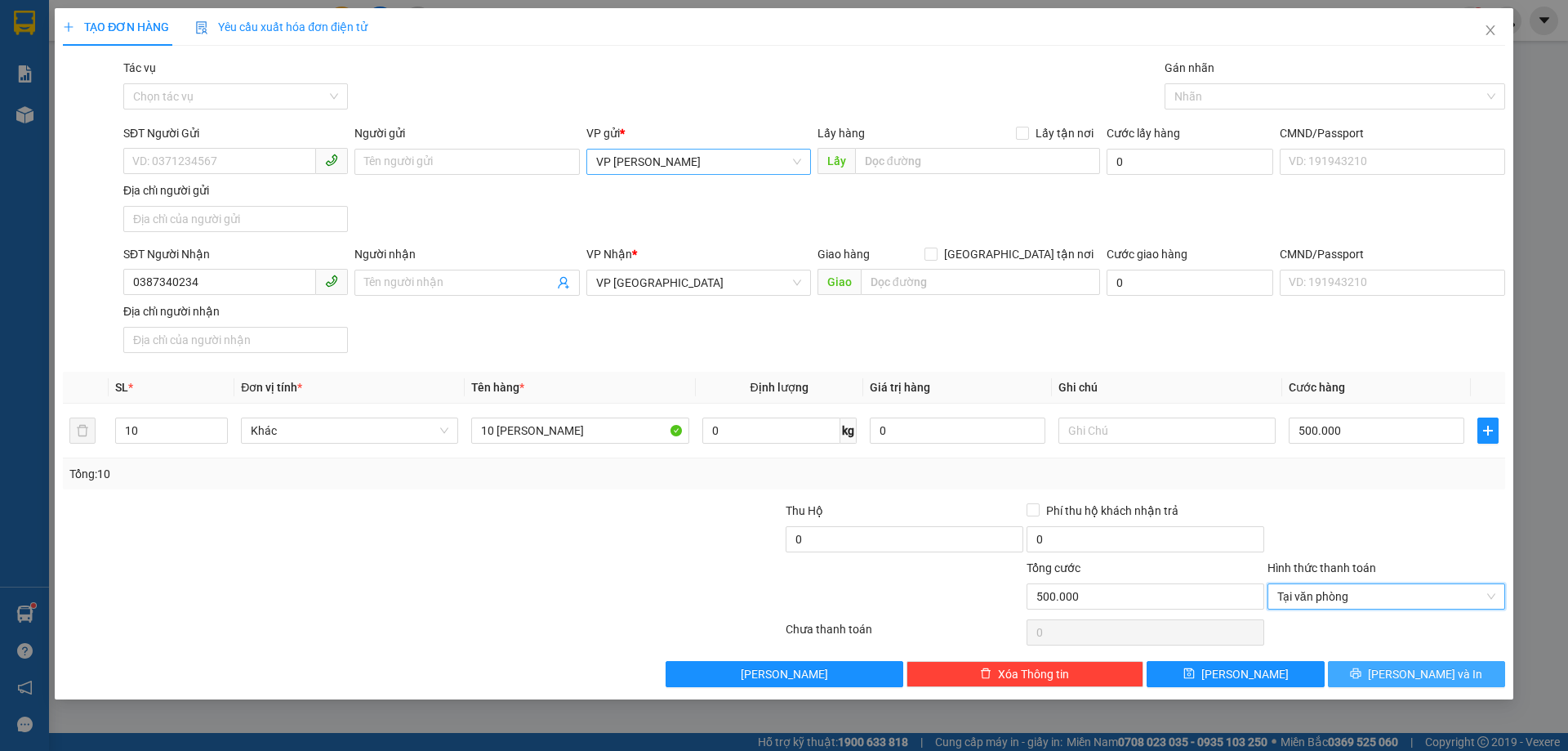
click at [1361, 668] on icon "printer" at bounding box center [1355, 673] width 11 height 11
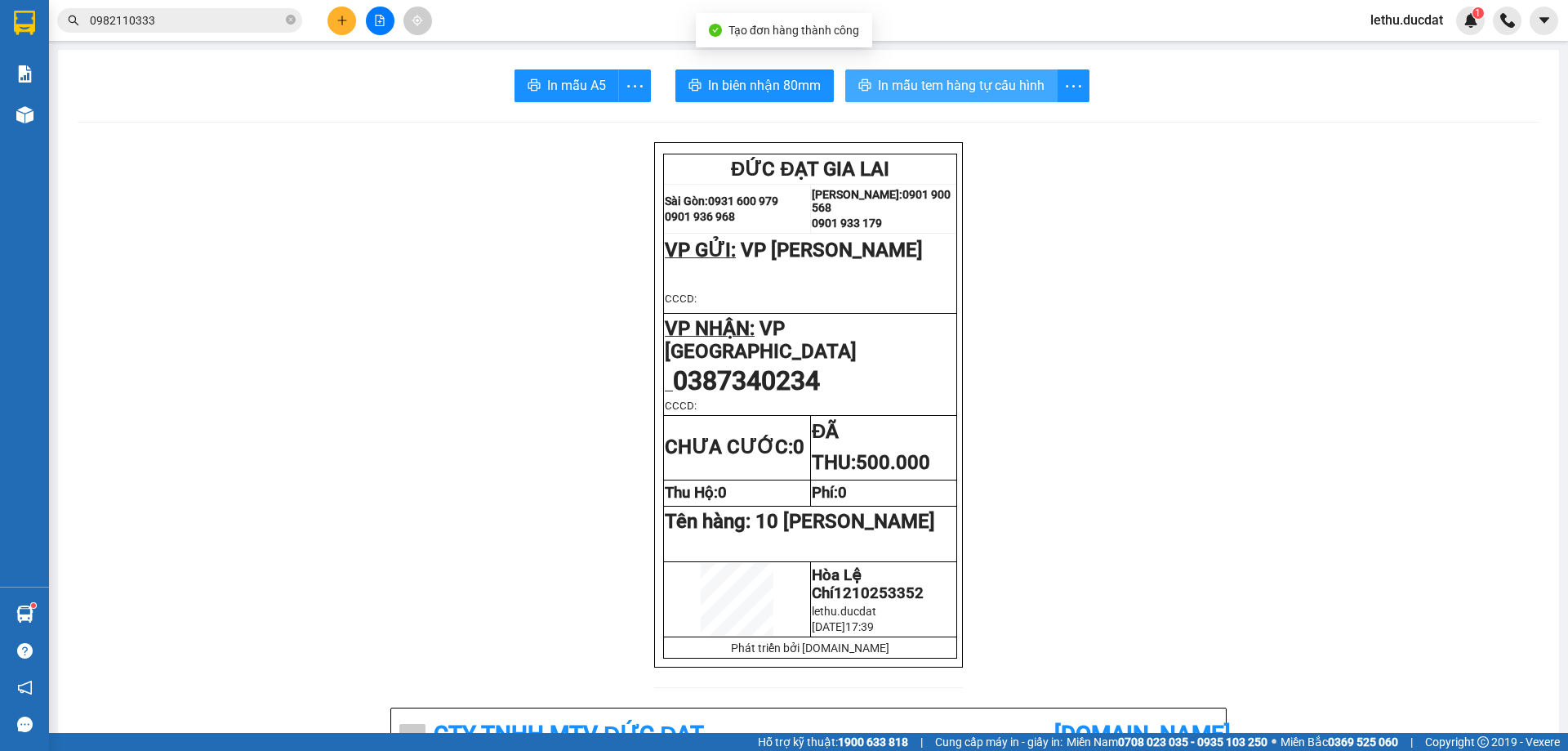
click at [926, 81] on span "In mẫu tem hàng tự cấu hình" at bounding box center [961, 86] width 167 height 21
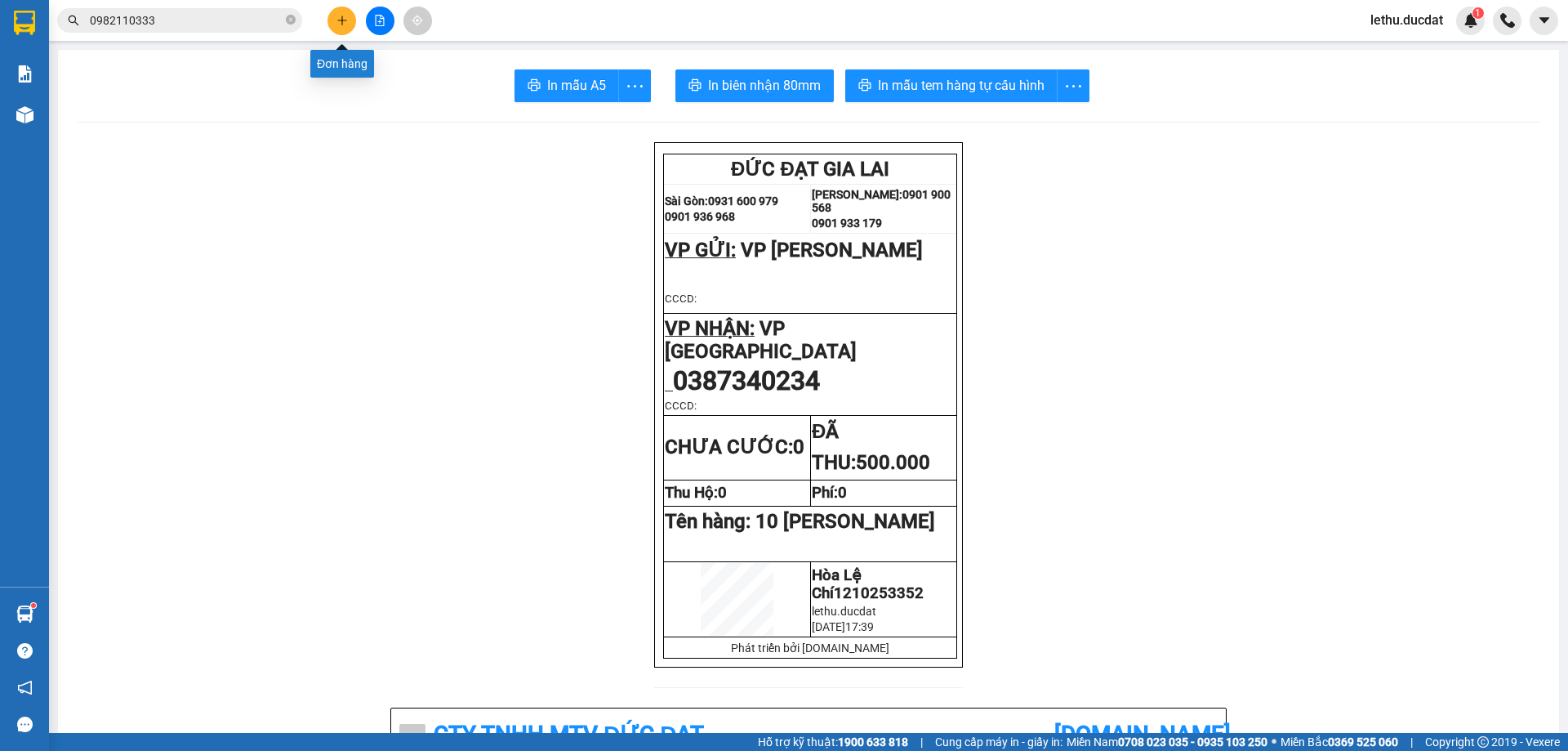
click at [338, 24] on icon "plus" at bounding box center [342, 21] width 11 height 11
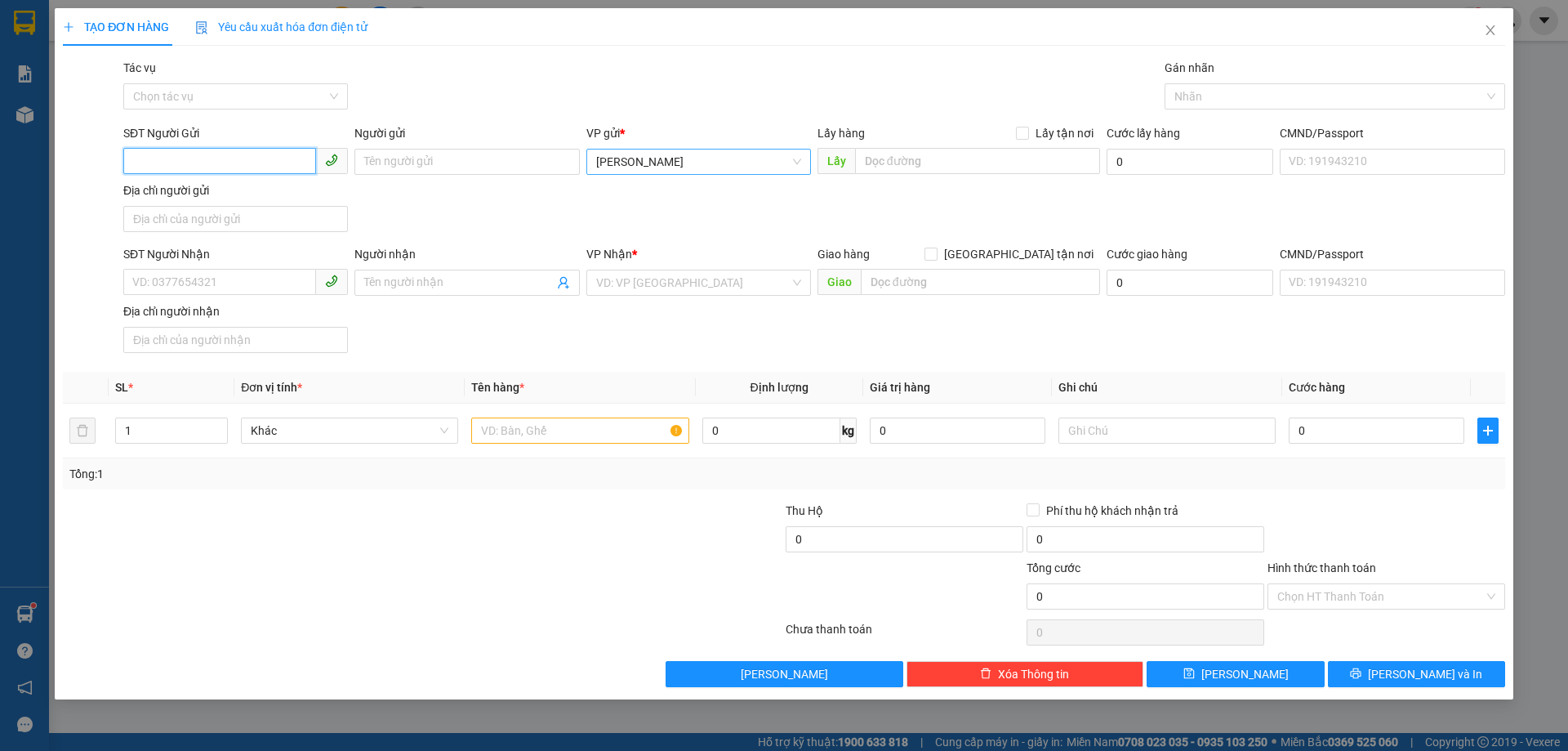
click at [612, 163] on span "[PERSON_NAME]" at bounding box center [699, 162] width 205 height 24
click at [622, 193] on div "Khôi BNgoong" at bounding box center [699, 194] width 205 height 18
click at [216, 290] on input "SĐT Người Nhận" at bounding box center [219, 282] width 193 height 26
click at [671, 288] on input "search" at bounding box center [692, 283] width 193 height 24
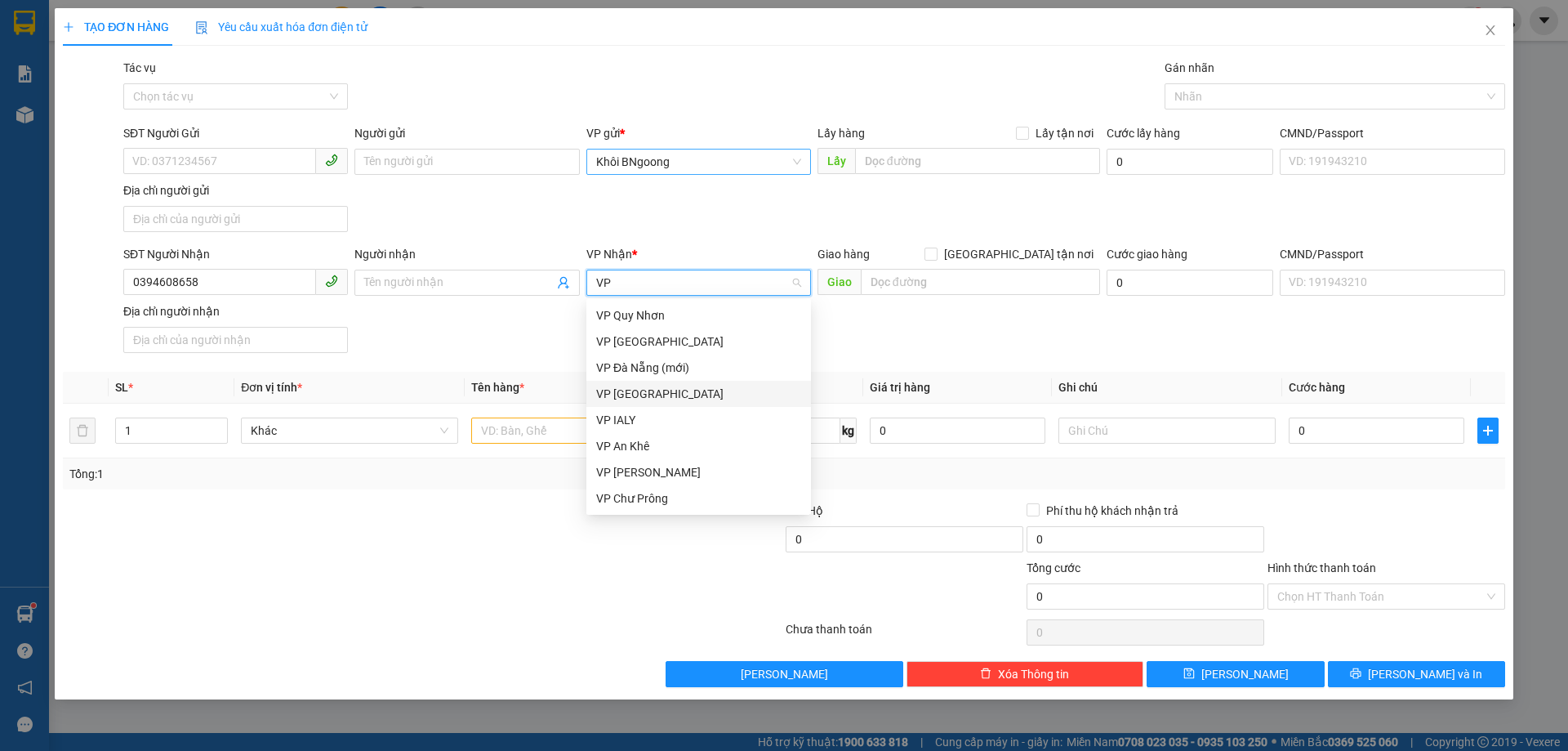
click at [613, 387] on div "VP [GEOGRAPHIC_DATA]" at bounding box center [699, 393] width 205 height 18
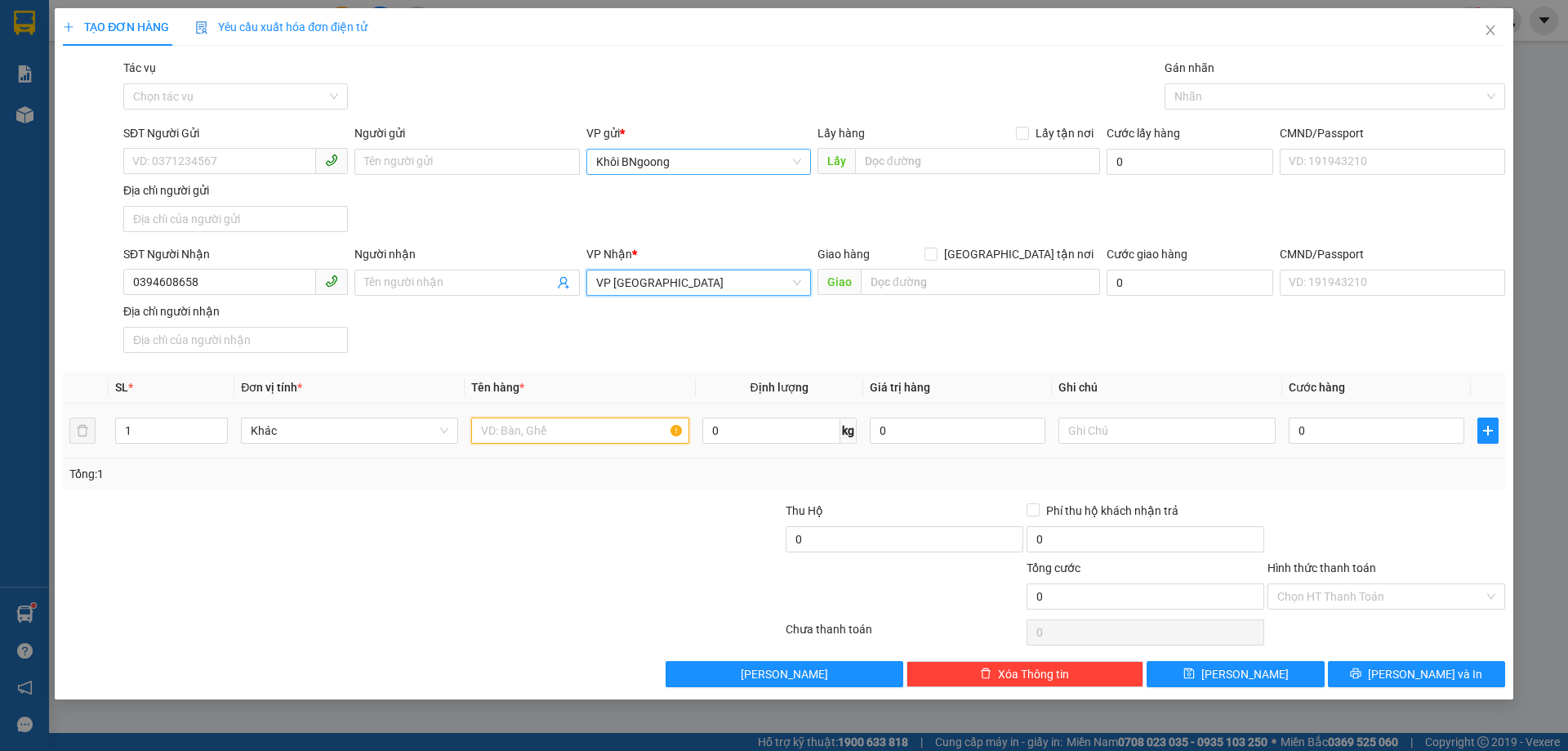
click at [571, 433] on input "text" at bounding box center [579, 431] width 218 height 26
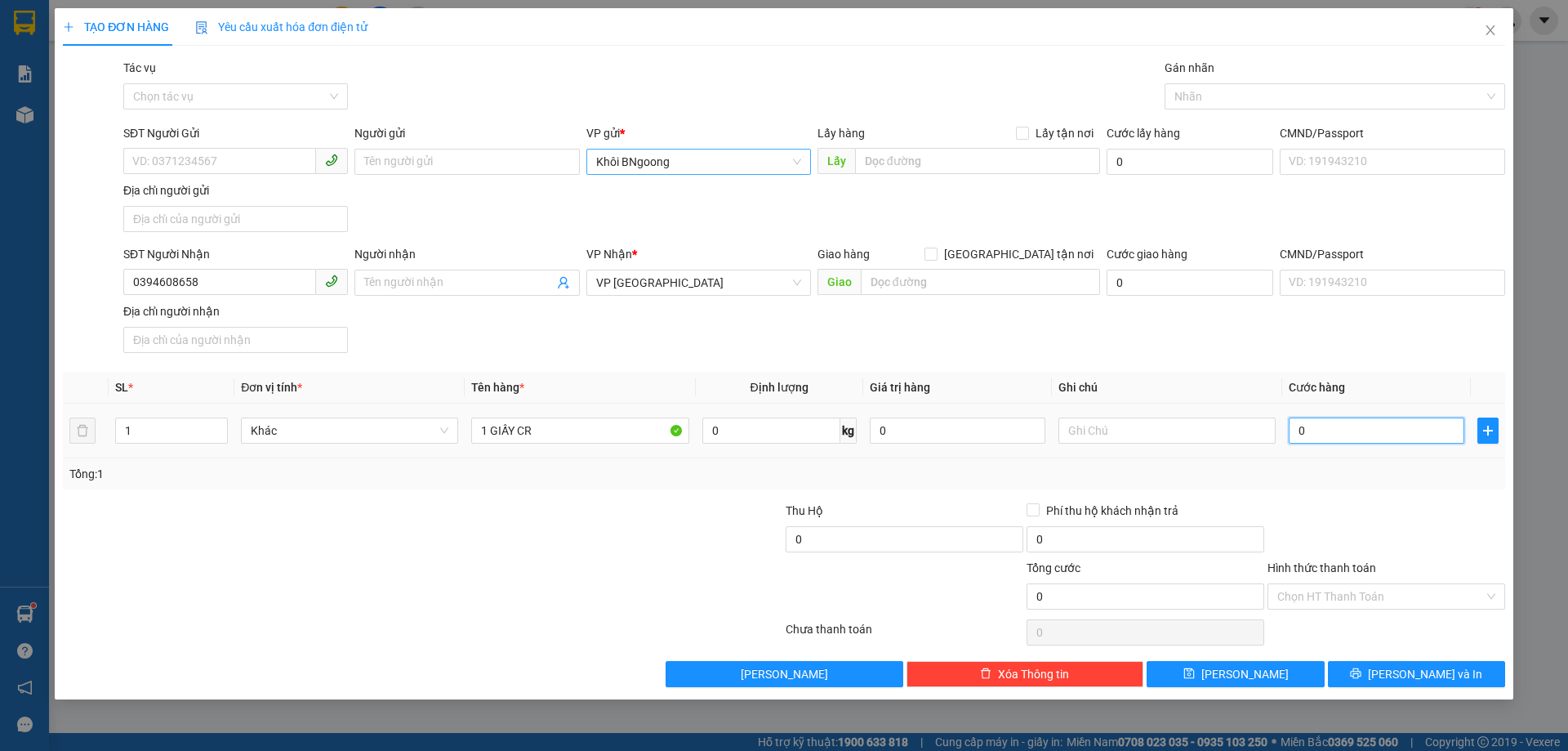
click at [1353, 433] on input "0" at bounding box center [1376, 431] width 175 height 26
click at [1417, 666] on span "[PERSON_NAME] và In" at bounding box center [1424, 674] width 114 height 18
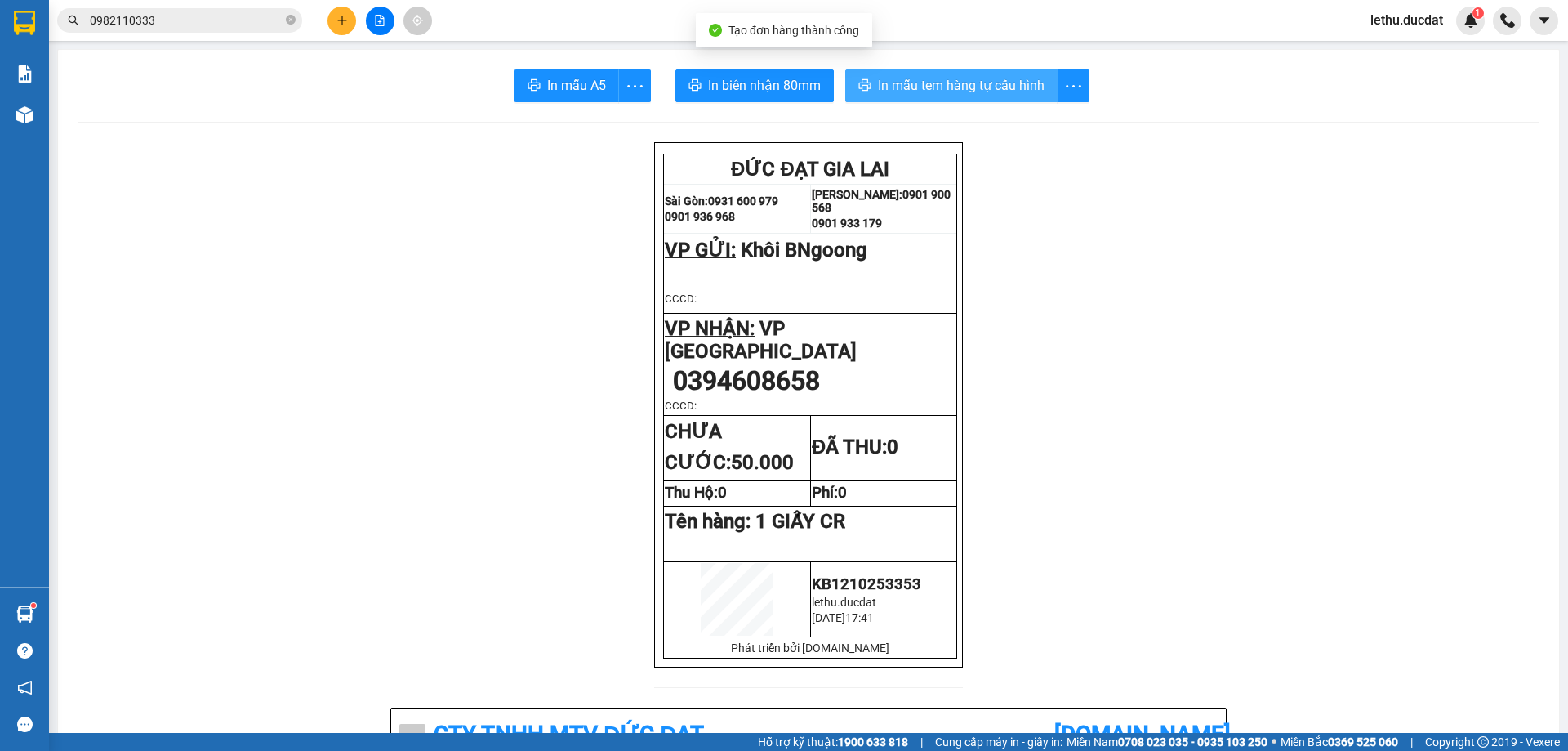
click at [904, 76] on span "In mẫu tem hàng tự cấu hình" at bounding box center [961, 86] width 167 height 21
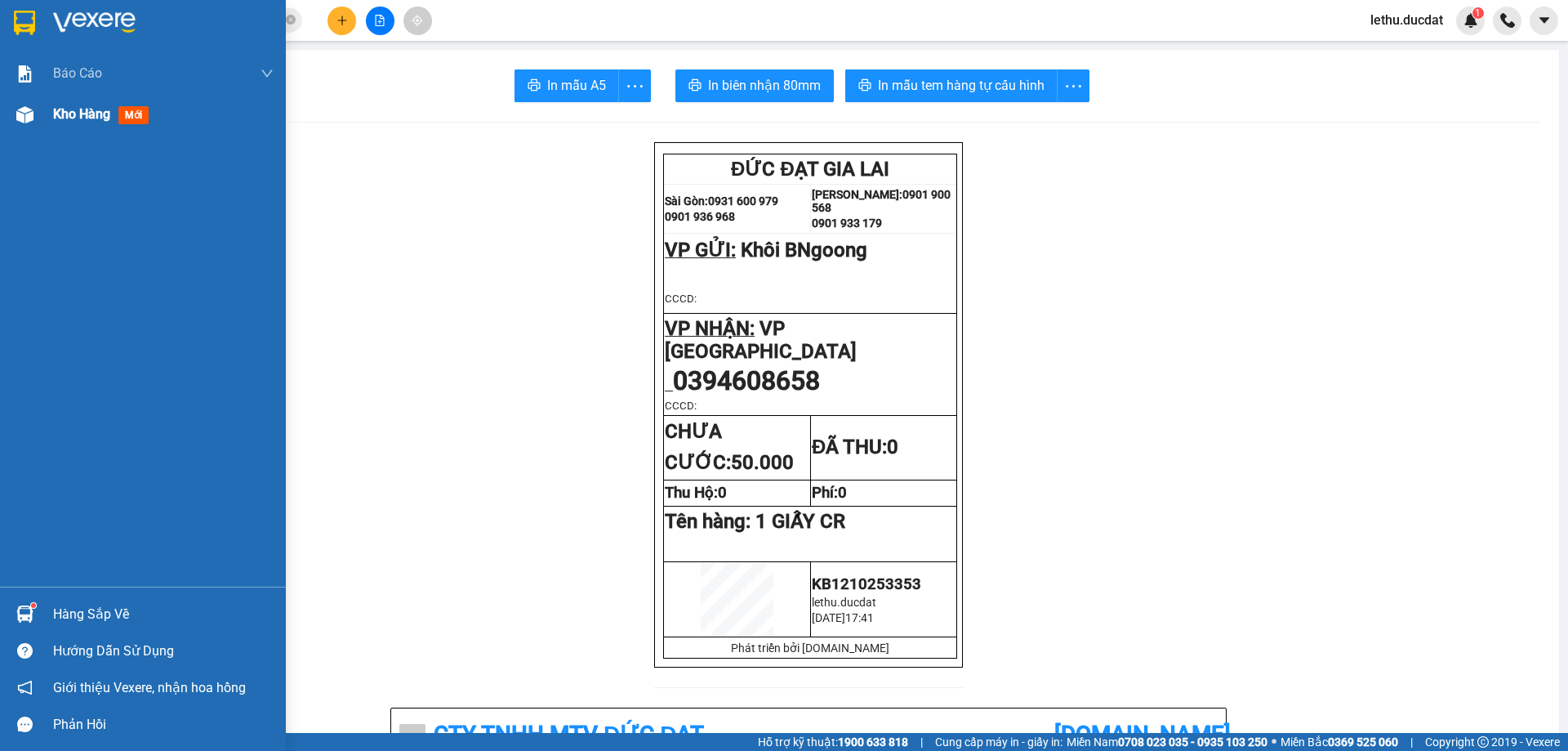
click at [76, 116] on span "Kho hàng" at bounding box center [81, 114] width 57 height 15
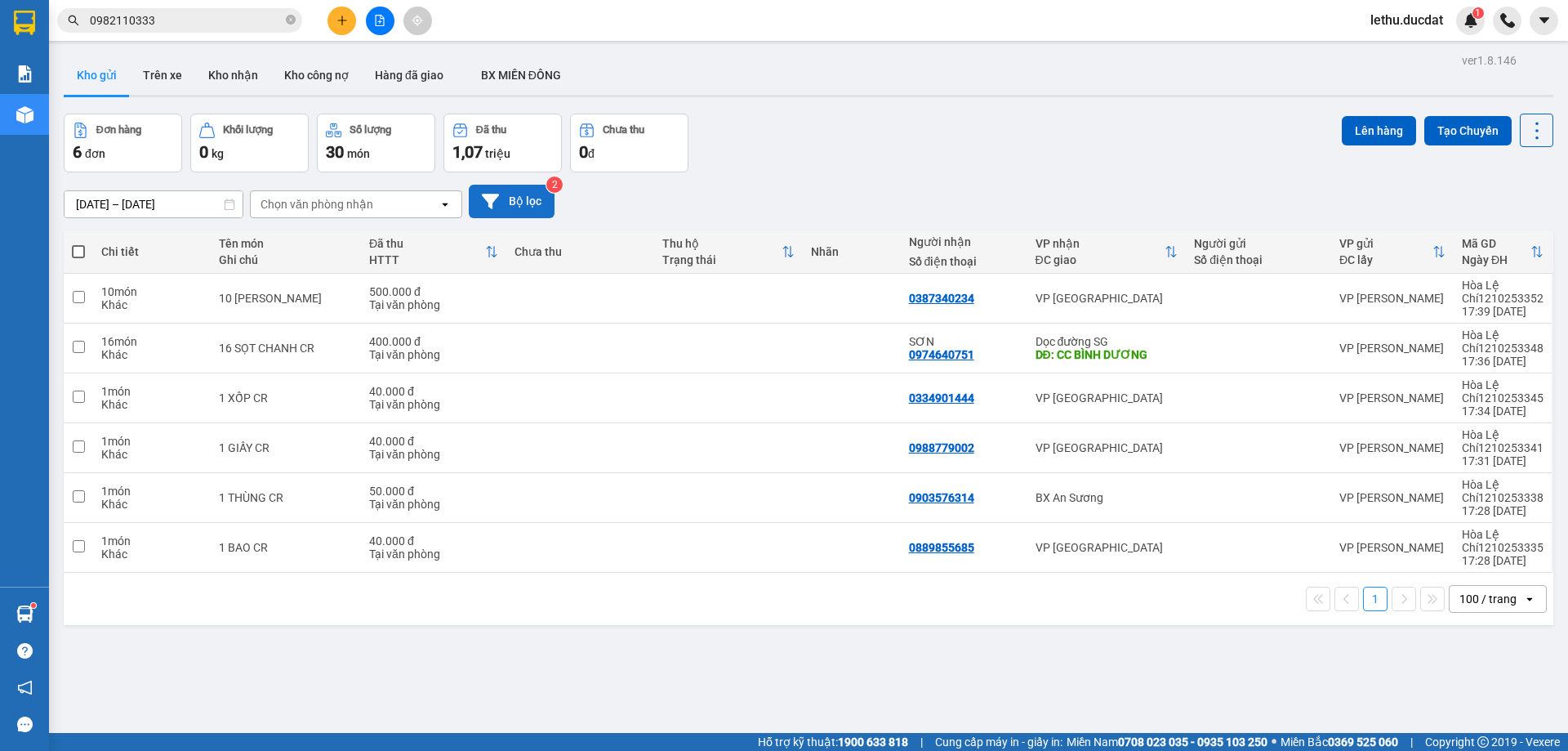
click at [528, 207] on button "Bộ lọc" at bounding box center [511, 202] width 86 height 34
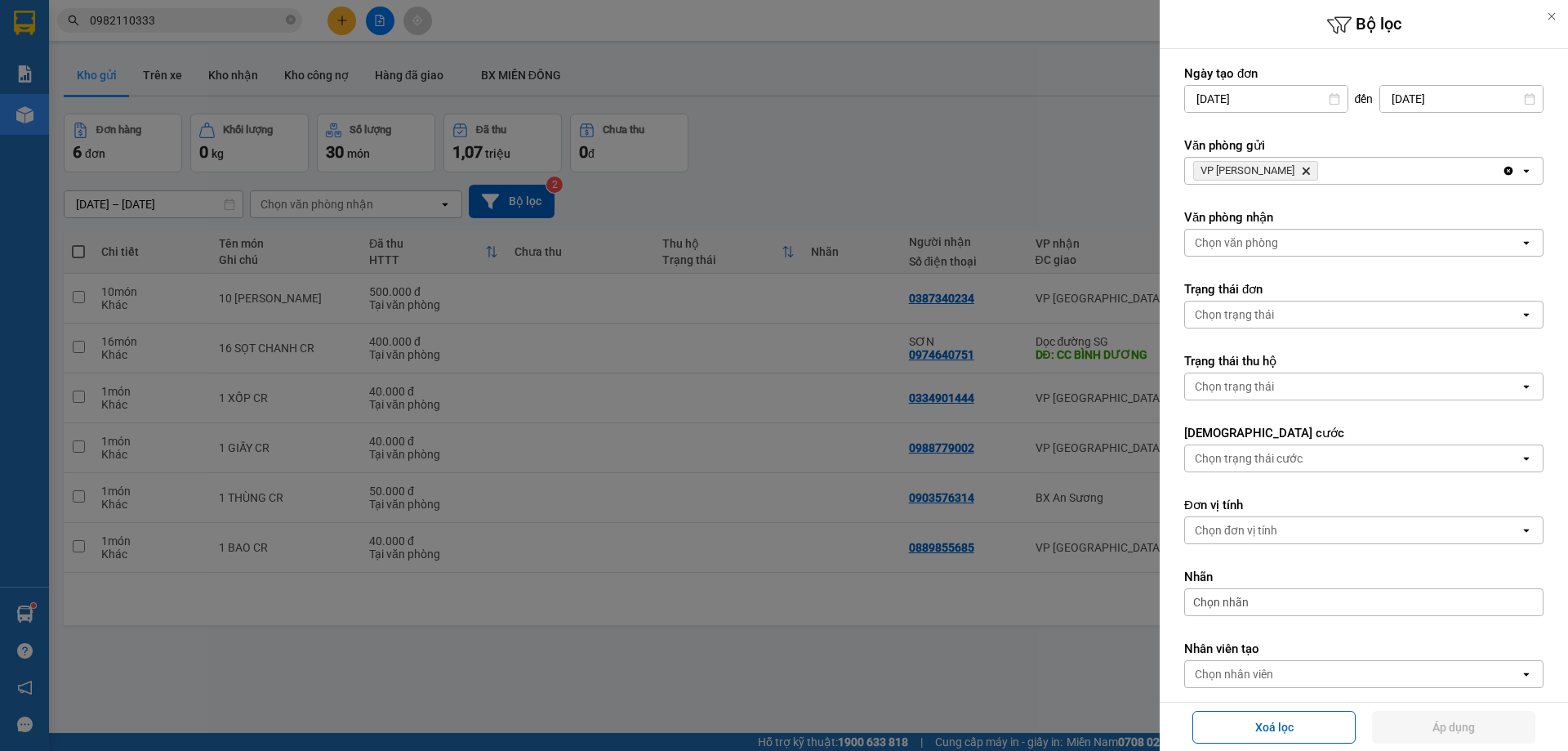
click at [1301, 169] on icon "Delete" at bounding box center [1305, 171] width 9 height 9
click at [1220, 178] on div "Chọn văn phòng" at bounding box center [1236, 171] width 83 height 16
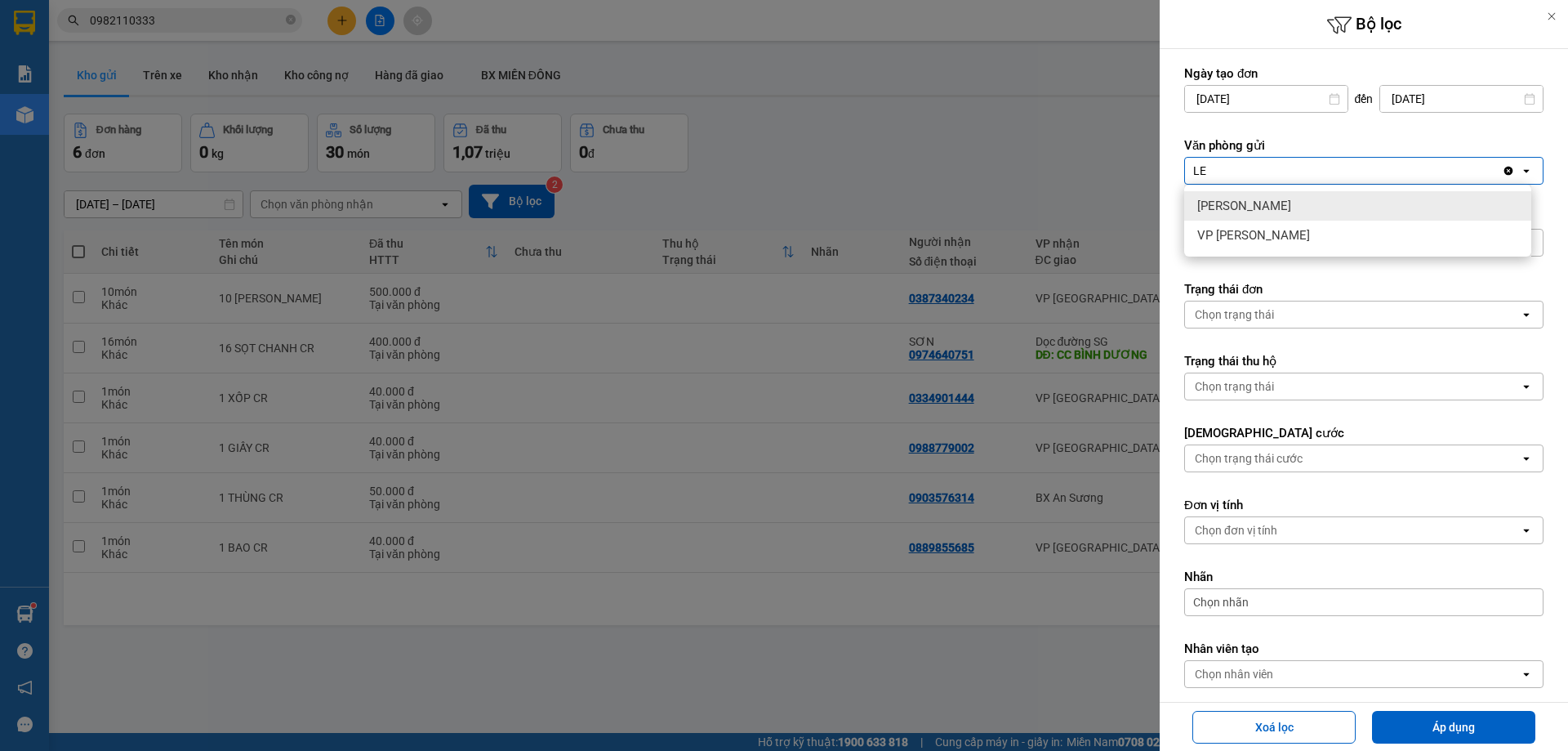
click at [1238, 199] on span "[PERSON_NAME]" at bounding box center [1244, 205] width 94 height 16
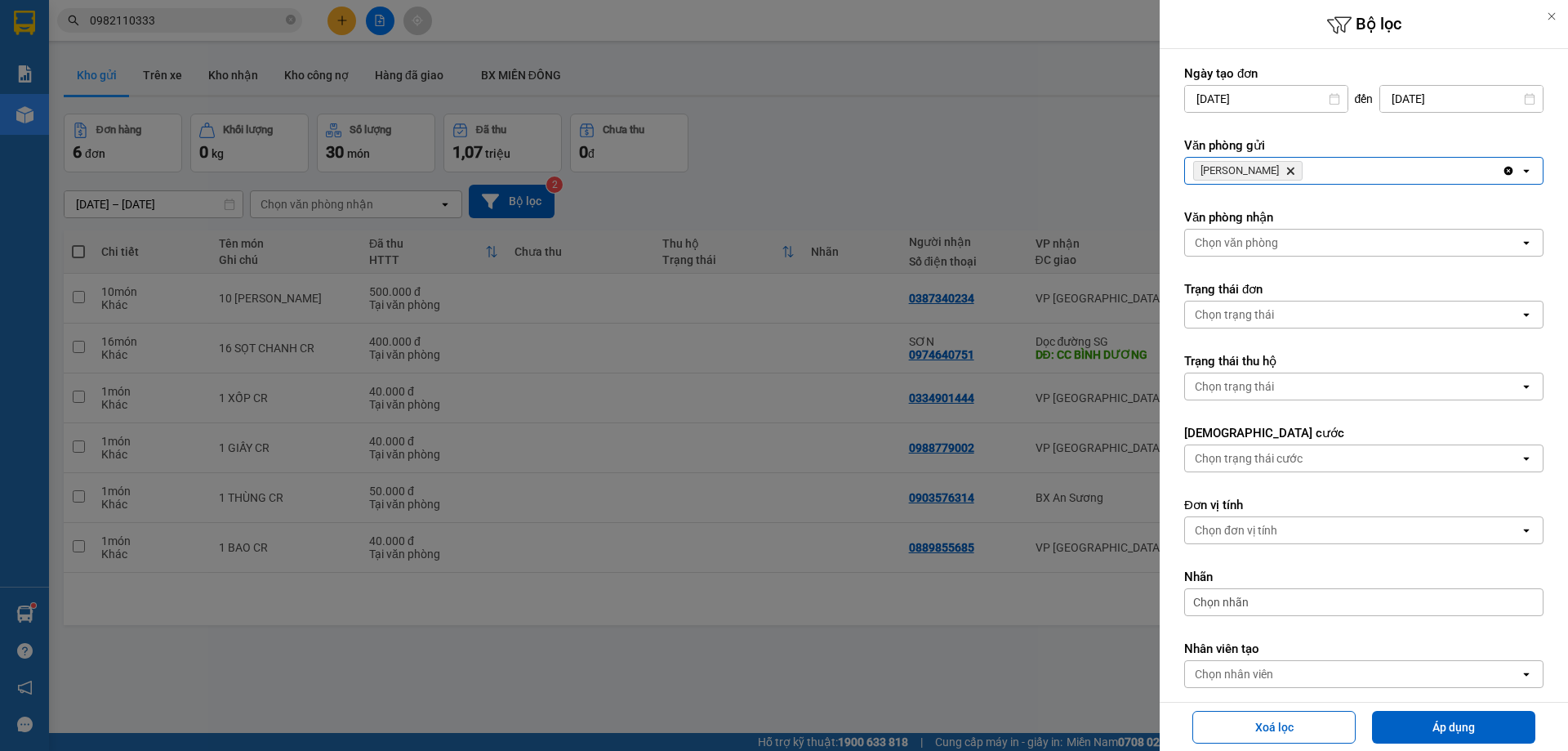
click at [1221, 675] on div "Chọn nhân viên" at bounding box center [1233, 674] width 78 height 16
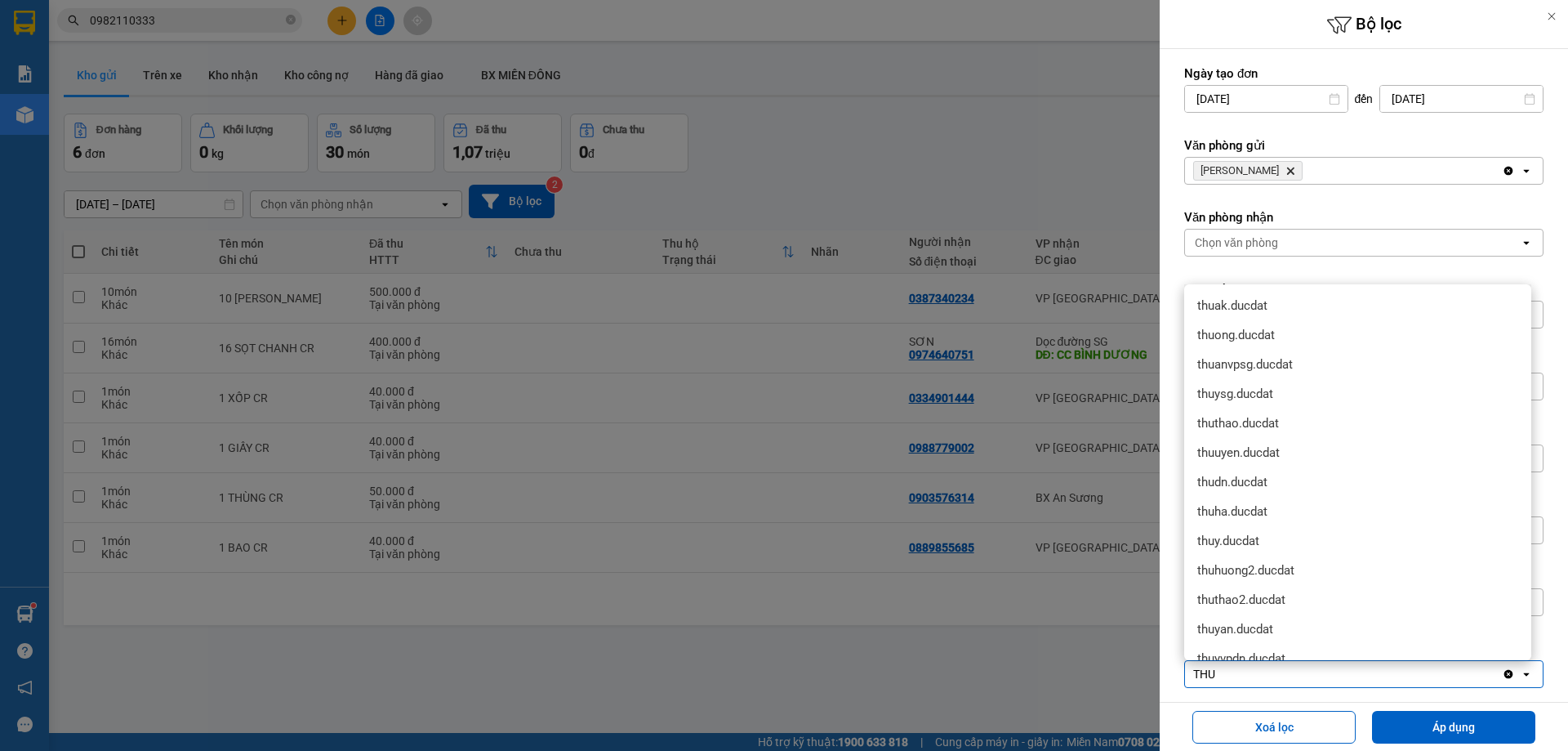
click at [1364, 217] on label "Văn phòng nhận" at bounding box center [1363, 217] width 359 height 16
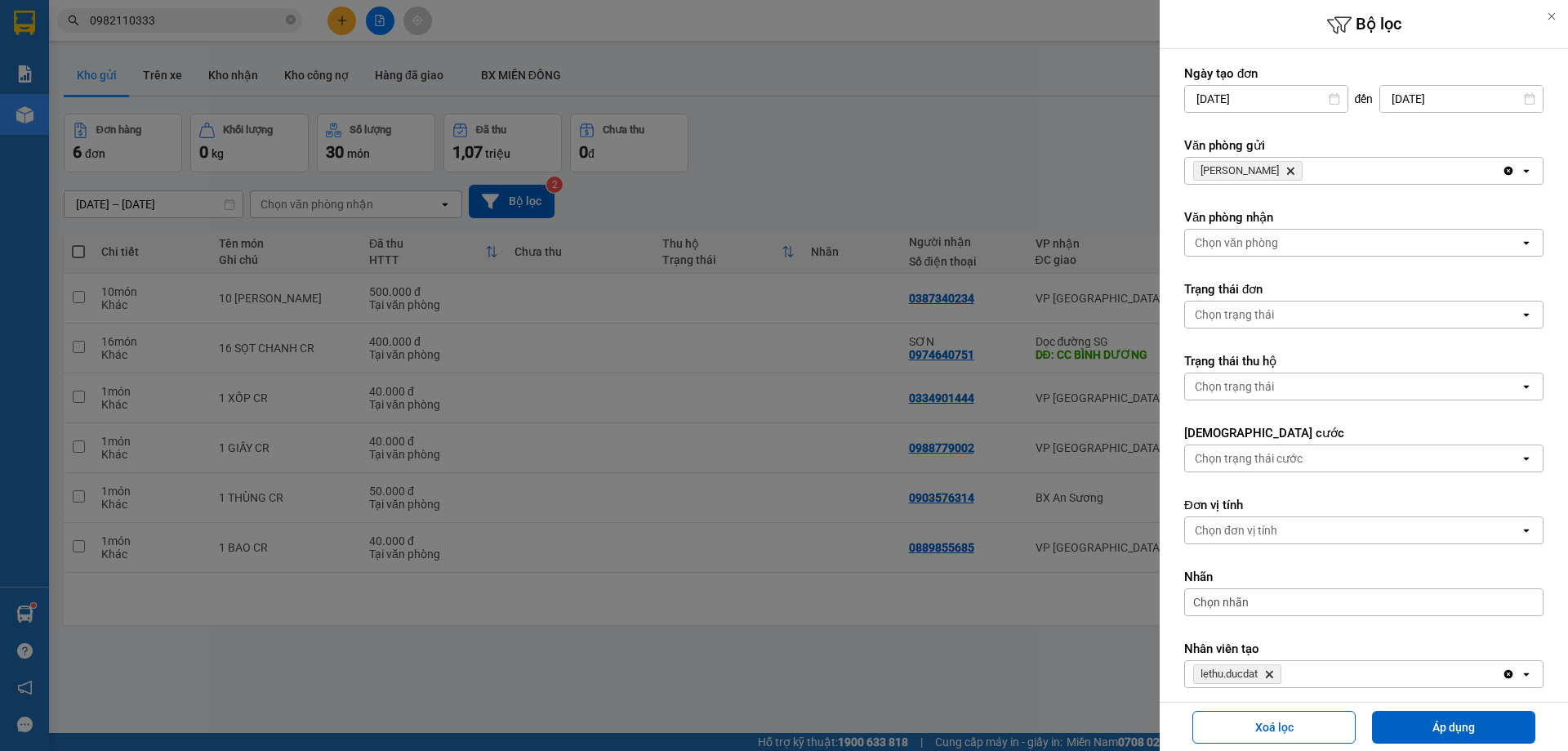
click at [1292, 678] on div "lethu.ducdat Delete" at bounding box center [1343, 674] width 316 height 26
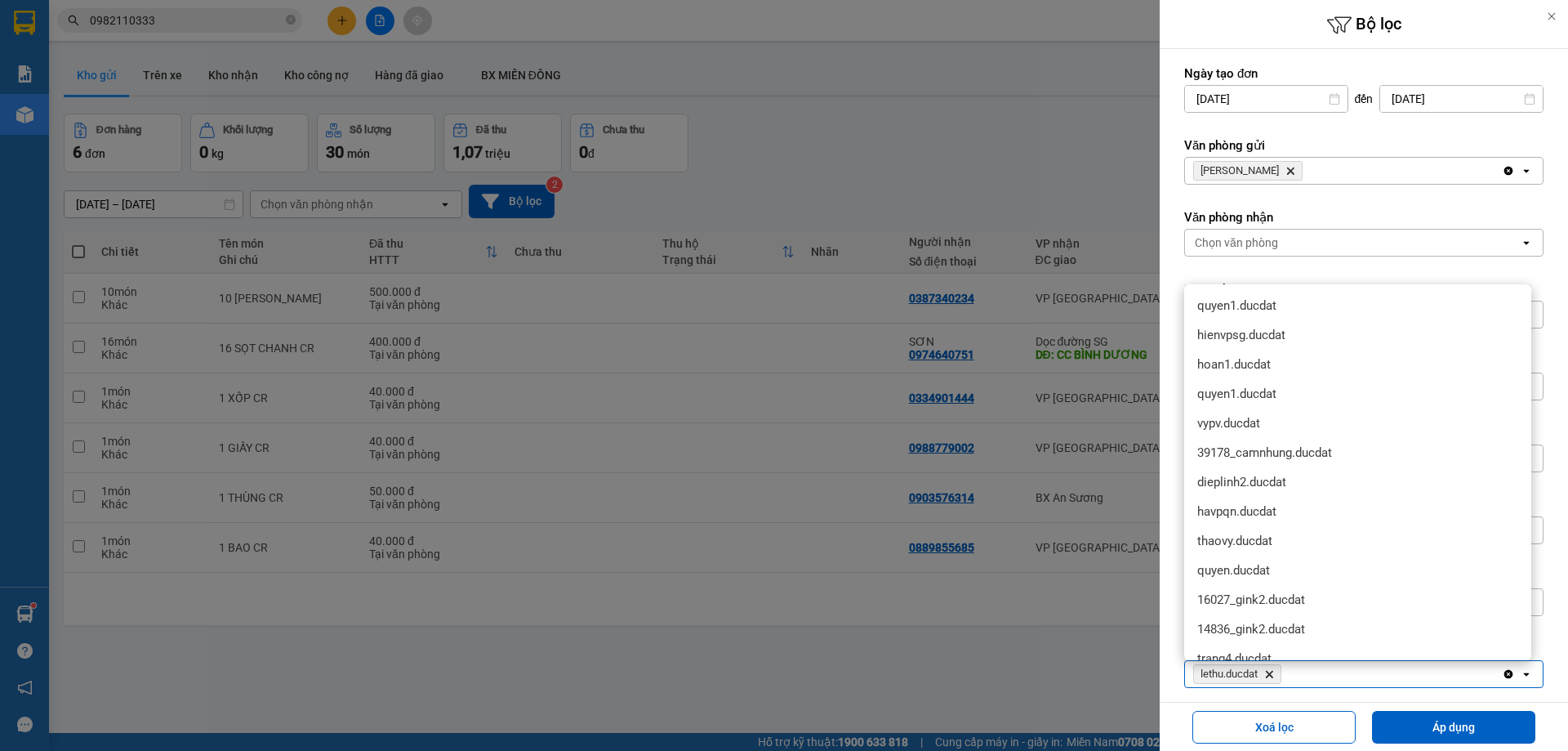
click at [930, 667] on div at bounding box center [784, 375] width 1568 height 751
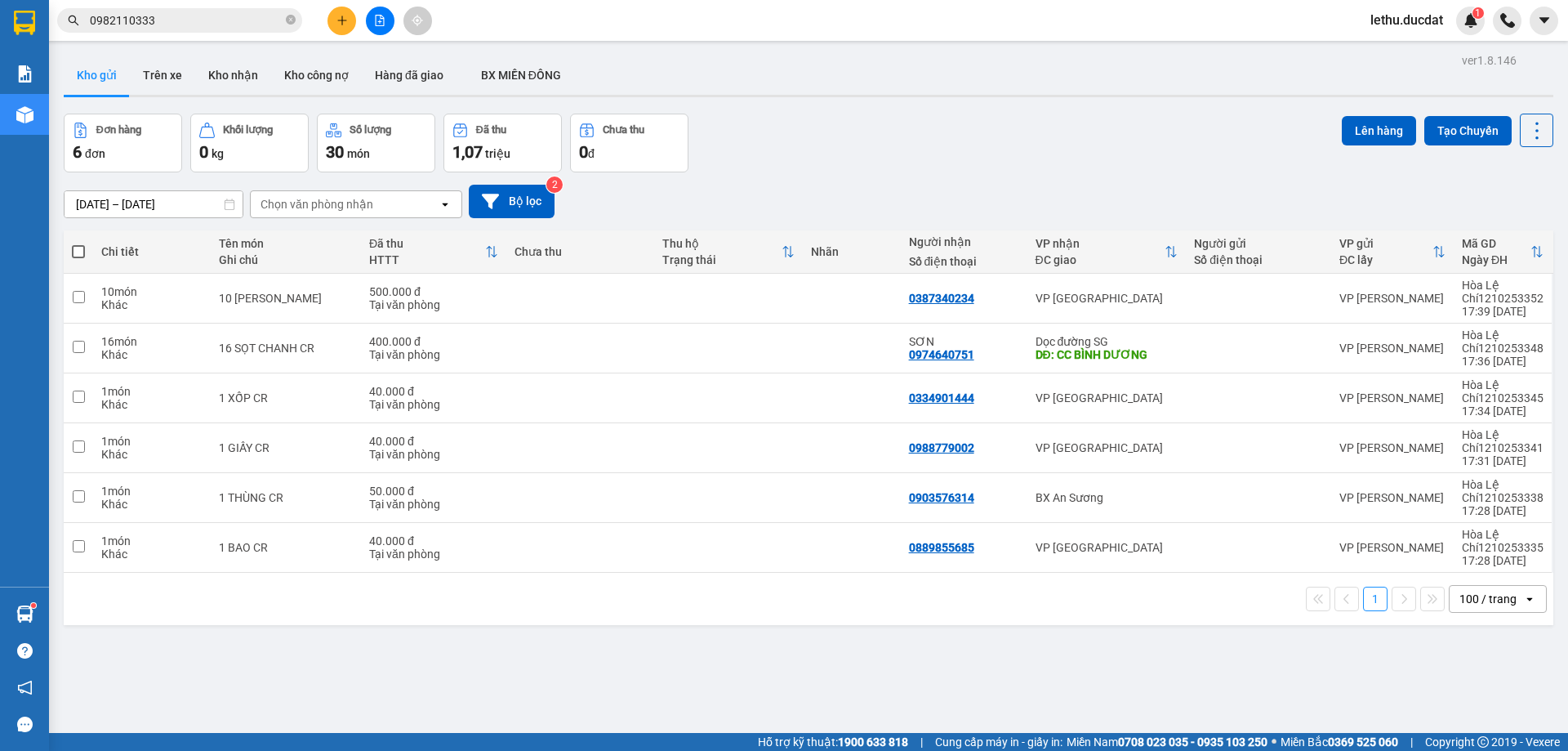
click at [330, 10] on div at bounding box center [380, 21] width 122 height 28
click at [347, 22] on icon "plus" at bounding box center [342, 21] width 11 height 11
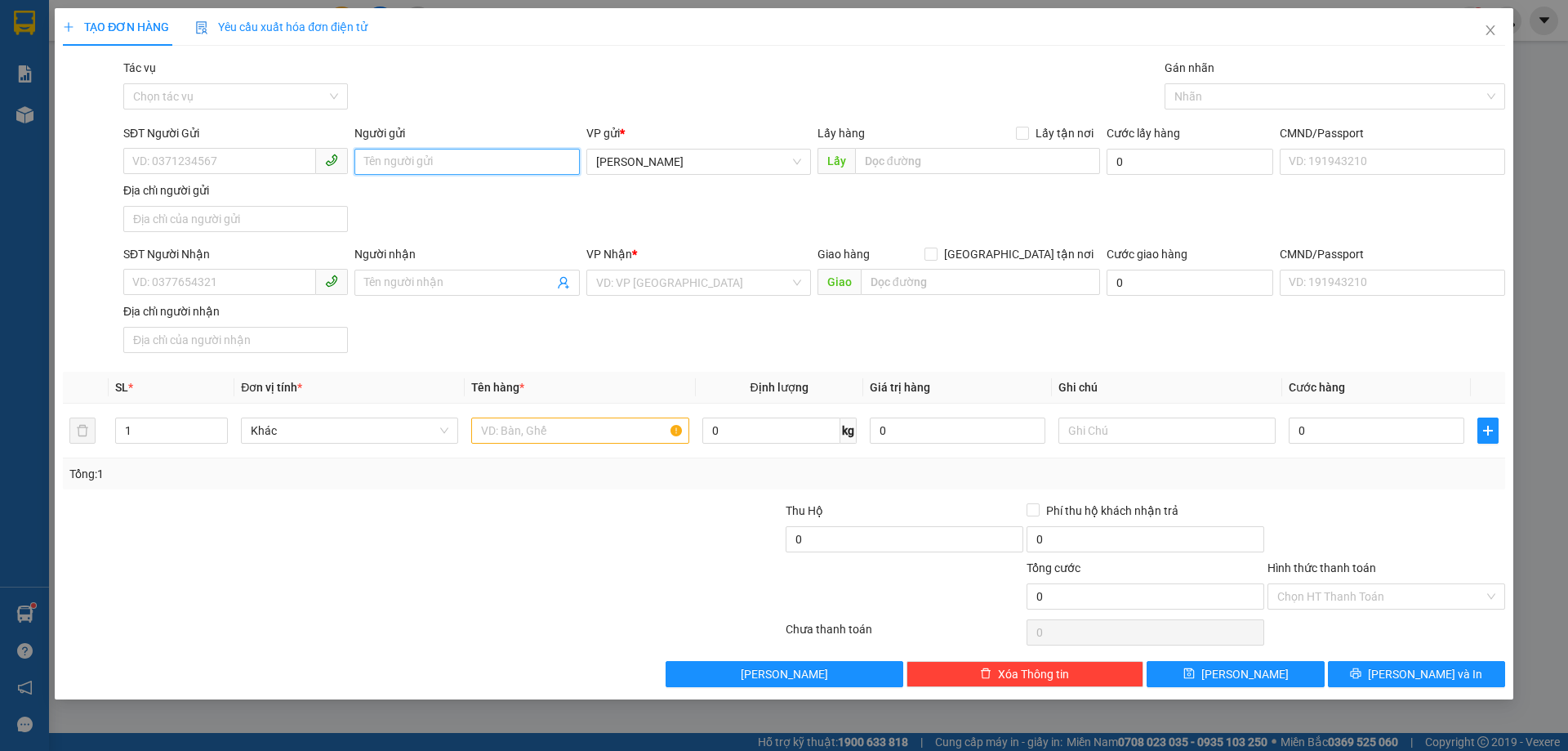
click at [422, 160] on input "Người gửi" at bounding box center [466, 162] width 224 height 26
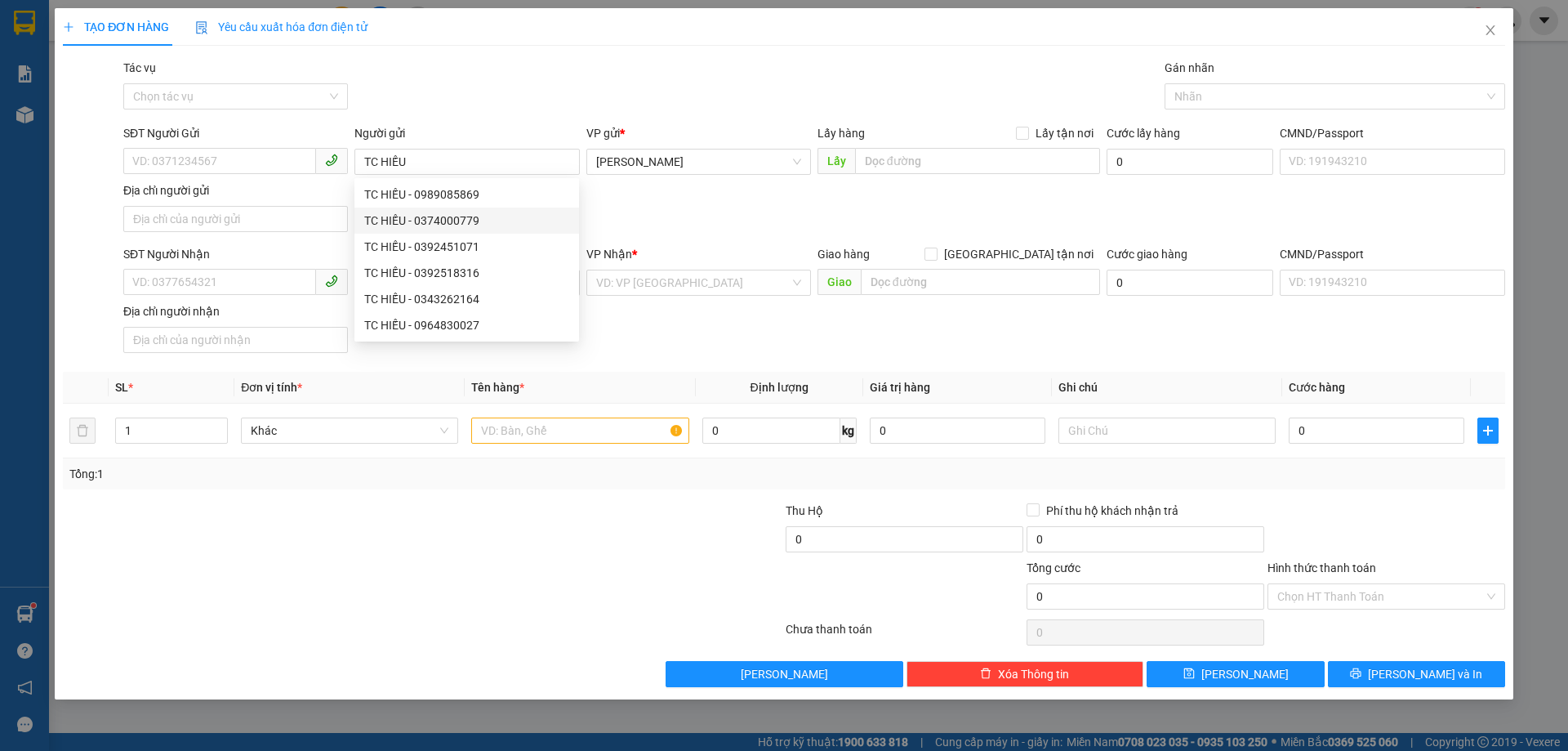
click at [679, 229] on div "SĐT Người Gửi VD: 0371234567 Người gửi TC HIẾU VP gửi * [PERSON_NAME] Lấy hàng …" at bounding box center [814, 181] width 1388 height 114
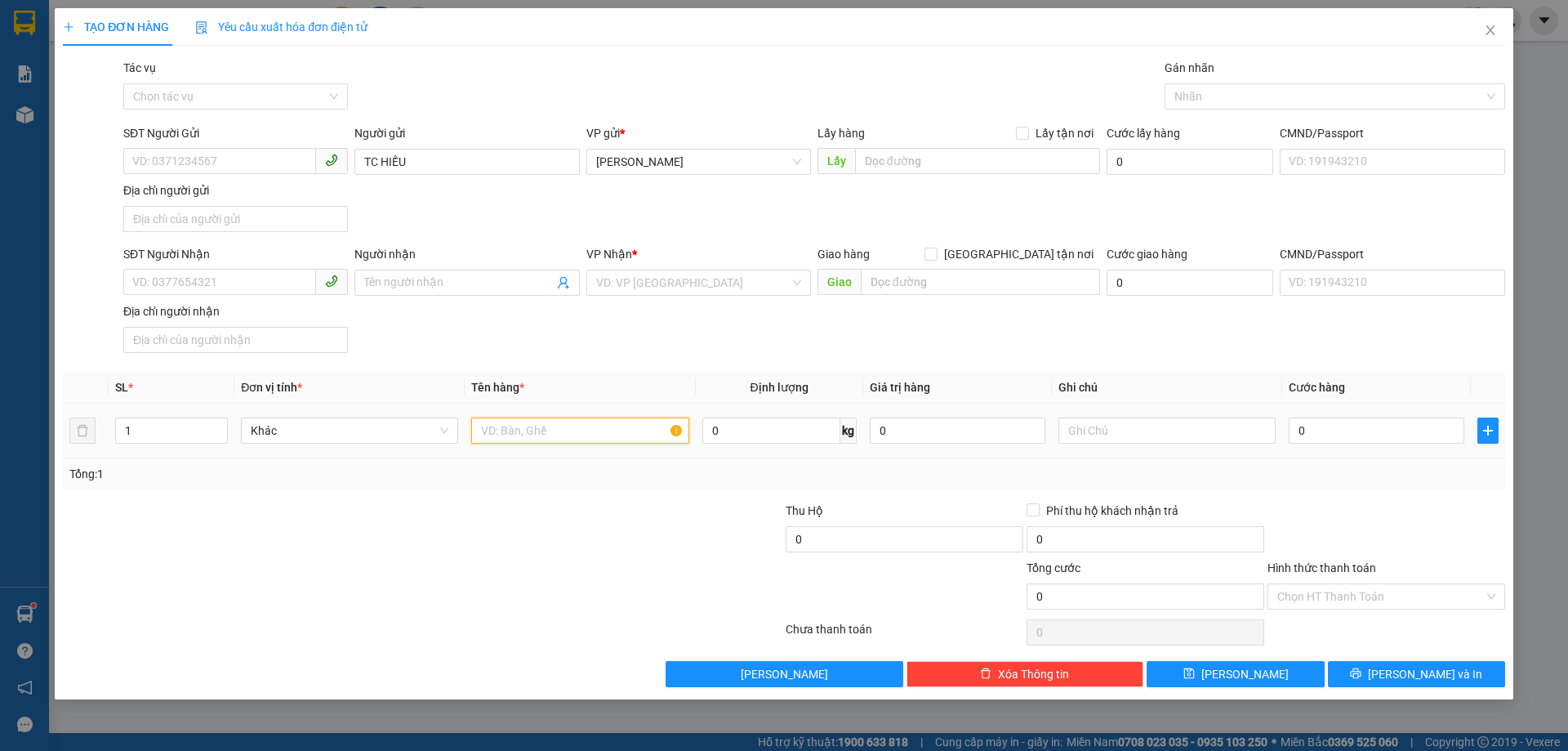
click at [526, 430] on input "text" at bounding box center [579, 431] width 218 height 26
click at [204, 279] on input "SĐT Người Nhận" at bounding box center [219, 282] width 193 height 26
click at [166, 313] on div "0355706841" at bounding box center [235, 315] width 205 height 18
click at [549, 435] on input "text" at bounding box center [579, 431] width 218 height 26
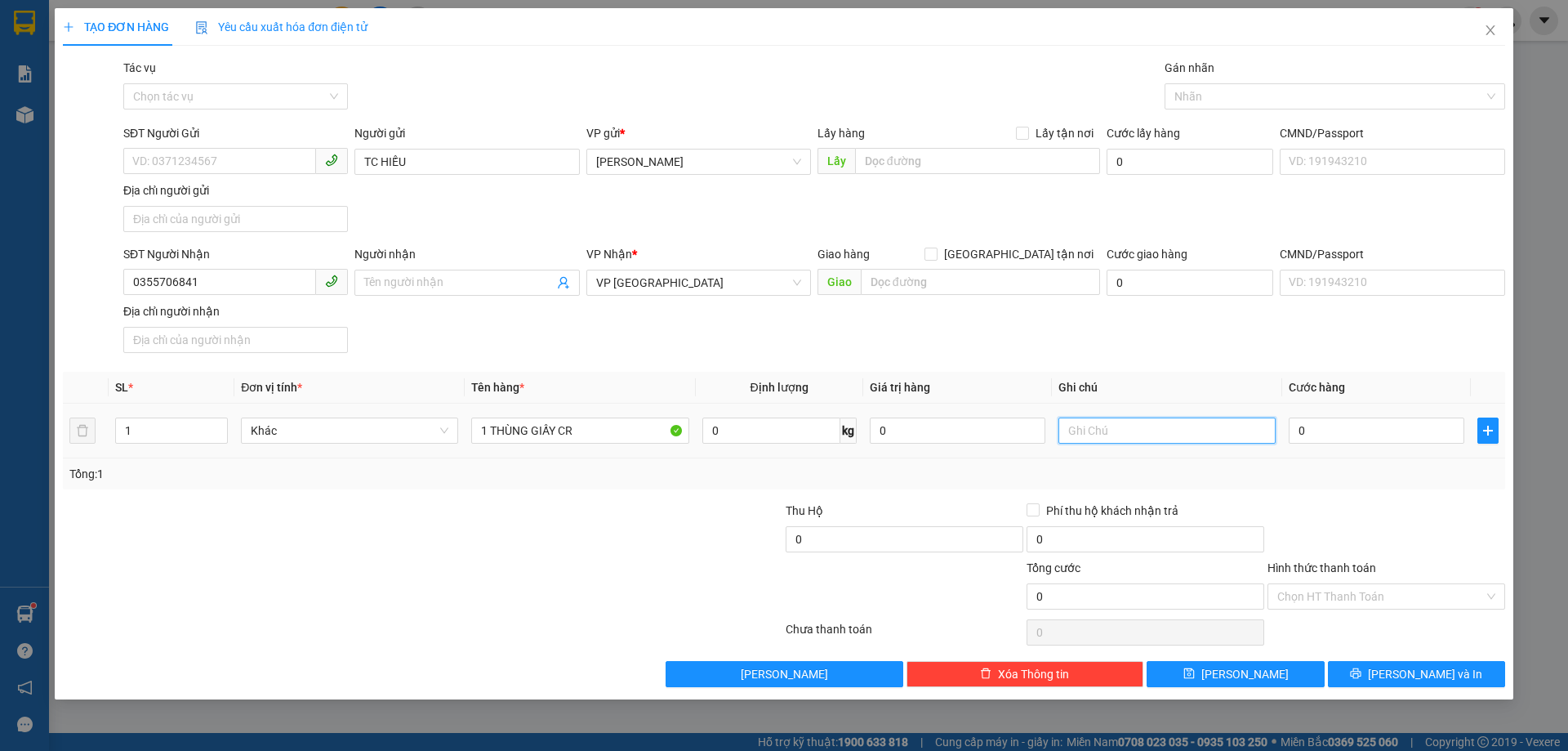
click at [1117, 442] on input "text" at bounding box center [1167, 431] width 218 height 26
click at [1360, 441] on input "0" at bounding box center [1376, 431] width 175 height 26
click at [1403, 677] on span "[PERSON_NAME] và In" at bounding box center [1424, 674] width 114 height 18
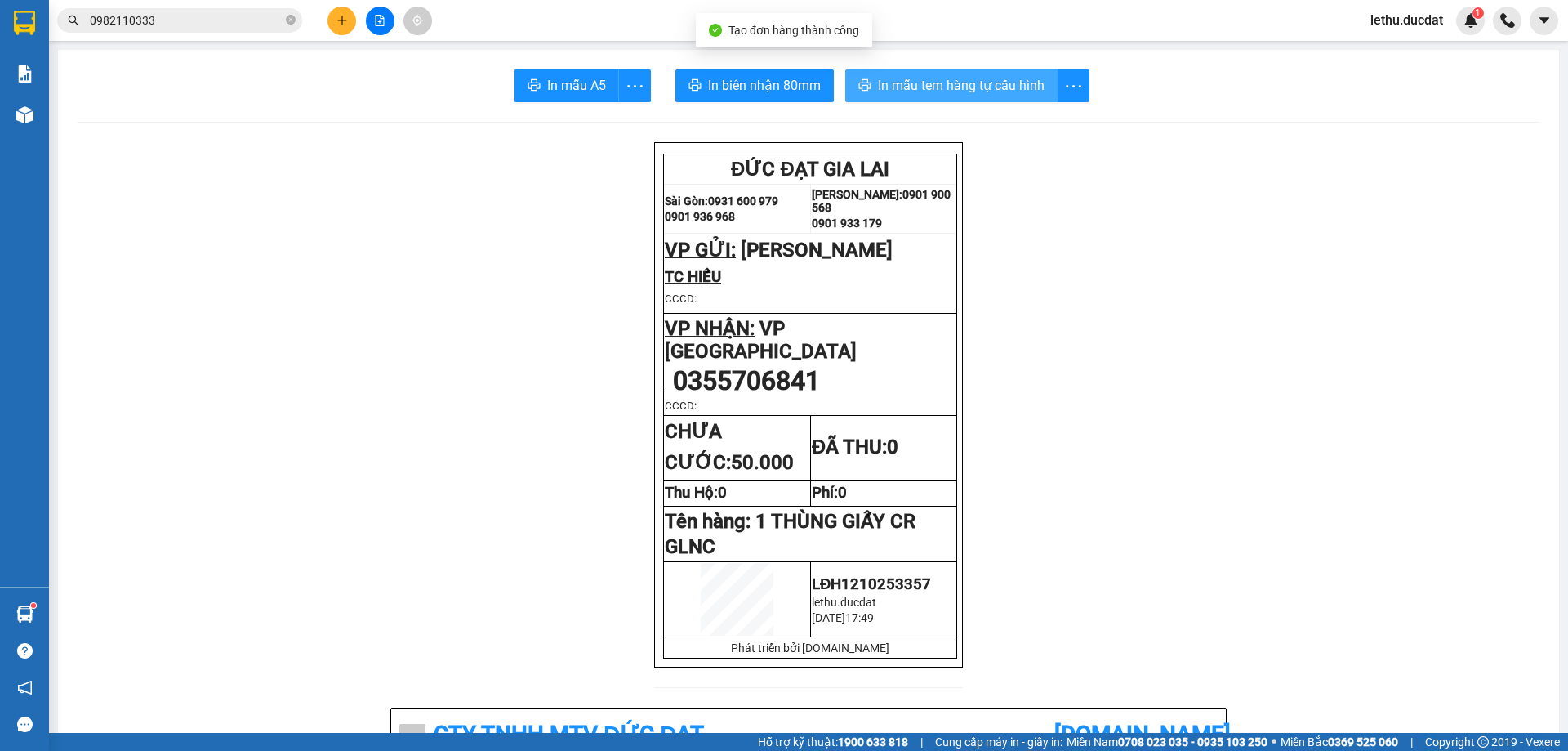
click at [936, 90] on span "In mẫu tem hàng tự cấu hình" at bounding box center [961, 86] width 167 height 21
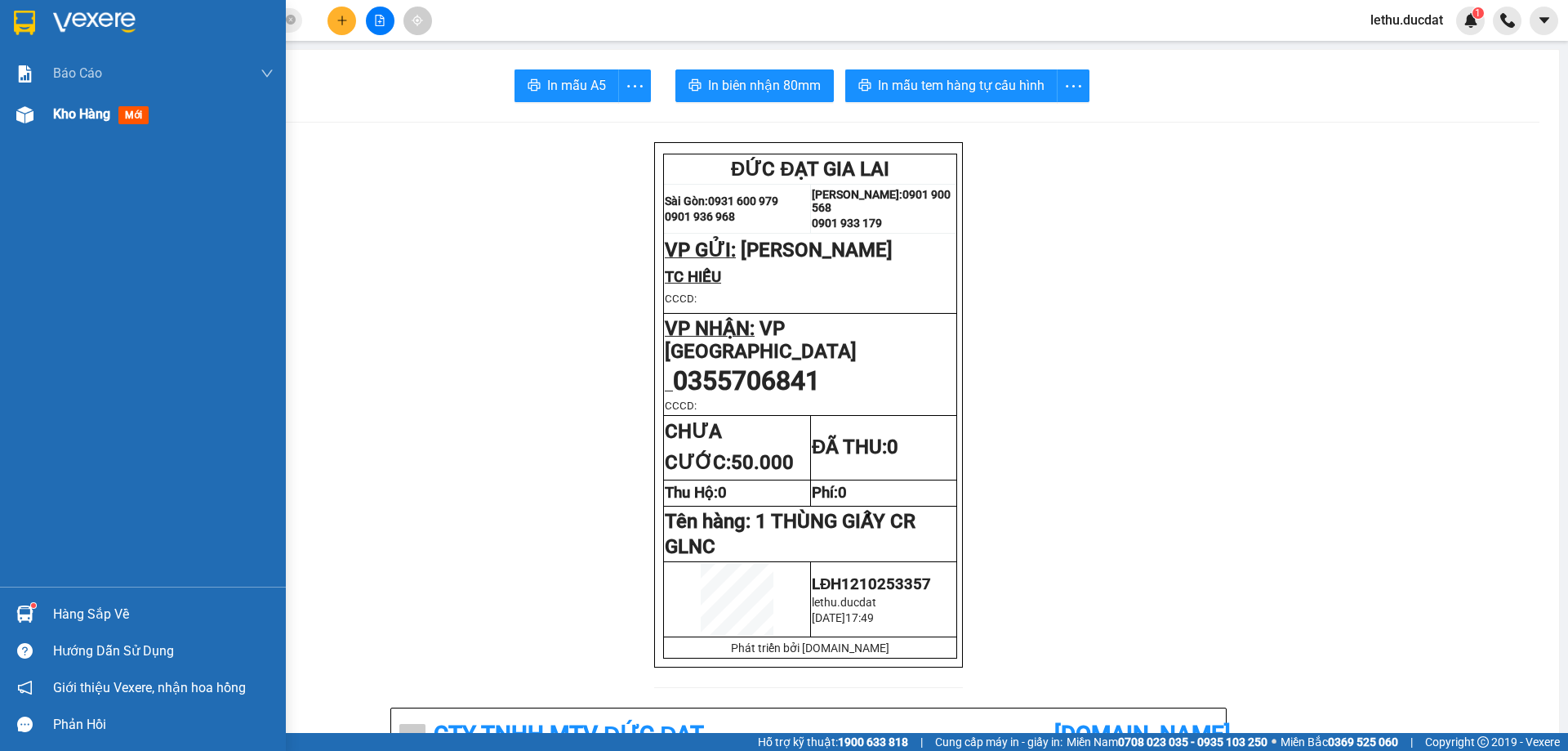
click at [71, 115] on span "Kho hàng" at bounding box center [81, 114] width 57 height 15
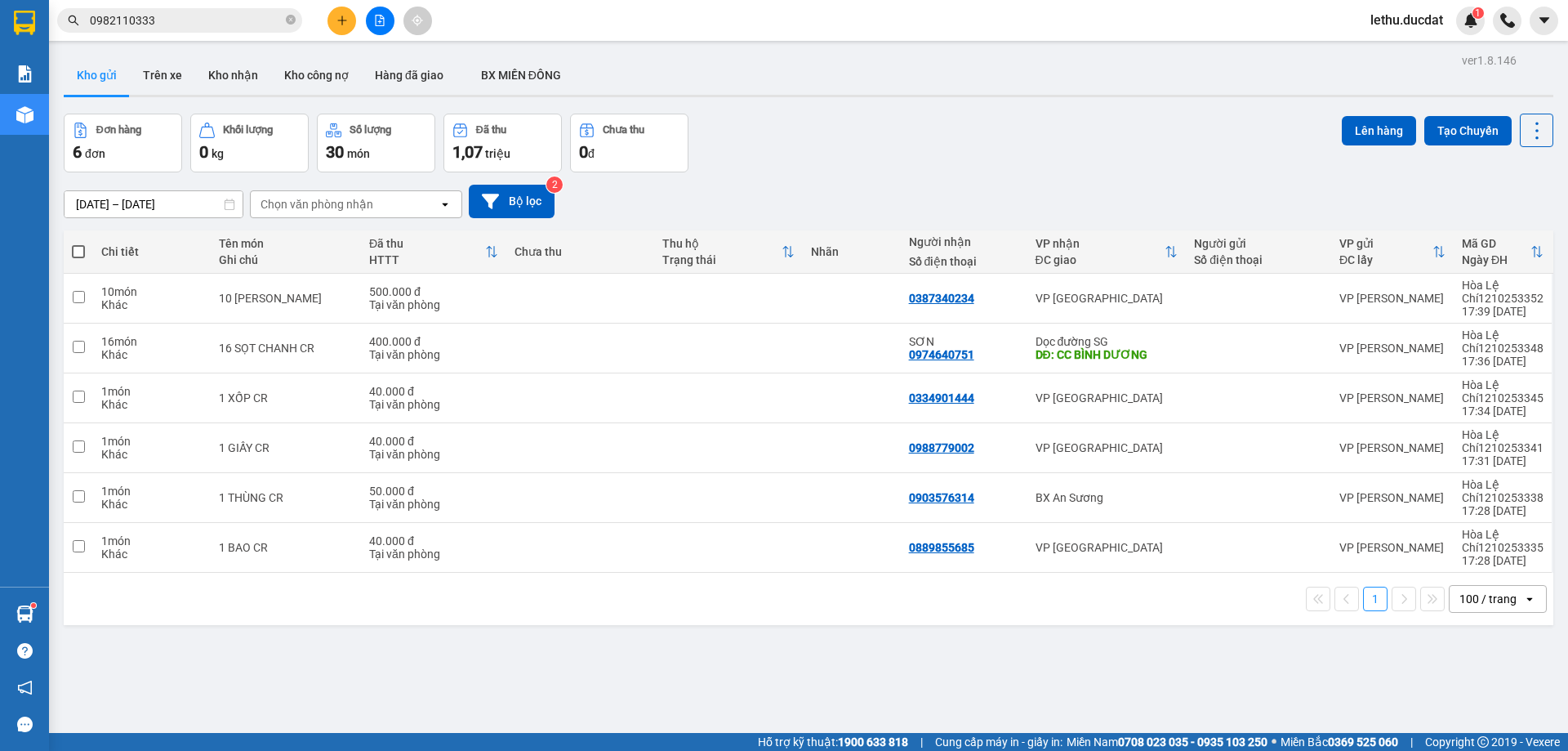
click at [1024, 606] on div "ver 1.8.146 Kho gửi Trên xe Kho nhận Kho công nợ Hàng đã giao BX MIỀN ĐÔNG Đơn …" at bounding box center [808, 424] width 1502 height 751
click at [345, 15] on icon "plus" at bounding box center [342, 21] width 11 height 11
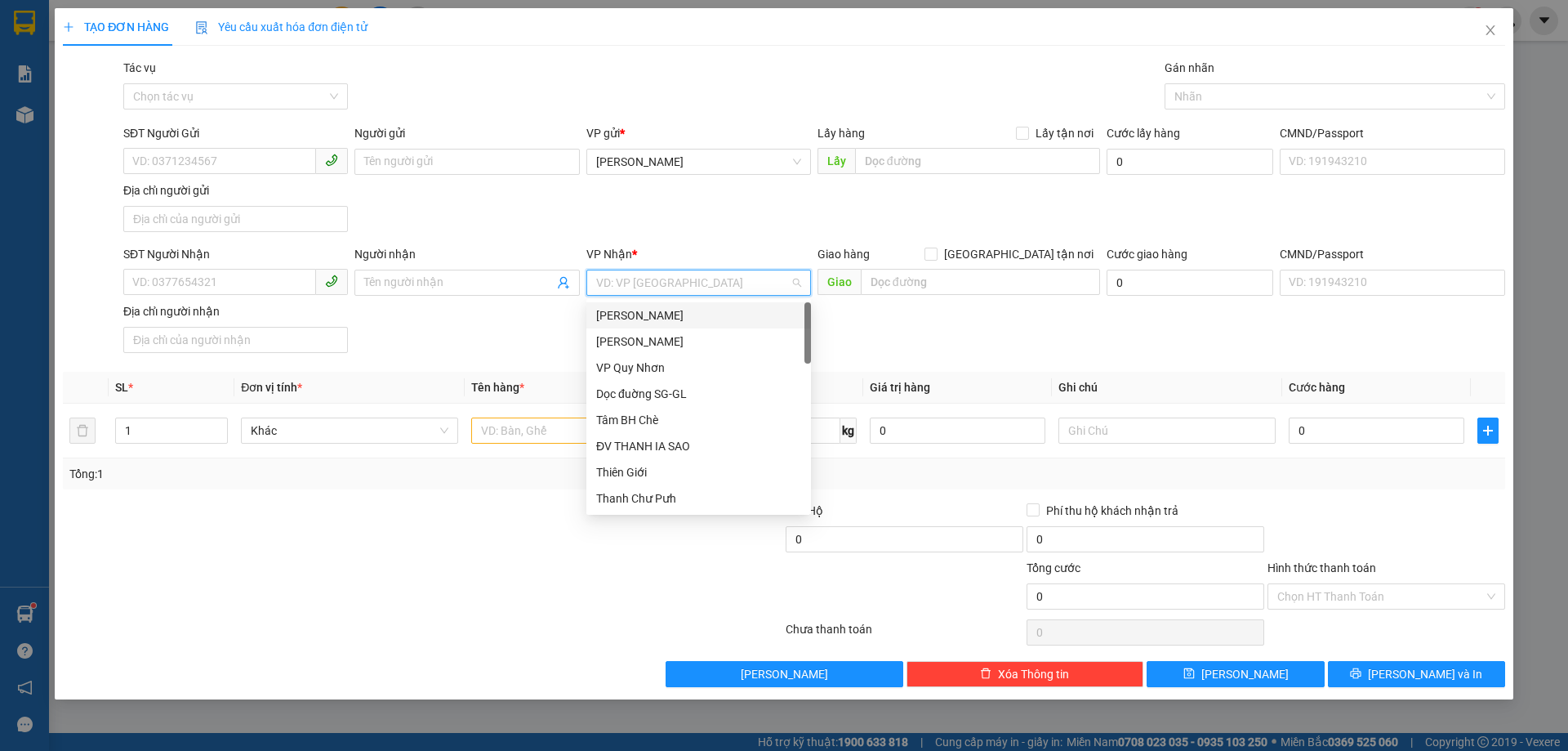
click at [623, 282] on input "search" at bounding box center [692, 283] width 193 height 24
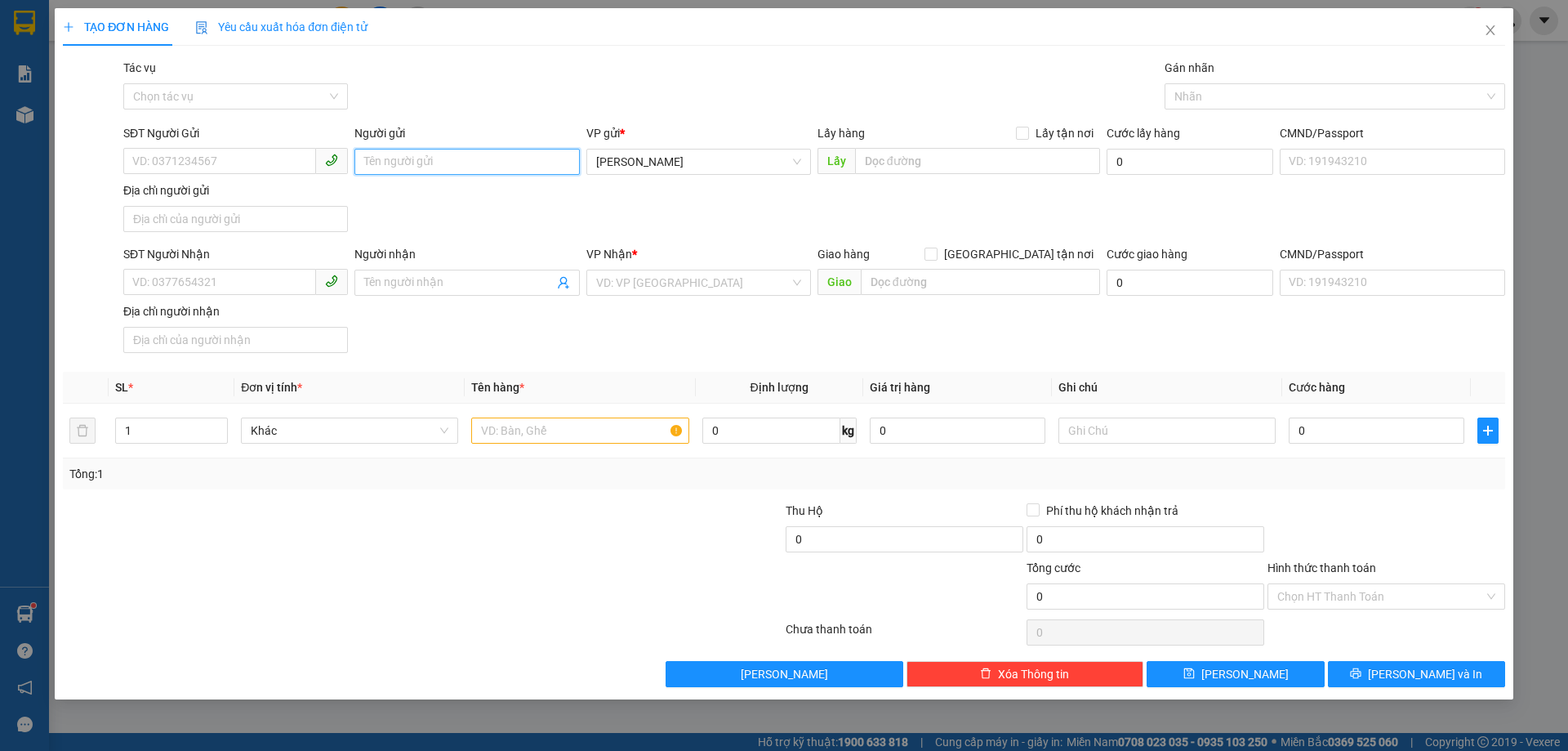
click at [423, 171] on input "Người gửi" at bounding box center [466, 162] width 224 height 26
click at [686, 212] on div "SĐT Người Gửi VD: 0371234567 Người gửi THÀNH VẢI VP gửi * [PERSON_NAME] Lấy hàn…" at bounding box center [814, 181] width 1388 height 114
click at [438, 169] on input "THÀNH VẢI" at bounding box center [466, 162] width 224 height 26
click at [444, 200] on div "THÀNH VẢI - 0364948594" at bounding box center [467, 194] width 205 height 18
click at [193, 284] on input "SĐT Người Nhận" at bounding box center [219, 282] width 193 height 26
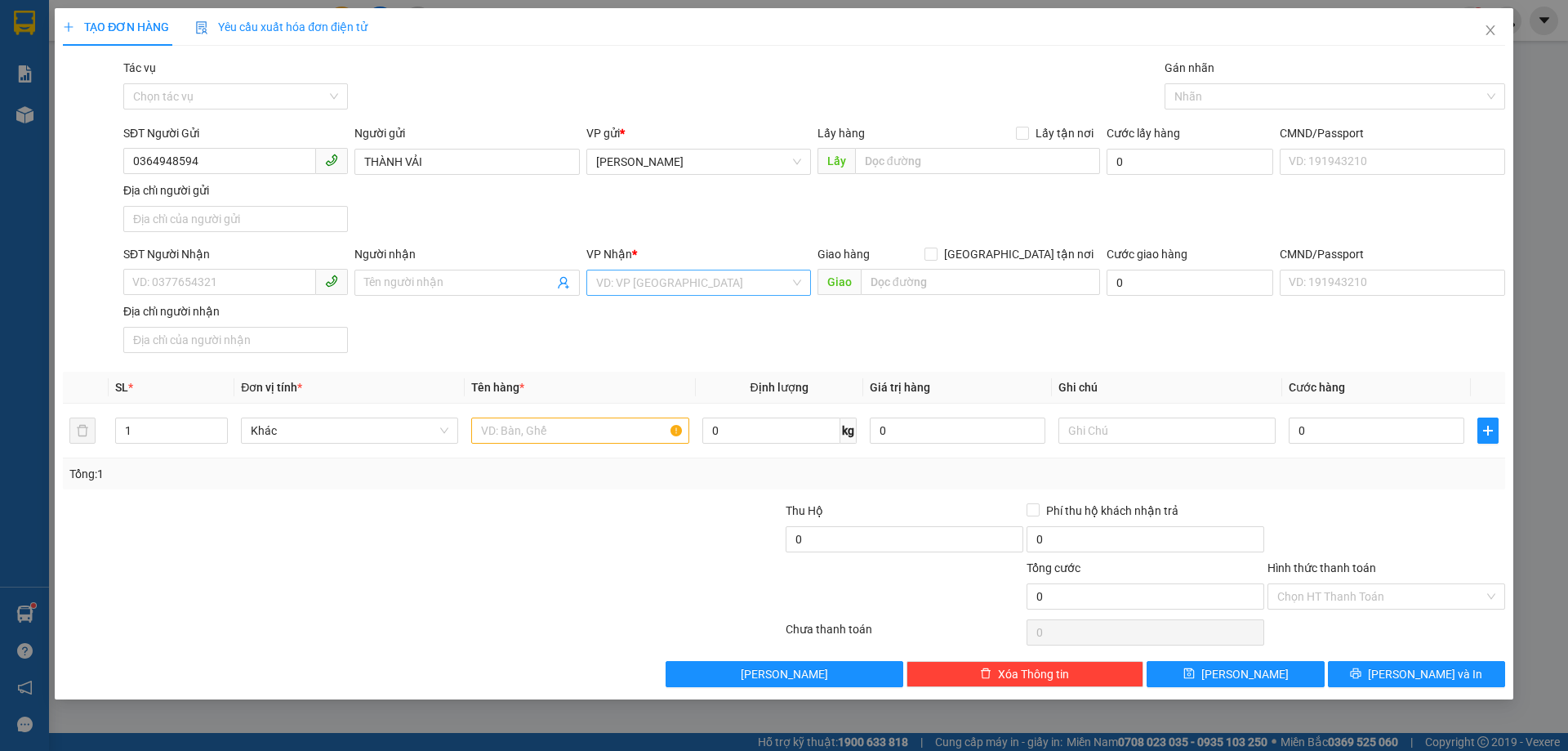
click at [648, 278] on input "search" at bounding box center [692, 283] width 193 height 24
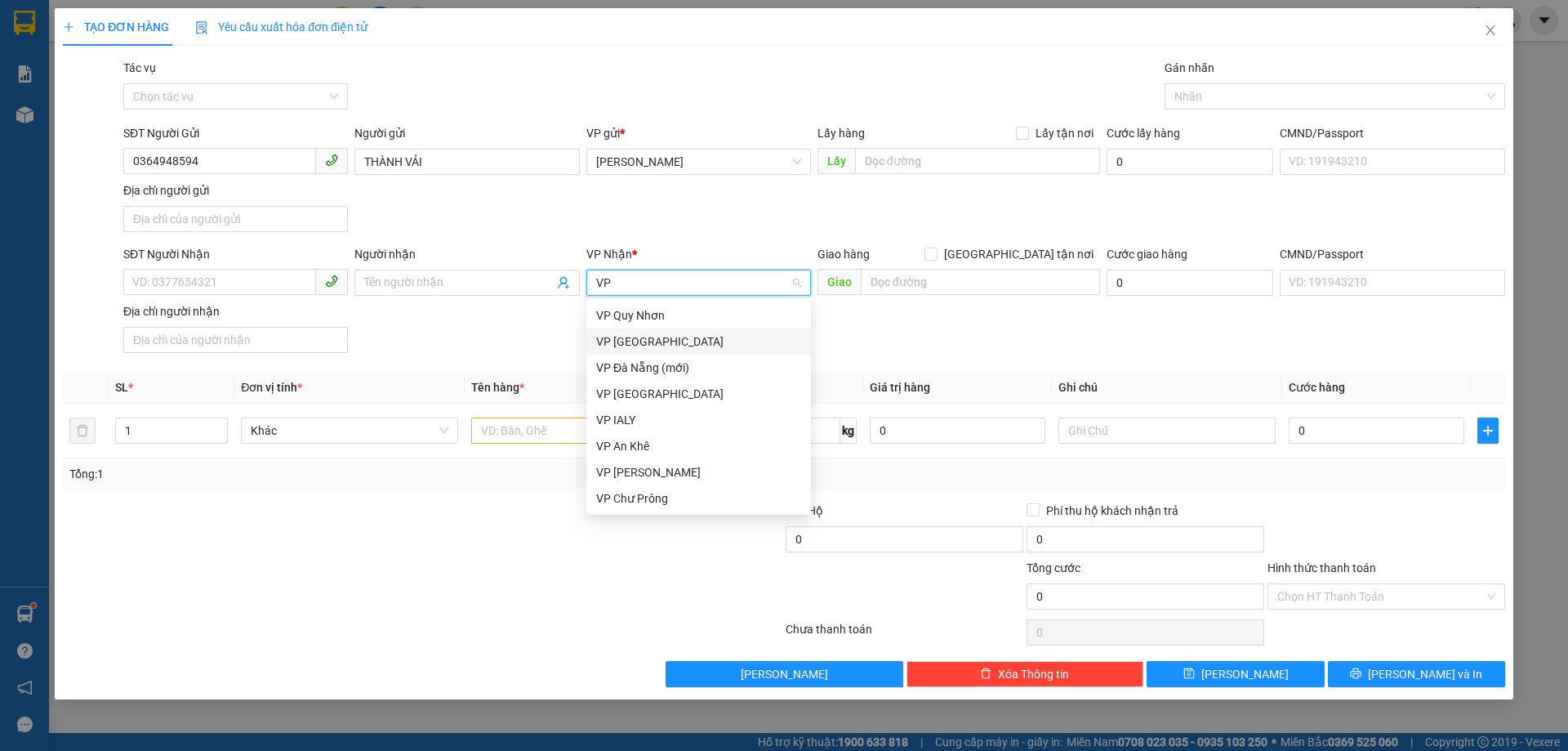
click at [656, 335] on div "VP [GEOGRAPHIC_DATA]" at bounding box center [699, 341] width 205 height 18
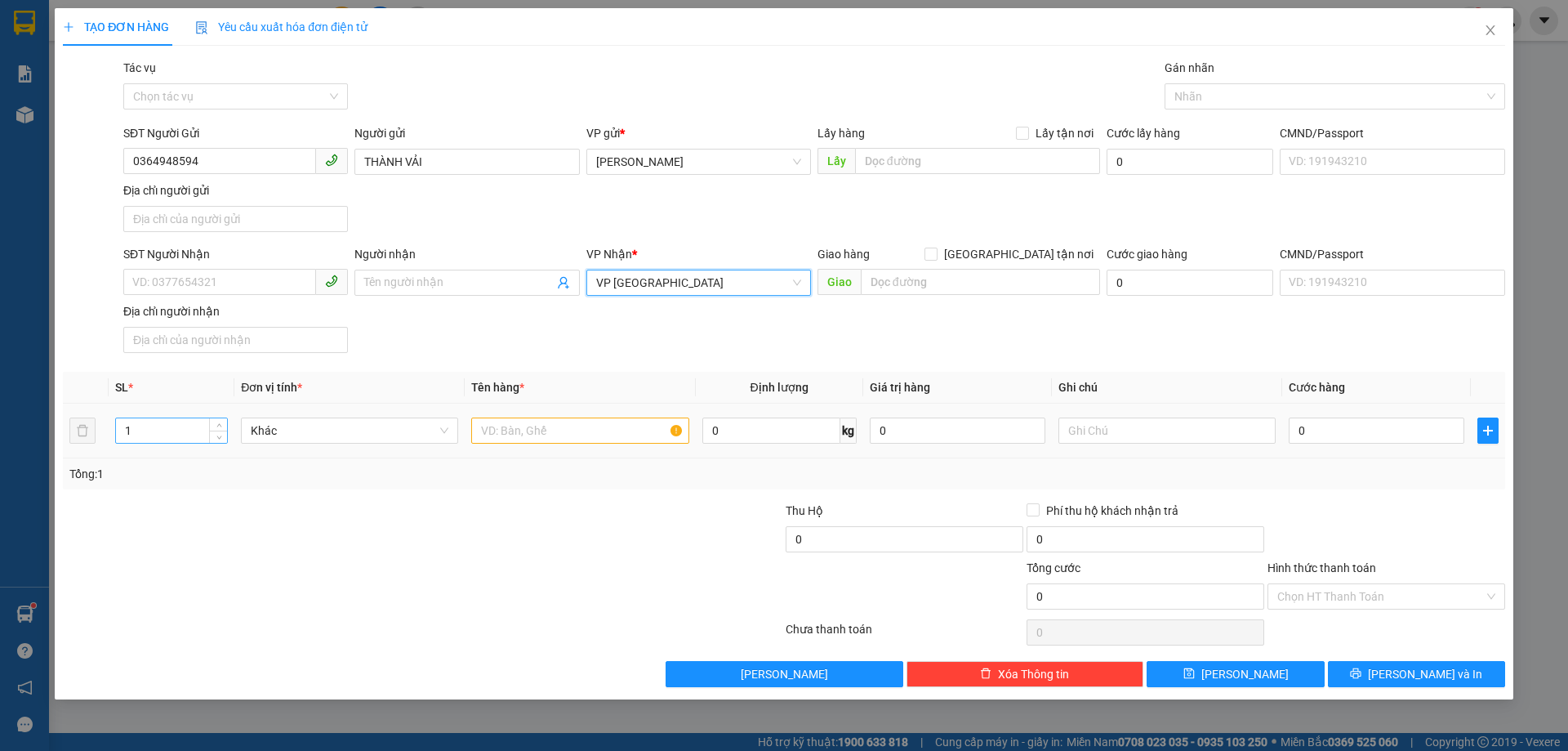
click at [140, 423] on input "1" at bounding box center [171, 431] width 111 height 24
click at [1494, 31] on icon "close" at bounding box center [1490, 30] width 13 height 13
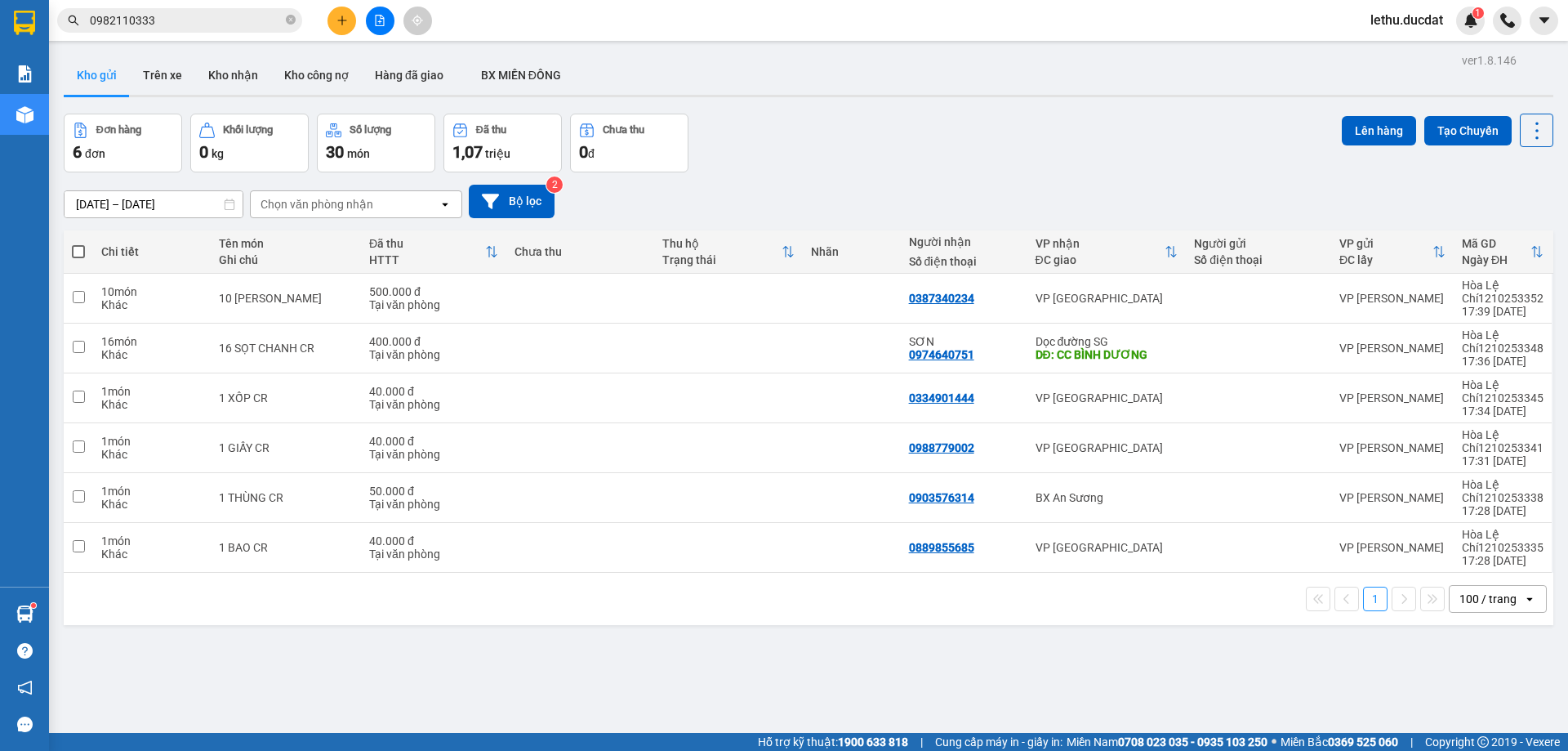
click at [931, 159] on div "Đơn hàng 6 đơn Khối lượng 0 kg Số lượng 30 món Đã thu 1,07 triệu Chưa thu 0 đ L…" at bounding box center [808, 143] width 1489 height 58
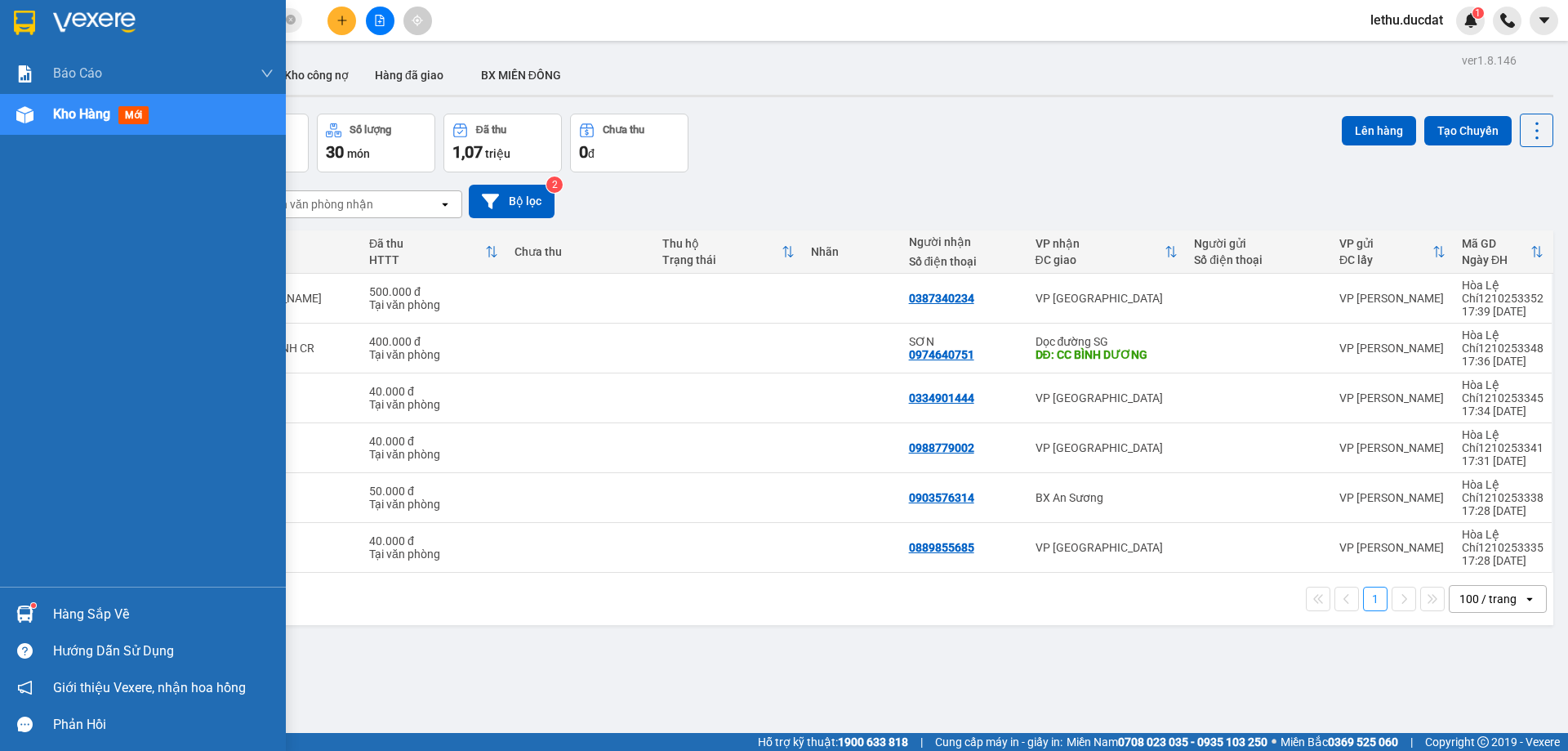
click at [83, 119] on span "Kho hàng" at bounding box center [81, 114] width 57 height 15
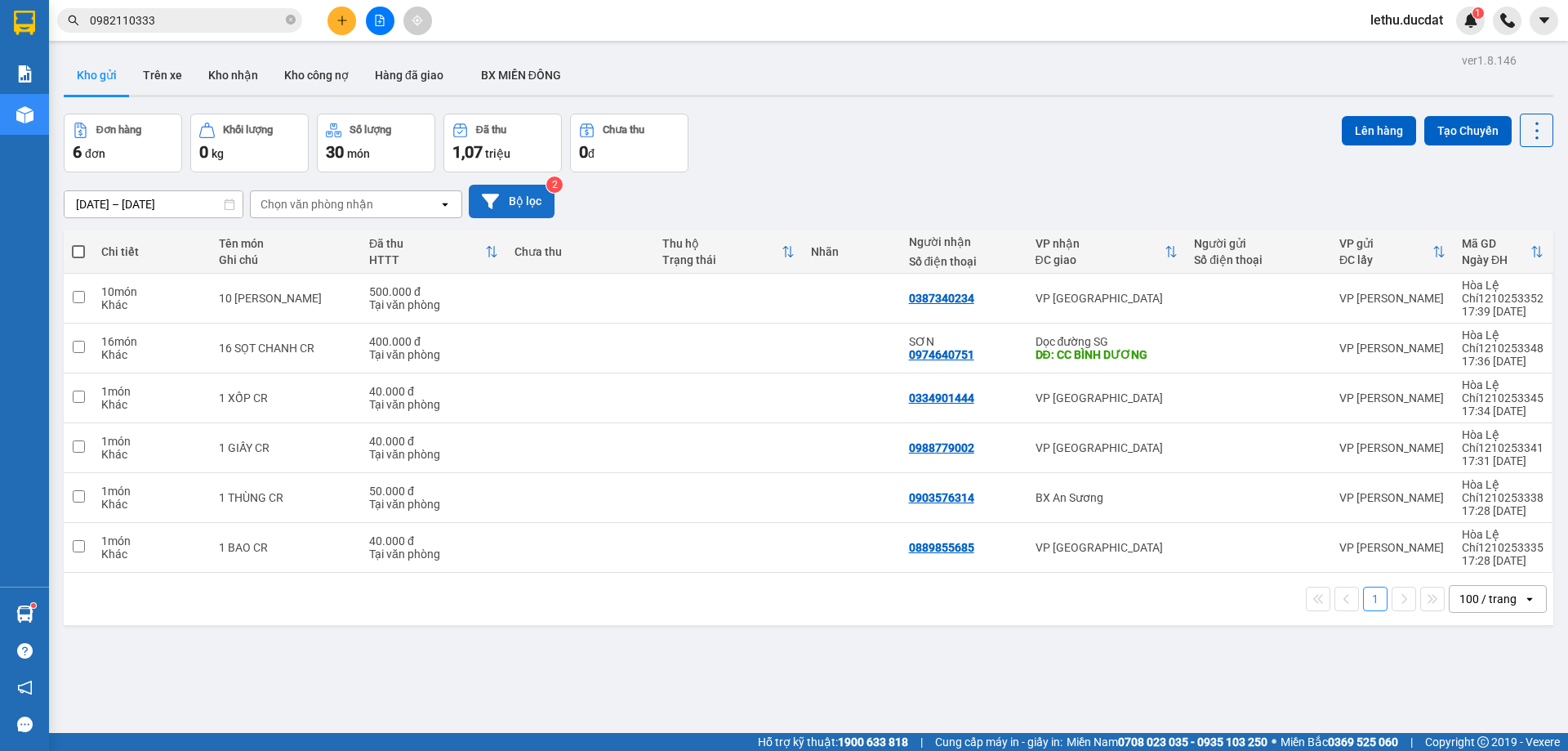
click at [515, 185] on button "Bộ lọc" at bounding box center [511, 202] width 86 height 34
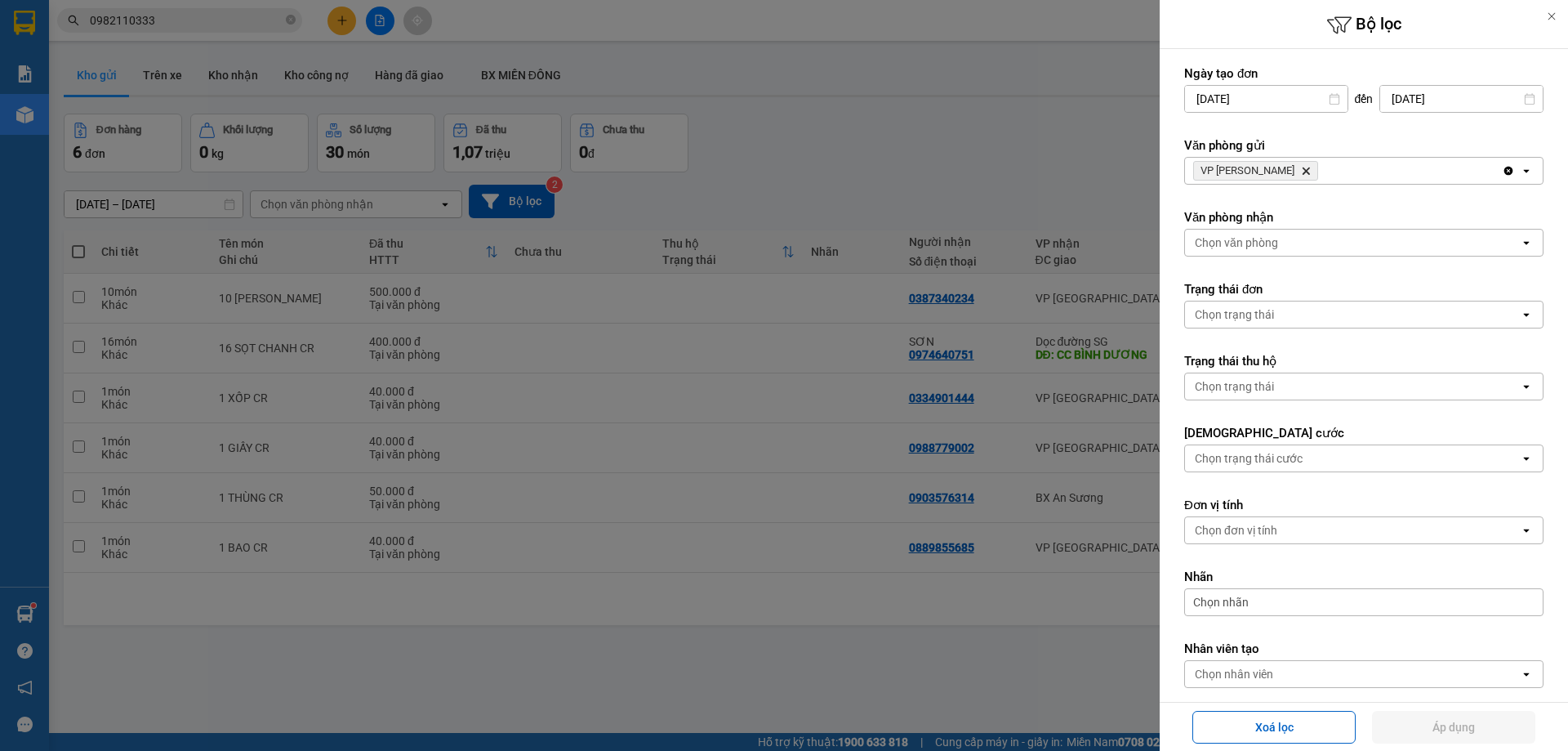
click at [1301, 169] on icon "Delete" at bounding box center [1305, 171] width 9 height 9
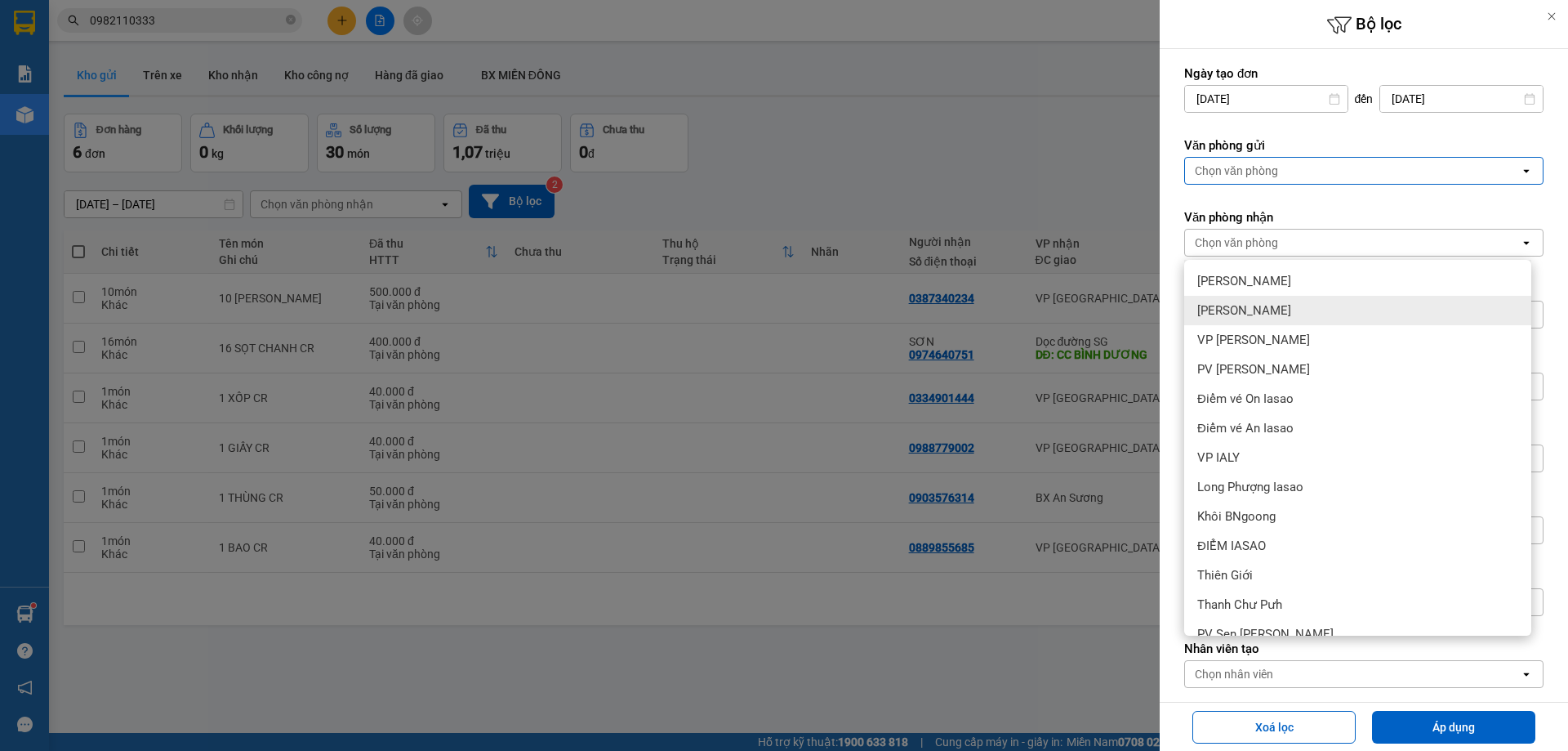
click at [1237, 302] on span "[PERSON_NAME]" at bounding box center [1244, 310] width 94 height 16
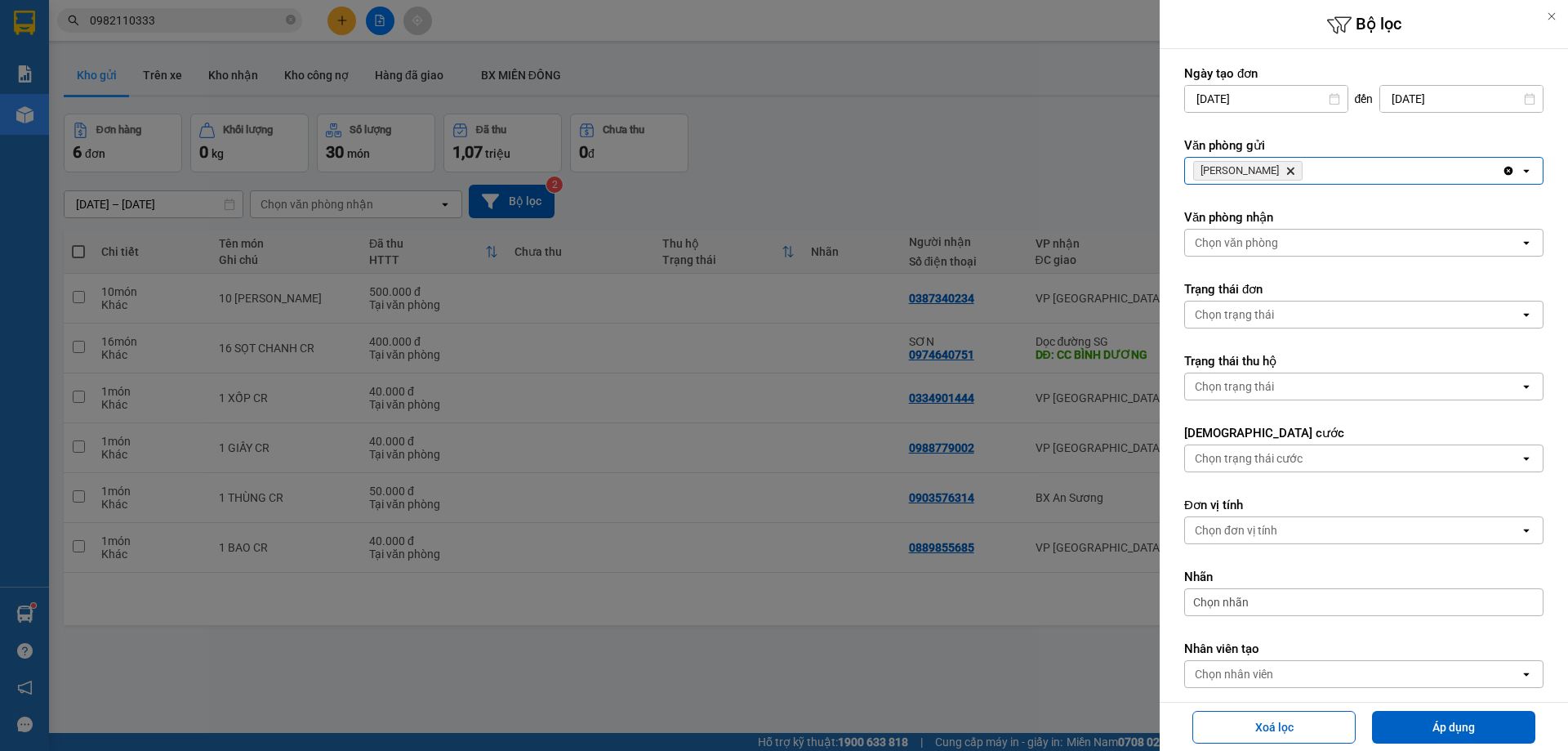
click at [1231, 673] on div "Chọn nhân viên" at bounding box center [1233, 674] width 78 height 16
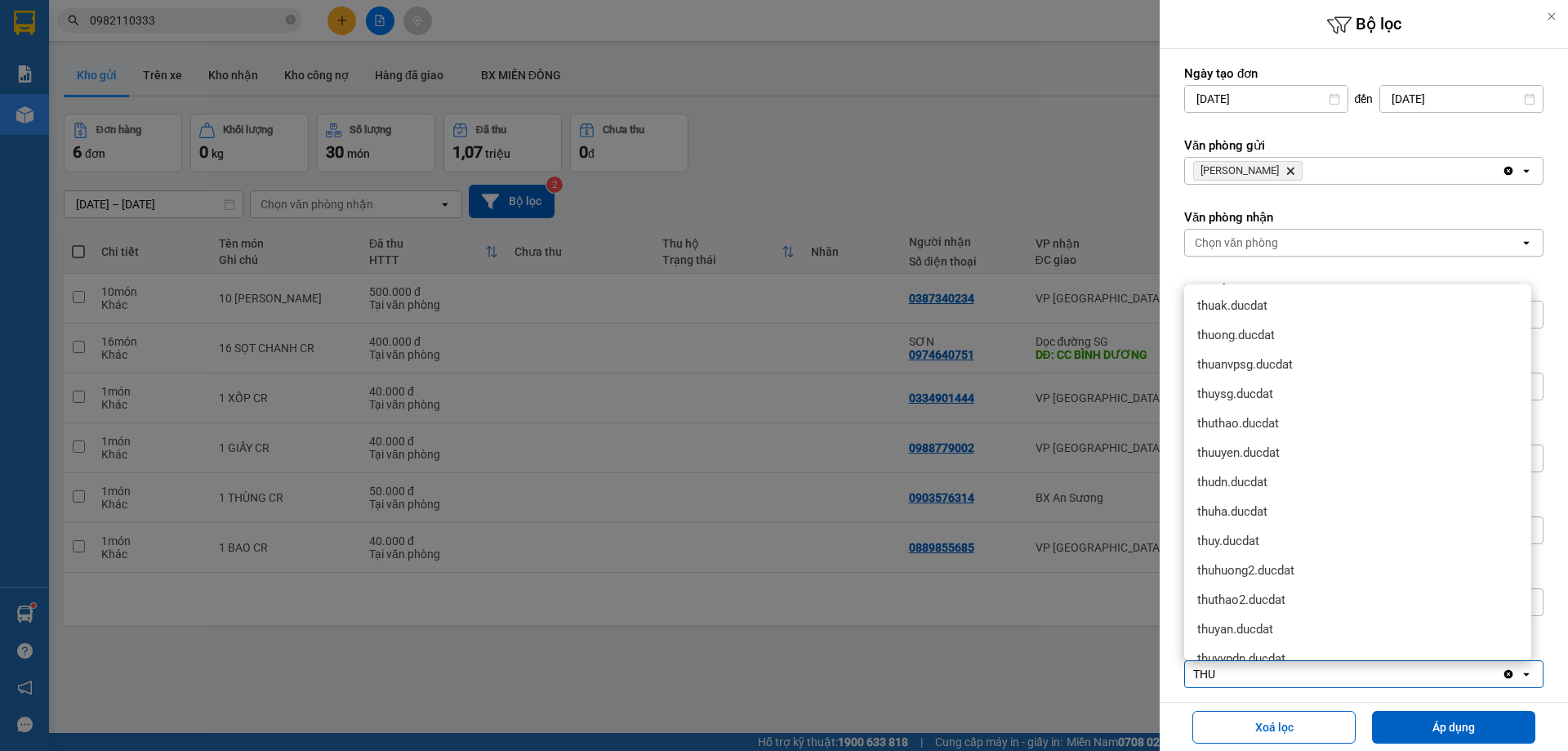
click at [1454, 728] on button "Áp dụng" at bounding box center [1453, 727] width 163 height 33
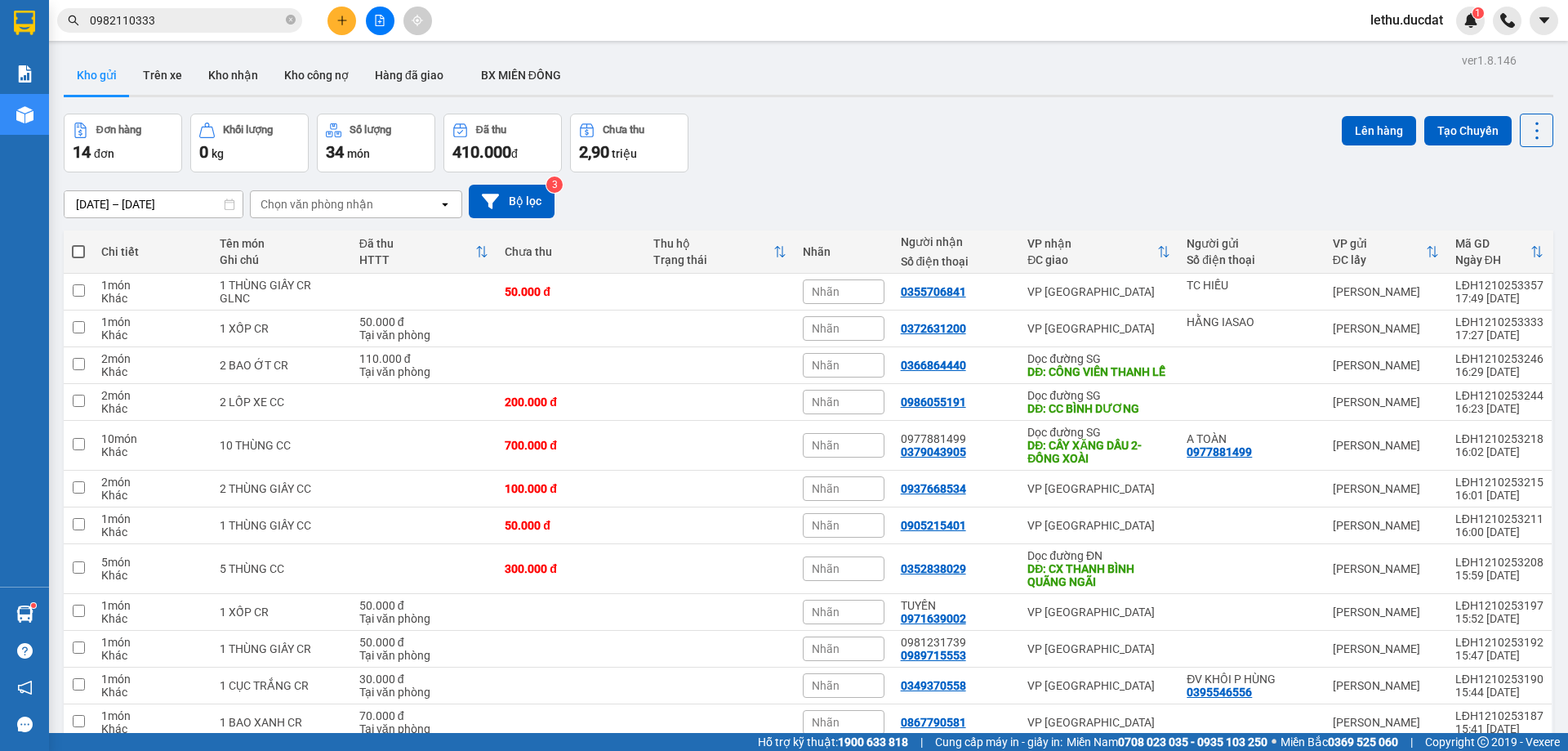
click at [340, 22] on icon "plus" at bounding box center [342, 21] width 11 height 11
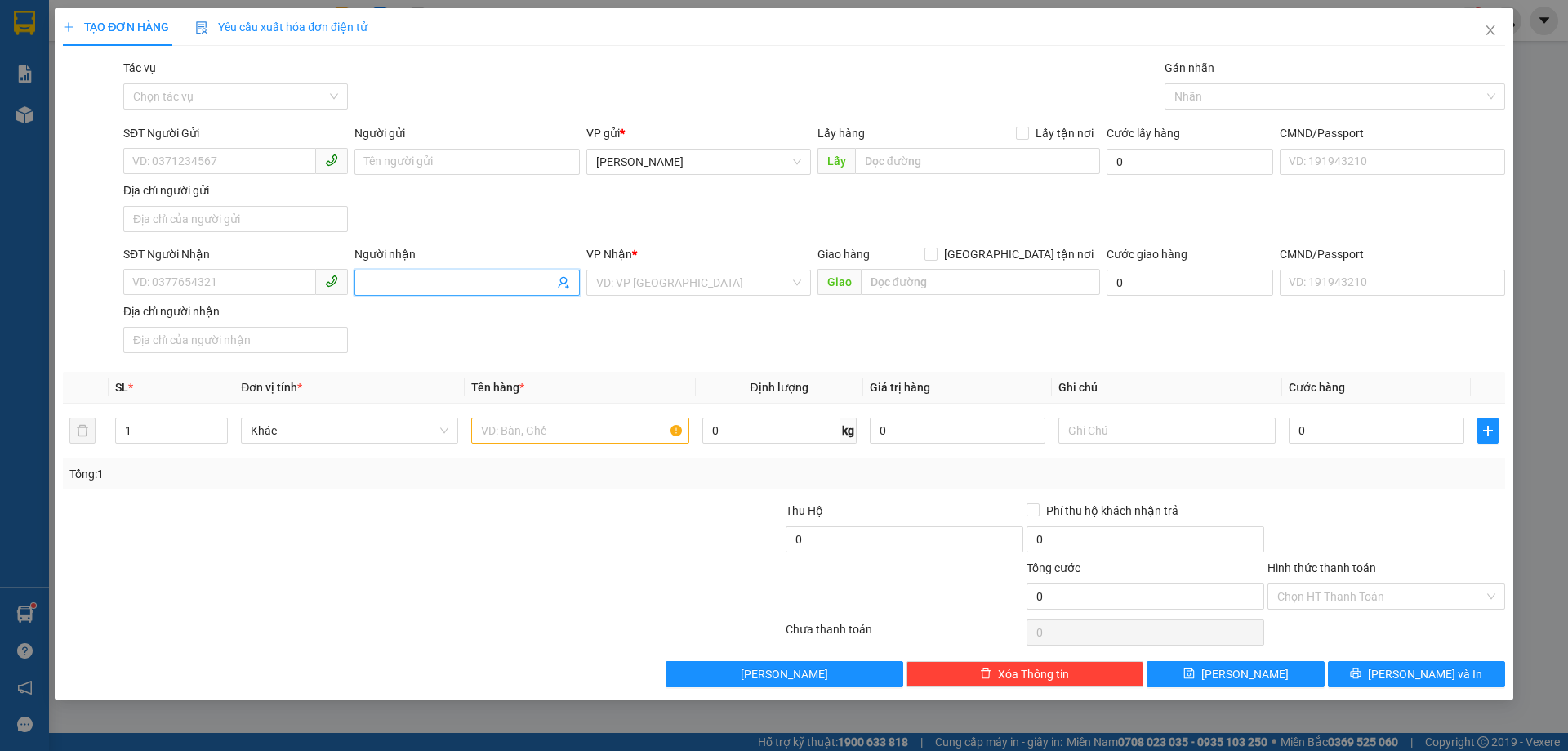
click at [402, 294] on span at bounding box center [466, 283] width 224 height 26
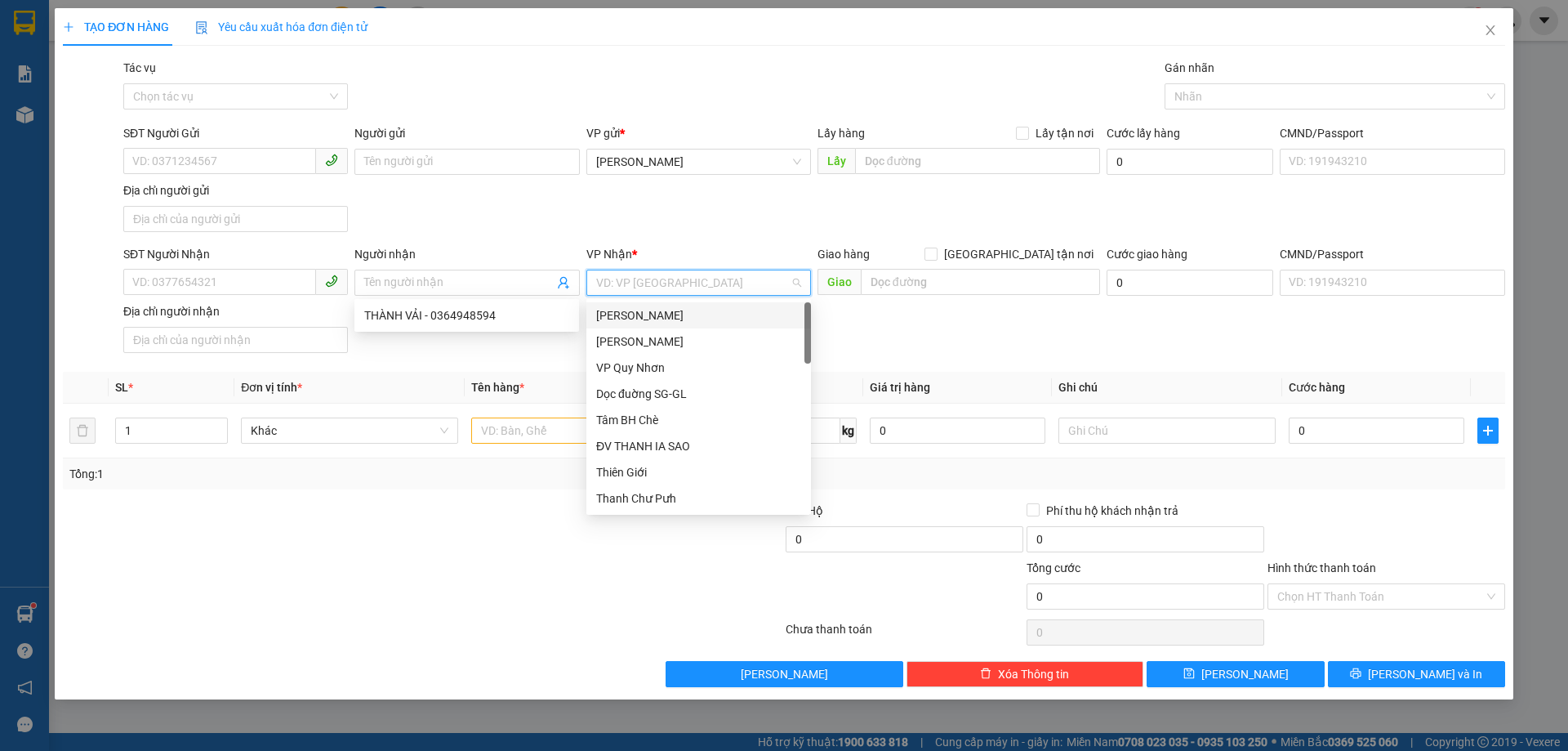
click at [653, 287] on input "search" at bounding box center [692, 283] width 193 height 24
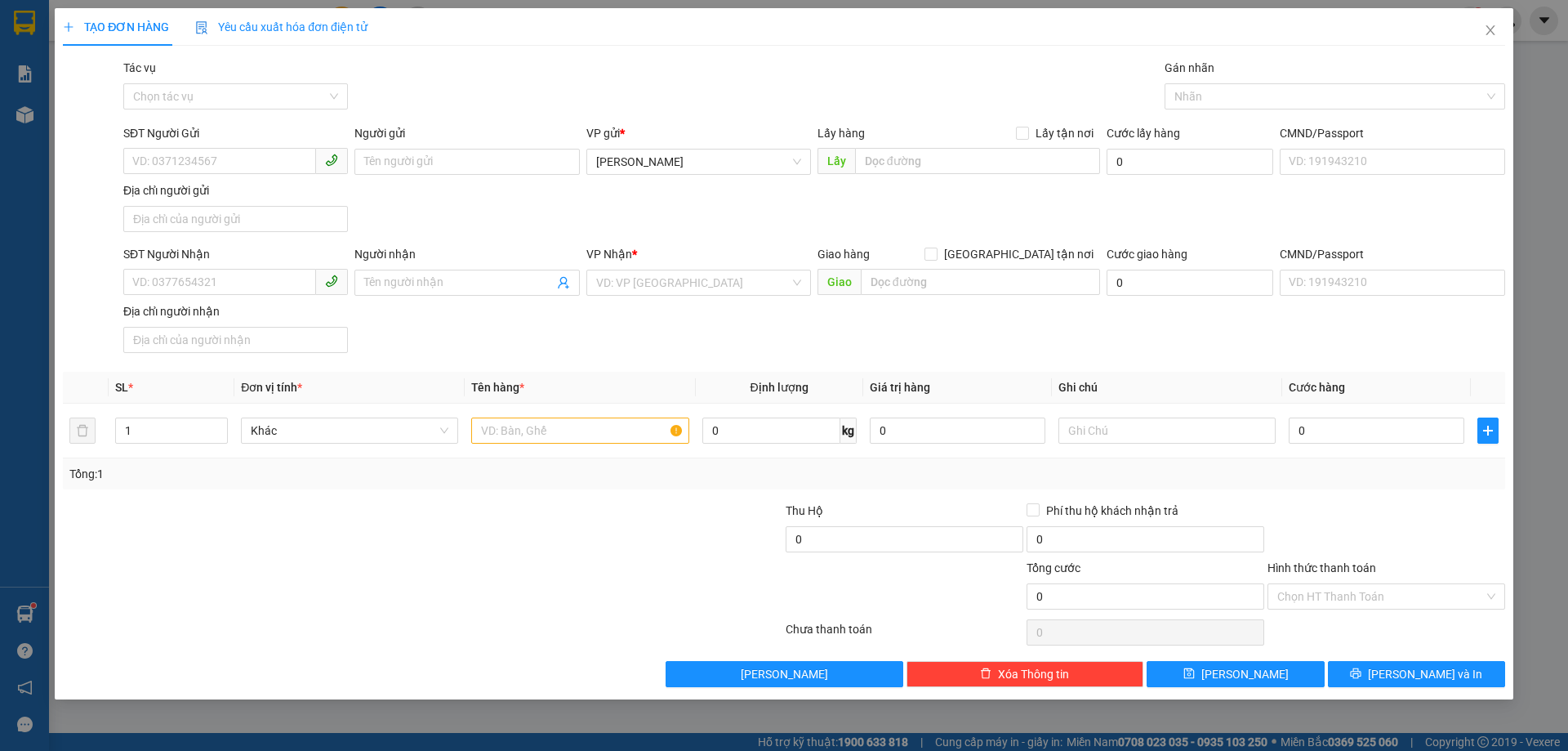
click at [410, 267] on div "Người nhận" at bounding box center [466, 257] width 224 height 24
click at [400, 288] on input "Người nhận" at bounding box center [459, 282] width 188 height 18
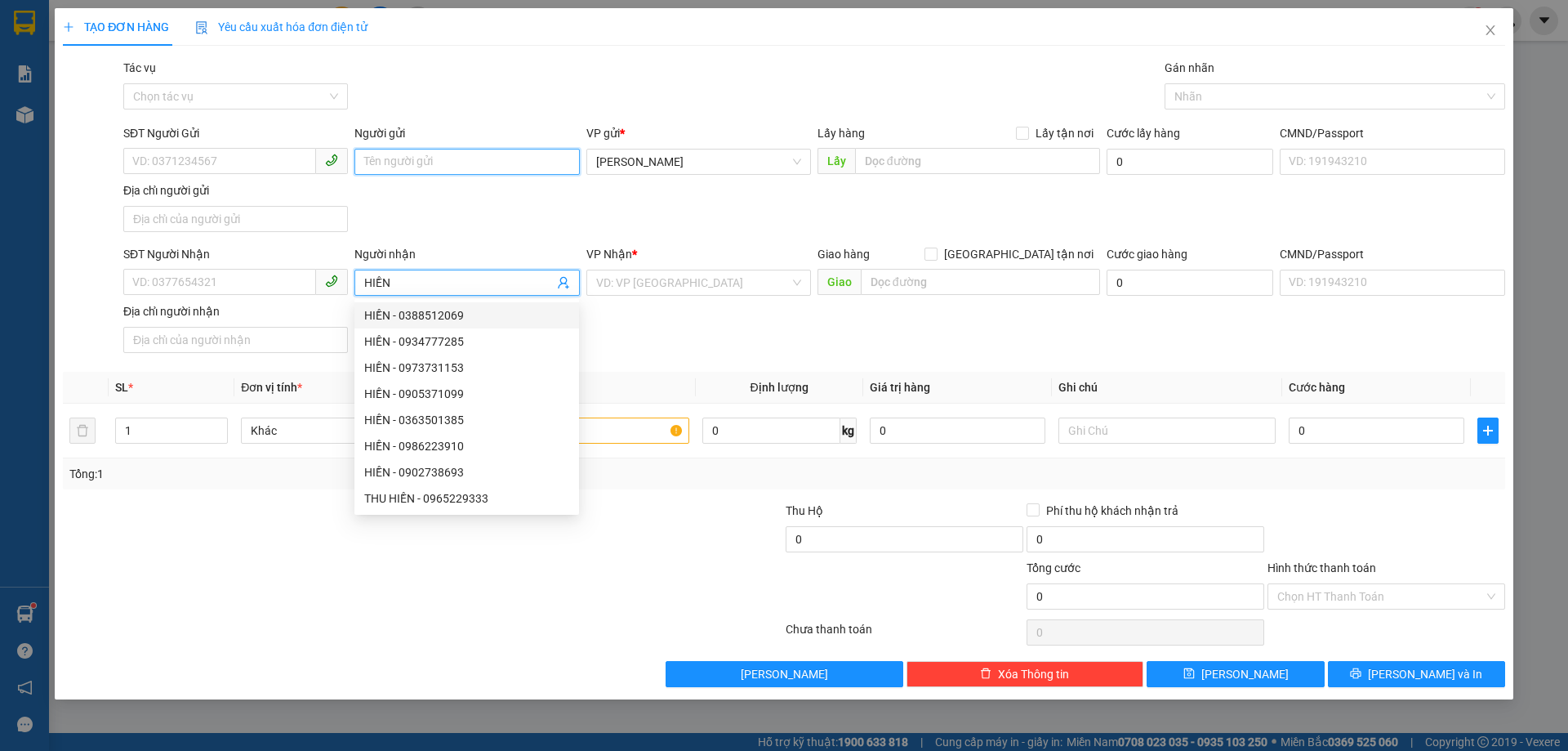
click at [383, 160] on input "Người gửi" at bounding box center [466, 162] width 224 height 26
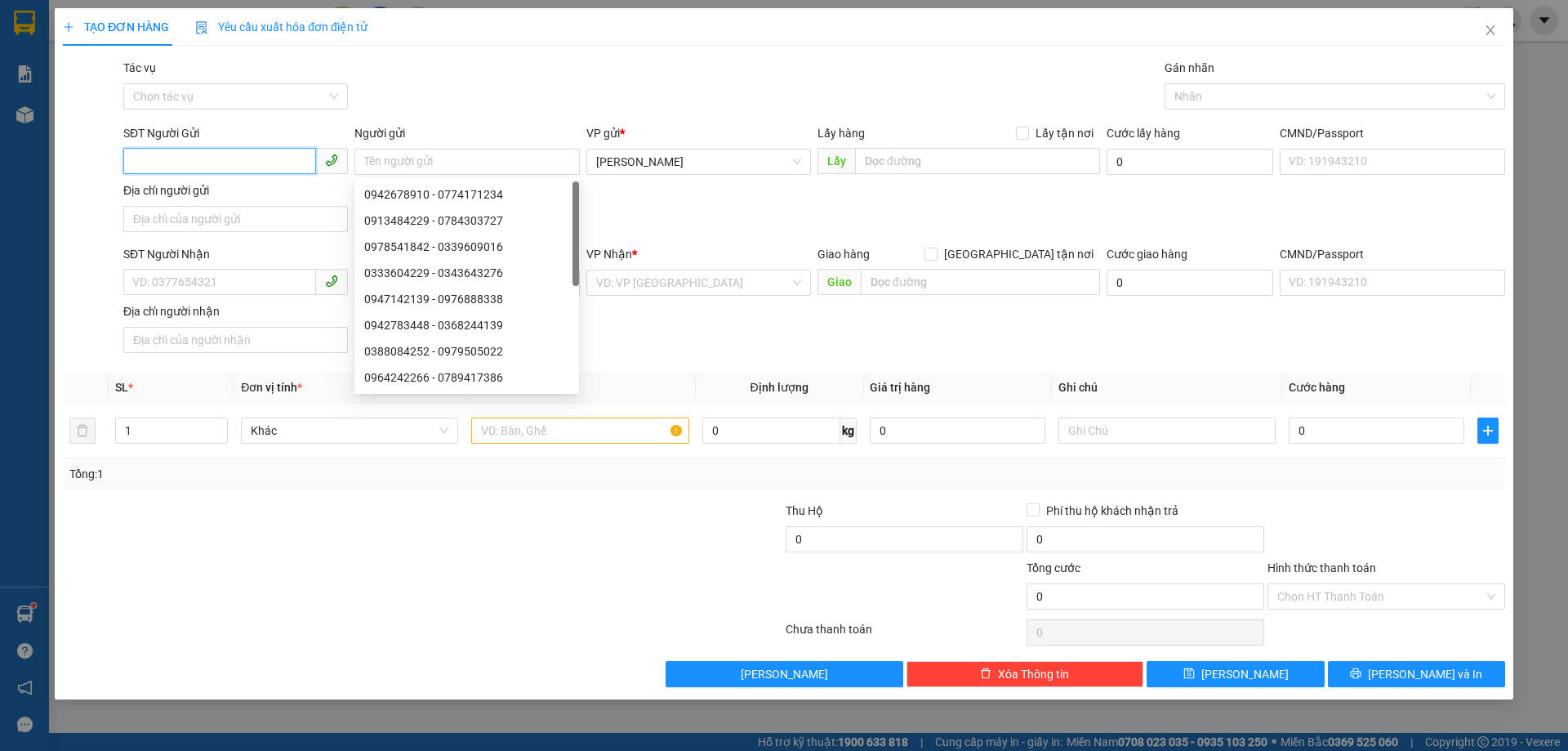
click at [202, 164] on input "SĐT Người Gửi" at bounding box center [219, 161] width 193 height 26
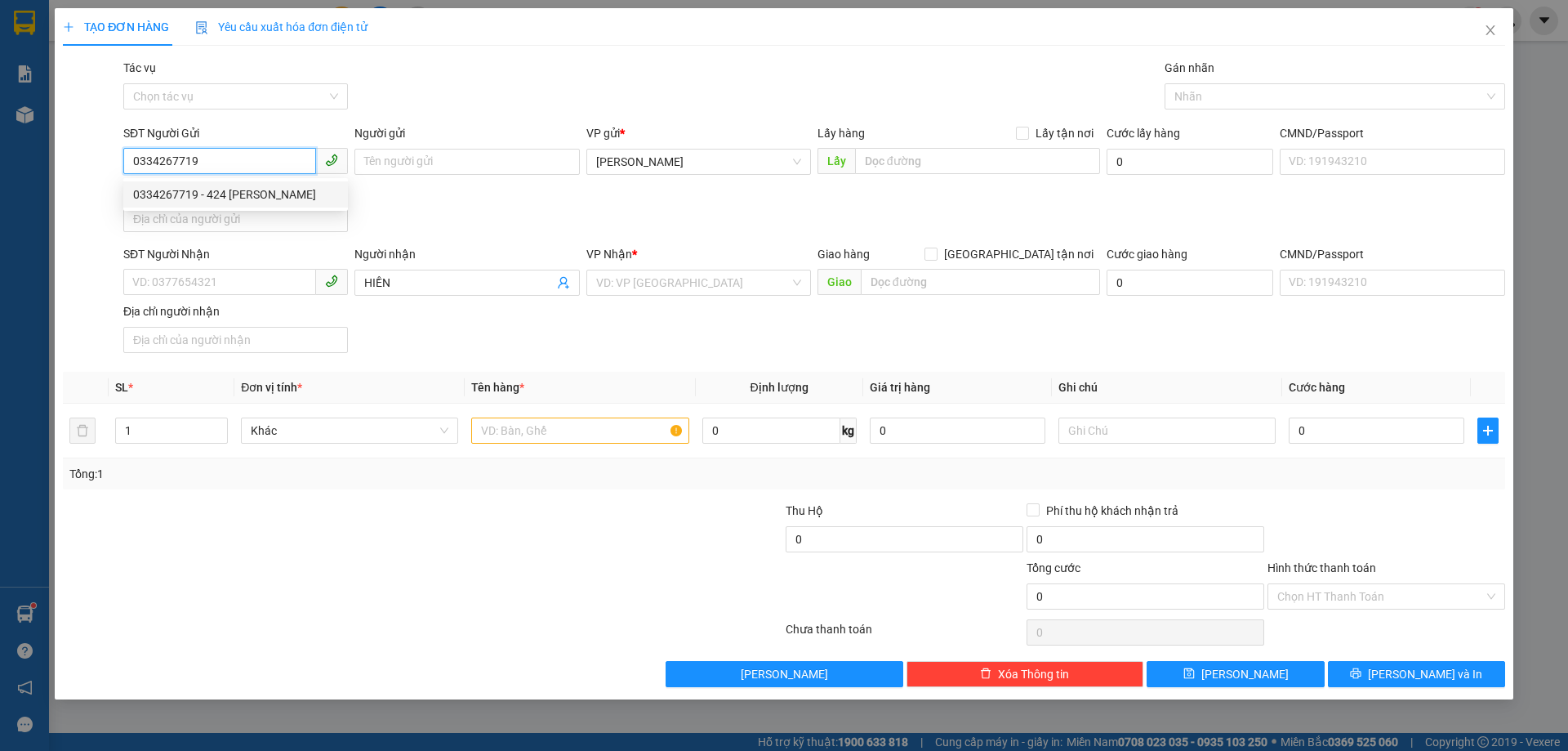
click at [248, 199] on div "0334267719 - 424 [PERSON_NAME]" at bounding box center [235, 194] width 205 height 18
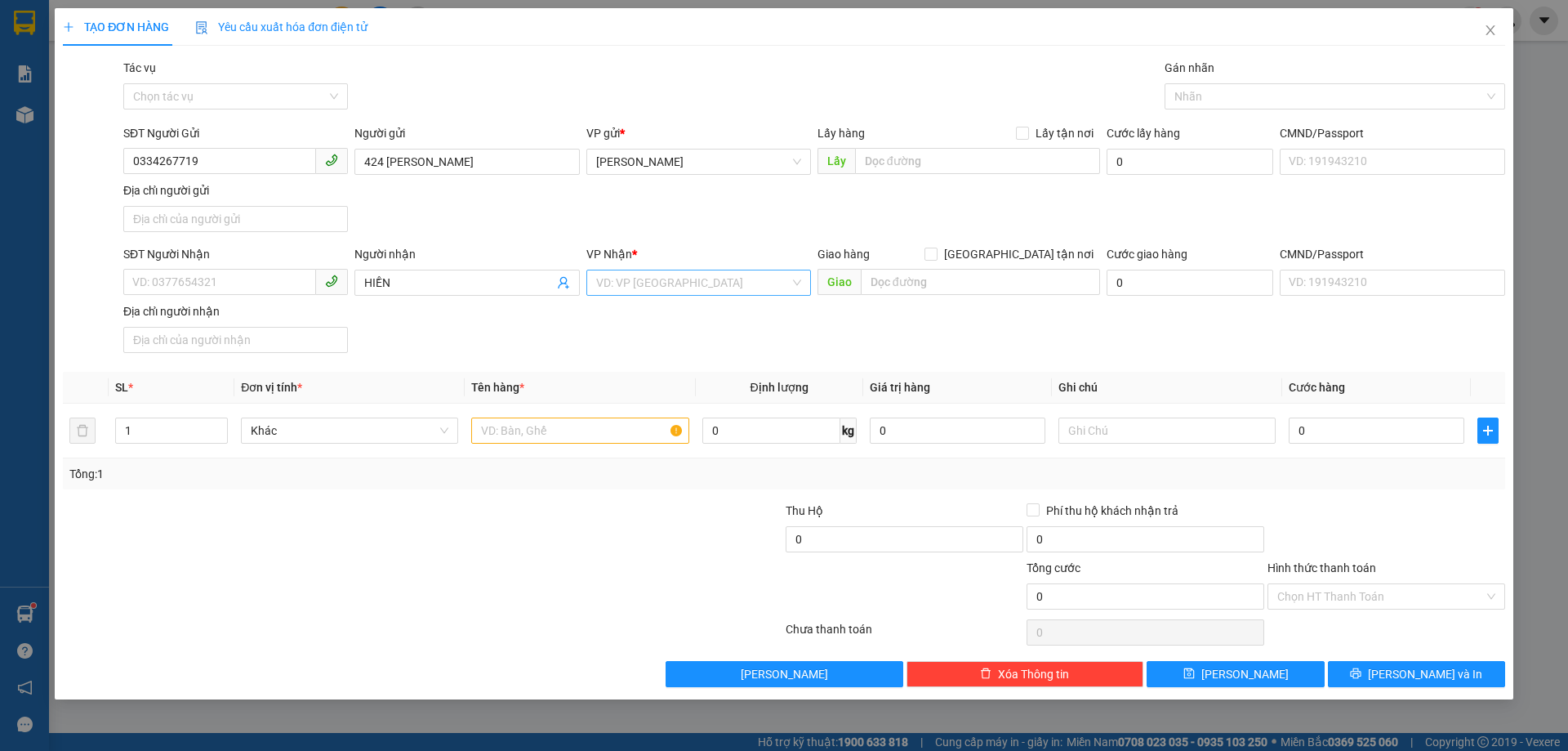
click at [620, 290] on input "search" at bounding box center [692, 283] width 193 height 24
click at [617, 340] on div "VP [GEOGRAPHIC_DATA]" at bounding box center [699, 341] width 205 height 18
click at [164, 422] on input "1" at bounding box center [171, 431] width 111 height 24
click at [505, 433] on input "text" at bounding box center [579, 431] width 218 height 26
click at [1166, 420] on input "text" at bounding box center [1167, 431] width 218 height 26
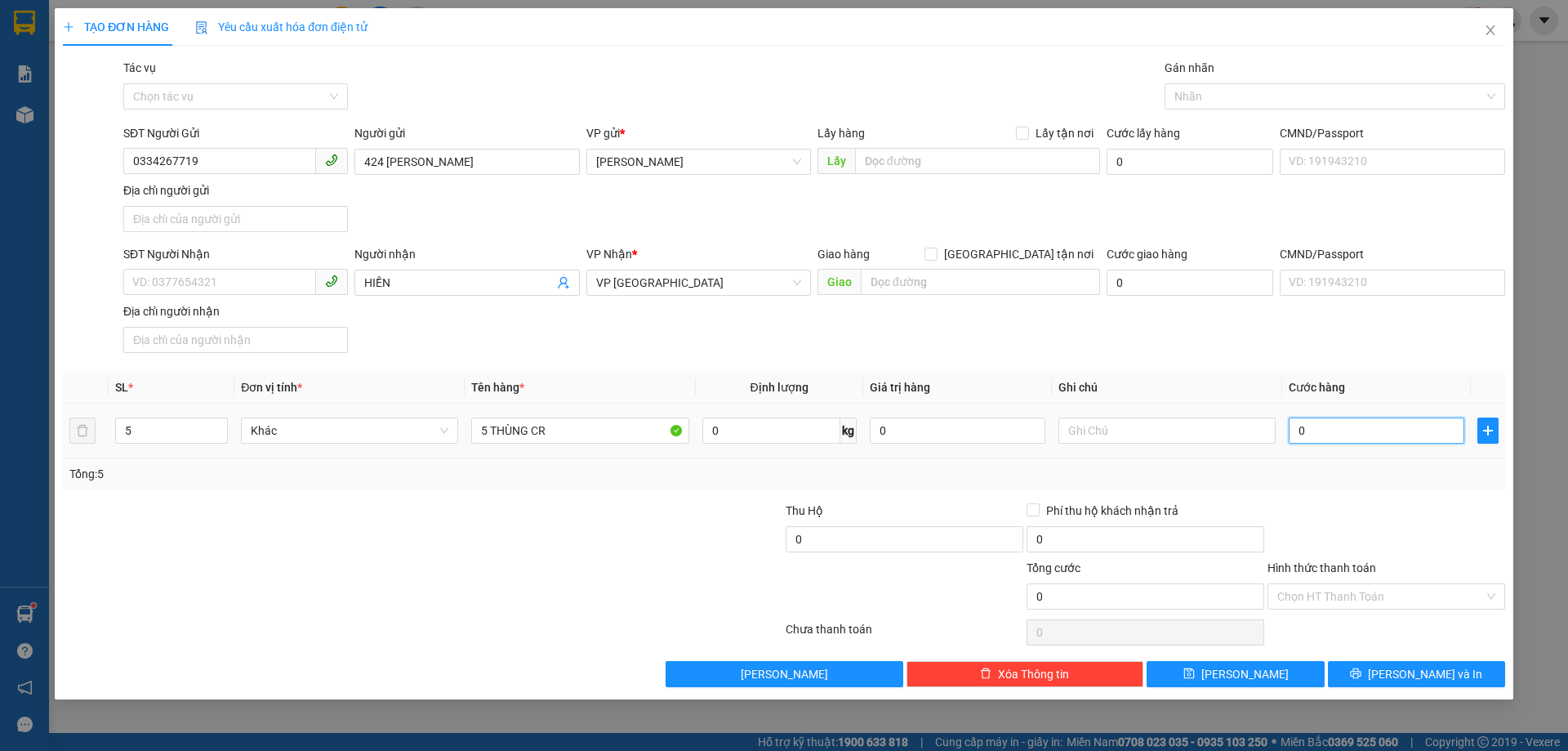
click at [1311, 429] on input "0" at bounding box center [1376, 431] width 175 height 26
click at [1311, 598] on input "Hình thức thanh toán" at bounding box center [1380, 596] width 206 height 24
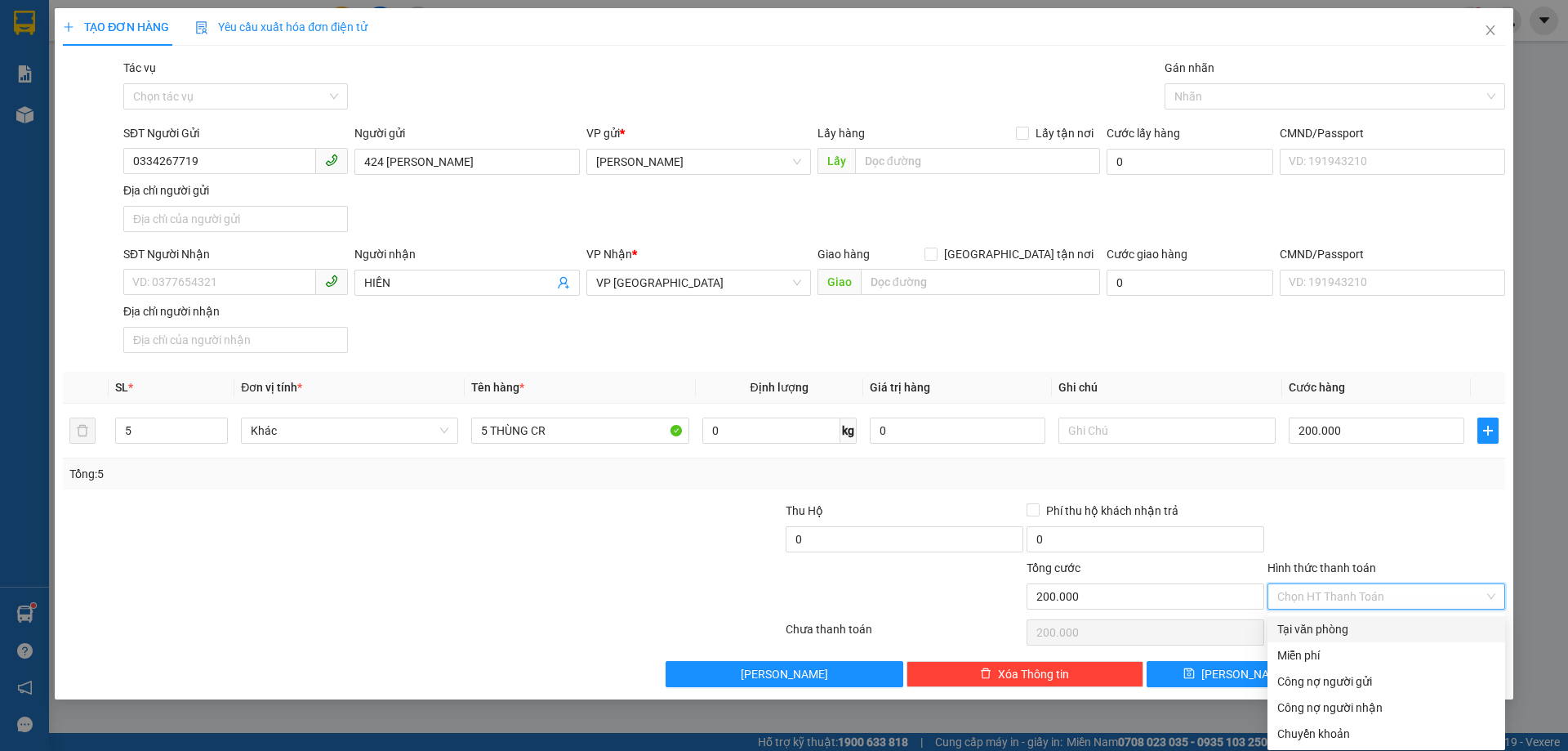
click at [1309, 626] on div "Tại văn phòng" at bounding box center [1385, 629] width 218 height 18
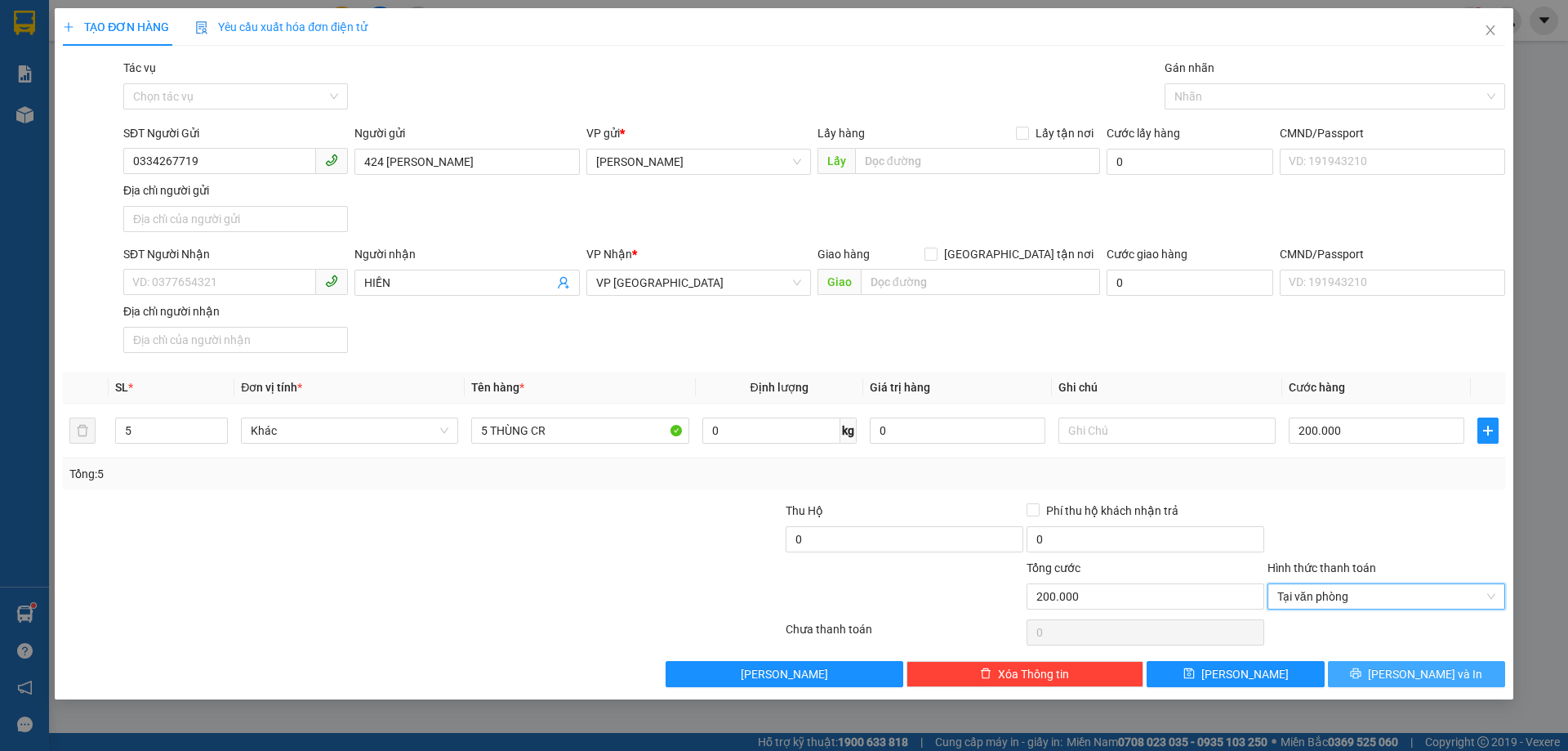
click at [1404, 678] on span "[PERSON_NAME] và In" at bounding box center [1424, 674] width 114 height 18
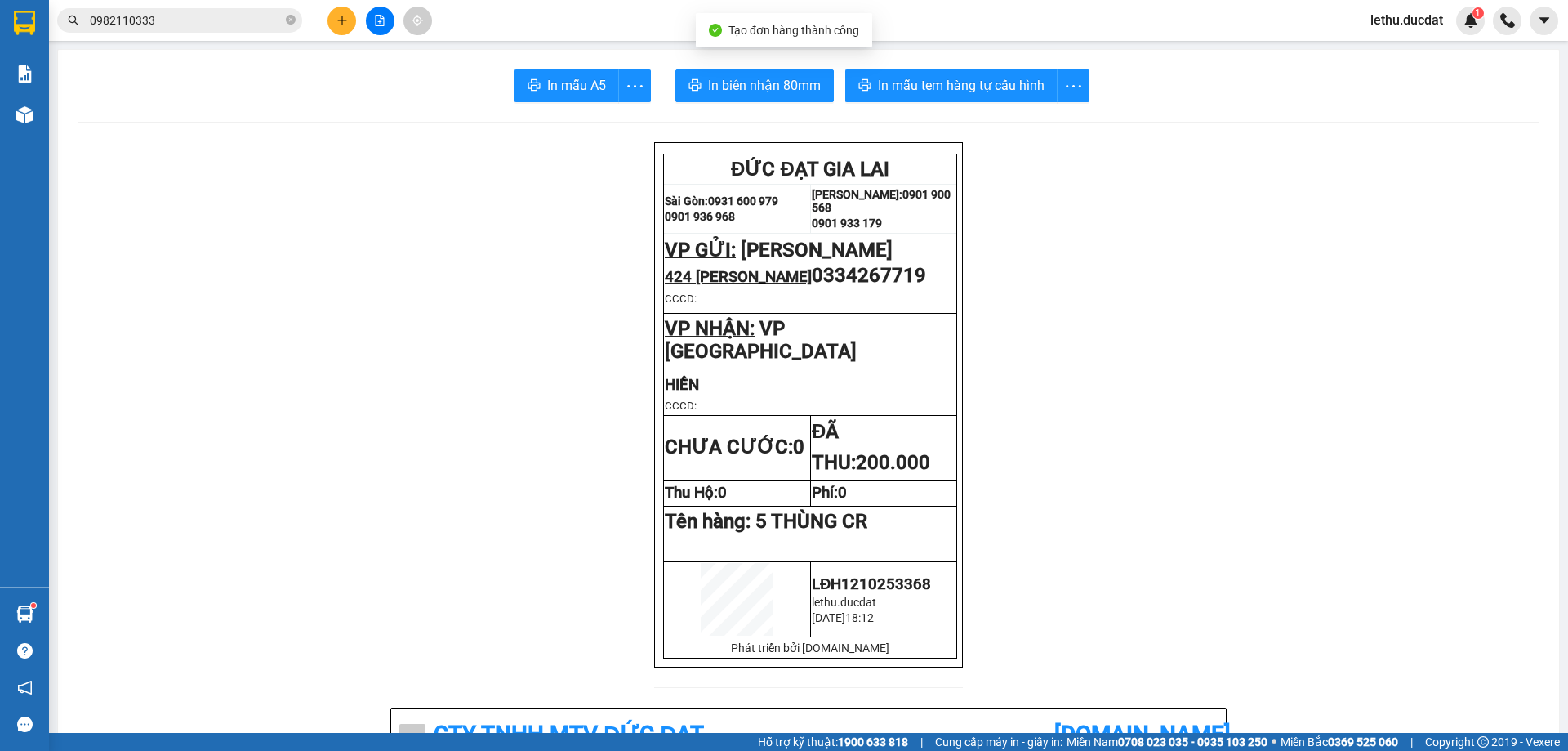
click at [341, 17] on icon "plus" at bounding box center [342, 21] width 11 height 11
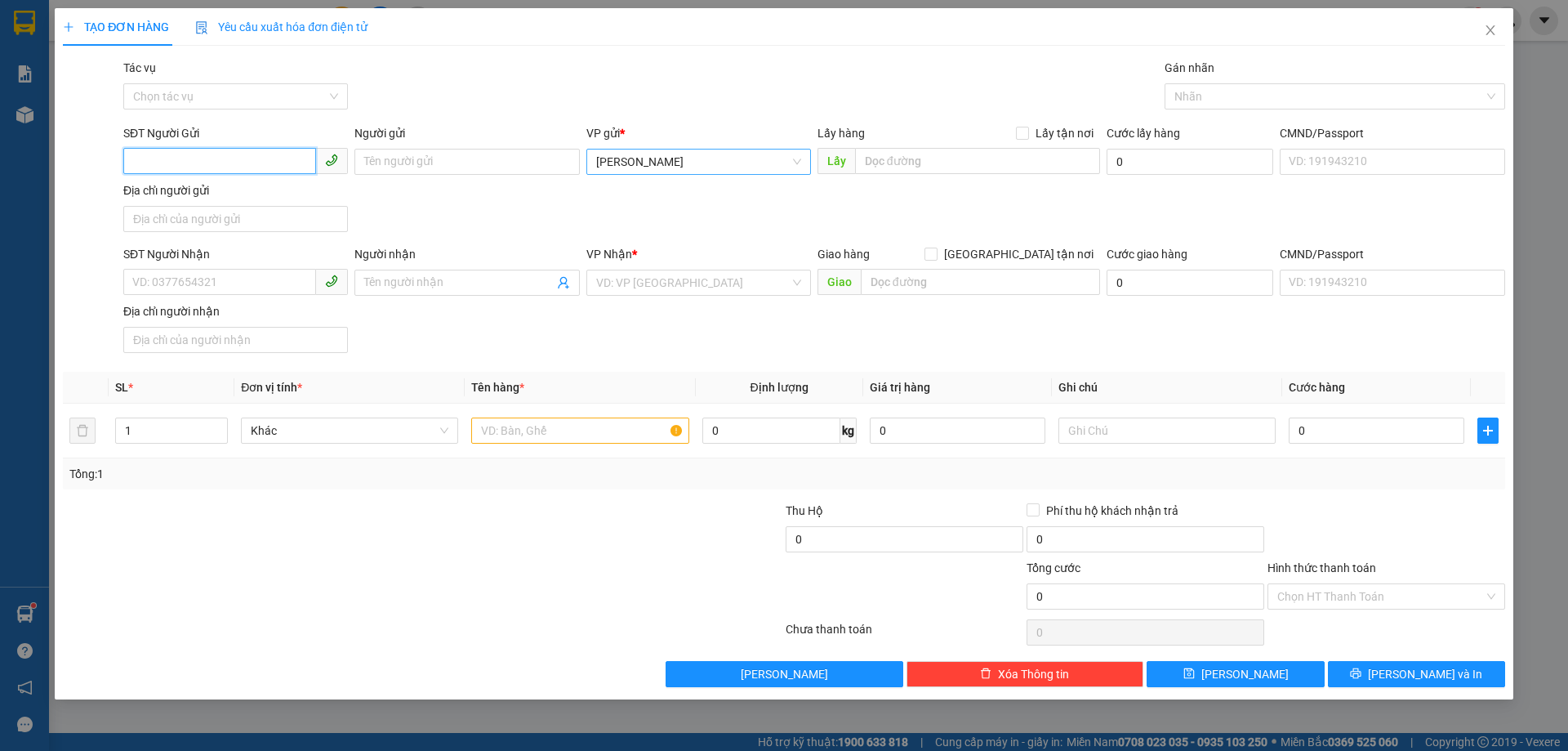
click at [625, 166] on span "[PERSON_NAME]" at bounding box center [699, 162] width 205 height 24
click at [646, 189] on div "ĐV TUYẾN VŨ 82" at bounding box center [699, 194] width 205 height 18
click at [218, 280] on input "SĐT Người Nhận" at bounding box center [219, 282] width 193 height 26
click at [611, 281] on input "search" at bounding box center [692, 283] width 193 height 24
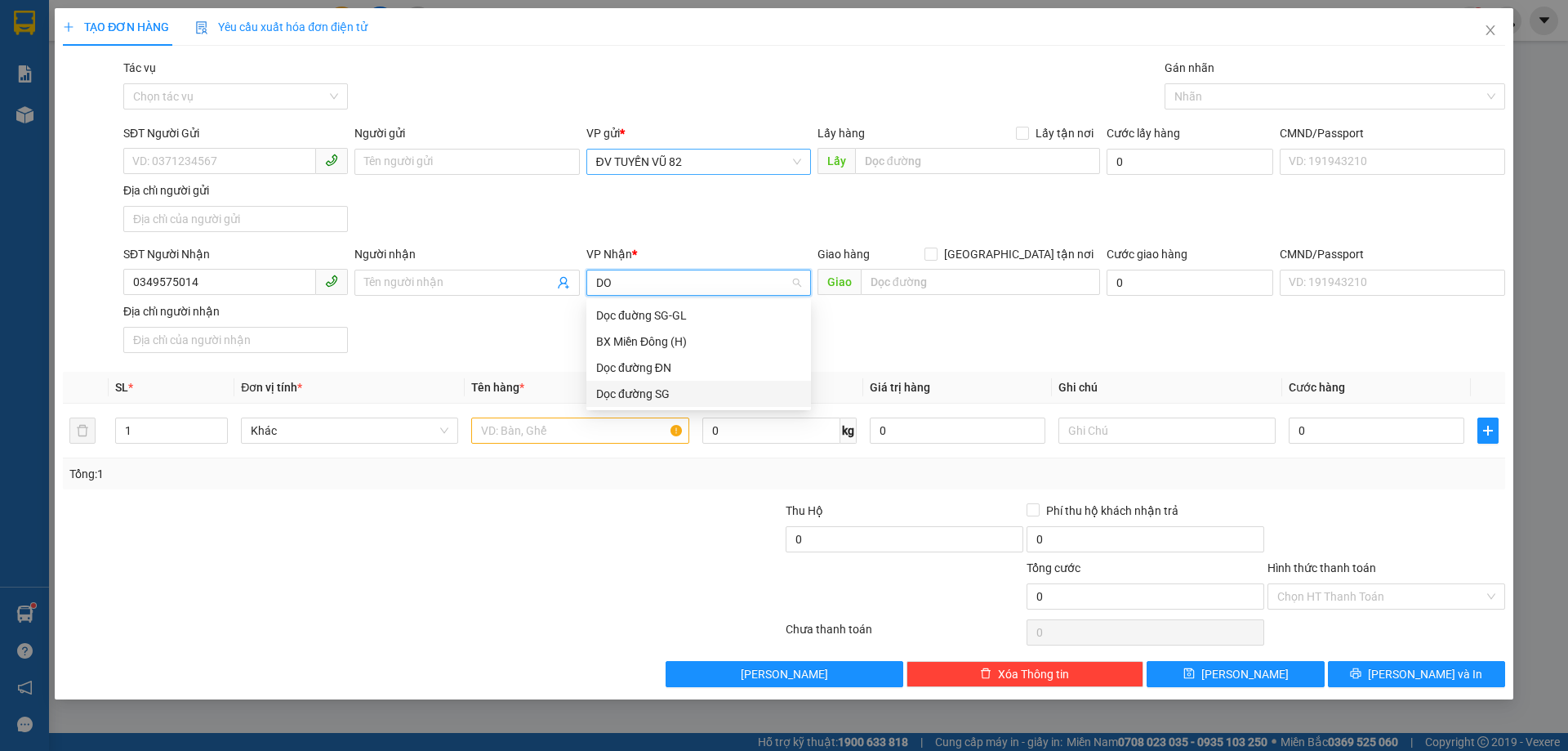
click at [639, 391] on div "Dọc đường SG" at bounding box center [699, 393] width 205 height 18
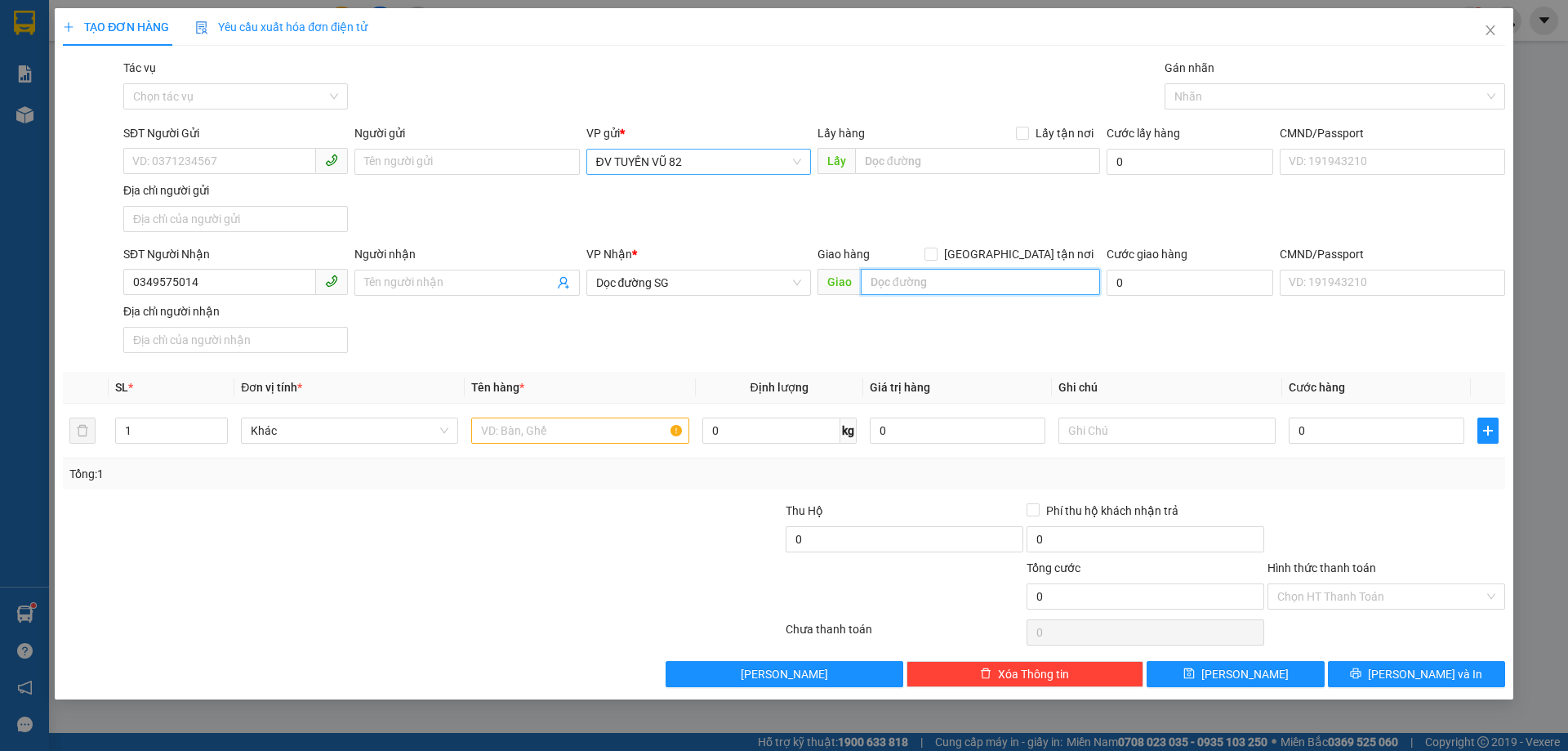
click at [918, 280] on input "text" at bounding box center [980, 282] width 239 height 26
click at [168, 427] on input "1" at bounding box center [171, 431] width 111 height 24
click at [547, 437] on input "text" at bounding box center [579, 431] width 218 height 26
click at [1356, 420] on input "0" at bounding box center [1376, 431] width 175 height 26
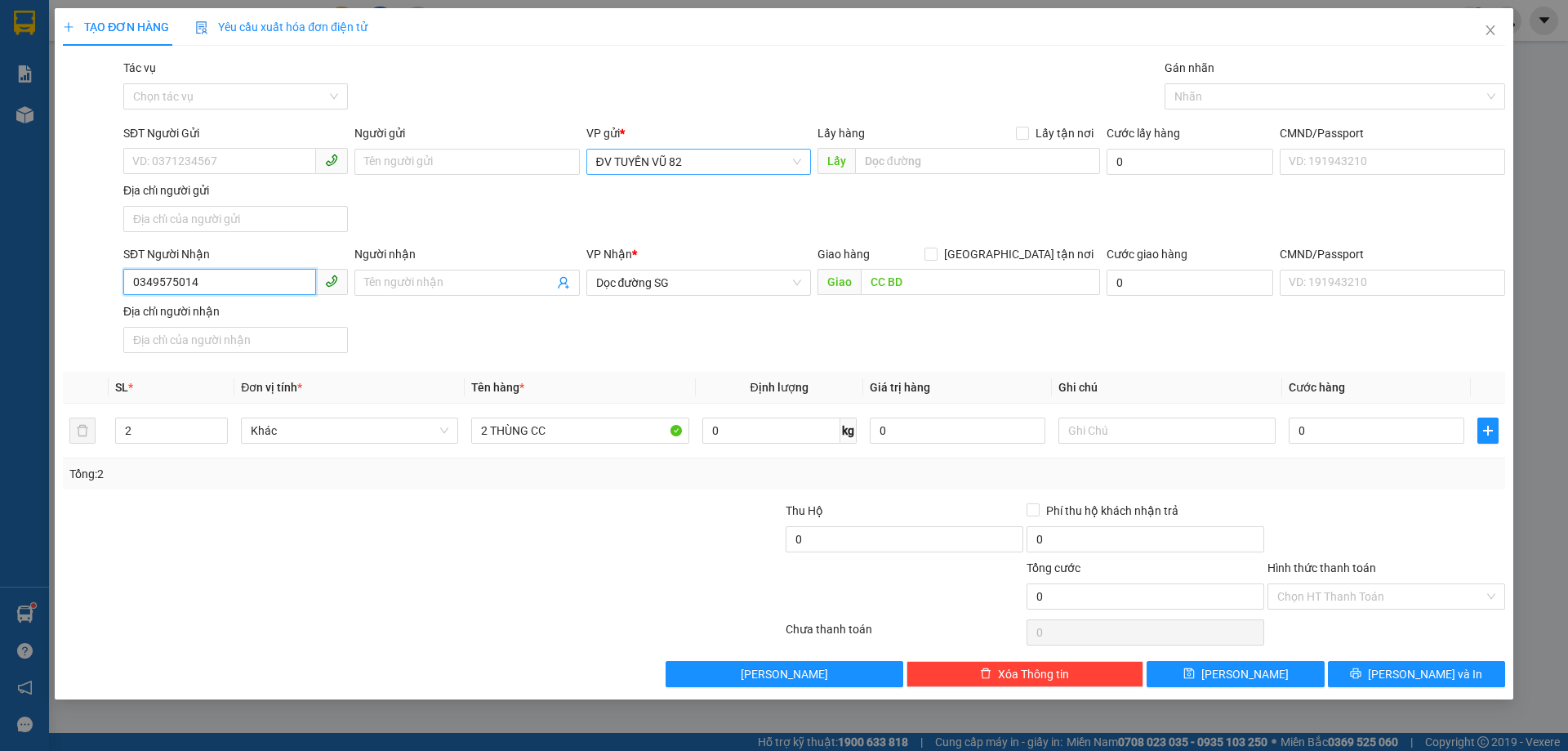
drag, startPoint x: 197, startPoint y: 279, endPoint x: 117, endPoint y: 278, distance: 80.0
click at [117, 278] on div "SĐT Người Nhận 0349575014 0349575014 Người nhận Tên người nhận VP Nhận * Dọc đư…" at bounding box center [784, 302] width 1446 height 114
click at [212, 171] on input "SĐT Người Gửi" at bounding box center [219, 161] width 193 height 26
paste input "0349575014"
drag, startPoint x: 224, startPoint y: 282, endPoint x: 34, endPoint y: 280, distance: 190.0
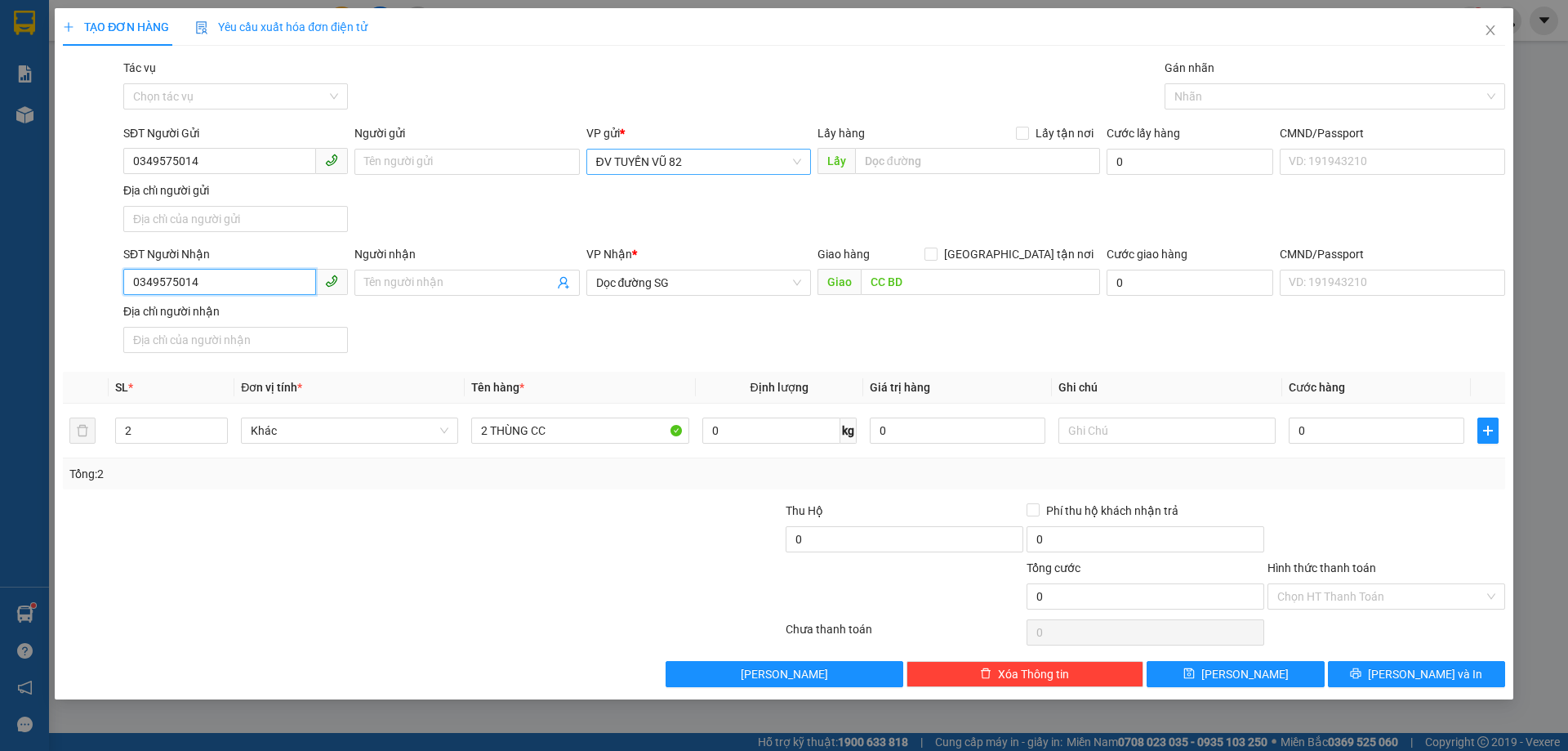
click at [34, 280] on div "TẠO ĐƠN HÀNG Yêu cầu xuất hóa đơn điện tử Transit Pickup Surcharge Ids Transit …" at bounding box center [784, 375] width 1568 height 751
click at [1330, 431] on input "0" at bounding box center [1376, 431] width 175 height 26
click at [1315, 437] on input "0" at bounding box center [1376, 431] width 175 height 26
click at [1298, 433] on input "0" at bounding box center [1376, 431] width 175 height 26
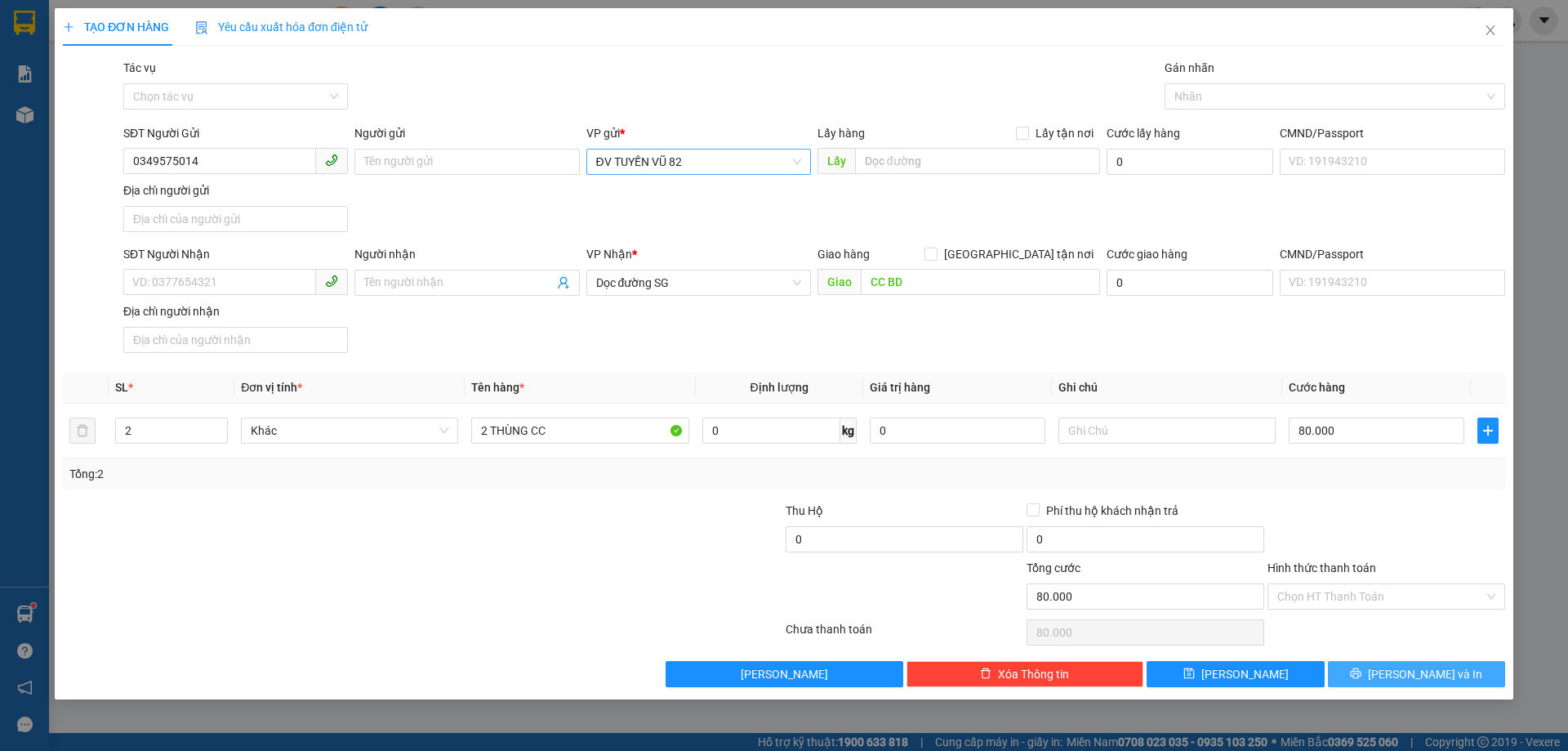
click at [1425, 678] on span "[PERSON_NAME] và In" at bounding box center [1424, 674] width 114 height 18
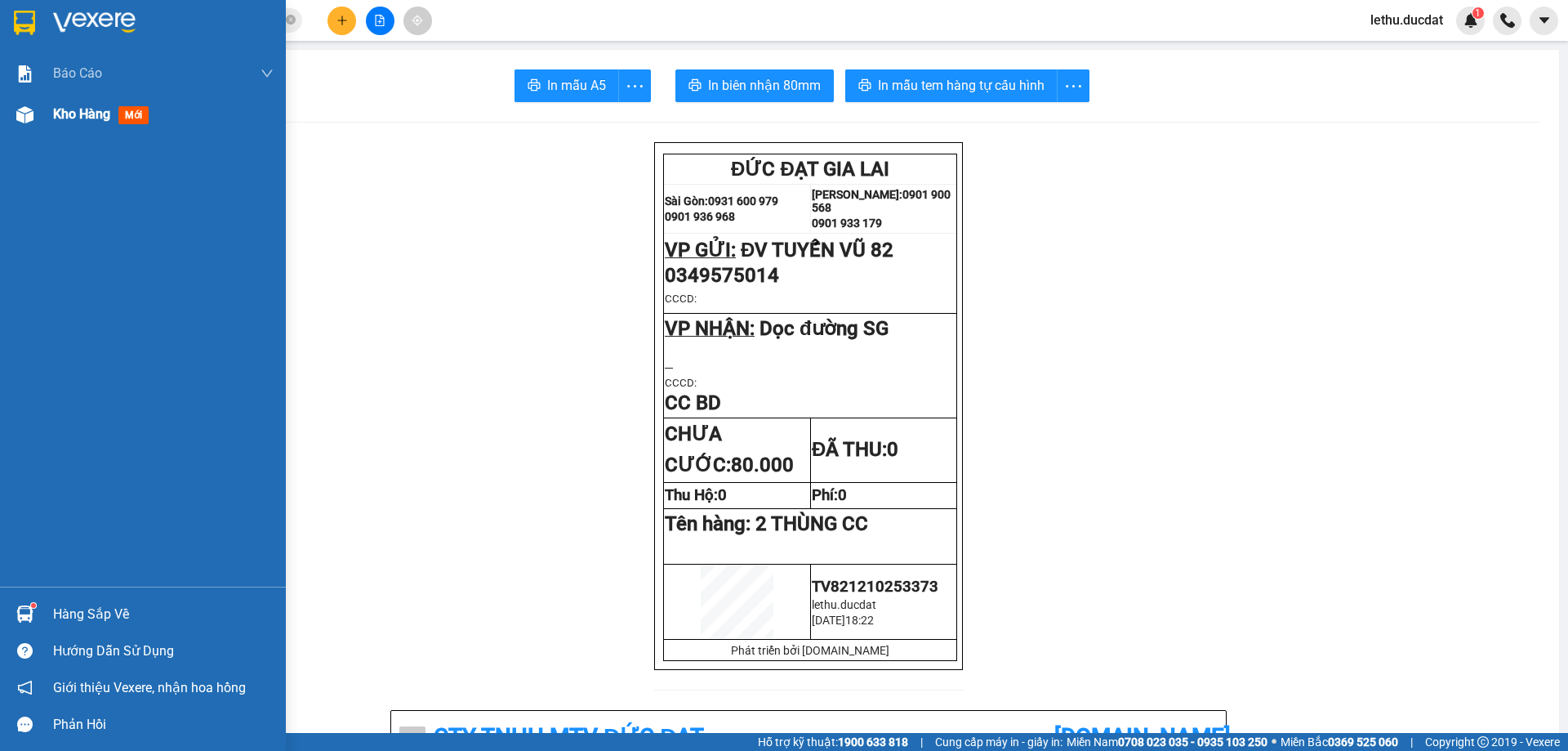
click at [55, 107] on span "Kho hàng" at bounding box center [81, 114] width 57 height 15
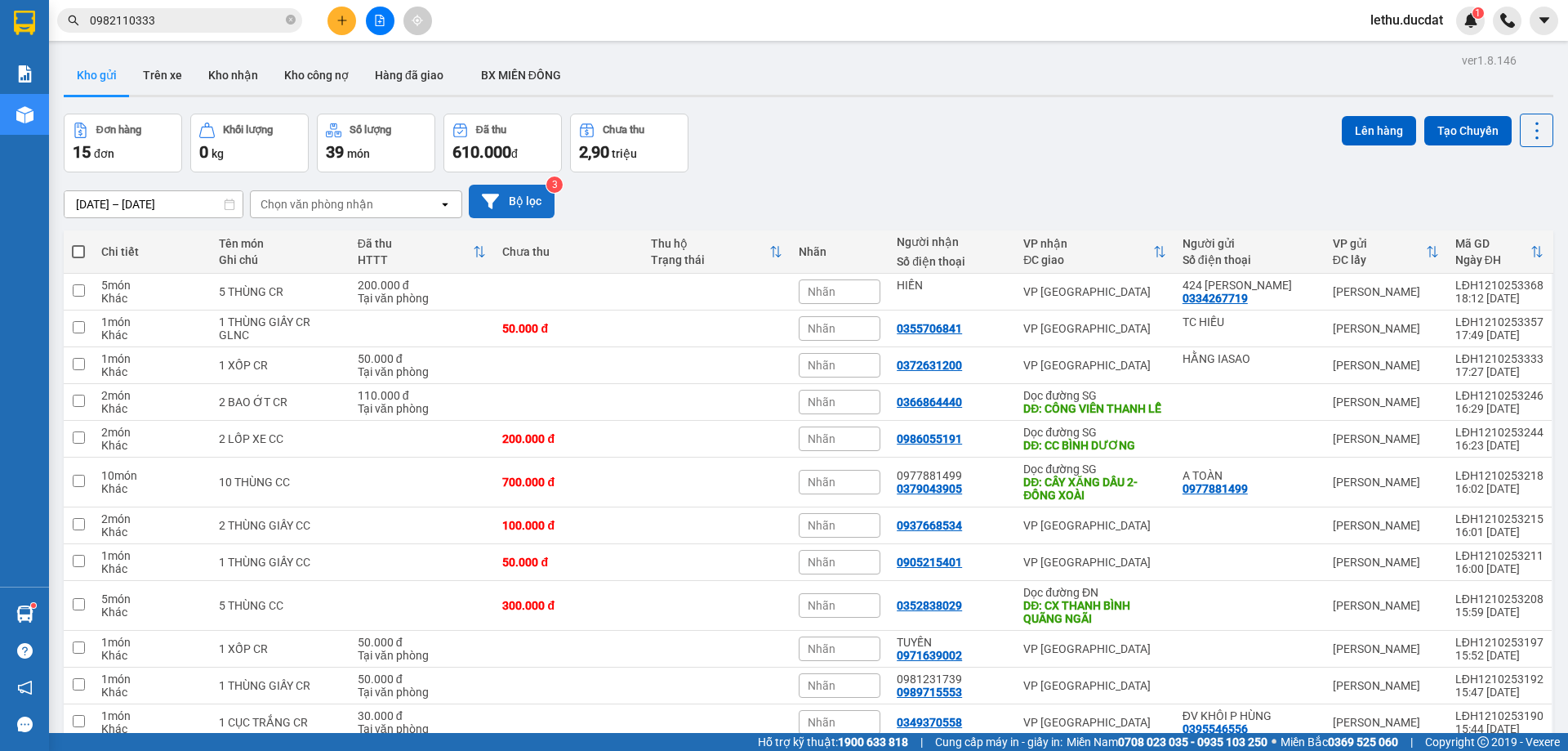
click at [518, 194] on button "Bộ lọc" at bounding box center [511, 202] width 86 height 34
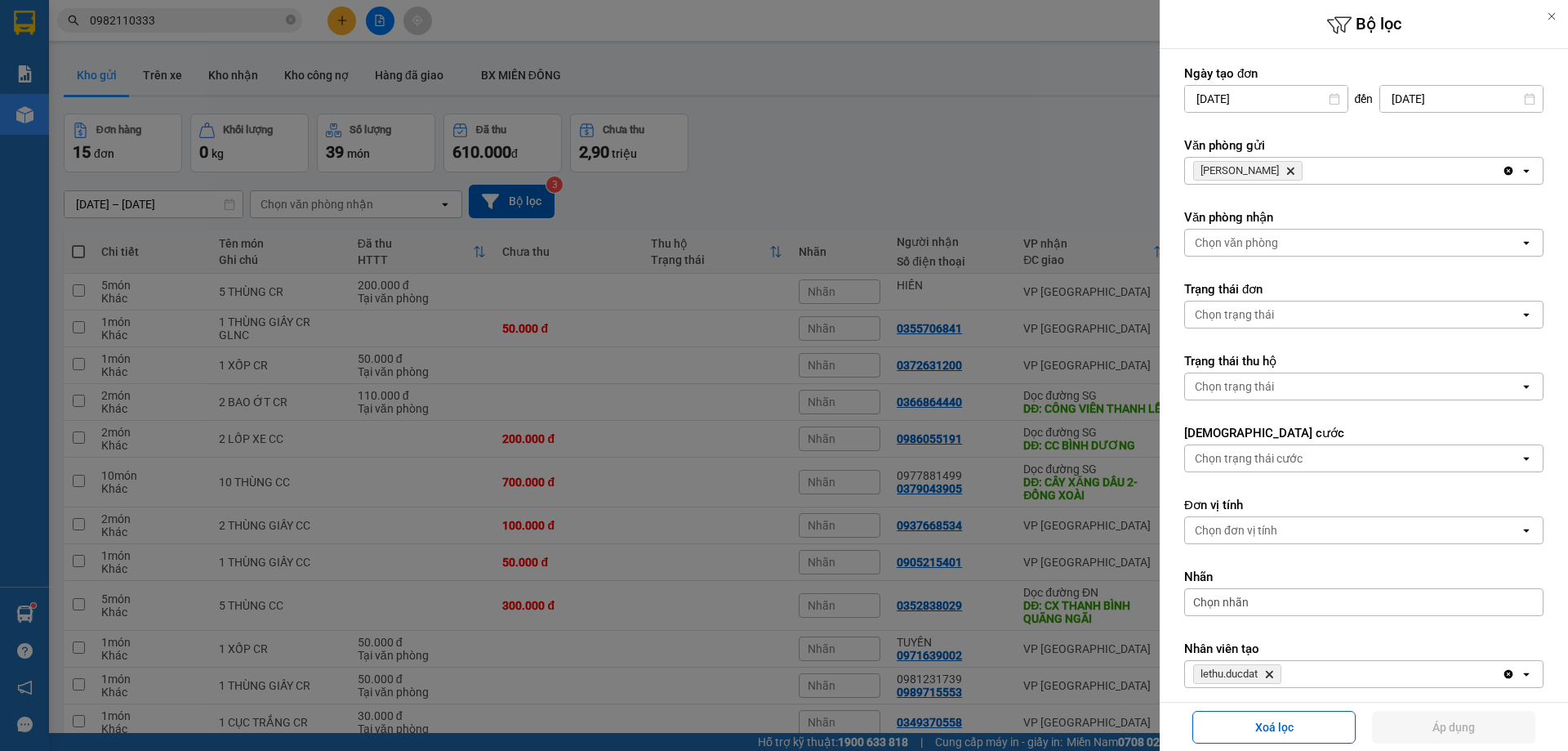
click at [1294, 661] on div "lethu.ducdat Delete" at bounding box center [1343, 674] width 316 height 26
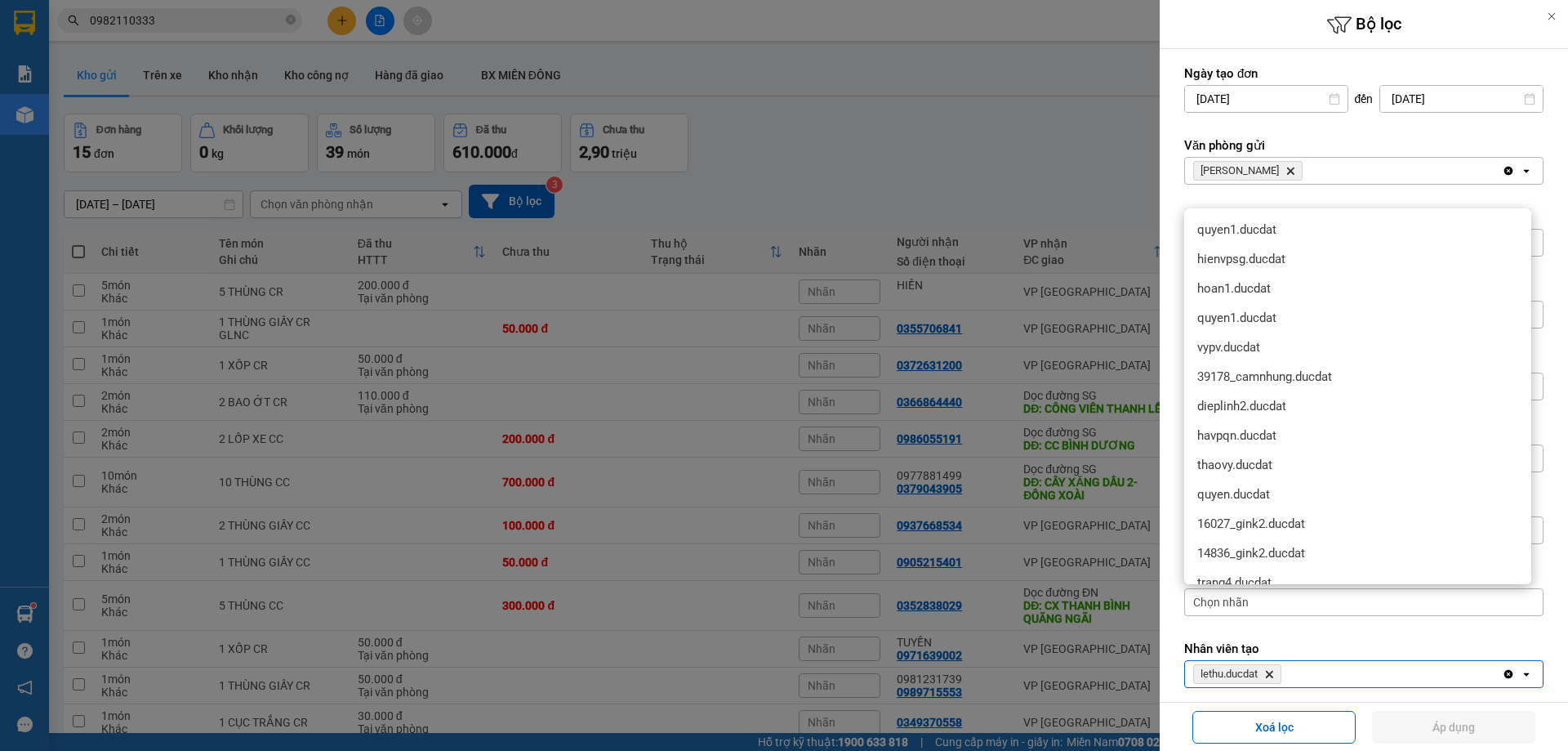
click at [982, 169] on div at bounding box center [784, 375] width 1568 height 751
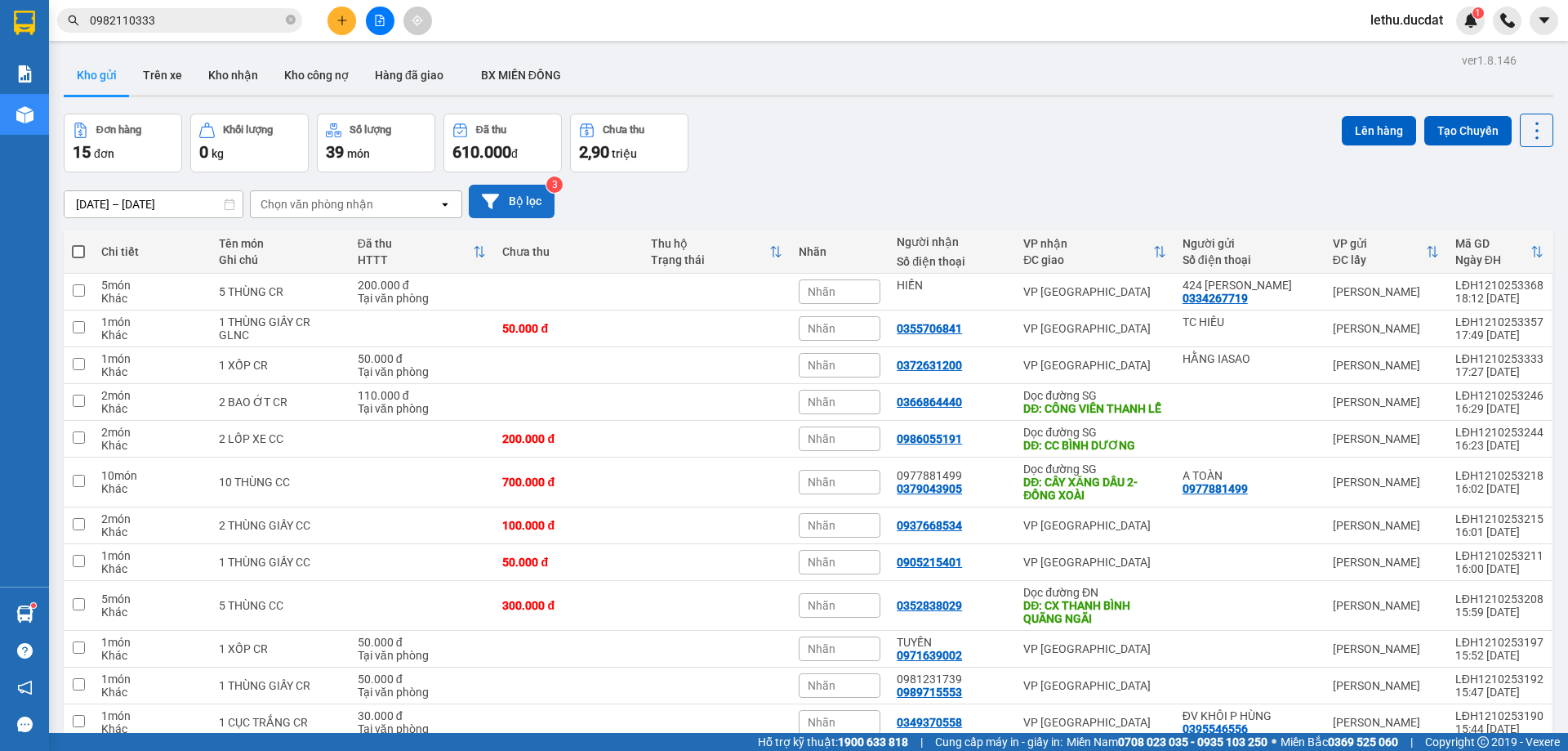
click at [502, 200] on button "Bộ lọc" at bounding box center [511, 202] width 86 height 34
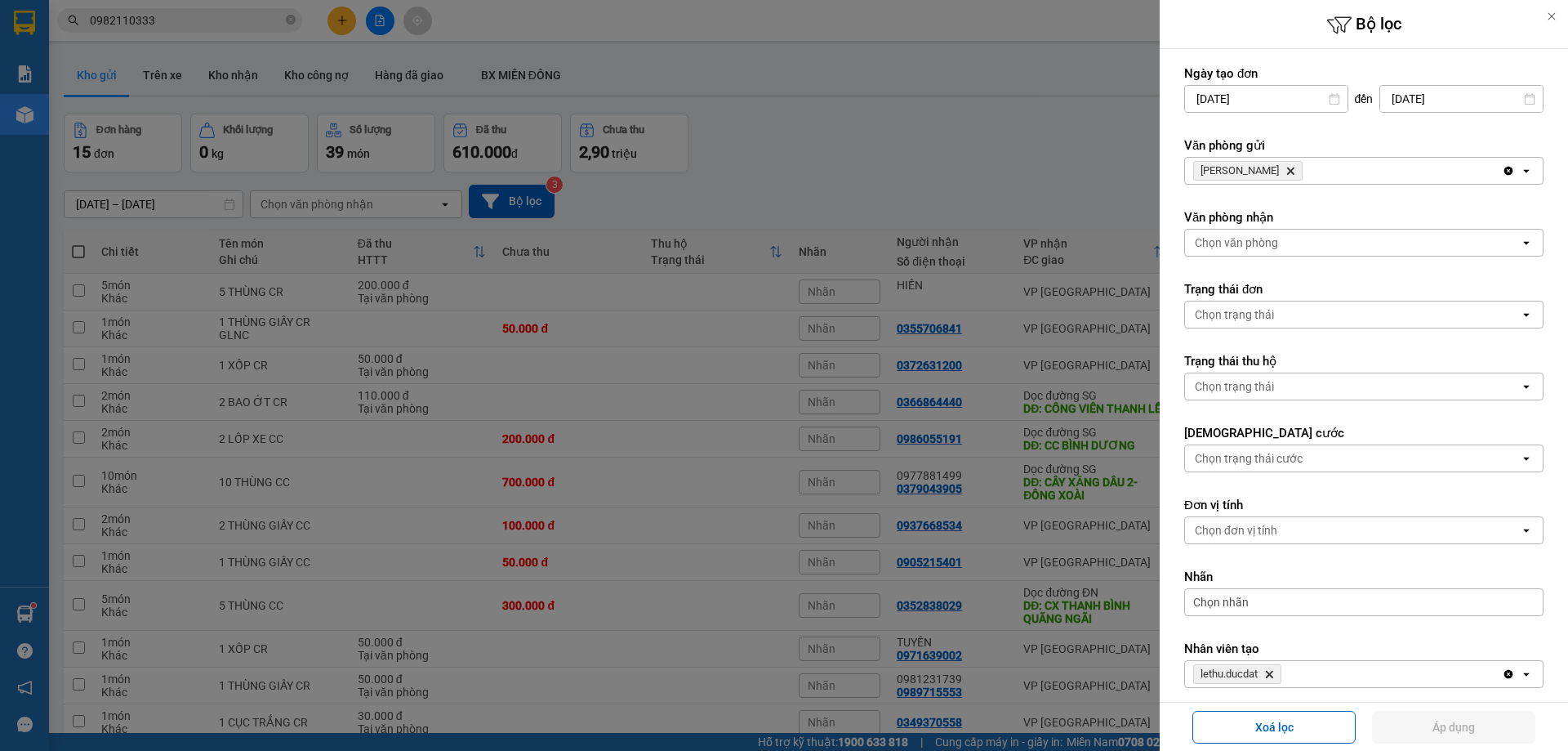
click at [1271, 671] on icon "Delete" at bounding box center [1269, 674] width 9 height 9
click at [1246, 678] on div "Chọn nhân viên" at bounding box center [1233, 674] width 78 height 16
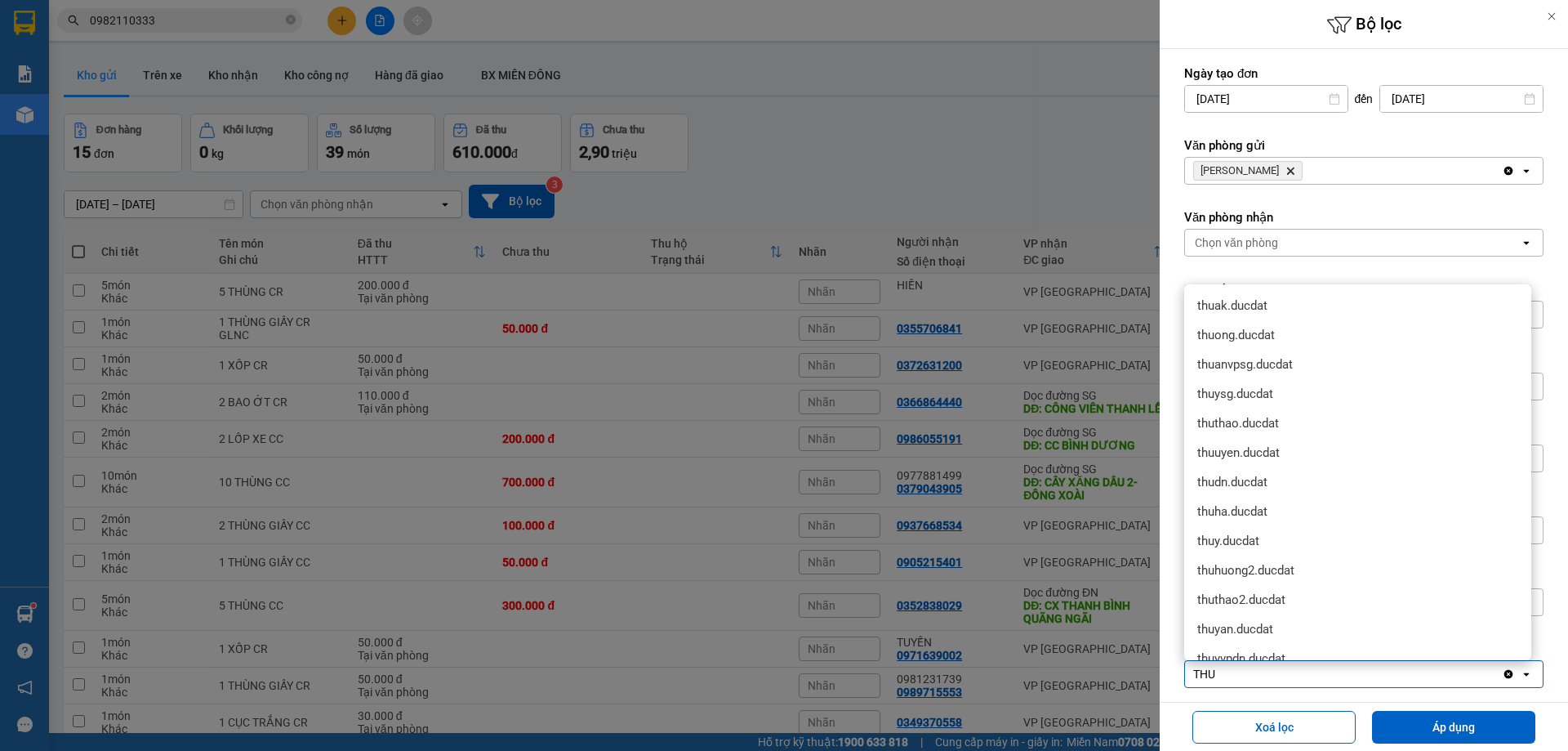
click at [1455, 721] on button "Áp dụng" at bounding box center [1453, 727] width 163 height 33
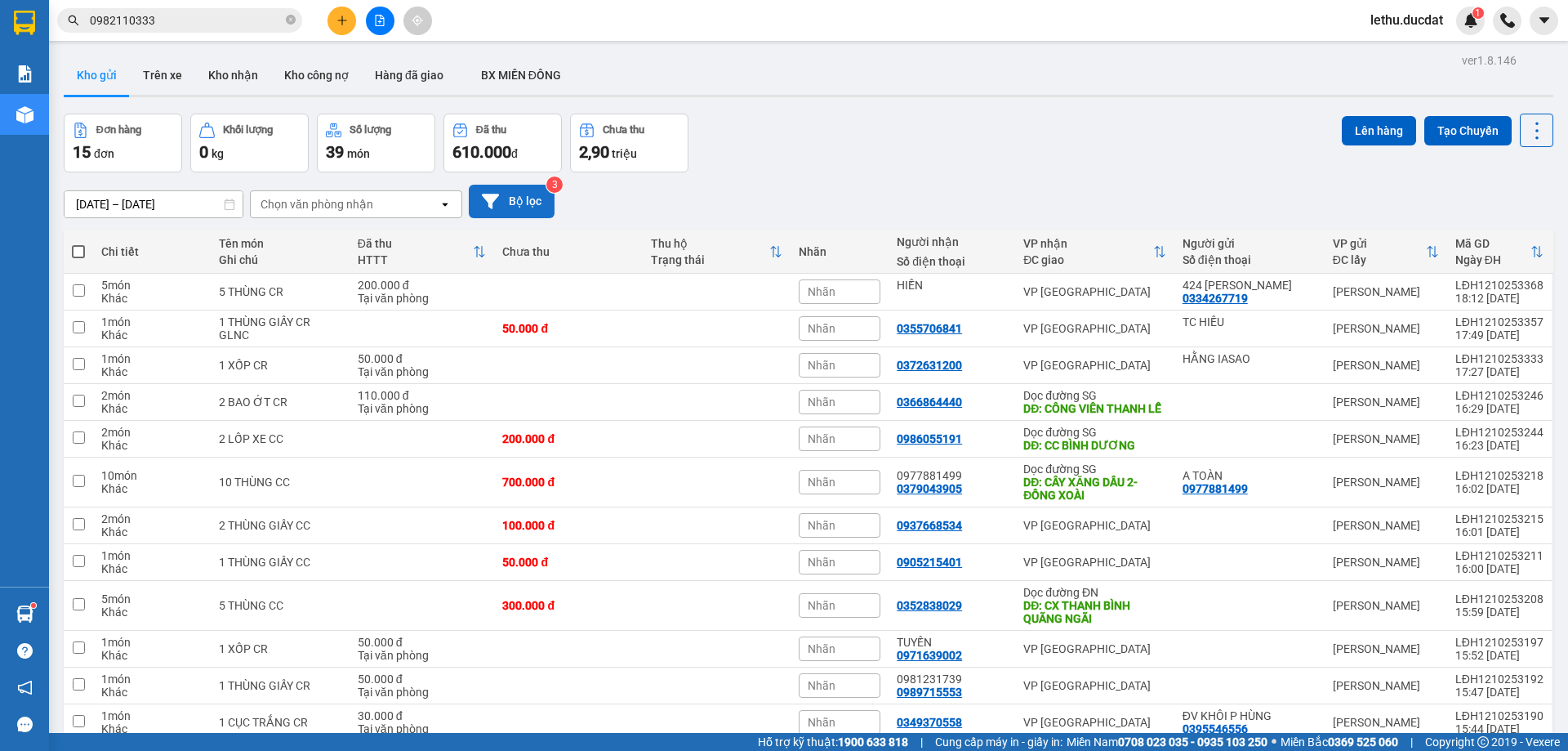
click at [502, 197] on button "Bộ lọc" at bounding box center [511, 202] width 86 height 34
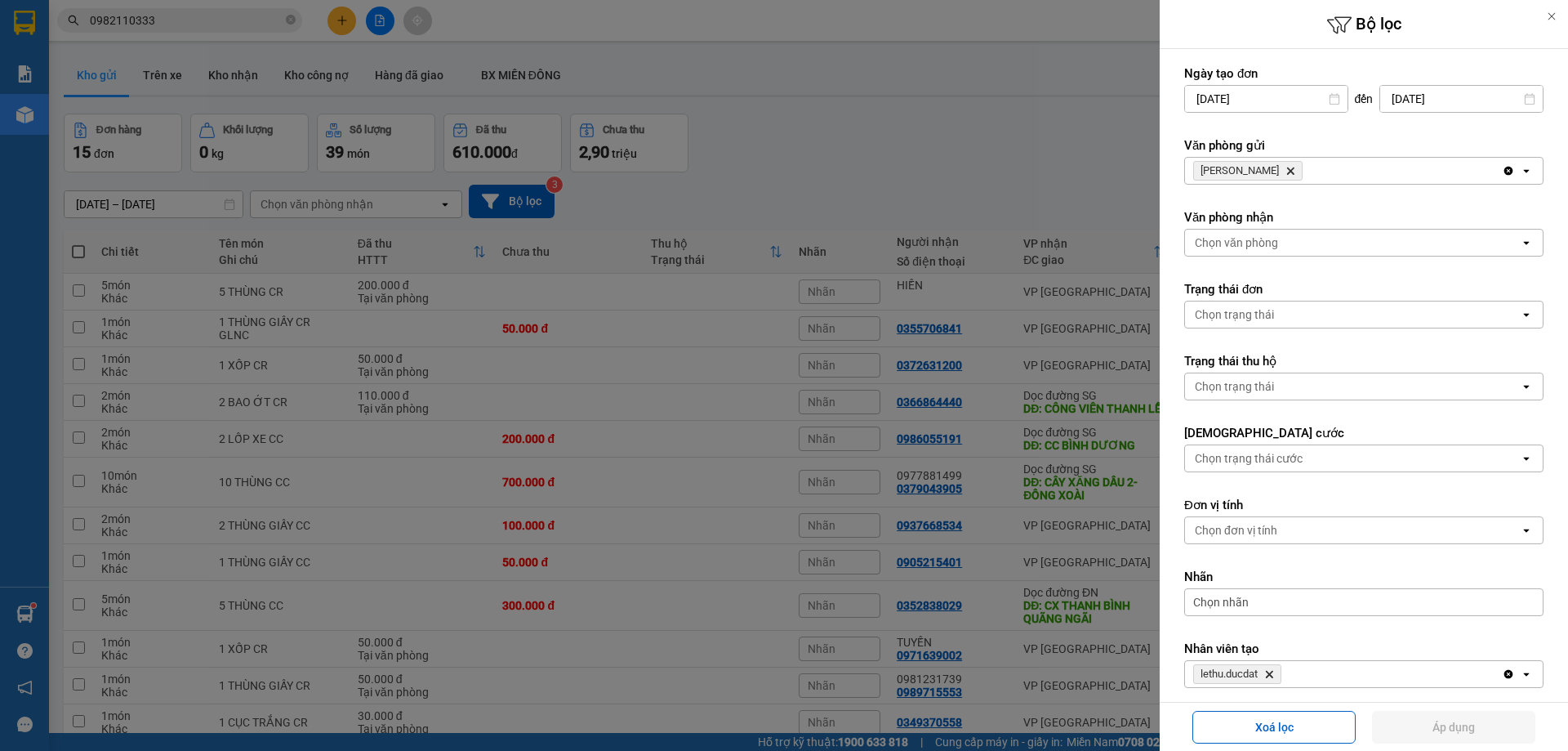
click at [1285, 166] on icon "Delete" at bounding box center [1290, 171] width 9 height 9
click at [1229, 171] on div "Chọn văn phòng" at bounding box center [1236, 171] width 83 height 16
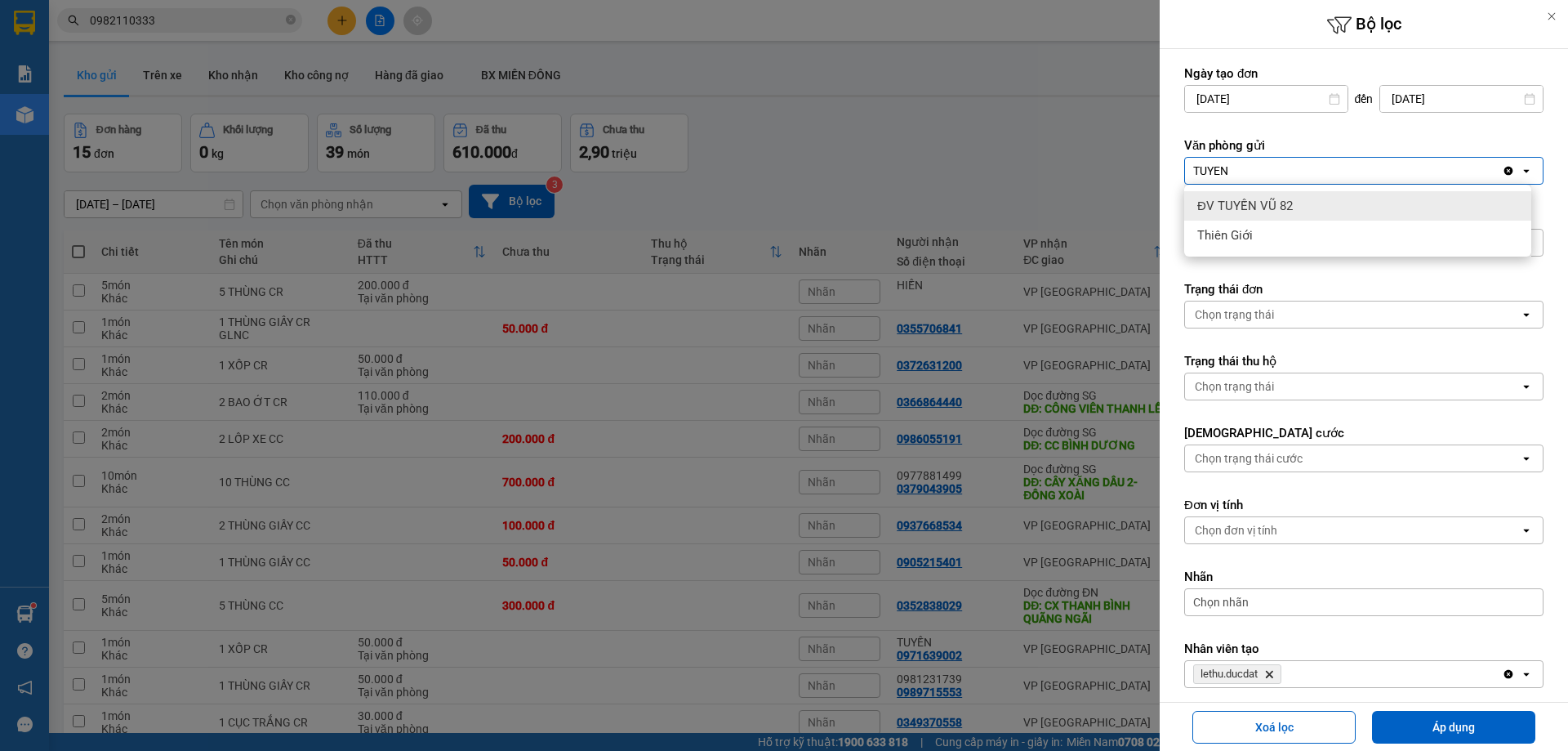
click at [1250, 202] on span "ĐV TUYẾN VŨ 82" at bounding box center [1244, 205] width 95 height 16
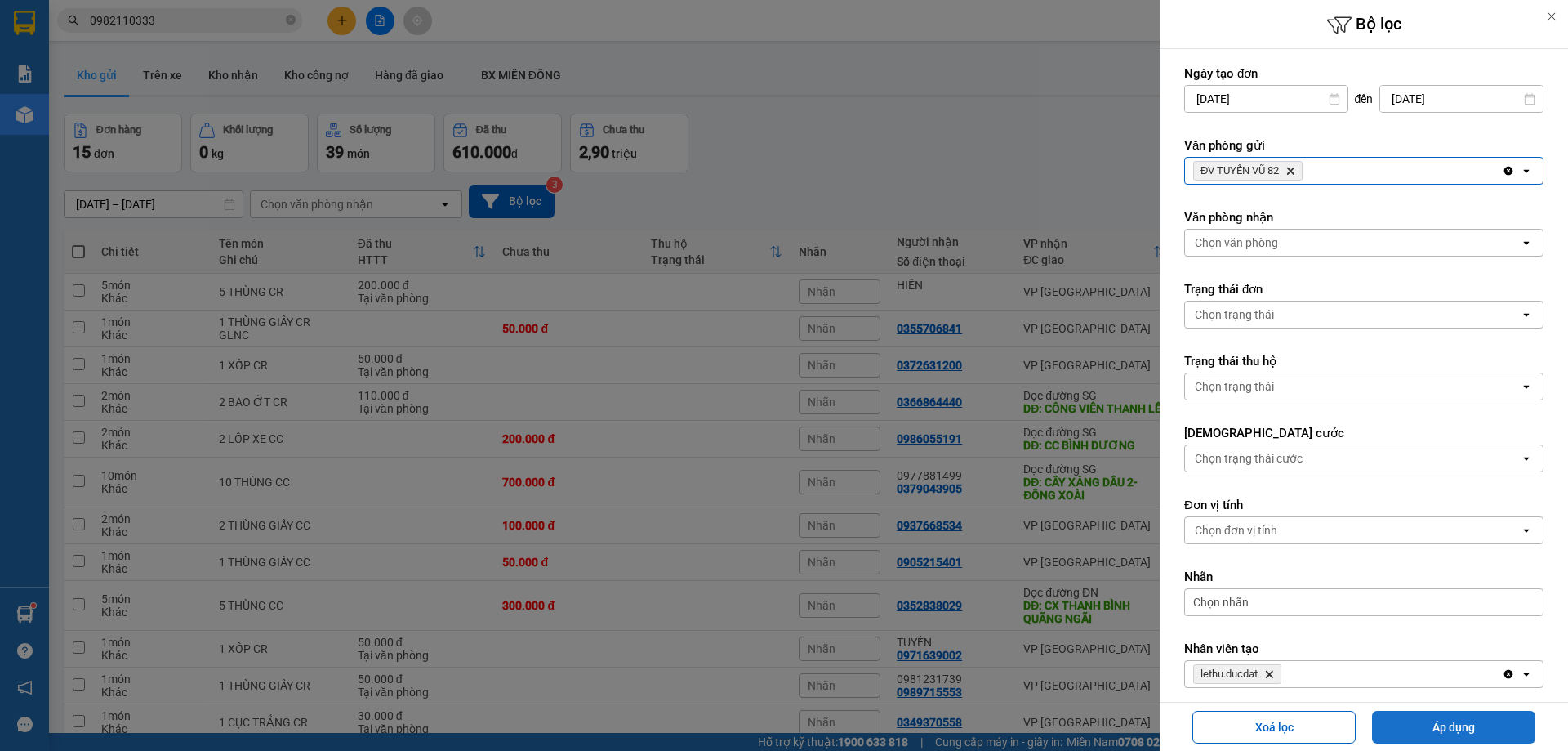
click at [1416, 719] on button "Áp dụng" at bounding box center [1453, 727] width 163 height 33
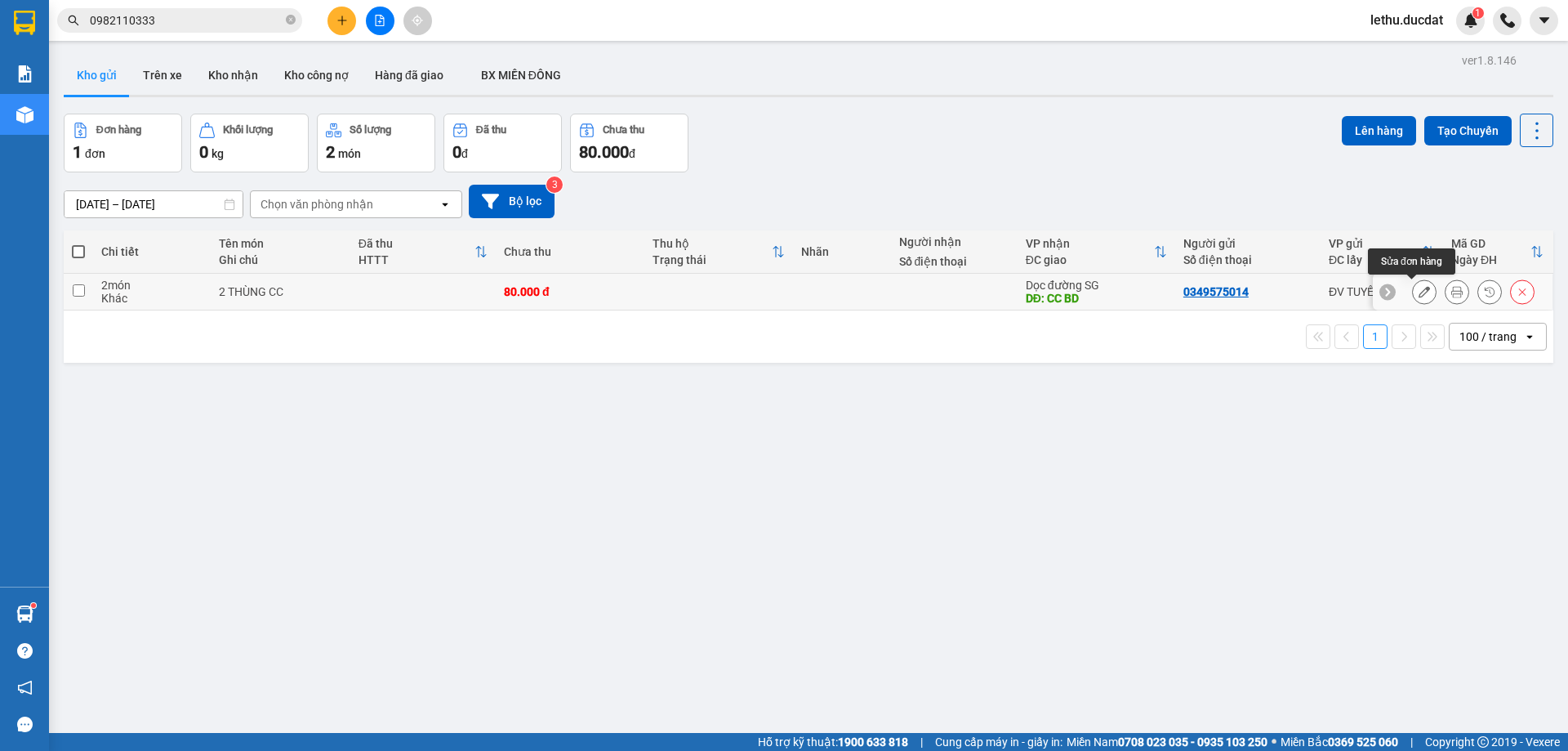
click at [1418, 287] on icon at bounding box center [1424, 291] width 11 height 11
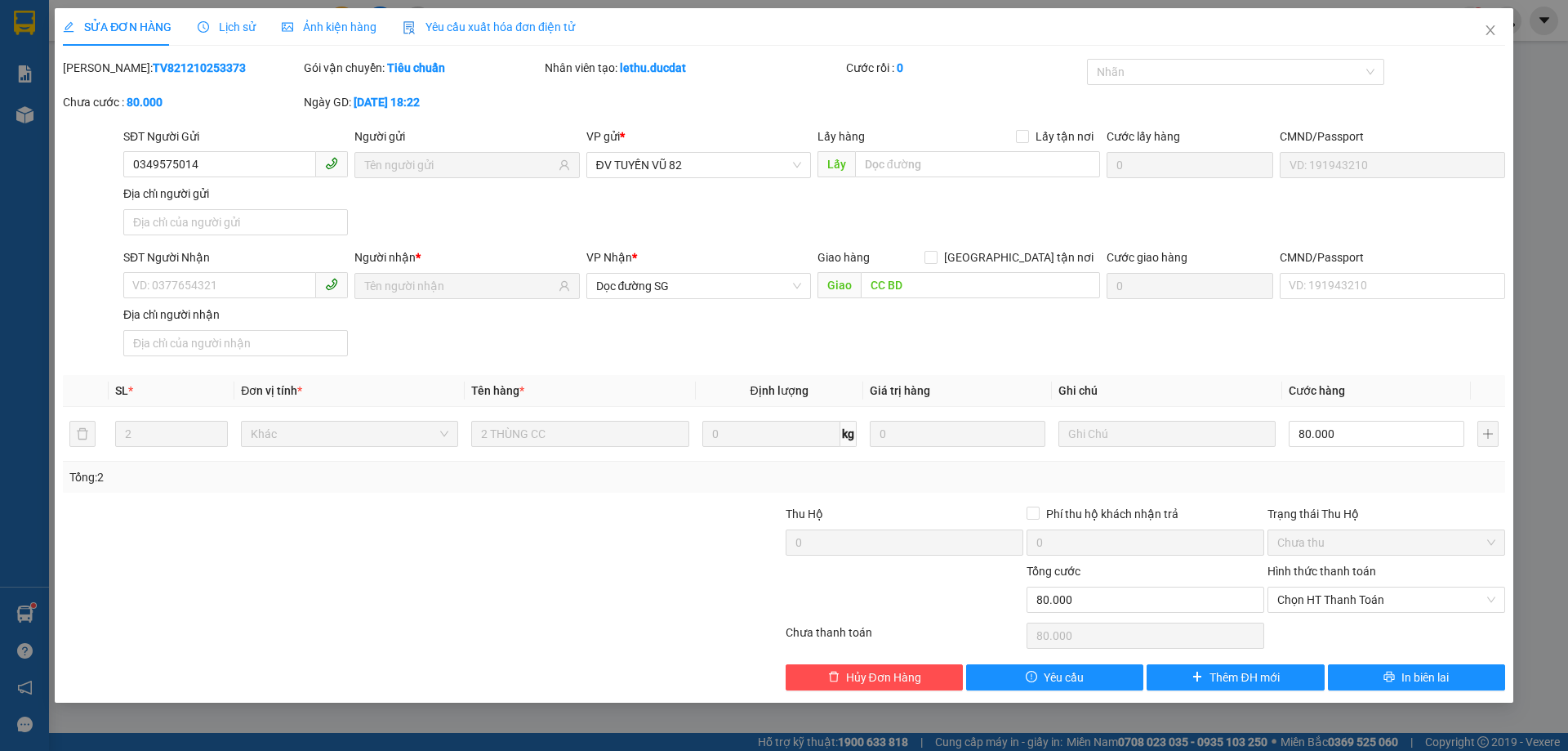
click at [574, 563] on div at bounding box center [664, 591] width 241 height 57
click at [1490, 28] on icon "close" at bounding box center [1490, 30] width 13 height 13
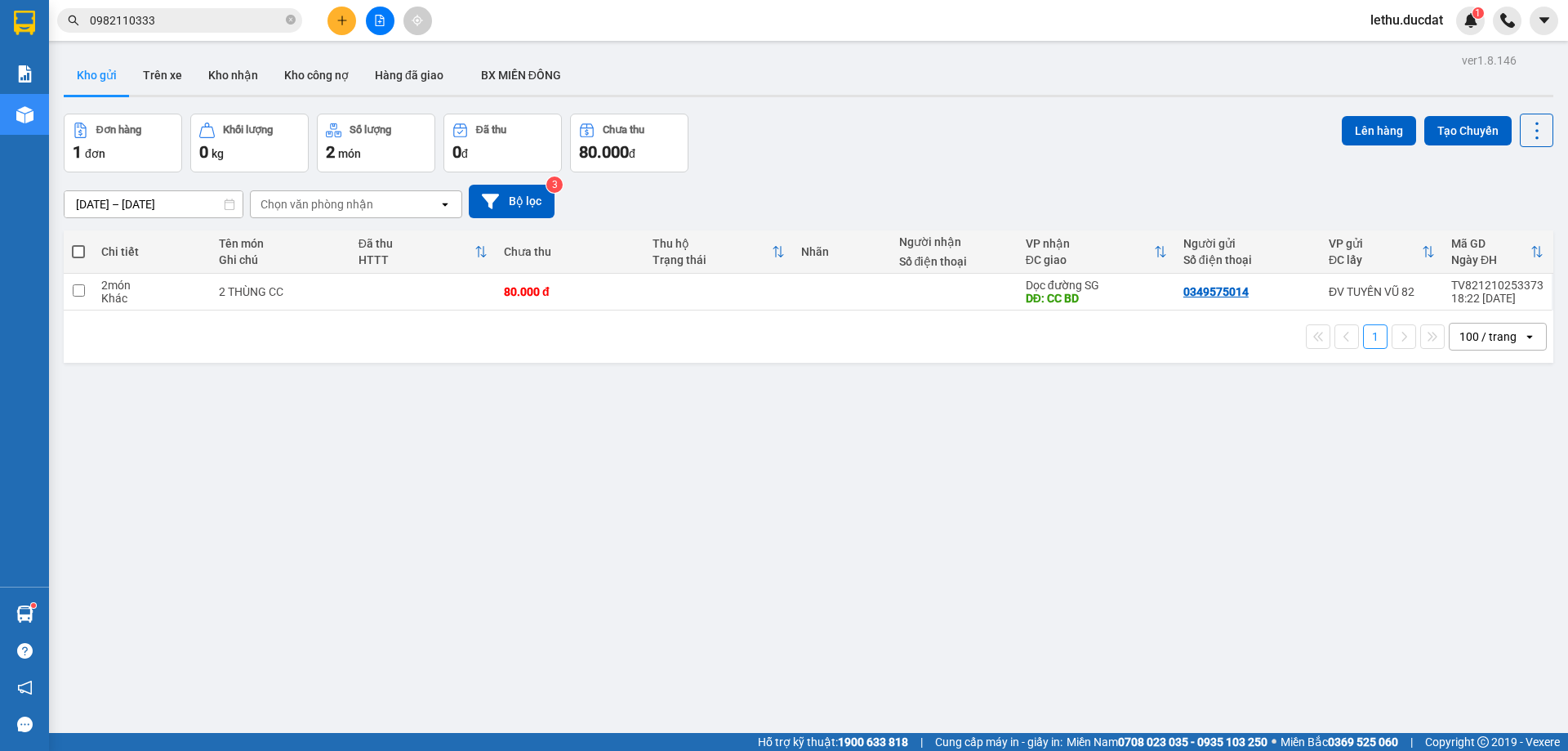
click at [1021, 172] on div "[DATE] – [DATE] Press the down arrow key to interact with the calendar and sele…" at bounding box center [808, 202] width 1489 height 58
click at [1418, 291] on icon at bounding box center [1424, 291] width 11 height 11
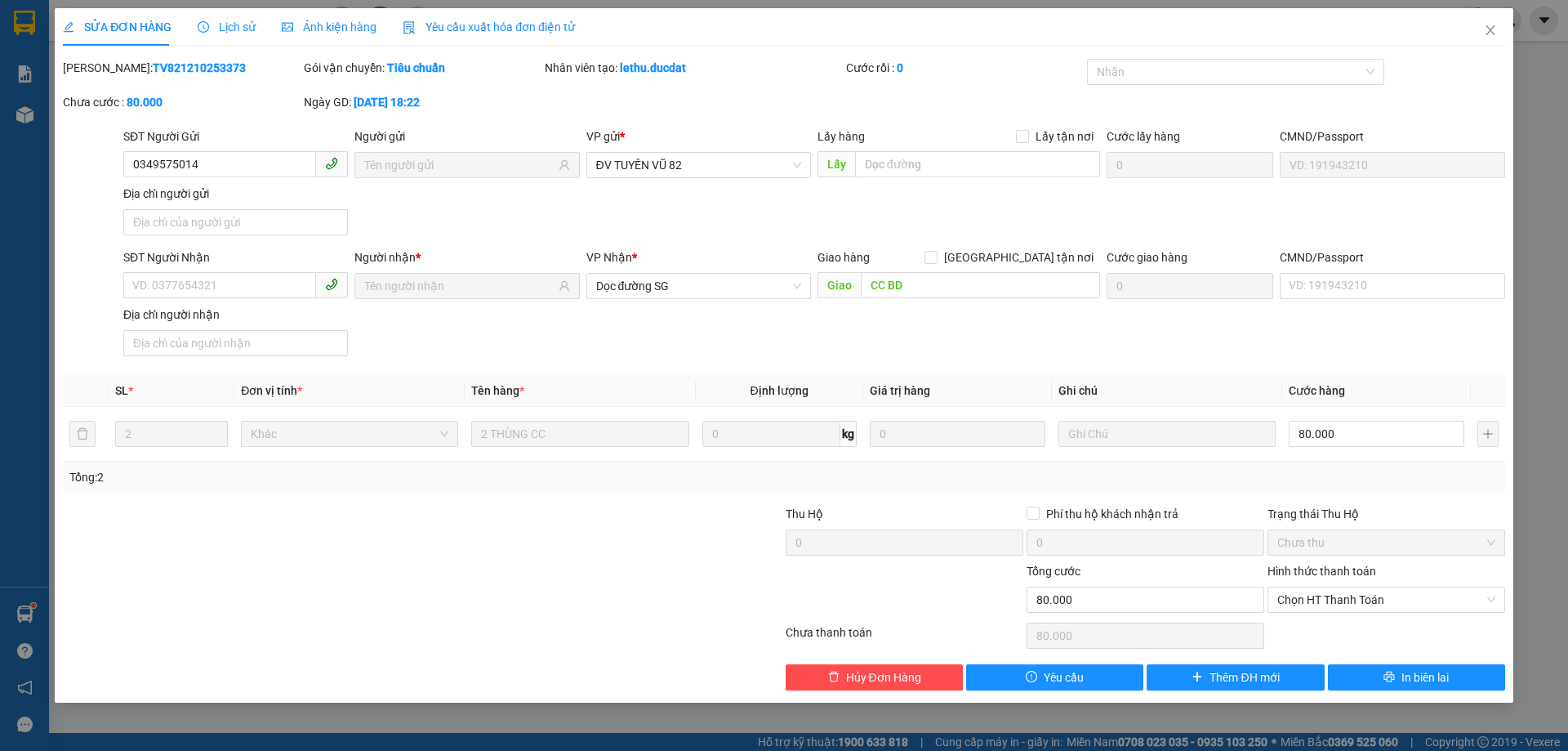
click at [661, 555] on div at bounding box center [664, 533] width 241 height 57
click at [1495, 30] on icon "close" at bounding box center [1490, 30] width 13 height 13
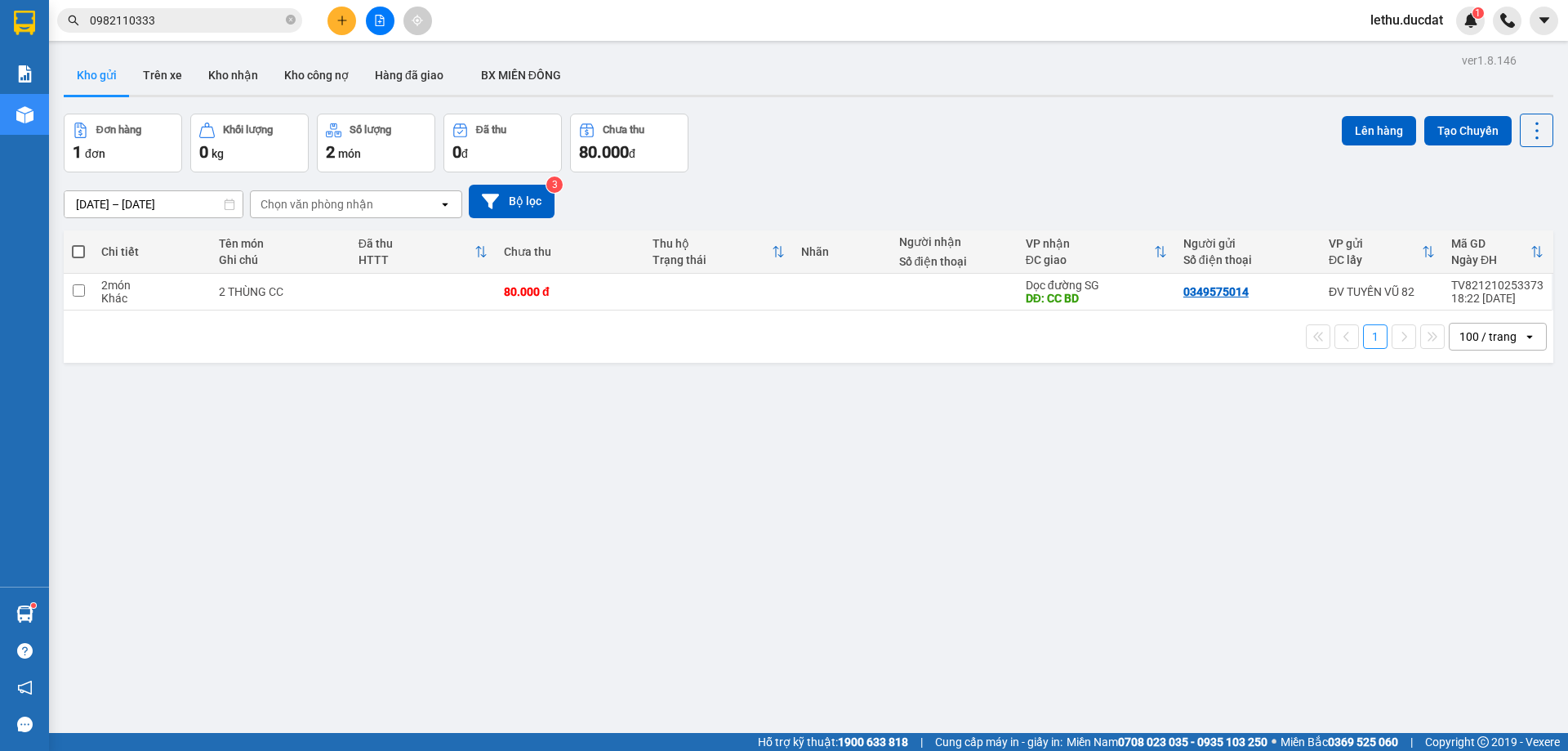
click at [544, 408] on div "ver 1.8.146 Kho gửi Trên xe Kho nhận Kho công nợ Hàng đã giao BX MIỀN ĐÔNG Đơn …" at bounding box center [808, 424] width 1502 height 751
click at [1418, 292] on icon at bounding box center [1424, 291] width 11 height 11
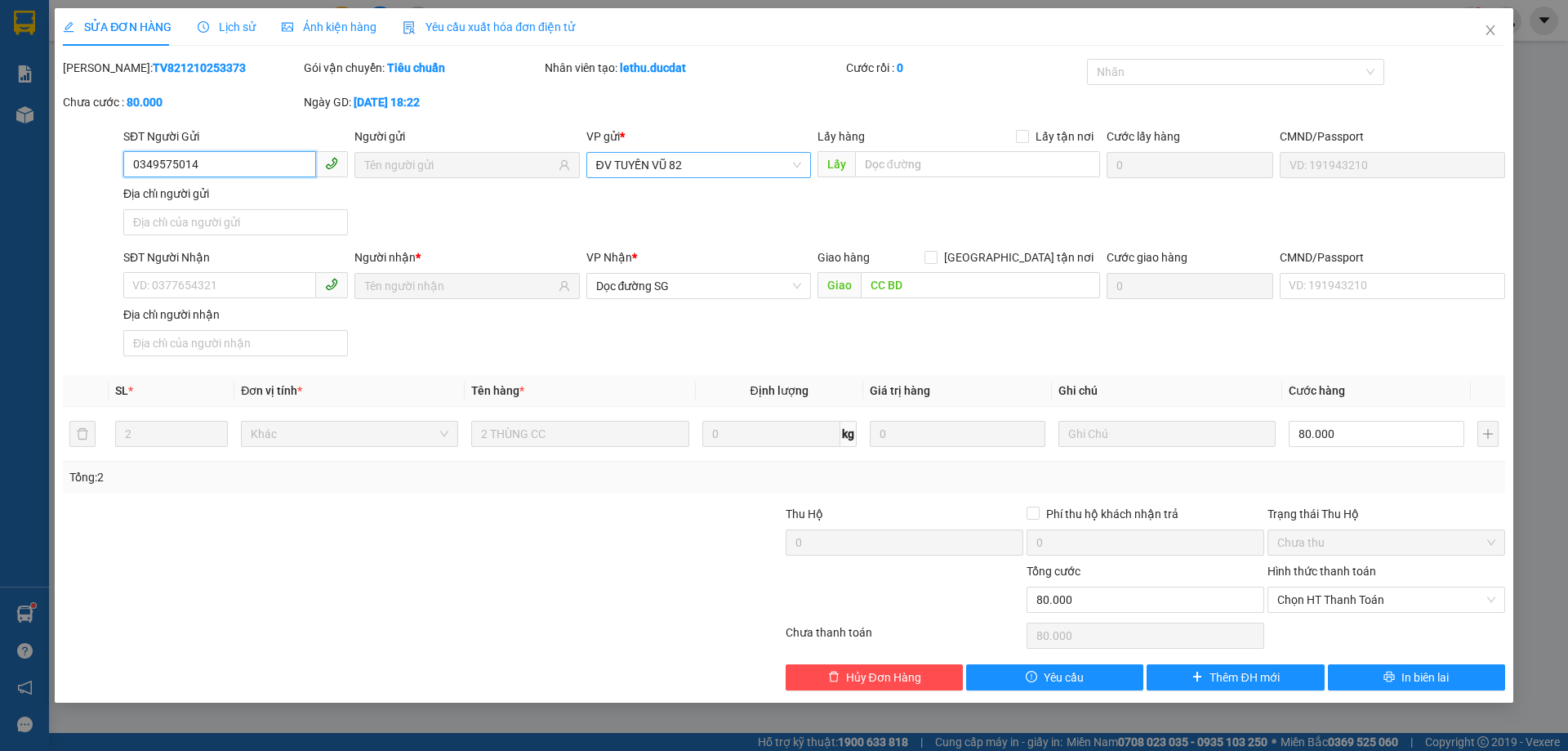
click at [715, 168] on span "ĐV TUYẾN VŨ 82" at bounding box center [699, 165] width 205 height 24
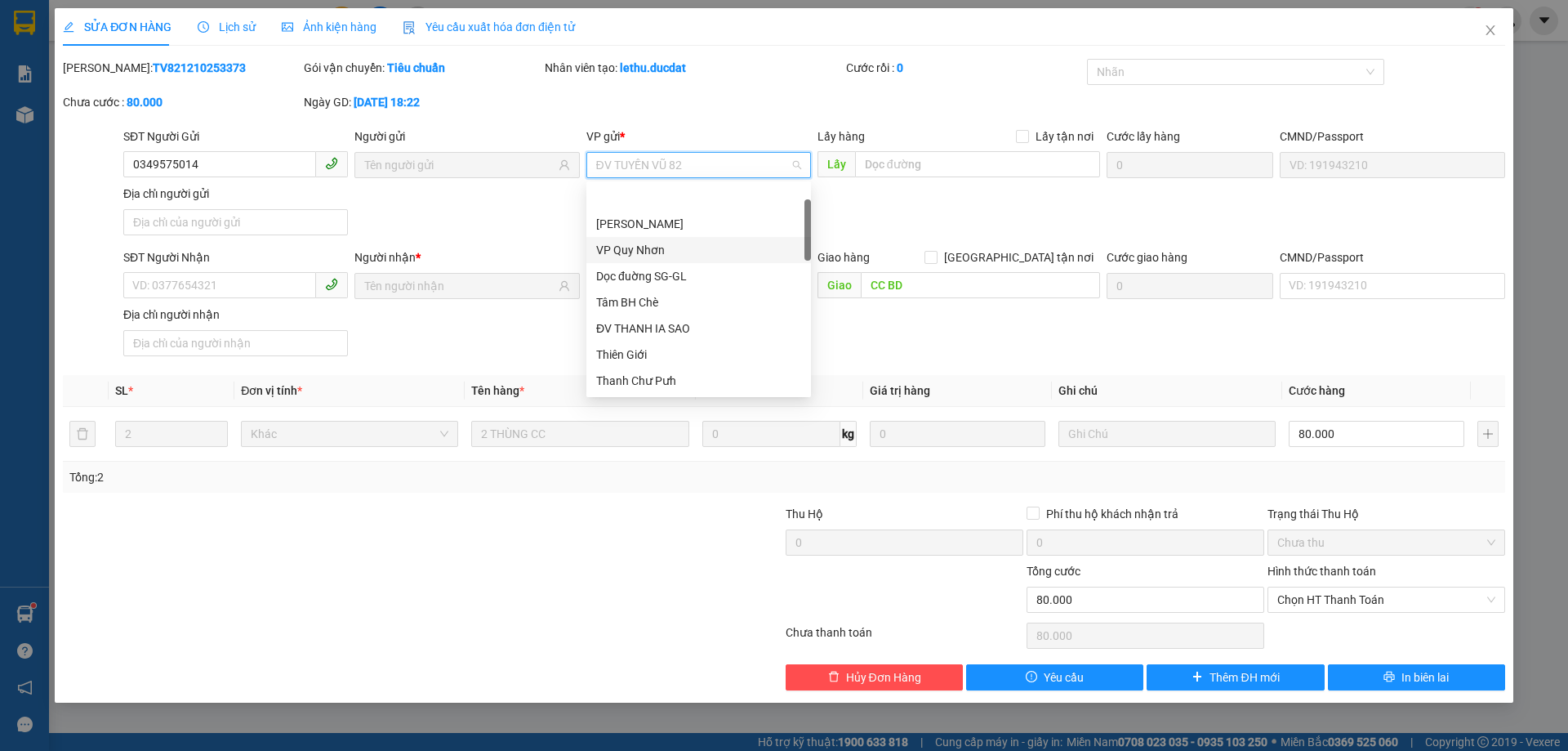
click at [938, 209] on div "SĐT Người Gửi 0349575014 Người gửi VP gửi * ĐV TUYẾN VŨ 82 Lấy hàng Lấy tận nơi…" at bounding box center [814, 184] width 1388 height 114
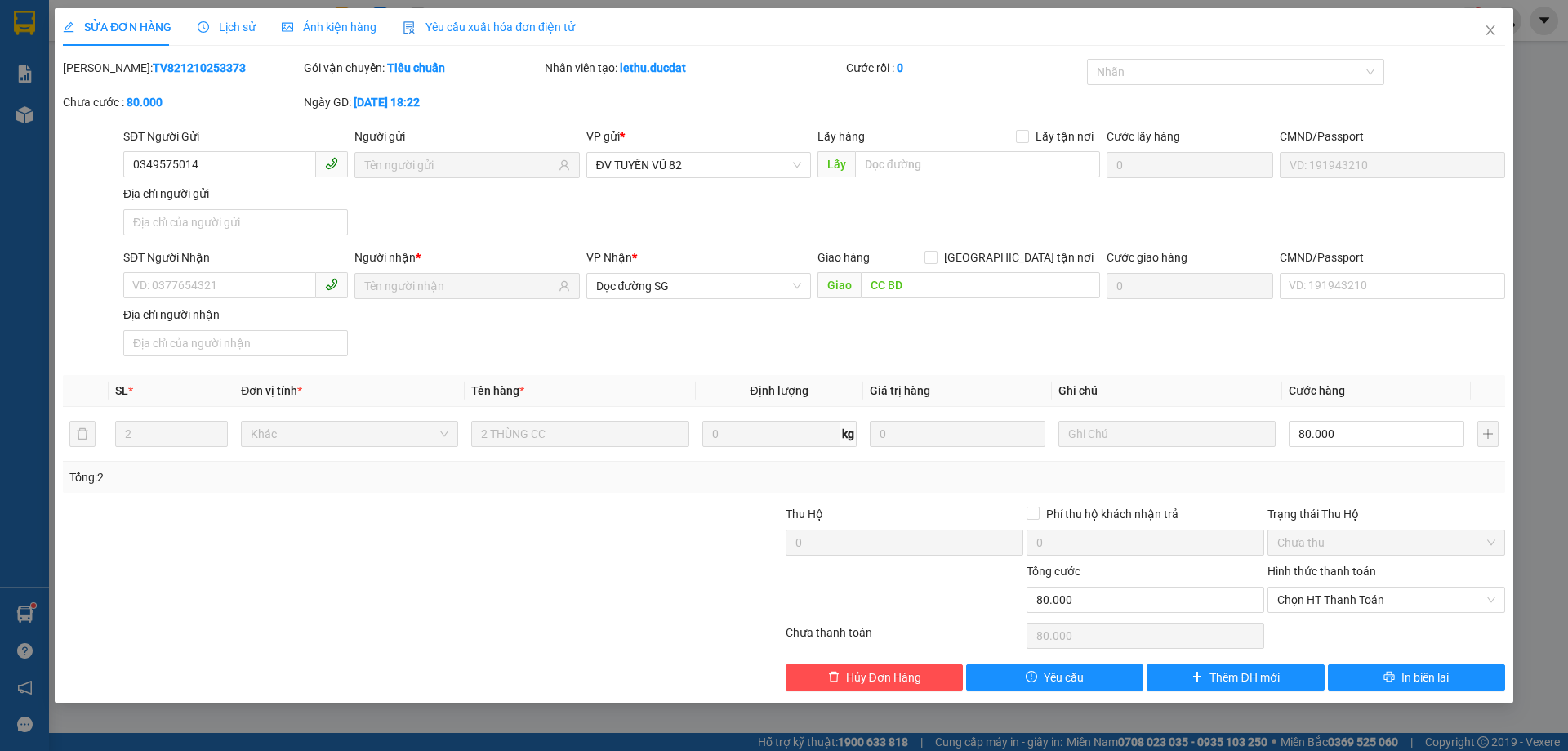
click at [561, 549] on div at bounding box center [664, 533] width 241 height 57
click at [1495, 35] on icon "close" at bounding box center [1490, 30] width 13 height 13
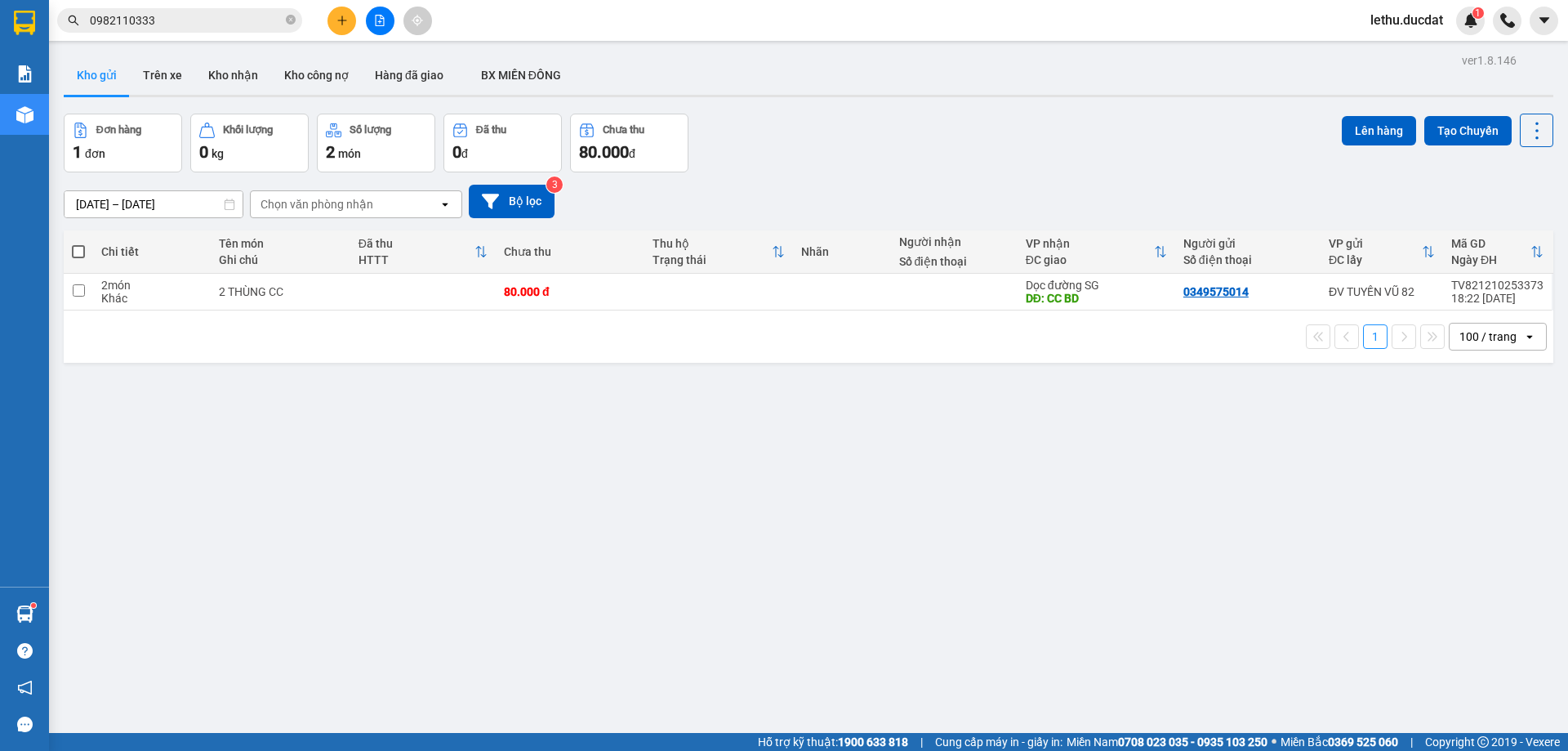
click at [165, 19] on input "0982110333" at bounding box center [186, 20] width 193 height 18
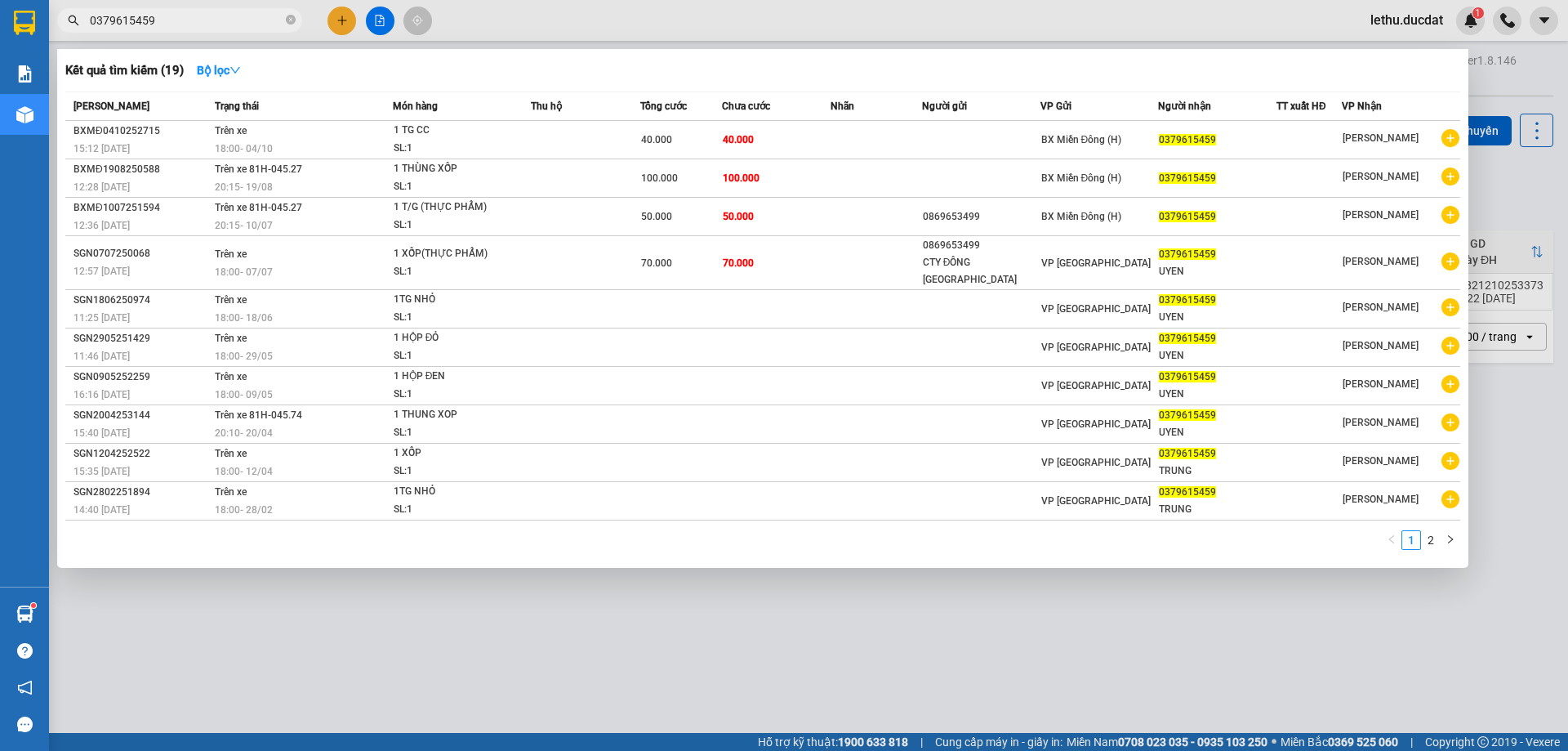
click at [224, 24] on input "0379615459" at bounding box center [186, 20] width 193 height 18
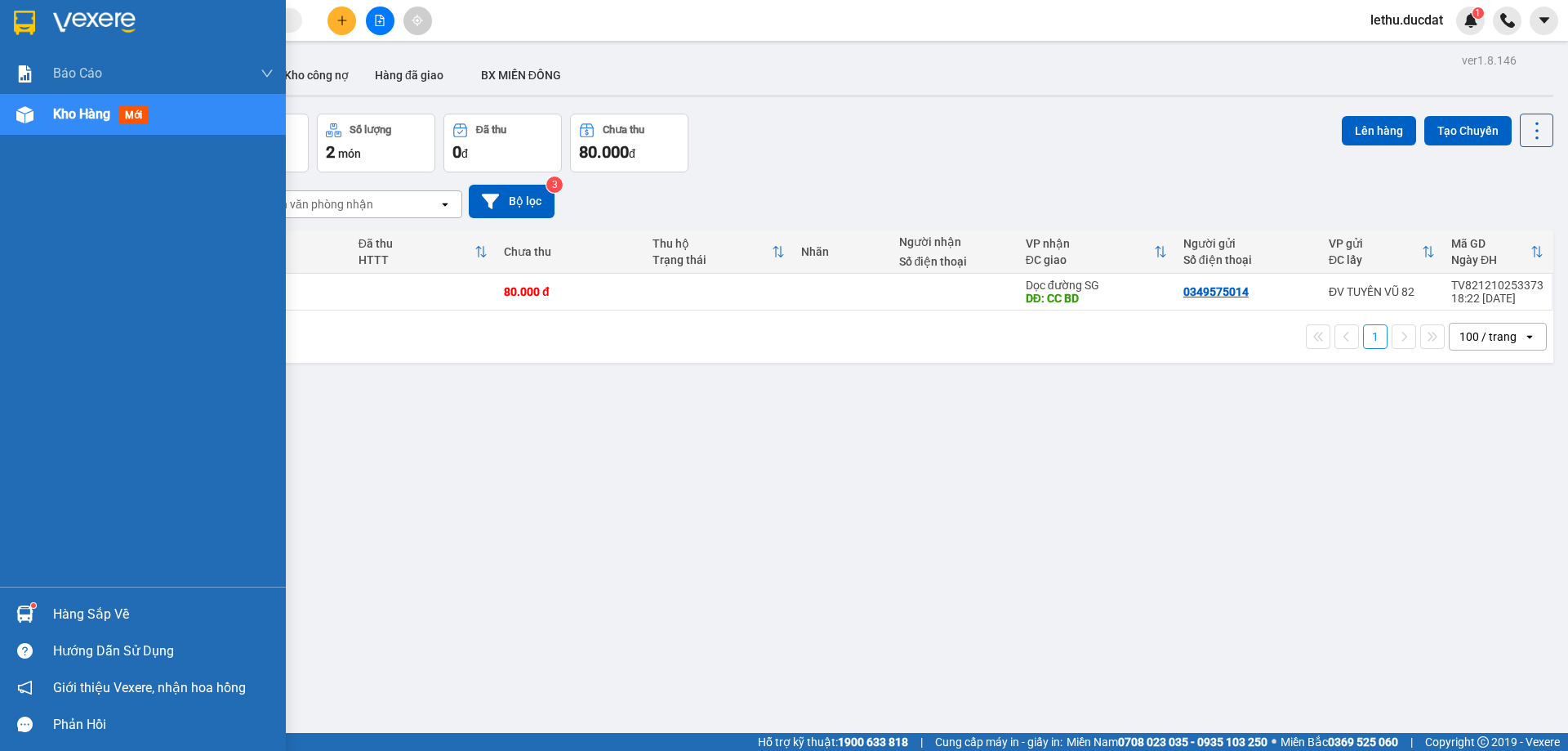
click at [68, 114] on span "Kho hàng" at bounding box center [81, 114] width 57 height 15
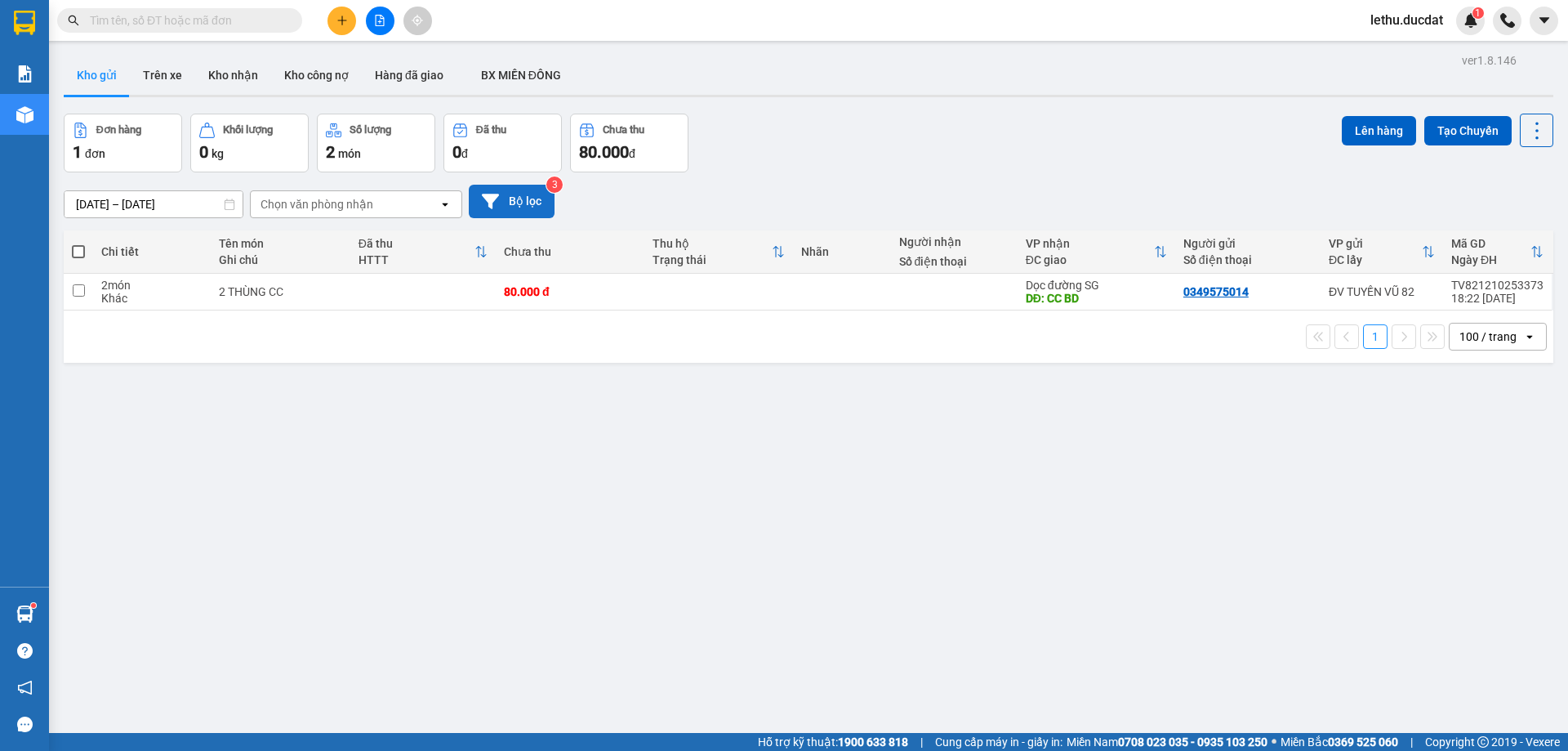
click at [517, 200] on button "Bộ lọc" at bounding box center [511, 202] width 86 height 34
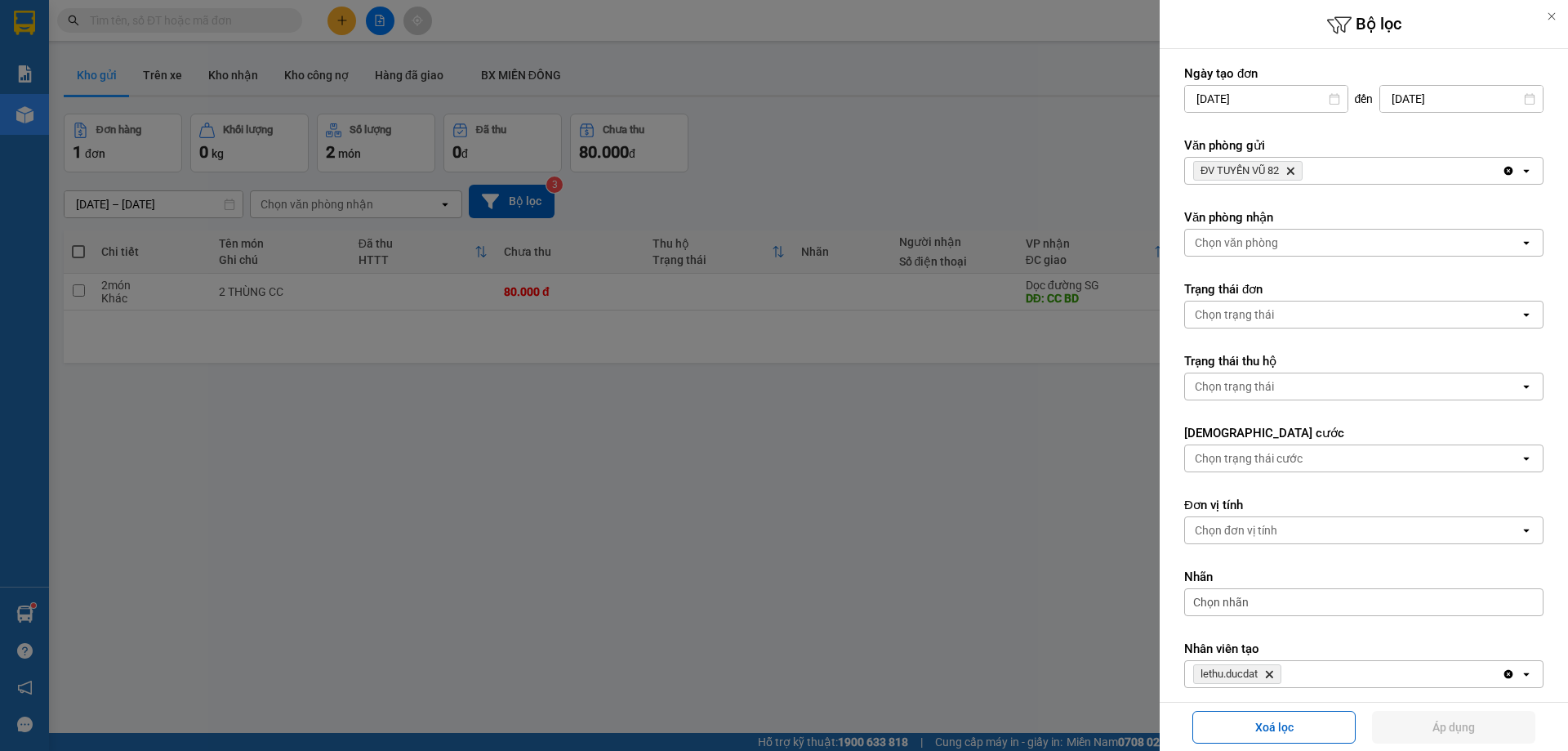
click at [1293, 170] on icon "ĐV TUYẾN VŨ 82, close by backspace" at bounding box center [1290, 171] width 8 height 8
click at [1199, 175] on div "Chọn văn phòng" at bounding box center [1236, 171] width 83 height 16
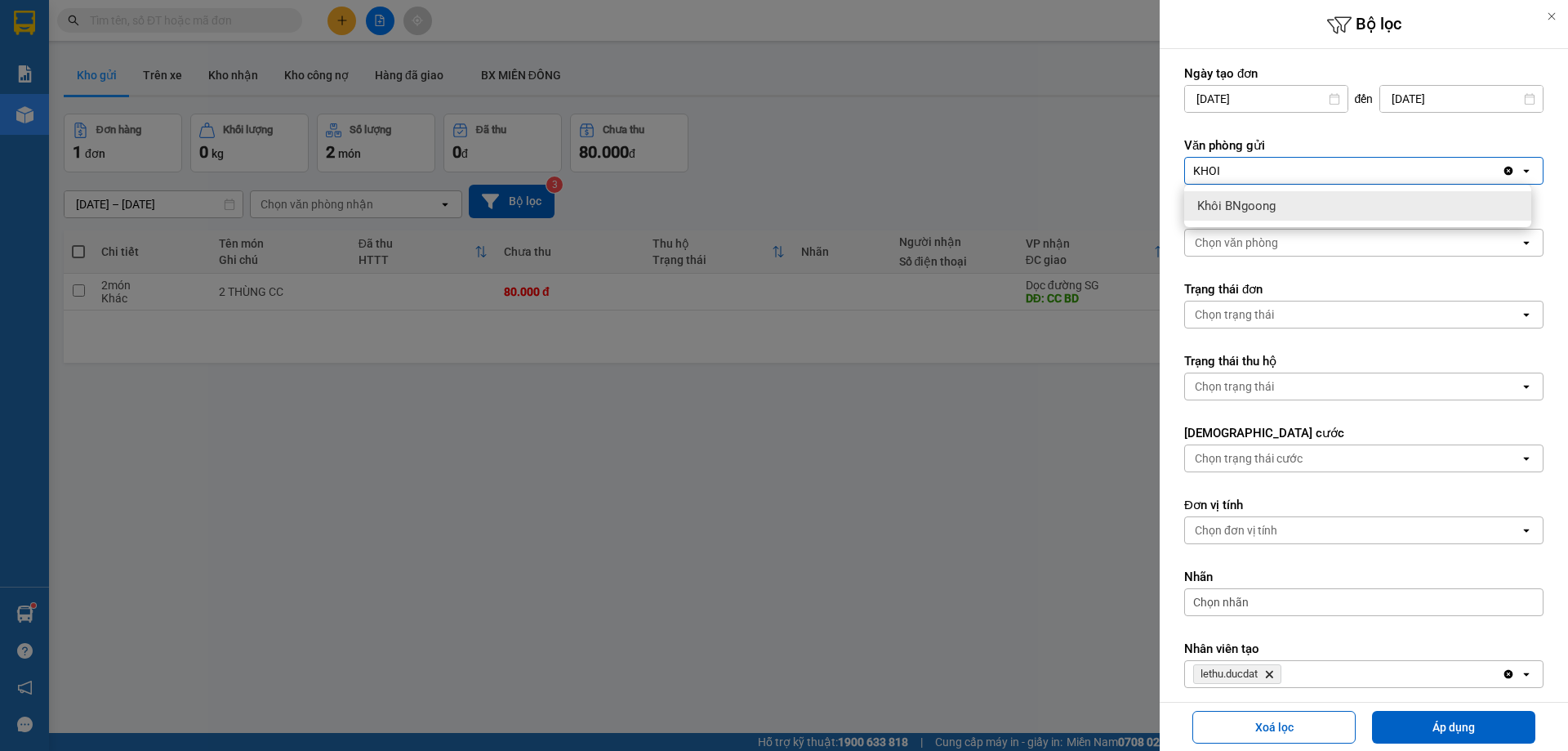
type input "KHOI"
click at [1224, 205] on span "Khôi BNgoong" at bounding box center [1236, 205] width 78 height 16
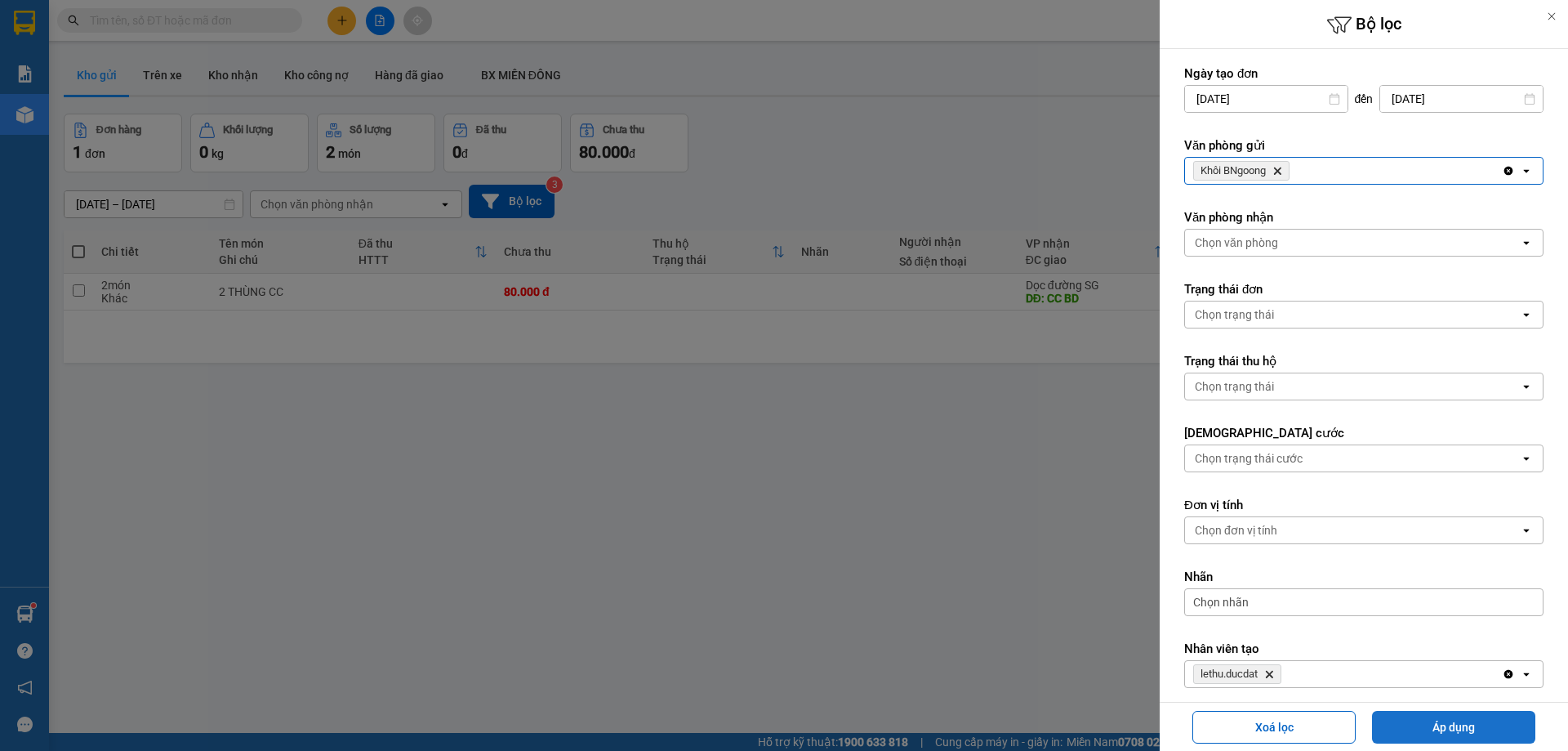
click at [1432, 732] on button "Áp dụng" at bounding box center [1453, 727] width 163 height 33
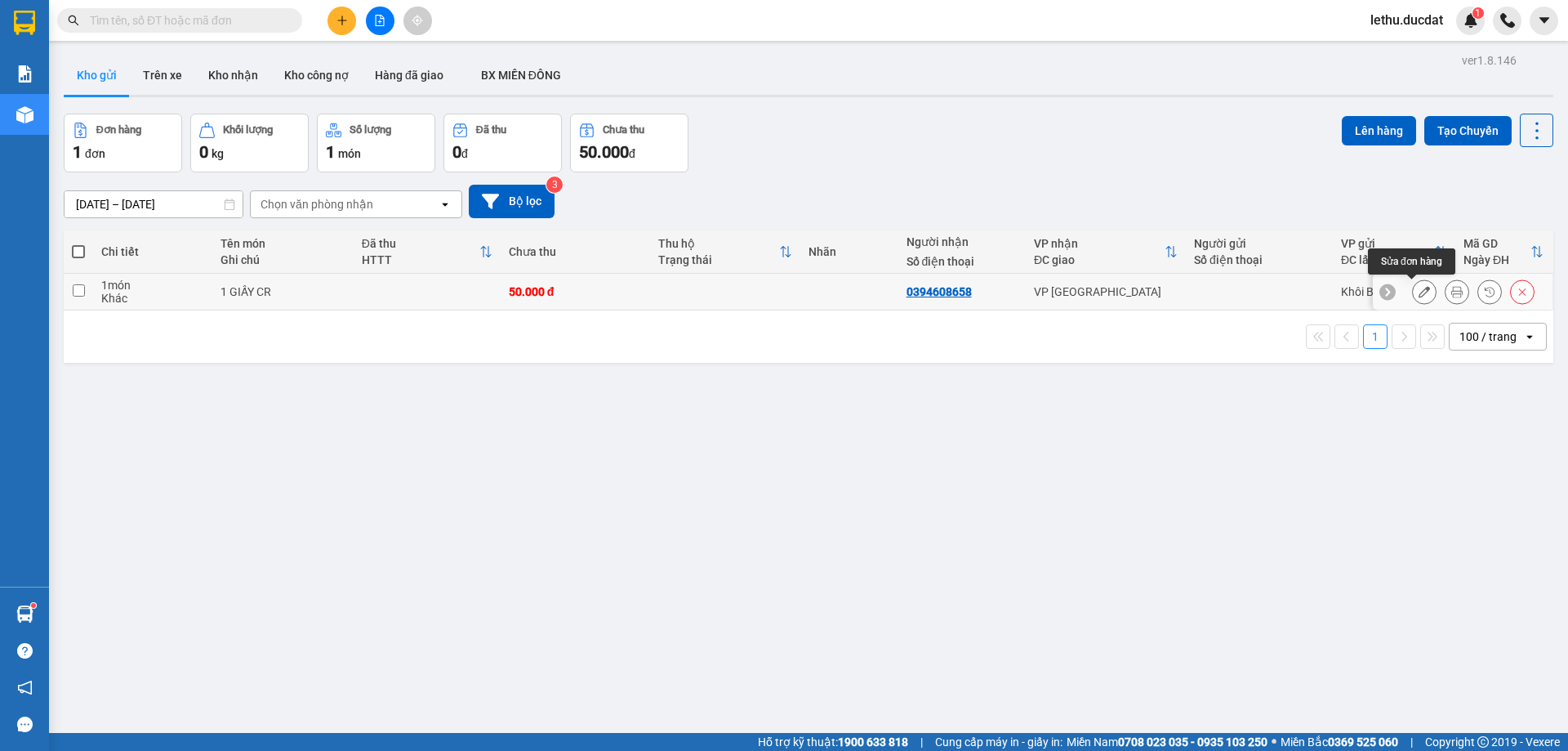
click at [1413, 292] on button at bounding box center [1424, 292] width 23 height 28
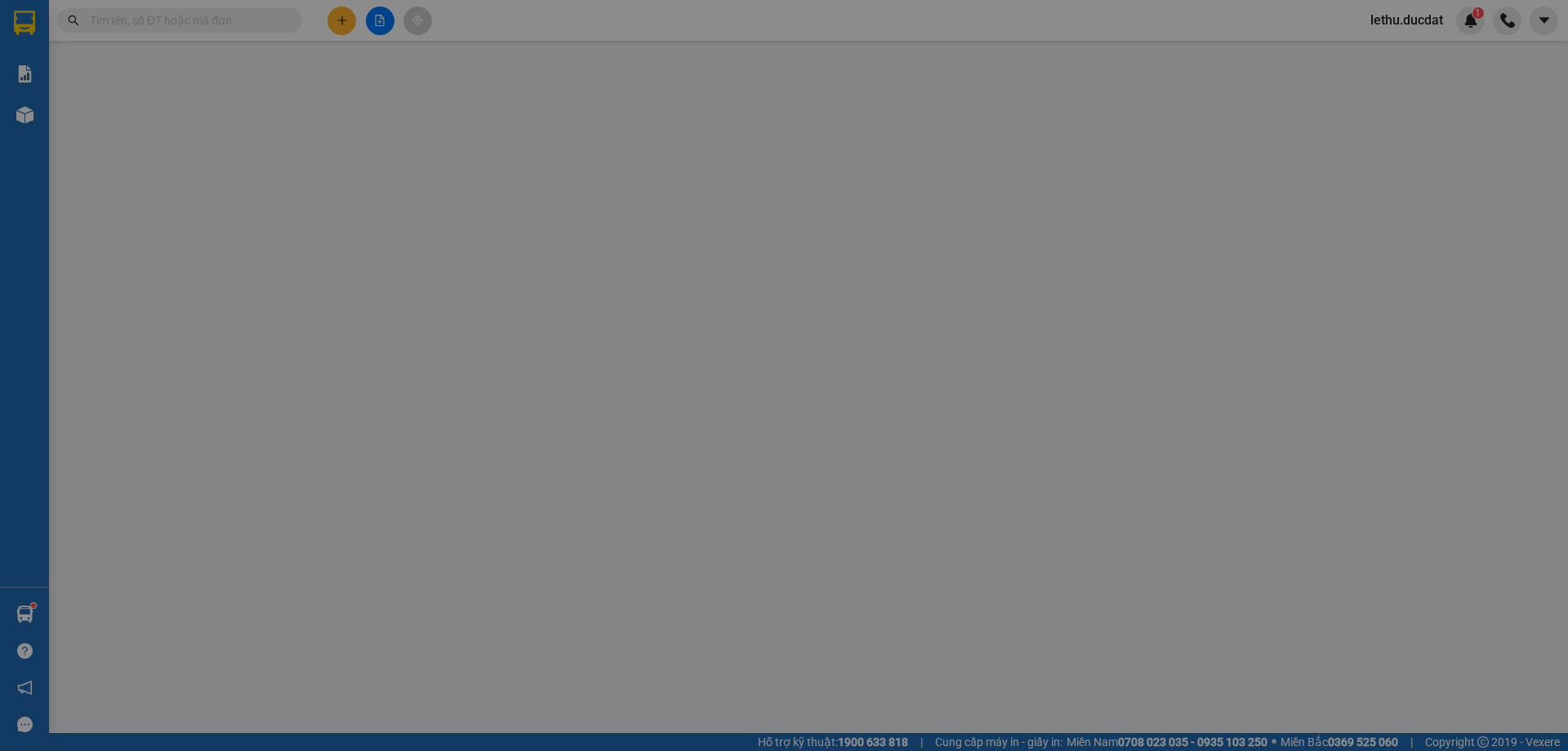
type input "0394608658"
type input "0"
type input "50.000"
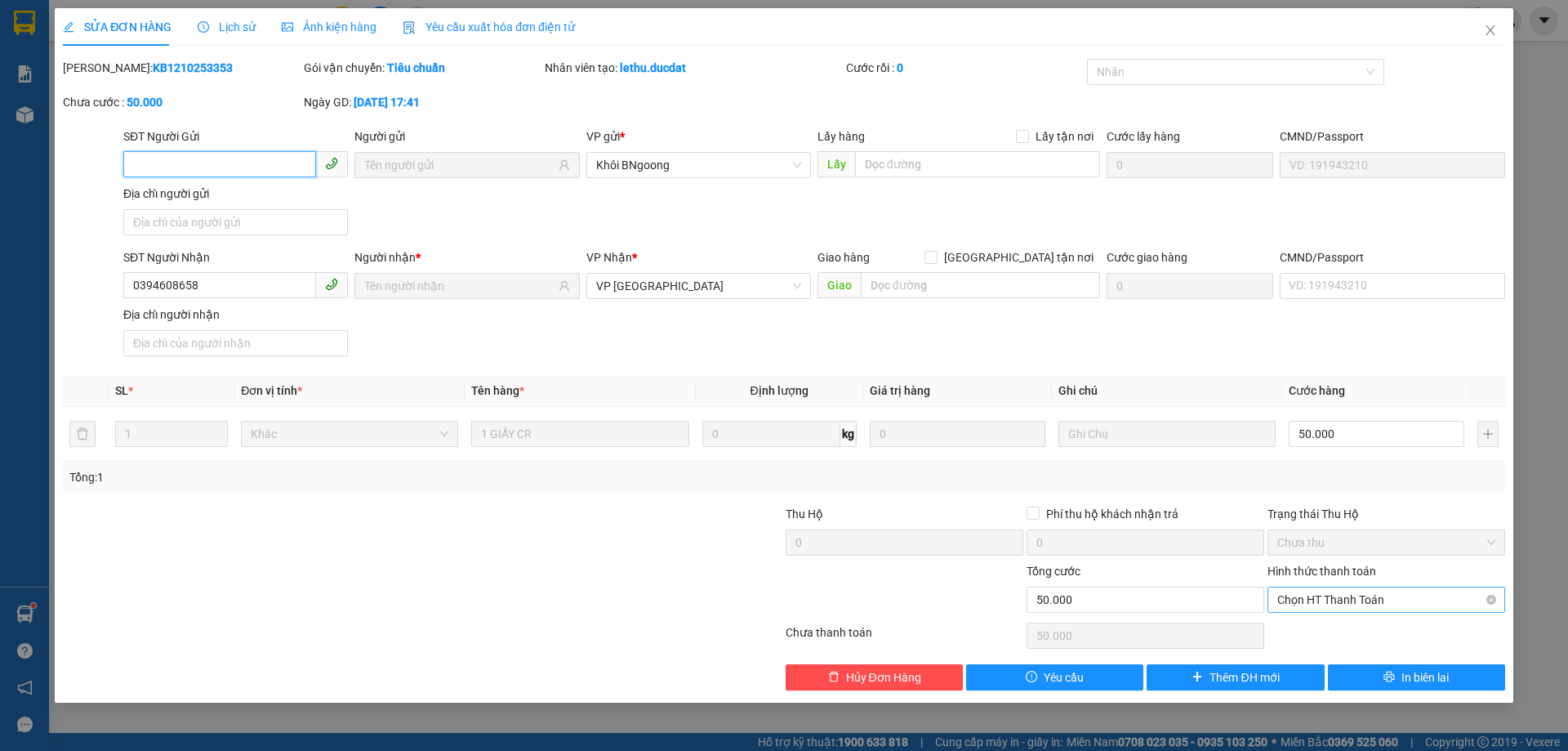
click at [1317, 592] on span "Chọn HT Thanh Toán" at bounding box center [1385, 599] width 218 height 24
click at [1320, 462] on div "Tại văn phòng" at bounding box center [1385, 462] width 218 height 18
type input "0"
drag, startPoint x: 202, startPoint y: 287, endPoint x: 0, endPoint y: 265, distance: 203.2
click at [0, 265] on div "SỬA ĐƠN HÀNG Lịch sử Ảnh kiện hàng Yêu cầu xuất hóa đơn điện tử Total Paid Fee …" at bounding box center [784, 375] width 1568 height 751
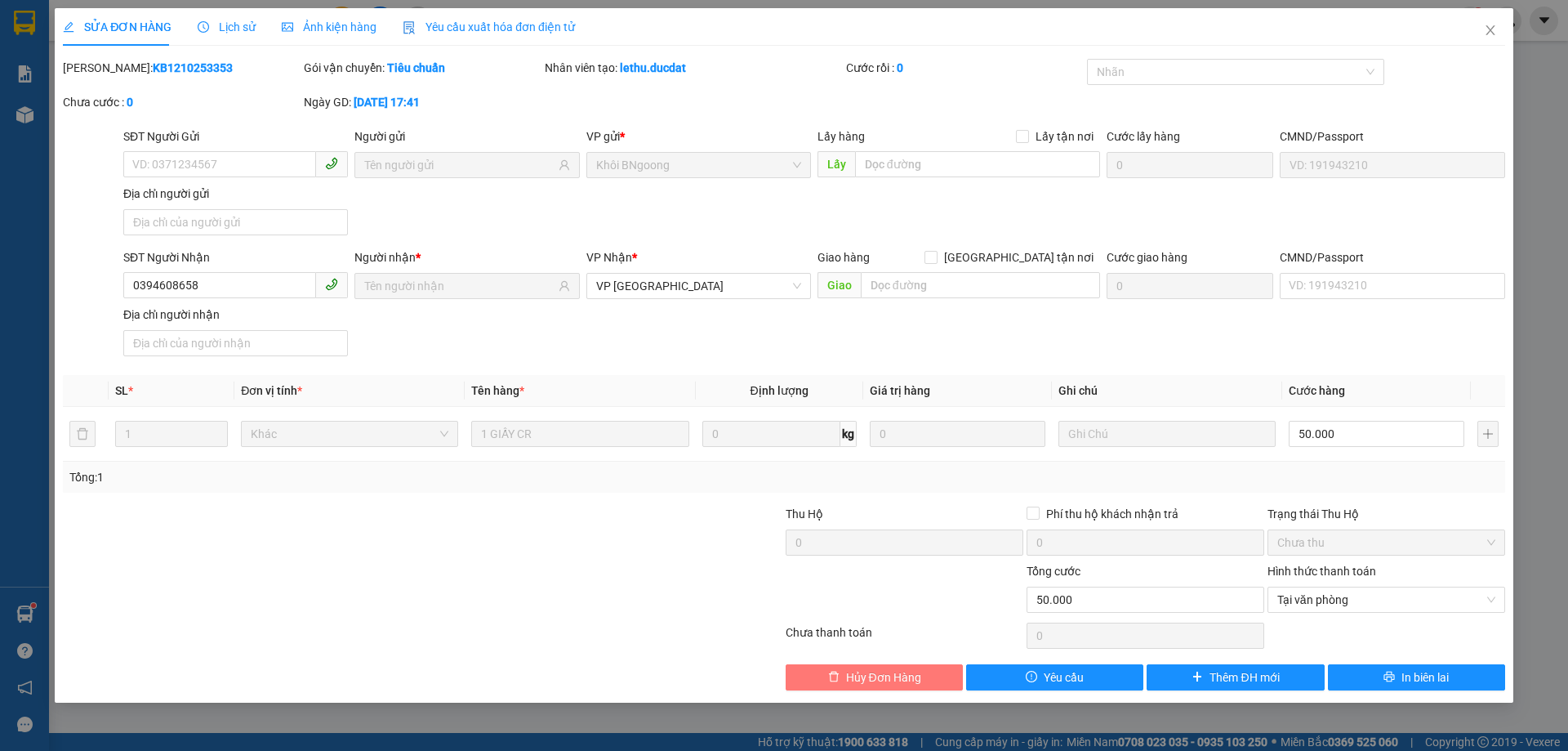
click at [893, 676] on span "Hủy Đơn Hàng" at bounding box center [883, 677] width 75 height 18
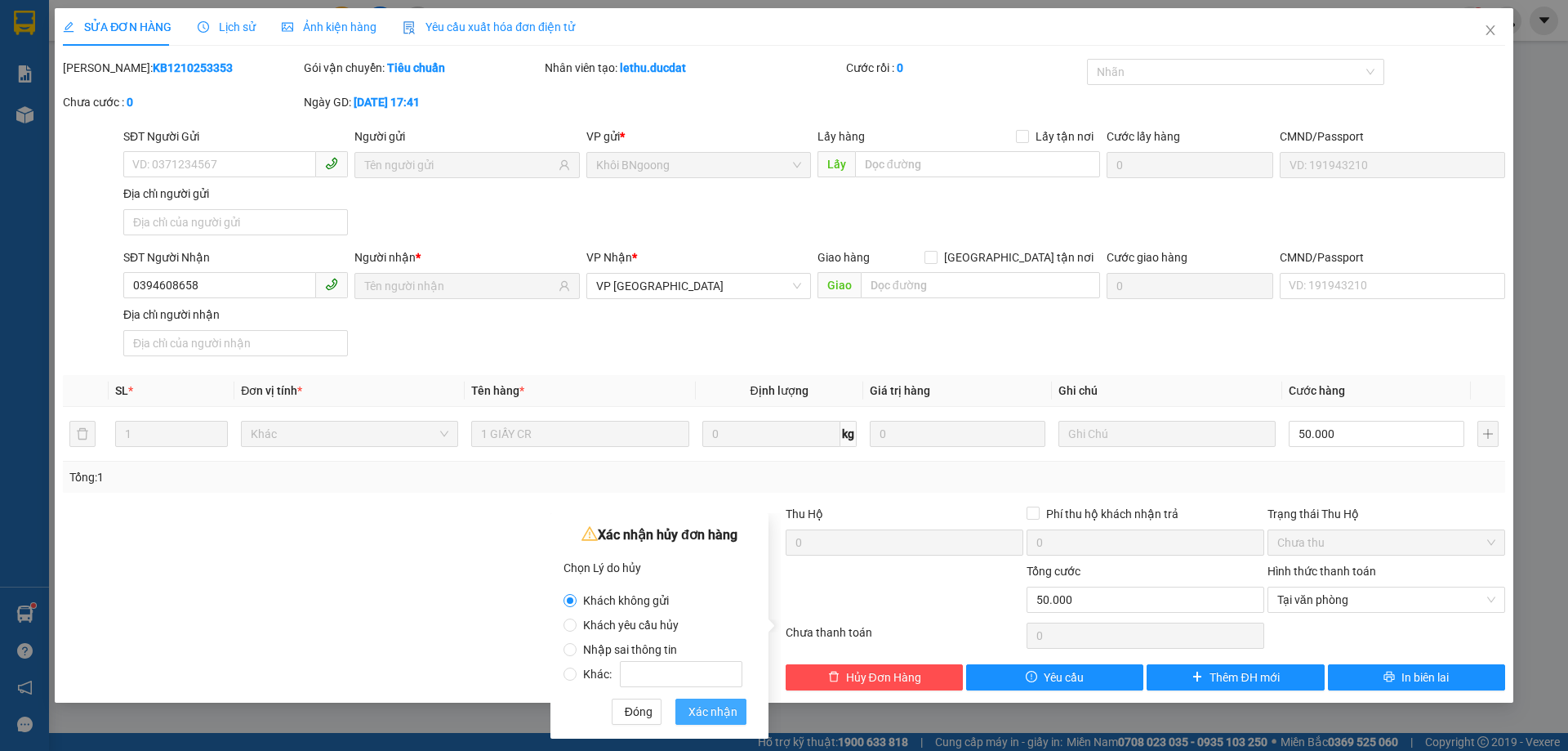
click at [717, 708] on span "Xác nhận" at bounding box center [713, 711] width 49 height 18
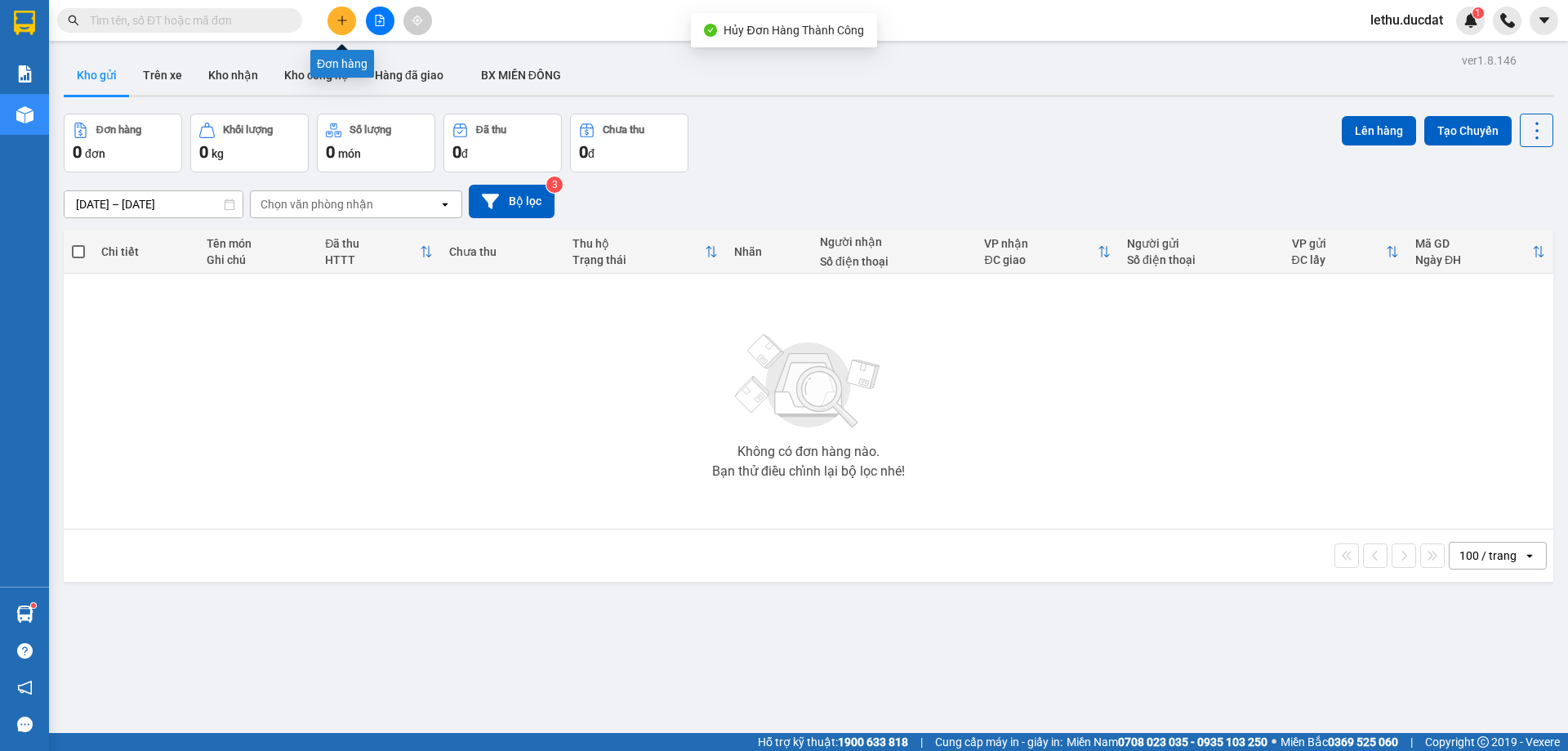
click at [340, 22] on icon "plus" at bounding box center [342, 21] width 11 height 11
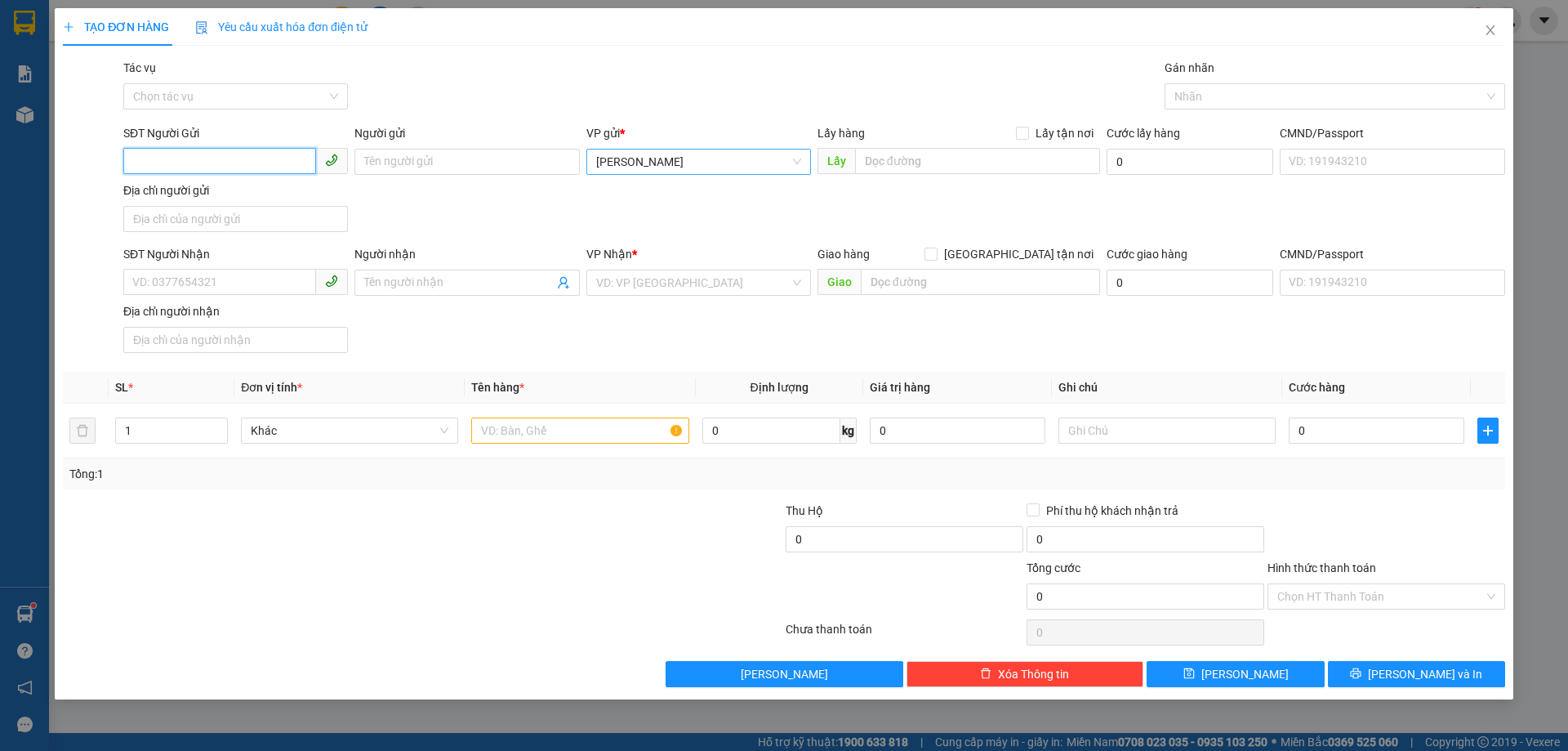
click at [639, 163] on span "[PERSON_NAME]" at bounding box center [699, 162] width 205 height 24
type input "K"
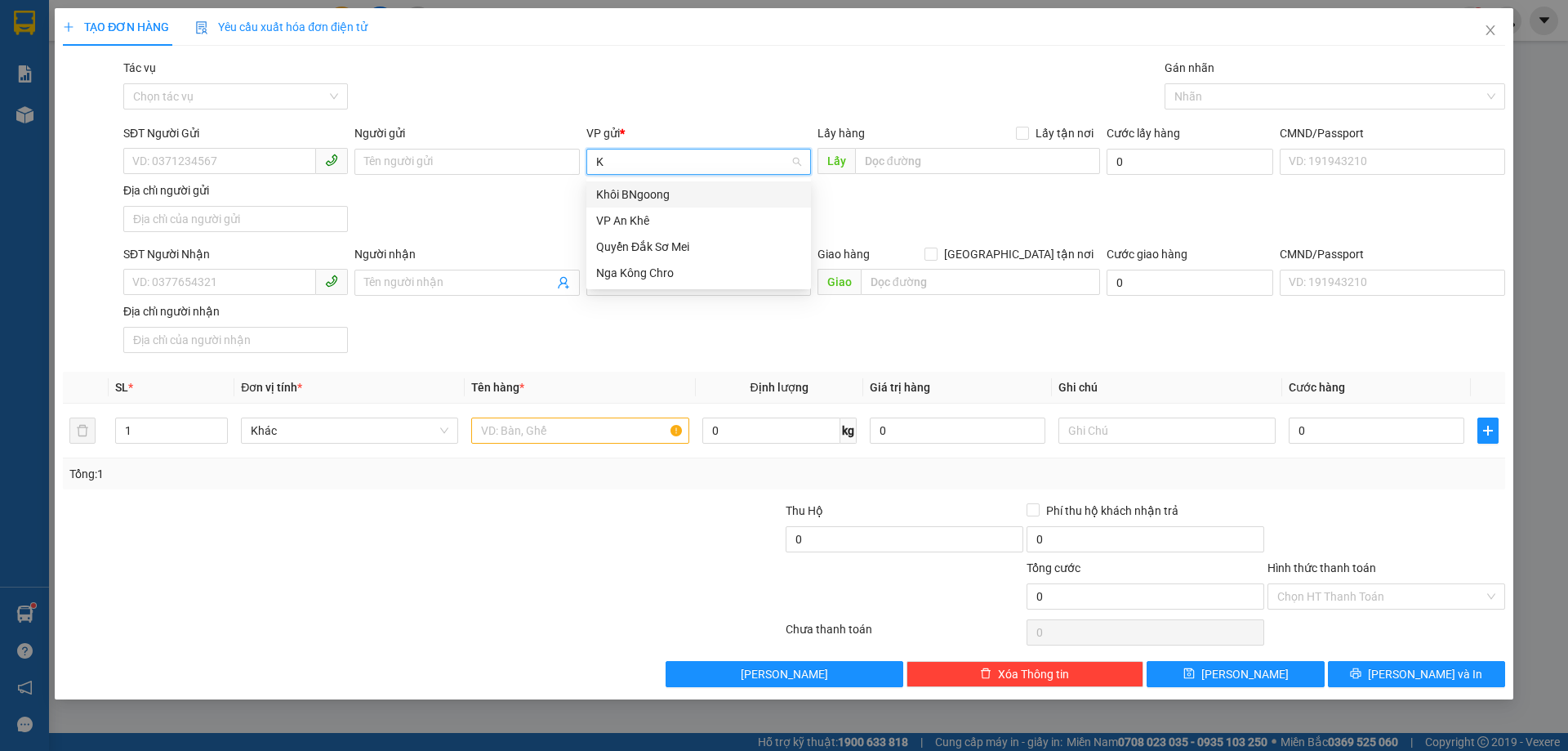
click at [633, 188] on div "Khôi BNgoong" at bounding box center [699, 194] width 205 height 18
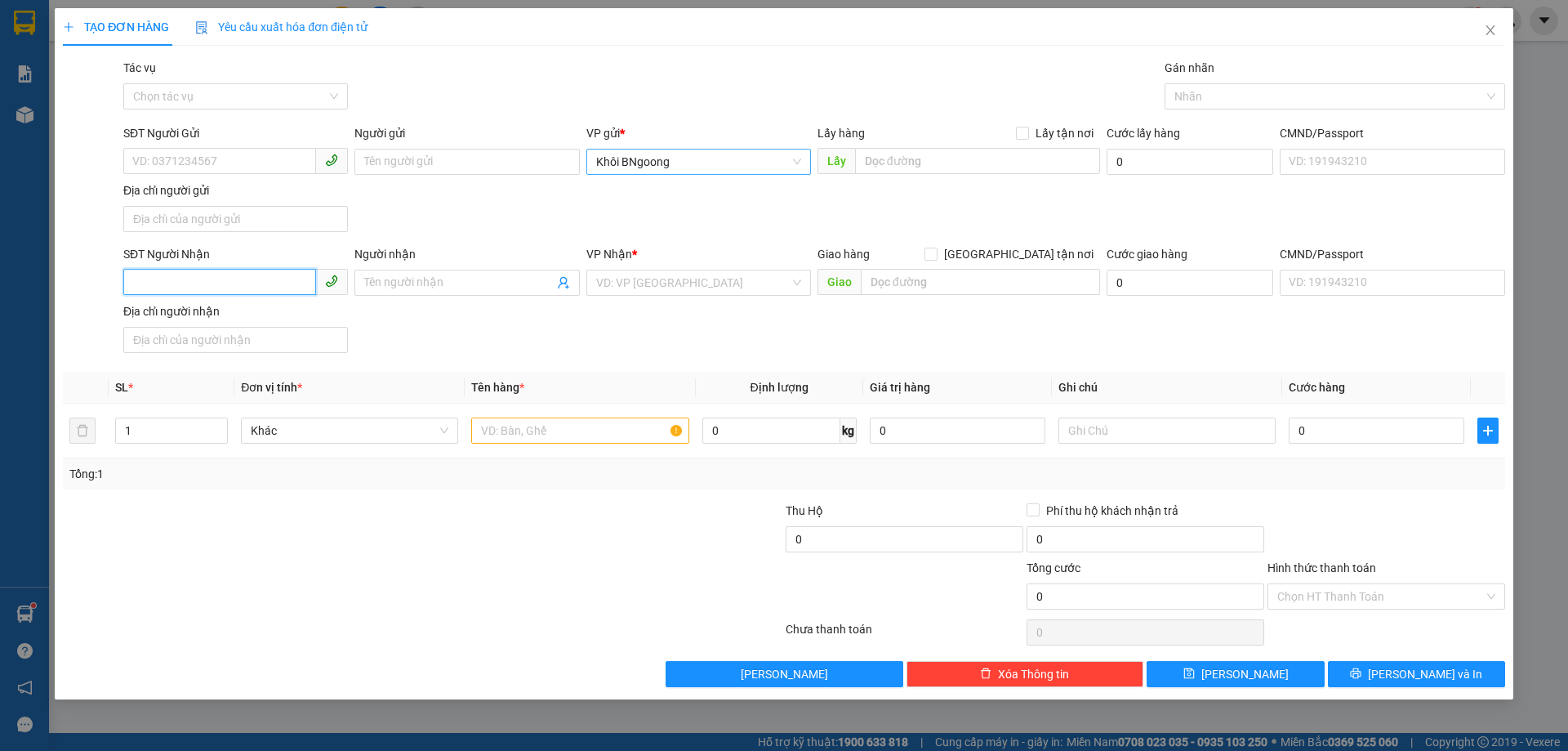
click at [178, 278] on input "SĐT Người Nhận" at bounding box center [219, 282] width 193 height 26
click at [185, 283] on input "SĐT Người Nhận" at bounding box center [219, 282] width 193 height 26
paste input "0394608658"
type input "0394608658"
click at [622, 286] on input "search" at bounding box center [692, 283] width 193 height 24
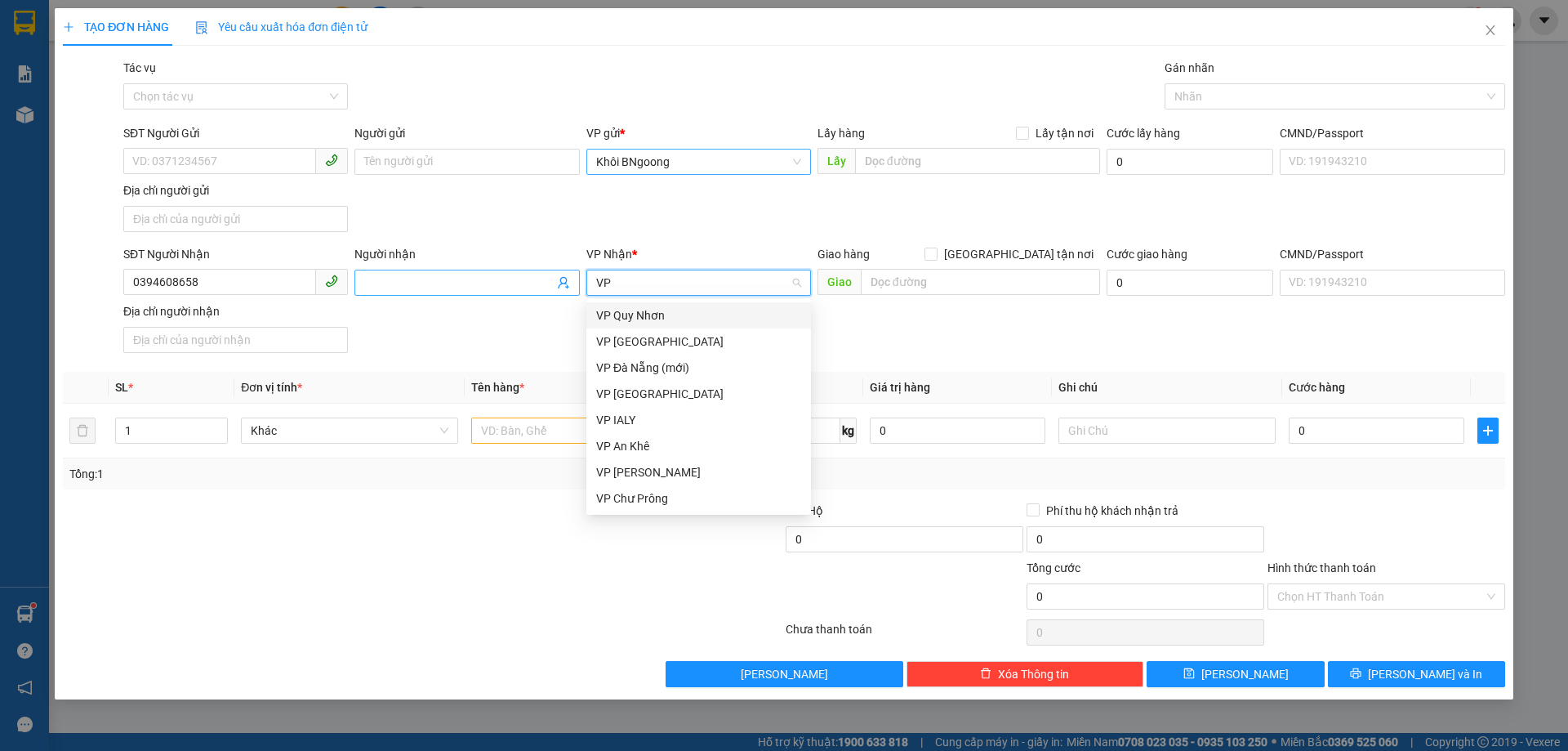
type input "VP D"
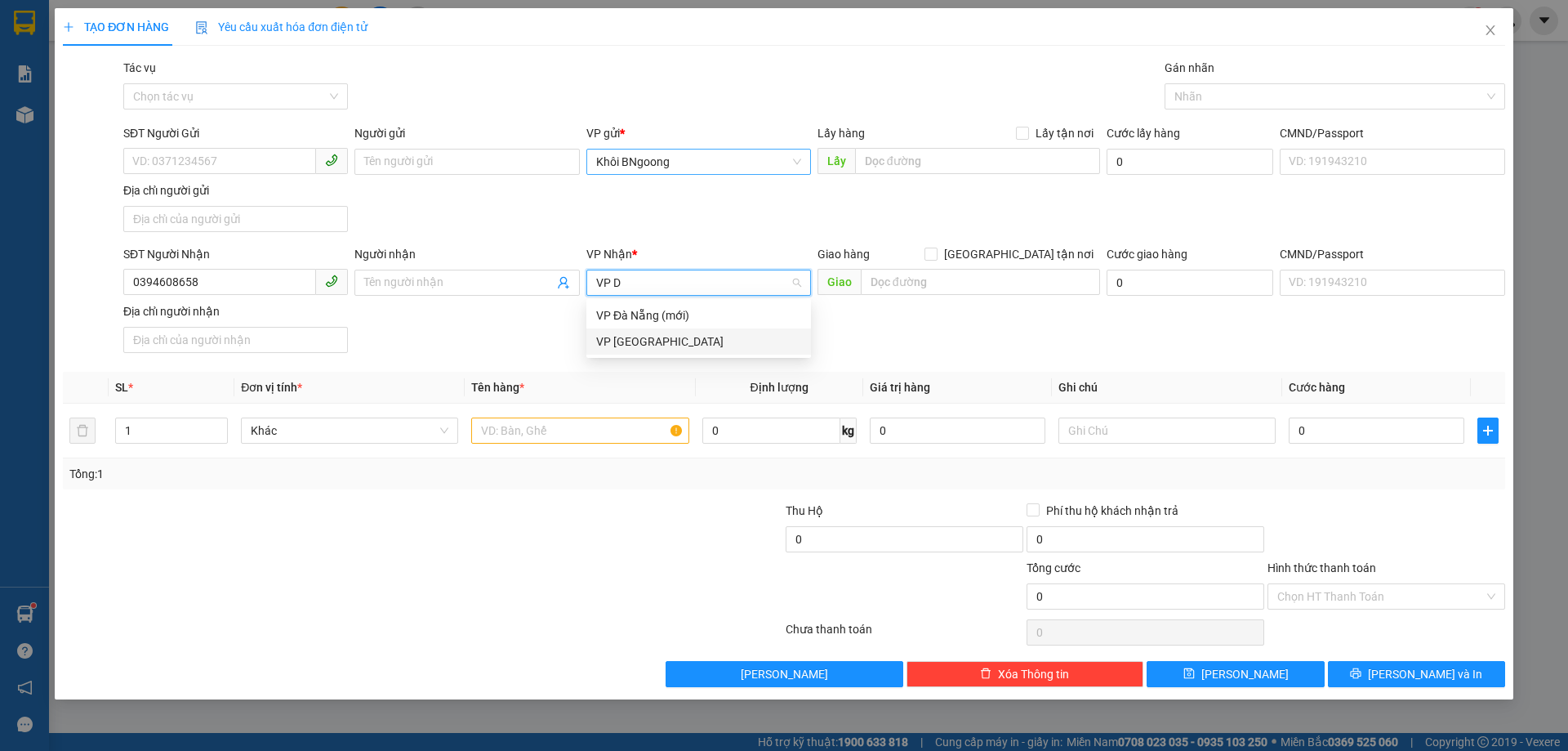
click at [641, 339] on div "VP [GEOGRAPHIC_DATA]" at bounding box center [699, 341] width 205 height 18
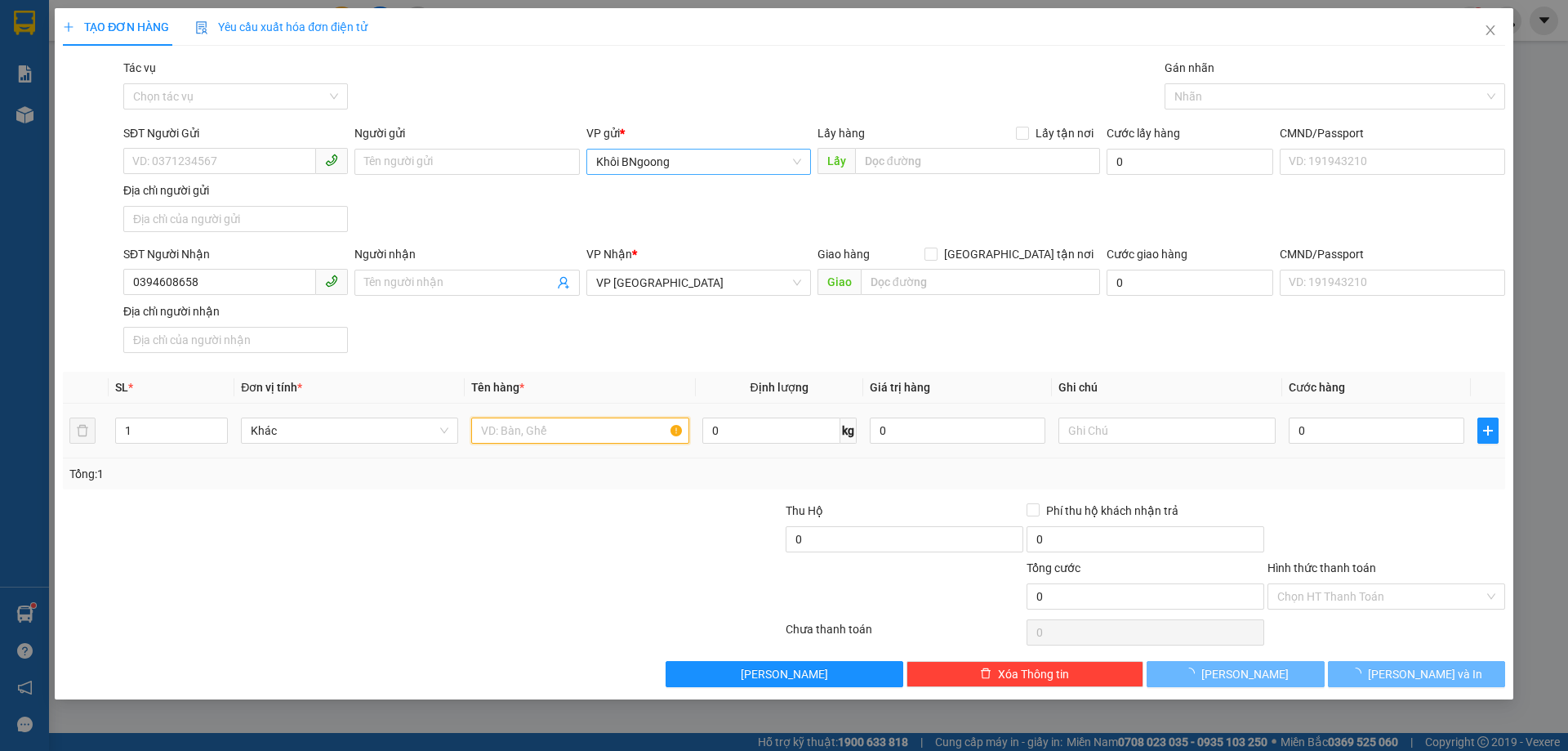
click at [491, 428] on input "text" at bounding box center [579, 431] width 218 height 26
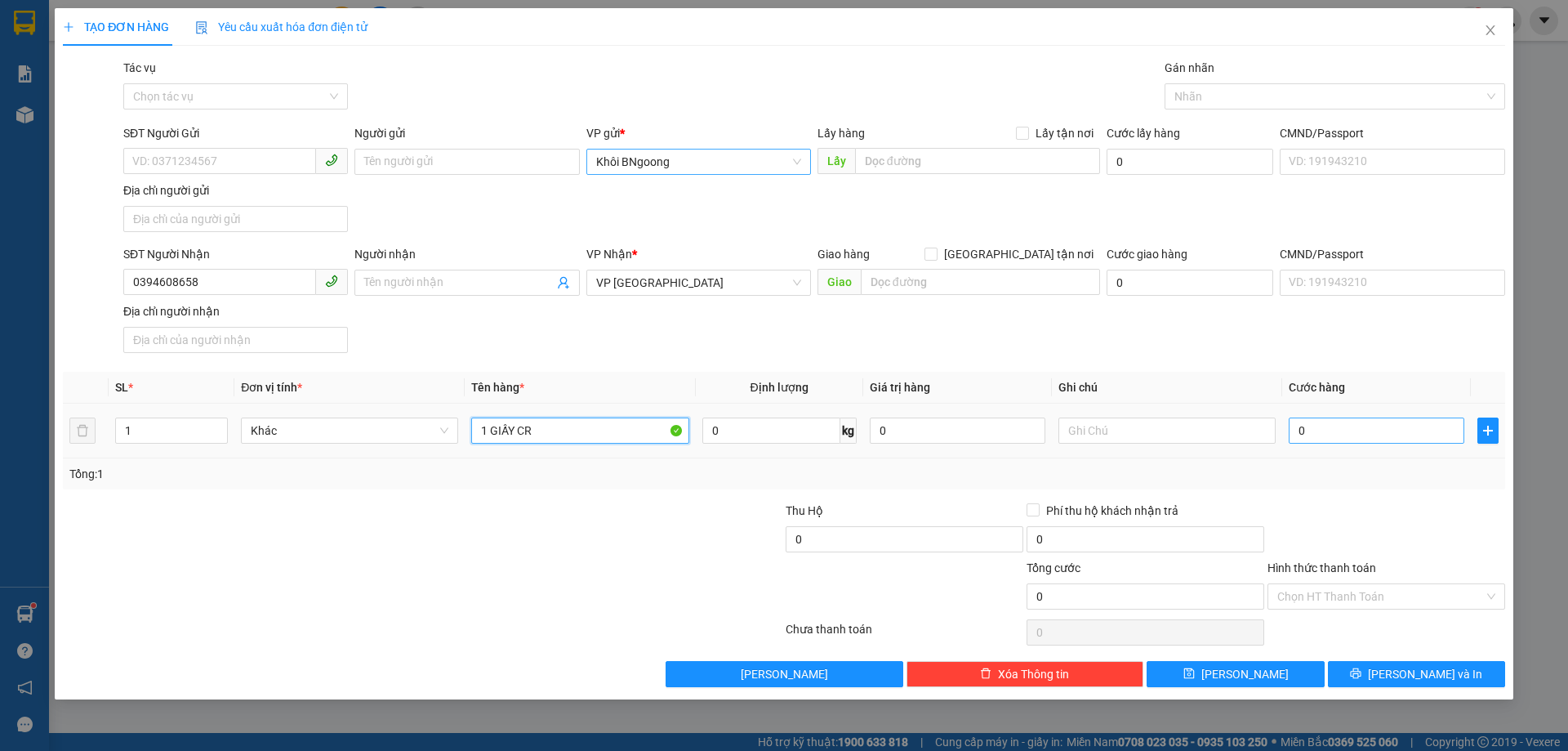
type input "1 GIẤY CR"
click at [1316, 422] on input "0" at bounding box center [1376, 431] width 175 height 26
type input "5"
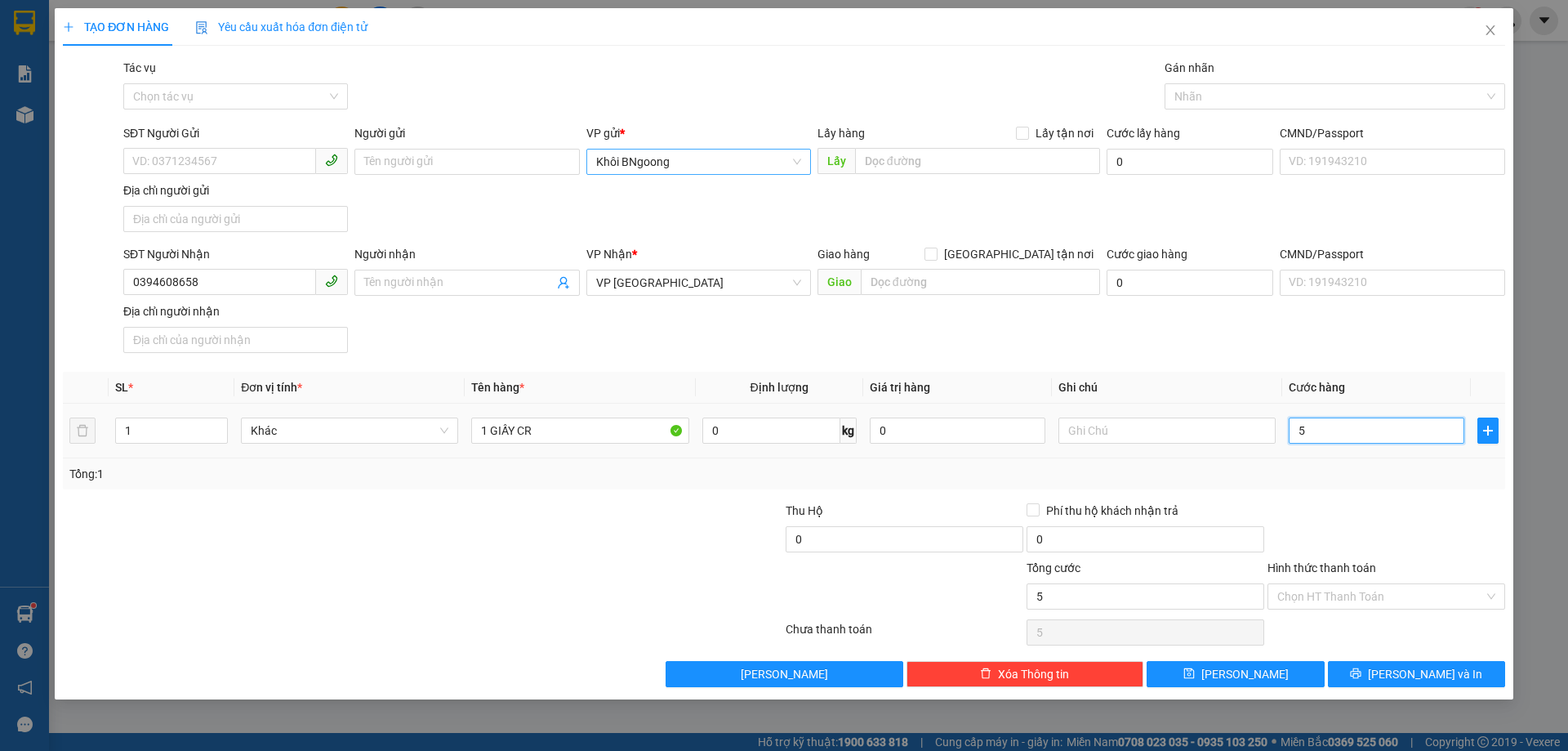
type input "50"
type input "500"
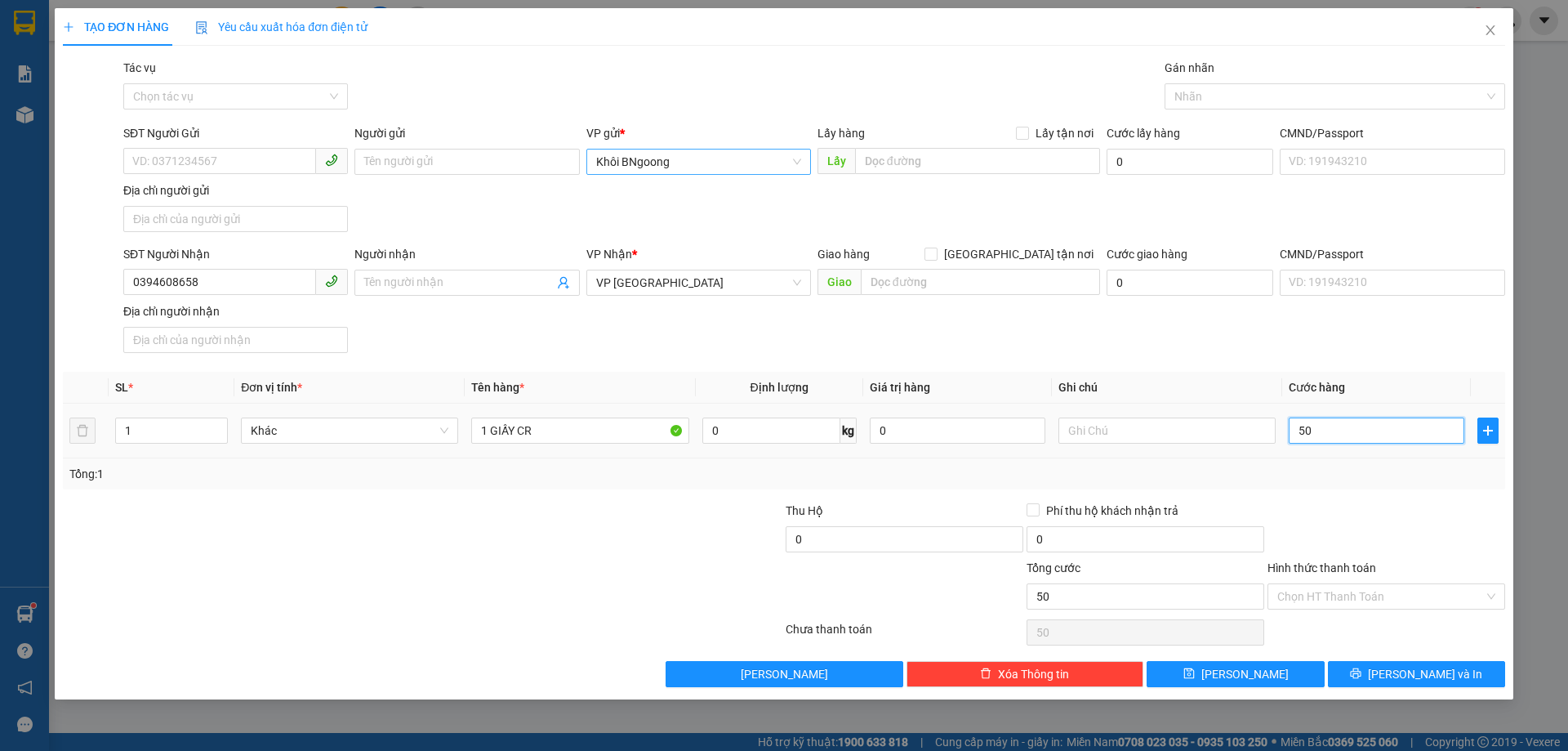
type input "500"
type input "5.000"
type input "50.000"
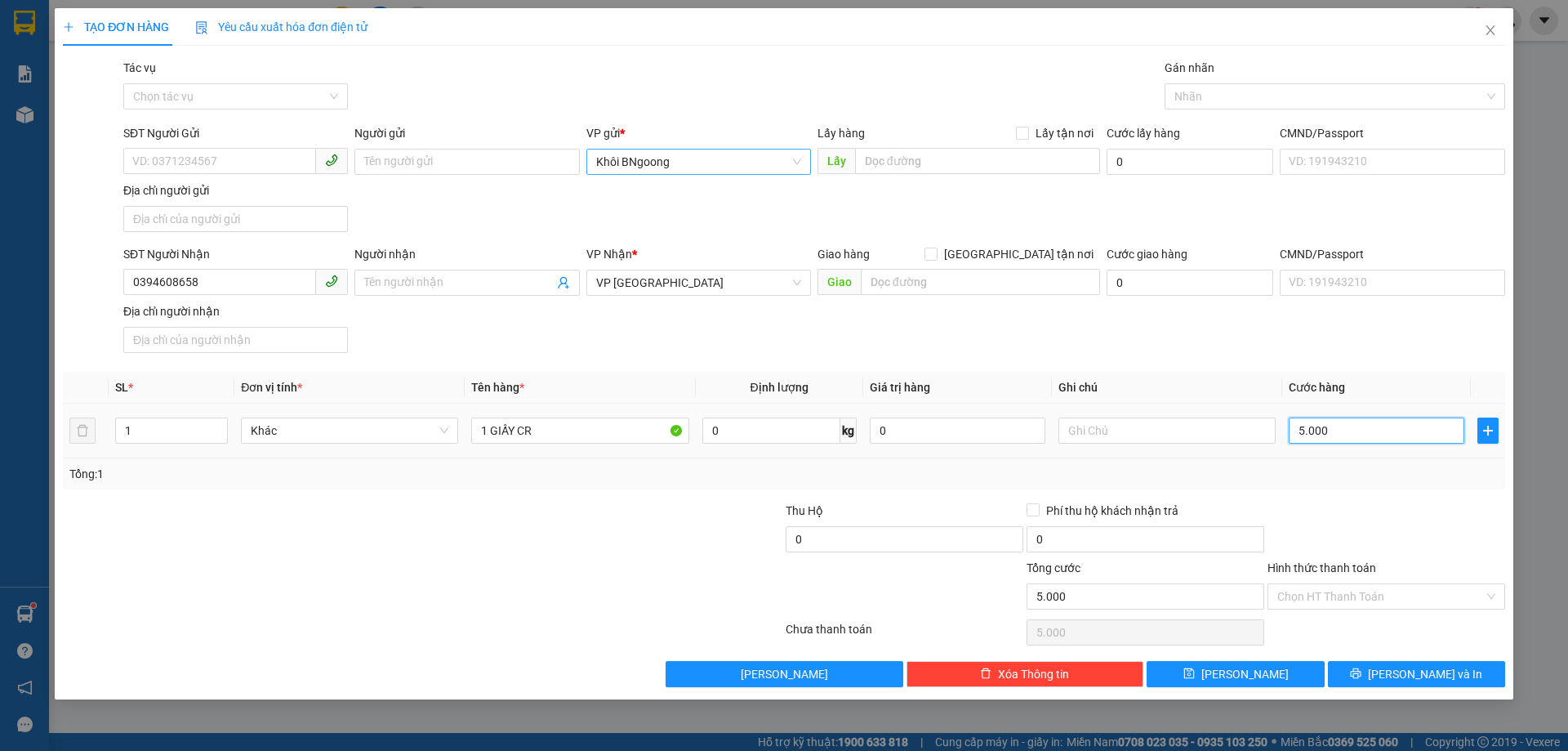
type input "50.000"
click at [1323, 590] on input "Hình thức thanh toán" at bounding box center [1380, 596] width 206 height 24
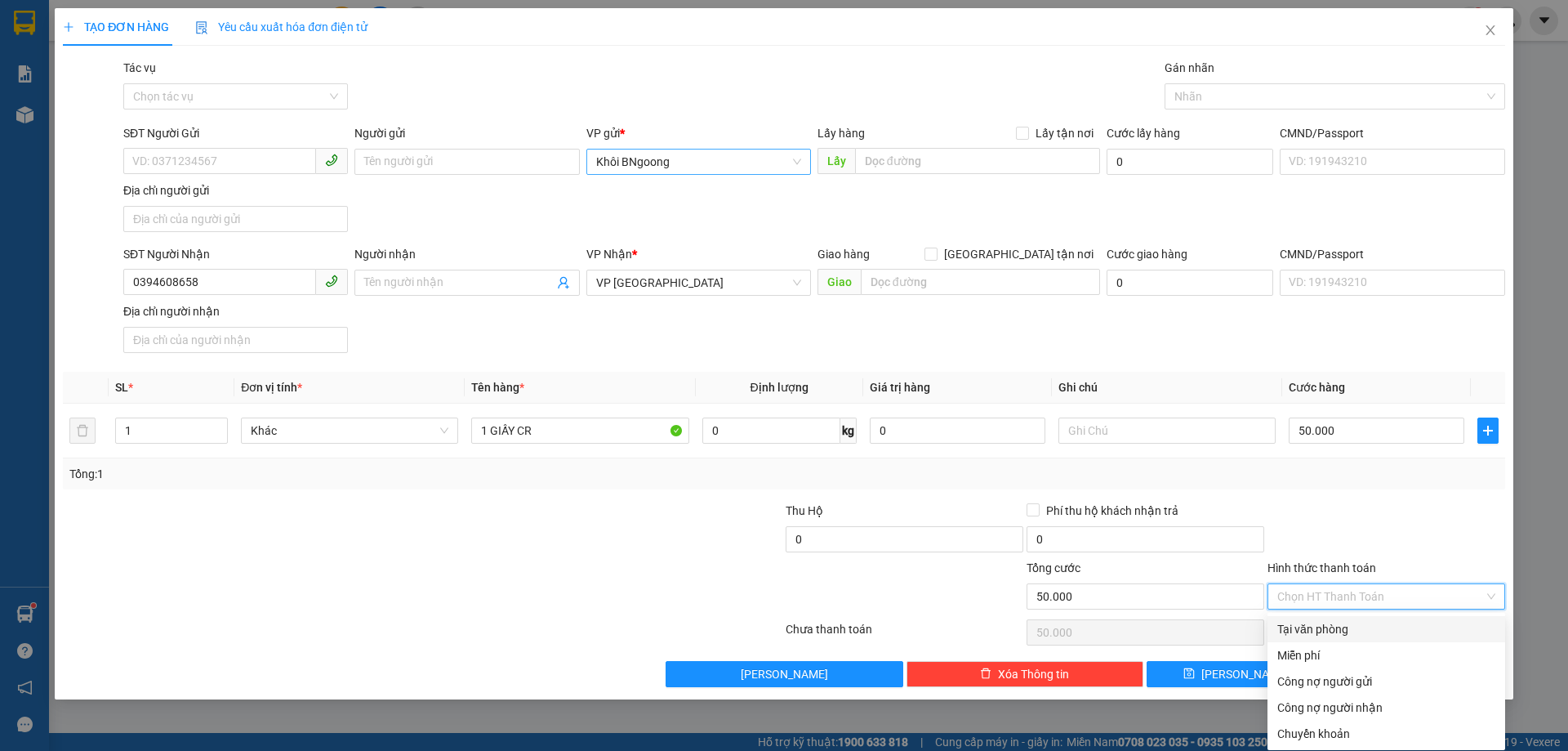
click at [1316, 625] on div "Tại văn phòng" at bounding box center [1385, 629] width 218 height 18
type input "0"
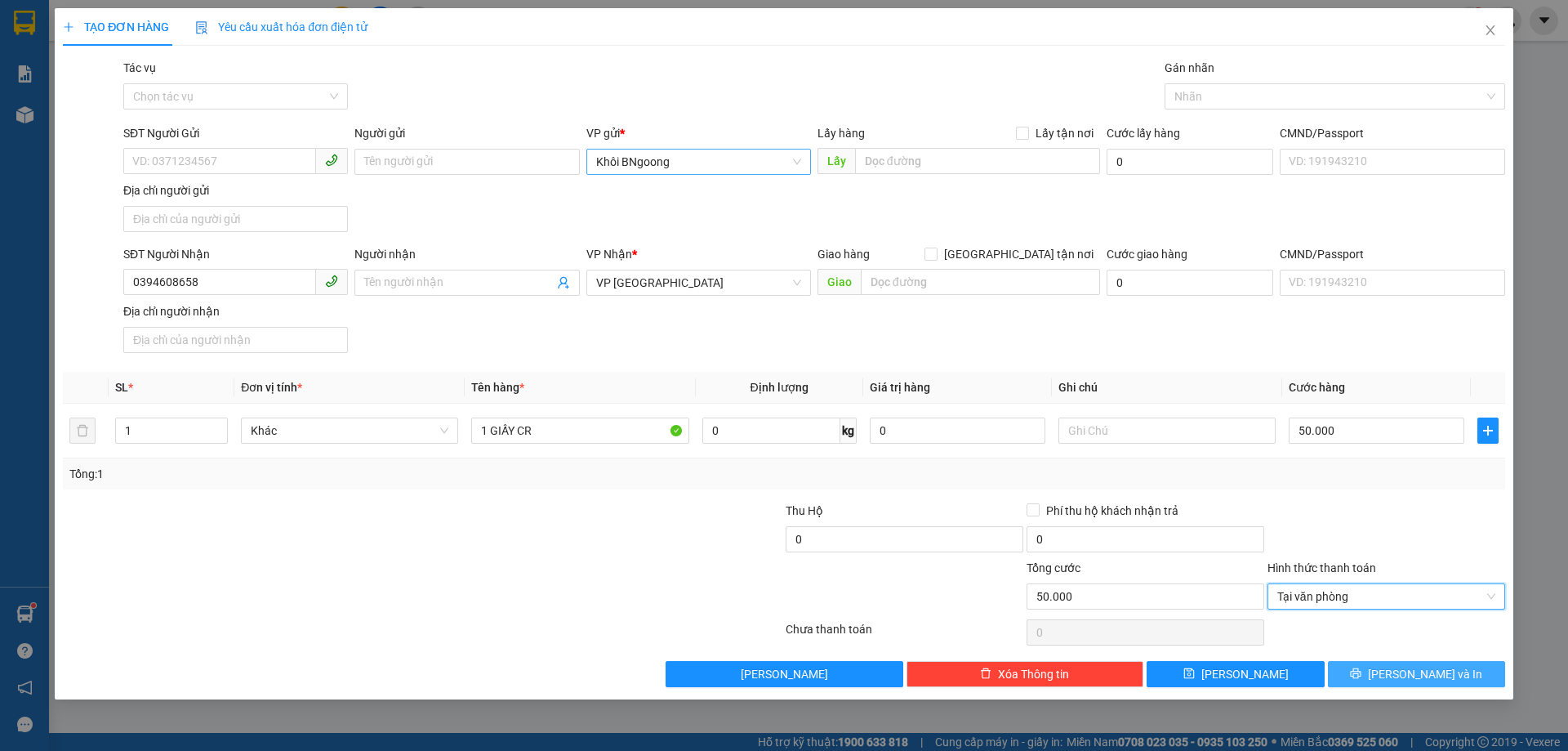
click at [1361, 672] on icon "printer" at bounding box center [1355, 673] width 10 height 10
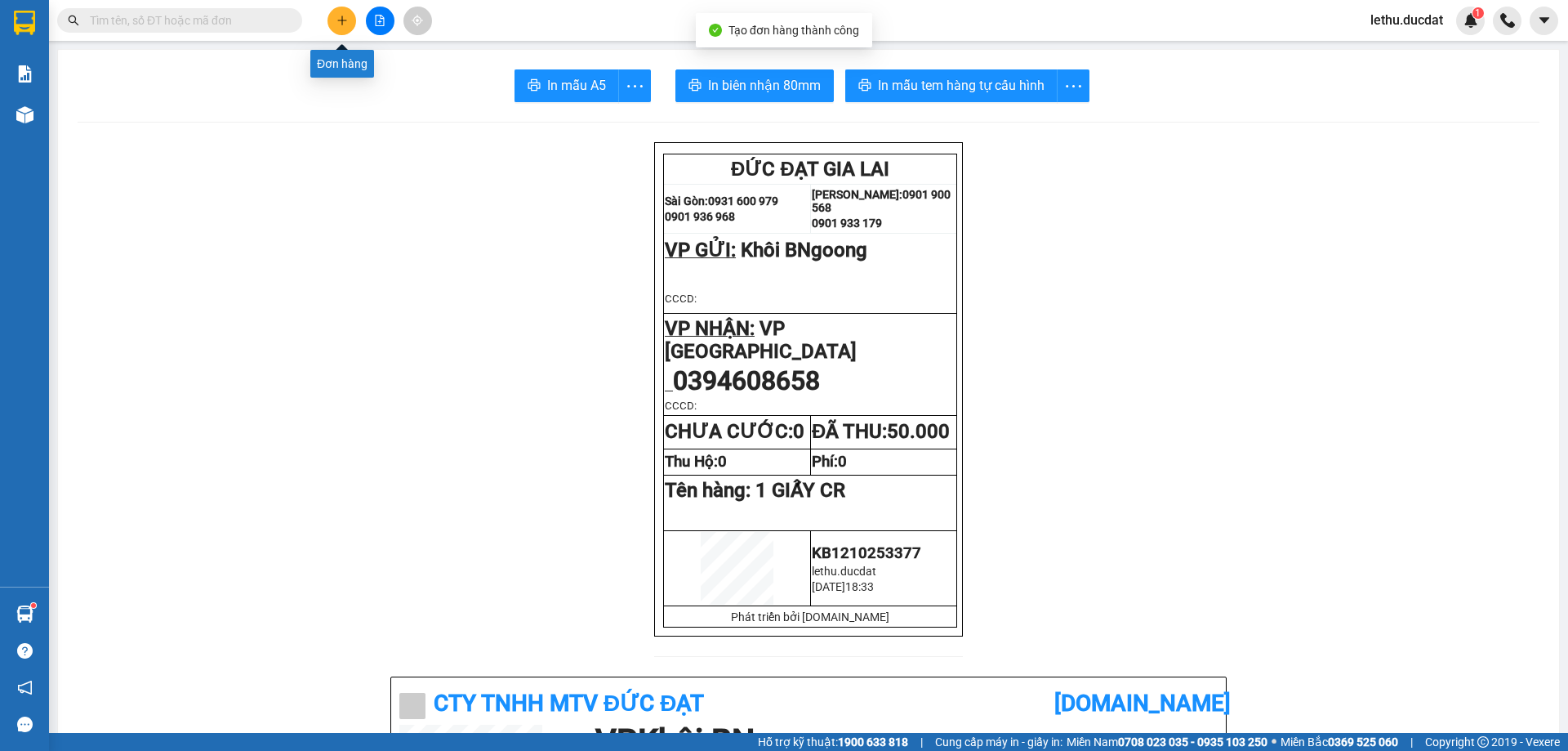
click at [339, 15] on icon "plus" at bounding box center [342, 21] width 11 height 11
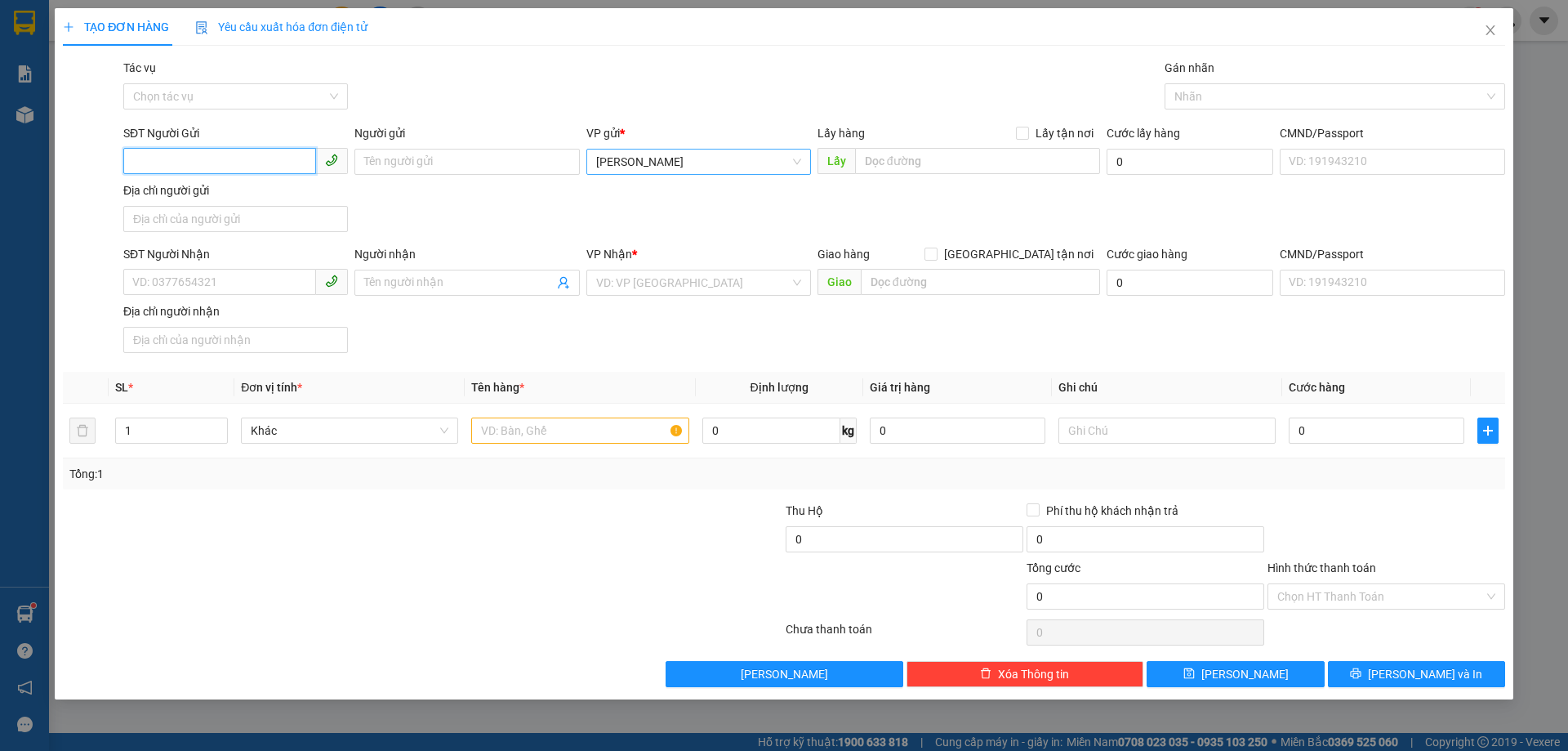
click at [648, 169] on span "[PERSON_NAME]" at bounding box center [699, 162] width 205 height 24
type input "KHÔI"
click at [621, 200] on div "Khôi BNgoong" at bounding box center [699, 194] width 205 height 18
click at [186, 286] on input "SĐT Người Nhận" at bounding box center [219, 282] width 193 height 26
click at [206, 173] on input "SĐT Người Gửi" at bounding box center [219, 161] width 193 height 26
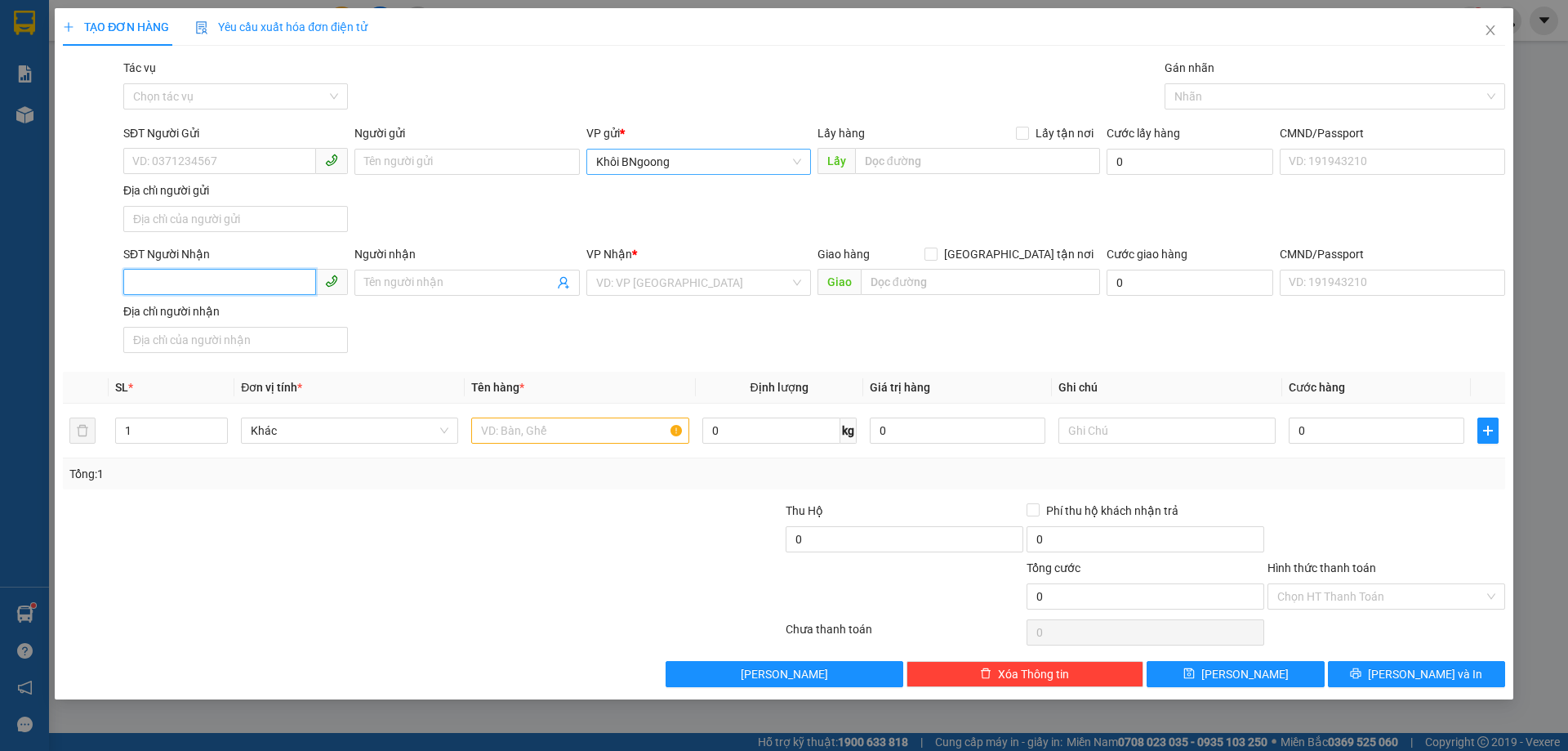
click at [218, 287] on input "SĐT Người Nhận" at bounding box center [219, 282] width 193 height 26
click at [154, 273] on input "0788563000" at bounding box center [219, 282] width 193 height 26
click at [156, 273] on input "0788563000" at bounding box center [219, 282] width 193 height 26
click at [175, 276] on input "0788563000" at bounding box center [219, 282] width 193 height 26
click at [223, 284] on input "0788563000" at bounding box center [219, 282] width 193 height 26
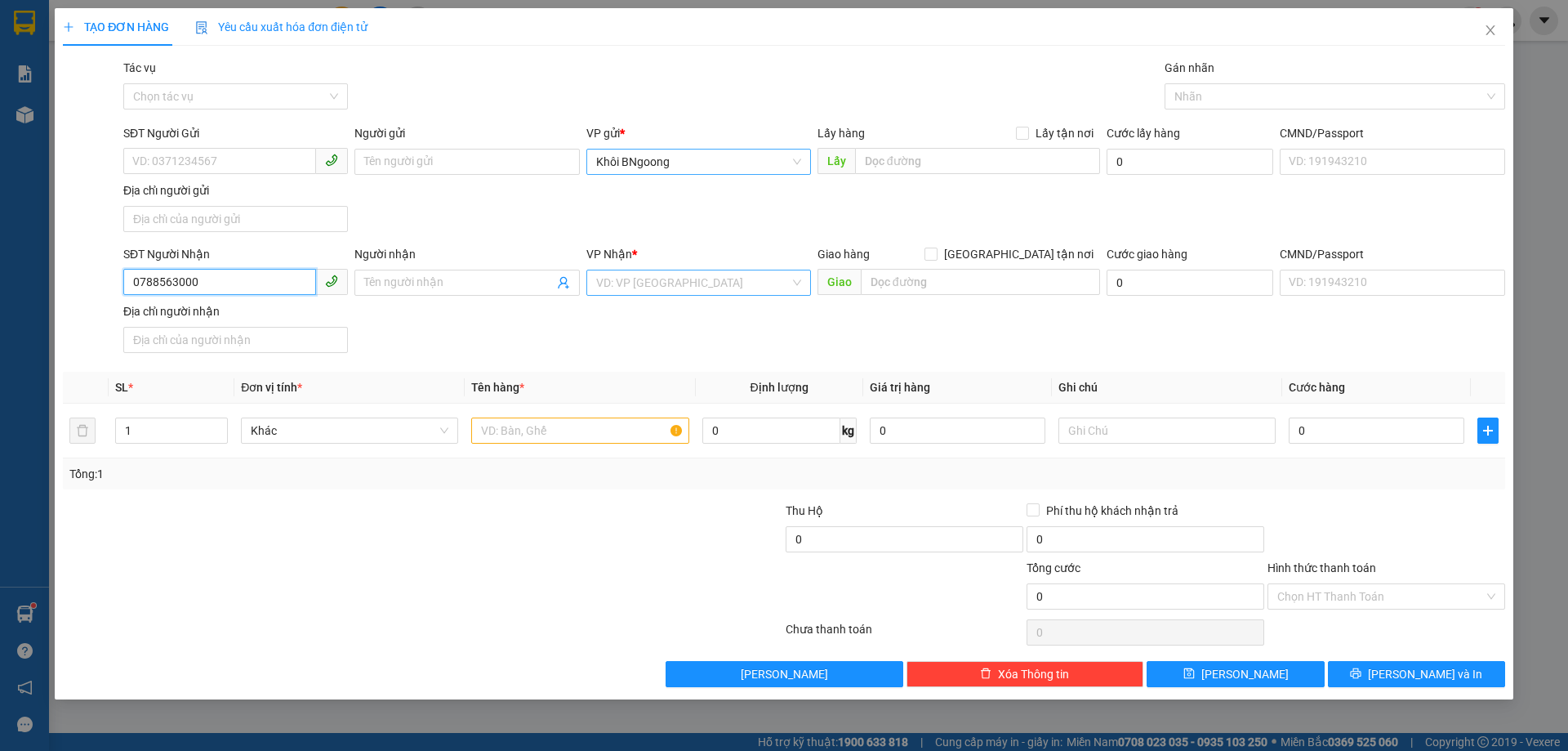
type input "0788563000"
click at [609, 290] on input "search" at bounding box center [692, 283] width 193 height 24
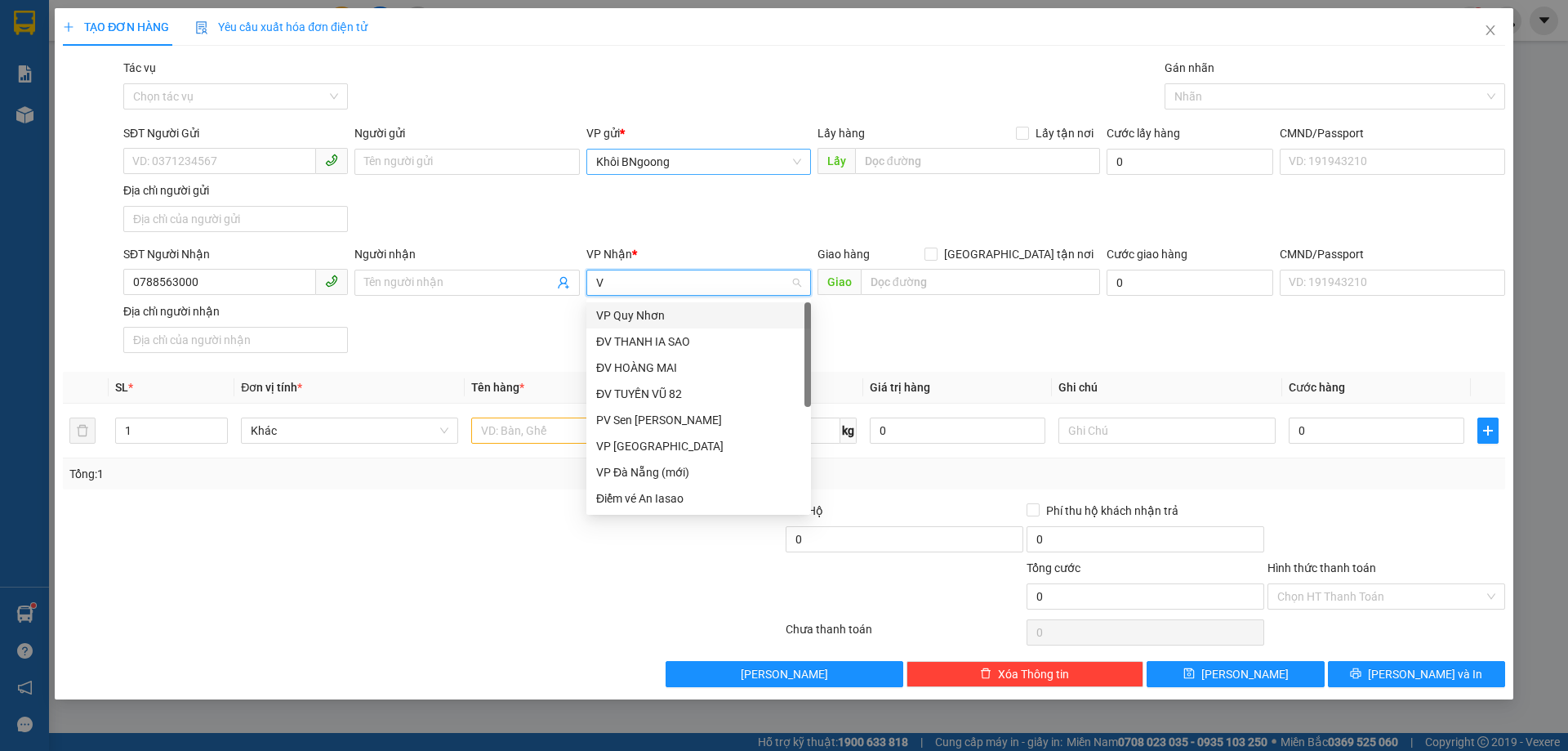
type input "VP"
click at [634, 390] on div "VP [GEOGRAPHIC_DATA]" at bounding box center [699, 393] width 205 height 18
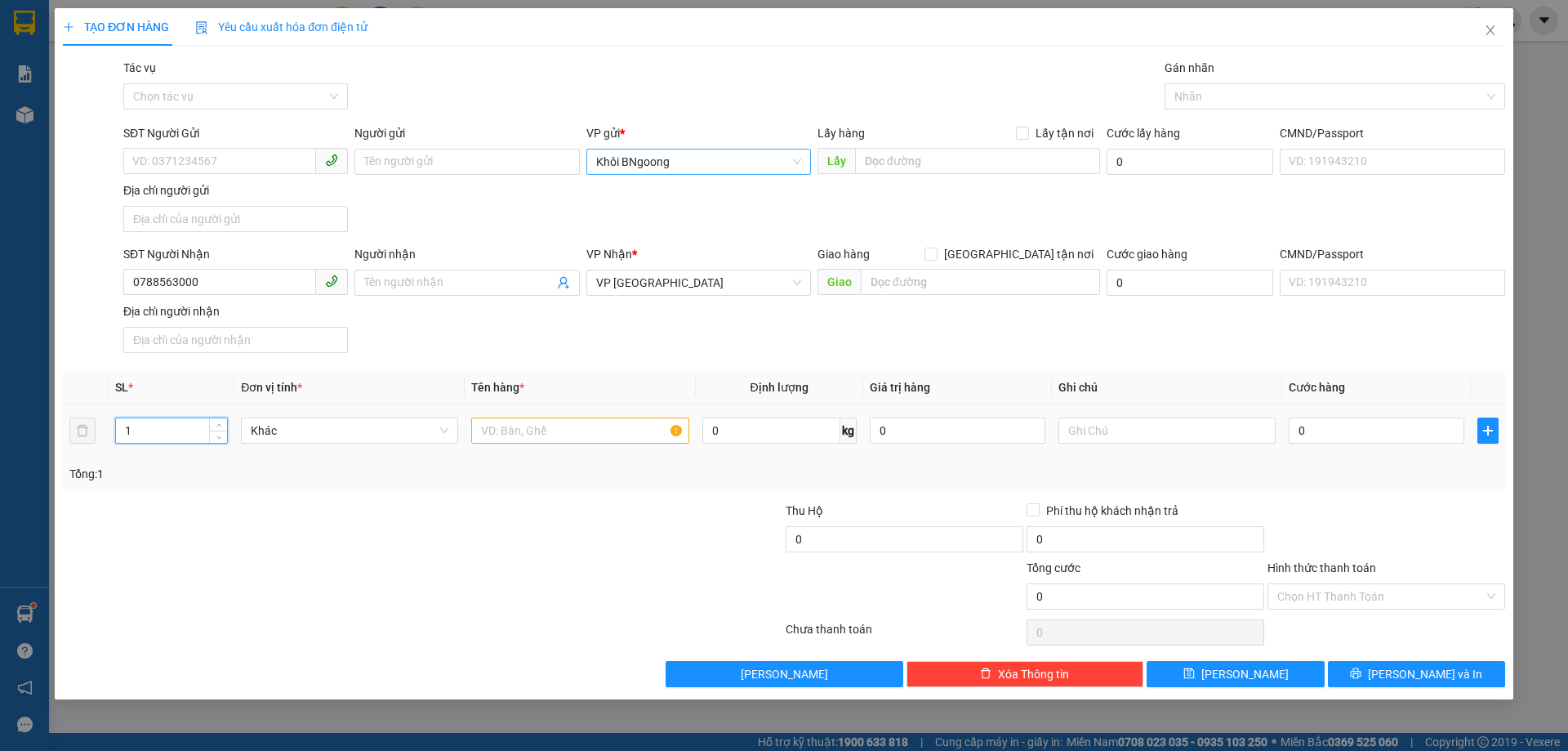
click at [155, 432] on input "1" at bounding box center [171, 431] width 111 height 24
type input "1"
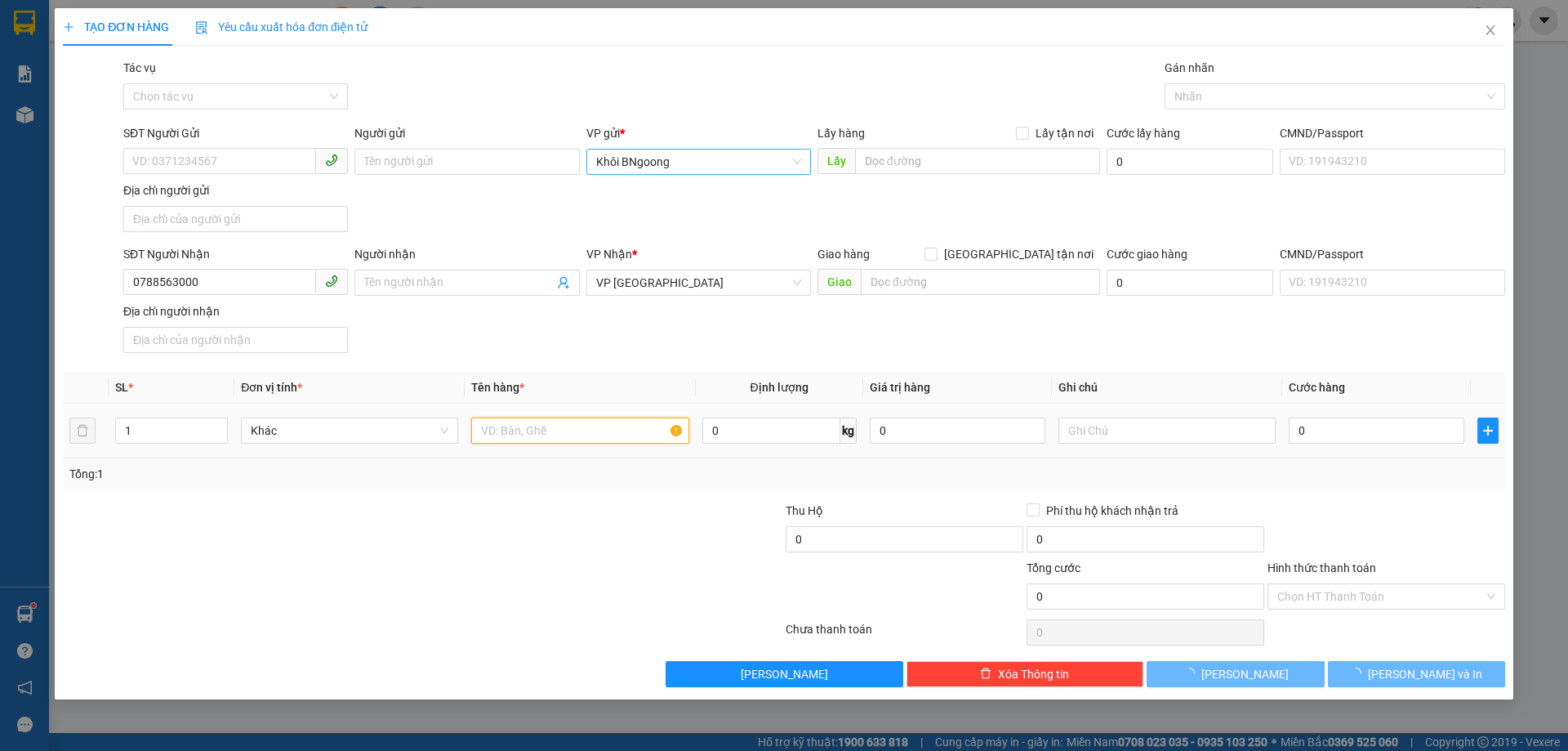
click at [496, 439] on input "text" at bounding box center [579, 431] width 218 height 26
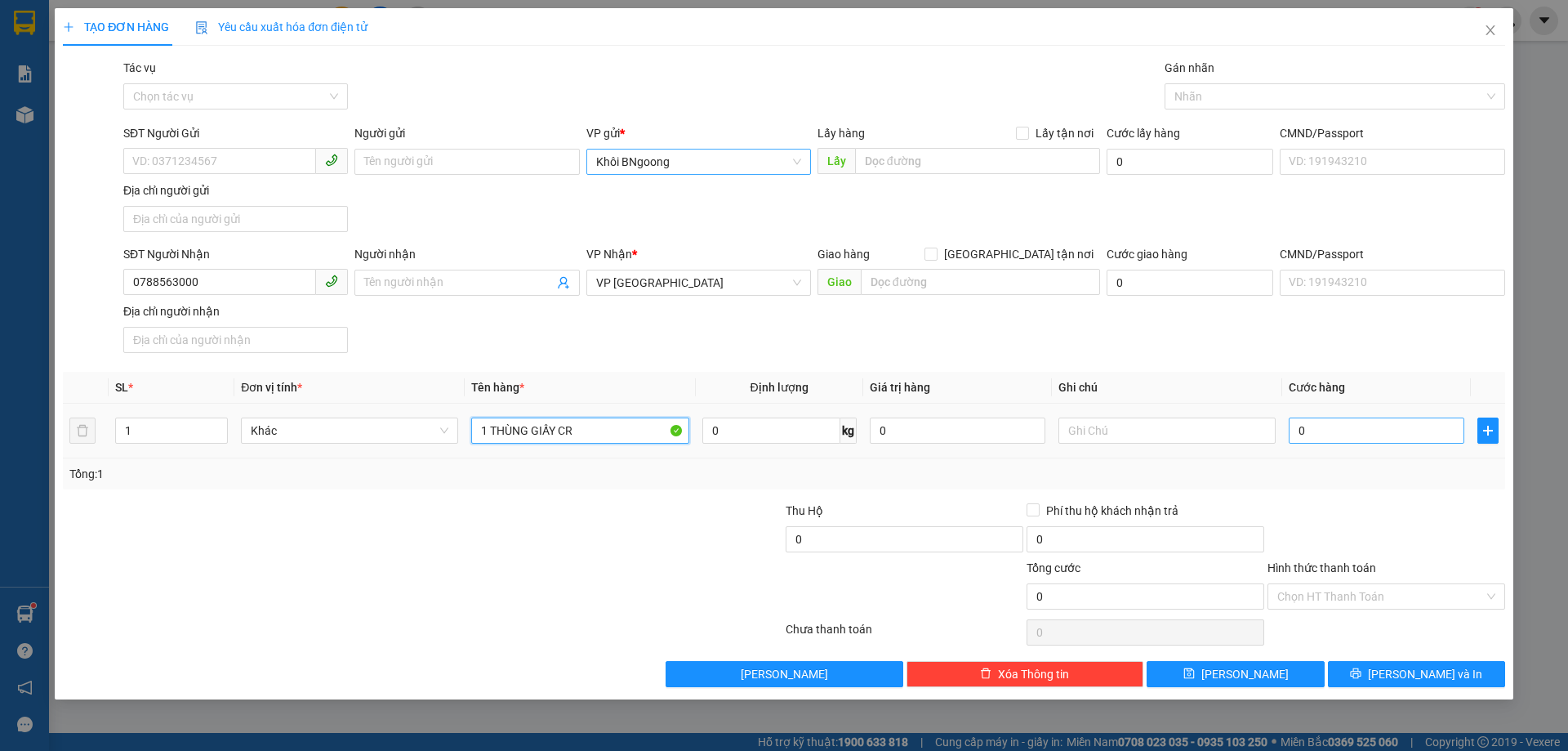
type input "1 THÙNG GIẤY CR"
click at [1326, 427] on input "0" at bounding box center [1376, 431] width 175 height 26
type input "5"
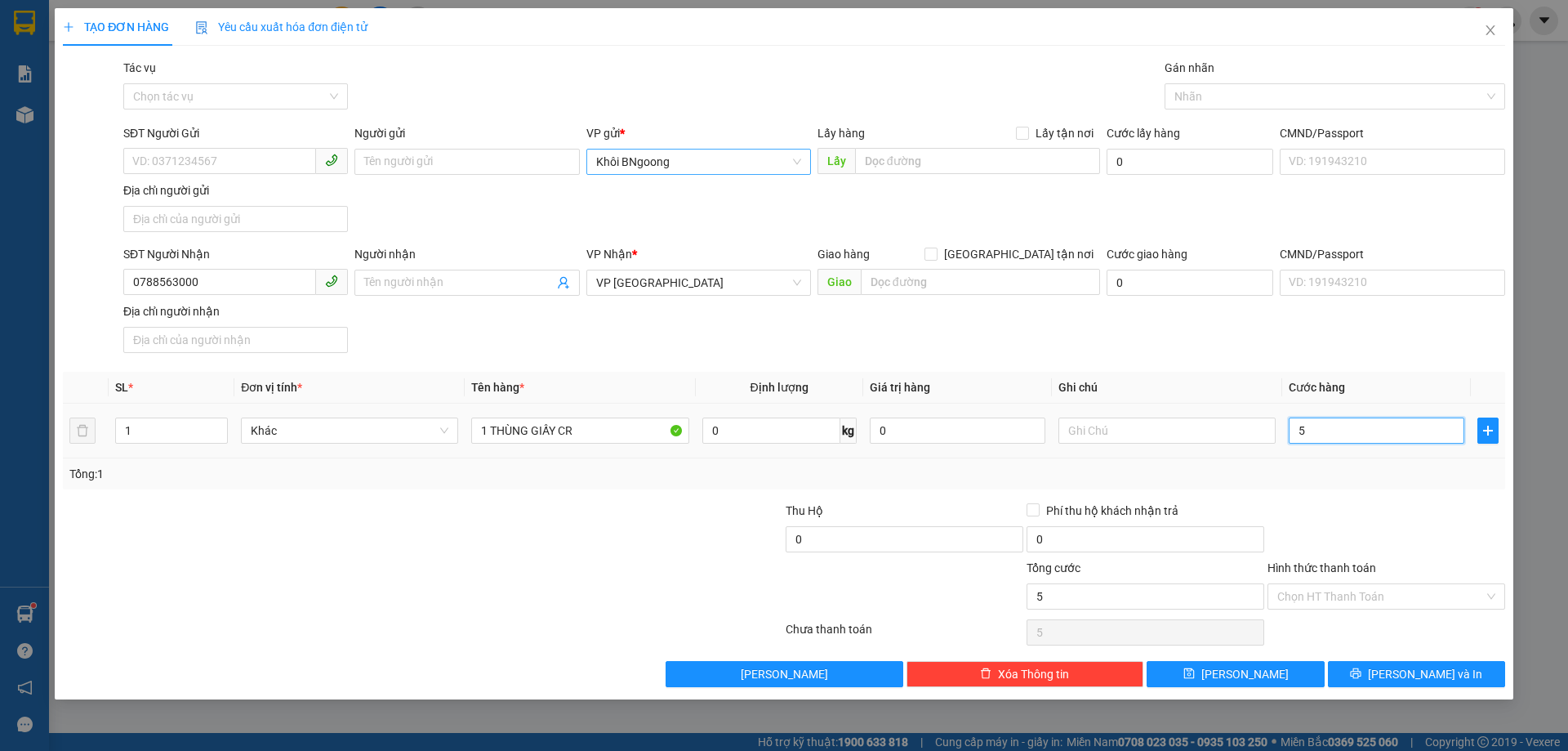
type input "50"
type input "500"
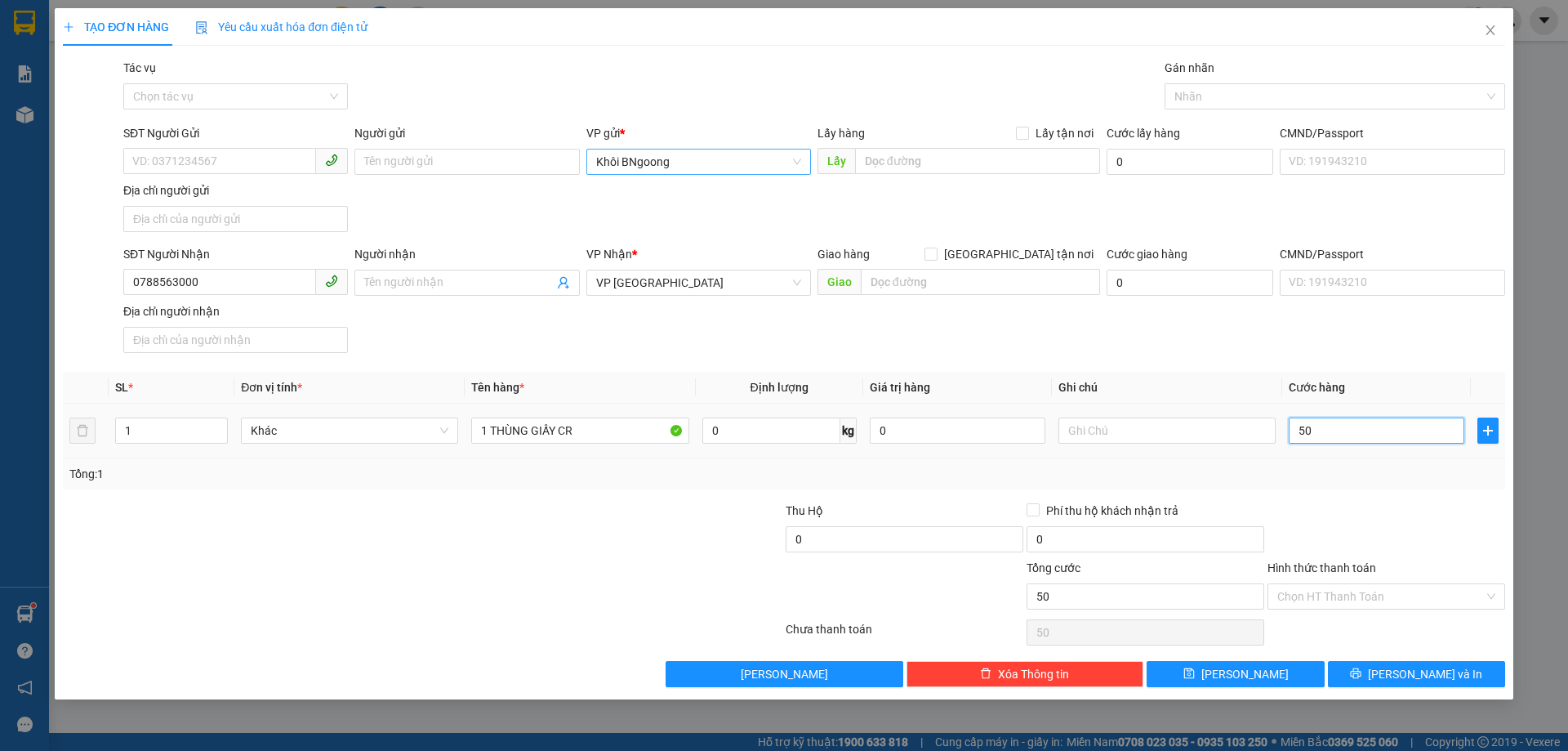
type input "500"
type input "5.000"
type input "50.000"
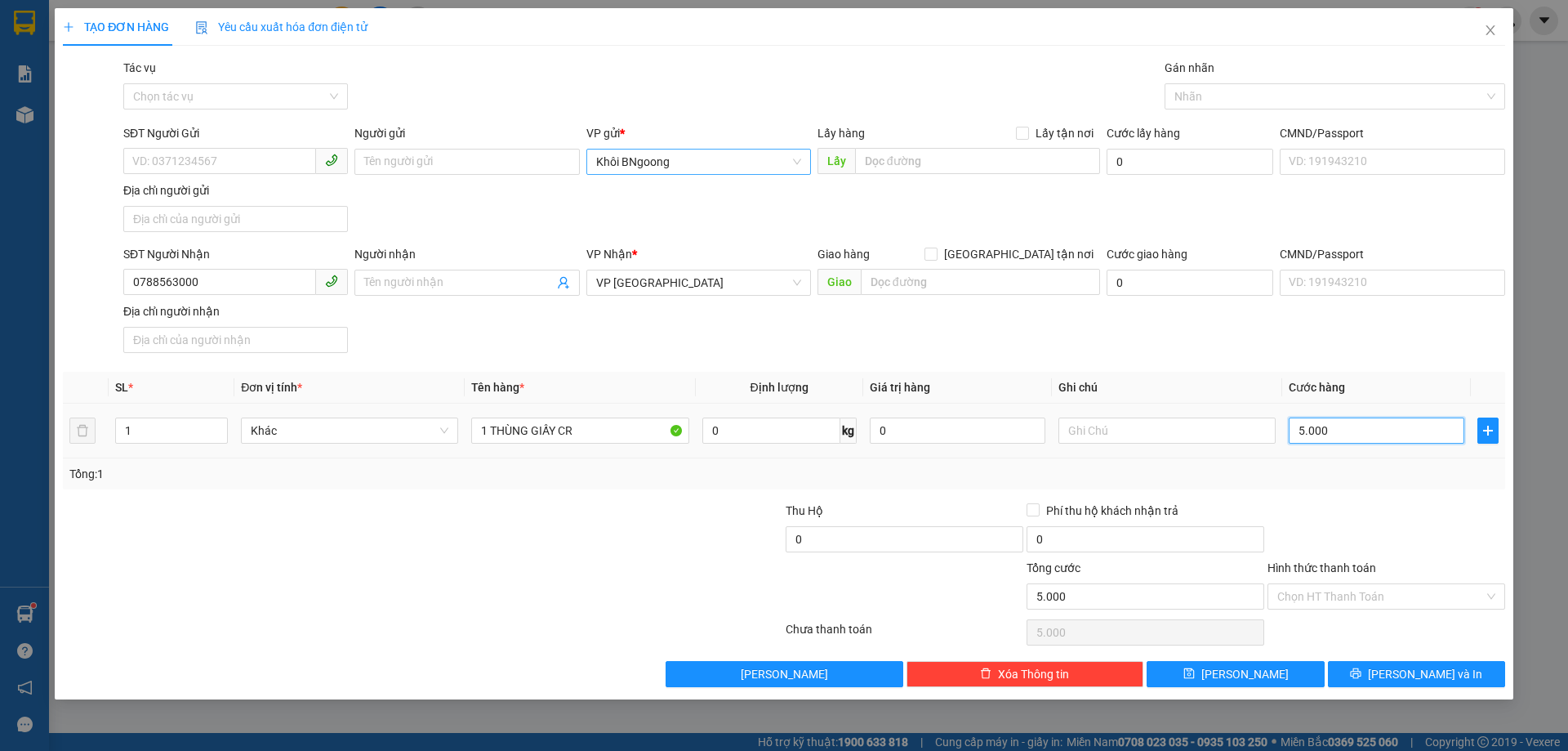
type input "50.000"
click at [1321, 583] on div "Chọn HT Thanh Toán" at bounding box center [1386, 596] width 237 height 26
type input "50.000"
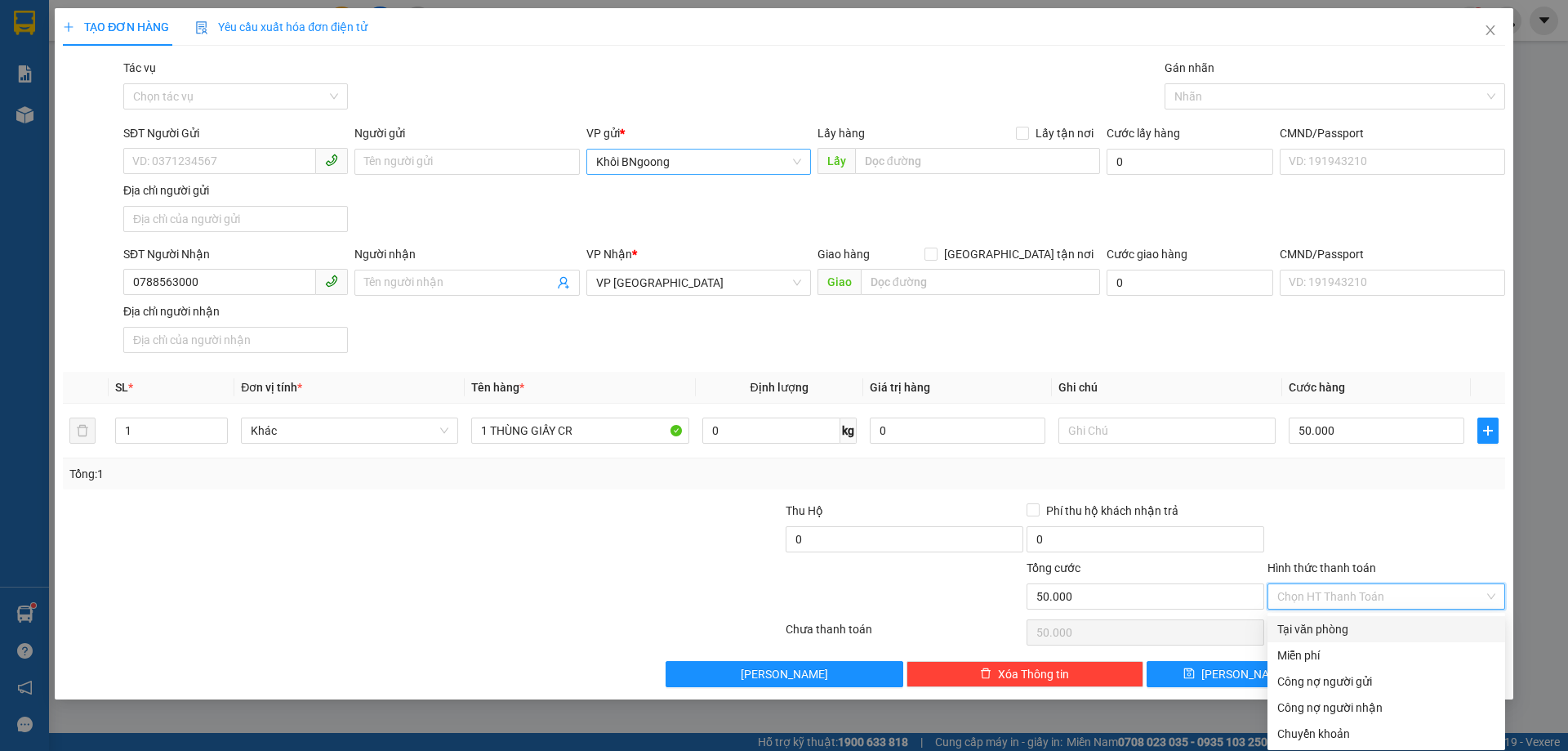
click at [1323, 596] on input "Hình thức thanh toán" at bounding box center [1380, 596] width 206 height 24
click at [1320, 627] on div "Tại văn phòng" at bounding box center [1385, 629] width 218 height 18
type input "0"
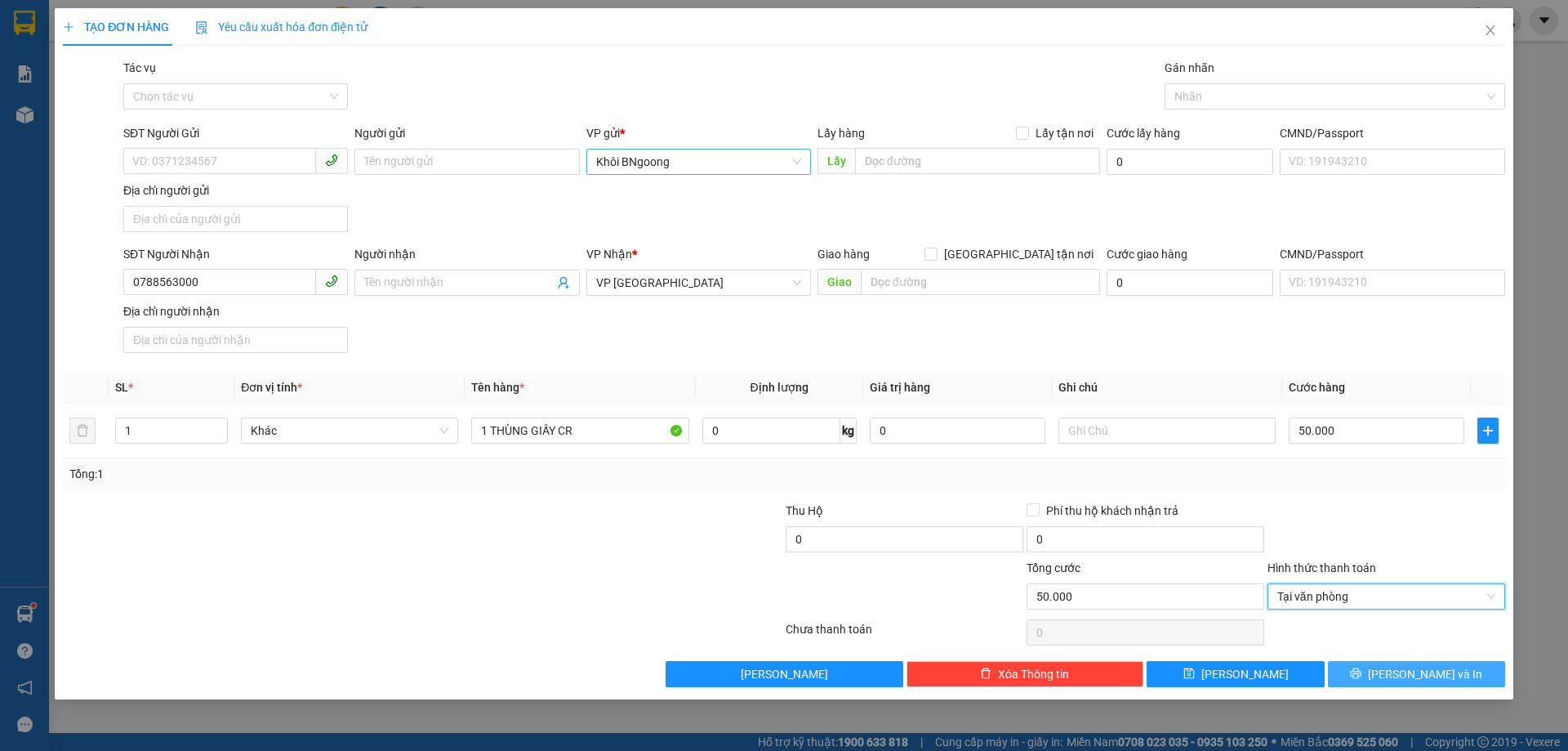
click at [1400, 674] on button "[PERSON_NAME] và In" at bounding box center [1416, 674] width 177 height 26
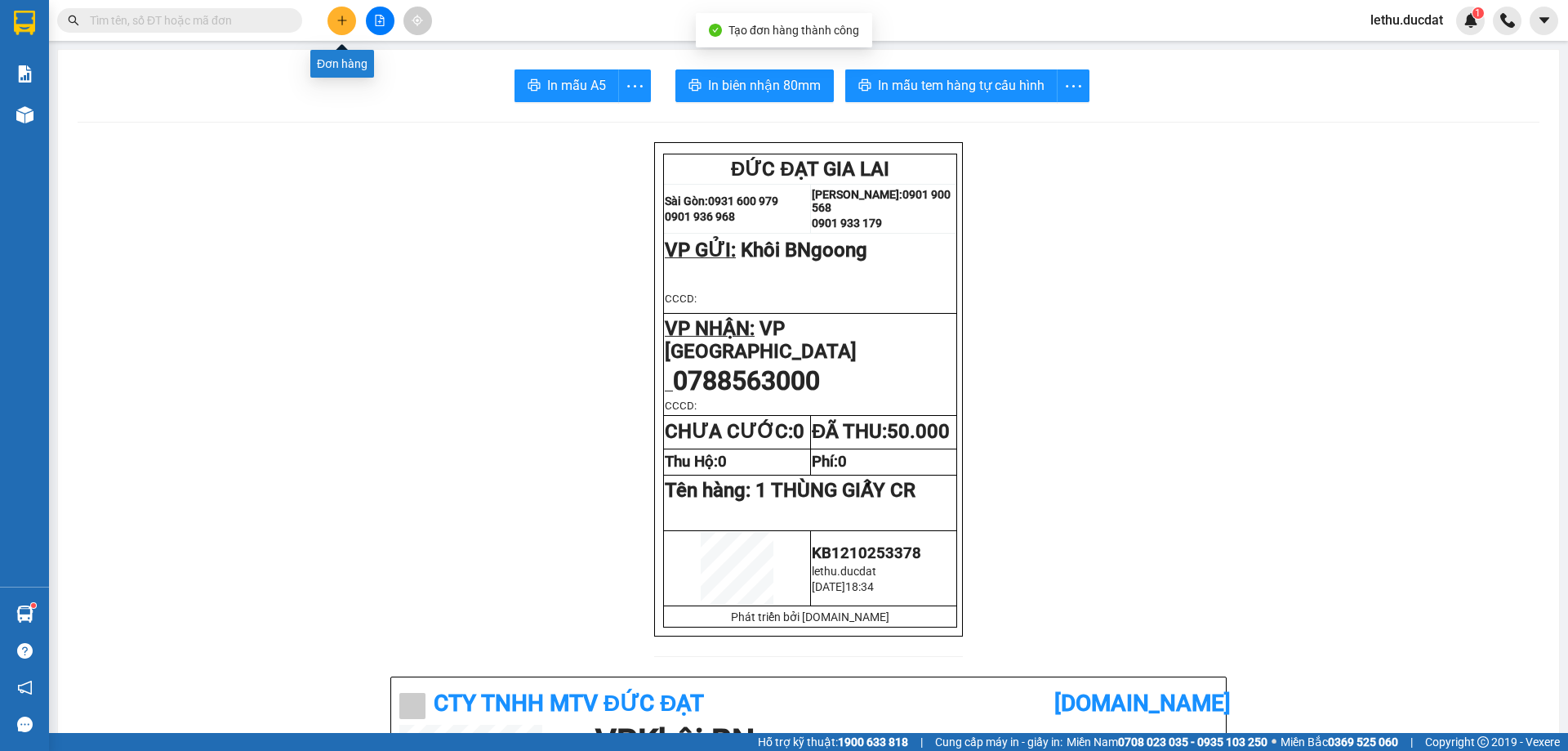
click at [341, 18] on icon "plus" at bounding box center [342, 21] width 11 height 11
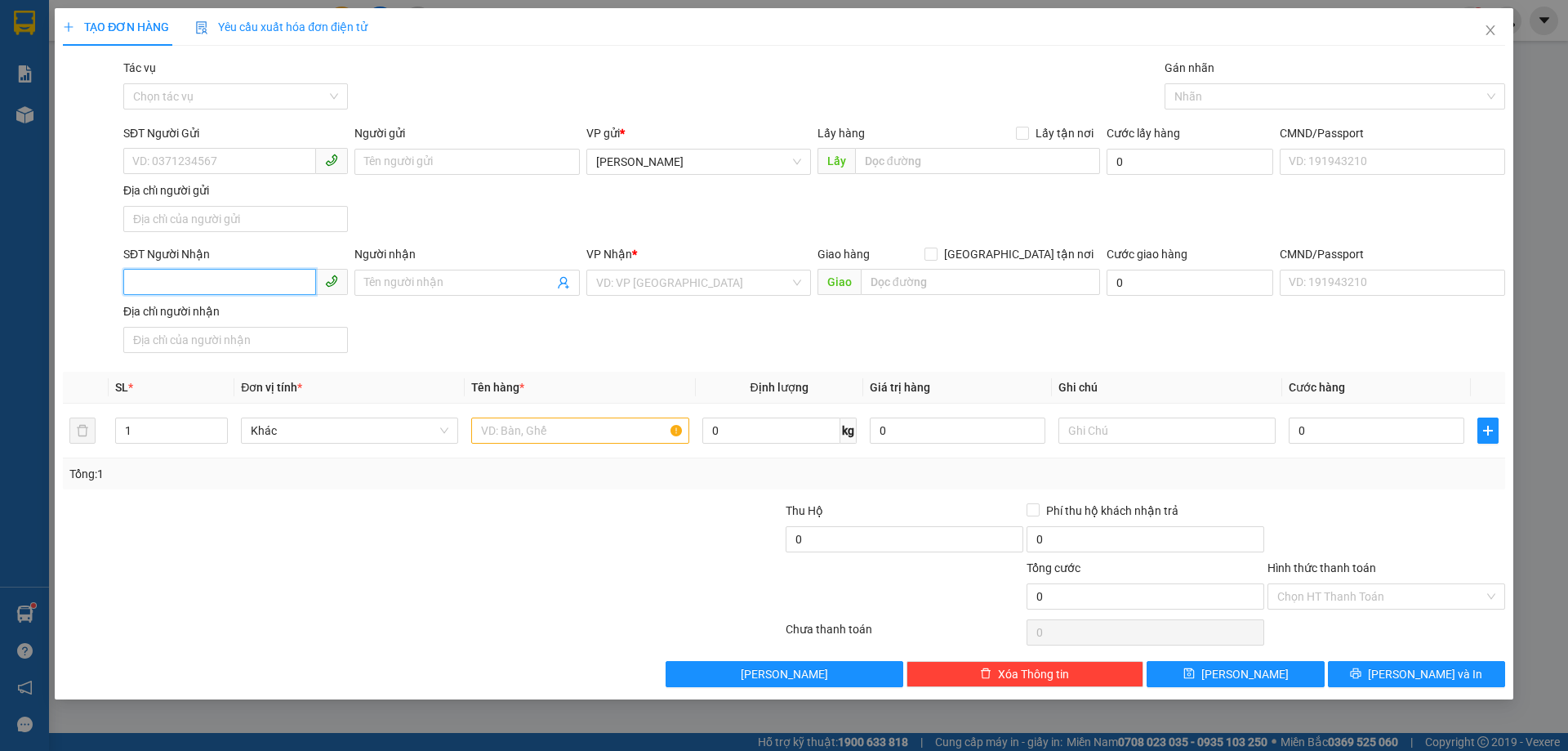
click at [229, 286] on input "SĐT Người Nhận" at bounding box center [219, 282] width 193 height 26
type input "0976629203"
click at [637, 290] on input "search" at bounding box center [692, 283] width 193 height 24
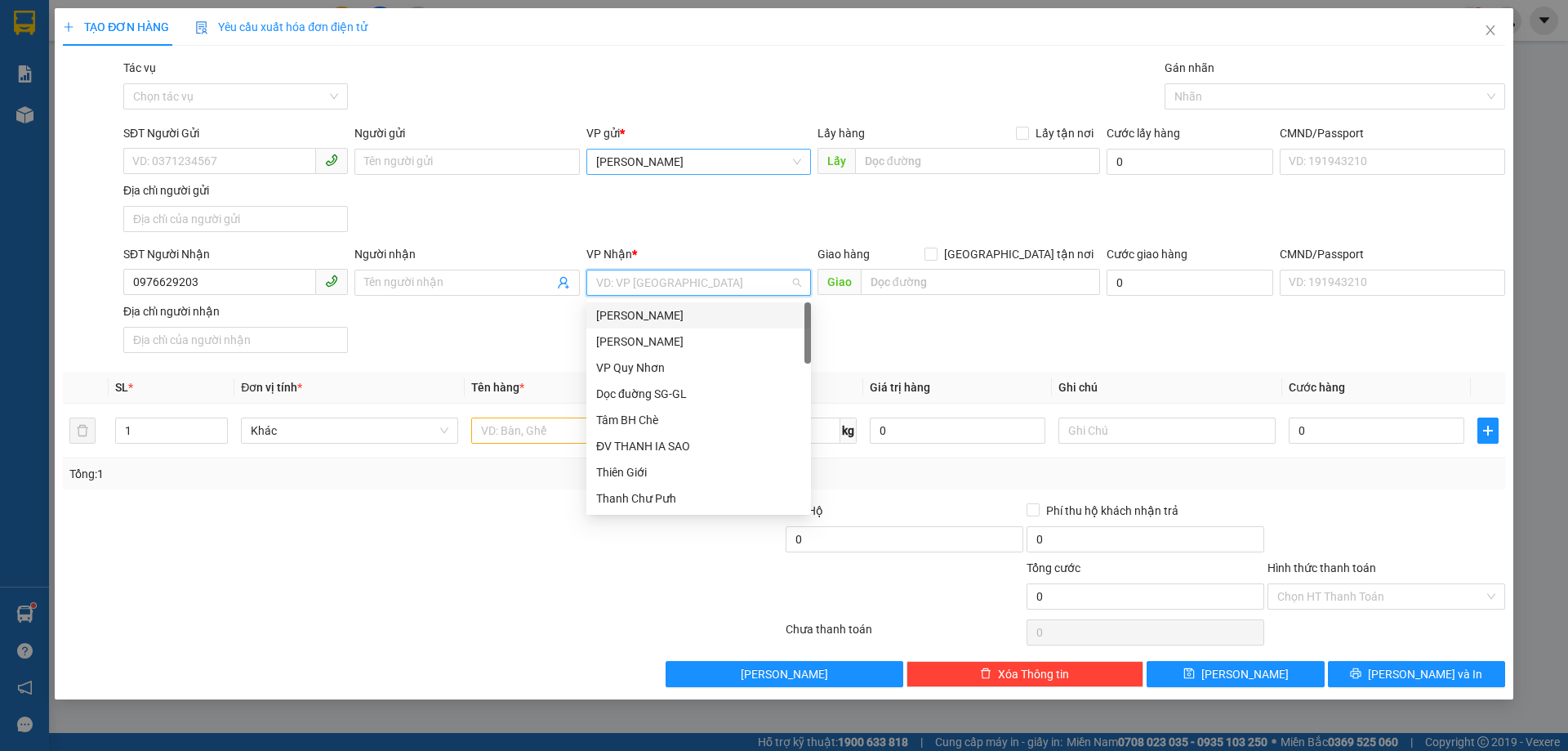
click at [600, 152] on span "[PERSON_NAME]" at bounding box center [699, 162] width 205 height 24
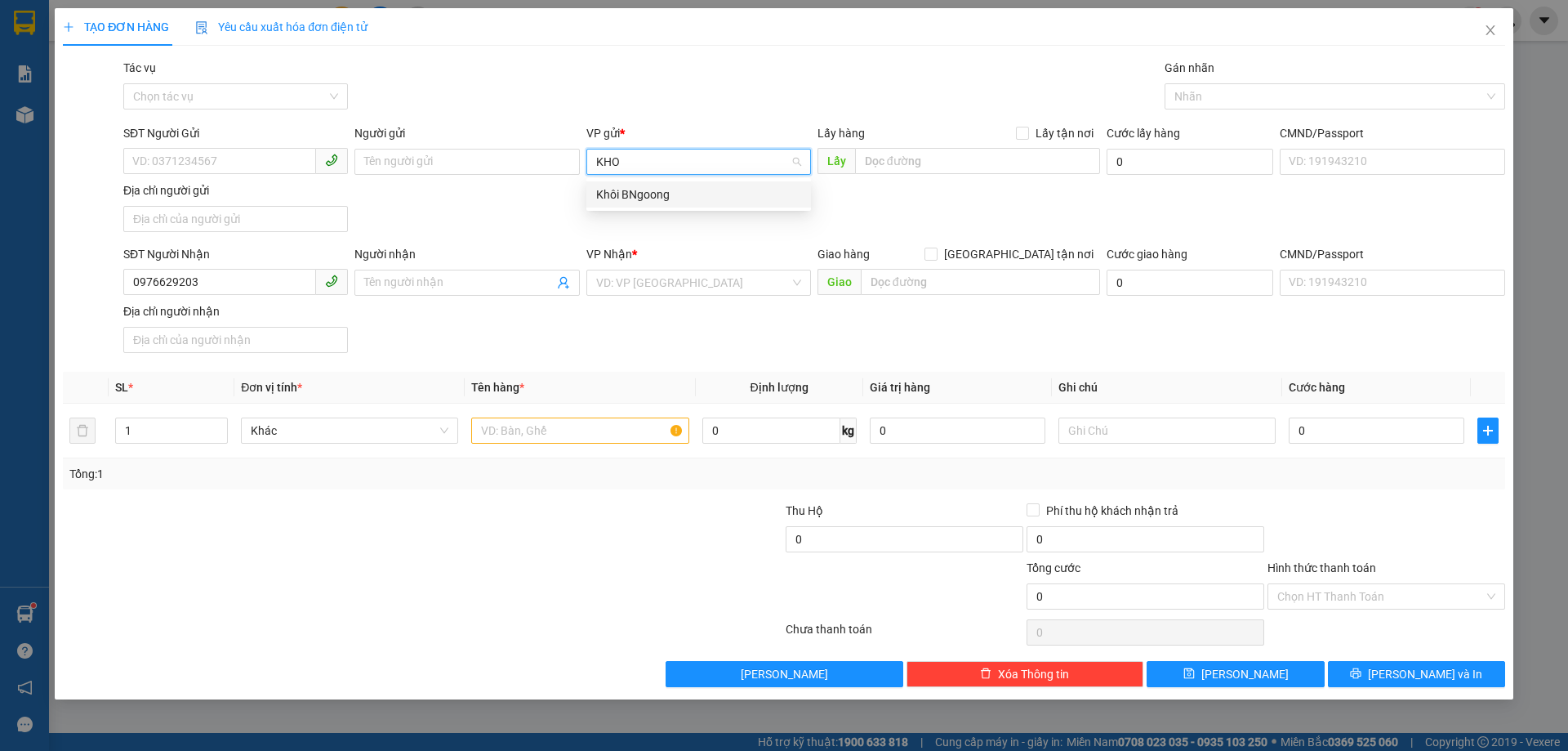
type input "KHOI"
click at [641, 189] on div "Khôi BNgoong" at bounding box center [699, 194] width 205 height 18
click at [647, 287] on input "search" at bounding box center [692, 283] width 193 height 24
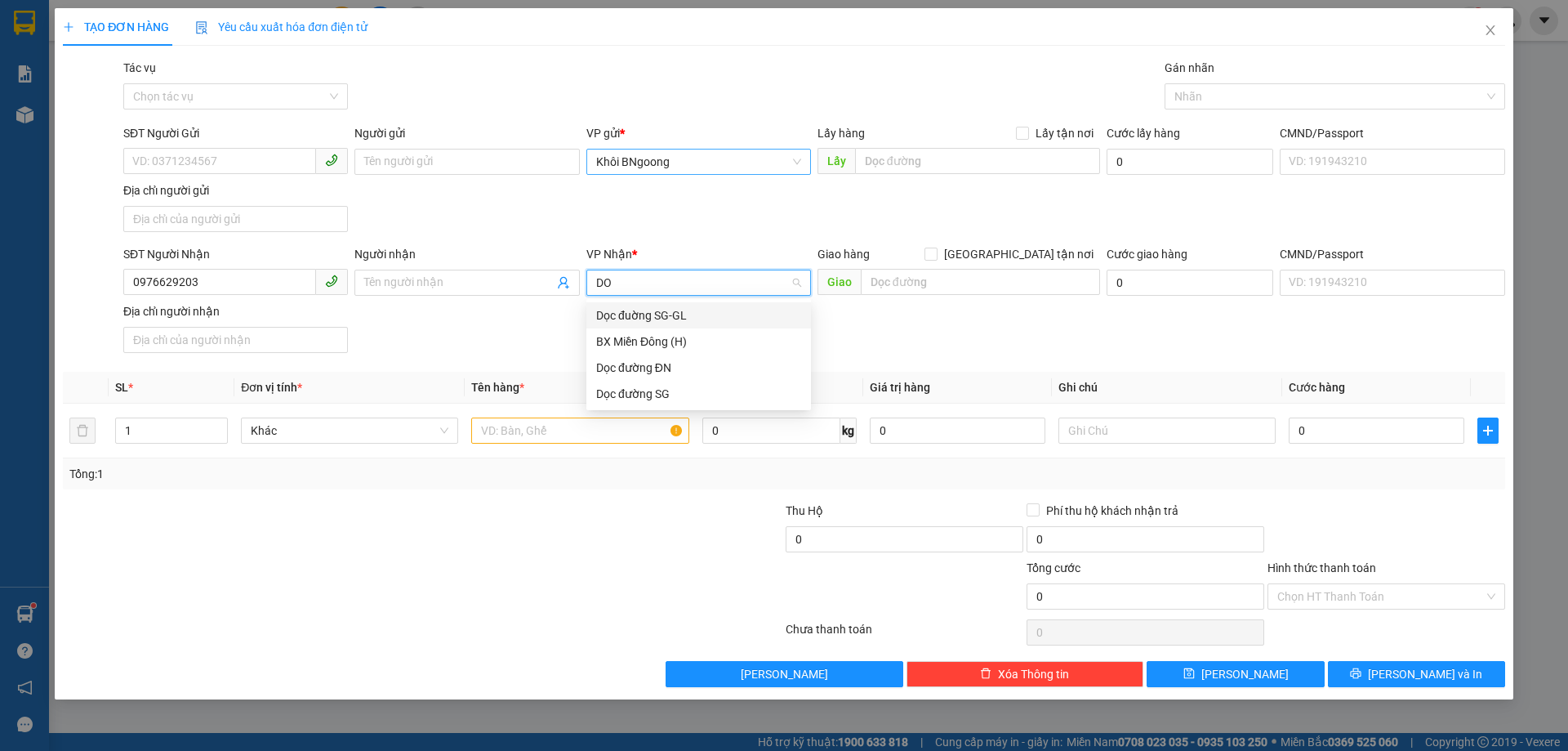
type input "DOC"
click at [626, 337] on div "Dọc đường ĐN" at bounding box center [699, 341] width 205 height 18
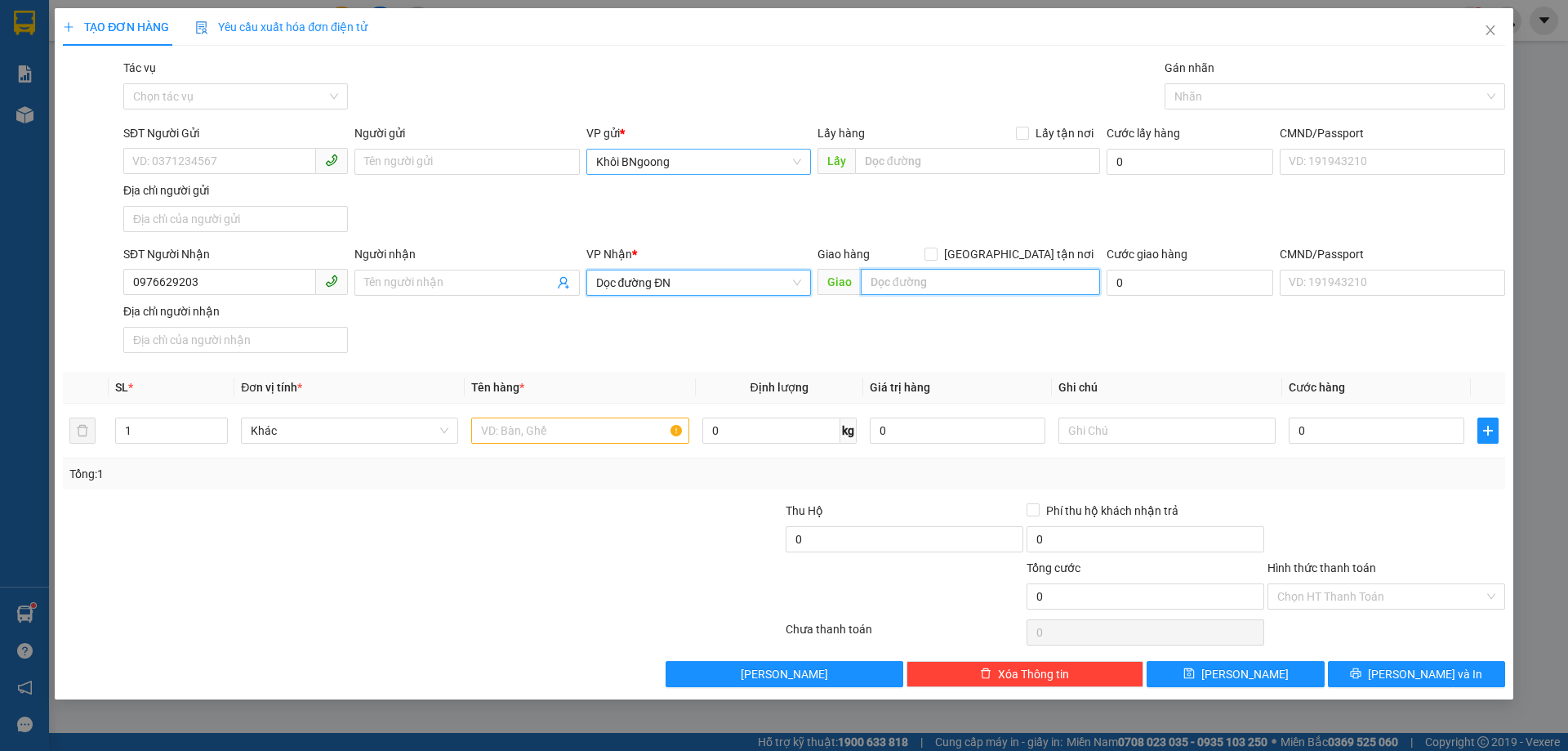
click at [879, 287] on input "text" at bounding box center [980, 282] width 239 height 26
type input "TAM KỲ"
click at [534, 431] on input "text" at bounding box center [579, 431] width 218 height 26
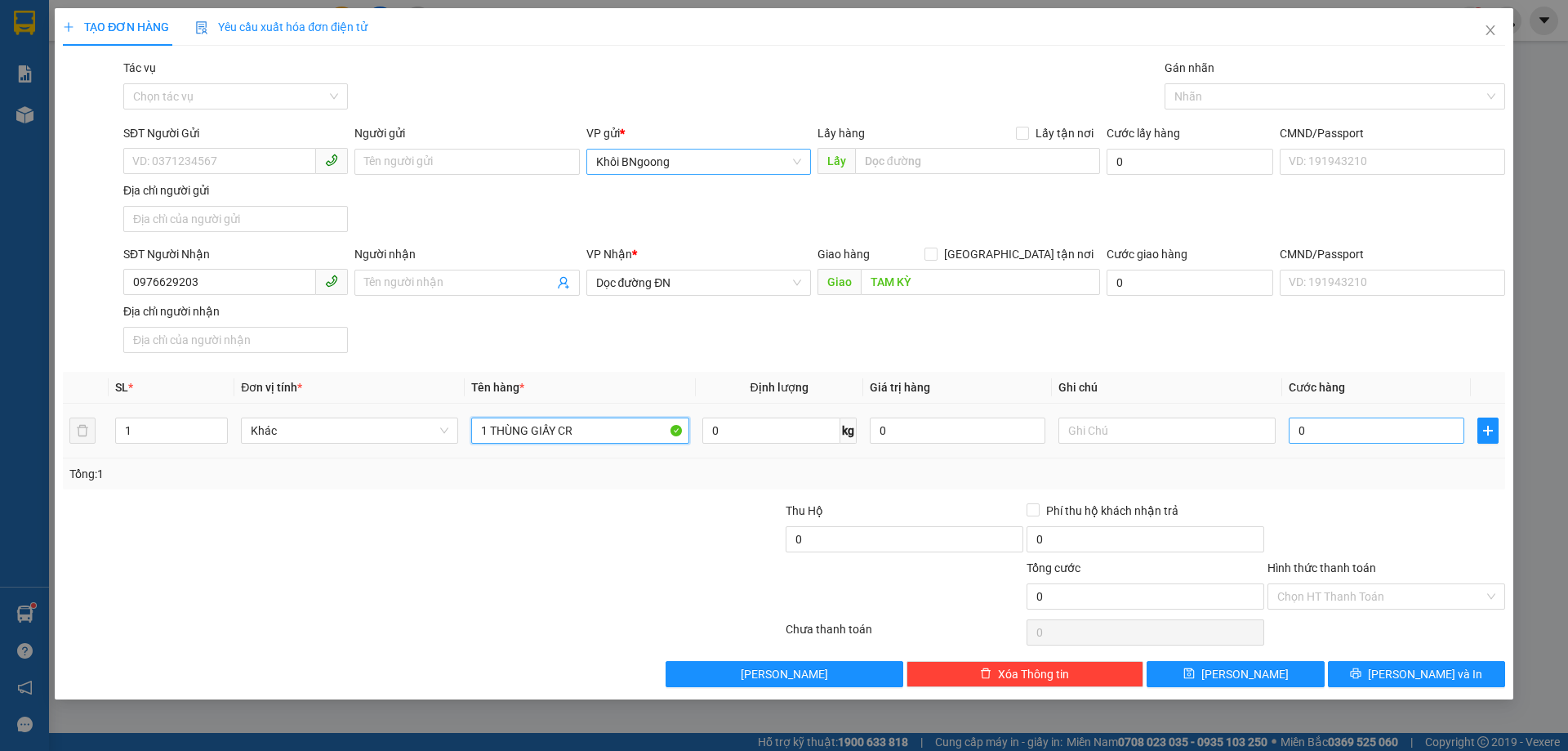
type input "1 THÙNG GIẤY CR"
click at [1403, 433] on input "0" at bounding box center [1376, 431] width 175 height 26
type input "4"
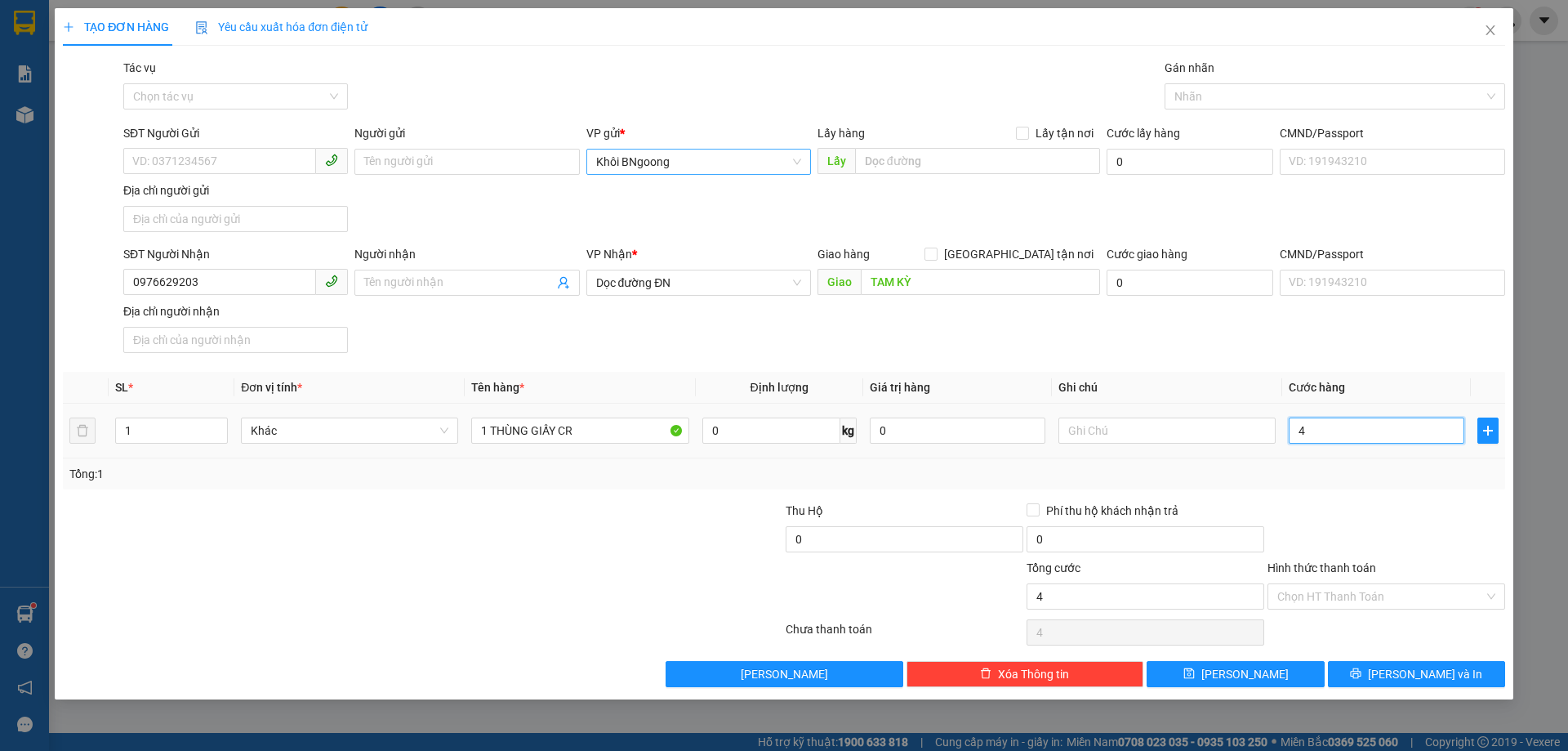
type input "40"
type input "400"
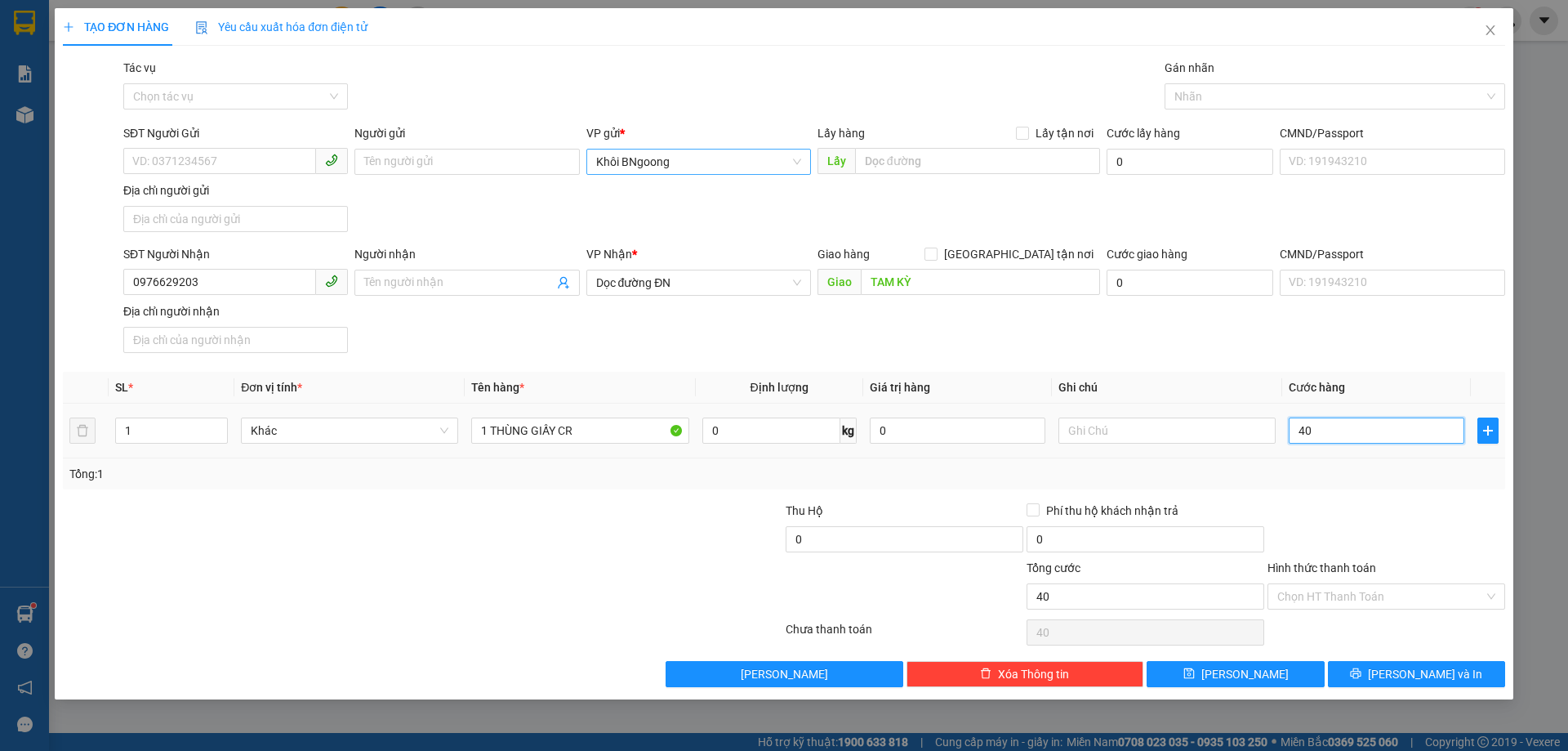
type input "400"
type input "4.000"
type input "40.000"
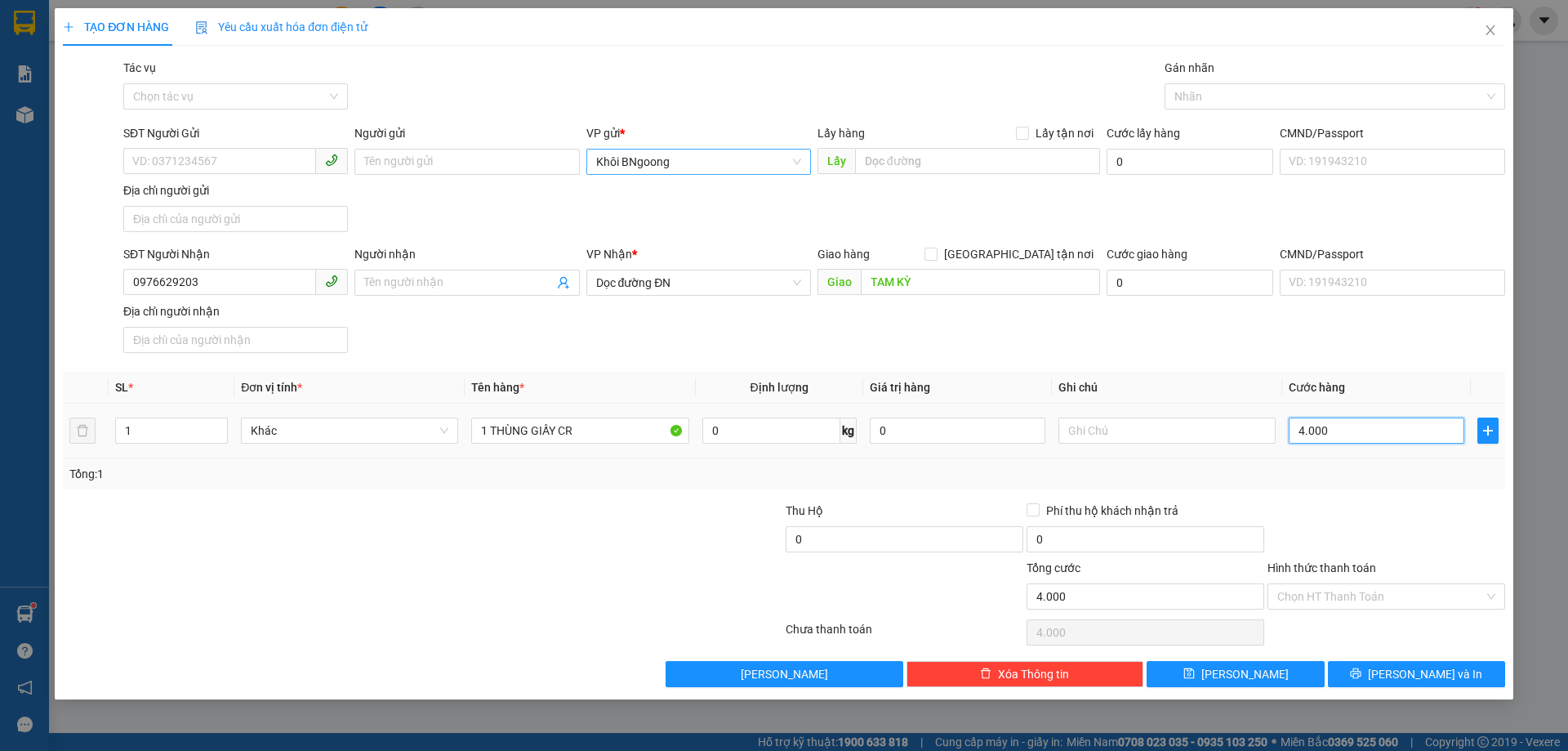
type input "40.000"
click at [1317, 600] on input "Hình thức thanh toán" at bounding box center [1380, 596] width 206 height 24
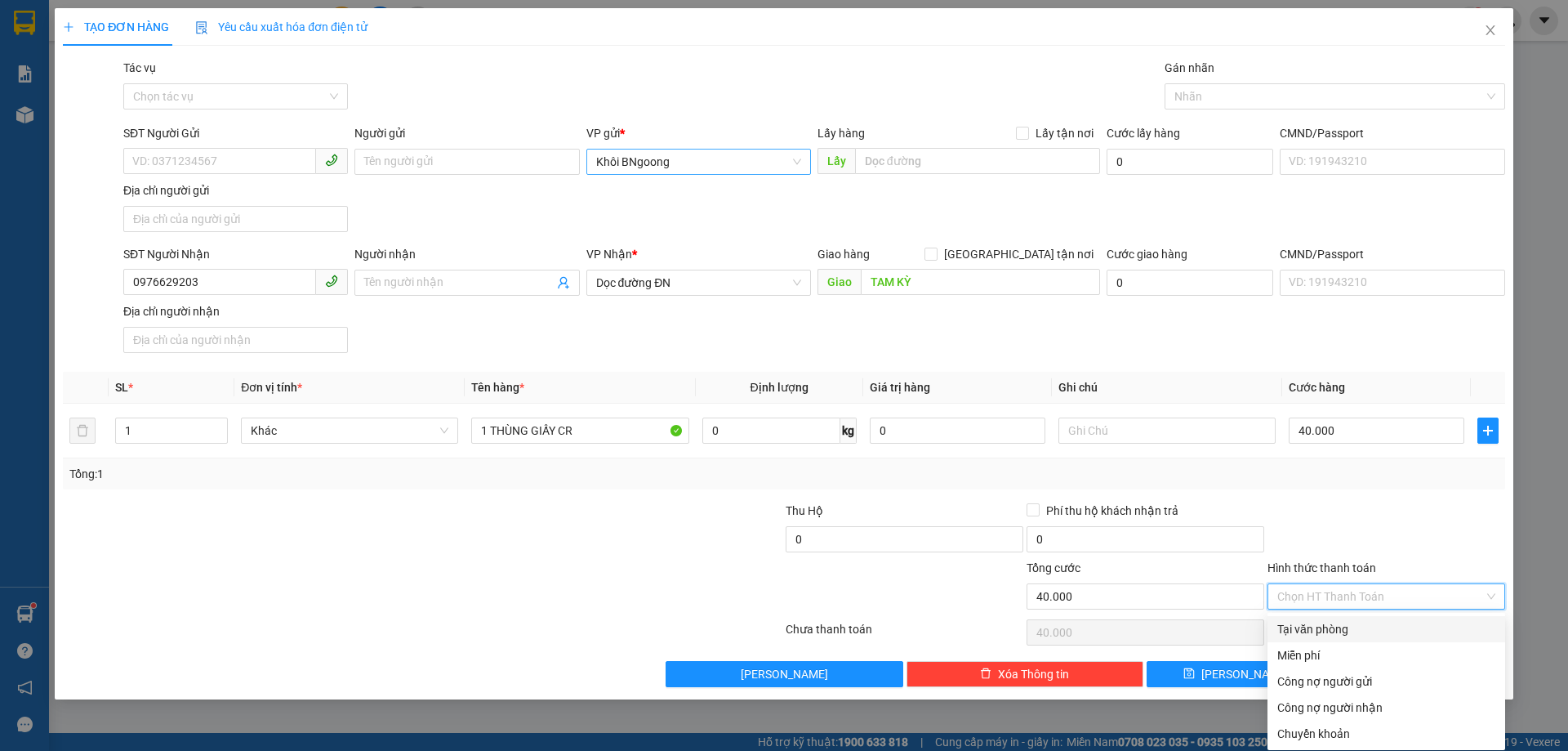
click at [1315, 625] on div "Tại văn phòng" at bounding box center [1385, 629] width 218 height 18
type input "0"
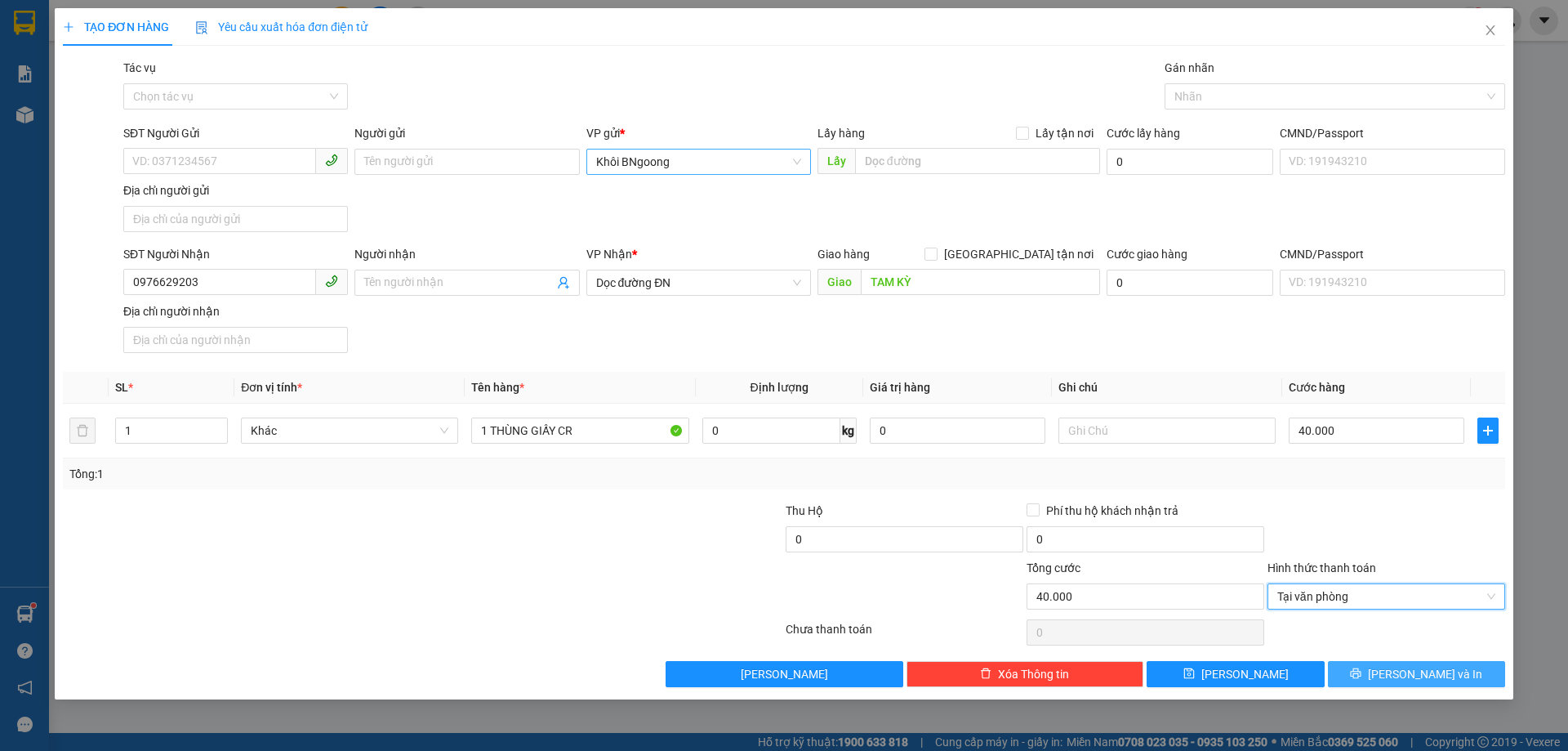
click at [1406, 673] on span "[PERSON_NAME] và In" at bounding box center [1424, 674] width 114 height 18
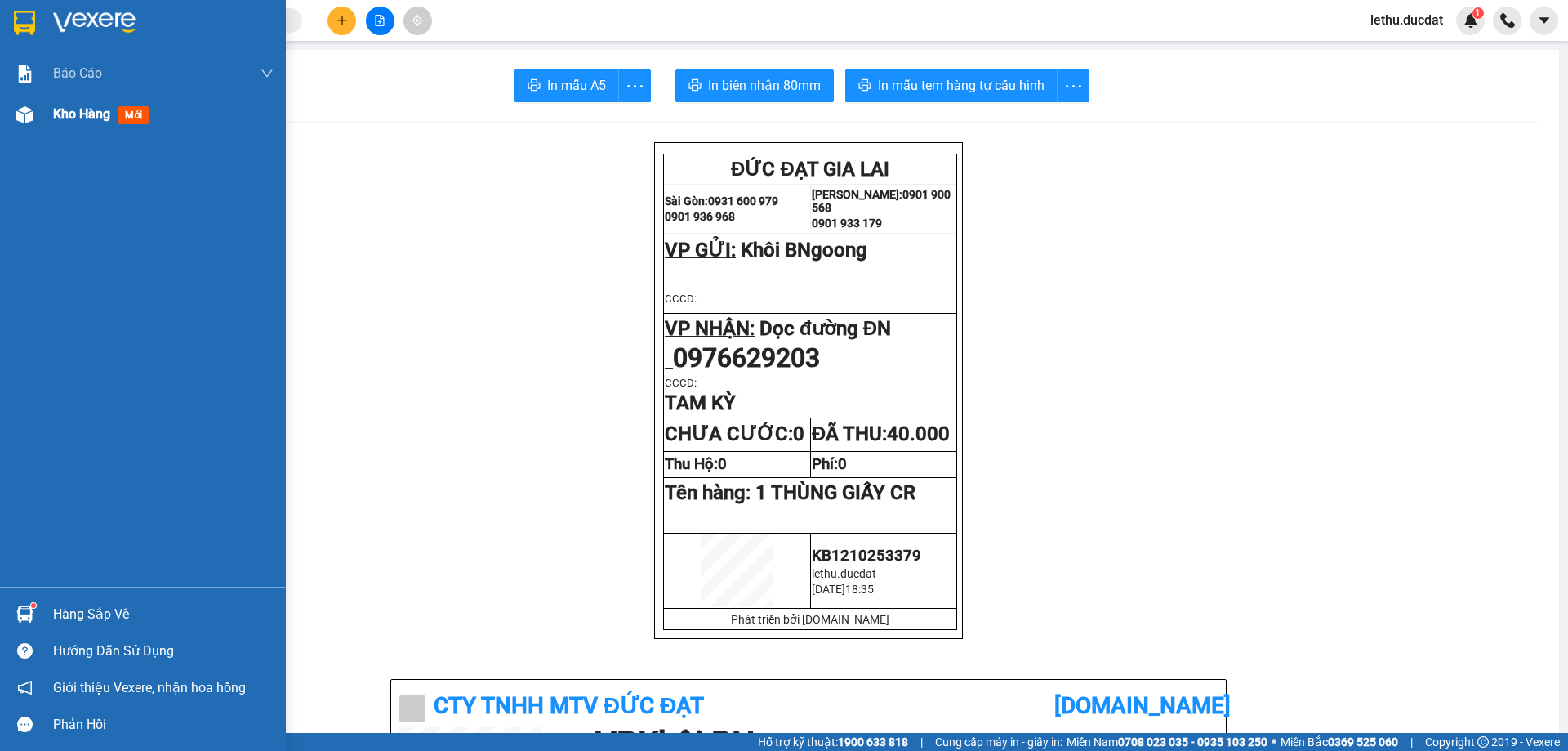
click at [63, 107] on span "Kho hàng" at bounding box center [81, 114] width 57 height 15
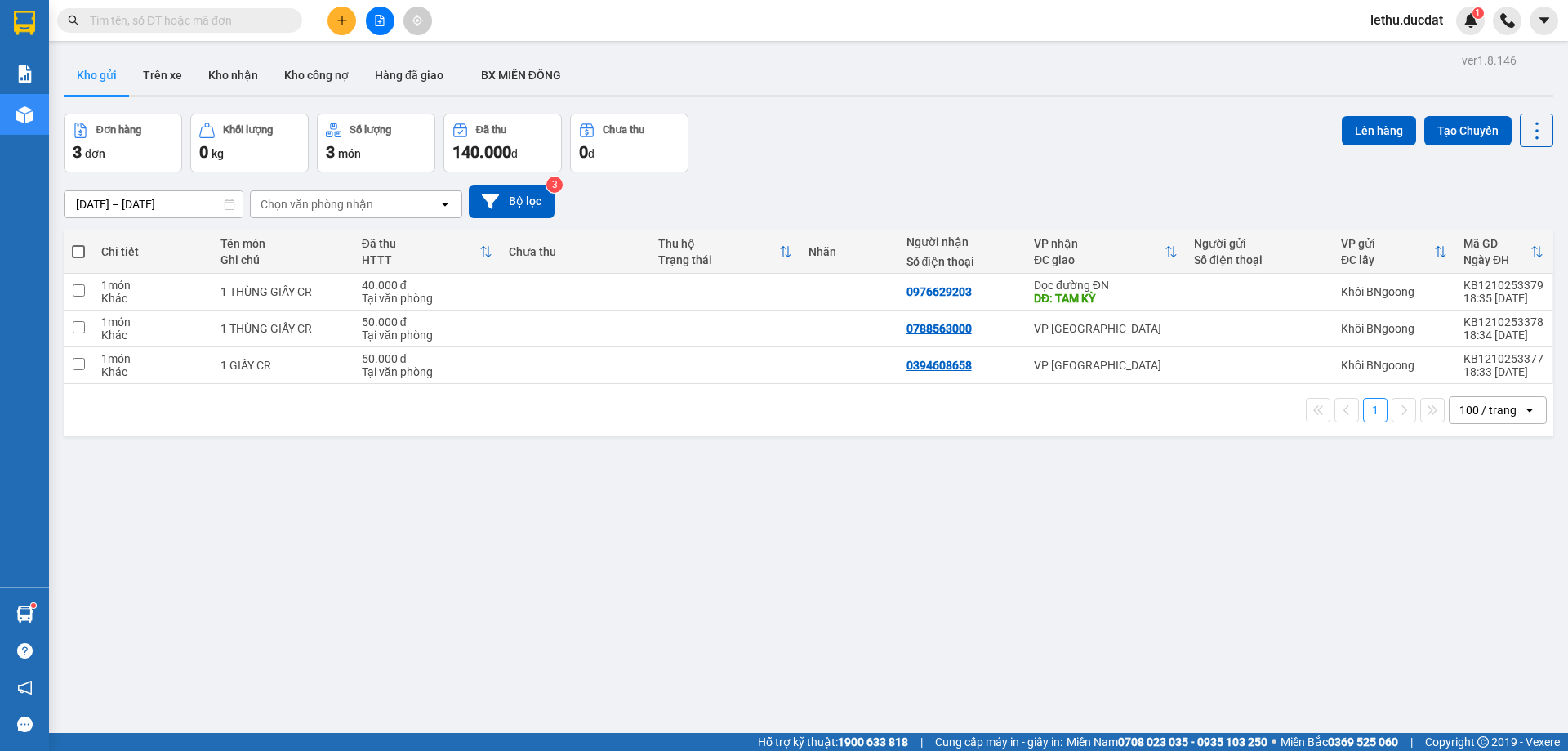
click at [820, 167] on div "Đơn hàng 3 đơn Khối lượng 0 kg Số lượng 3 món Đã thu 140.000 đ Chưa thu 0 đ Lên…" at bounding box center [808, 143] width 1489 height 58
click at [769, 191] on div "[DATE] – [DATE] Press the down arrow key to interact with the calendar and sele…" at bounding box center [808, 202] width 1489 height 34
click at [790, 159] on div "Đơn hàng 3 đơn Khối lượng 0 kg Số lượng 3 món Đã thu 140.000 đ Chưa thu 0 đ Lên…" at bounding box center [808, 143] width 1489 height 58
click at [806, 152] on div "Đơn hàng 3 đơn Khối lượng 0 kg Số lượng 3 món Đã thu 140.000 đ Chưa thu 0 đ Lên…" at bounding box center [808, 143] width 1489 height 58
click at [786, 181] on div "[DATE] – [DATE] Press the down arrow key to interact with the calendar and sele…" at bounding box center [808, 202] width 1489 height 58
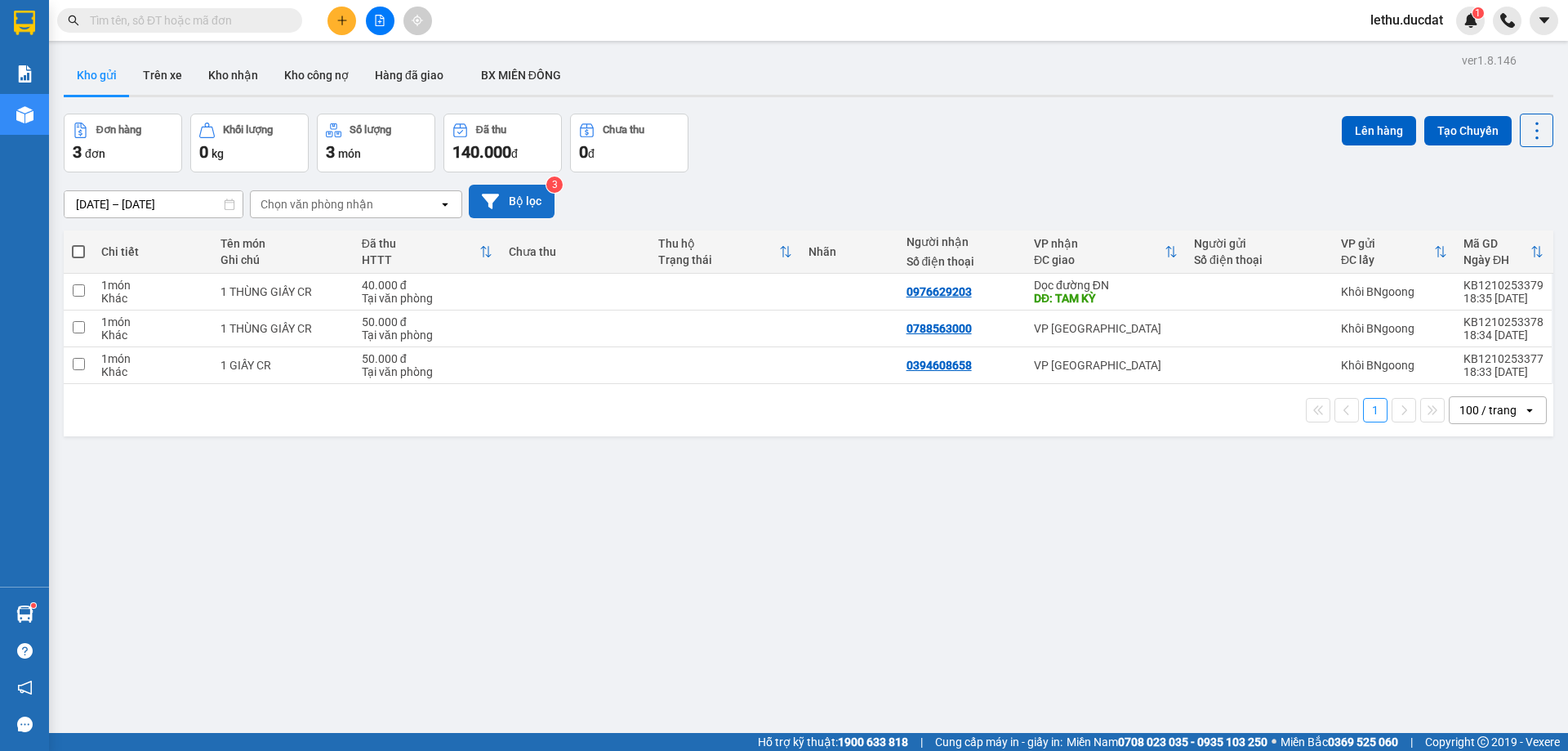
click at [509, 191] on button "Bộ lọc" at bounding box center [511, 202] width 86 height 34
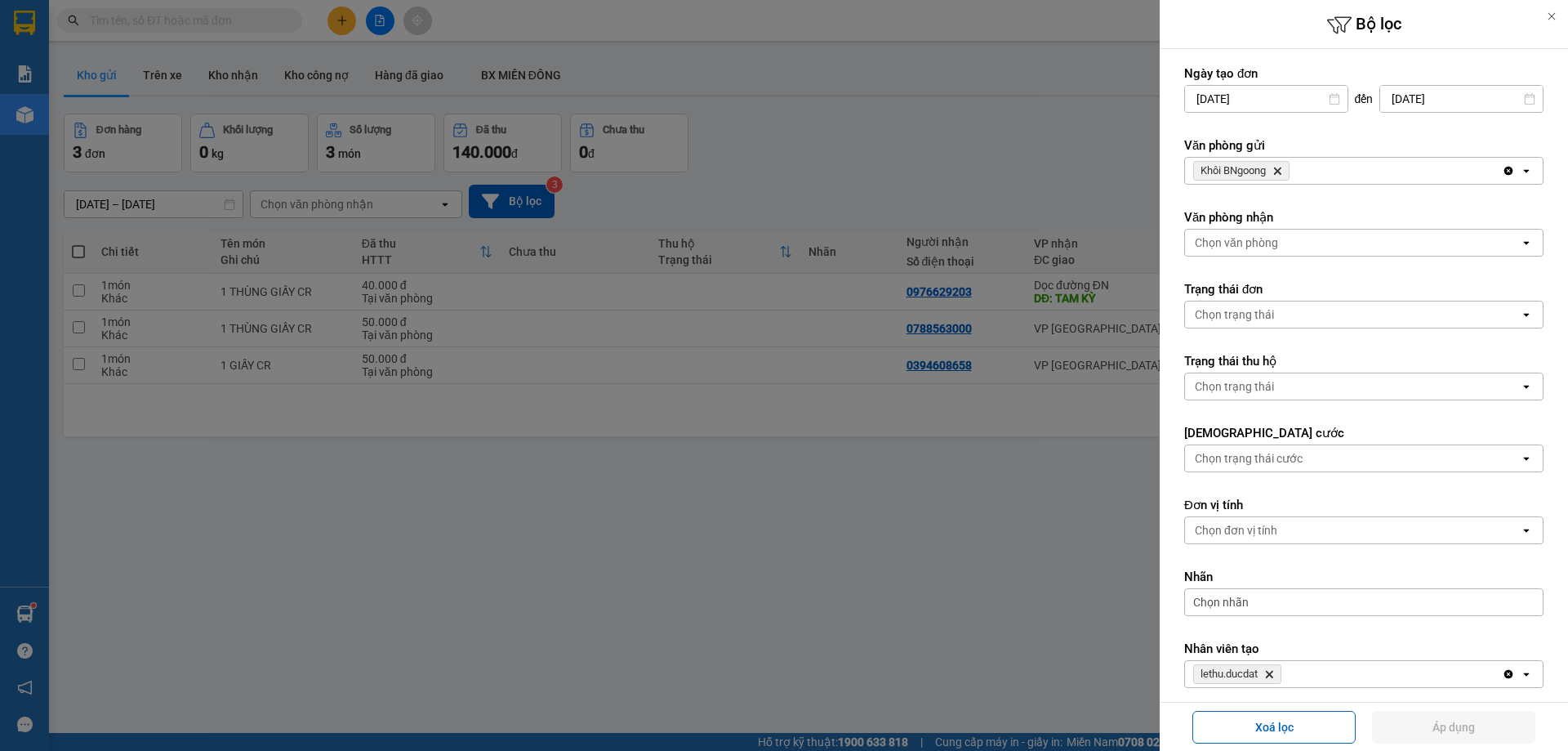
click at [1282, 171] on icon "Delete" at bounding box center [1277, 171] width 9 height 9
click at [1197, 169] on div "Chọn văn phòng" at bounding box center [1236, 171] width 83 height 16
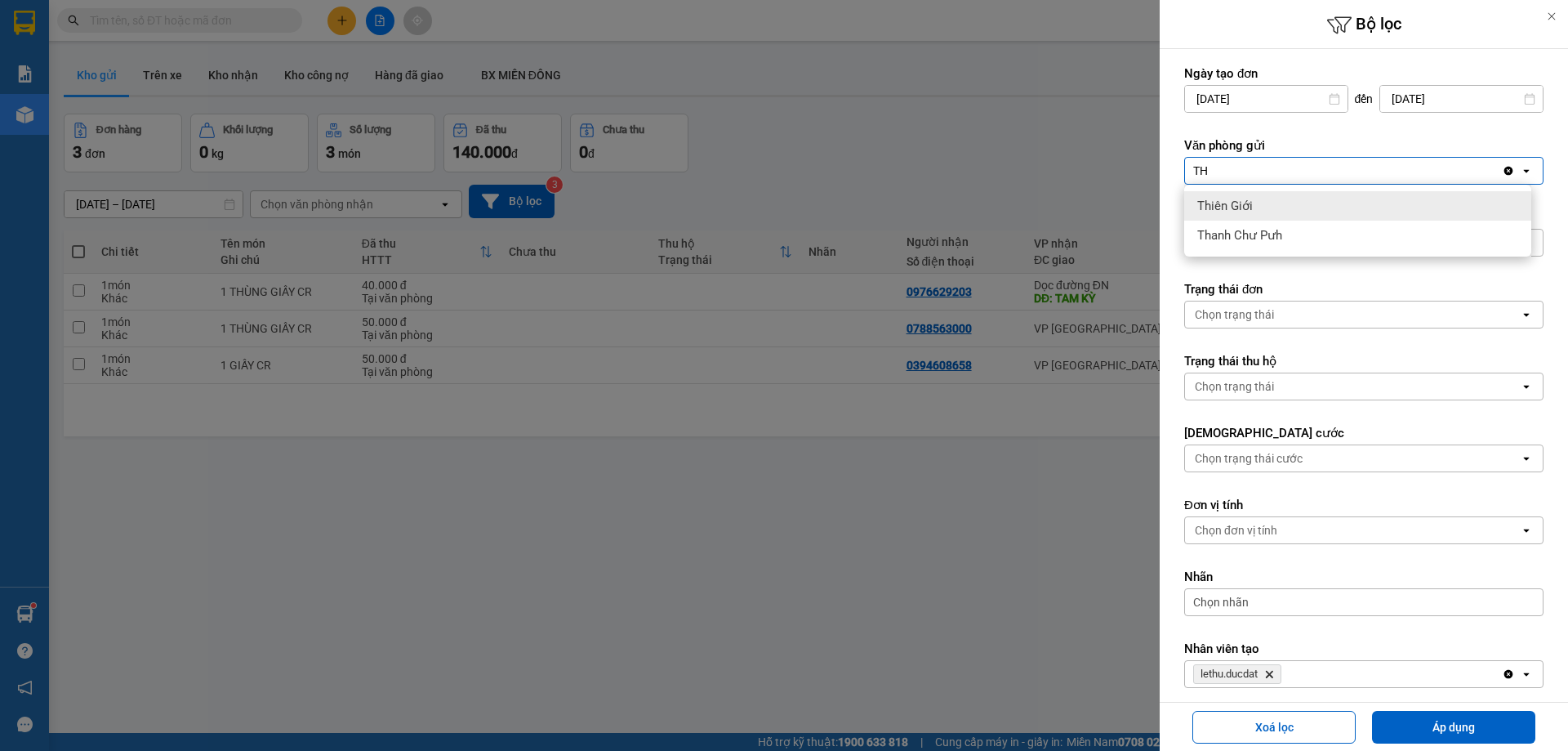
type input "T"
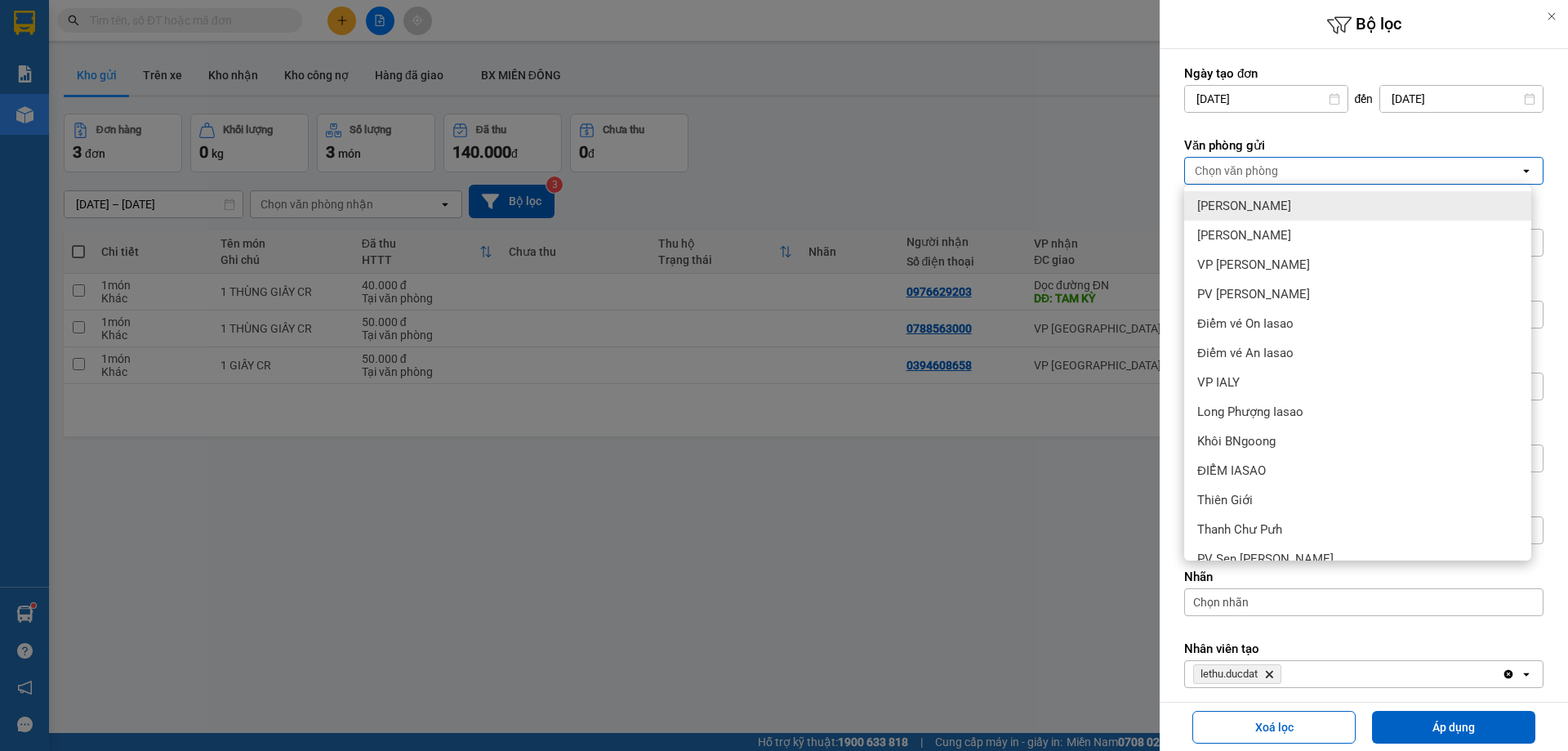
type input "L"
click at [816, 517] on div at bounding box center [784, 375] width 1568 height 751
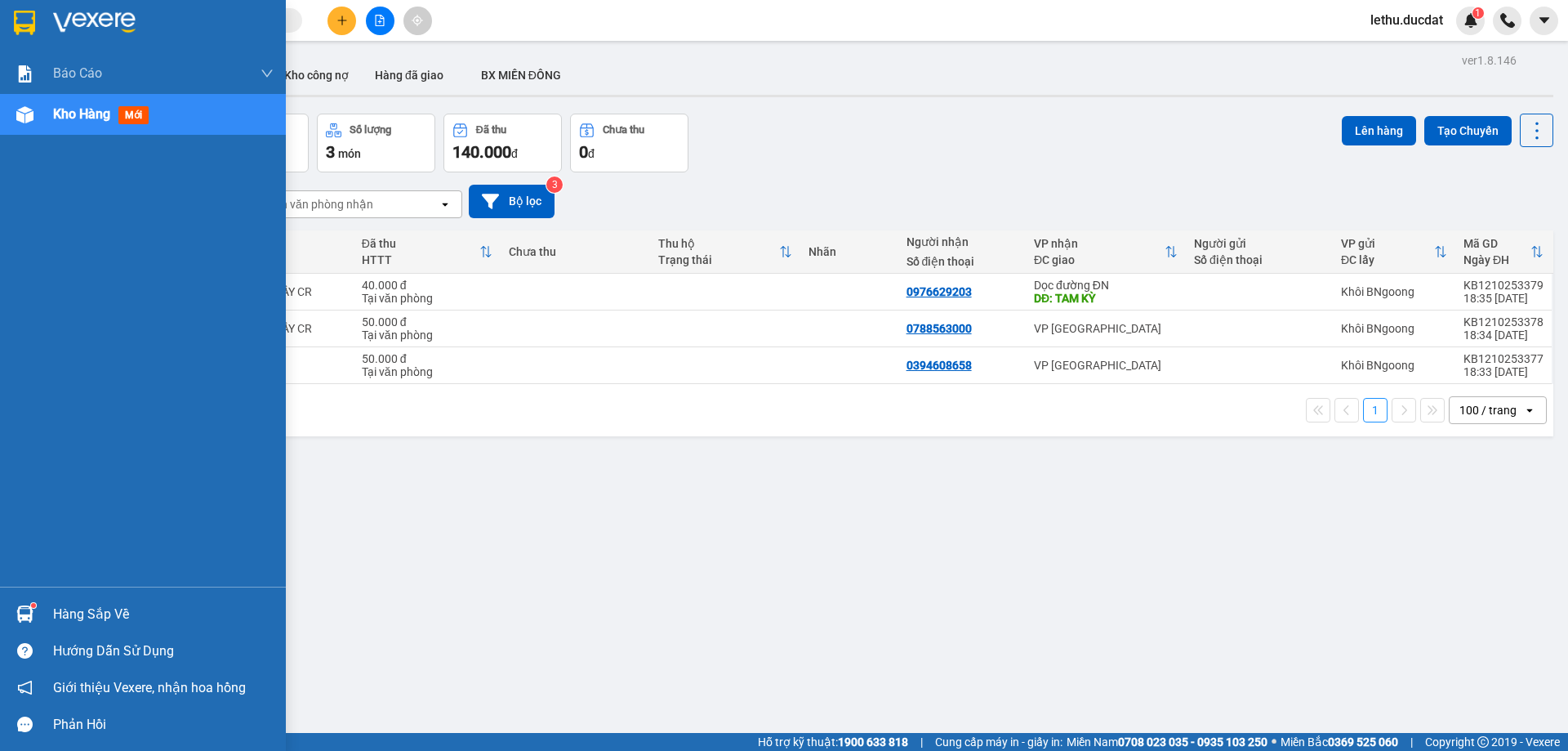
click at [78, 112] on span "Kho hàng" at bounding box center [81, 114] width 57 height 15
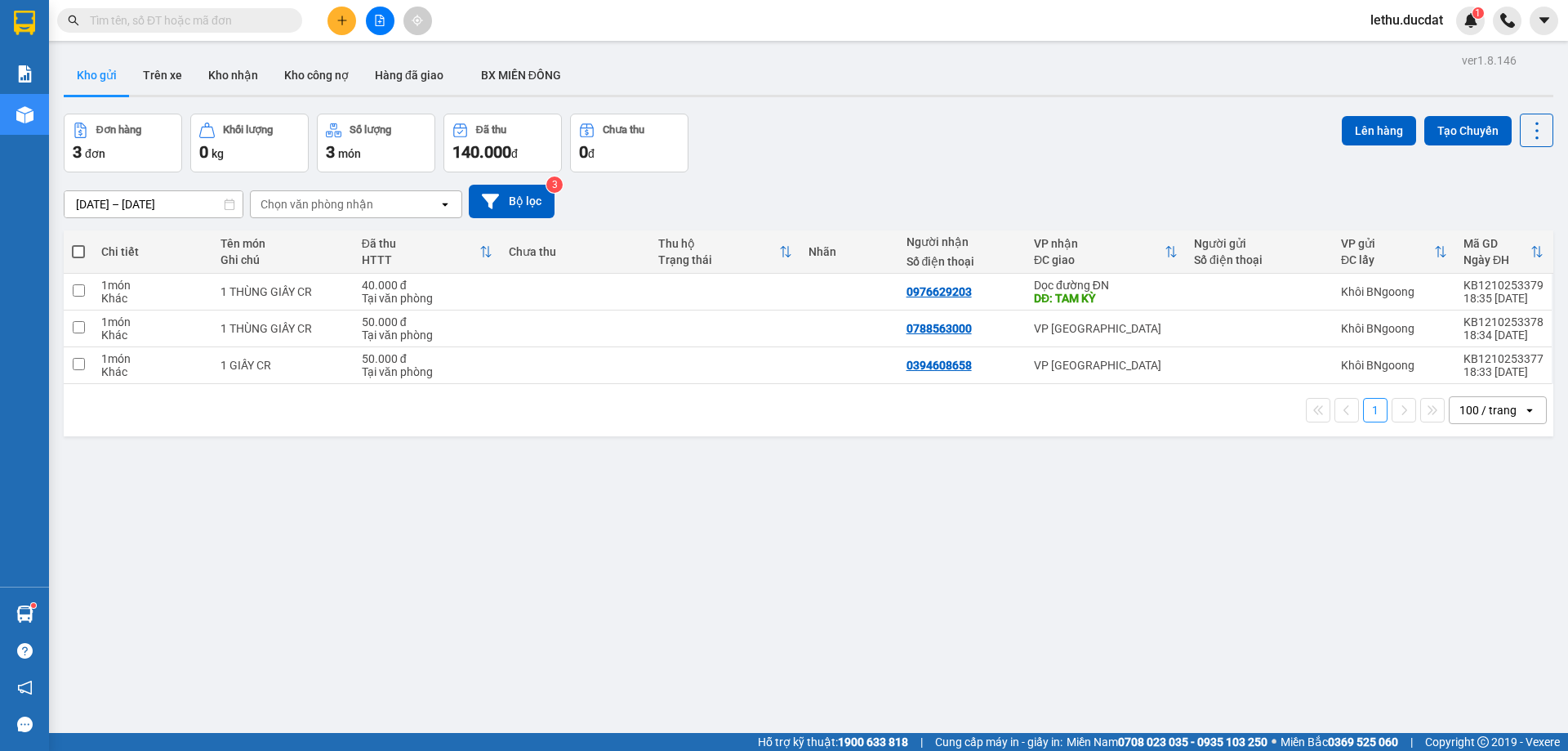
click at [665, 583] on div "ver 1.8.146 Kho gửi Trên xe Kho nhận Kho công nợ Hàng đã giao BX MIỀN ĐÔNG Đơn …" at bounding box center [808, 424] width 1502 height 751
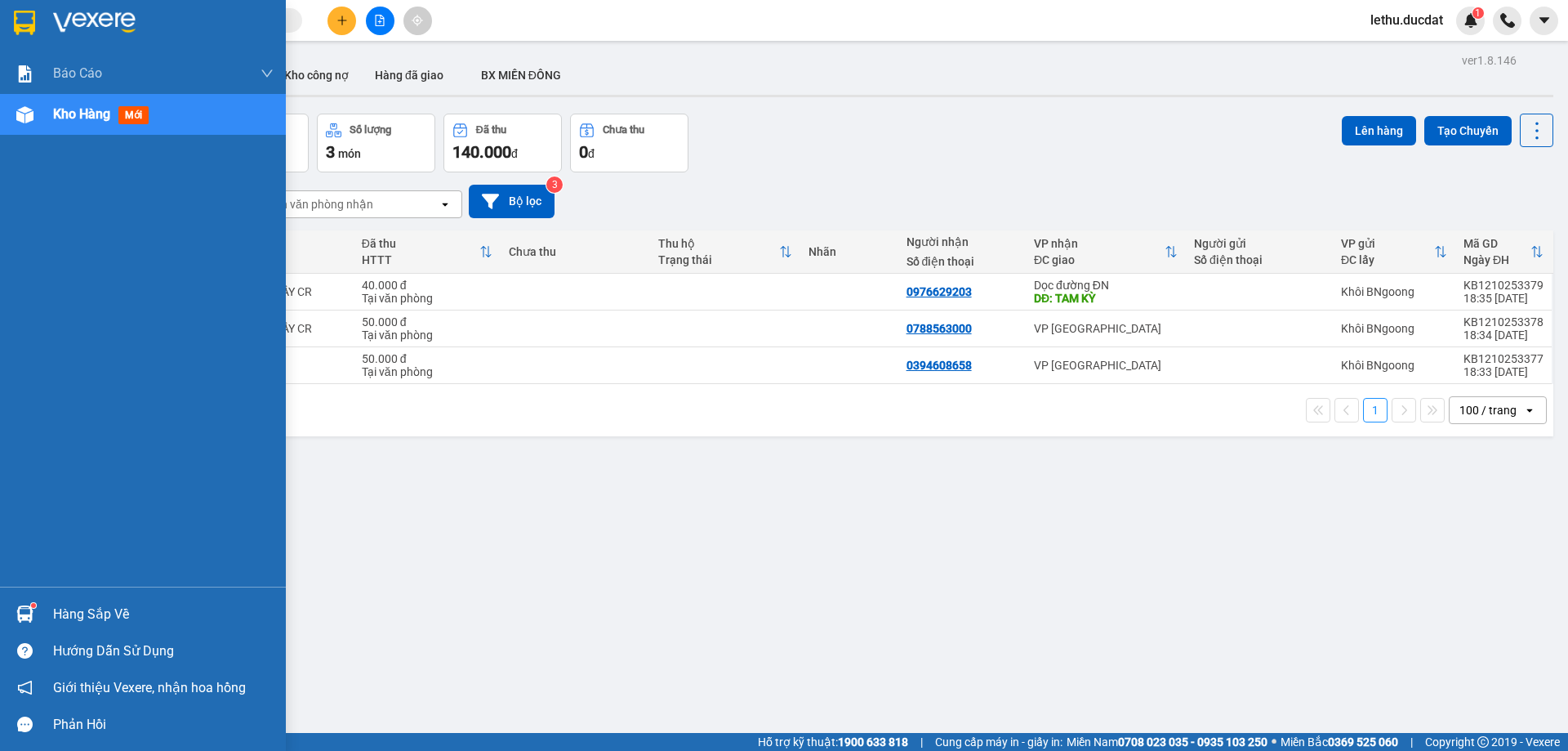
click at [71, 114] on span "Kho hàng" at bounding box center [81, 114] width 57 height 15
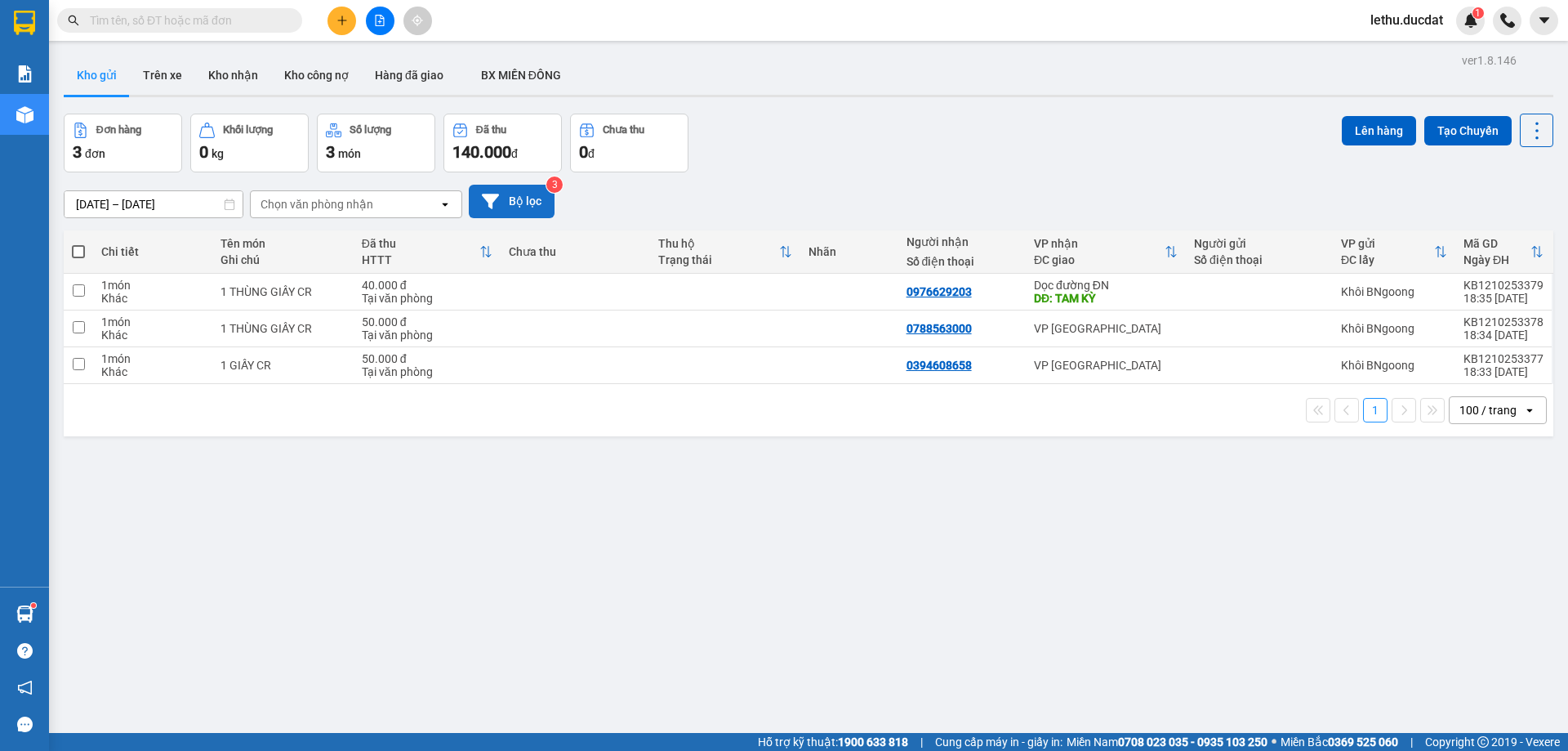
click at [509, 194] on button "Bộ lọc" at bounding box center [511, 202] width 86 height 34
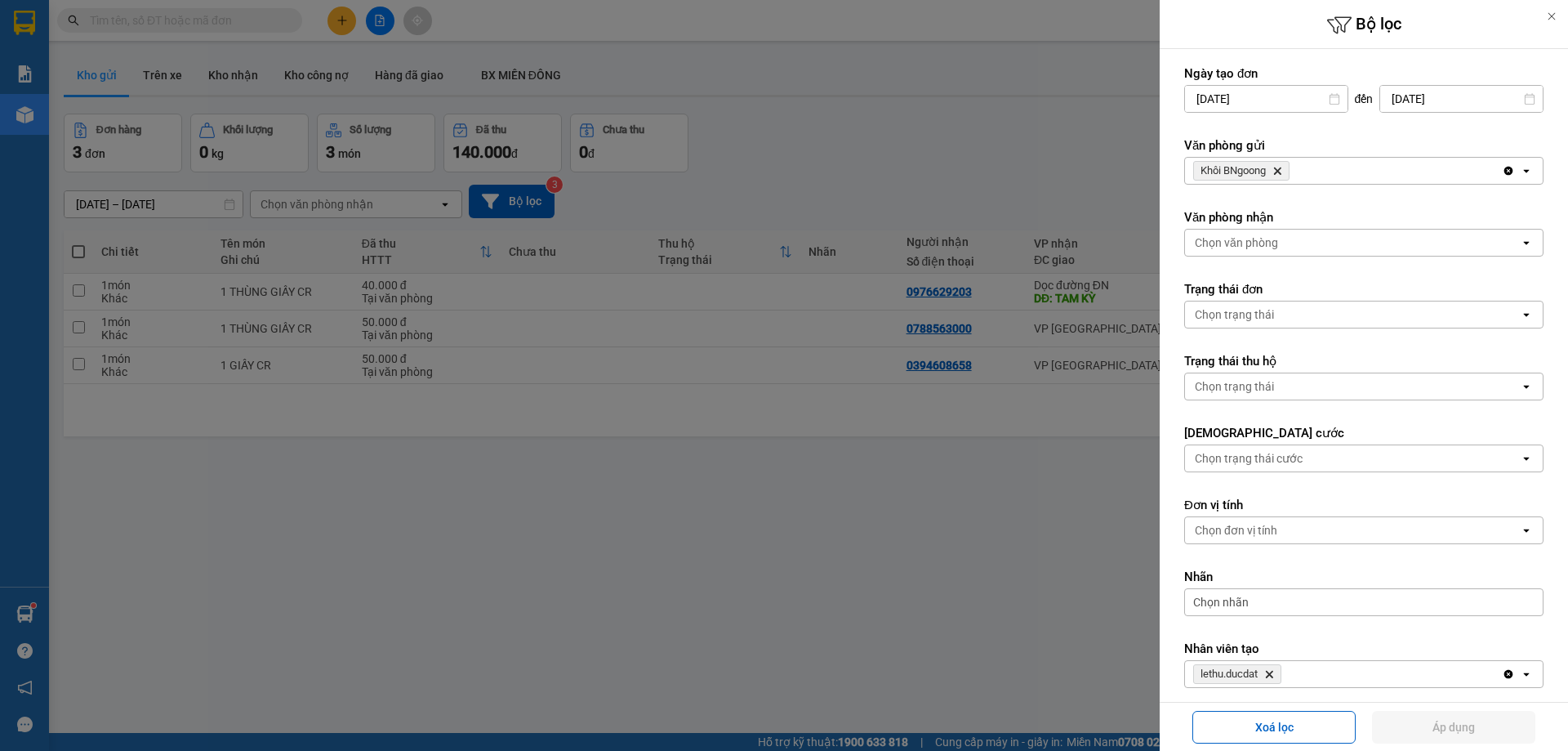
click at [1281, 170] on icon "Khôi BNgoong, close by backspace" at bounding box center [1278, 171] width 8 height 8
click at [1243, 170] on div "Chọn văn phòng" at bounding box center [1236, 171] width 83 height 16
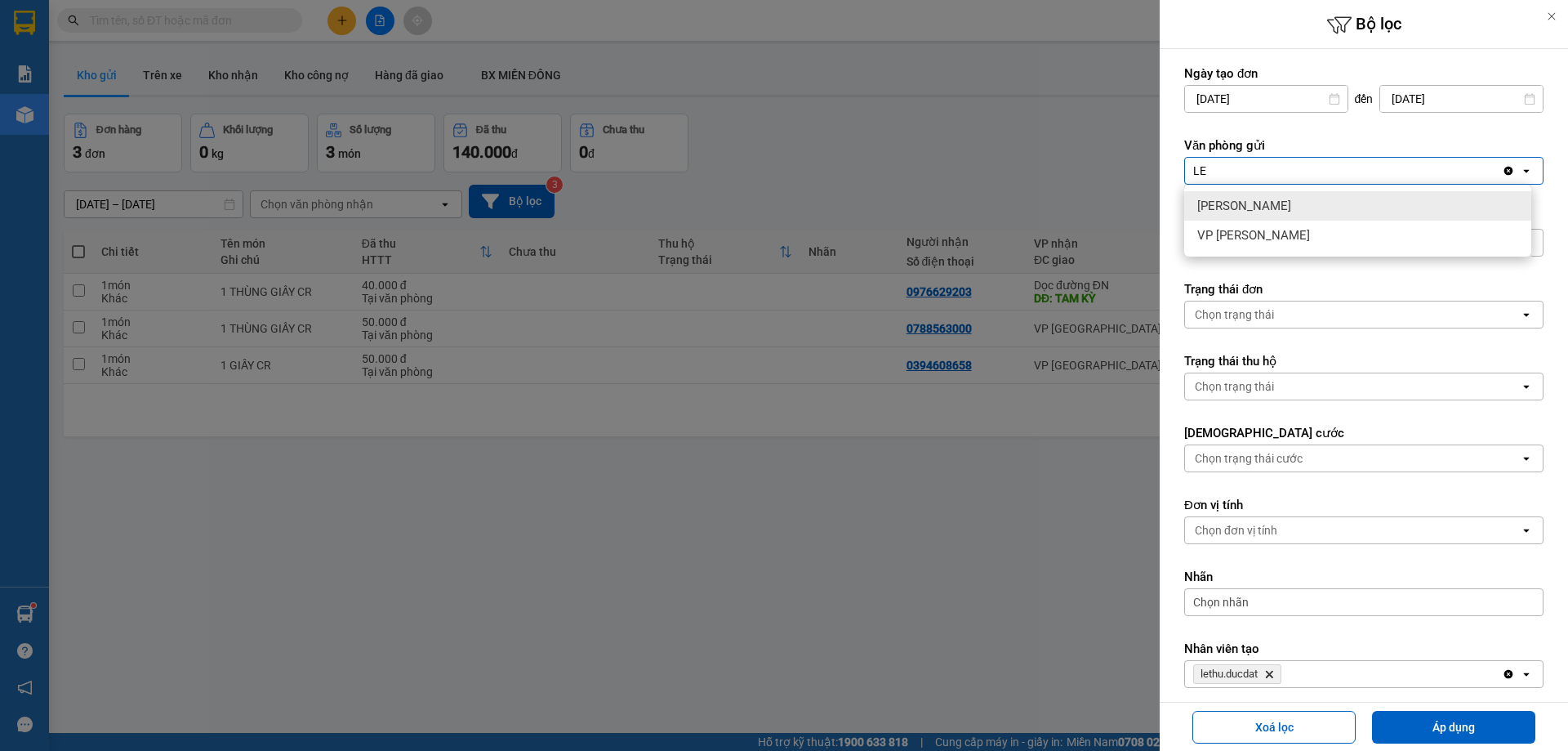
type input "LE"
click at [1247, 205] on span "[PERSON_NAME]" at bounding box center [1244, 205] width 94 height 16
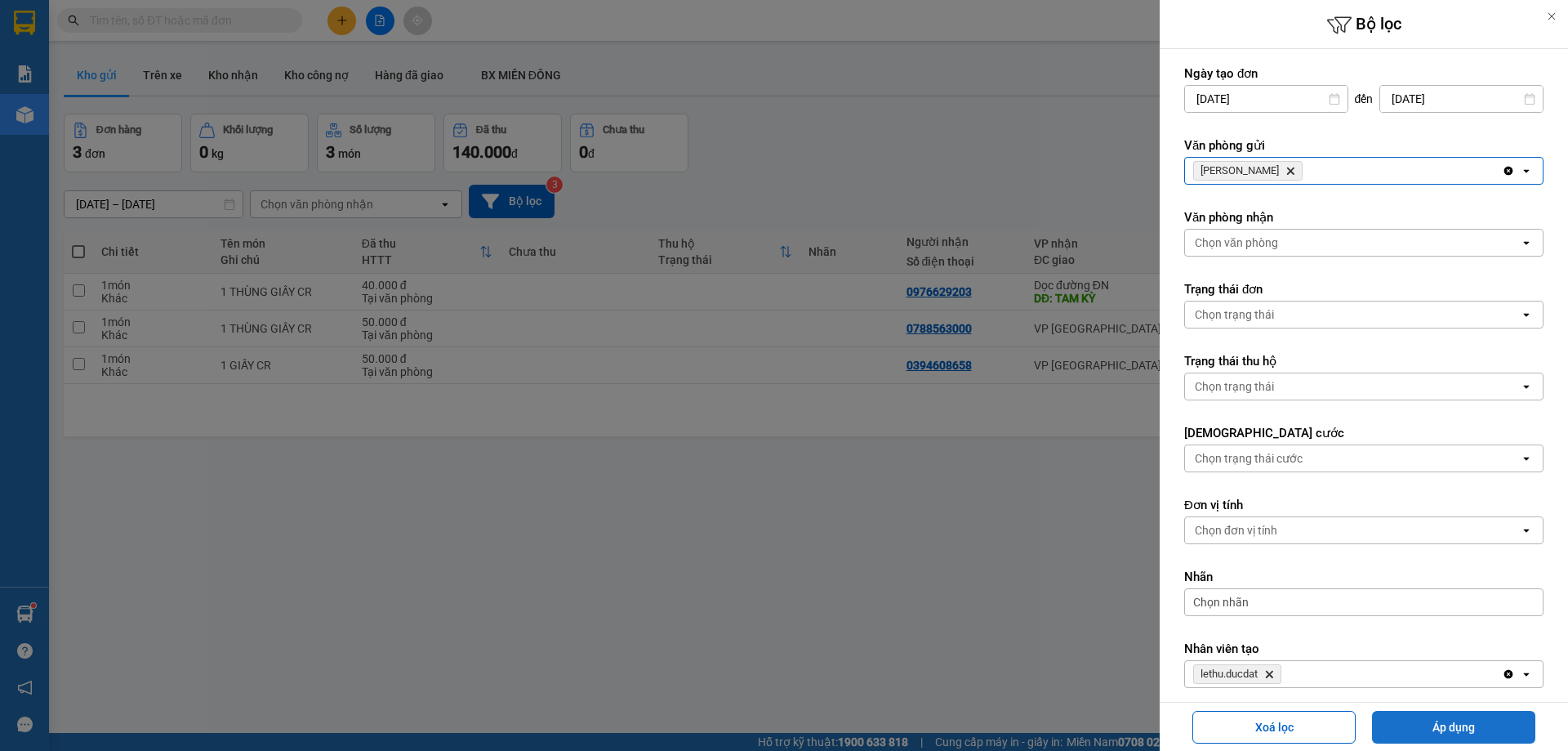
click at [1464, 728] on button "Áp dụng" at bounding box center [1453, 727] width 163 height 33
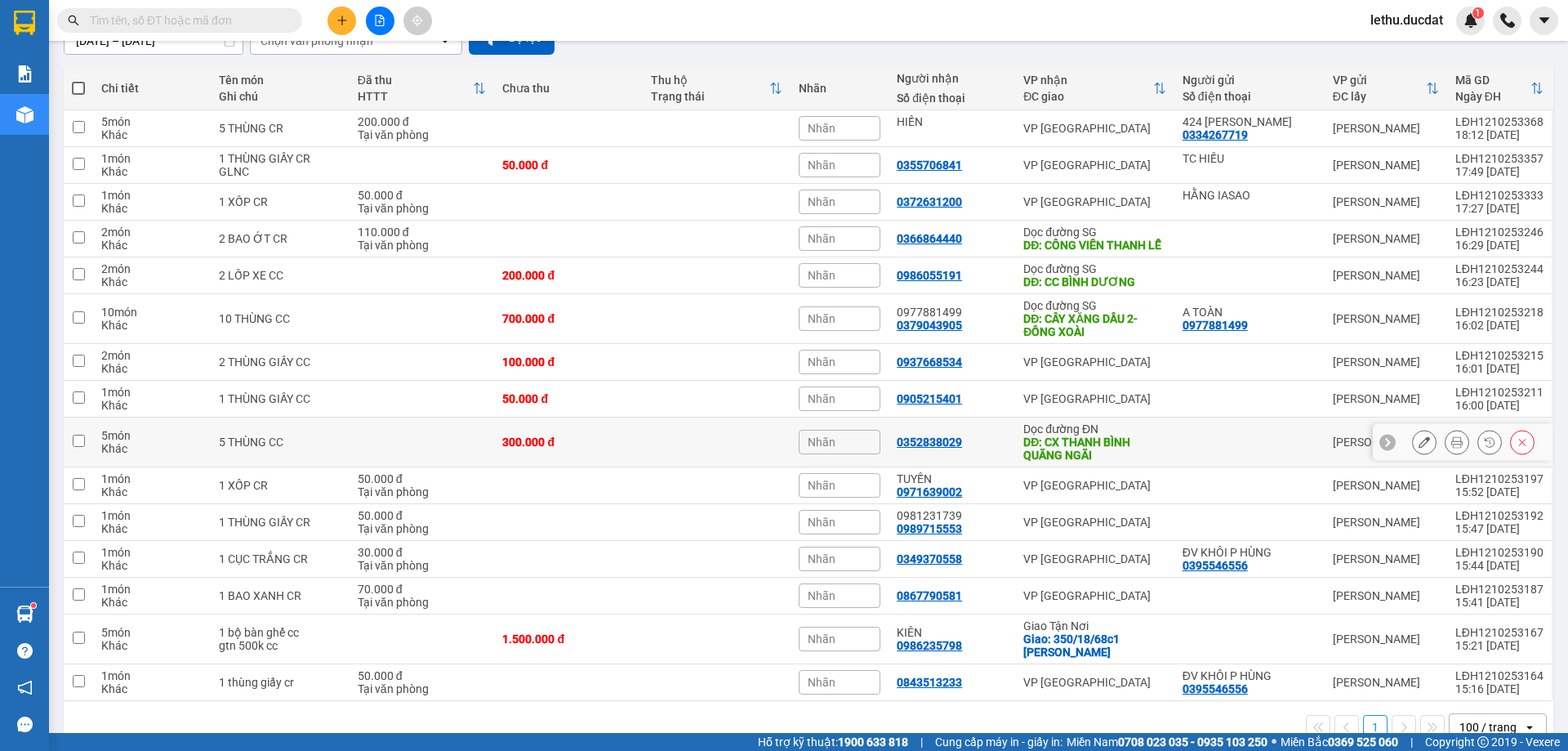
scroll to position [212, 0]
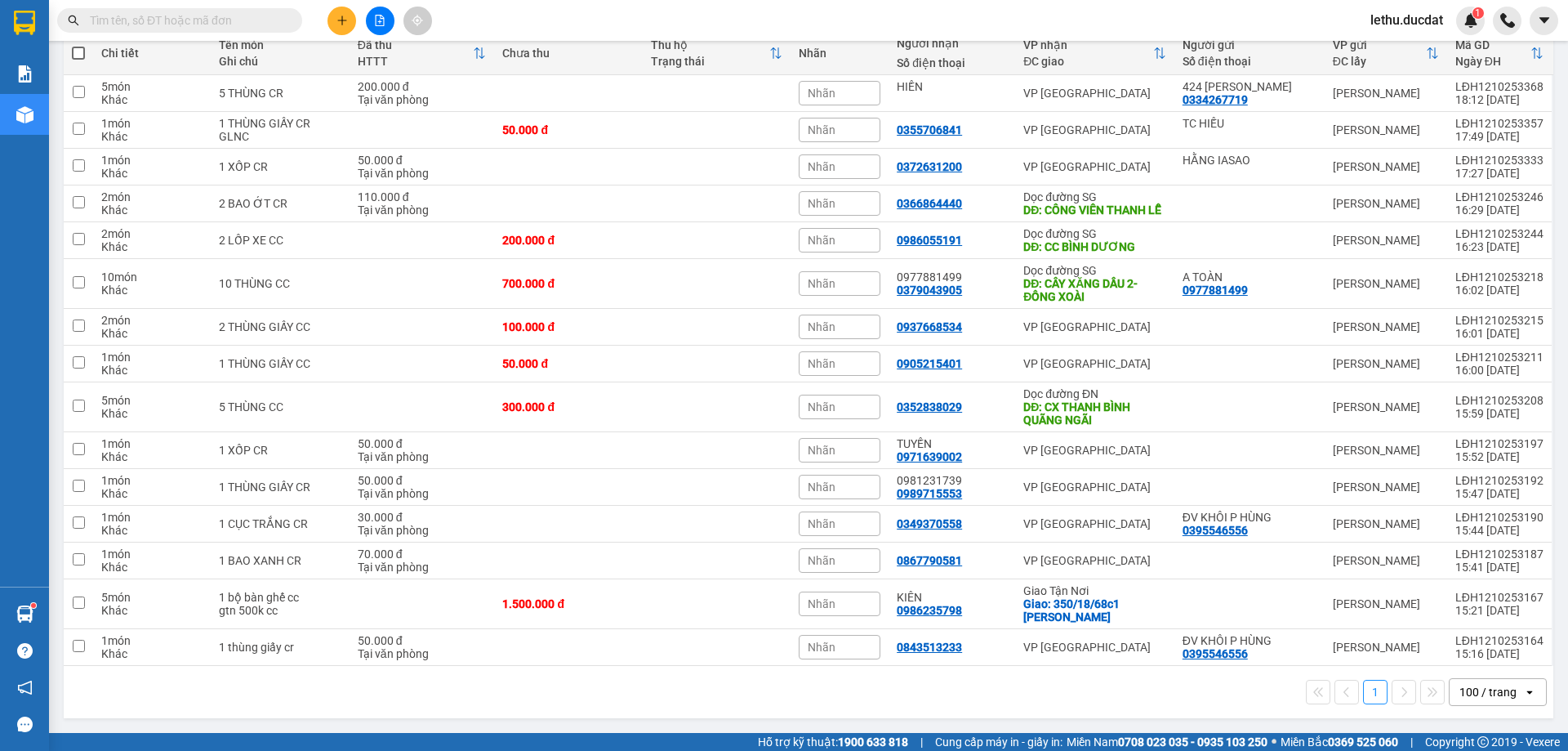
click at [1468, 690] on div "100 / trang" at bounding box center [1487, 692] width 57 height 16
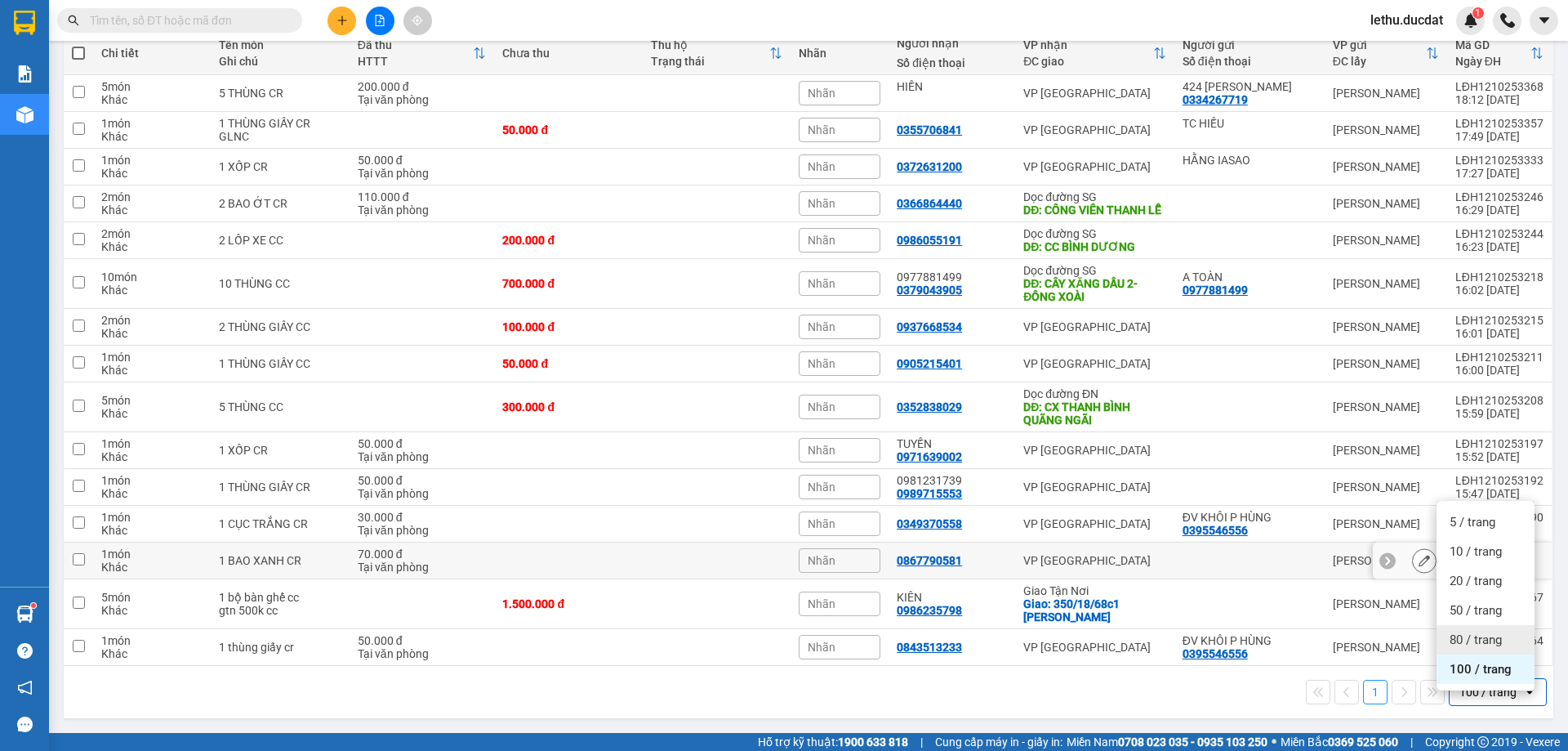
click at [1243, 554] on div at bounding box center [1249, 561] width 134 height 13
checkbox input "true"
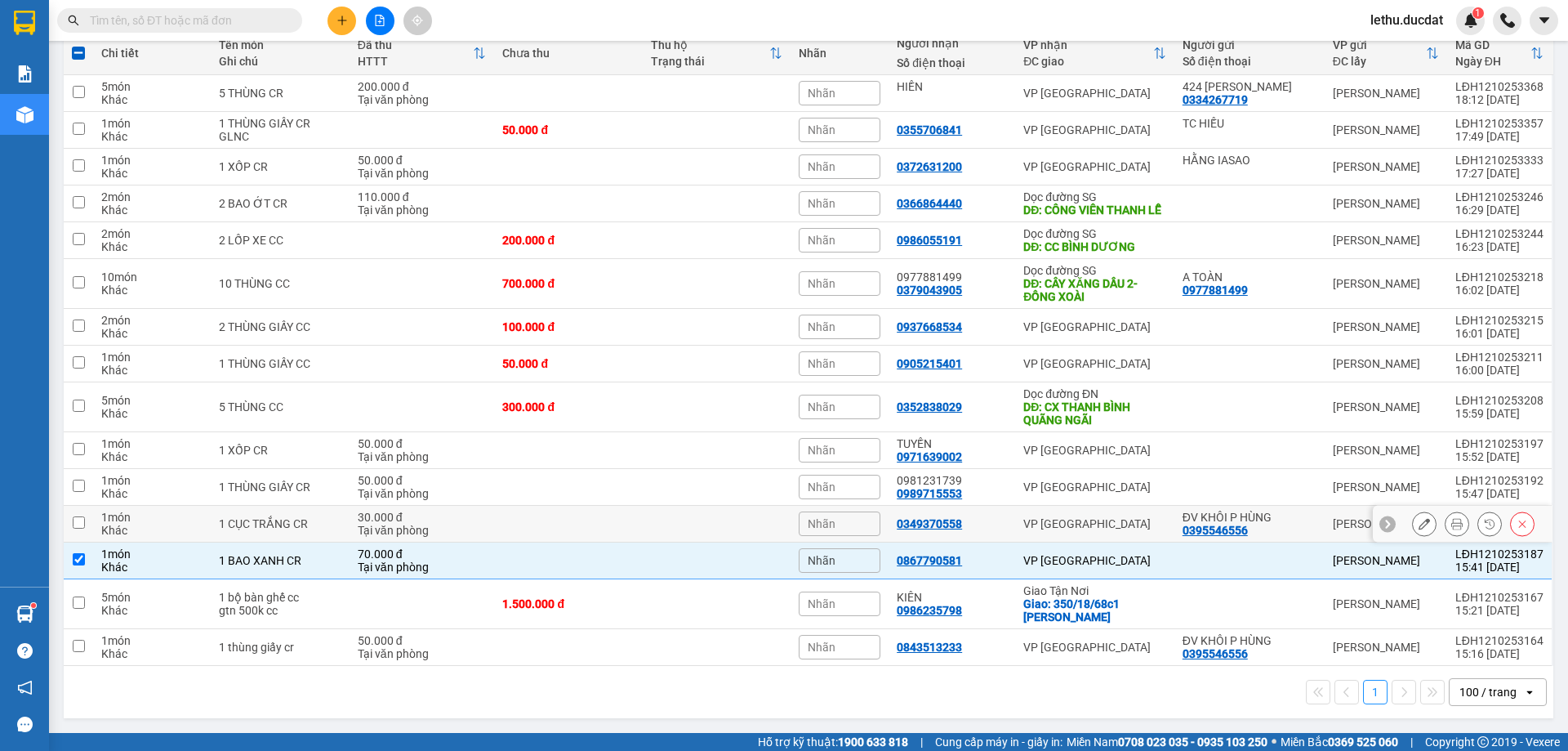
click at [1241, 524] on div "0395546556" at bounding box center [1214, 531] width 65 height 13
click at [1247, 514] on div "ĐV KHÔI P HÙNG" at bounding box center [1249, 517] width 134 height 13
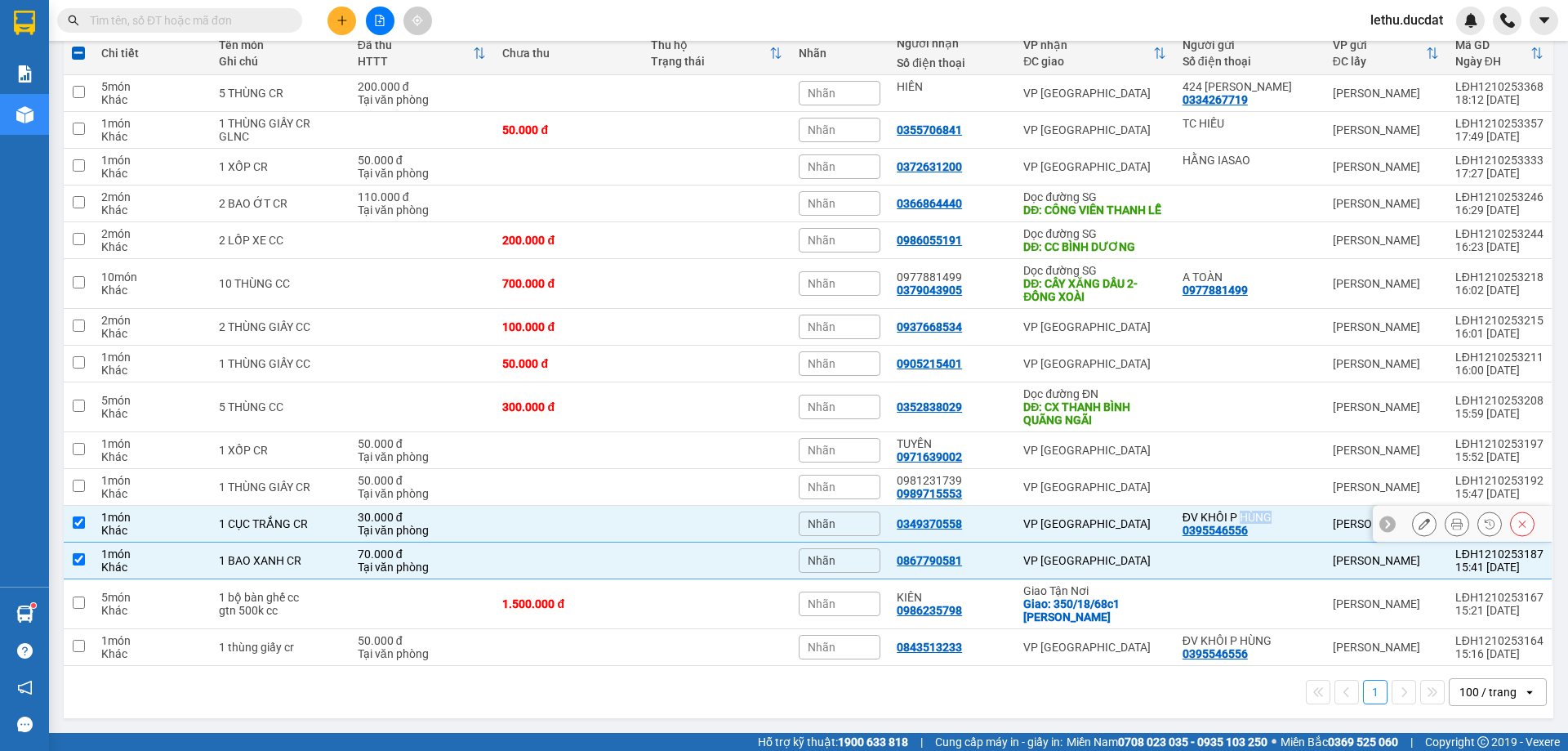
click at [1247, 514] on div "ĐV KHÔI P HÙNG" at bounding box center [1249, 517] width 134 height 13
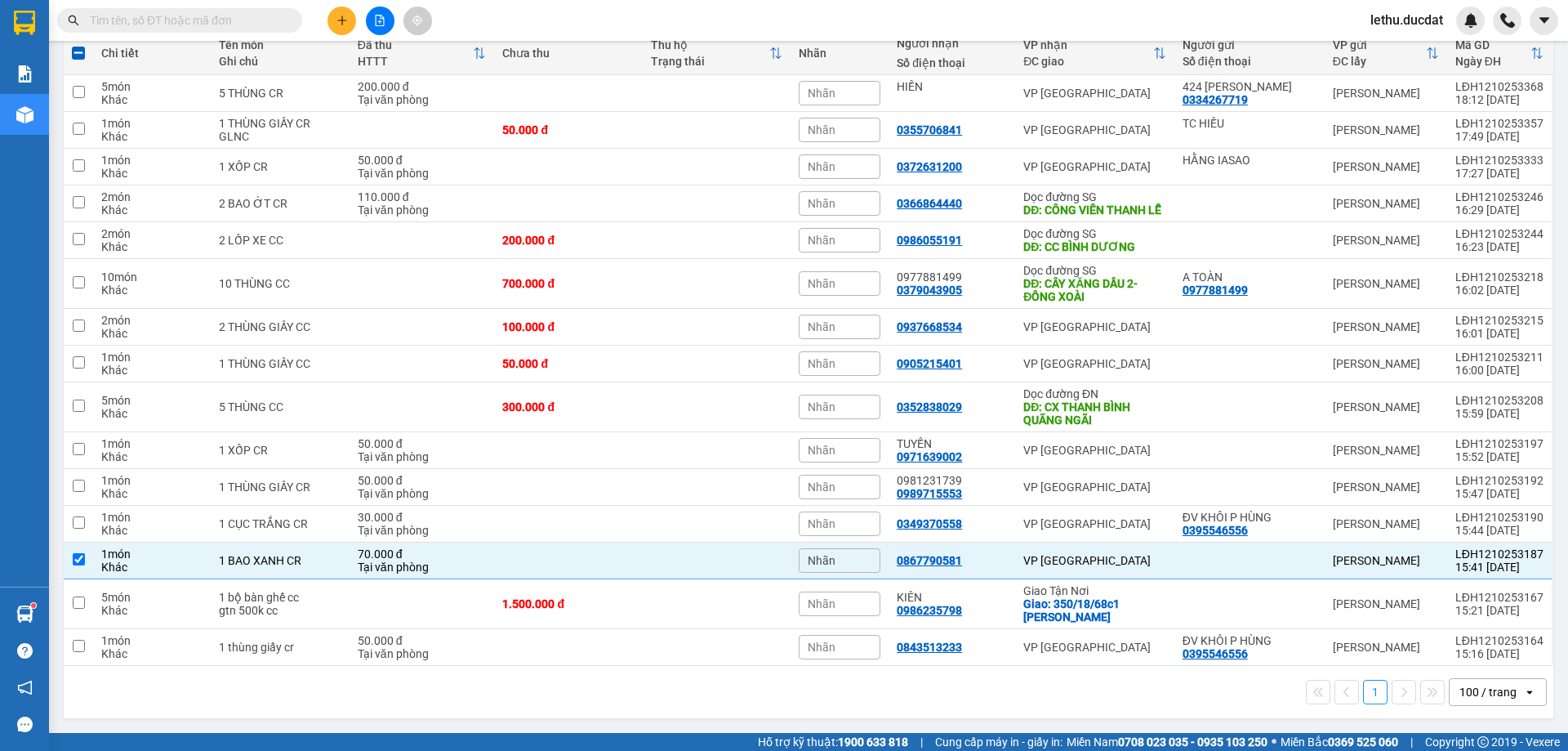
click at [1222, 679] on div "1 100 / trang open" at bounding box center [808, 692] width 1489 height 52
click at [1466, 697] on div "100 / trang" at bounding box center [1487, 692] width 57 height 16
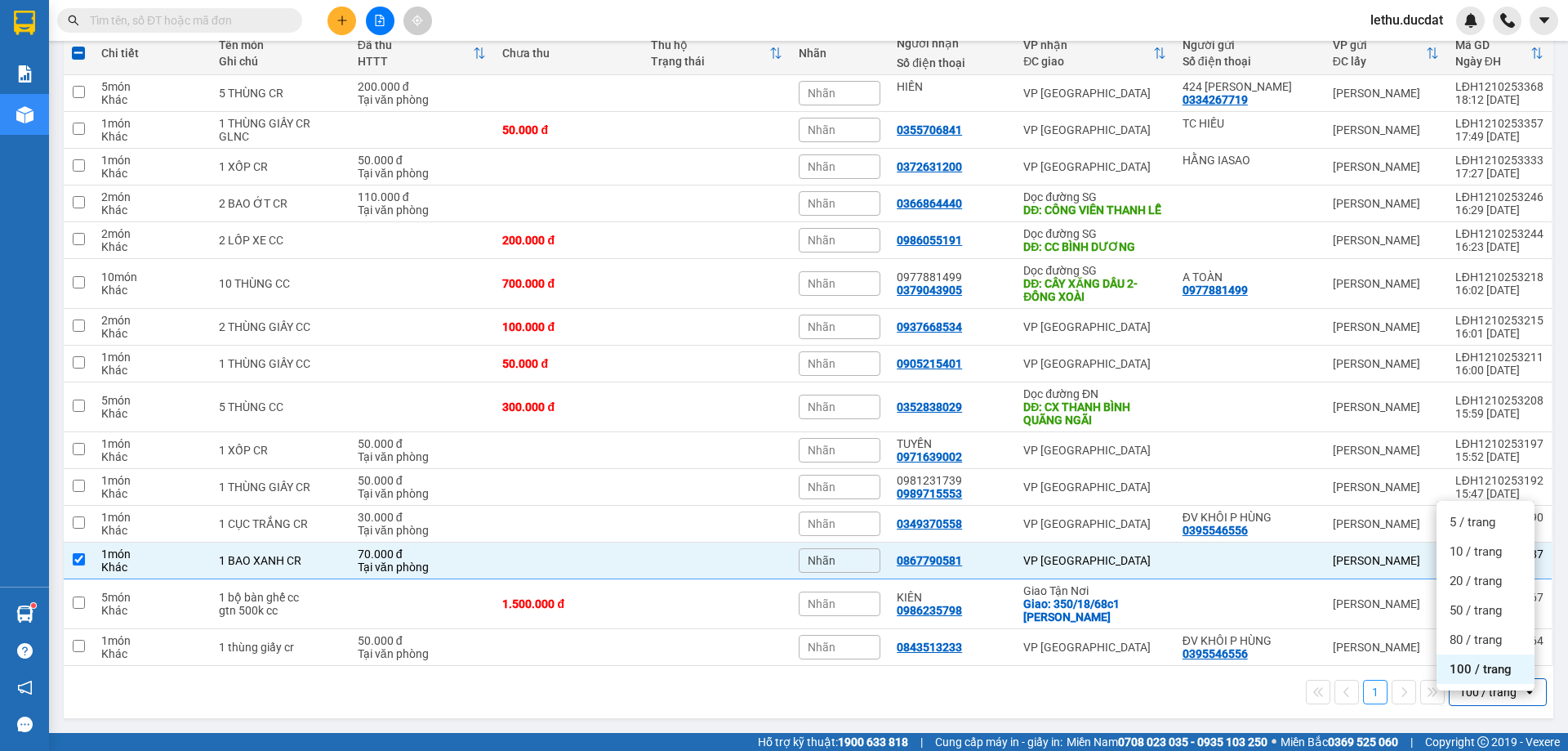
click at [1480, 661] on span "100 / trang" at bounding box center [1480, 668] width 62 height 16
click at [1284, 517] on div "ĐV KHÔI P HÙNG" at bounding box center [1249, 517] width 134 height 13
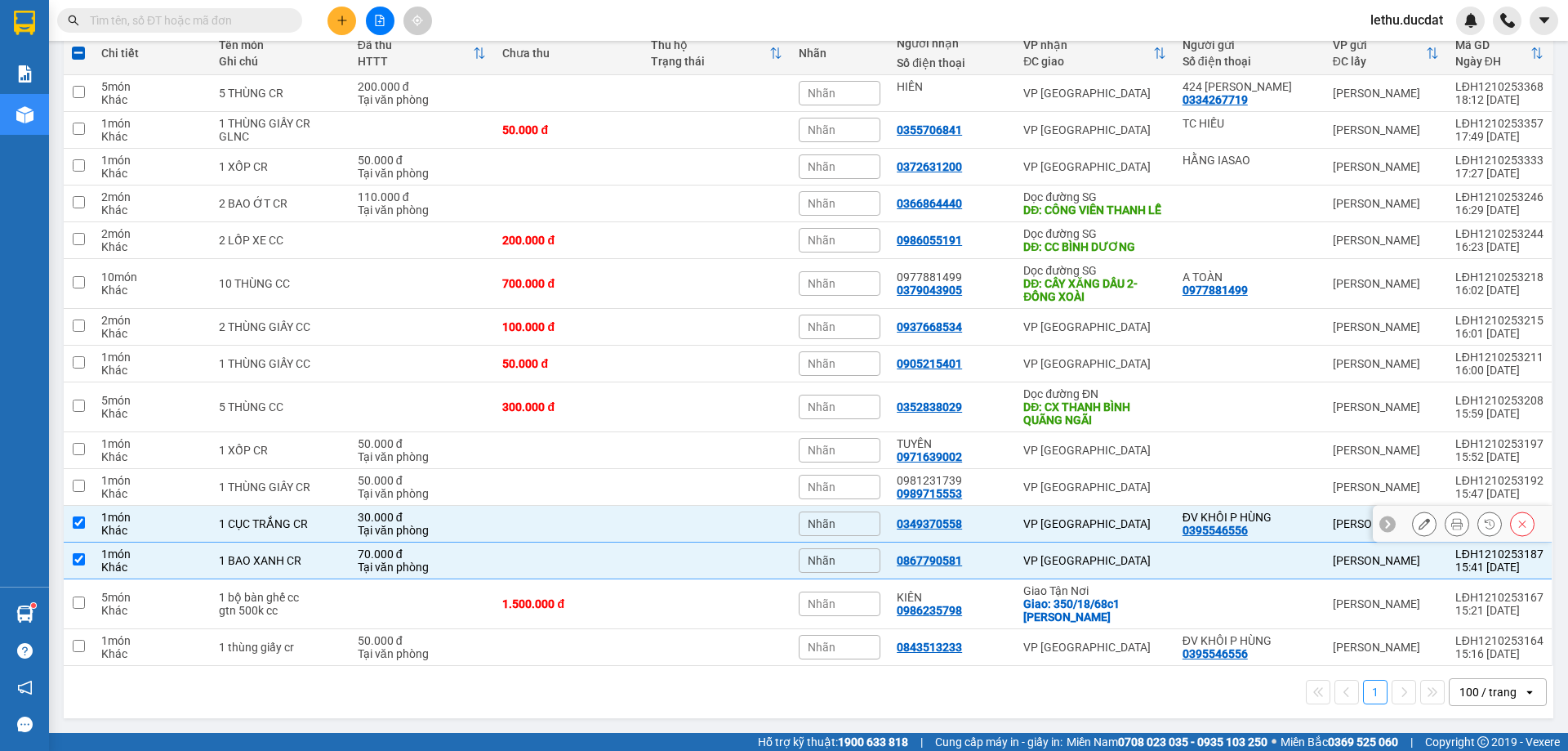
click at [1284, 517] on div "ĐV KHÔI P HÙNG" at bounding box center [1249, 517] width 134 height 13
checkbox input "false"
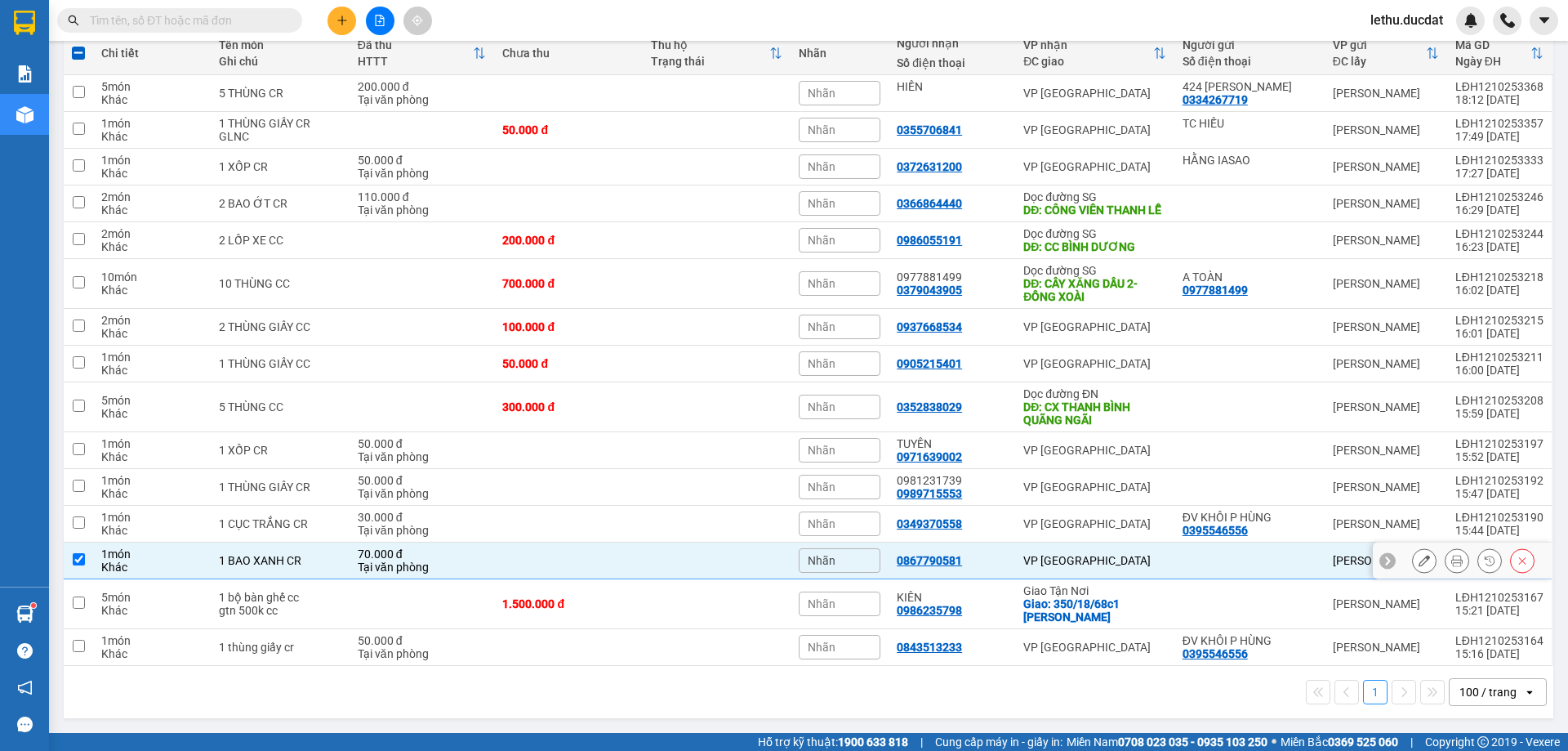
click at [83, 558] on input "checkbox" at bounding box center [78, 559] width 12 height 12
checkbox input "false"
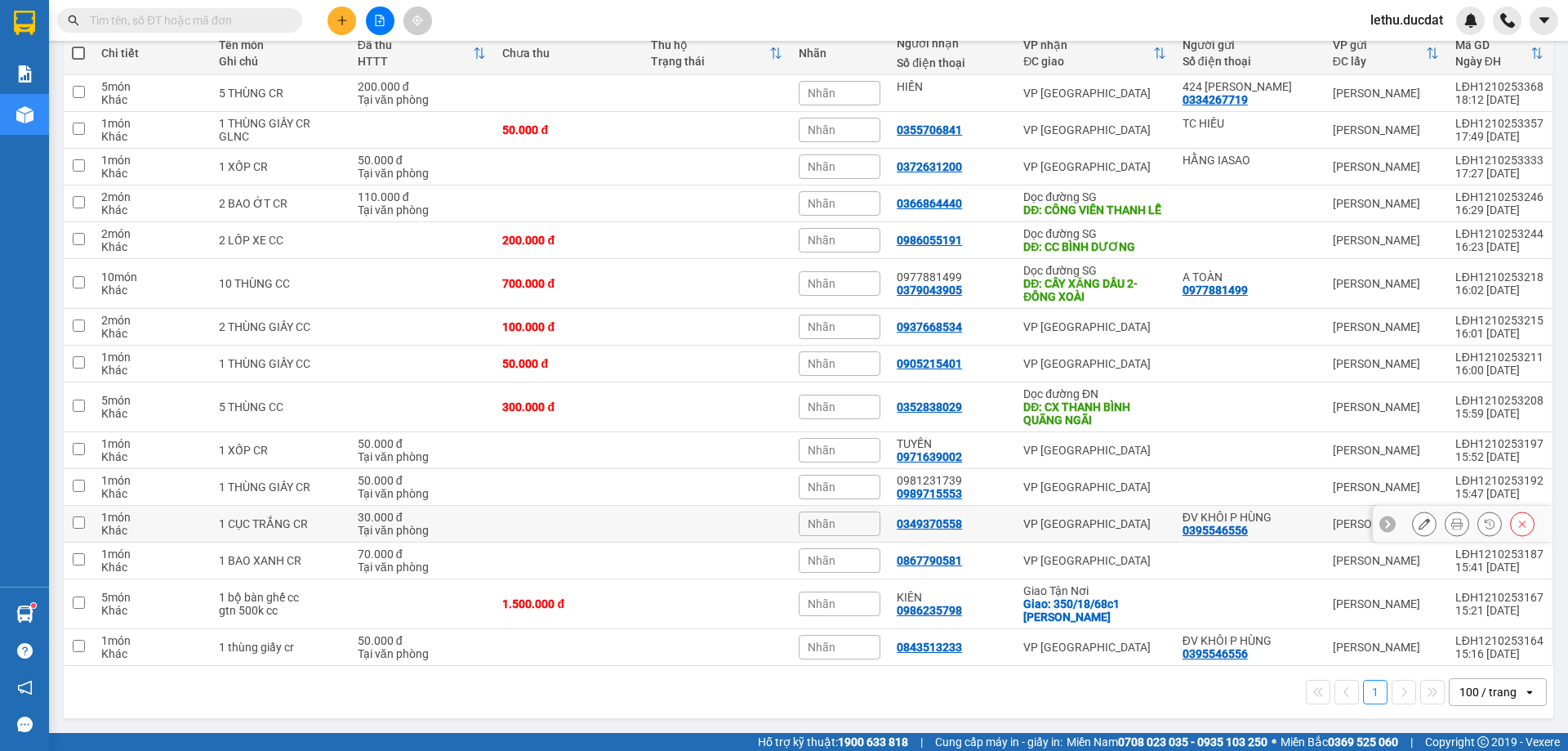
click at [1133, 527] on div "VP [GEOGRAPHIC_DATA]" at bounding box center [1094, 524] width 143 height 13
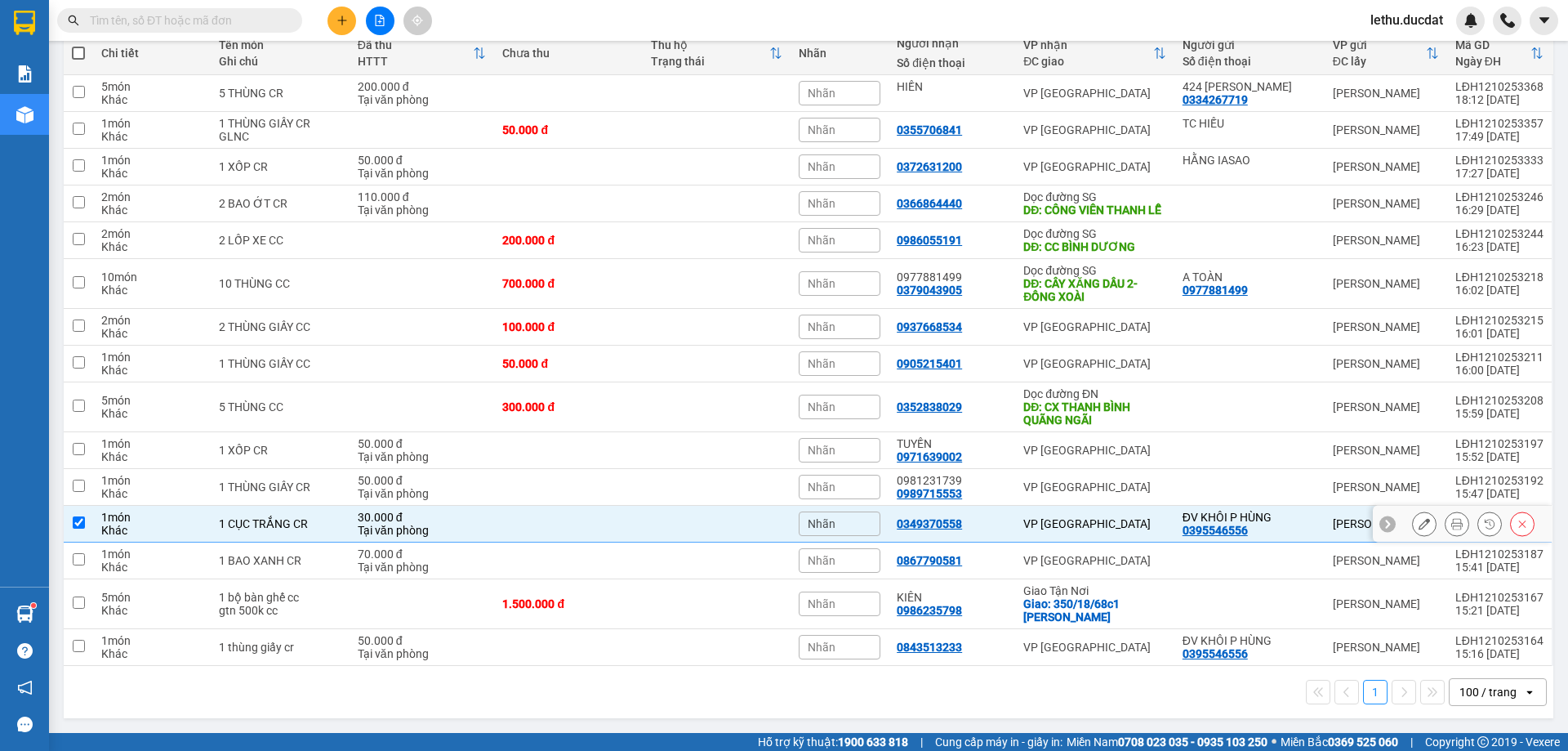
click at [1132, 527] on div "VP [GEOGRAPHIC_DATA]" at bounding box center [1094, 524] width 143 height 13
checkbox input "false"
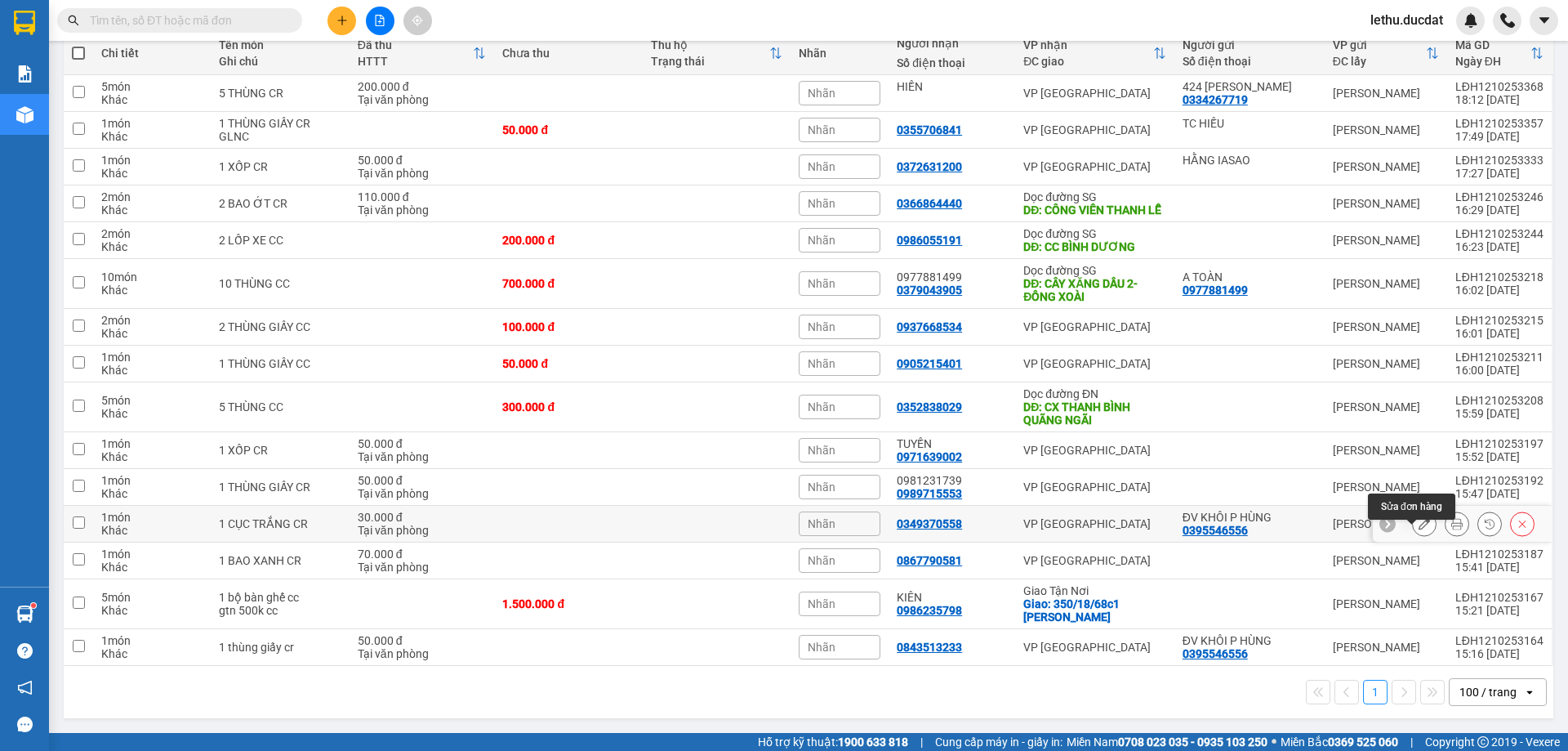
click at [1413, 525] on button at bounding box center [1424, 524] width 23 height 28
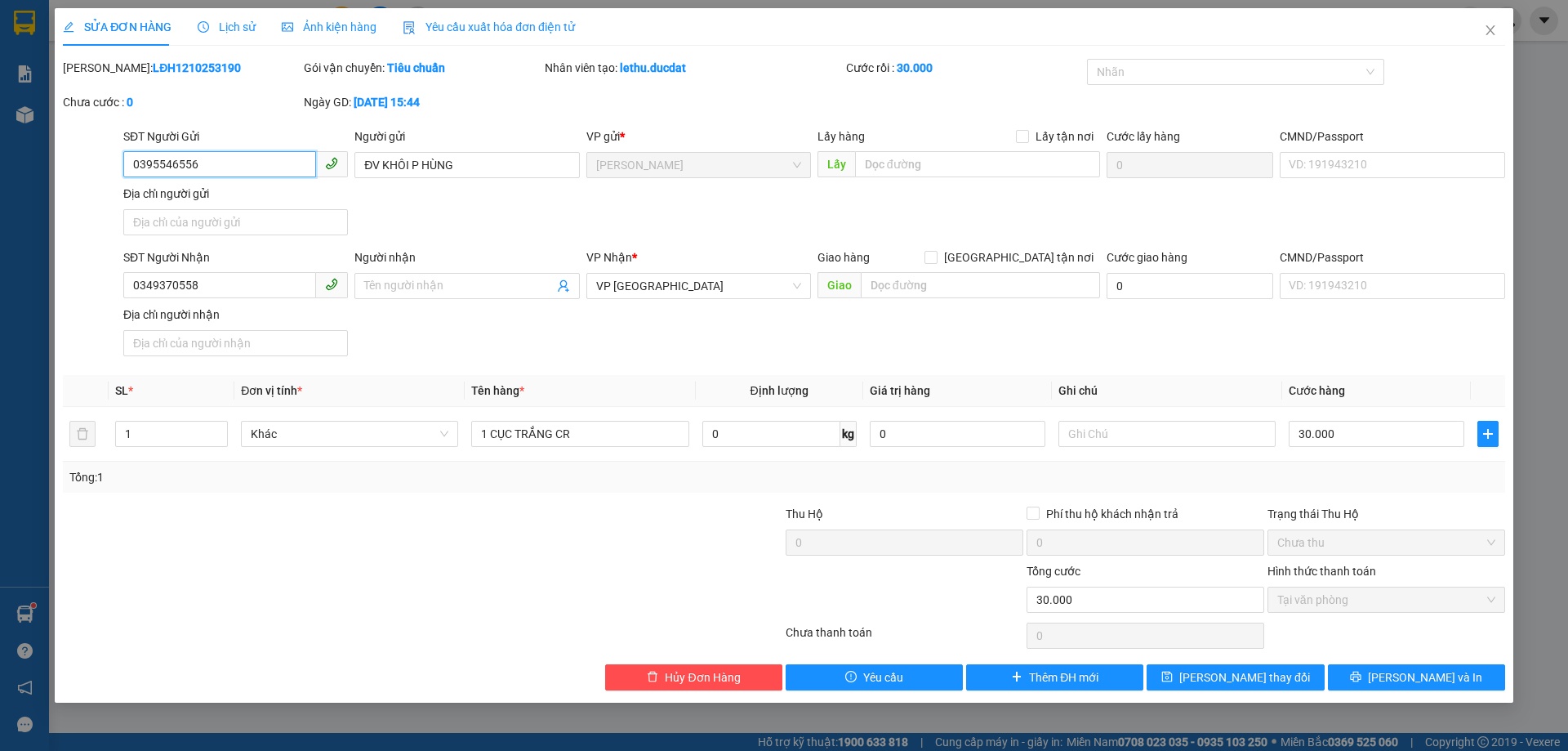
type input "0395546556"
type input "0349370558"
type input "0"
type input "30.000"
drag, startPoint x: 207, startPoint y: 284, endPoint x: 68, endPoint y: 280, distance: 139.1
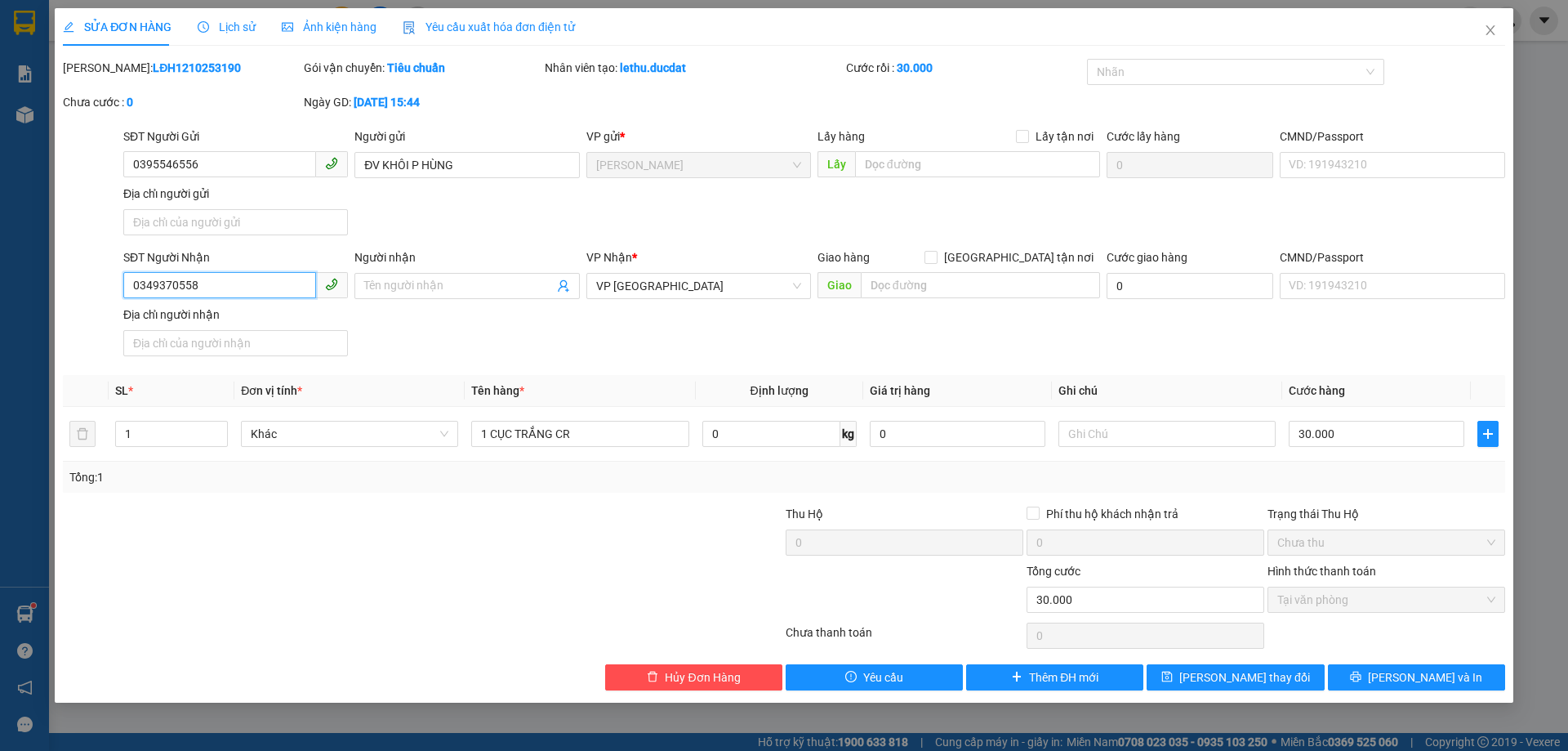
click at [68, 280] on div "SĐT Người Nhận 0349370558 0349370558 Người nhận Tên người nhận VP Nhận * VP Sài…" at bounding box center [784, 305] width 1446 height 114
click at [720, 680] on span "Hủy Đơn Hàng" at bounding box center [703, 677] width 75 height 18
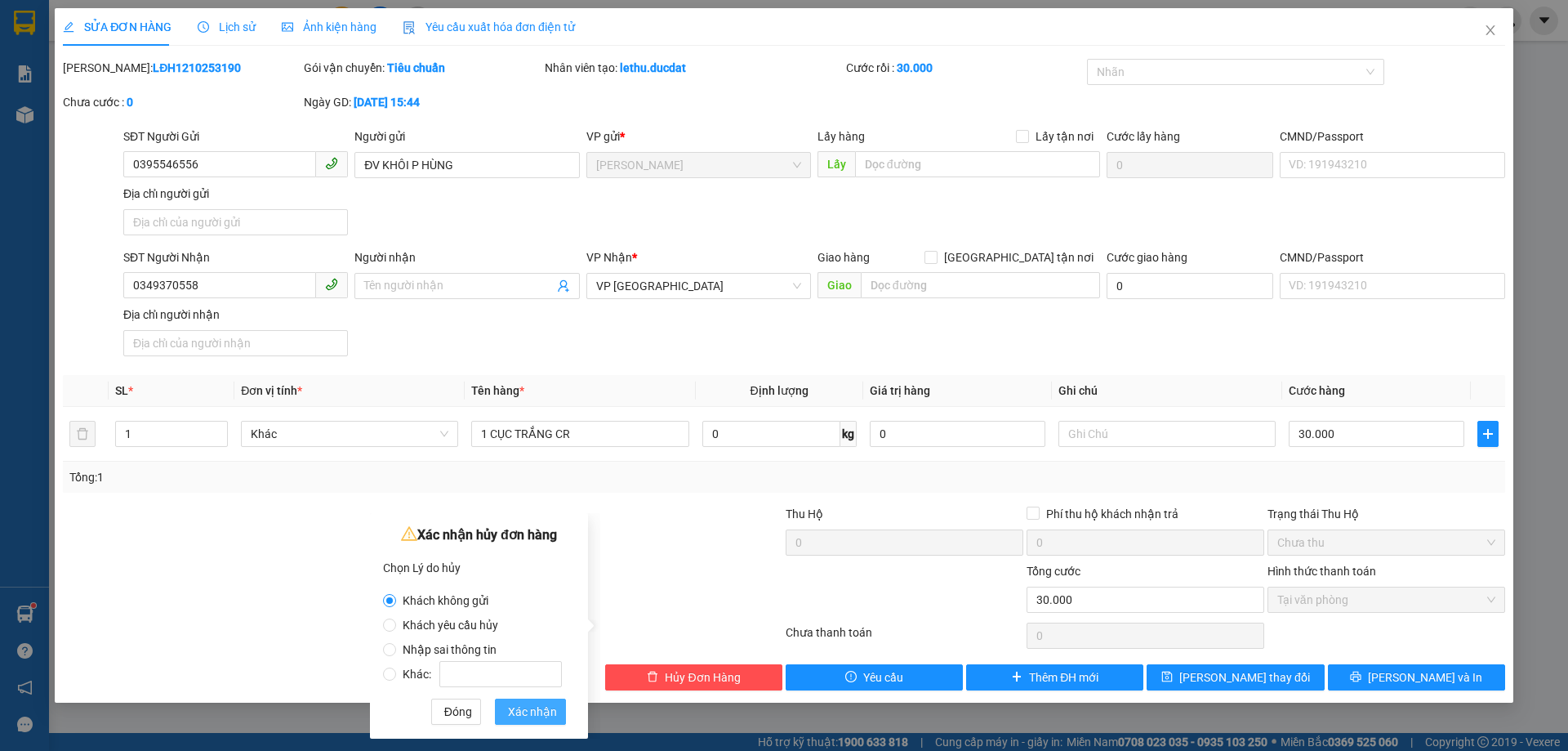
click at [535, 711] on span "Xác nhận" at bounding box center [532, 711] width 49 height 18
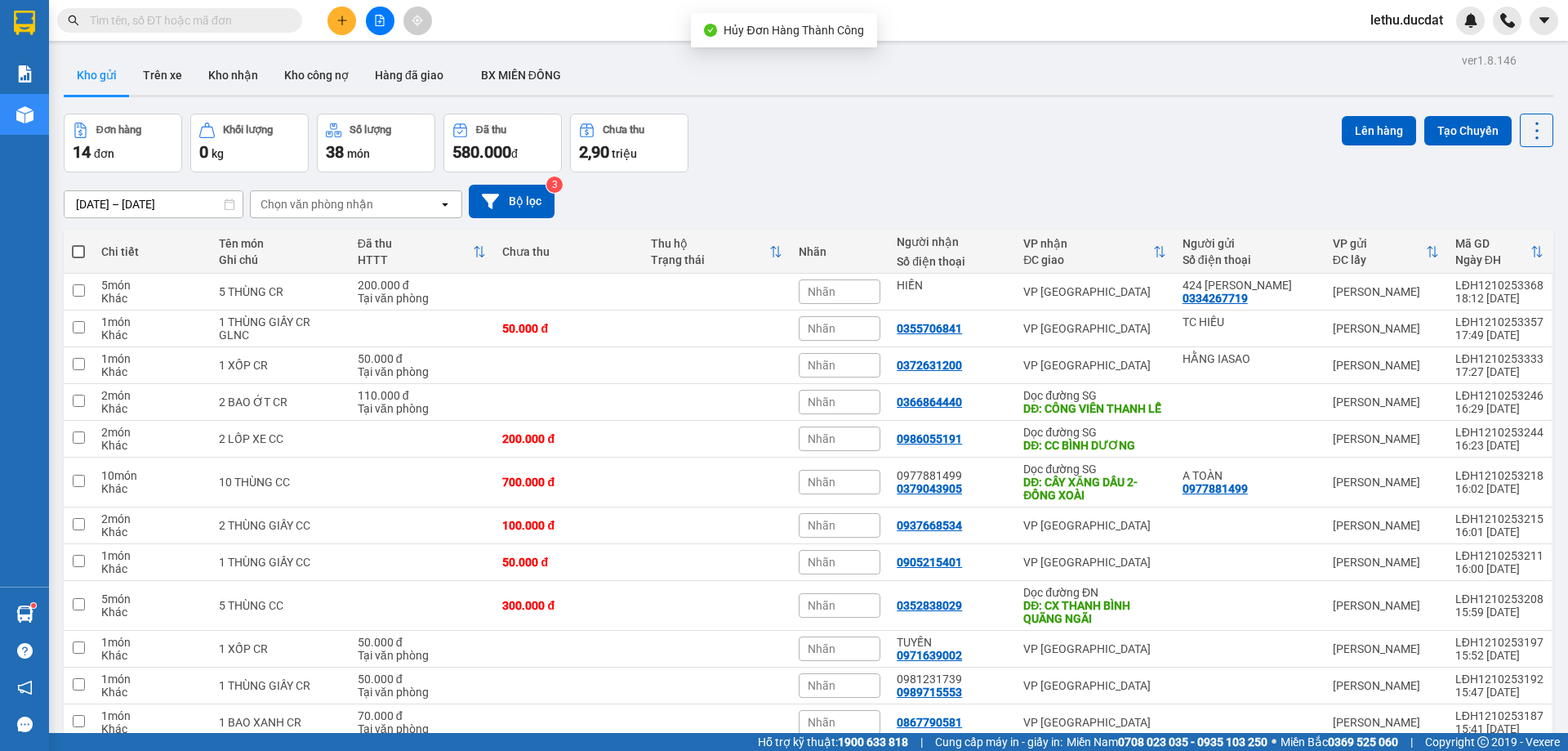
click at [336, 15] on icon "plus" at bounding box center [342, 21] width 11 height 11
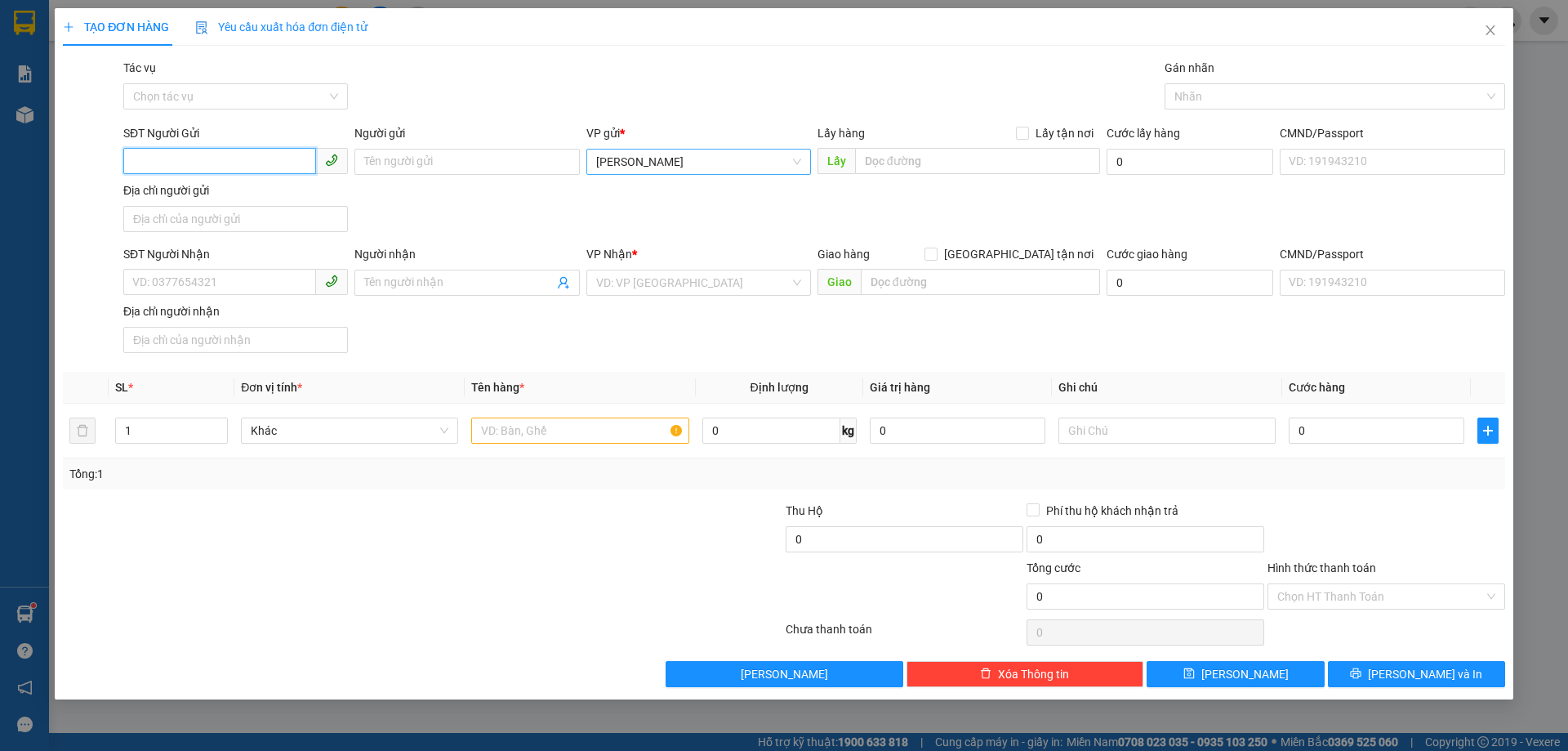
click at [625, 152] on span "[PERSON_NAME]" at bounding box center [699, 162] width 205 height 24
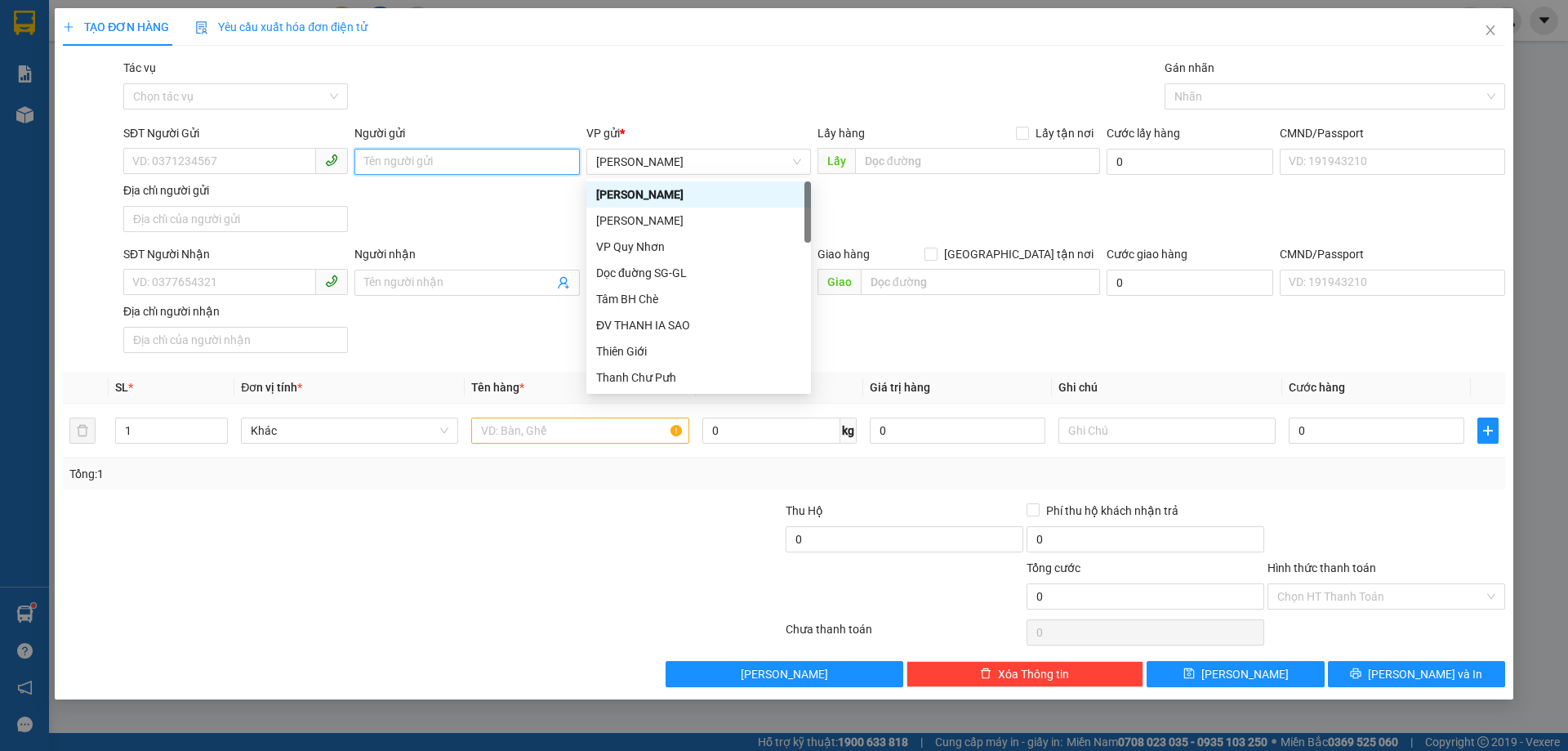
click at [367, 167] on input "Người gửi" at bounding box center [466, 162] width 224 height 26
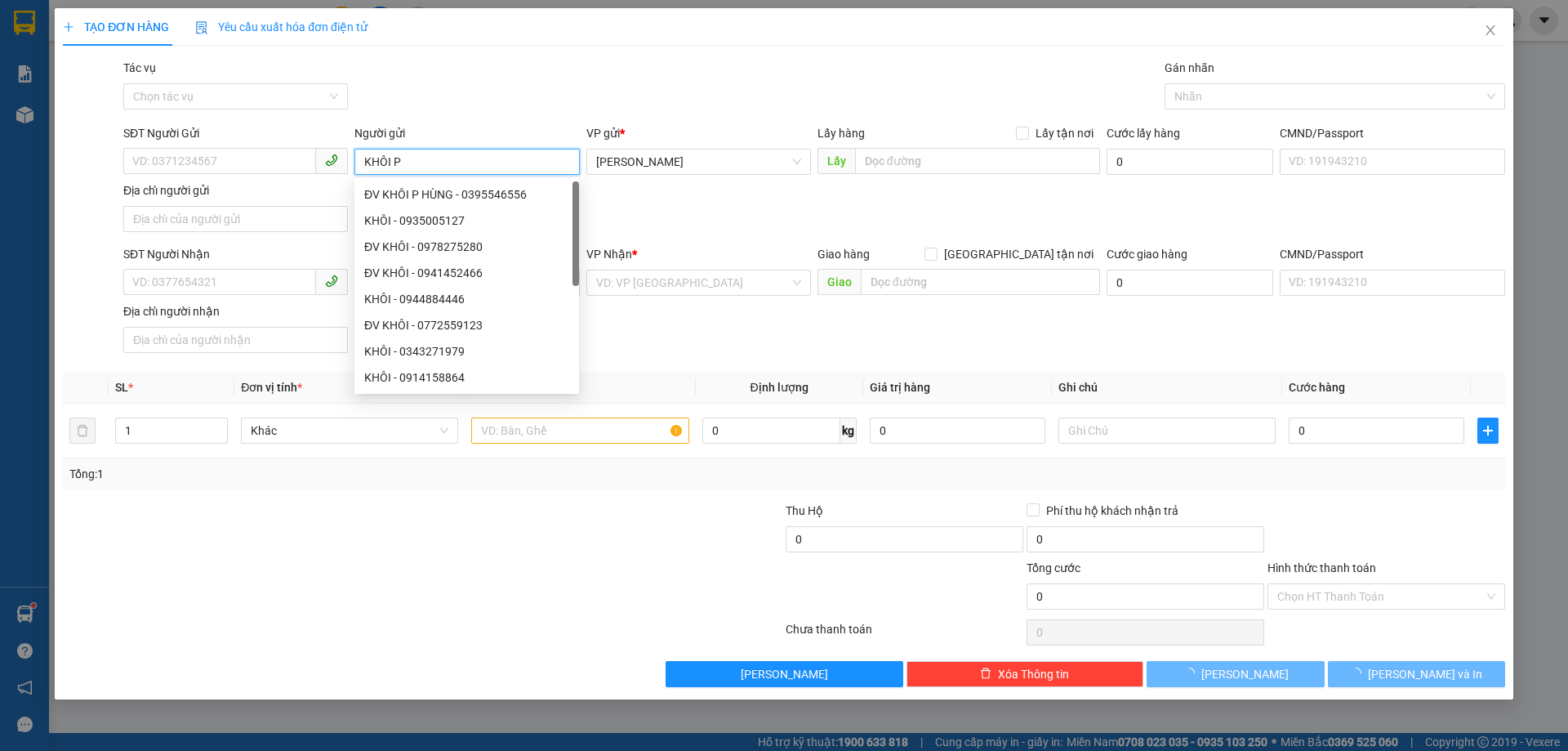
type input "KHÔI PH"
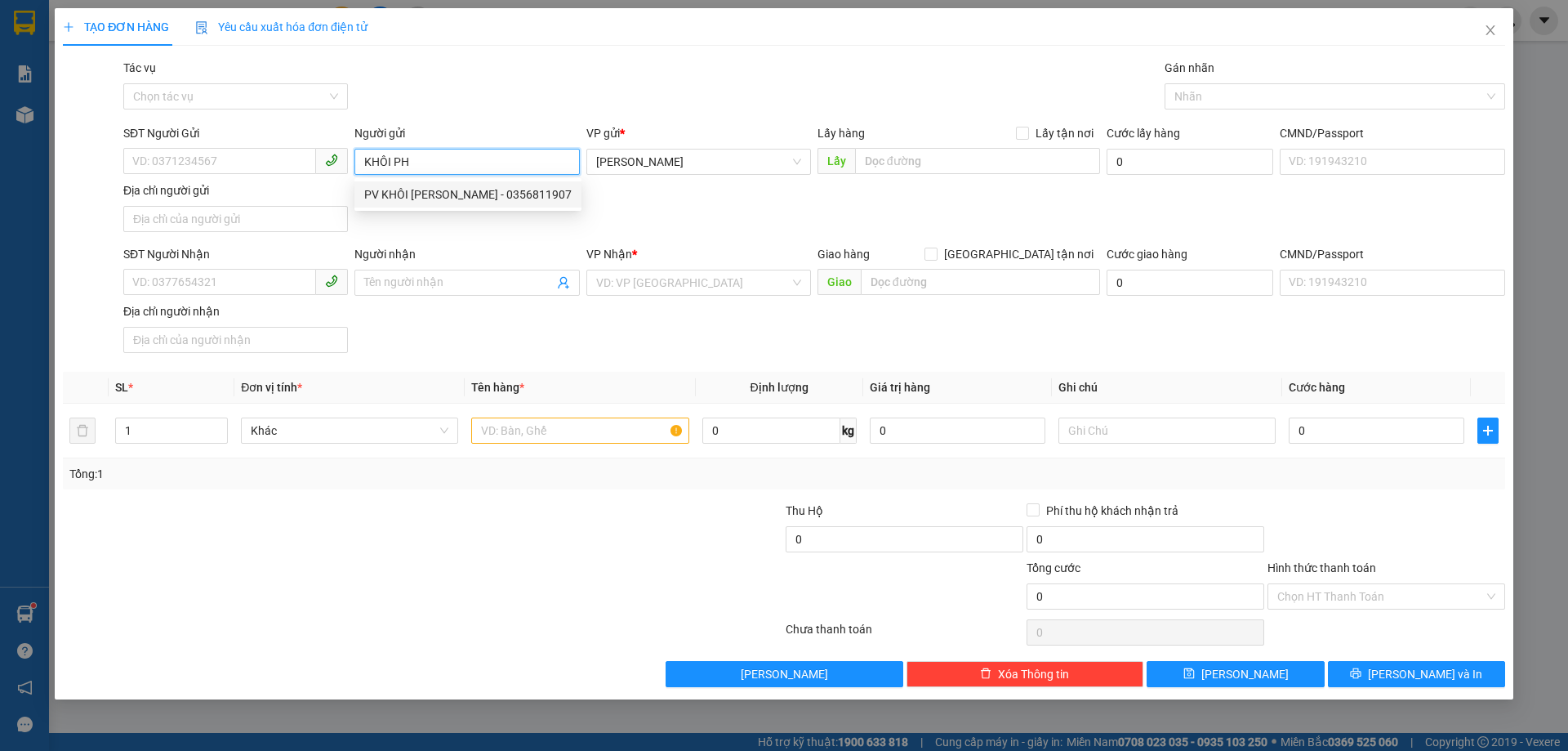
click at [442, 191] on div "PV KHÔI PHẠM HÙNG - 0356811907" at bounding box center [468, 194] width 207 height 18
type input "0356811907"
type input "PV KHÔI PHẠM HÙNG"
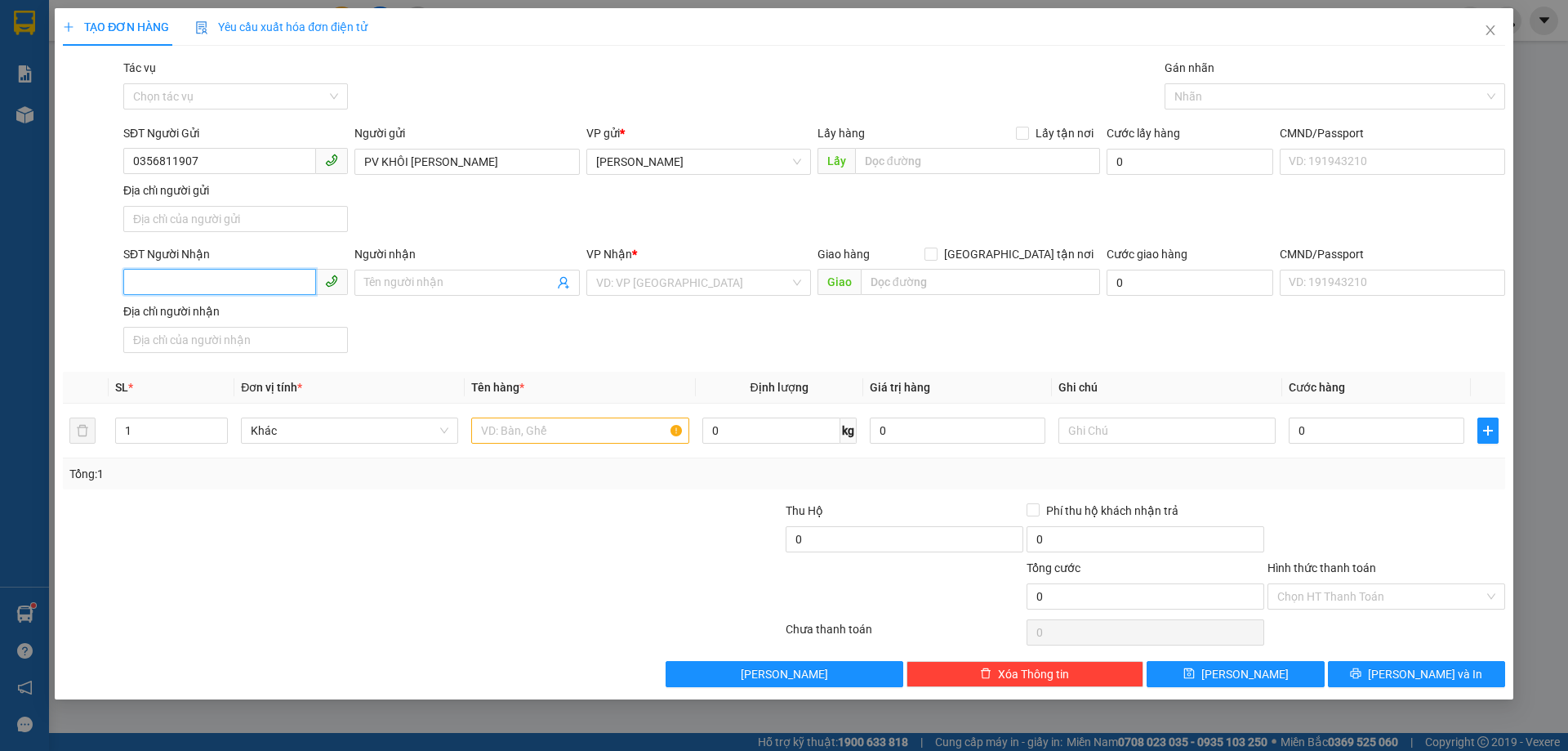
click at [238, 286] on input "SĐT Người Nhận" at bounding box center [219, 282] width 193 height 26
paste input "0349370558"
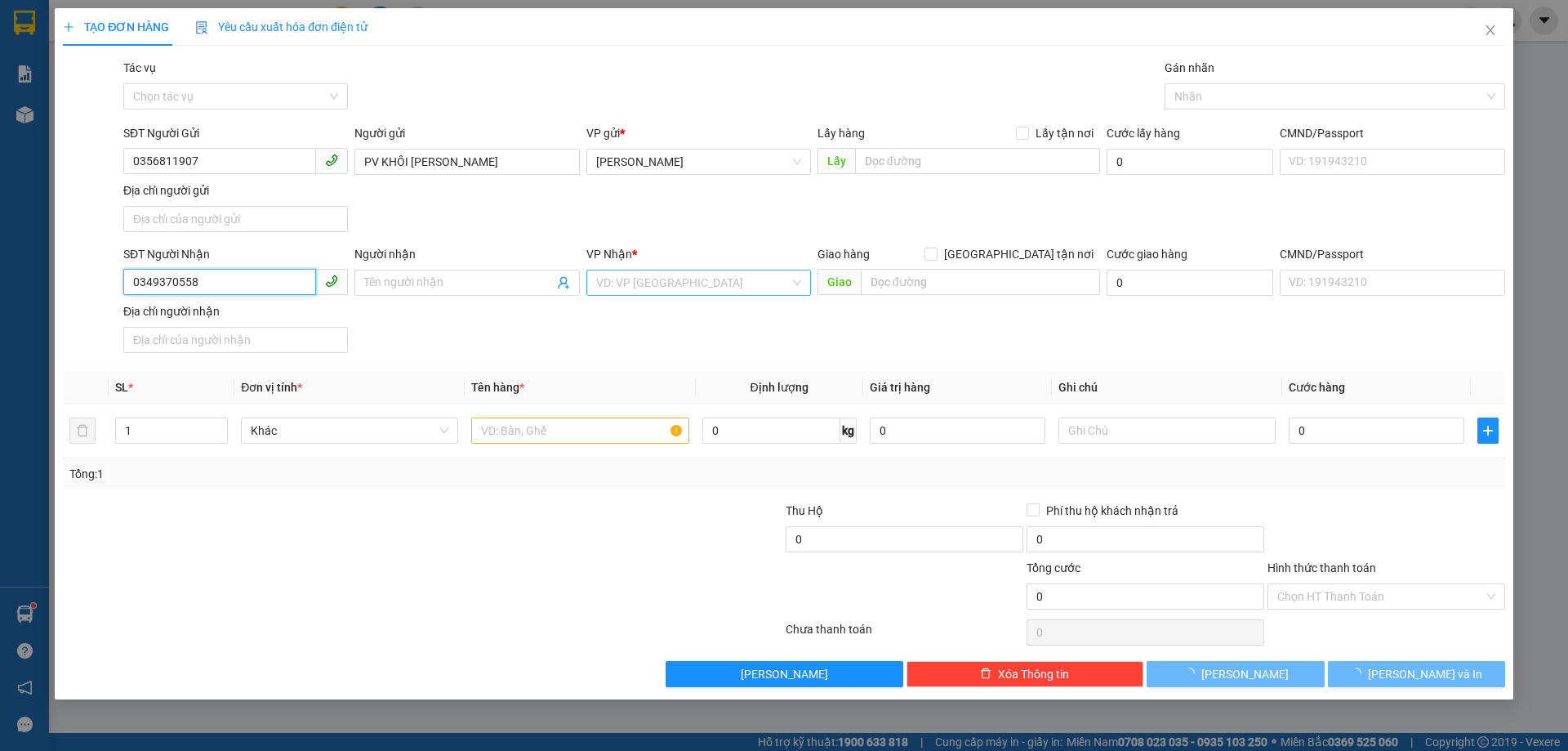
type input "0349370558"
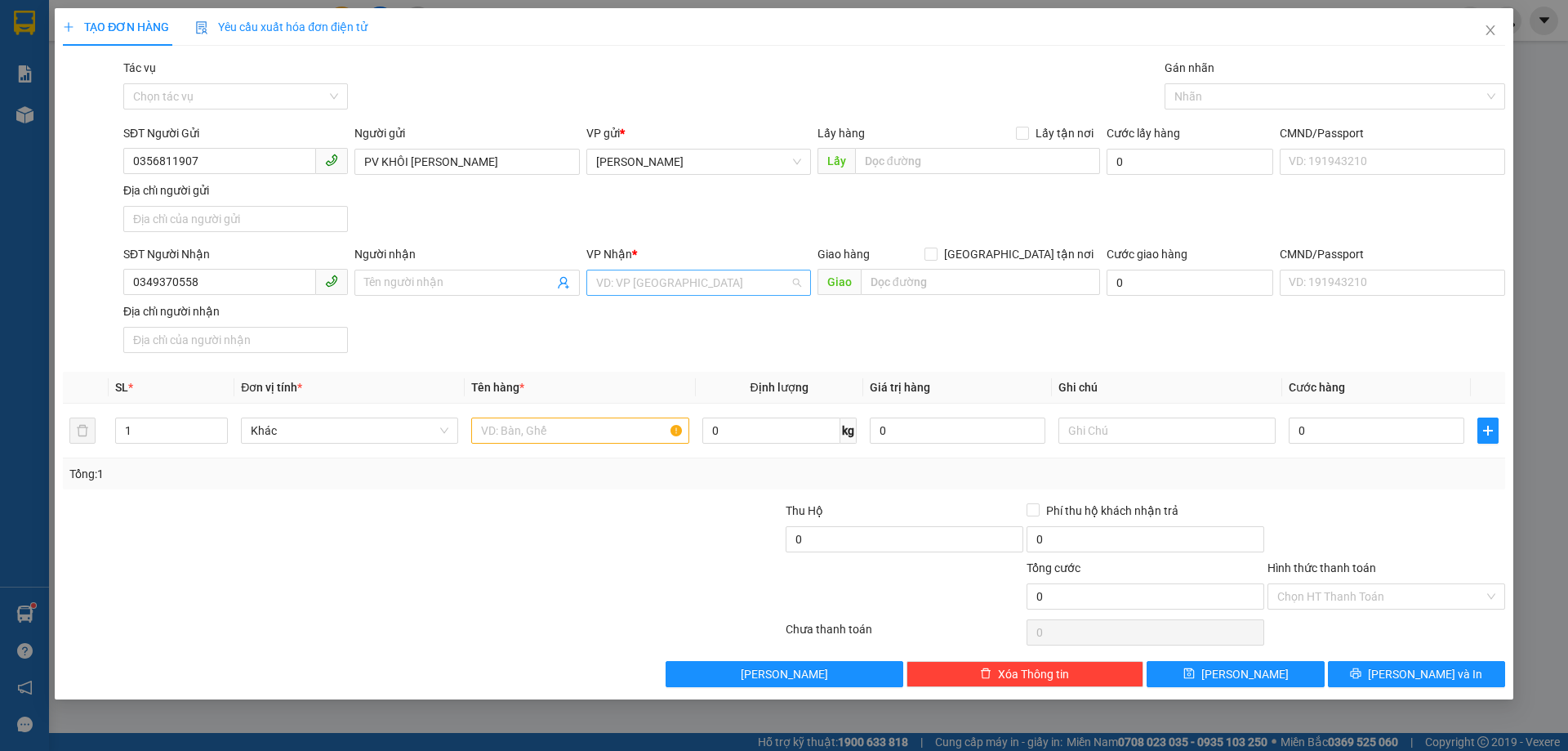
click at [615, 291] on input "search" at bounding box center [692, 283] width 193 height 24
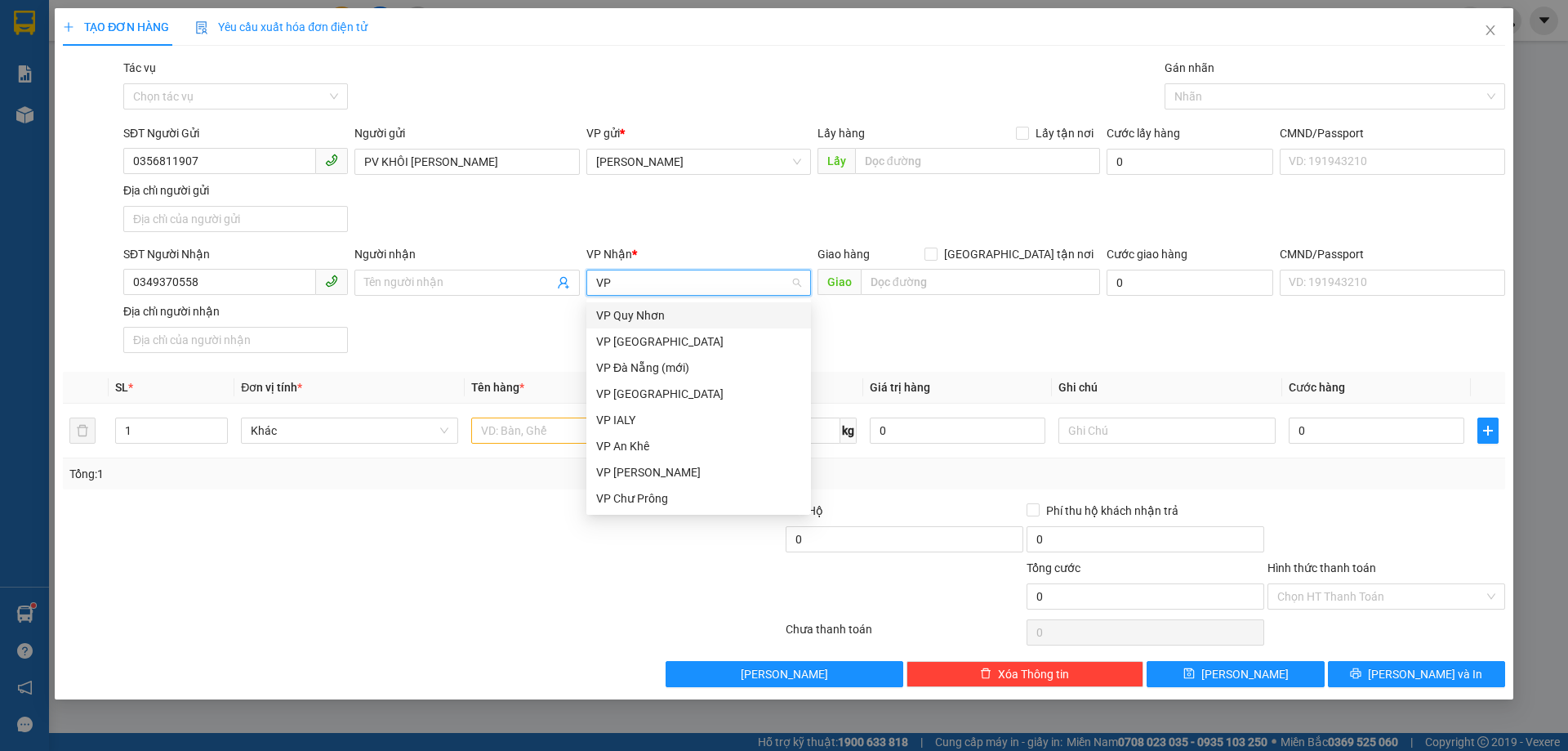
type input "VP S"
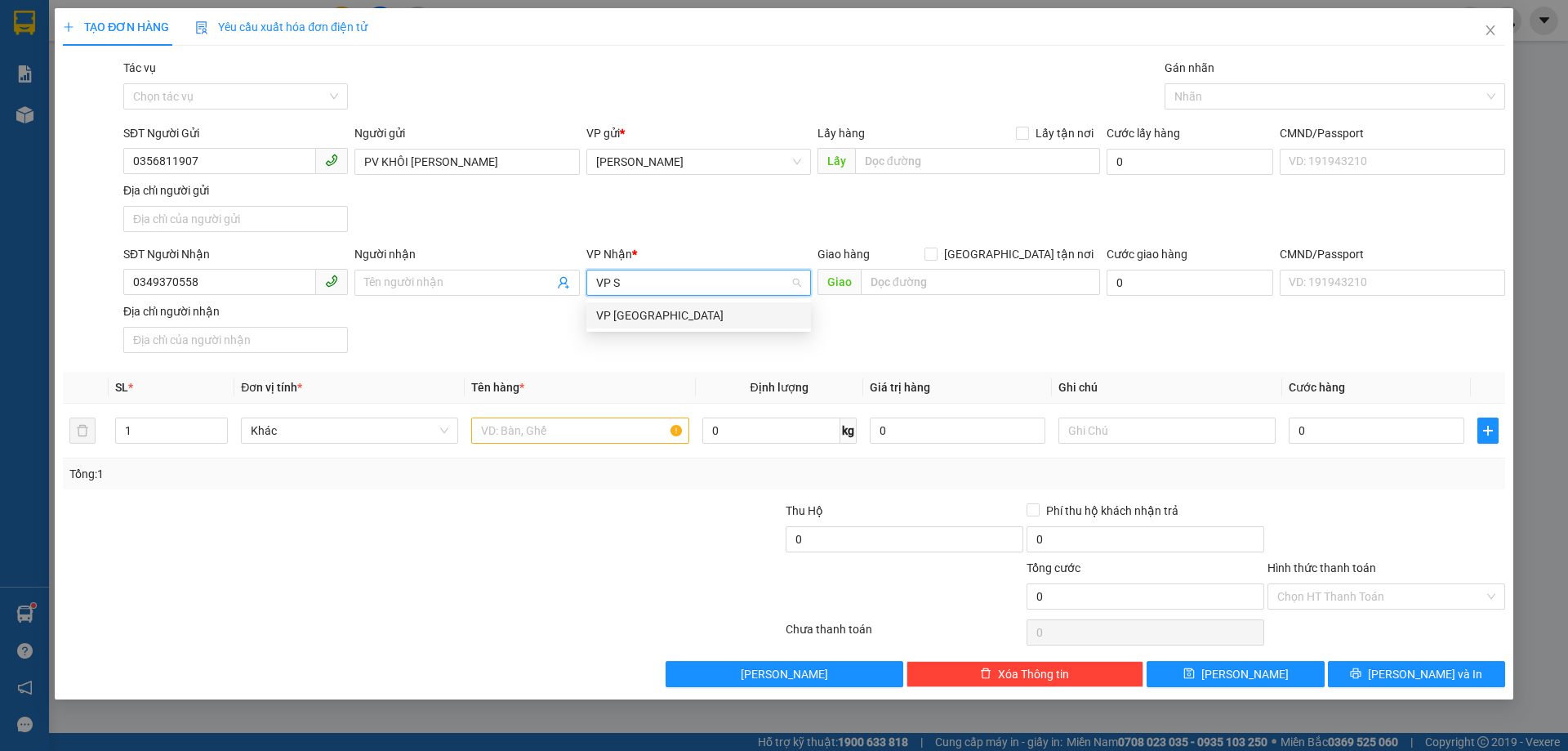
click at [620, 320] on div "VP [GEOGRAPHIC_DATA]" at bounding box center [699, 315] width 205 height 18
click at [537, 440] on input "text" at bounding box center [579, 431] width 218 height 26
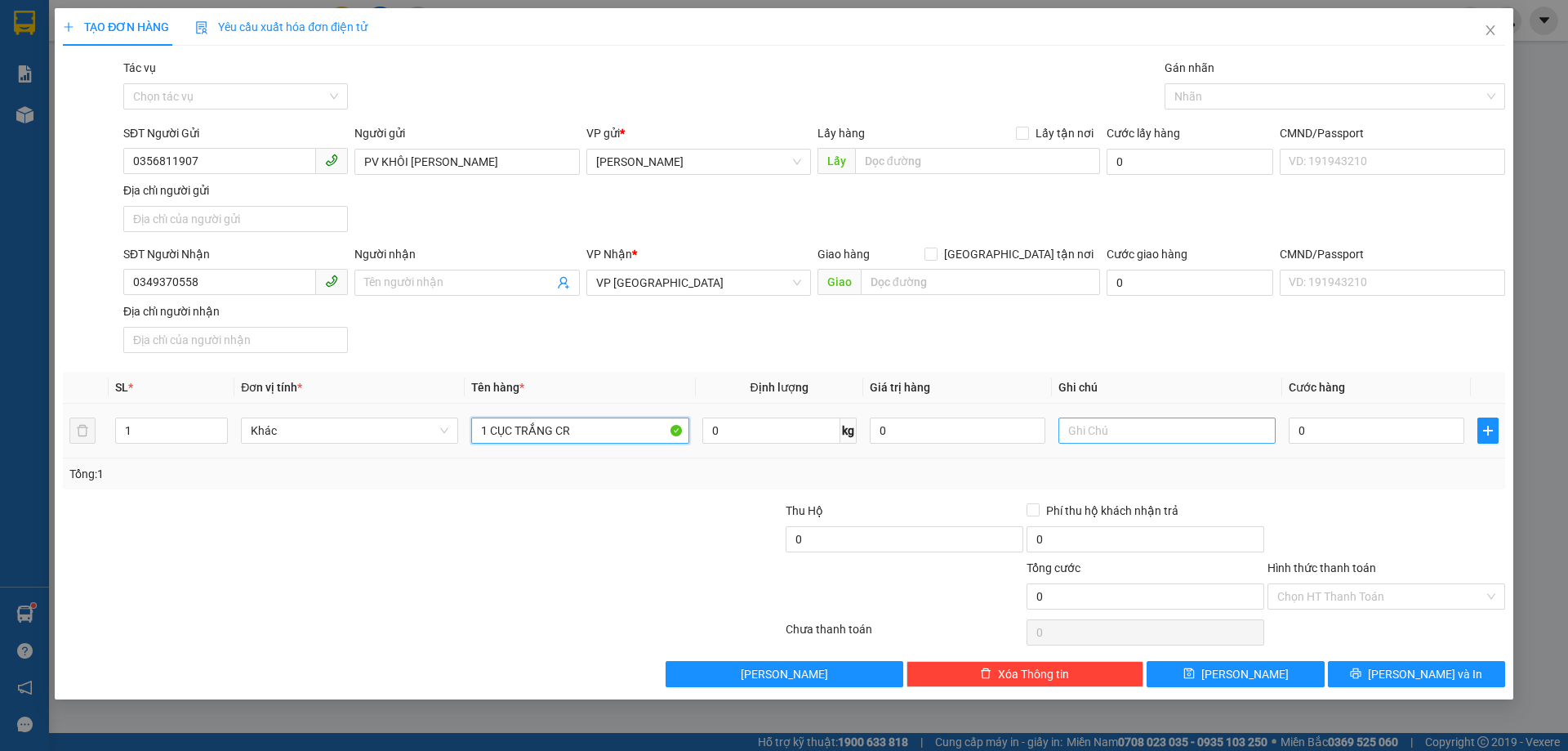
type input "1 CỤC TRẮNG CR"
click at [1112, 436] on input "text" at bounding box center [1167, 431] width 218 height 26
type input "GLNC"
click at [1367, 428] on input "0" at bounding box center [1376, 431] width 175 height 26
type input "3"
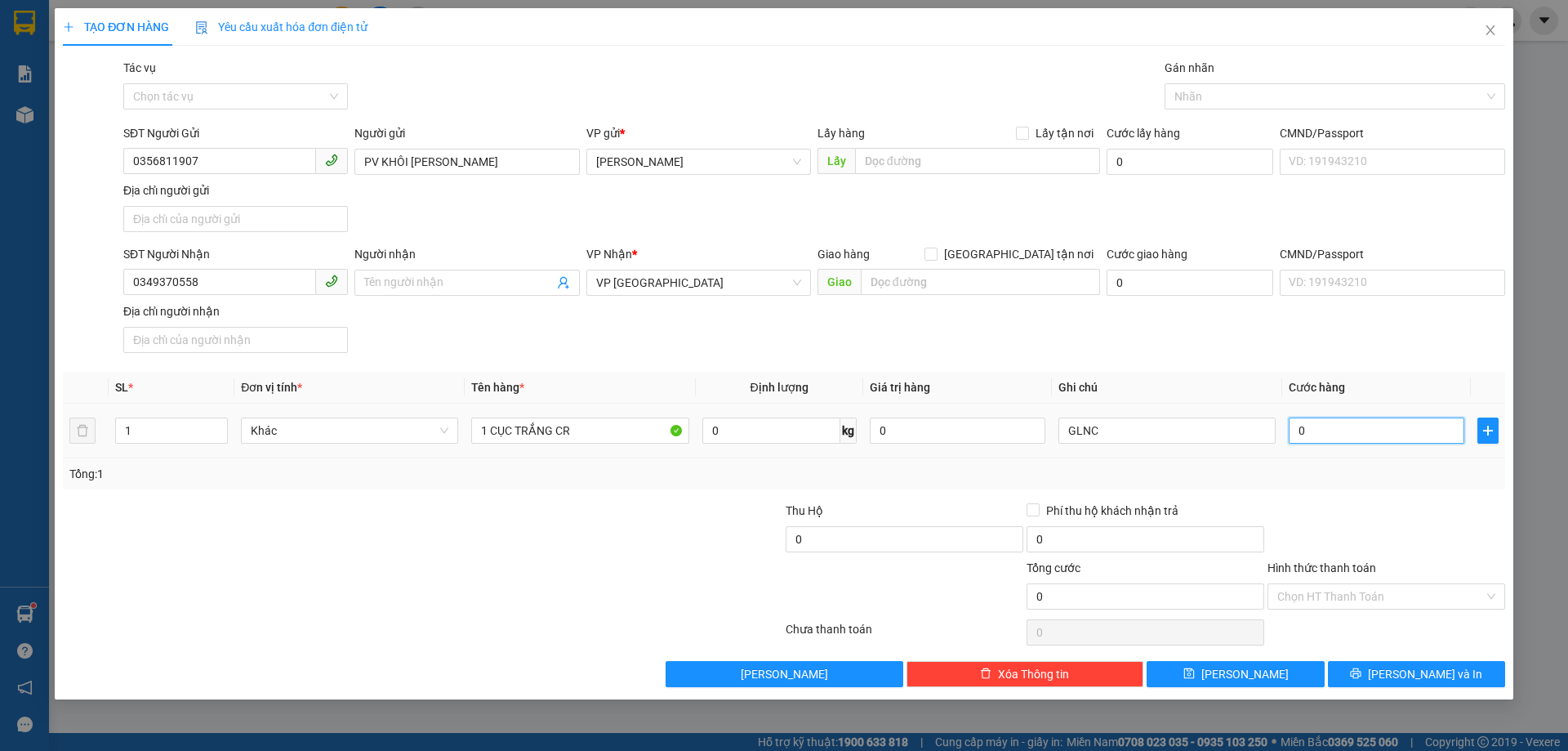
type input "3"
type input "30"
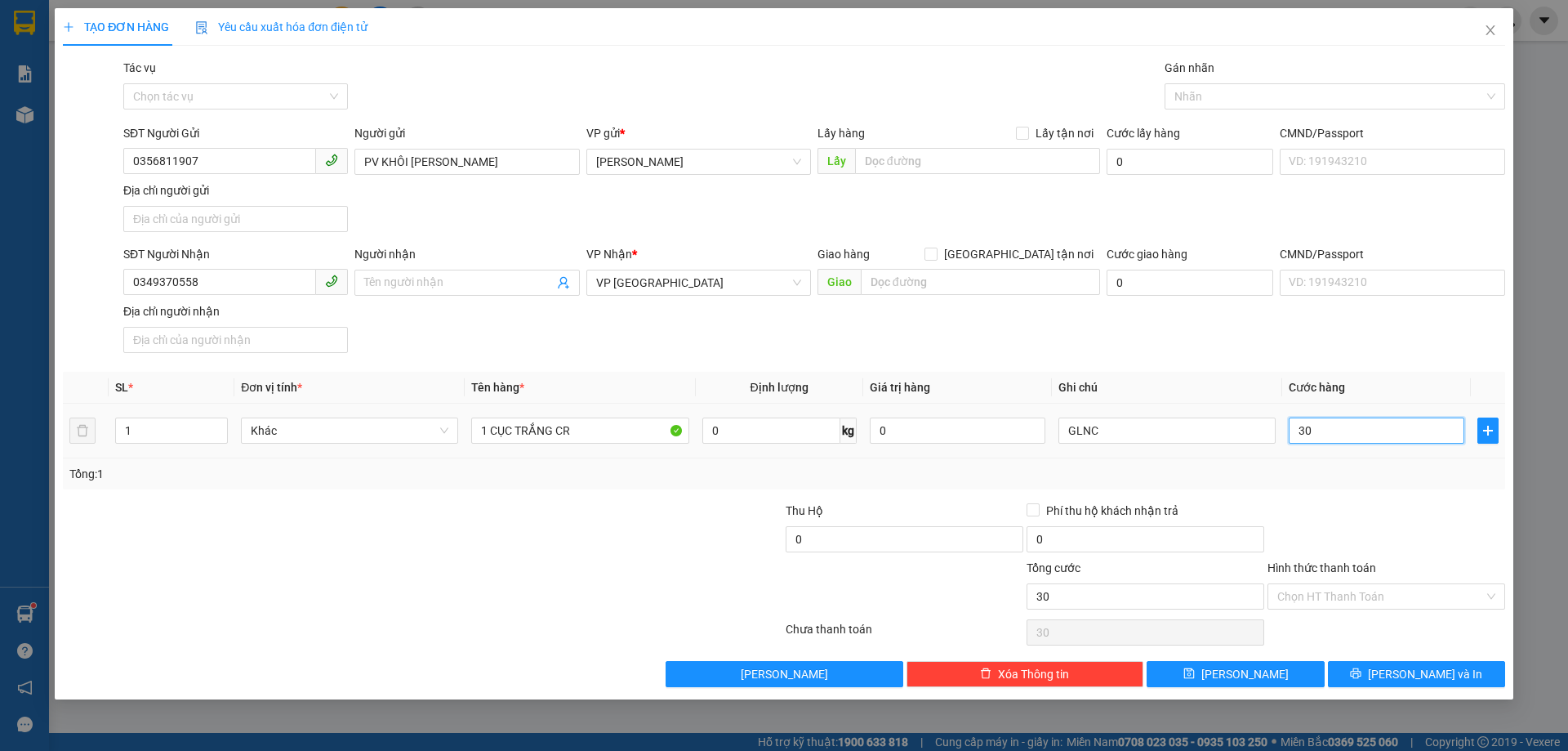
type input "300"
type input "3.000"
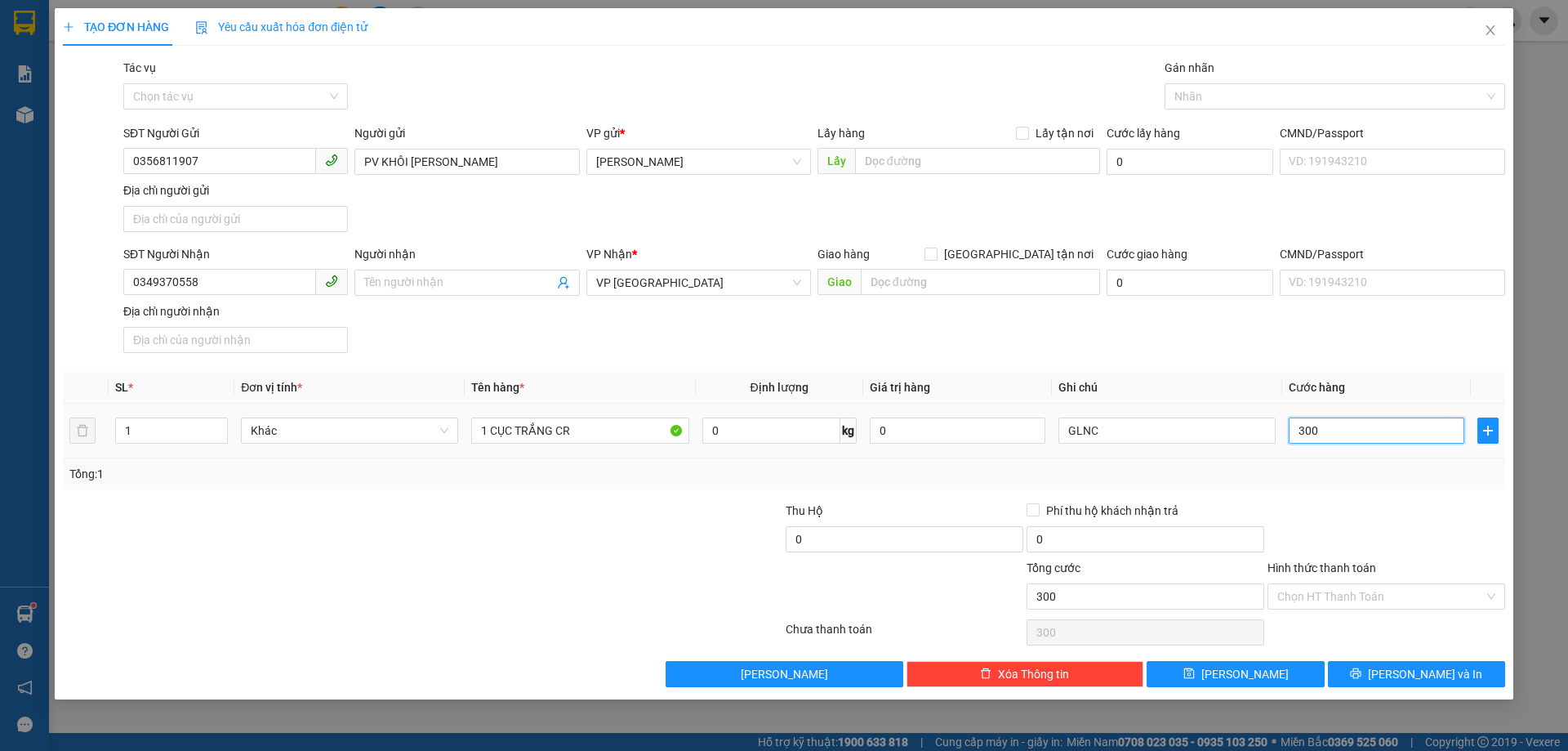
type input "3.000"
type input "30.000"
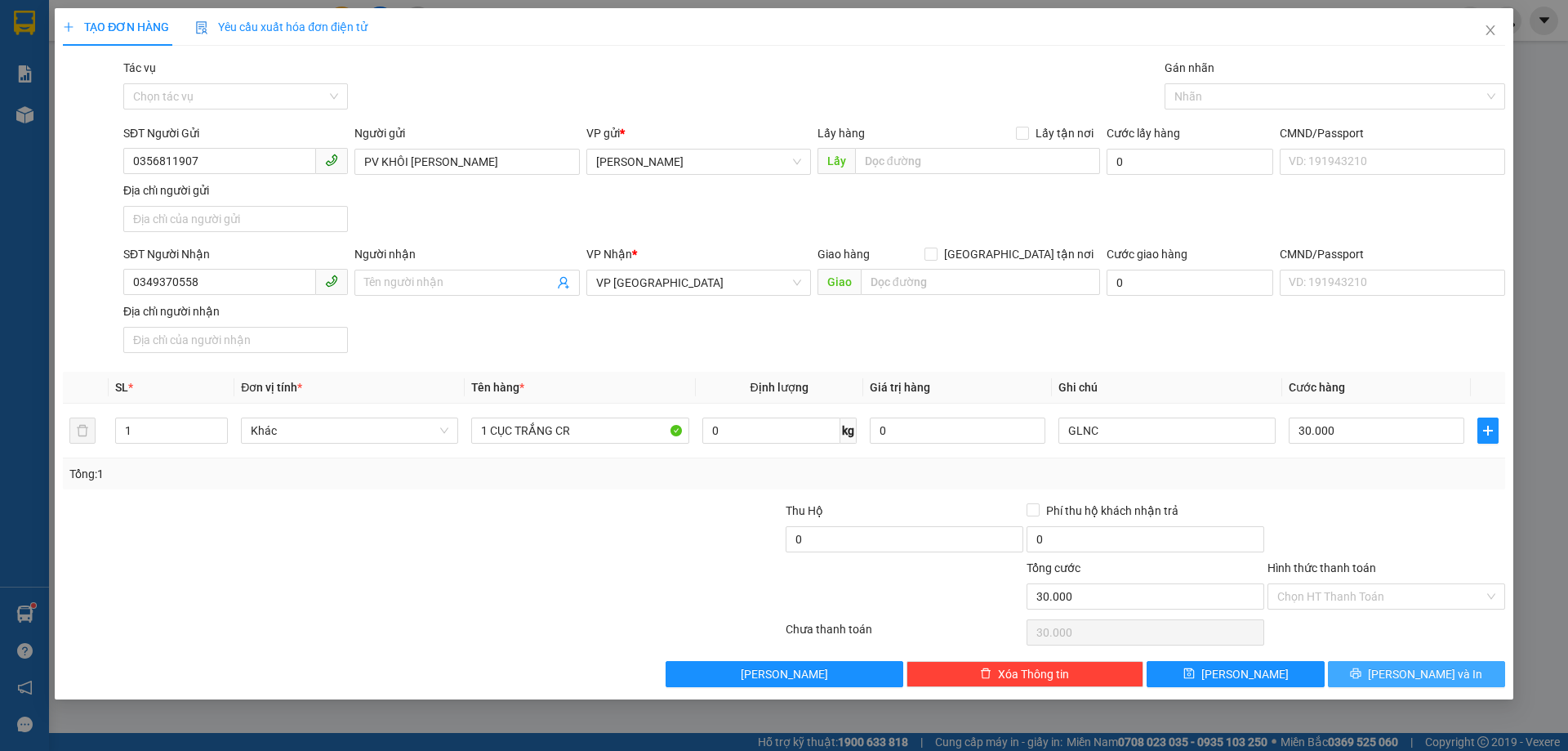
click at [1378, 673] on button "[PERSON_NAME] và In" at bounding box center [1416, 674] width 177 height 26
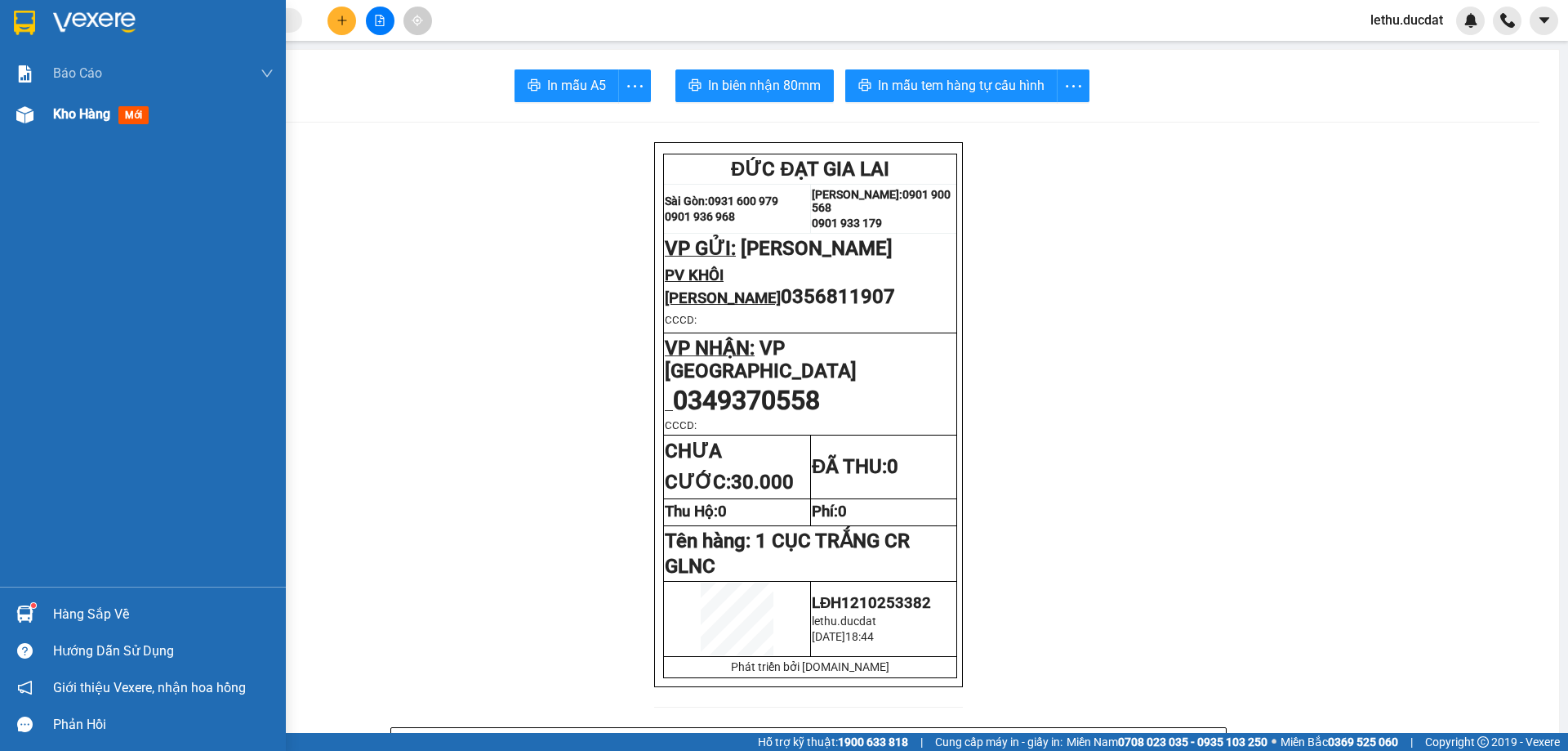
click at [69, 115] on span "Kho hàng" at bounding box center [81, 114] width 57 height 15
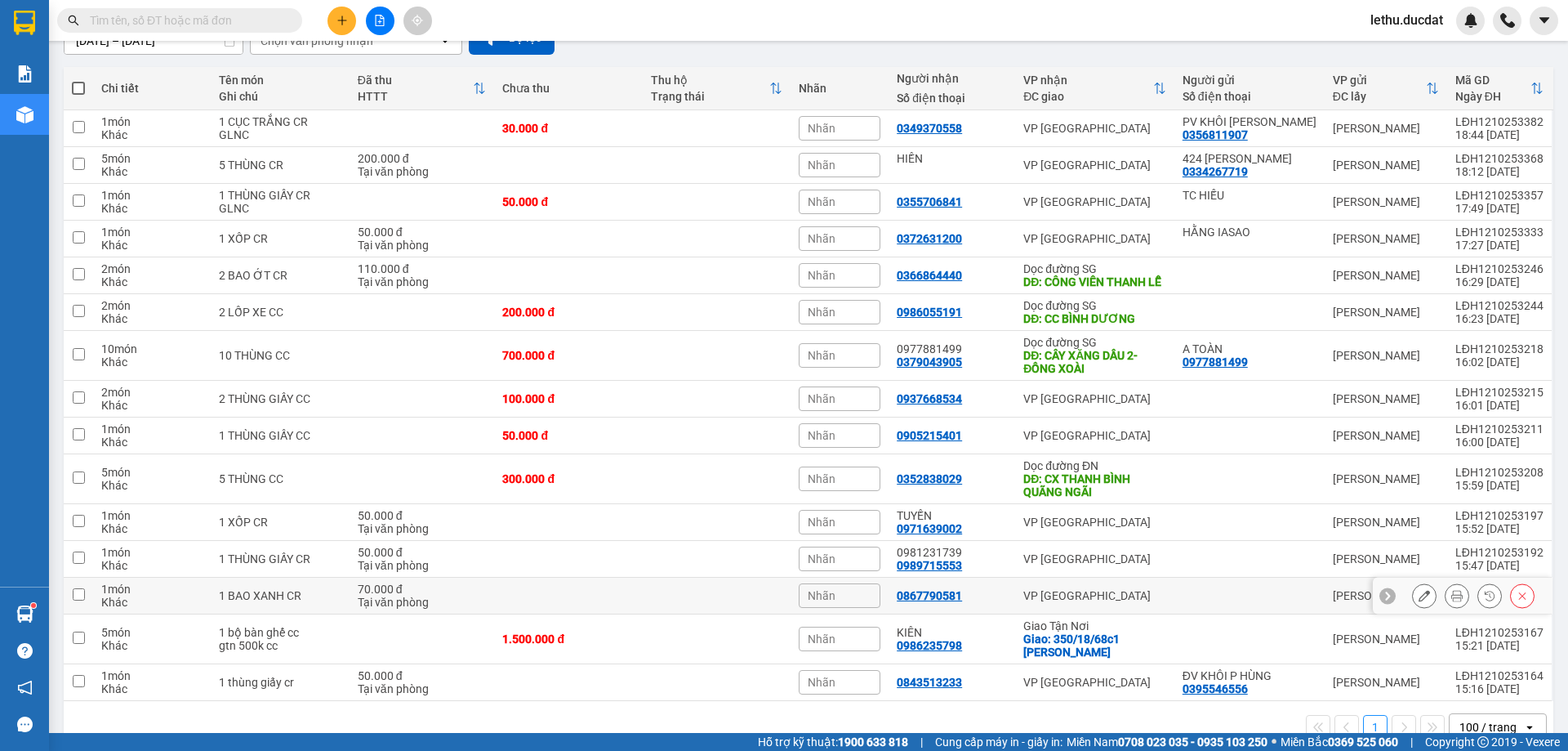
scroll to position [212, 0]
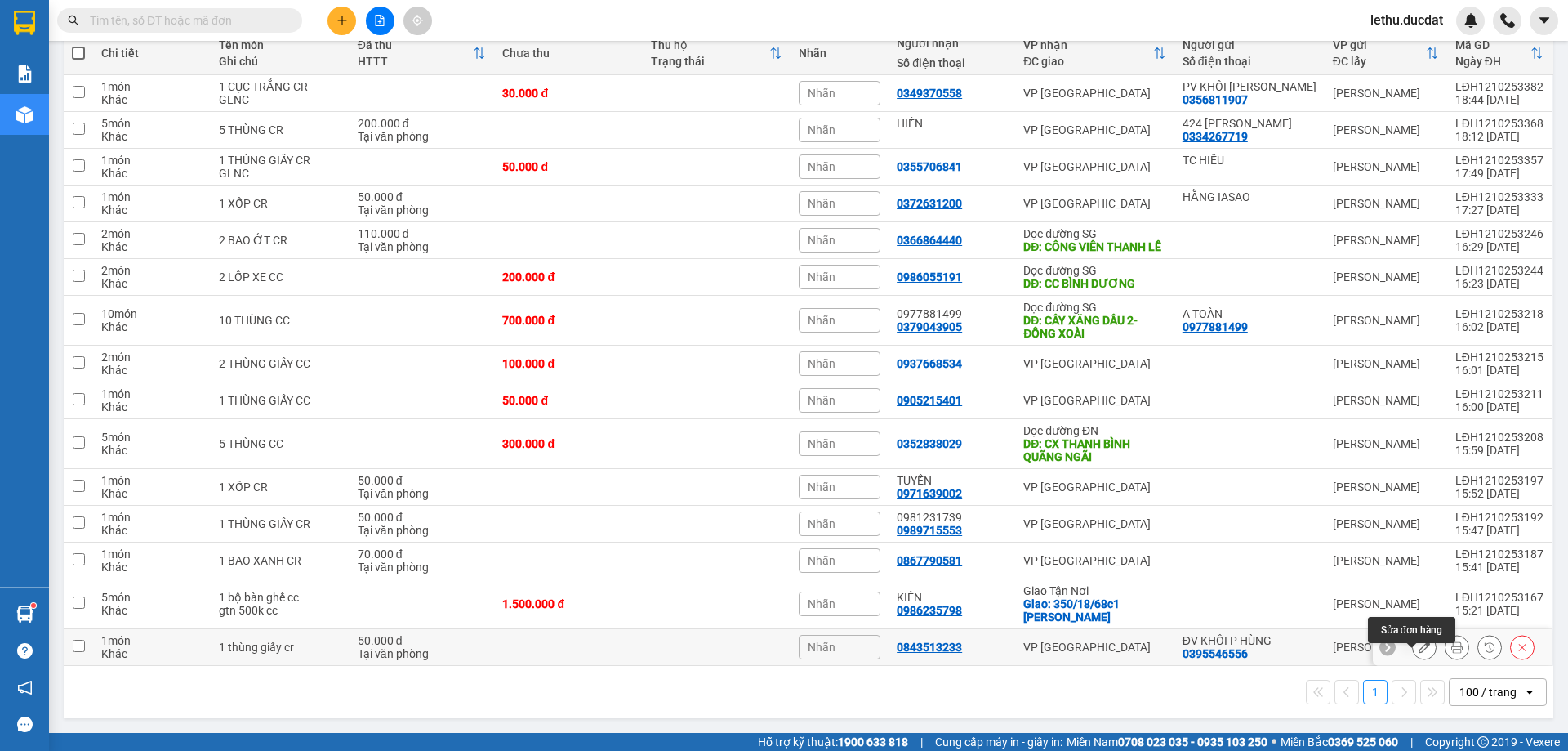
click at [1418, 645] on icon at bounding box center [1424, 647] width 11 height 11
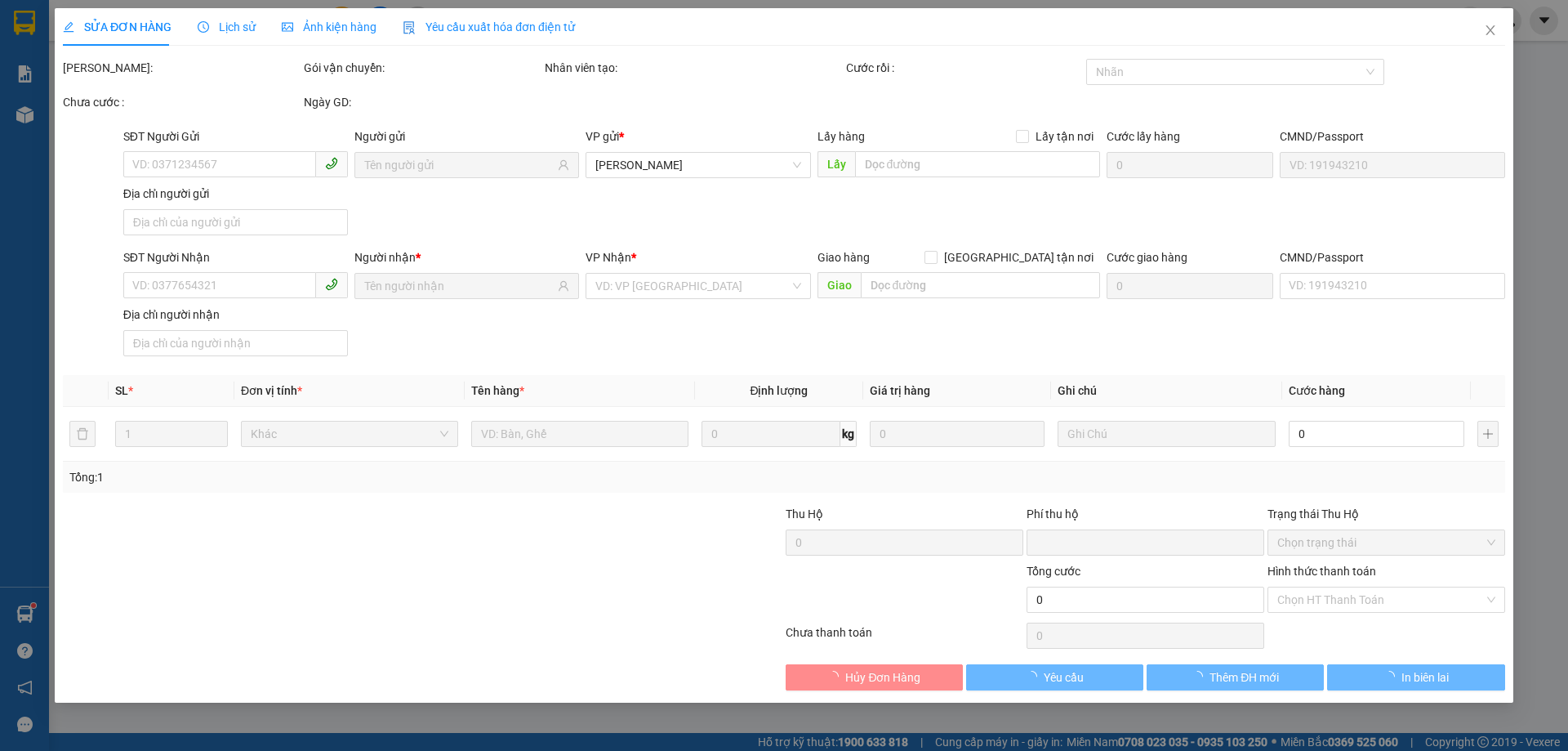
type input "0395546556"
type input "0843513233"
type input "0"
type input "50.000"
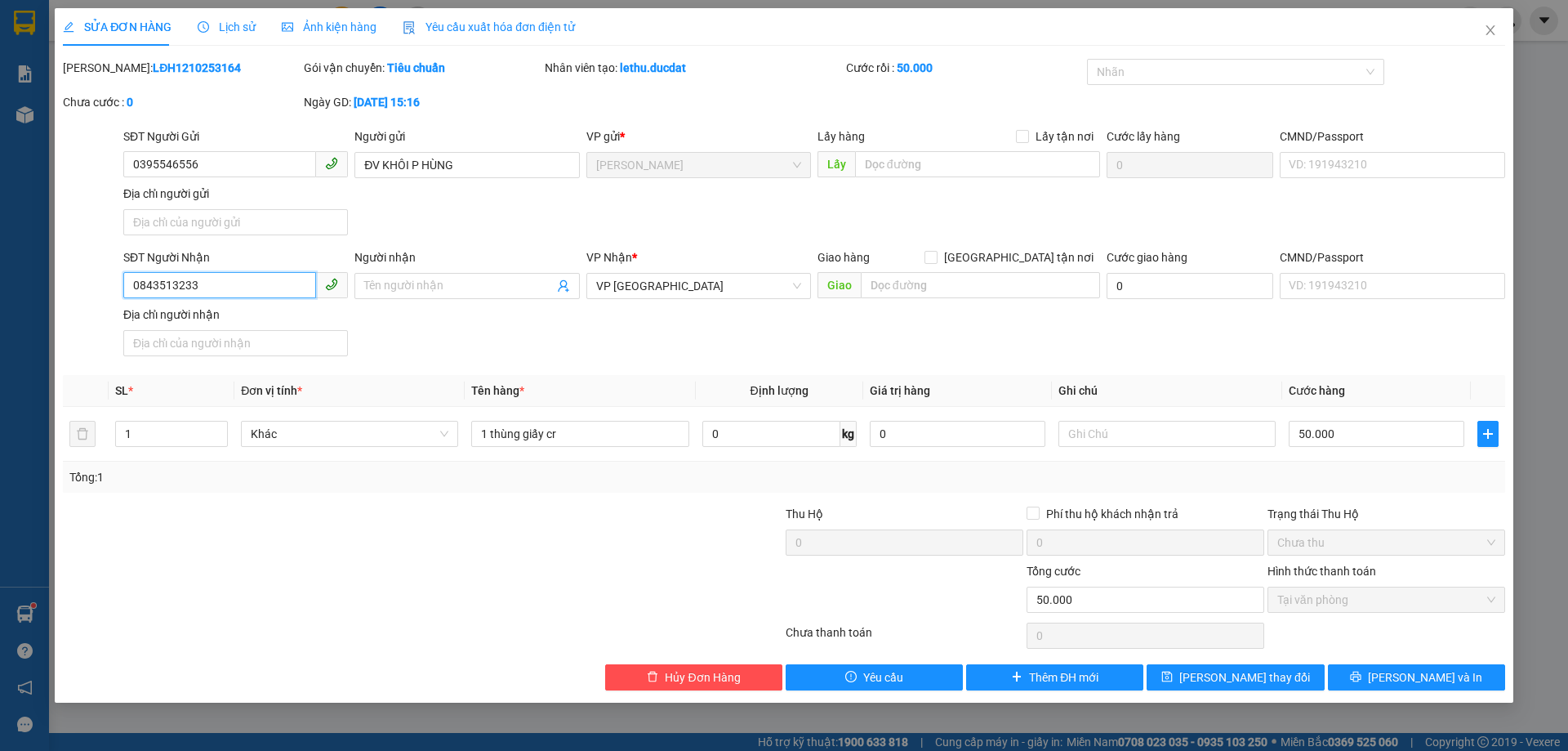
drag, startPoint x: 196, startPoint y: 287, endPoint x: 109, endPoint y: 286, distance: 87.0
click at [109, 286] on div "SĐT Người Nhận 0843513233 0843513233 Người nhận Tên người nhận VP Nhận * VP Đà …" at bounding box center [784, 305] width 1446 height 114
click at [707, 678] on span "Hủy Đơn Hàng" at bounding box center [703, 677] width 75 height 18
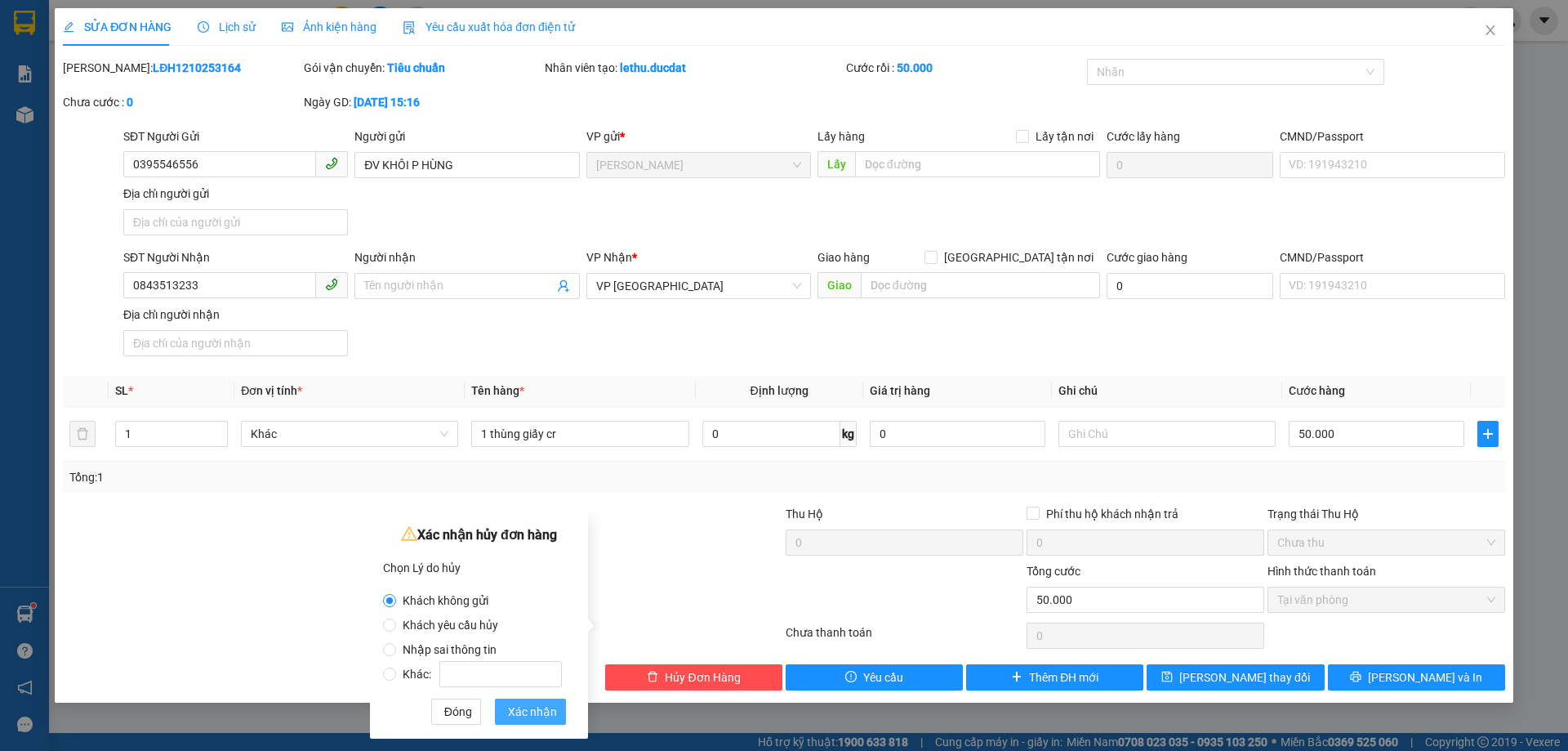
click at [519, 717] on span "Xác nhận" at bounding box center [532, 711] width 49 height 18
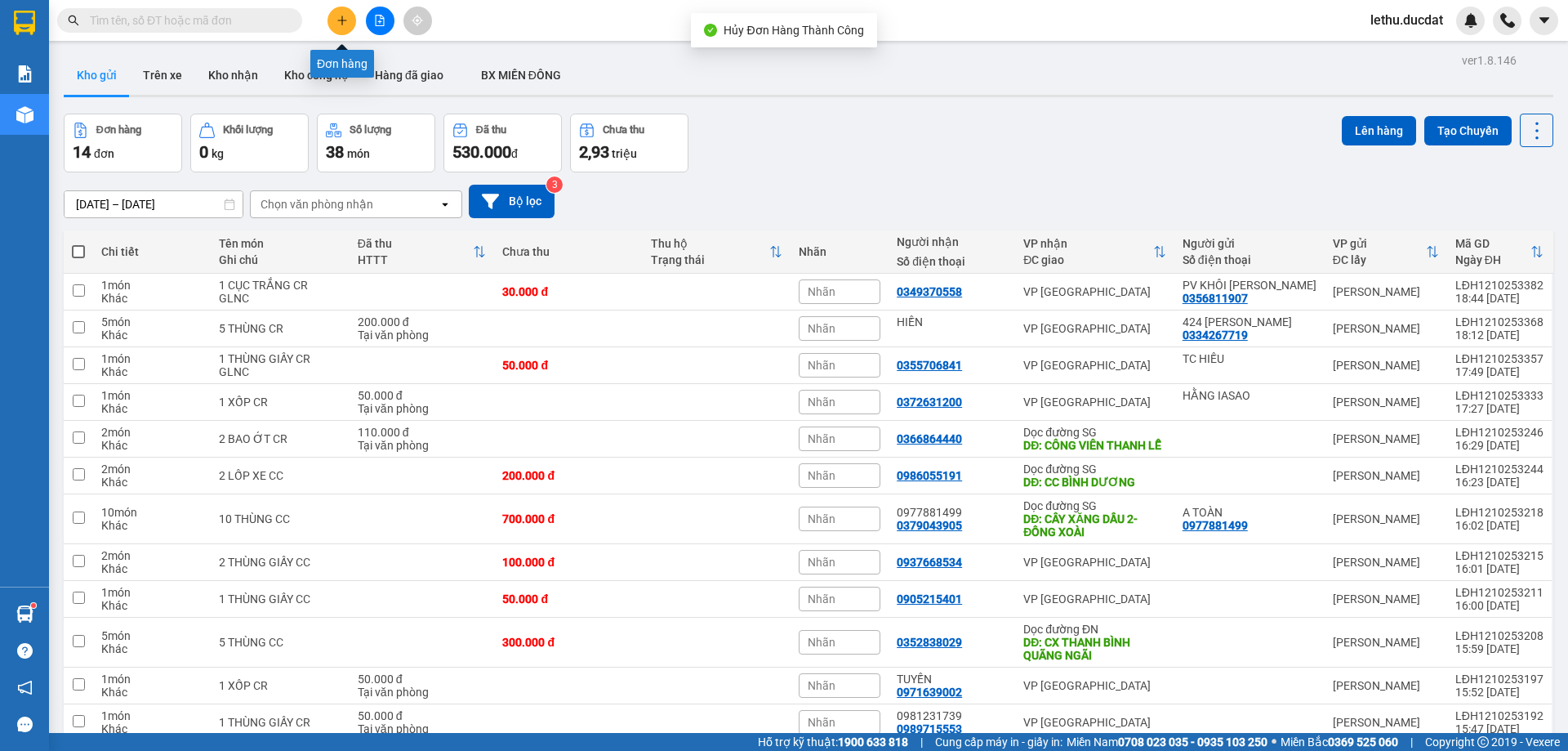
click at [341, 18] on icon "plus" at bounding box center [342, 21] width 11 height 11
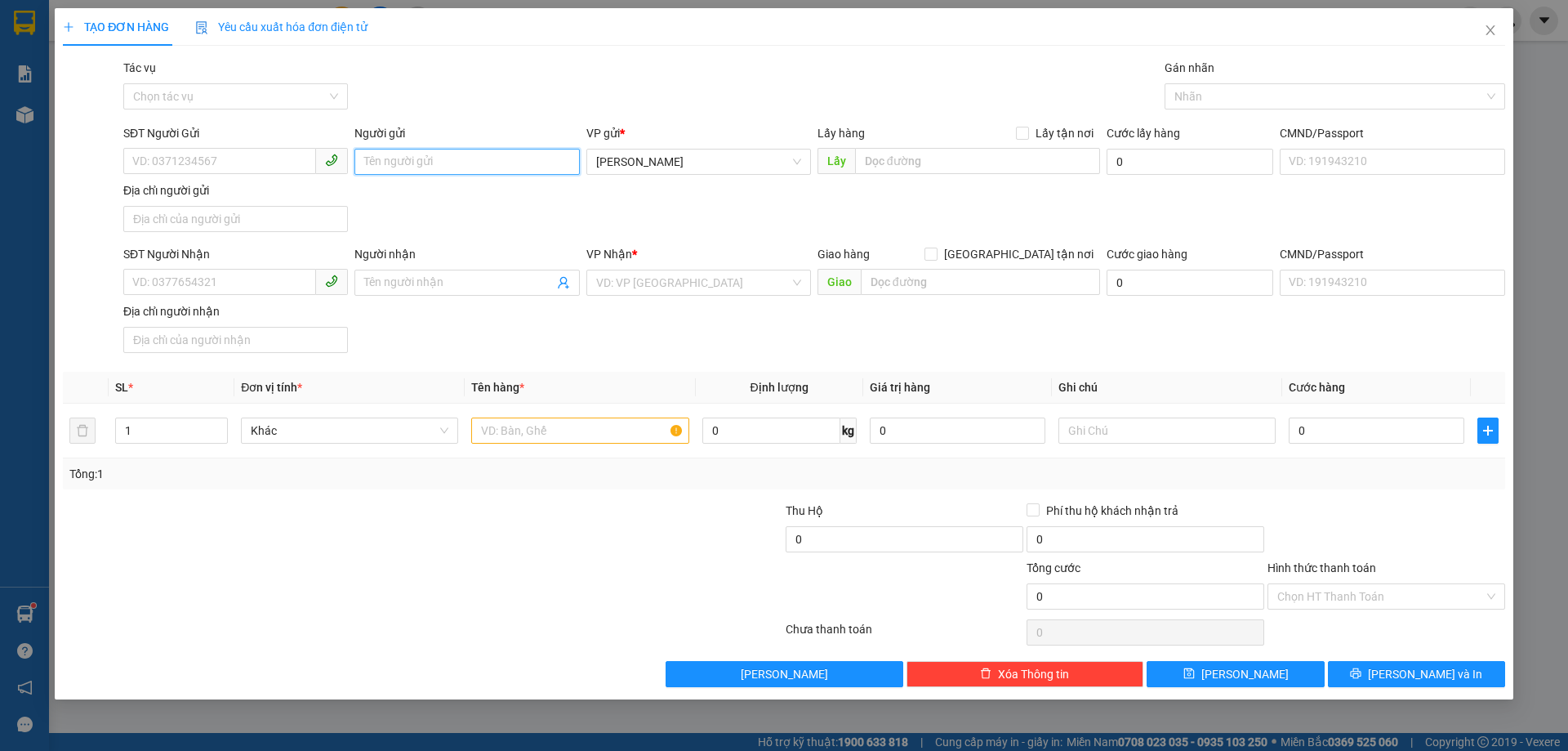
click at [377, 158] on input "Người gửi" at bounding box center [466, 162] width 224 height 26
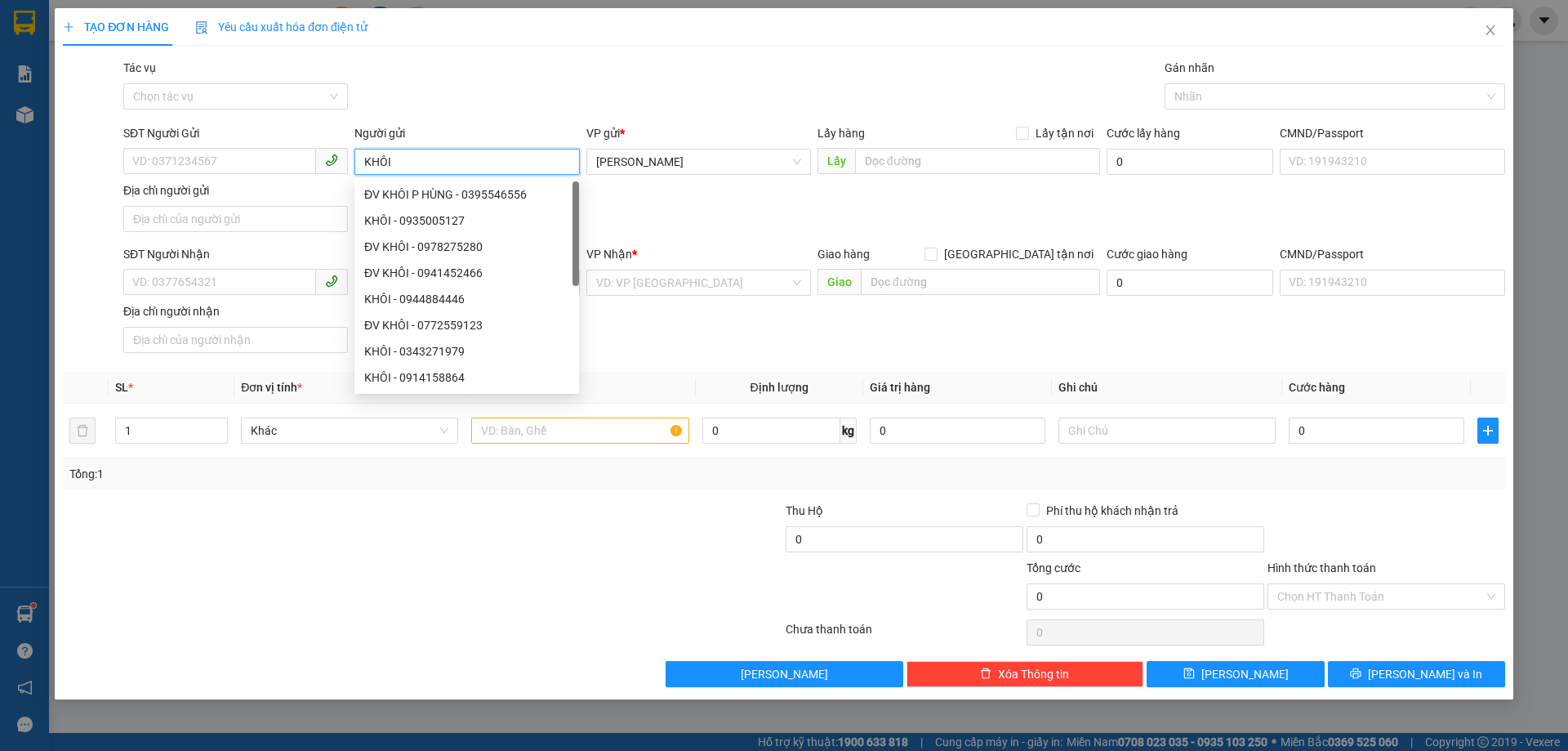
type input "KHÔI P"
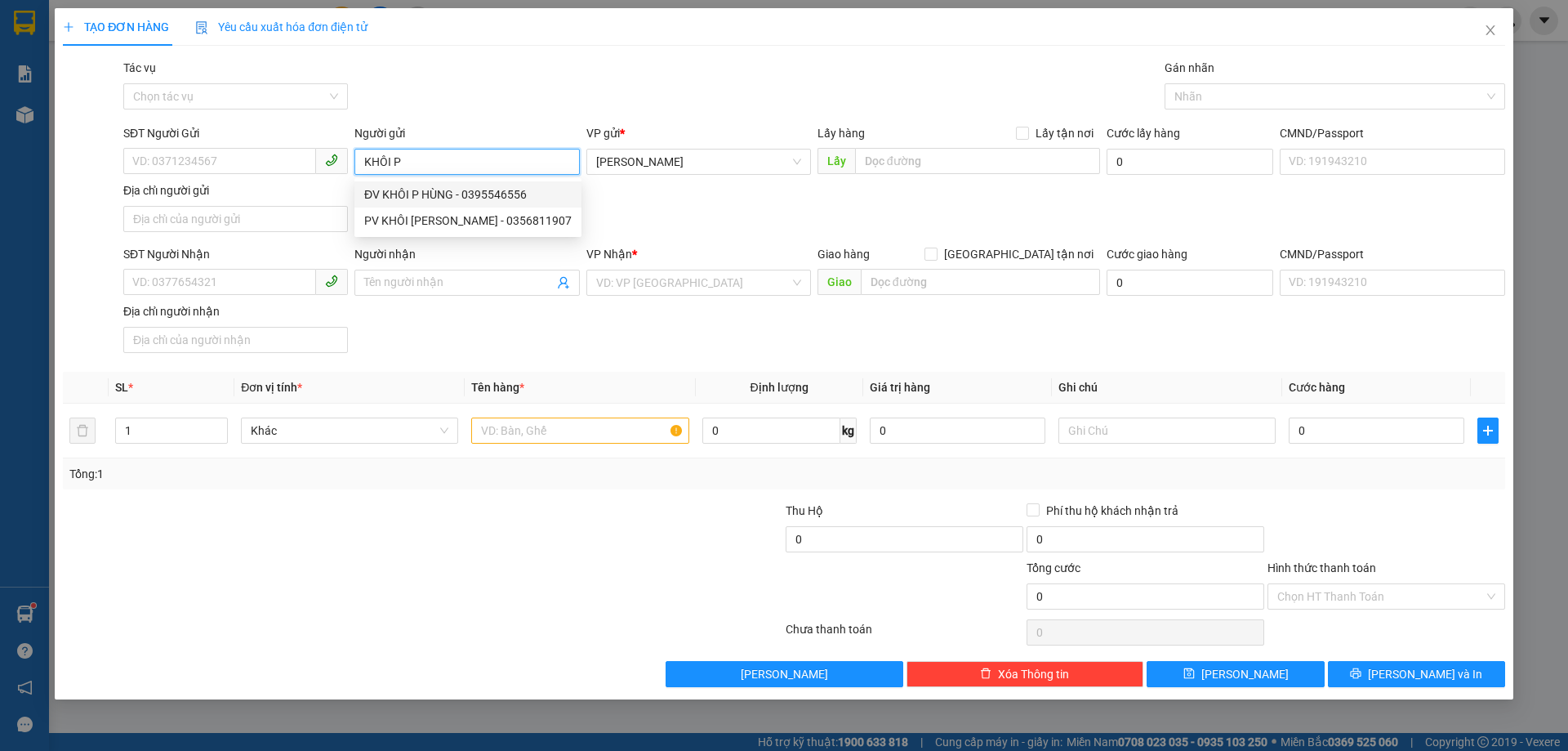
click at [412, 192] on div "ĐV KHÔI P HÙNG - 0395546556" at bounding box center [468, 194] width 207 height 18
type input "0395546556"
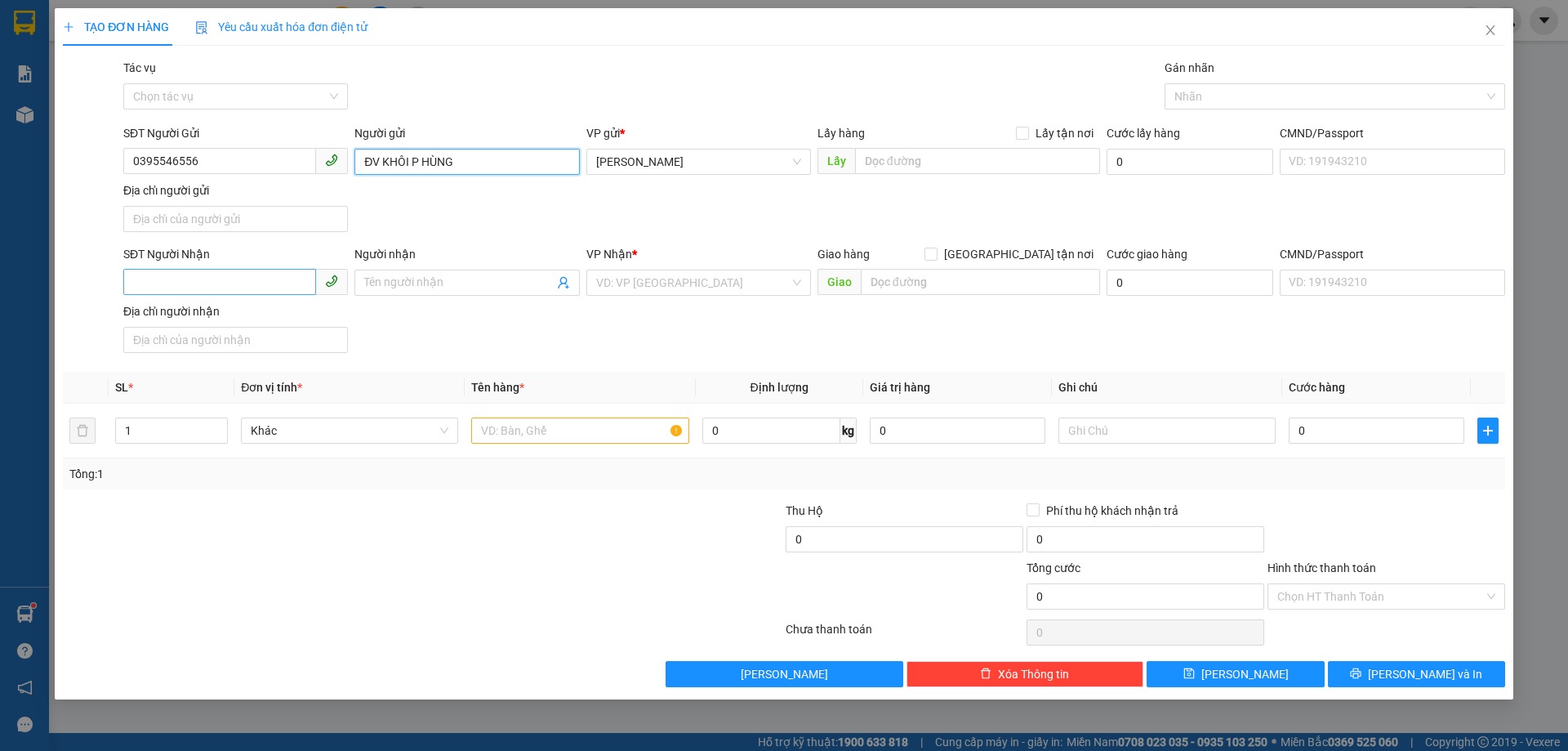
type input "ĐV KHÔI P HÙNG"
click at [189, 279] on input "SĐT Người Nhận" at bounding box center [219, 282] width 193 height 26
paste input "0843513233"
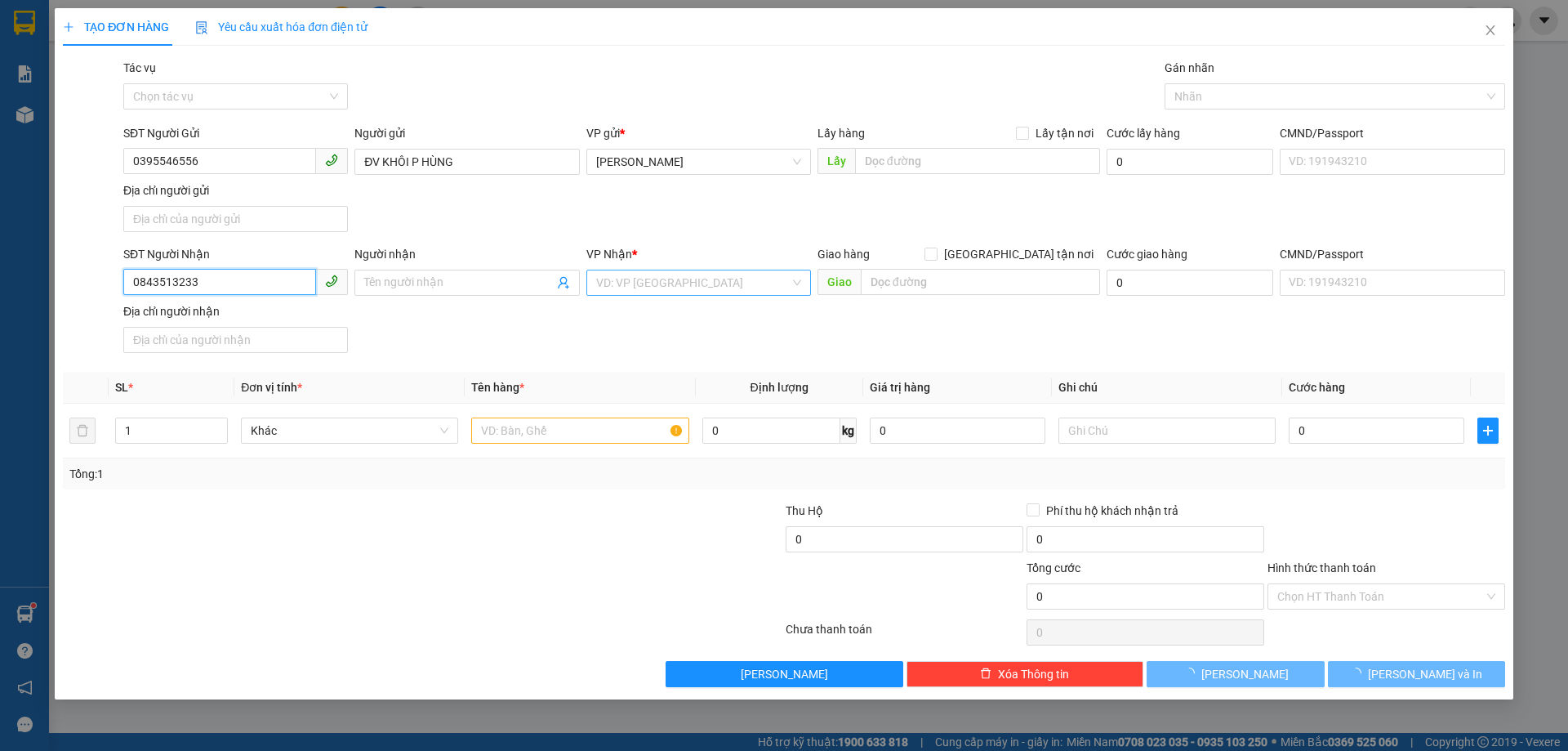
type input "0843513233"
click at [625, 271] on input "search" at bounding box center [692, 283] width 193 height 24
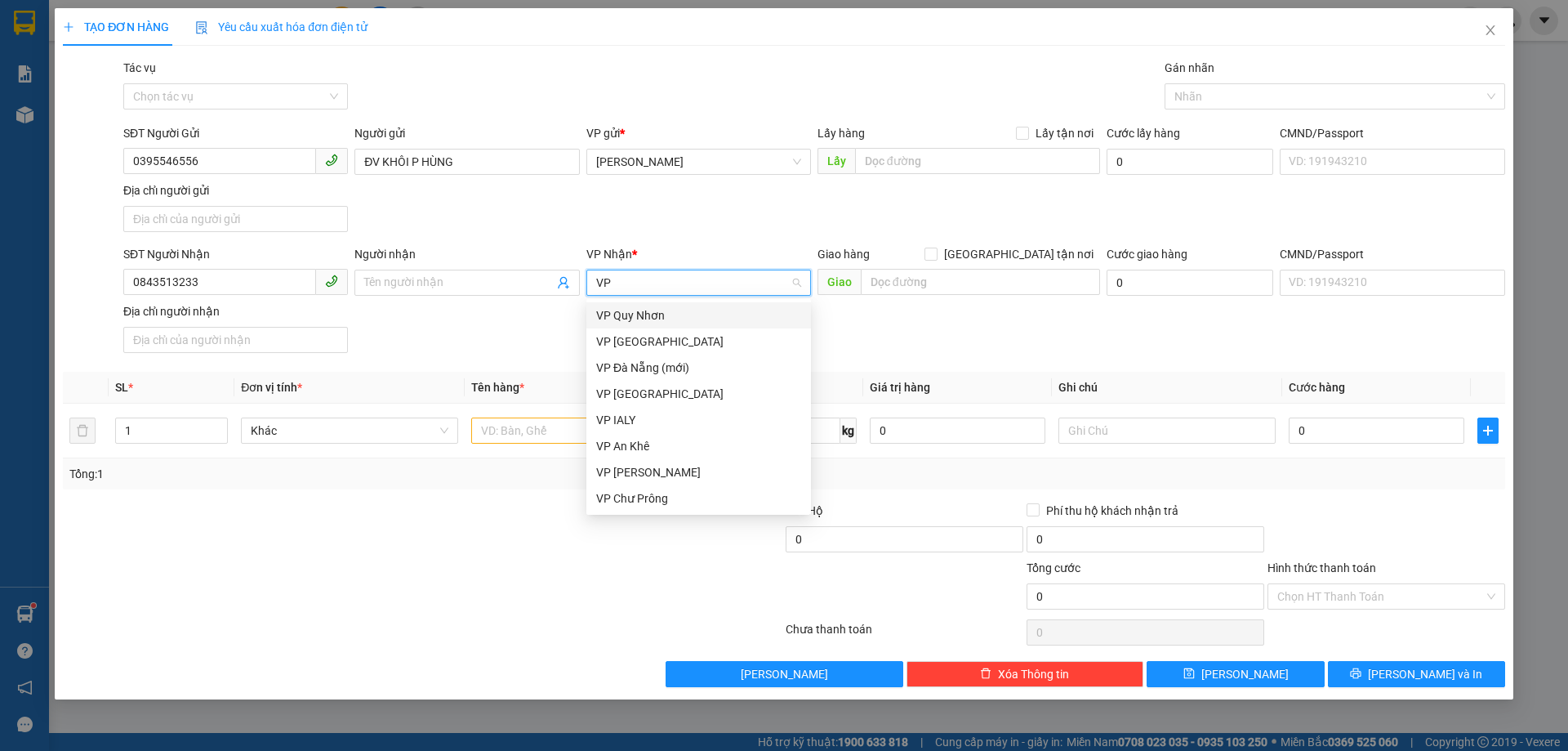
type input "VP D"
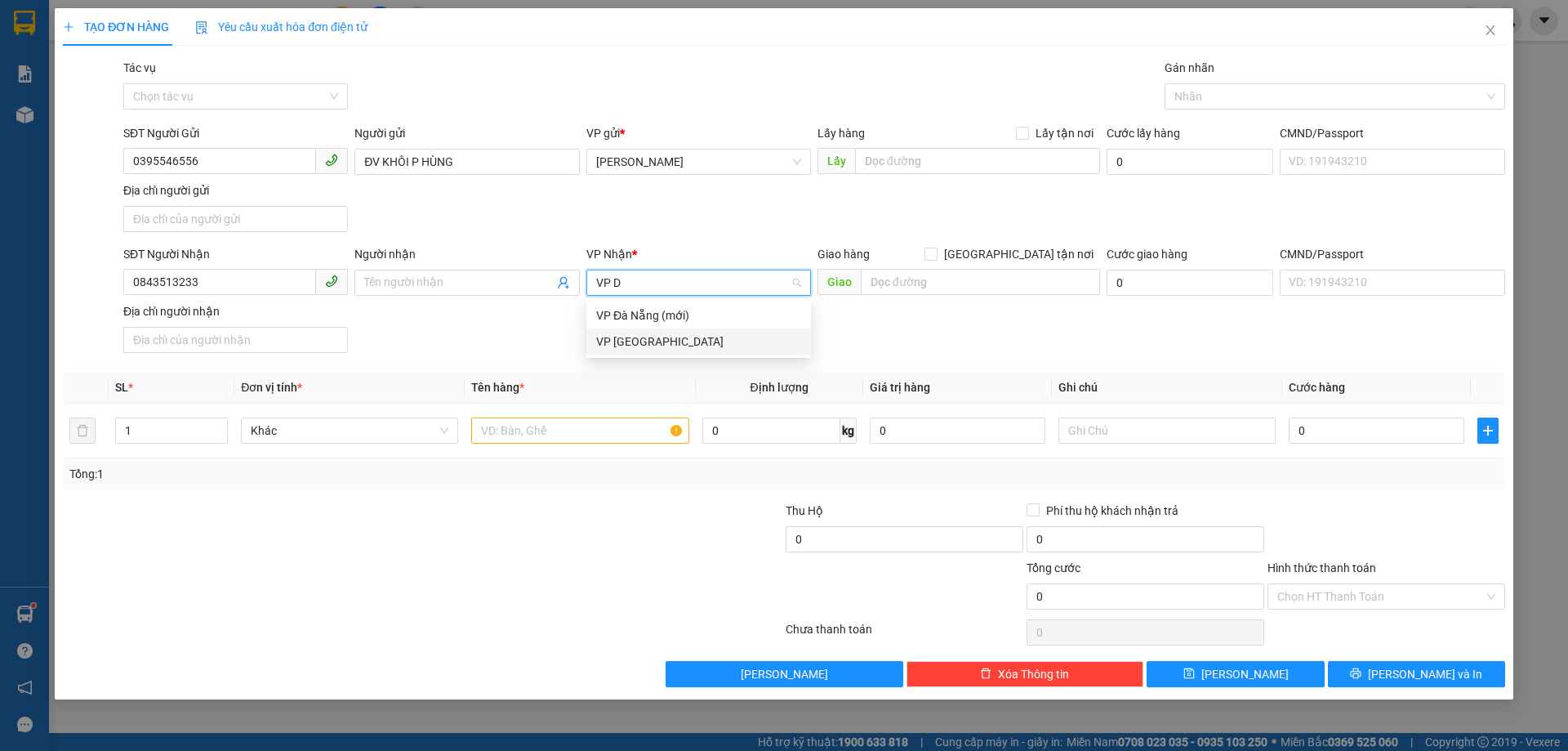
click at [639, 330] on div "VP [GEOGRAPHIC_DATA]" at bounding box center [699, 342] width 224 height 26
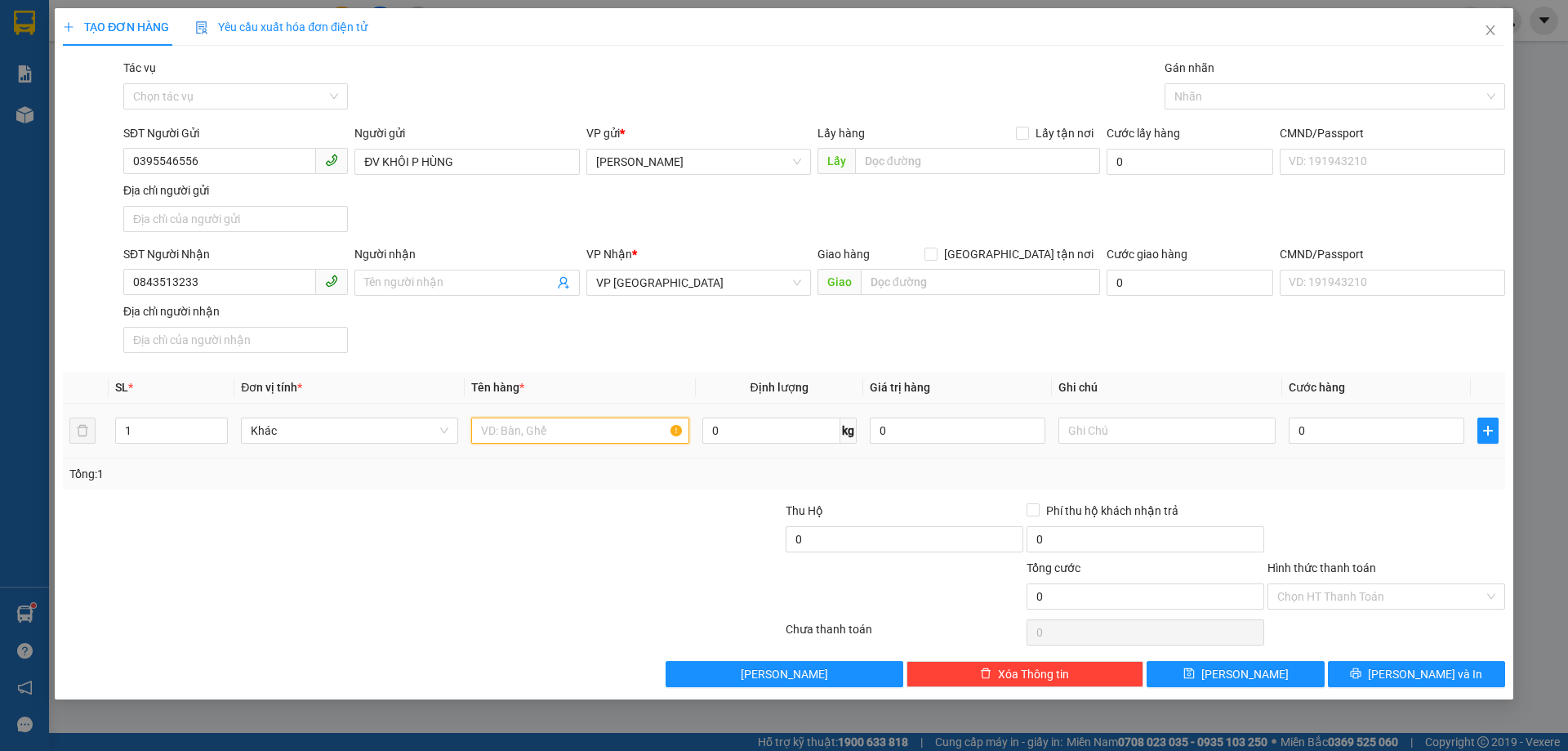
click at [552, 428] on input "text" at bounding box center [579, 431] width 218 height 26
type input "1 THÙNG GIẤY CR"
click at [1377, 431] on input "0" at bounding box center [1376, 431] width 175 height 26
type input "5"
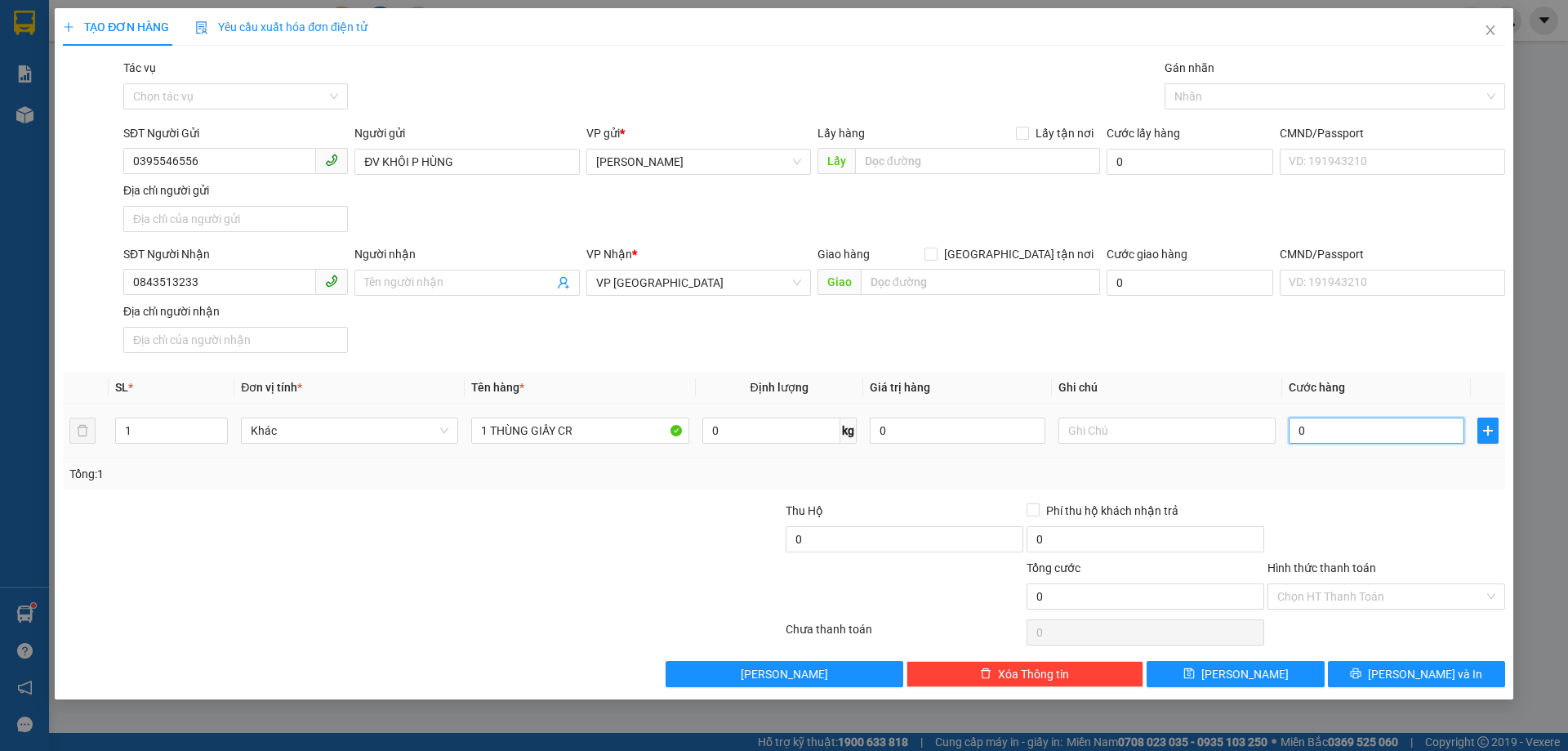
type input "5"
type input "50"
type input "500"
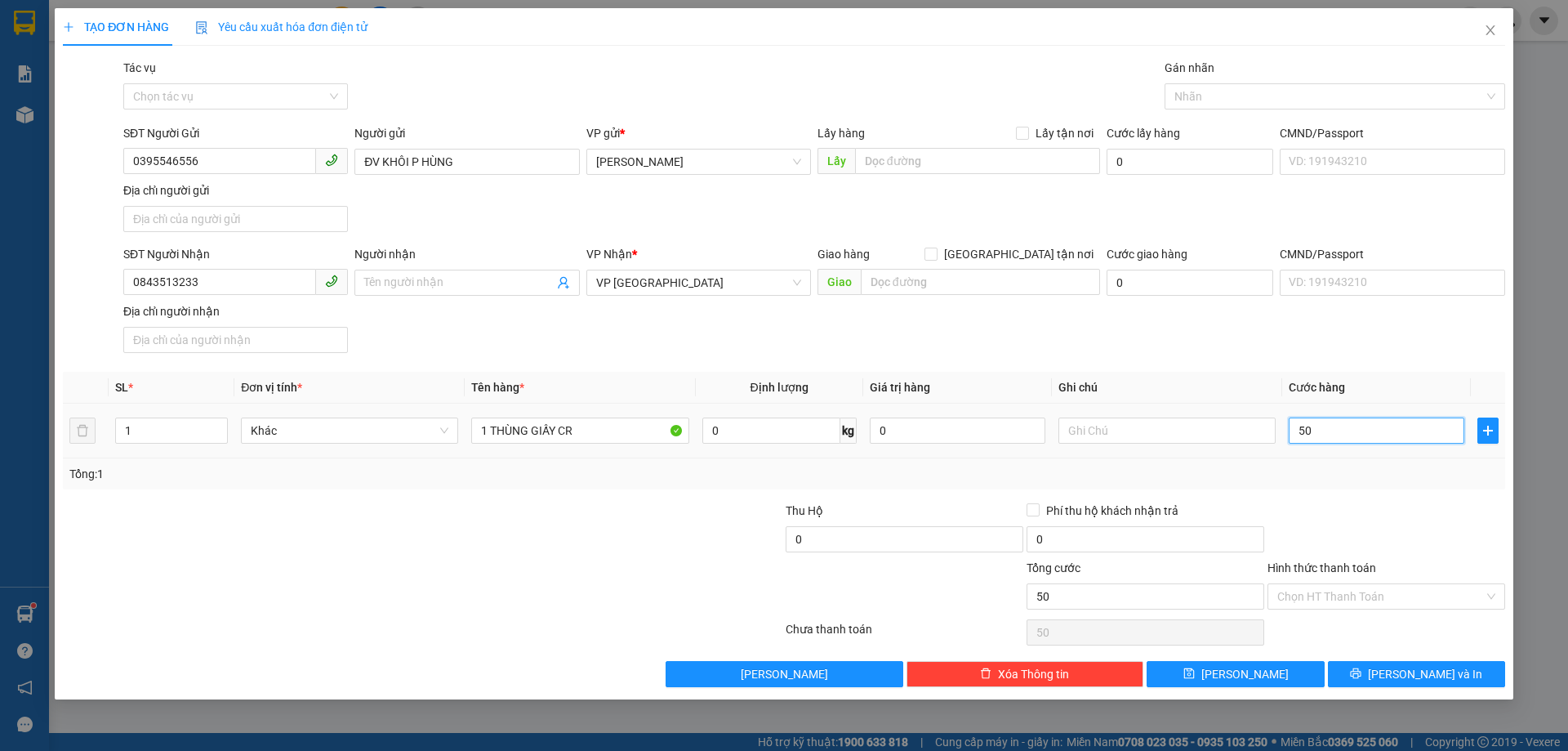
type input "500"
type input "5.000"
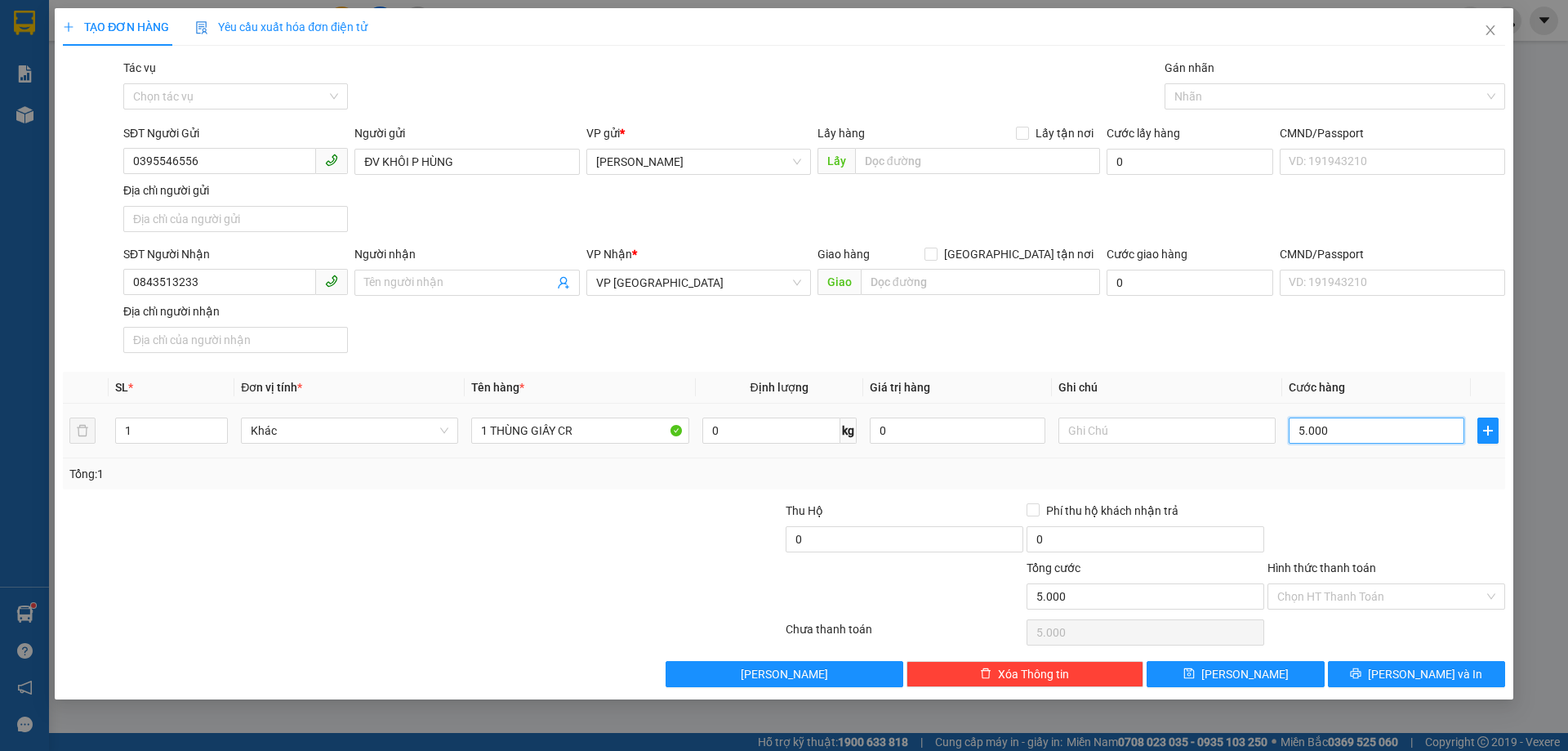
type input "50.000"
click at [1125, 425] on input "text" at bounding box center [1167, 431] width 218 height 26
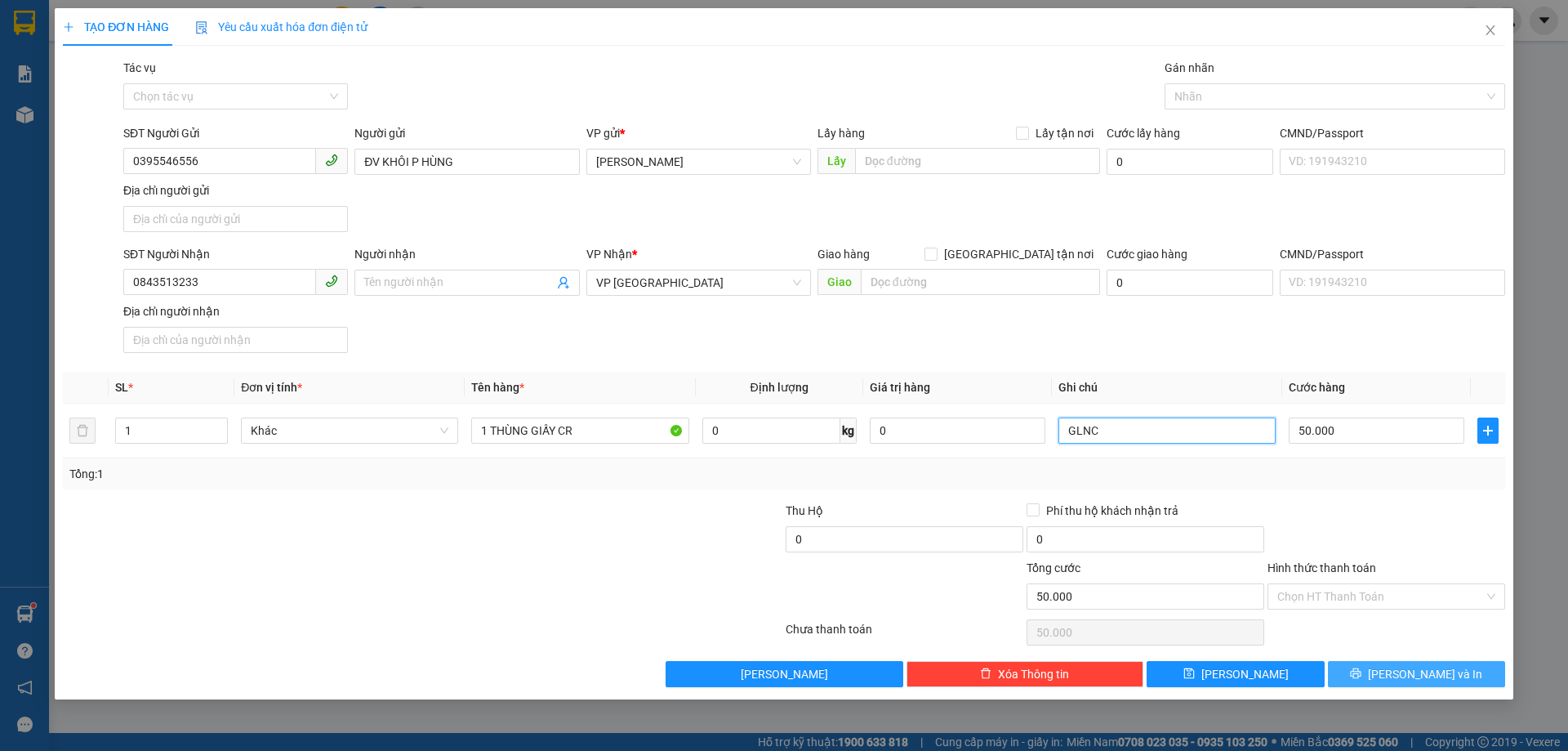
type input "GLNC"
click at [1360, 671] on button "[PERSON_NAME] và In" at bounding box center [1416, 674] width 177 height 26
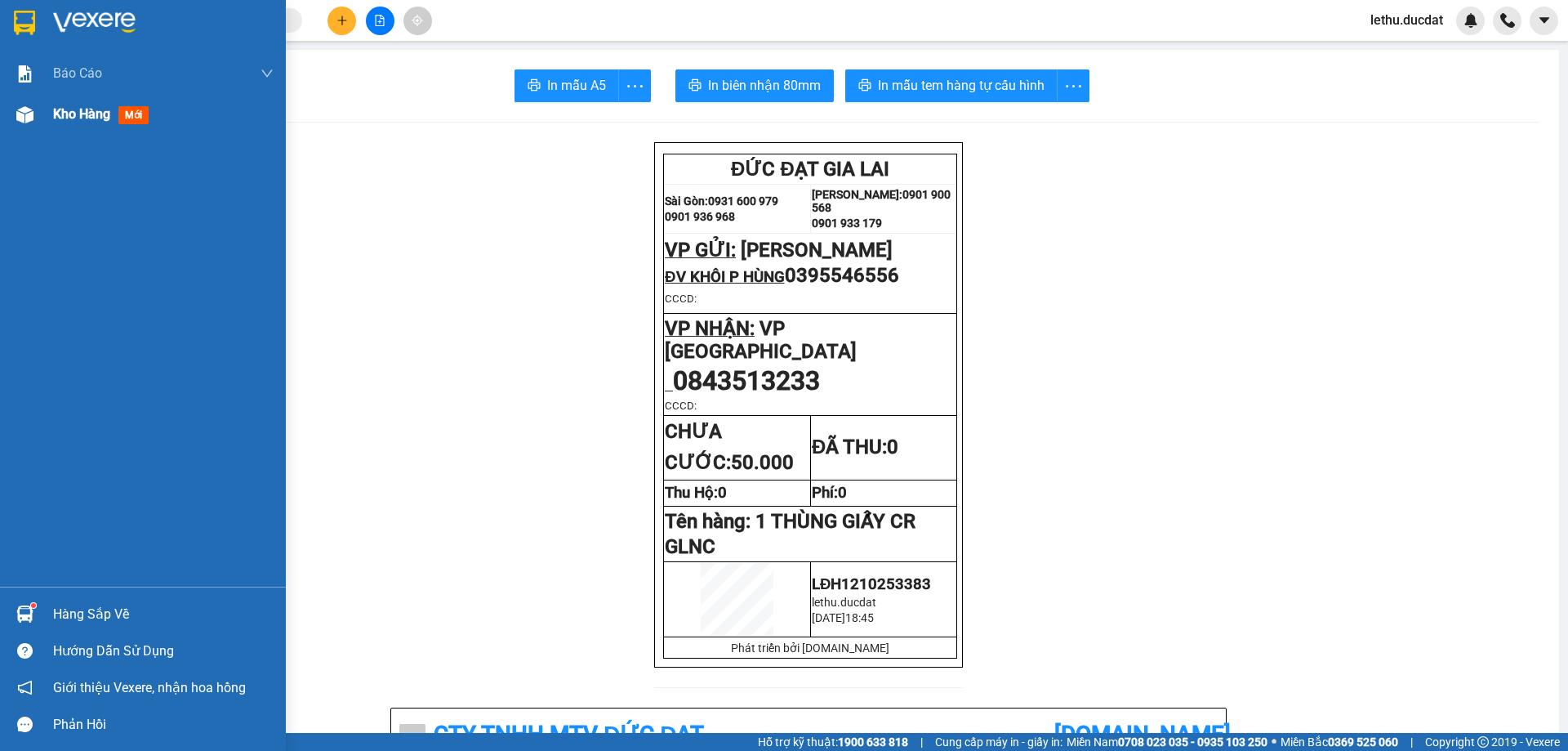
click at [58, 117] on span "Kho hàng" at bounding box center [81, 114] width 57 height 15
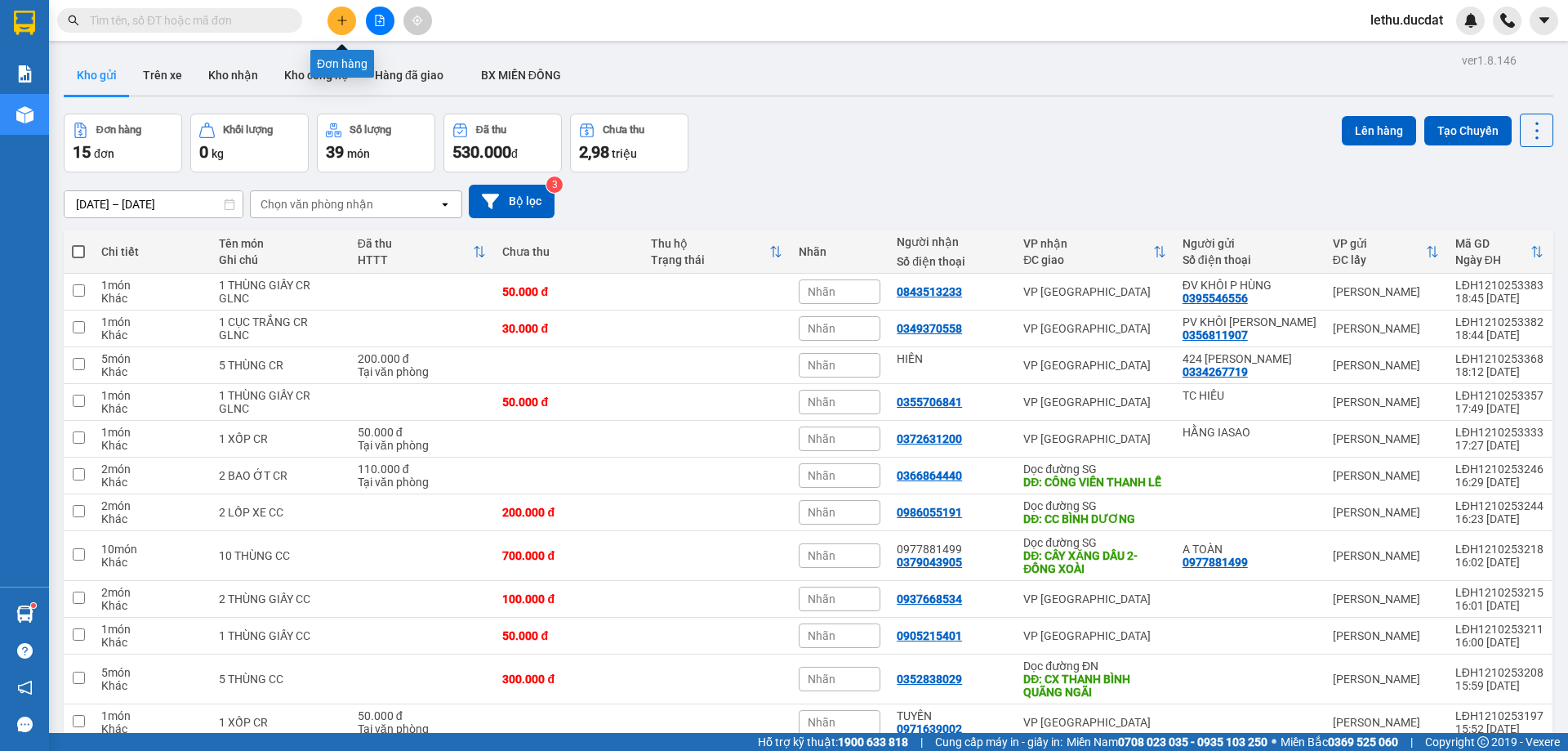
click at [340, 18] on icon "plus" at bounding box center [342, 21] width 11 height 11
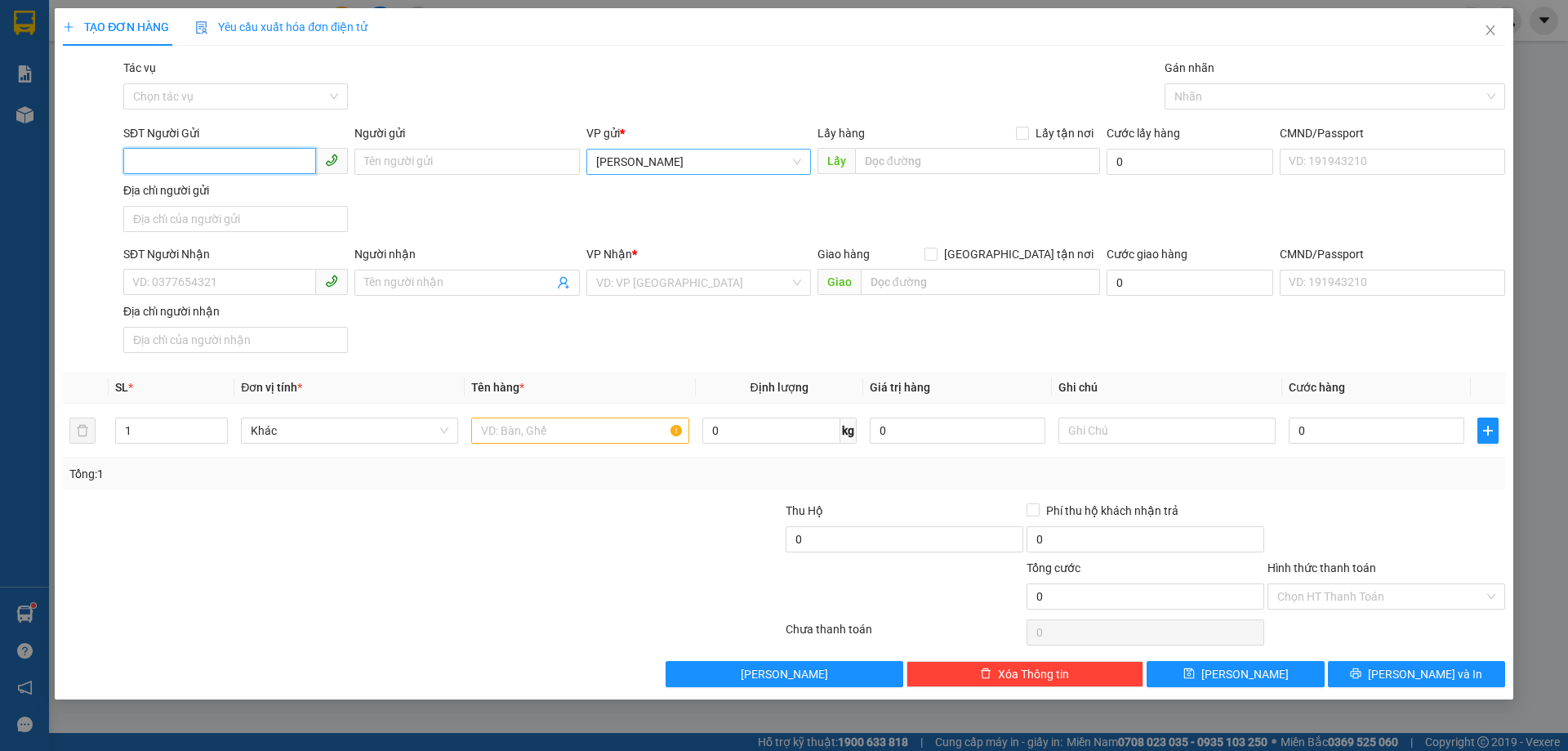
click at [621, 164] on span "[PERSON_NAME]" at bounding box center [699, 162] width 205 height 24
type input "HOÀ"
click at [639, 212] on div "VP [PERSON_NAME]" at bounding box center [699, 220] width 205 height 18
click at [186, 271] on input "SĐT Người Nhận" at bounding box center [219, 282] width 193 height 26
type input "0907054521"
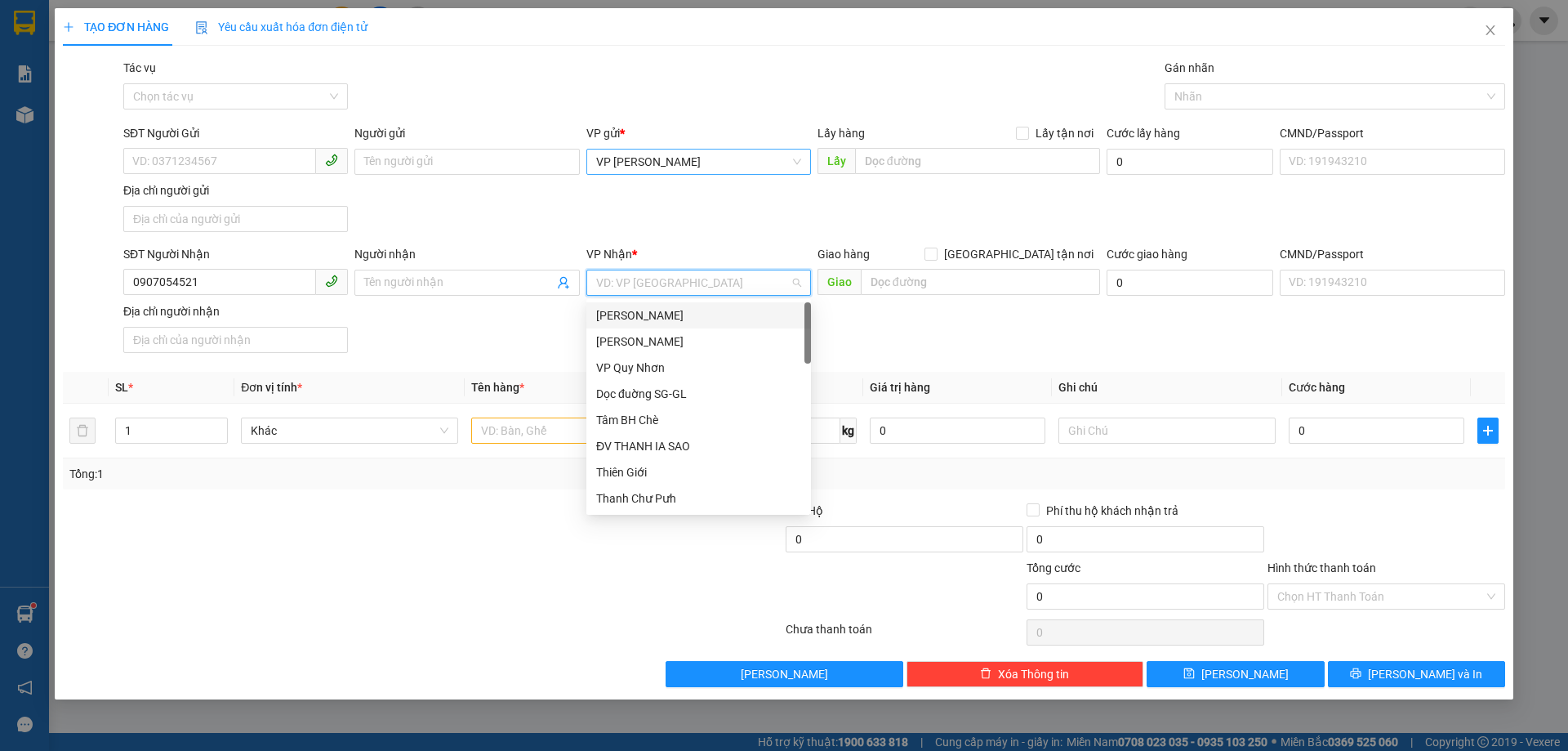
click at [655, 294] on input "search" at bounding box center [692, 283] width 193 height 24
type input "BX"
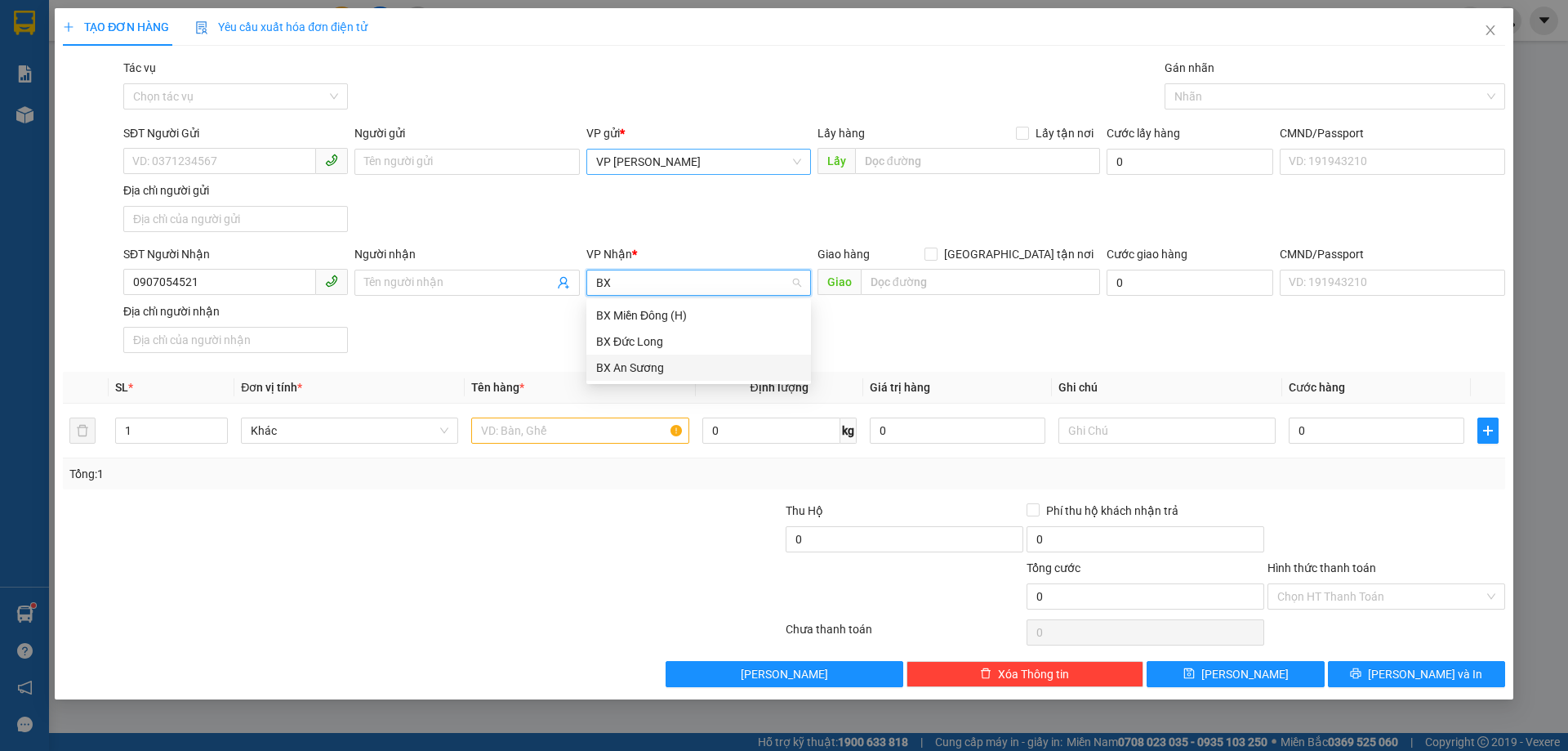
click at [639, 374] on div "BX An Sương" at bounding box center [699, 367] width 205 height 18
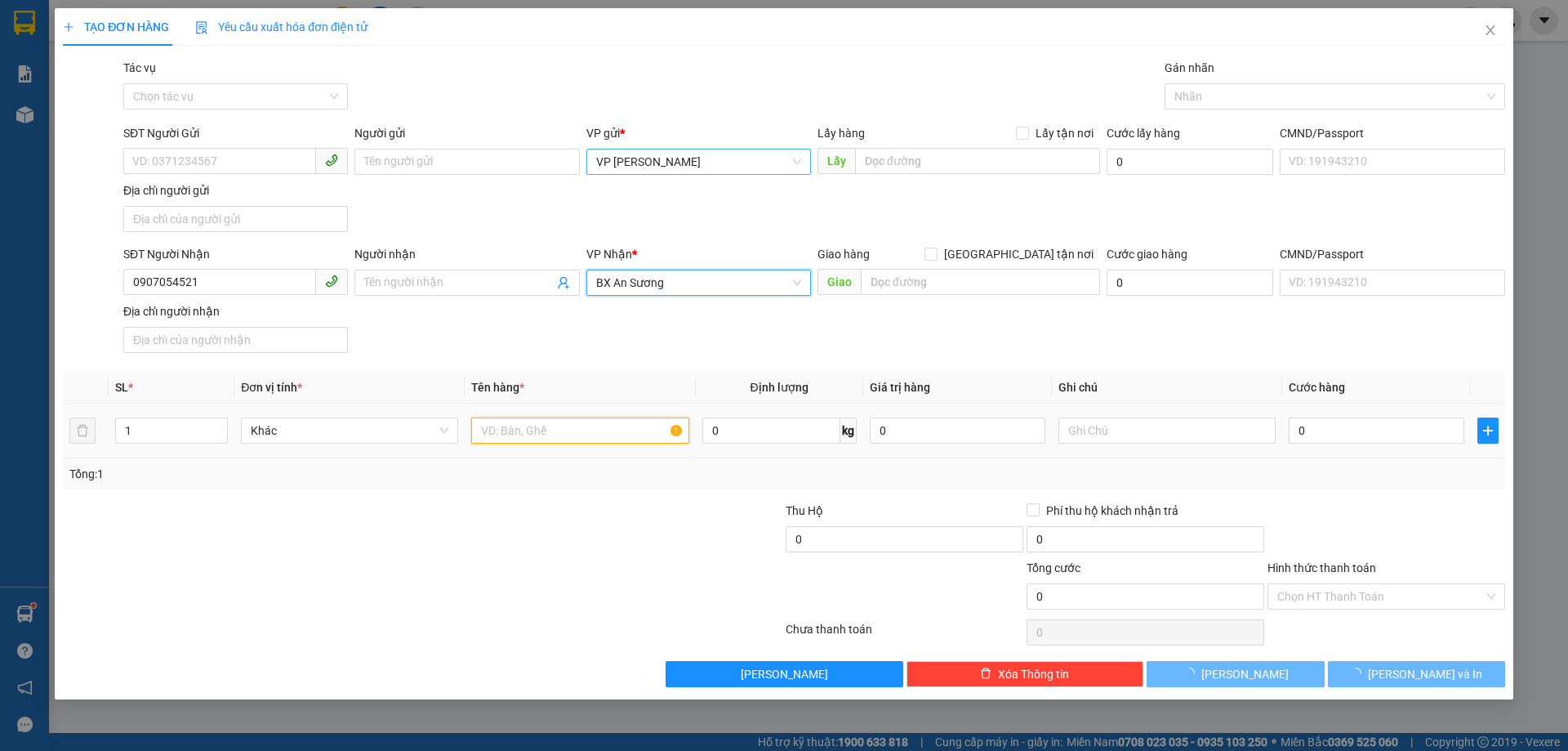
click at [556, 427] on input "text" at bounding box center [579, 431] width 218 height 26
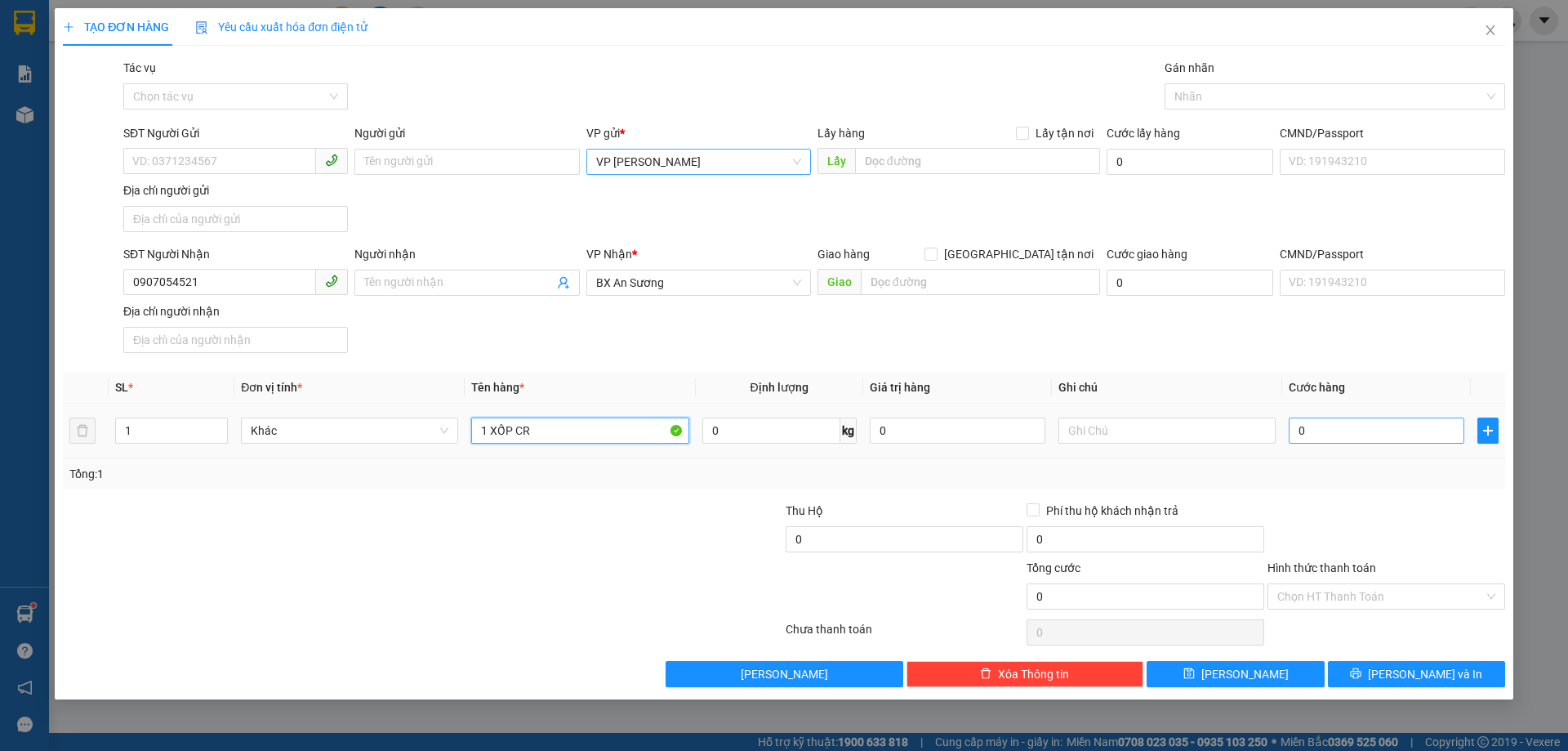
type input "1 XỐP CR"
click at [1325, 432] on input "0" at bounding box center [1376, 431] width 175 height 26
type input "5"
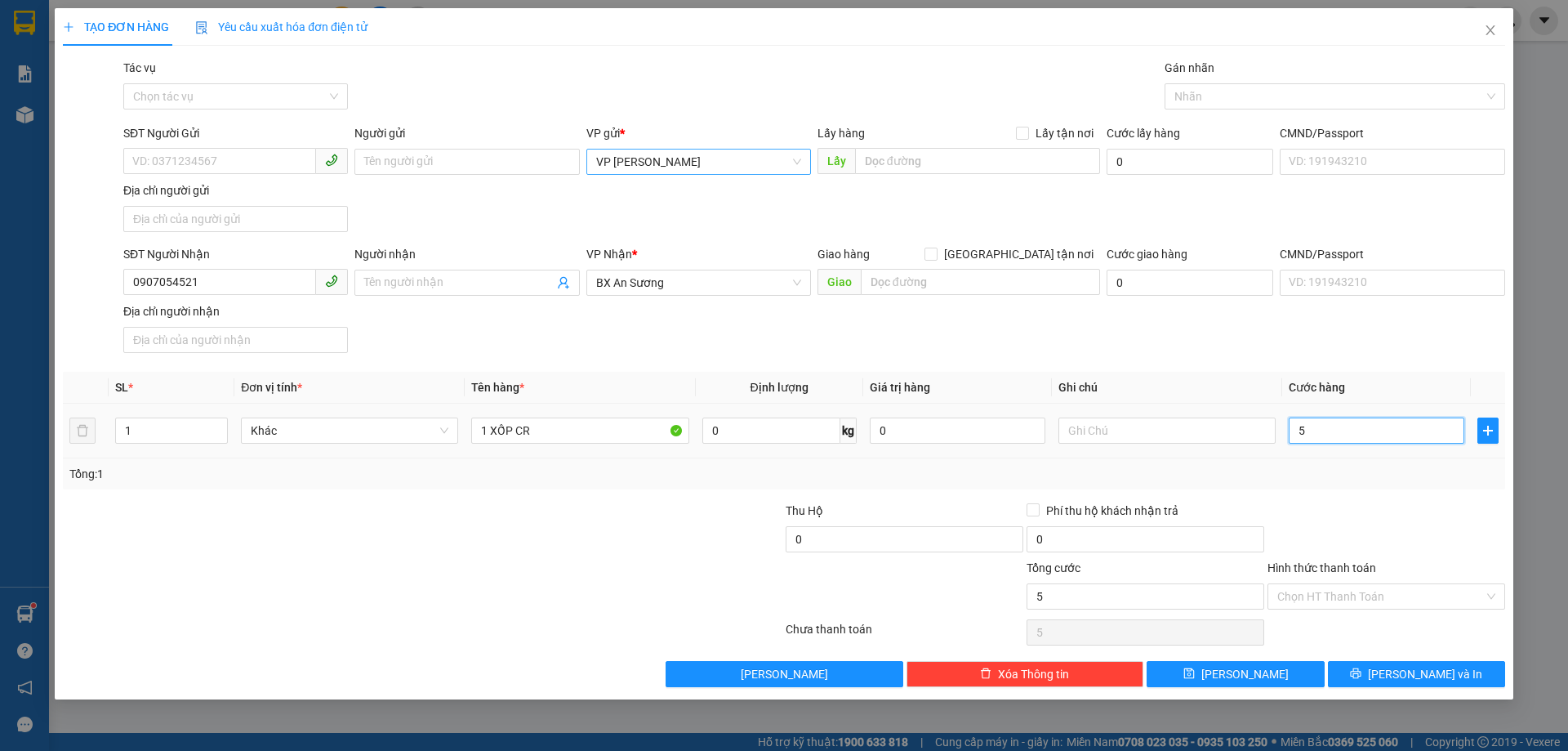
type input "50"
type input "500"
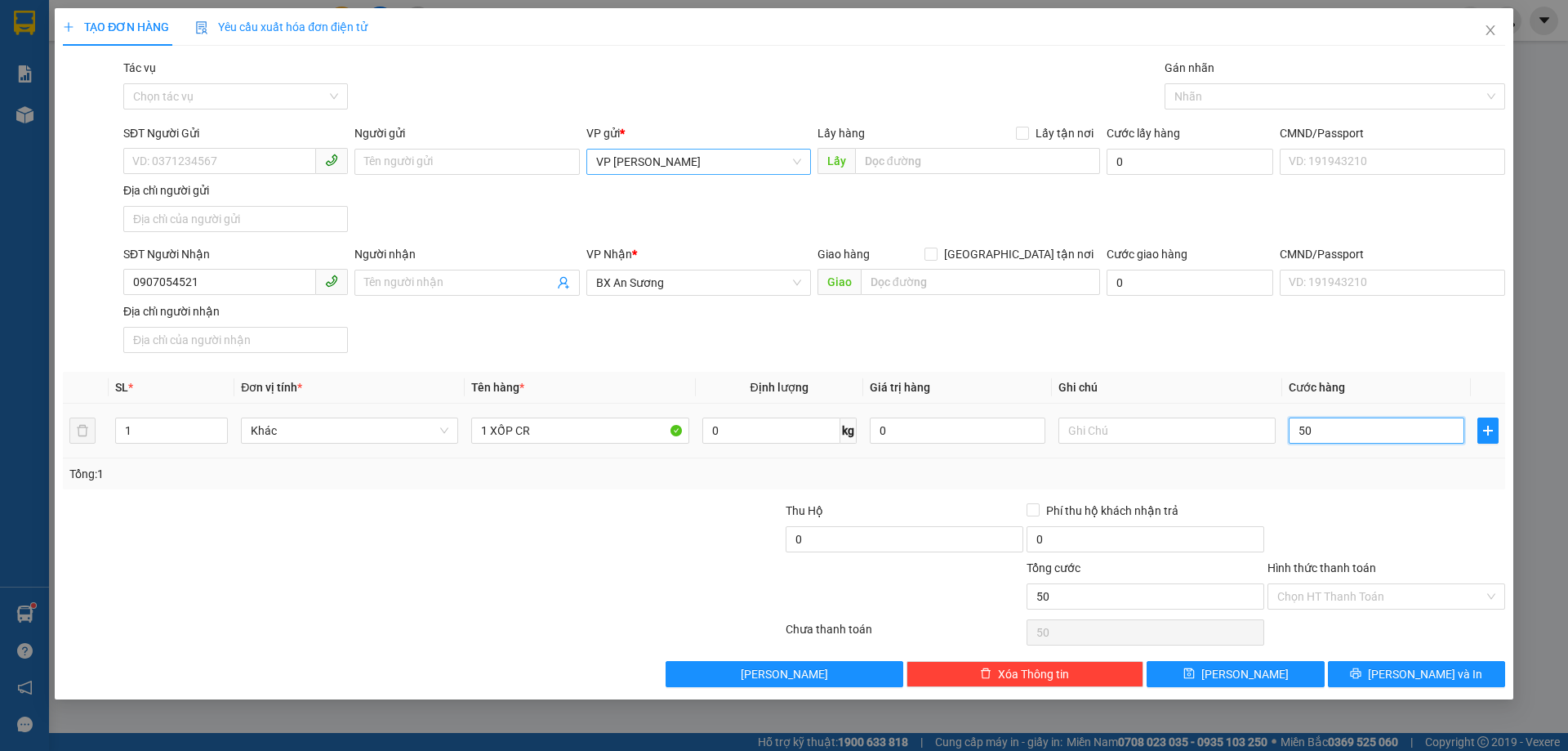
type input "500"
type input "5.000"
type input "50.000"
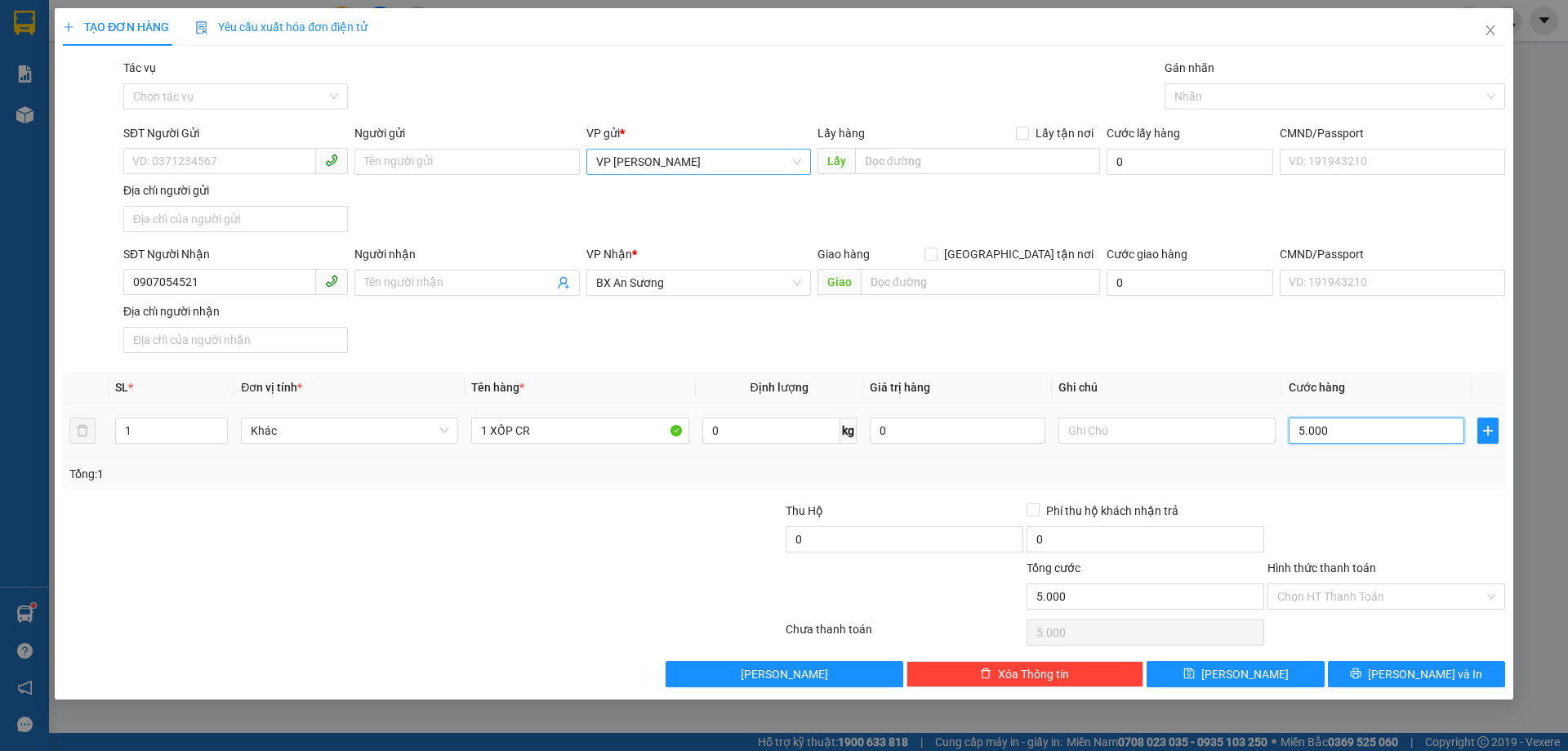
type input "50.000"
click at [1307, 589] on input "Hình thức thanh toán" at bounding box center [1380, 596] width 206 height 24
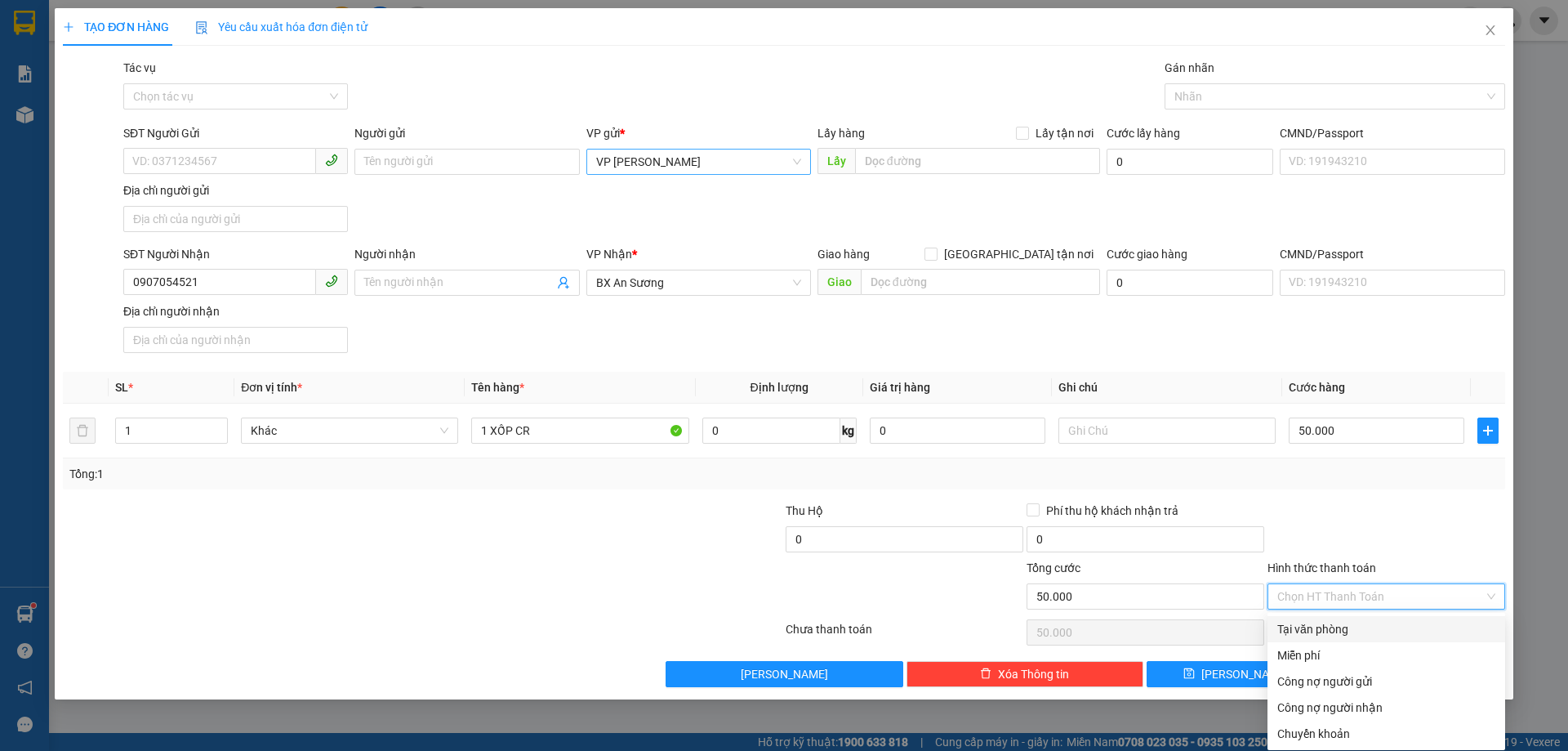
click at [1309, 629] on div "Tại văn phòng" at bounding box center [1385, 629] width 218 height 18
type input "0"
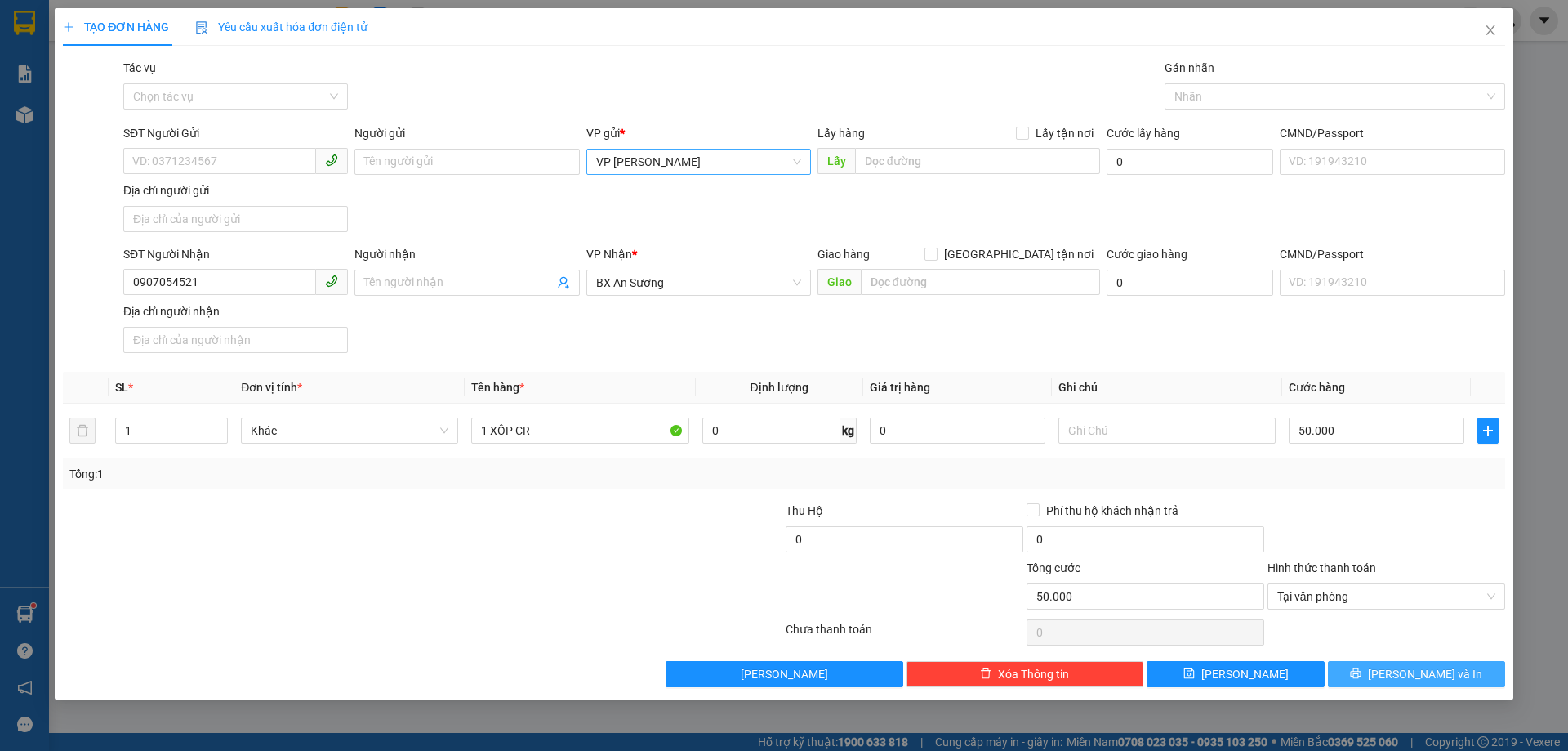
click at [1381, 678] on button "[PERSON_NAME] và In" at bounding box center [1416, 674] width 177 height 26
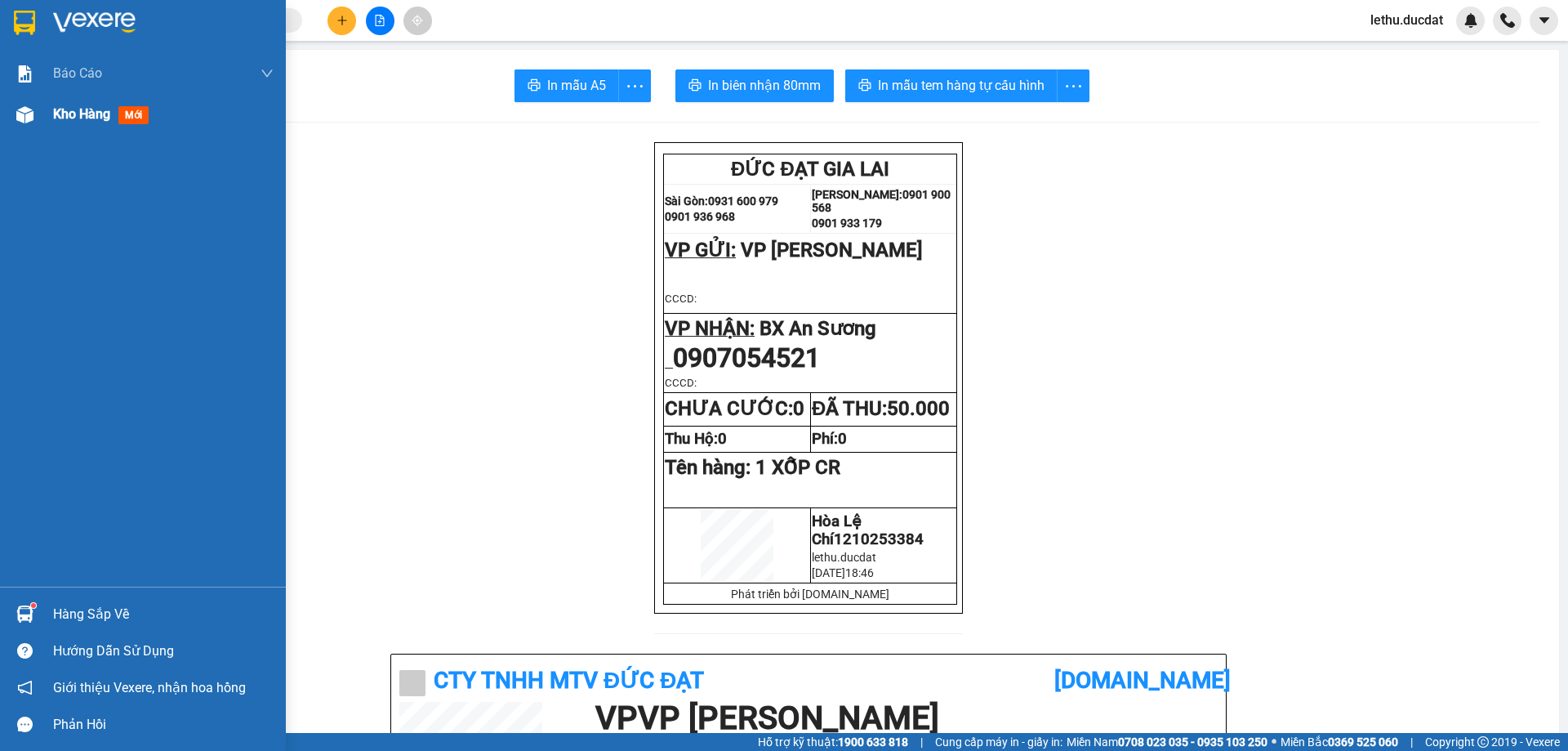
click at [79, 107] on span "Kho hàng" at bounding box center [81, 114] width 57 height 15
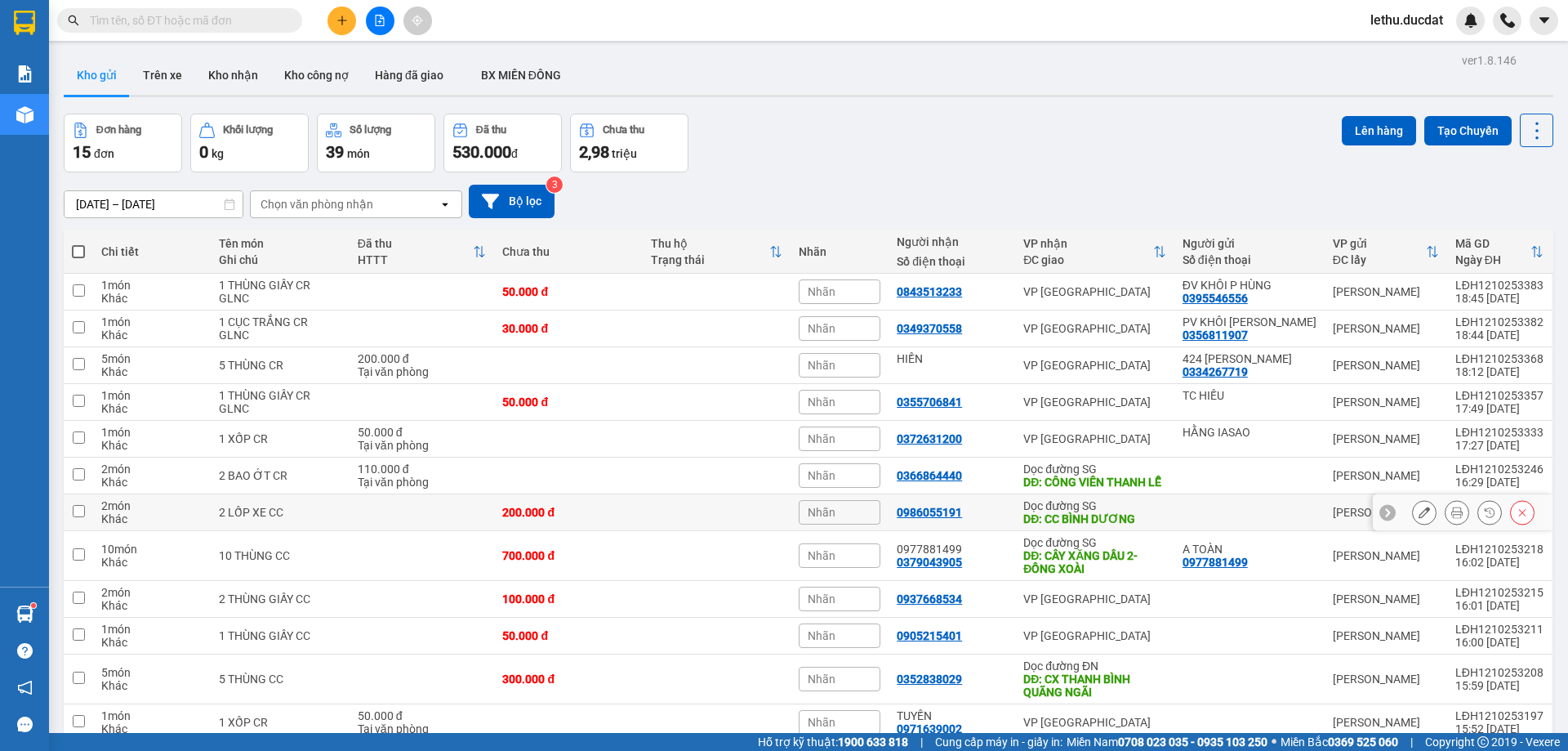
scroll to position [212, 0]
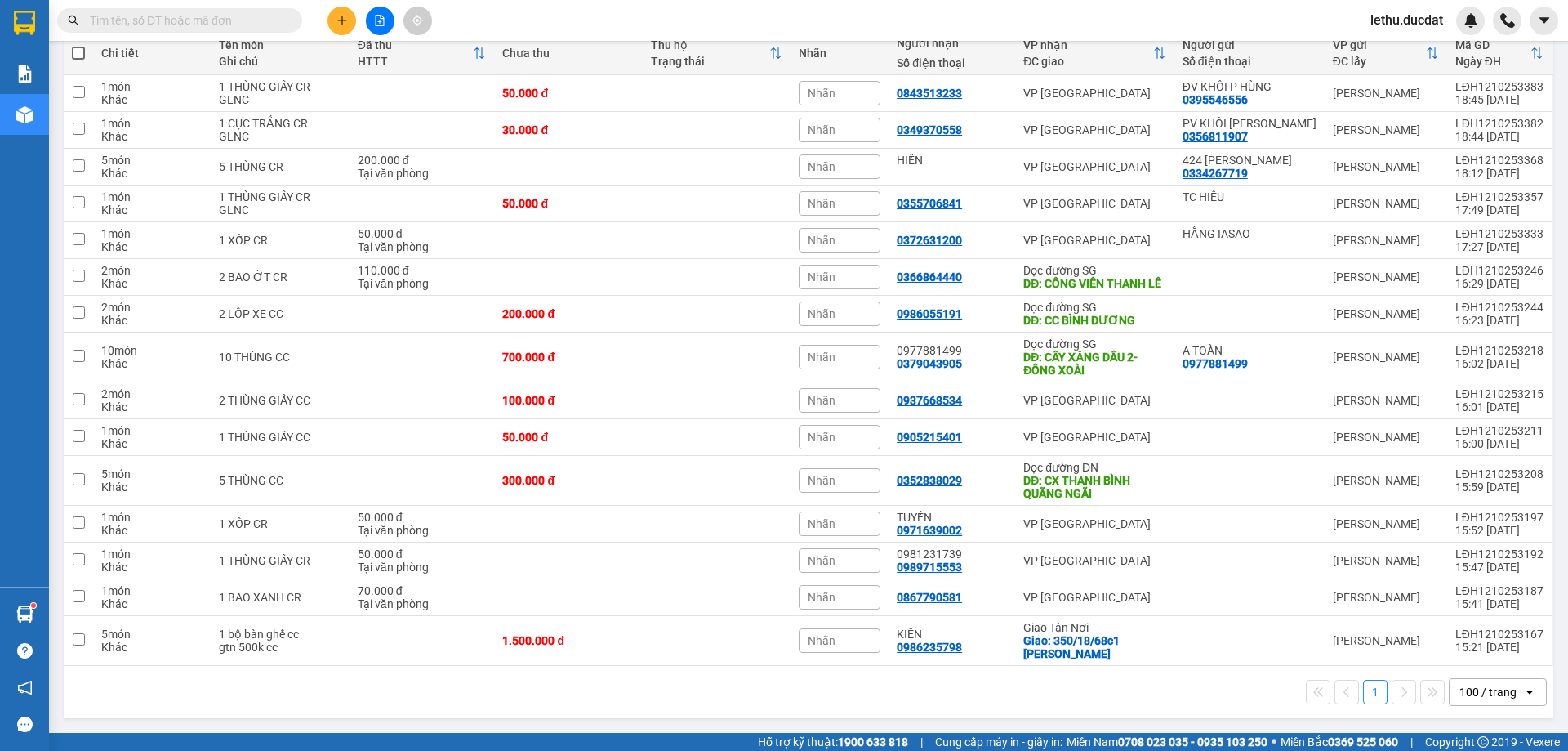
click at [1471, 694] on div "100 / trang" at bounding box center [1487, 692] width 57 height 16
click at [1475, 661] on span "100 / trang" at bounding box center [1480, 668] width 62 height 16
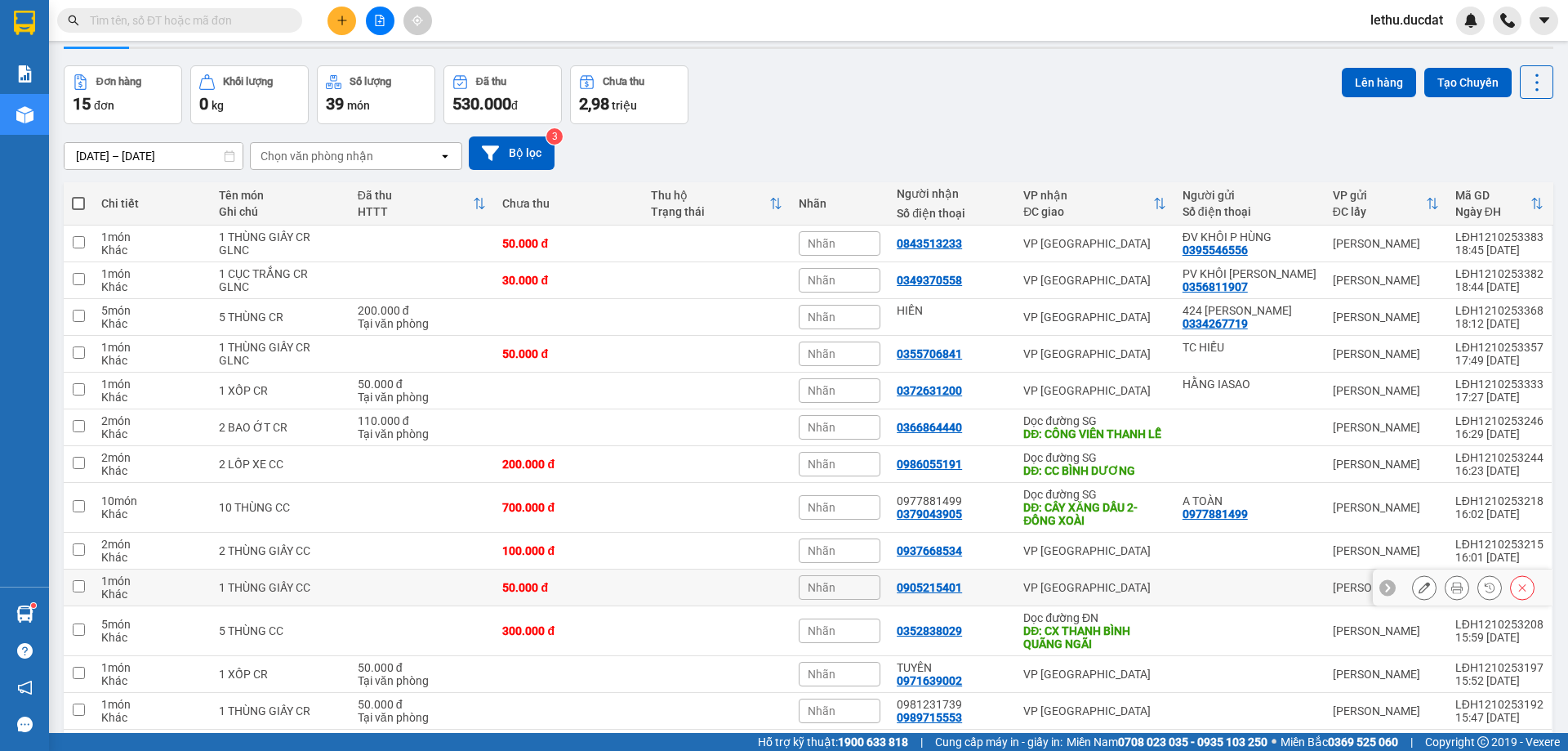
scroll to position [0, 0]
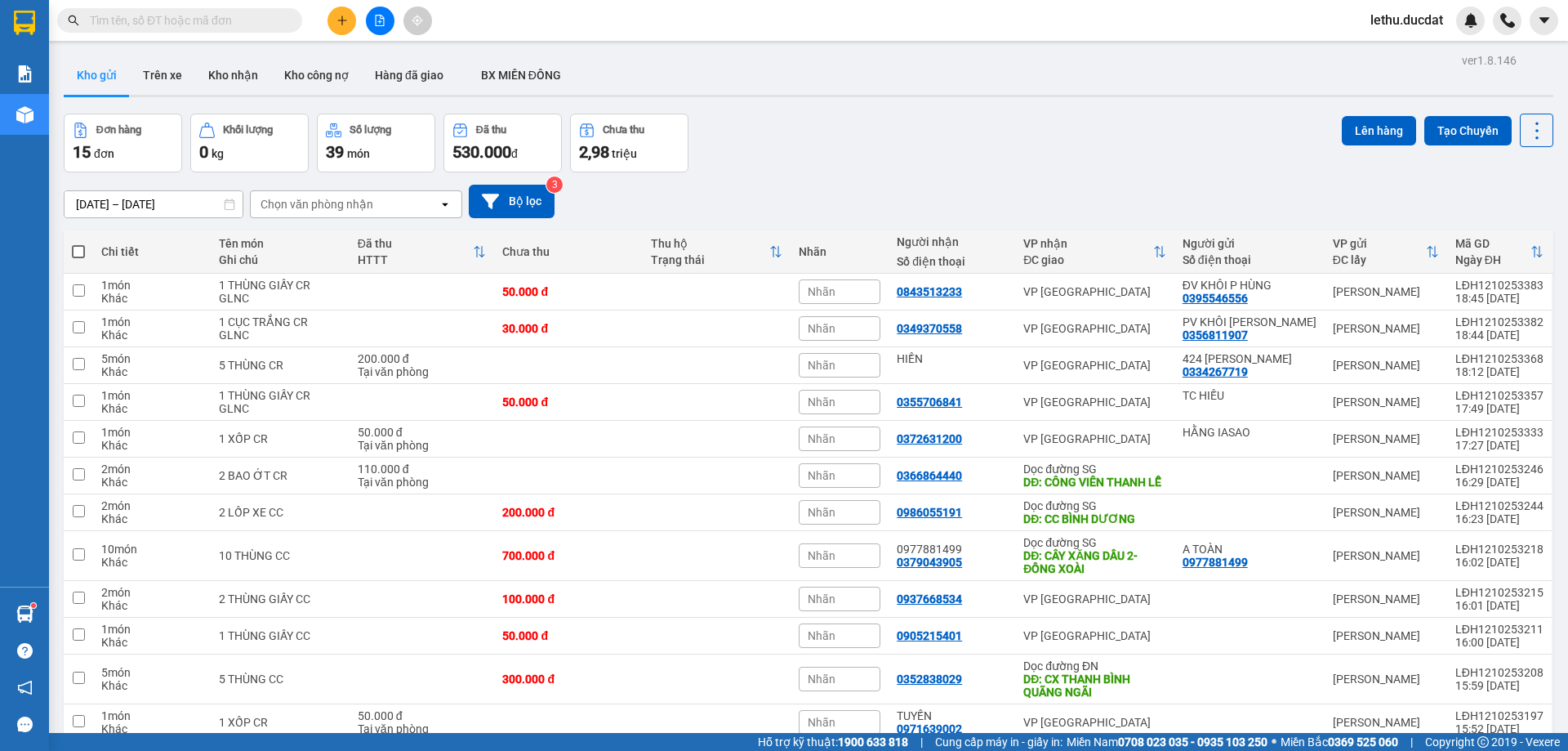
click at [777, 139] on div "Đơn hàng 15 đơn Khối lượng 0 kg Số lượng 39 món Đã thu 530.000 đ Chưa thu 2,98 …" at bounding box center [808, 143] width 1489 height 58
click at [763, 182] on div "[DATE] – [DATE] Press the down arrow key to interact with the calendar and sele…" at bounding box center [808, 202] width 1489 height 58
